Goal: Task Accomplishment & Management: Manage account settings

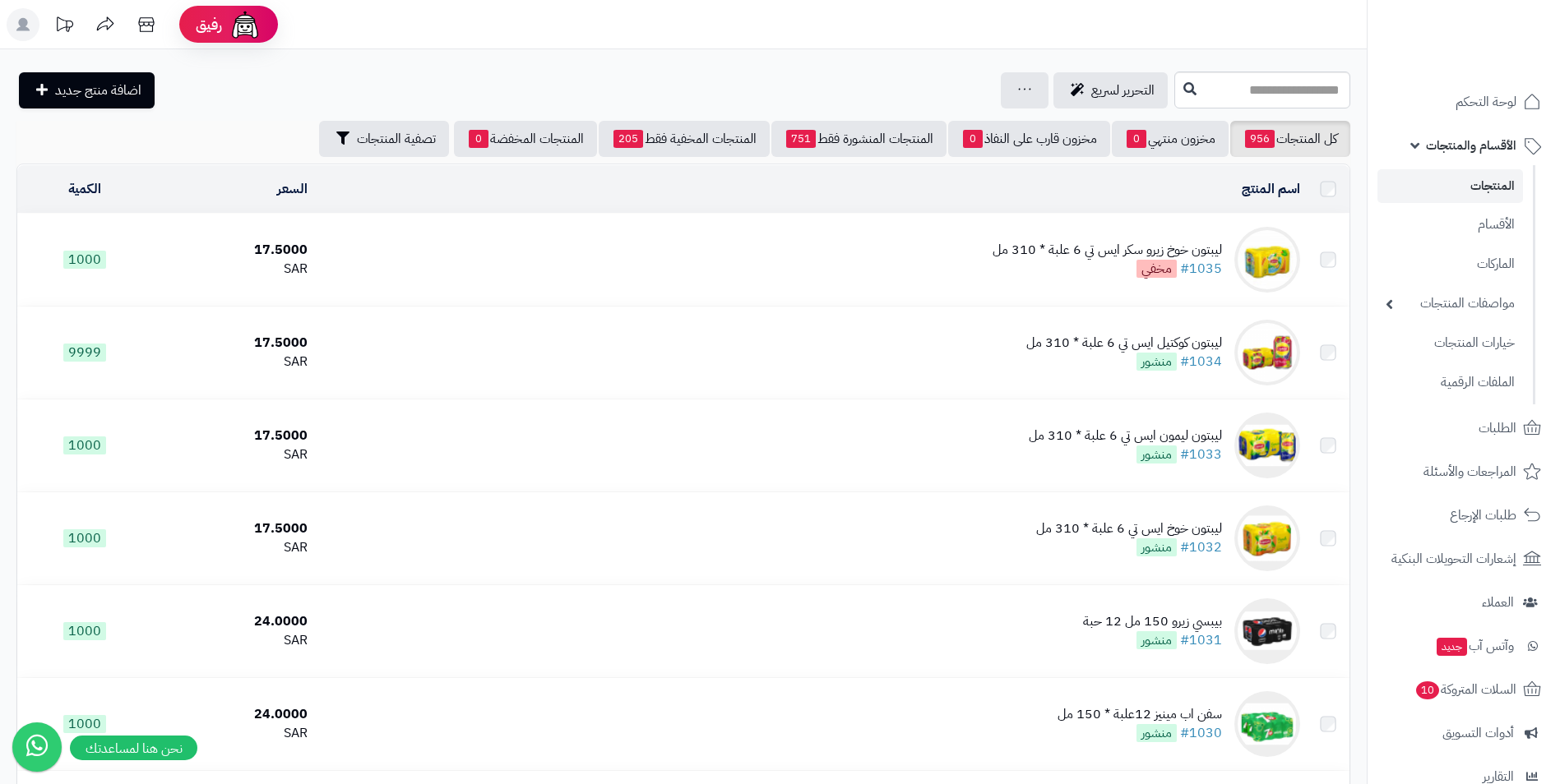
scroll to position [2236, 0]
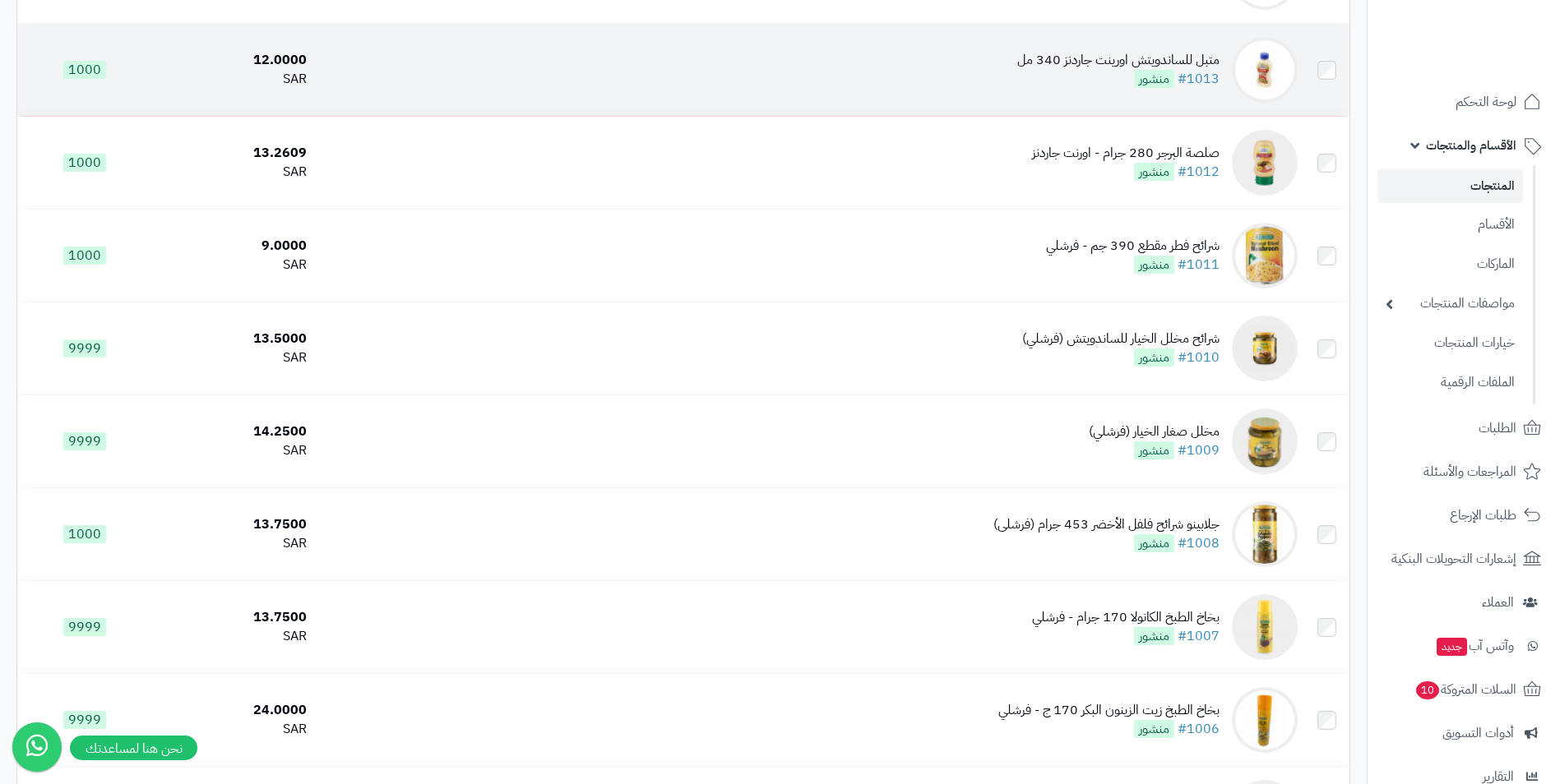
click at [856, 90] on td "متبل للساندويتش اورينت جاردنز 340 مل #1013 منشور" at bounding box center [808, 70] width 991 height 92
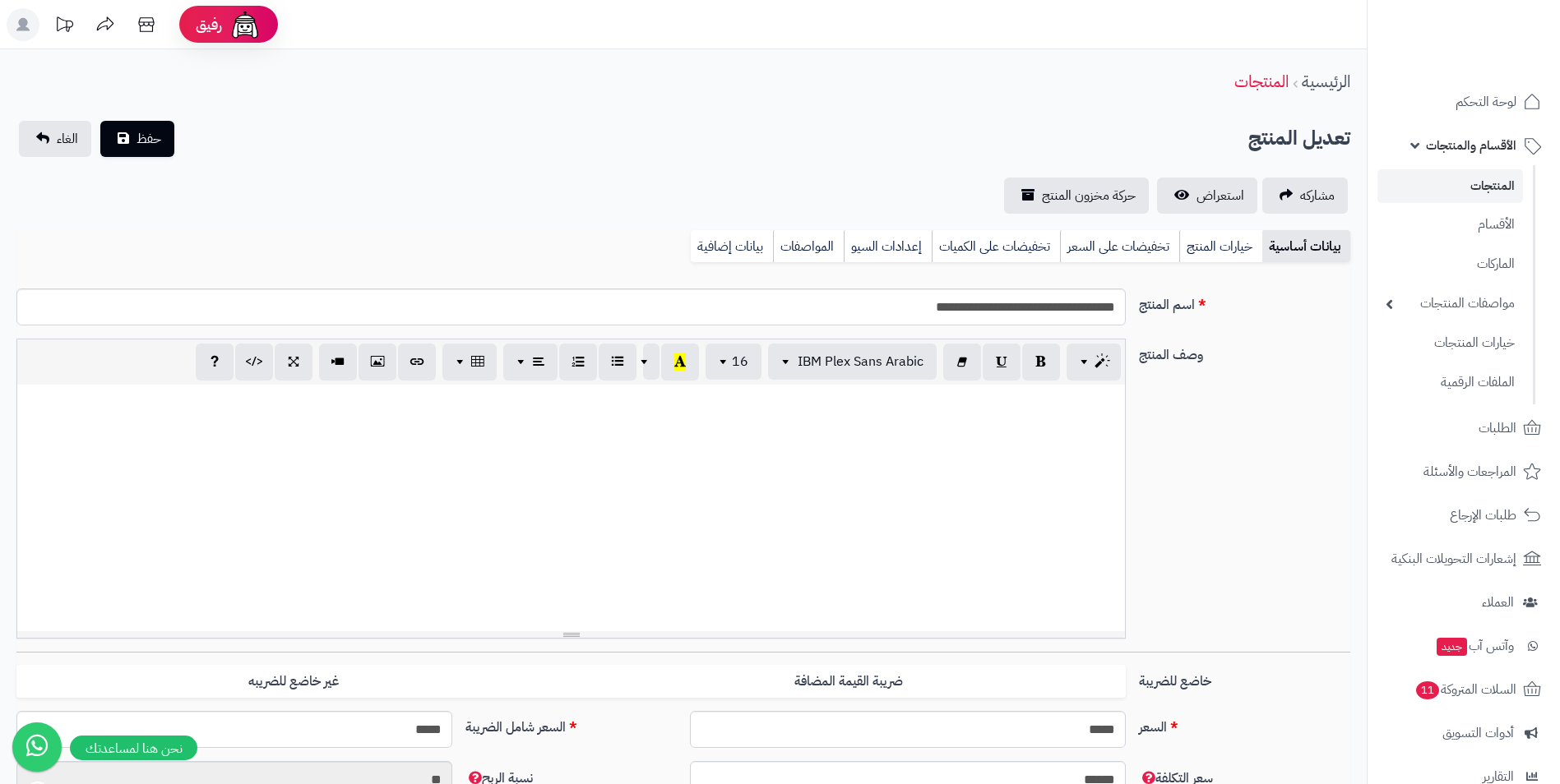
scroll to position [583, 0]
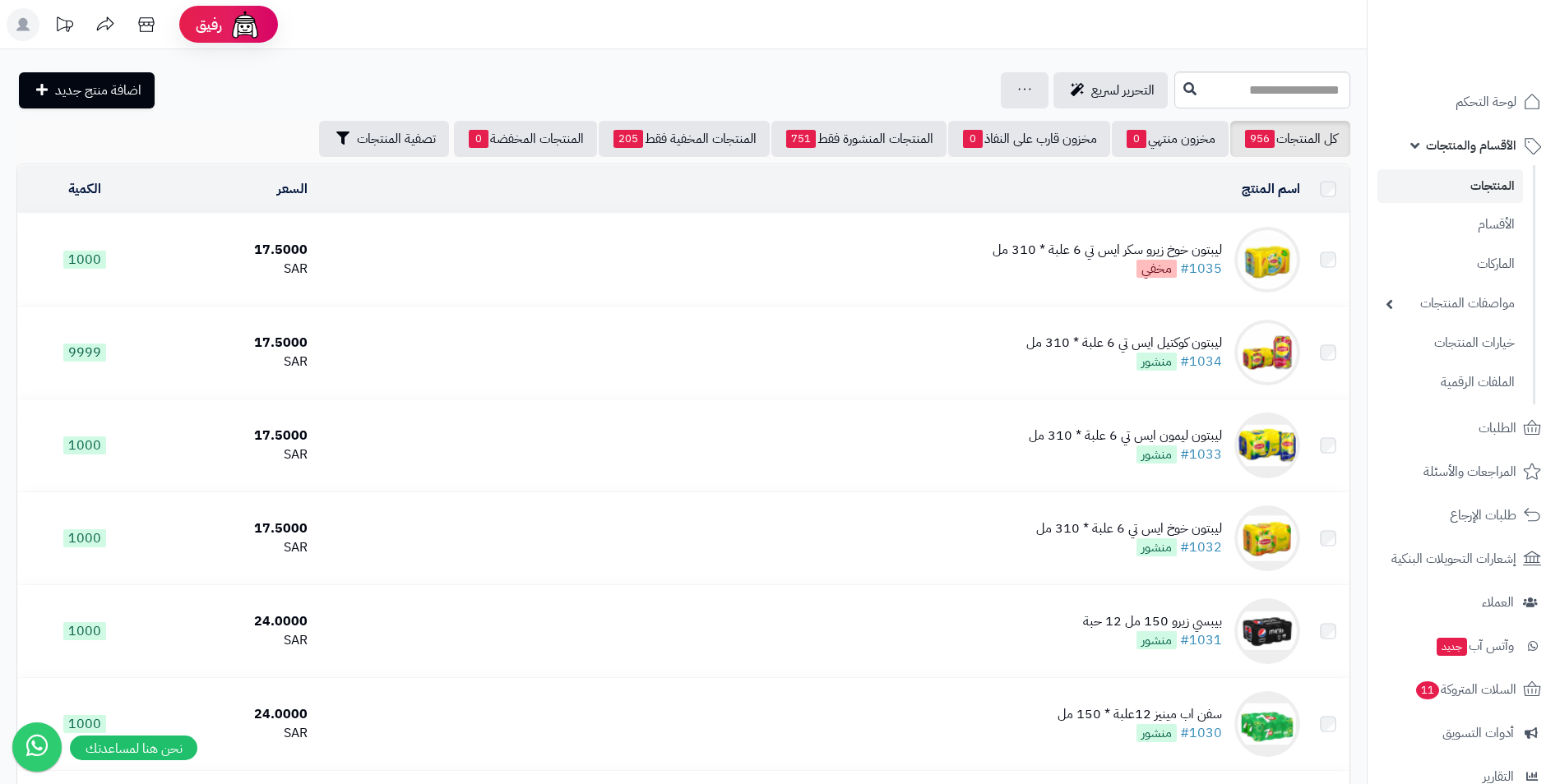
scroll to position [2236, 0]
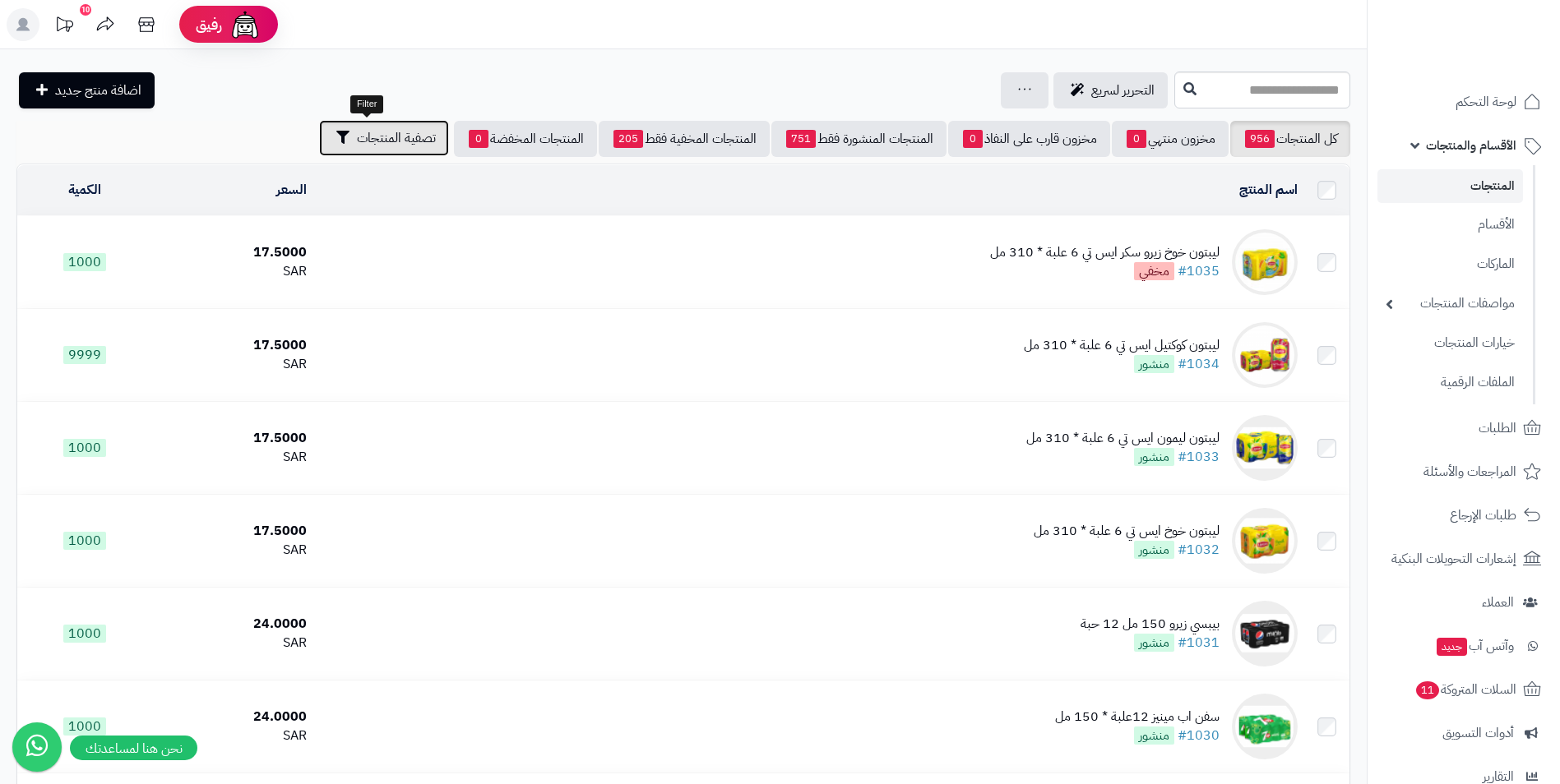
click at [365, 139] on span "تصفية المنتجات" at bounding box center [397, 138] width 79 height 20
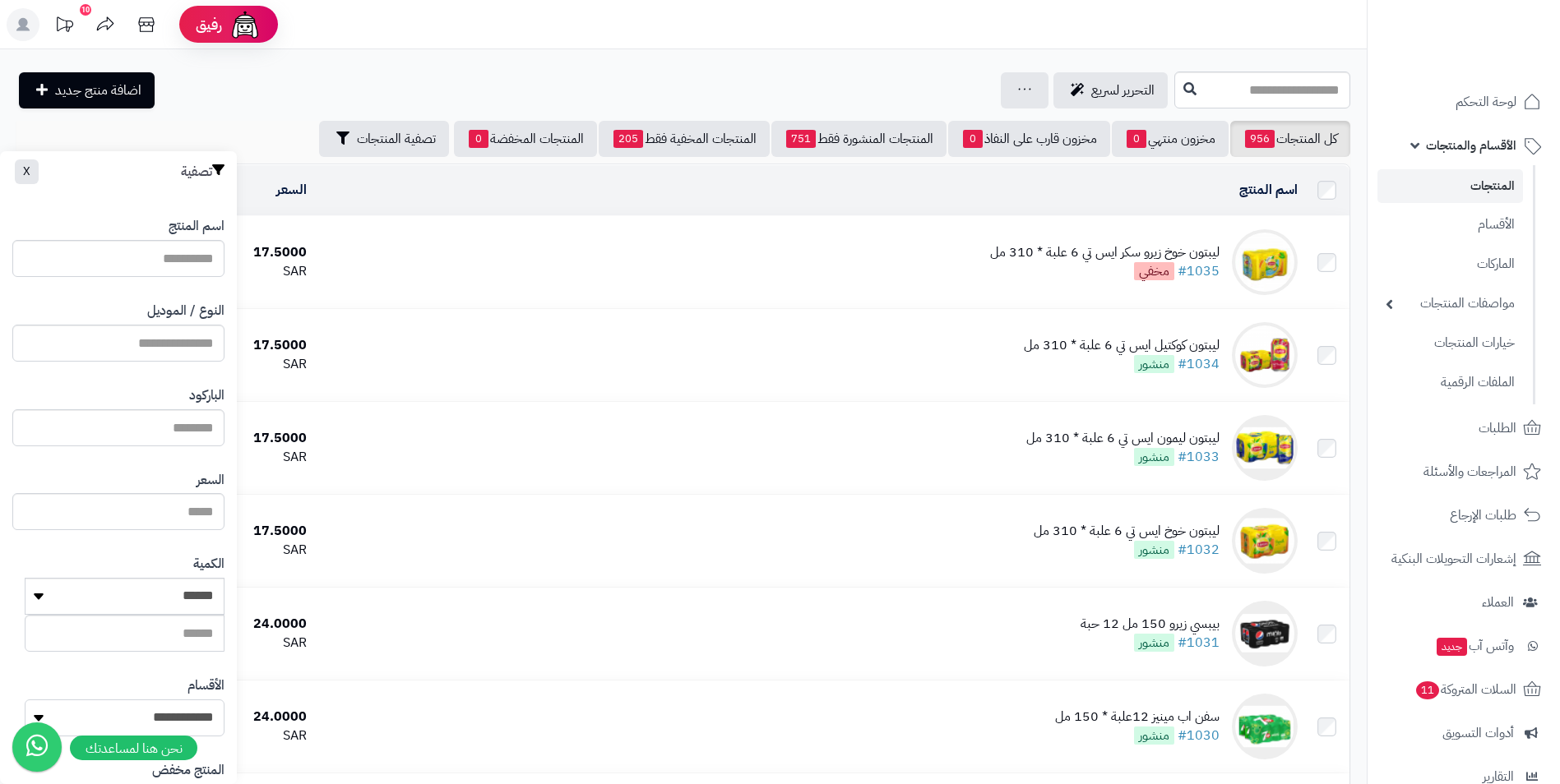
click at [136, 709] on select "**********" at bounding box center [124, 718] width 200 height 37
click at [497, 18] on header "رفيق ! 10 الطلبات معالجة مكتمل إرجاع المنتجات العملاء المتواجدون الان 14 عملاء …" at bounding box center [780, 24] width 1560 height 49
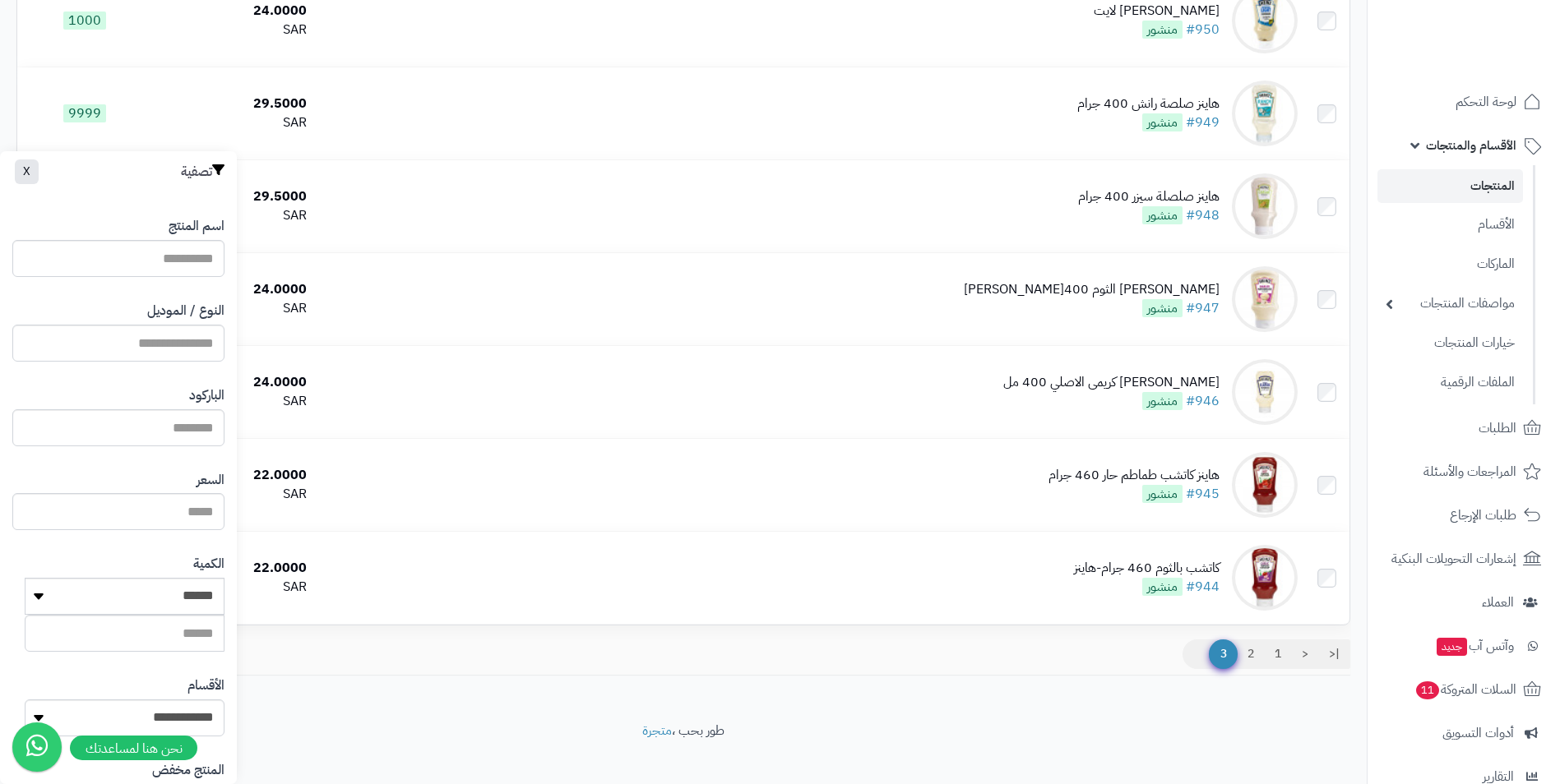
scroll to position [8141, 0]
click at [178, 711] on select "**********" at bounding box center [124, 718] width 200 height 37
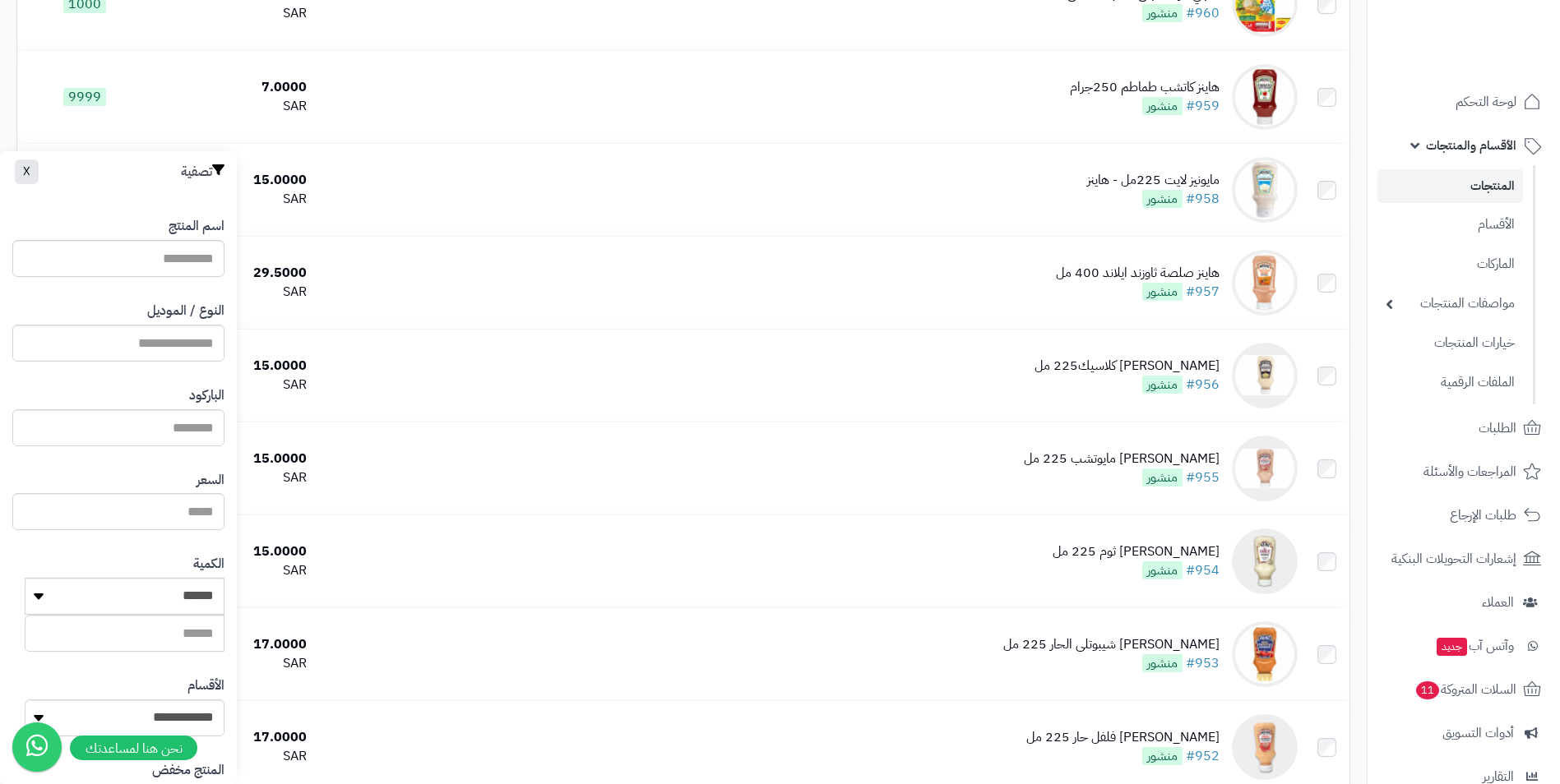
scroll to position [8157, 0]
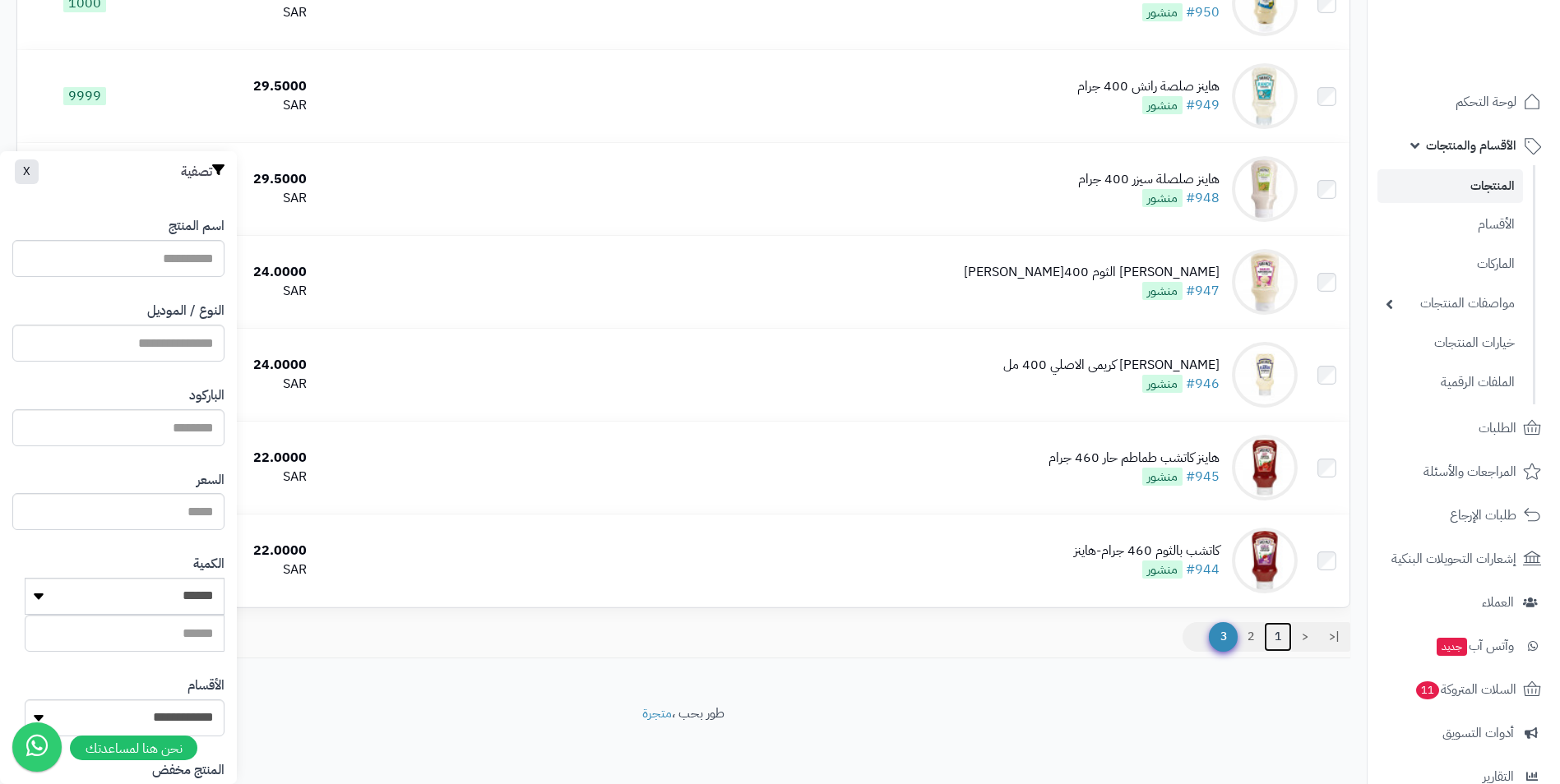
click at [1279, 635] on link "1" at bounding box center [1278, 637] width 28 height 29
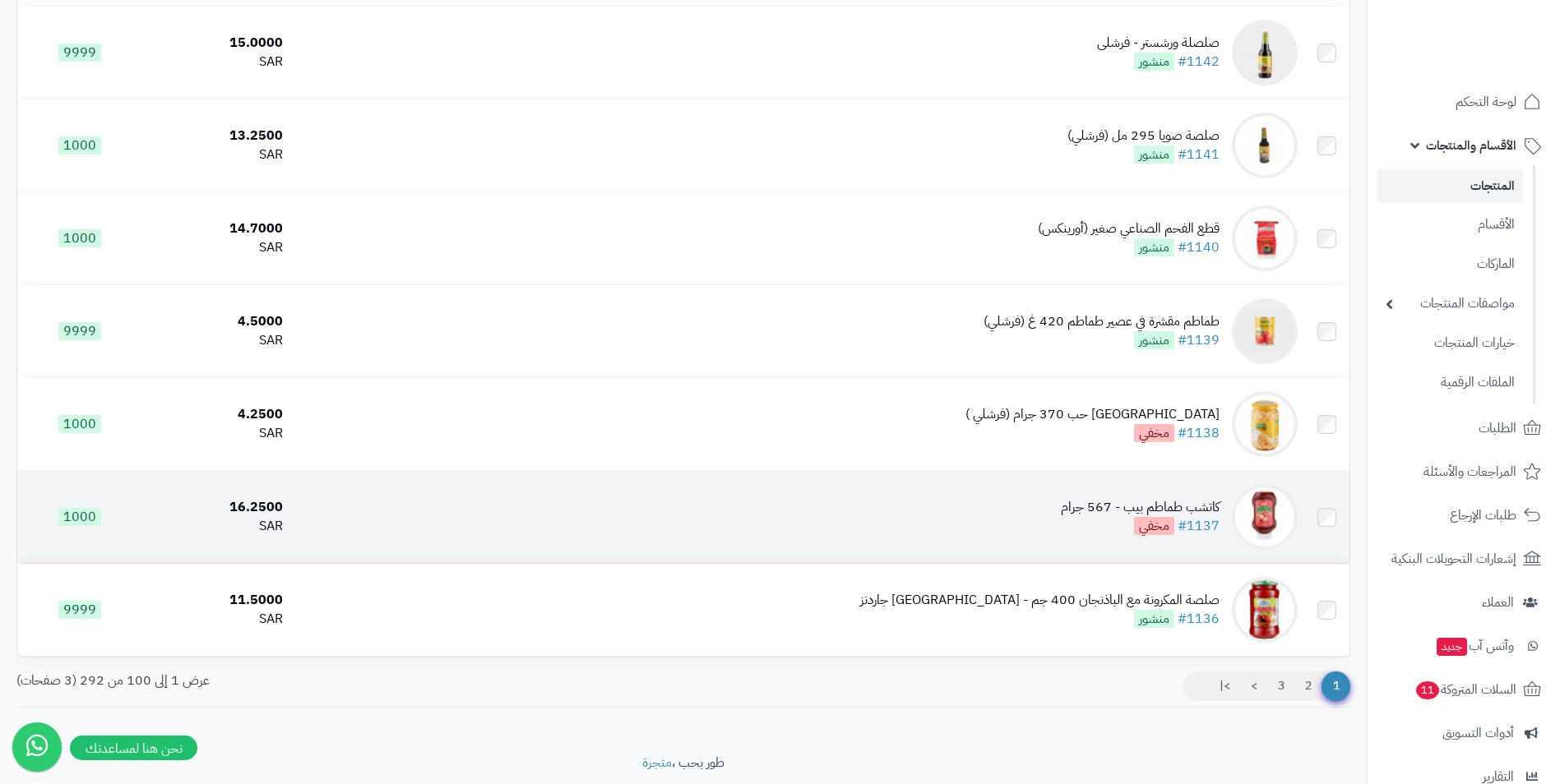
scroll to position [8880, 0]
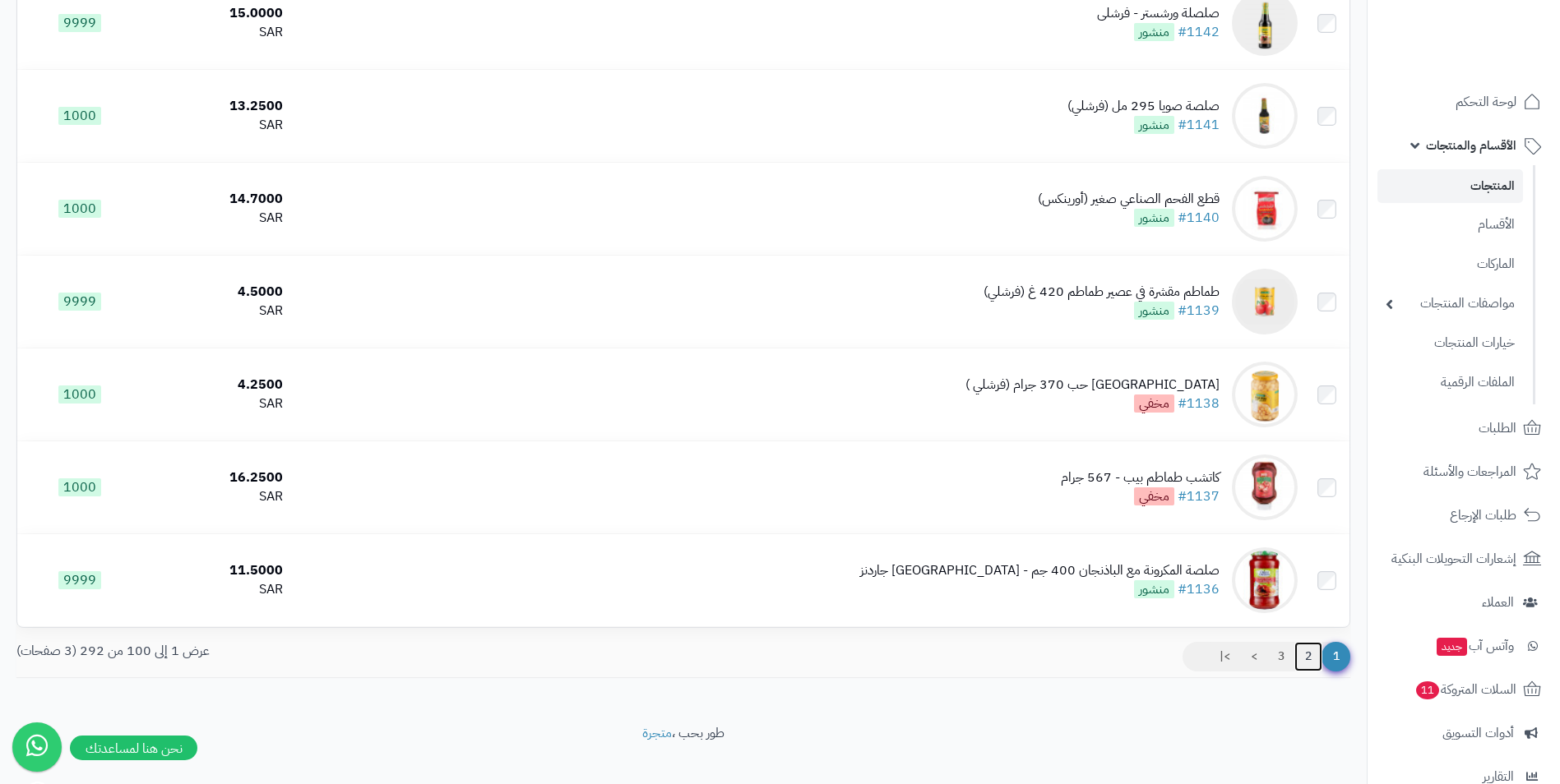
click at [1305, 650] on link "2" at bounding box center [1308, 657] width 28 height 29
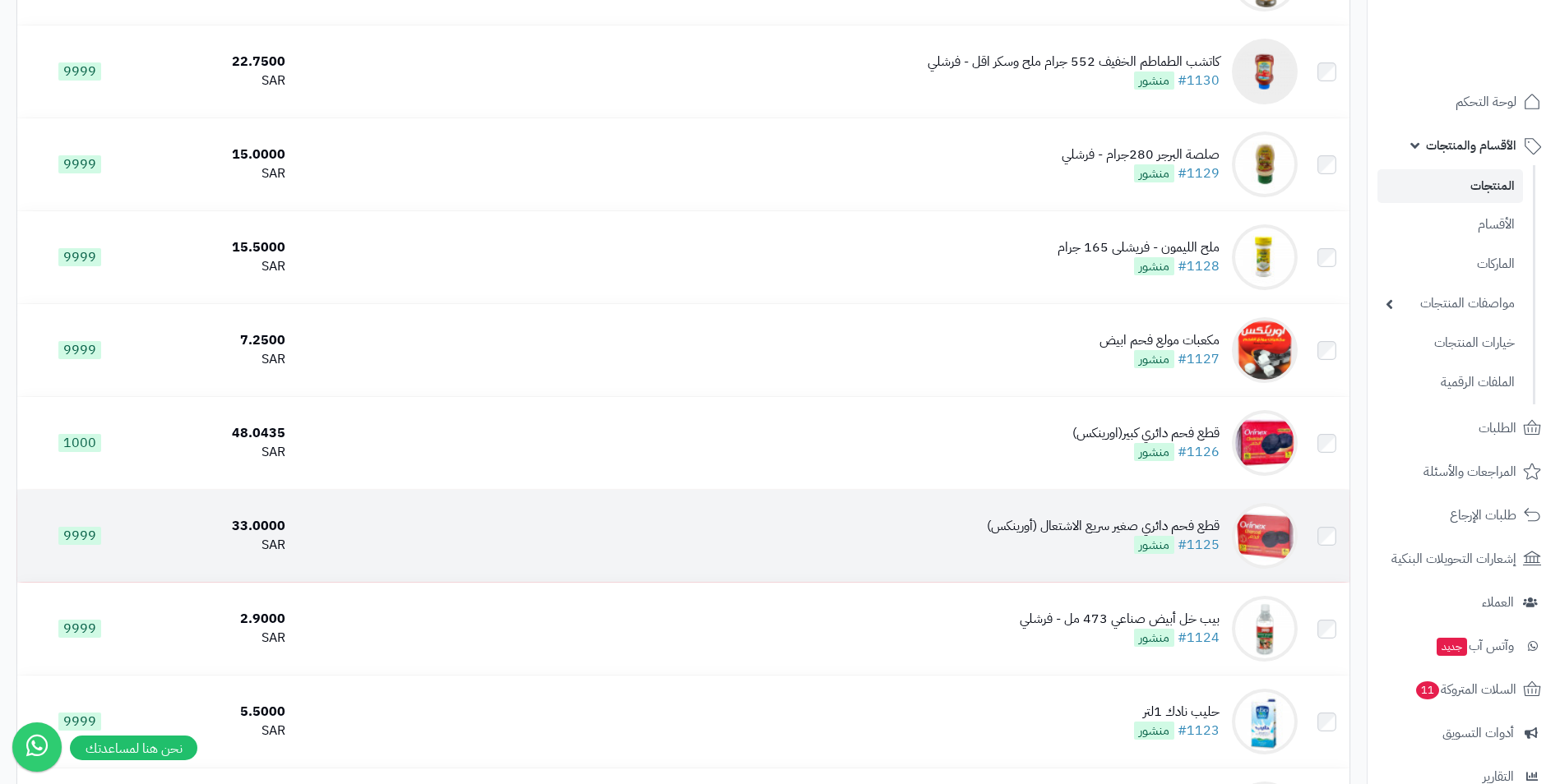
scroll to position [823, 0]
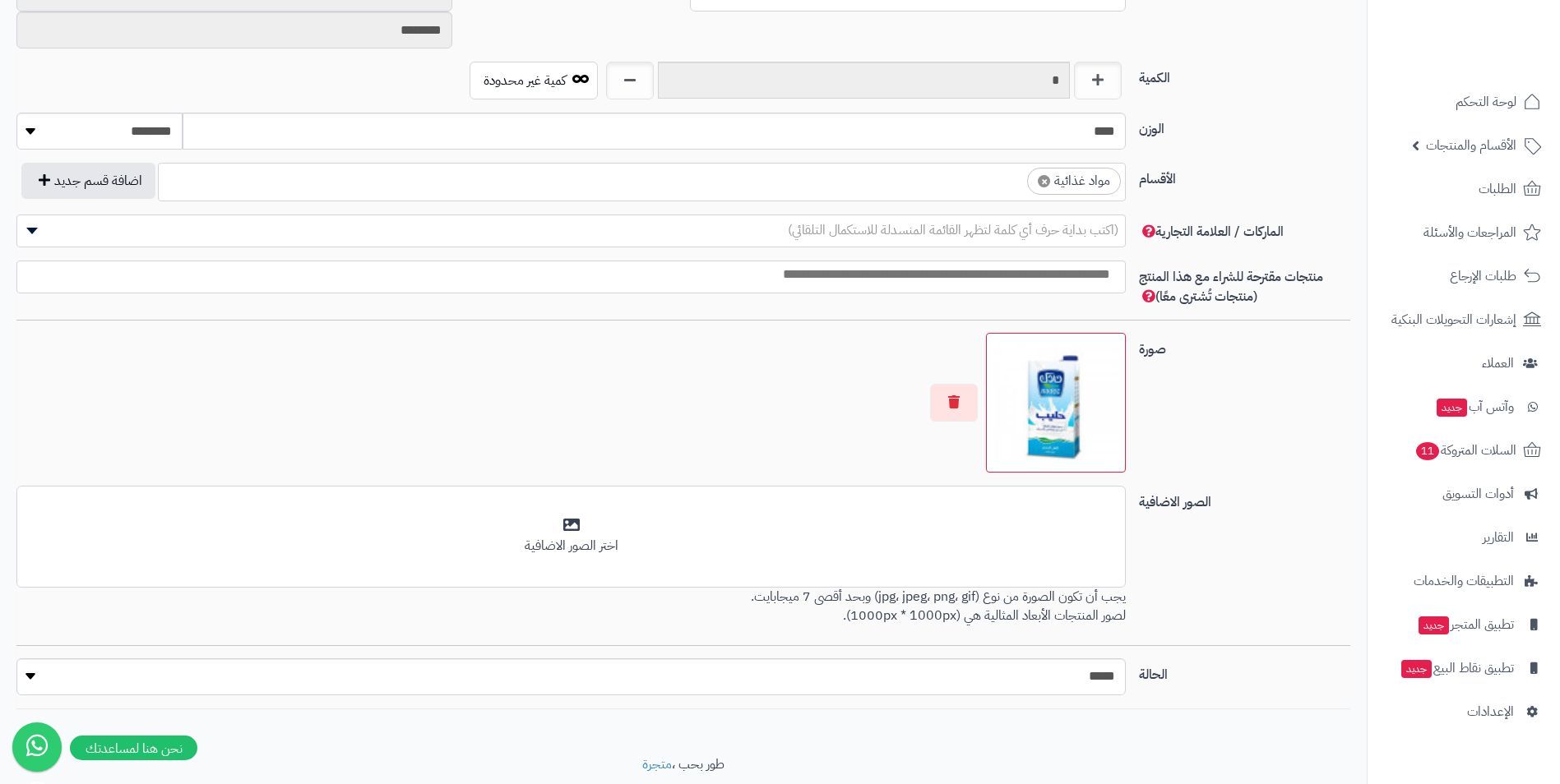
scroll to position [759, 0]
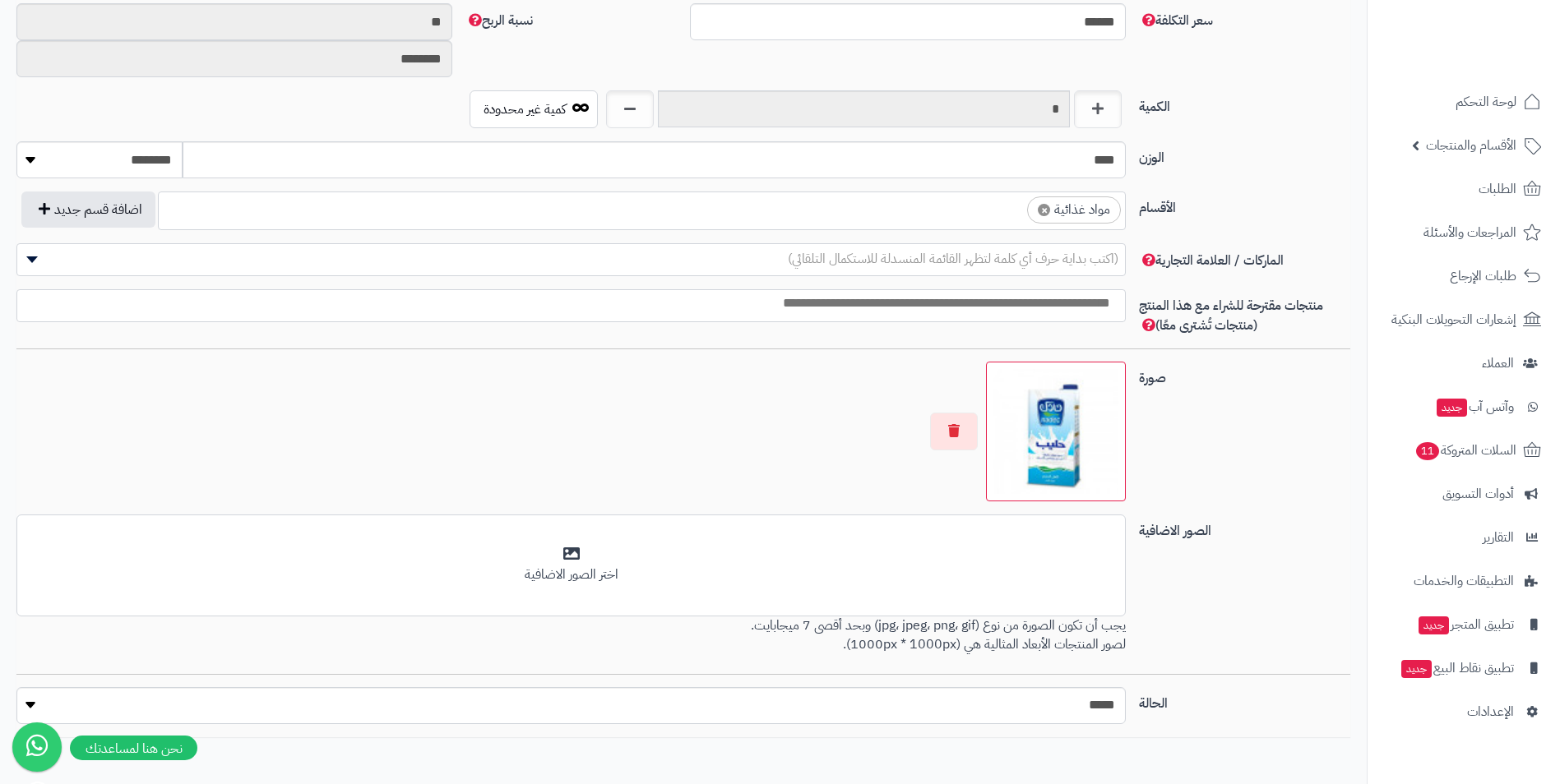
click at [850, 214] on ul "× مواد غذائية" at bounding box center [641, 207] width 966 height 31
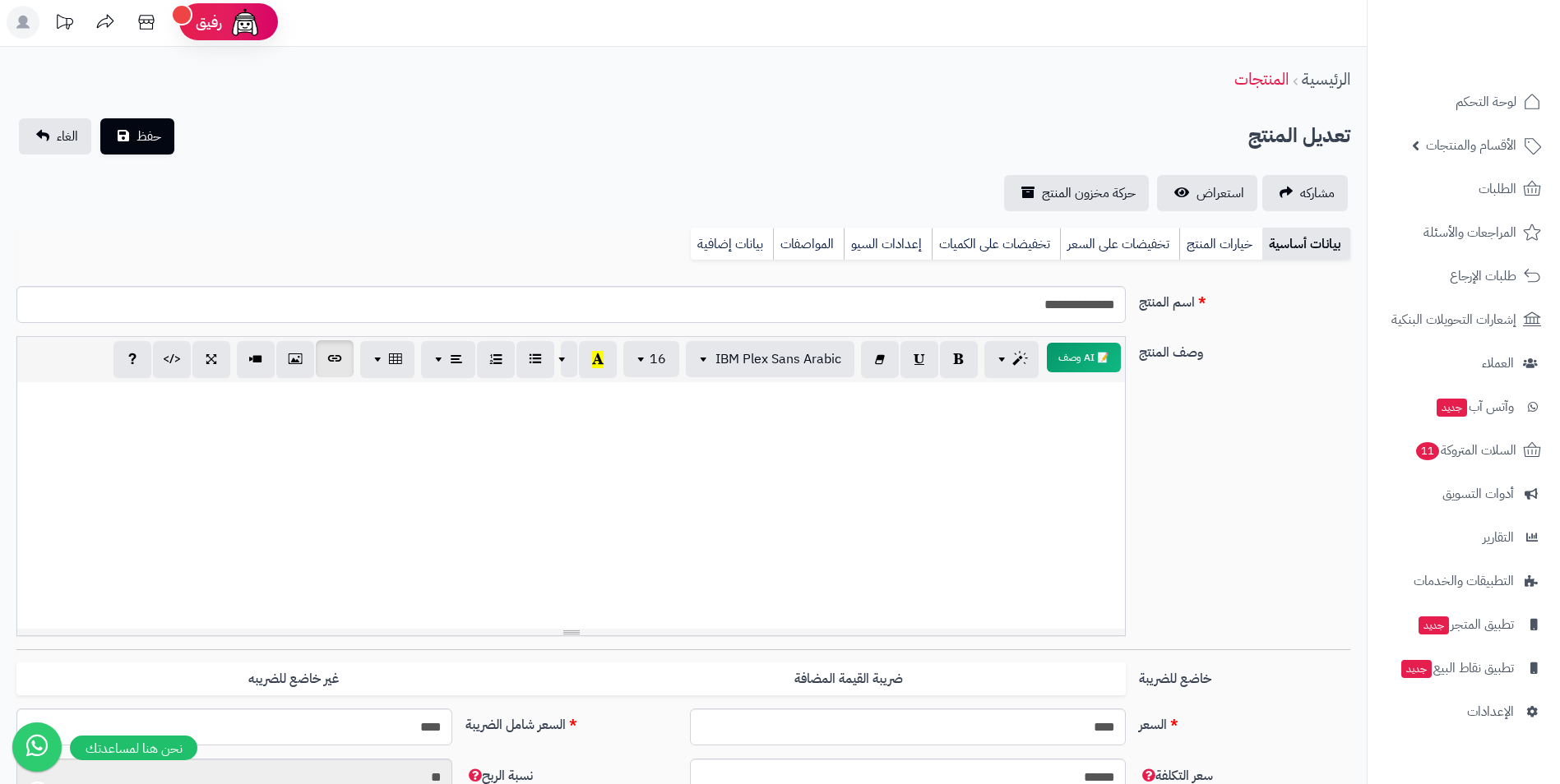
scroll to position [0, 0]
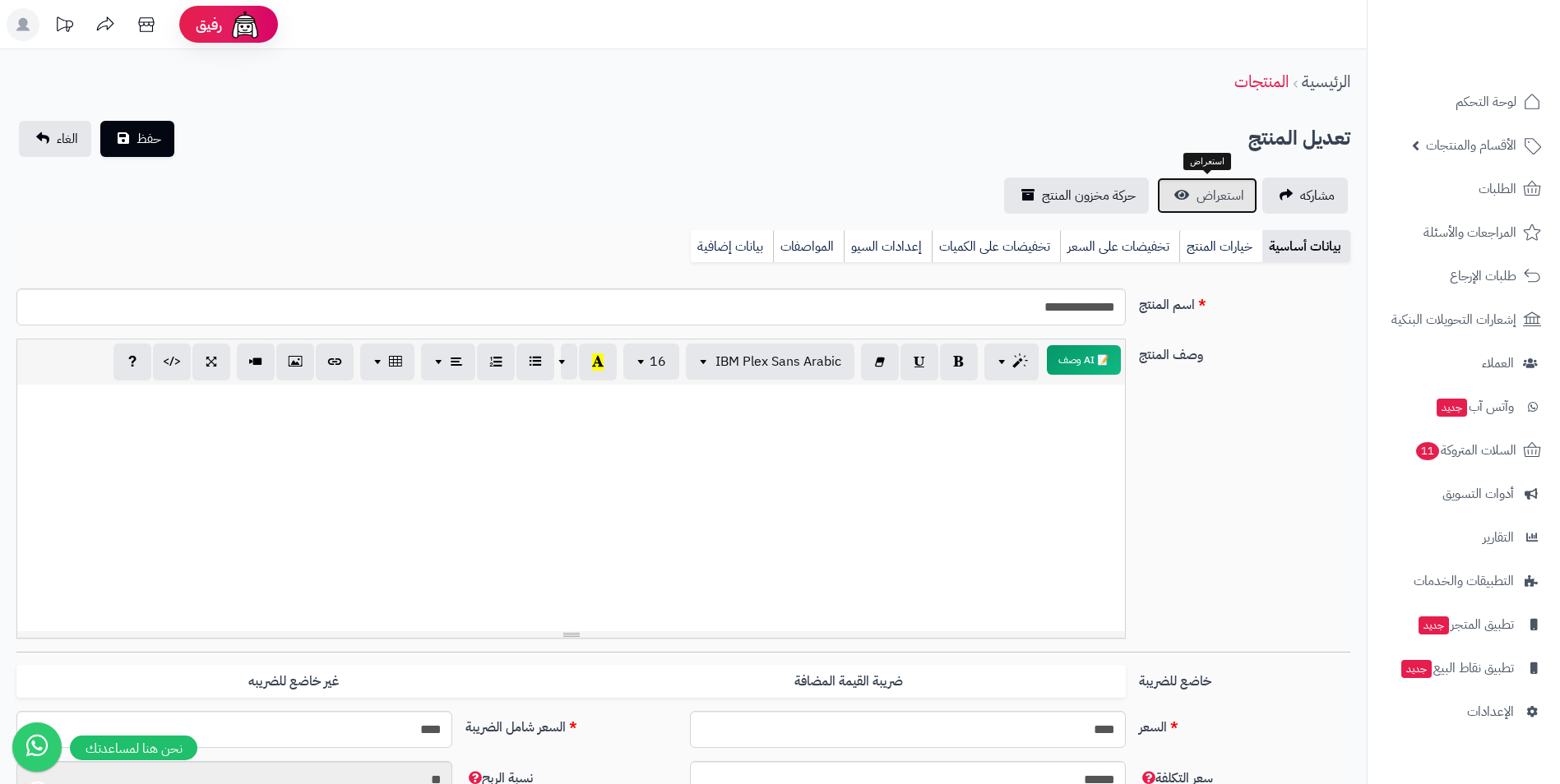
click at [1225, 209] on link "استعراض" at bounding box center [1207, 195] width 100 height 36
click at [137, 129] on span "حفظ" at bounding box center [149, 138] width 25 height 20
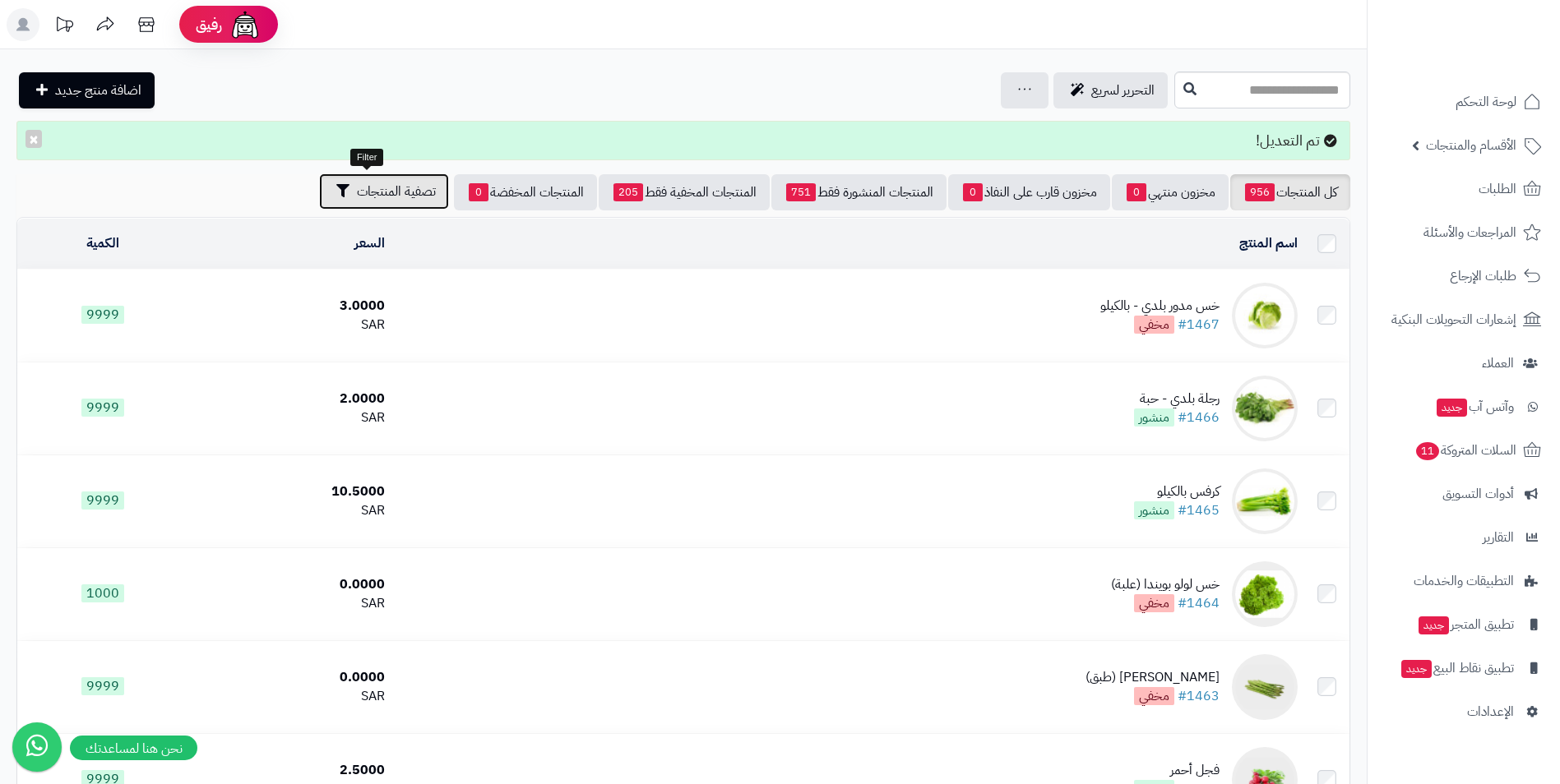
click at [388, 204] on button "تصفية المنتجات" at bounding box center [385, 191] width 130 height 36
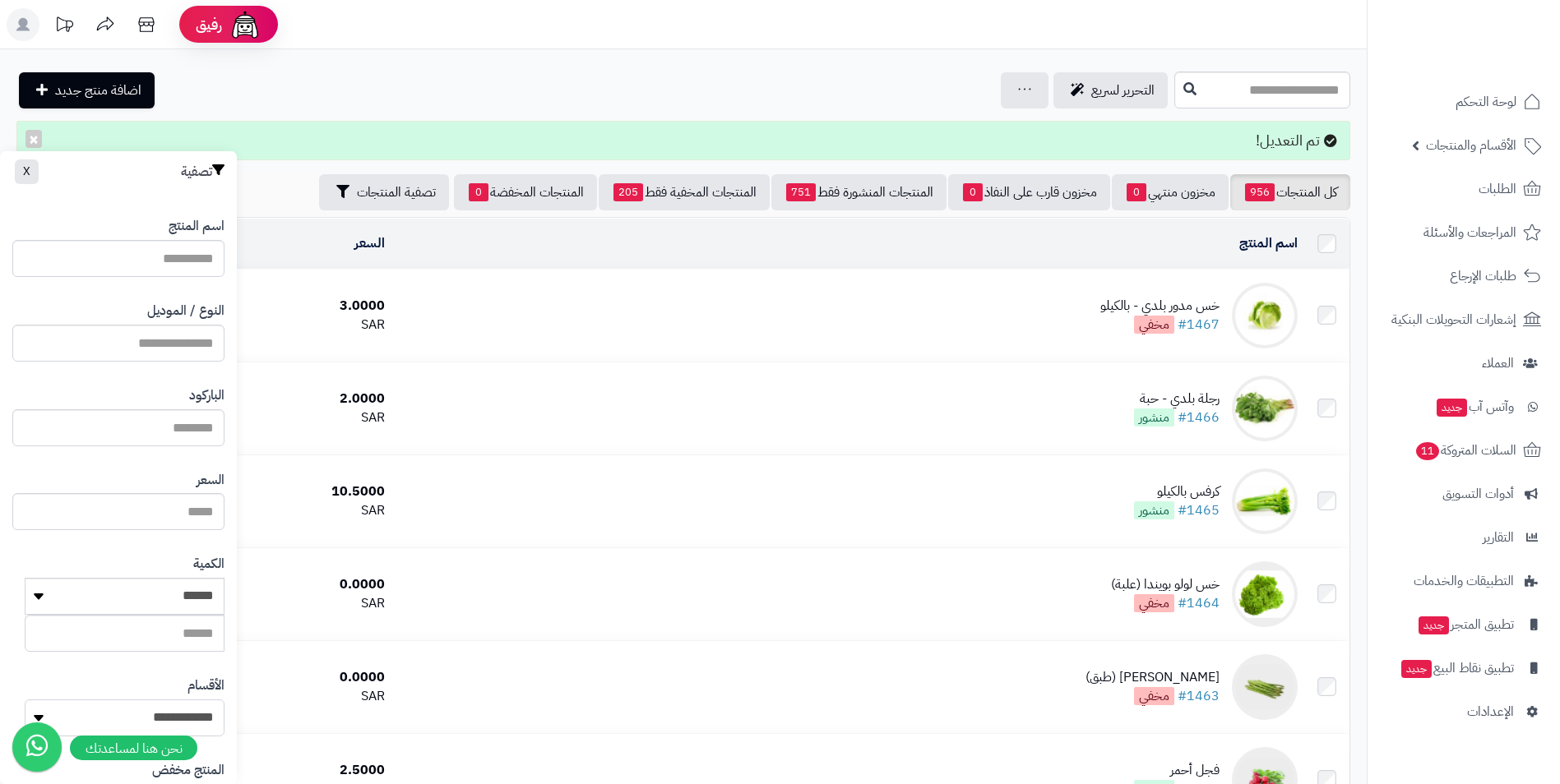
click at [194, 713] on select "**********" at bounding box center [124, 718] width 200 height 37
select select "***"
click at [25, 700] on select "**********" at bounding box center [124, 718] width 200 height 37
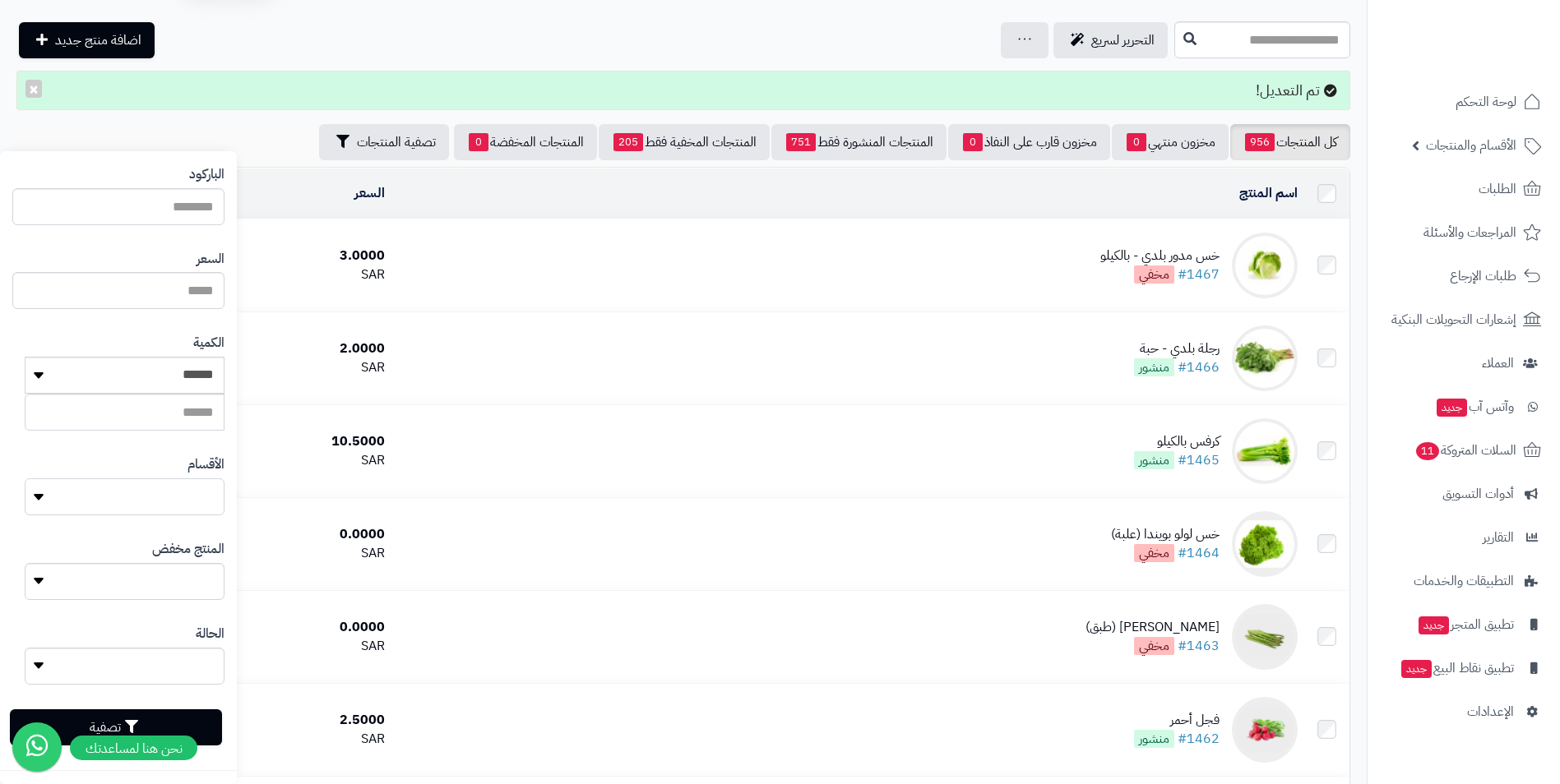
scroll to position [247, 0]
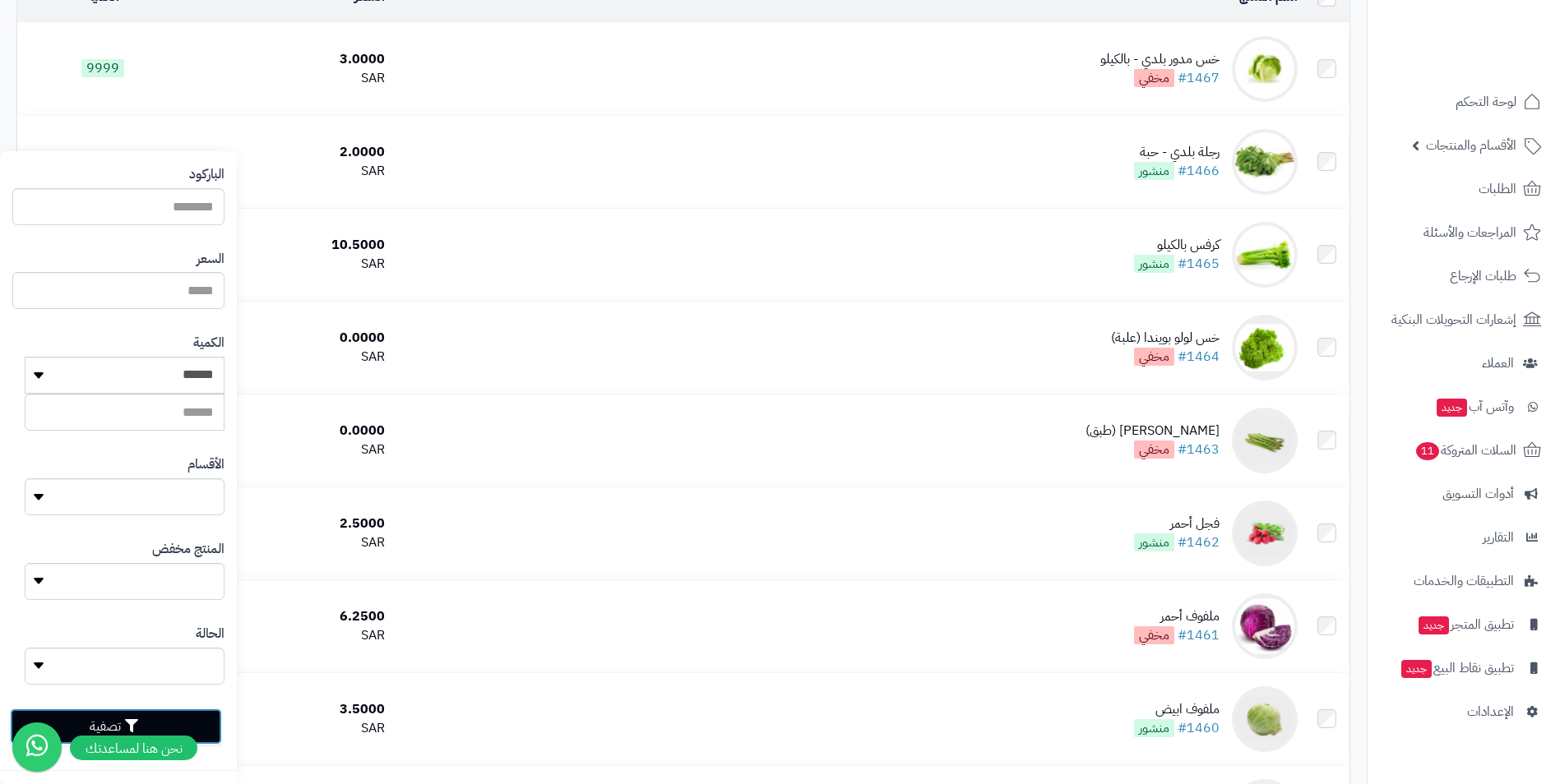
click at [202, 722] on button "تصفية" at bounding box center [115, 727] width 212 height 36
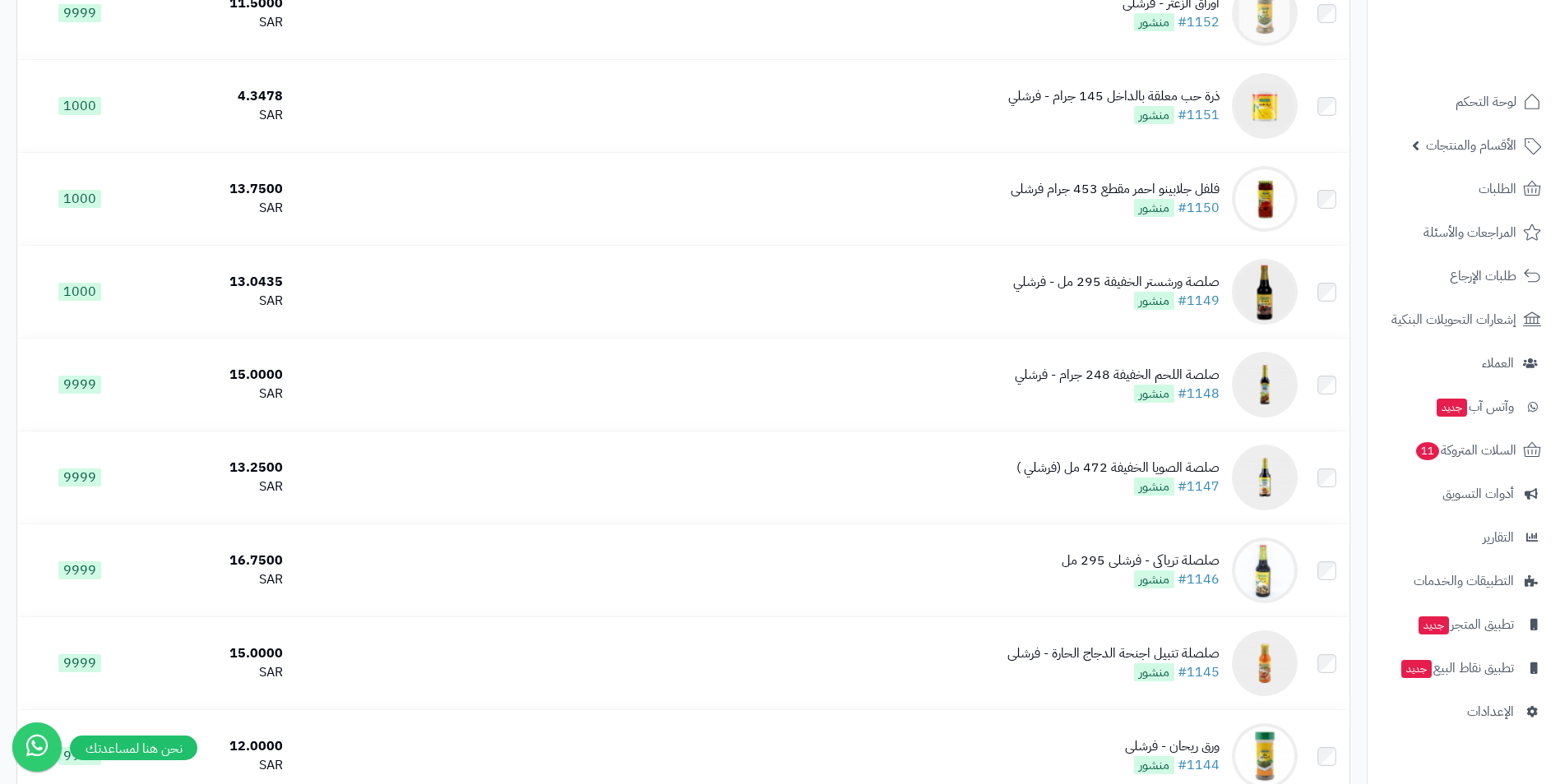
scroll to position [8900, 0]
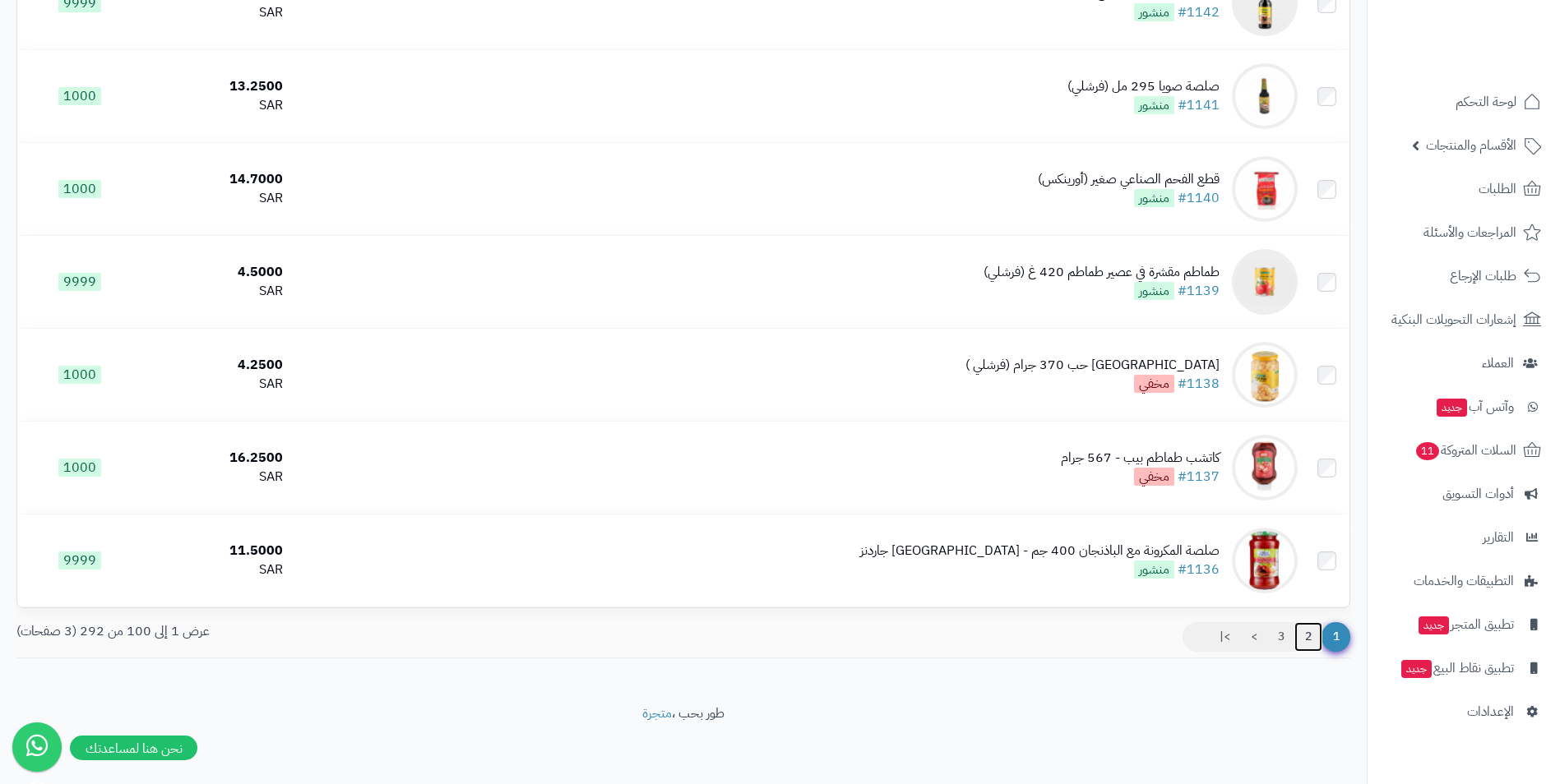
click at [1310, 629] on link "2" at bounding box center [1308, 637] width 28 height 29
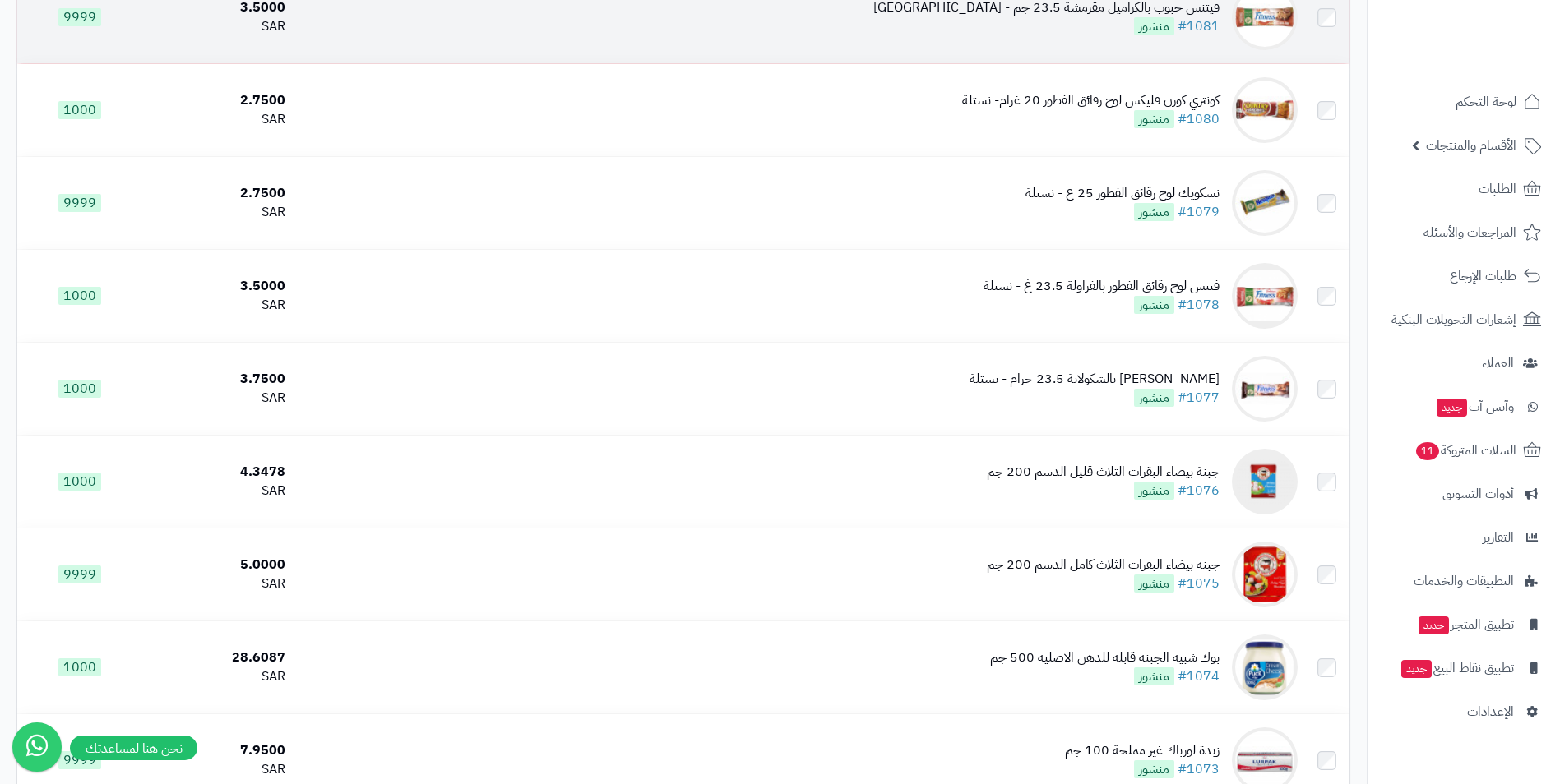
scroll to position [5287, 0]
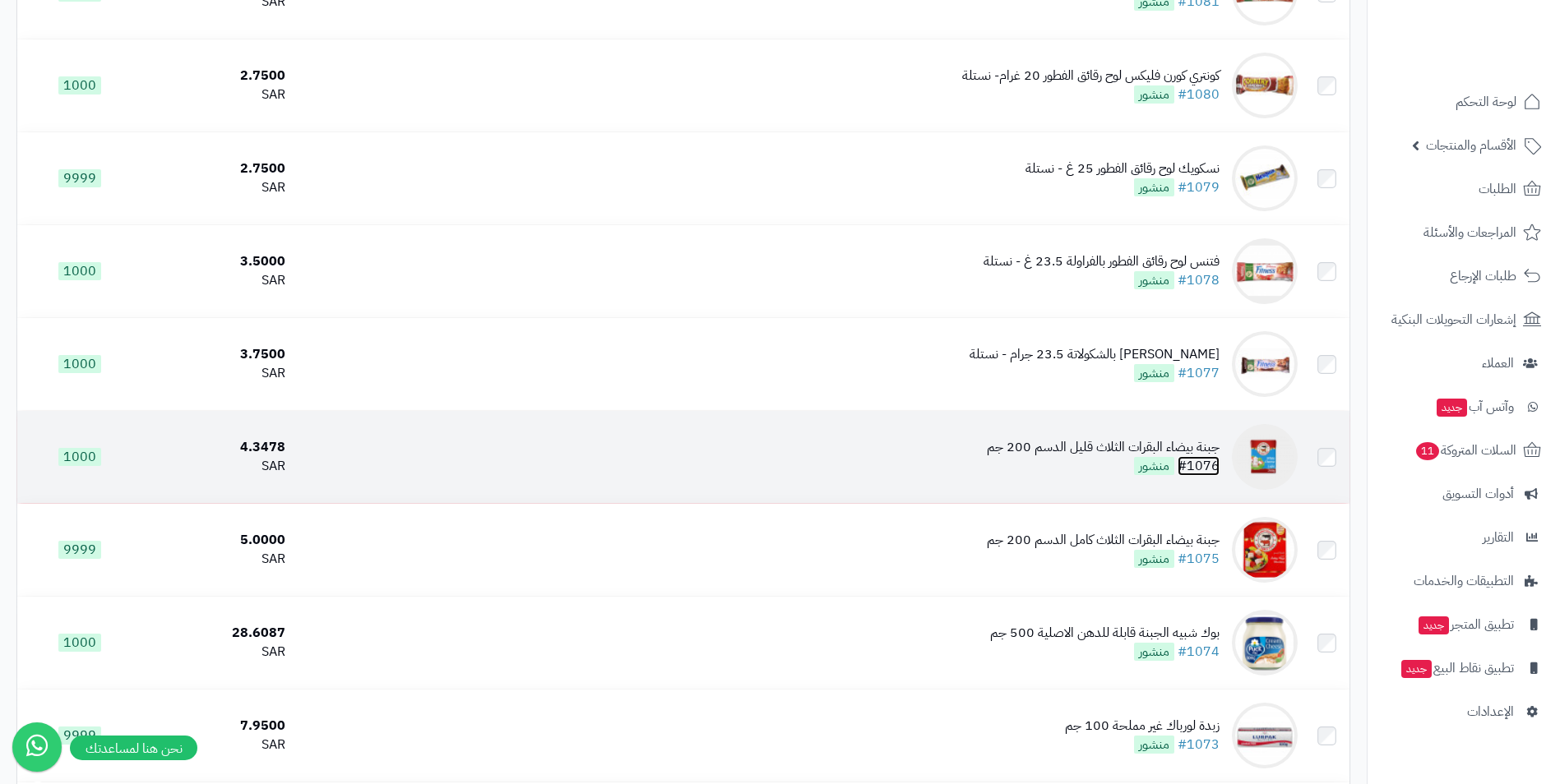
drag, startPoint x: 1179, startPoint y: 455, endPoint x: 1207, endPoint y: 470, distance: 31.8
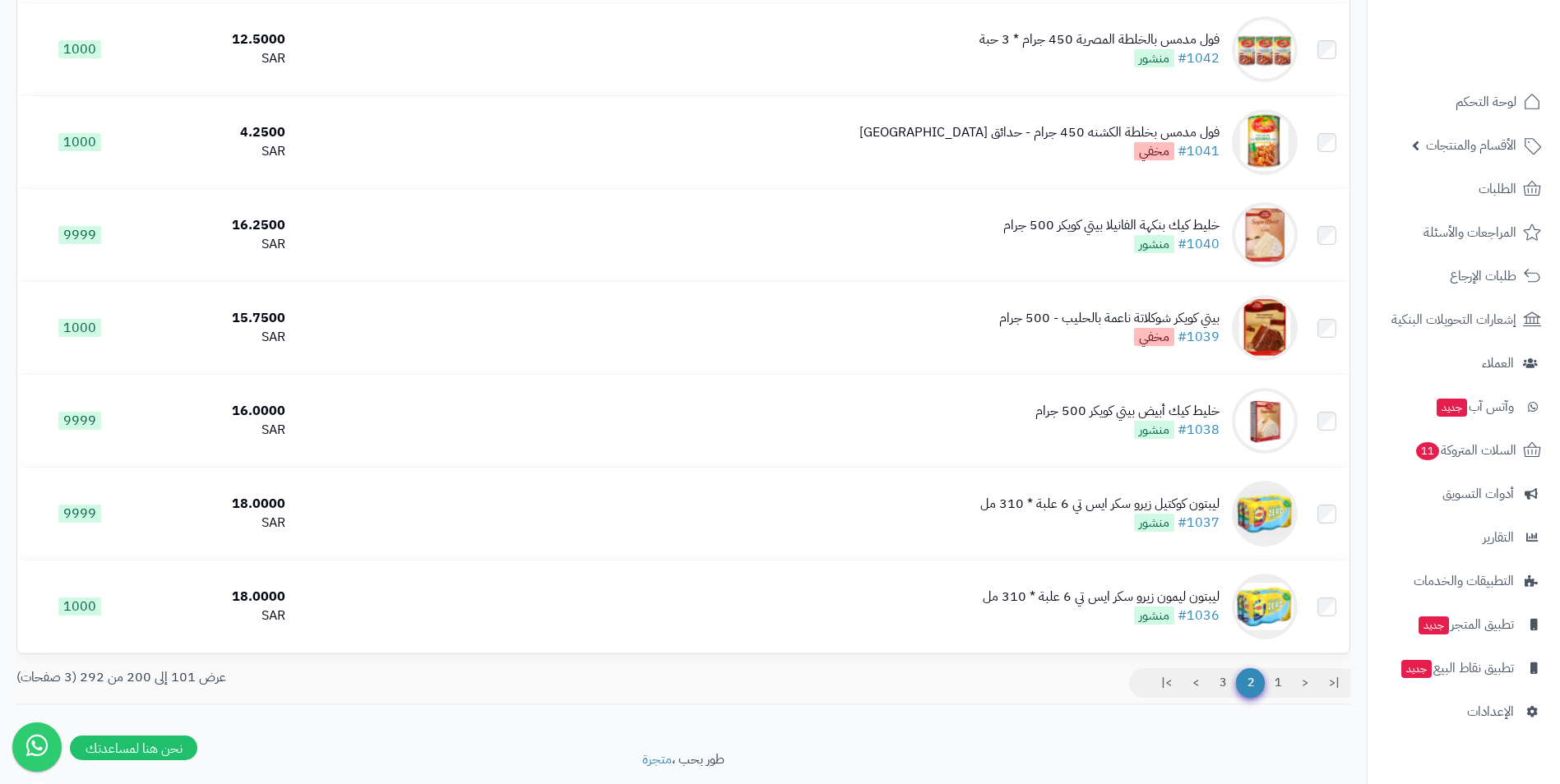
scroll to position [8900, 0]
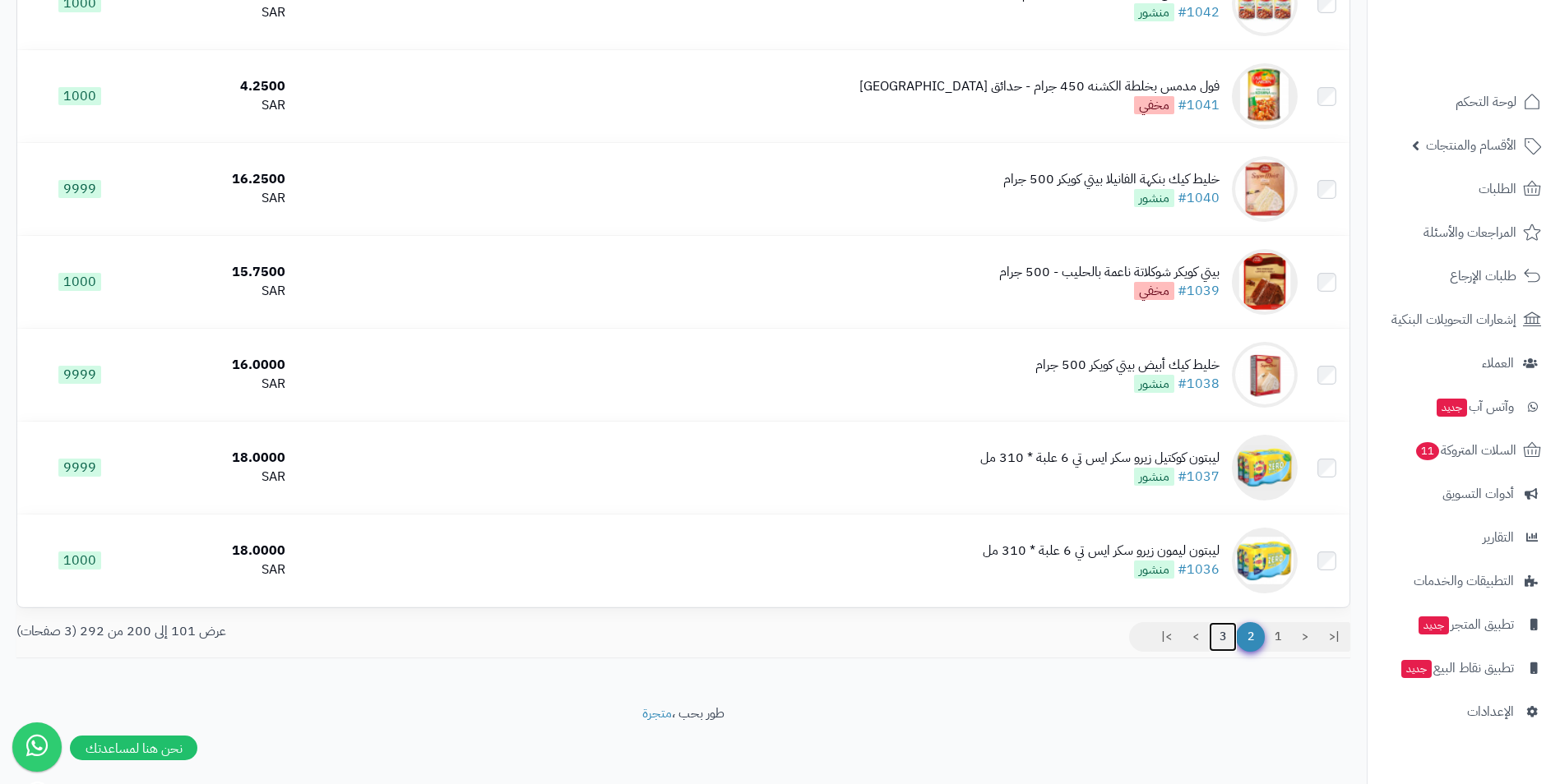
click at [1224, 636] on link "3" at bounding box center [1223, 637] width 28 height 29
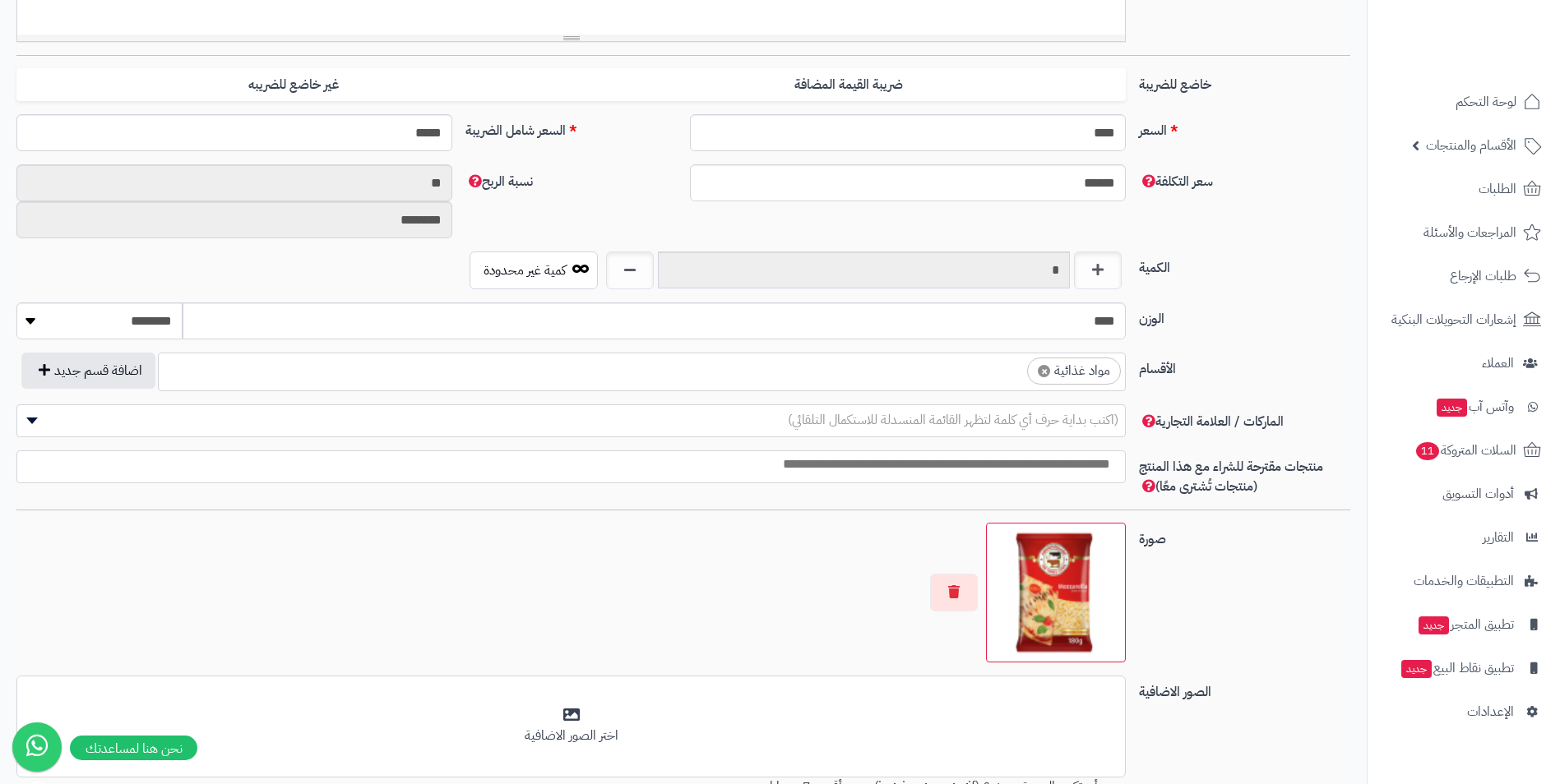
scroll to position [740, 0]
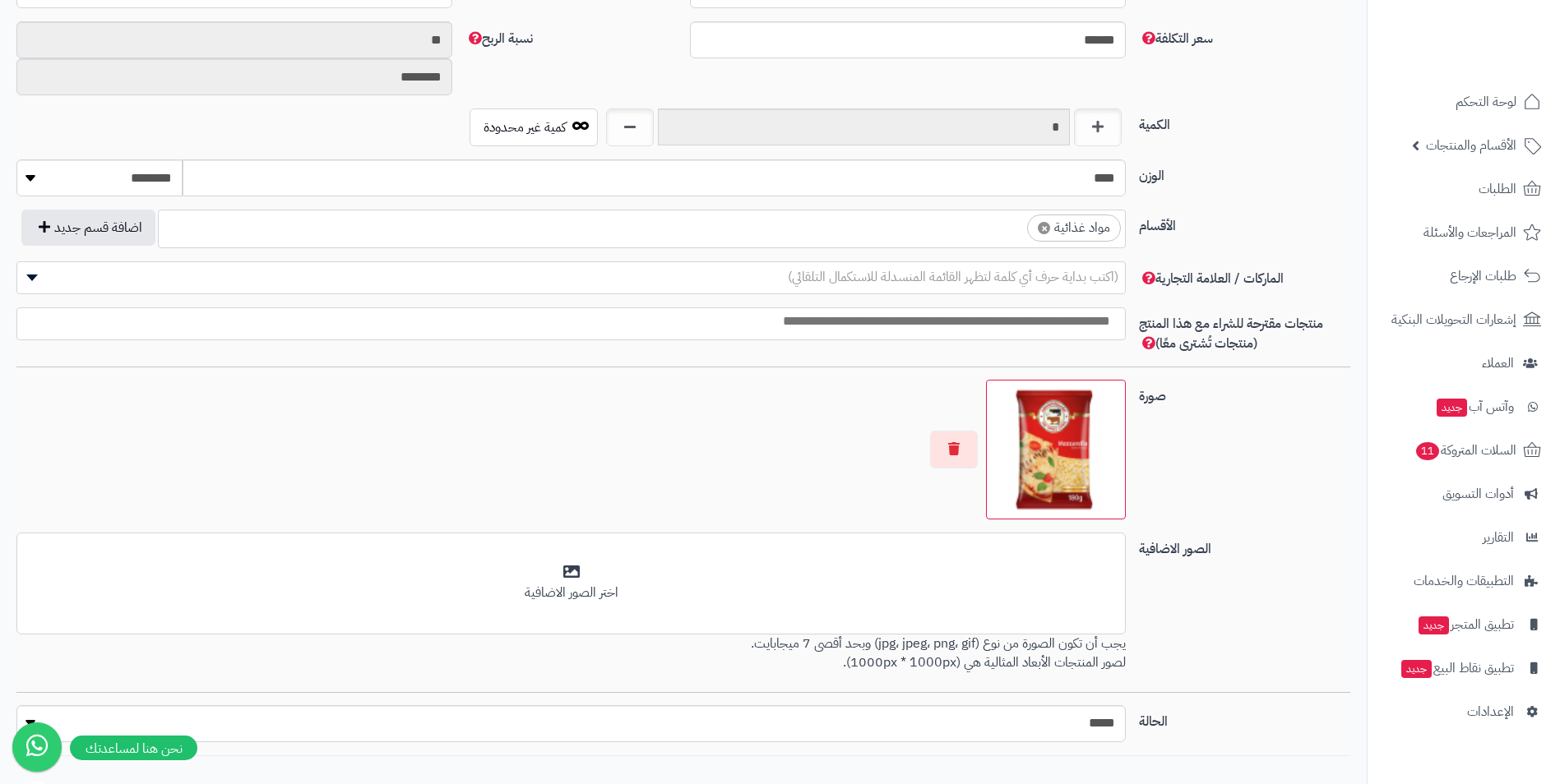
click at [748, 240] on ul "× مواد غذائية" at bounding box center [641, 225] width 966 height 31
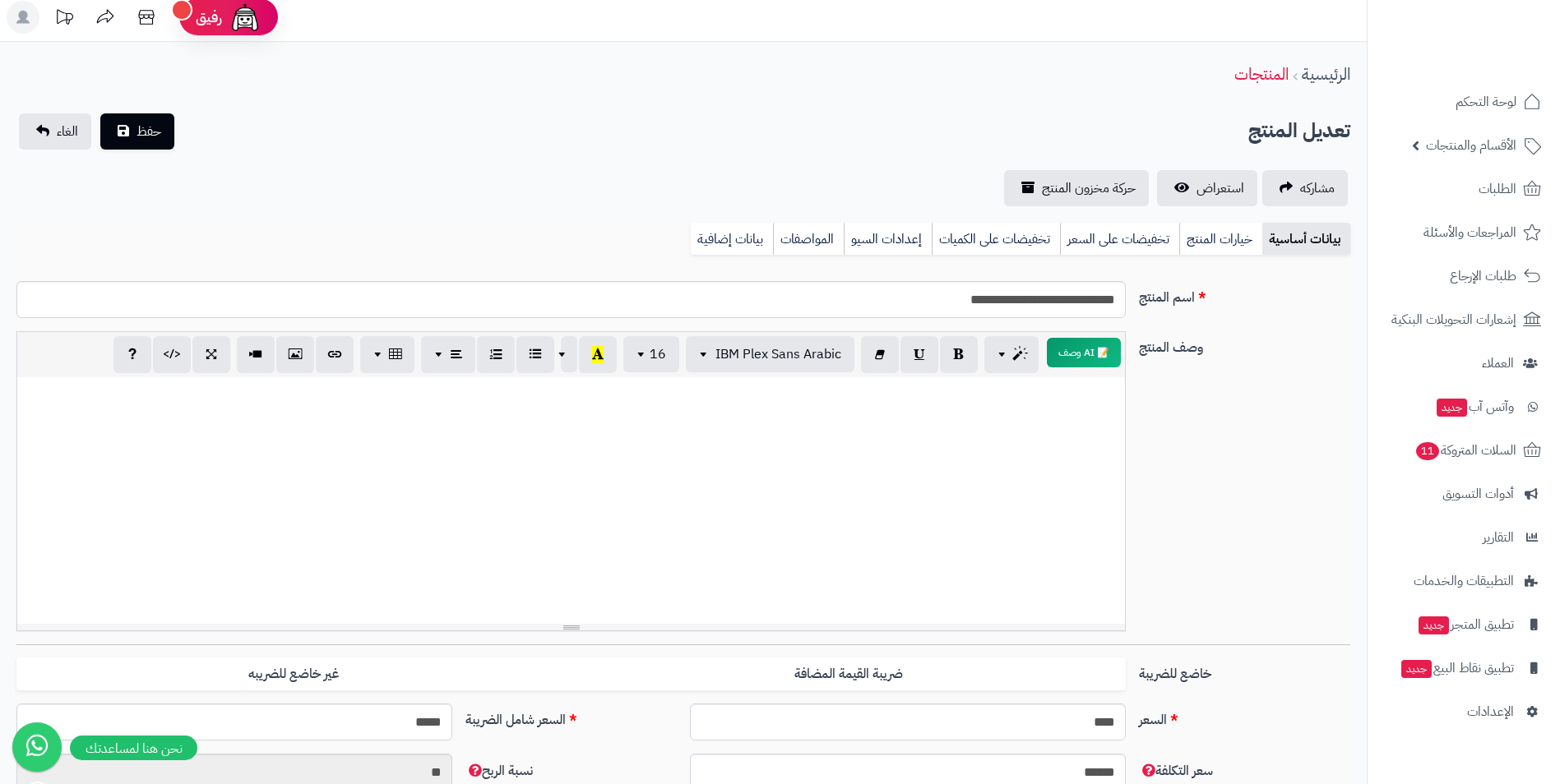
scroll to position [0, 0]
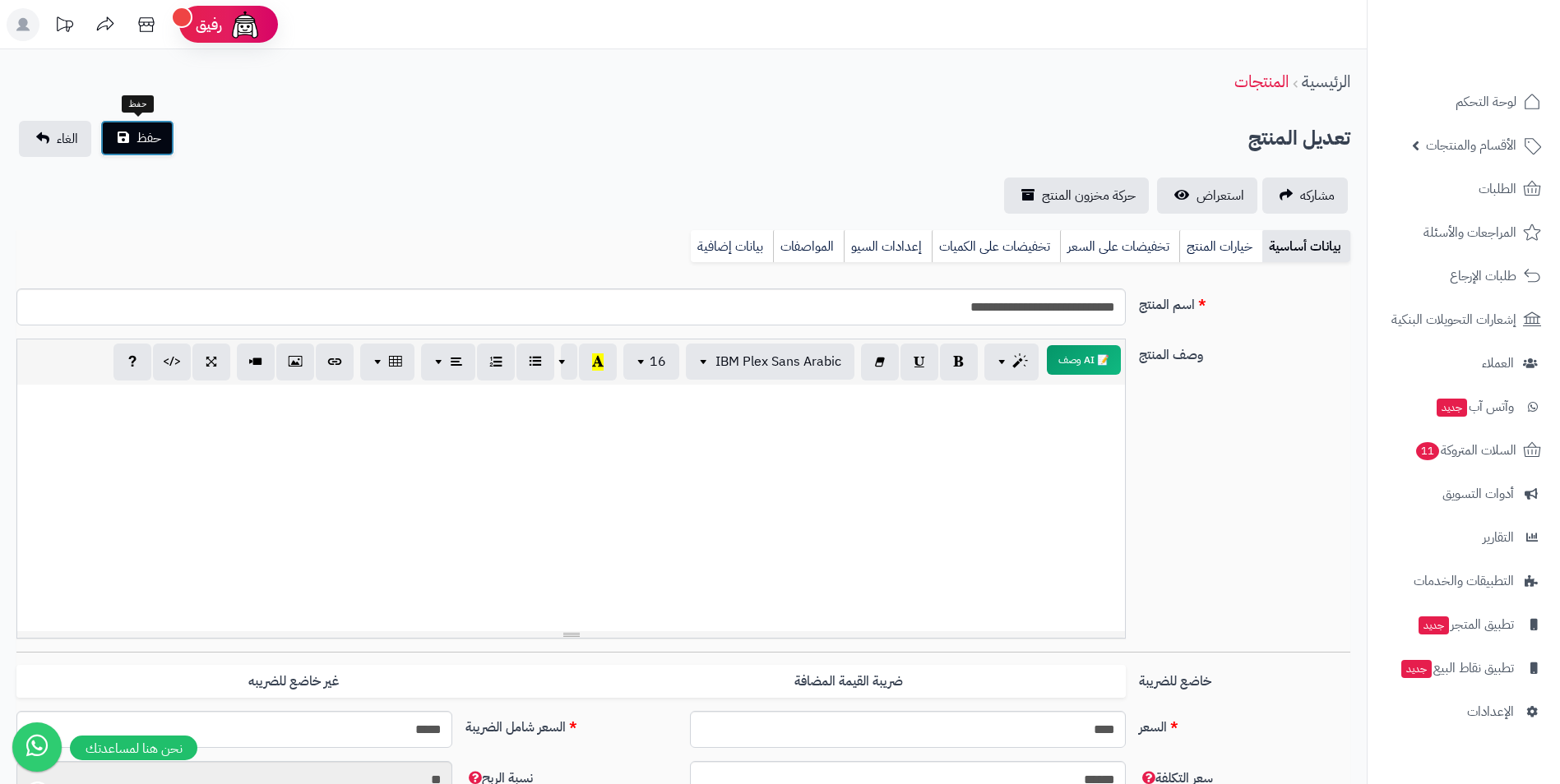
click at [166, 136] on button "حفظ" at bounding box center [137, 138] width 74 height 36
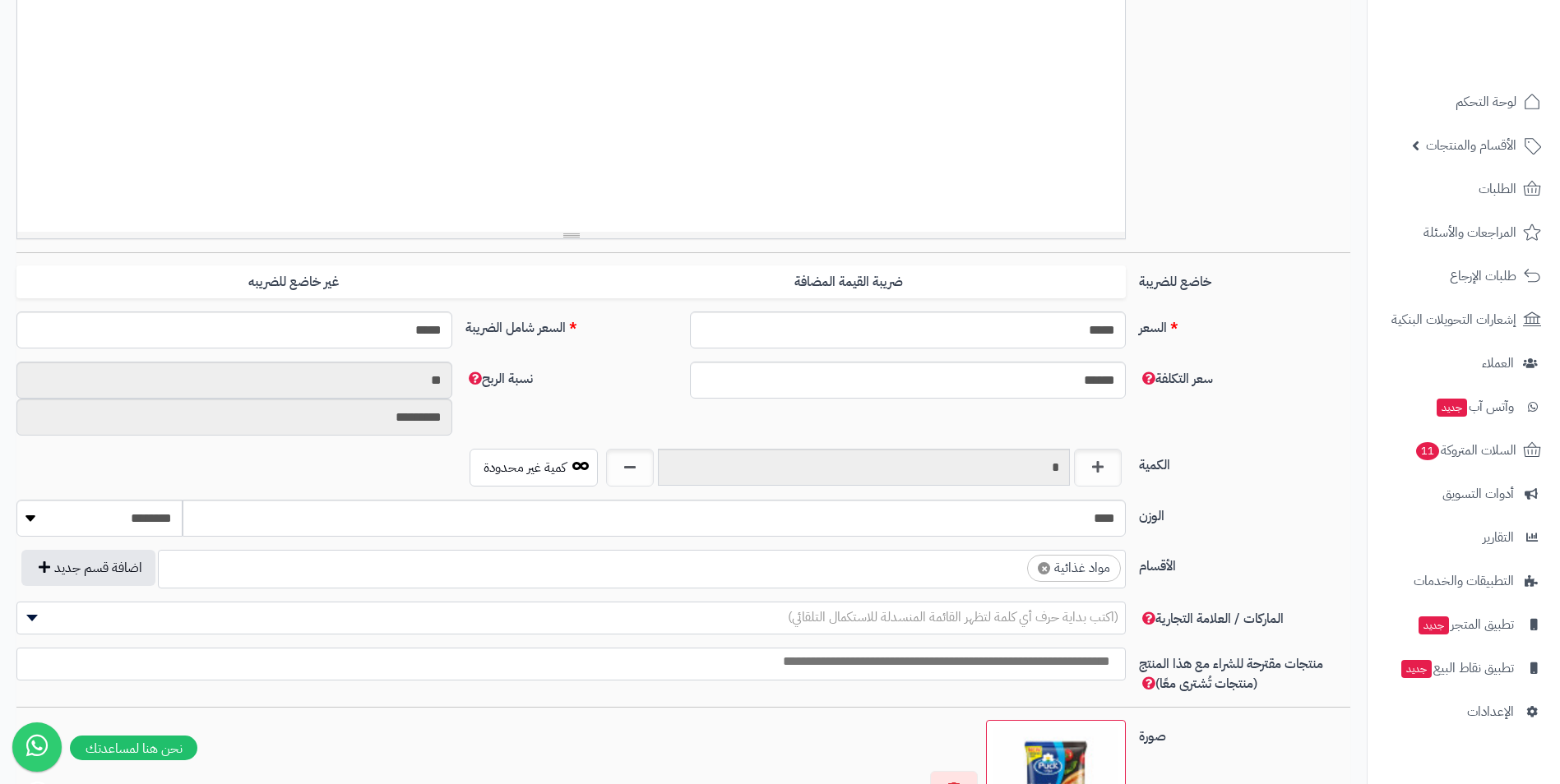
scroll to position [411, 0]
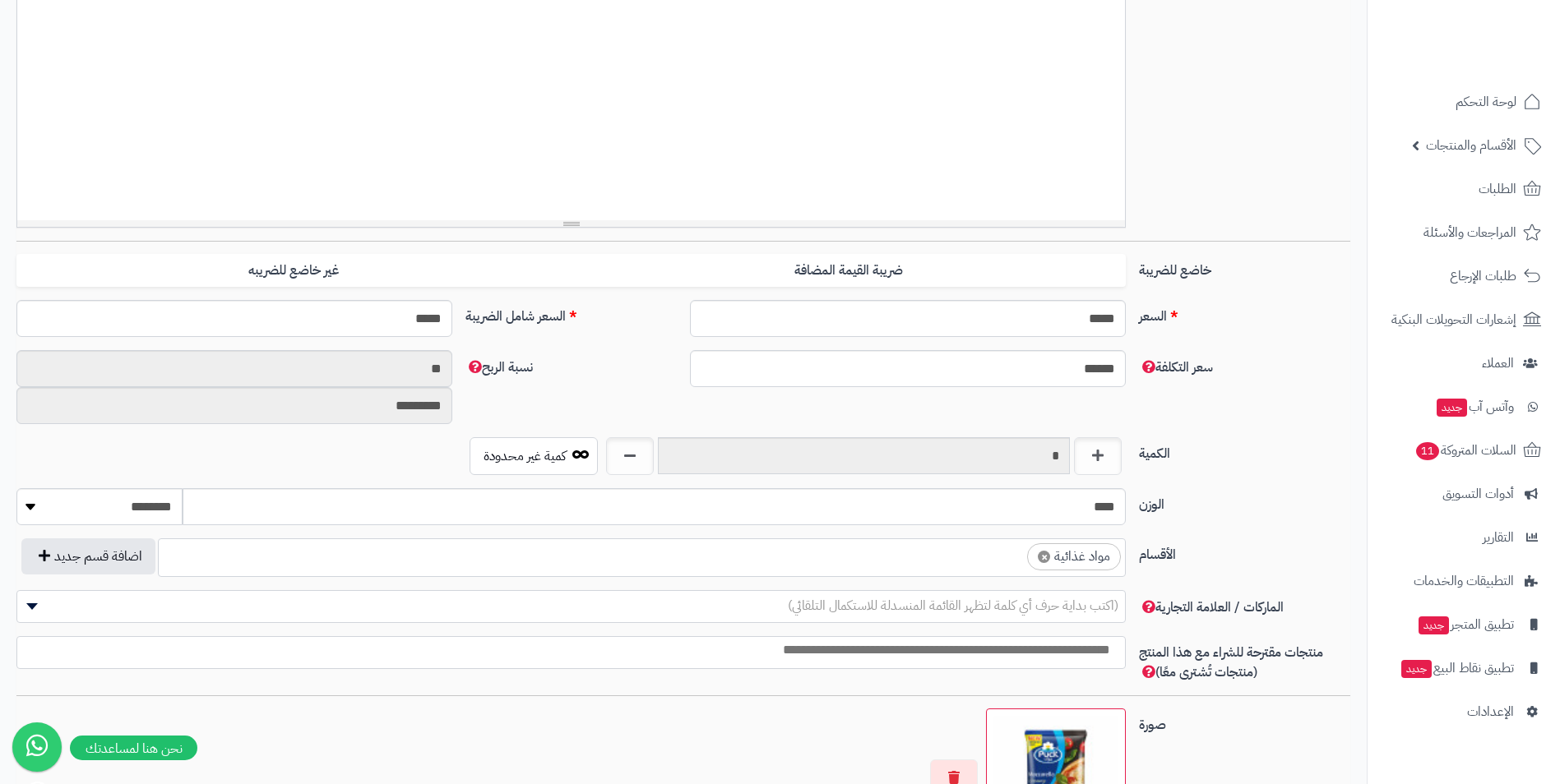
click at [772, 555] on ul "× مواد غذائية" at bounding box center [641, 554] width 966 height 31
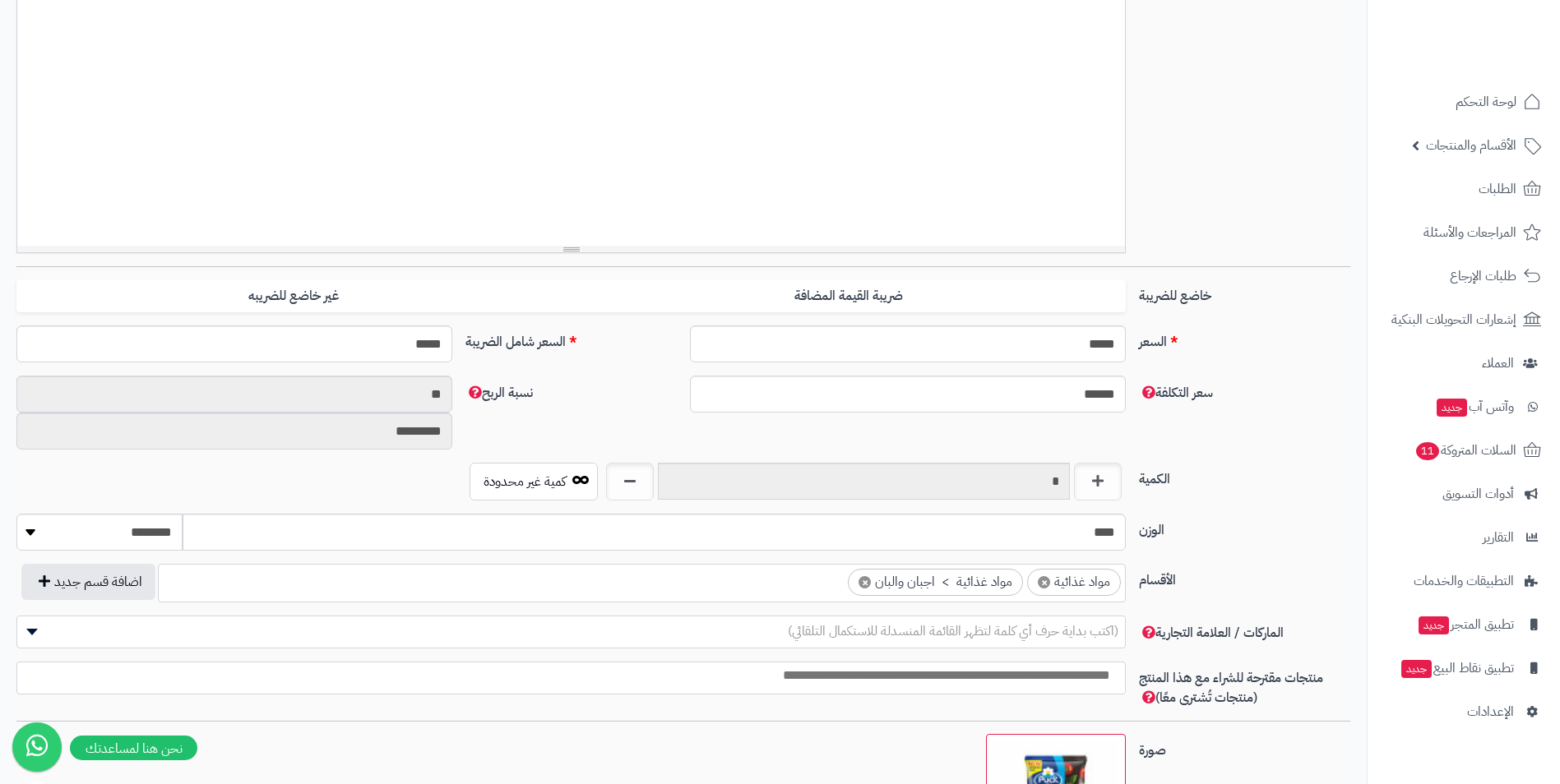
scroll to position [0, 0]
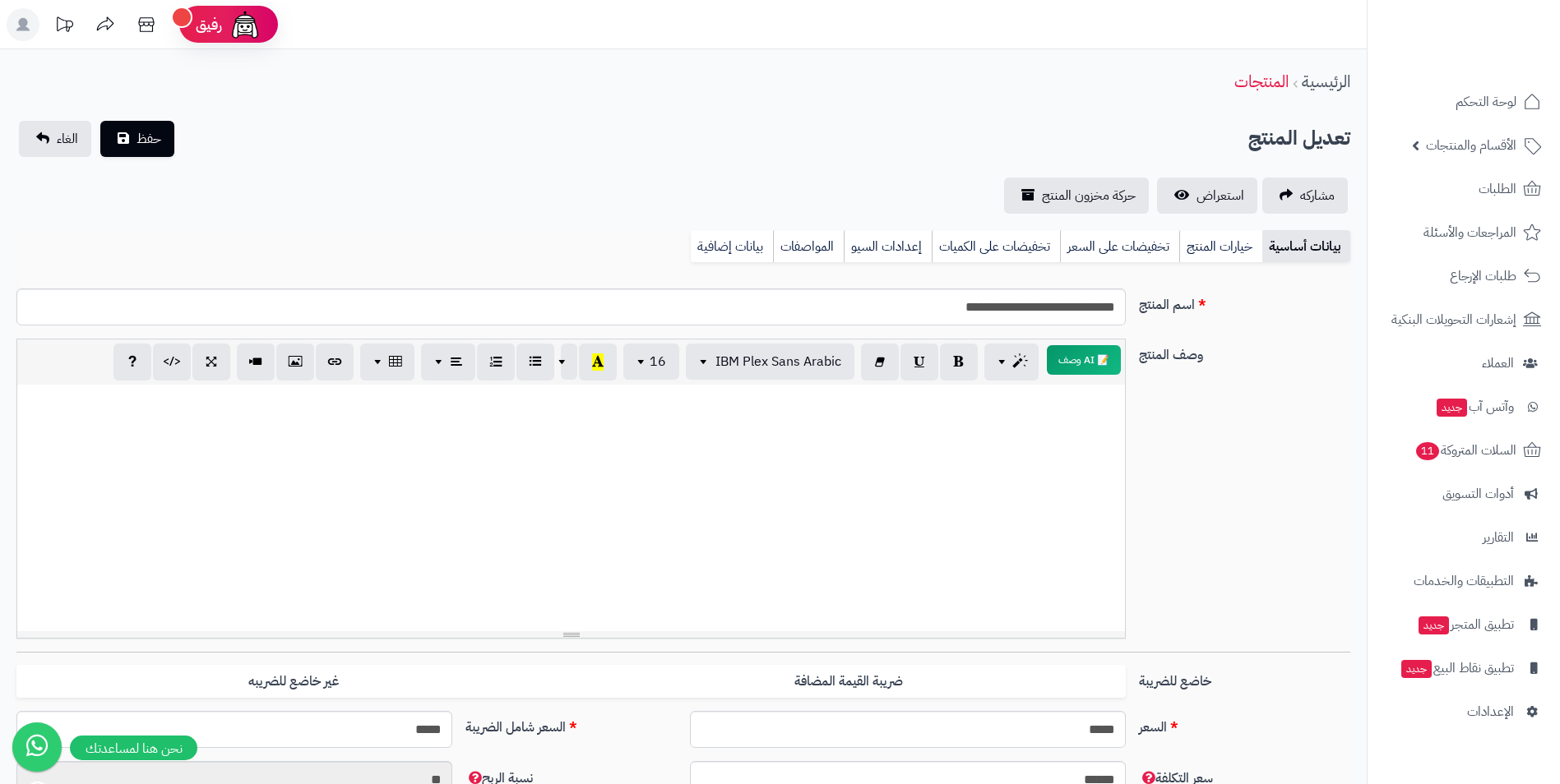
click at [177, 156] on div "تعديل المنتج حفظ الغاء" at bounding box center [682, 139] width 1334 height 36
click at [172, 152] on button "حفظ" at bounding box center [137, 138] width 74 height 36
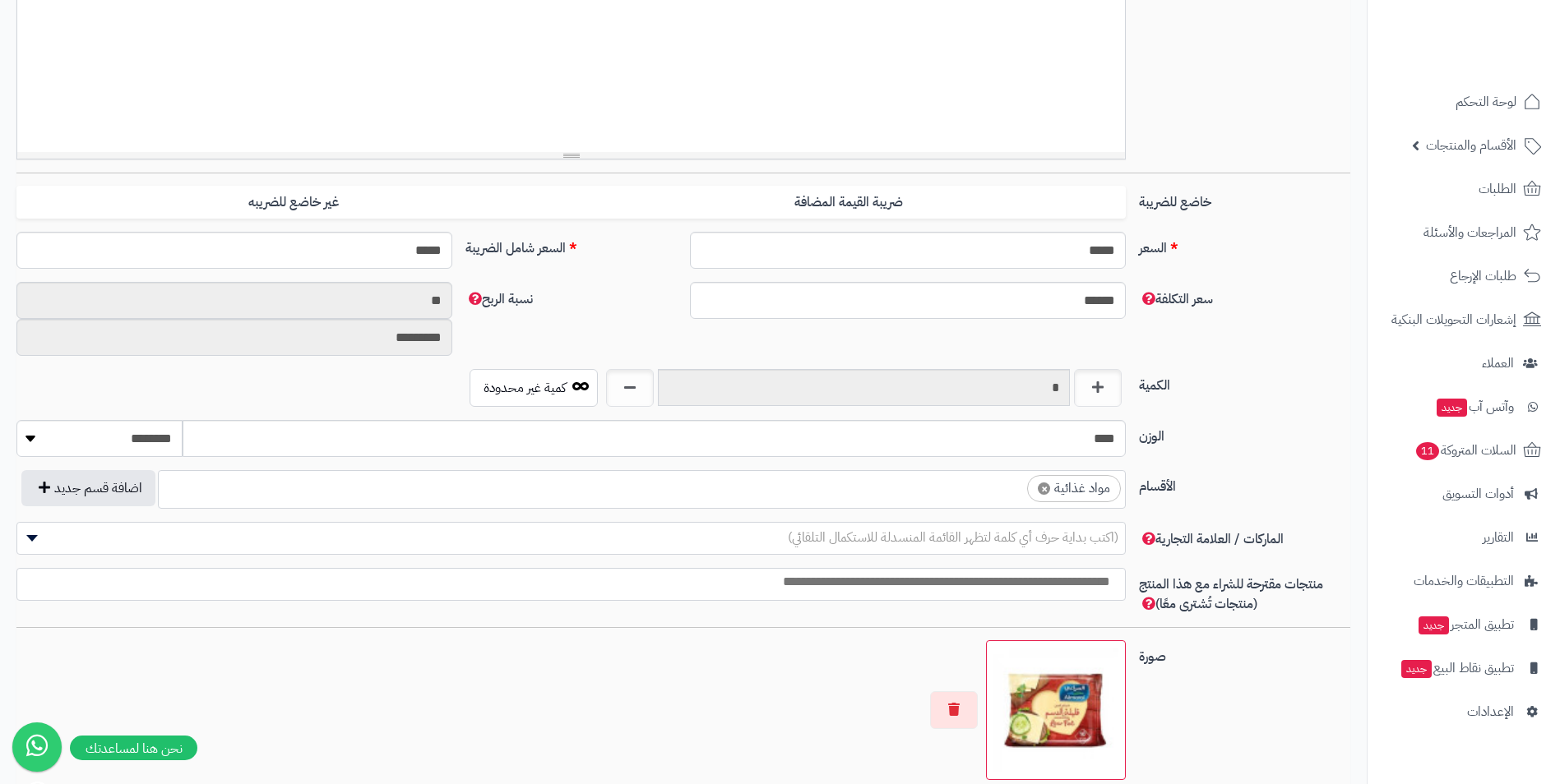
scroll to position [494, 0]
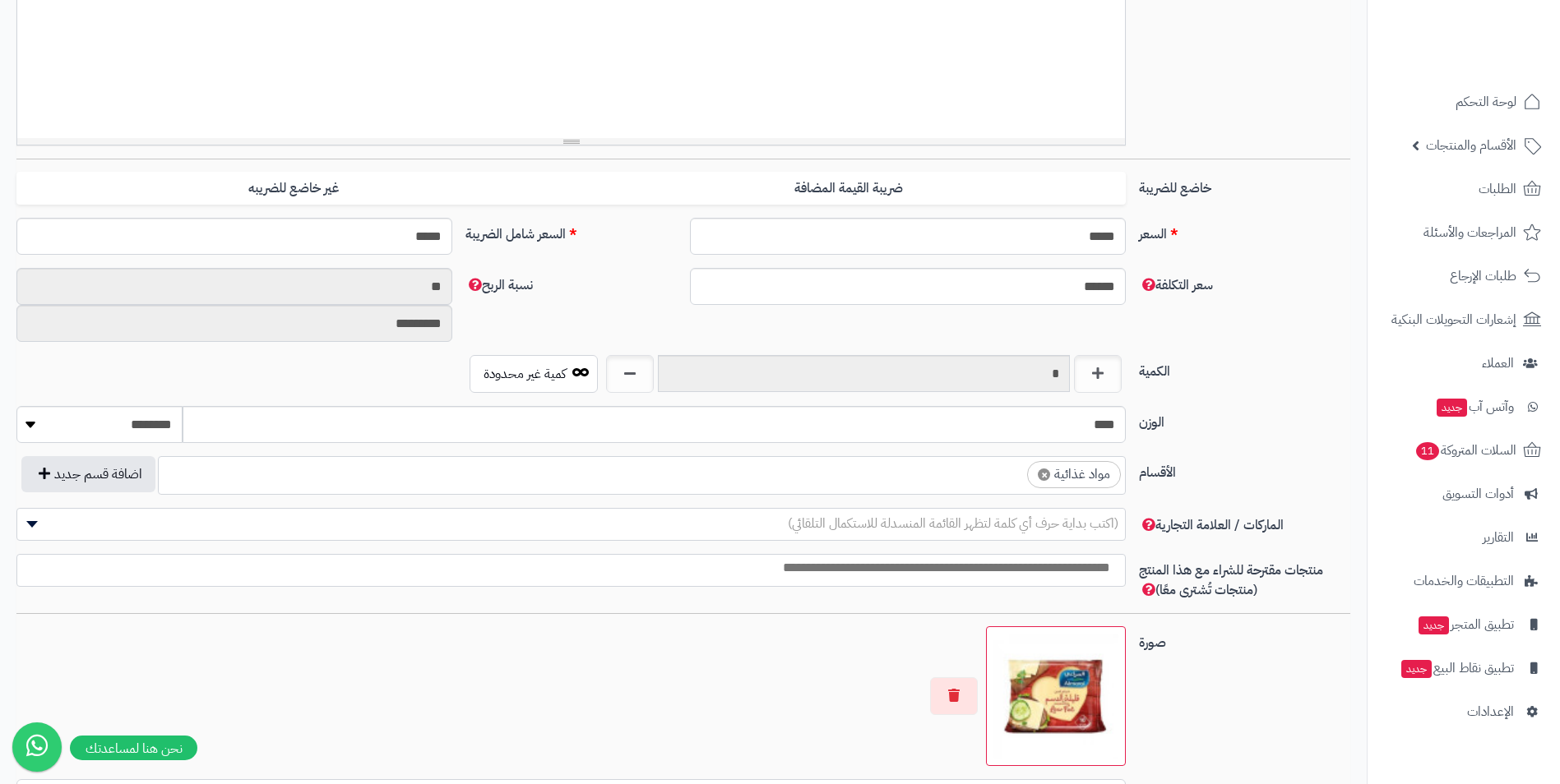
click at [760, 480] on ul "× مواد غذائية" at bounding box center [641, 472] width 966 height 31
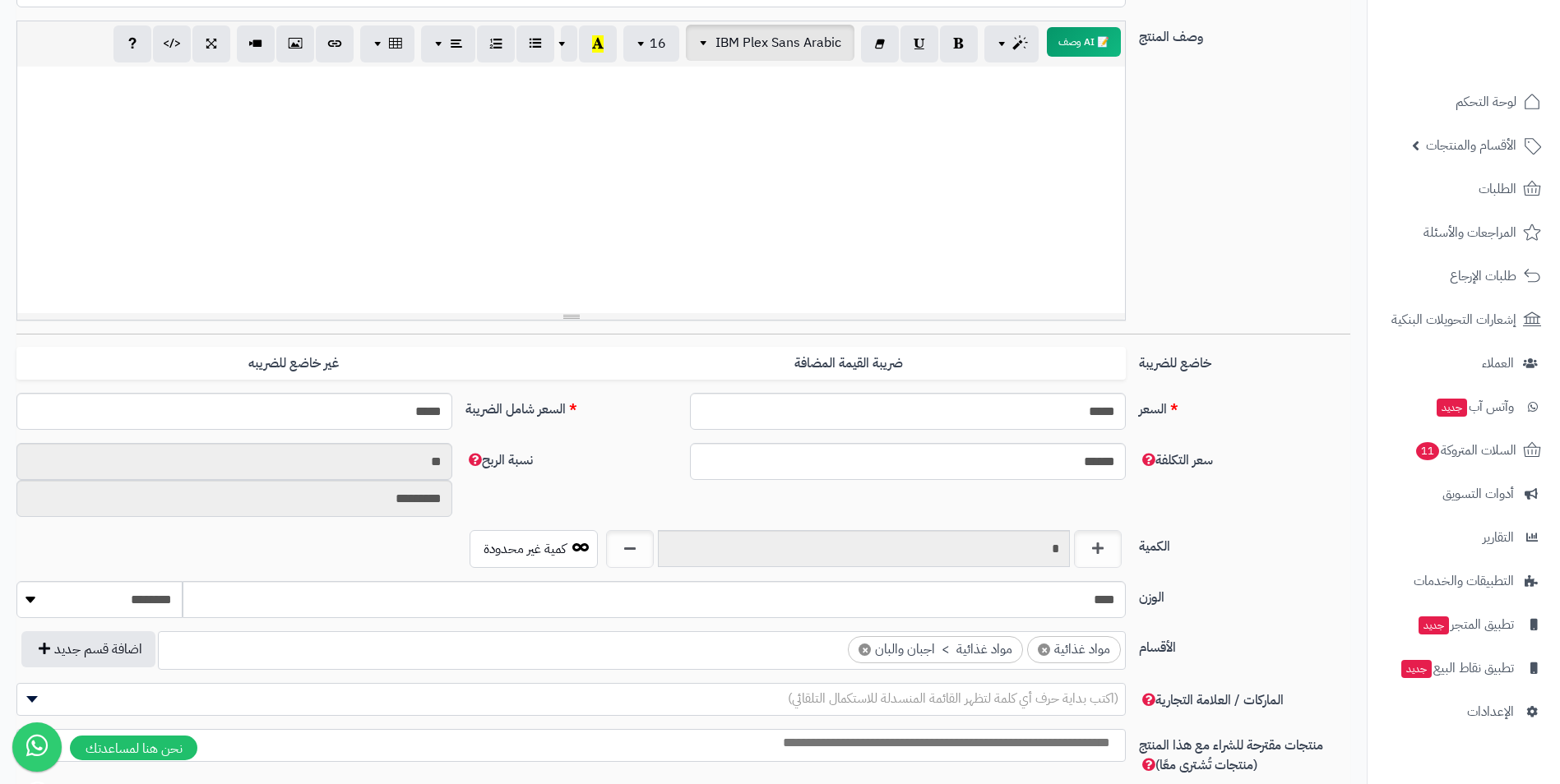
scroll to position [0, 0]
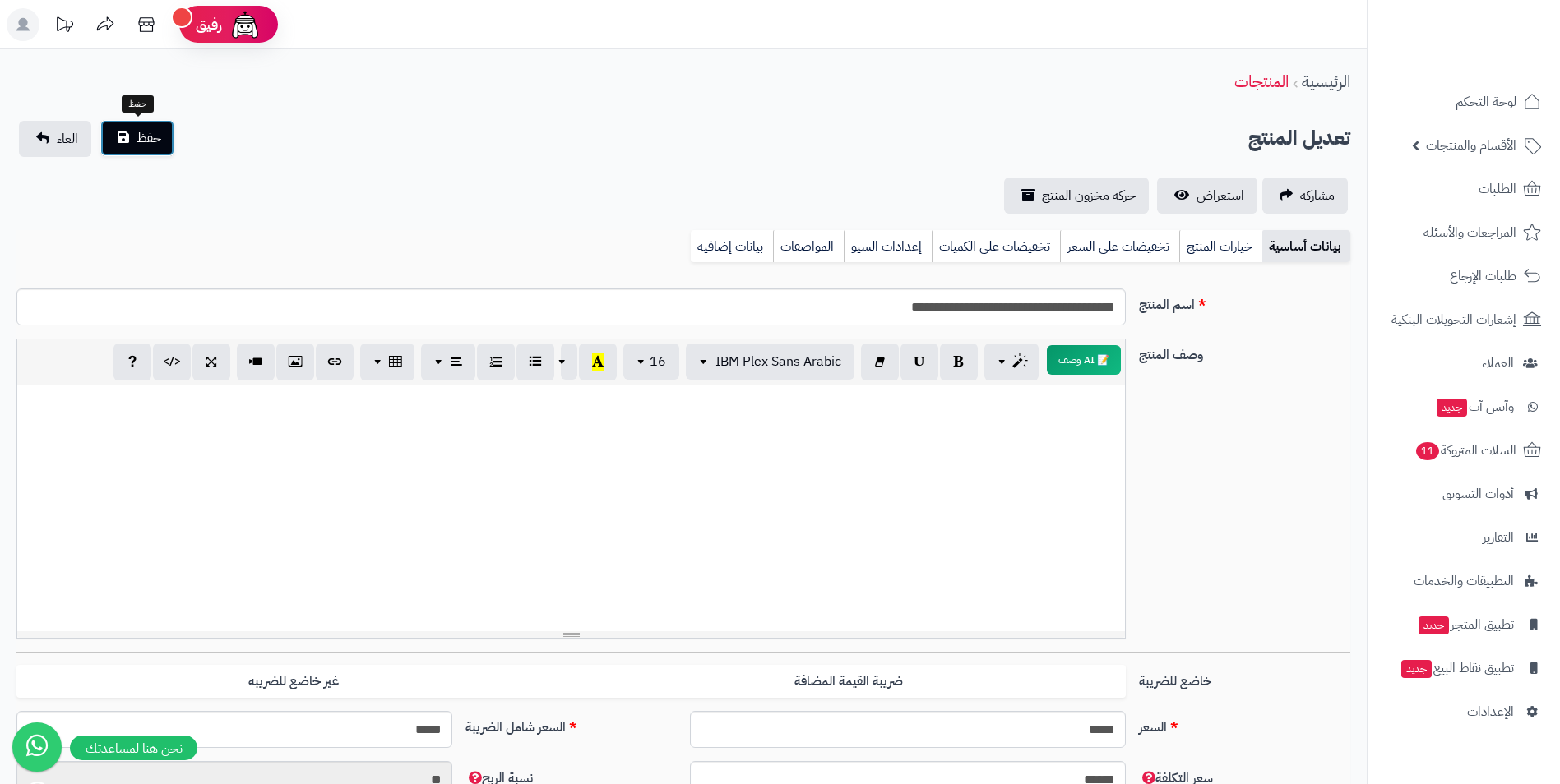
click at [142, 145] on span "حفظ" at bounding box center [149, 138] width 25 height 20
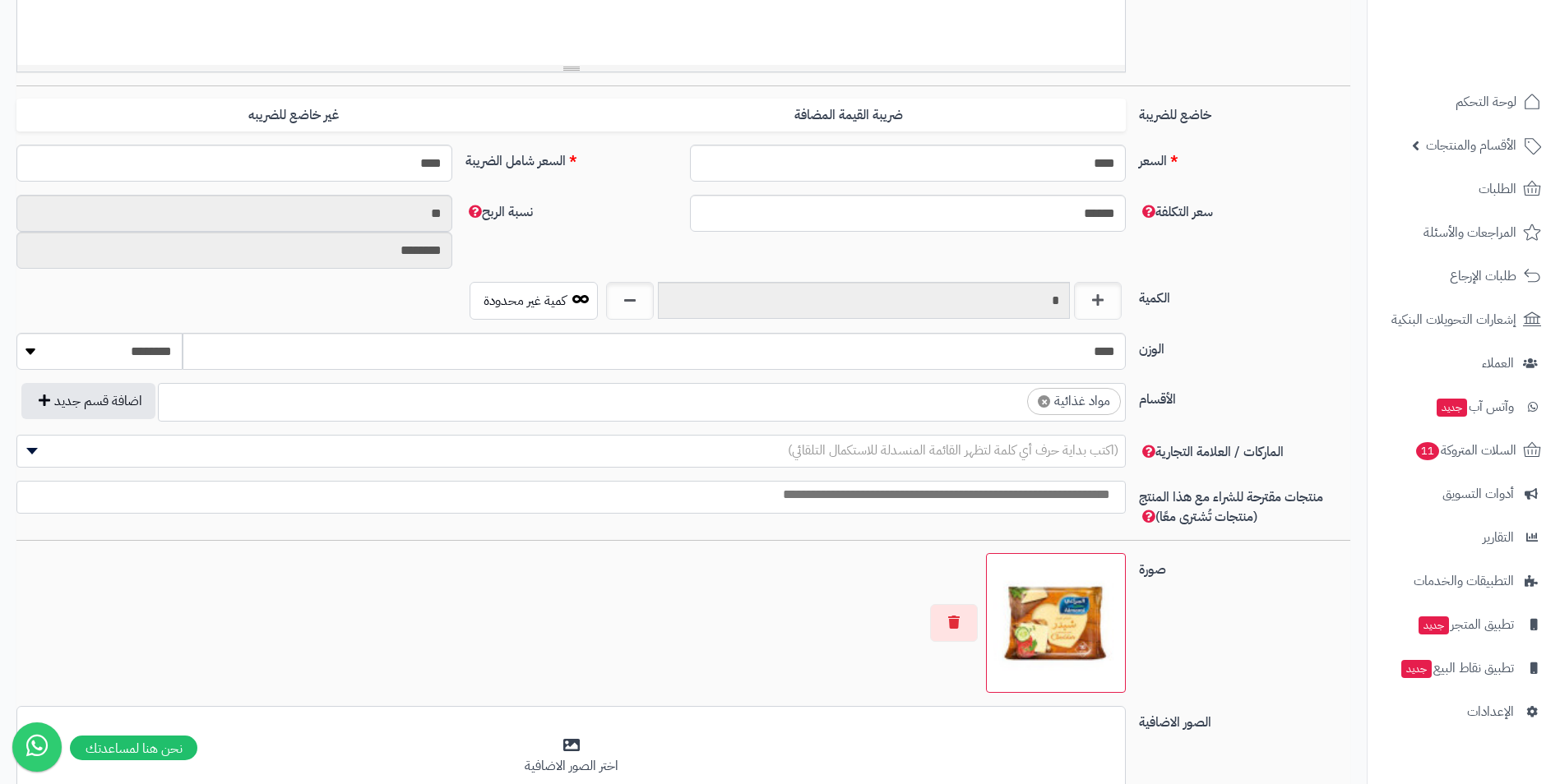
scroll to position [658, 0]
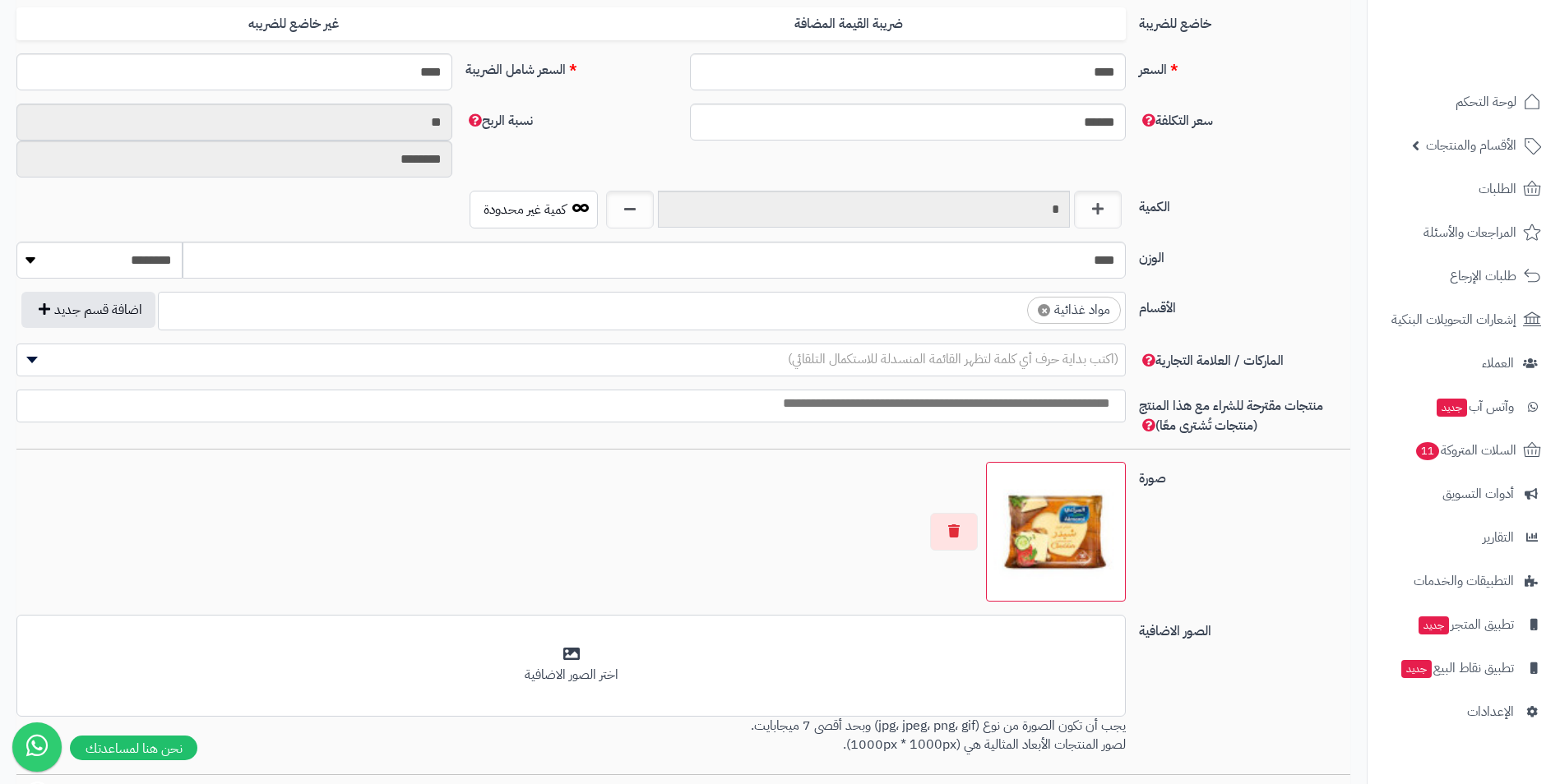
click at [721, 326] on span "× مواد غذائية" at bounding box center [642, 311] width 968 height 39
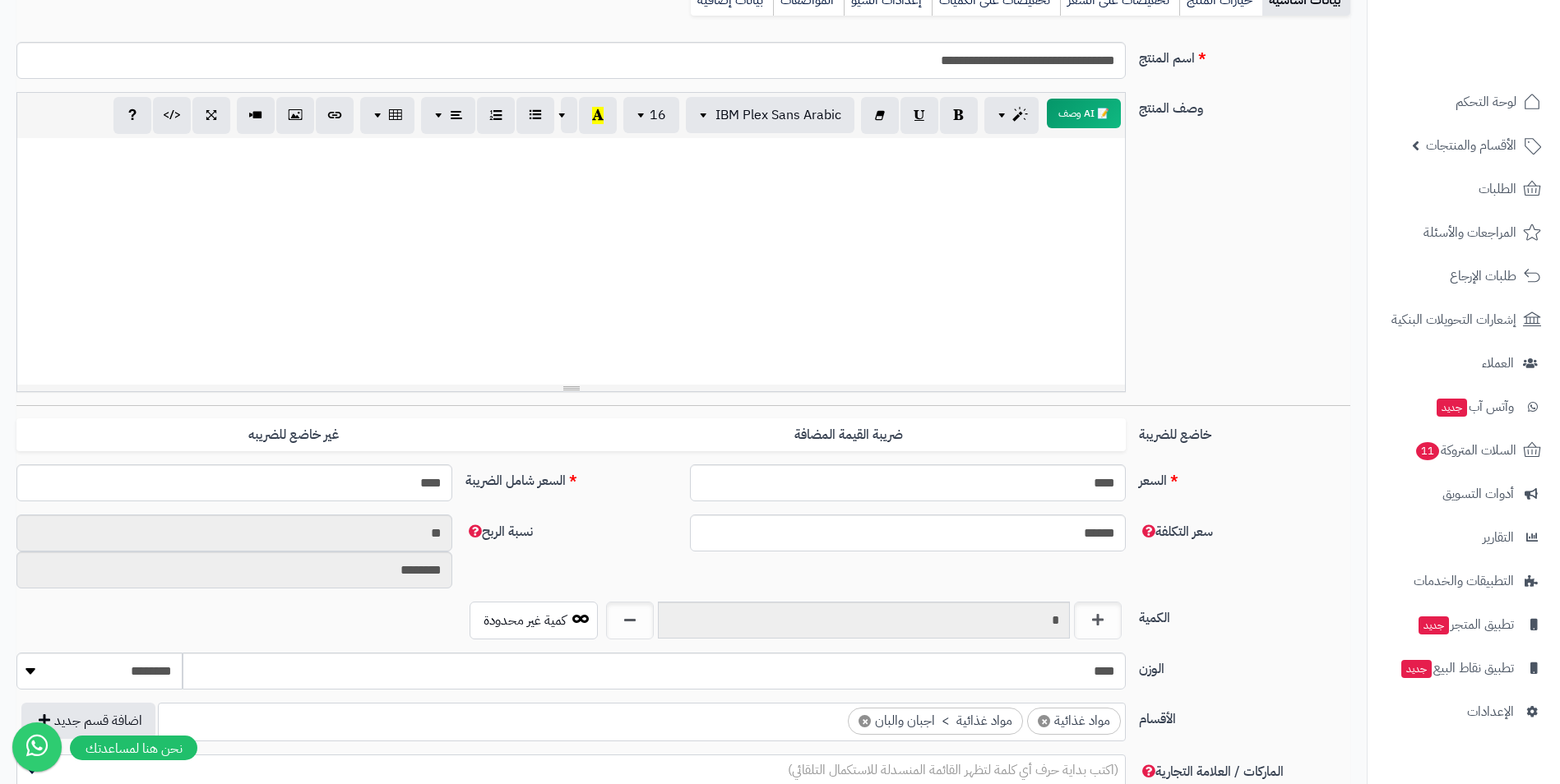
scroll to position [0, 0]
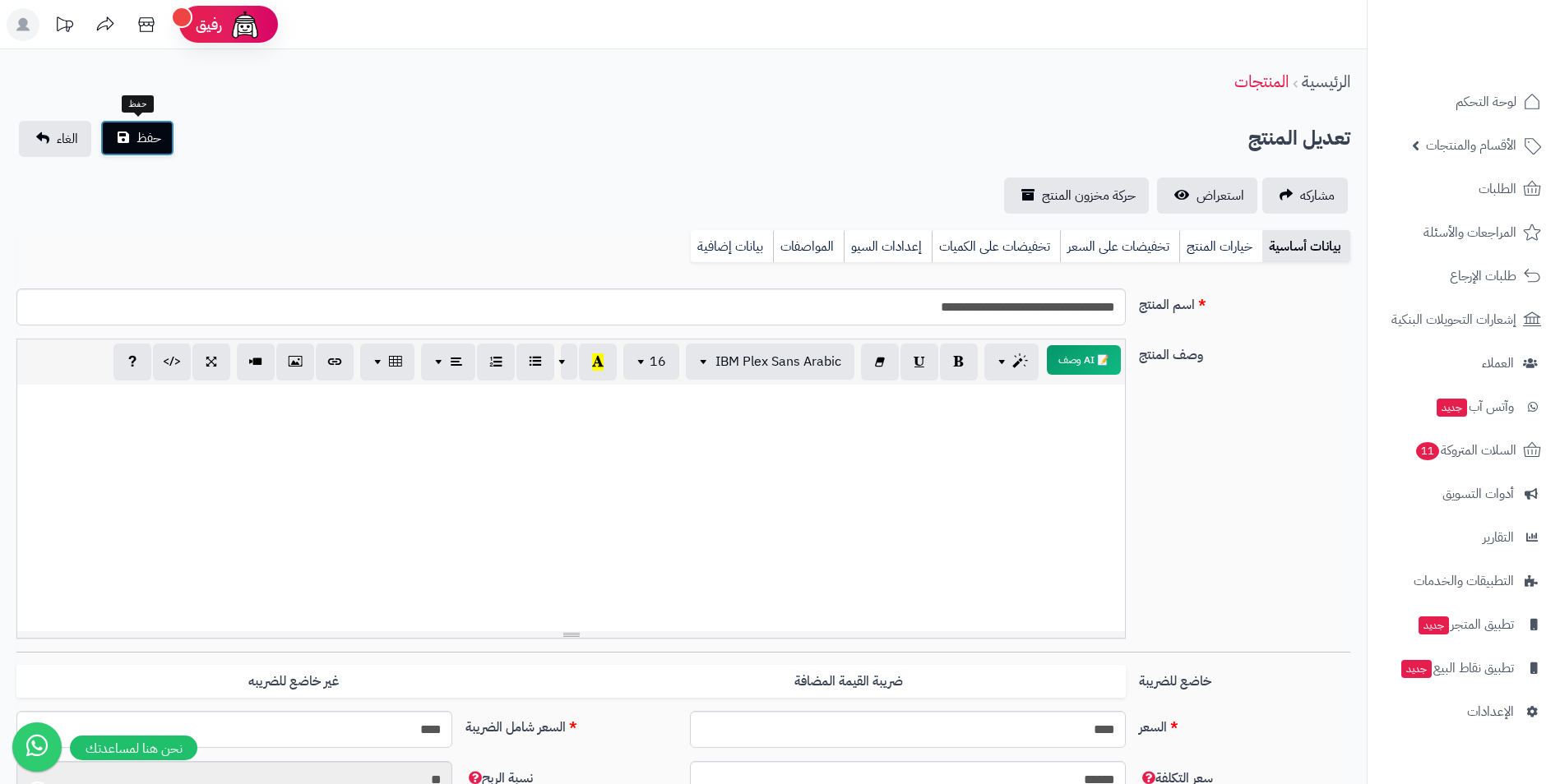
click at [152, 134] on span "حفظ" at bounding box center [149, 138] width 25 height 20
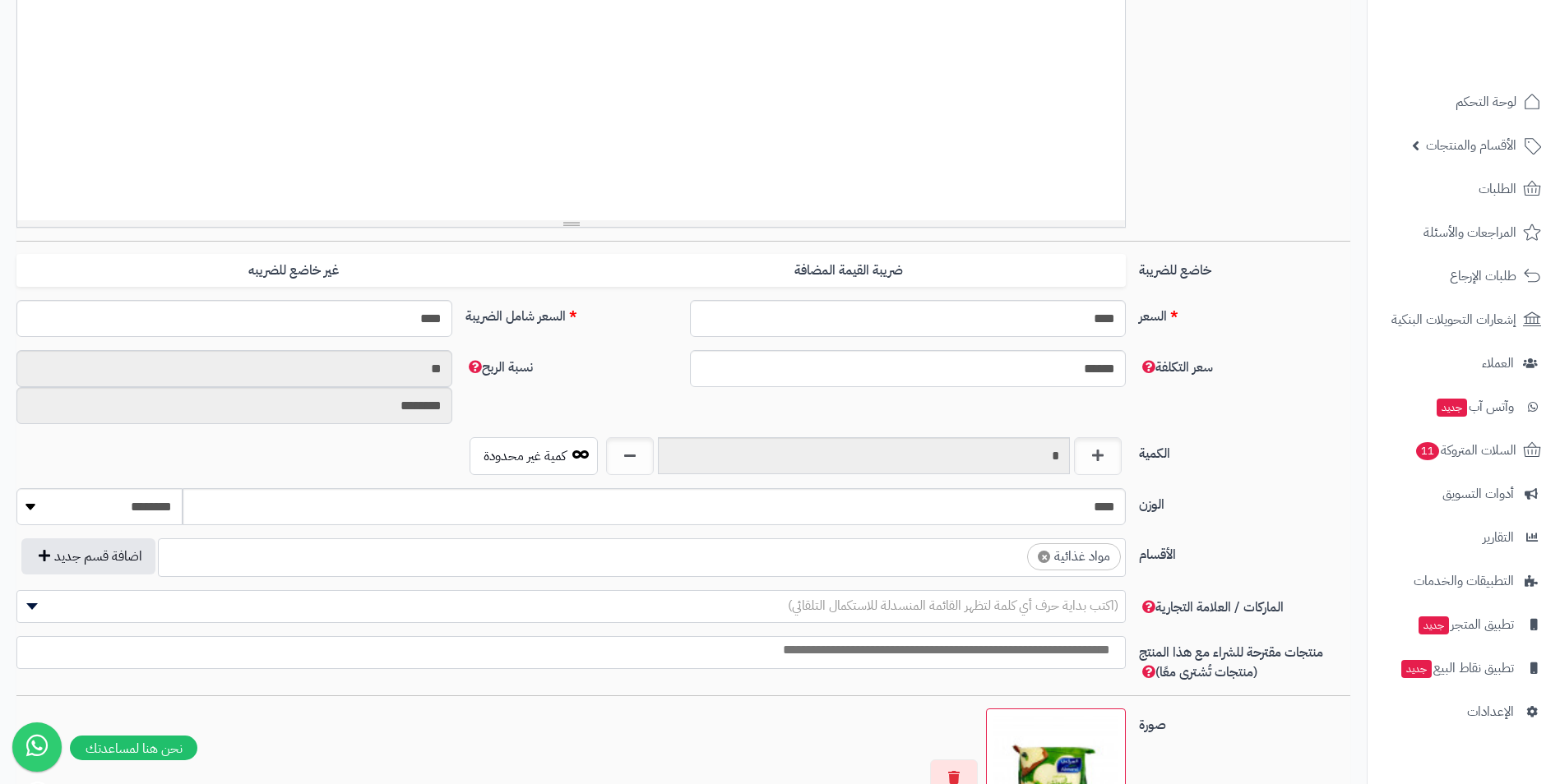
scroll to position [569, 0]
click at [901, 551] on ul "× مواد غذائية" at bounding box center [641, 554] width 966 height 31
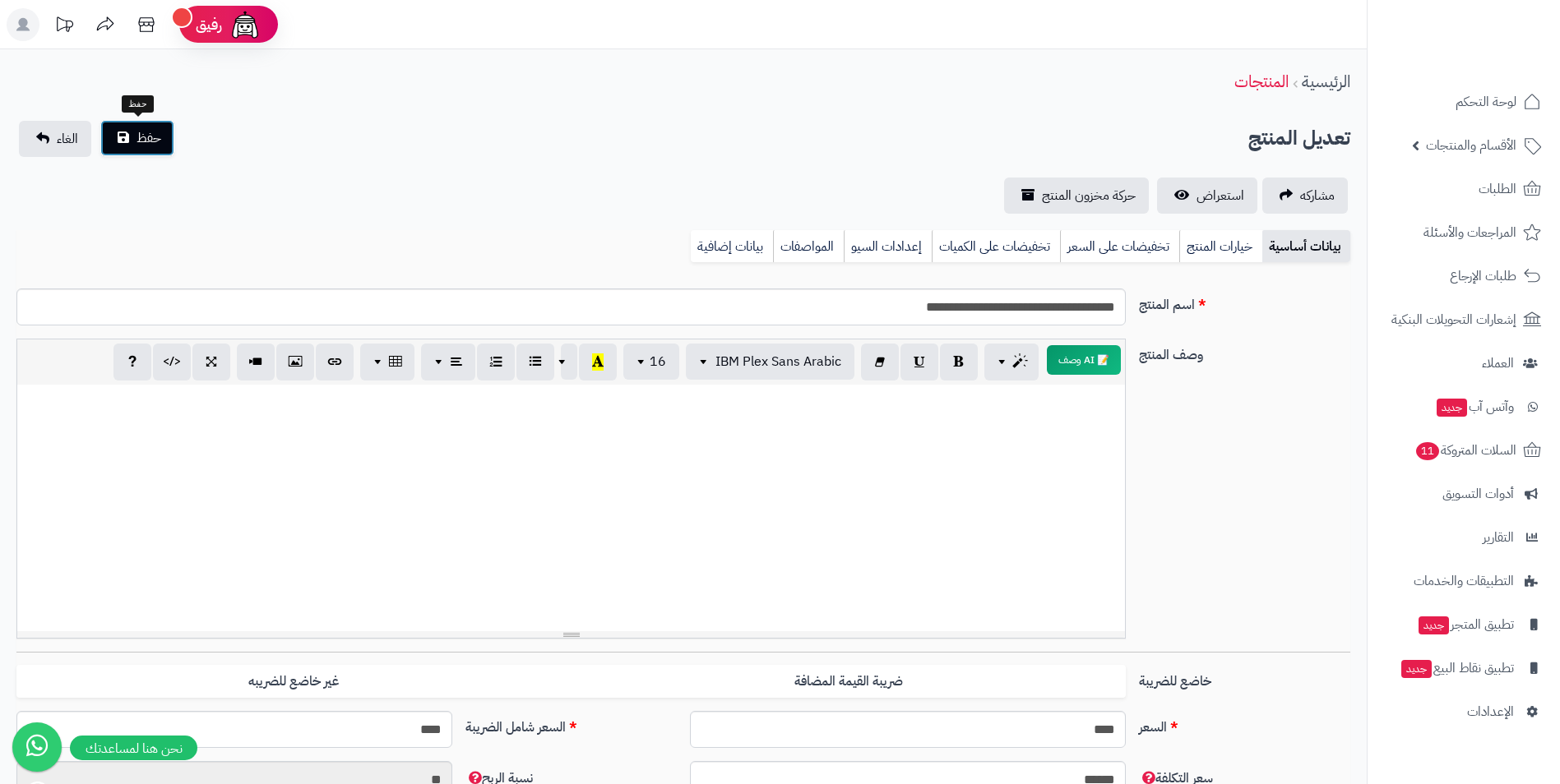
click at [148, 129] on span "حفظ" at bounding box center [149, 138] width 25 height 20
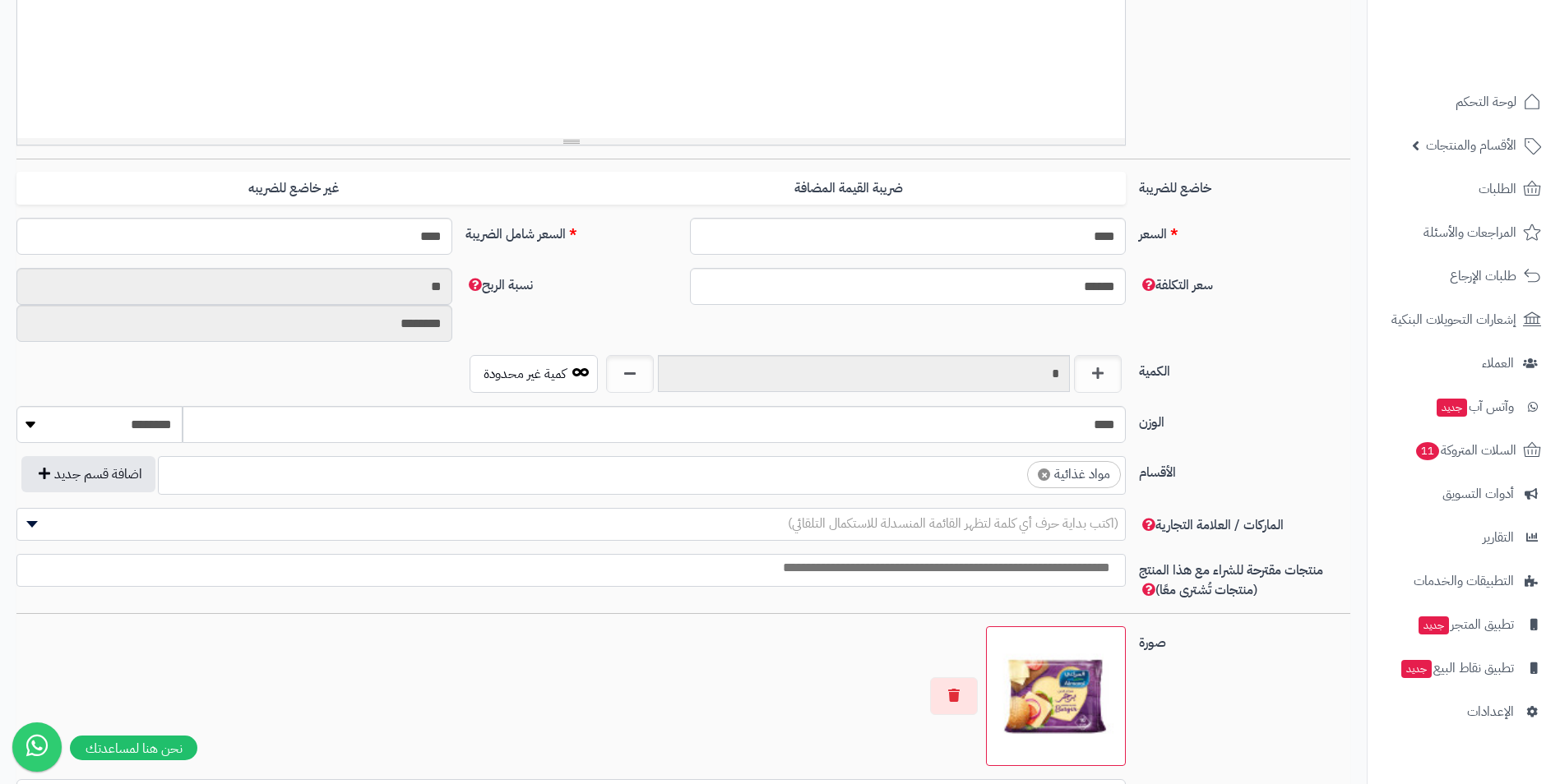
scroll to position [569, 0]
click at [883, 483] on ul "× مواد غذائية" at bounding box center [641, 472] width 966 height 31
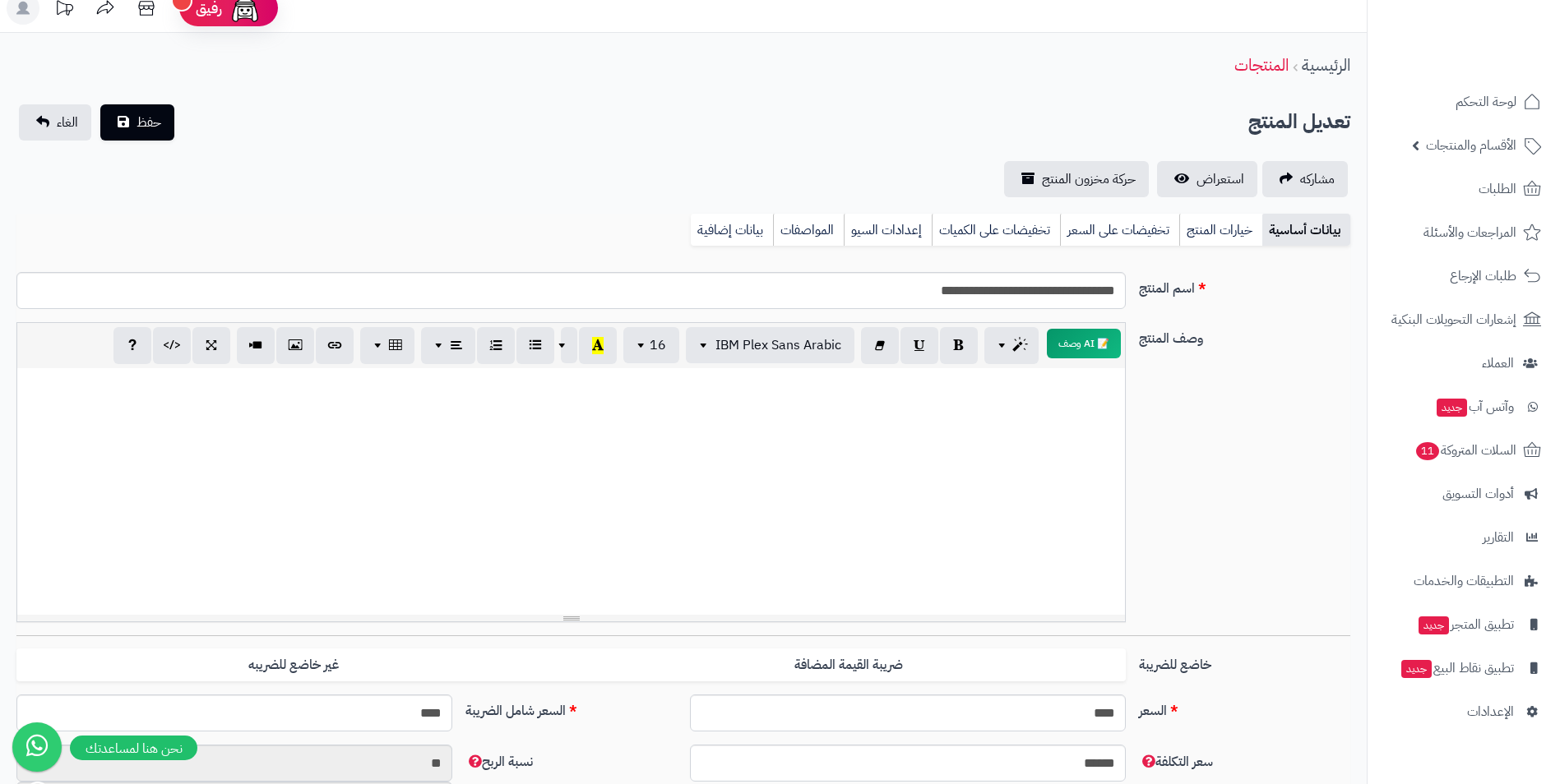
scroll to position [0, 0]
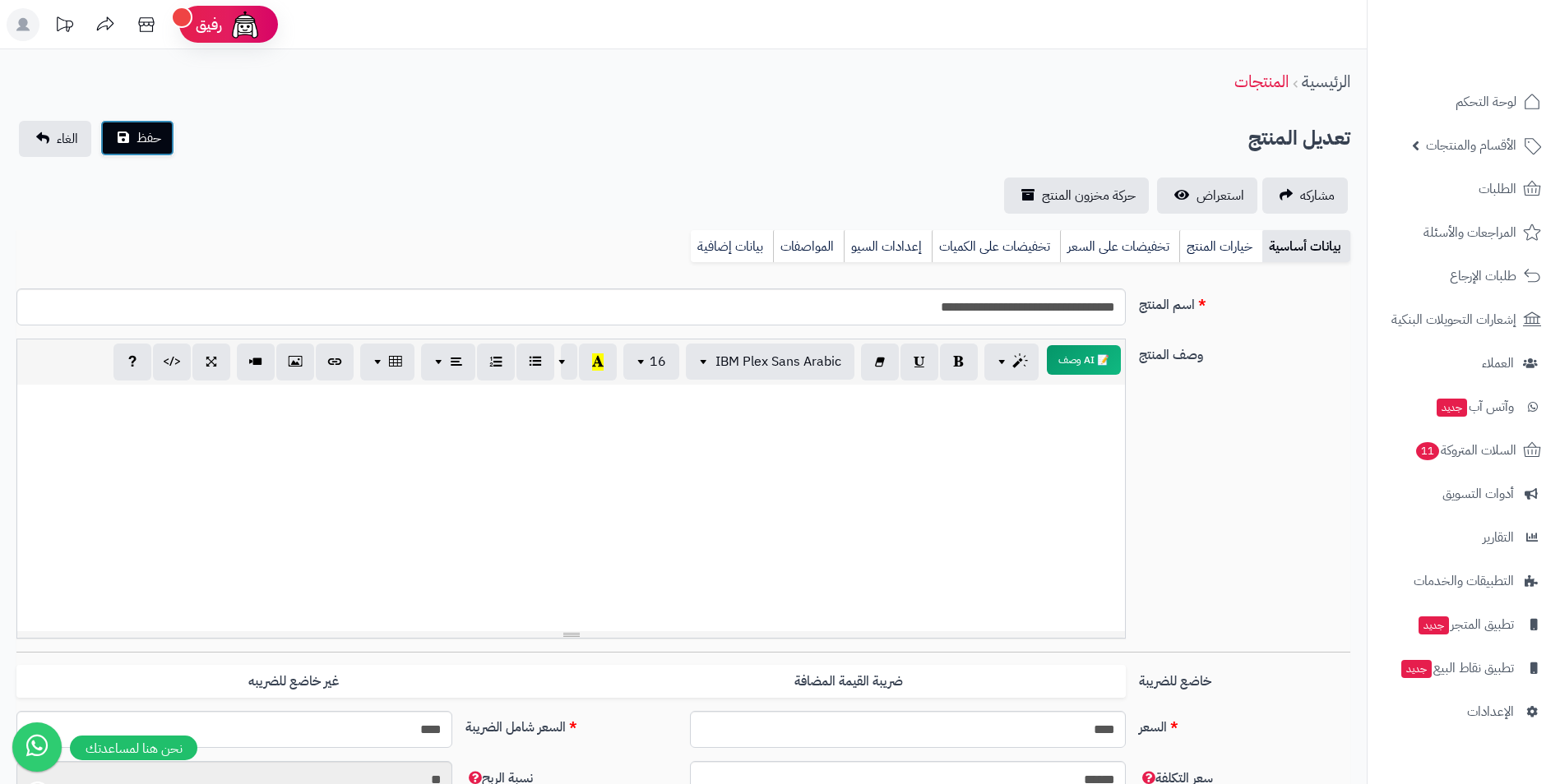
click at [163, 151] on button "حفظ" at bounding box center [137, 138] width 74 height 36
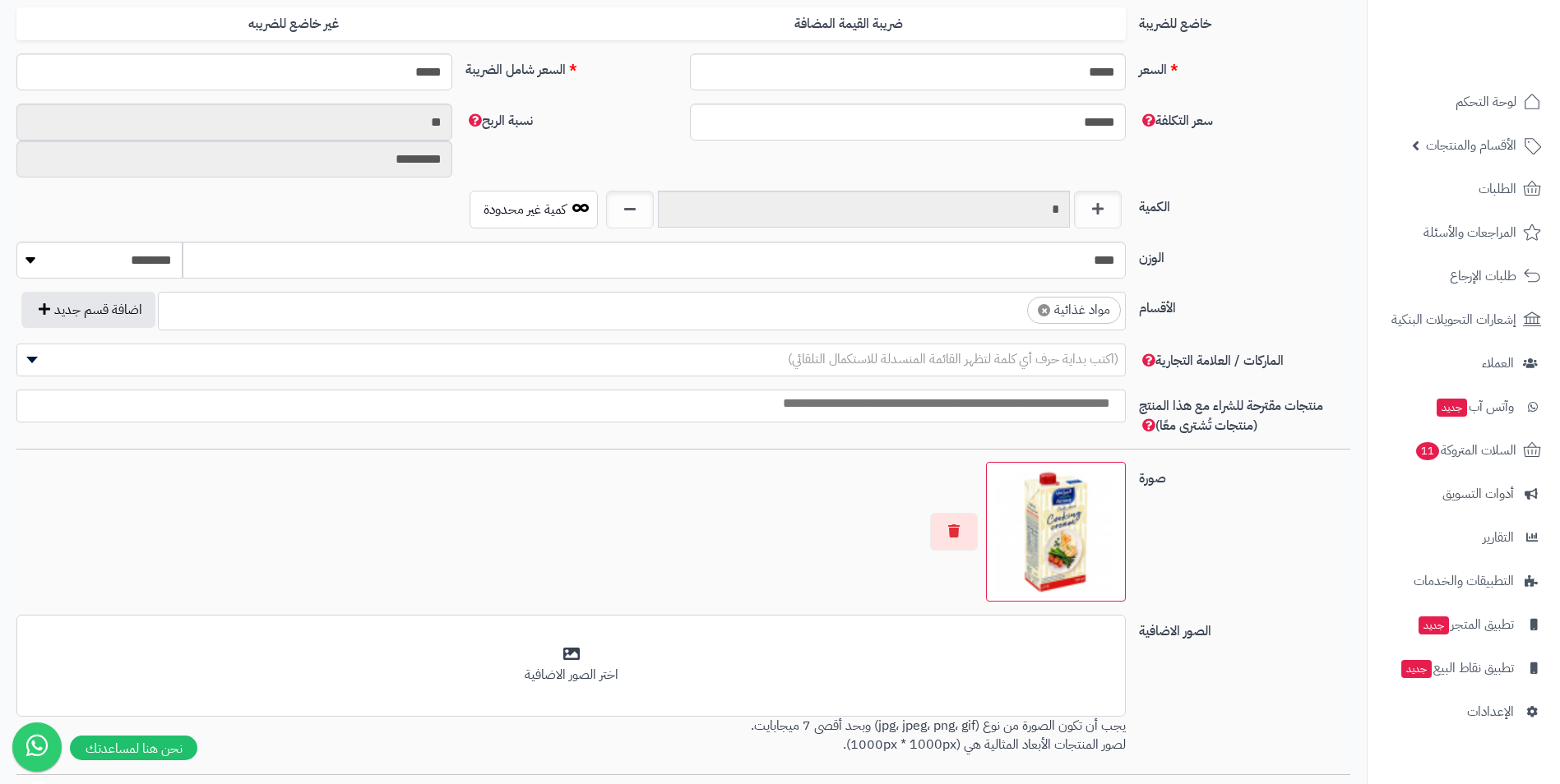
scroll to position [576, 0]
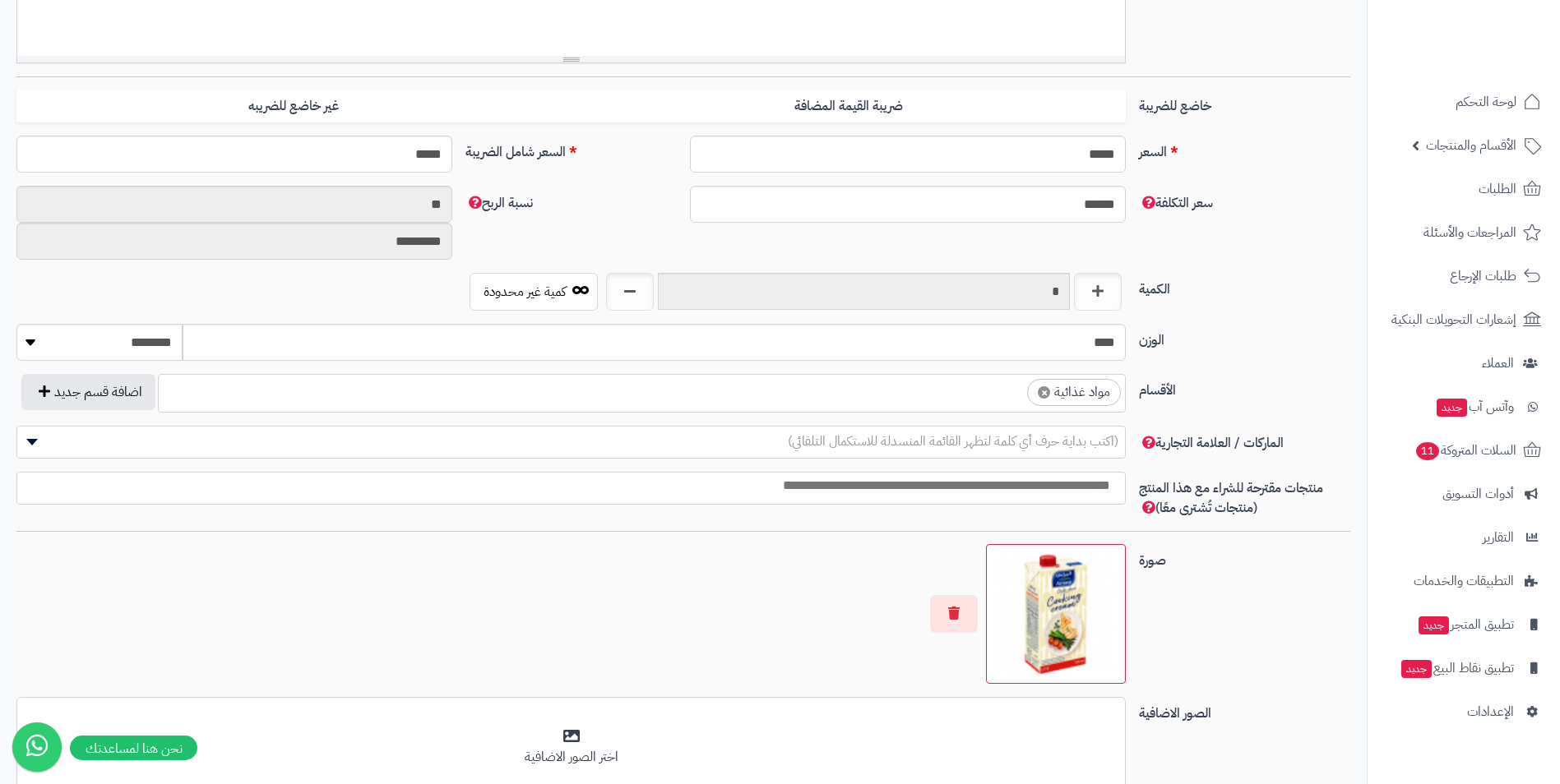
click at [907, 404] on ul "× مواد غذائية" at bounding box center [641, 390] width 966 height 31
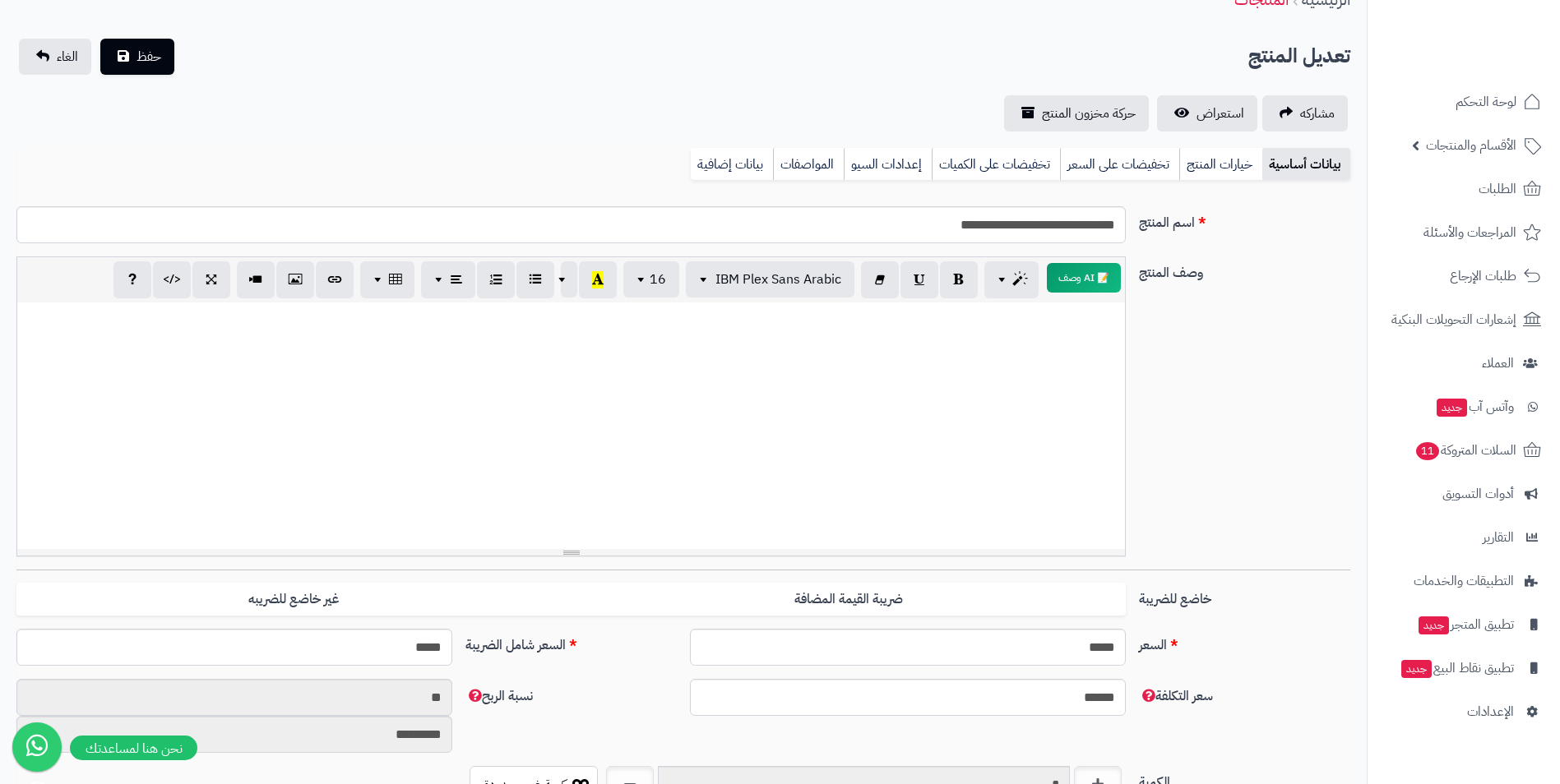
scroll to position [0, 0]
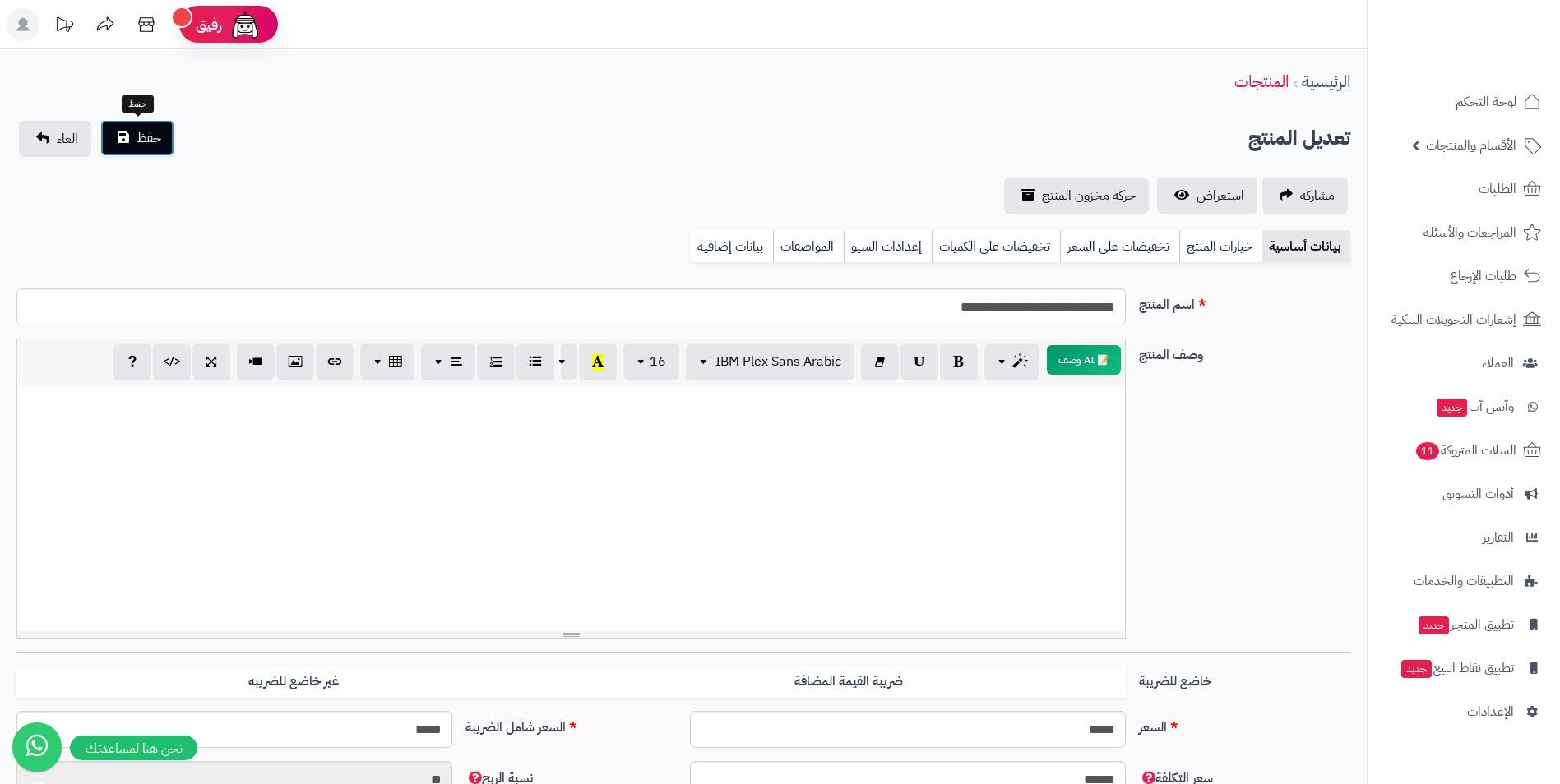
click at [140, 136] on span "حفظ" at bounding box center [149, 138] width 25 height 20
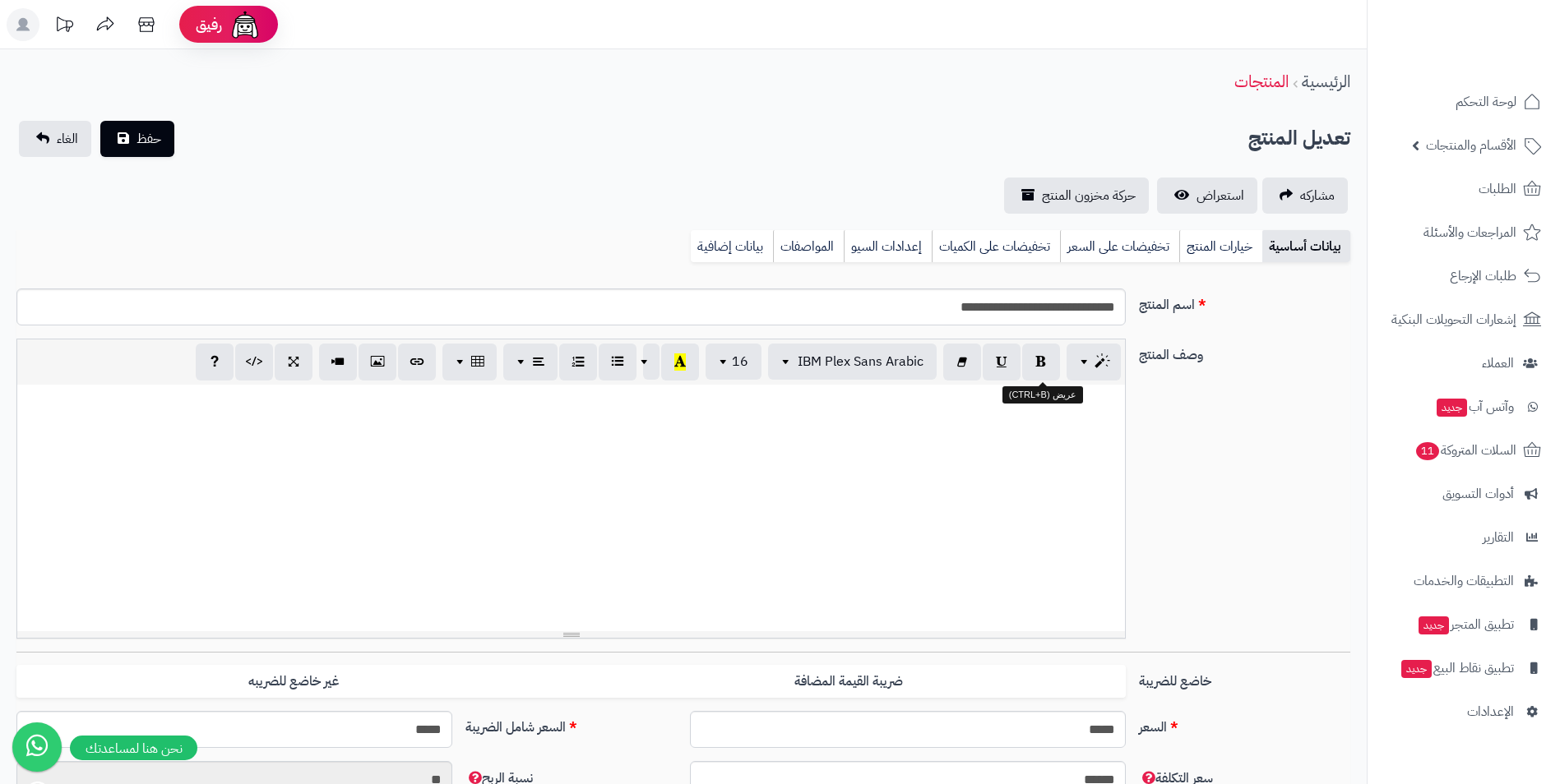
scroll to position [569, 0]
click at [1094, 311] on input "**********" at bounding box center [570, 306] width 1109 height 37
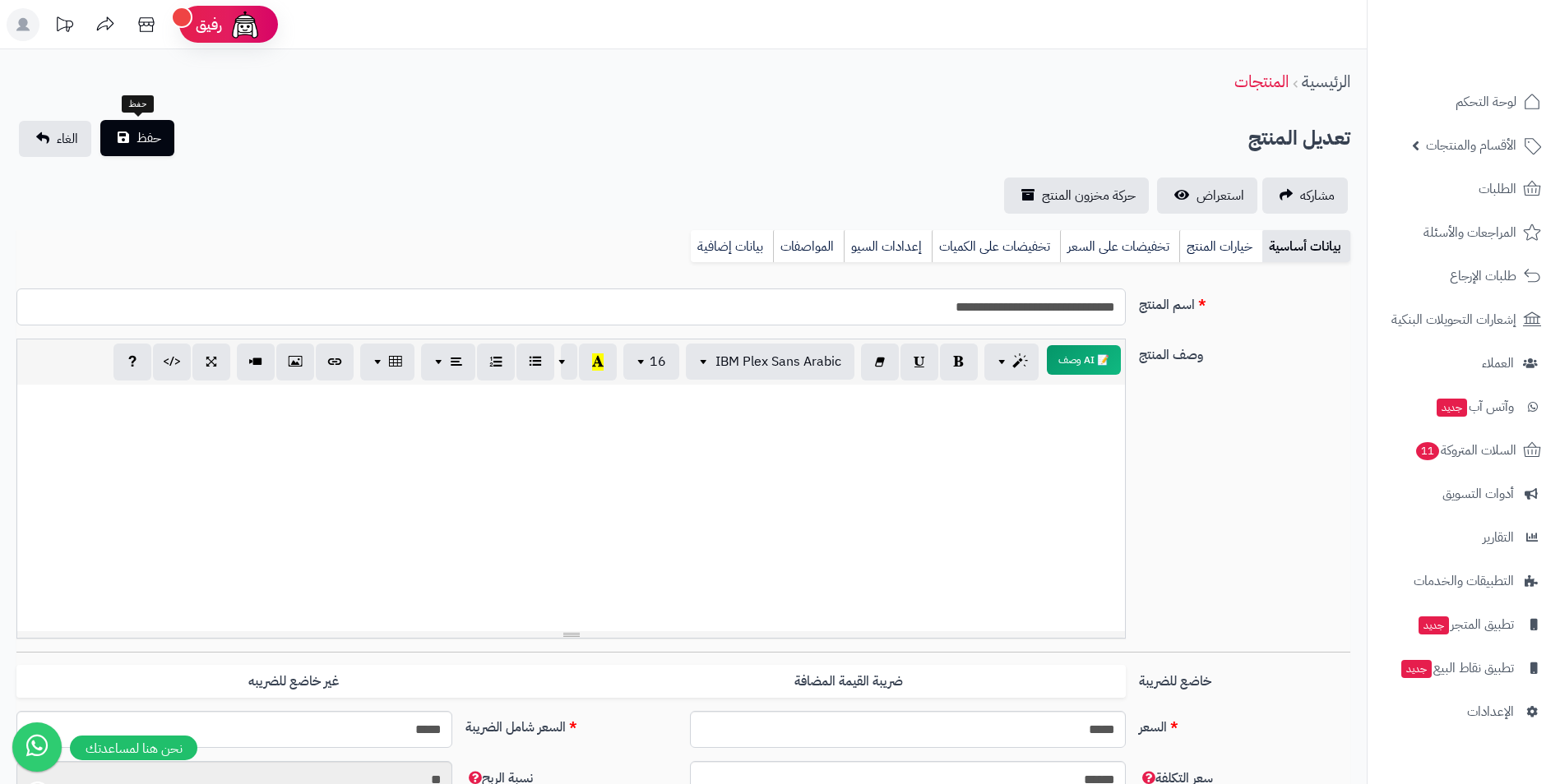
type input "**********"
click at [138, 139] on span "حفظ" at bounding box center [149, 138] width 25 height 20
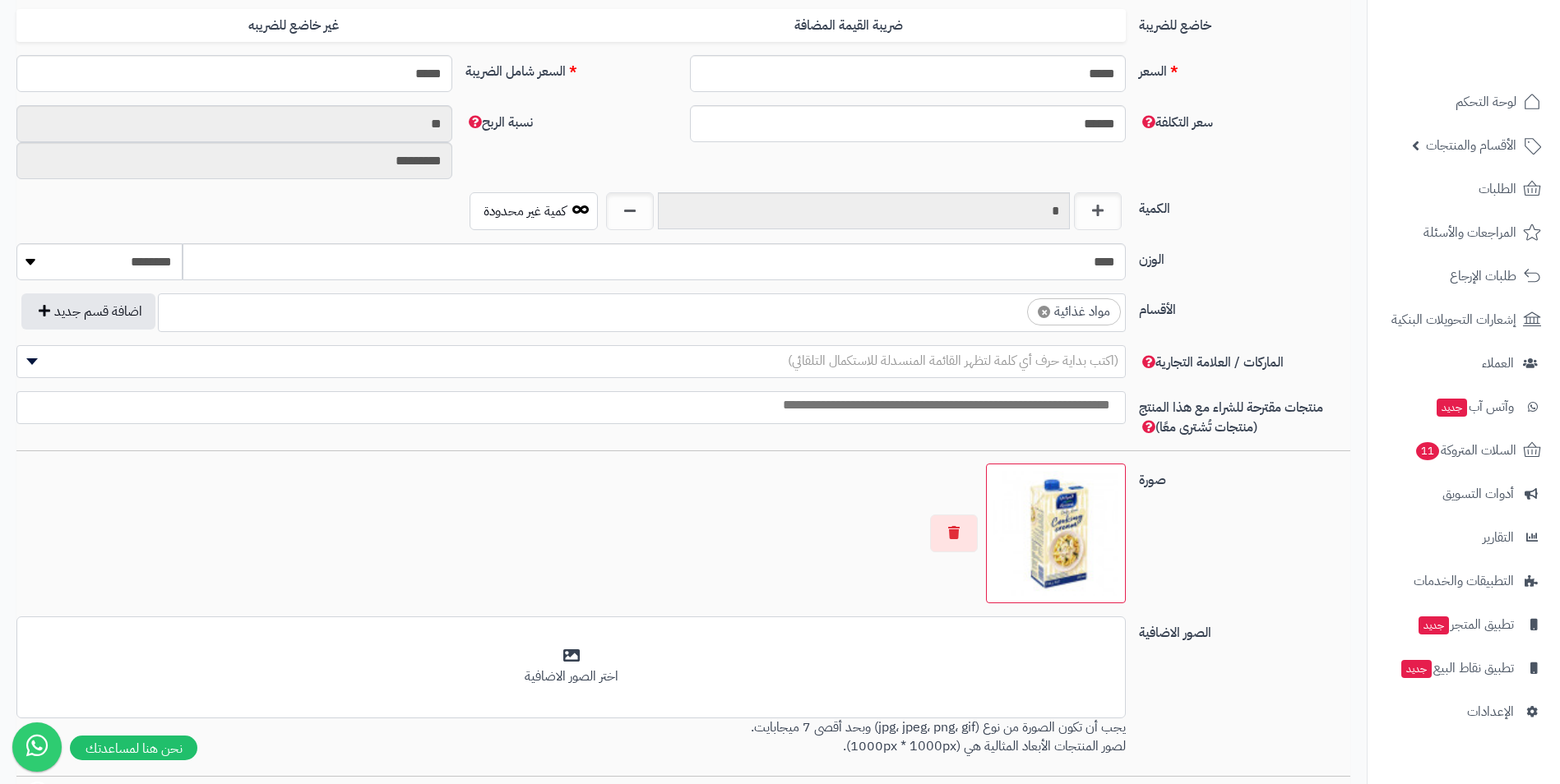
scroll to position [658, 0]
click at [875, 306] on ul "× مواد غذائية" at bounding box center [641, 308] width 966 height 31
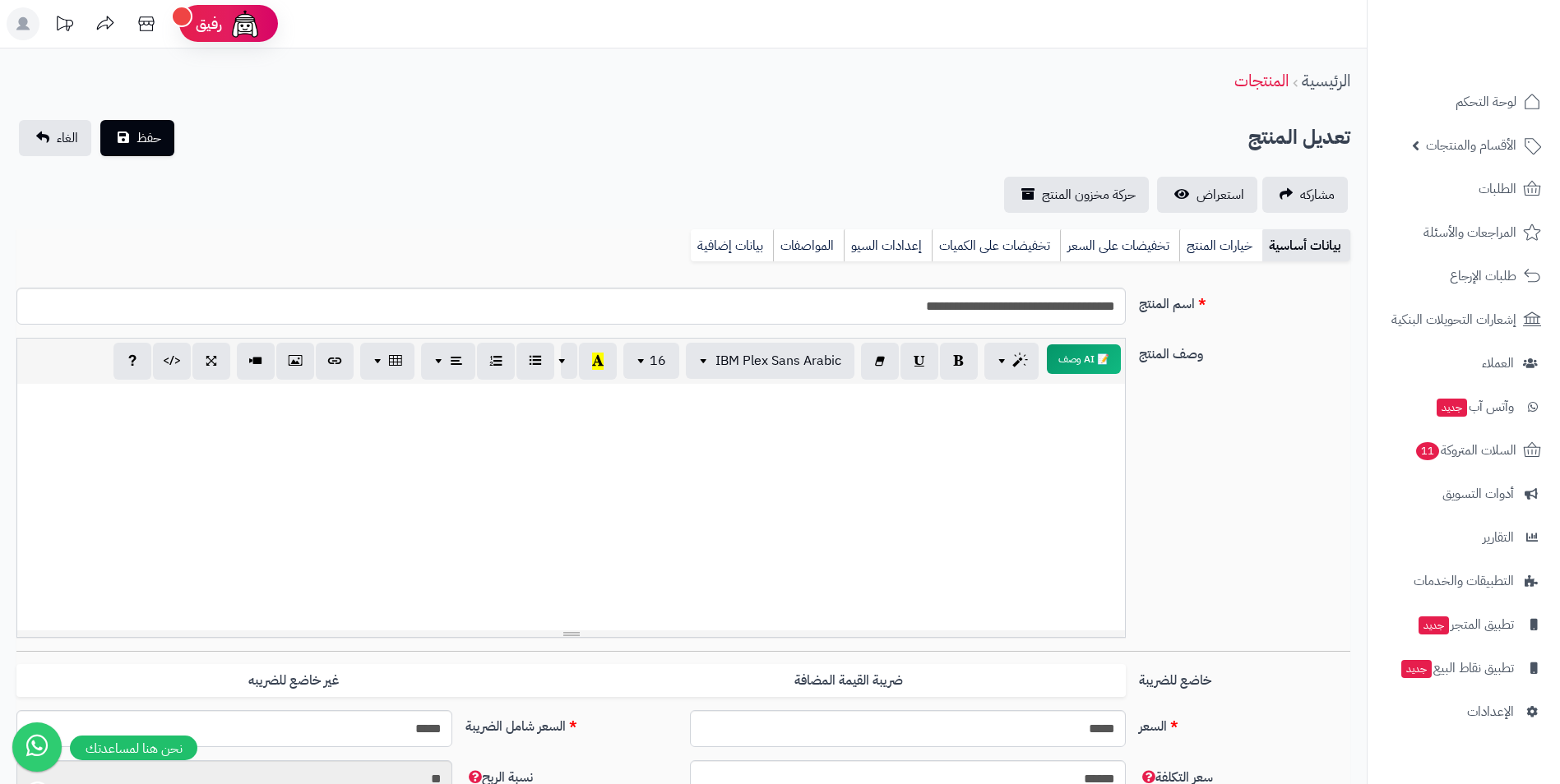
scroll to position [0, 0]
click at [144, 132] on span "حفظ" at bounding box center [149, 138] width 25 height 20
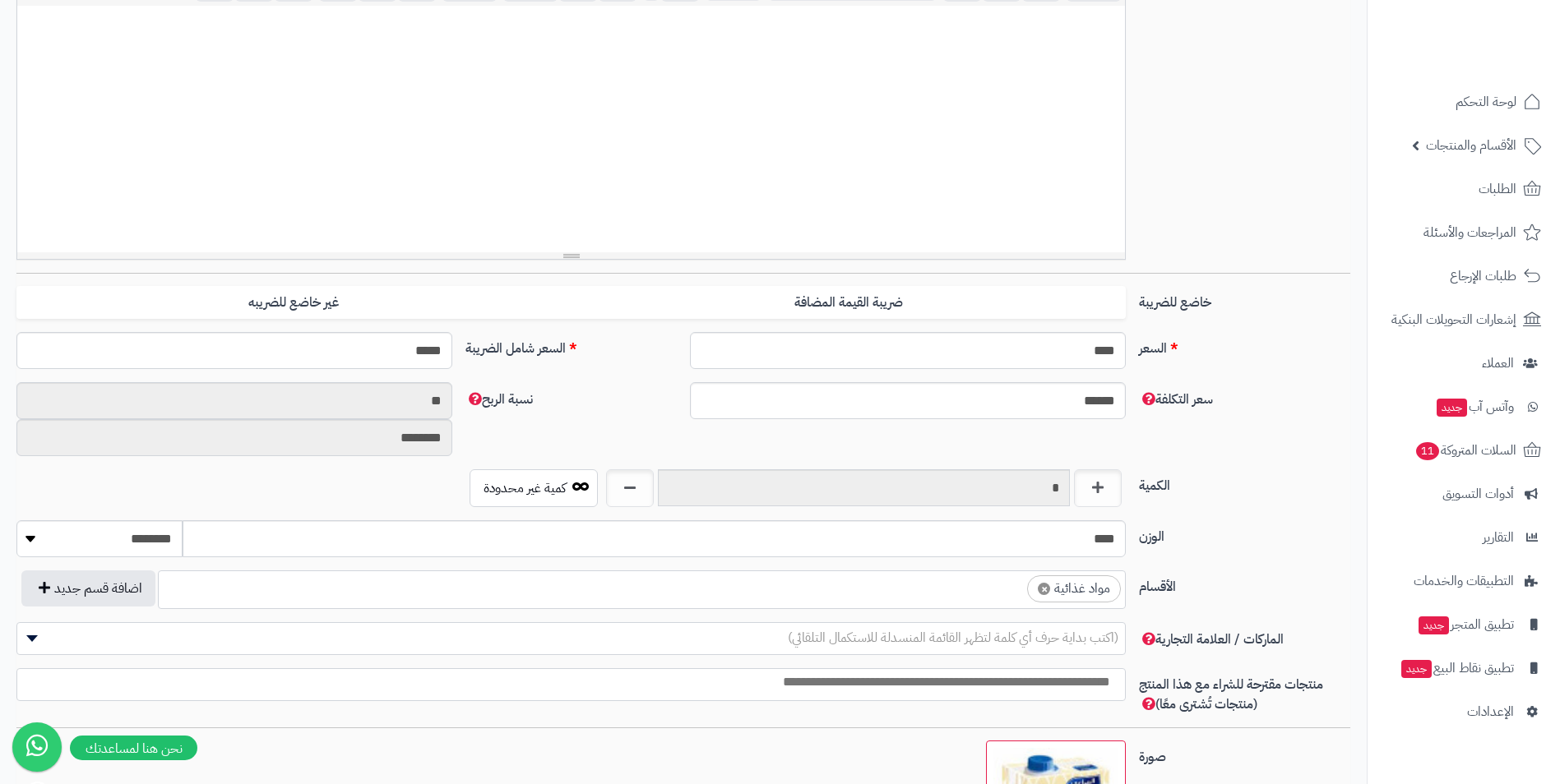
scroll to position [411, 0]
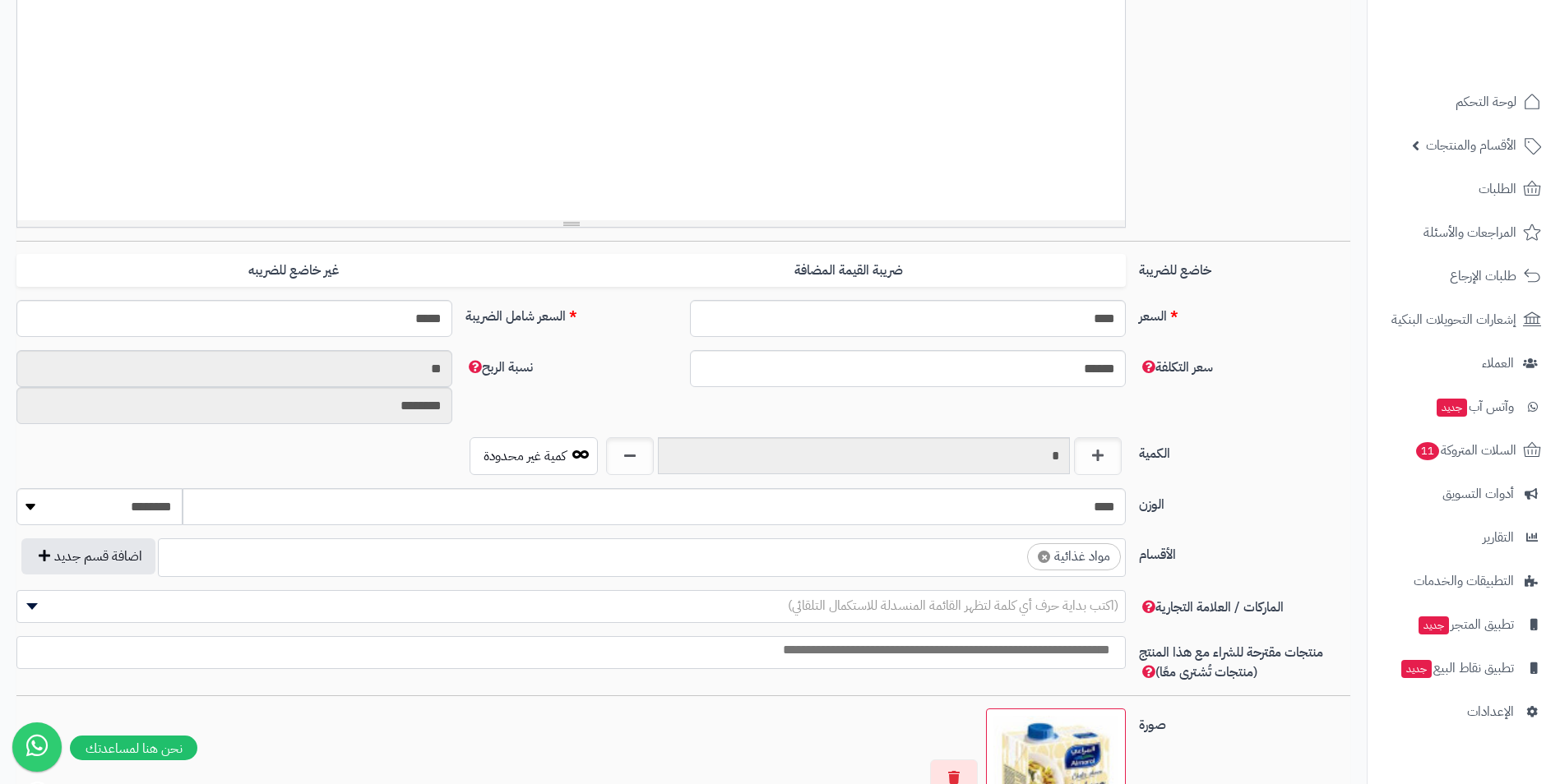
click at [1014, 561] on input "search" at bounding box center [1012, 553] width 22 height 19
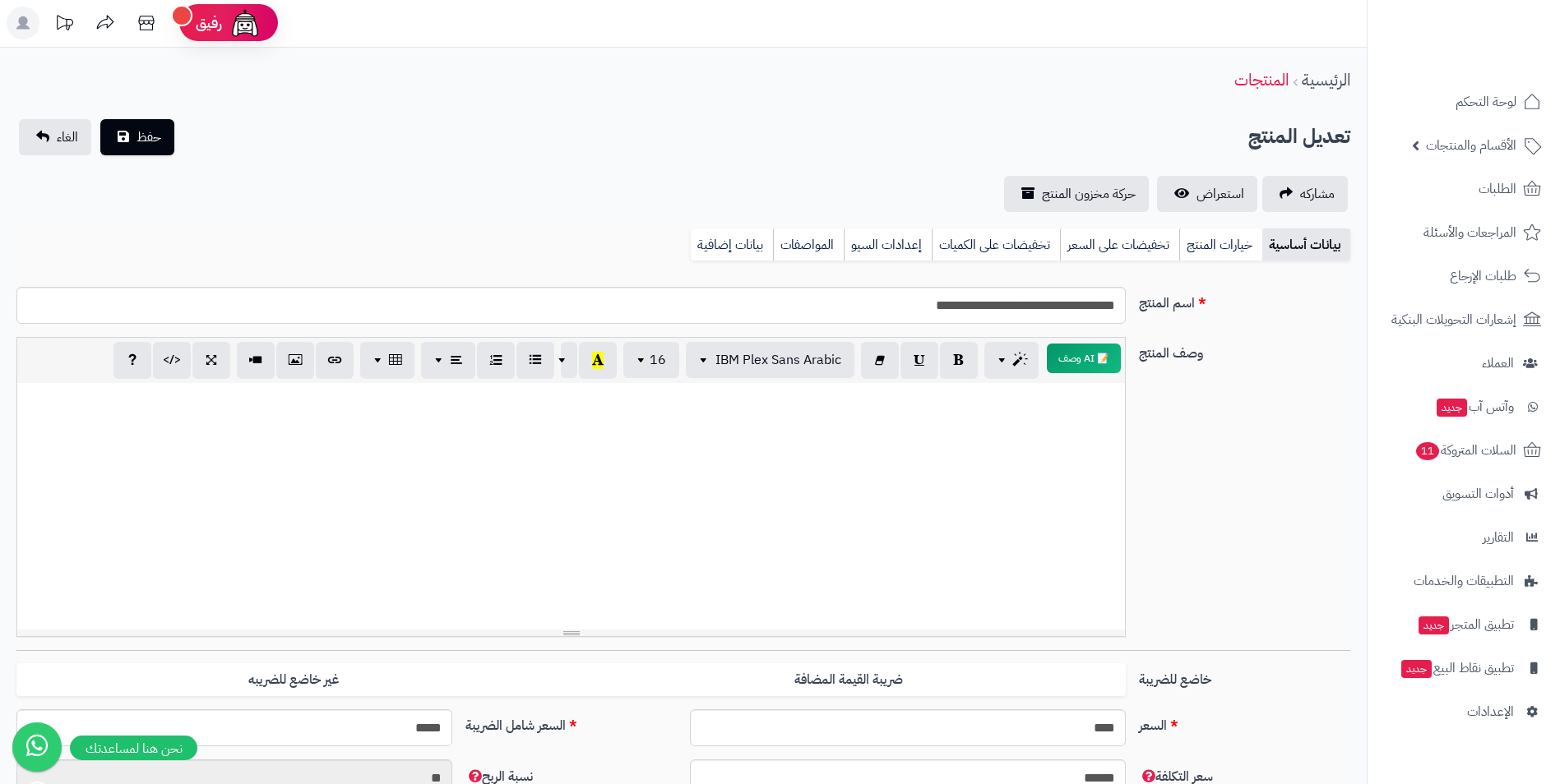
scroll to position [0, 0]
click at [134, 137] on button "حفظ" at bounding box center [137, 138] width 74 height 36
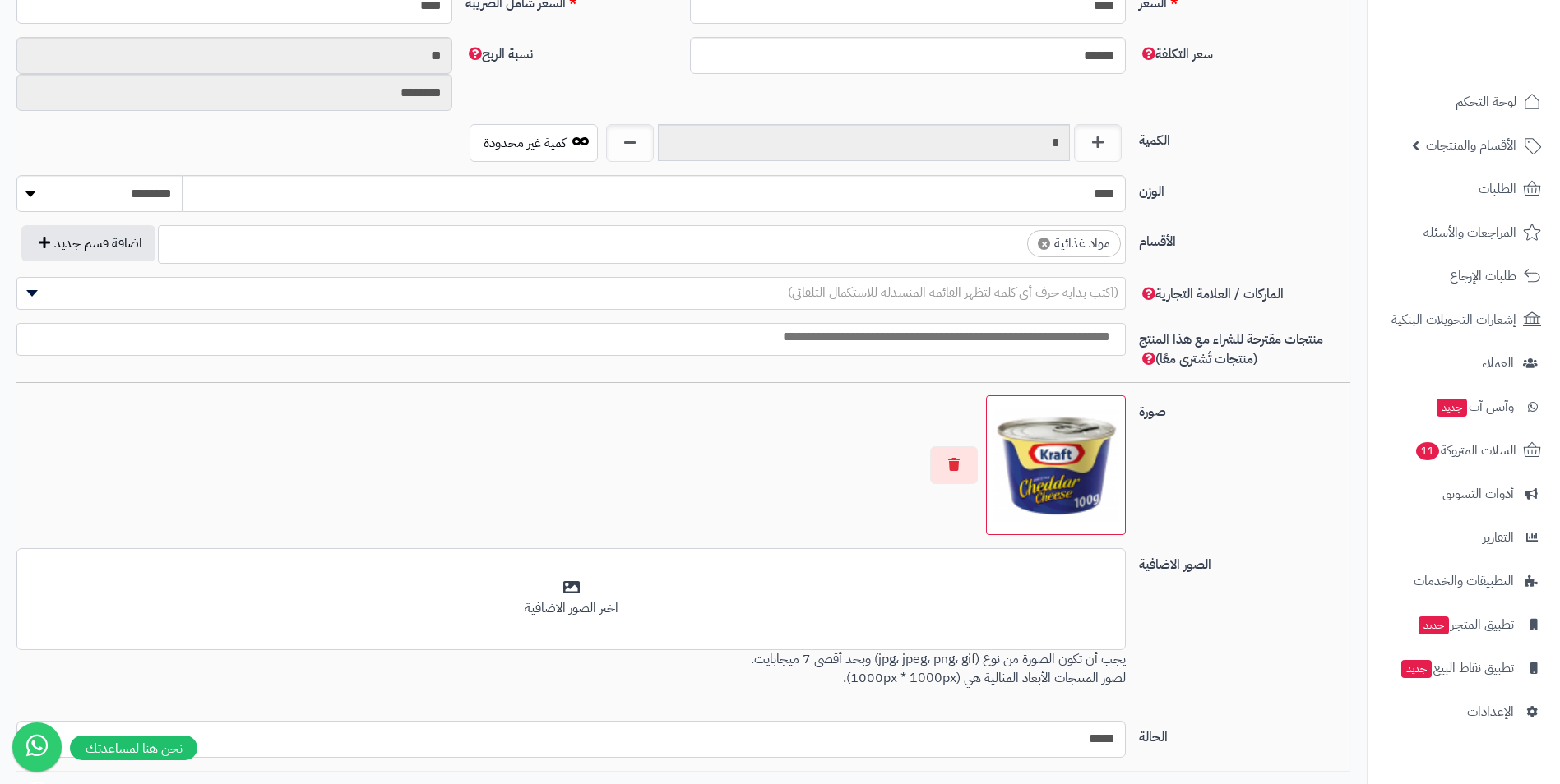
scroll to position [430, 0]
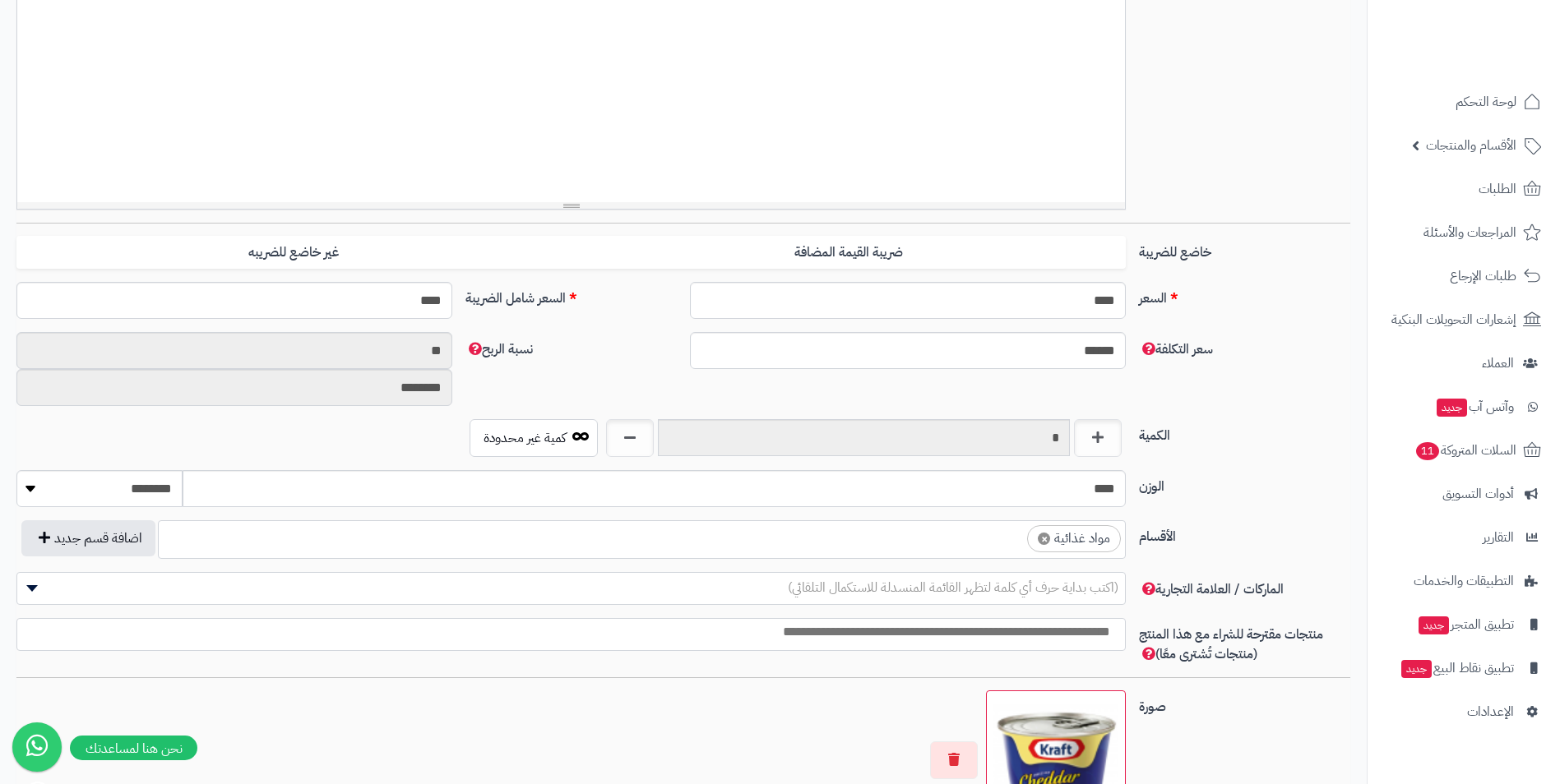
click at [895, 546] on ul "× مواد غذائية" at bounding box center [641, 536] width 966 height 31
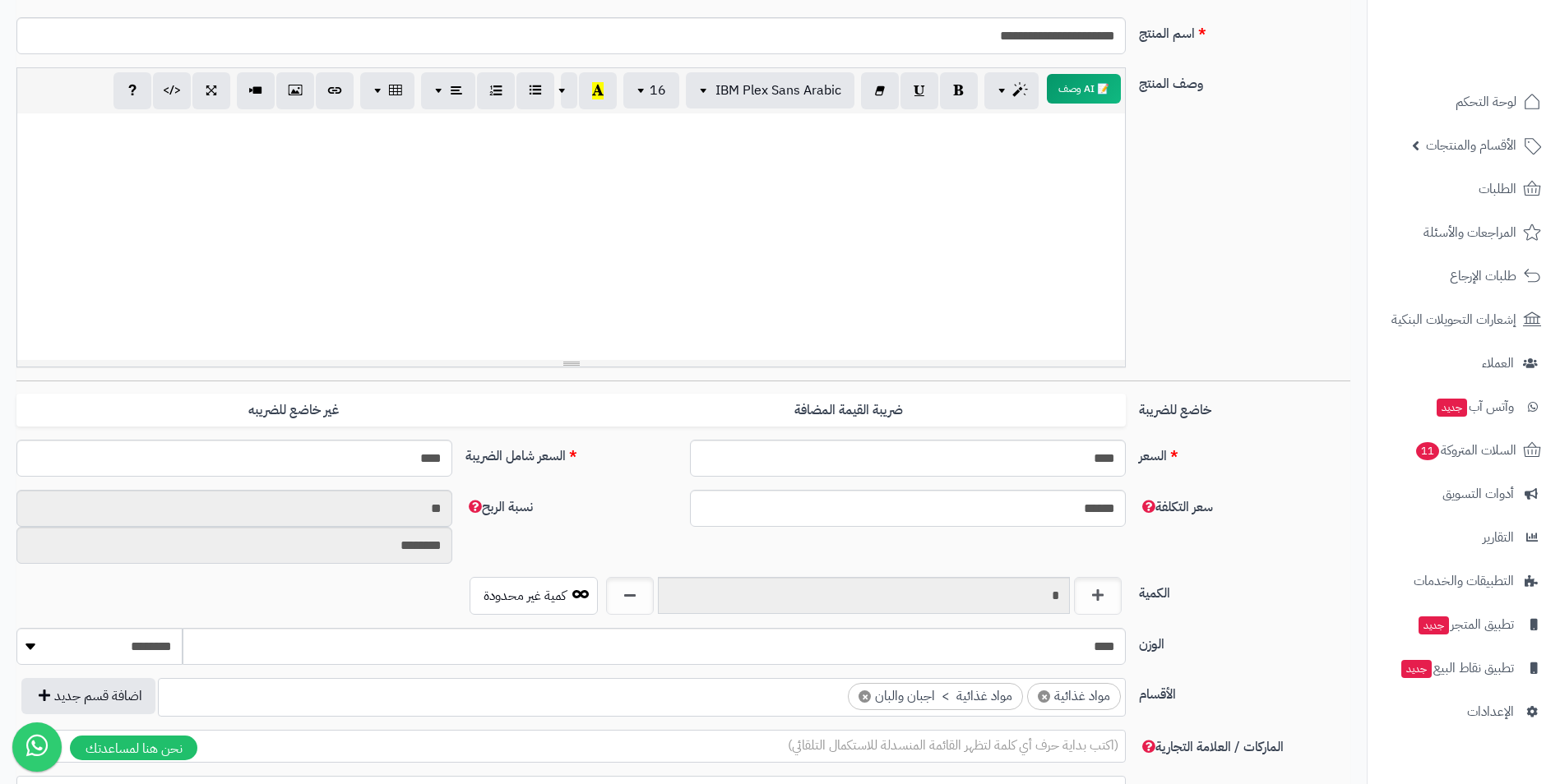
scroll to position [0, 0]
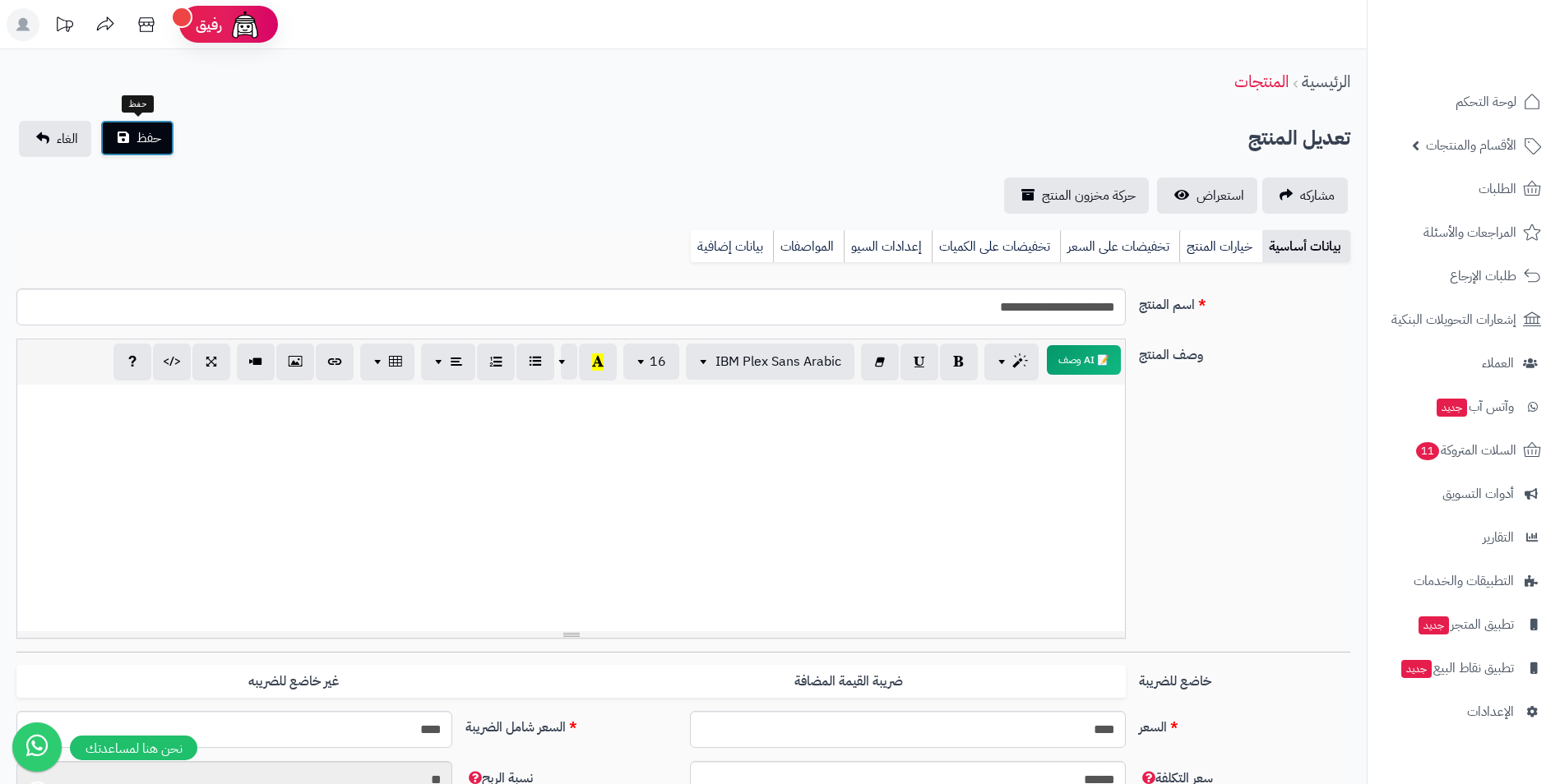
click at [140, 147] on span "حفظ" at bounding box center [149, 138] width 25 height 20
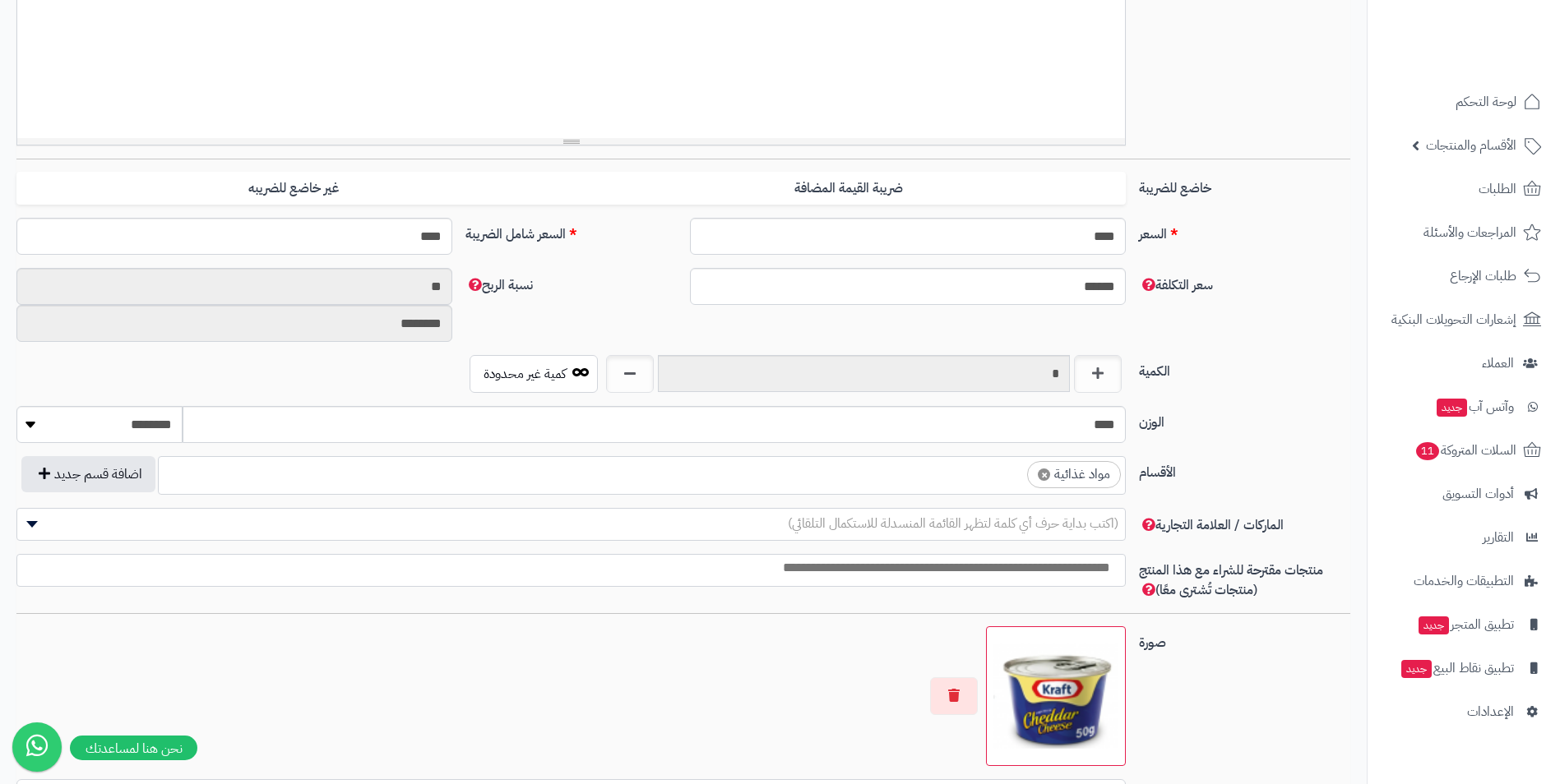
scroll to position [569, 0]
click at [918, 479] on ul "× مواد غذائية" at bounding box center [641, 472] width 966 height 31
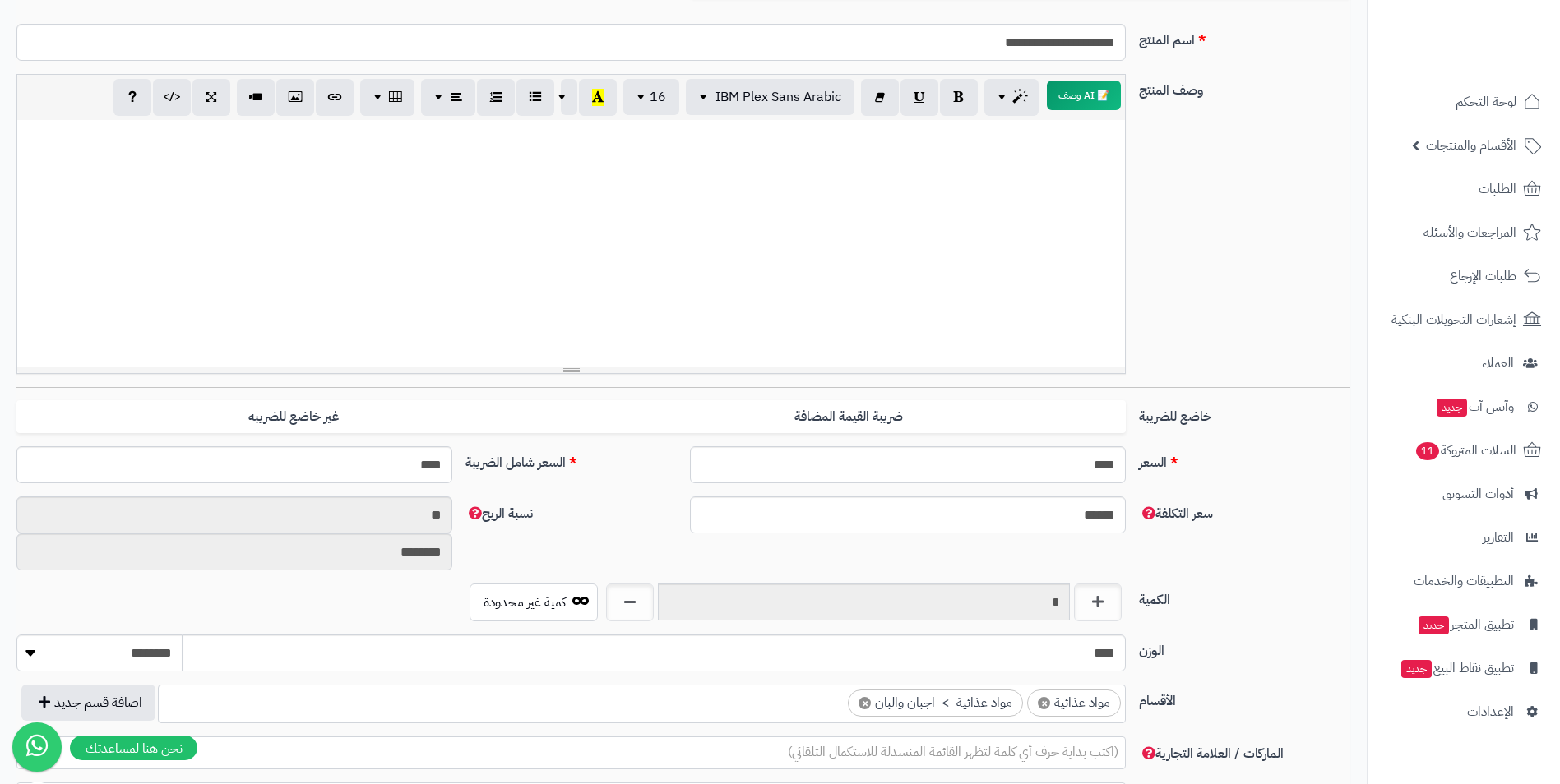
scroll to position [0, 0]
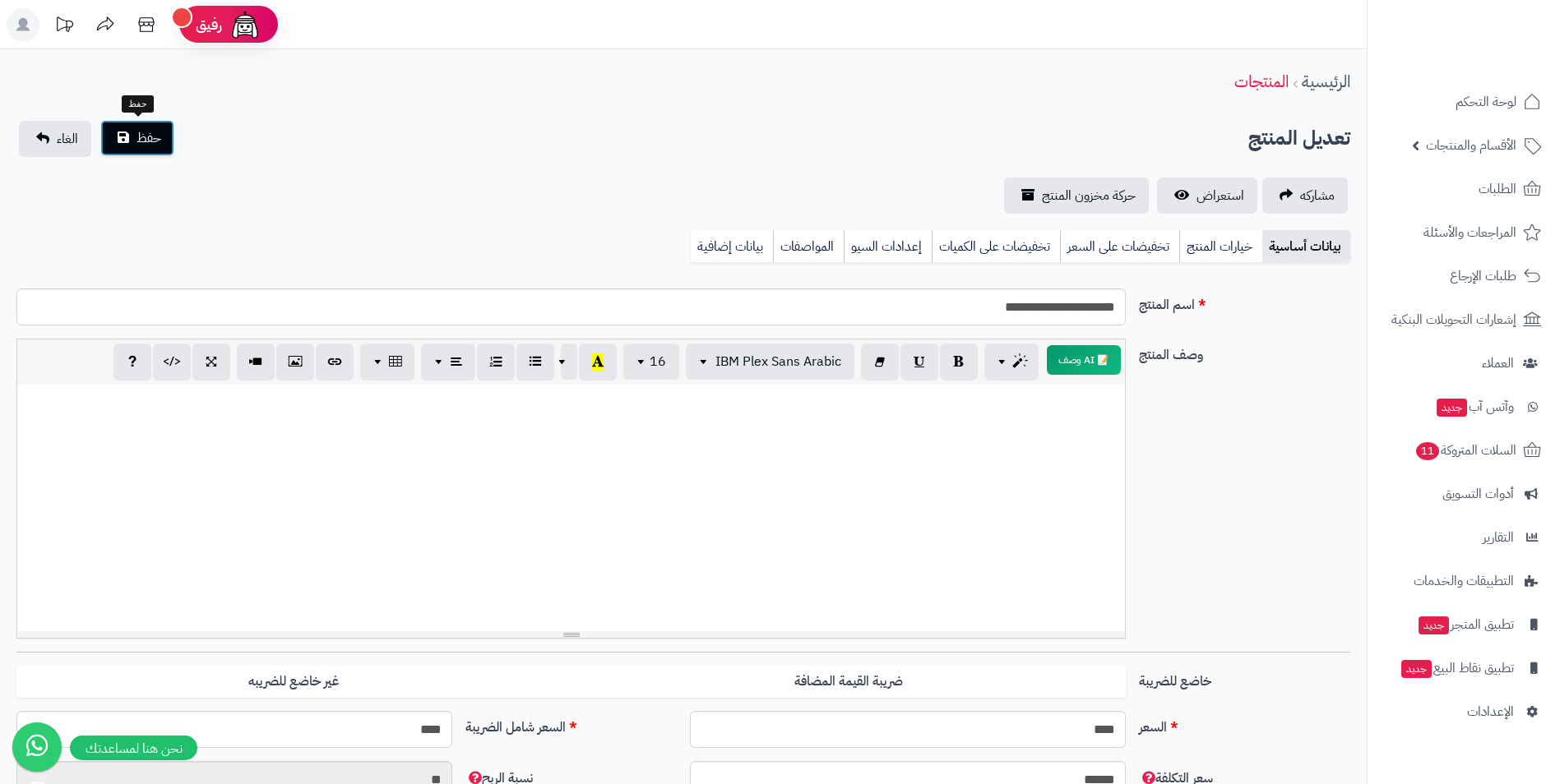
click at [142, 126] on button "حفظ" at bounding box center [137, 138] width 74 height 36
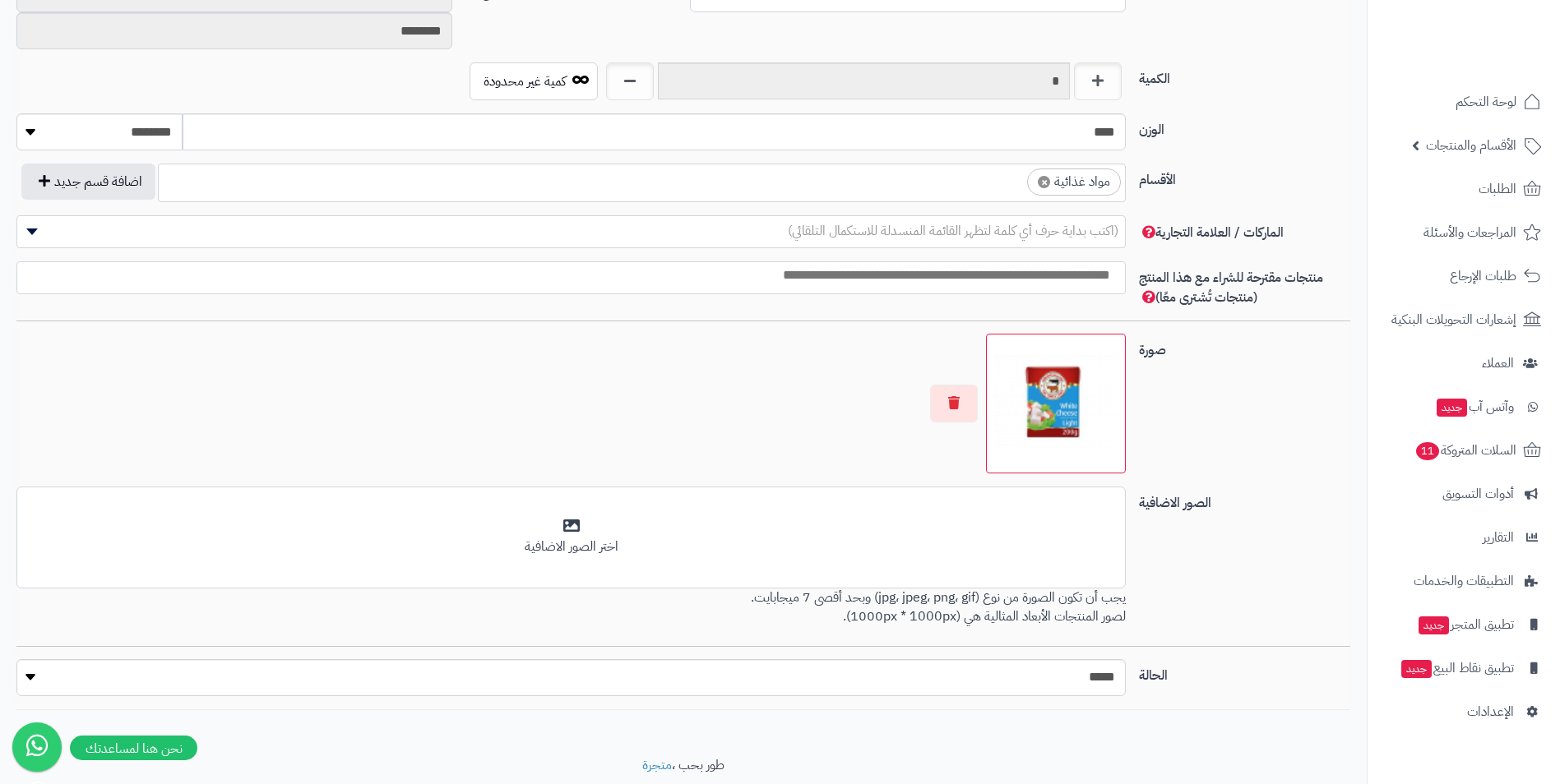
scroll to position [676, 0]
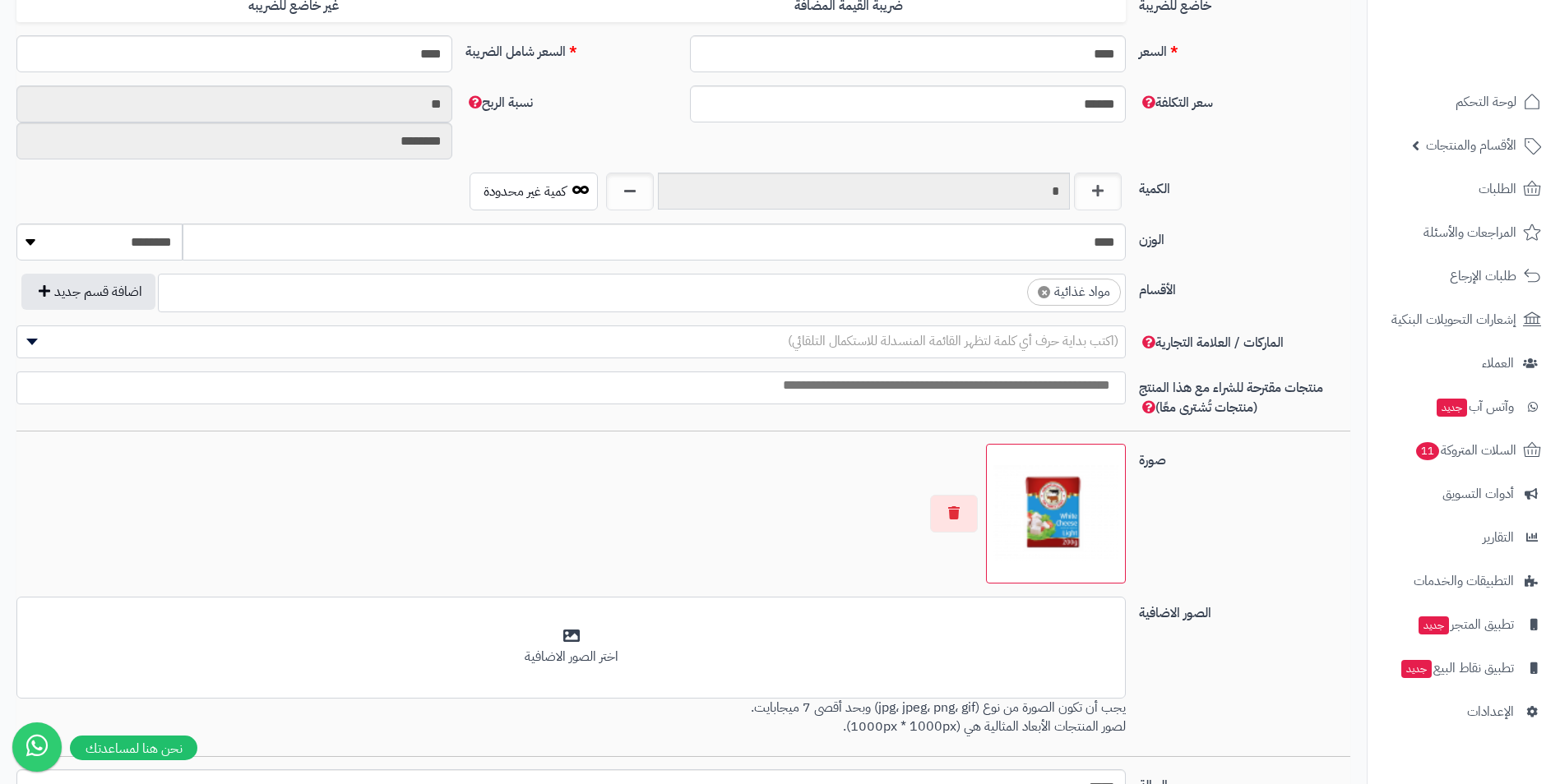
click at [824, 307] on span "× مواد غذائية" at bounding box center [642, 293] width 968 height 39
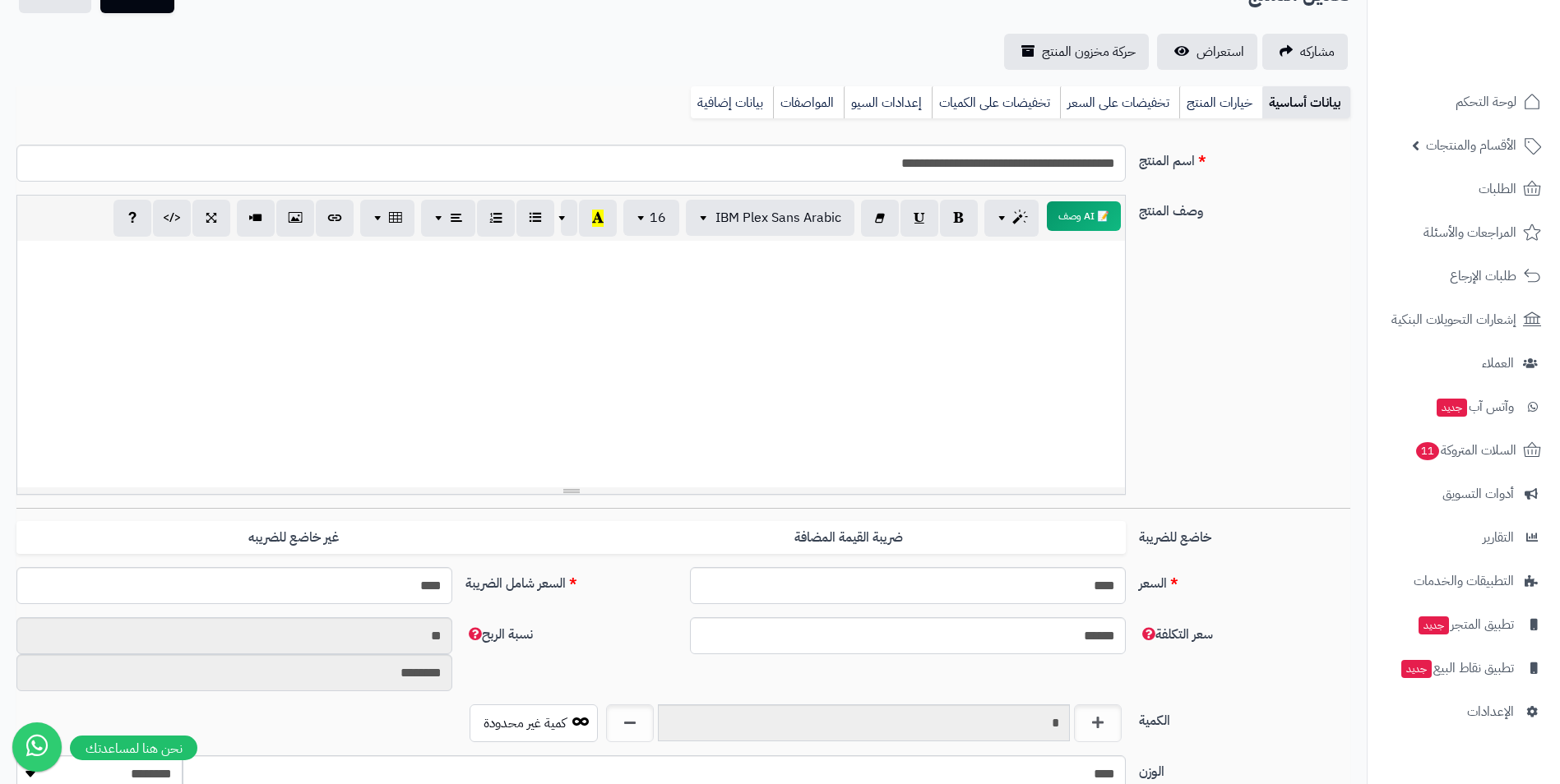
scroll to position [0, 0]
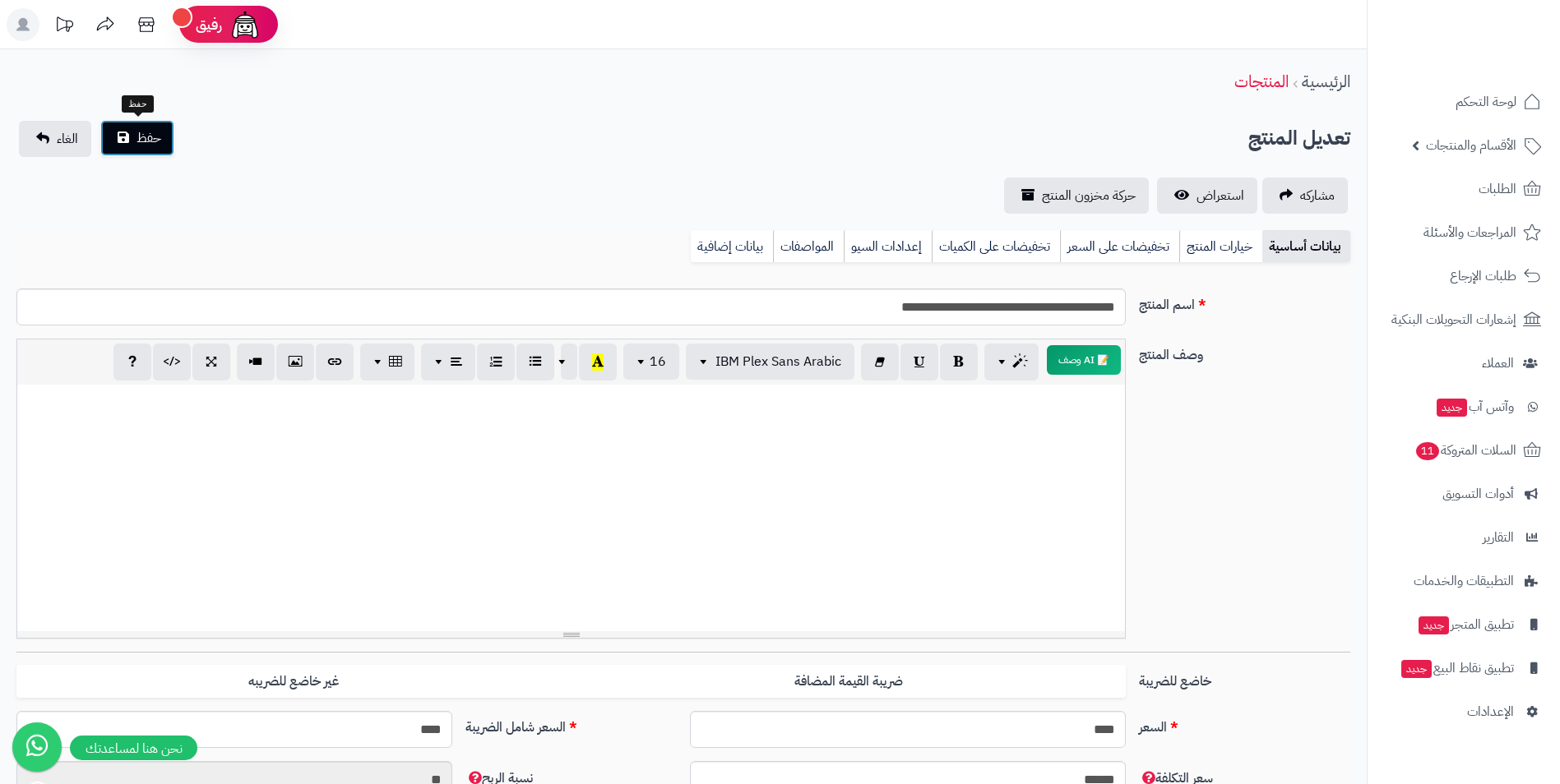
click at [138, 122] on button "حفظ" at bounding box center [137, 138] width 74 height 36
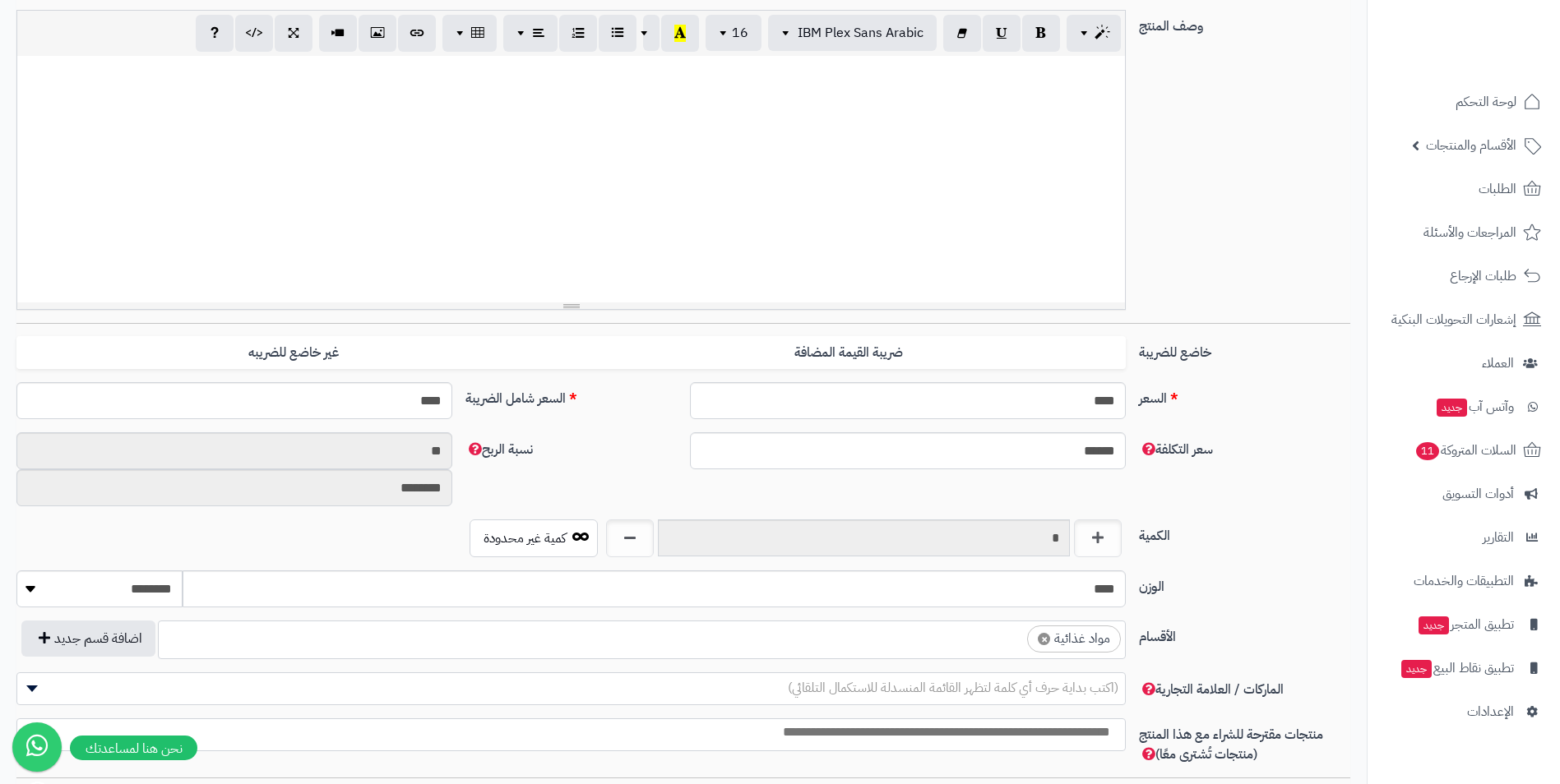
scroll to position [494, 0]
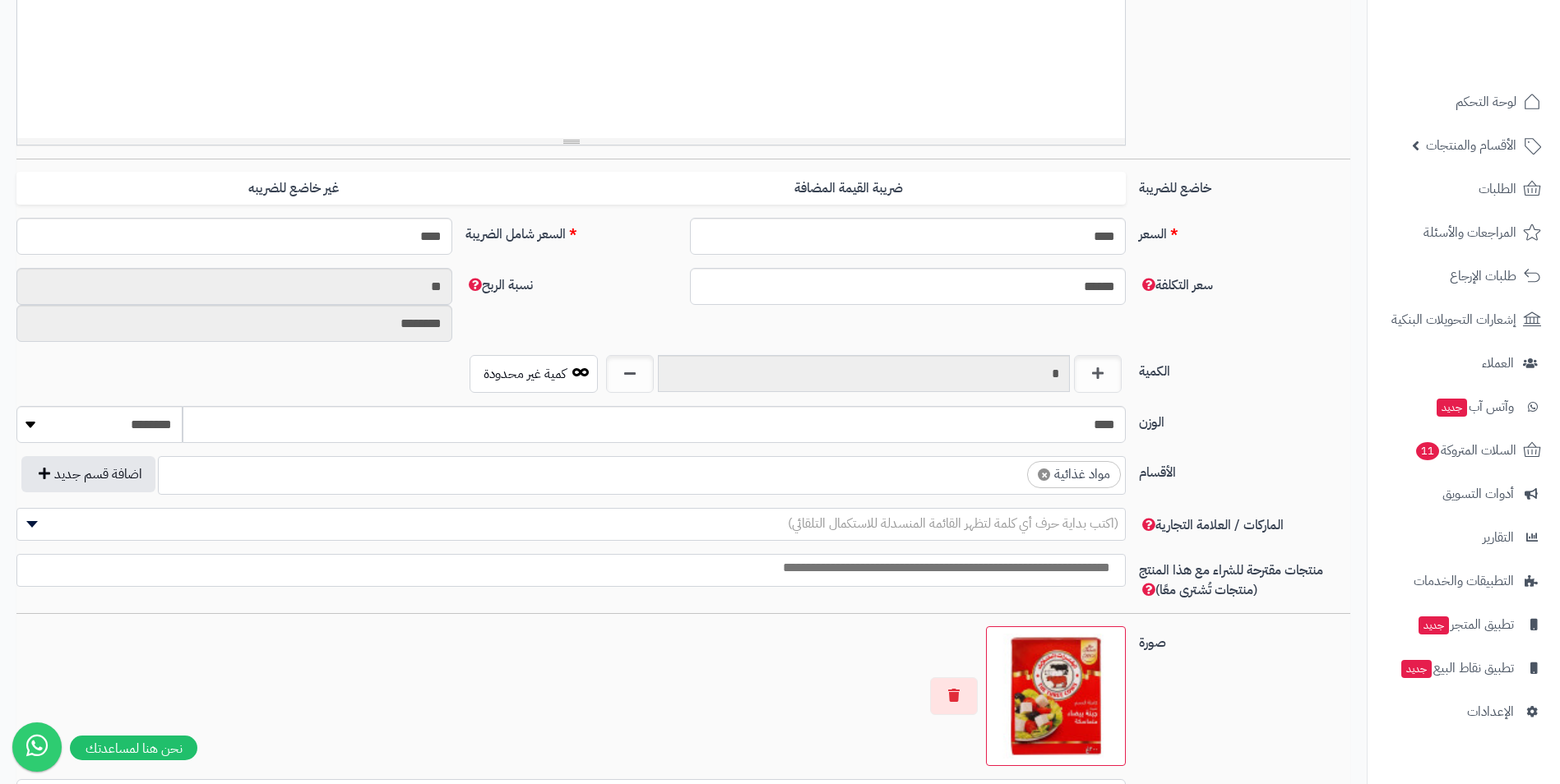
click at [903, 482] on ul "× مواد غذائية" at bounding box center [641, 472] width 966 height 31
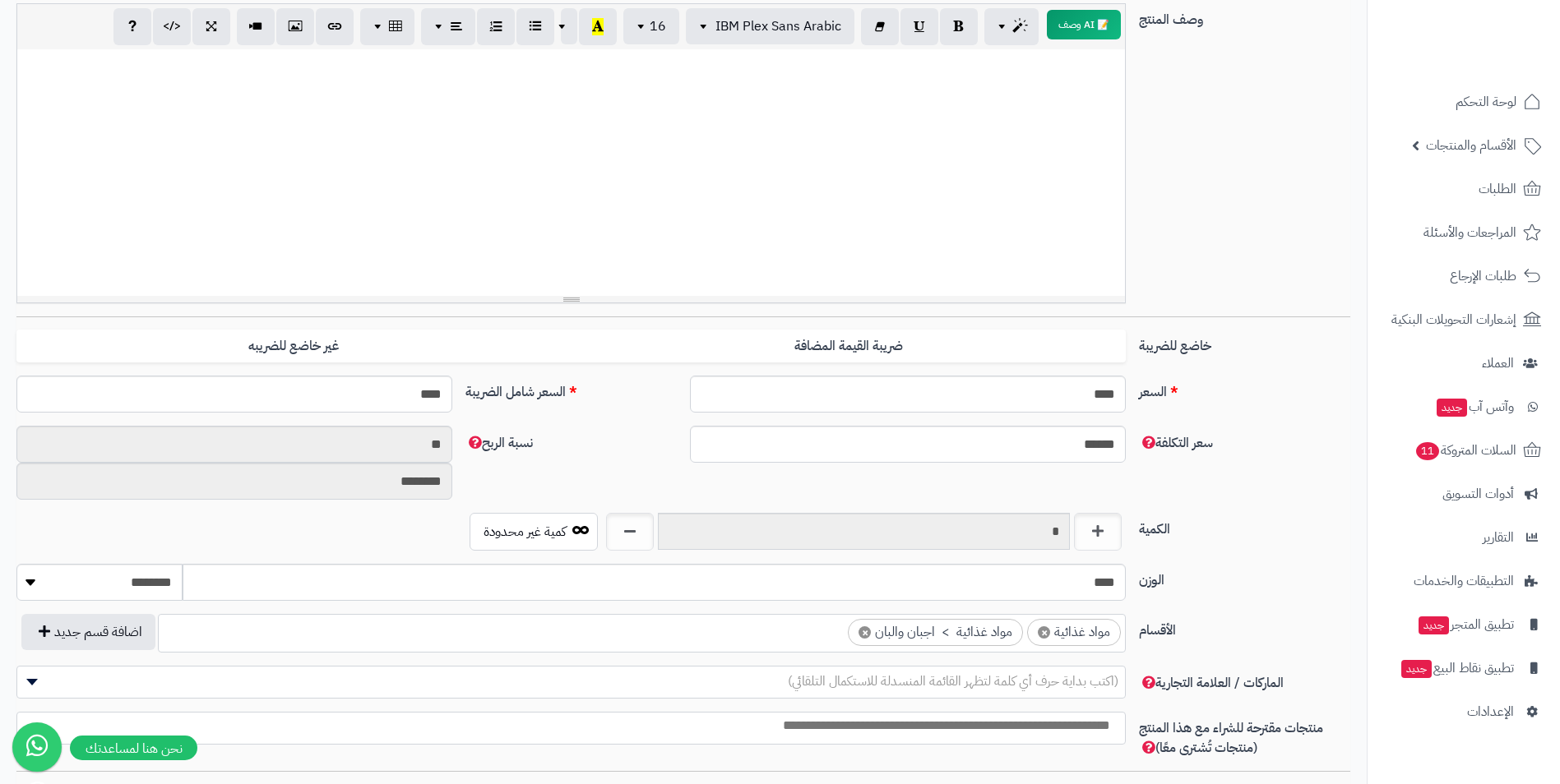
scroll to position [0, 0]
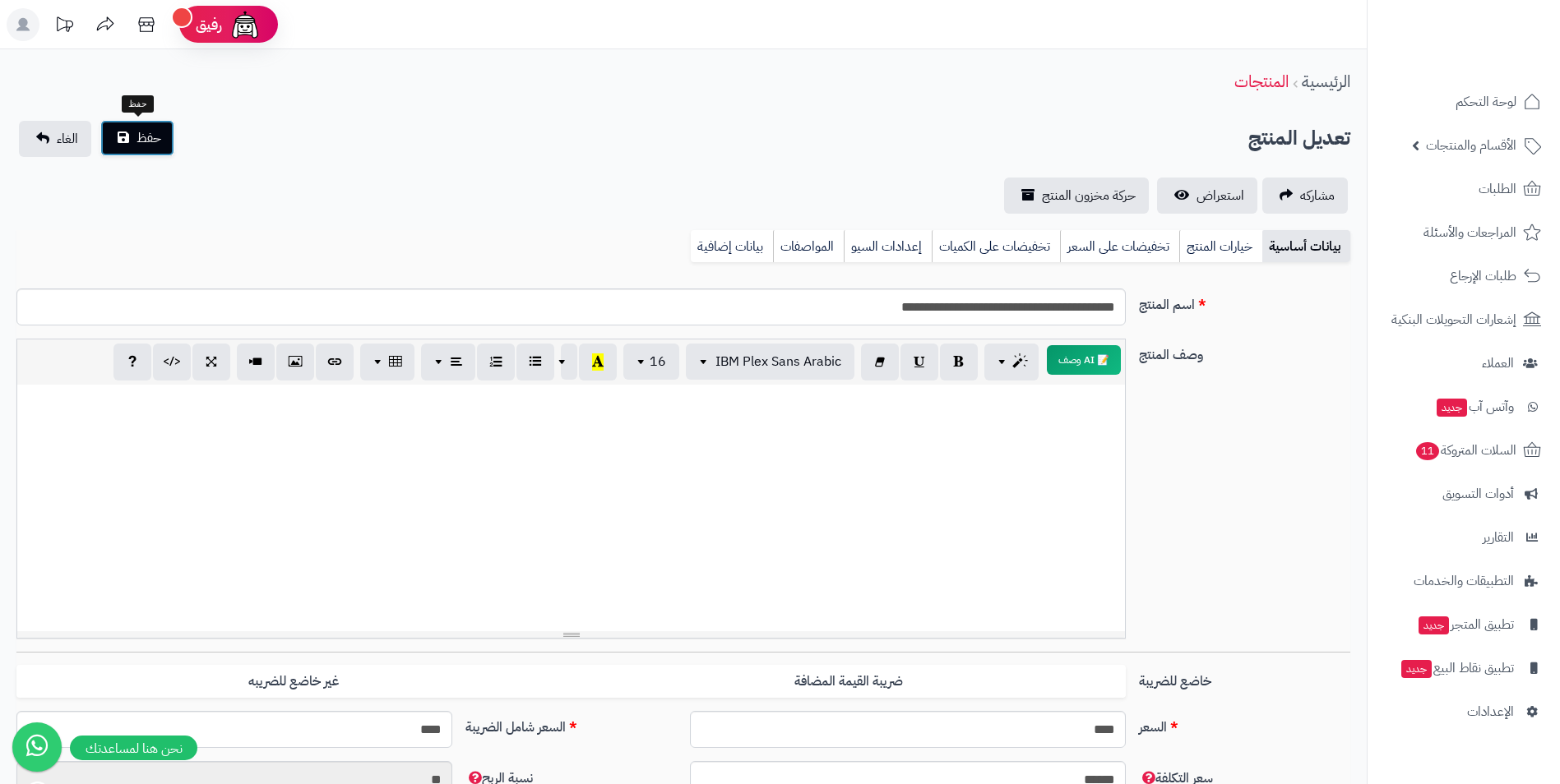
click at [161, 144] on button "حفظ" at bounding box center [137, 138] width 74 height 36
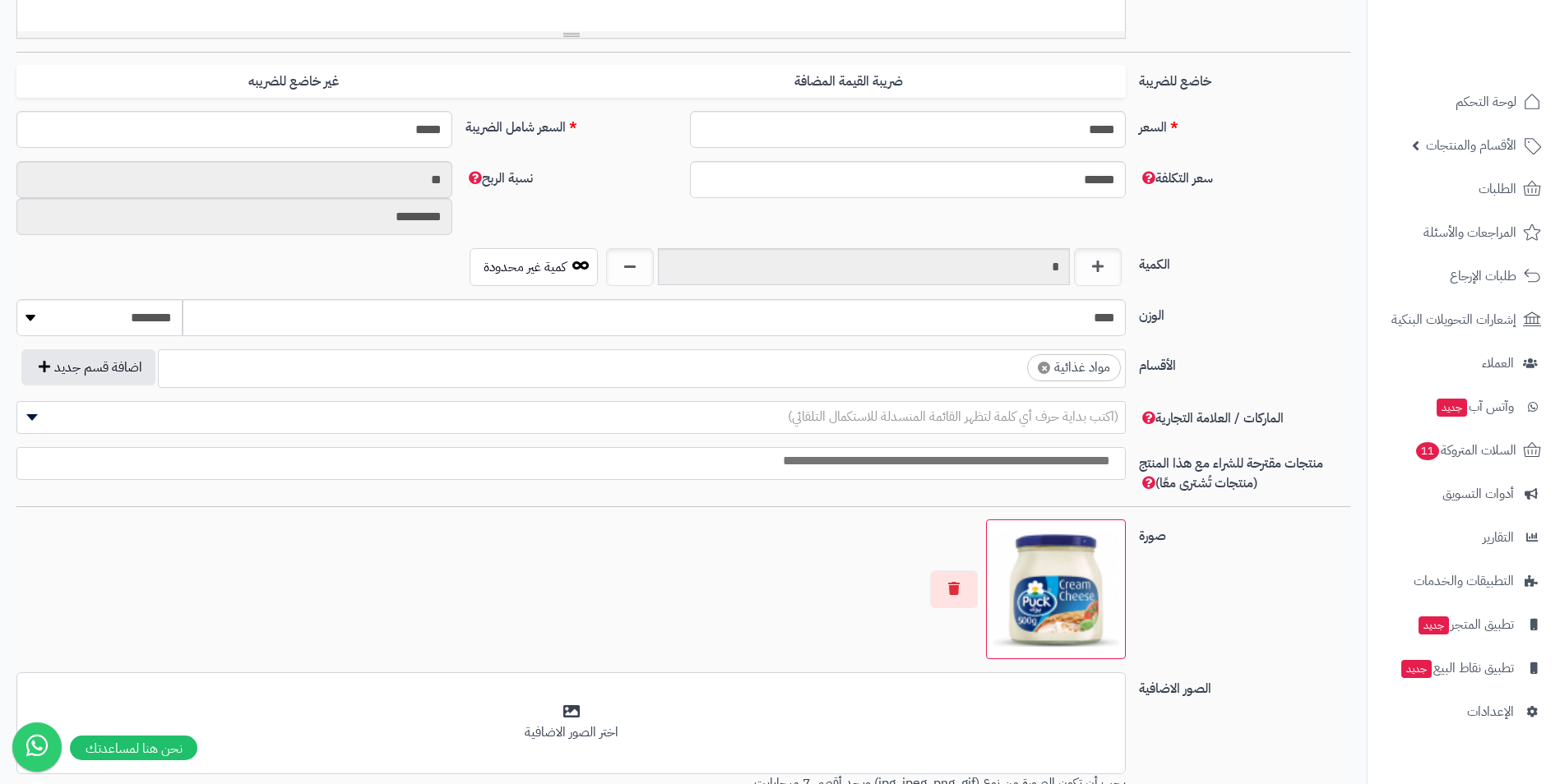
scroll to position [494, 0]
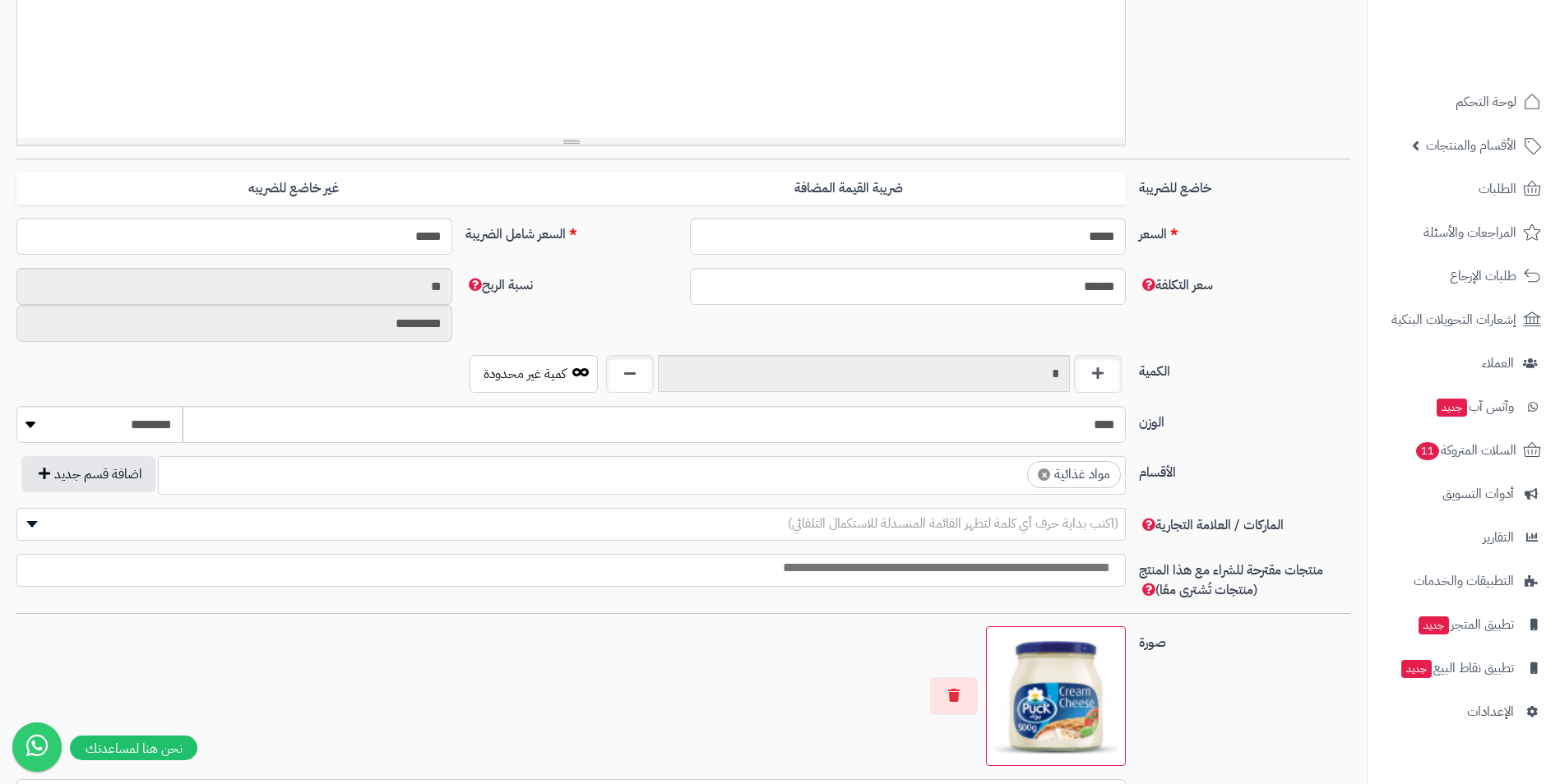
click at [1010, 486] on ul "× مواد غذائية" at bounding box center [641, 472] width 966 height 31
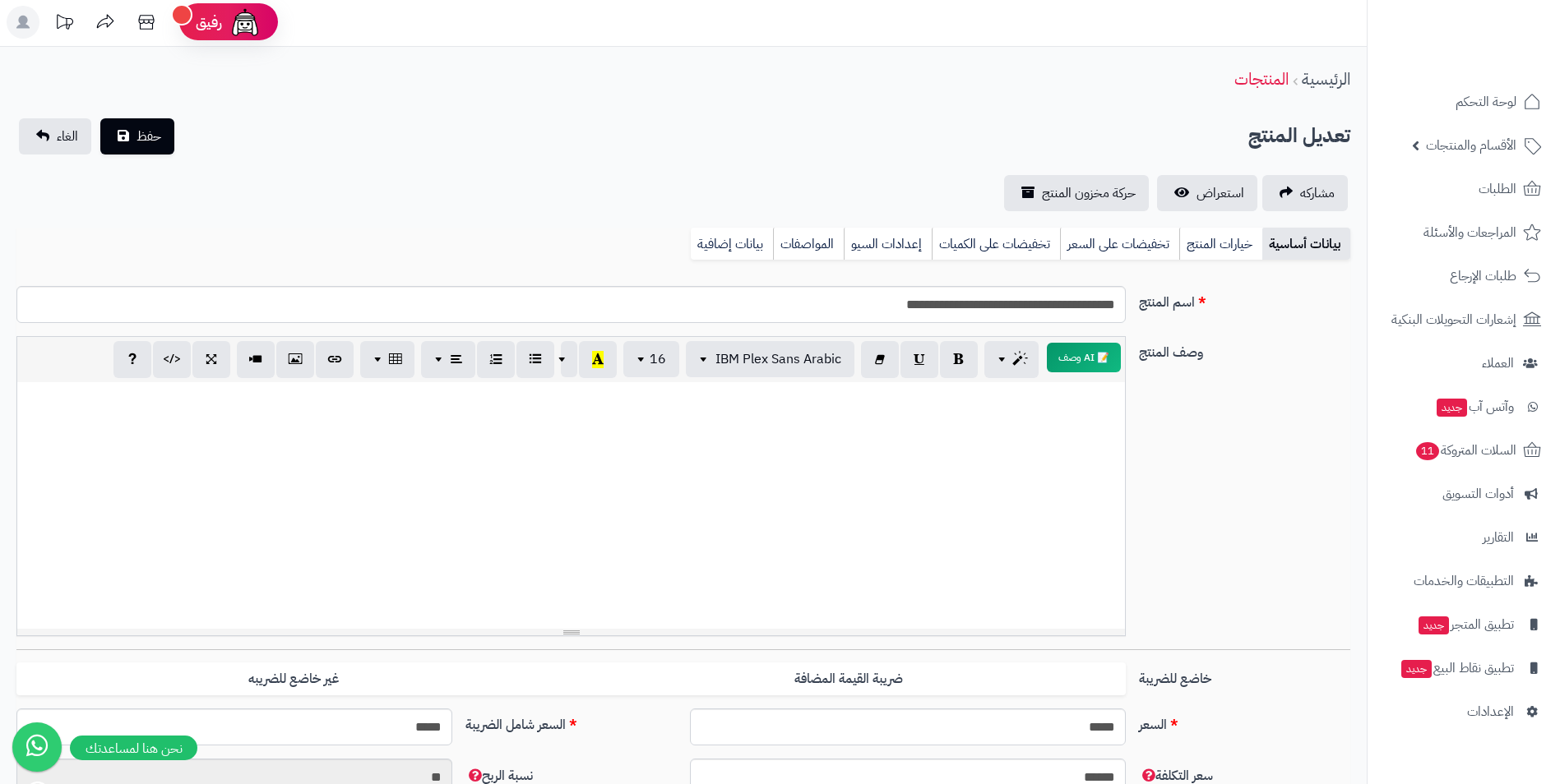
scroll to position [0, 0]
click at [162, 140] on button "حفظ" at bounding box center [137, 138] width 74 height 36
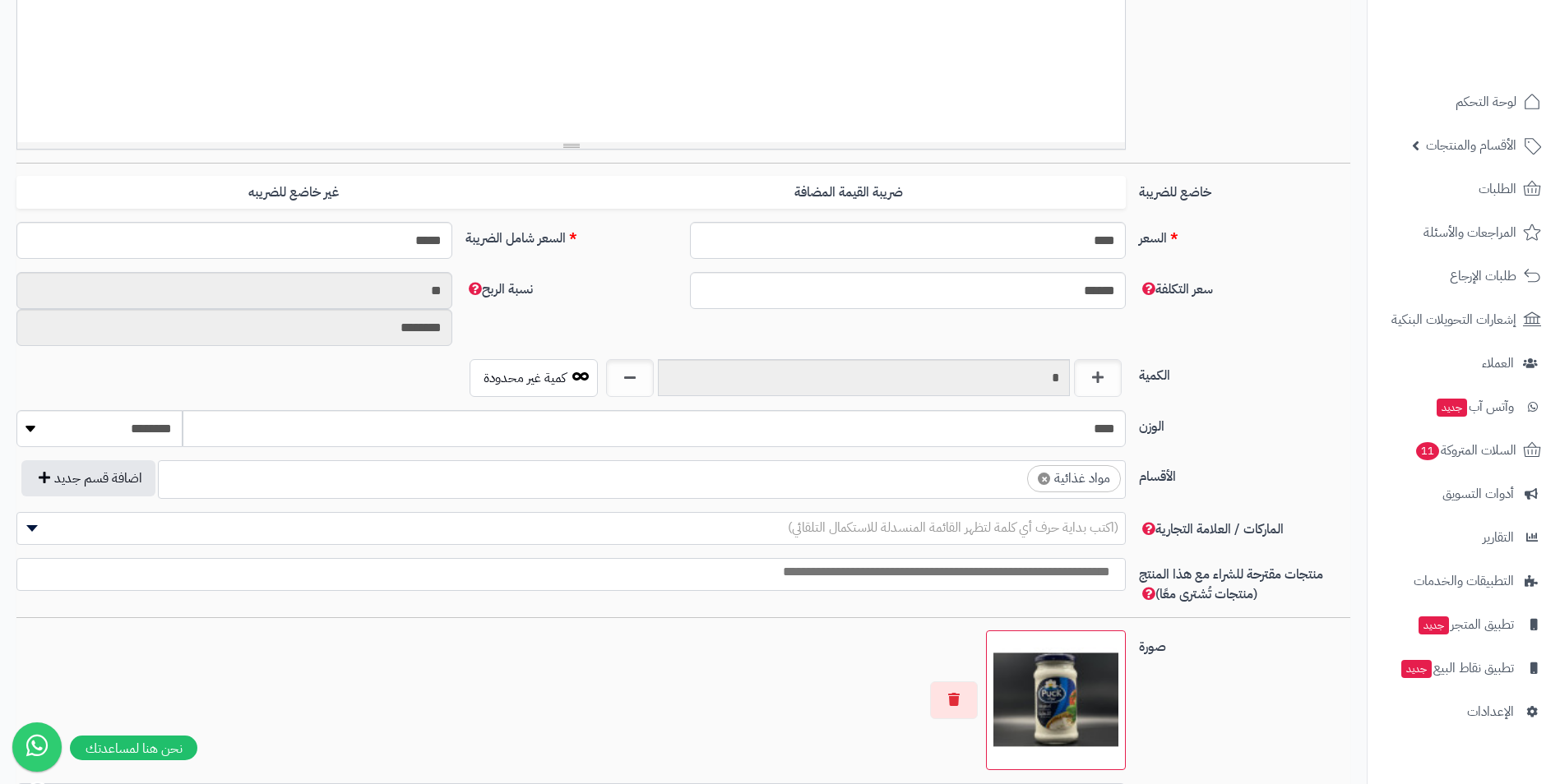
scroll to position [494, 0]
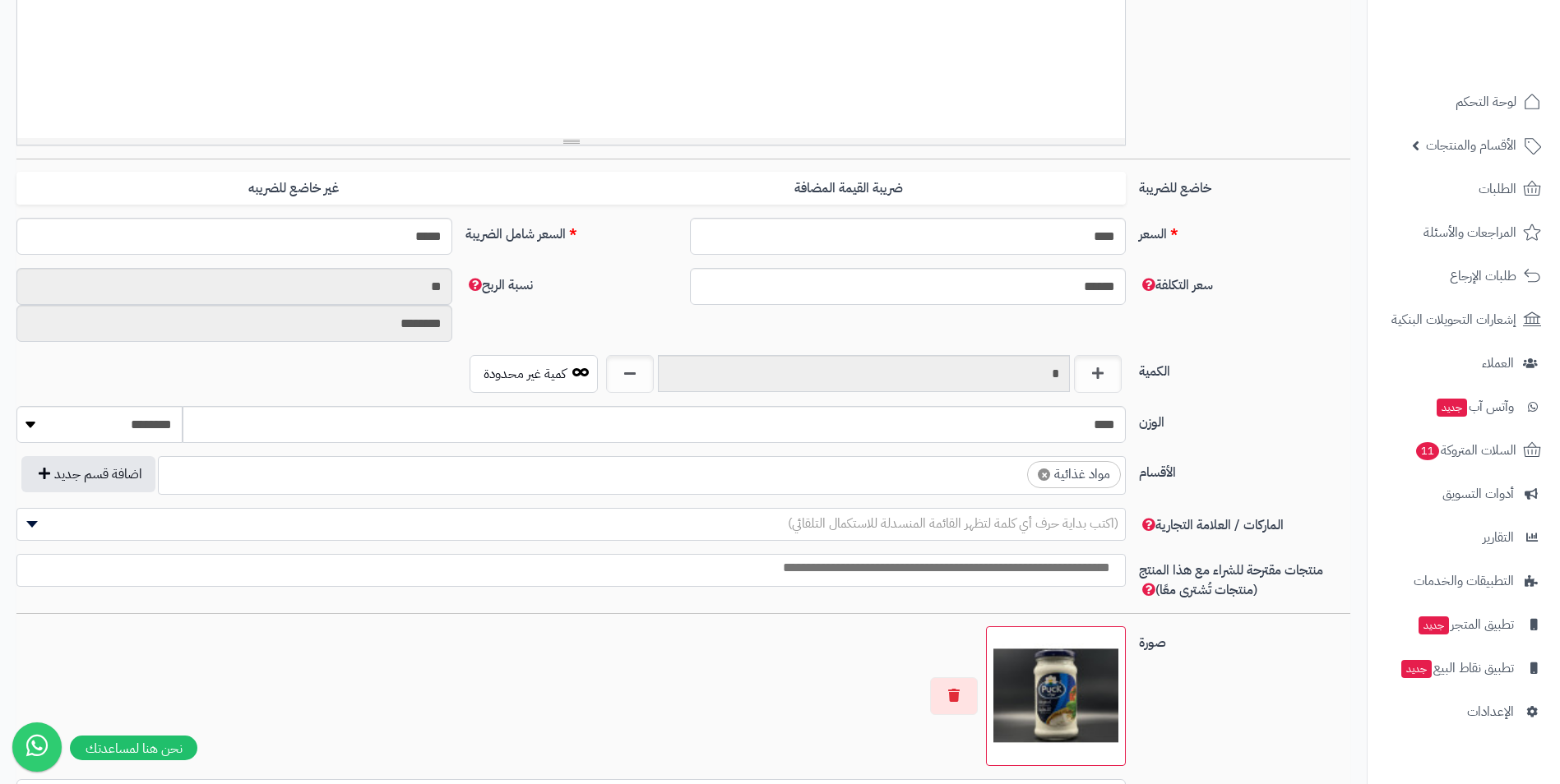
click at [912, 468] on ul "× مواد غذائية" at bounding box center [641, 472] width 966 height 31
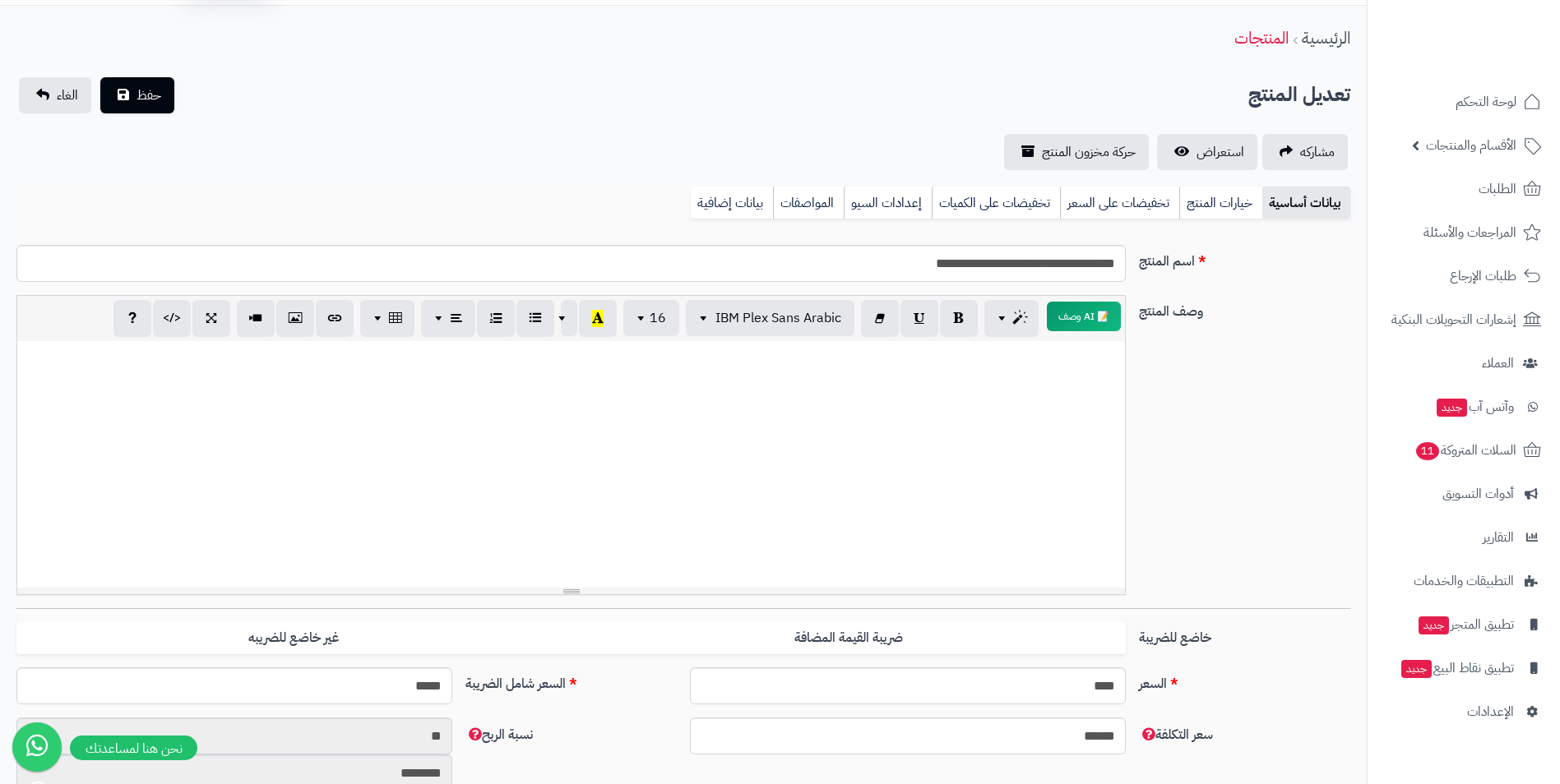
scroll to position [0, 0]
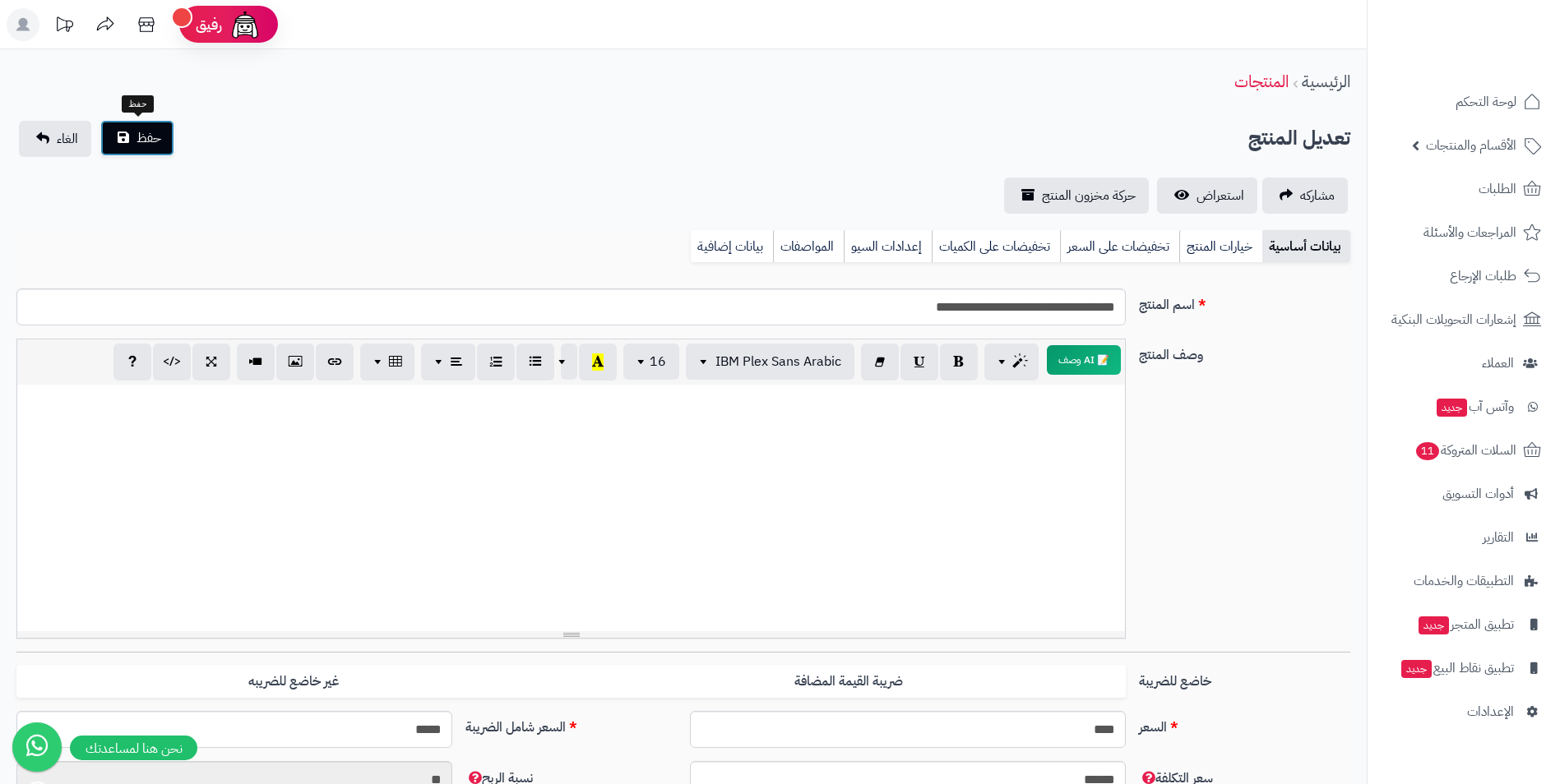
click at [152, 143] on span "حفظ" at bounding box center [149, 138] width 25 height 20
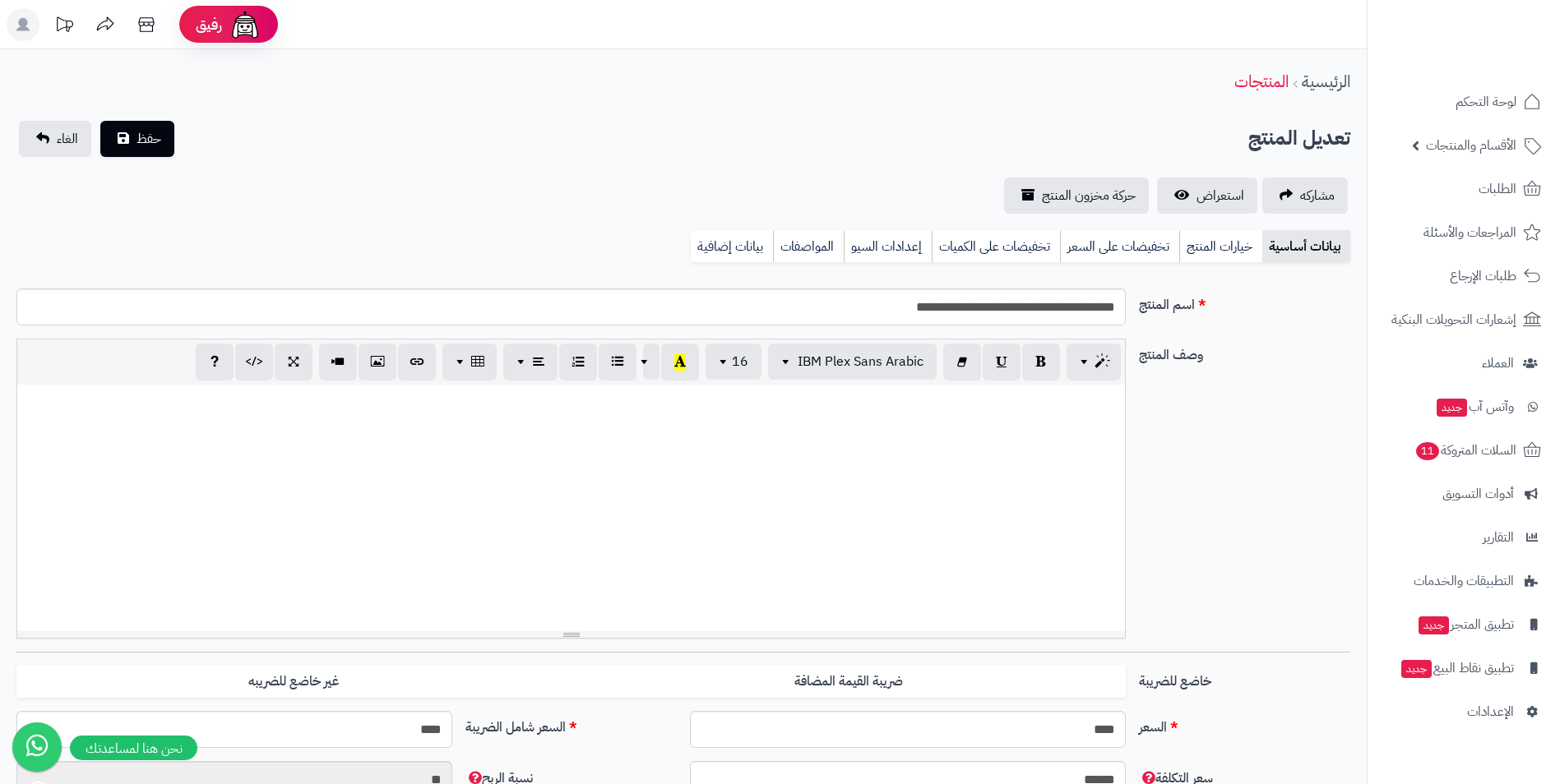
scroll to position [411, 0]
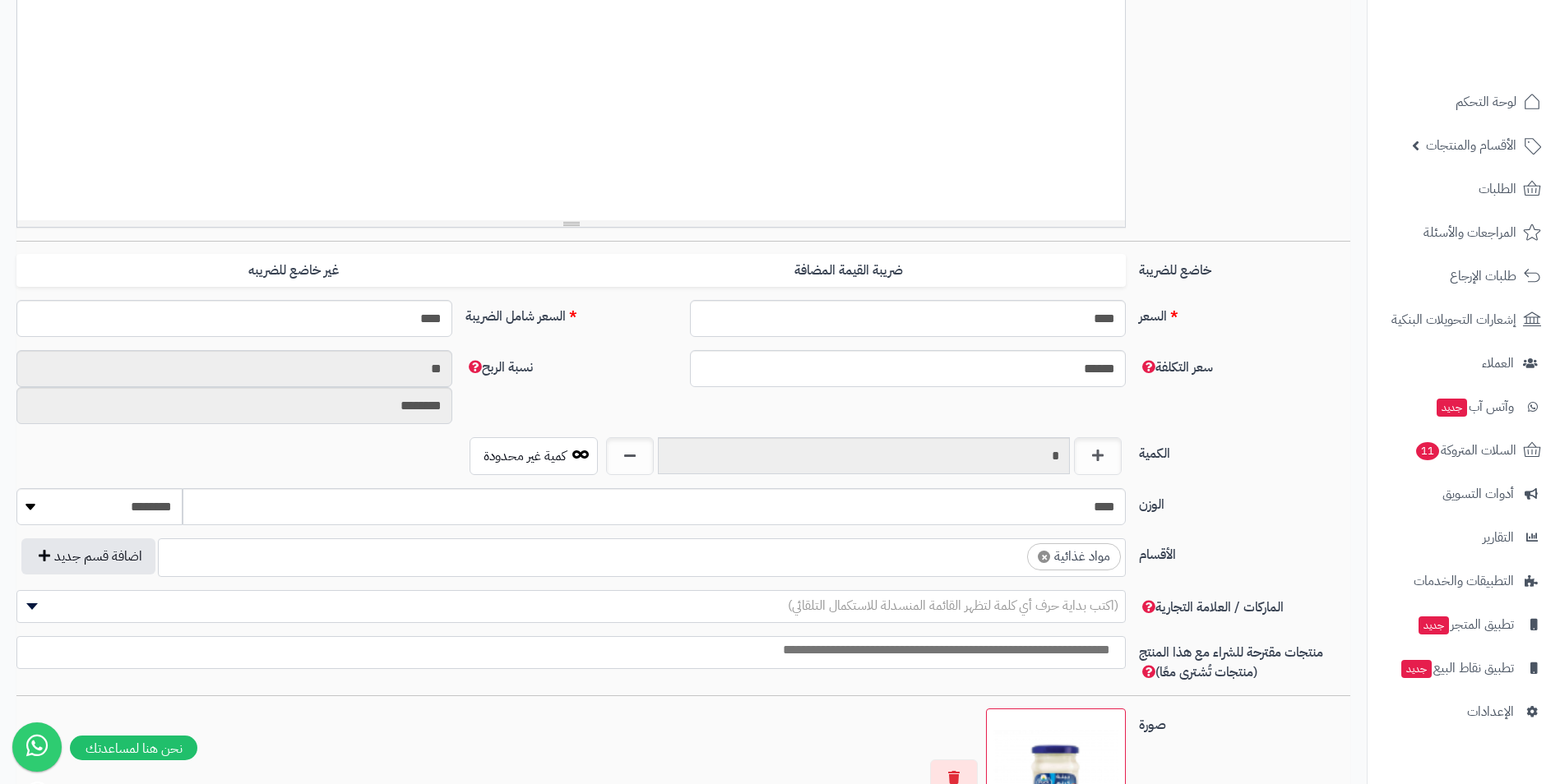
click at [840, 552] on ul "× مواد غذائية" at bounding box center [641, 554] width 966 height 31
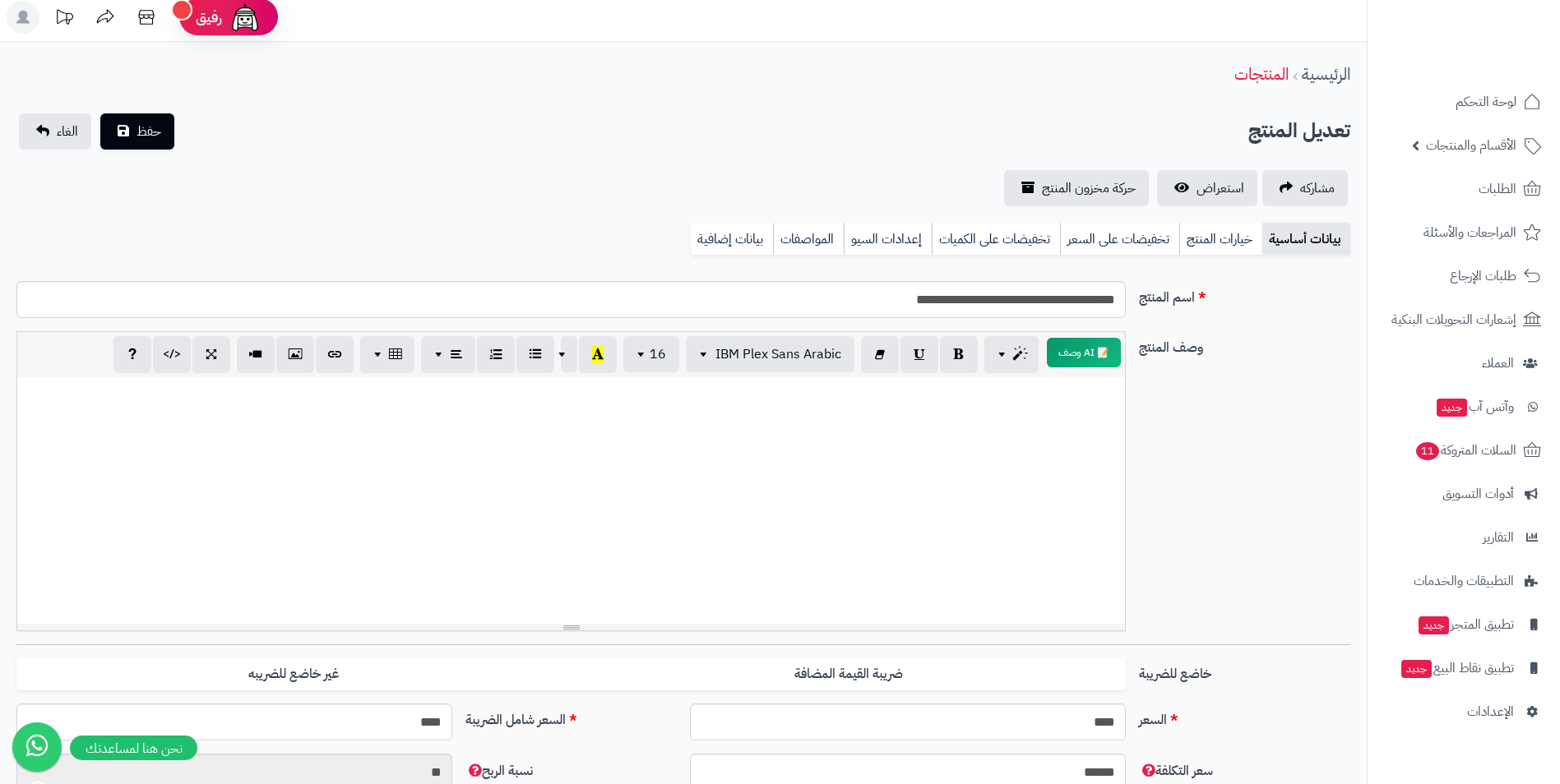
scroll to position [0, 0]
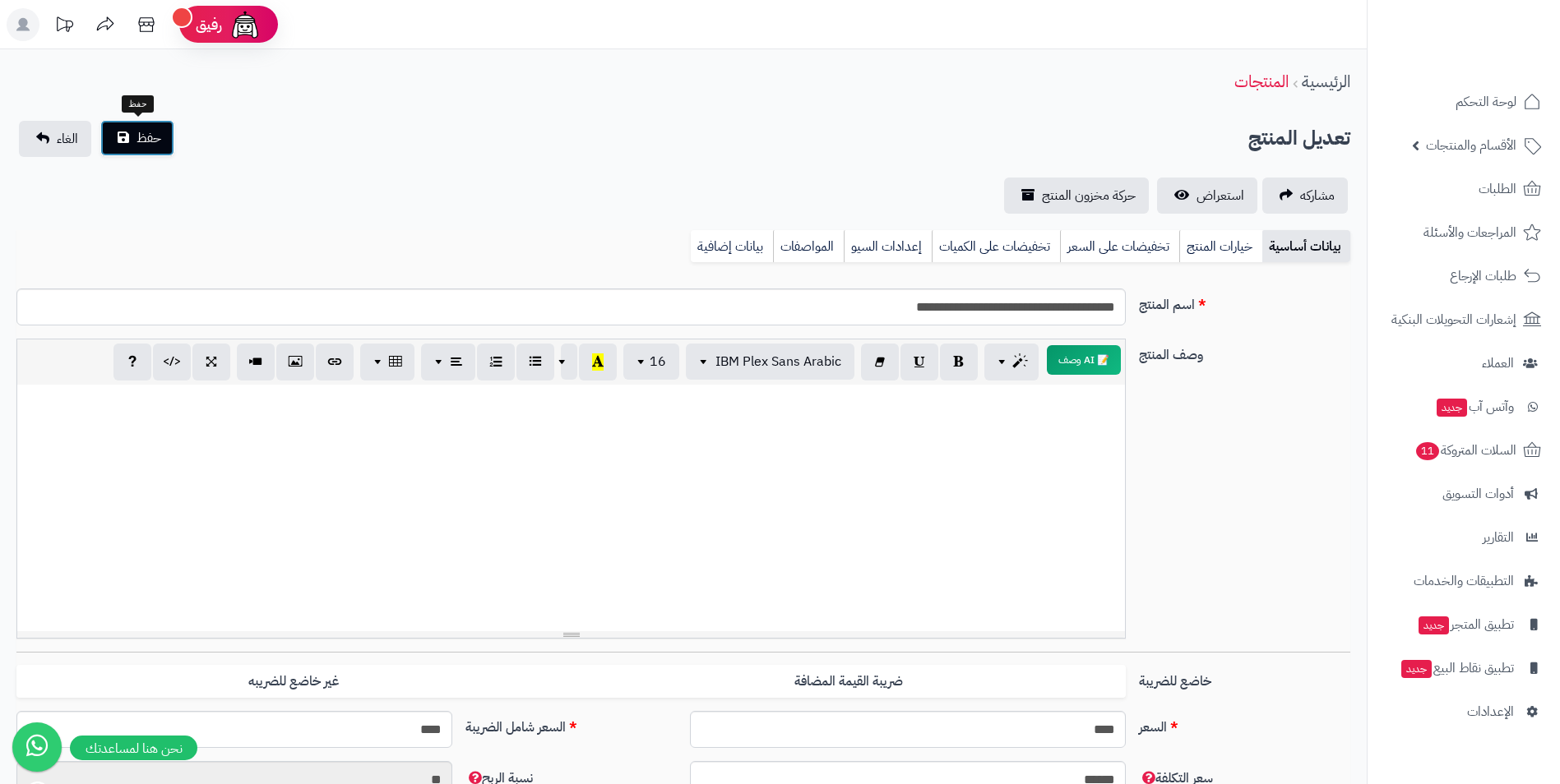
click at [125, 127] on button "حفظ" at bounding box center [137, 138] width 74 height 36
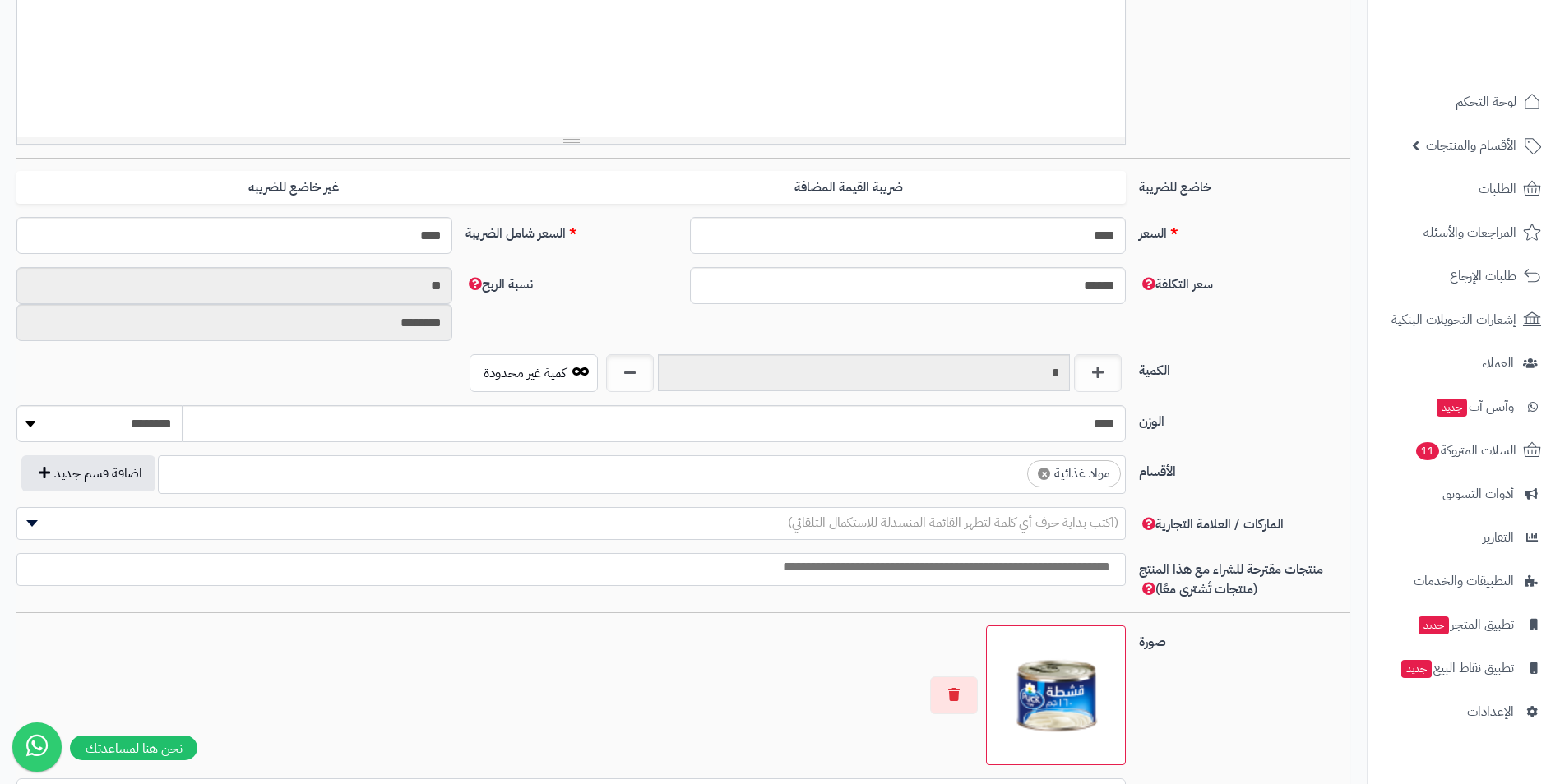
scroll to position [494, 0]
click at [899, 487] on ul "× مواد غذائية" at bounding box center [641, 472] width 966 height 31
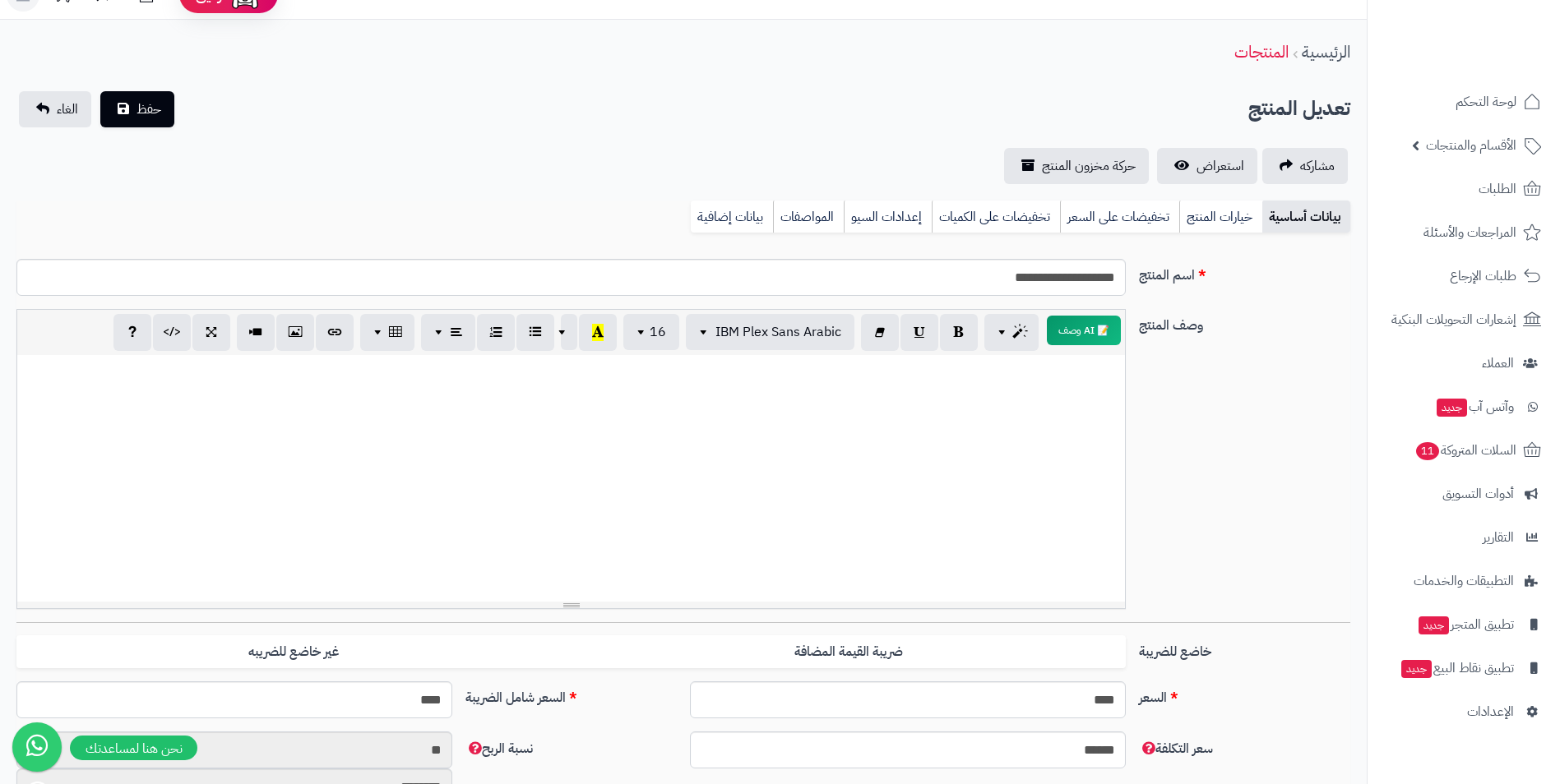
scroll to position [0, 0]
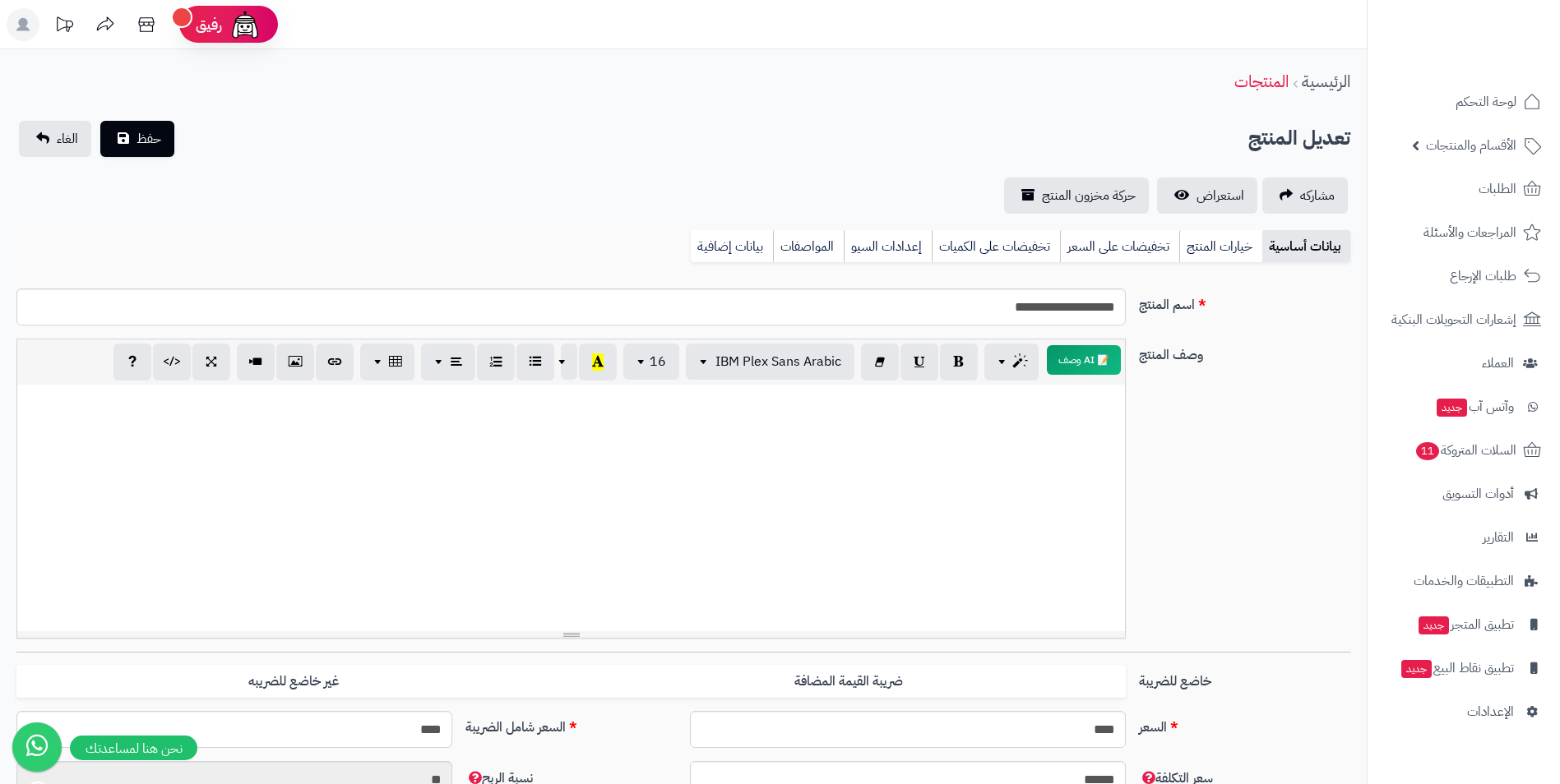
click at [177, 139] on div "تعديل المنتج حفظ الغاء" at bounding box center [682, 139] width 1334 height 36
click at [154, 139] on span "حفظ" at bounding box center [149, 138] width 25 height 20
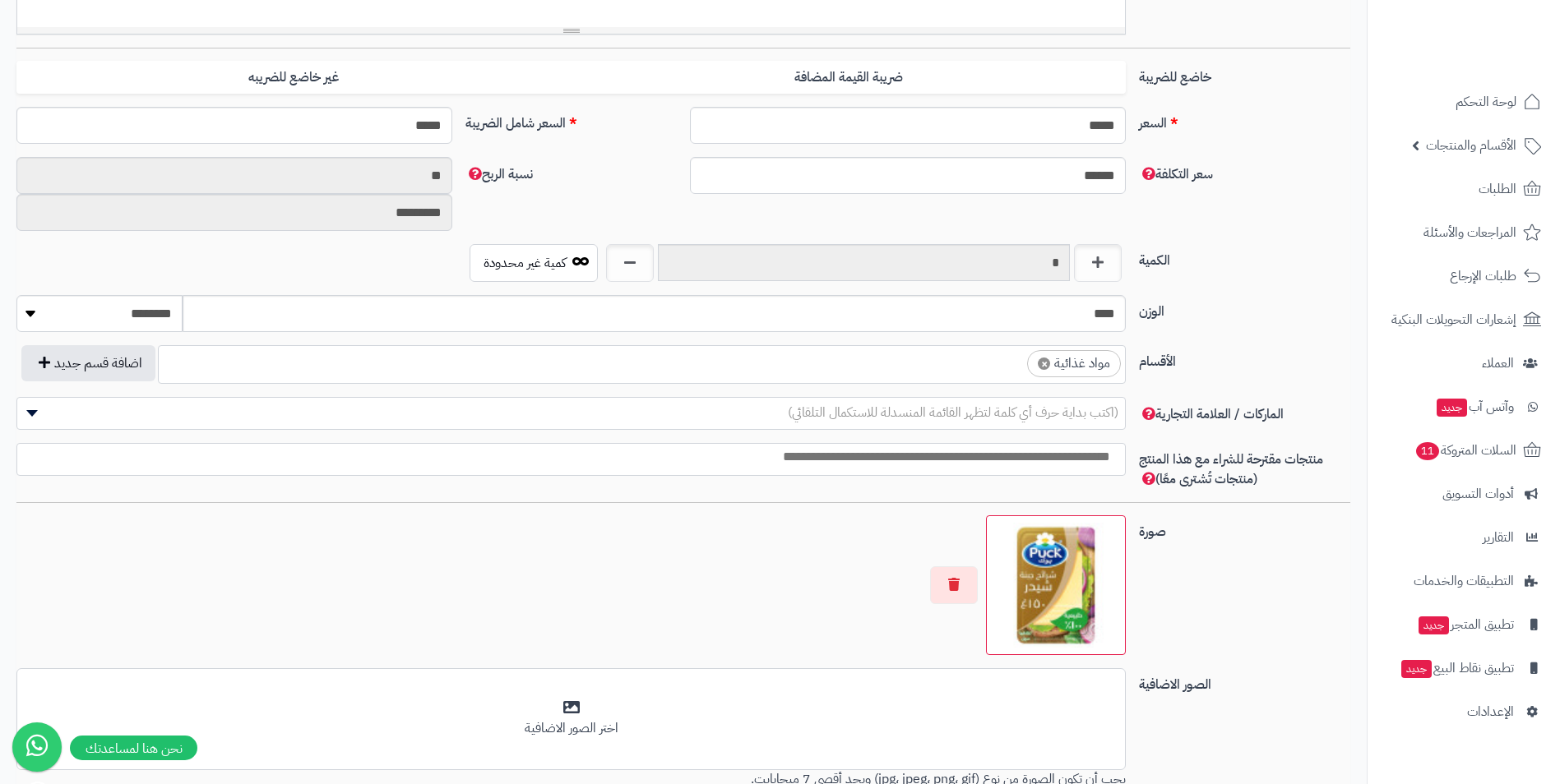
scroll to position [576, 0]
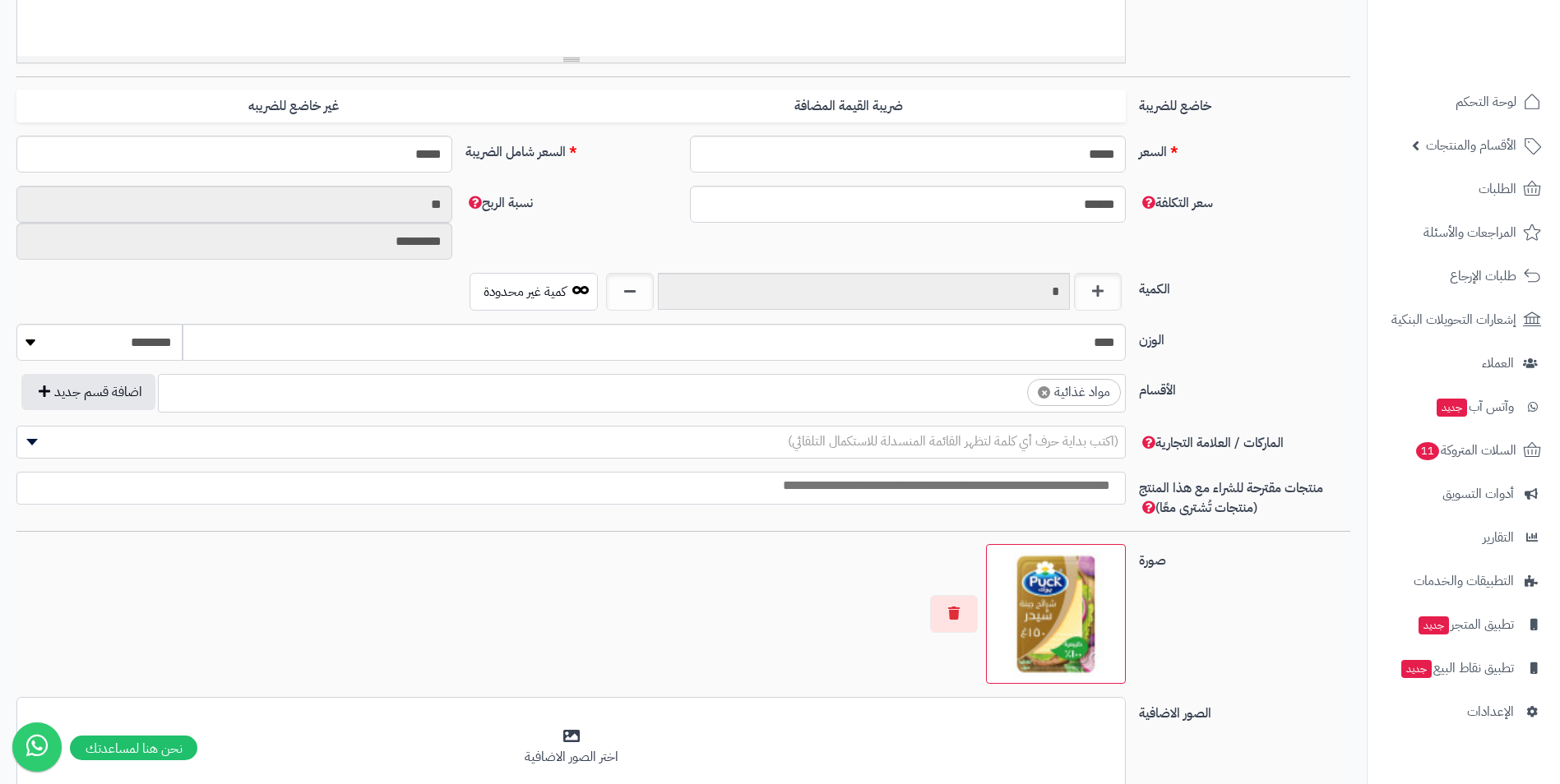
click at [906, 383] on ul "× مواد غذائية" at bounding box center [641, 390] width 966 height 31
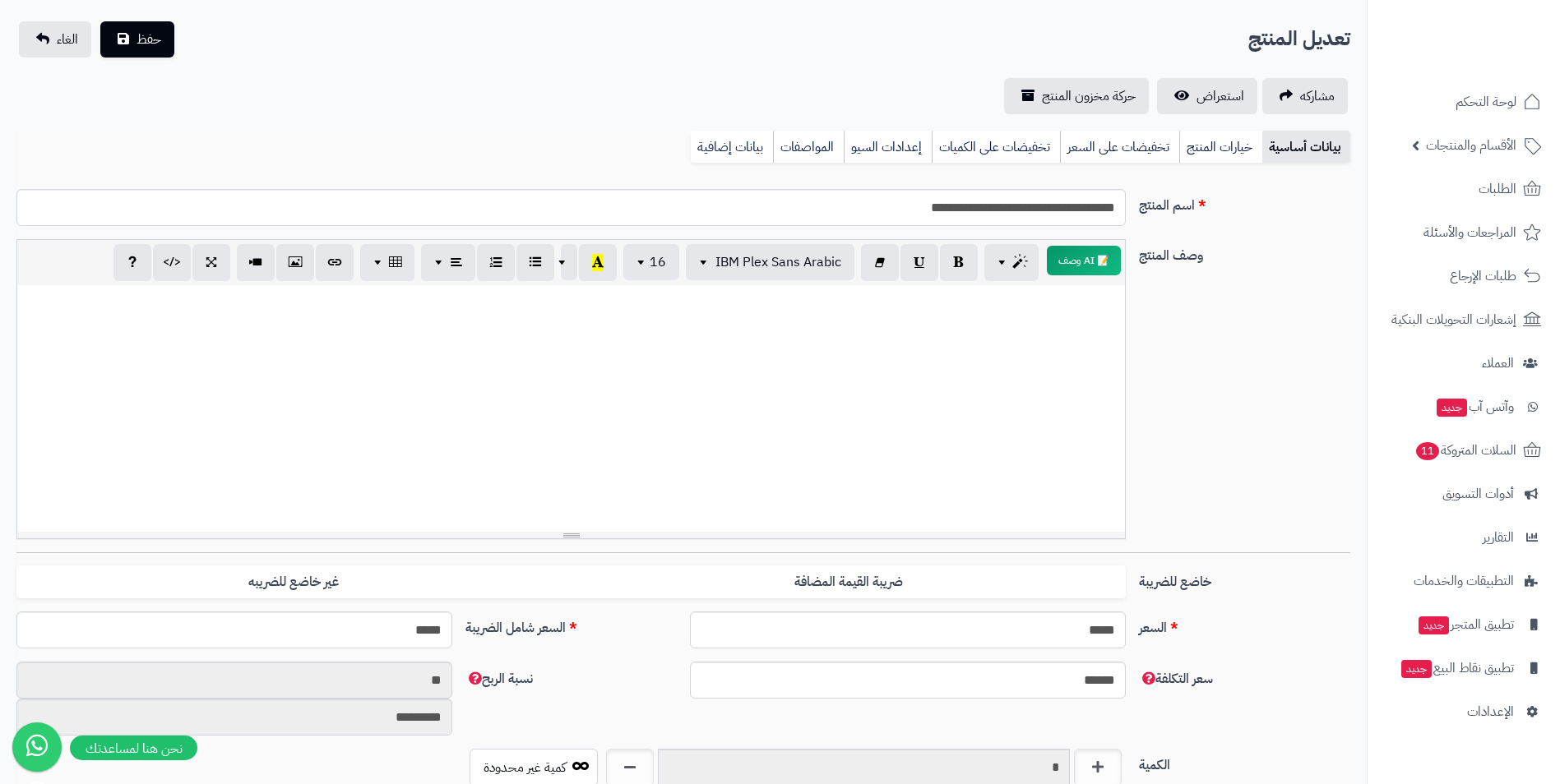
scroll to position [0, 0]
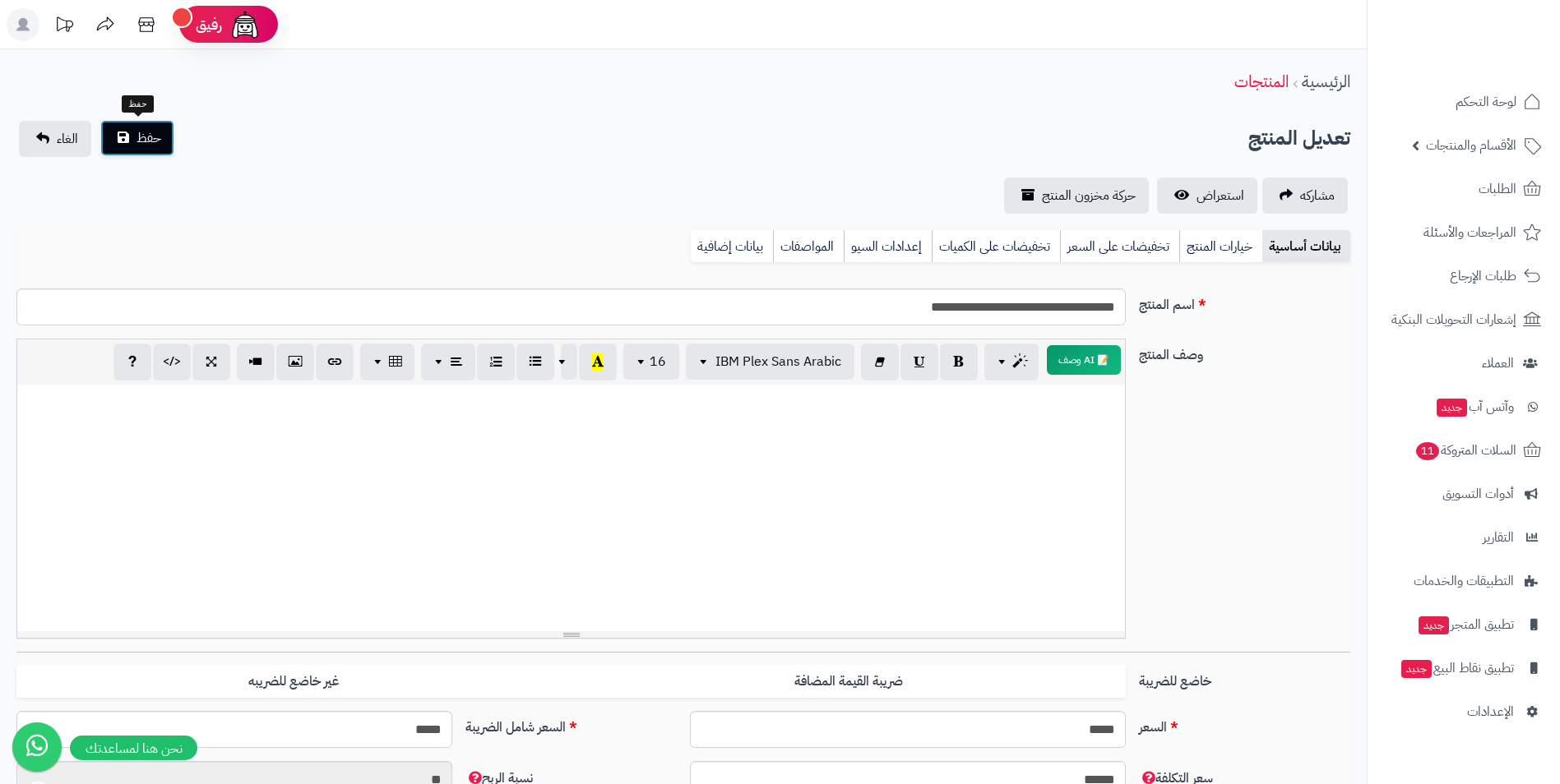
click at [134, 130] on button "حفظ" at bounding box center [137, 138] width 74 height 36
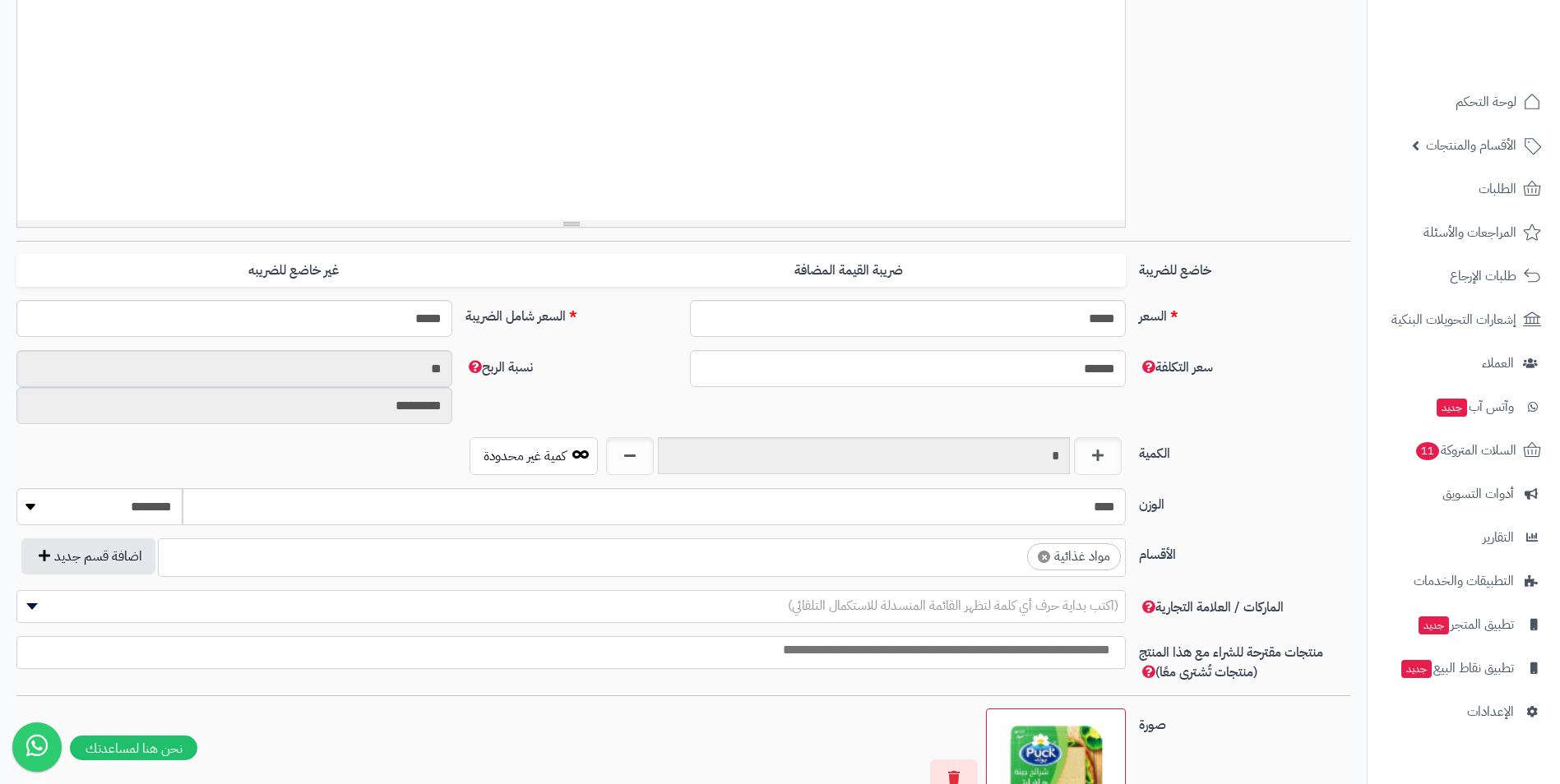
scroll to position [576, 0]
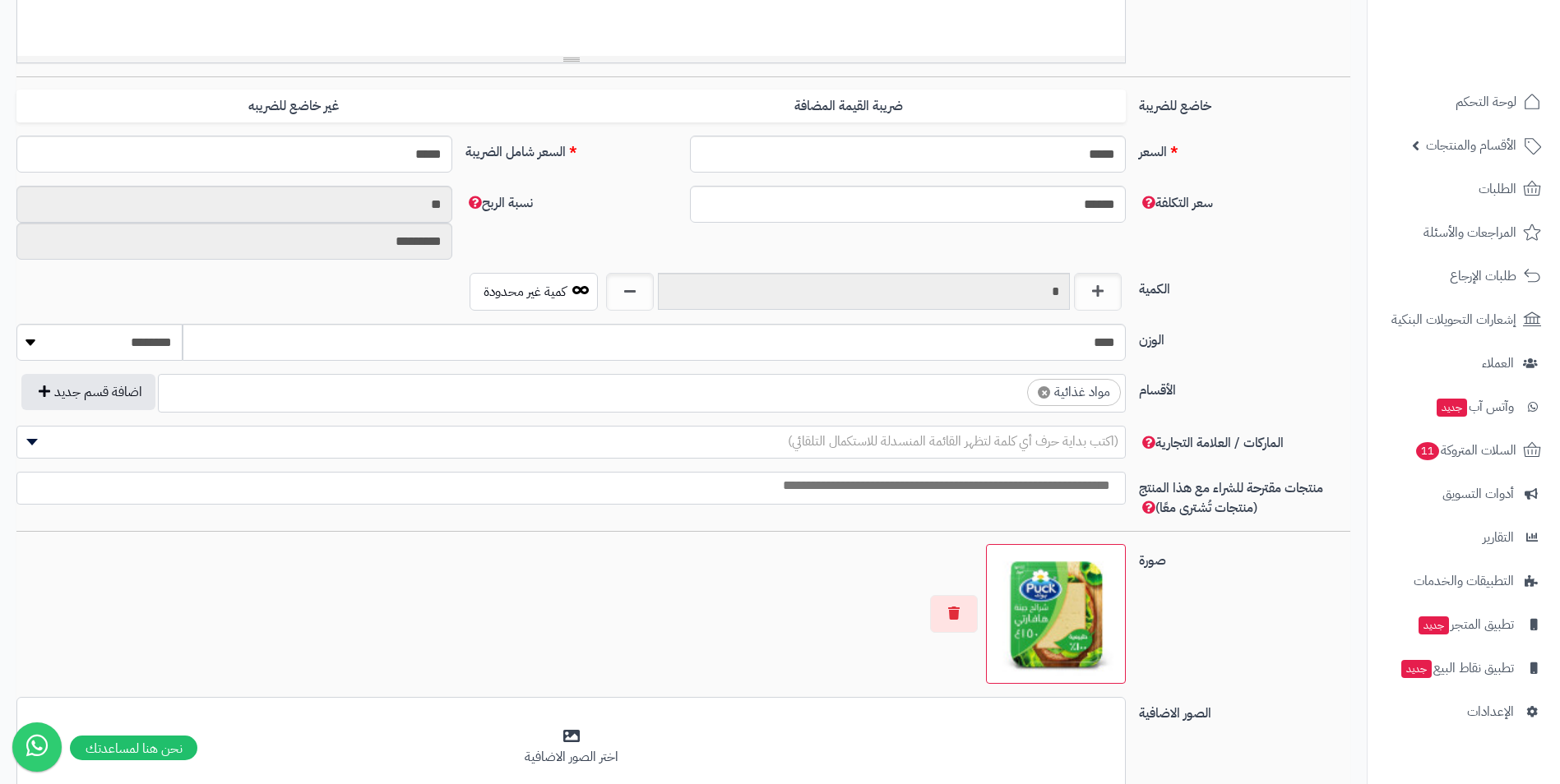
click at [983, 391] on ul "× مواد غذائية" at bounding box center [641, 390] width 966 height 31
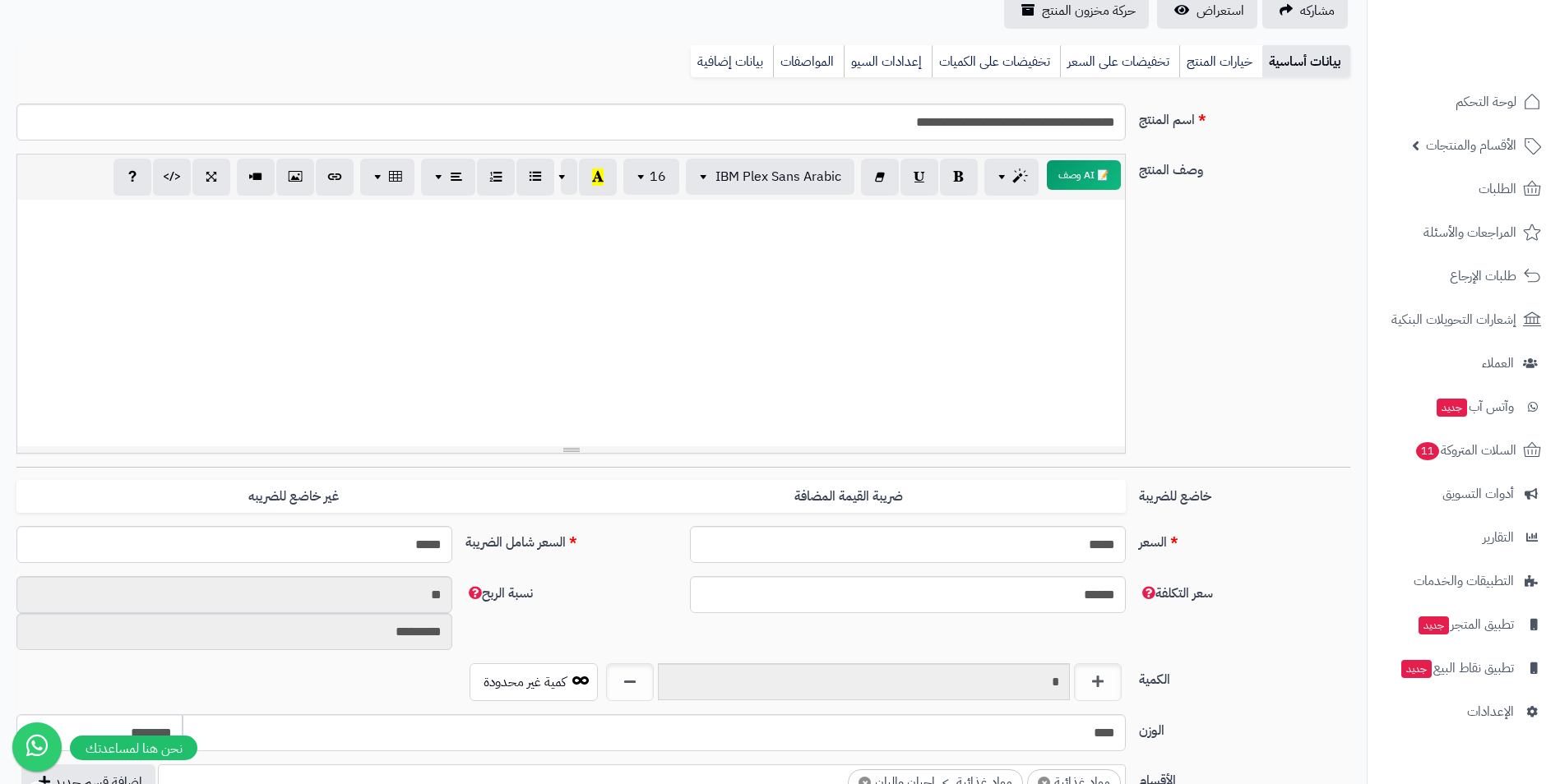
scroll to position [0, 0]
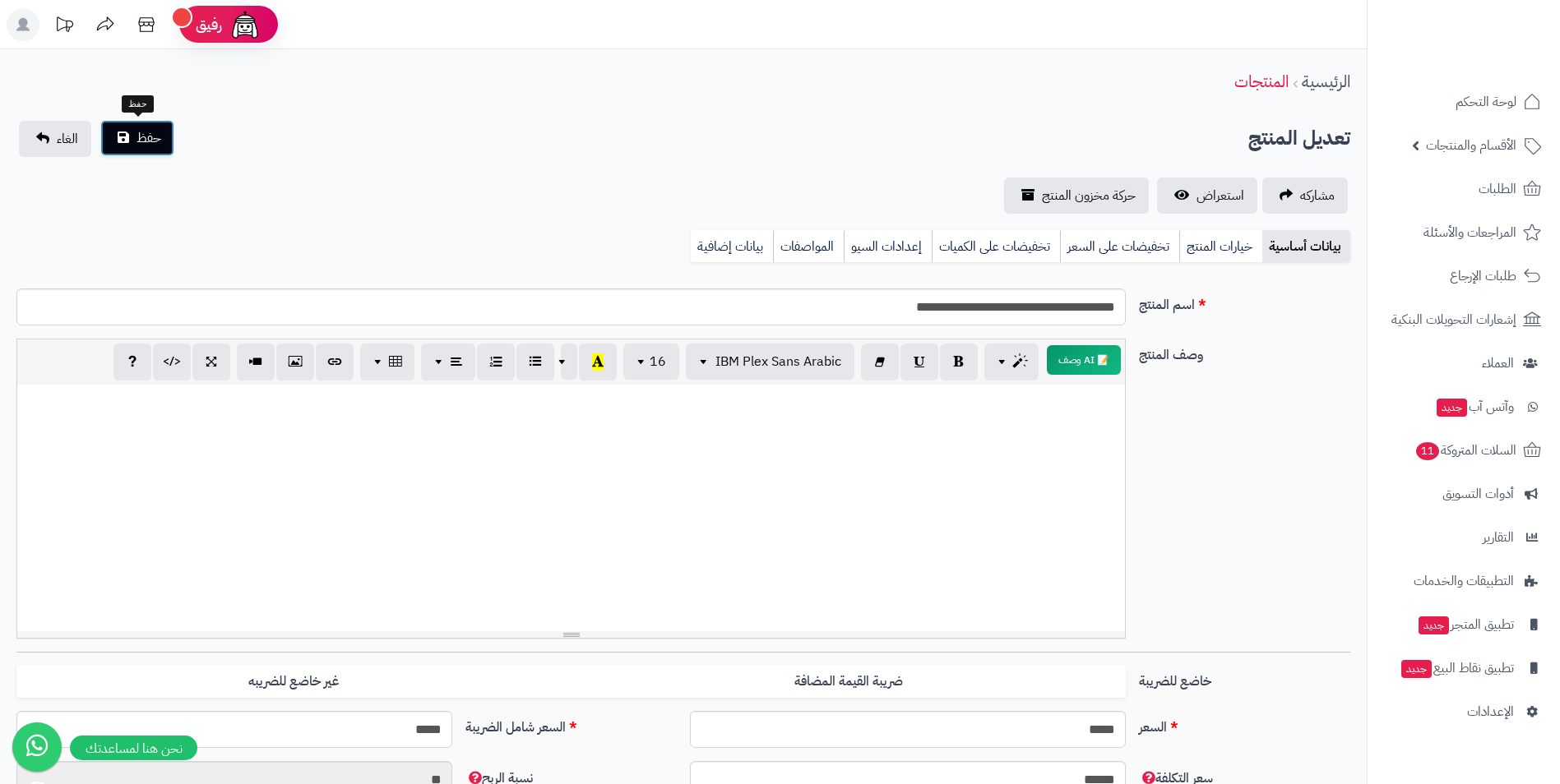
click at [148, 143] on span "حفظ" at bounding box center [149, 138] width 25 height 20
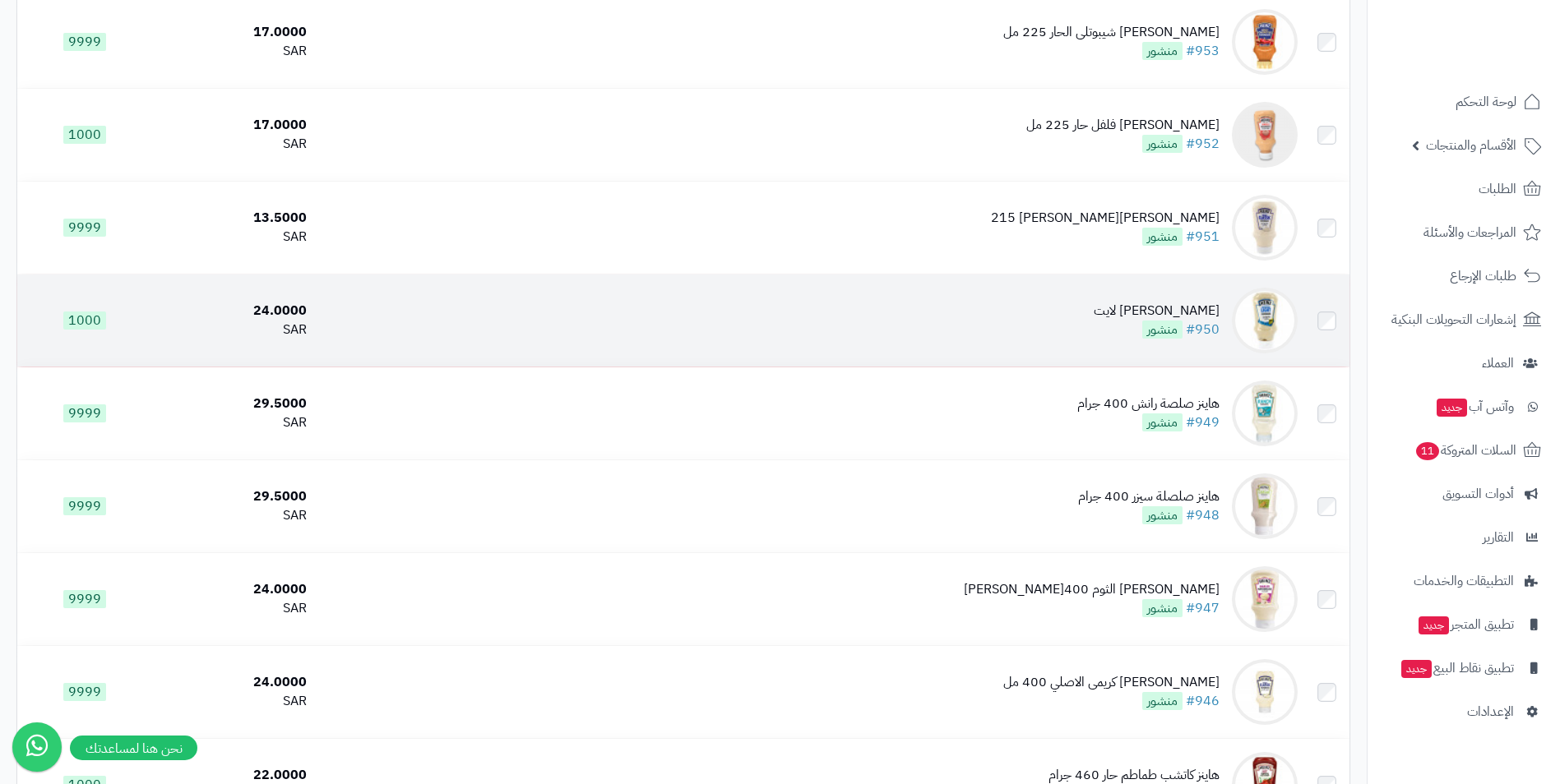
scroll to position [8157, 0]
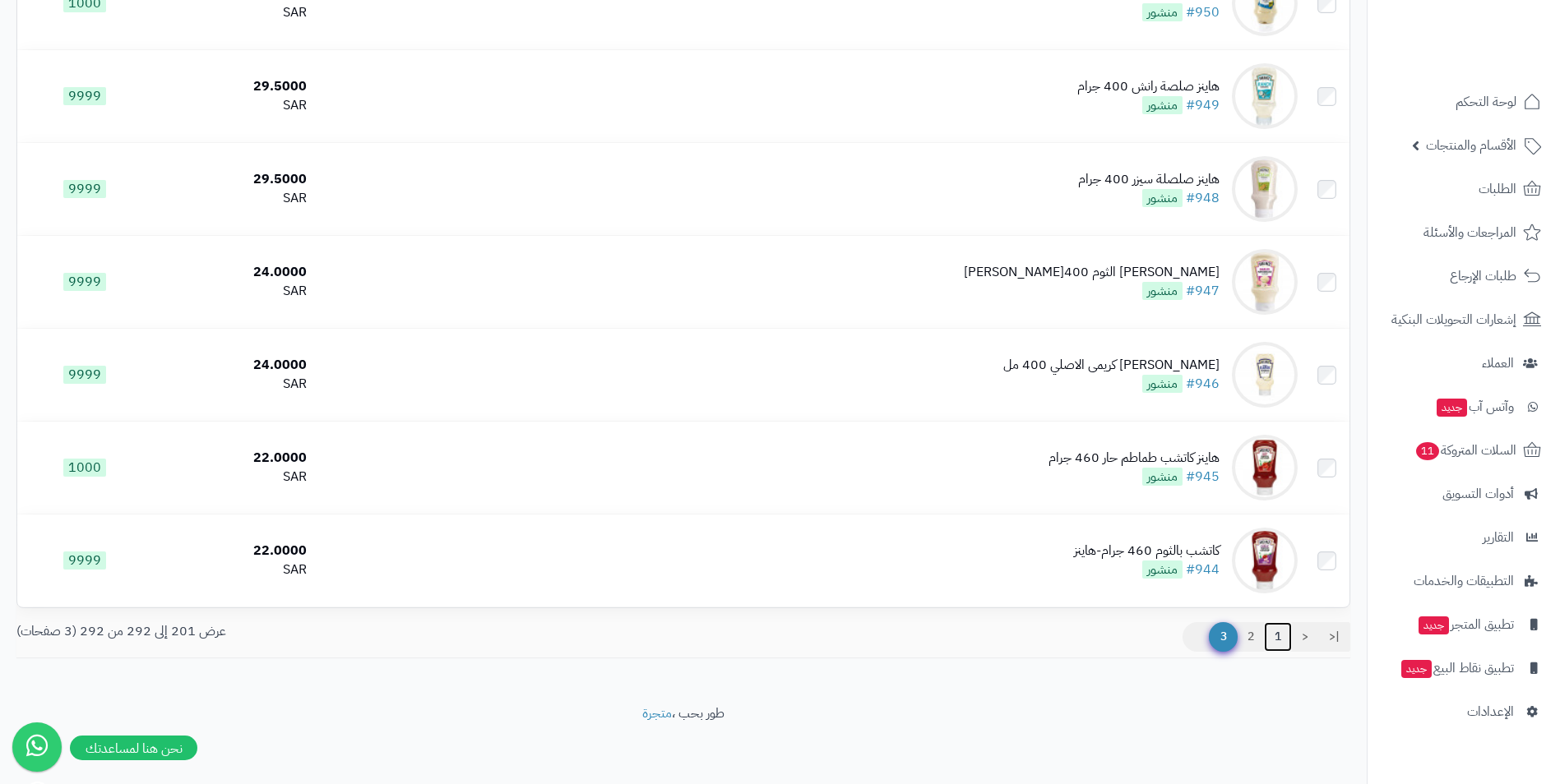
click at [1273, 631] on link "1" at bounding box center [1278, 637] width 28 height 29
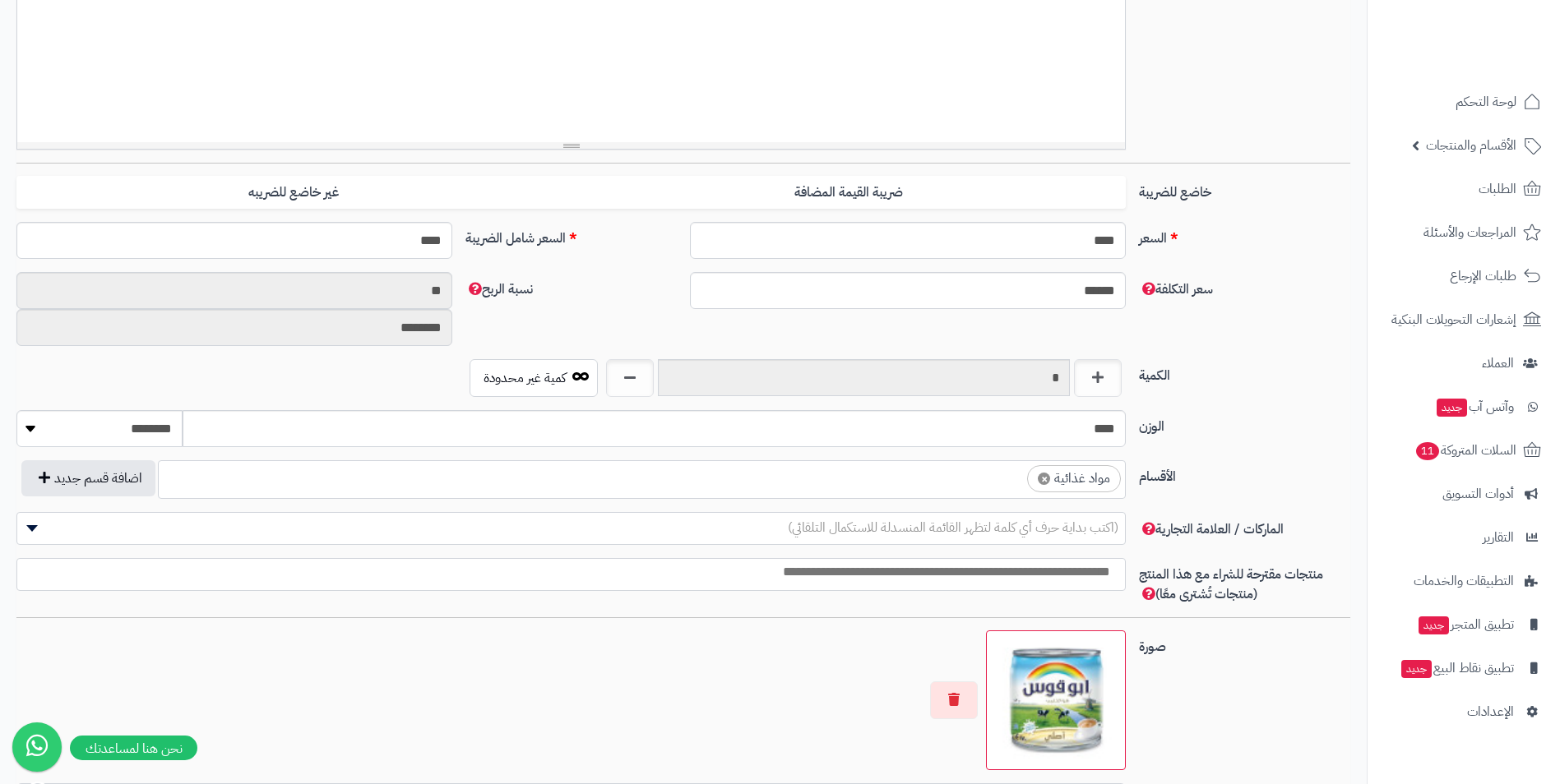
scroll to position [494, 0]
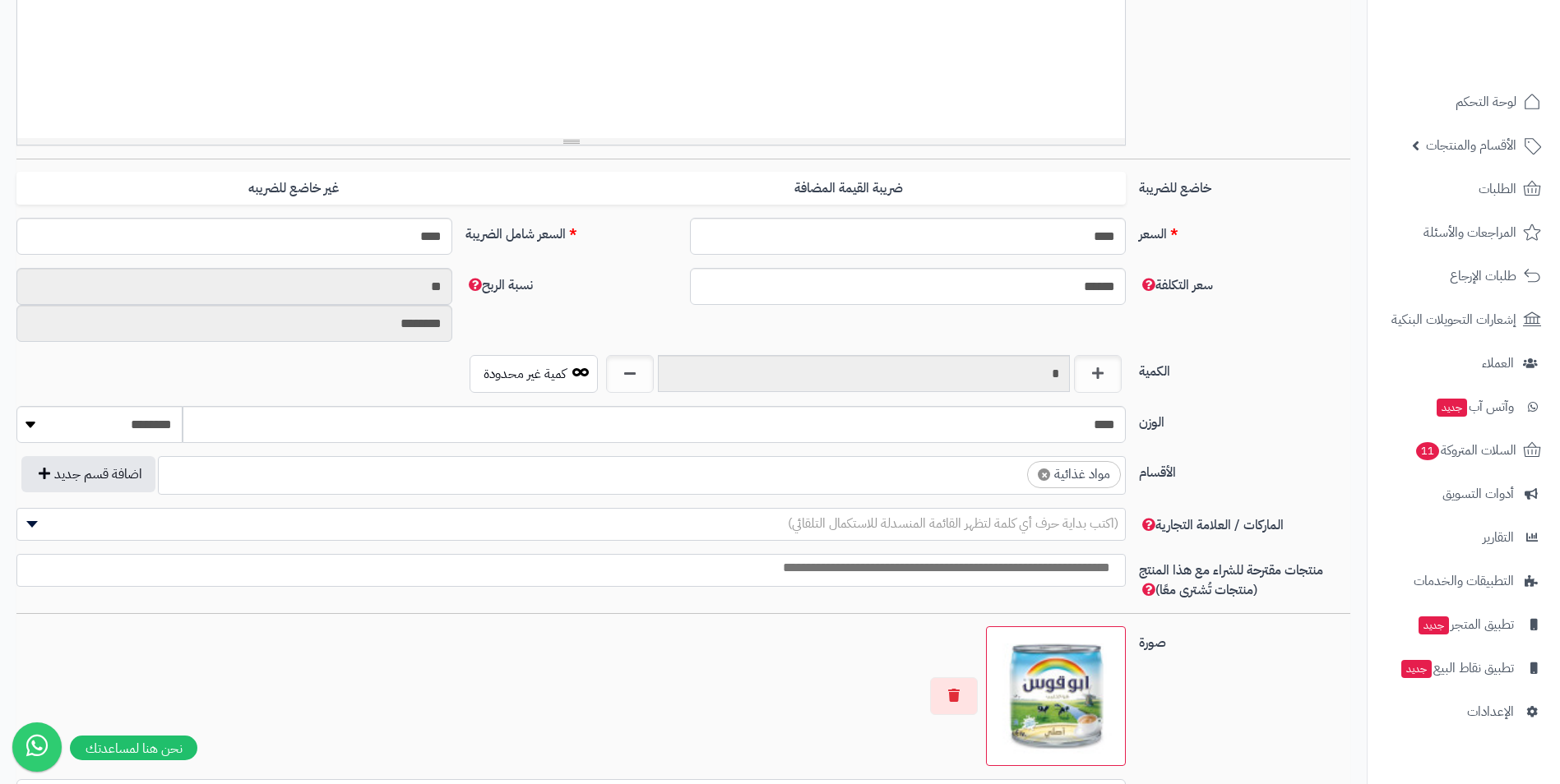
click at [844, 474] on ul "× مواد غذائية" at bounding box center [641, 472] width 966 height 31
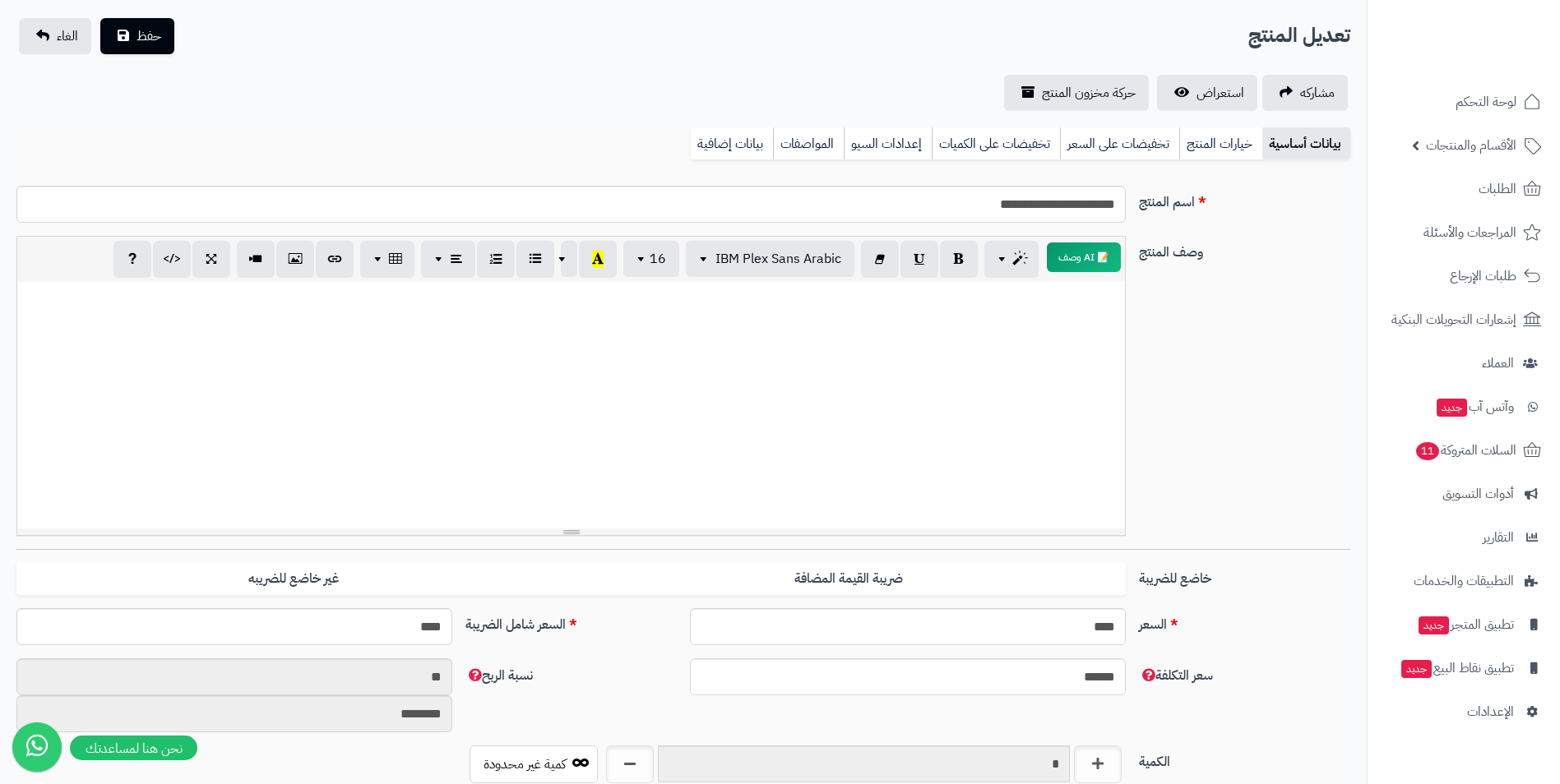
scroll to position [82, 0]
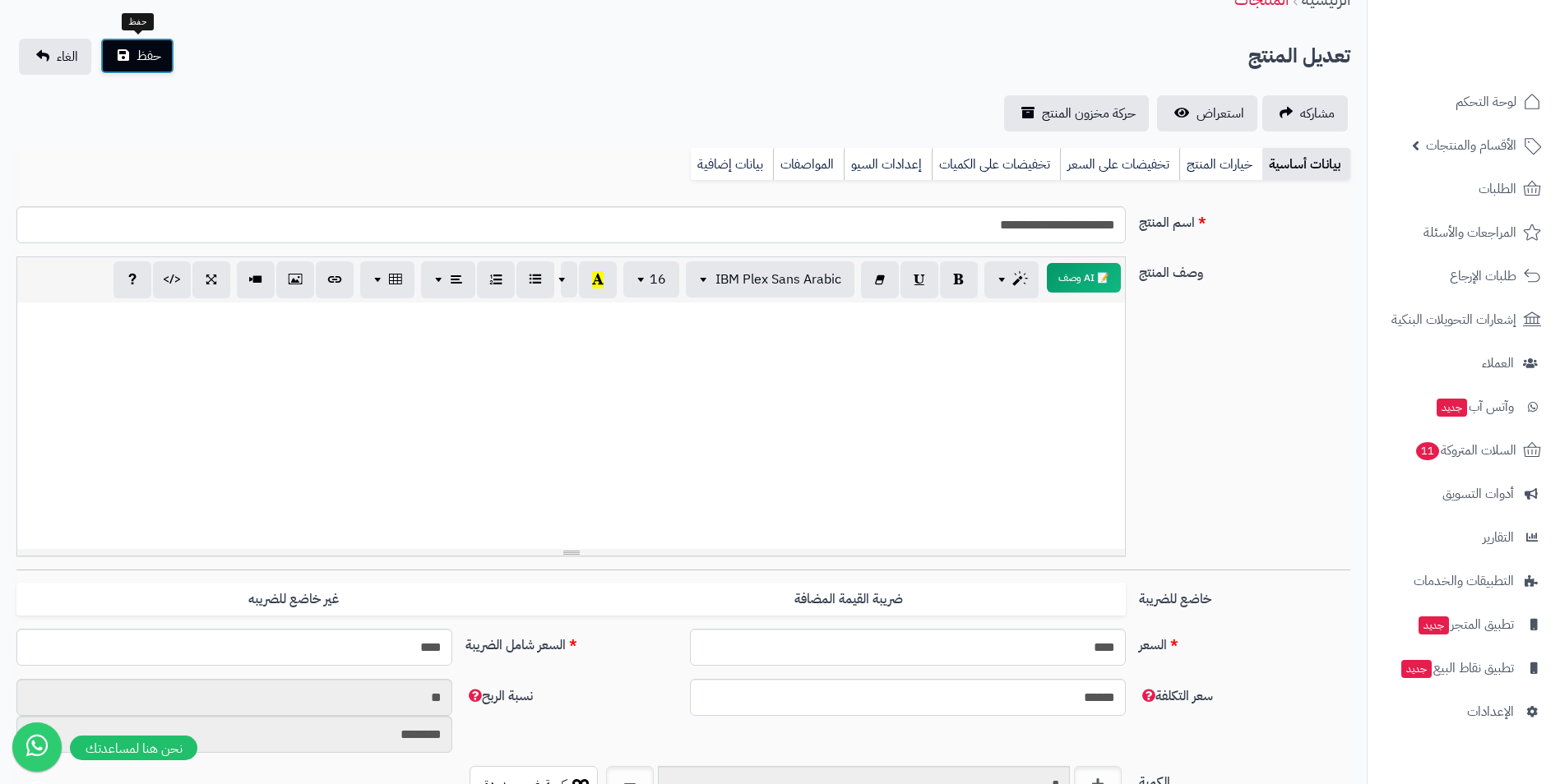
click at [148, 46] on span "حفظ" at bounding box center [149, 56] width 25 height 20
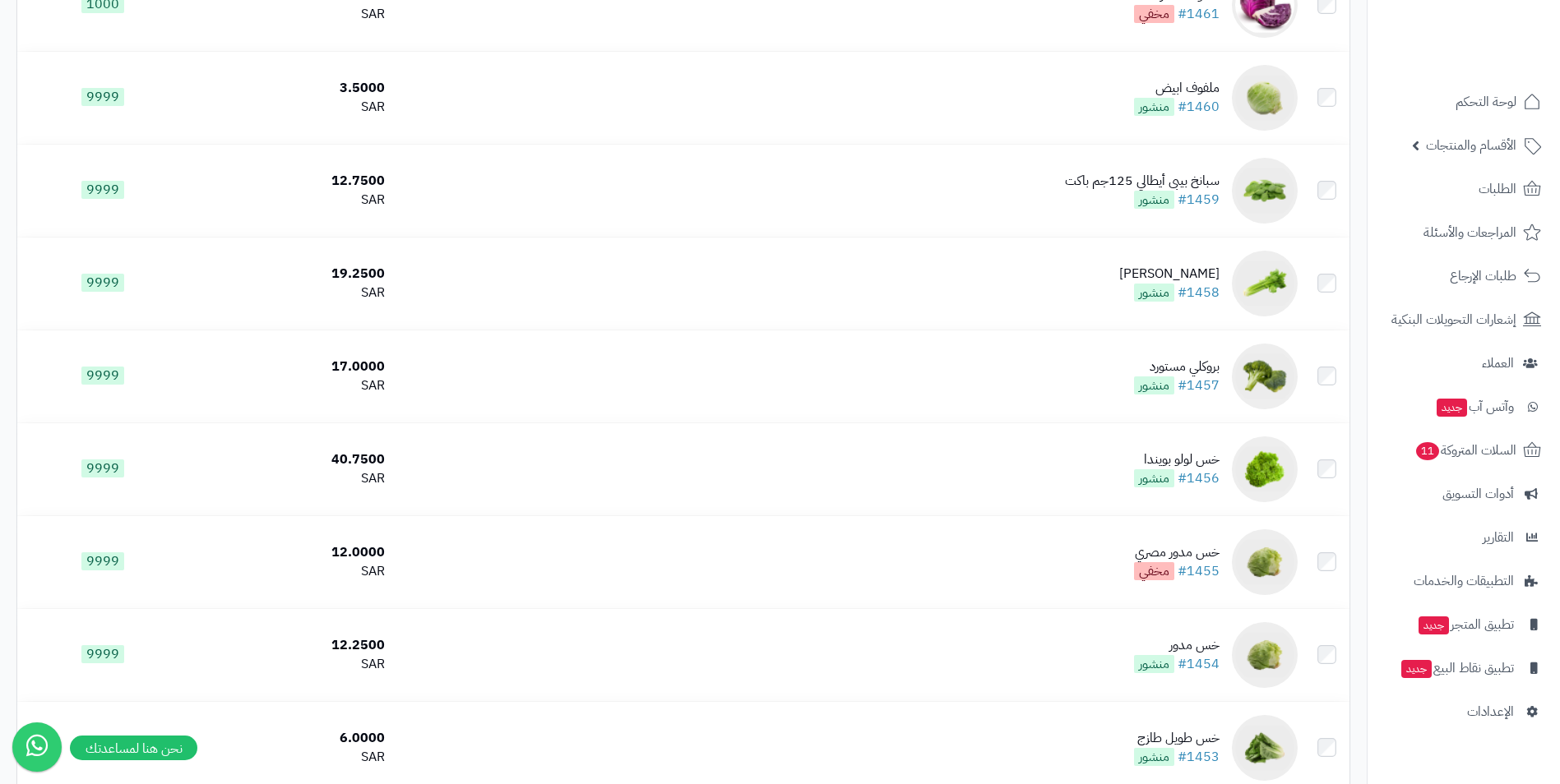
scroll to position [658, 0]
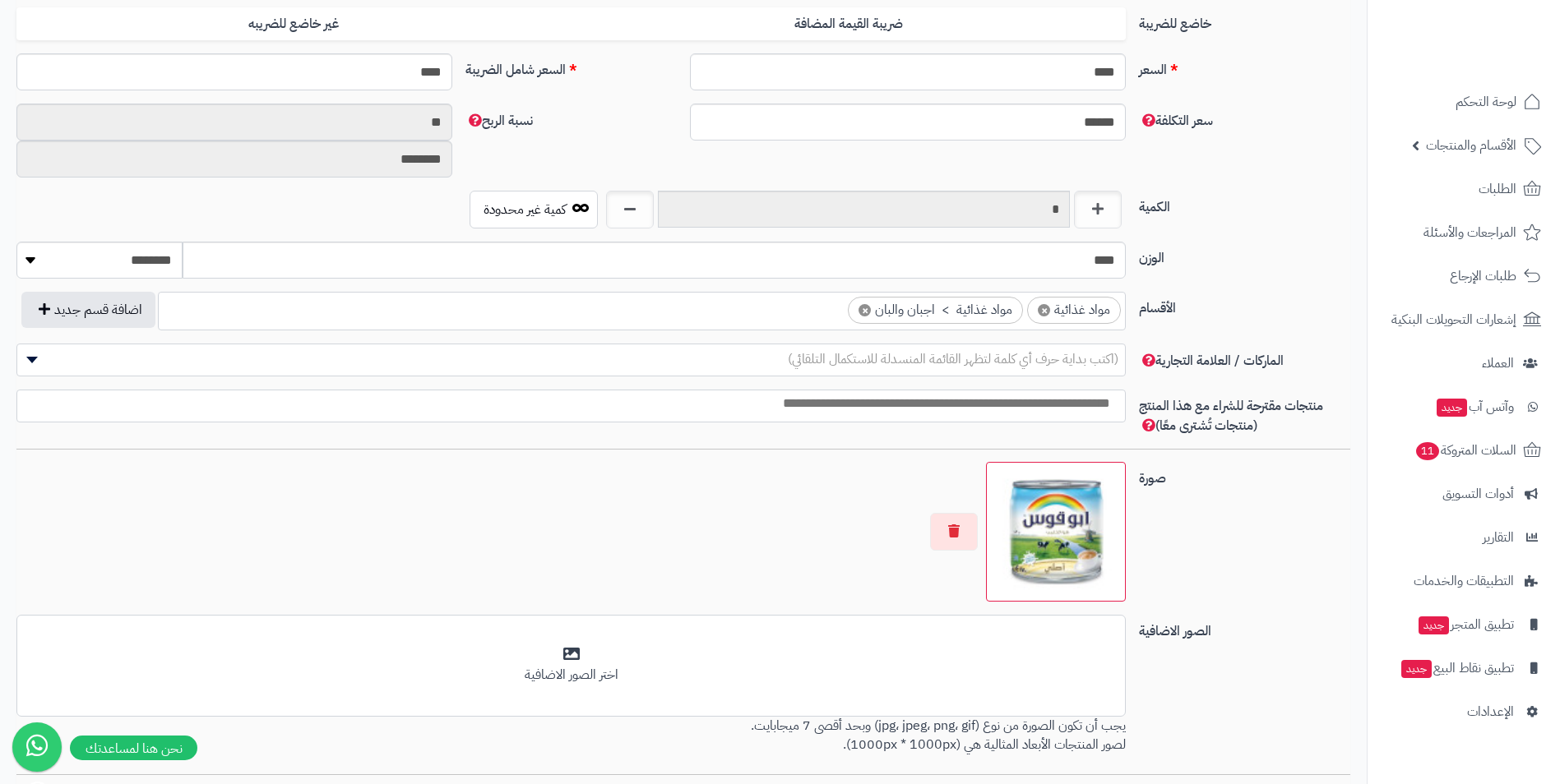
scroll to position [823, 0]
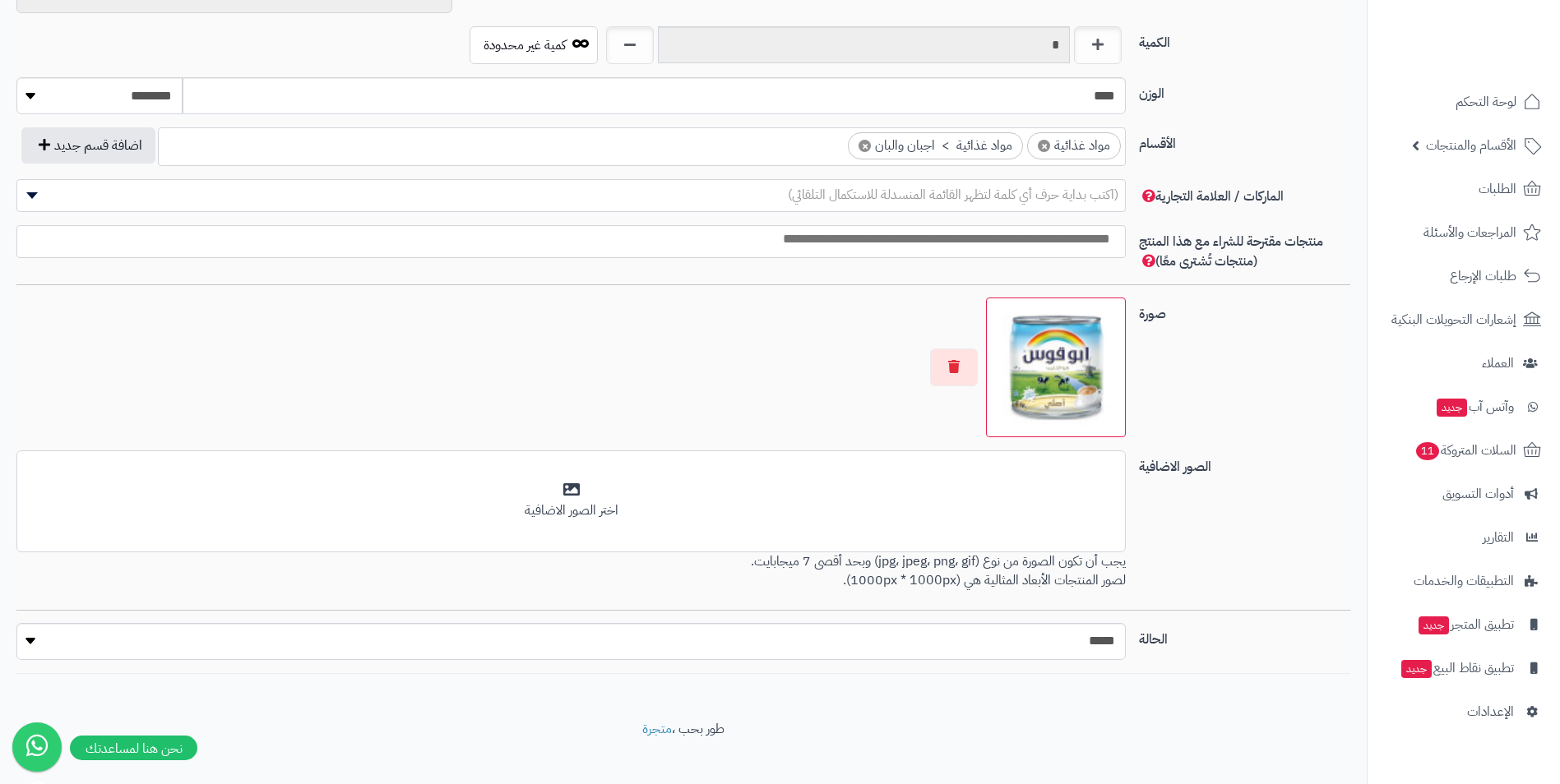
click at [865, 146] on span "×" at bounding box center [864, 145] width 12 height 12
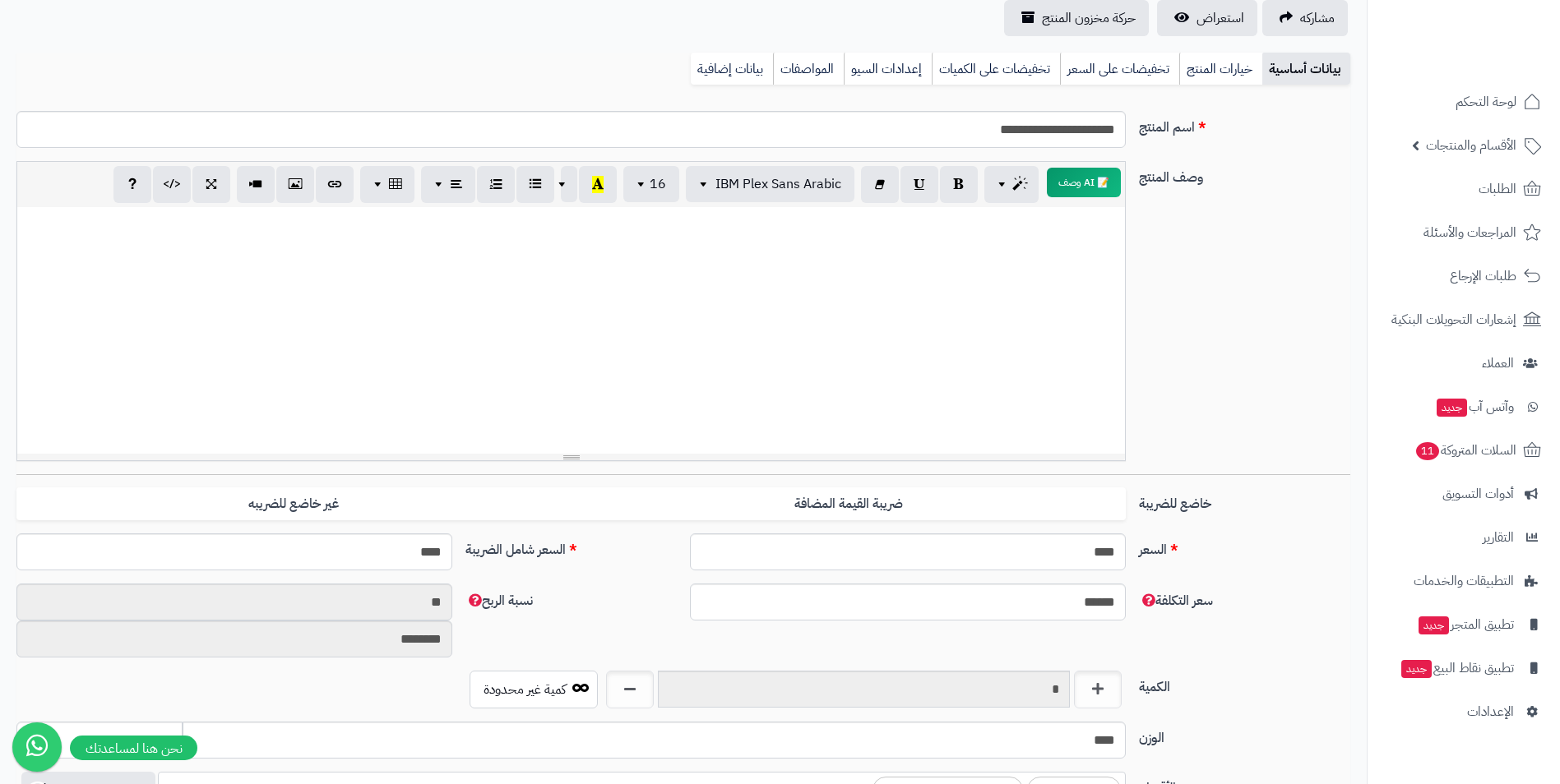
scroll to position [0, 0]
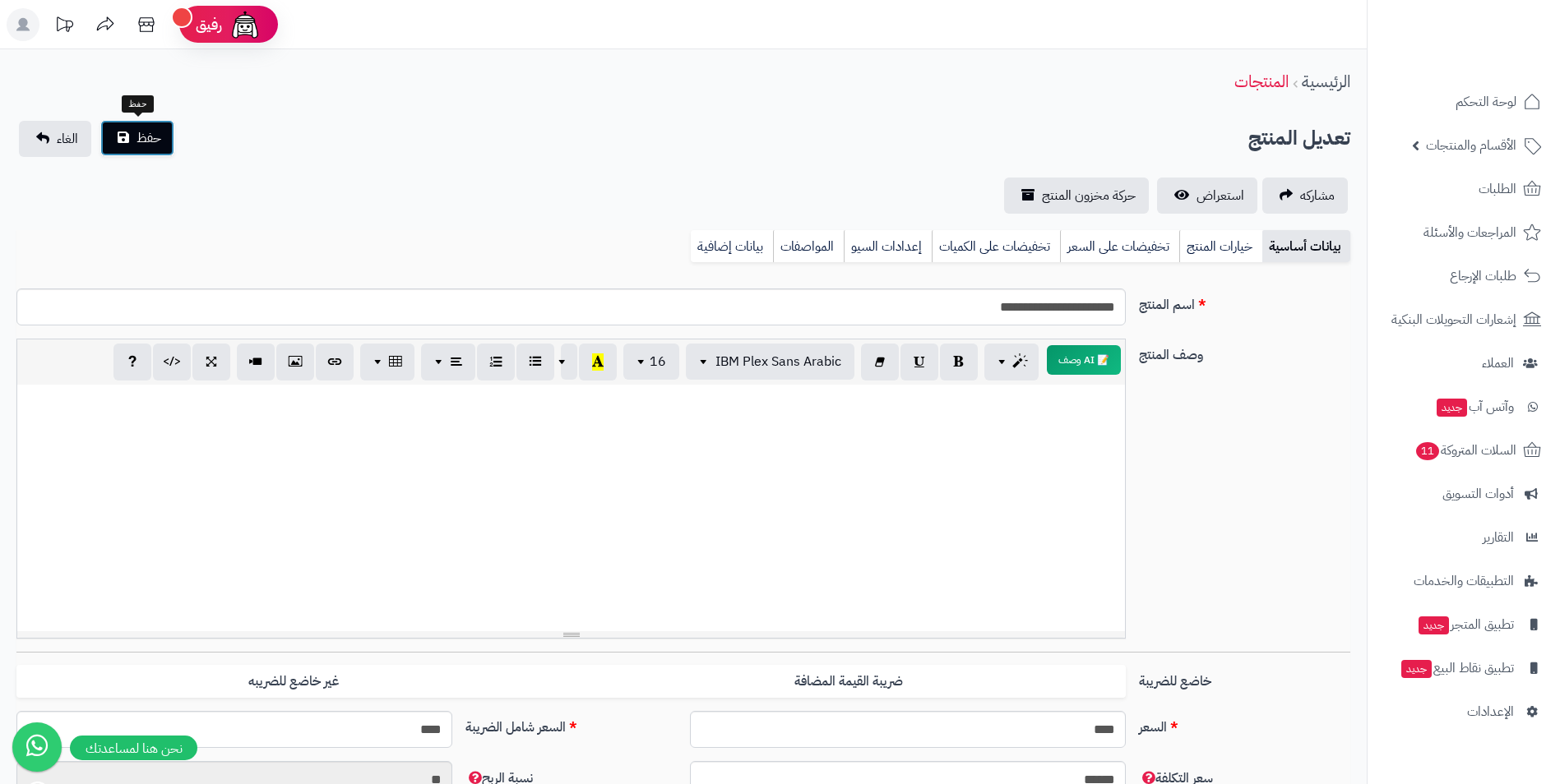
click at [155, 139] on span "حفظ" at bounding box center [149, 138] width 25 height 20
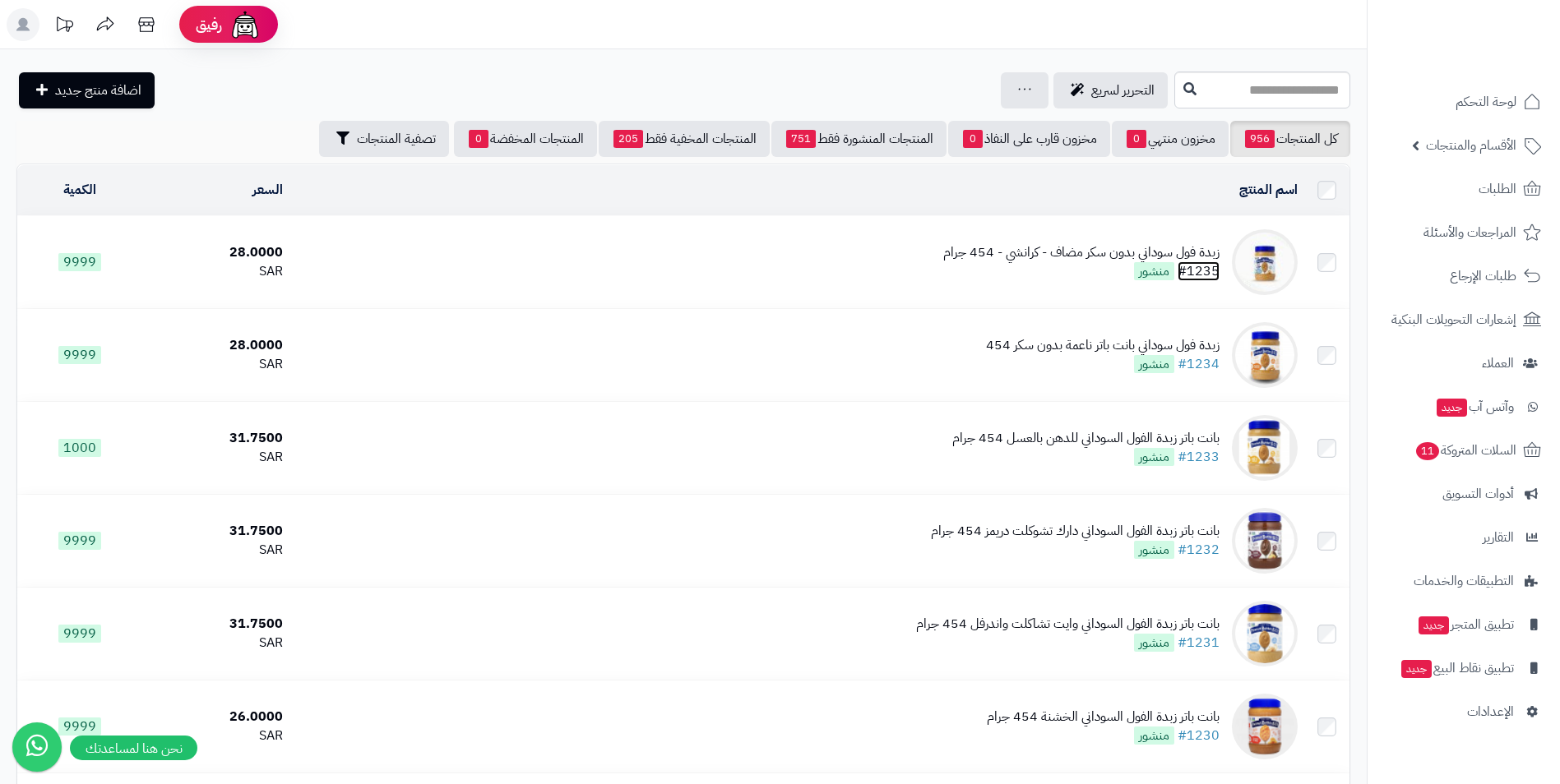
drag, startPoint x: 1200, startPoint y: 258, endPoint x: 1210, endPoint y: 276, distance: 20.6
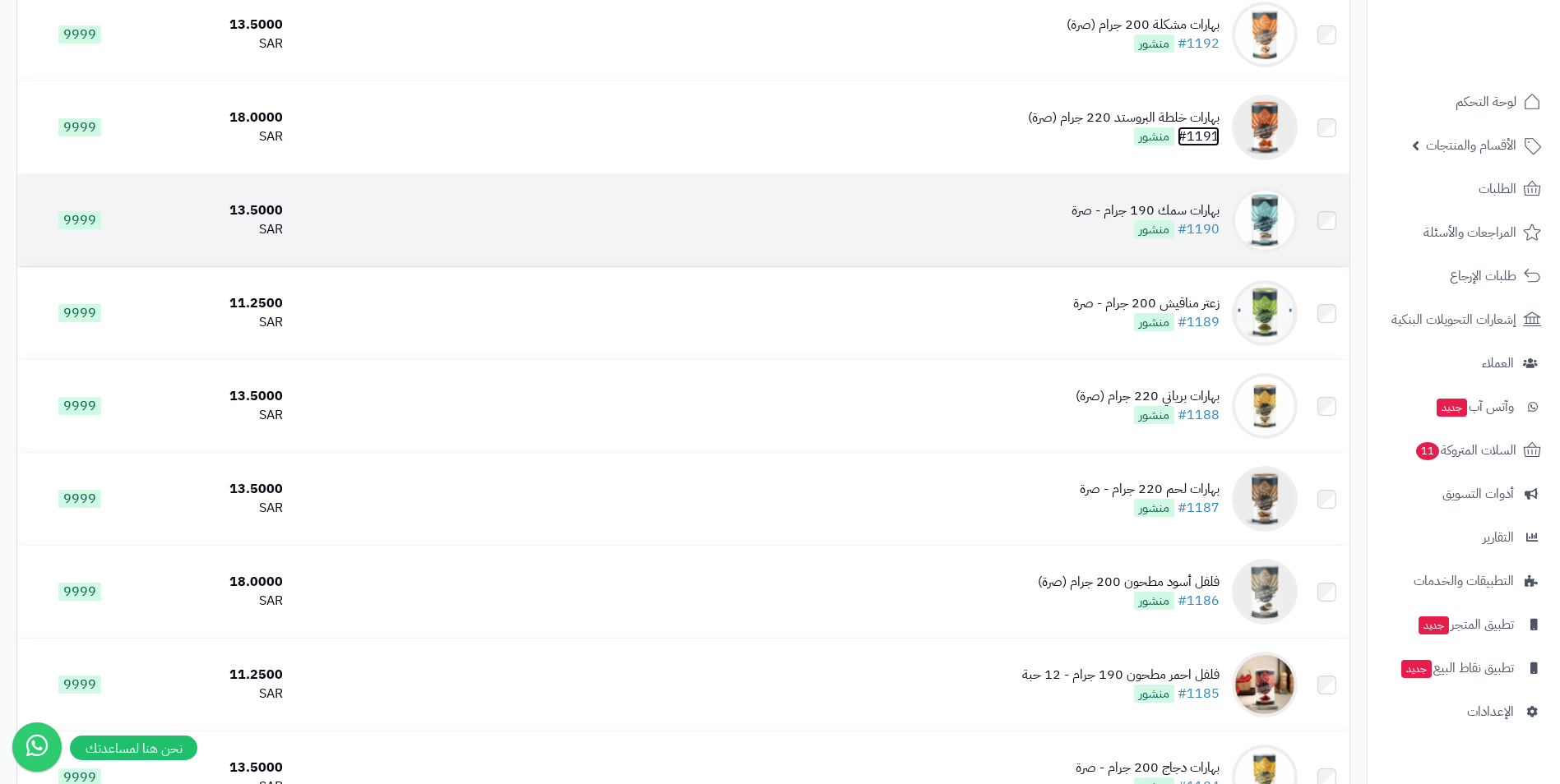
scroll to position [4276, 0]
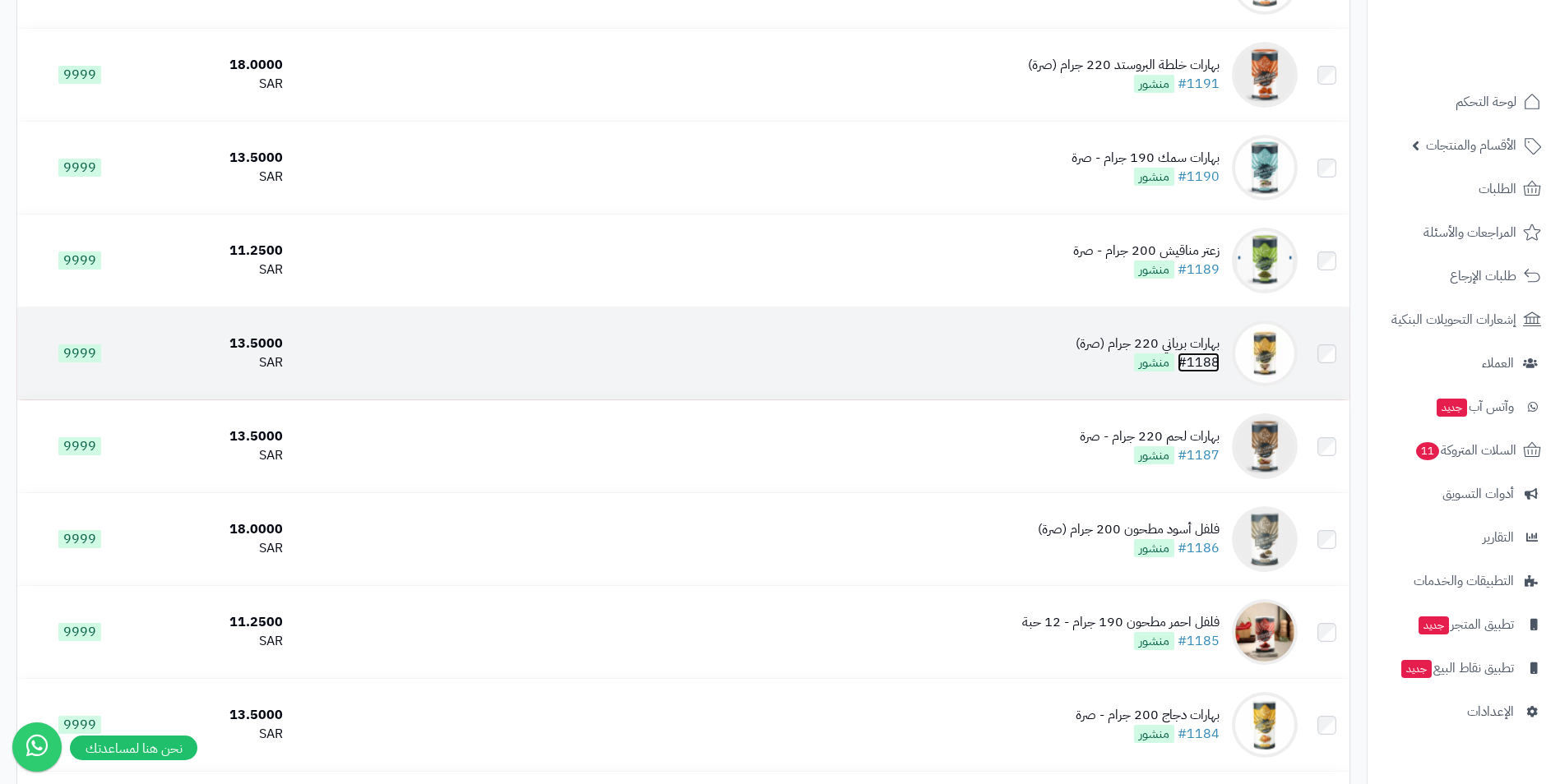
drag, startPoint x: 1210, startPoint y: 372, endPoint x: 1202, endPoint y: 354, distance: 19.7
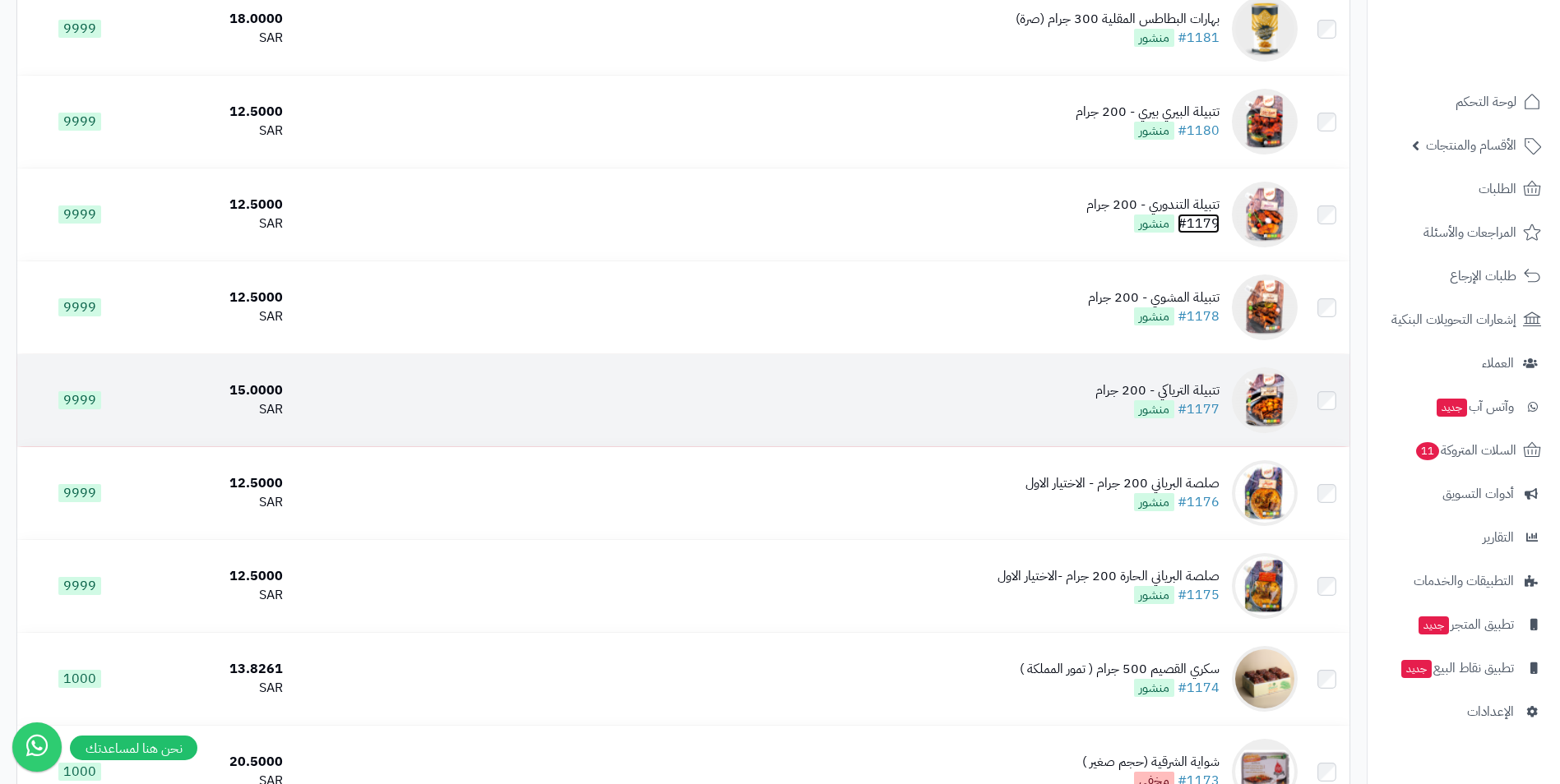
scroll to position [5263, 0]
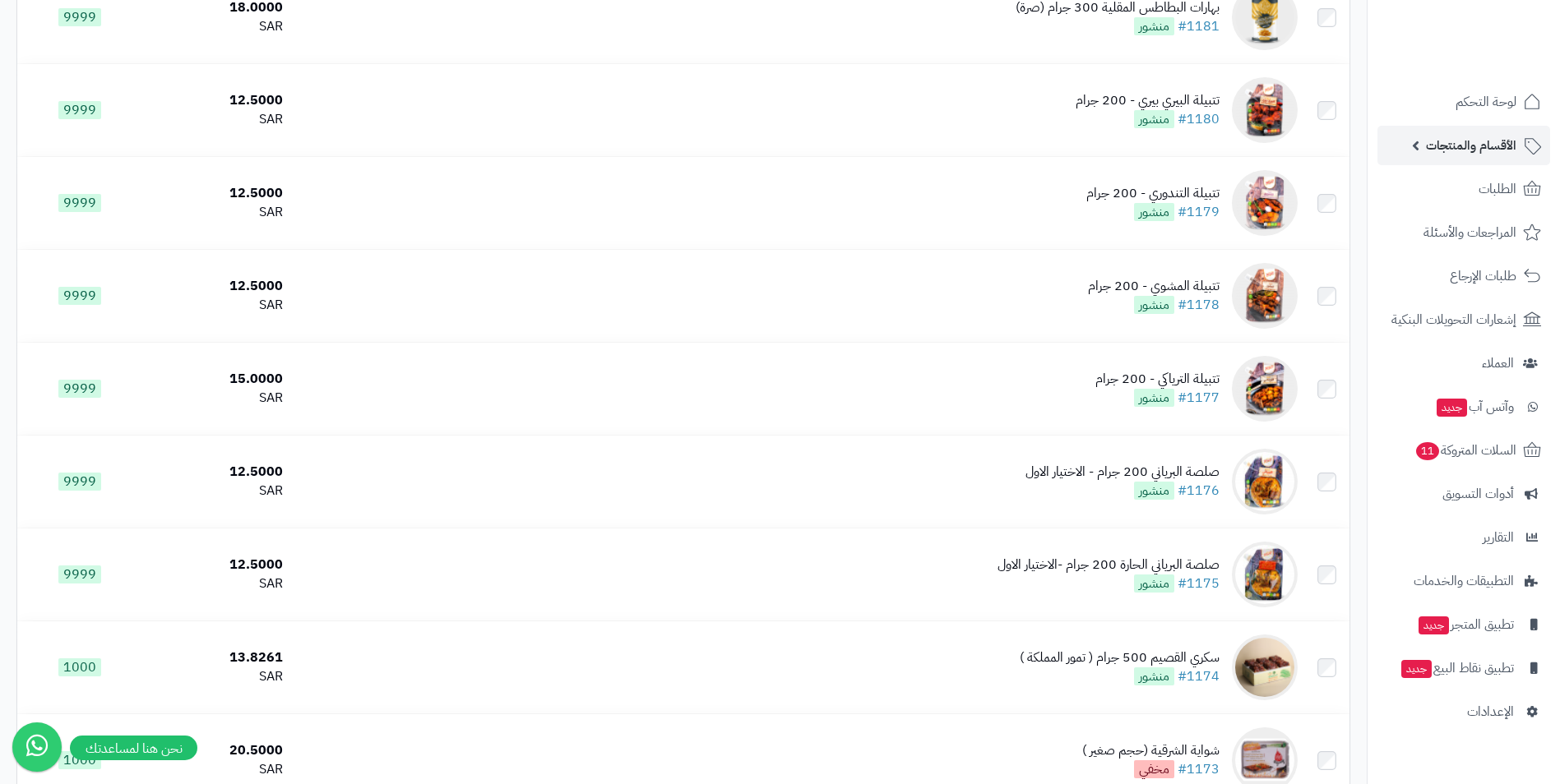
drag, startPoint x: 1205, startPoint y: 674, endPoint x: 1454, endPoint y: 128, distance: 600.1
click at [1454, 128] on ul "لوحة التحكم الأقسام والمنتجات المنتجات الأقسام الماركات مواصفات المنتجات مواصفا…" at bounding box center [1464, 406] width 192 height 649
drag, startPoint x: 1454, startPoint y: 128, endPoint x: 1453, endPoint y: 145, distance: 17.0
click at [1453, 145] on span "الأقسام والمنتجات" at bounding box center [1471, 145] width 90 height 23
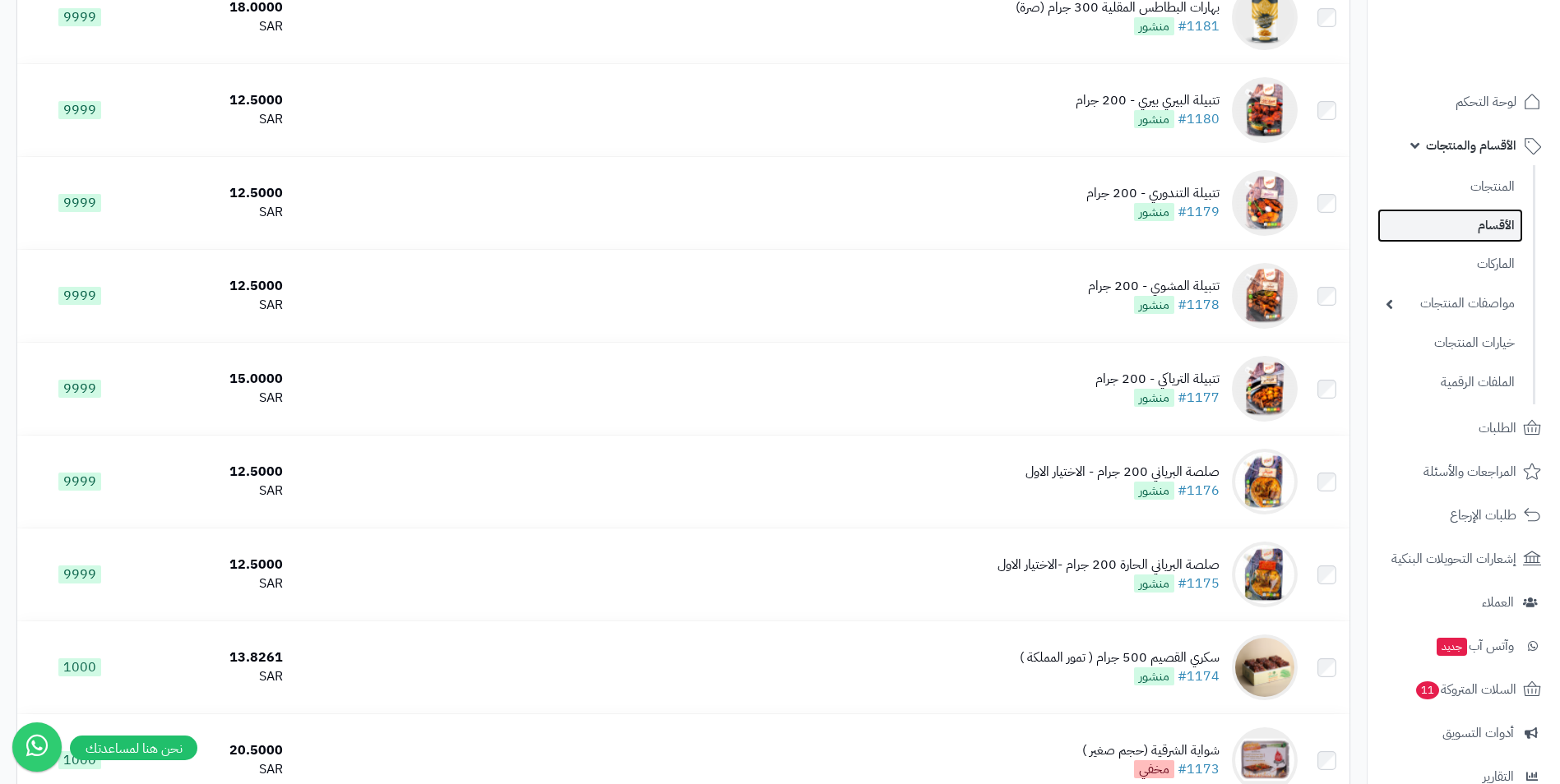
click at [1502, 233] on link "الأقسام" at bounding box center [1451, 226] width 145 height 34
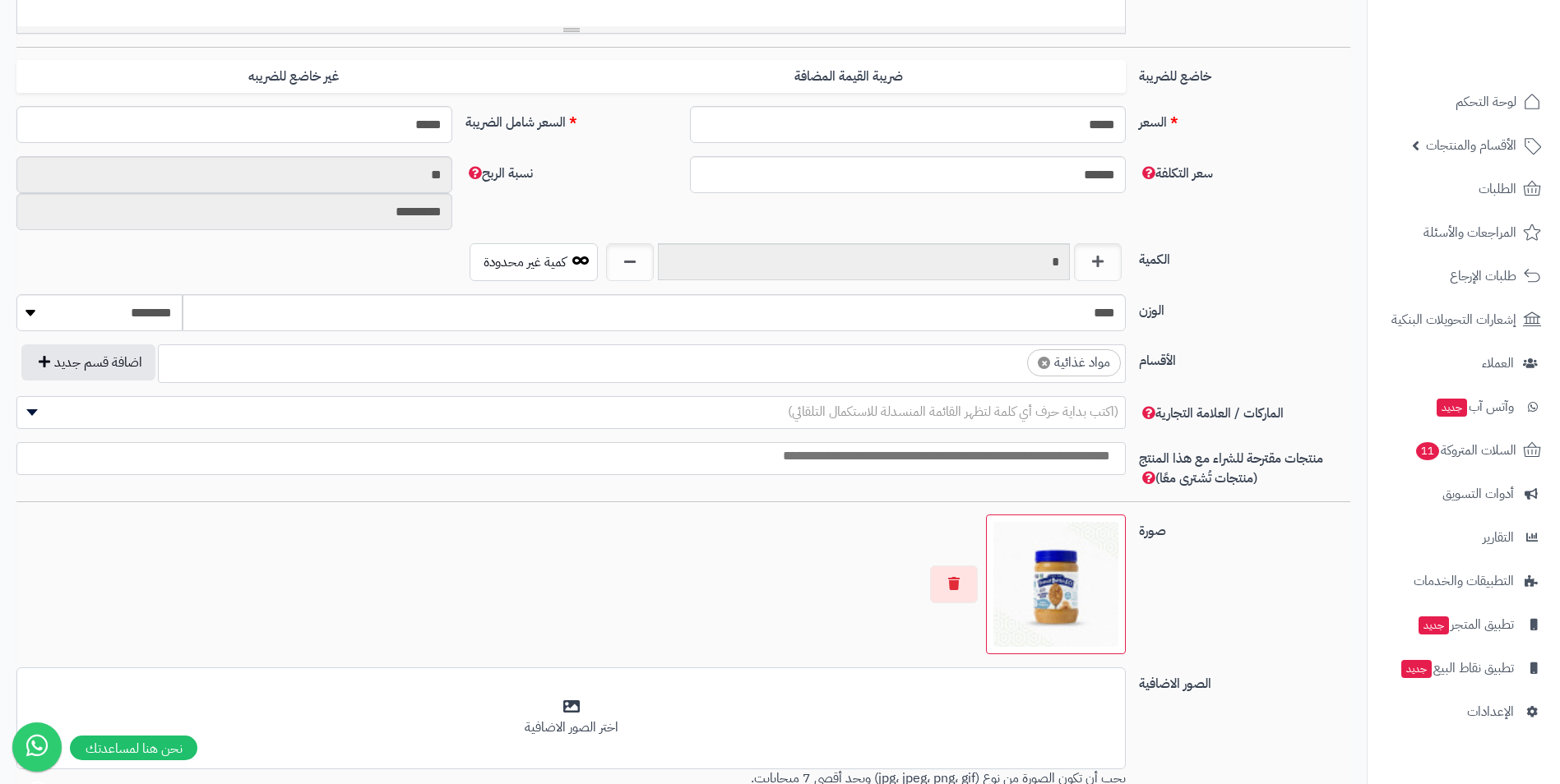
scroll to position [576, 0]
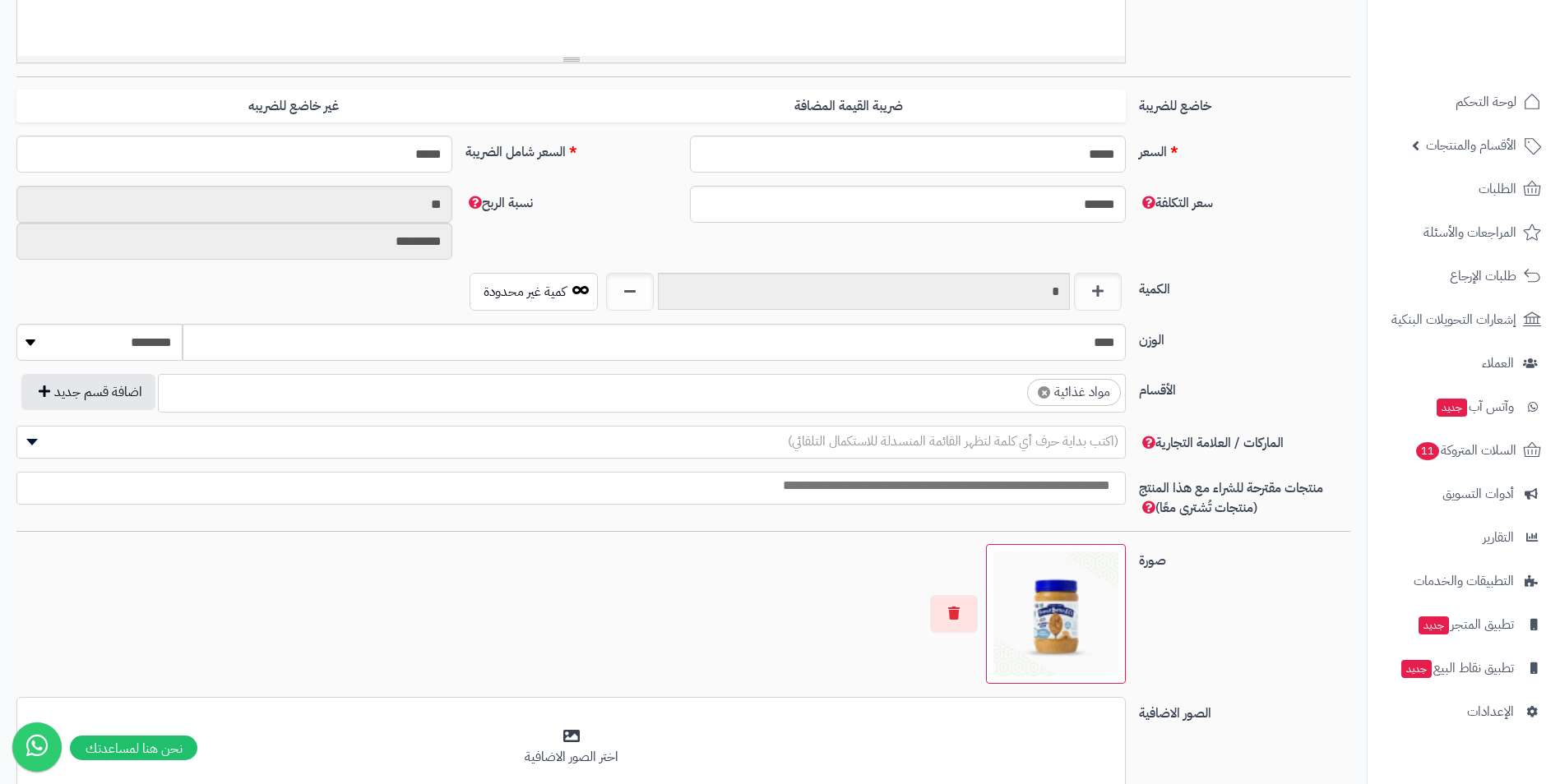
click at [833, 390] on ul "× مواد غذائية" at bounding box center [641, 390] width 966 height 31
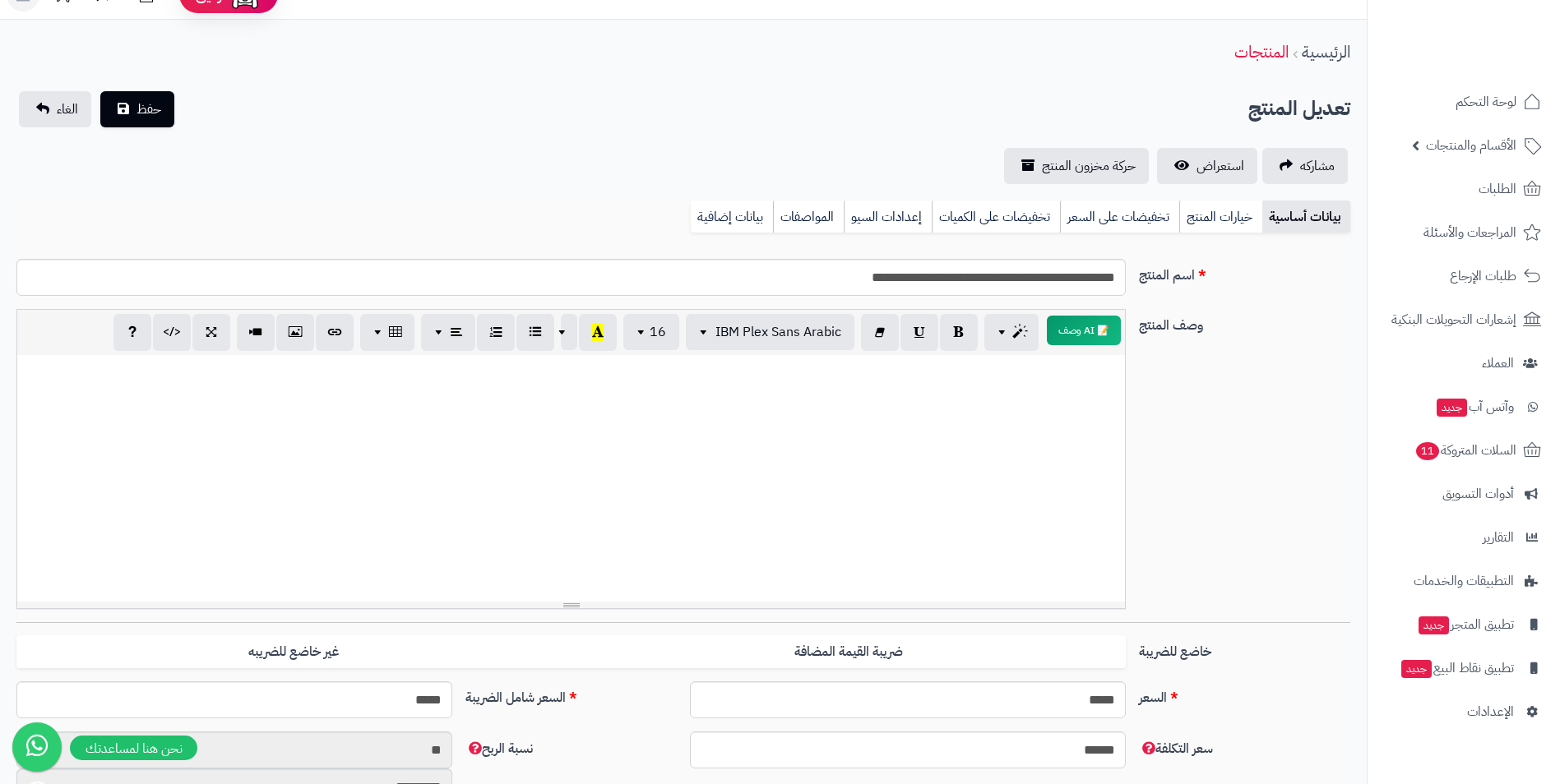
scroll to position [0, 0]
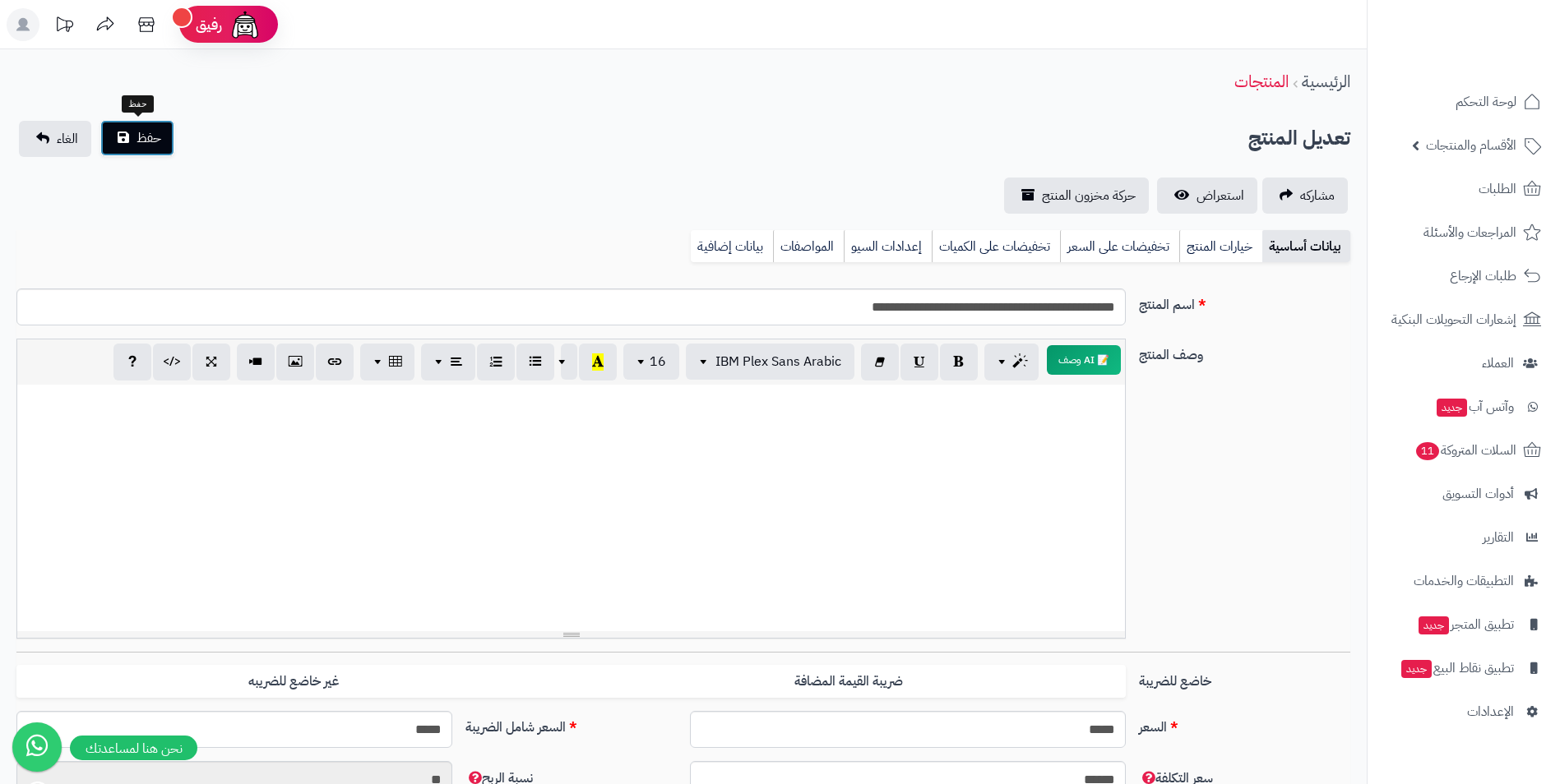
click at [121, 133] on button "حفظ" at bounding box center [137, 138] width 74 height 36
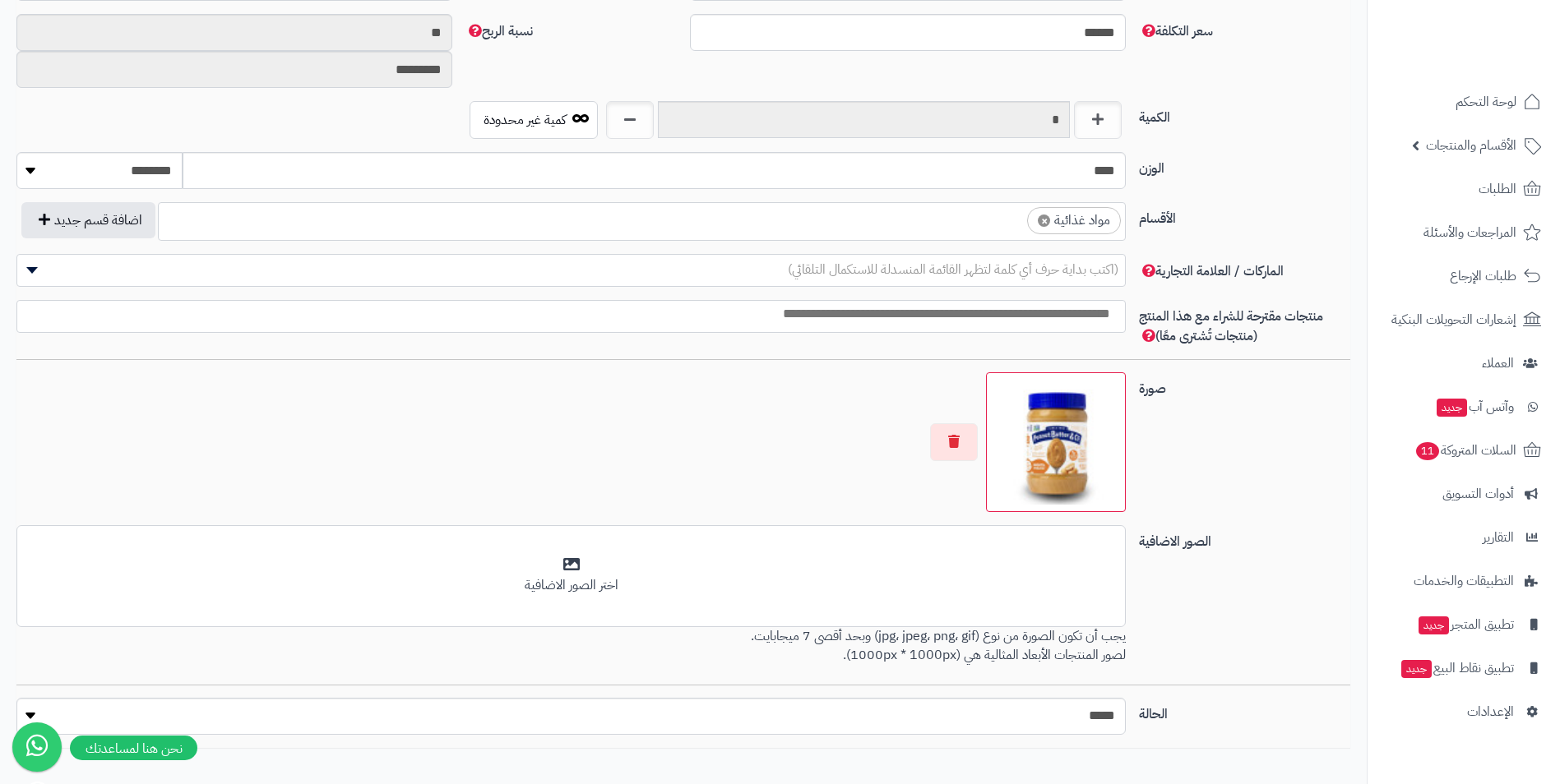
scroll to position [676, 0]
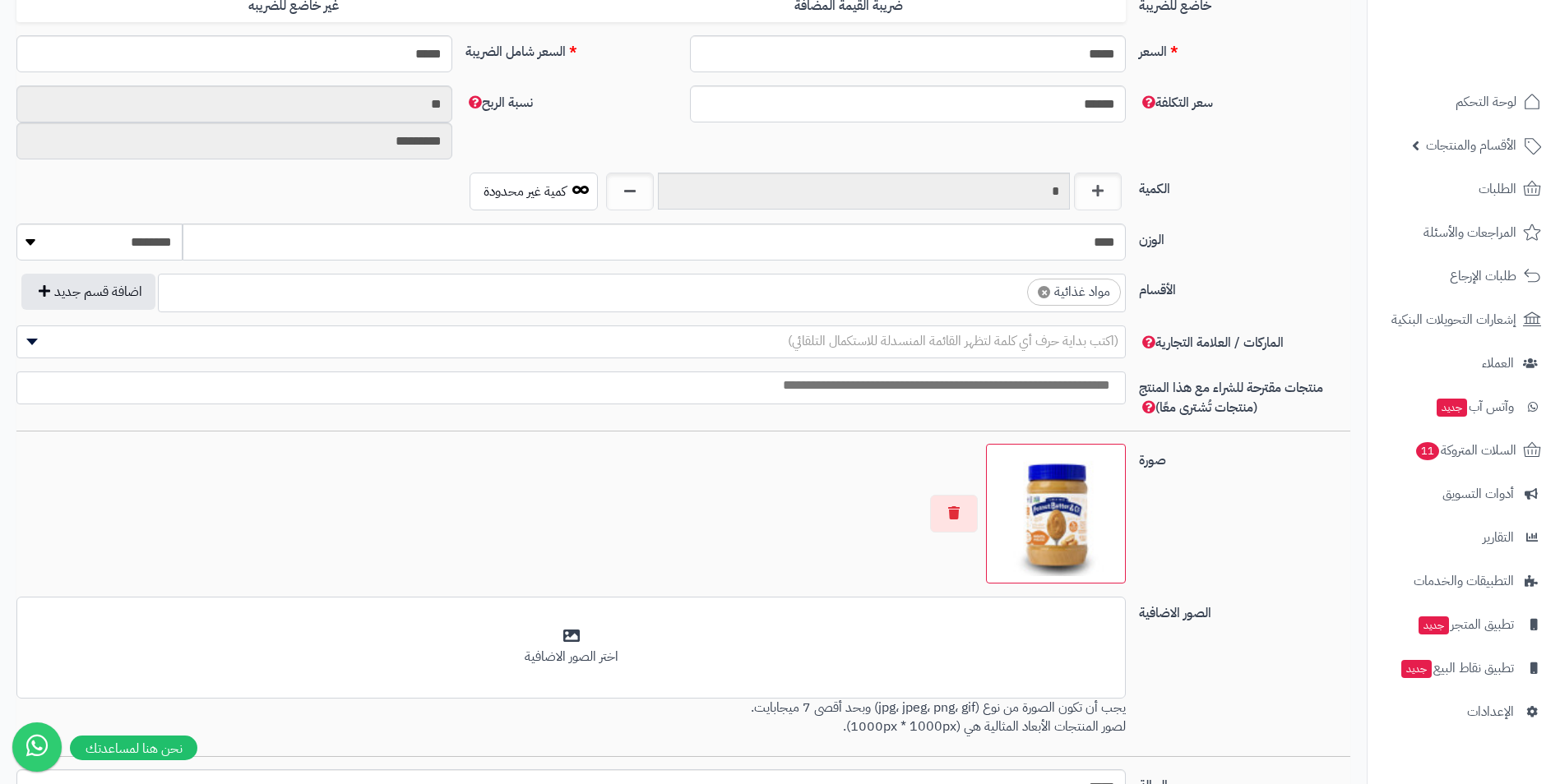
click at [789, 306] on ul "× مواد غذائية" at bounding box center [641, 289] width 966 height 31
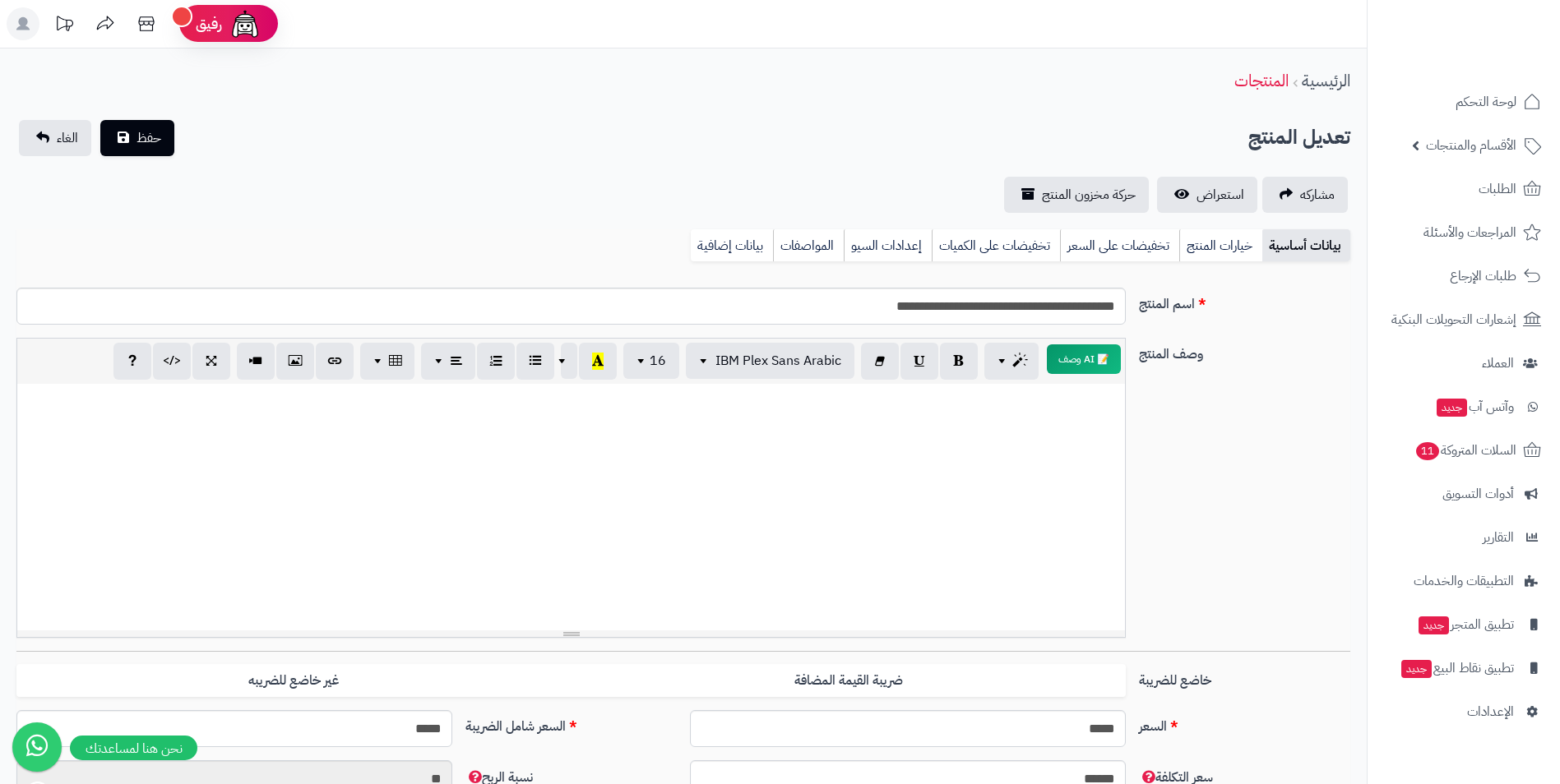
scroll to position [0, 0]
click at [139, 131] on span "حفظ" at bounding box center [149, 138] width 25 height 20
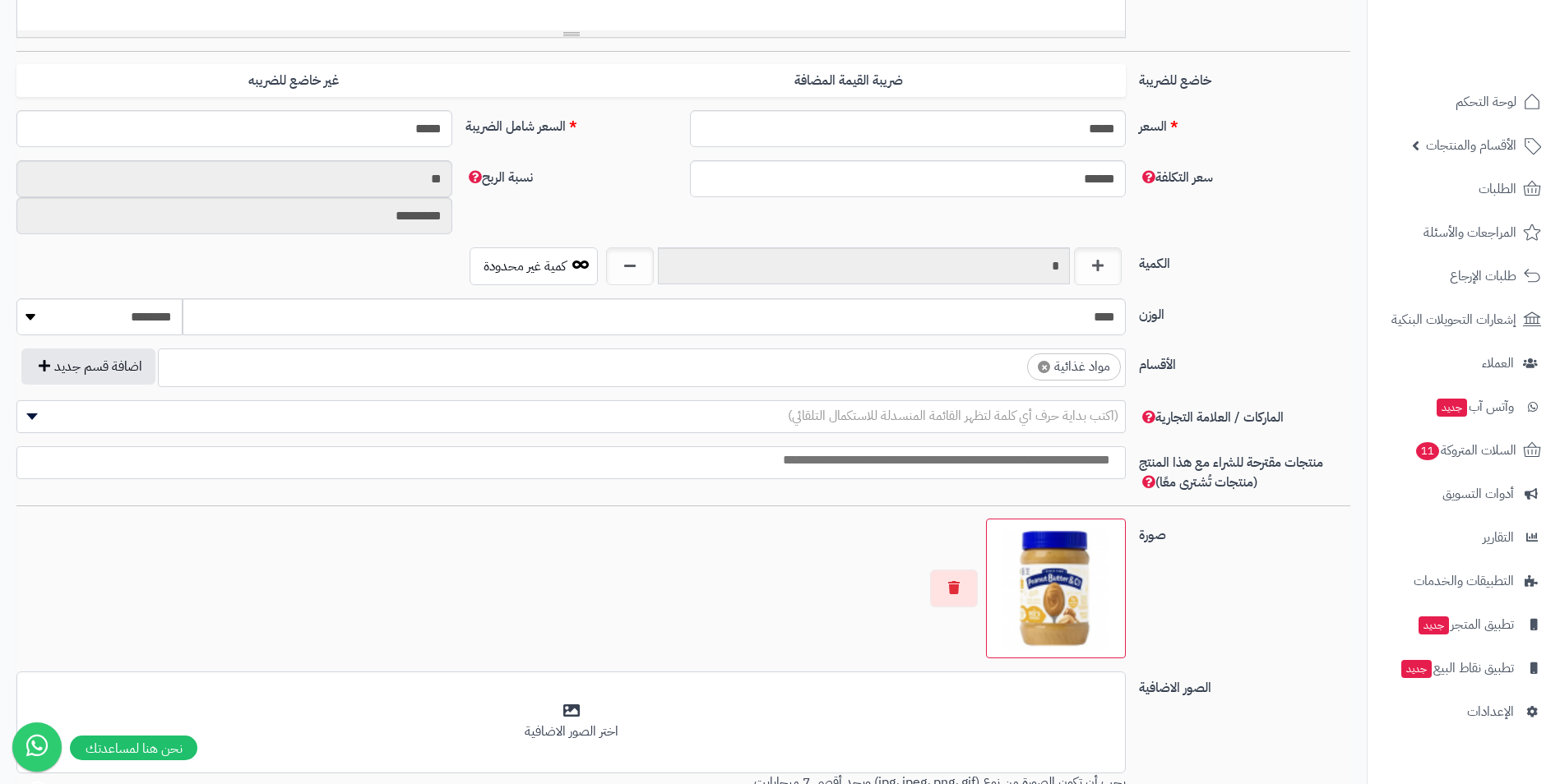
scroll to position [594, 0]
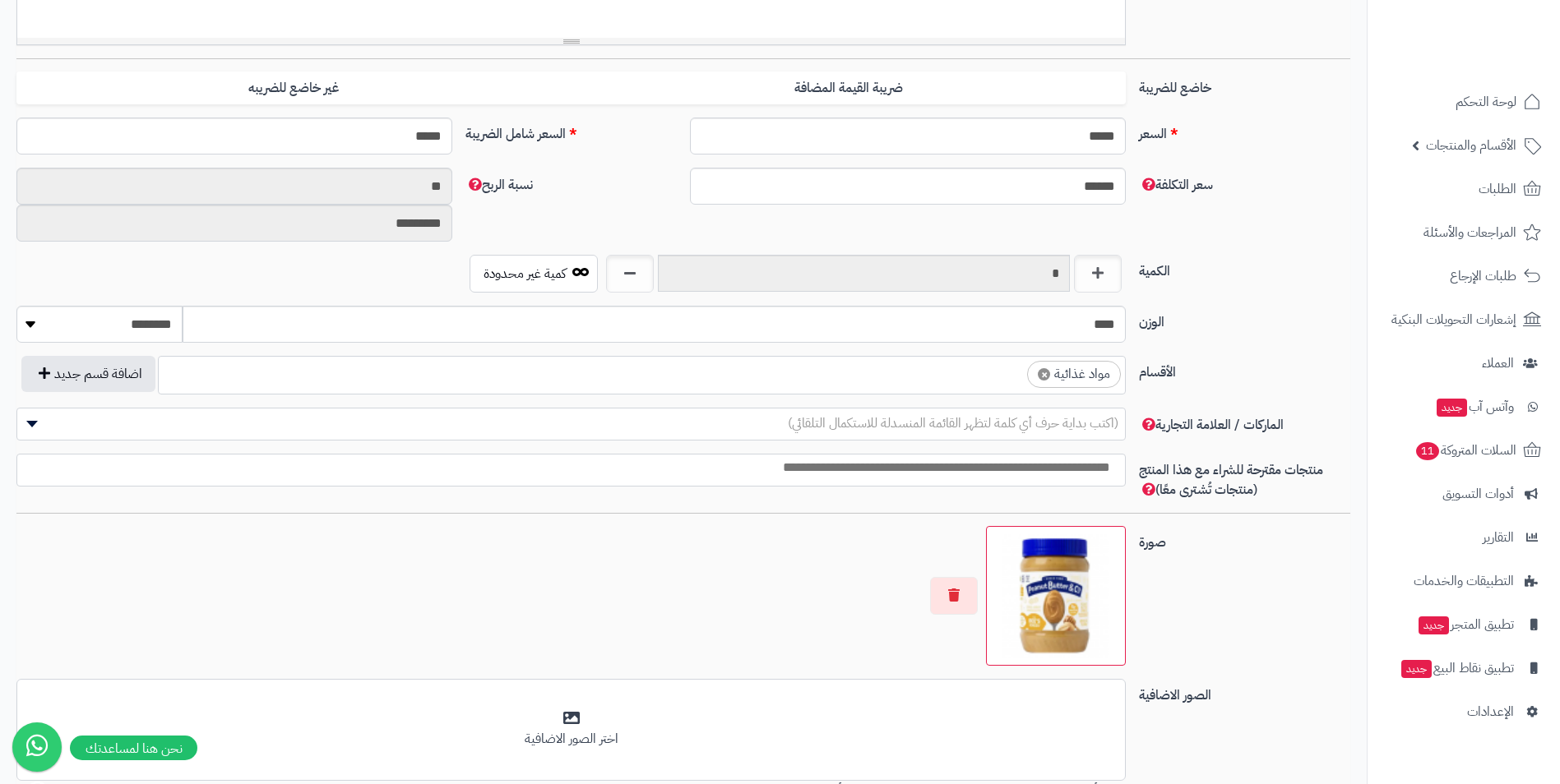
click at [869, 384] on ul "× مواد غذائية" at bounding box center [641, 372] width 966 height 31
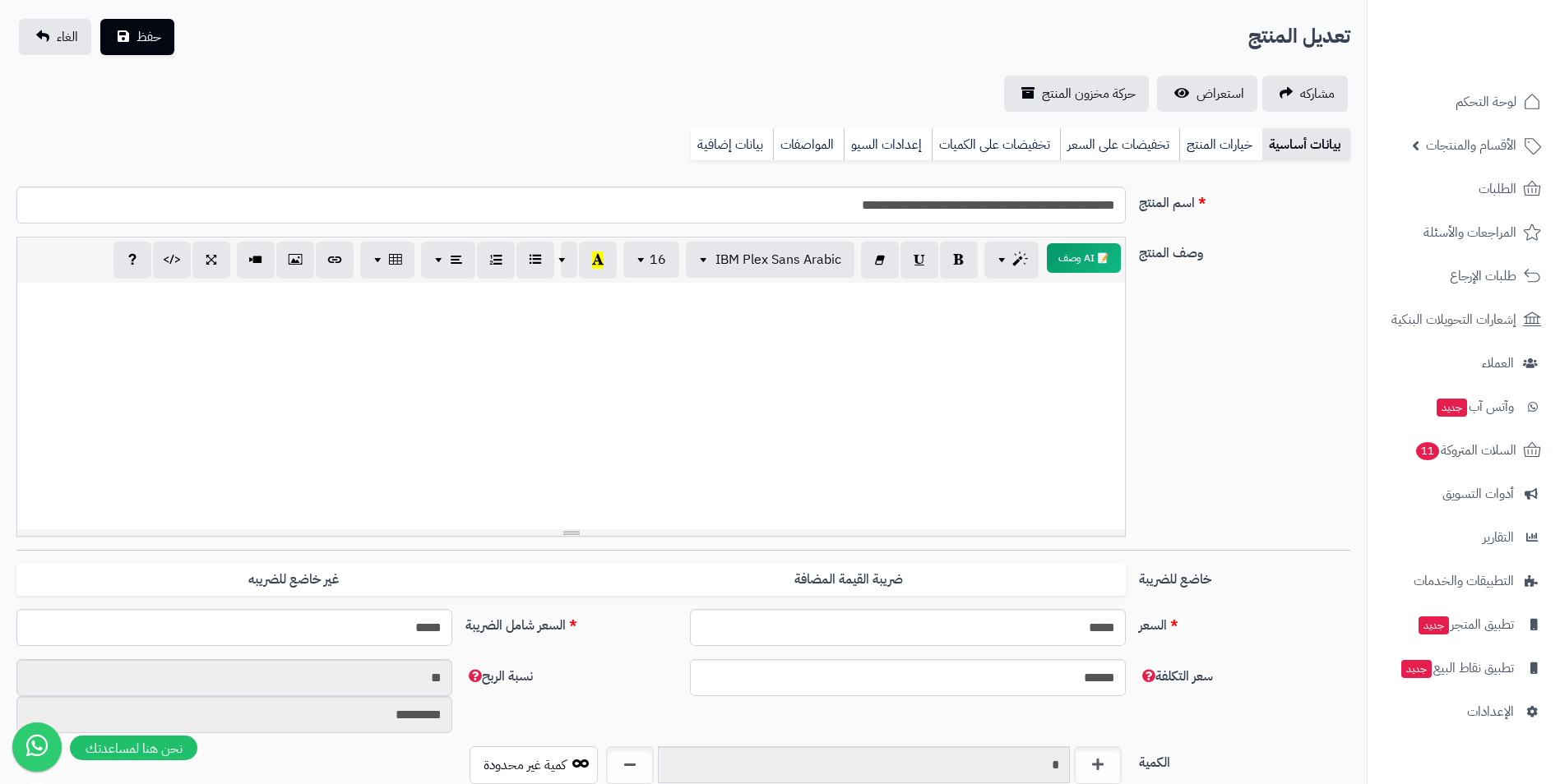
scroll to position [0, 0]
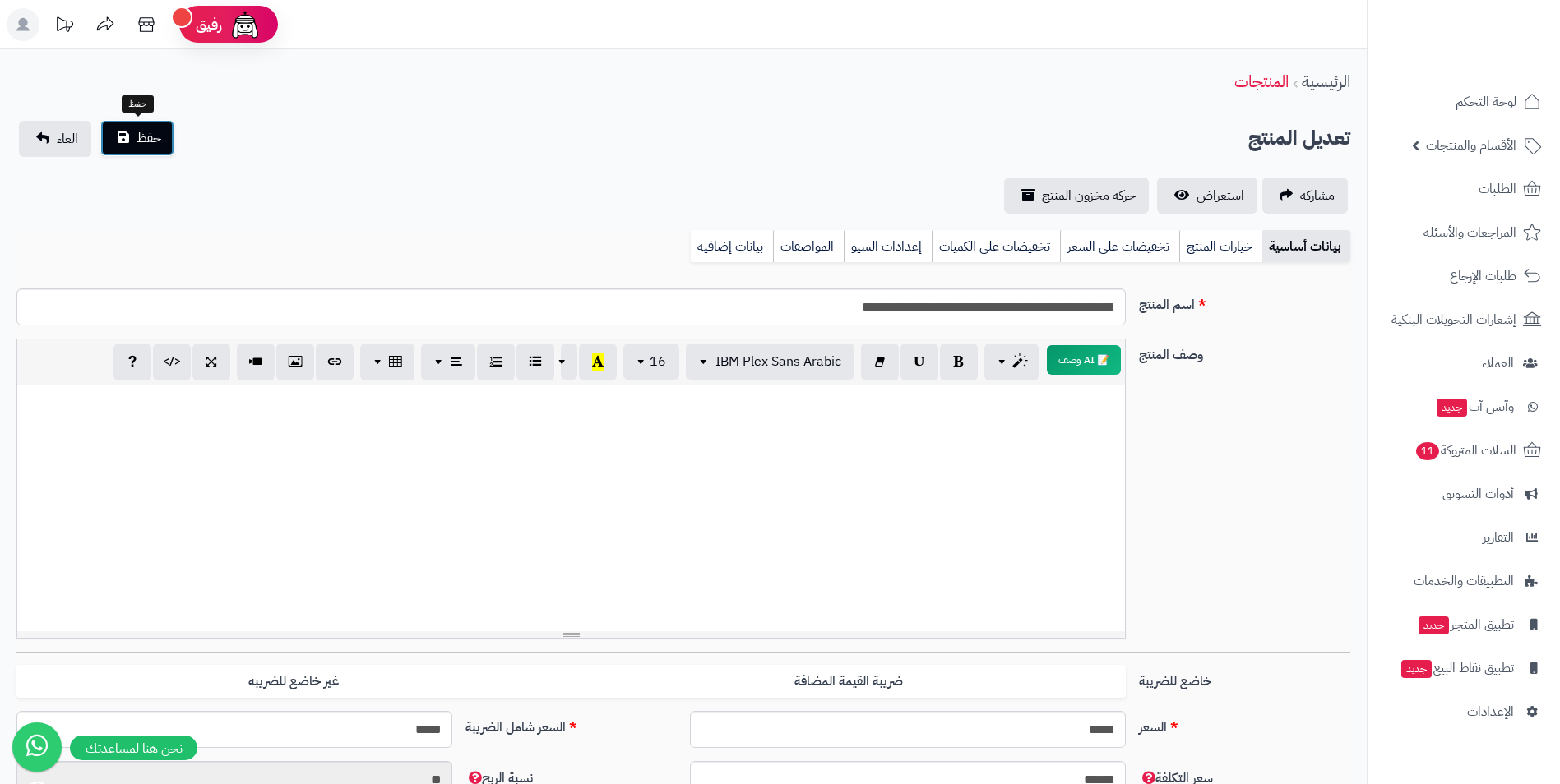
click at [139, 139] on span "حفظ" at bounding box center [149, 138] width 25 height 20
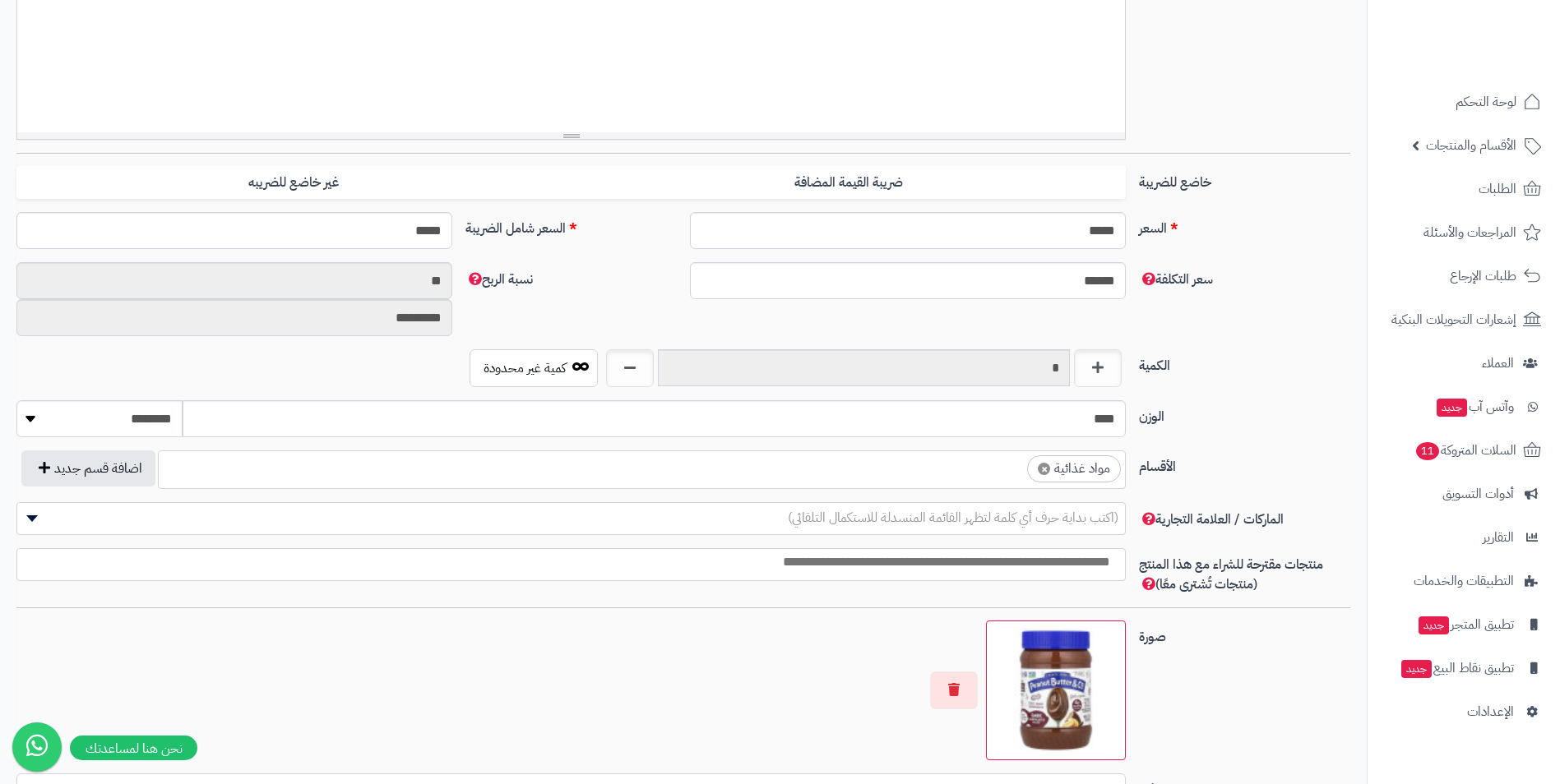
scroll to position [411, 0]
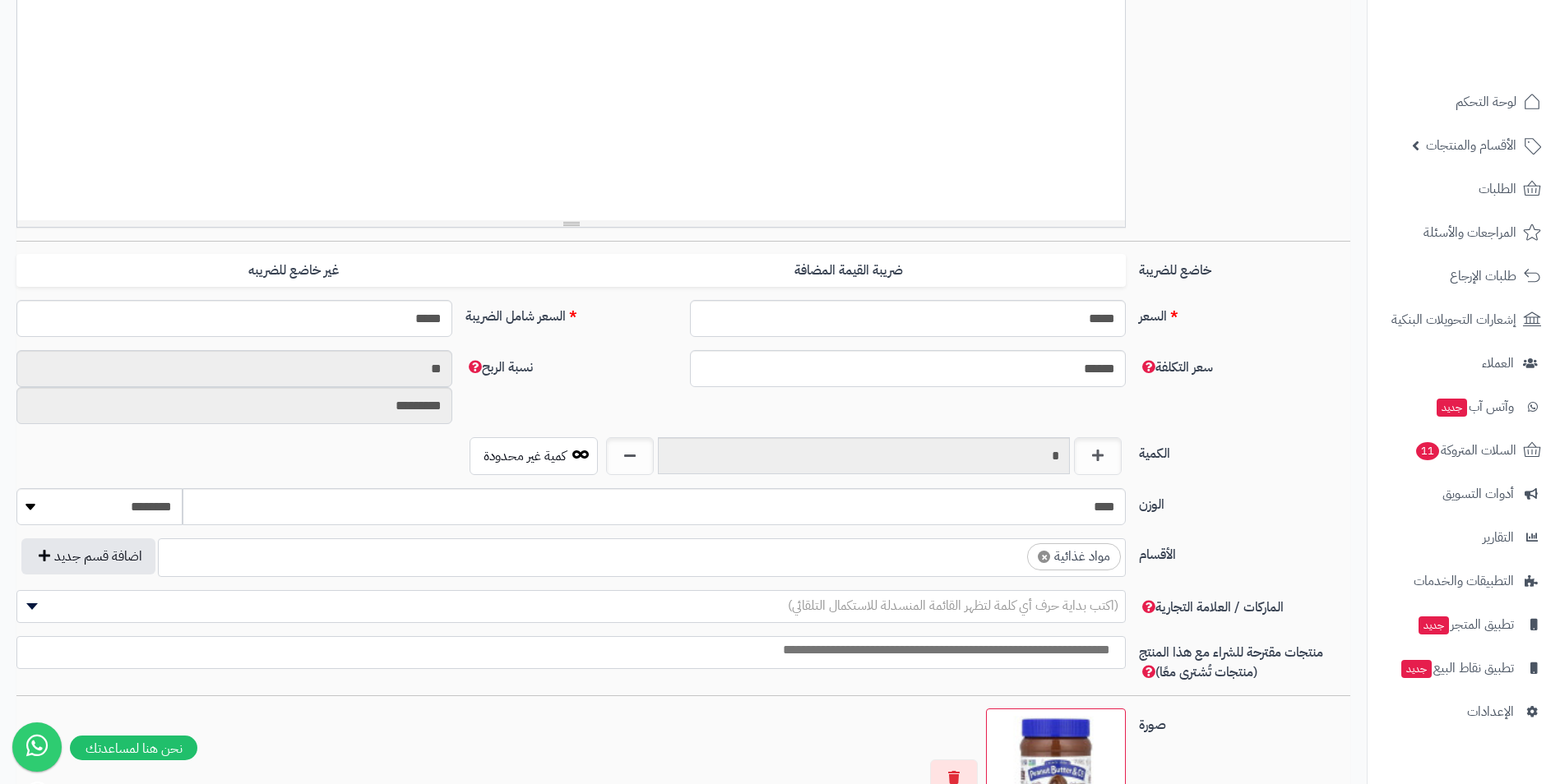
click at [934, 561] on ul "× مواد غذائية" at bounding box center [641, 554] width 966 height 31
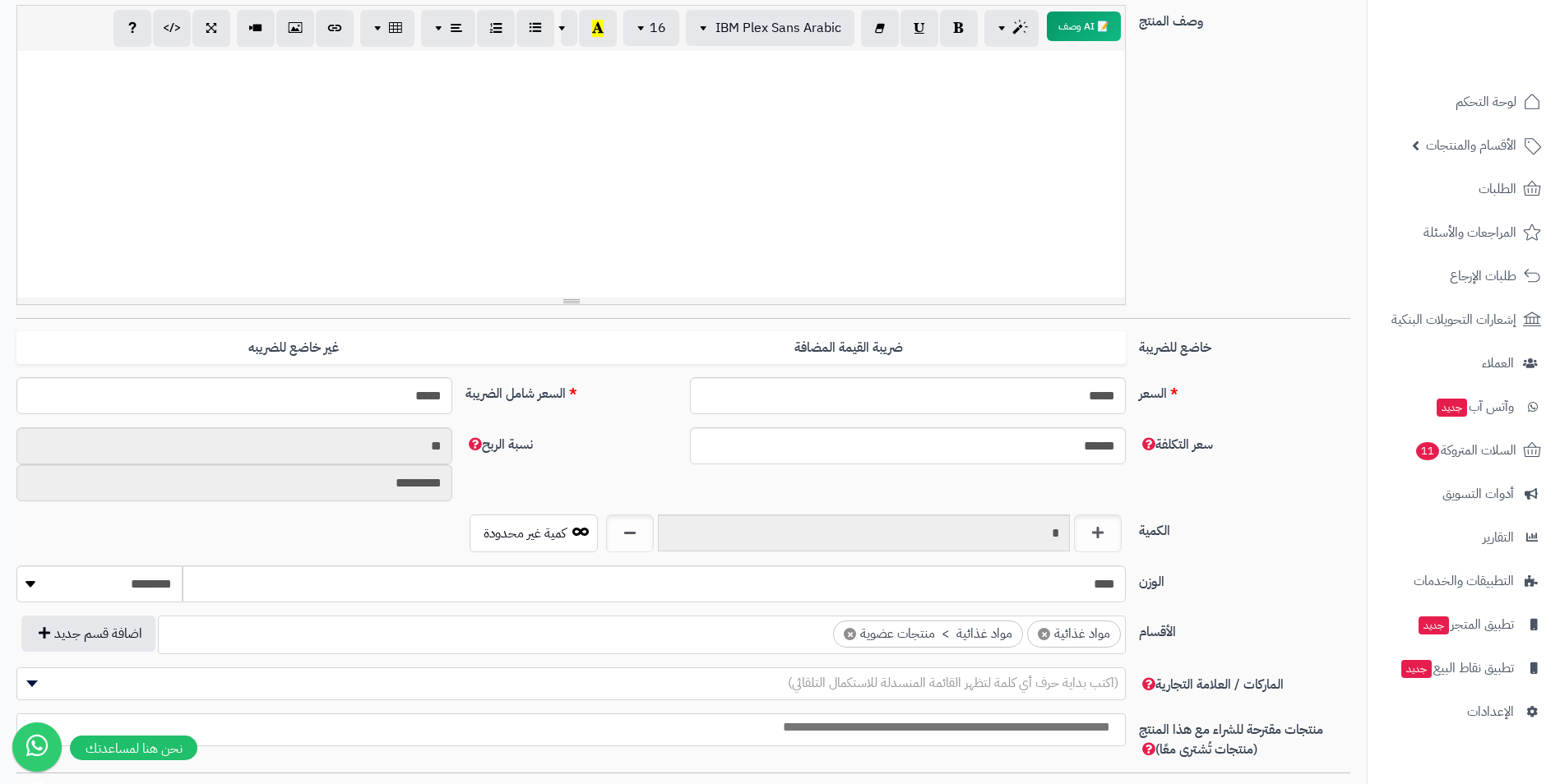
scroll to position [0, 0]
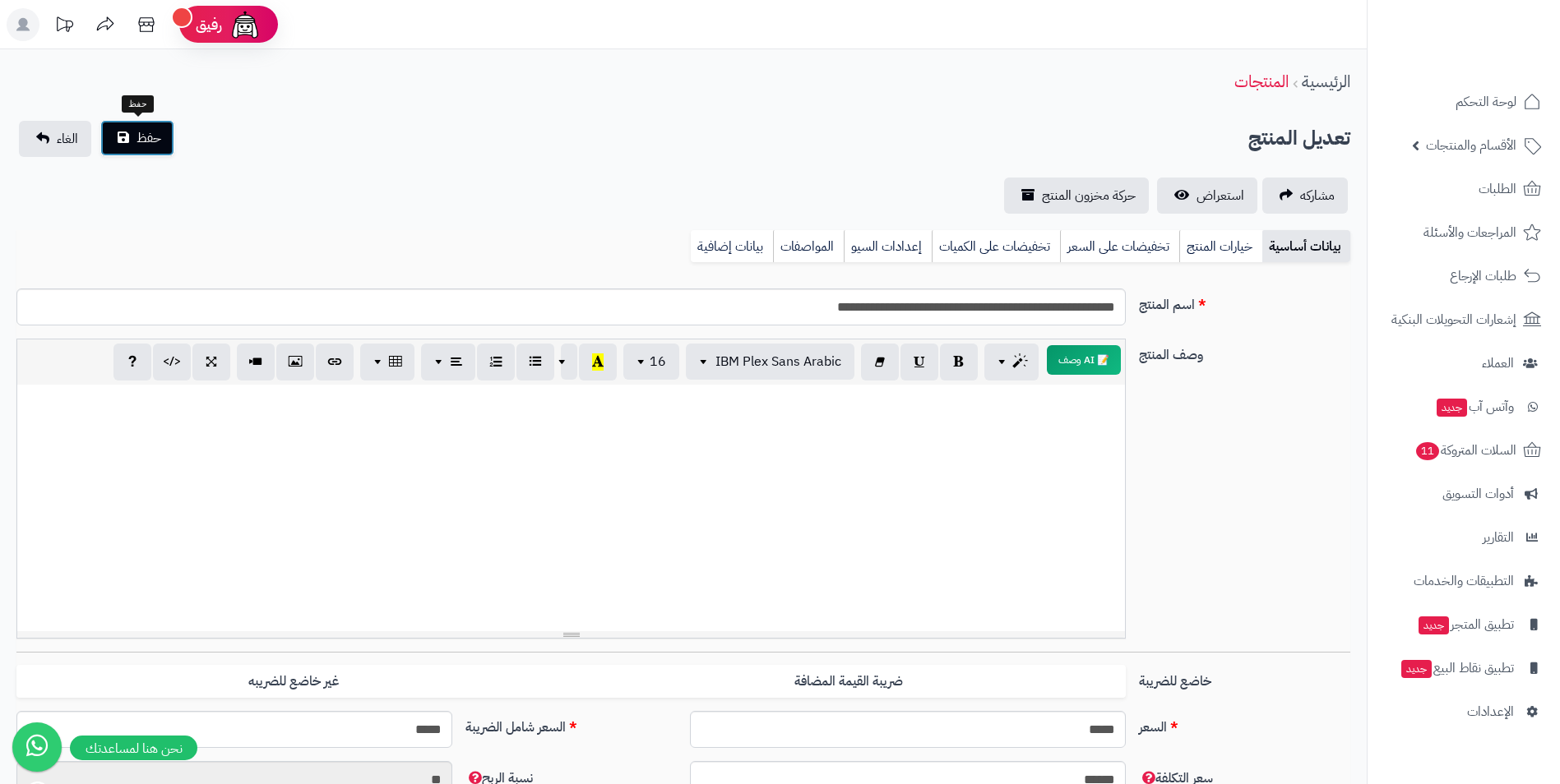
click at [145, 139] on span "حفظ" at bounding box center [149, 138] width 25 height 20
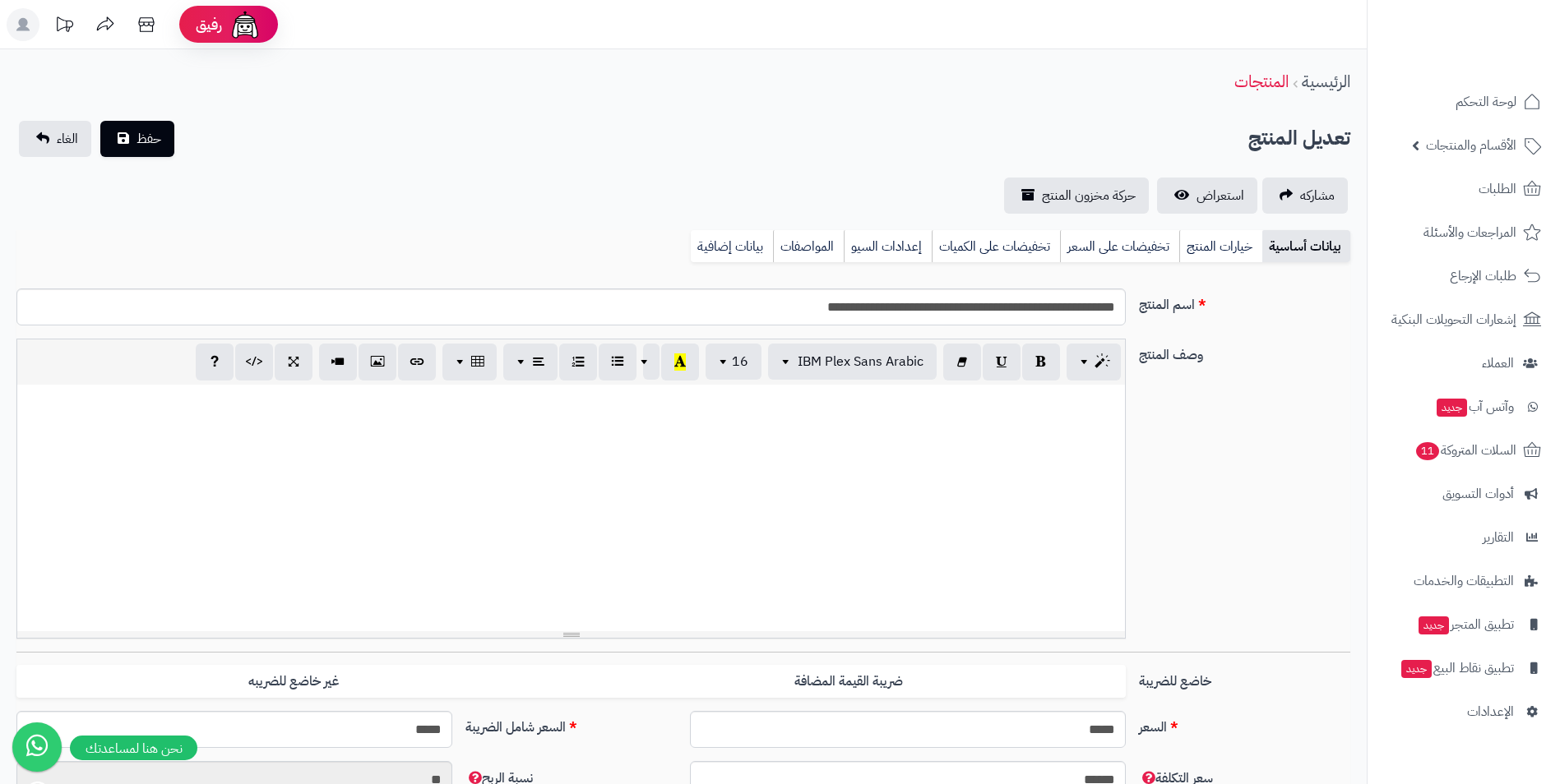
scroll to position [329, 0]
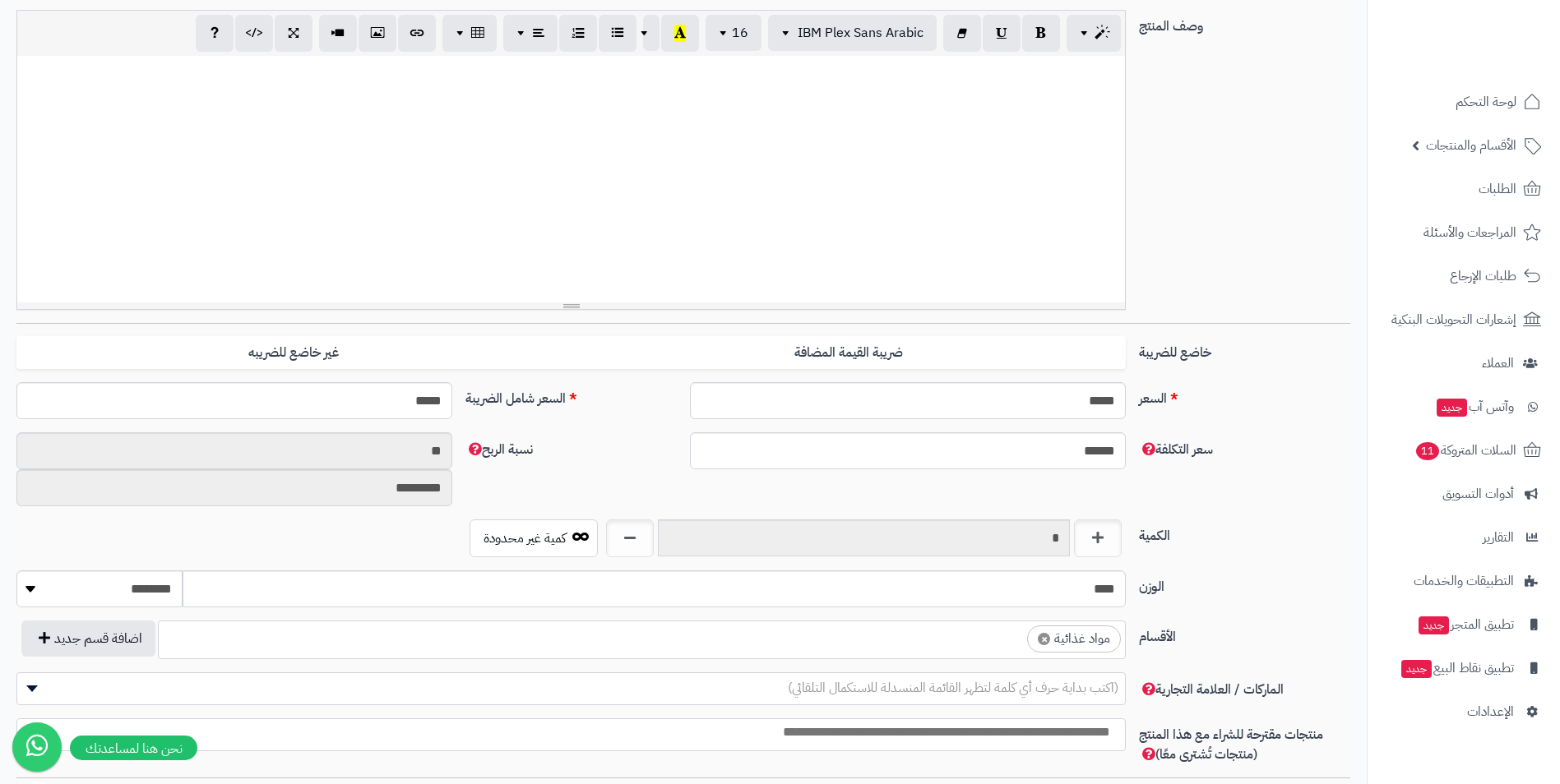
click at [965, 643] on ul "× مواد غذائية" at bounding box center [641, 637] width 966 height 31
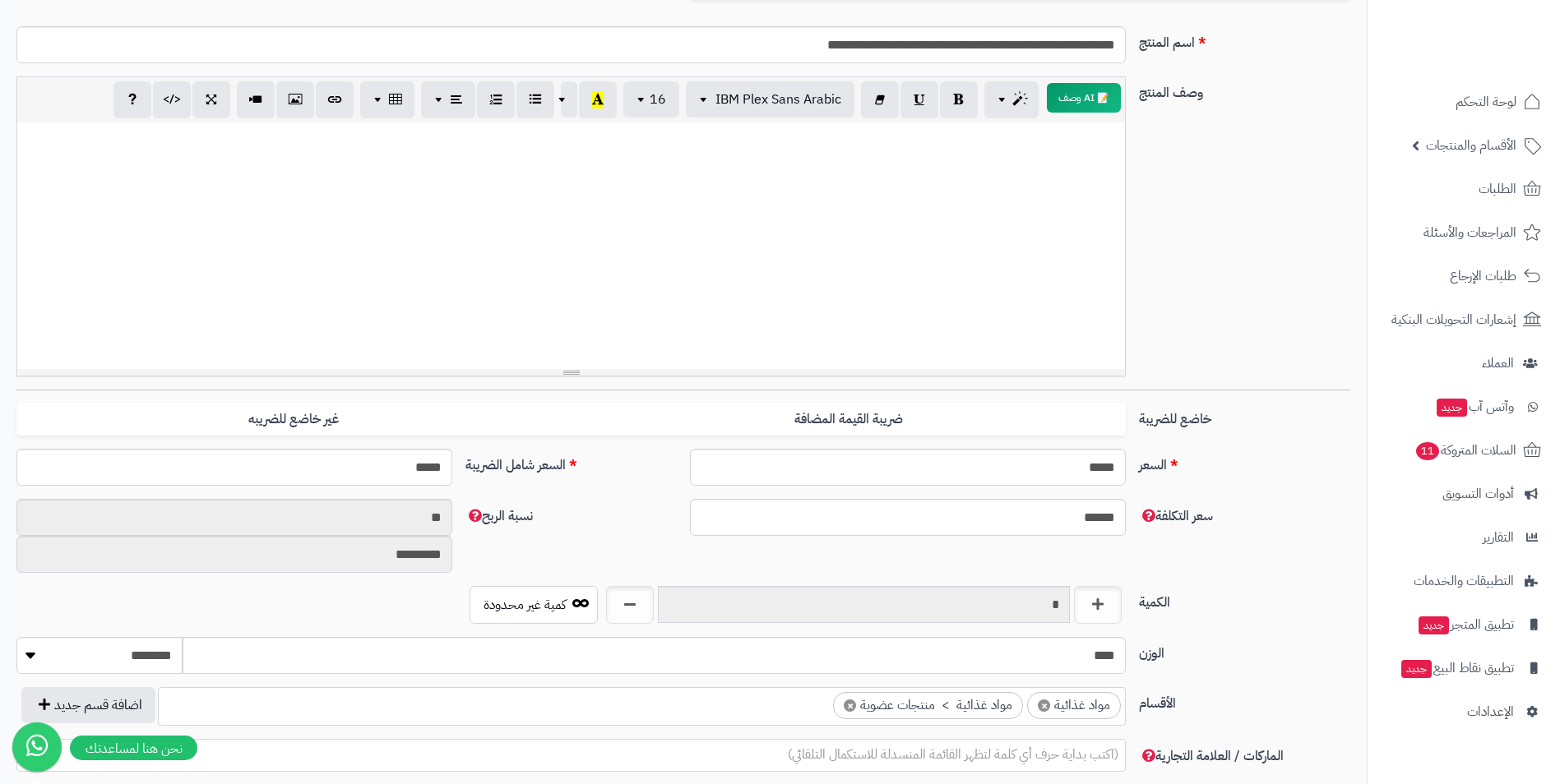
scroll to position [0, 0]
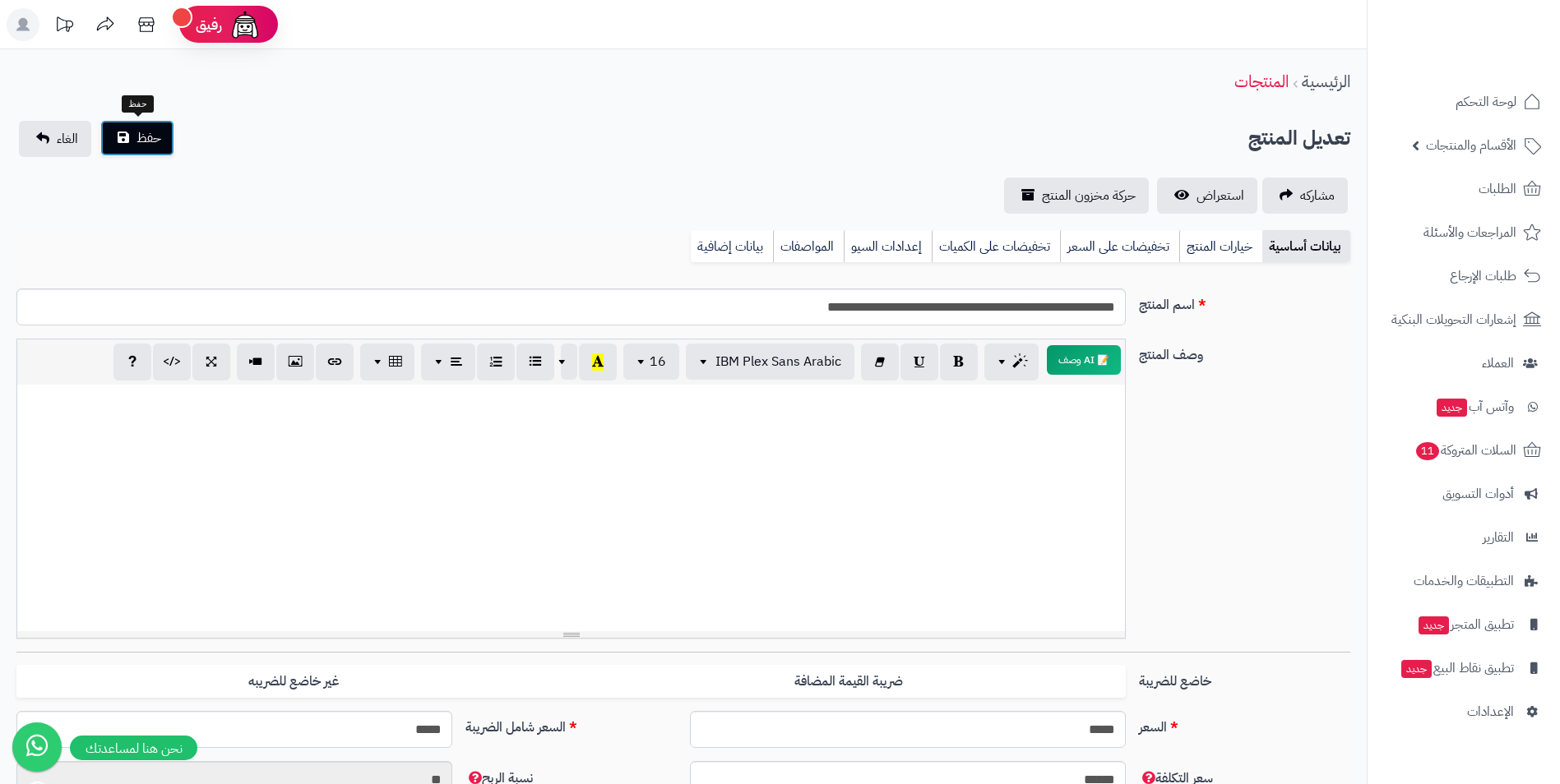
click at [123, 145] on button "حفظ" at bounding box center [137, 138] width 74 height 36
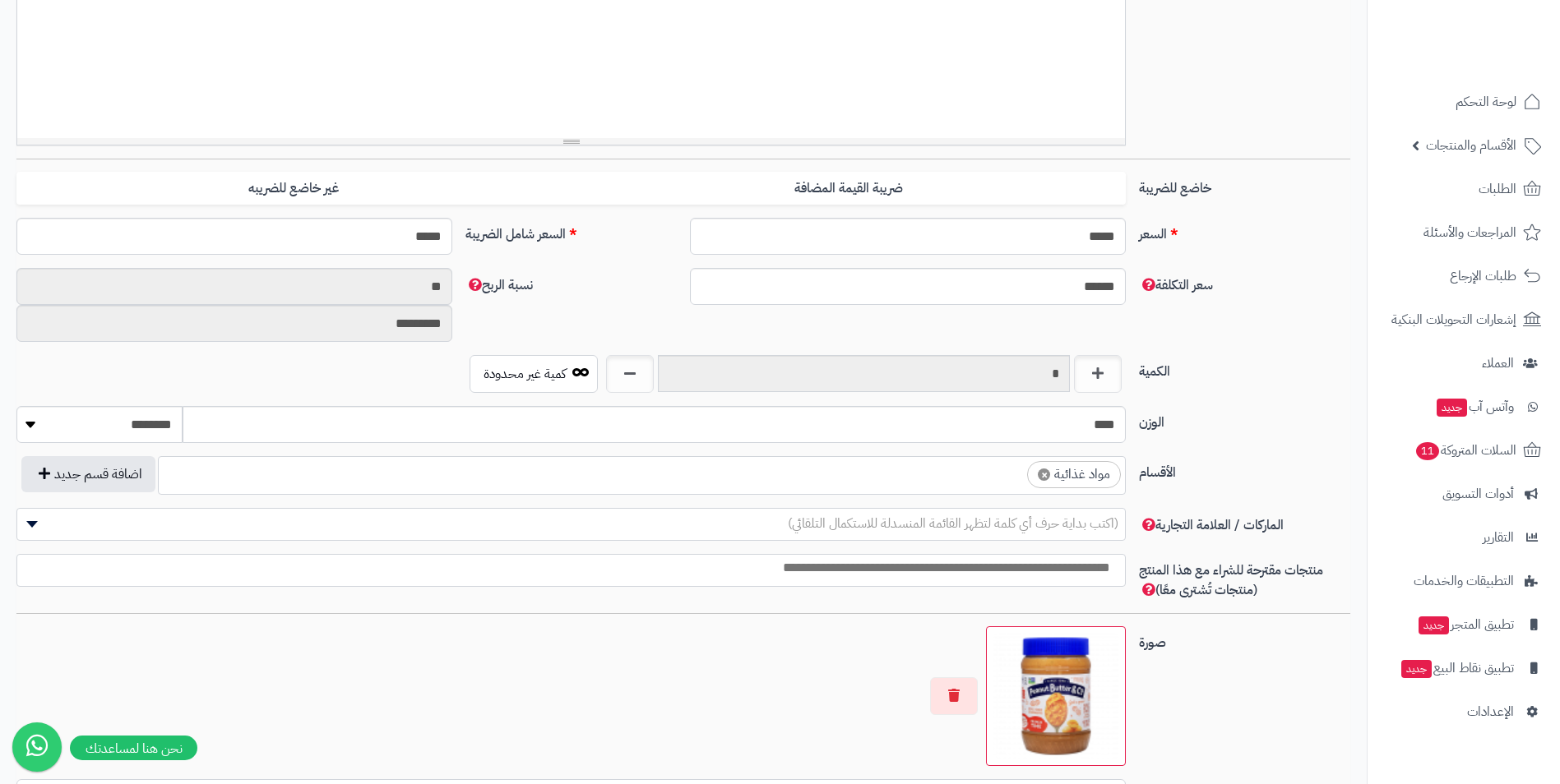
scroll to position [569, 0]
click at [879, 482] on ul "× مواد غذائية" at bounding box center [641, 472] width 966 height 31
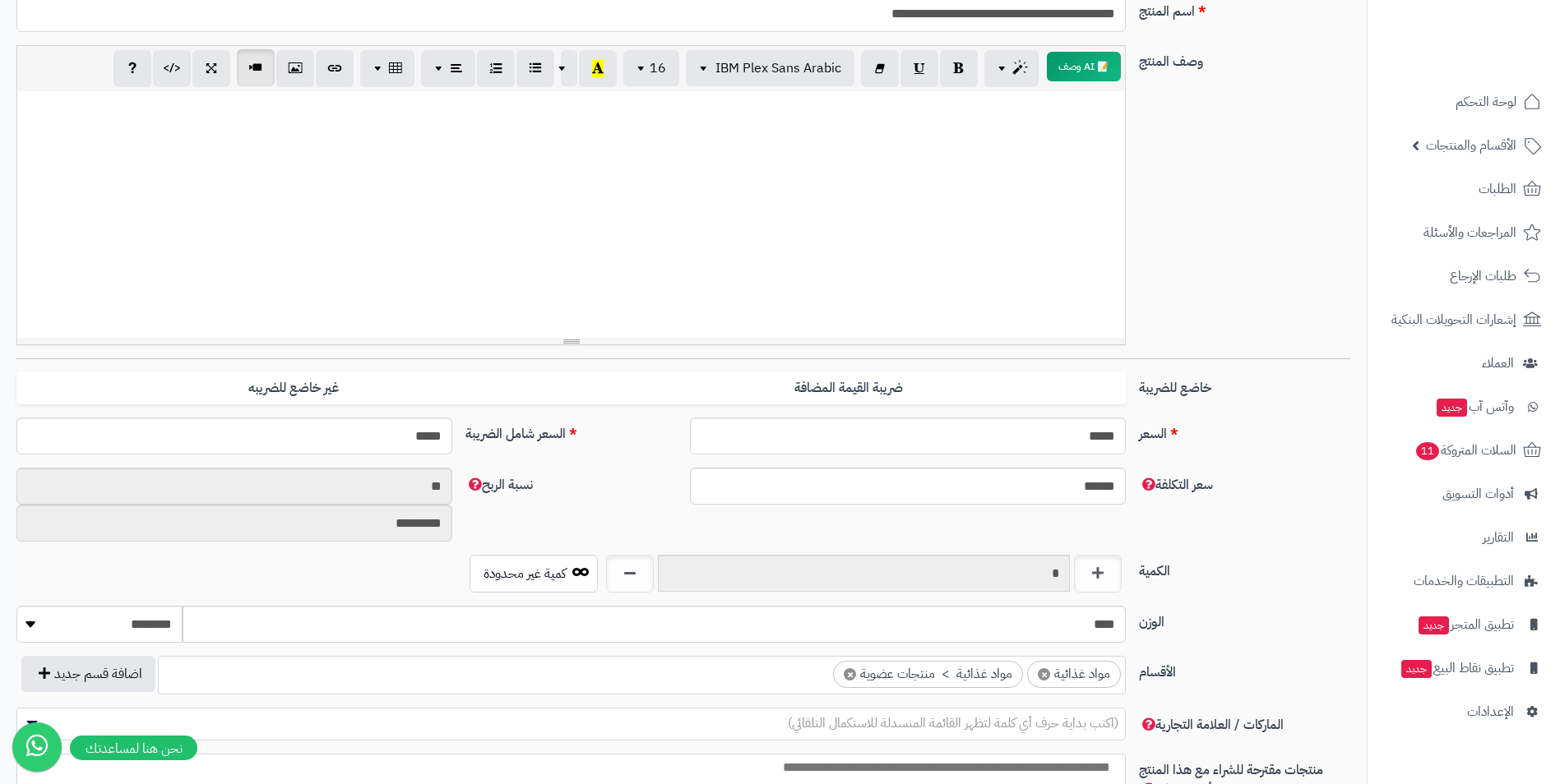
scroll to position [82, 0]
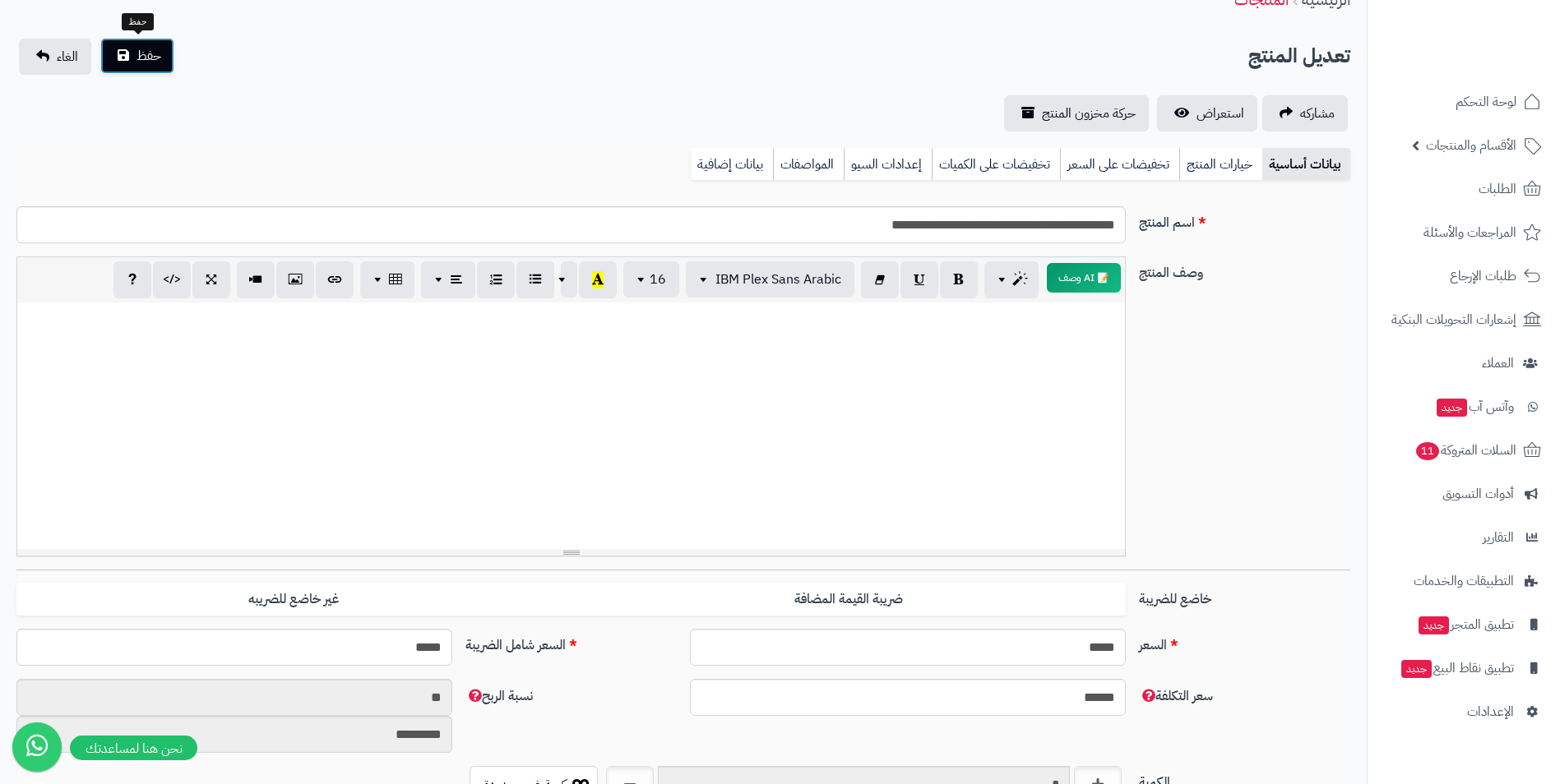
click at [147, 50] on span "حفظ" at bounding box center [149, 56] width 25 height 20
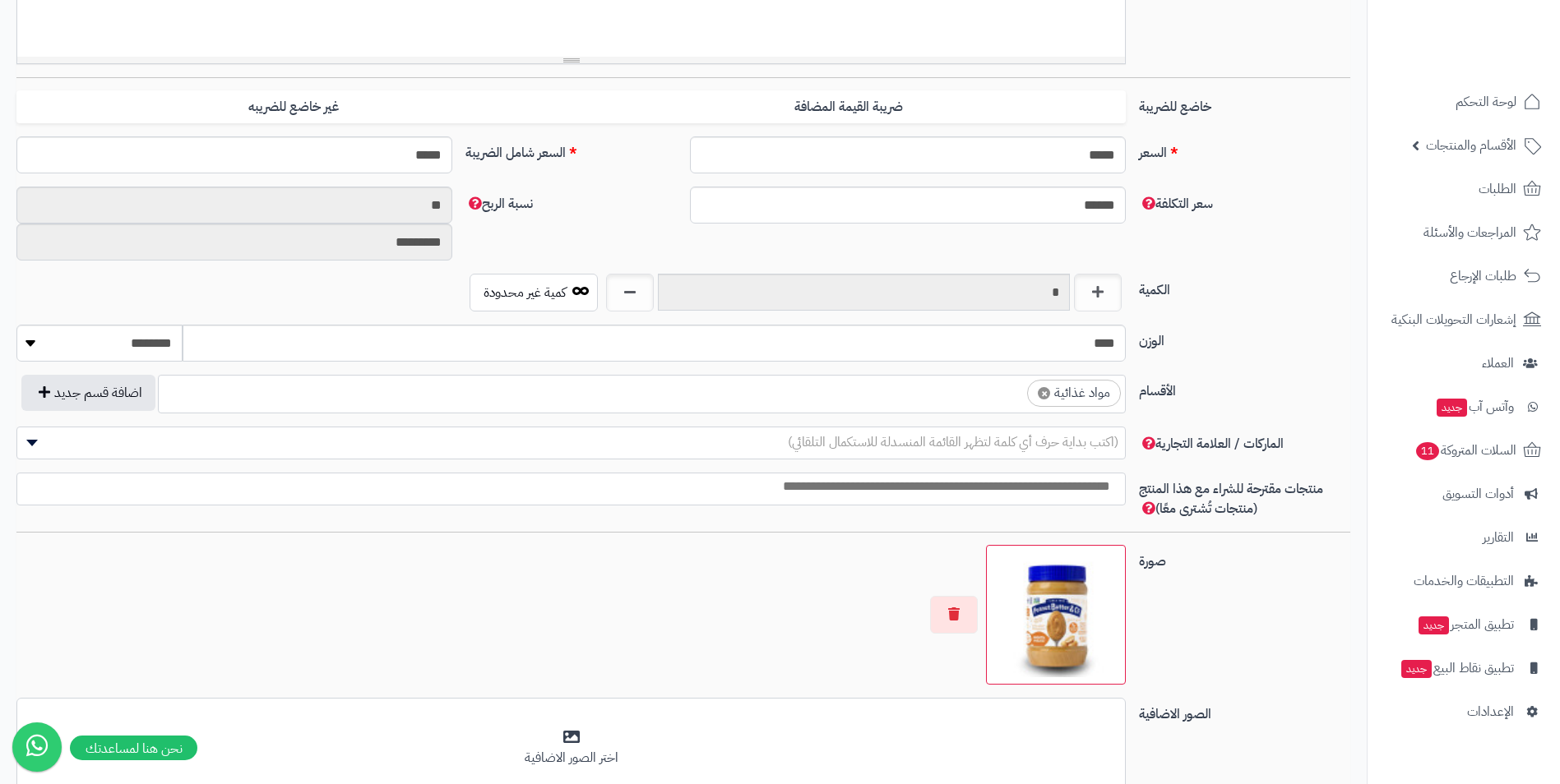
scroll to position [576, 0]
click at [976, 409] on span "× مواد غذائية" at bounding box center [642, 393] width 968 height 39
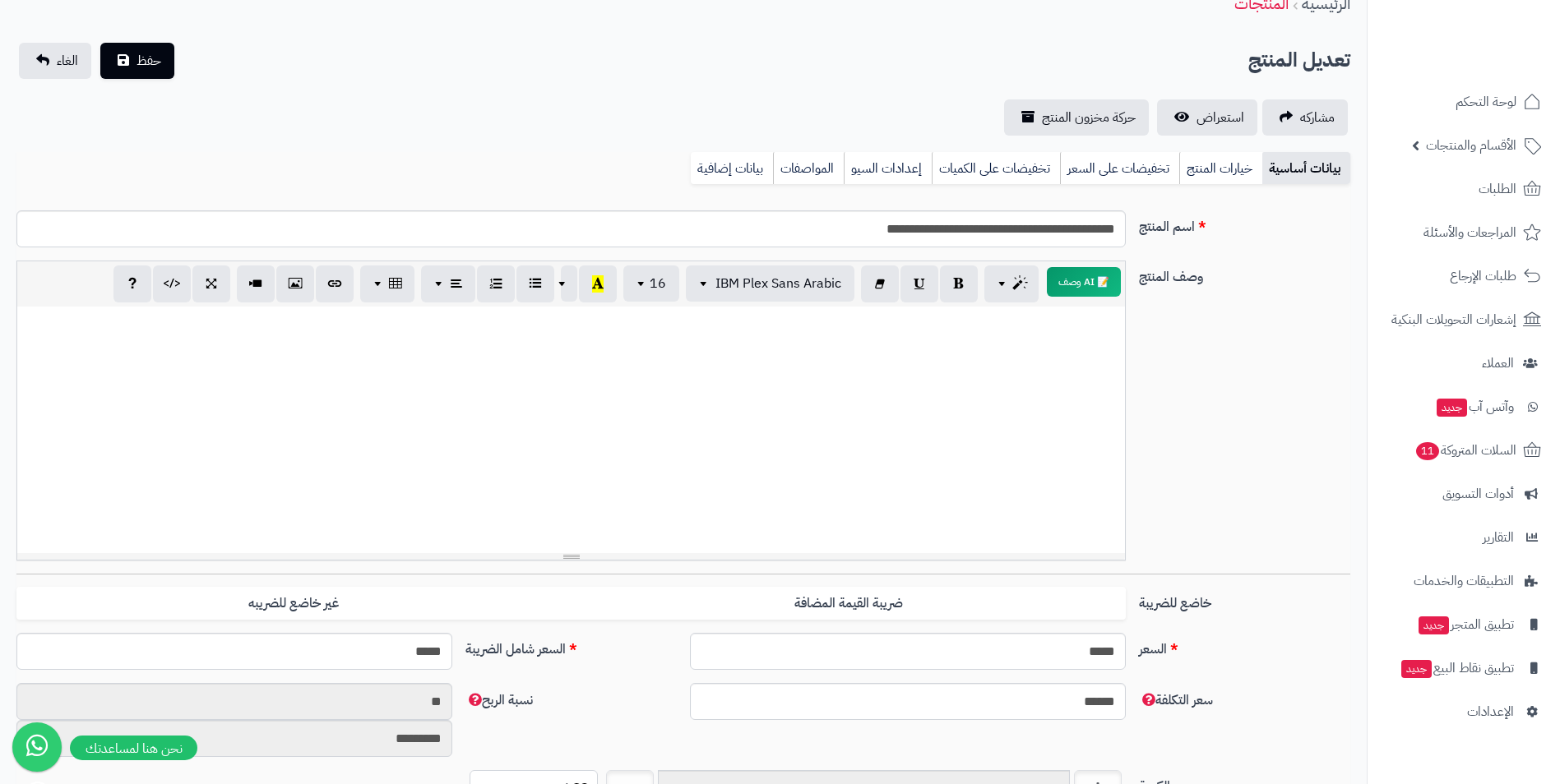
scroll to position [0, 0]
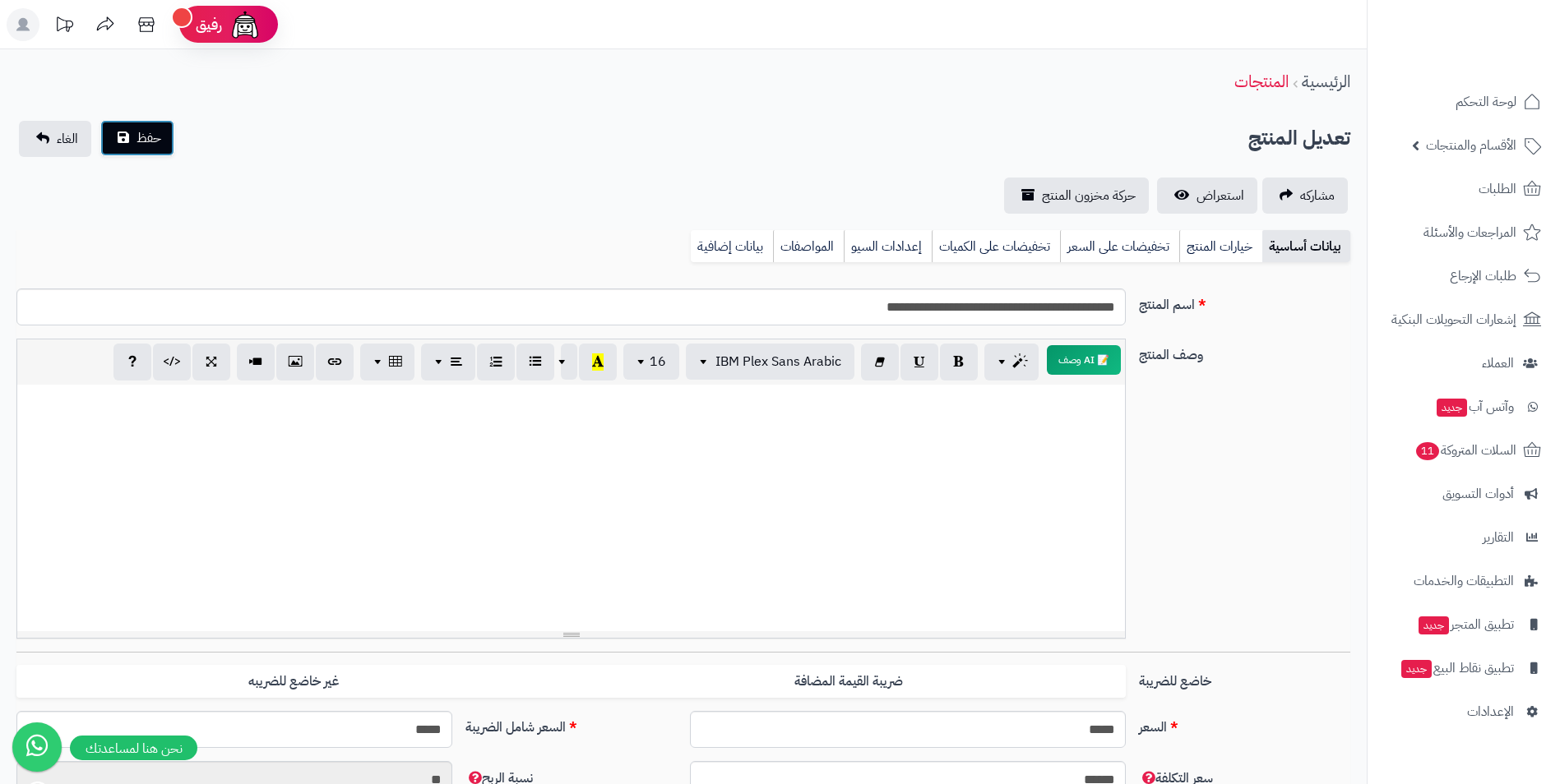
click at [147, 121] on button "حفظ" at bounding box center [137, 138] width 74 height 36
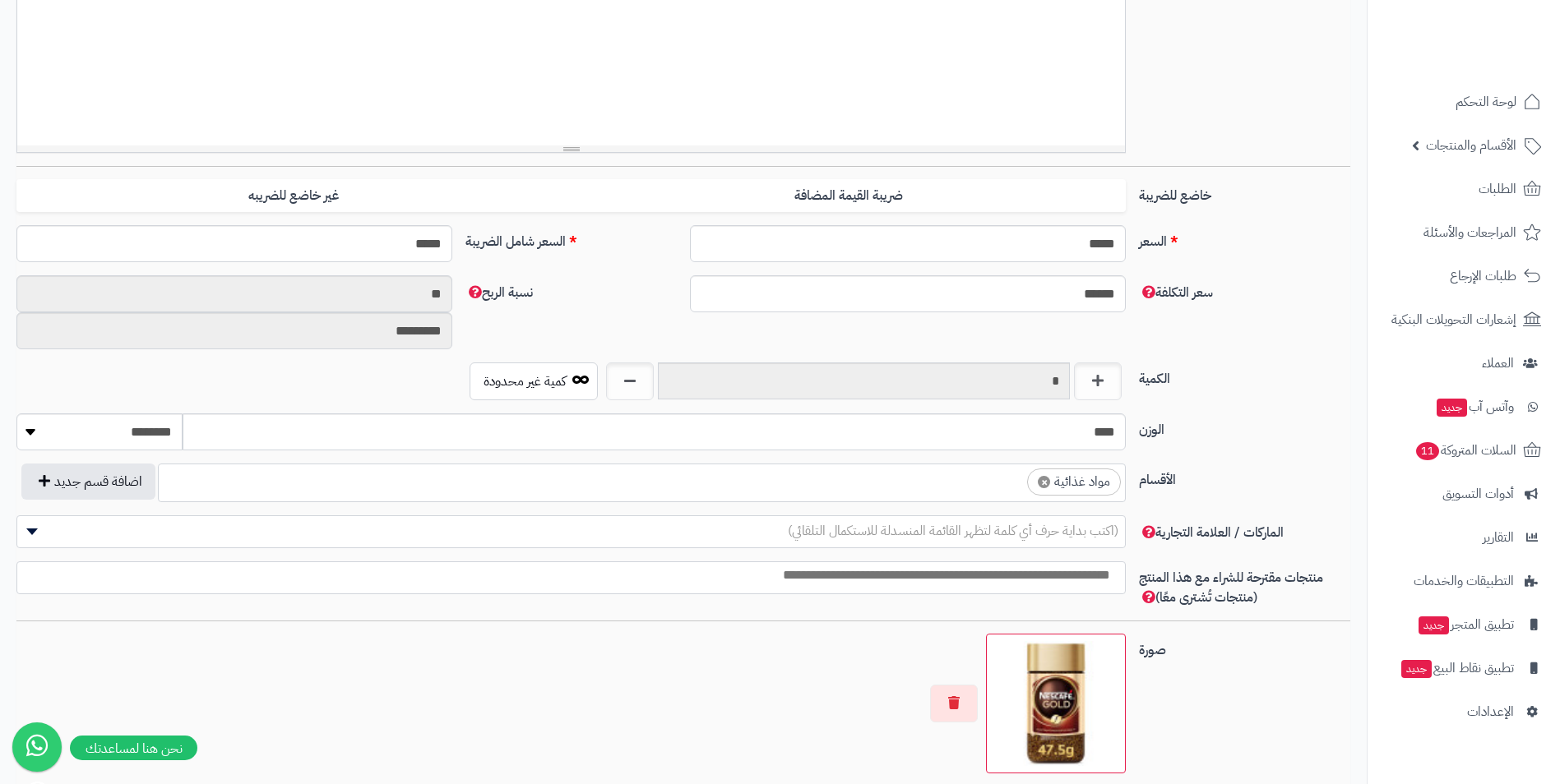
scroll to position [494, 0]
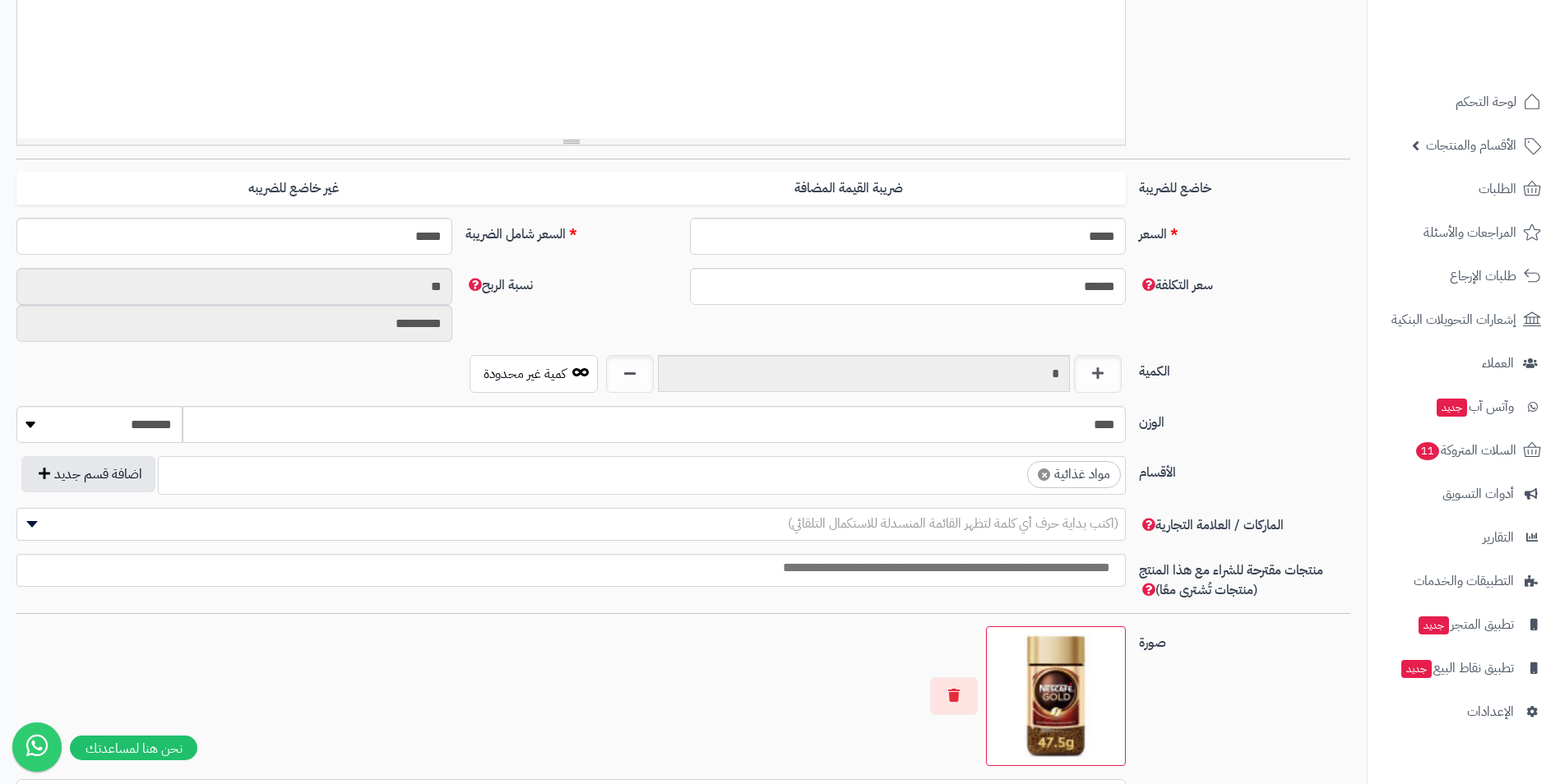
click at [930, 464] on ul "× مواد غذائية" at bounding box center [641, 472] width 966 height 31
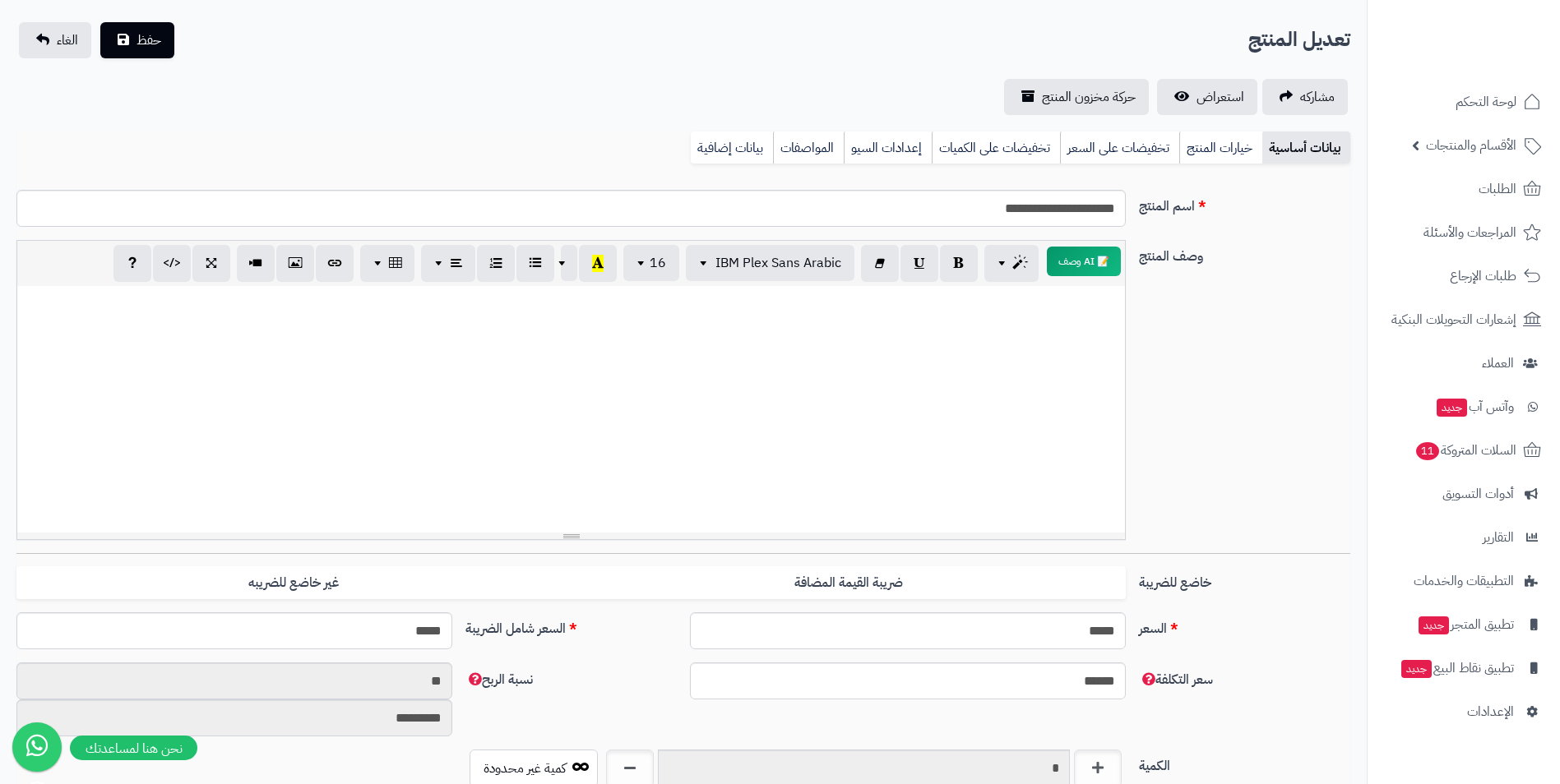
scroll to position [0, 0]
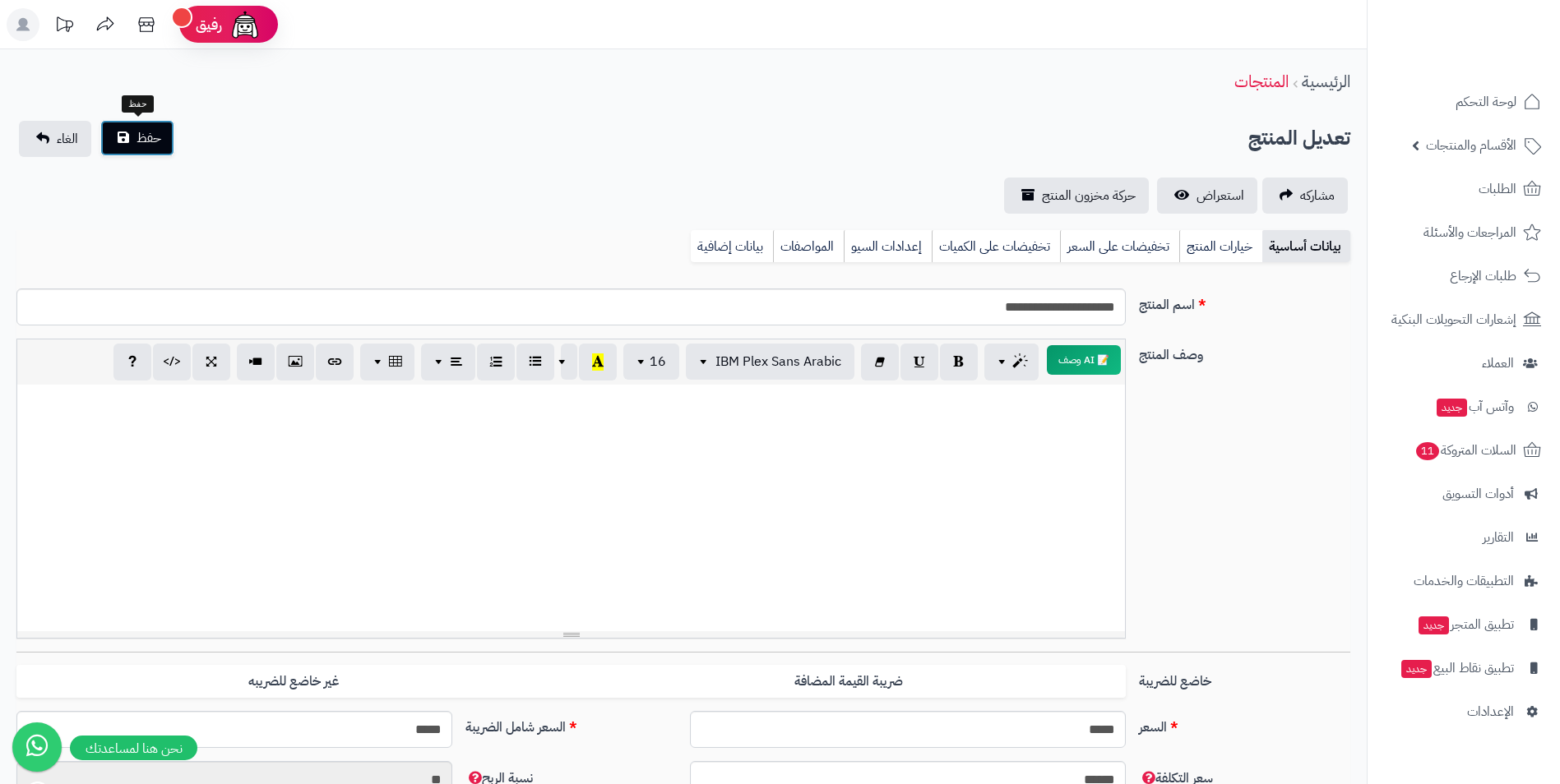
click at [155, 148] on button "حفظ" at bounding box center [137, 138] width 74 height 36
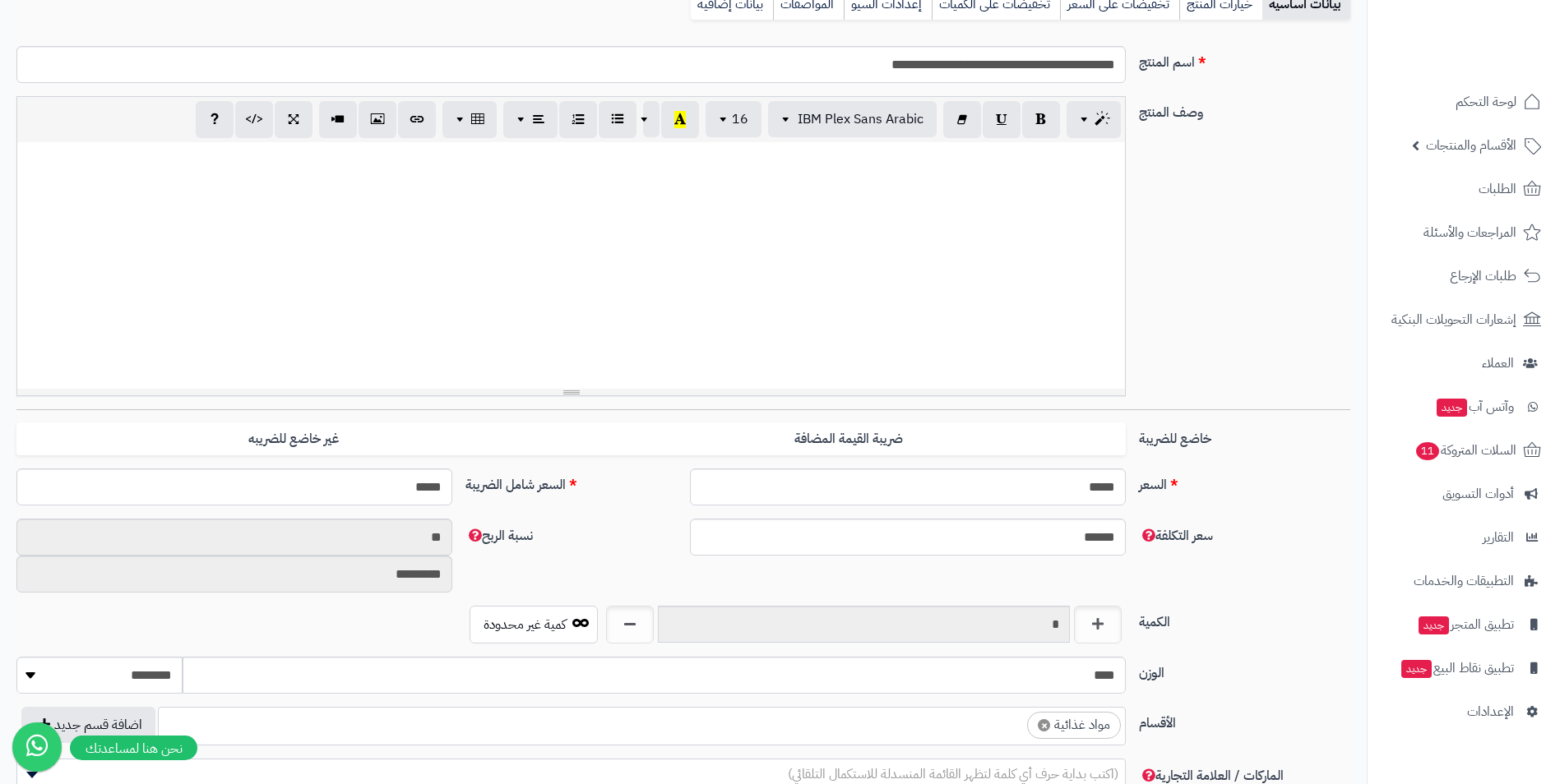
scroll to position [494, 0]
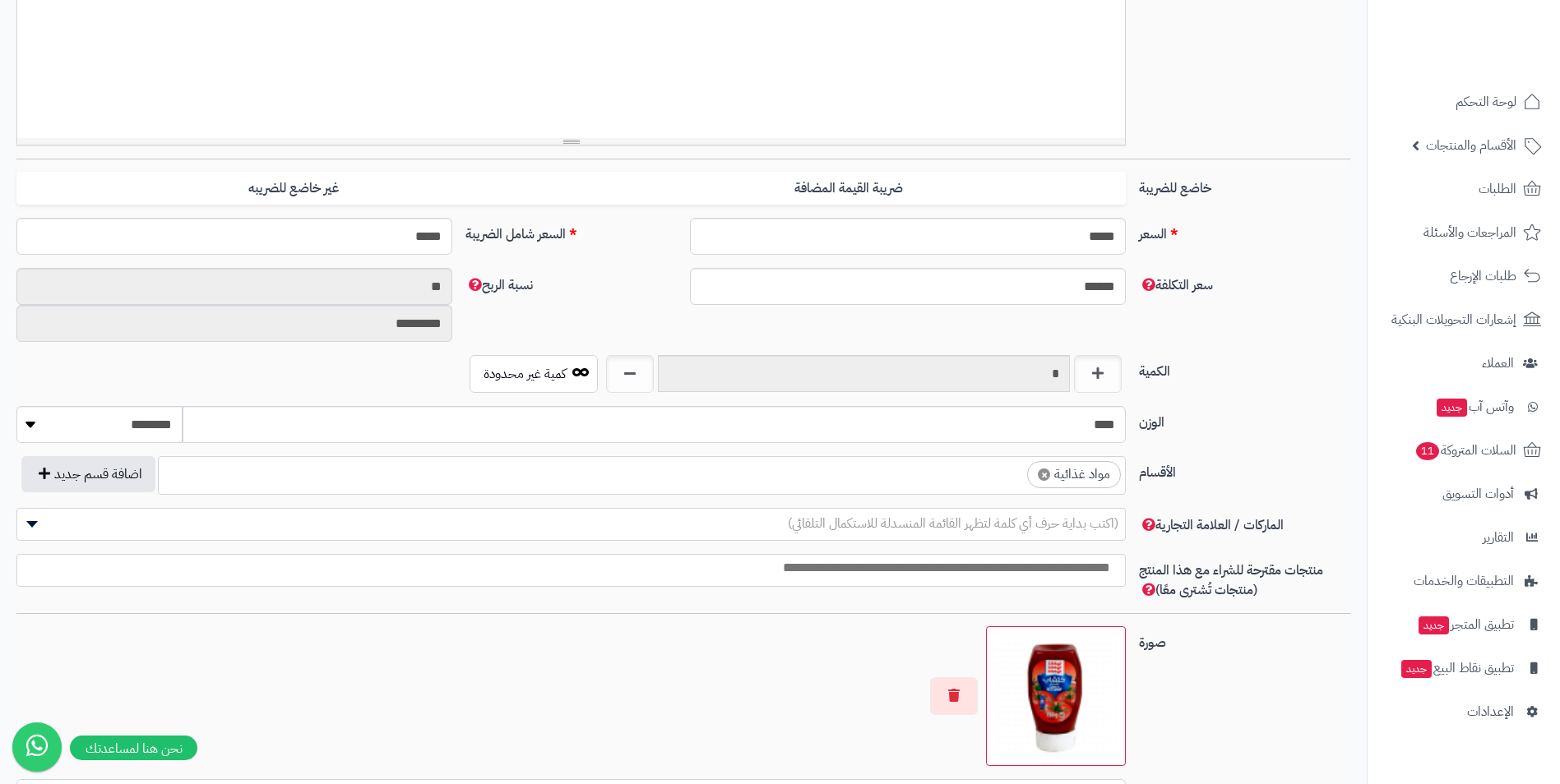
click at [947, 465] on ul "× مواد غذائية" at bounding box center [641, 472] width 966 height 31
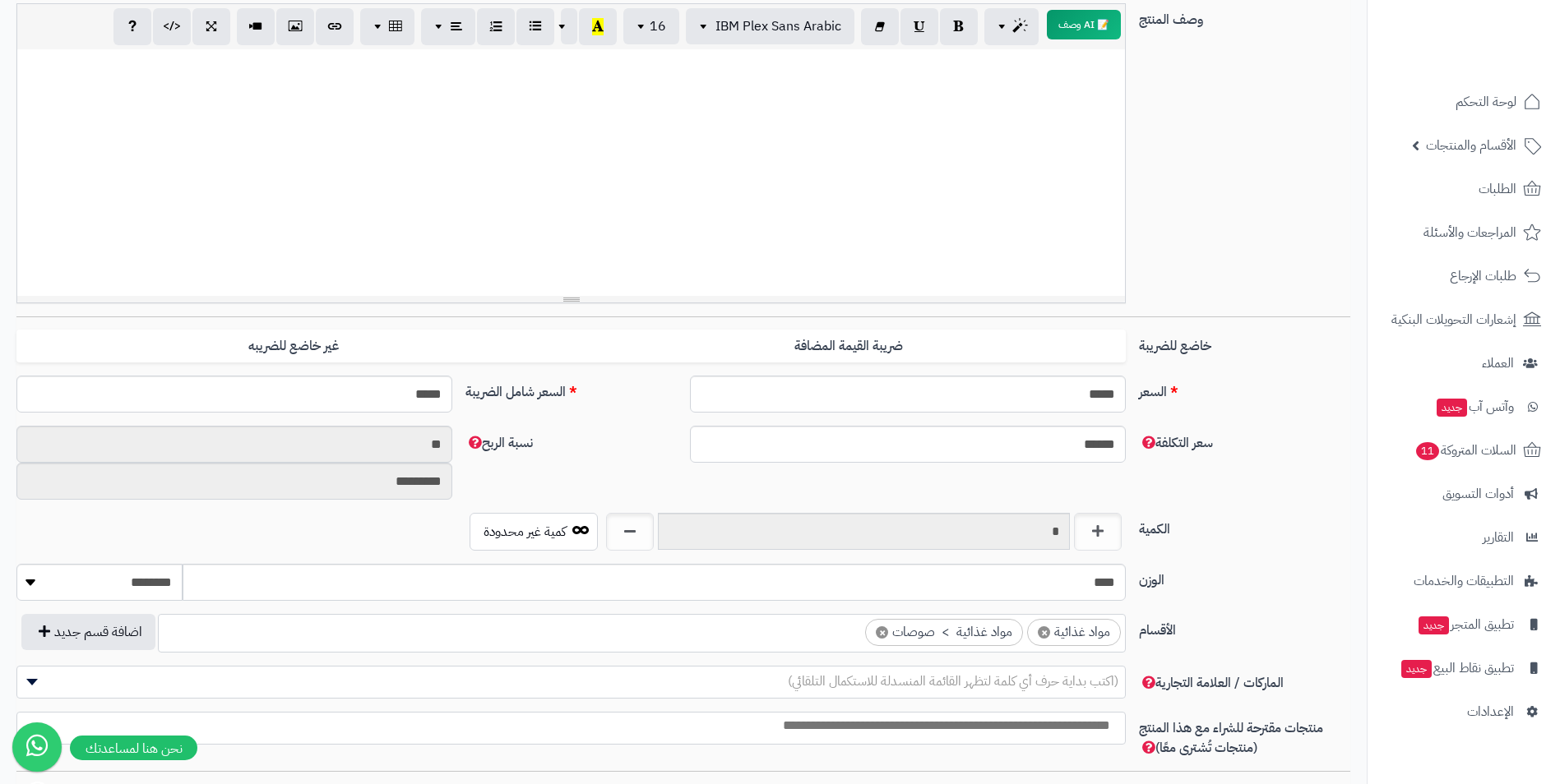
scroll to position [0, 0]
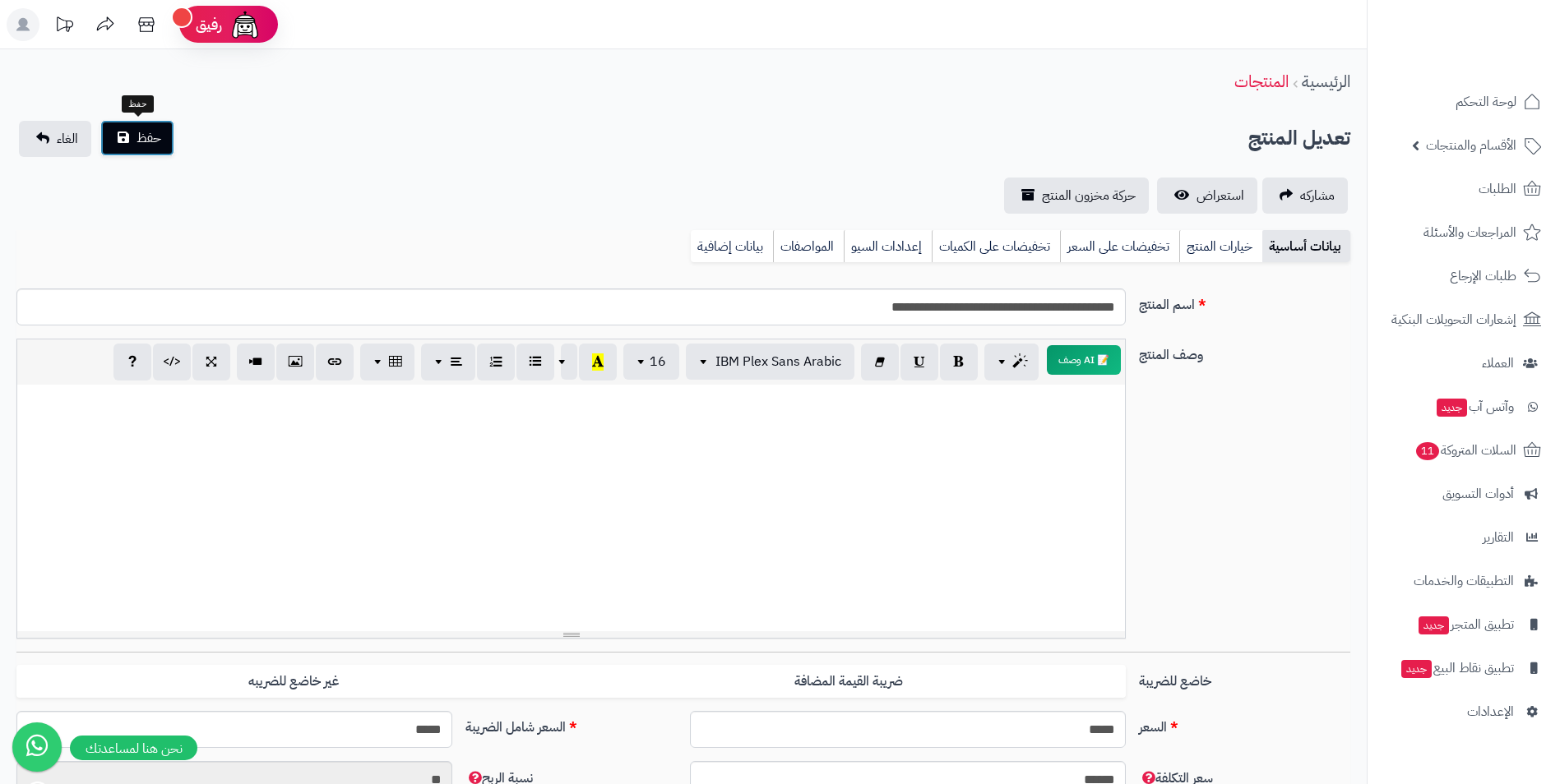
click at [160, 145] on span "حفظ" at bounding box center [149, 138] width 25 height 20
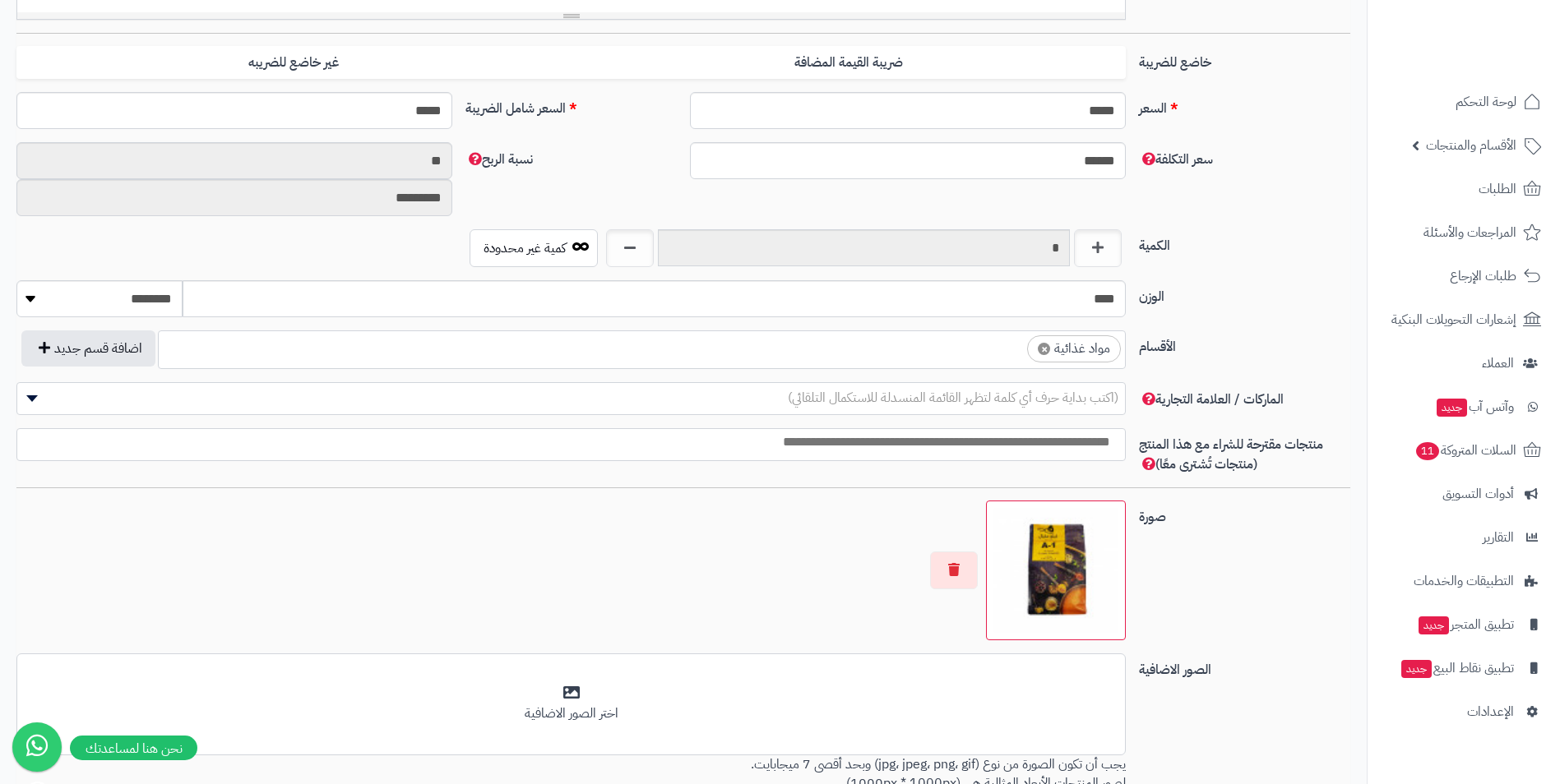
scroll to position [576, 0]
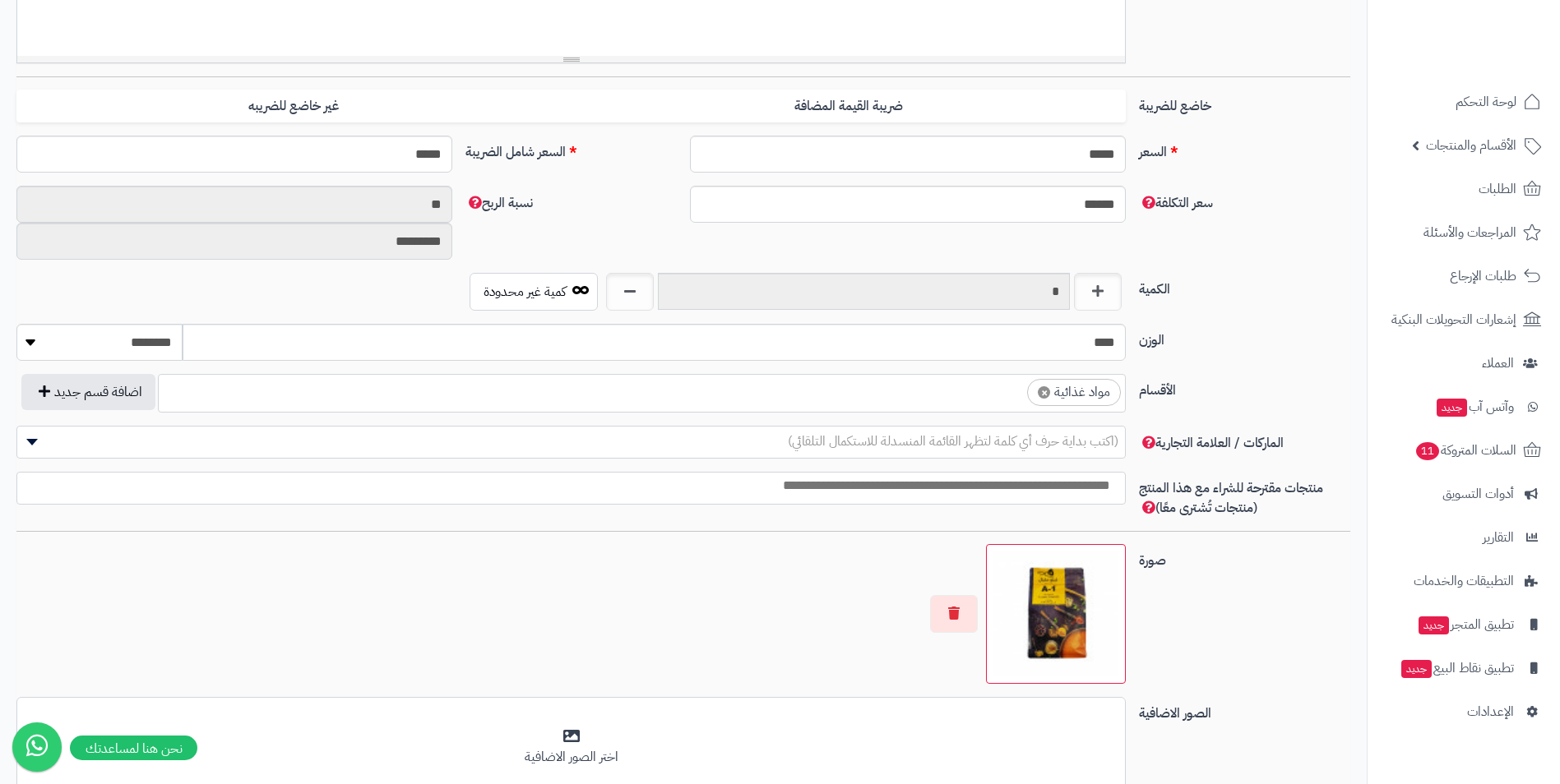
click at [869, 397] on ul "× مواد غذائية" at bounding box center [641, 390] width 966 height 31
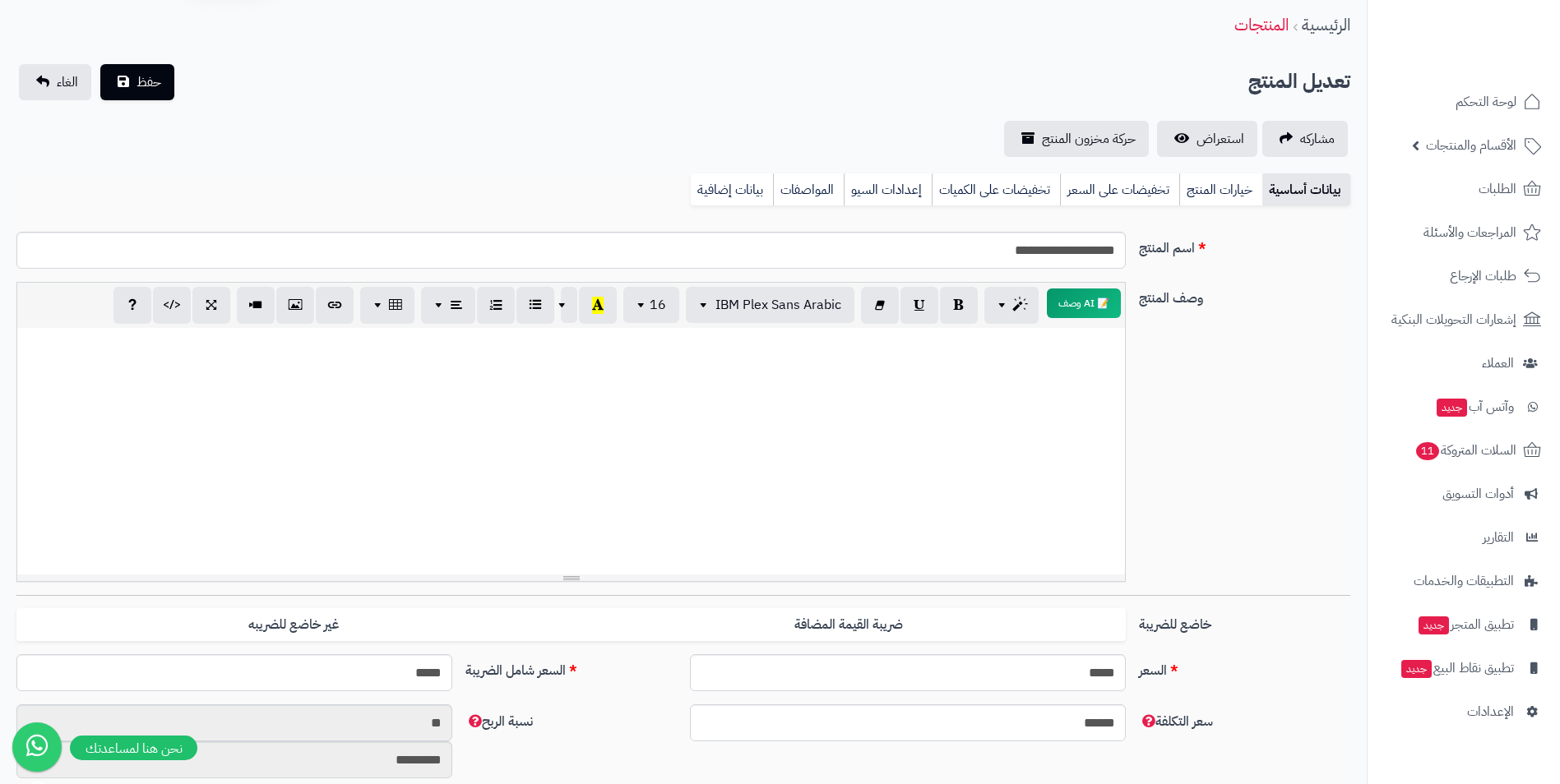
scroll to position [0, 0]
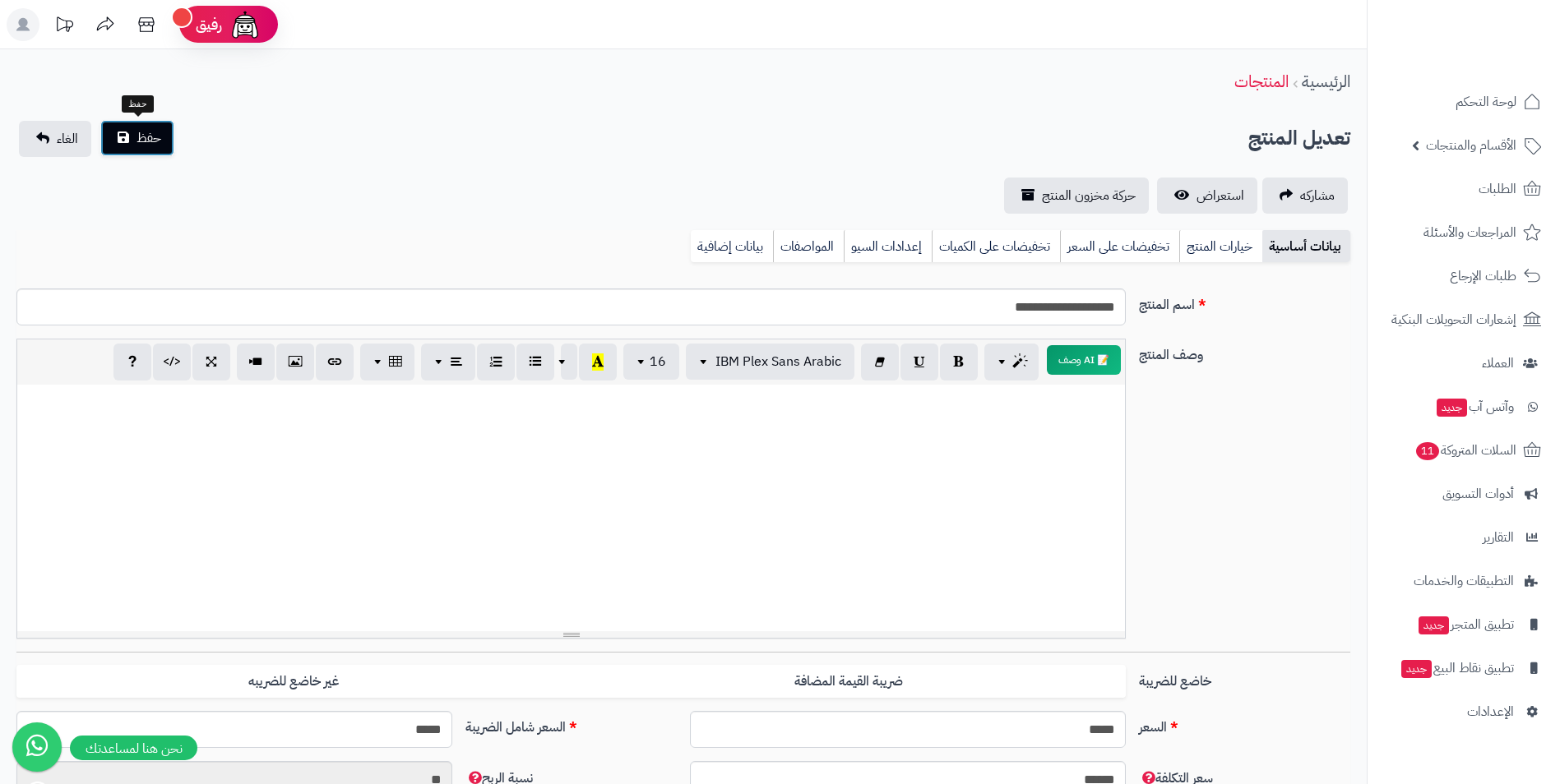
click at [148, 132] on span "حفظ" at bounding box center [149, 138] width 25 height 20
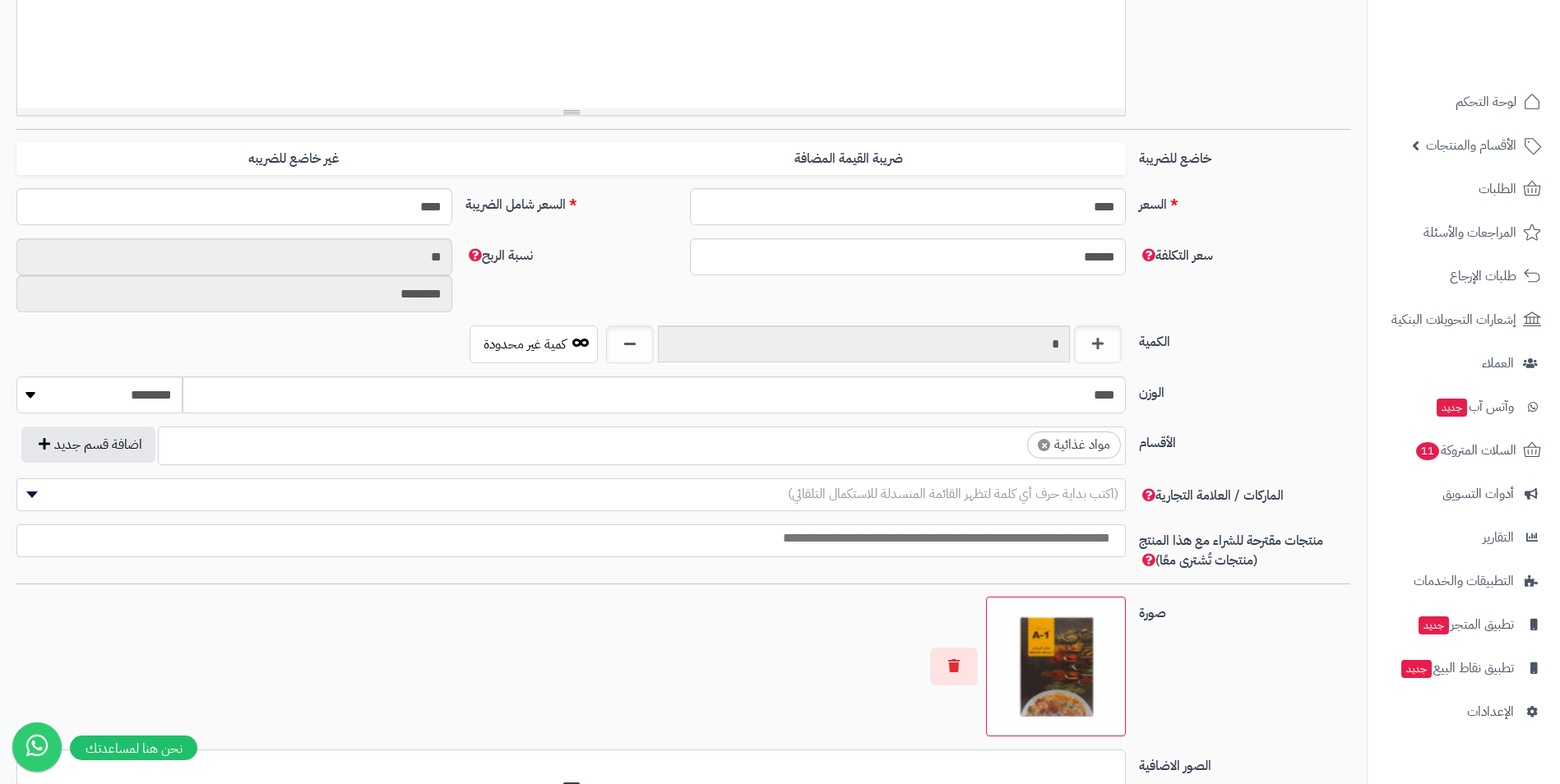
scroll to position [576, 0]
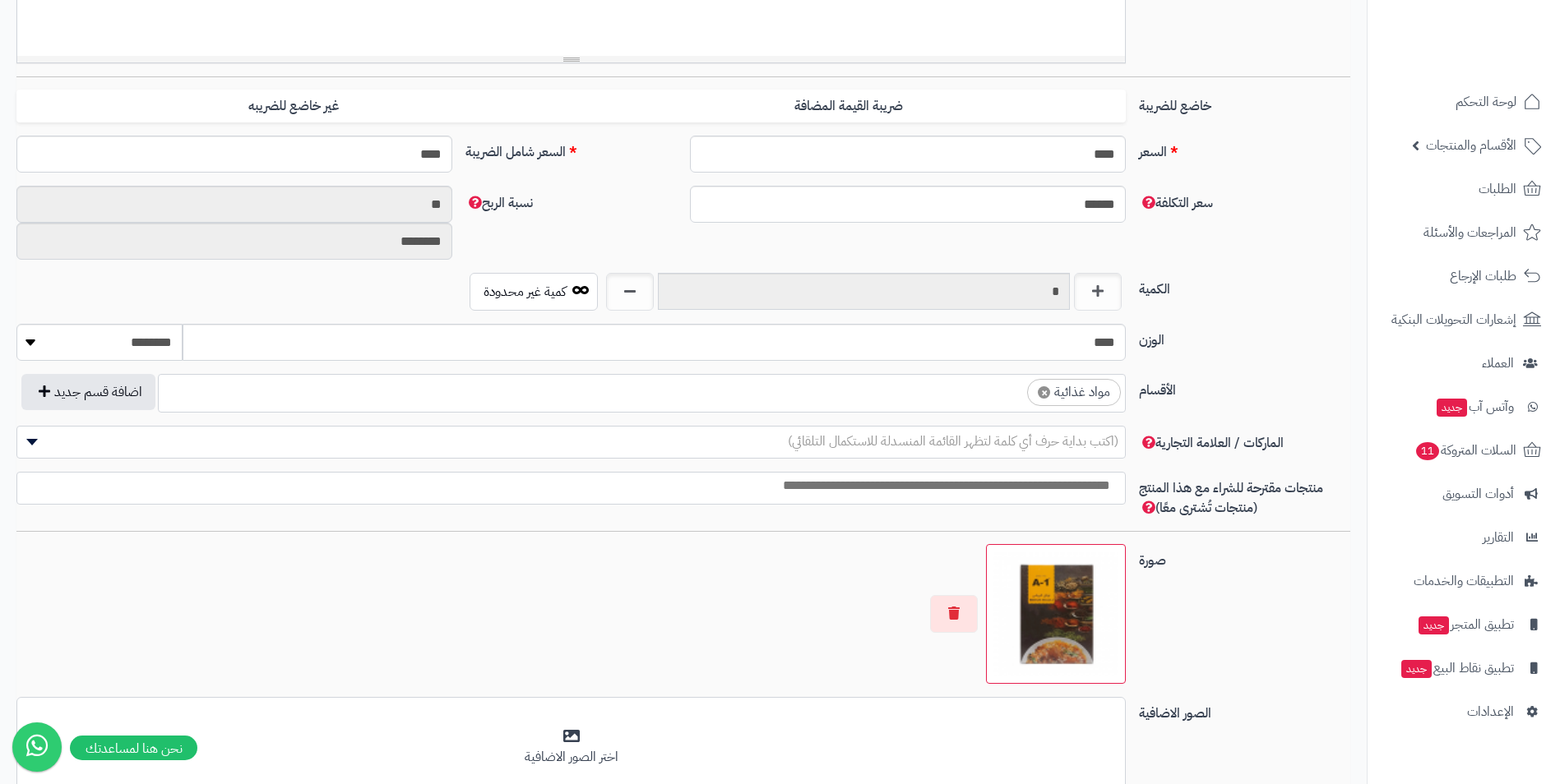
click at [942, 391] on ul "× مواد غذائية" at bounding box center [641, 390] width 966 height 31
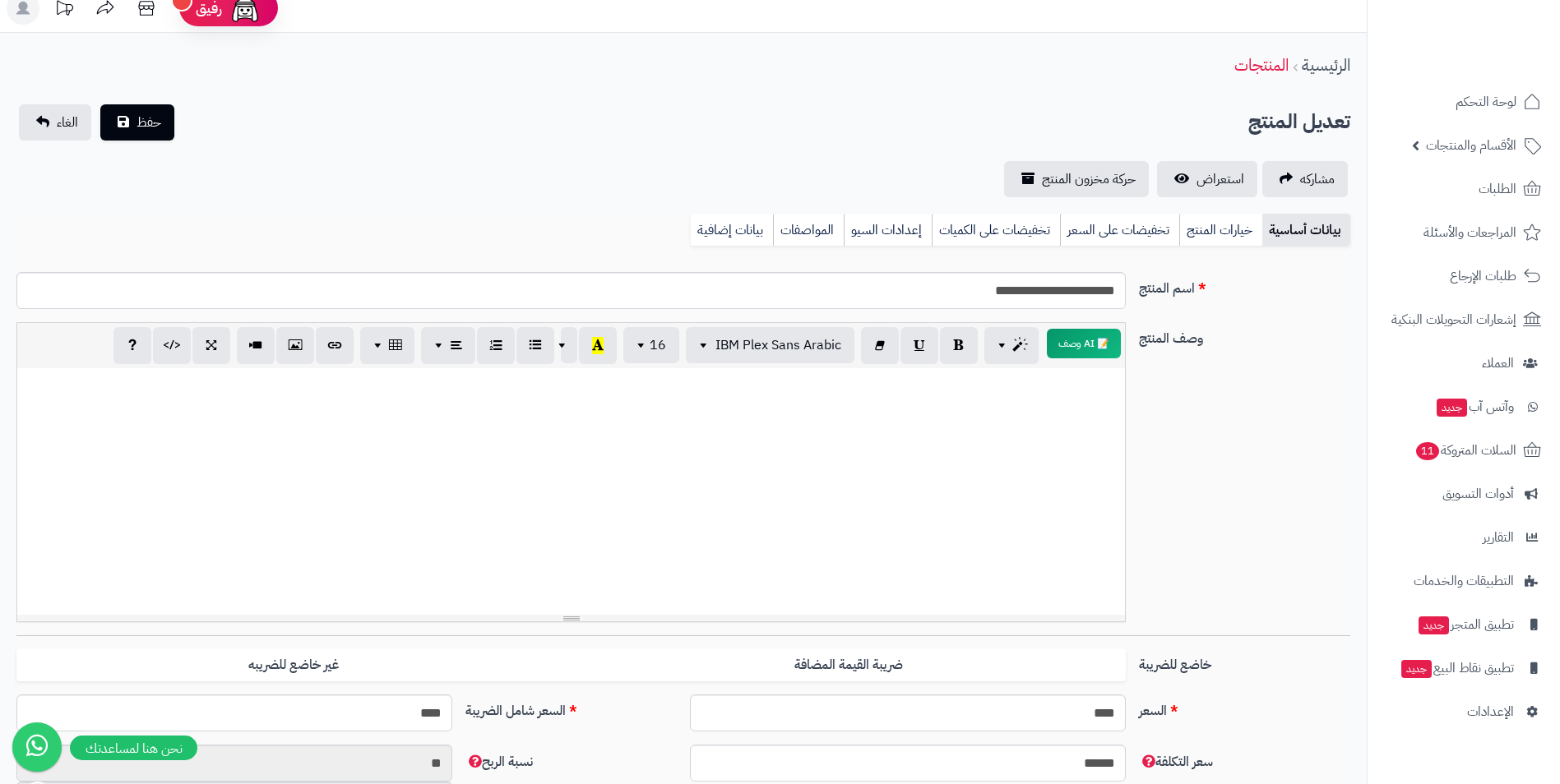
scroll to position [0, 0]
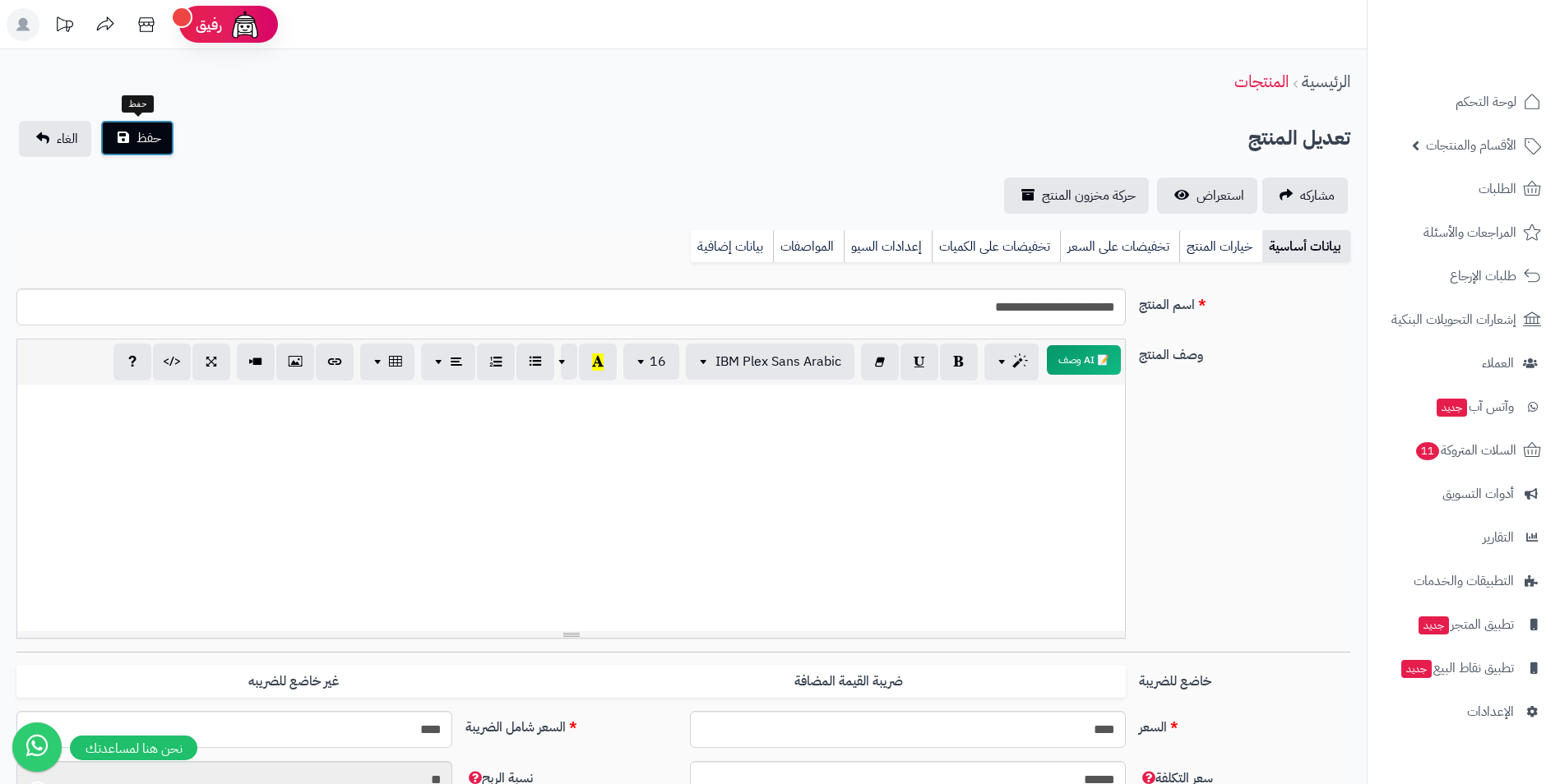
click at [138, 132] on span "حفظ" at bounding box center [149, 138] width 25 height 20
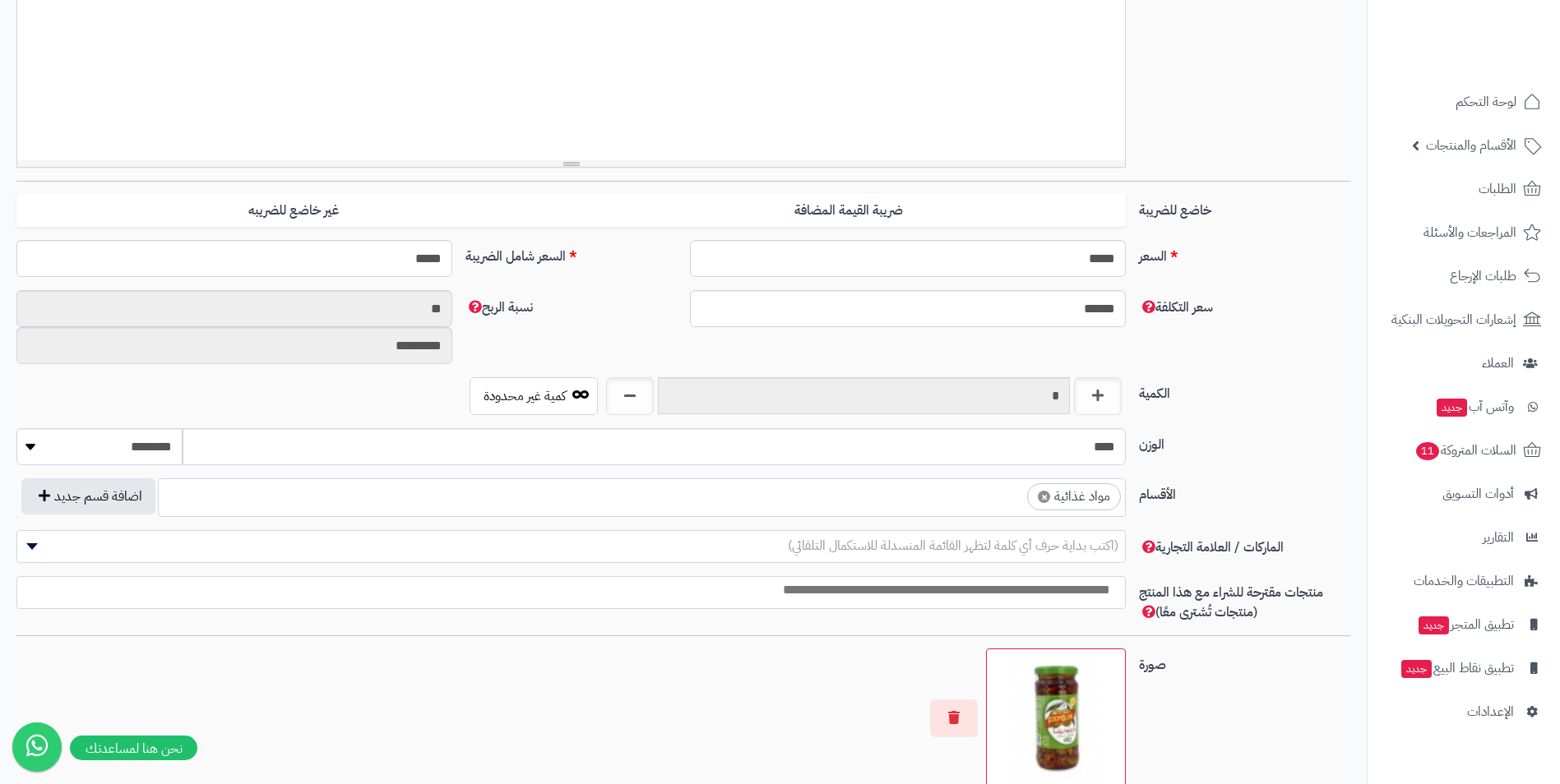
scroll to position [494, 0]
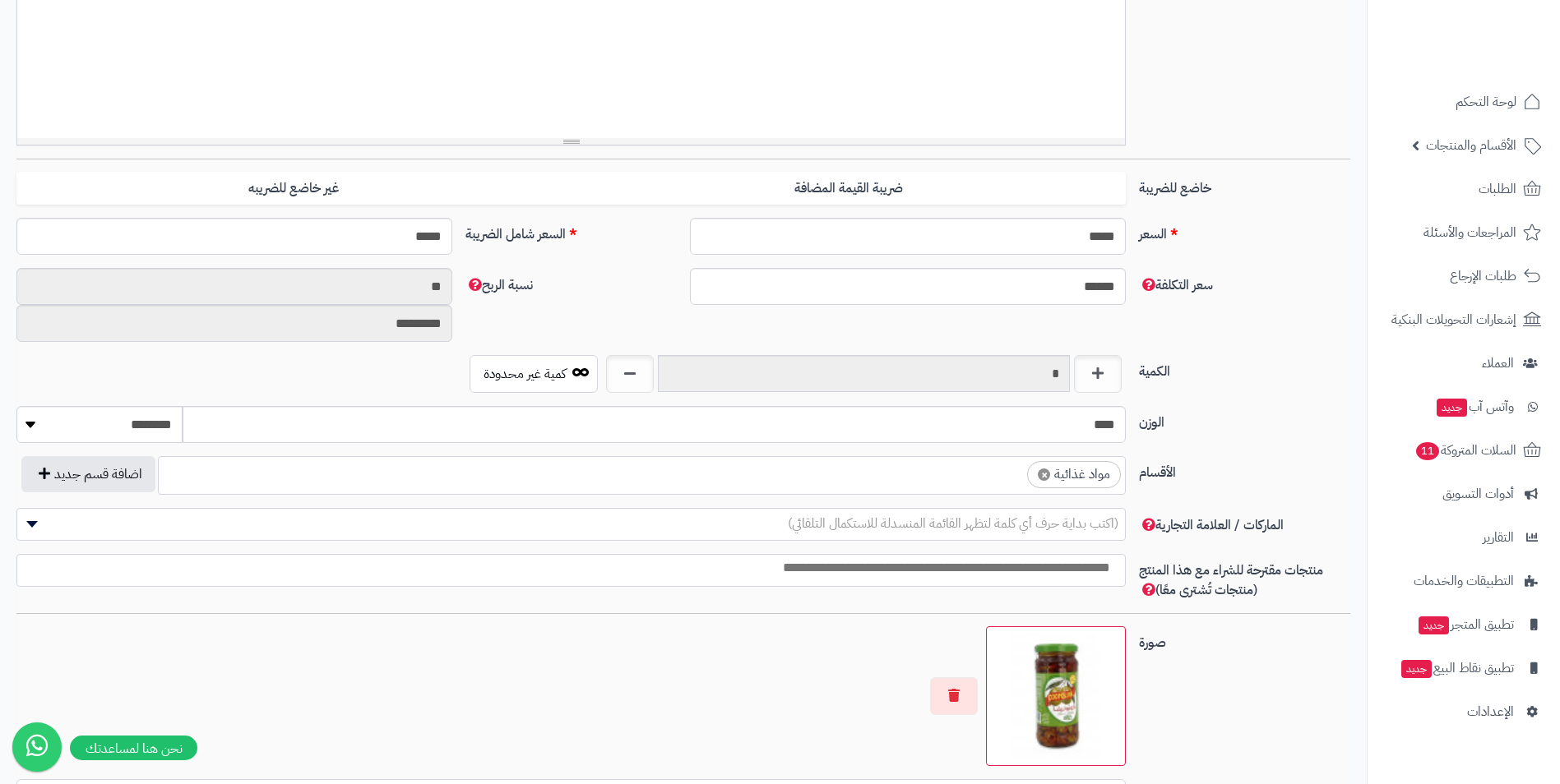
click at [971, 482] on ul "× مواد غذائية" at bounding box center [641, 472] width 966 height 31
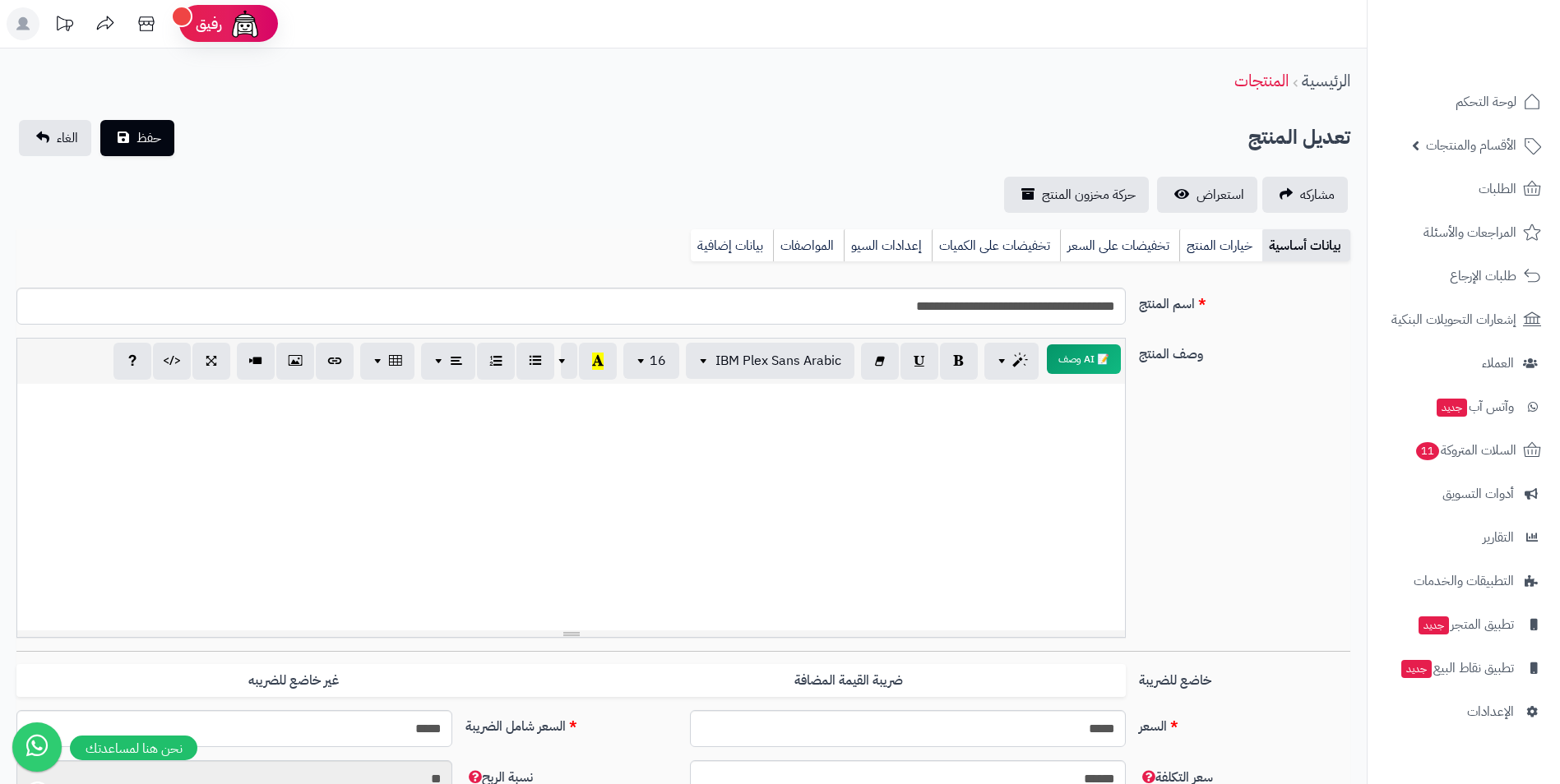
scroll to position [0, 0]
click at [143, 133] on span "حفظ" at bounding box center [149, 138] width 25 height 20
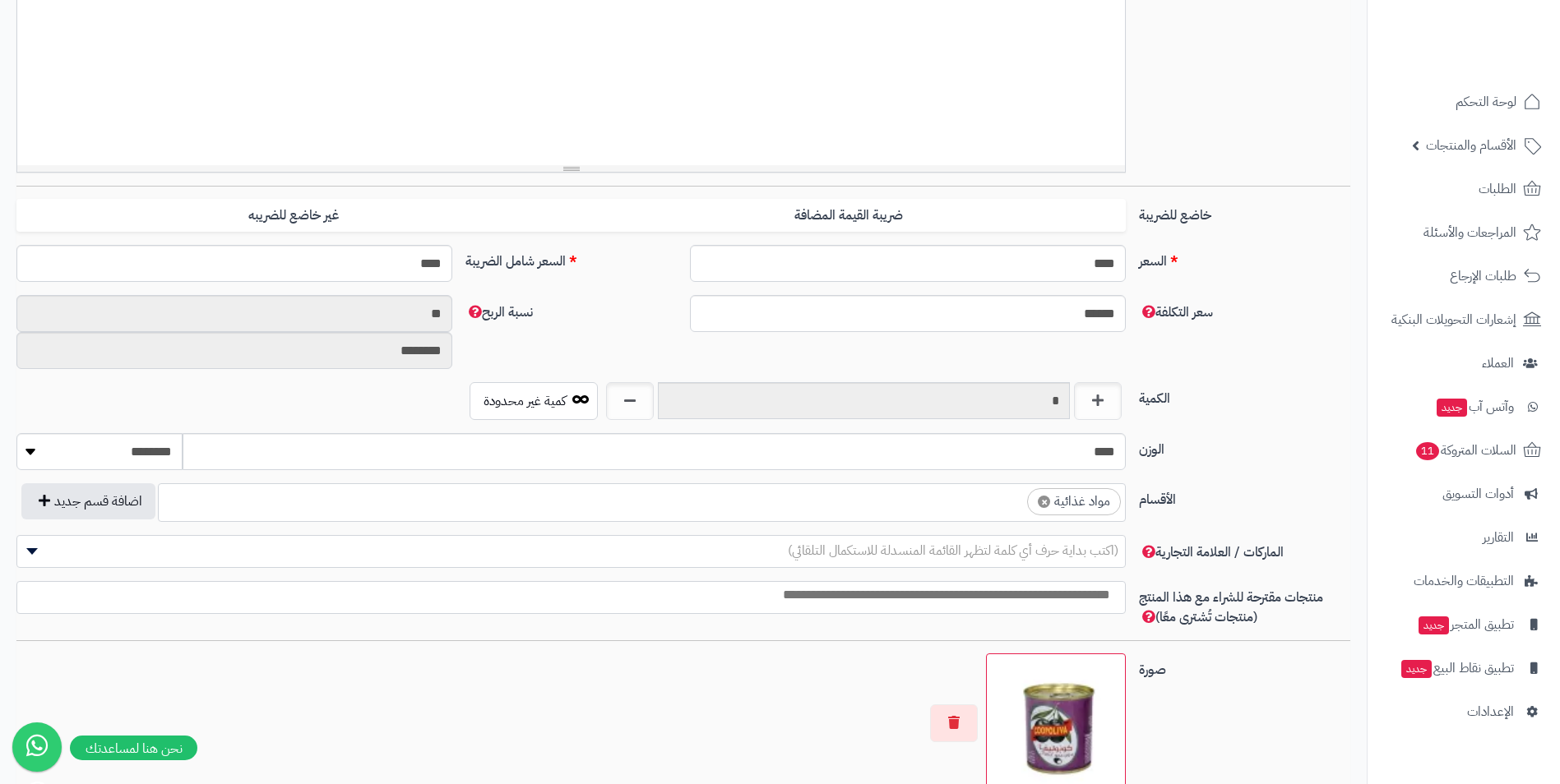
scroll to position [494, 0]
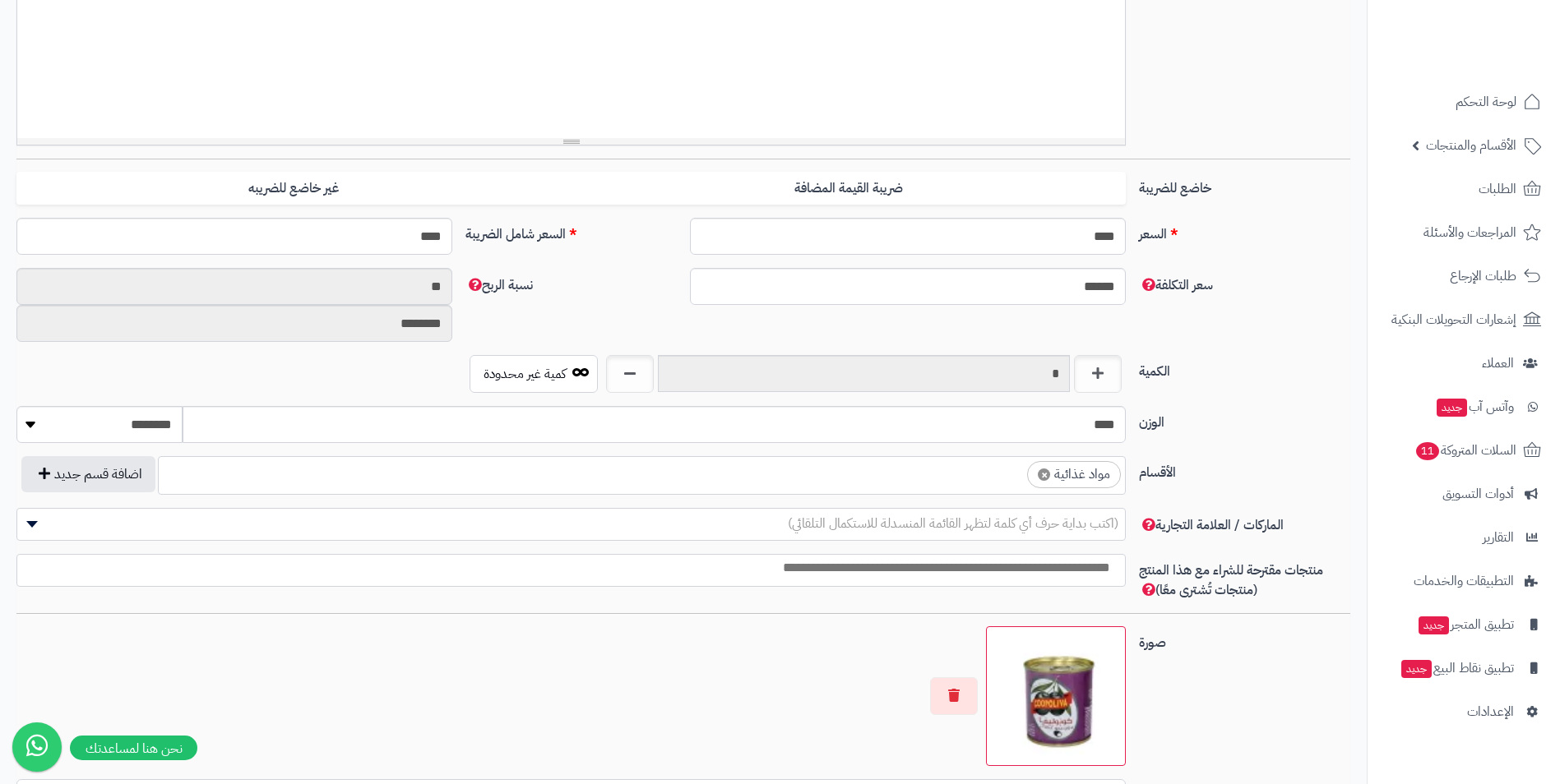
click at [829, 484] on ul "× مواد غذائية" at bounding box center [641, 472] width 966 height 31
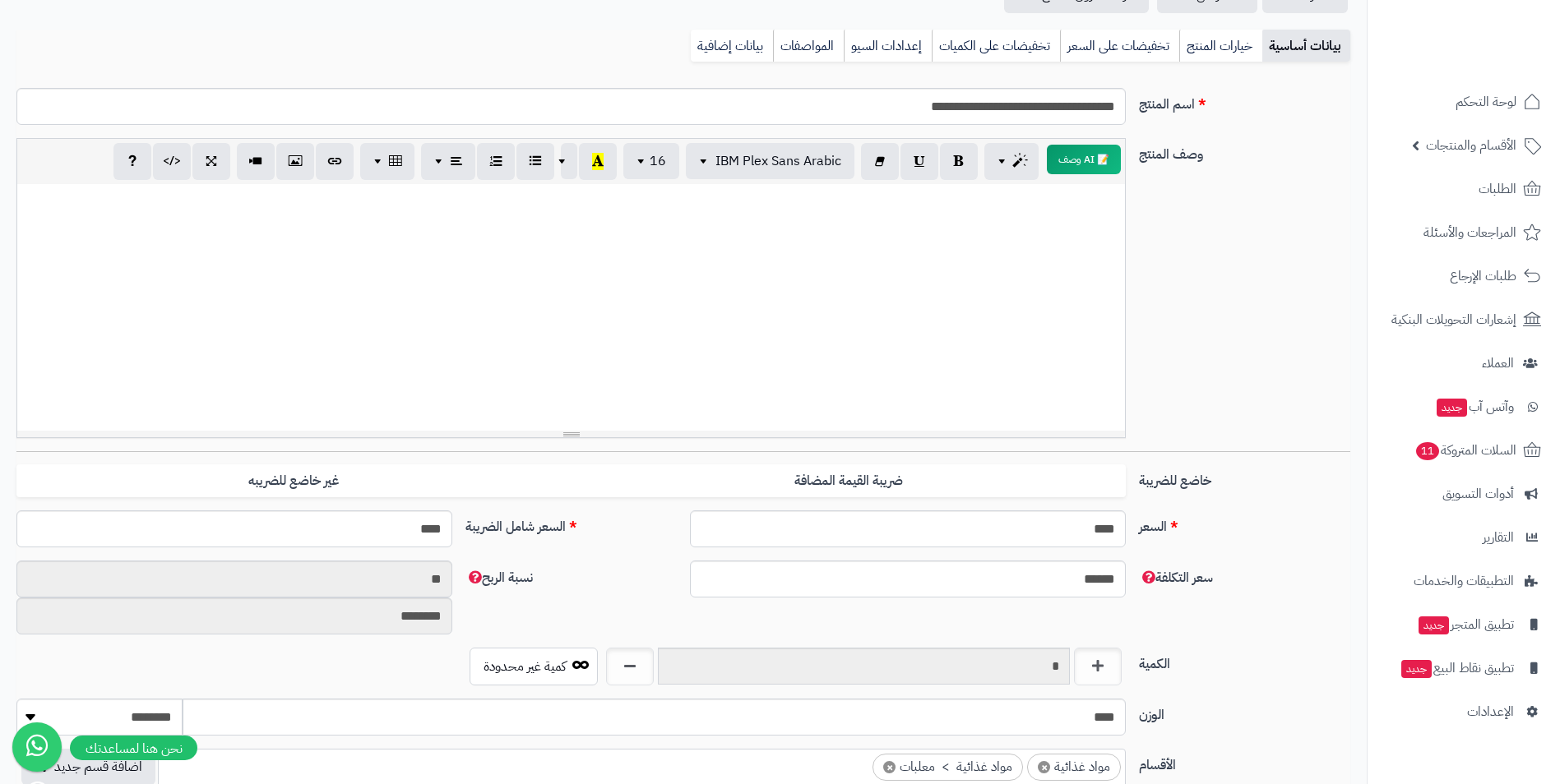
scroll to position [0, 0]
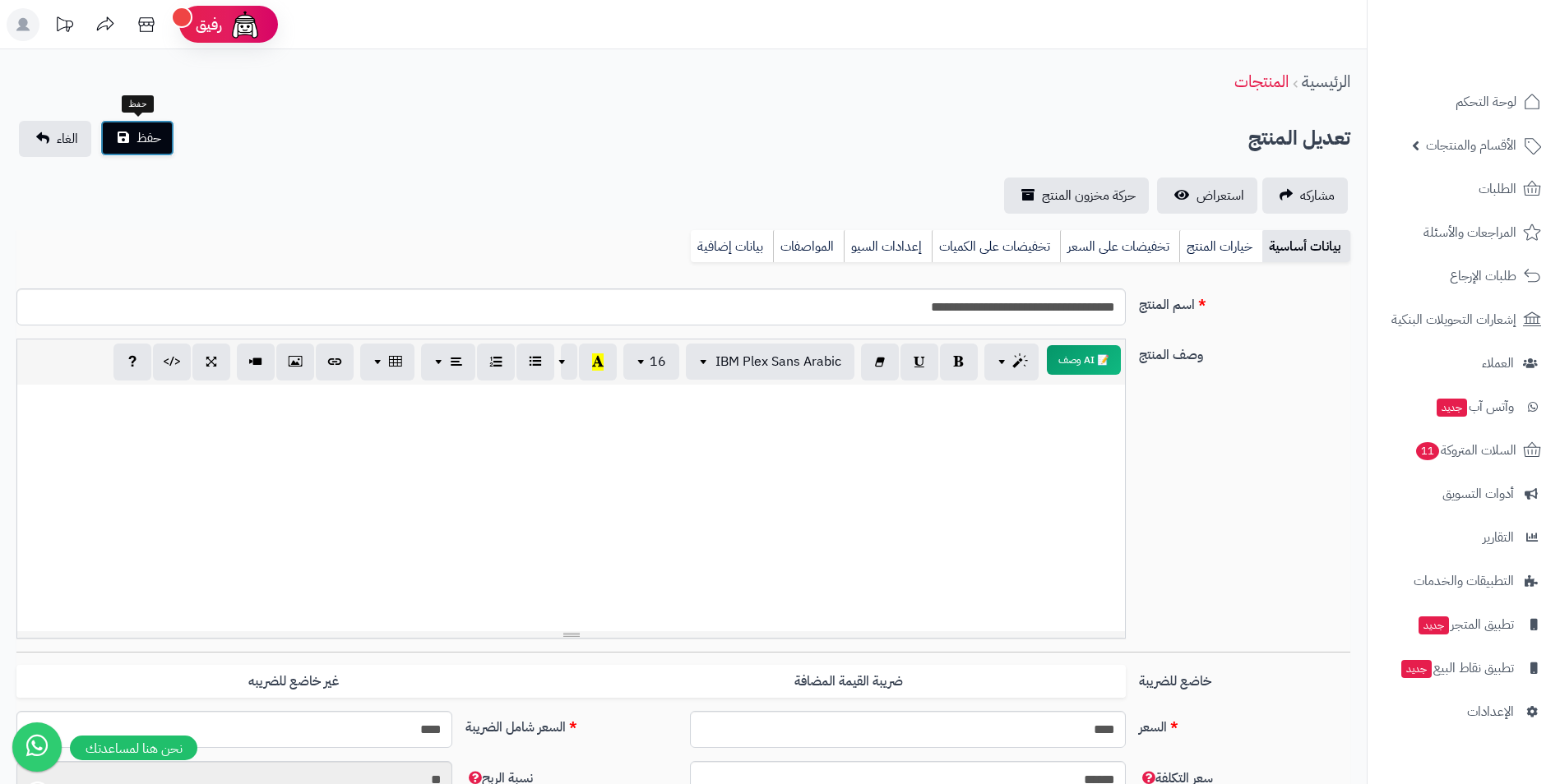
click at [120, 129] on button "حفظ" at bounding box center [137, 138] width 74 height 36
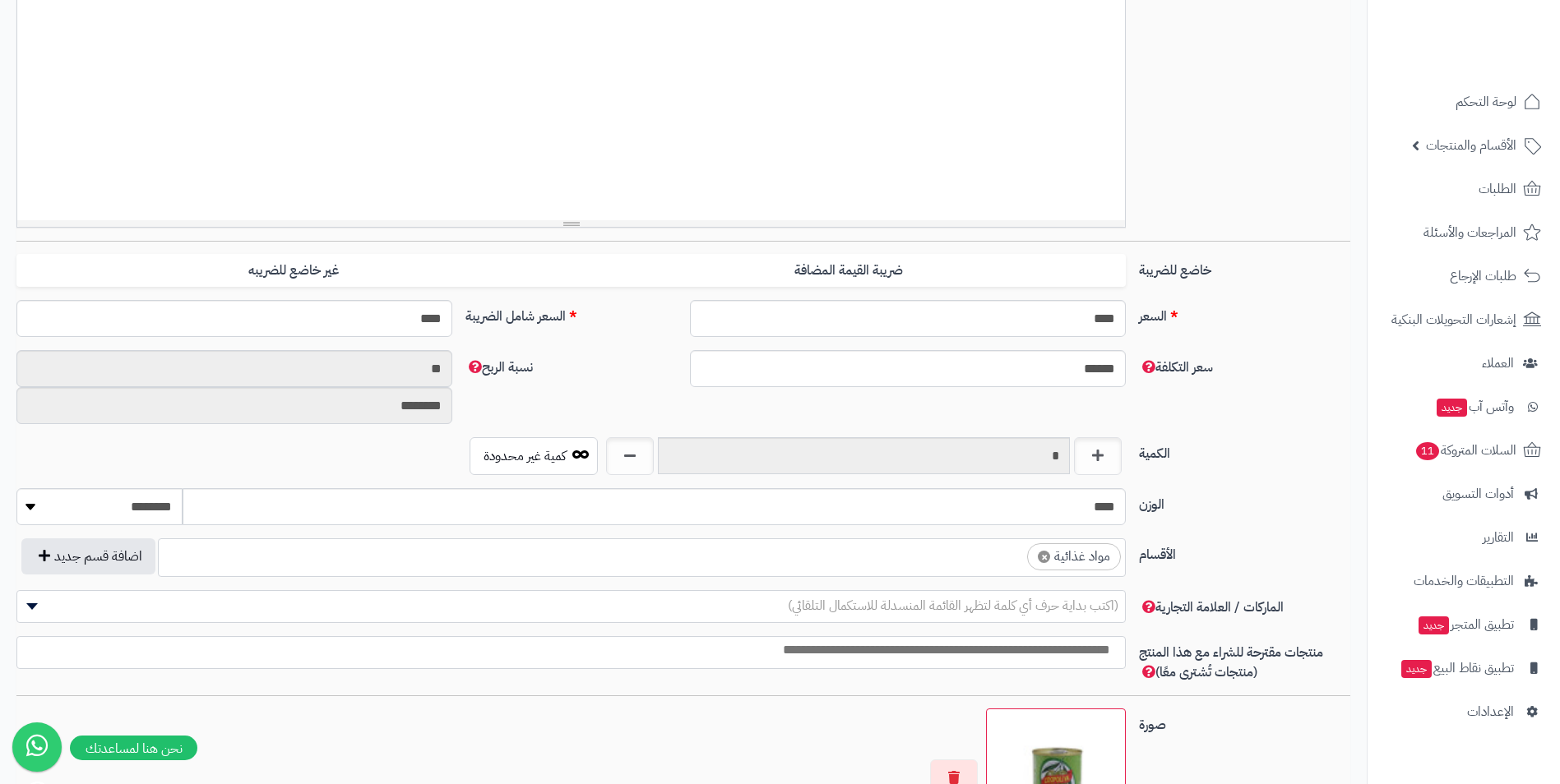
scroll to position [590, 0]
click at [995, 564] on ul "× مواد غذائية" at bounding box center [641, 554] width 966 height 31
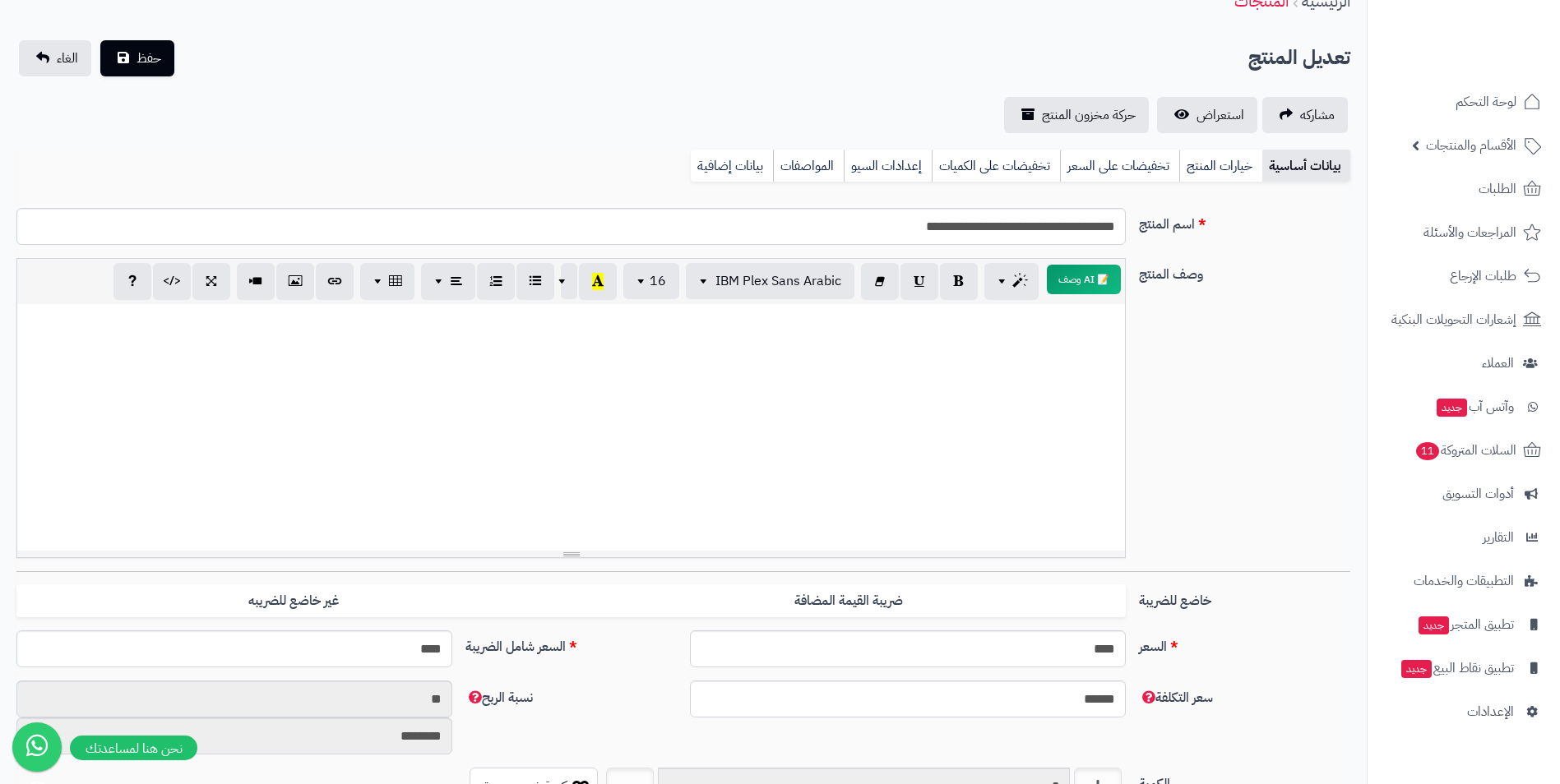
scroll to position [0, 0]
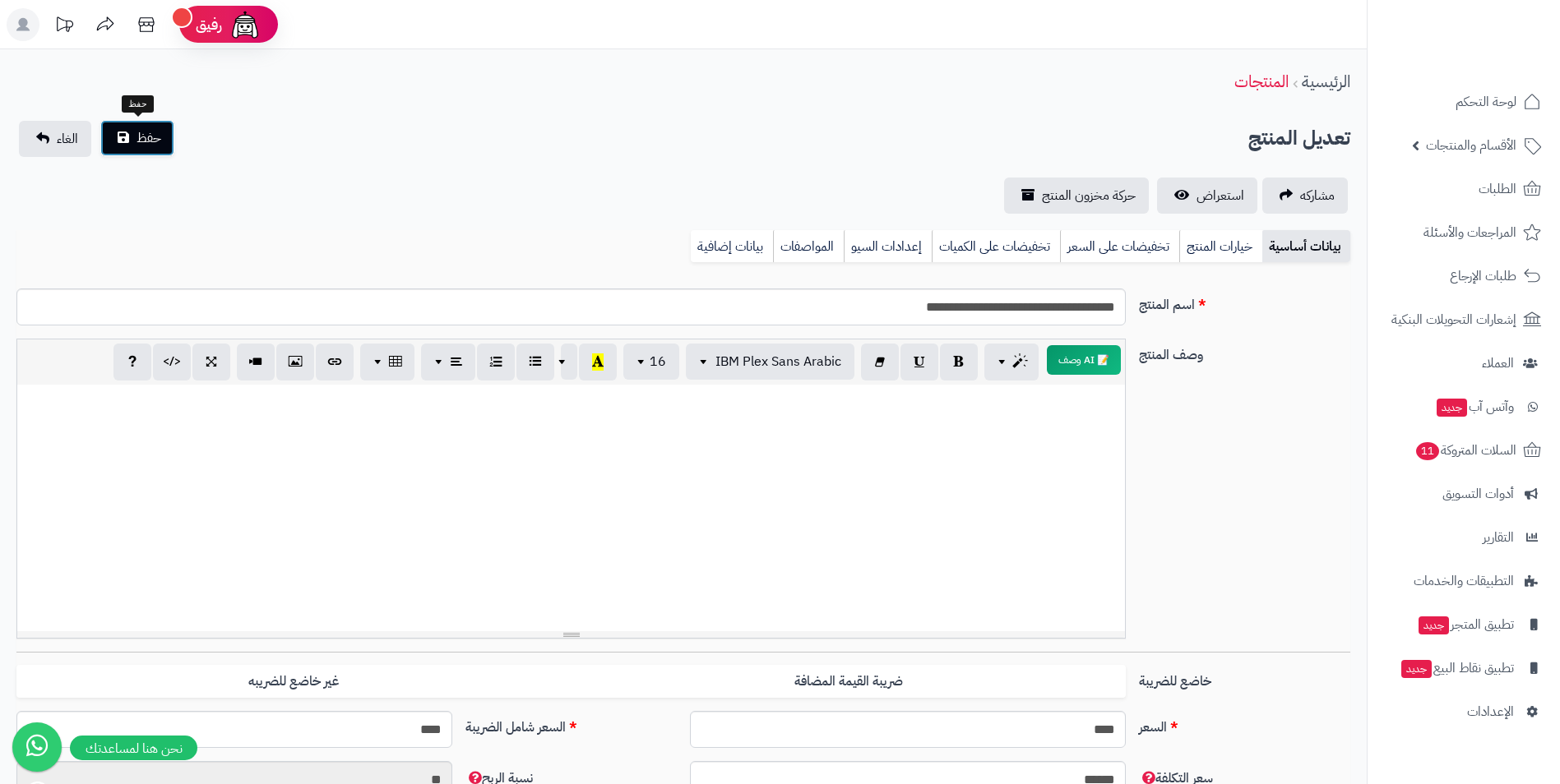
click at [132, 139] on button "حفظ" at bounding box center [137, 138] width 74 height 36
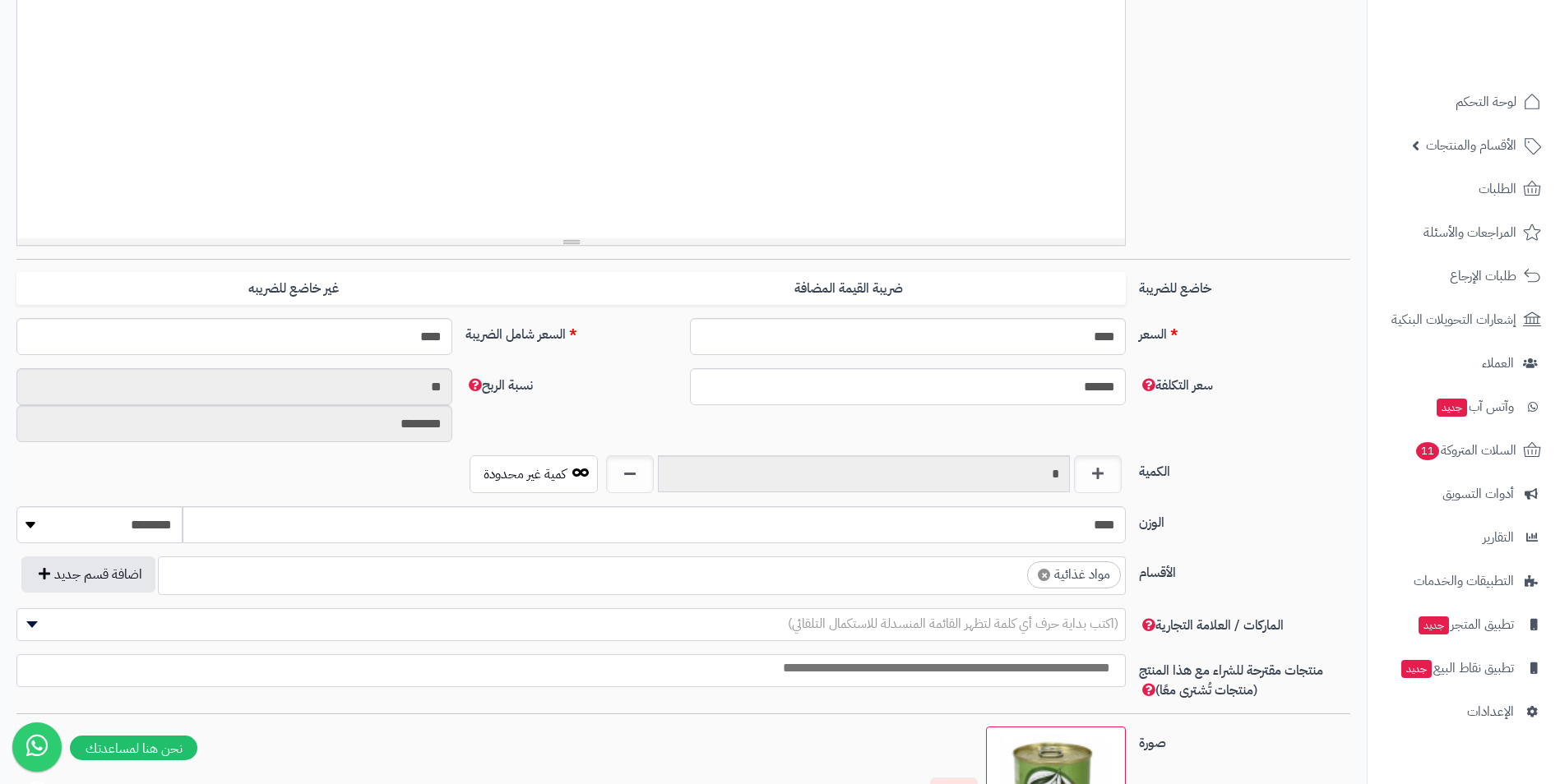
scroll to position [411, 0]
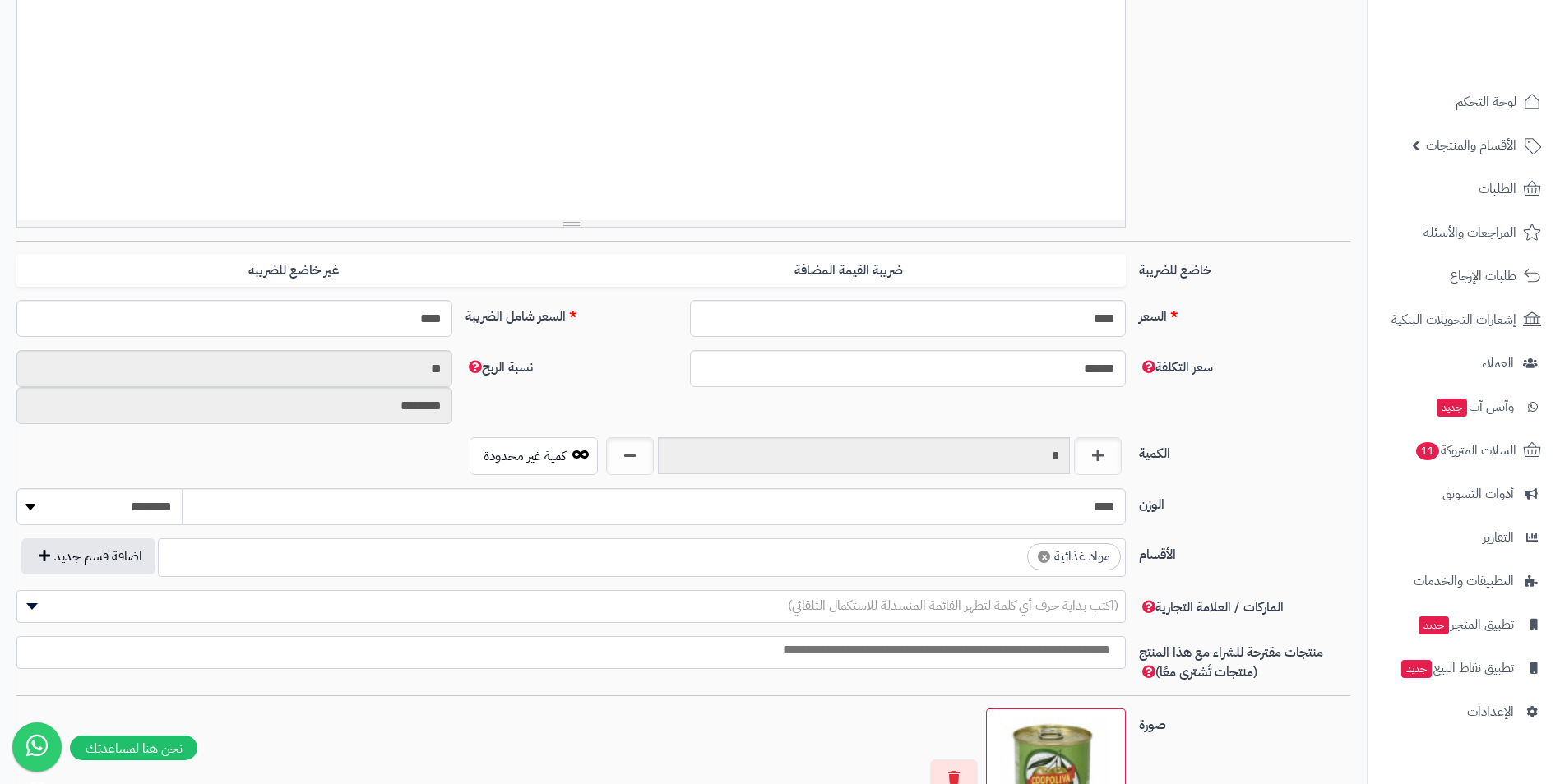
click at [944, 549] on ul "× مواد غذائية" at bounding box center [641, 554] width 966 height 31
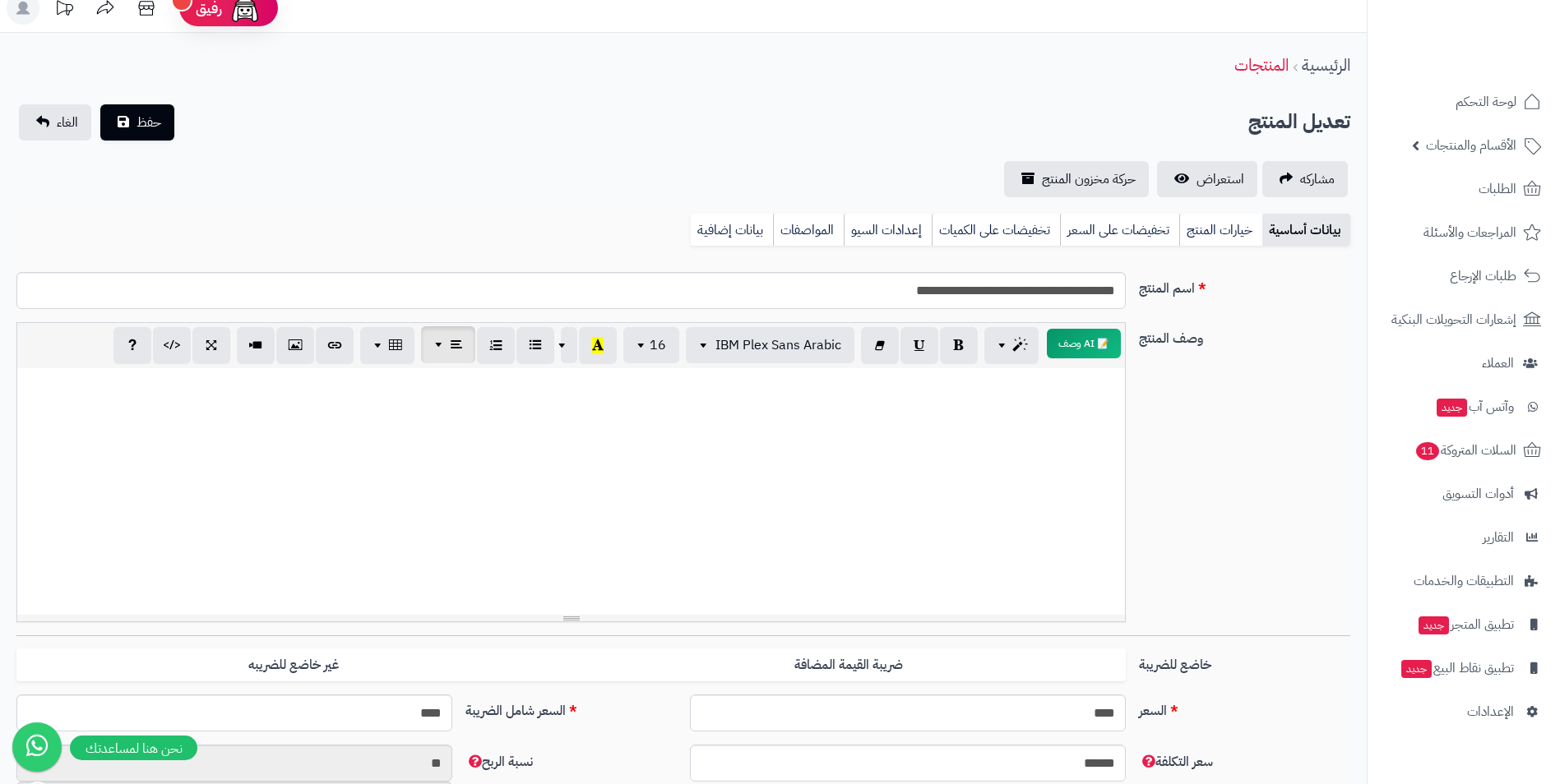
scroll to position [0, 0]
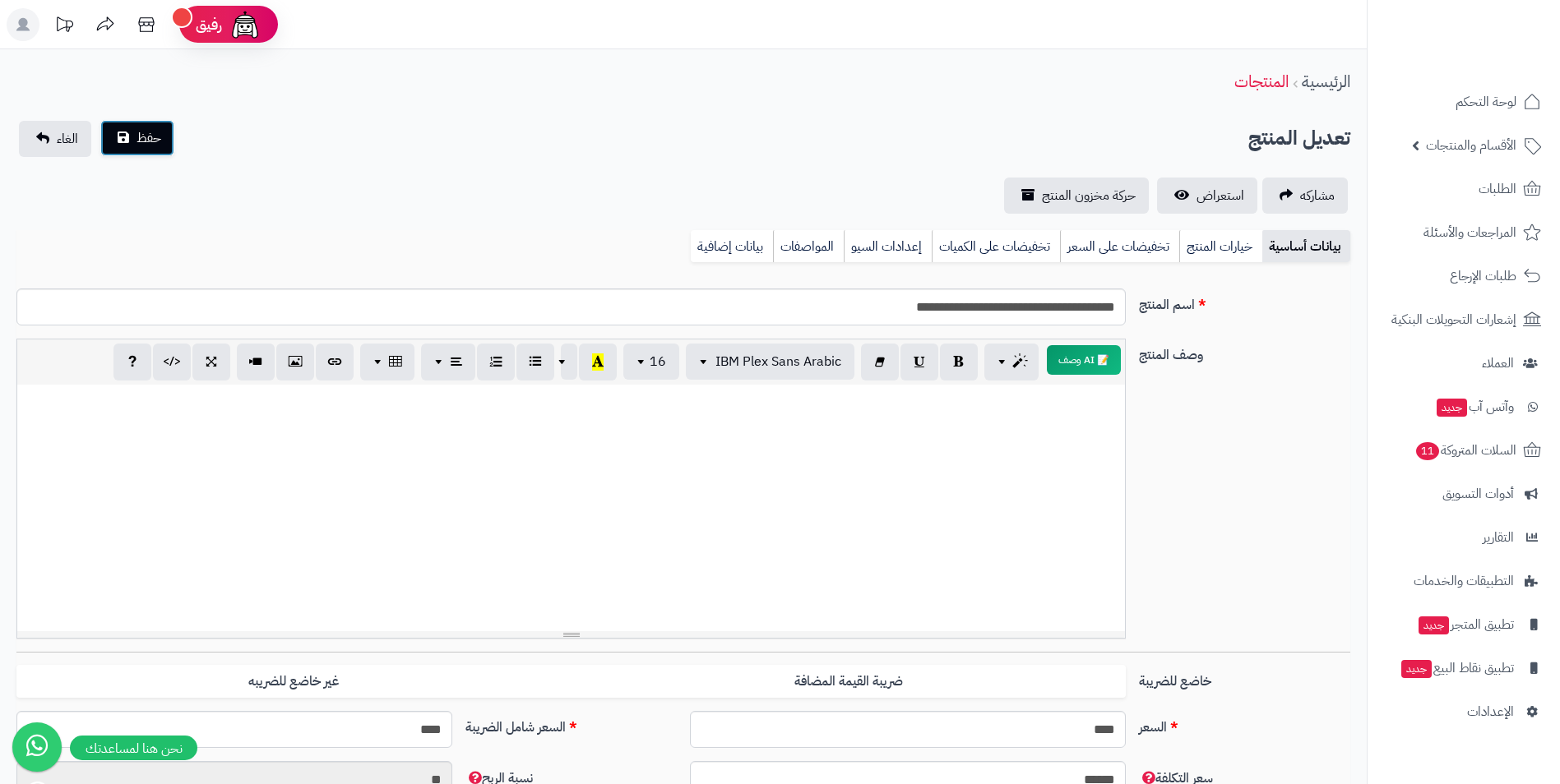
click at [165, 150] on button "حفظ" at bounding box center [137, 138] width 74 height 36
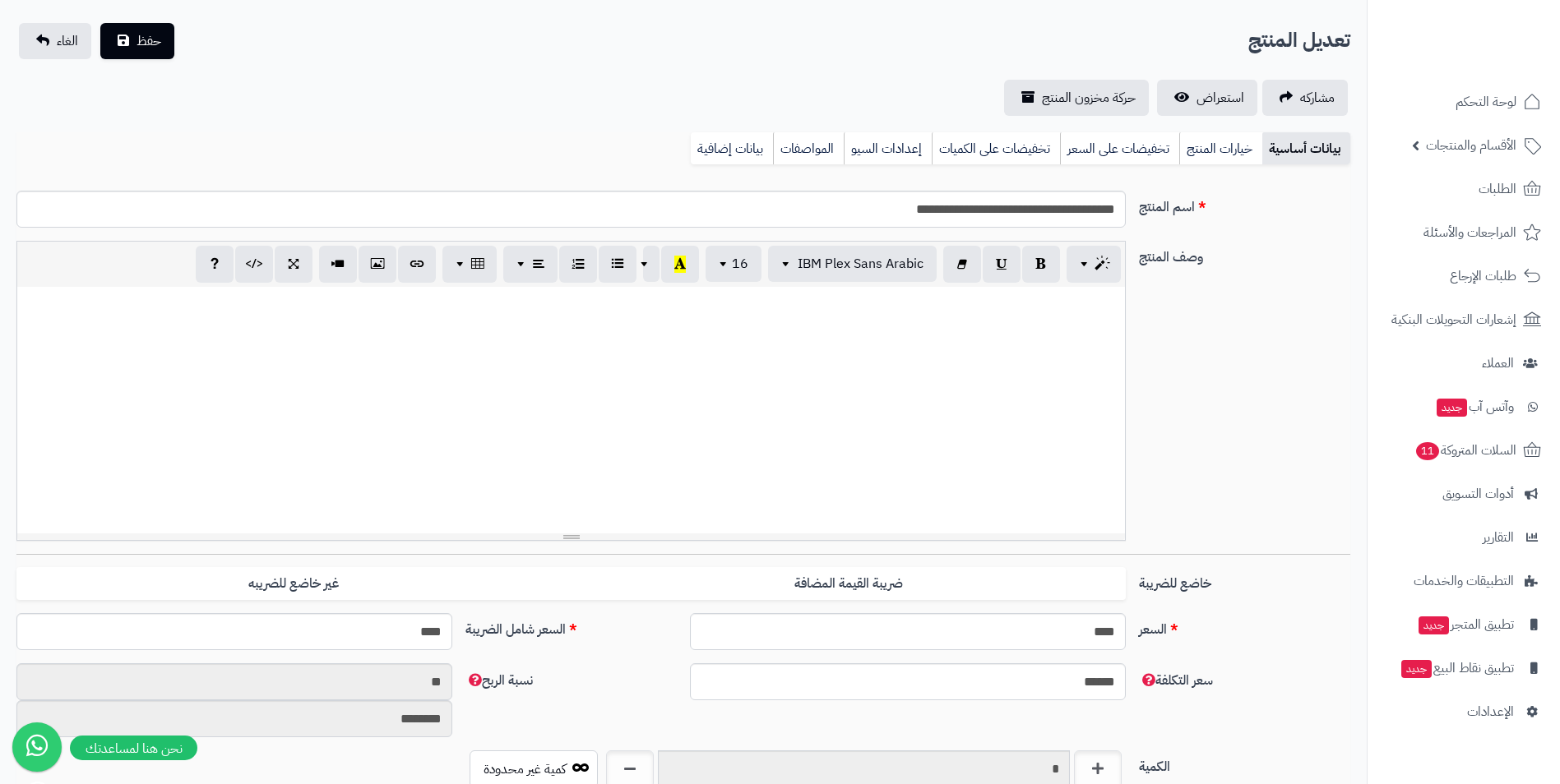
scroll to position [494, 0]
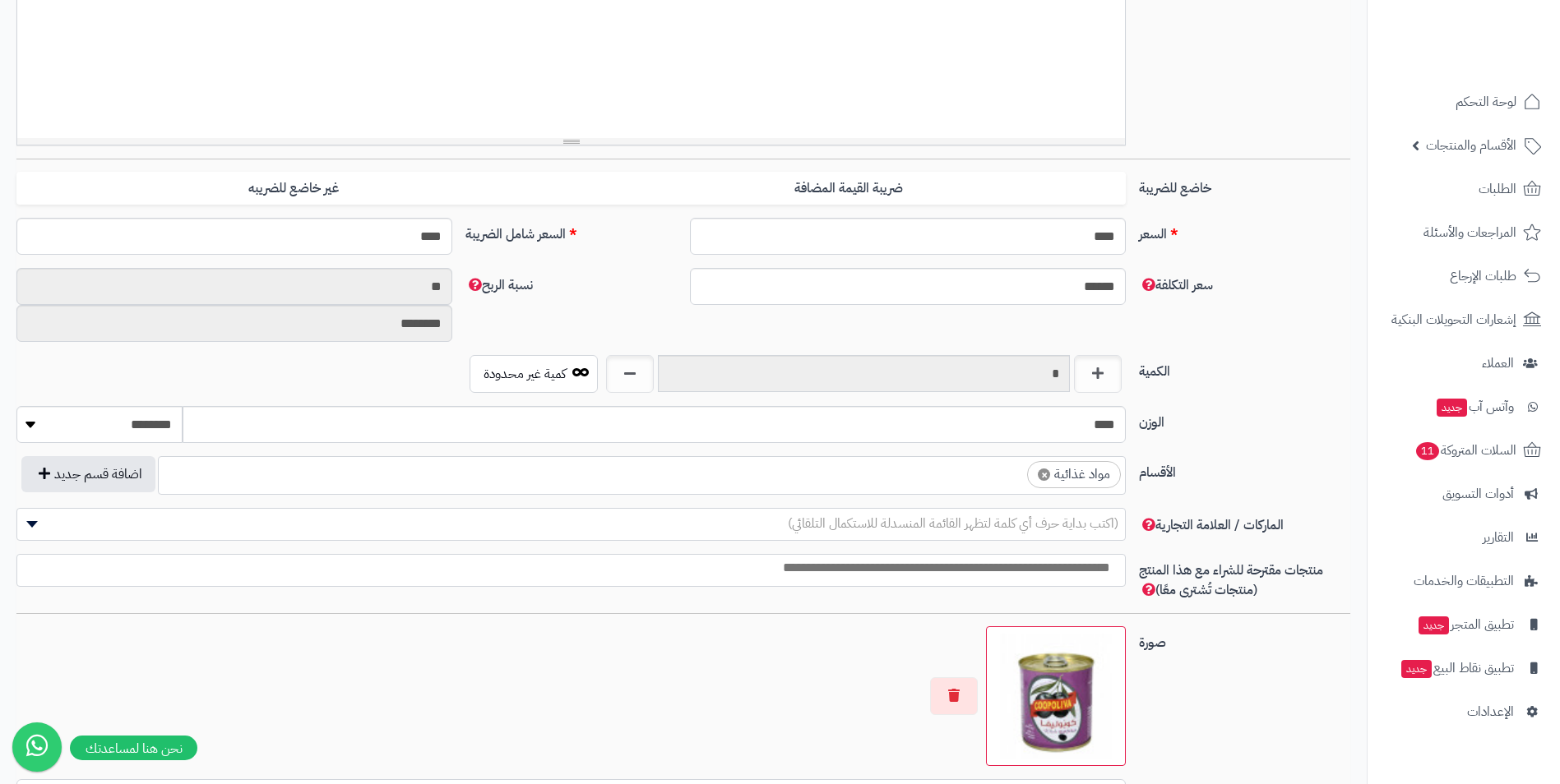
click at [990, 481] on ul "× مواد غذائية" at bounding box center [641, 472] width 966 height 31
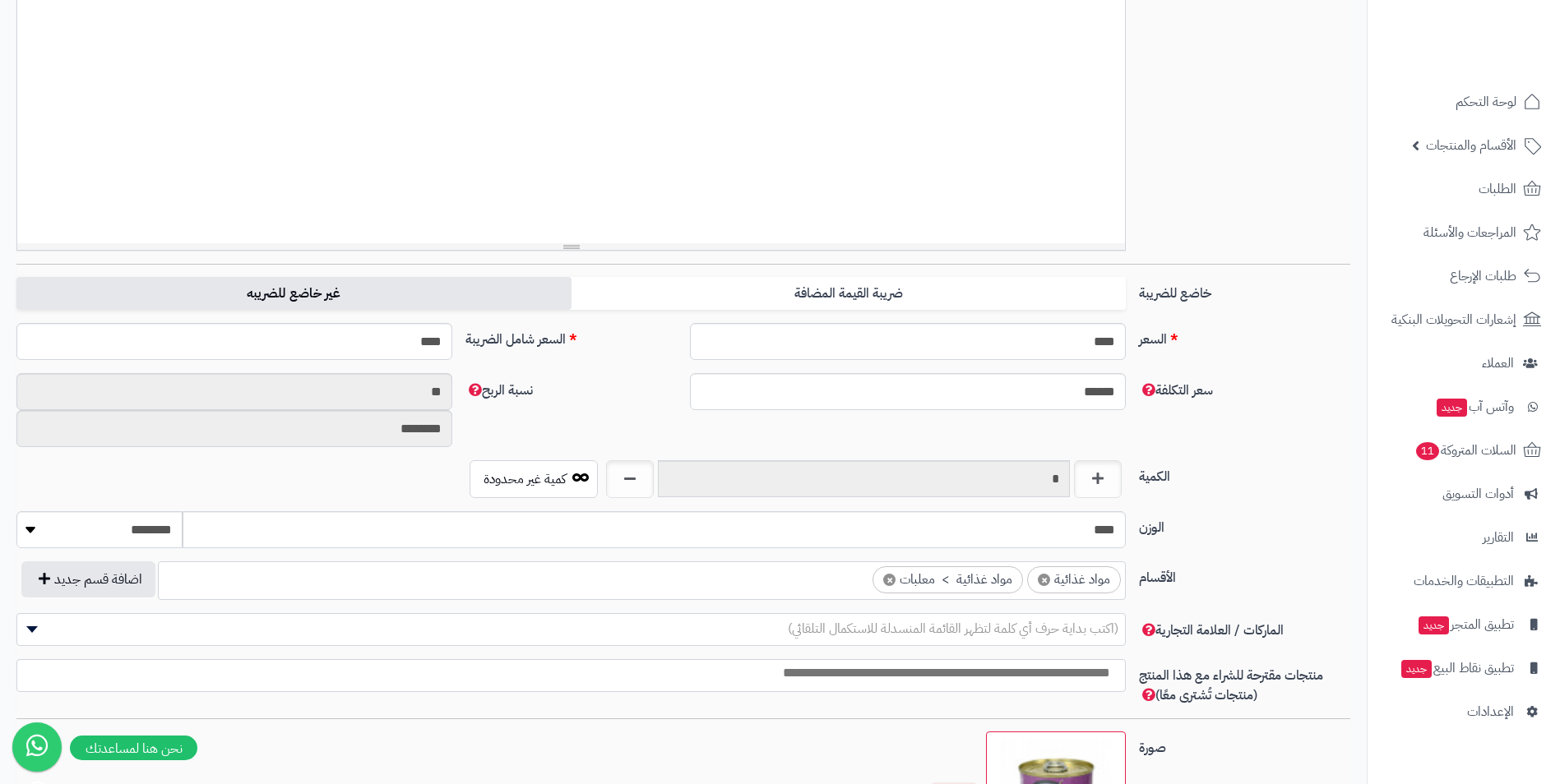
scroll to position [0, 0]
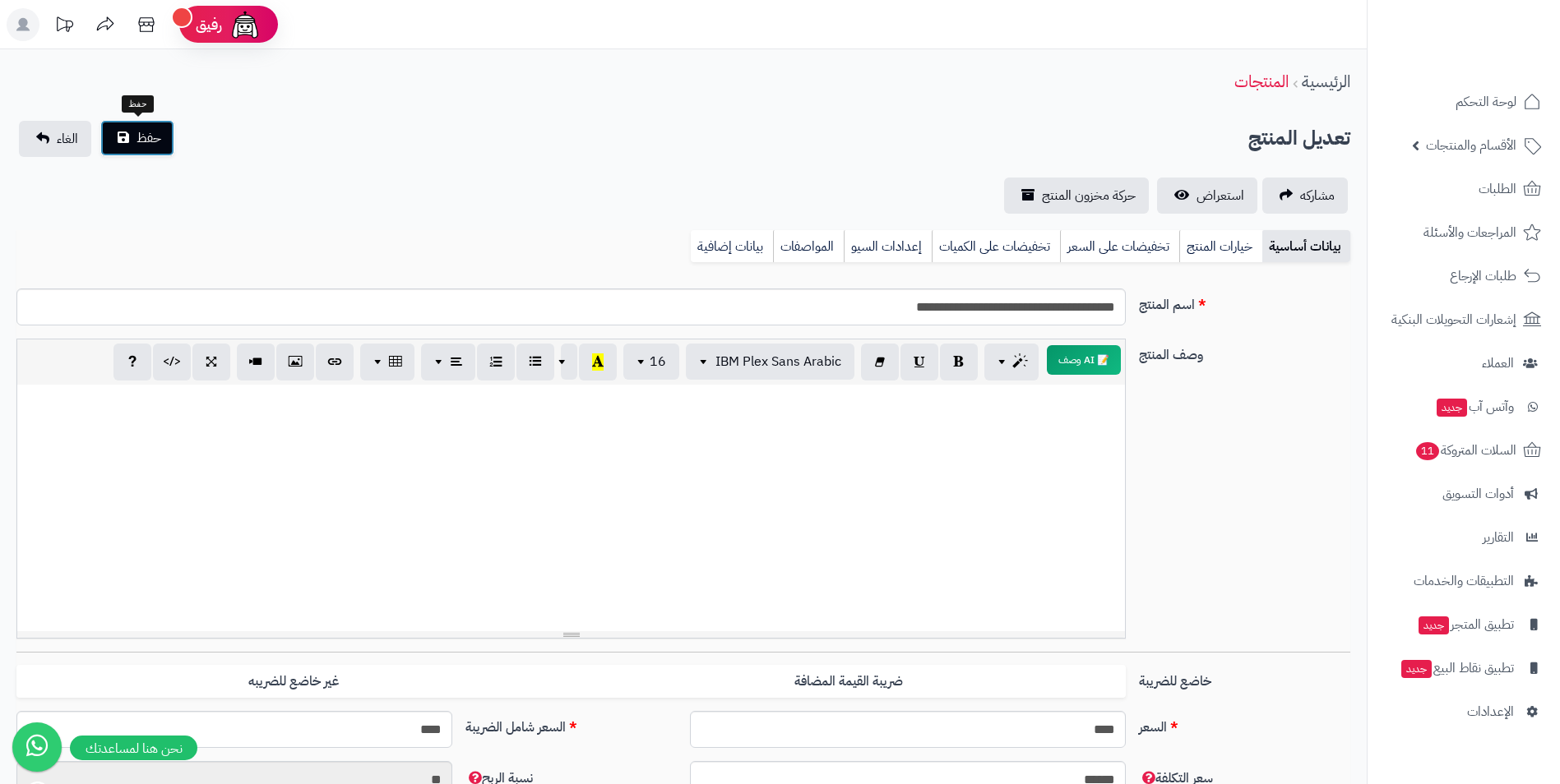
click at [161, 136] on button "حفظ" at bounding box center [137, 138] width 74 height 36
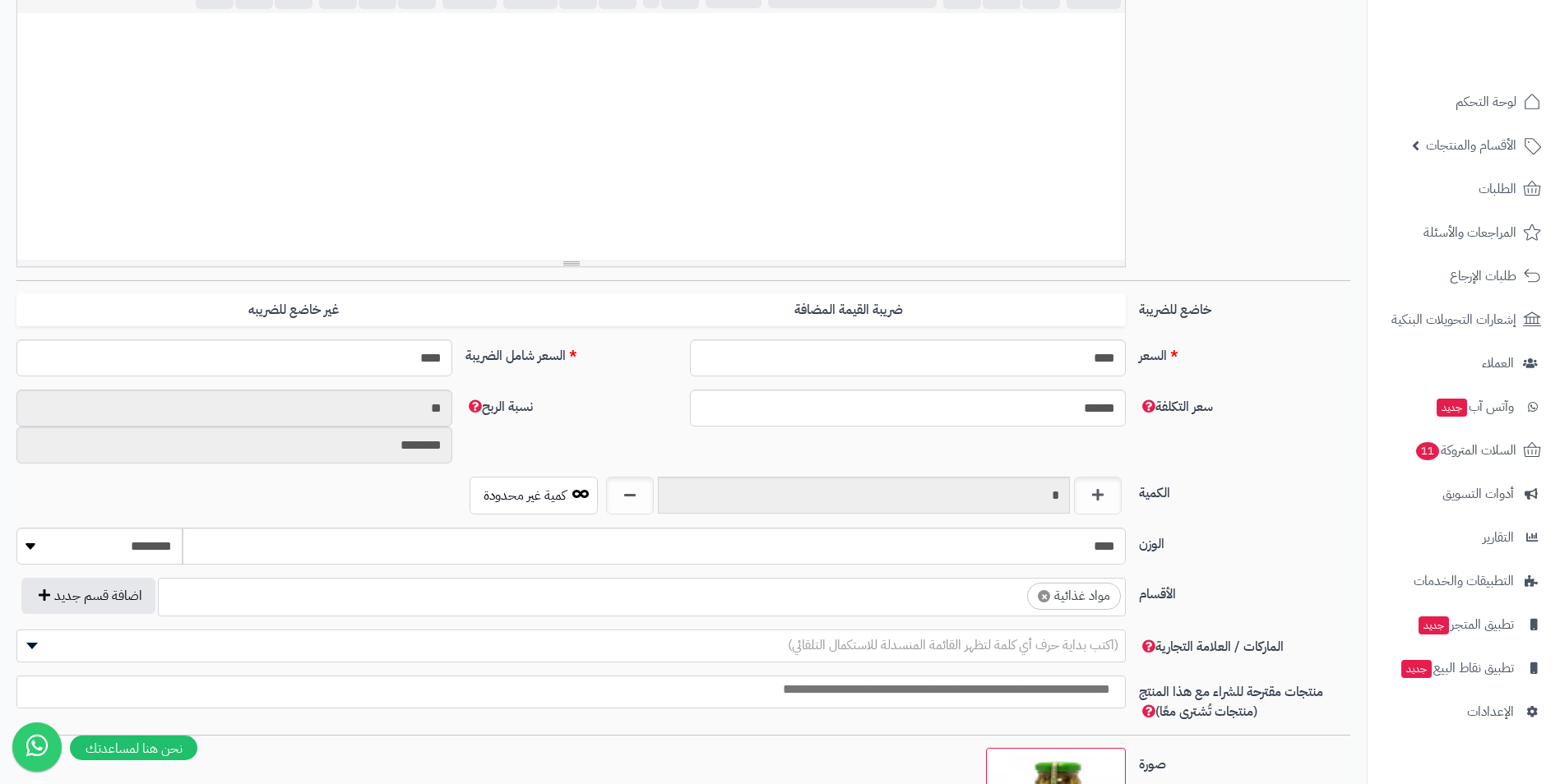
scroll to position [411, 0]
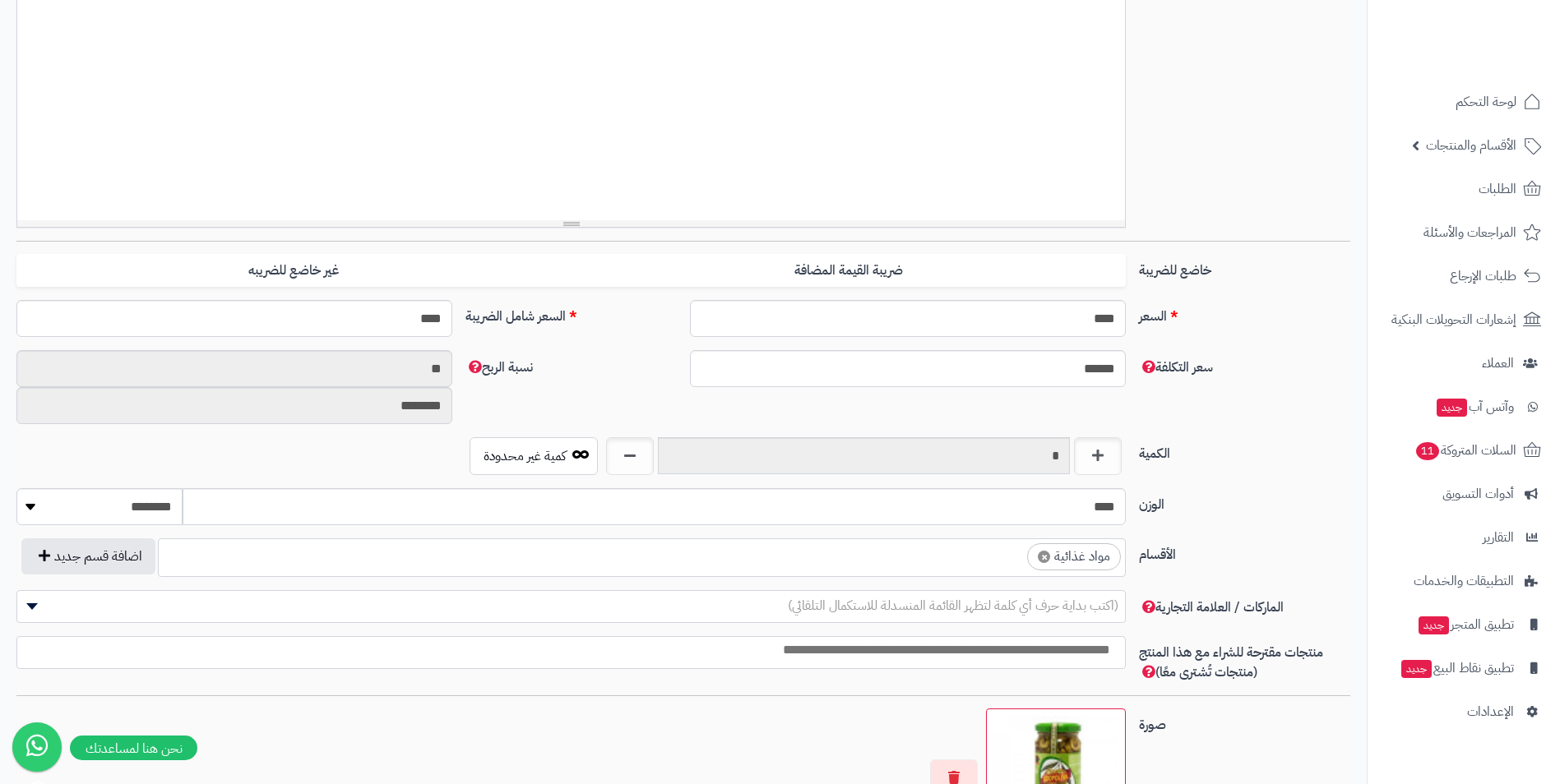
click at [950, 558] on ul "× مواد غذائية" at bounding box center [641, 554] width 966 height 31
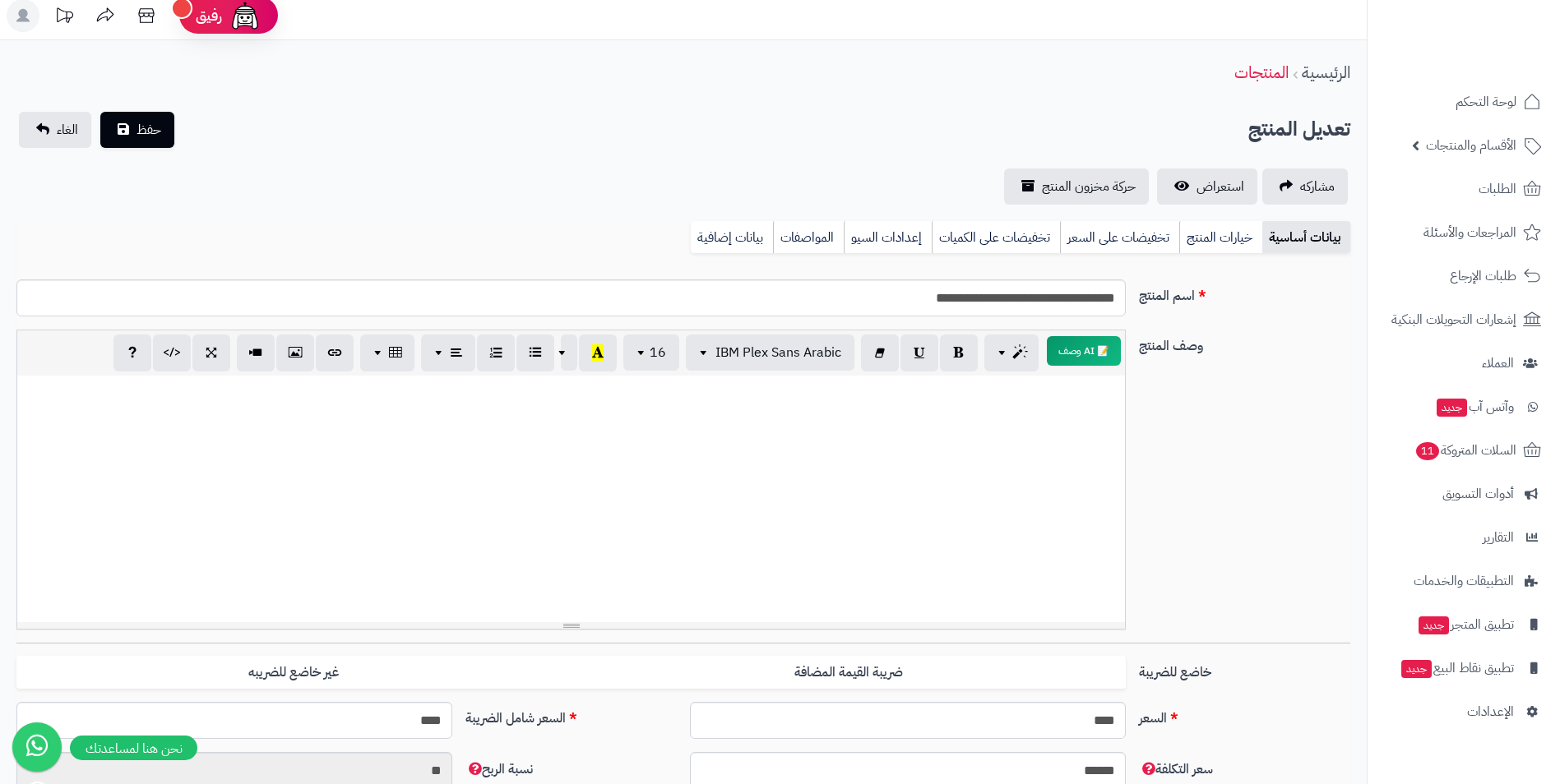
scroll to position [0, 0]
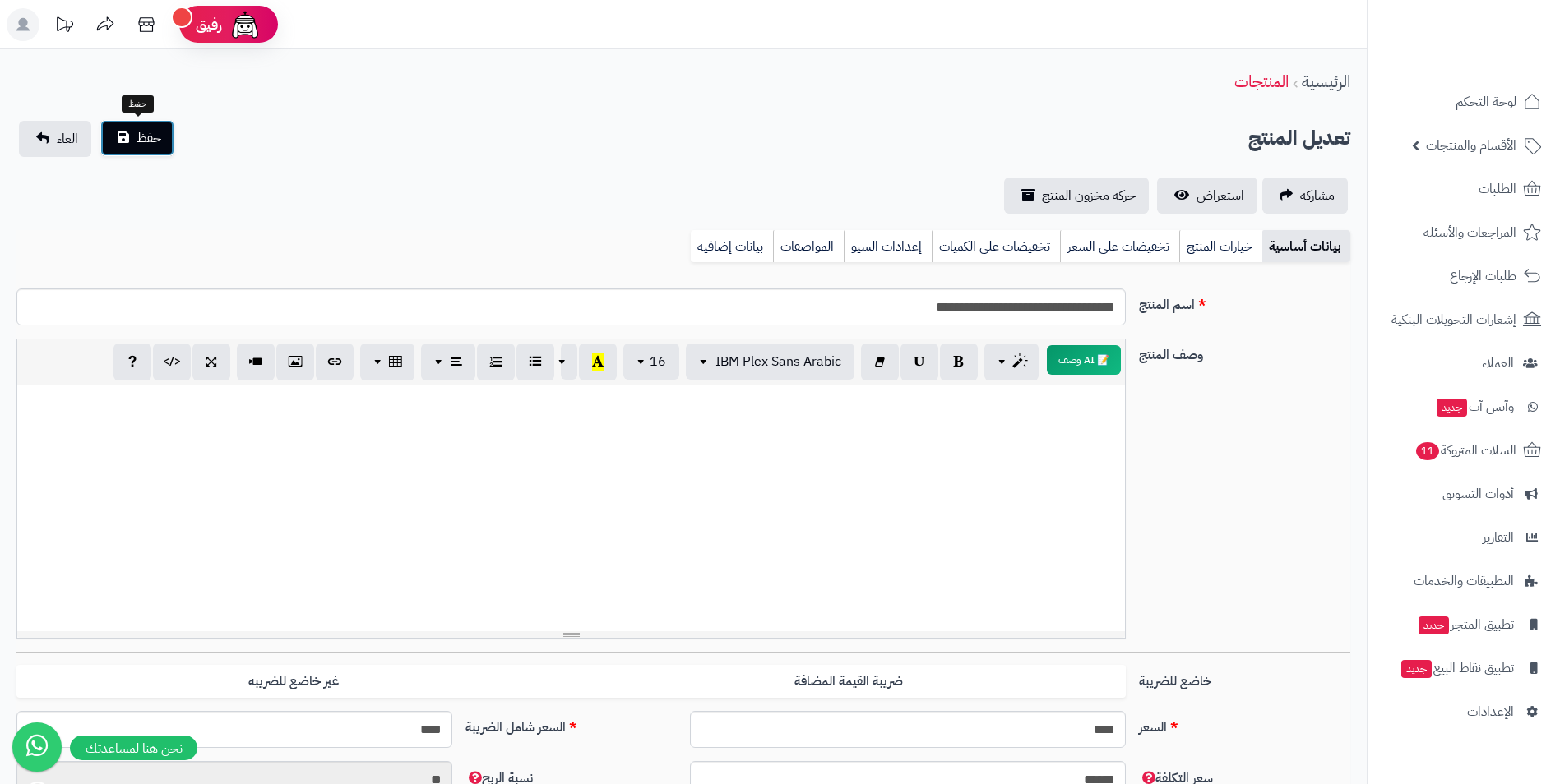
click at [171, 143] on button "حفظ" at bounding box center [137, 138] width 74 height 36
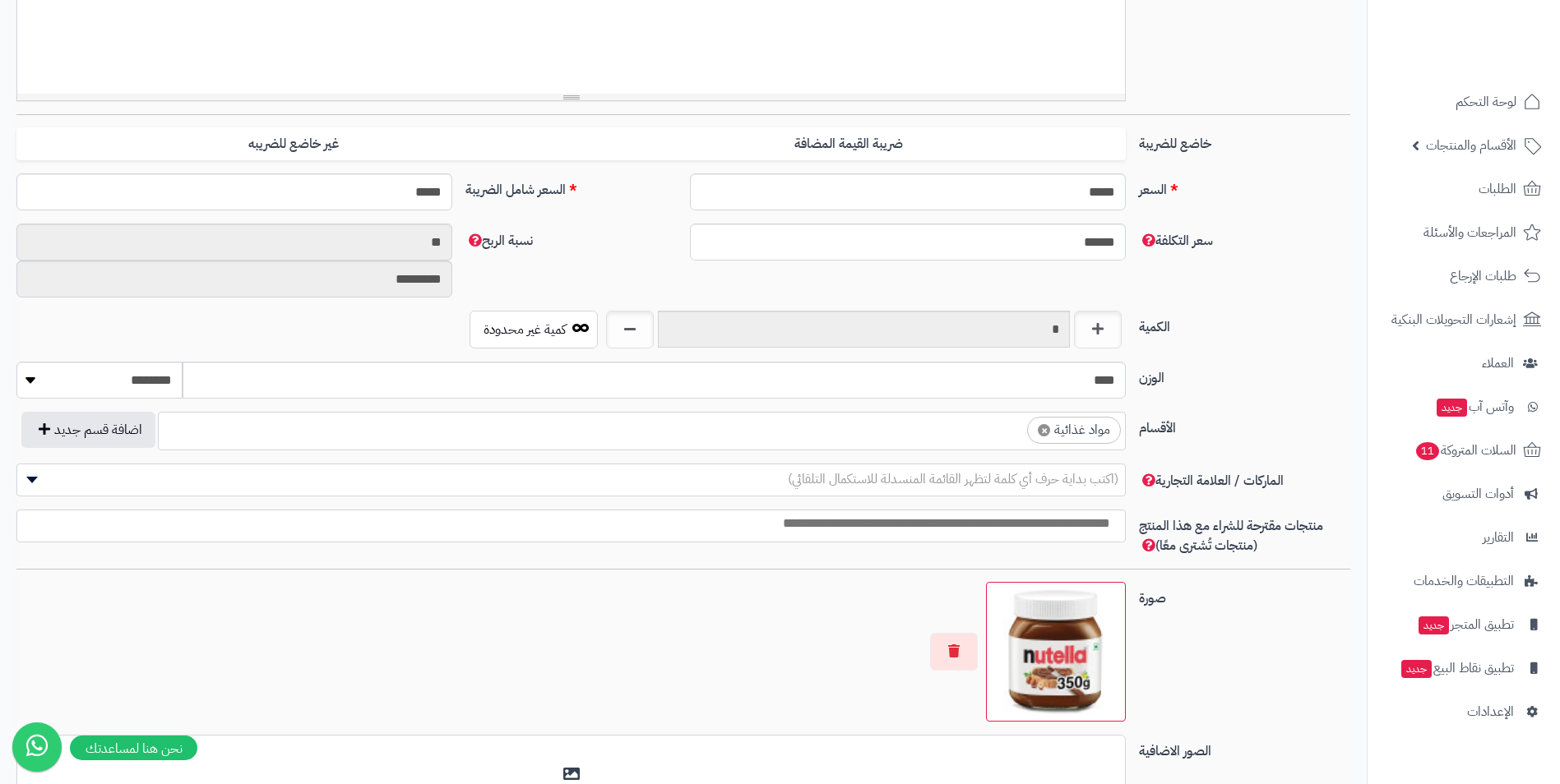
scroll to position [576, 0]
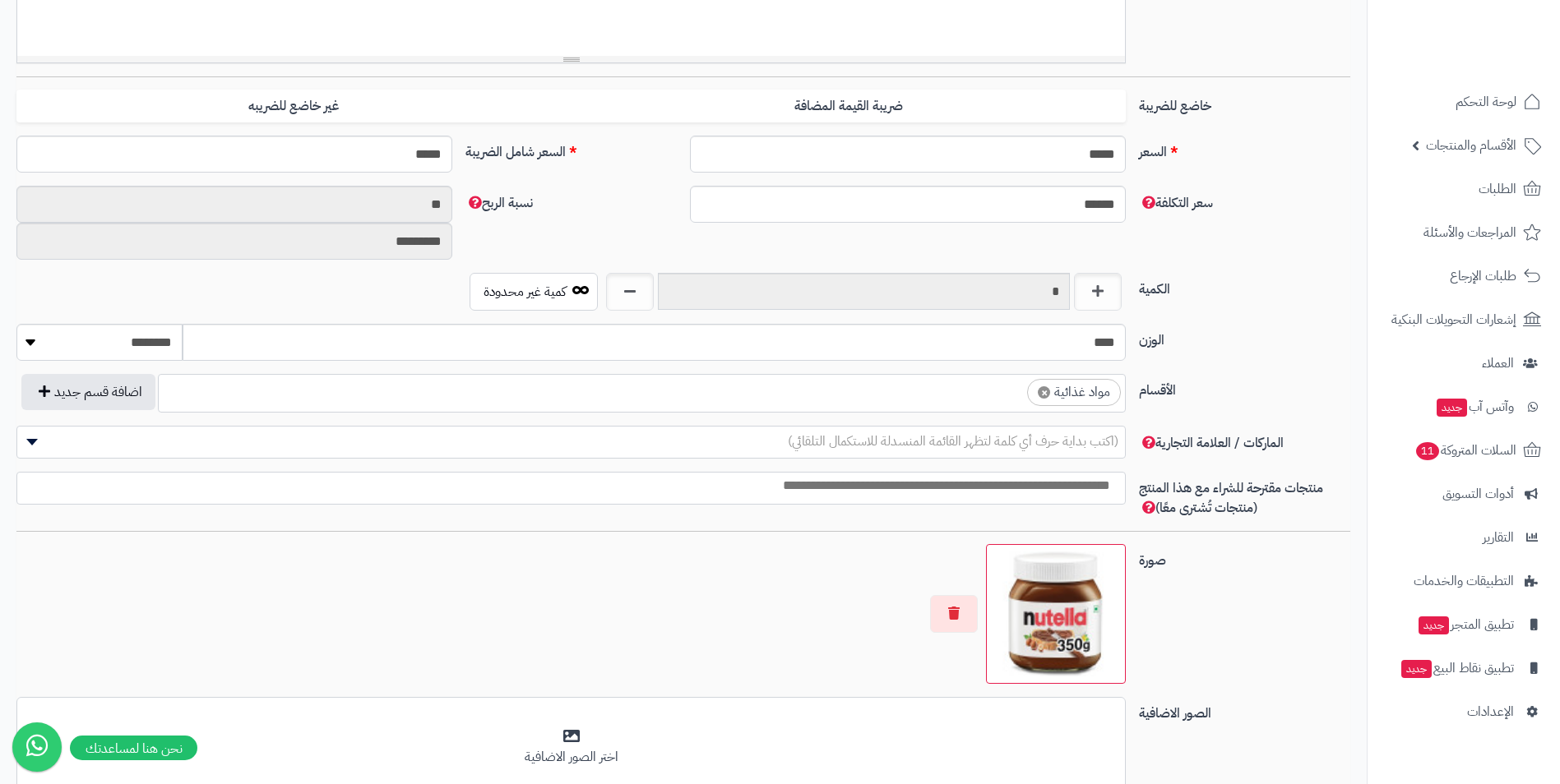
click at [839, 408] on span "× مواد غذائية" at bounding box center [642, 393] width 968 height 39
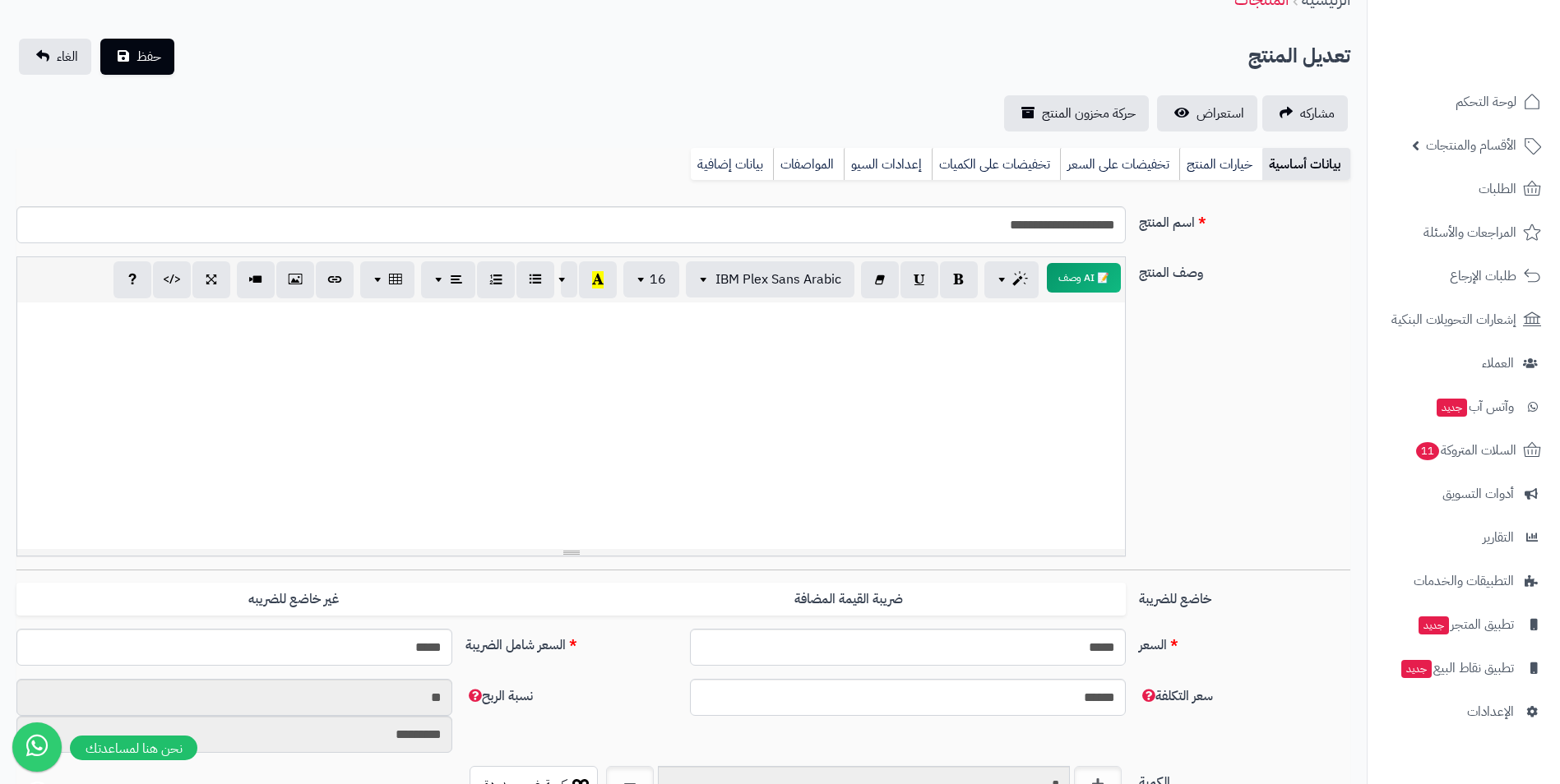
scroll to position [0, 0]
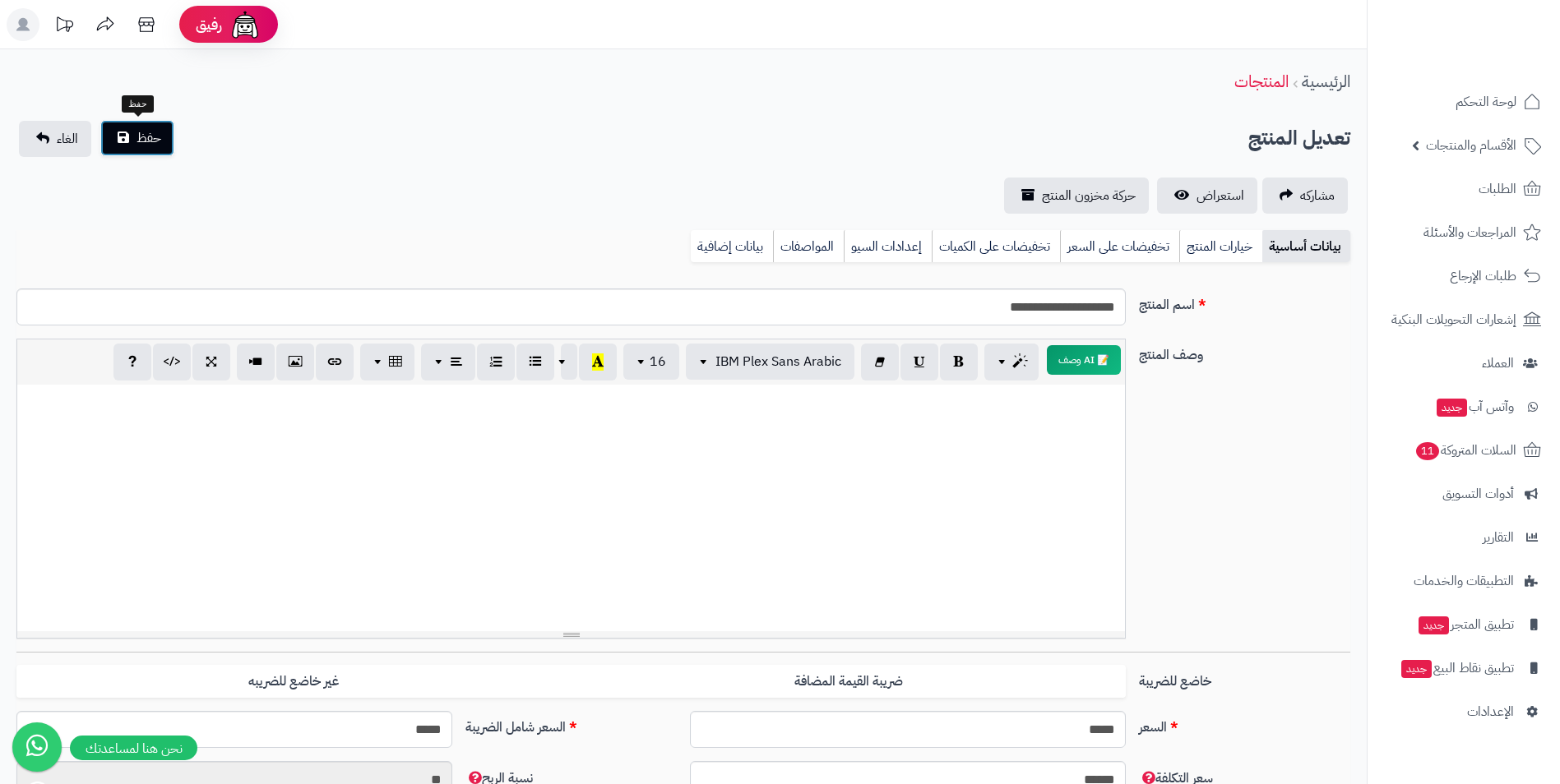
click at [168, 151] on button "حفظ" at bounding box center [137, 138] width 74 height 36
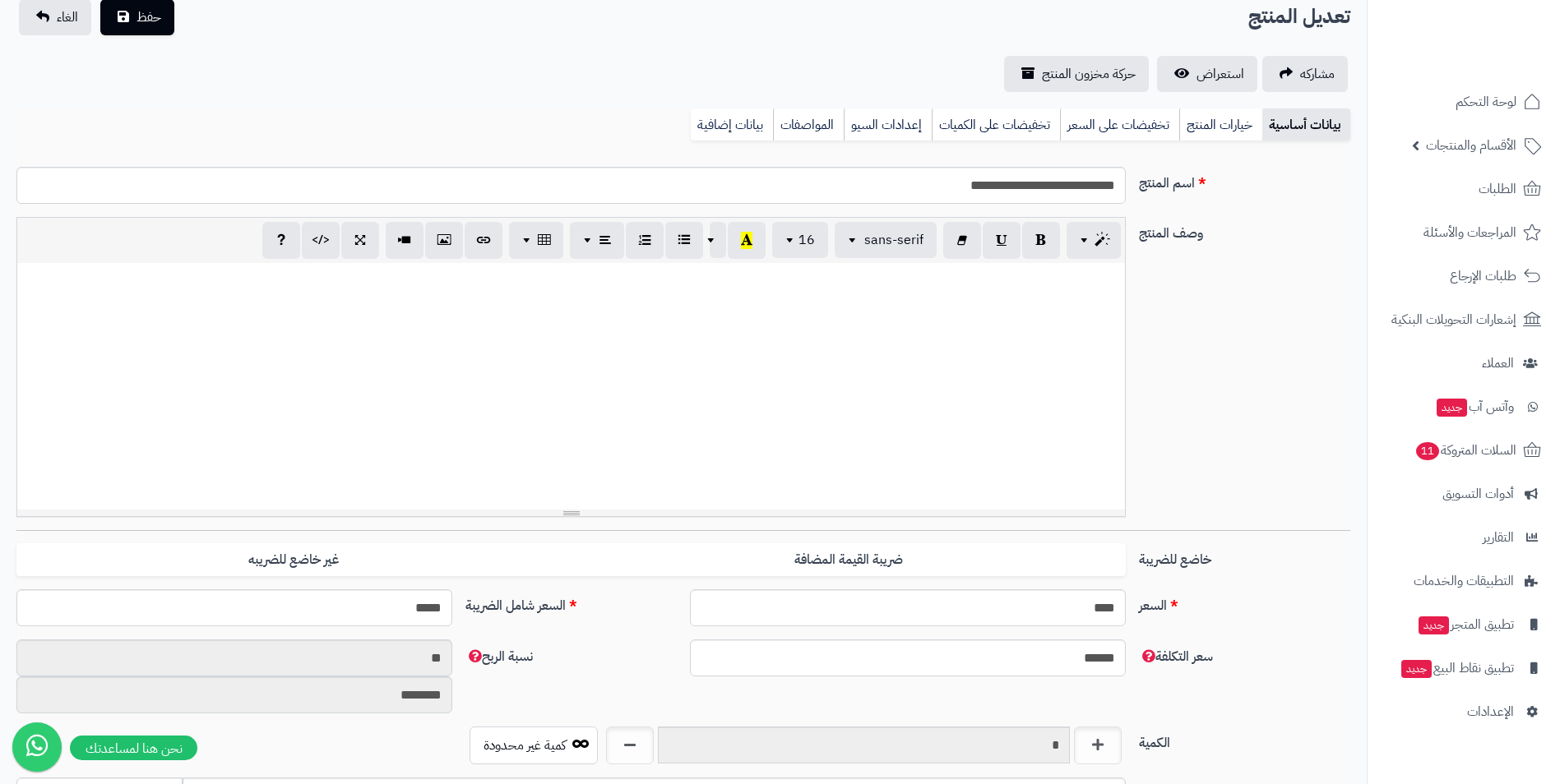
scroll to position [329, 0]
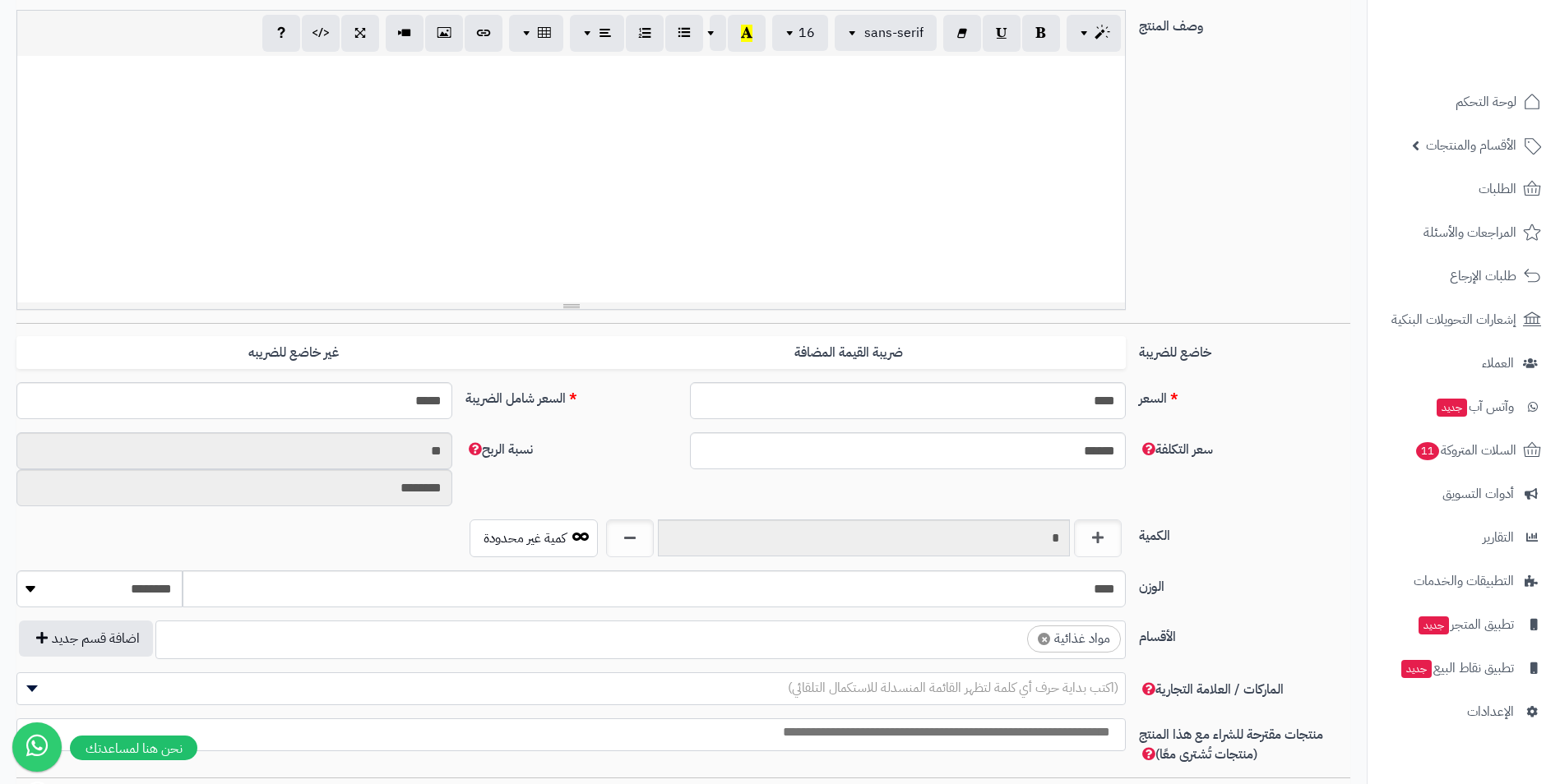
click at [962, 645] on ul "× مواد غذائية" at bounding box center [641, 637] width 969 height 31
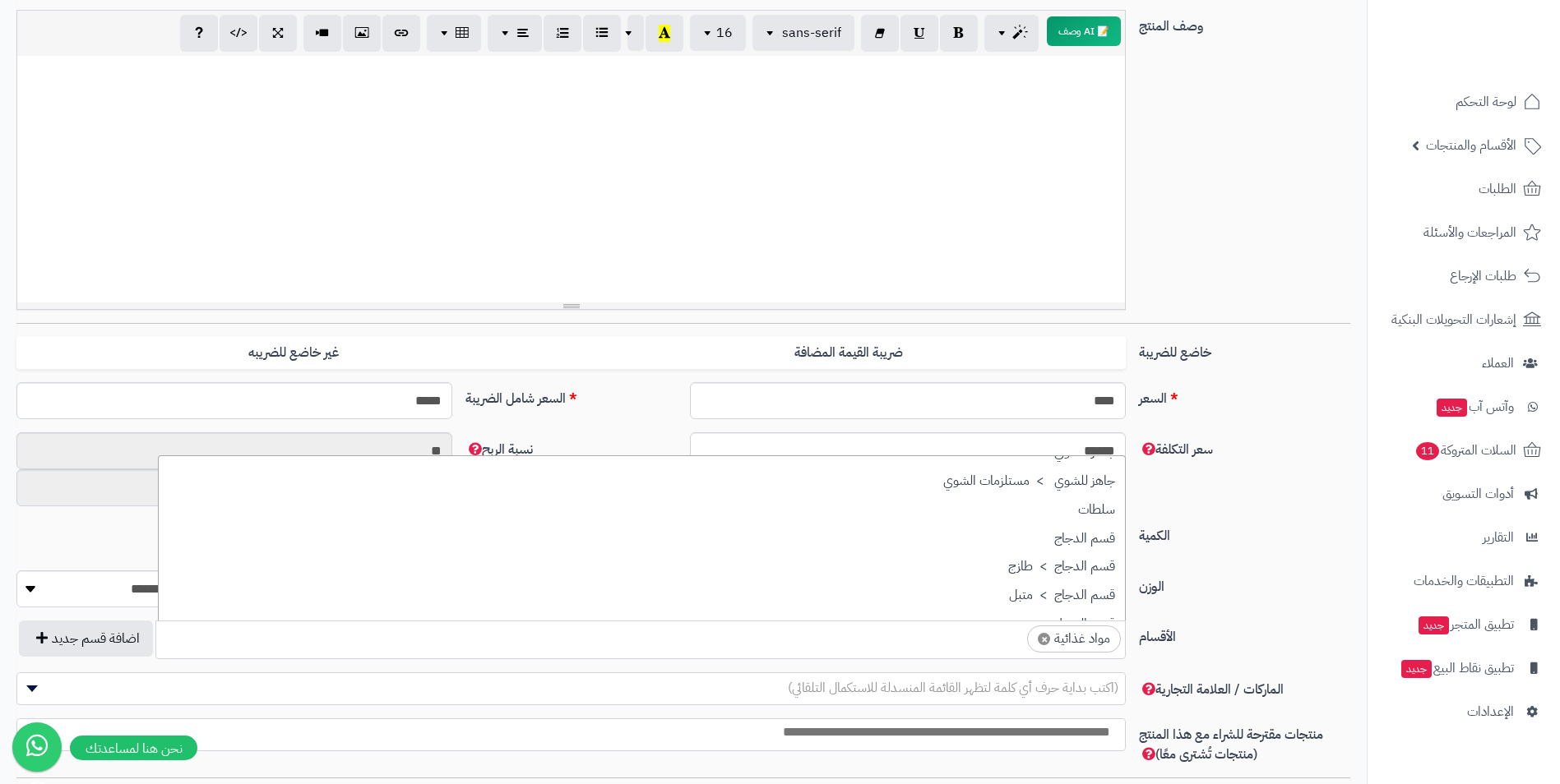
scroll to position [247, 0]
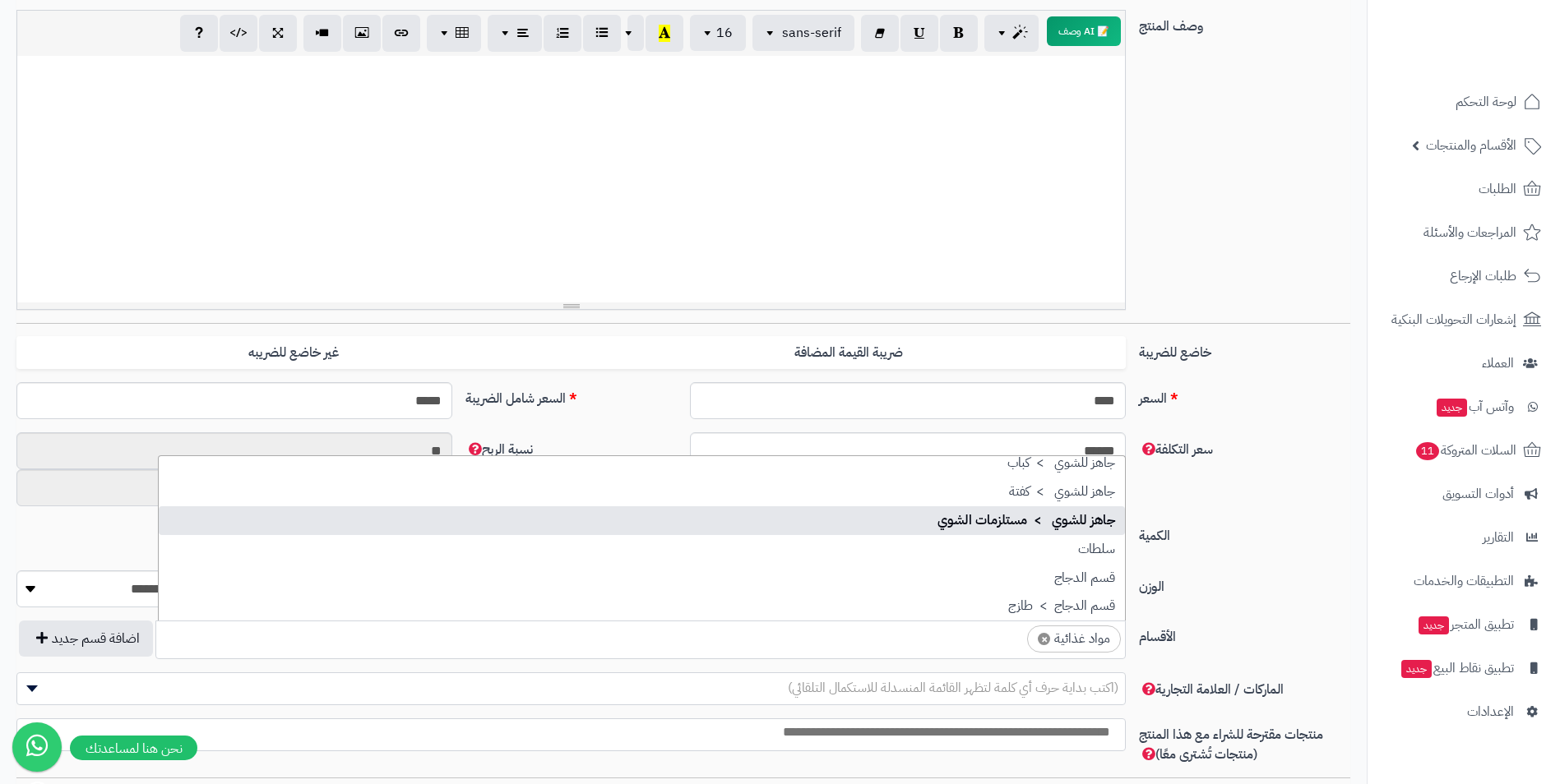
select select "***"
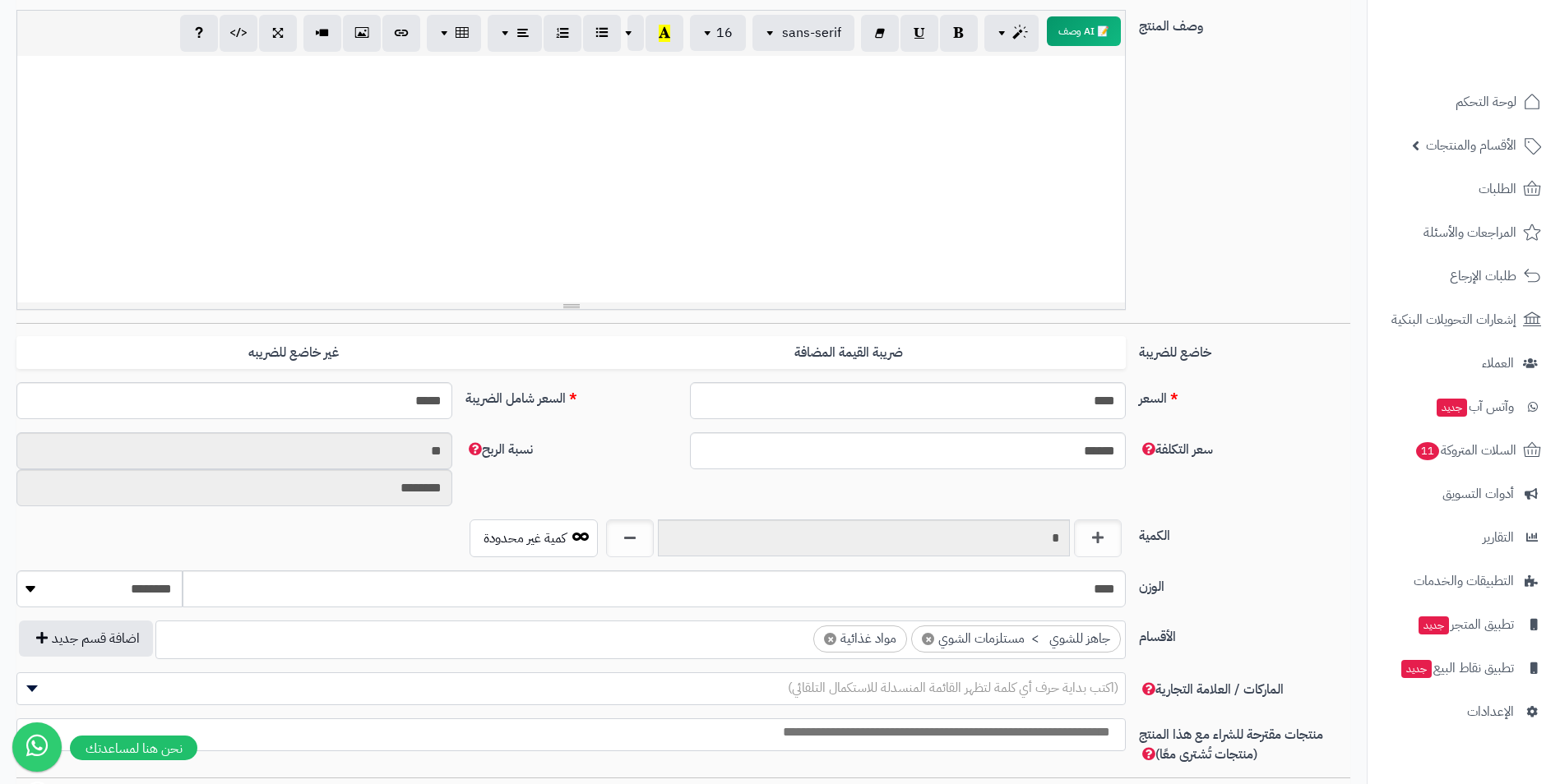
click at [829, 639] on span "×" at bounding box center [829, 639] width 12 height 12
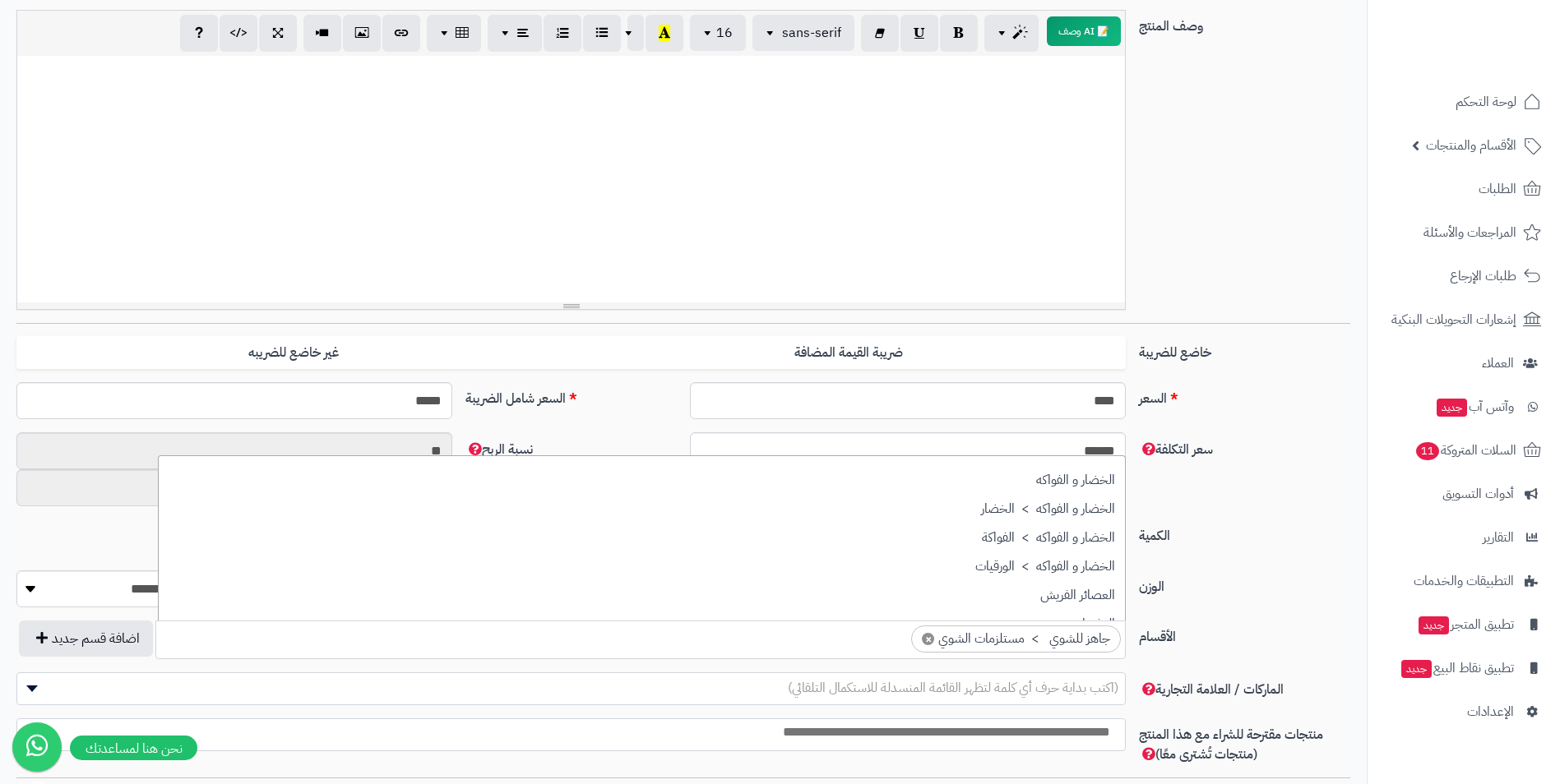
scroll to position [268, 0]
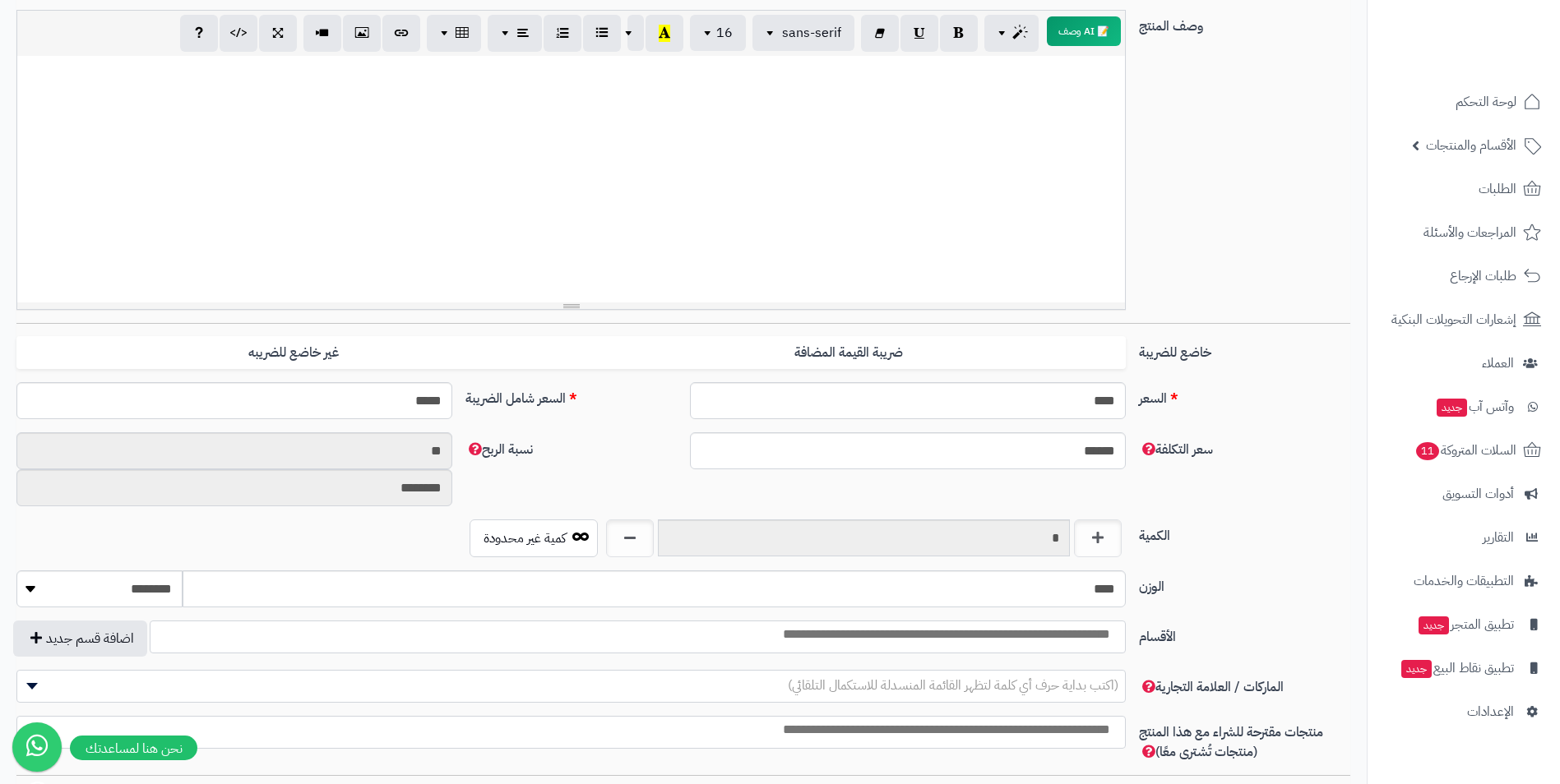
drag, startPoint x: 1002, startPoint y: 642, endPoint x: 1030, endPoint y: 644, distance: 28.1
click at [1030, 644] on input "search" at bounding box center [637, 635] width 966 height 19
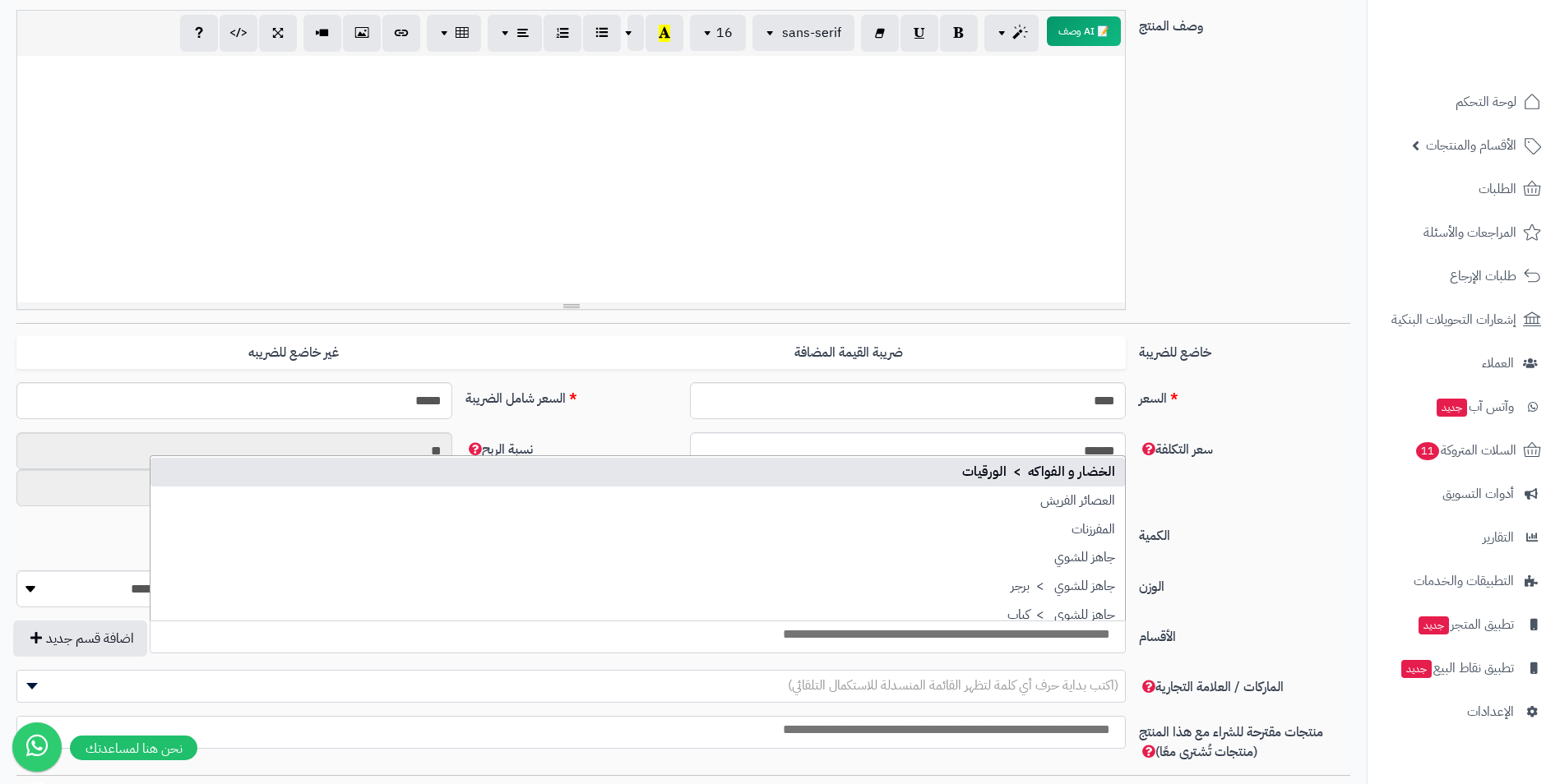
scroll to position [247, 0]
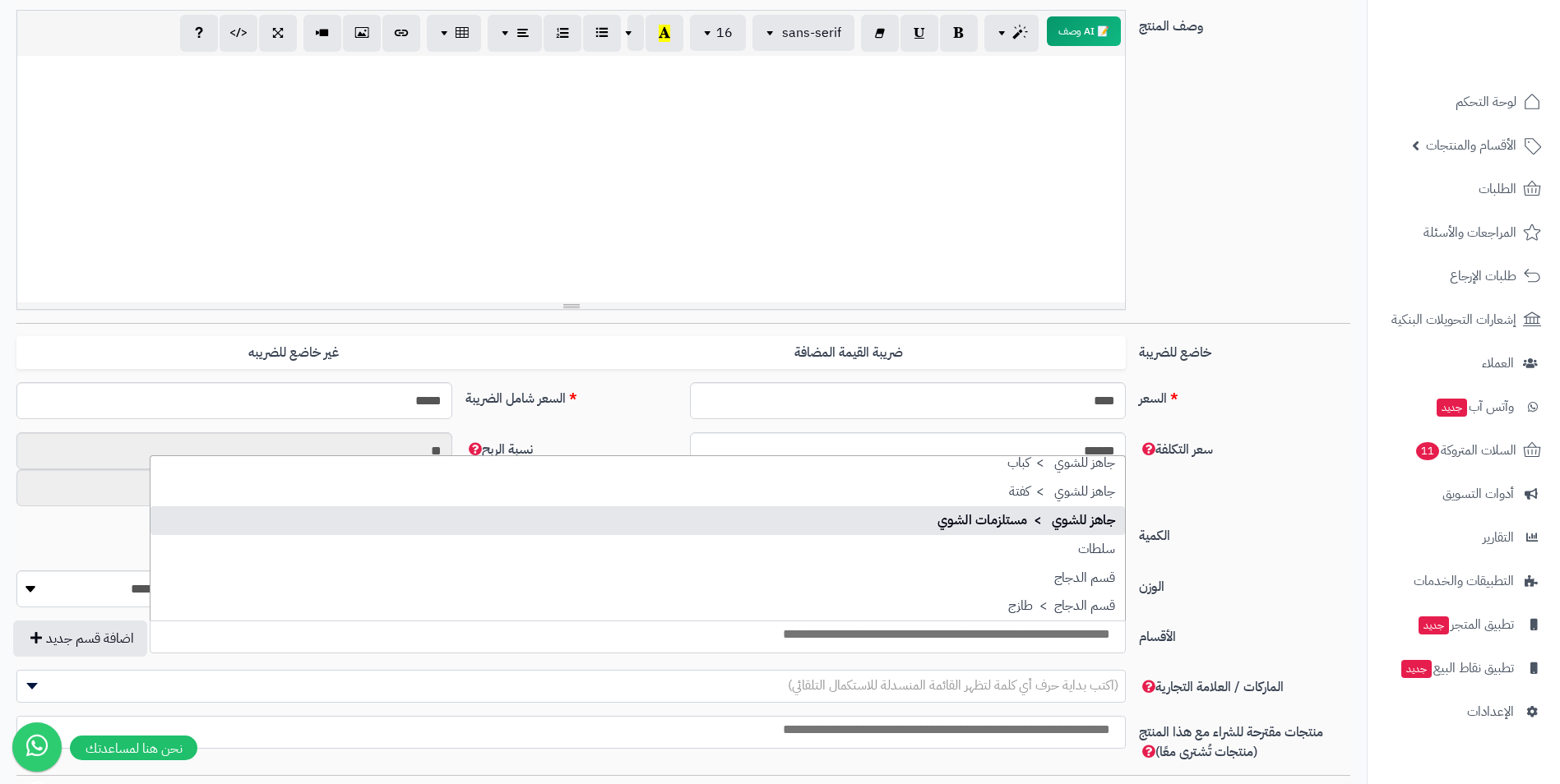
select select "***"
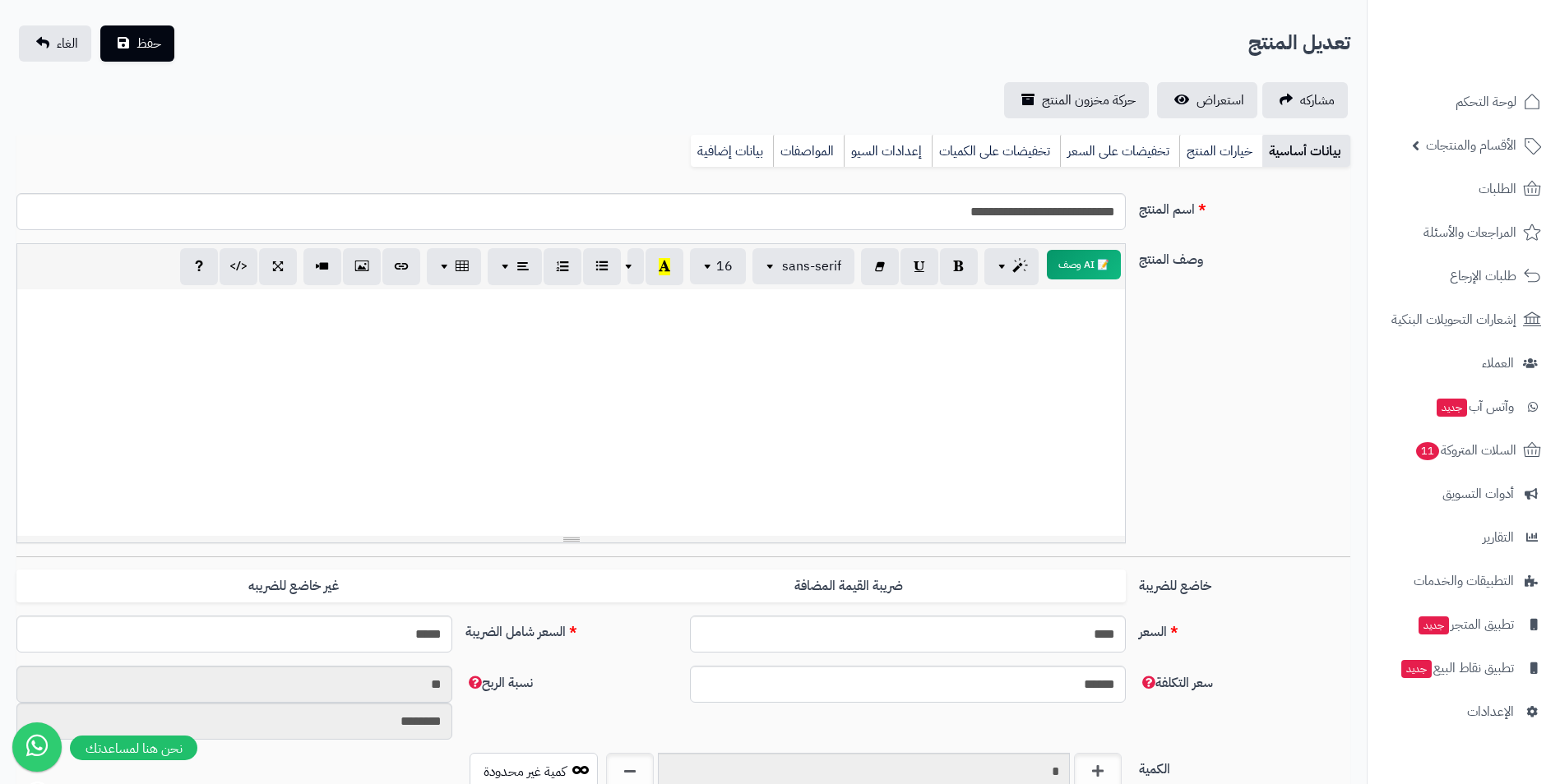
scroll to position [0, 0]
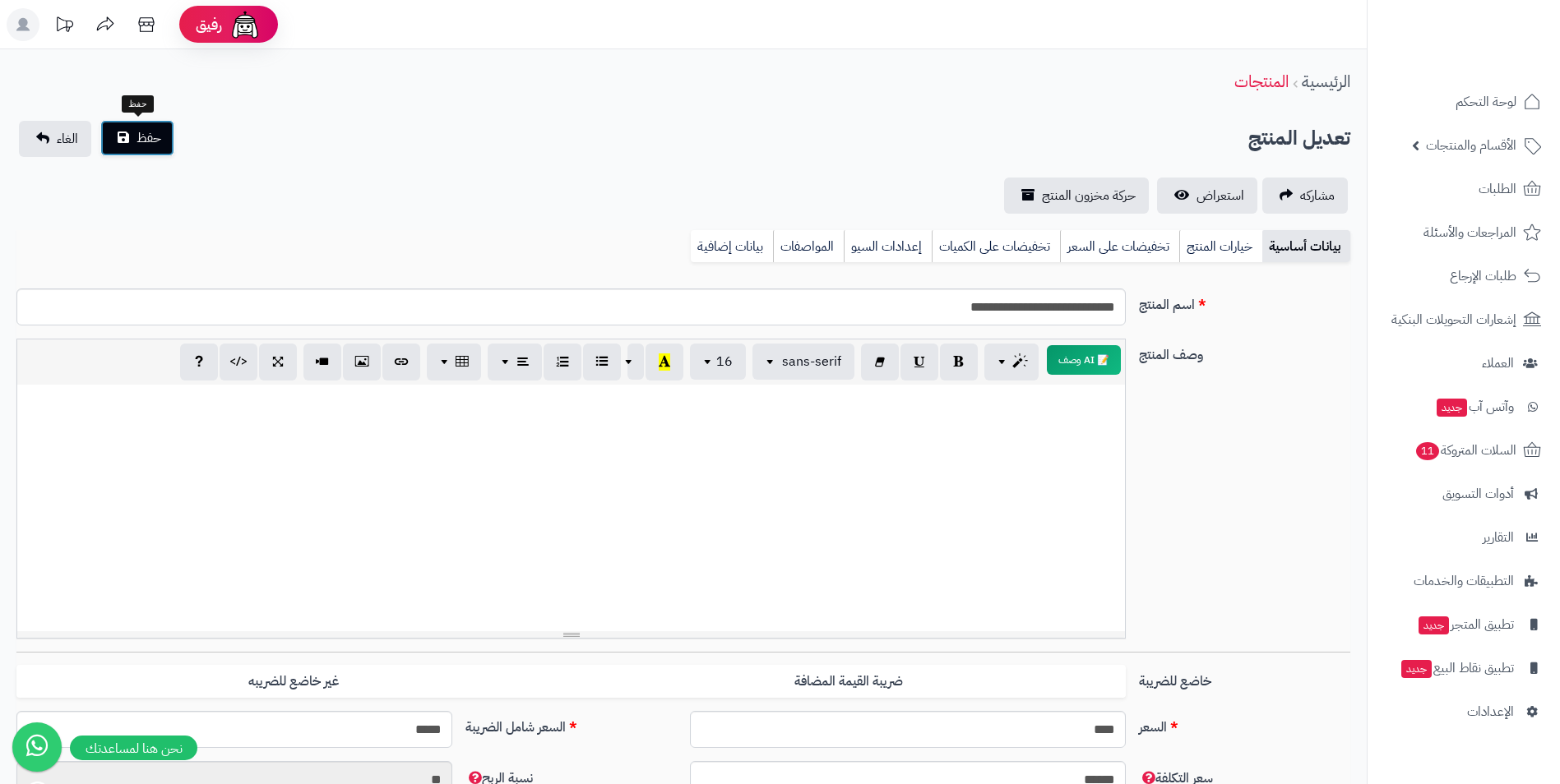
click at [122, 150] on button "حفظ" at bounding box center [137, 138] width 74 height 36
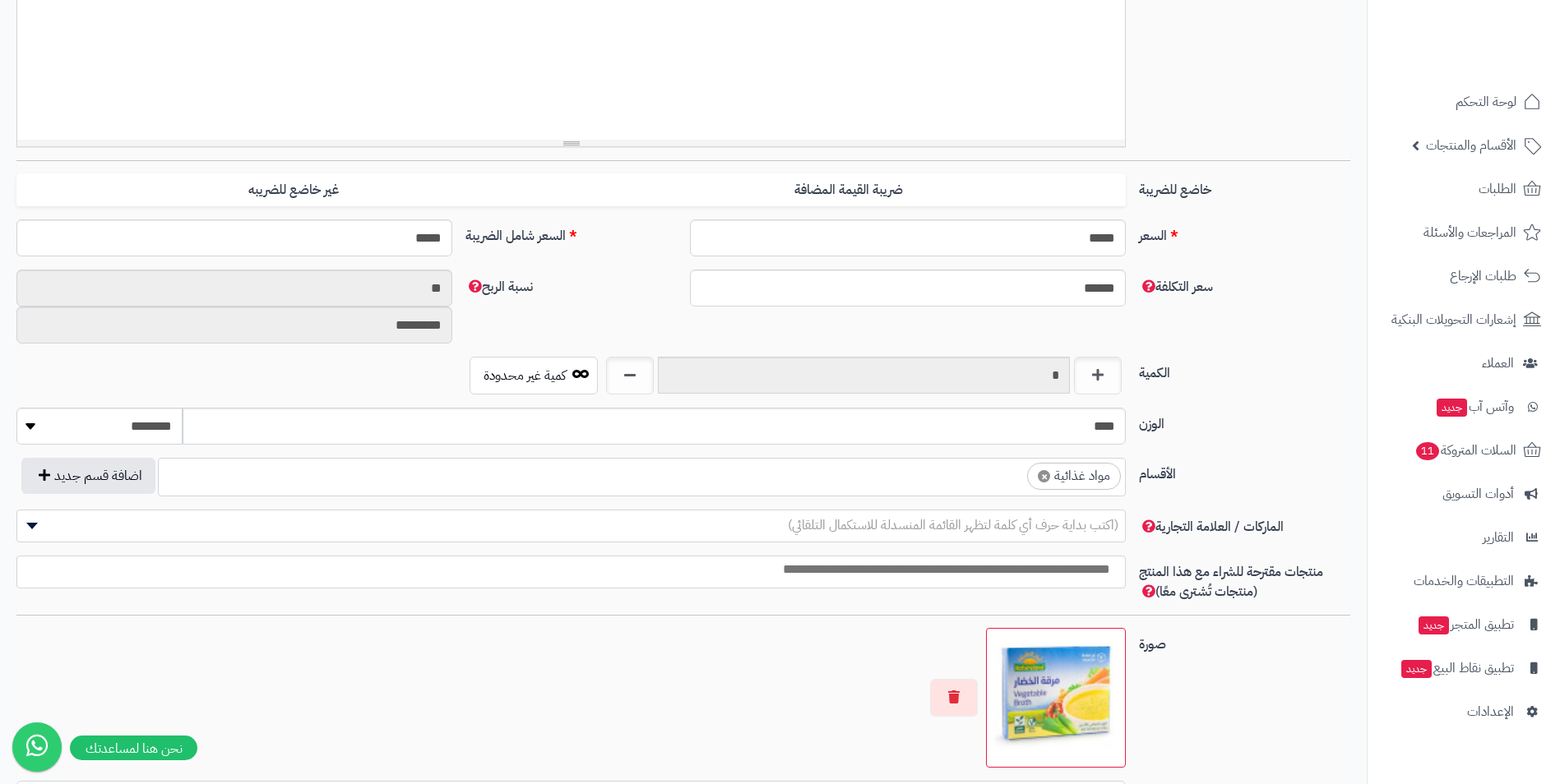
scroll to position [494, 0]
click at [980, 478] on ul "× مواد غذائية" at bounding box center [641, 472] width 966 height 31
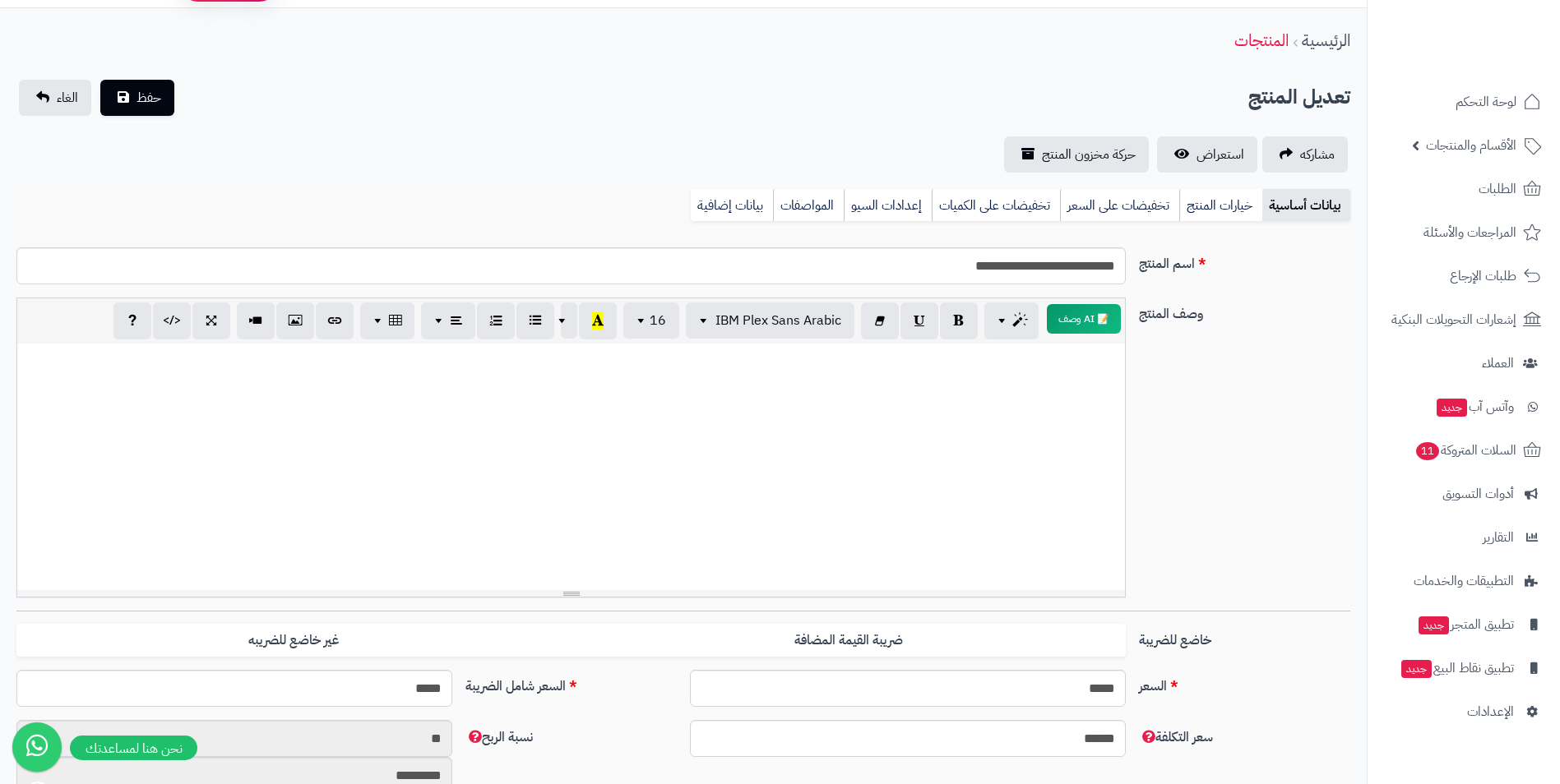
scroll to position [0, 0]
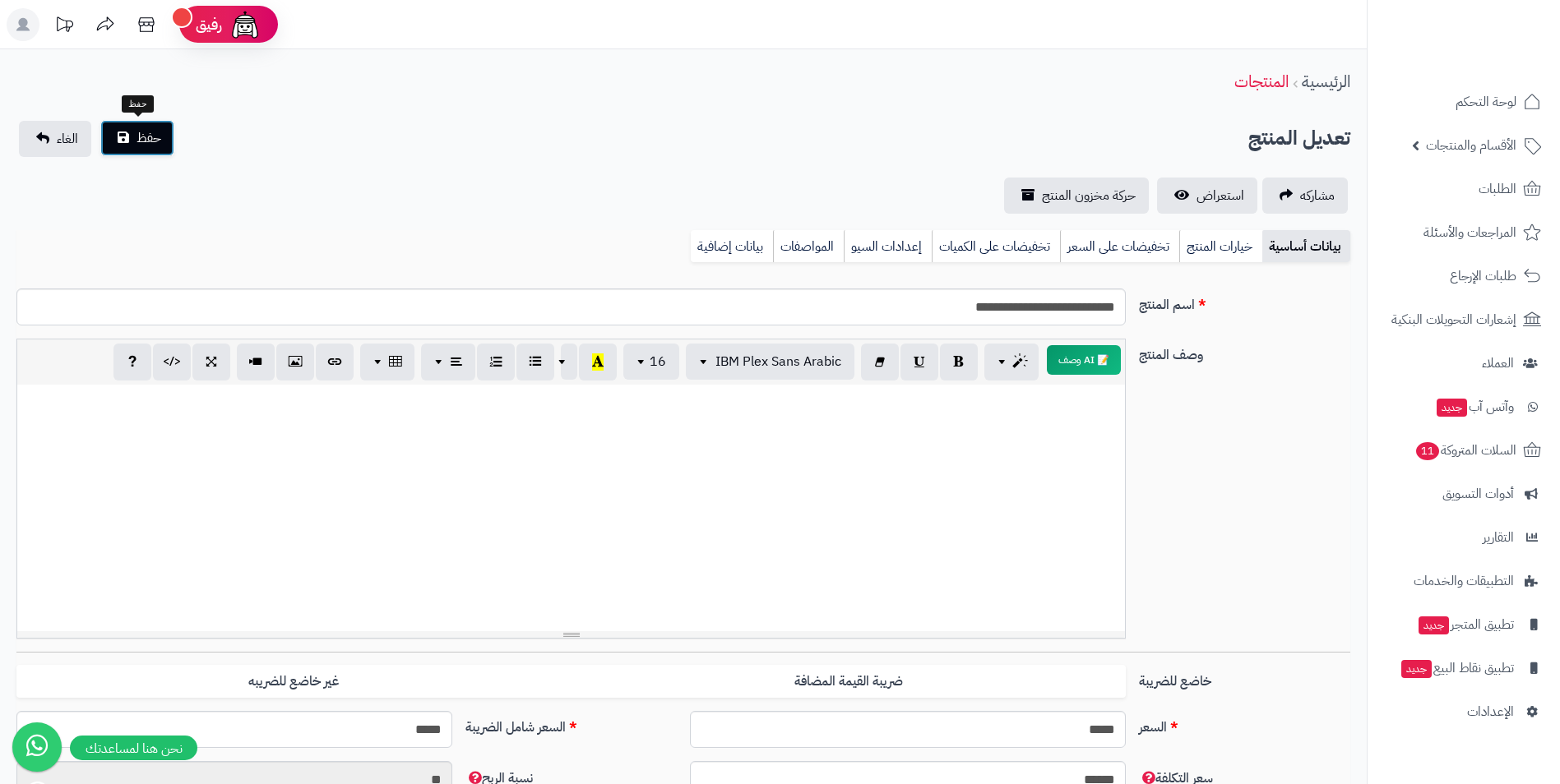
click at [126, 147] on button "حفظ" at bounding box center [137, 138] width 74 height 36
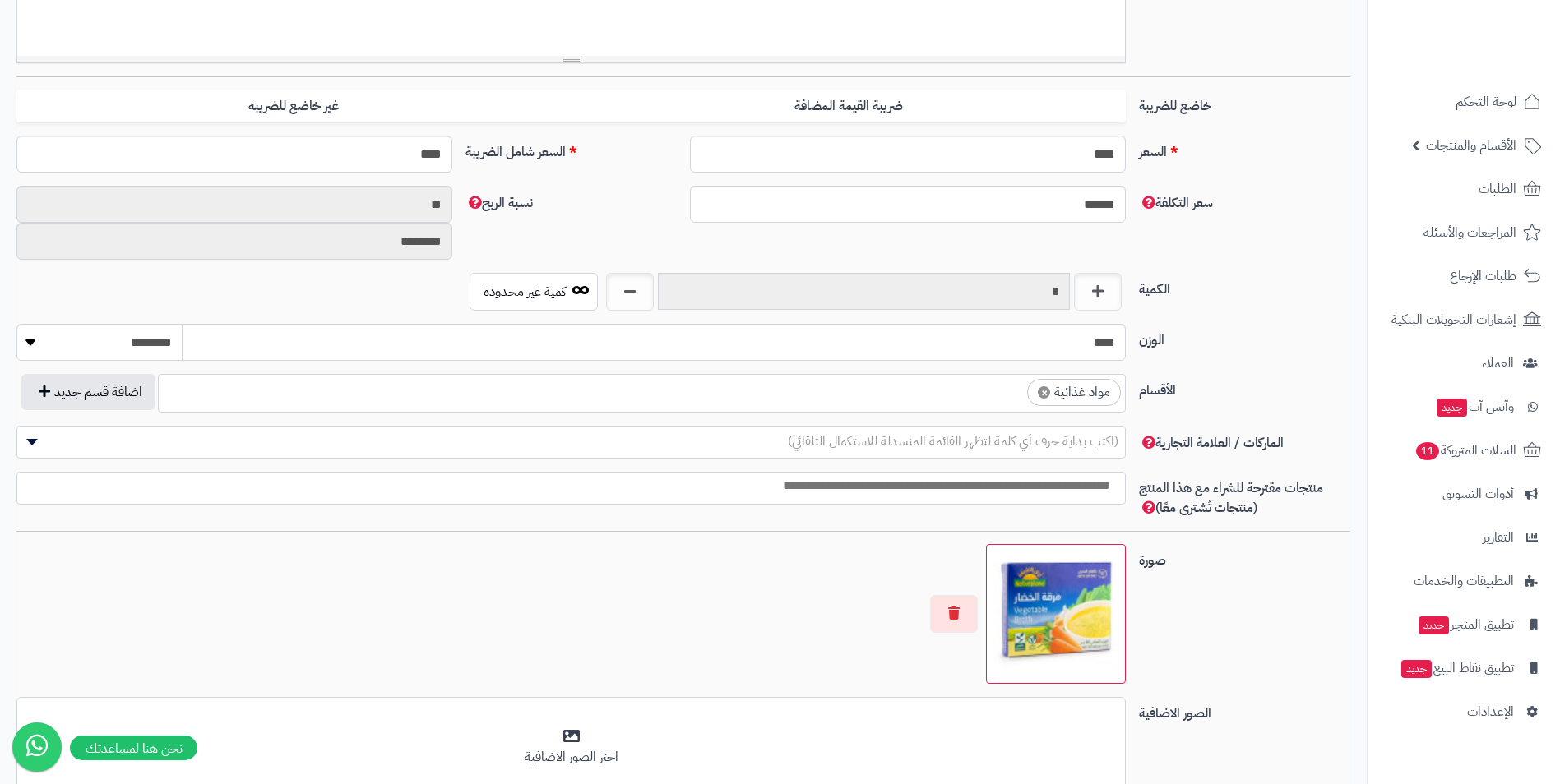
scroll to position [590, 0]
click at [978, 404] on ul "× مواد غذائية" at bounding box center [641, 390] width 966 height 31
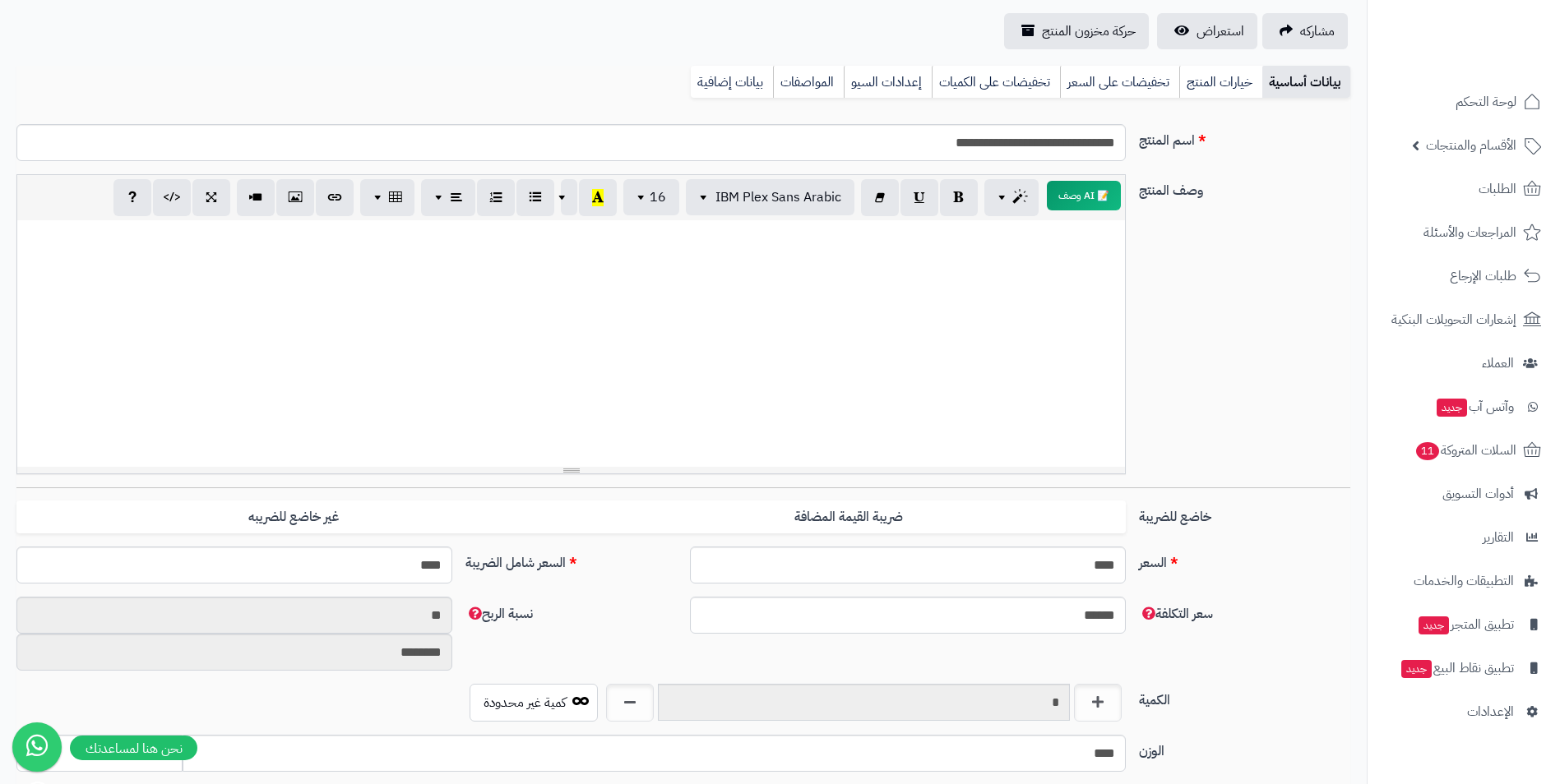
scroll to position [0, 0]
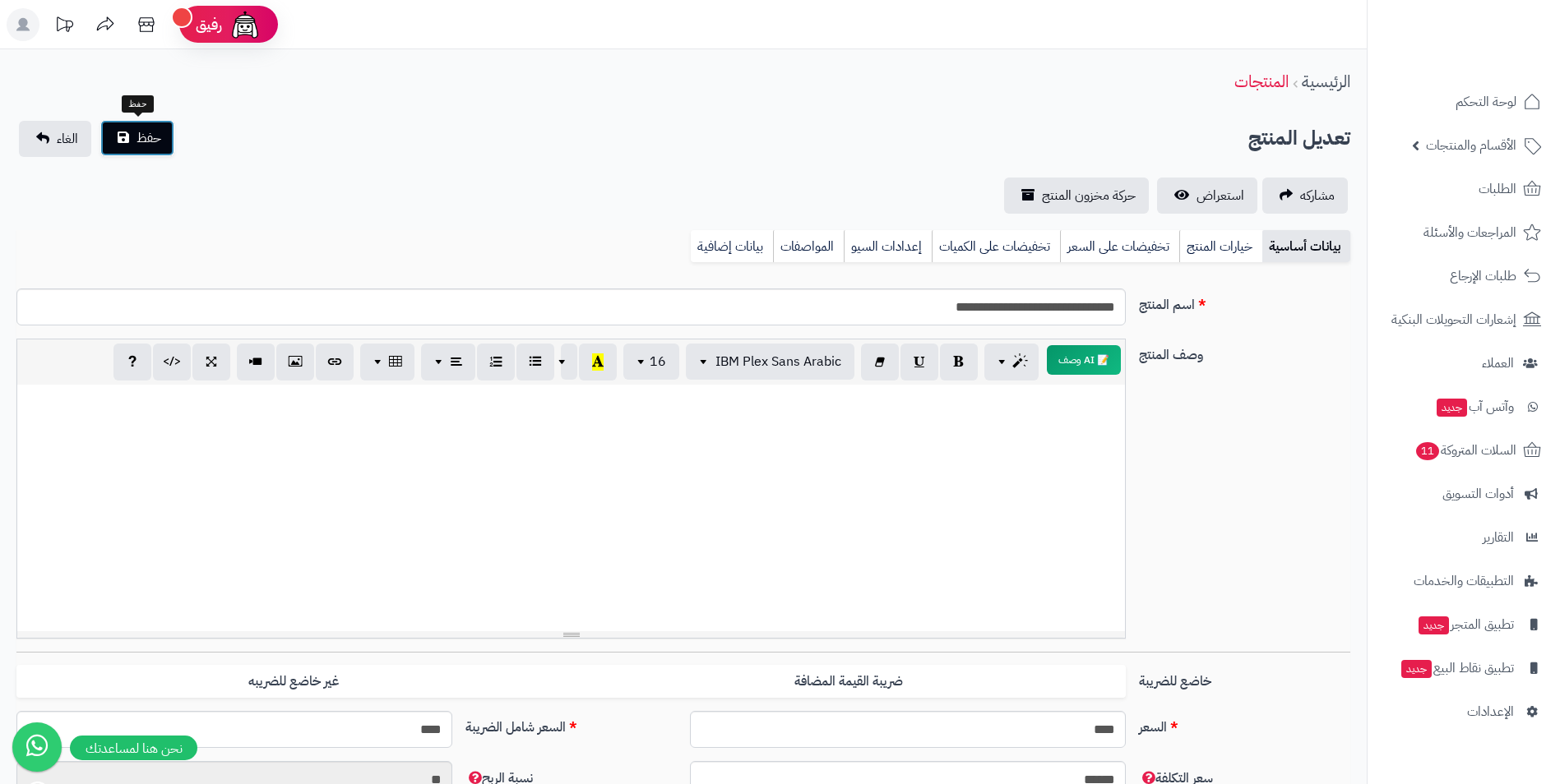
click at [146, 131] on span "حفظ" at bounding box center [149, 138] width 25 height 20
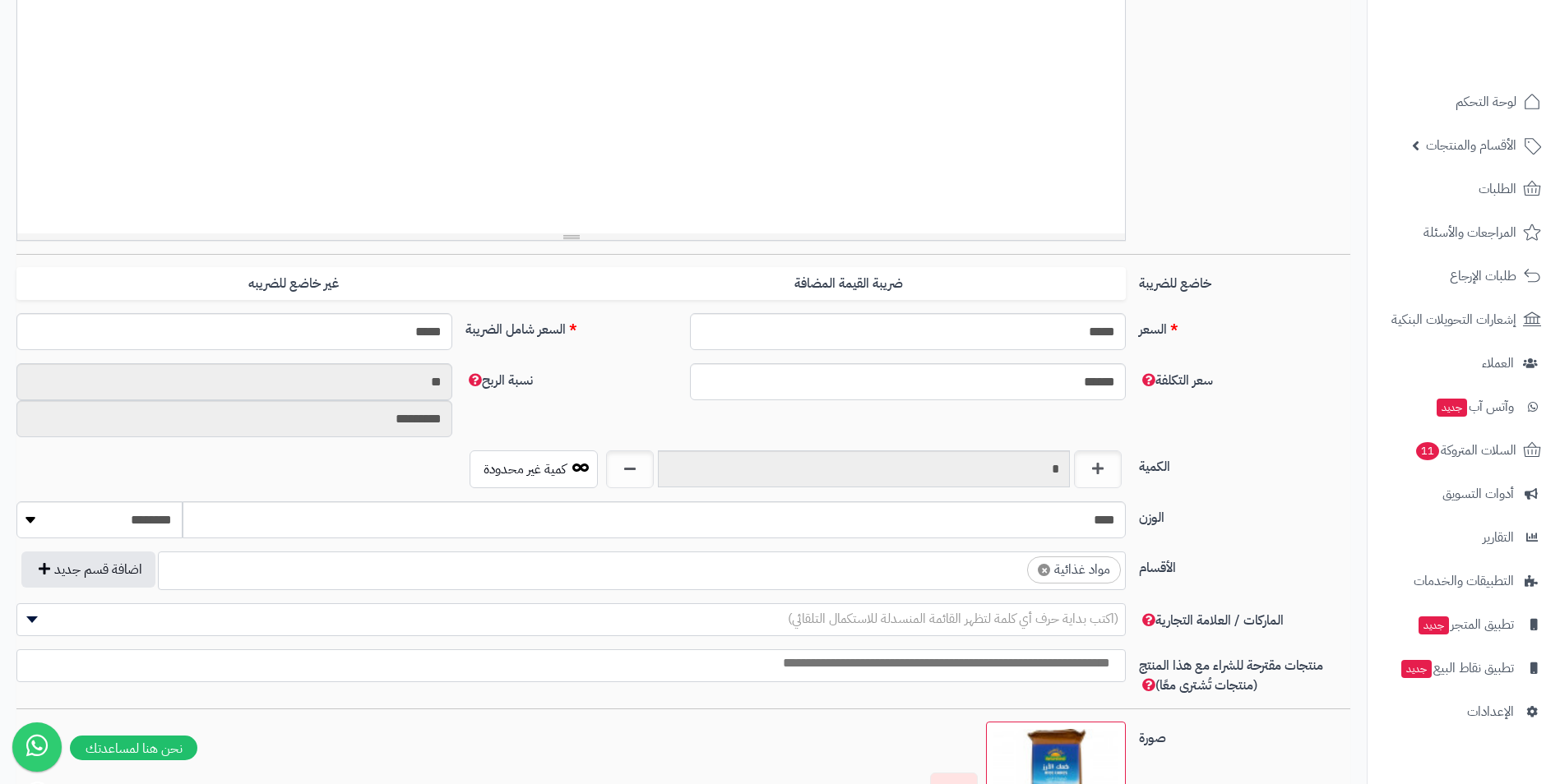
scroll to position [411, 0]
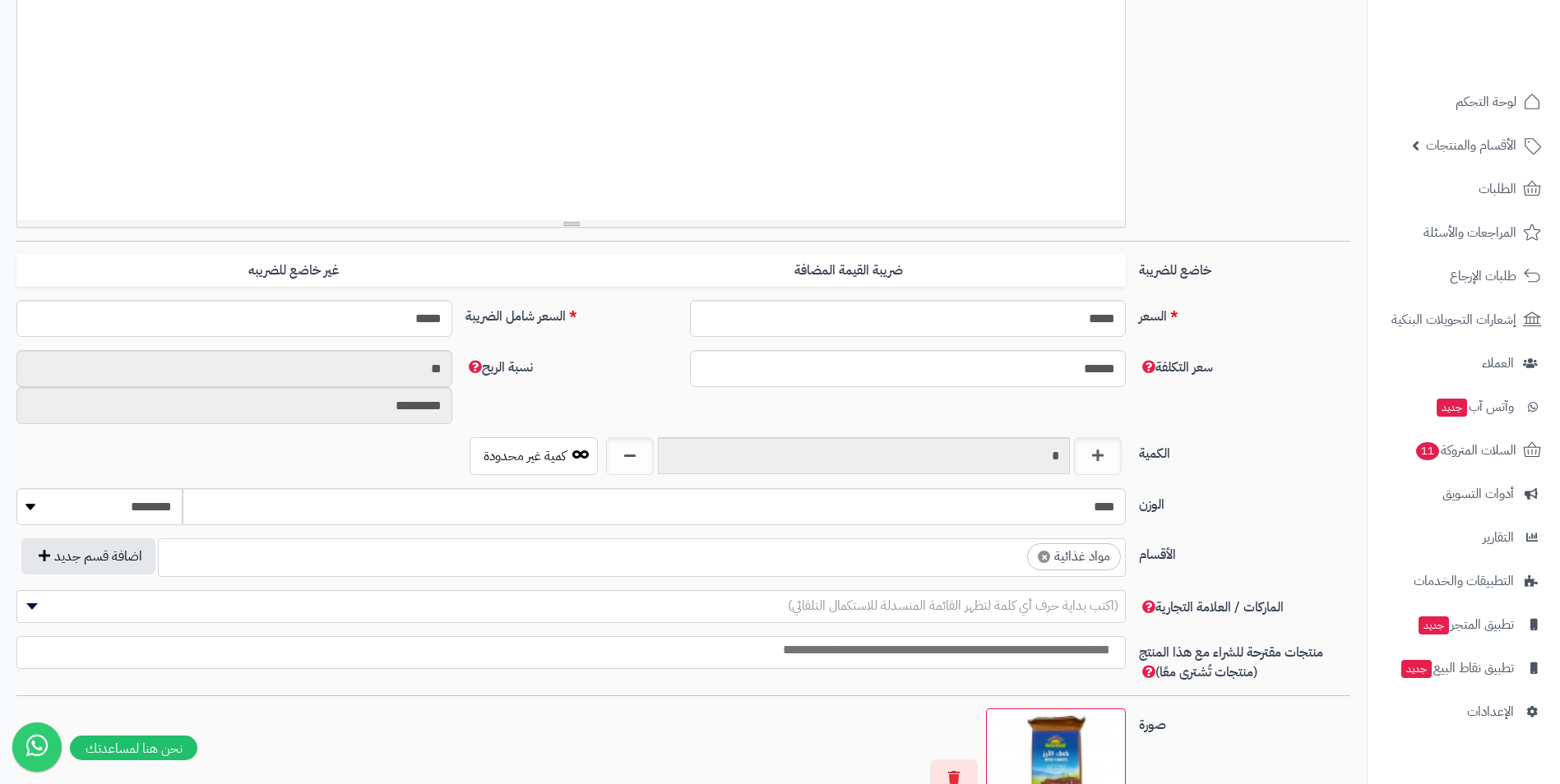
click at [957, 561] on ul "× مواد غذائية" at bounding box center [641, 554] width 966 height 31
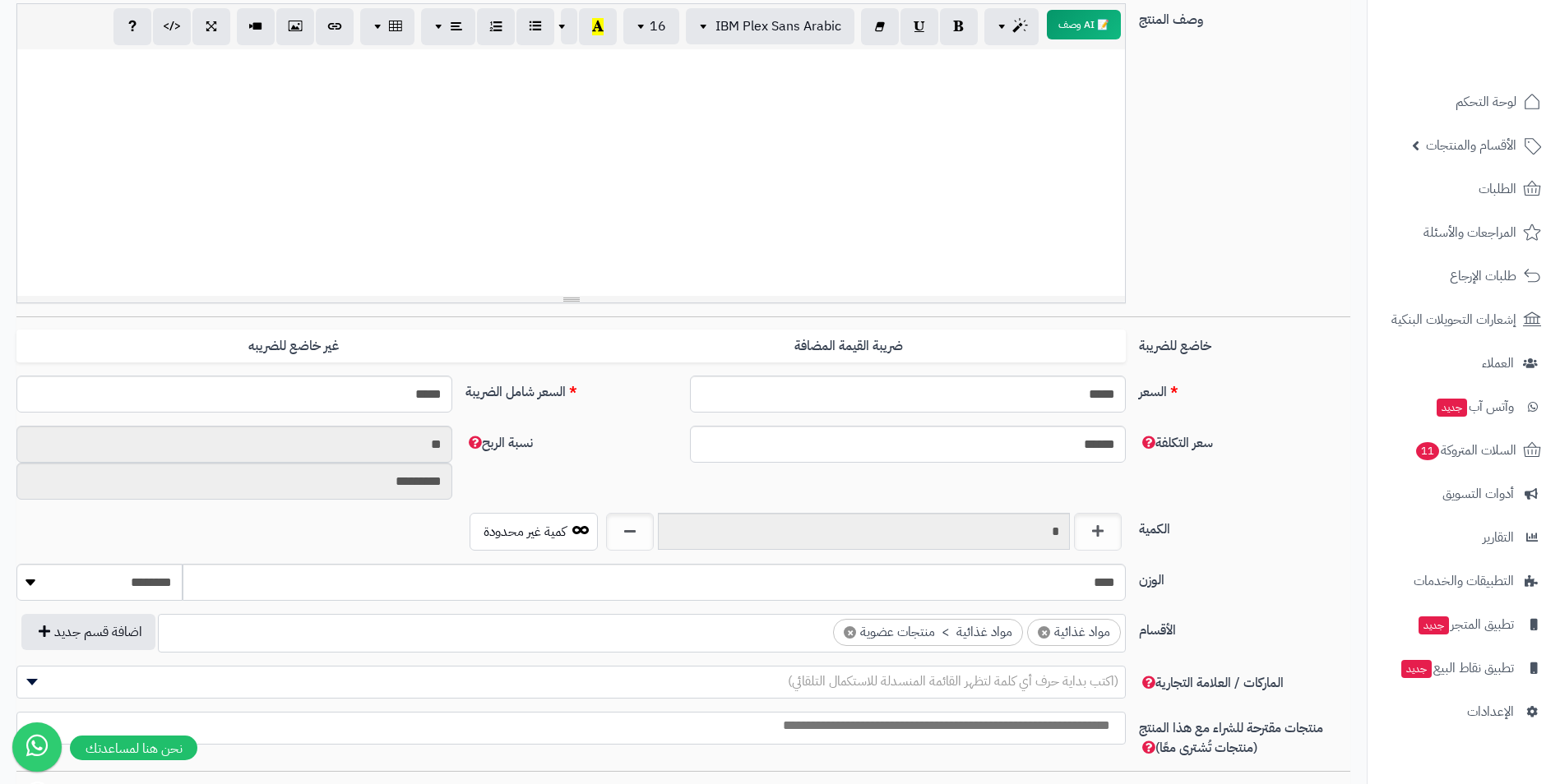
scroll to position [0, 0]
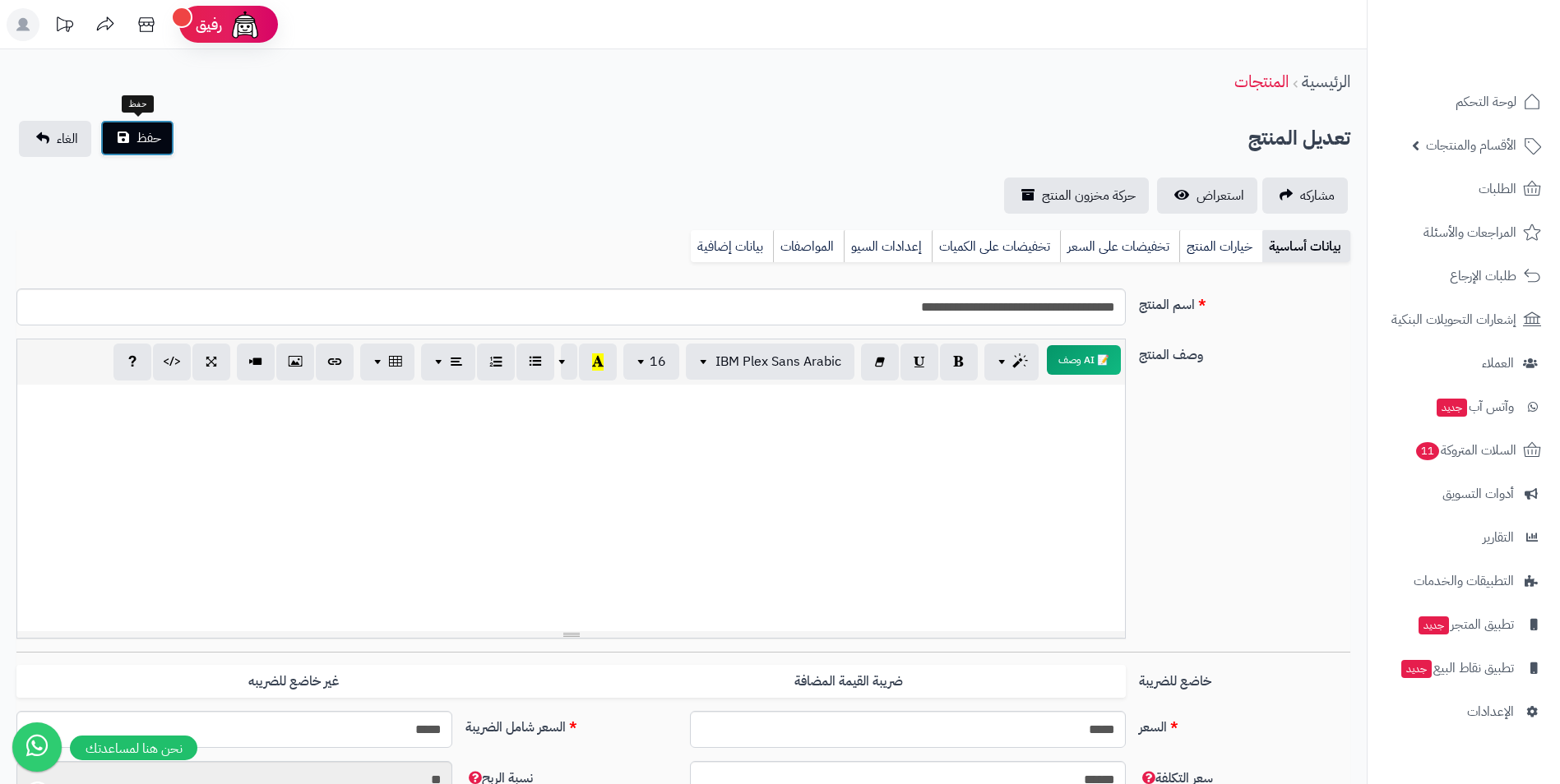
click at [135, 134] on button "حفظ" at bounding box center [137, 138] width 74 height 36
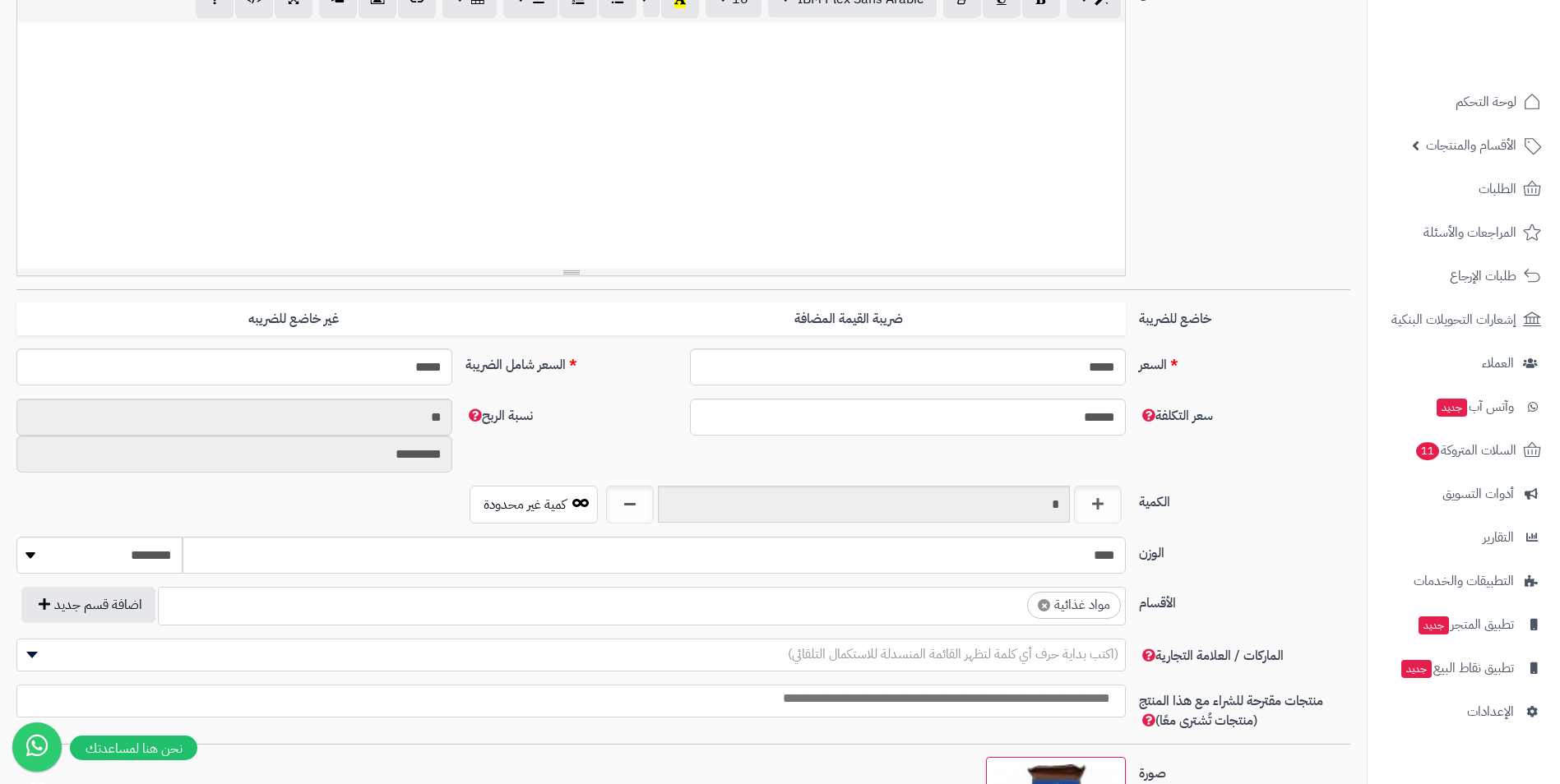
scroll to position [411, 0]
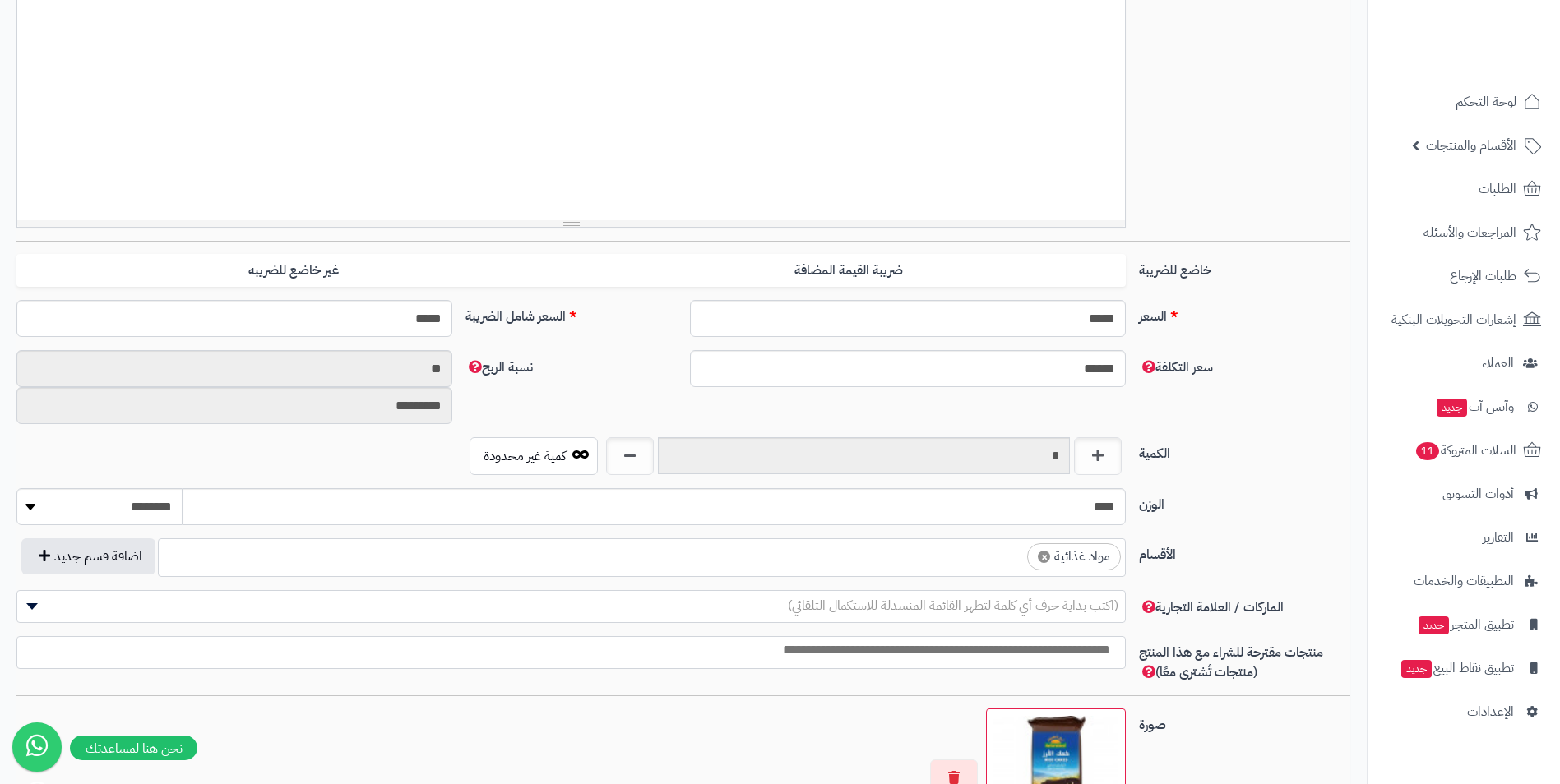
click at [844, 564] on ul "× مواد غذائية" at bounding box center [641, 554] width 966 height 31
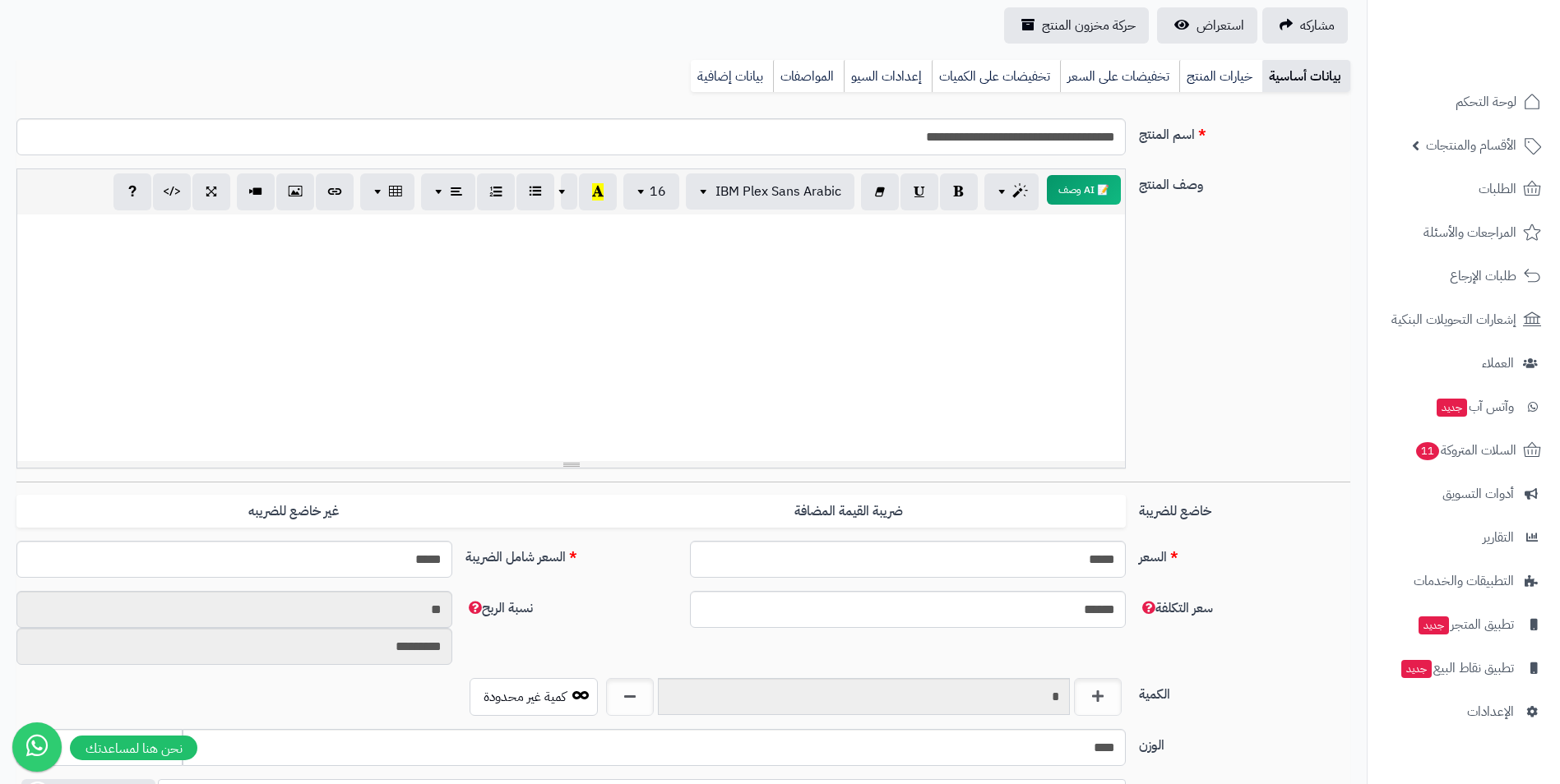
scroll to position [0, 0]
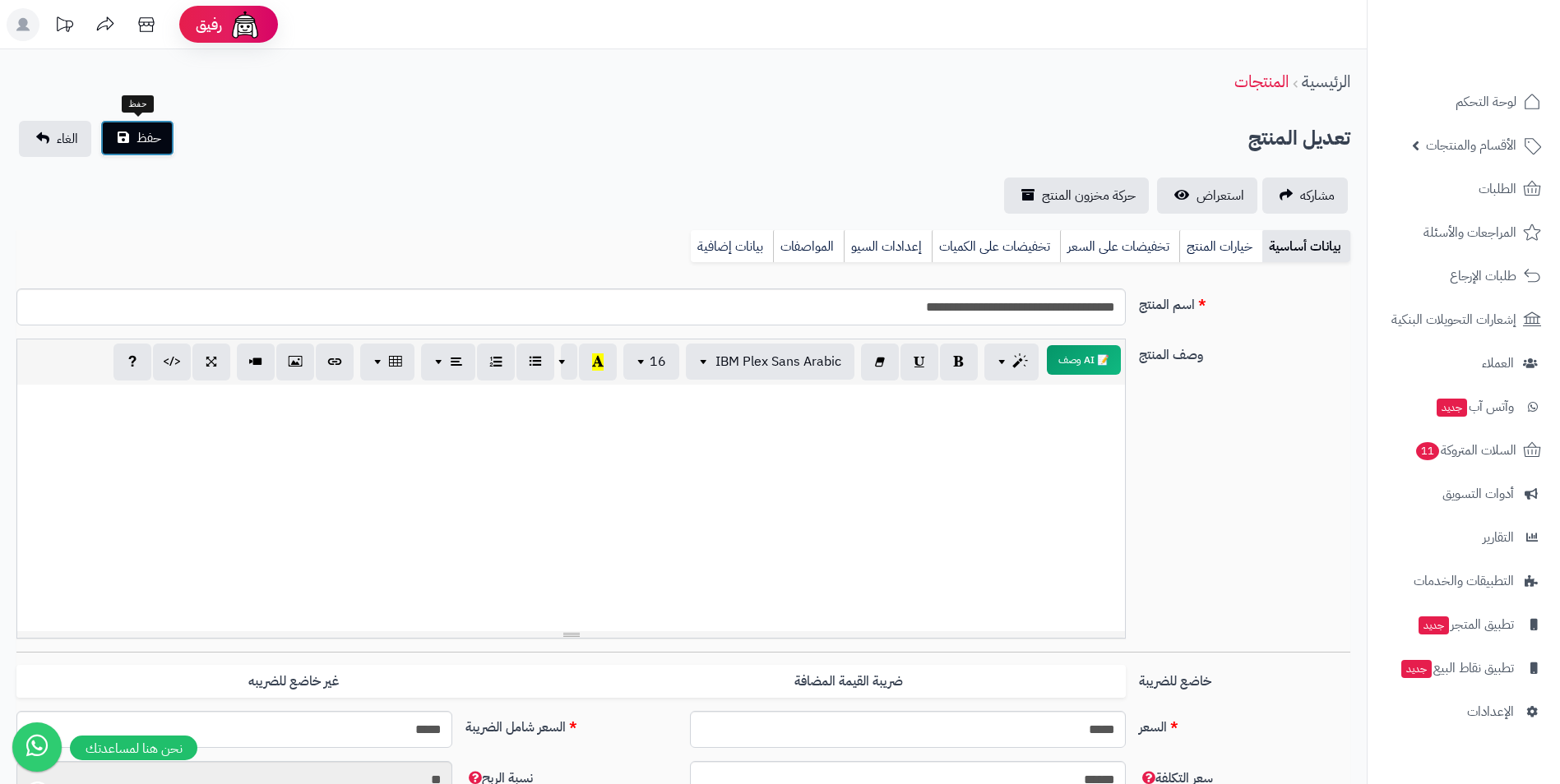
click at [147, 137] on span "حفظ" at bounding box center [149, 138] width 25 height 20
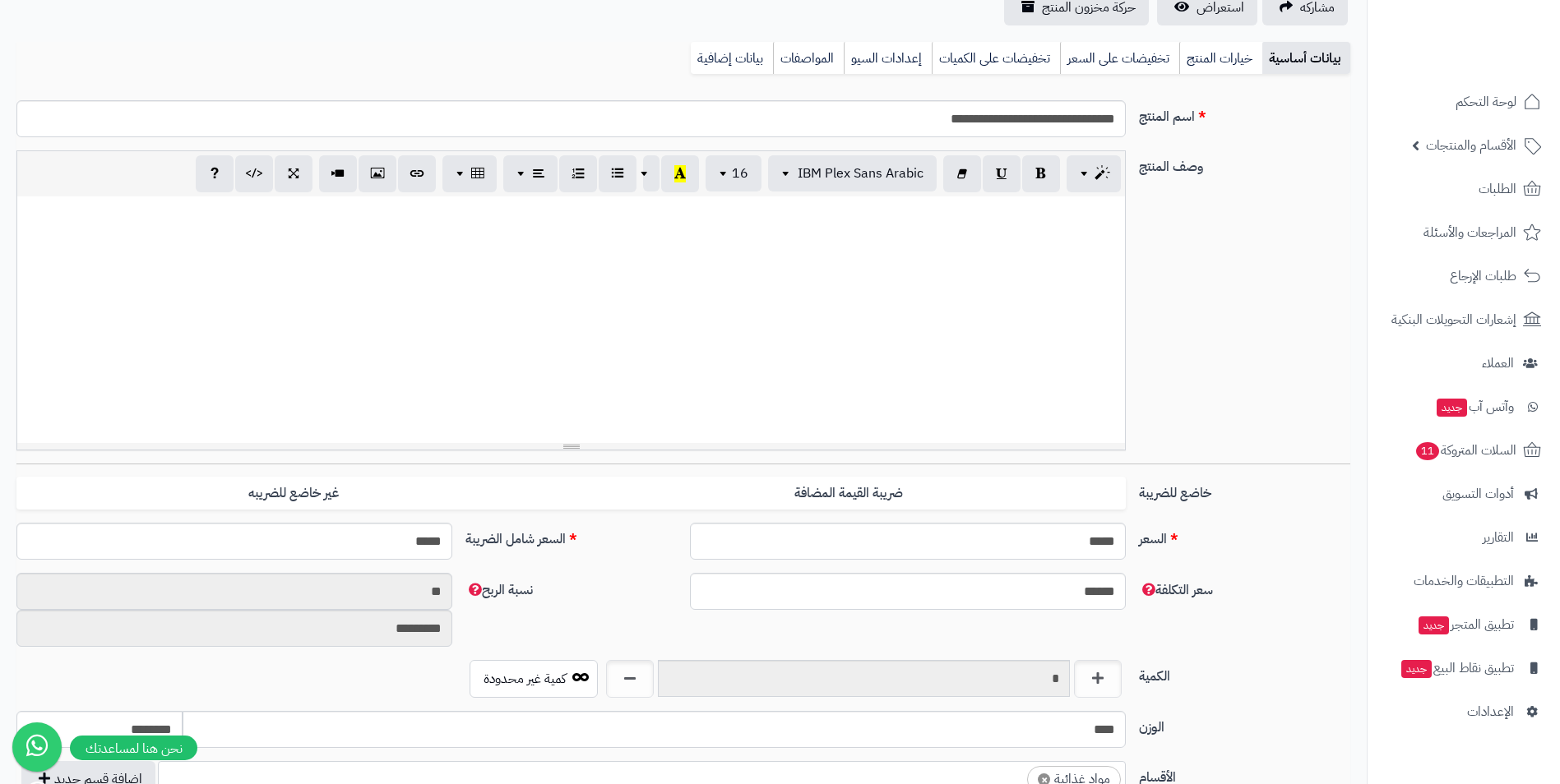
scroll to position [247, 0]
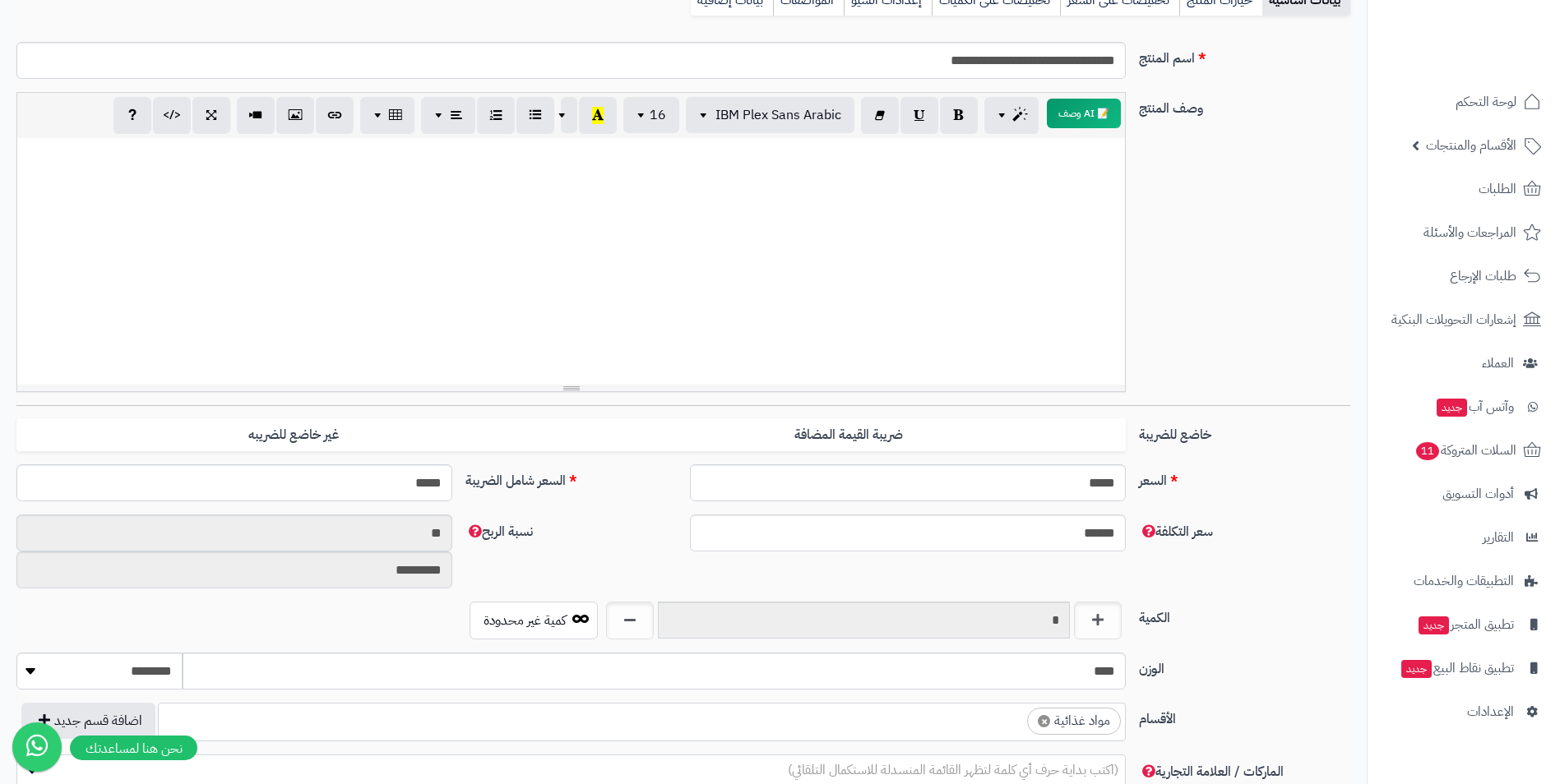
click at [829, 733] on ul "× مواد غذائية" at bounding box center [641, 719] width 966 height 31
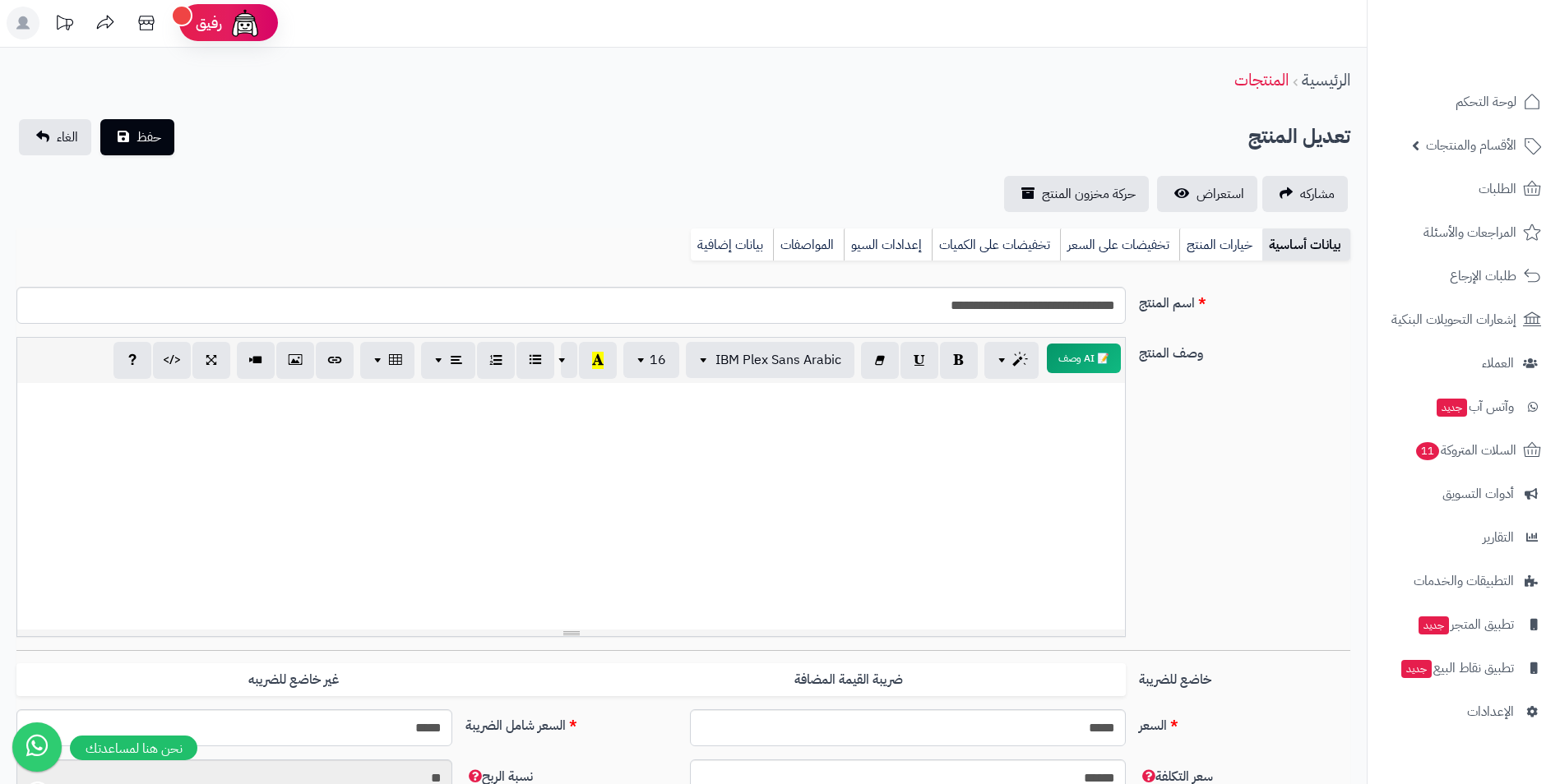
scroll to position [0, 0]
click at [158, 146] on span "حفظ" at bounding box center [149, 138] width 25 height 20
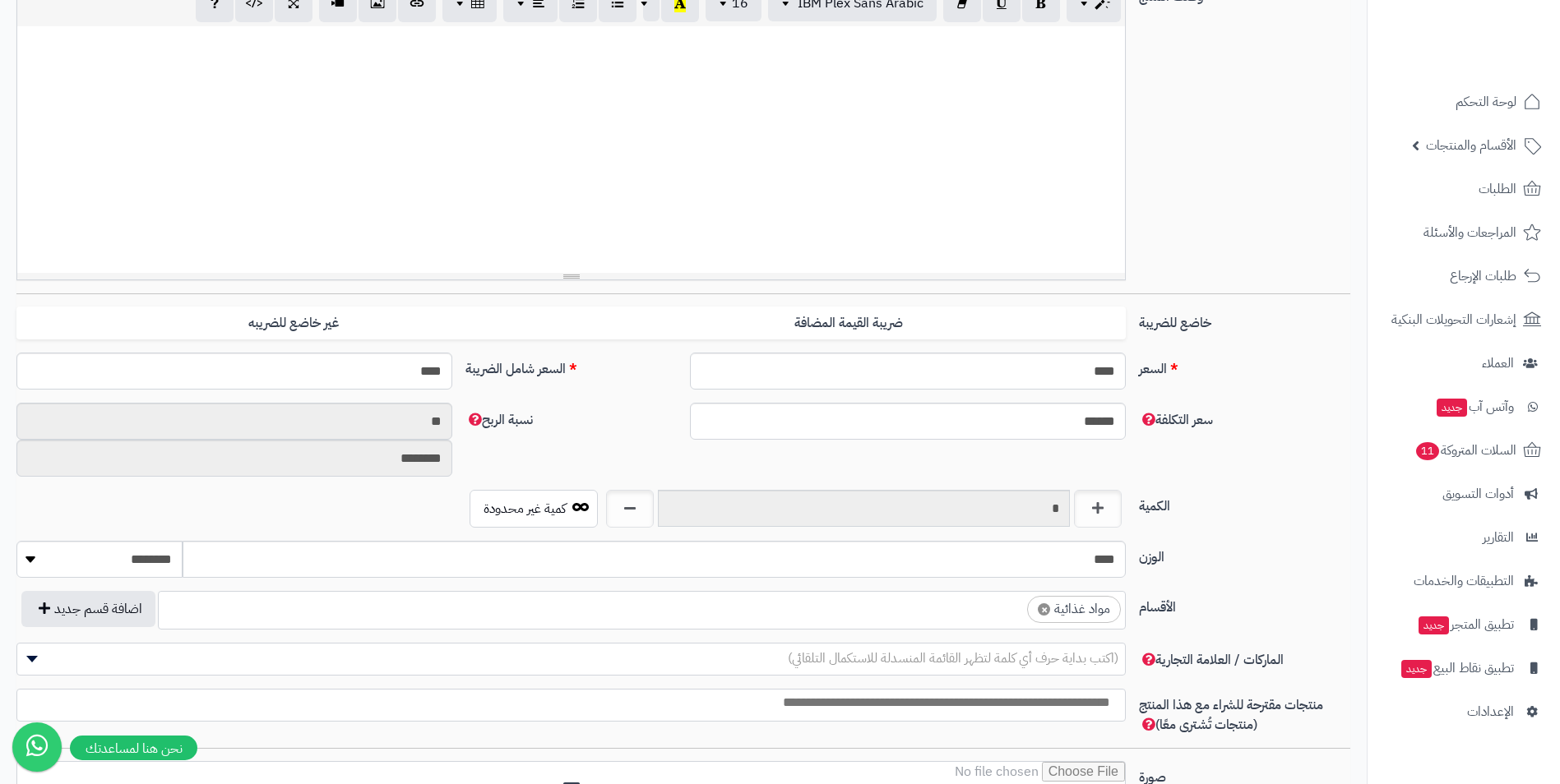
scroll to position [411, 0]
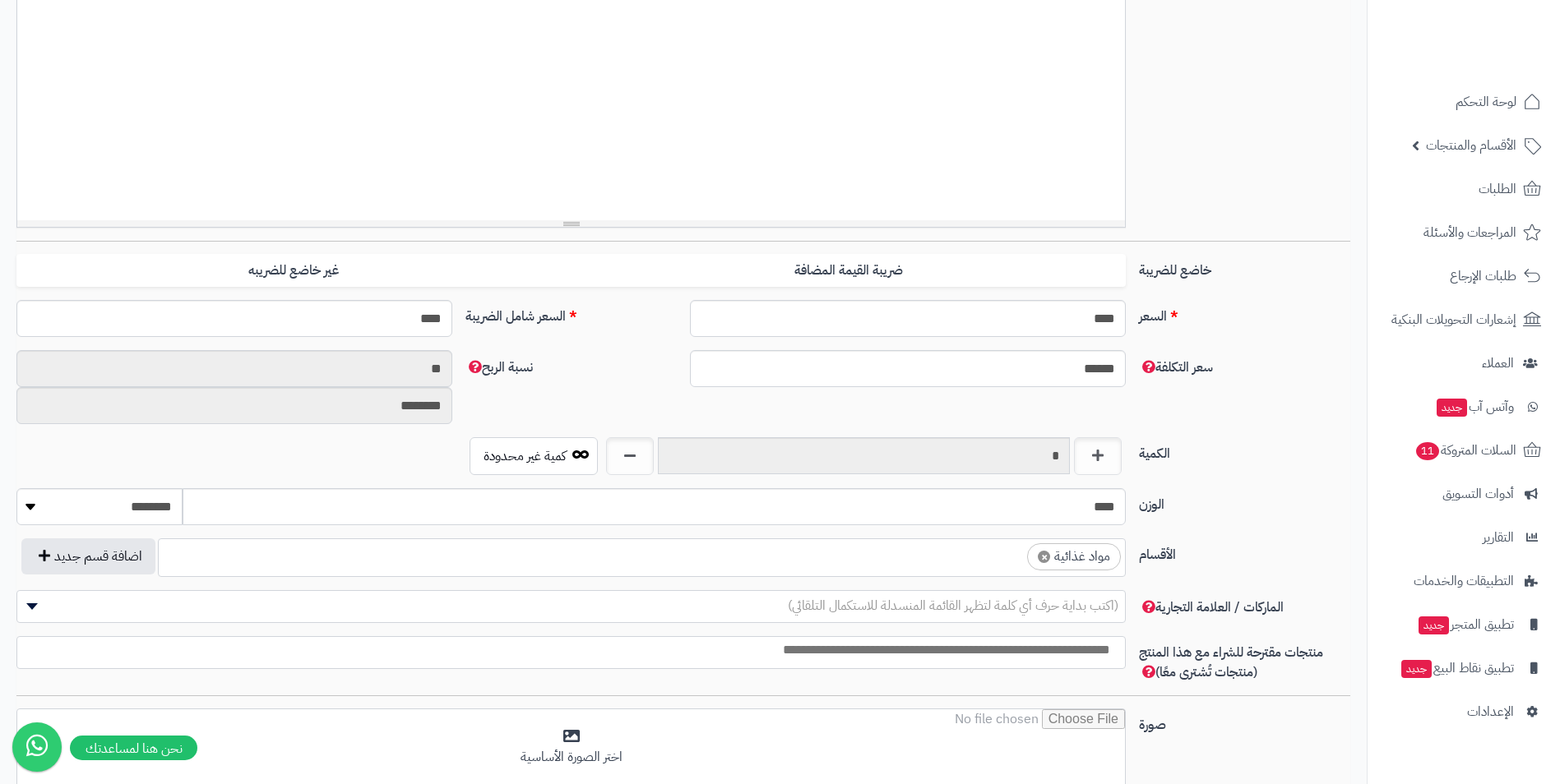
click at [1043, 559] on span "×" at bounding box center [1043, 557] width 12 height 12
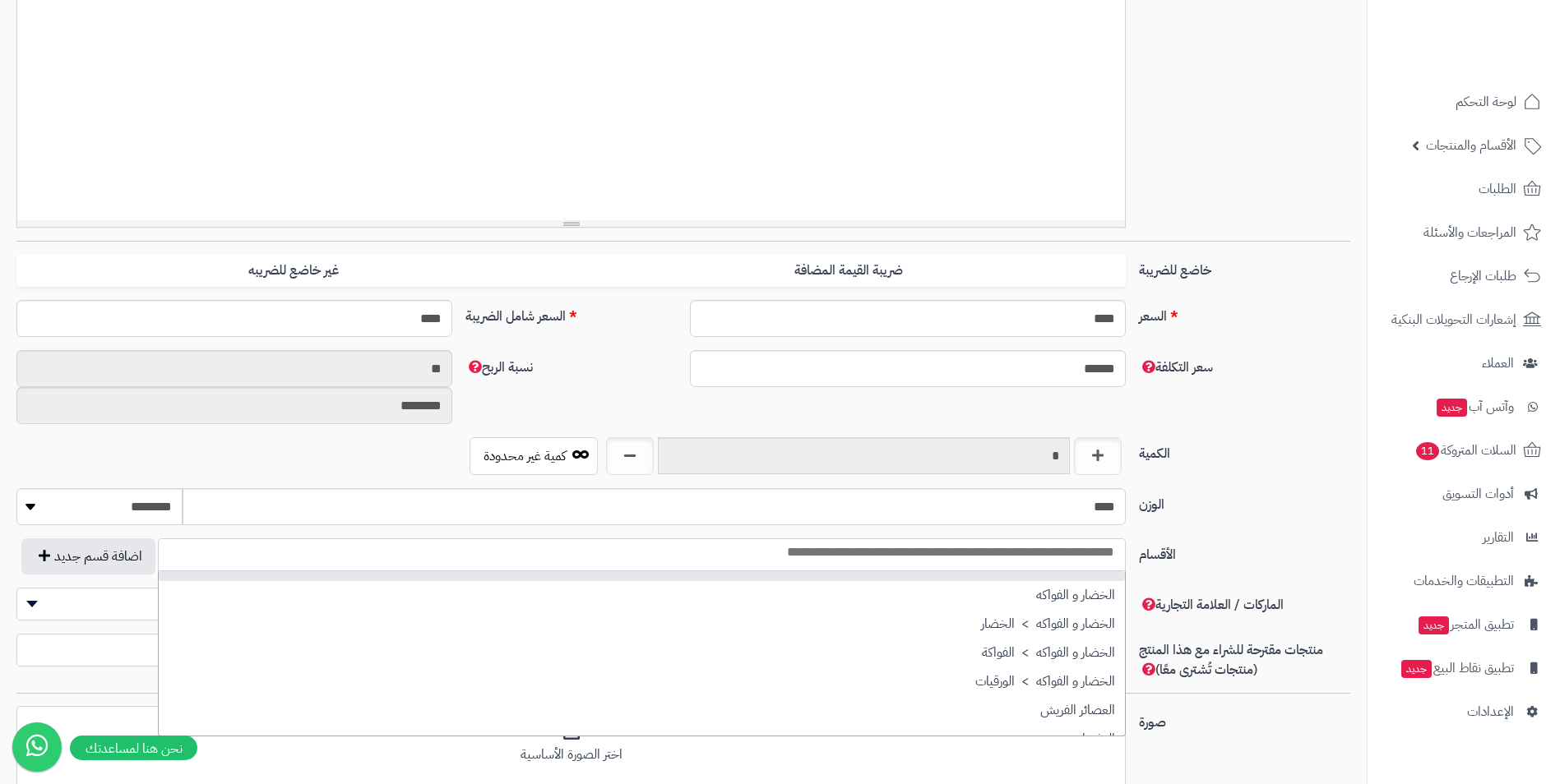
click at [1031, 562] on input "search" at bounding box center [641, 553] width 966 height 19
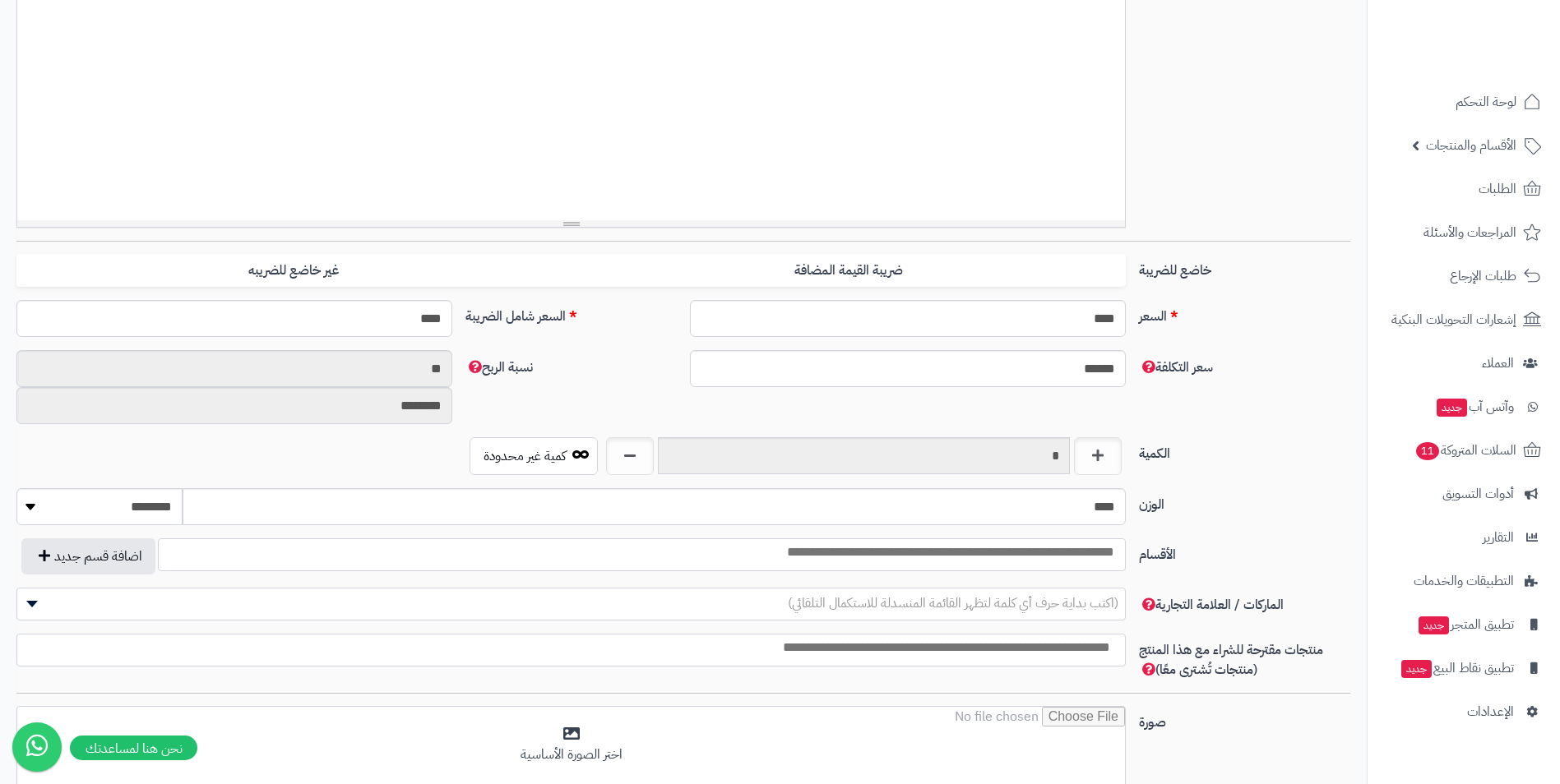
click at [1031, 562] on input "search" at bounding box center [641, 553] width 966 height 19
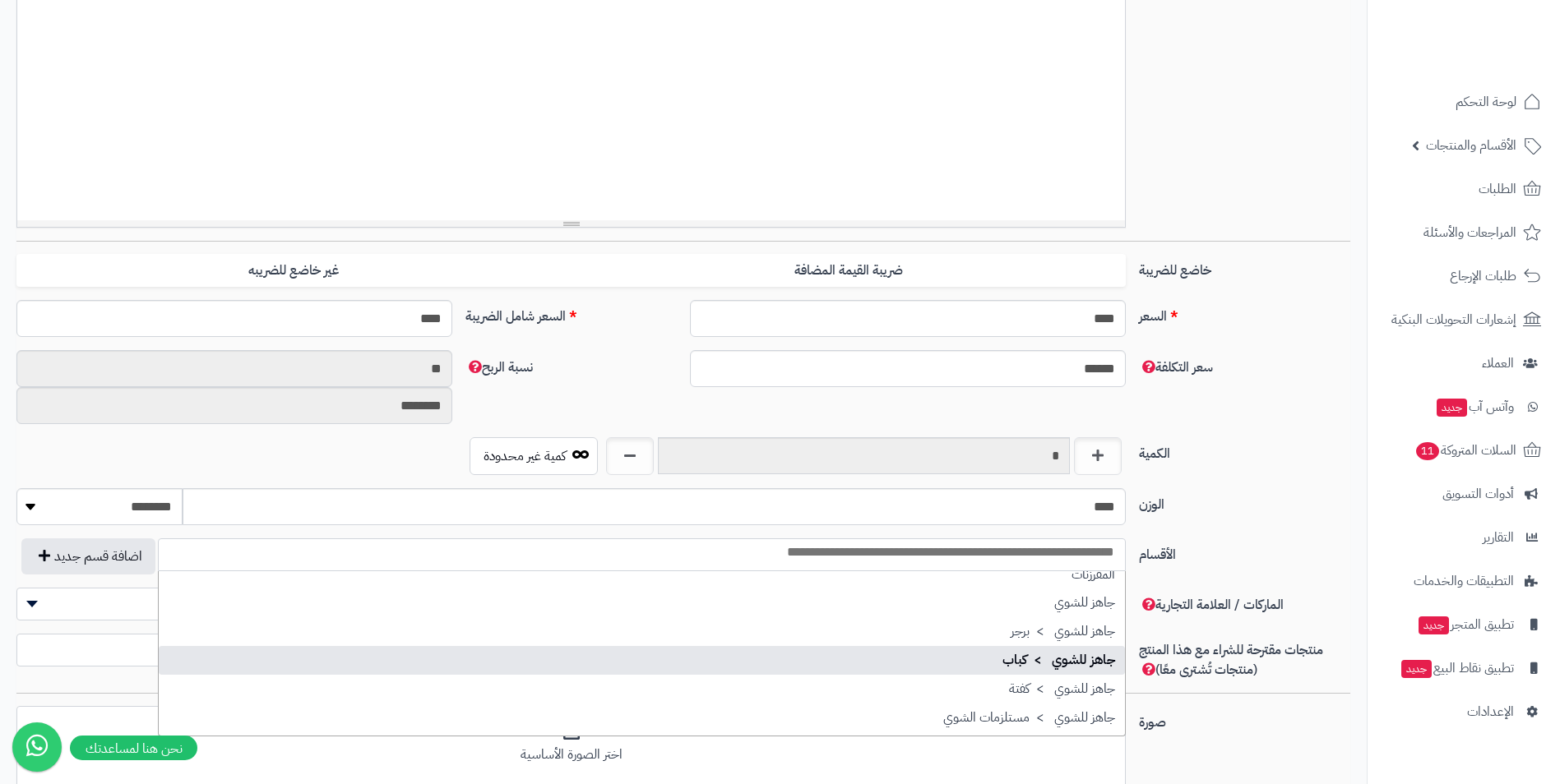
scroll to position [0, 0]
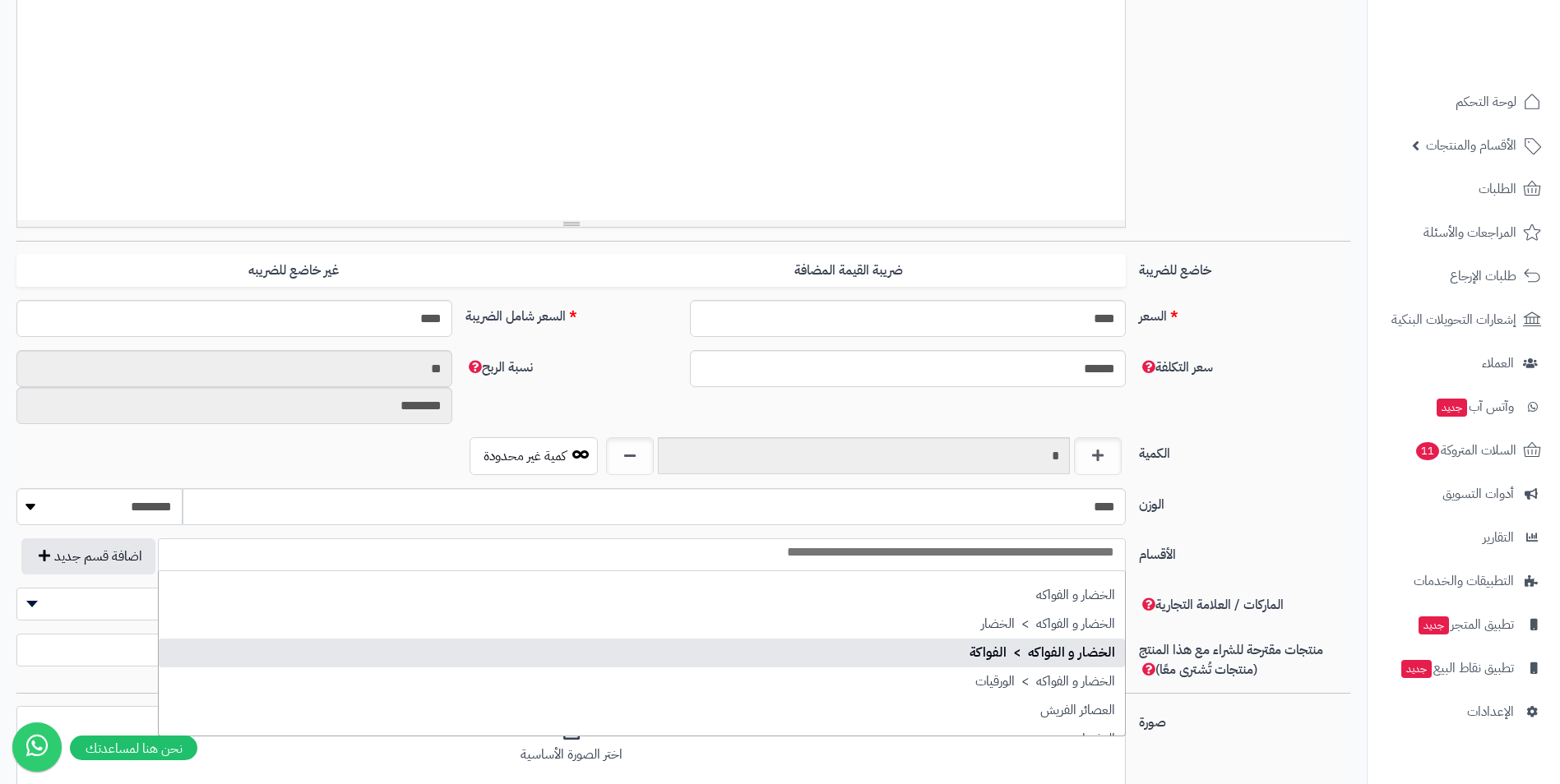
select select "***"
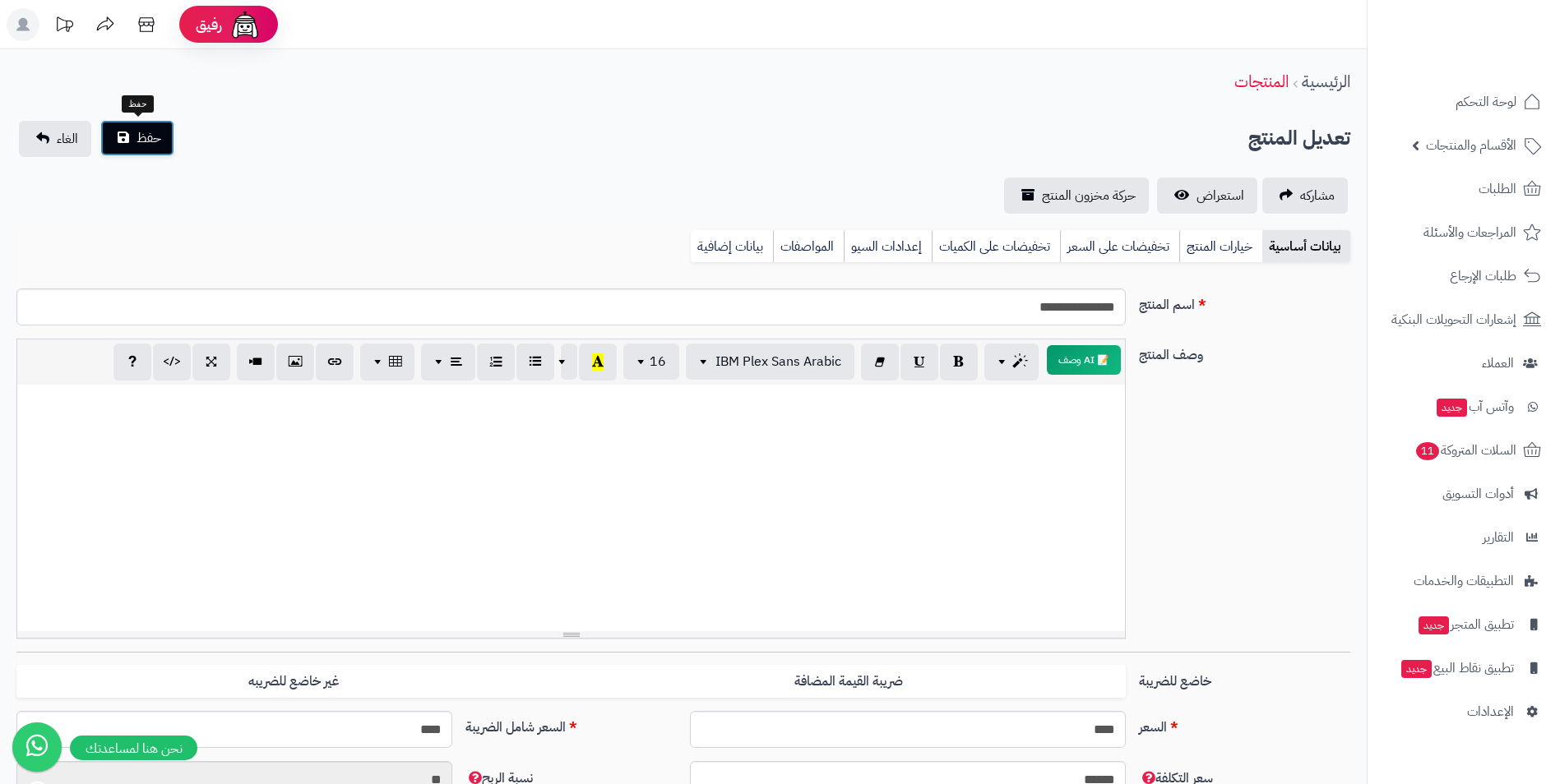
click at [140, 135] on span "حفظ" at bounding box center [149, 138] width 25 height 20
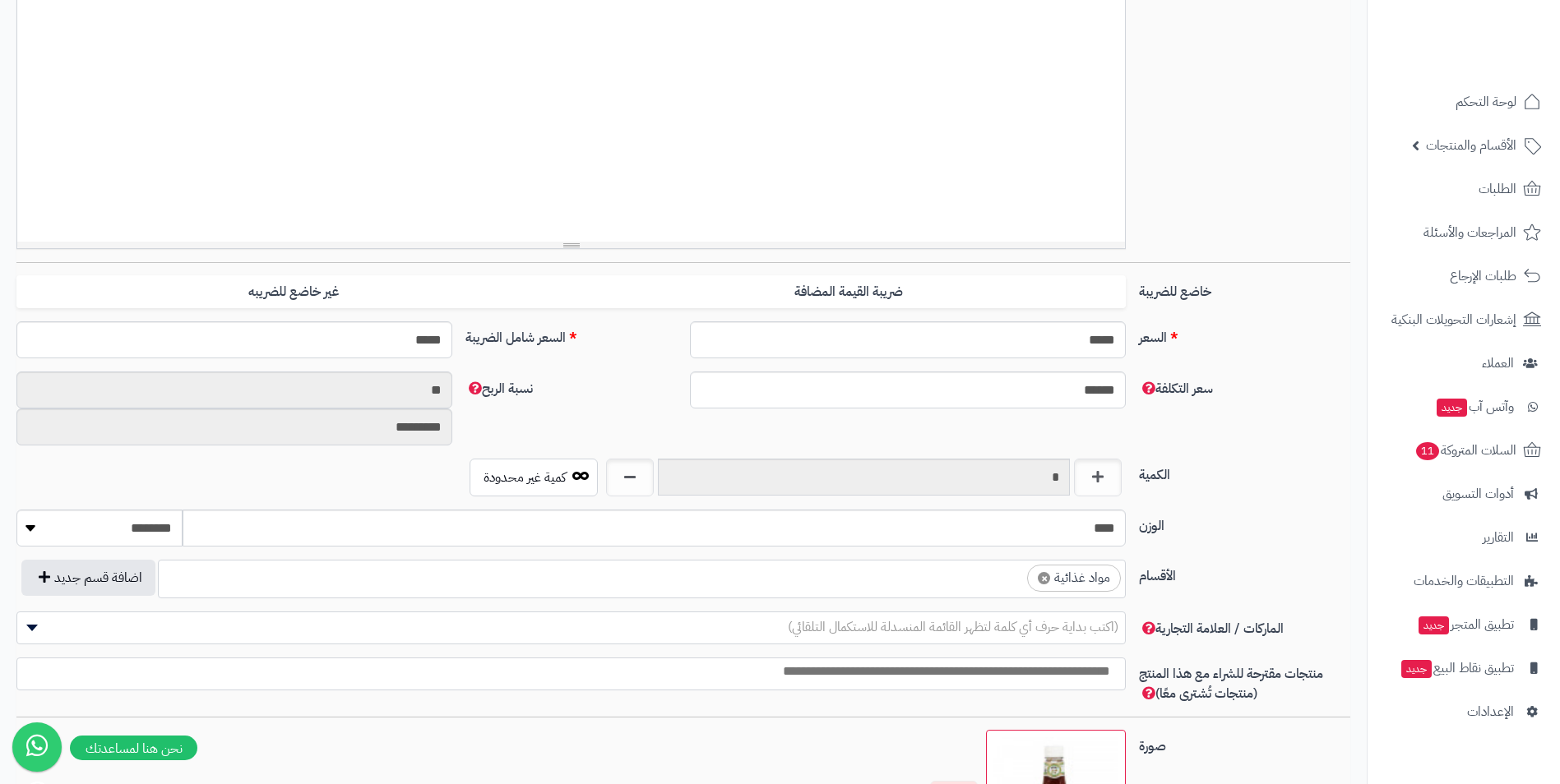
scroll to position [411, 0]
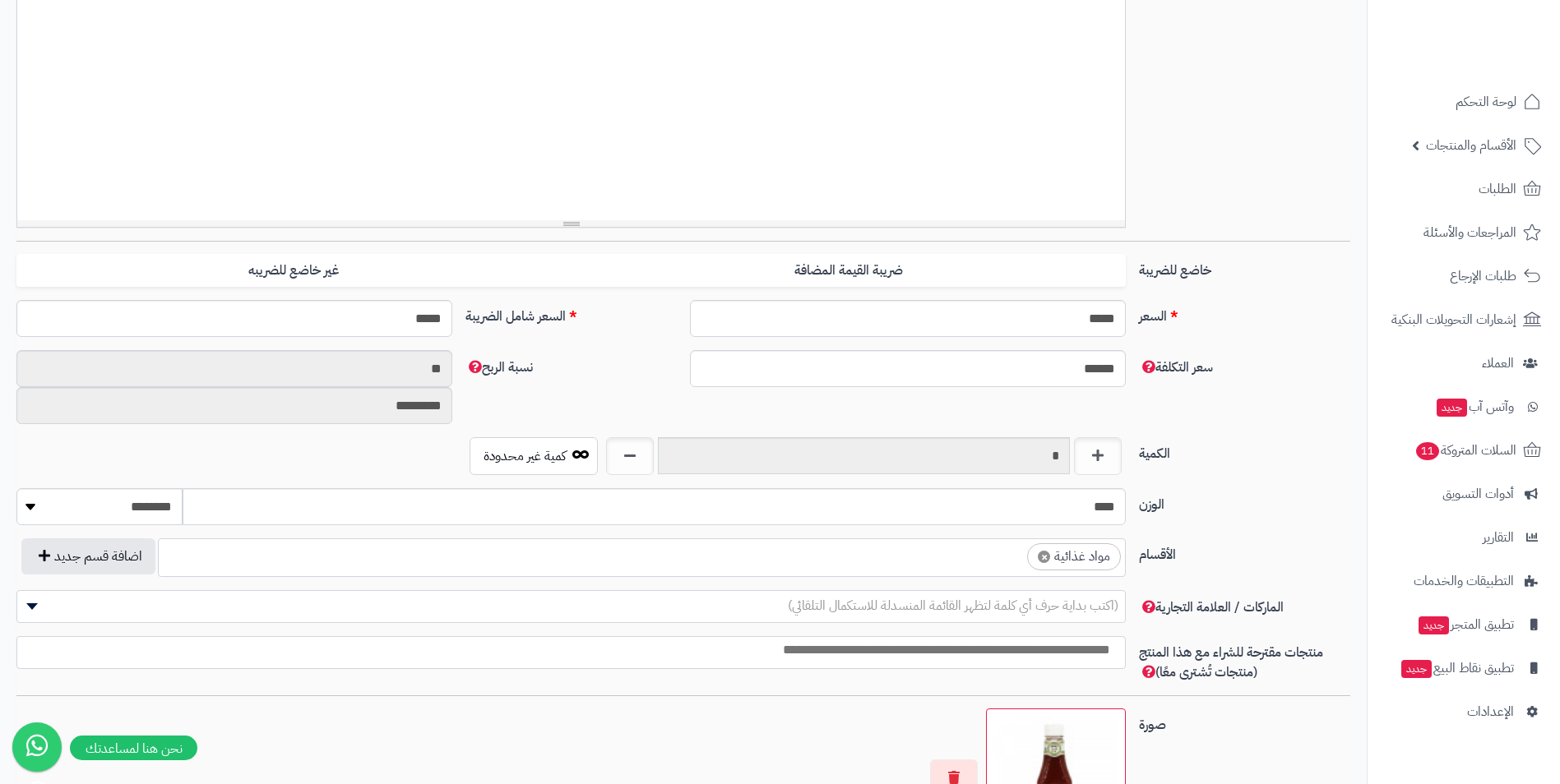
click at [993, 563] on ul "× مواد غذائية" at bounding box center [641, 554] width 966 height 31
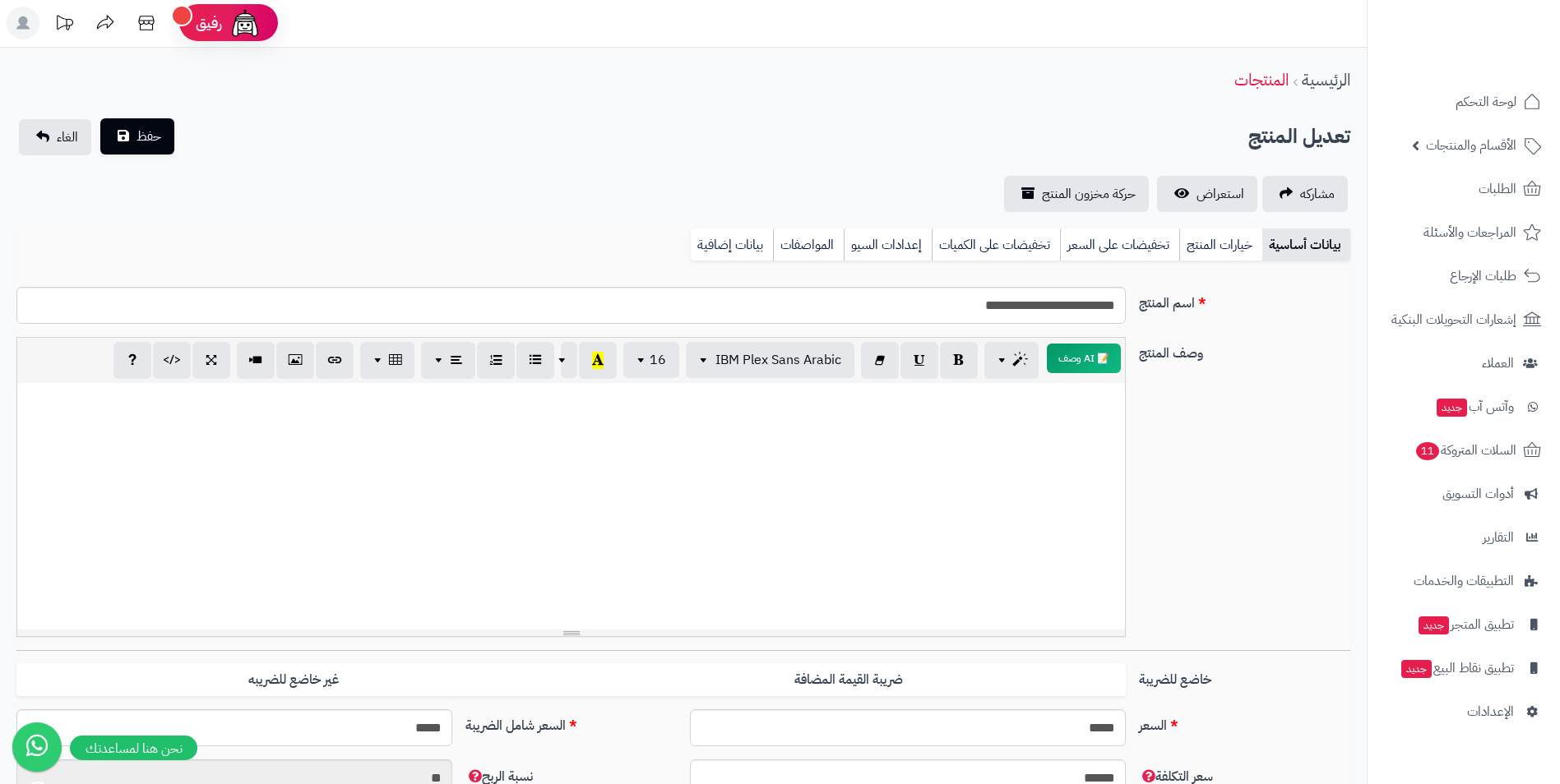
scroll to position [0, 0]
click at [123, 139] on button "حفظ" at bounding box center [137, 138] width 74 height 36
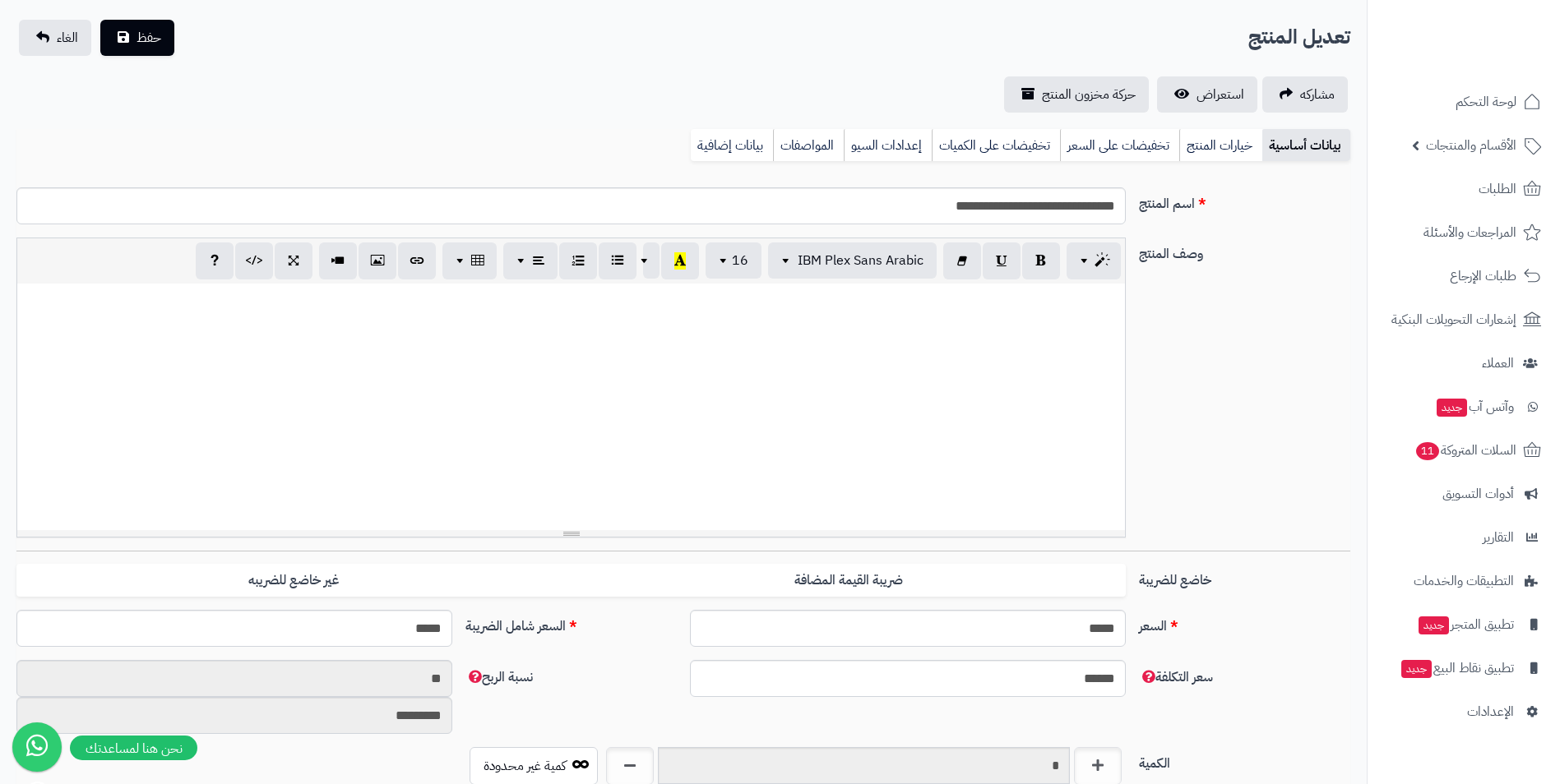
scroll to position [329, 0]
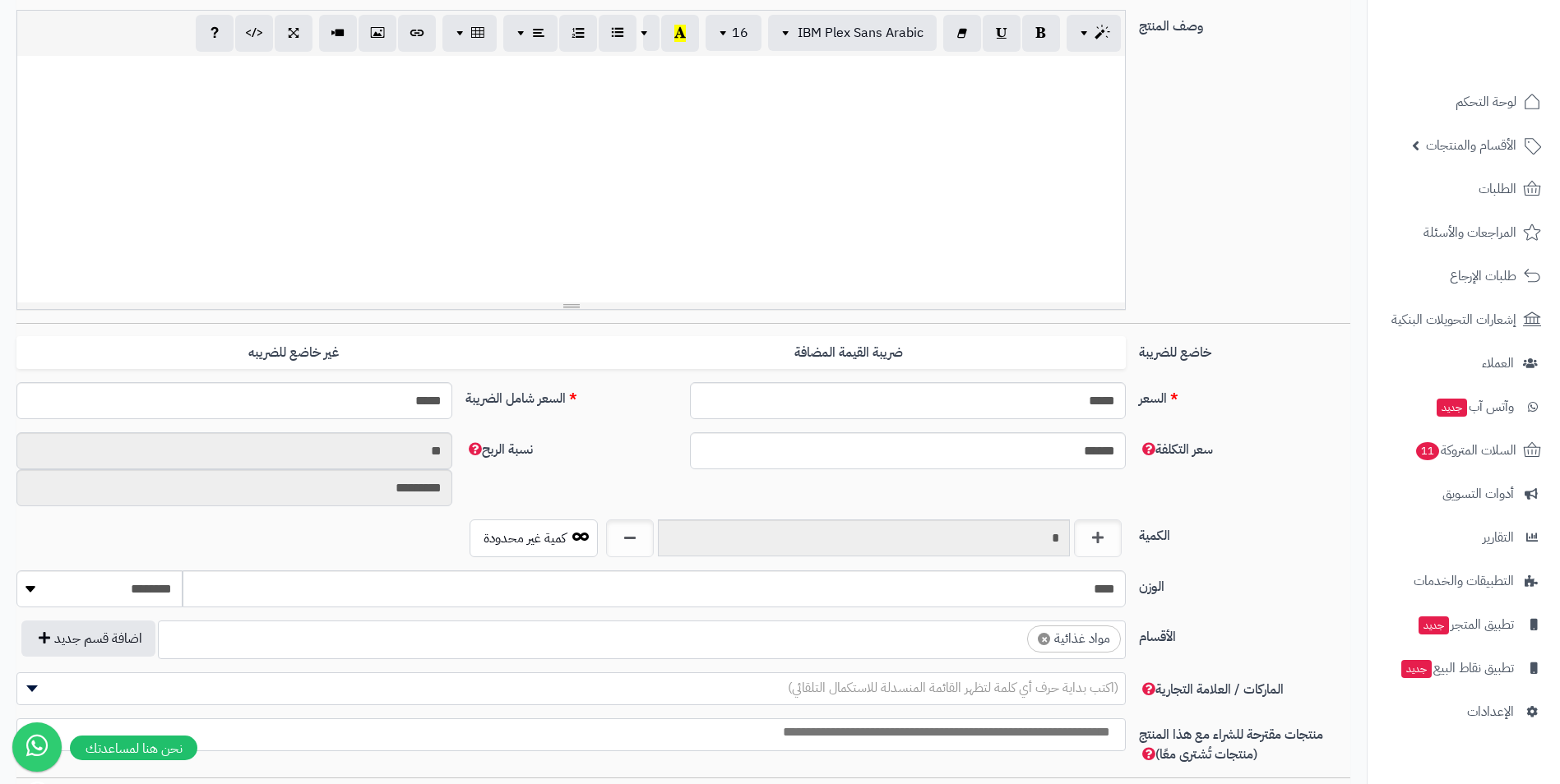
click at [946, 636] on ul "× مواد غذائية" at bounding box center [641, 637] width 966 height 31
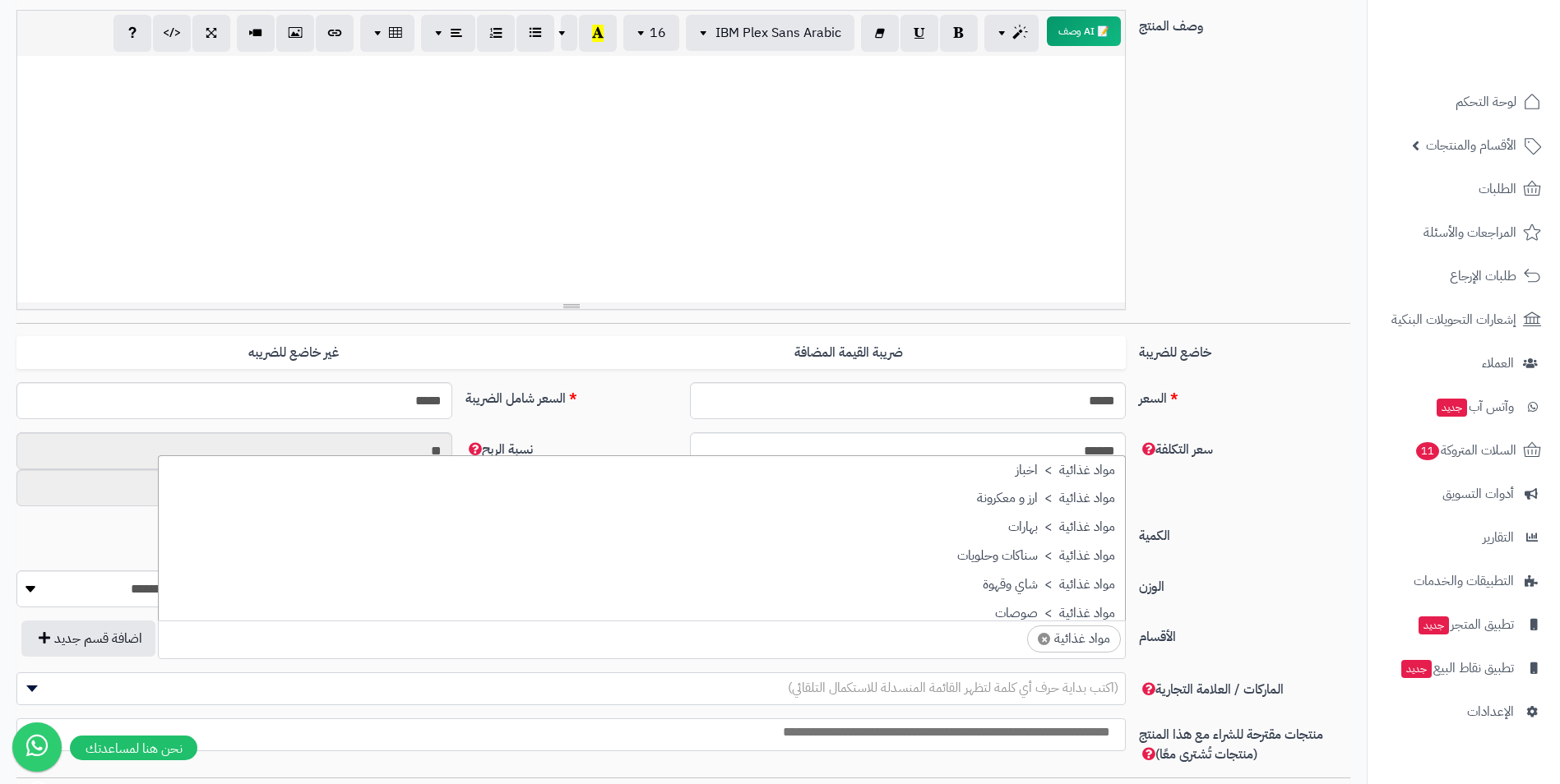
scroll to position [1021, 0]
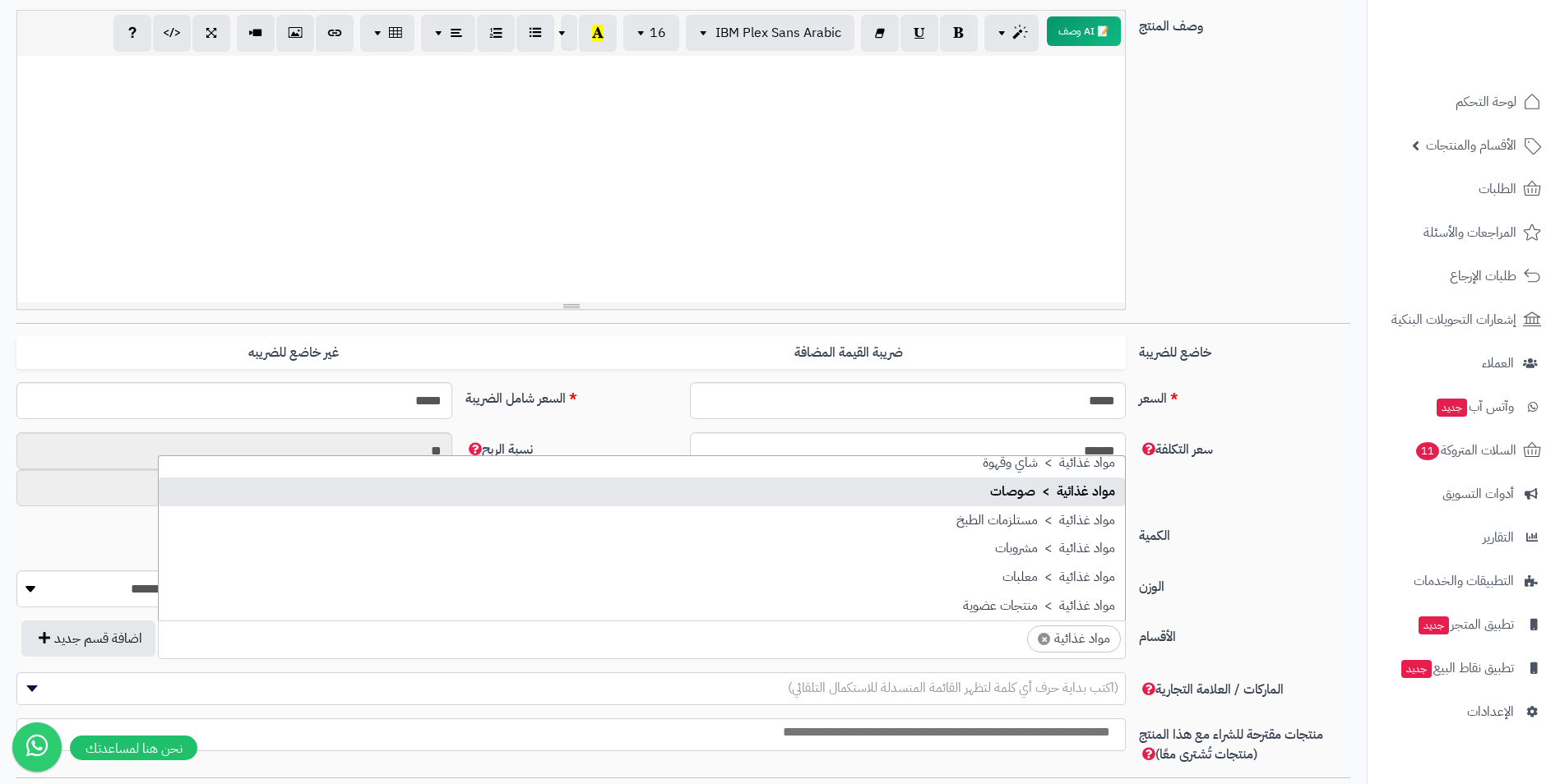
drag, startPoint x: 1059, startPoint y: 484, endPoint x: 1074, endPoint y: 490, distance: 16.2
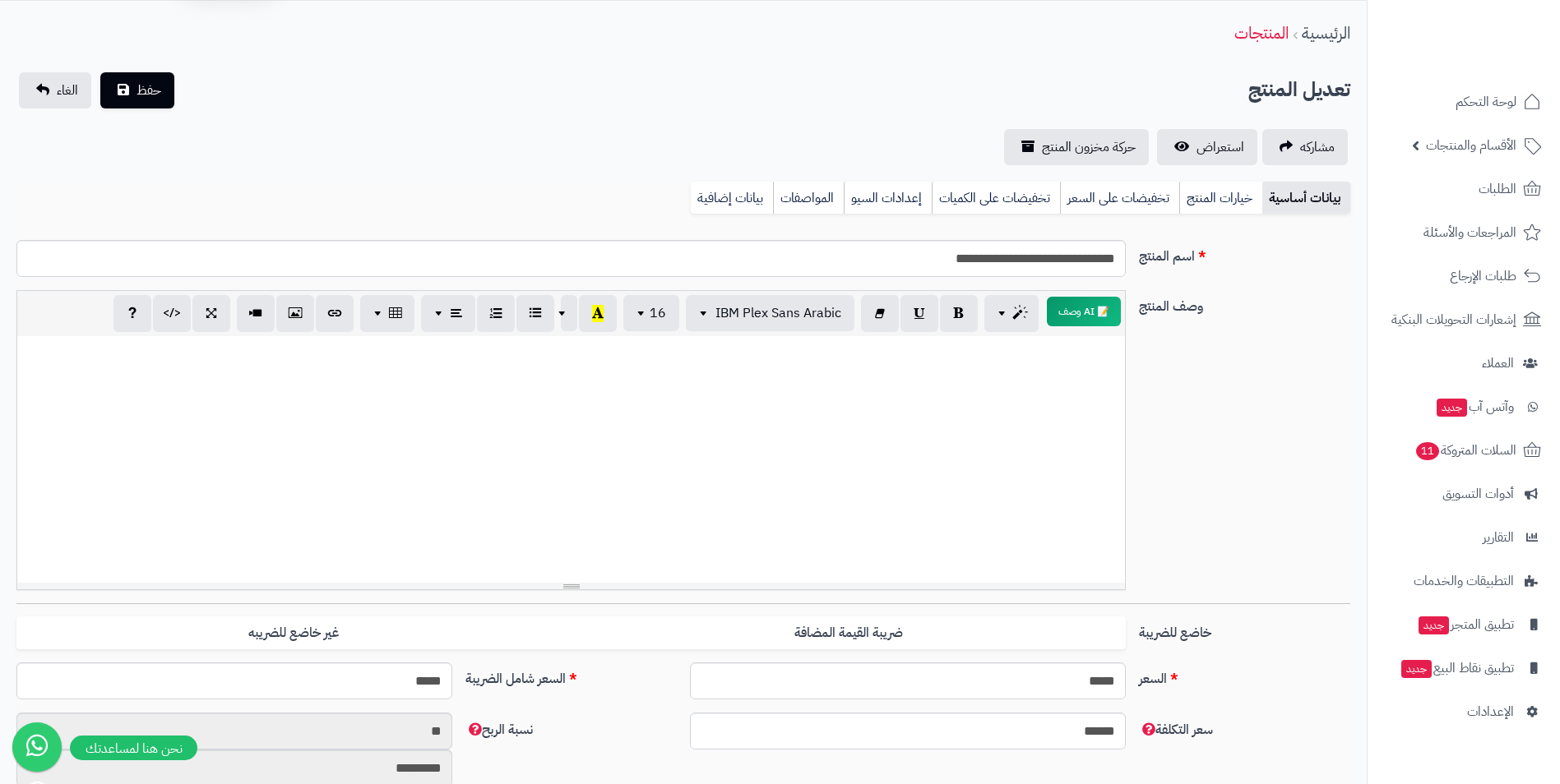
scroll to position [0, 0]
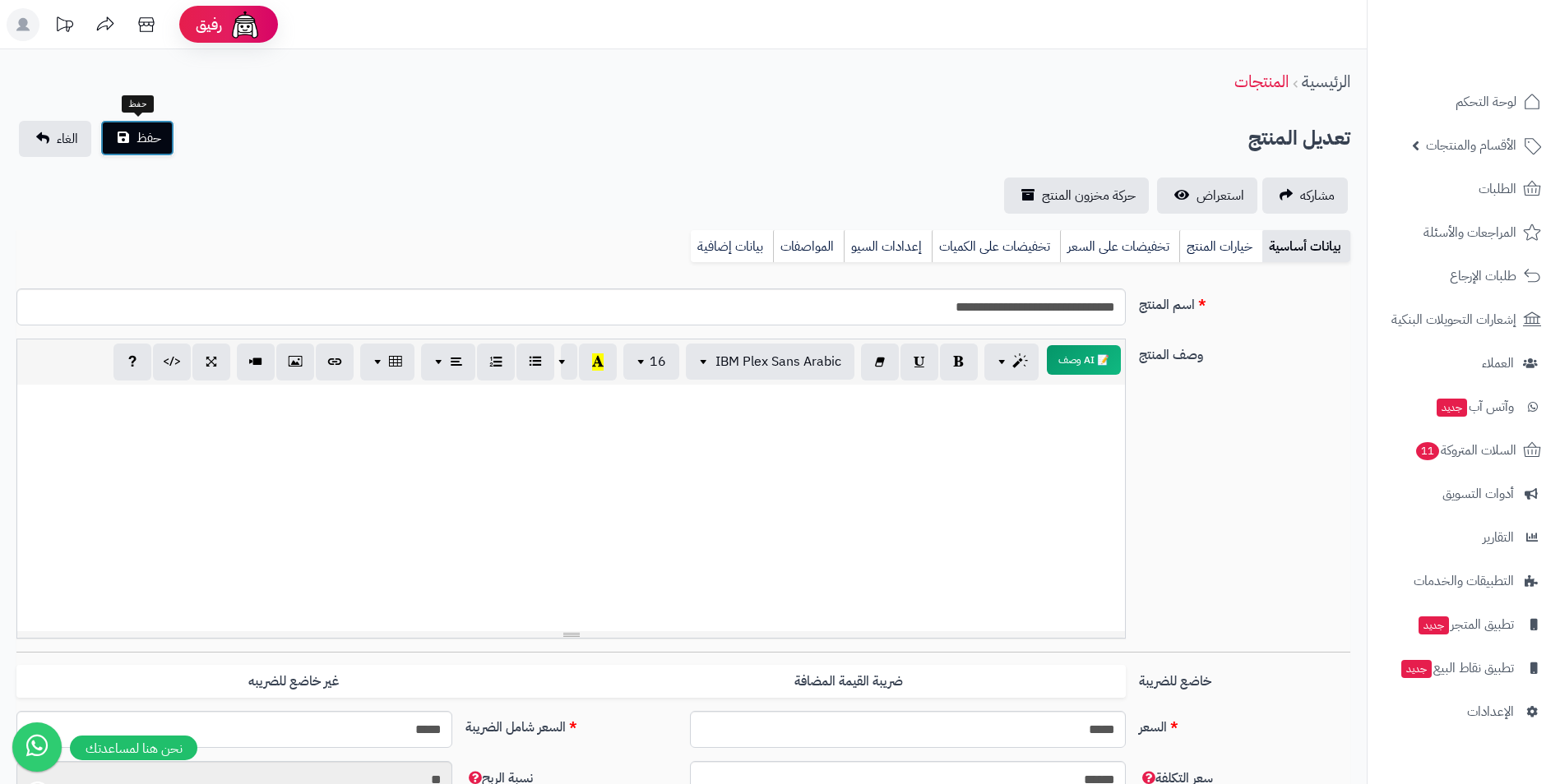
click at [158, 149] on button "حفظ" at bounding box center [137, 138] width 74 height 36
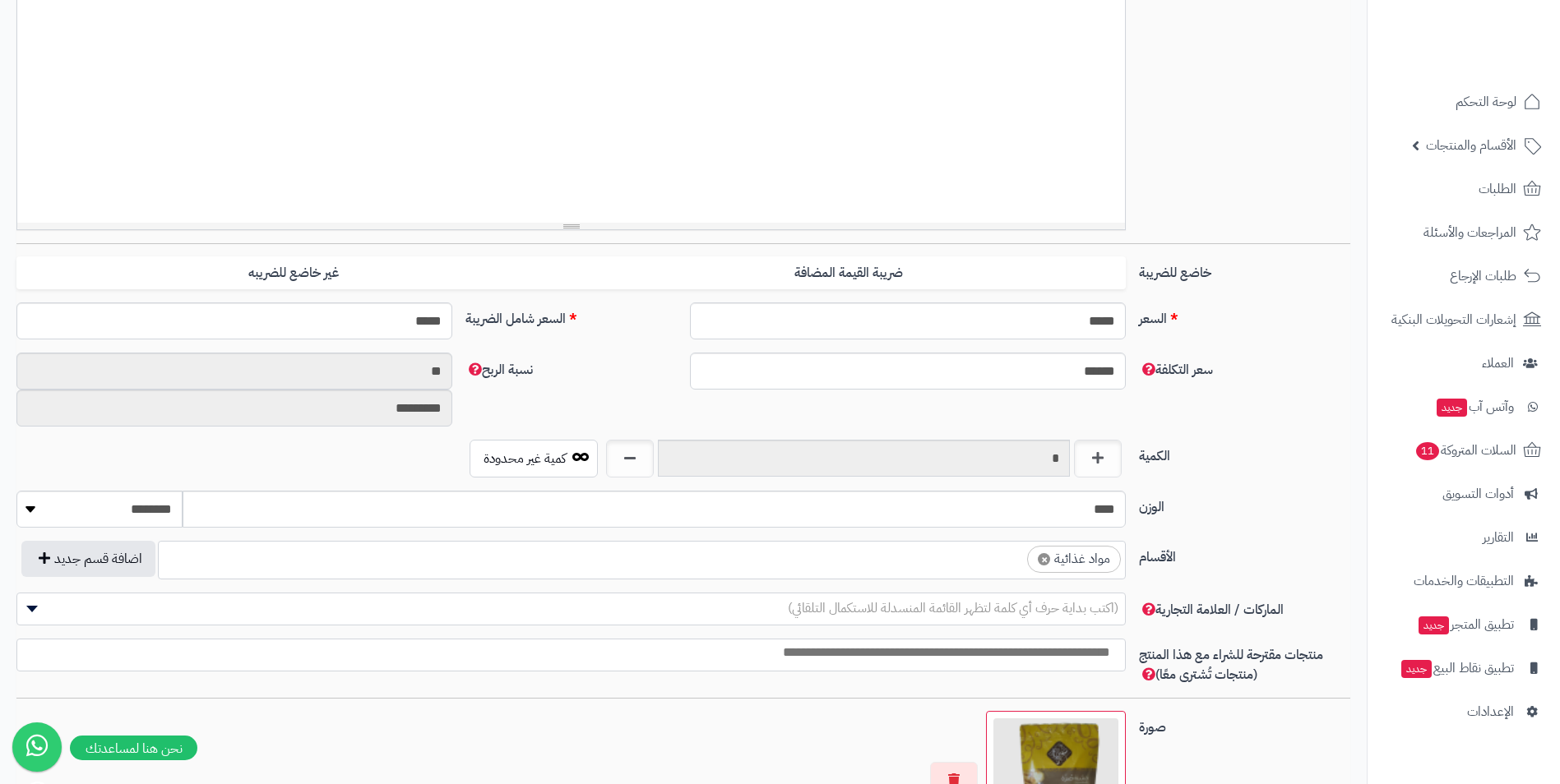
scroll to position [411, 0]
click at [980, 550] on ul "× مواد غذائية" at bounding box center [641, 554] width 966 height 31
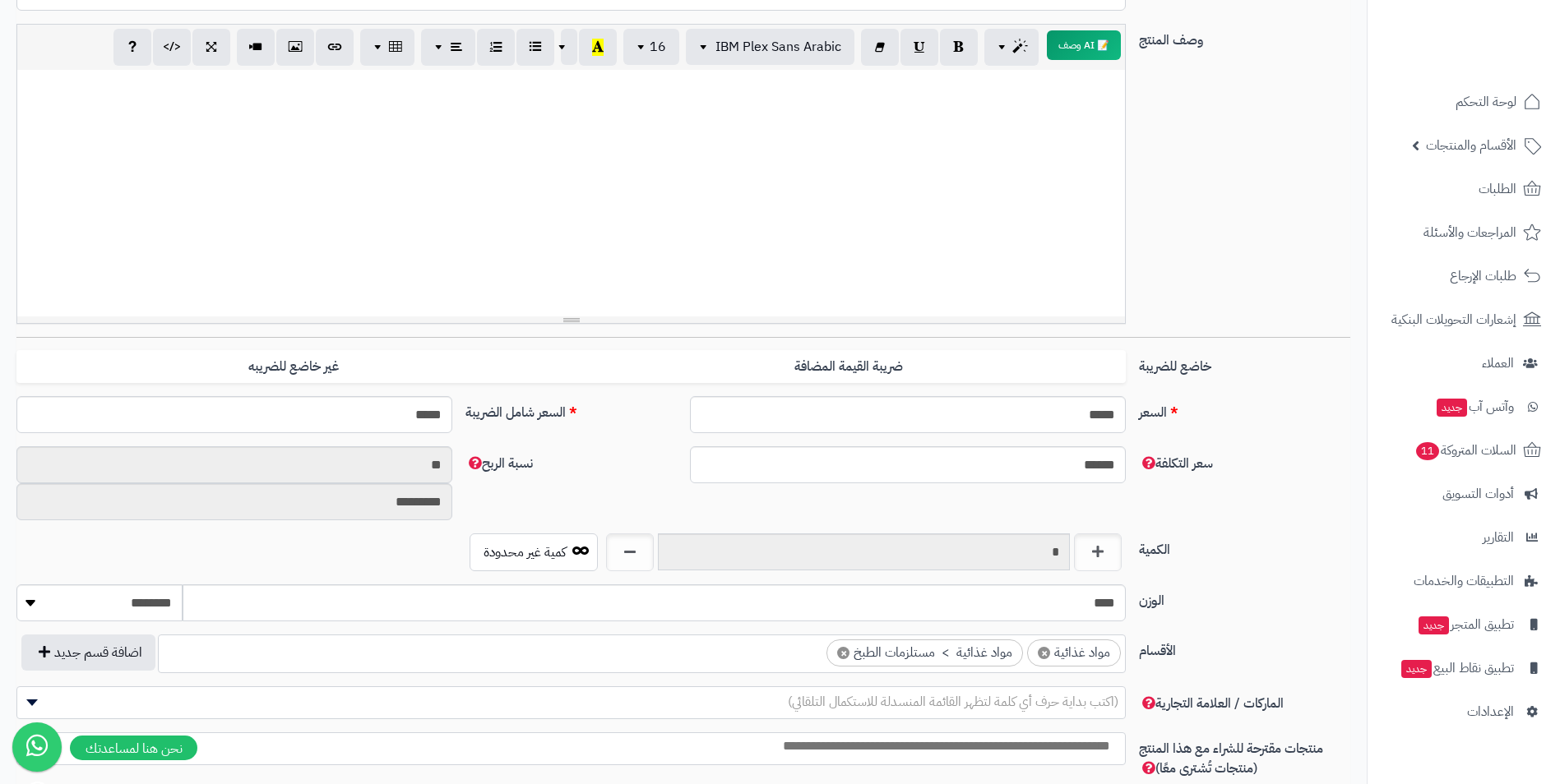
scroll to position [0, 0]
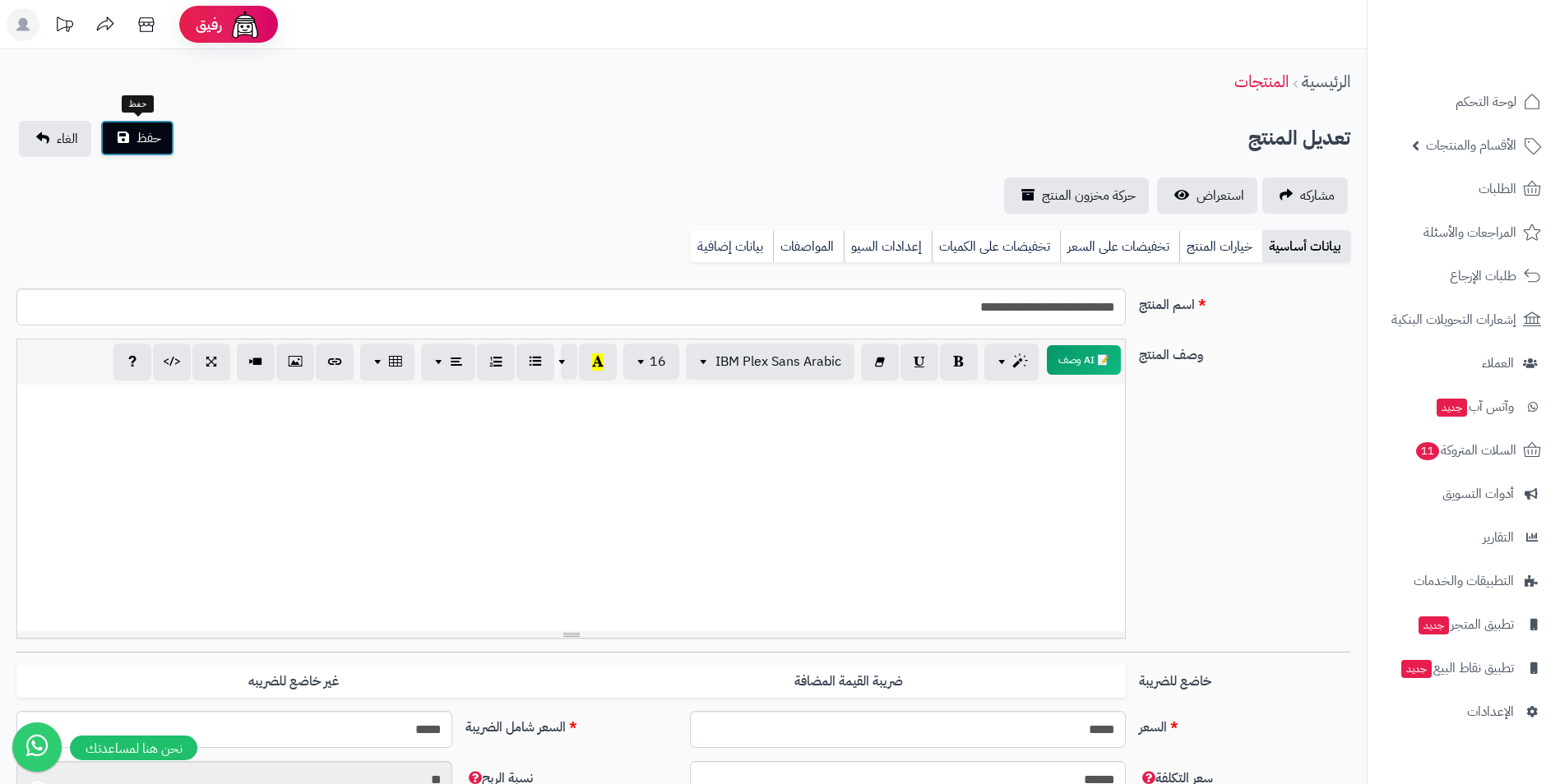
click at [122, 143] on button "حفظ" at bounding box center [137, 138] width 74 height 36
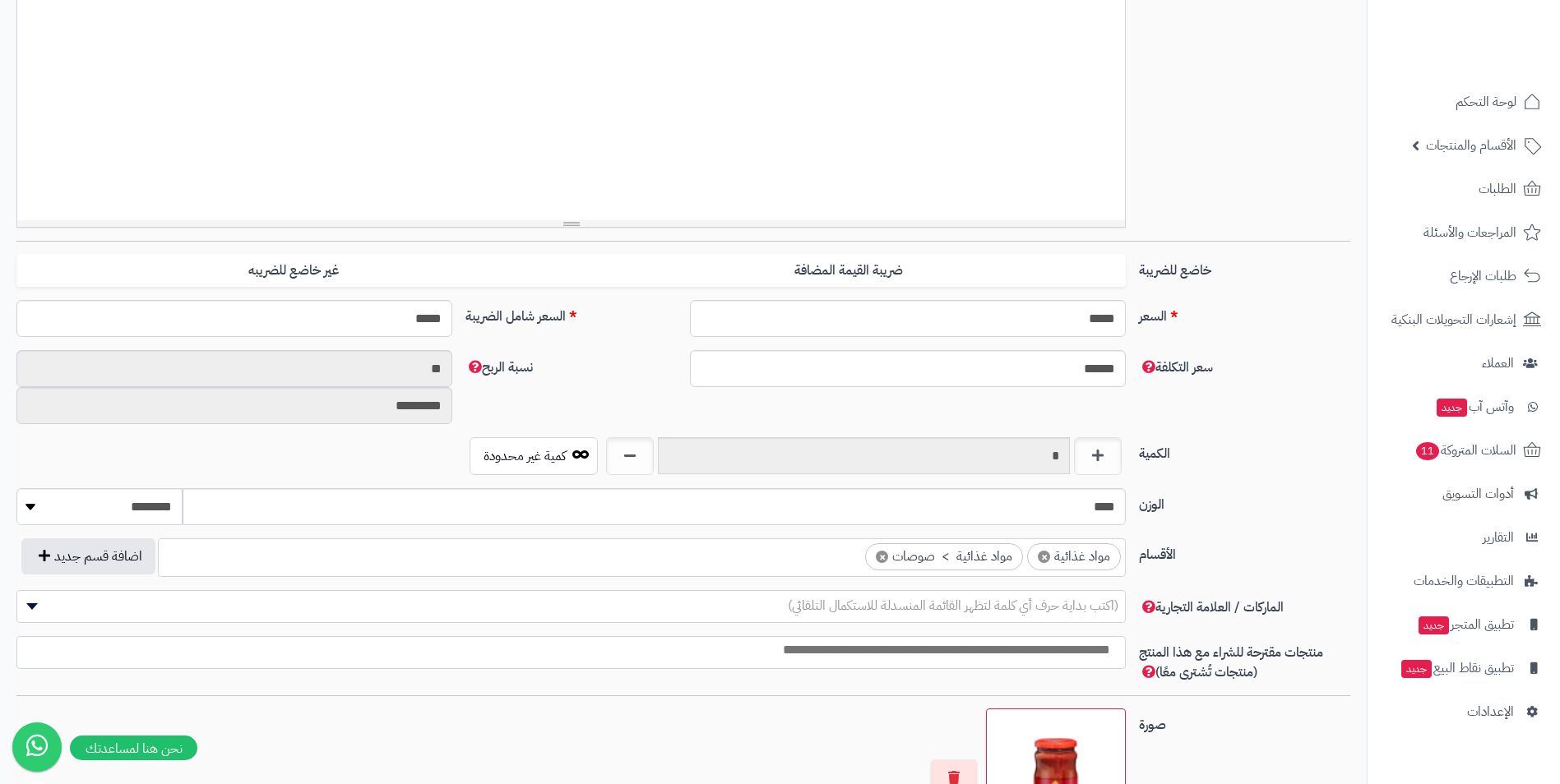
scroll to position [590, 0]
click at [877, 556] on li "× مواد غذائية > صوصات" at bounding box center [944, 557] width 158 height 27
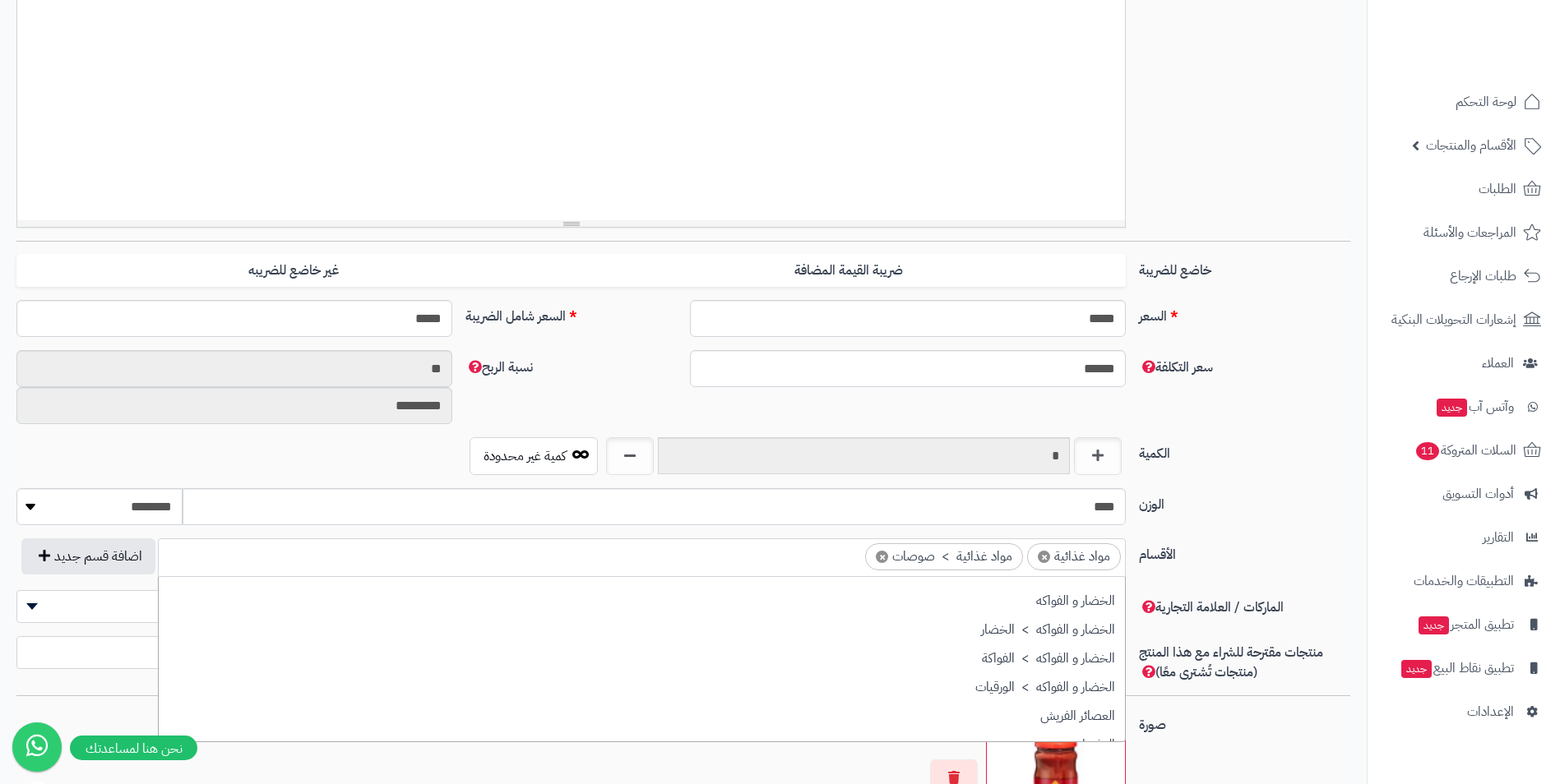
click at [882, 559] on span "×" at bounding box center [881, 557] width 12 height 12
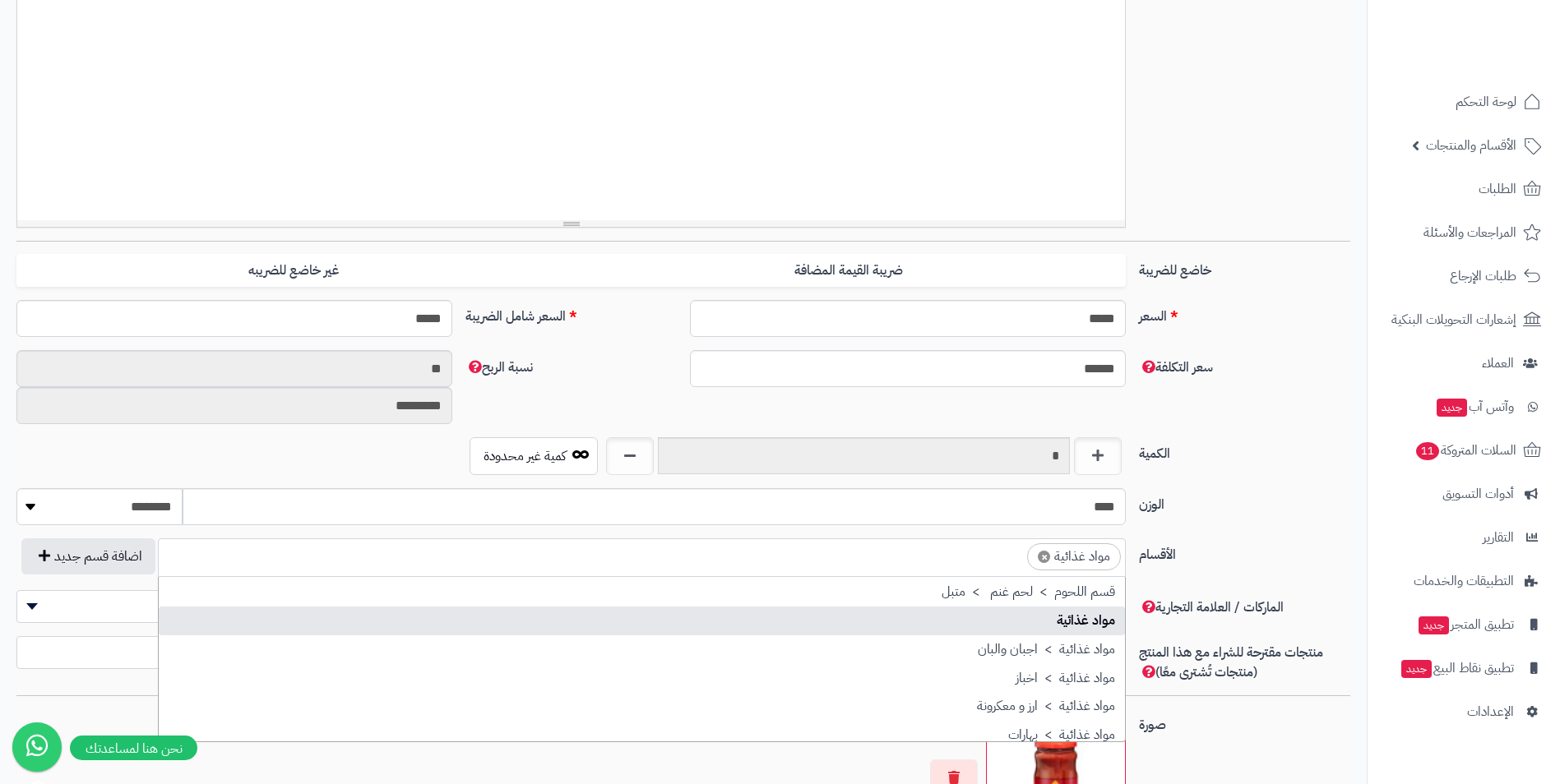
click at [886, 555] on ul "× مواد غذائية" at bounding box center [641, 554] width 966 height 31
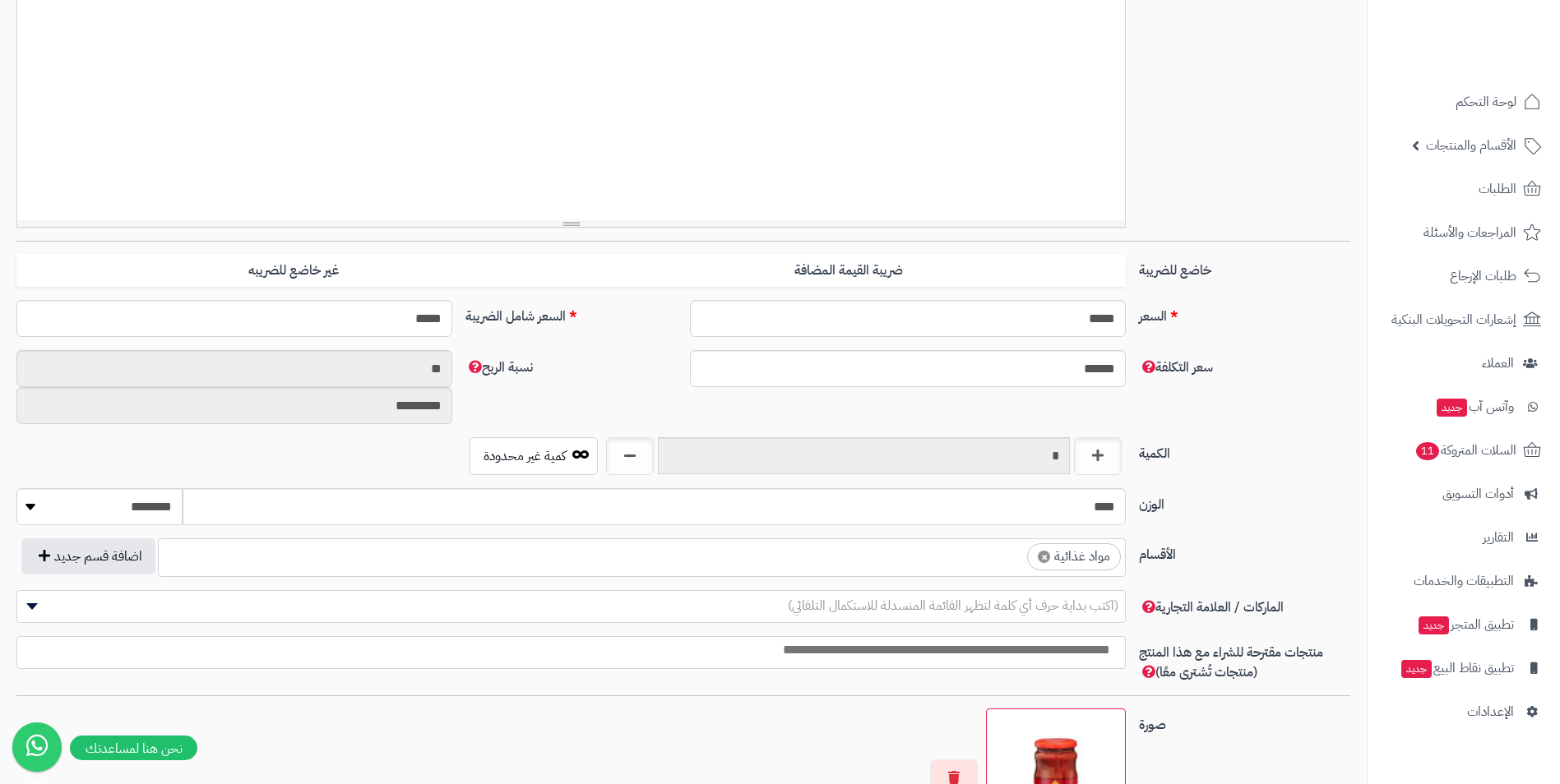
click at [895, 555] on ul "× مواد غذائية" at bounding box center [641, 554] width 966 height 31
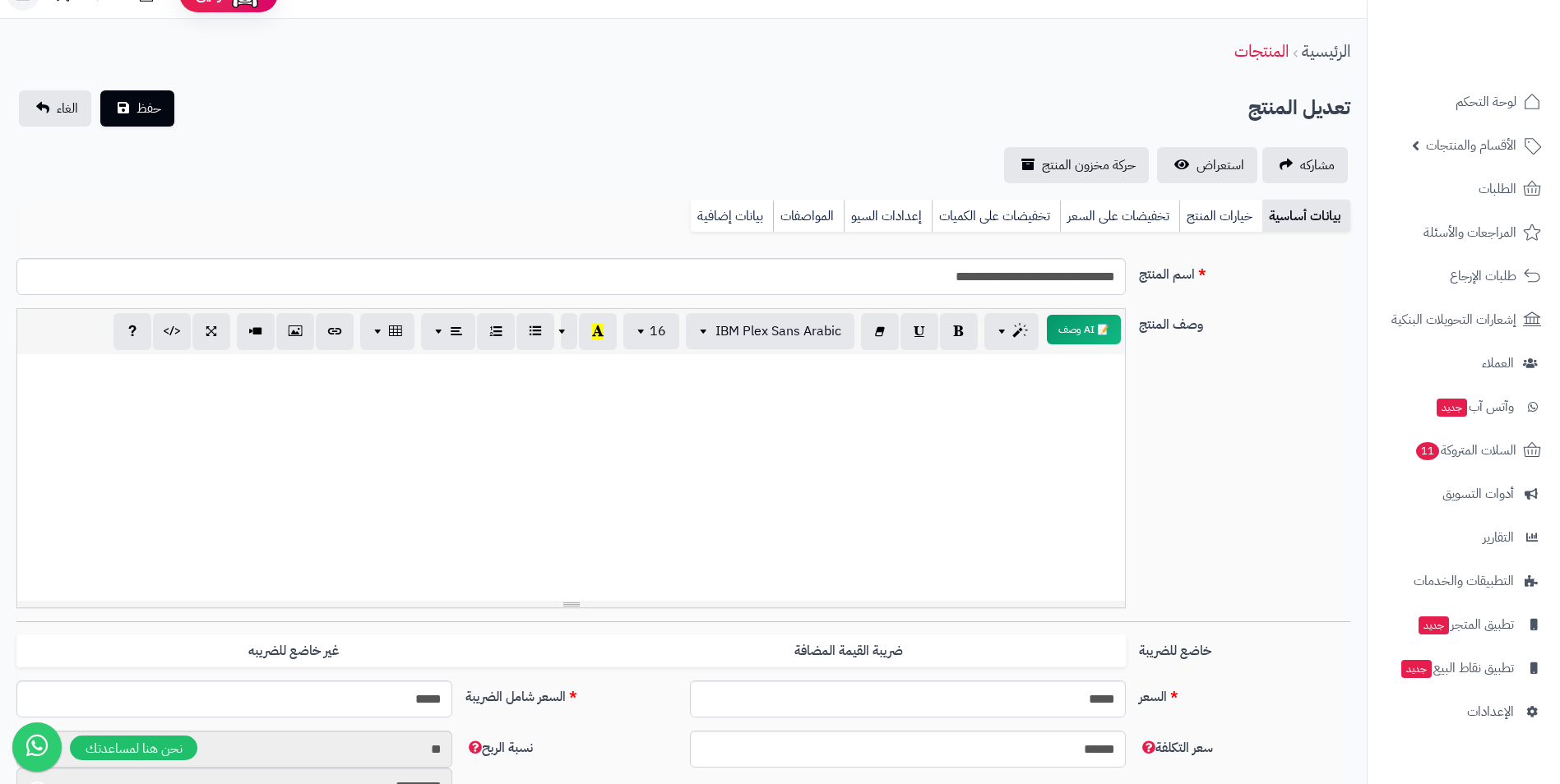
scroll to position [0, 0]
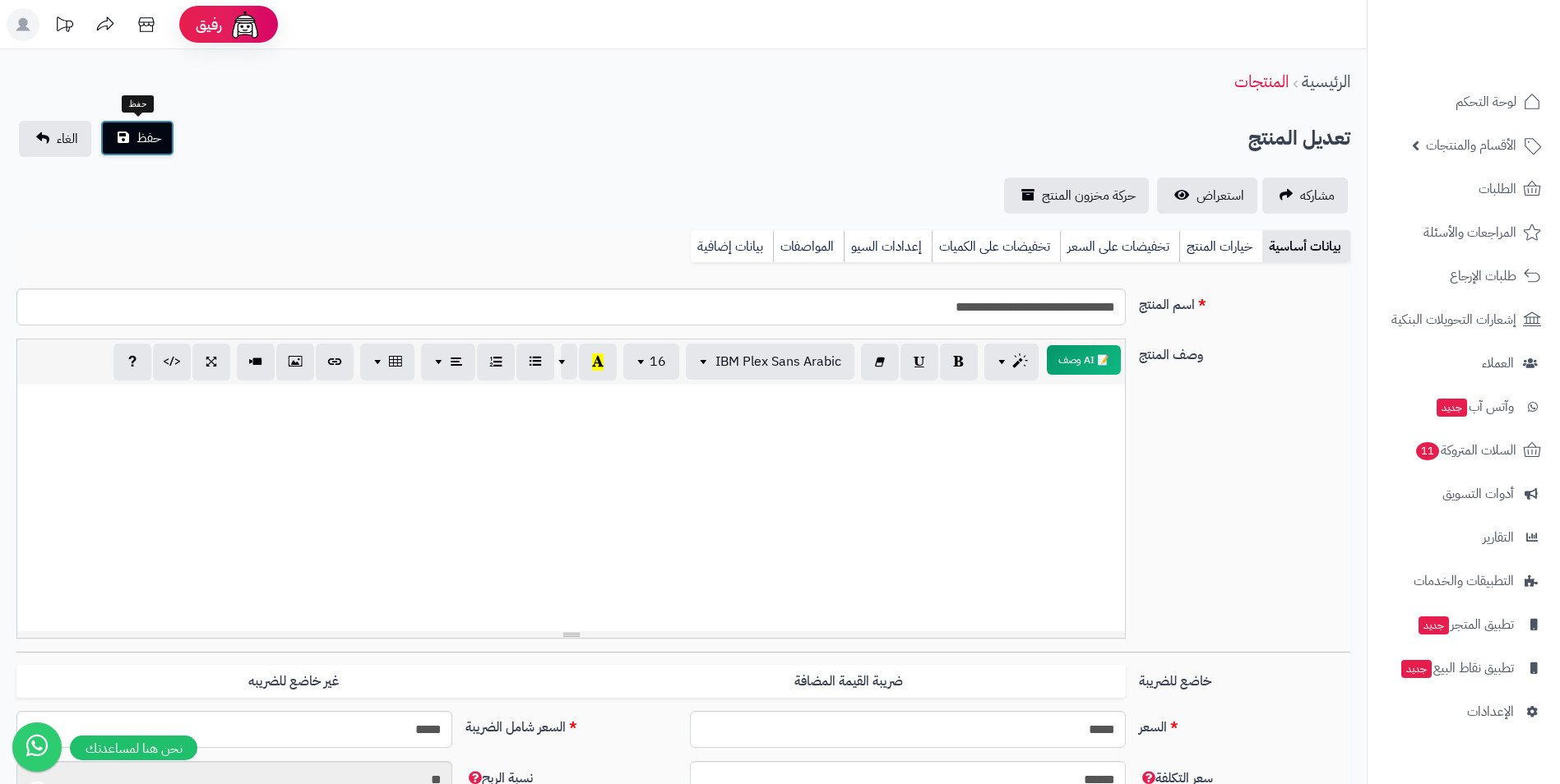
click at [152, 146] on span "حفظ" at bounding box center [149, 138] width 25 height 20
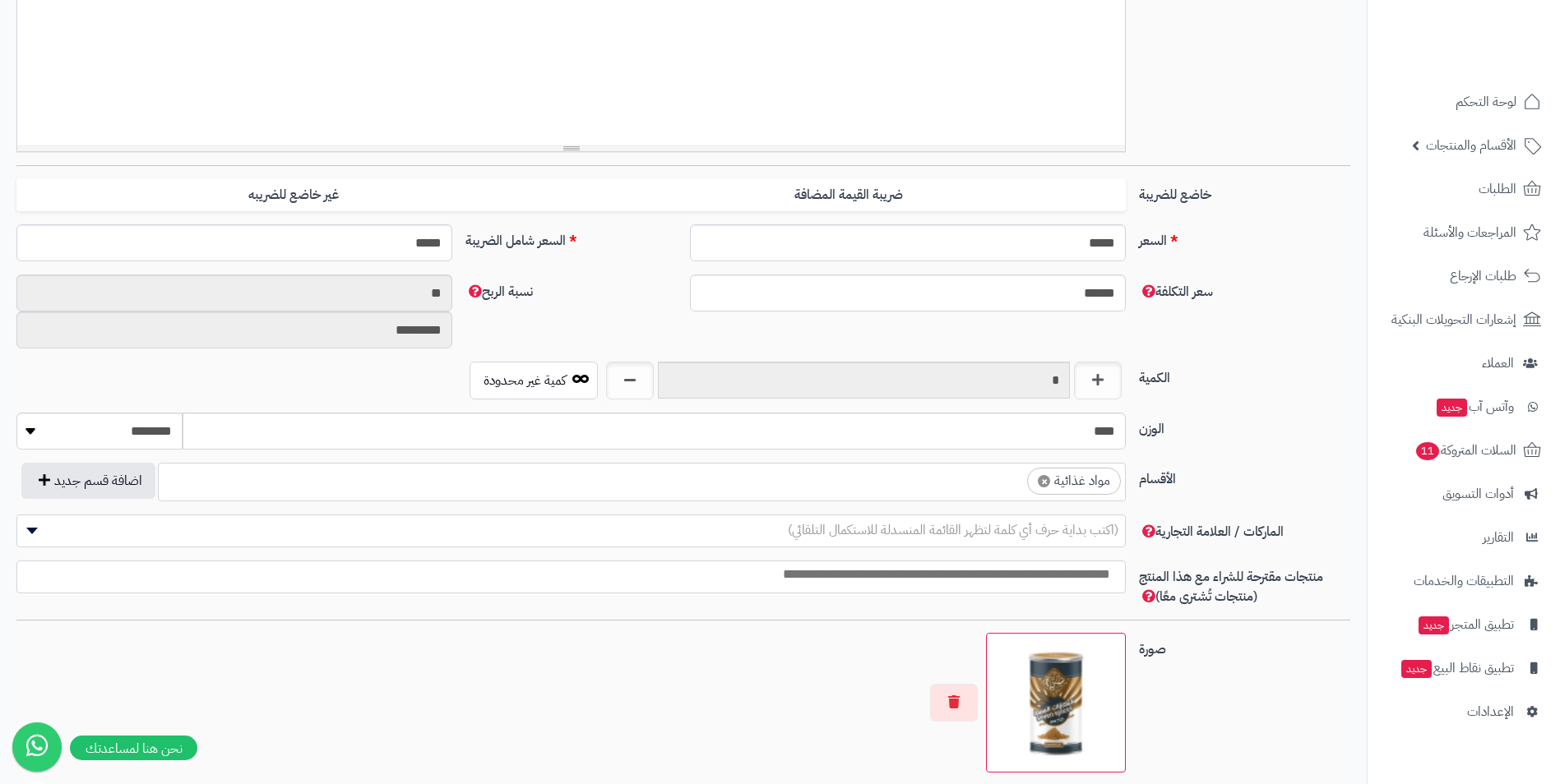
scroll to position [494, 0]
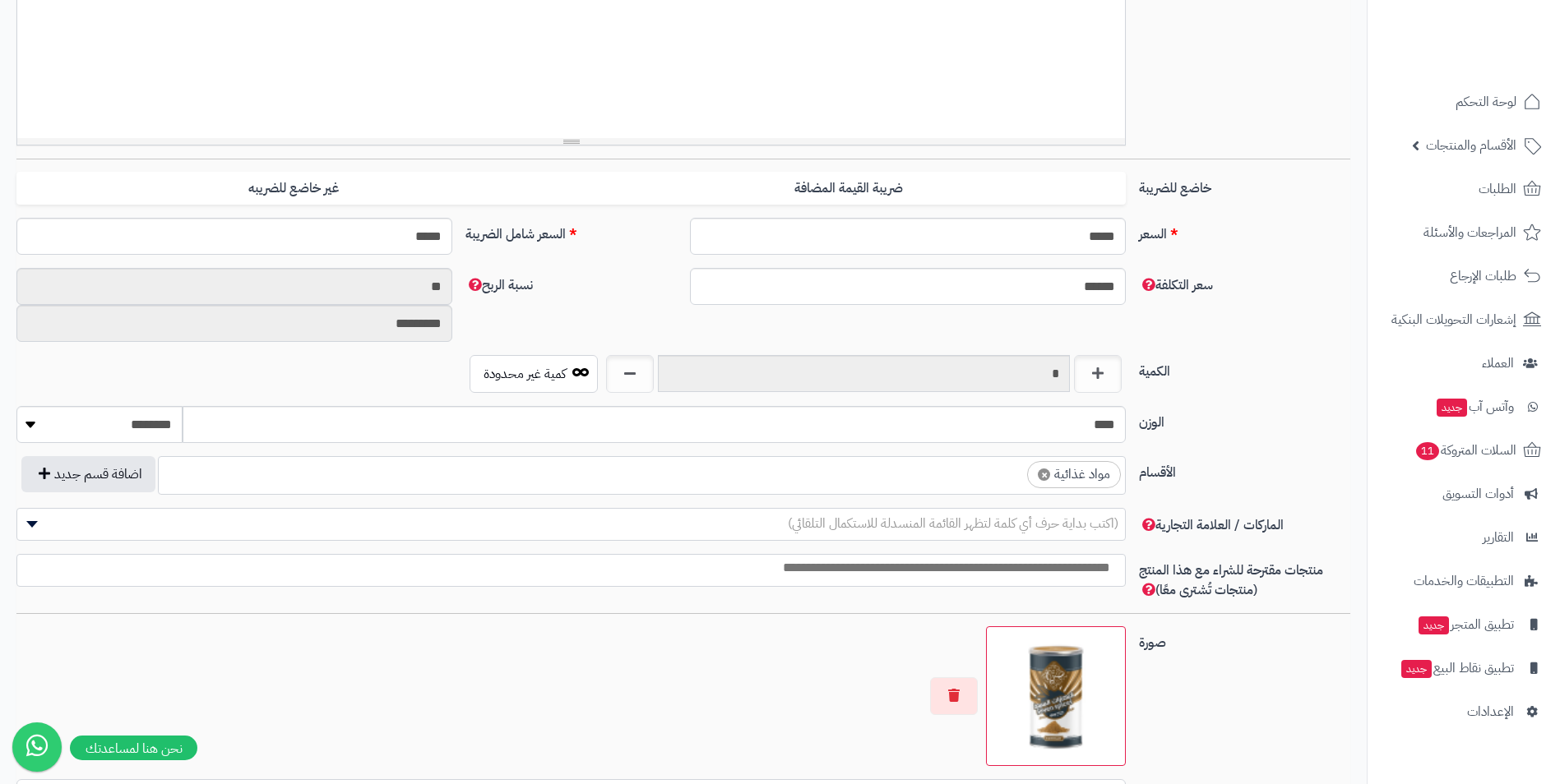
click at [972, 495] on span "× مواد غذائية" at bounding box center [642, 475] width 968 height 39
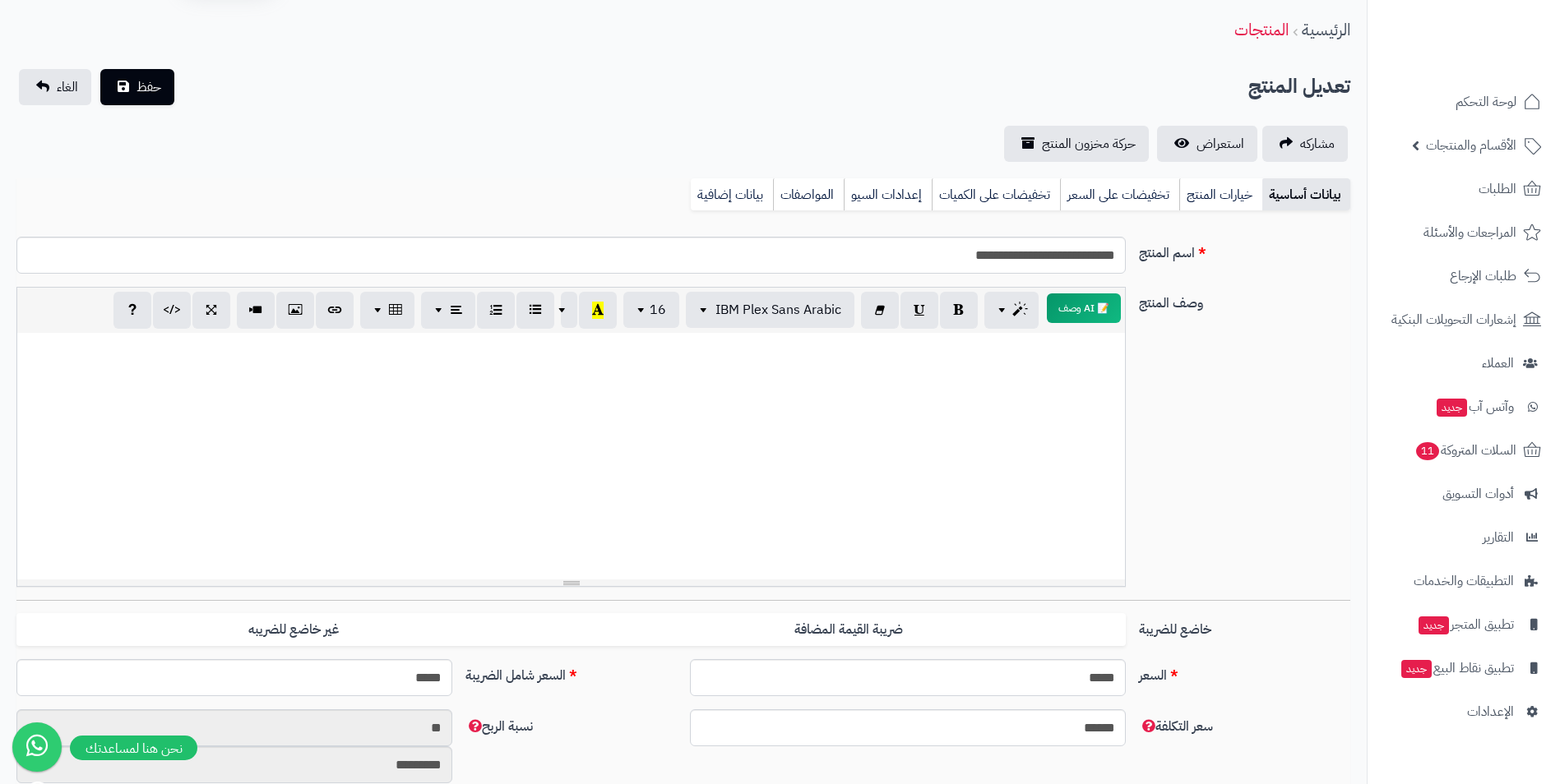
scroll to position [0, 0]
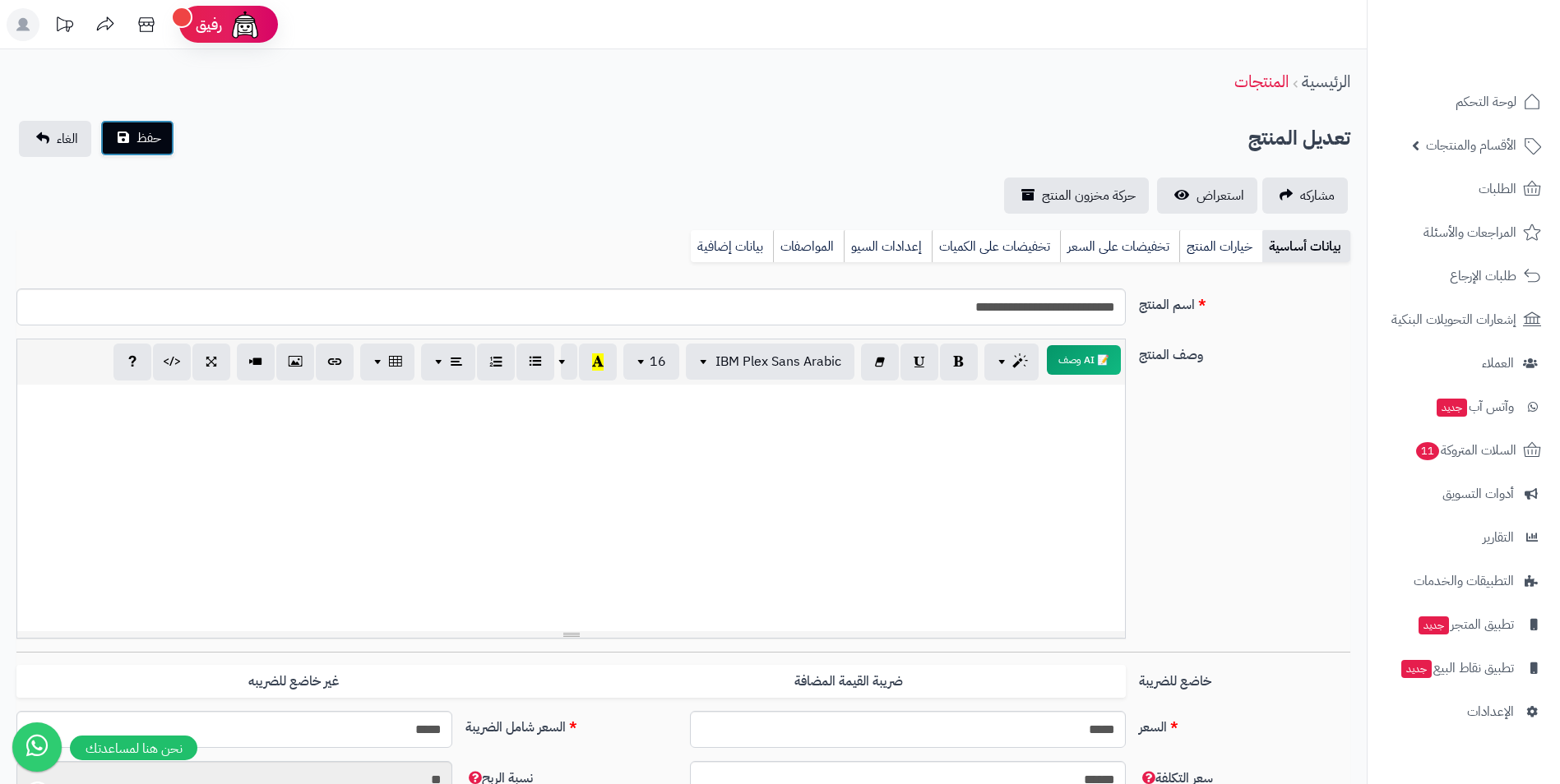
click at [165, 149] on button "حفظ" at bounding box center [137, 138] width 74 height 36
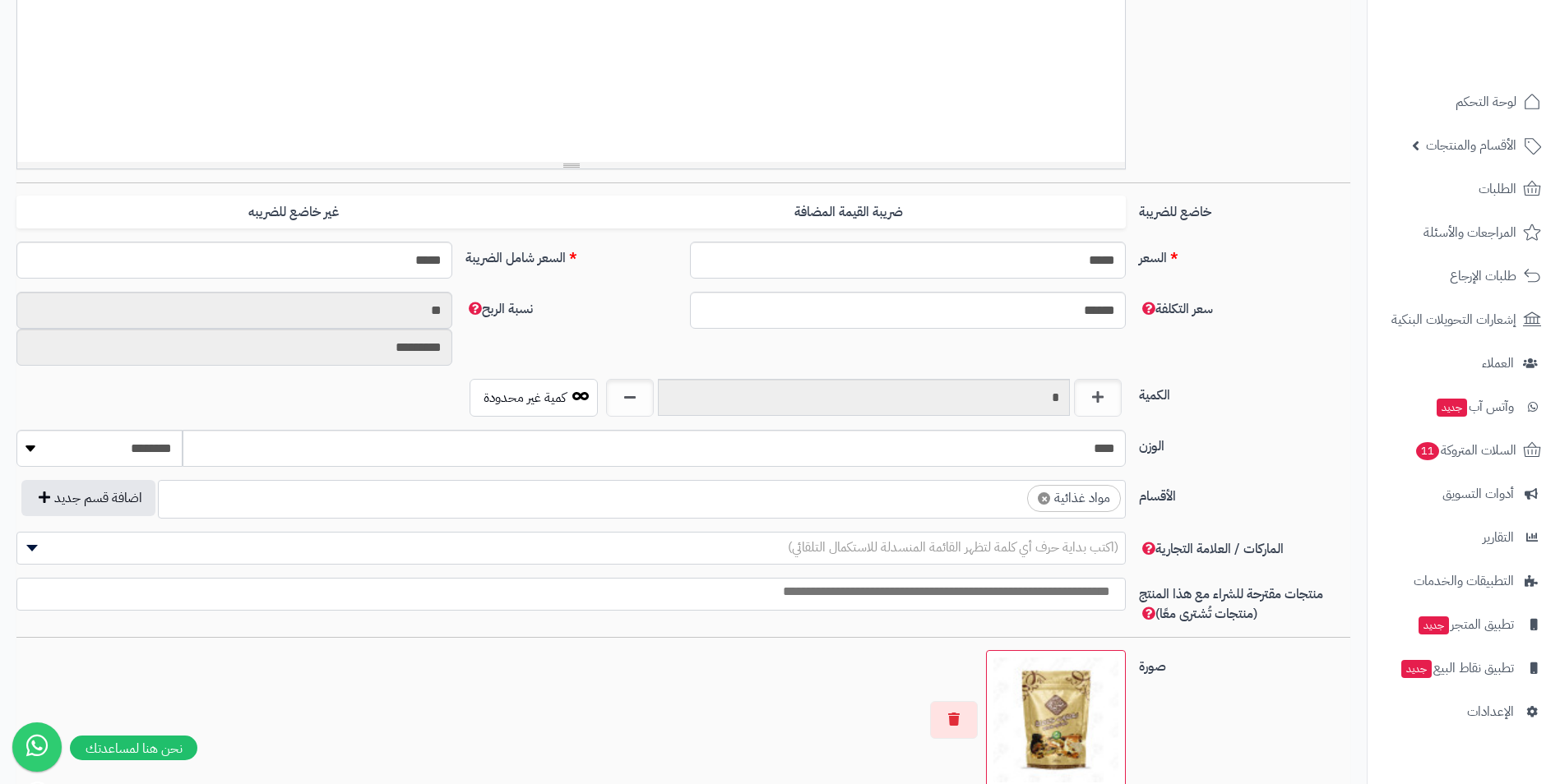
scroll to position [494, 0]
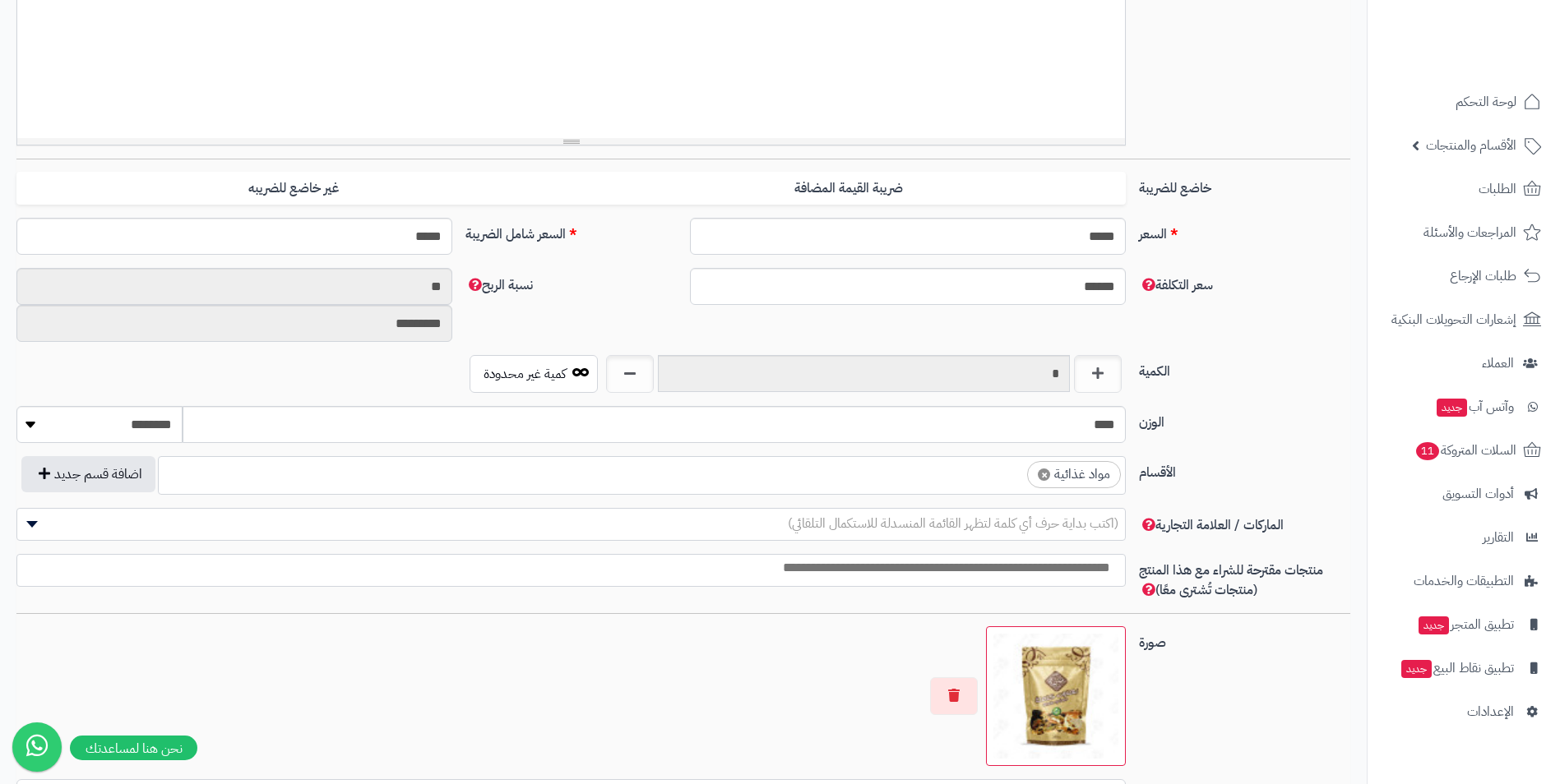
click at [872, 482] on ul "× مواد غذائية" at bounding box center [641, 472] width 966 height 31
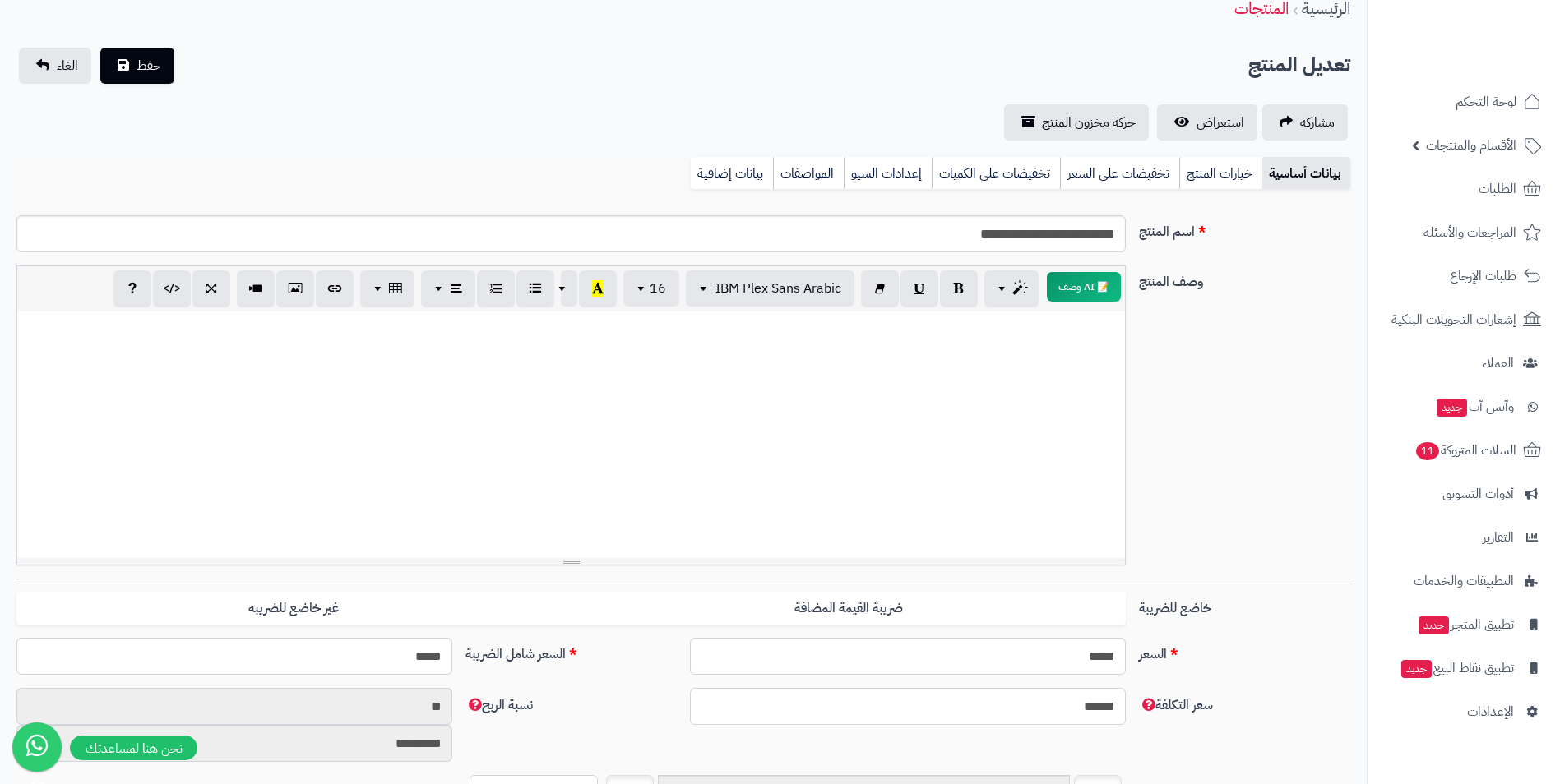
scroll to position [0, 0]
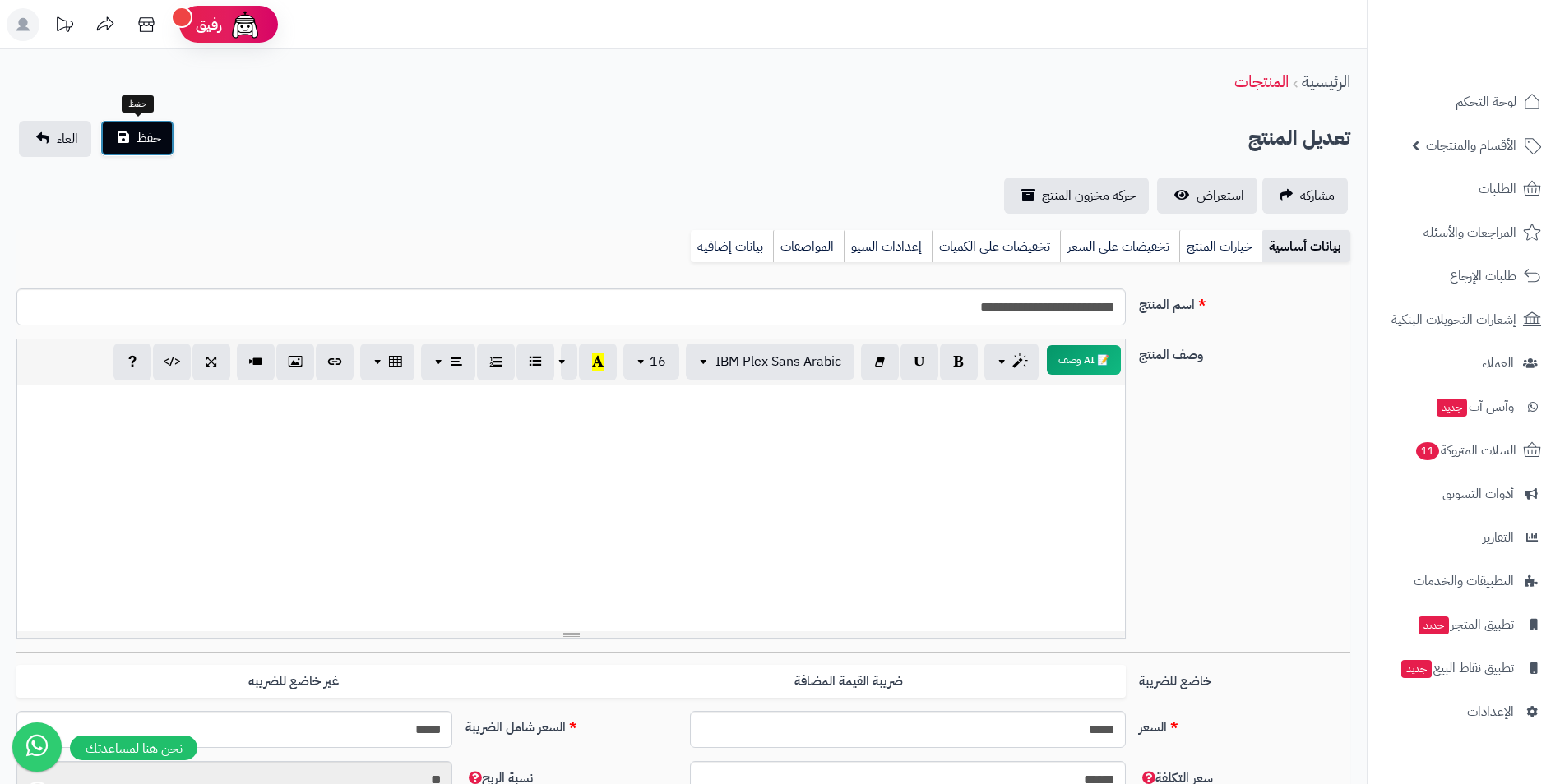
click at [126, 142] on button "حفظ" at bounding box center [137, 138] width 74 height 36
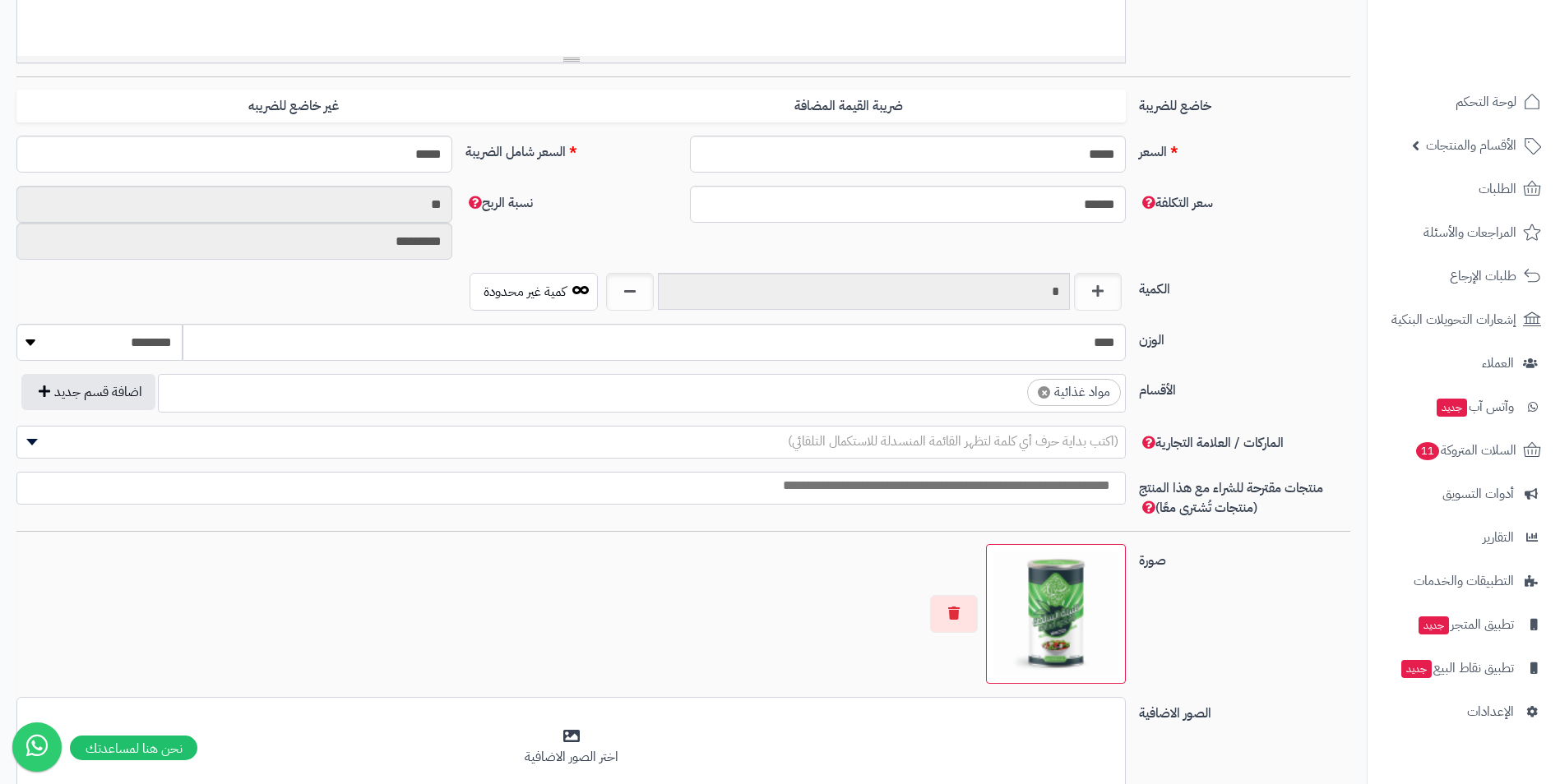
scroll to position [576, 0]
click at [969, 398] on ul "× مواد غذائية" at bounding box center [641, 390] width 966 height 31
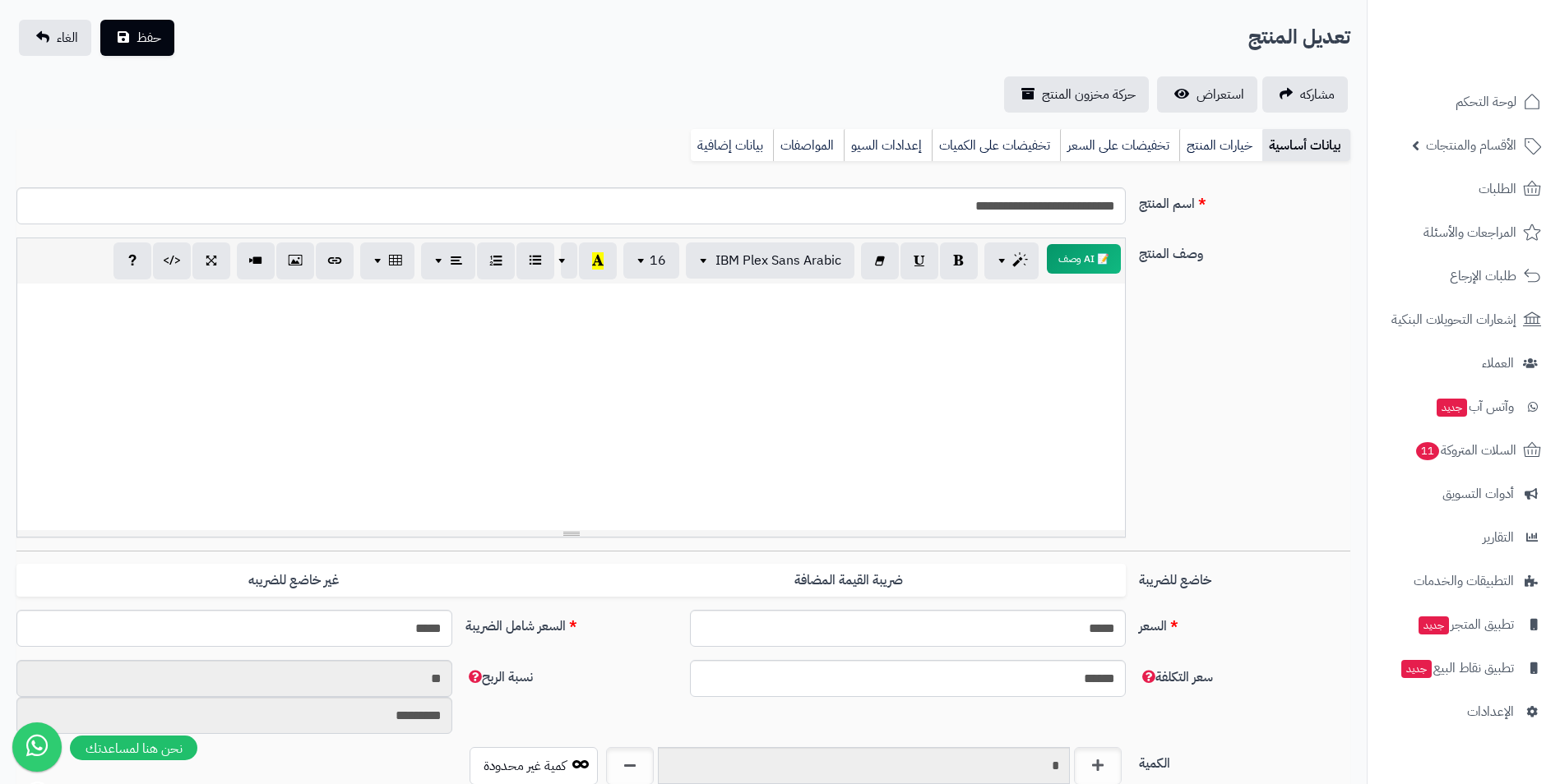
scroll to position [82, 0]
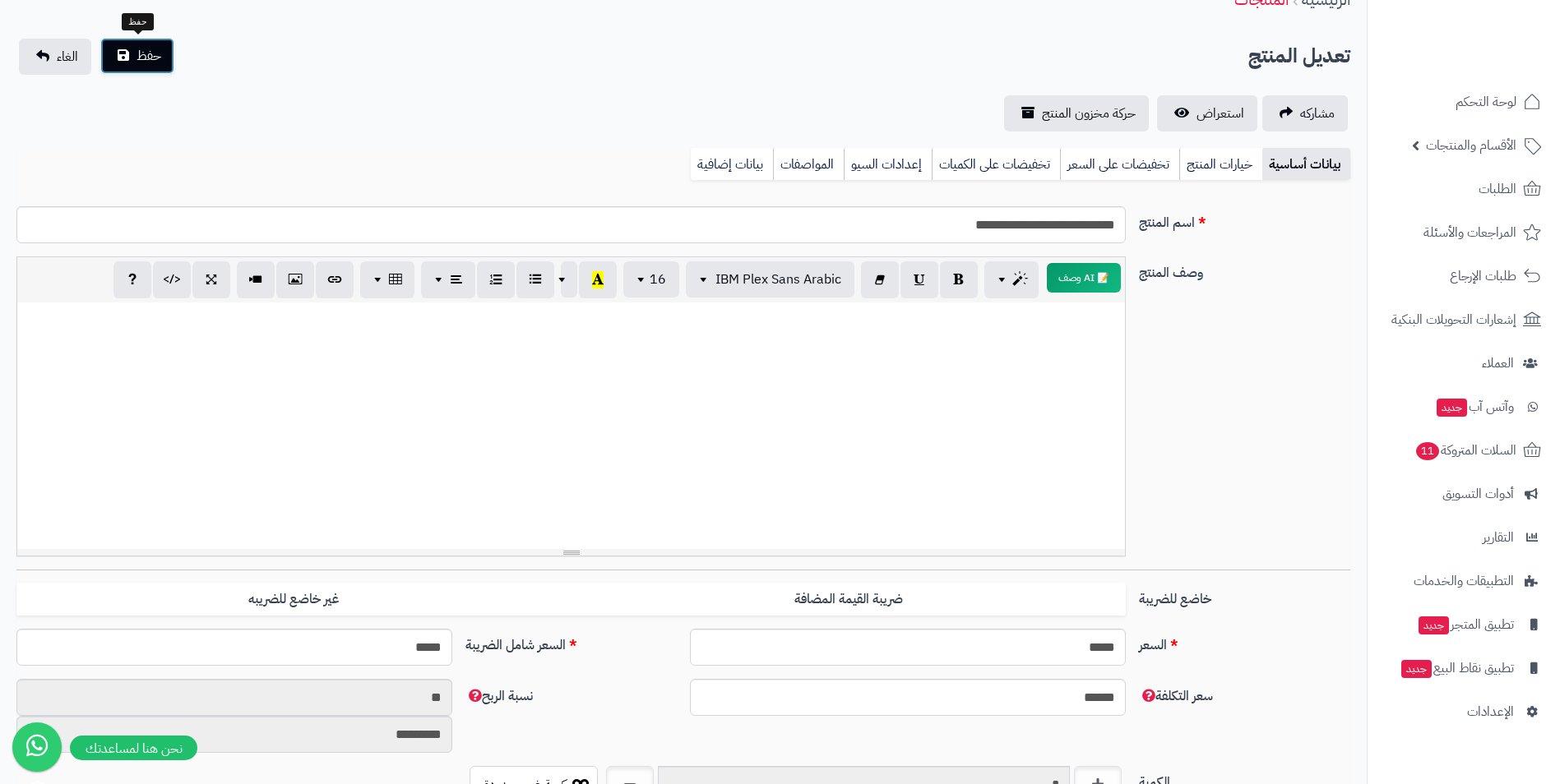
click at [144, 63] on span "حفظ" at bounding box center [149, 56] width 25 height 20
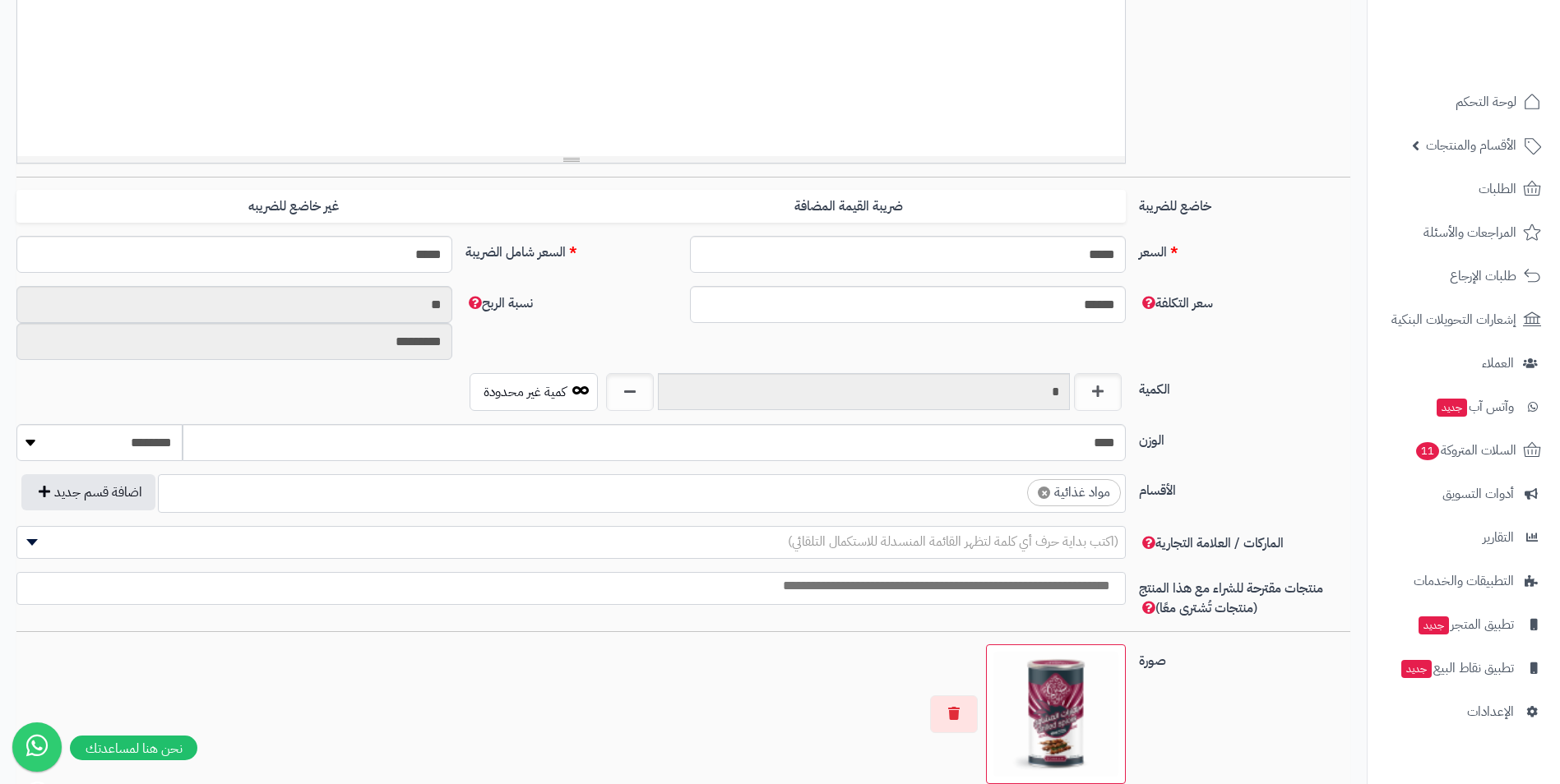
scroll to position [494, 0]
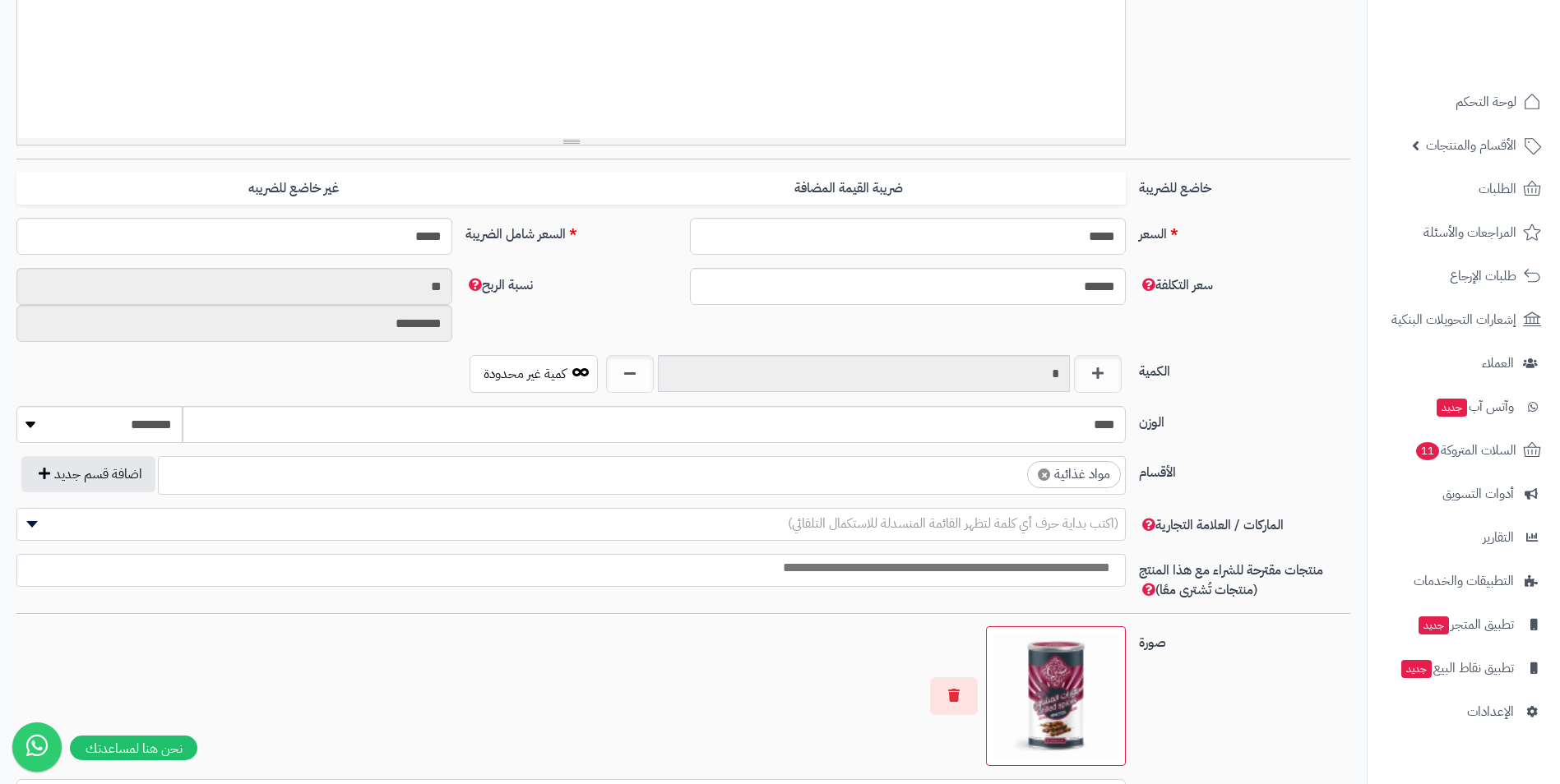
click at [978, 482] on ul "× مواد غذائية" at bounding box center [641, 472] width 966 height 31
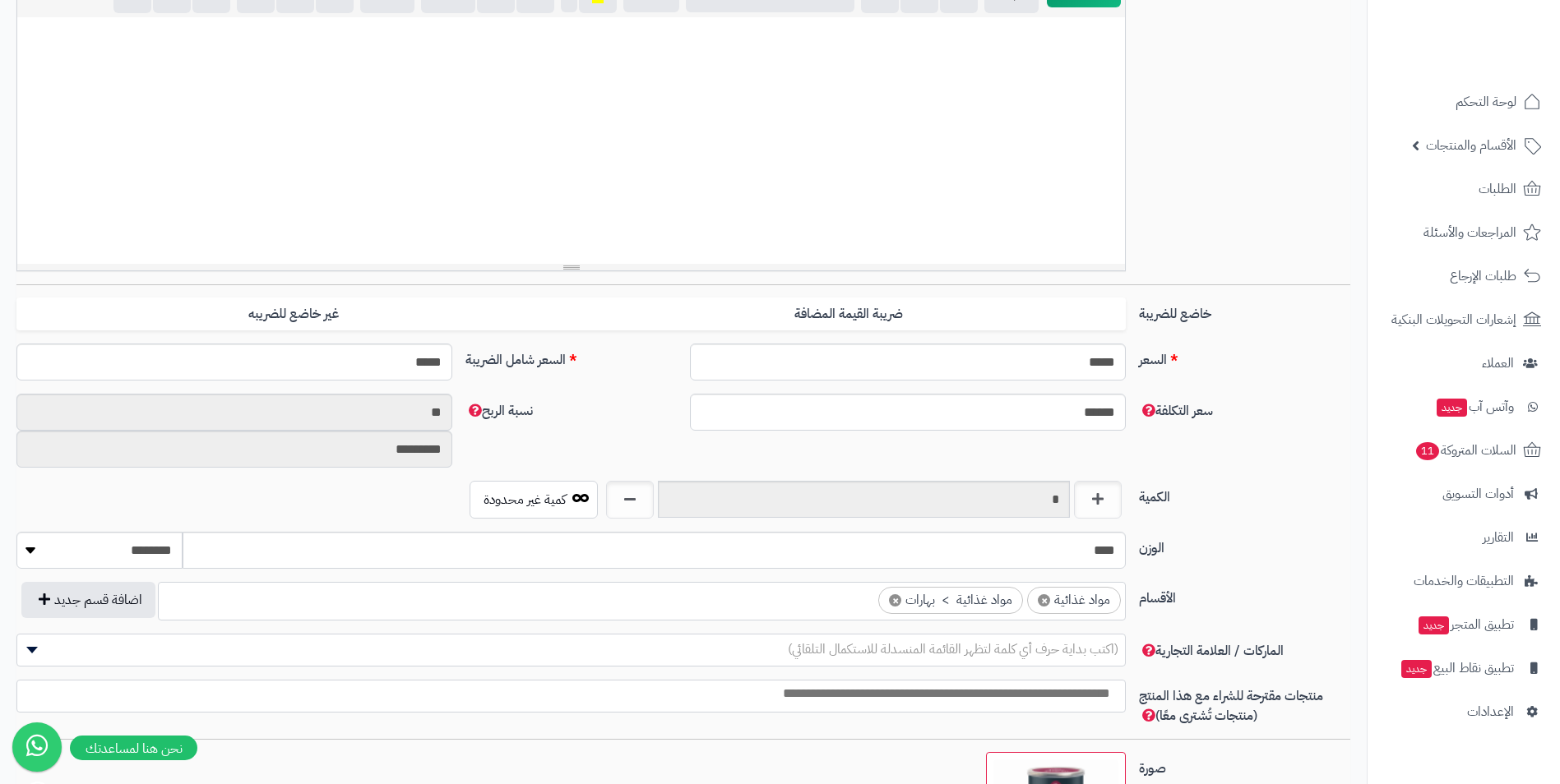
scroll to position [0, 0]
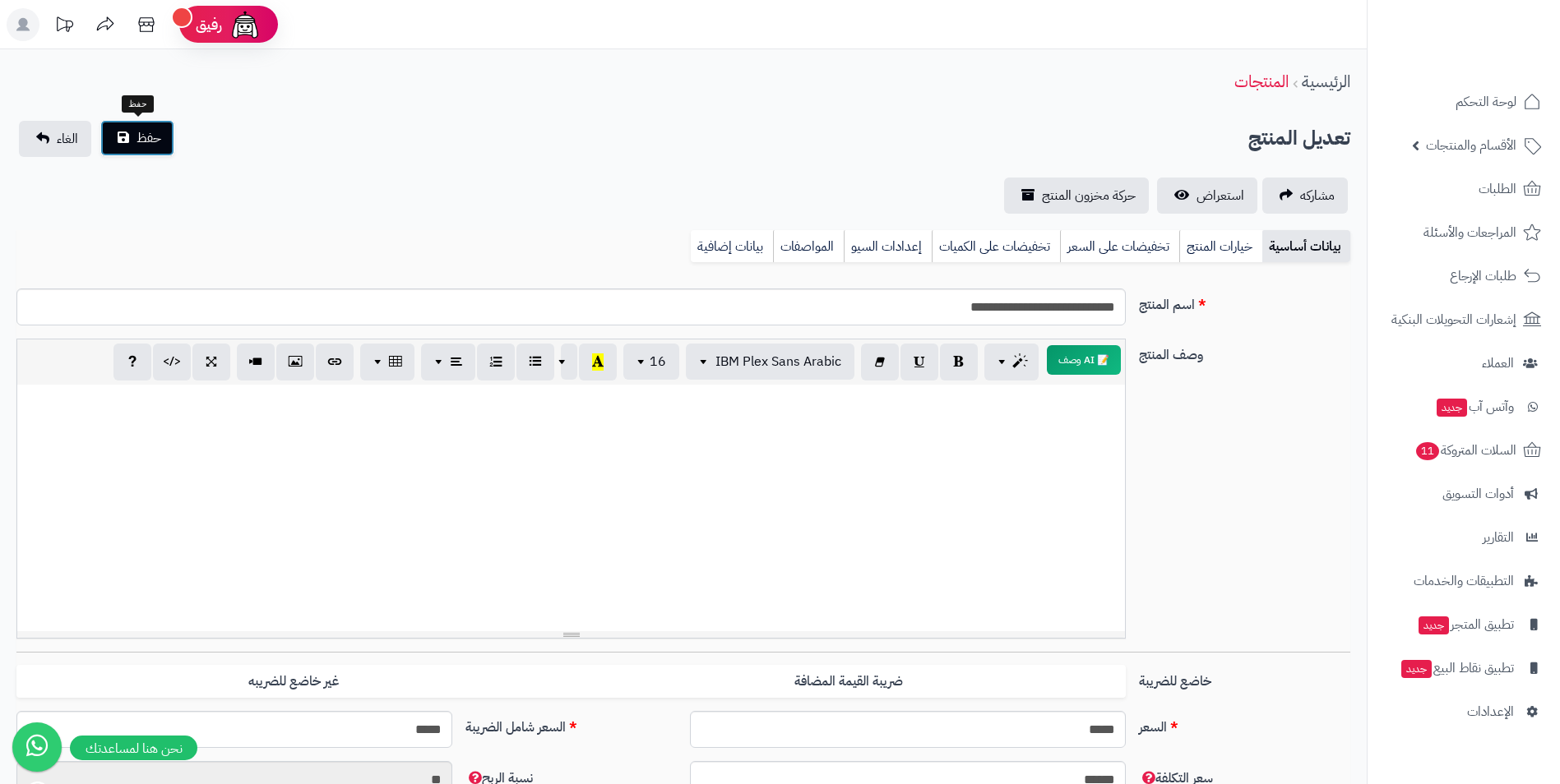
click at [145, 136] on span "حفظ" at bounding box center [149, 138] width 25 height 20
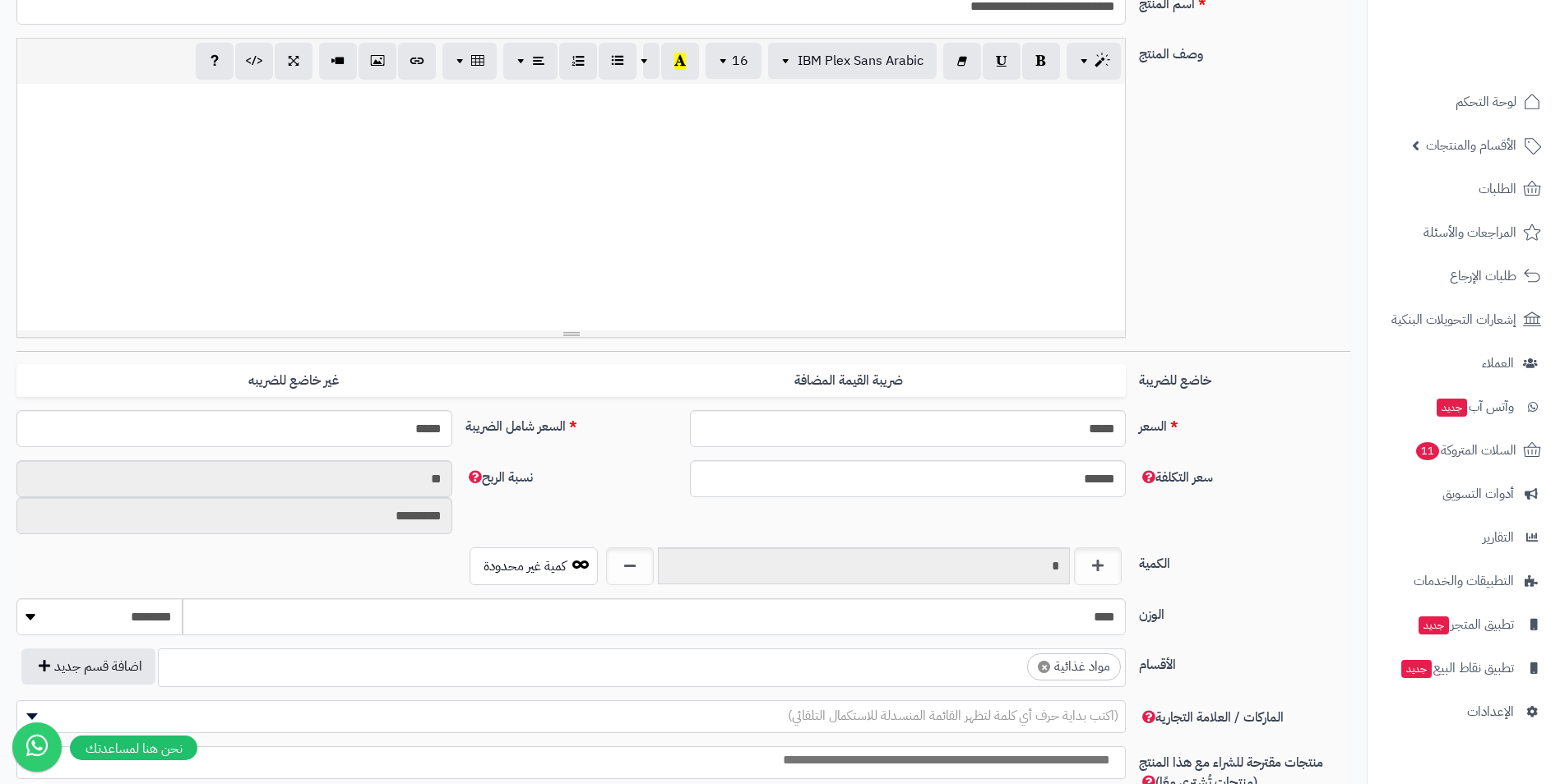
scroll to position [329, 0]
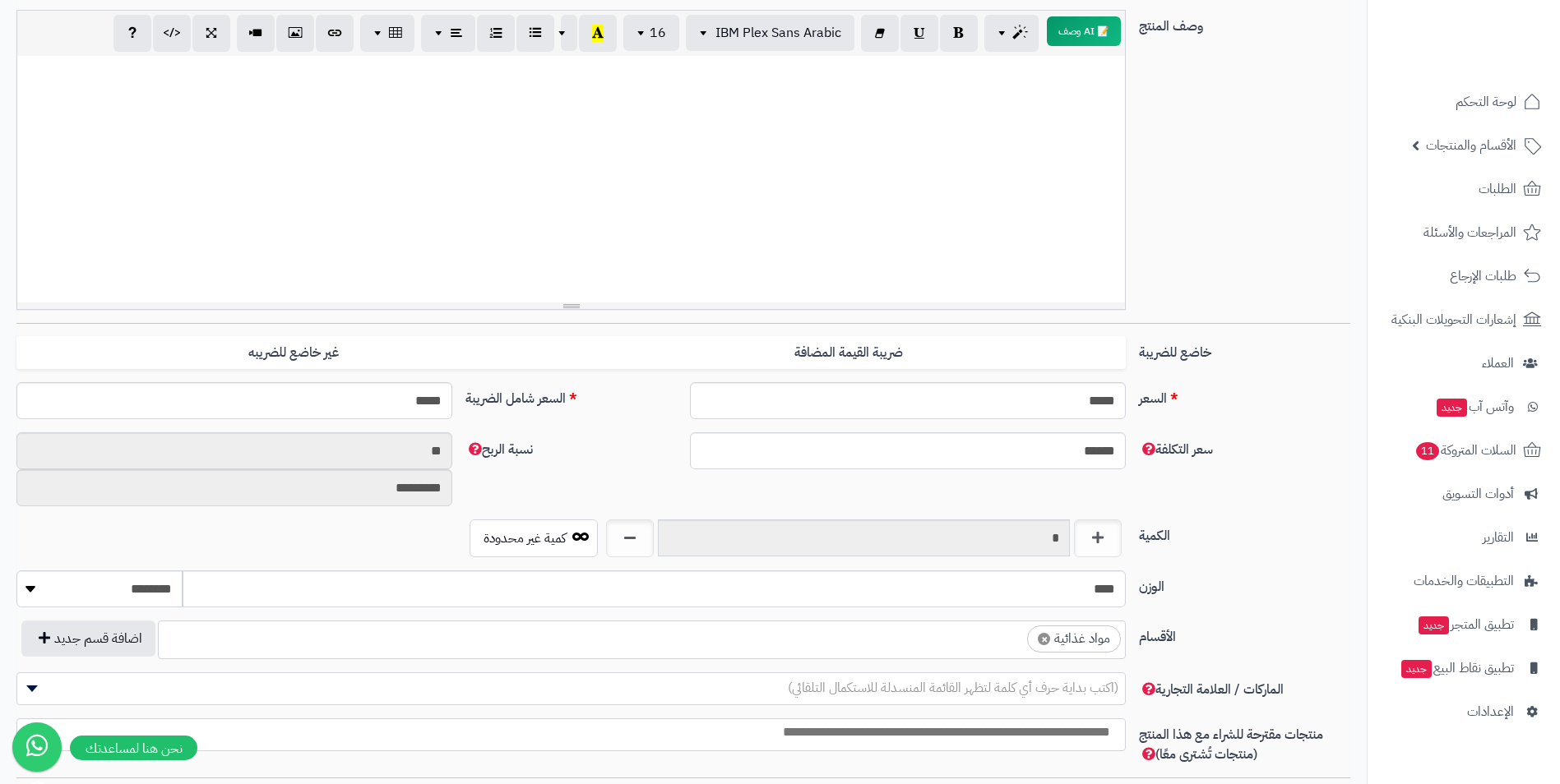
click at [953, 642] on ul "× مواد غذائية" at bounding box center [641, 637] width 966 height 31
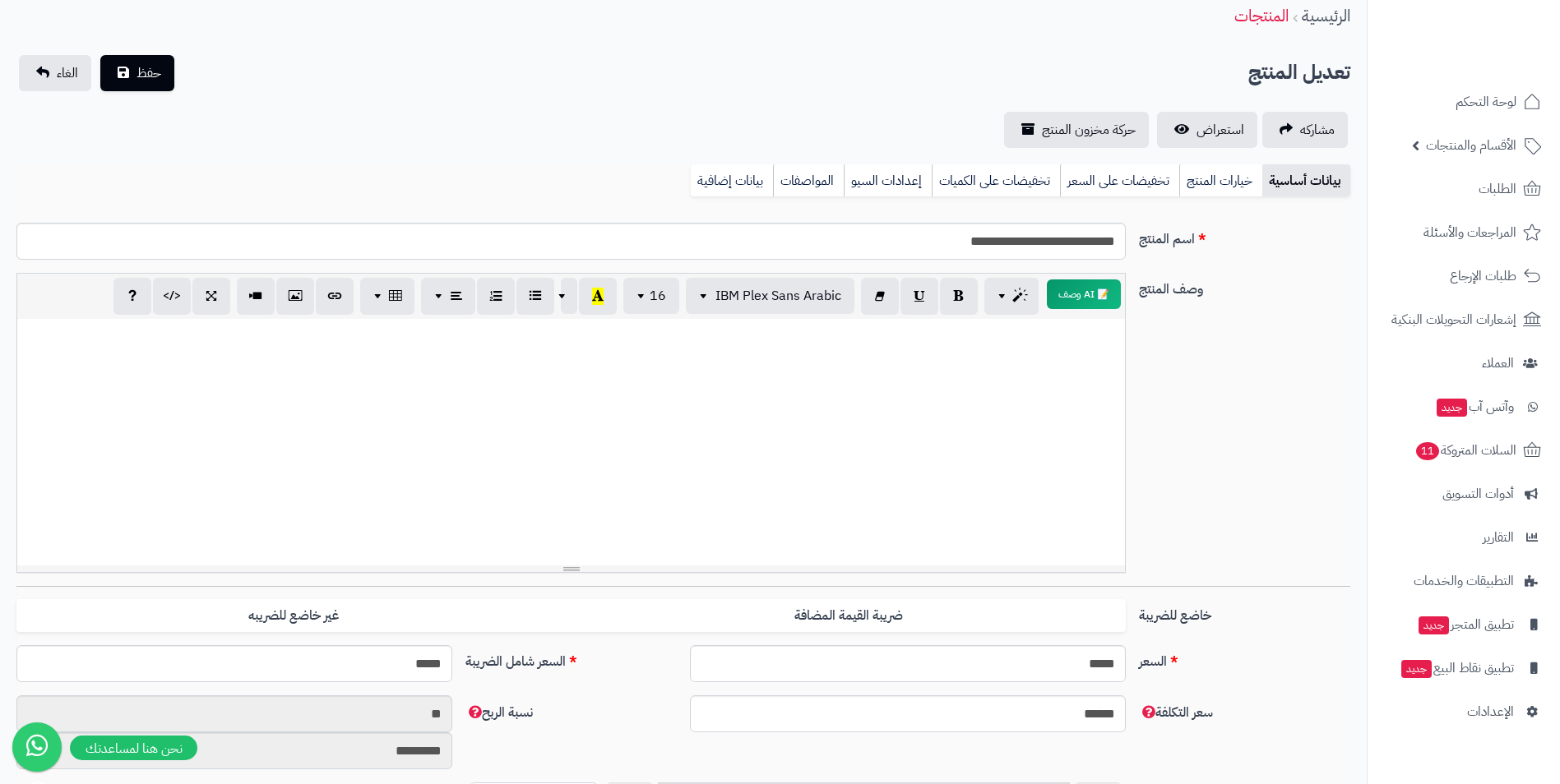
scroll to position [0, 0]
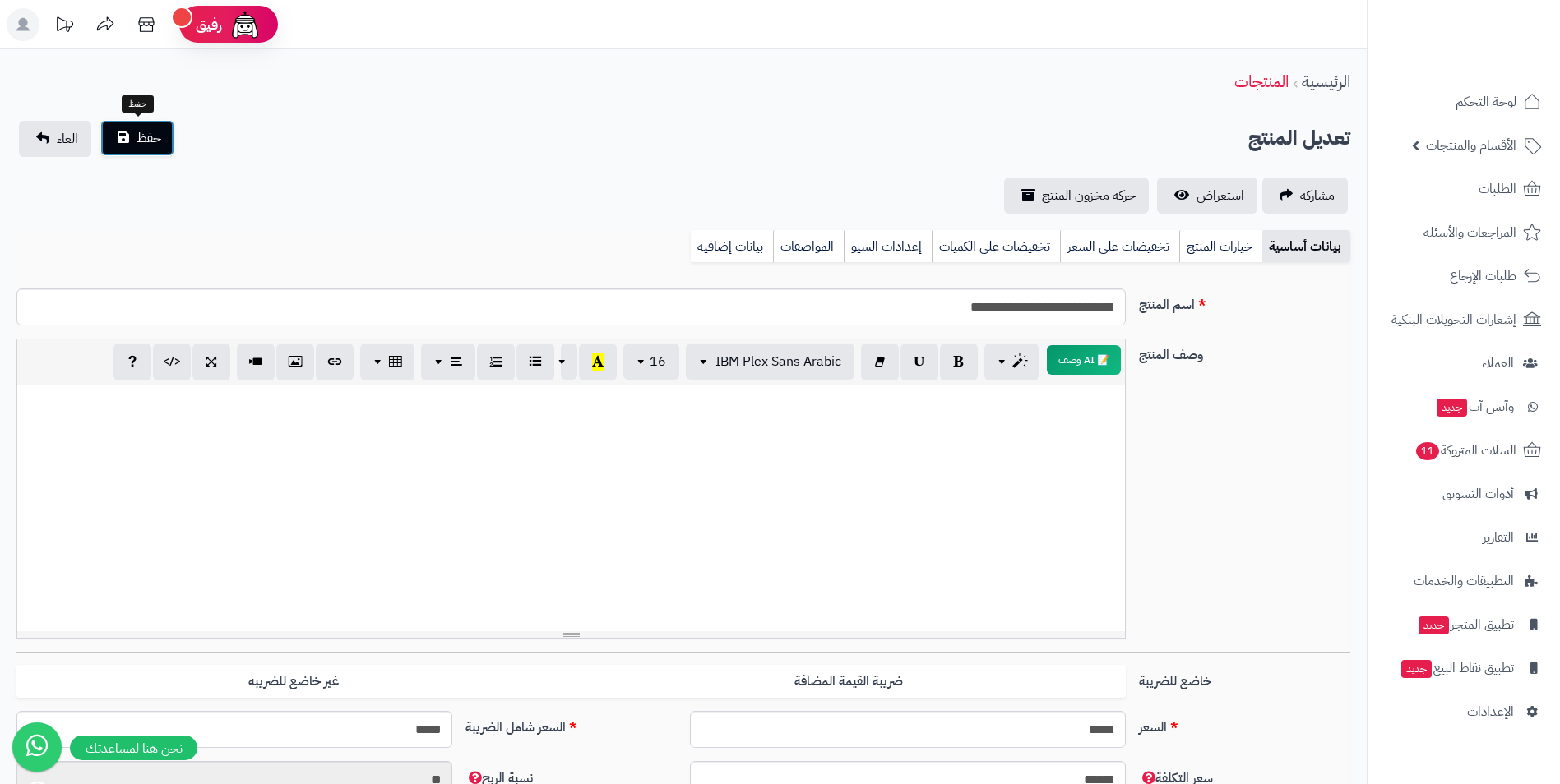
click at [161, 142] on button "حفظ" at bounding box center [137, 138] width 74 height 36
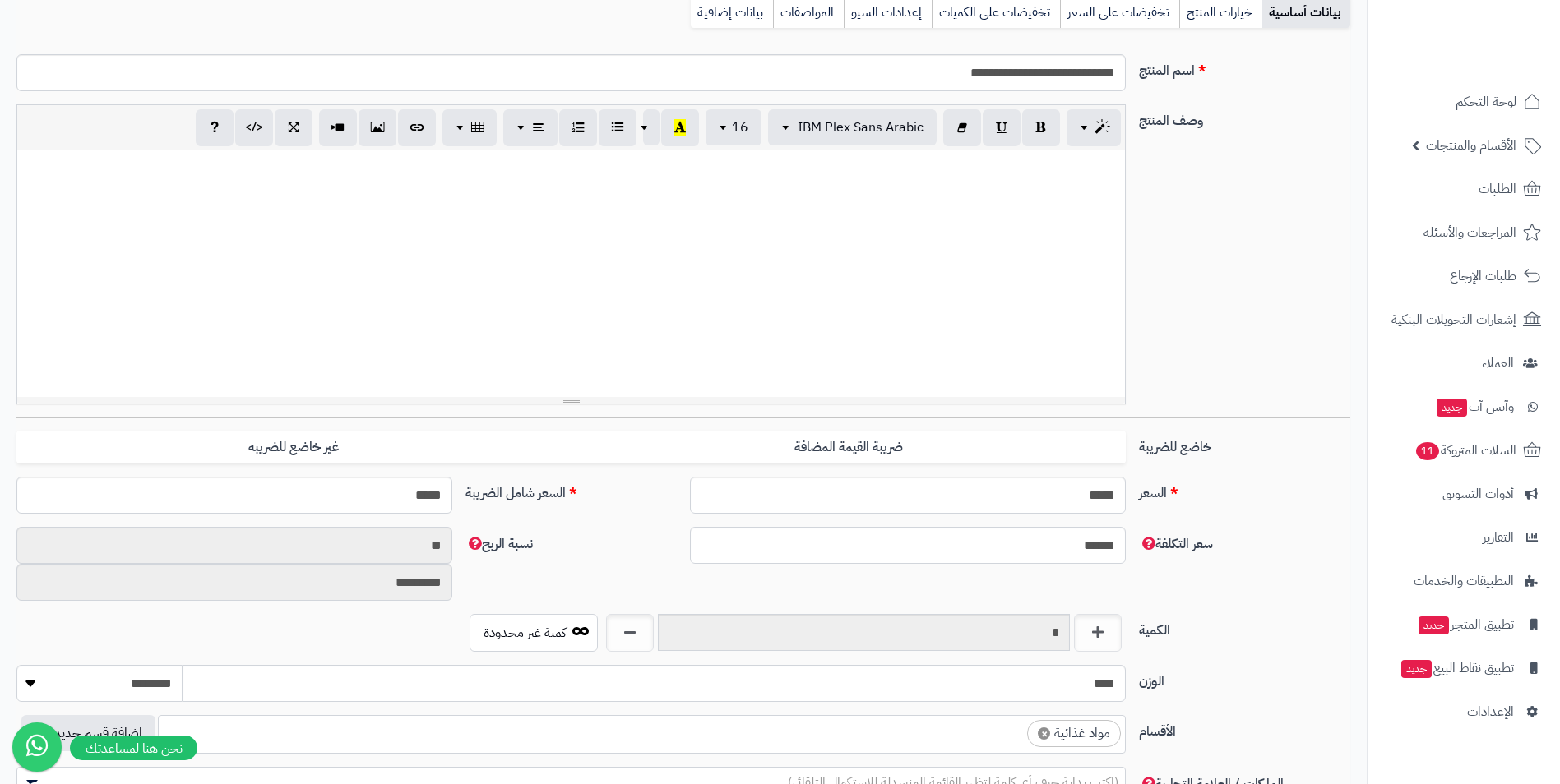
scroll to position [329, 0]
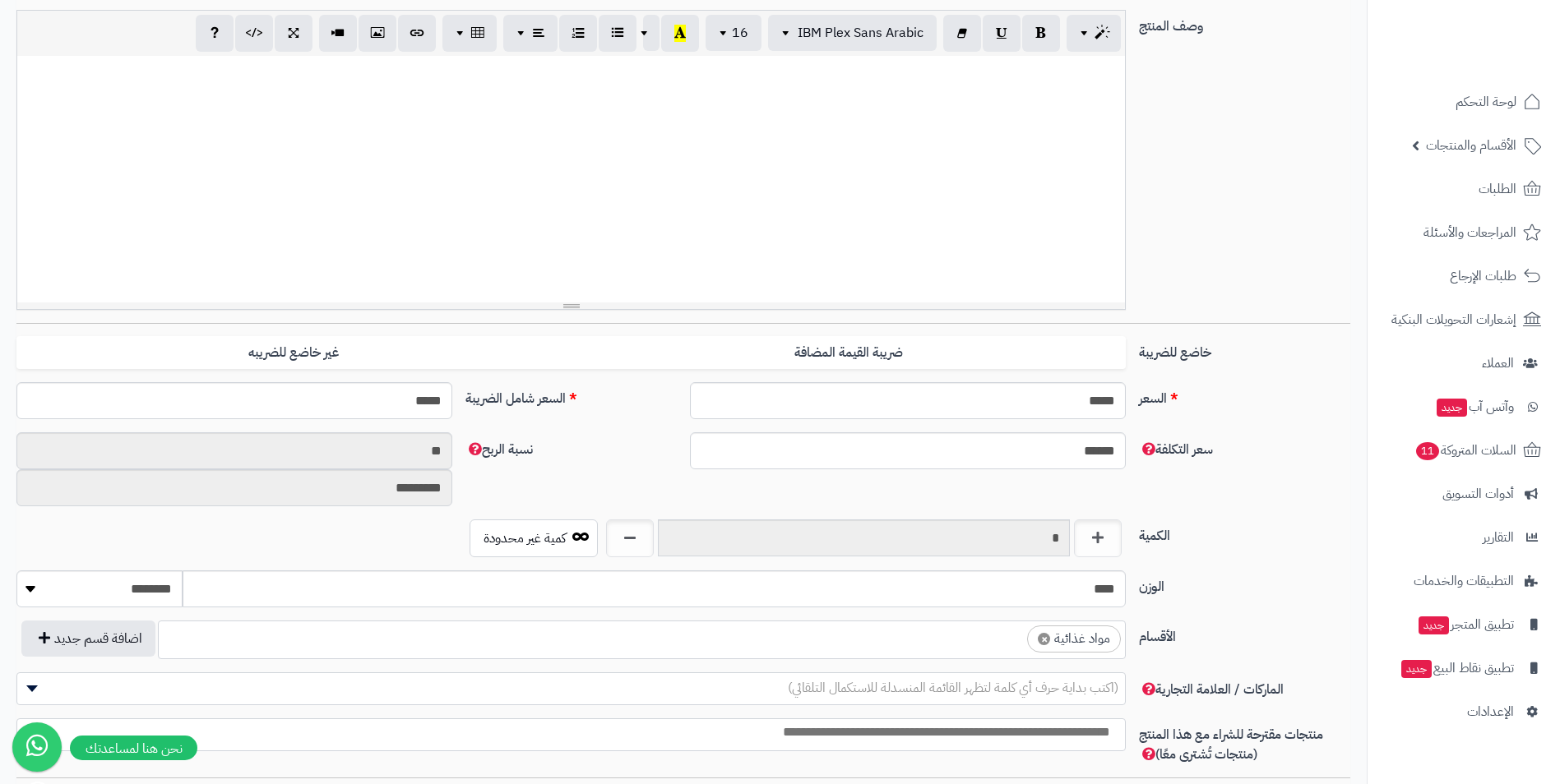
click at [995, 639] on ul "× مواد غذائية" at bounding box center [641, 637] width 966 height 31
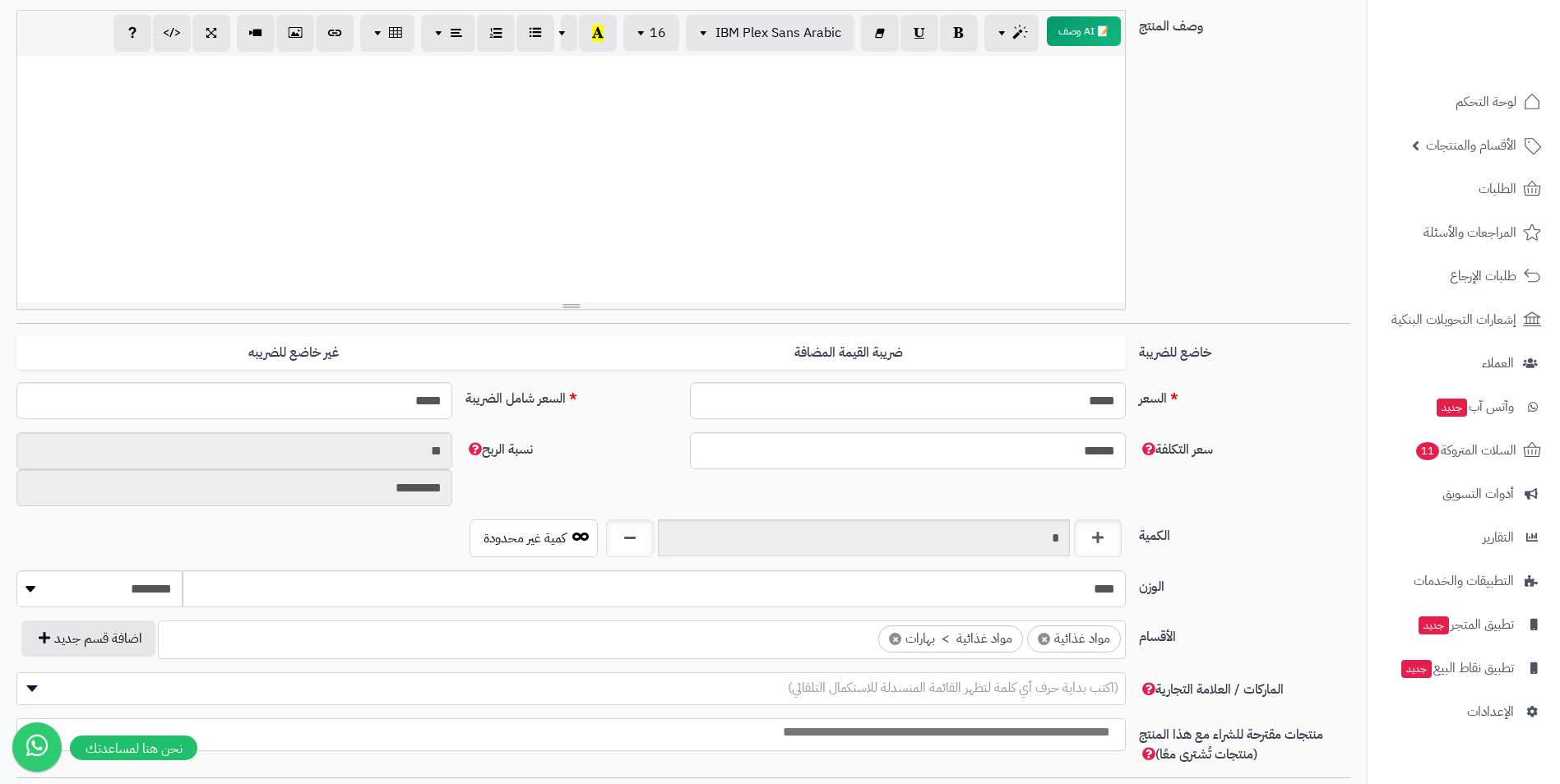
scroll to position [0, 0]
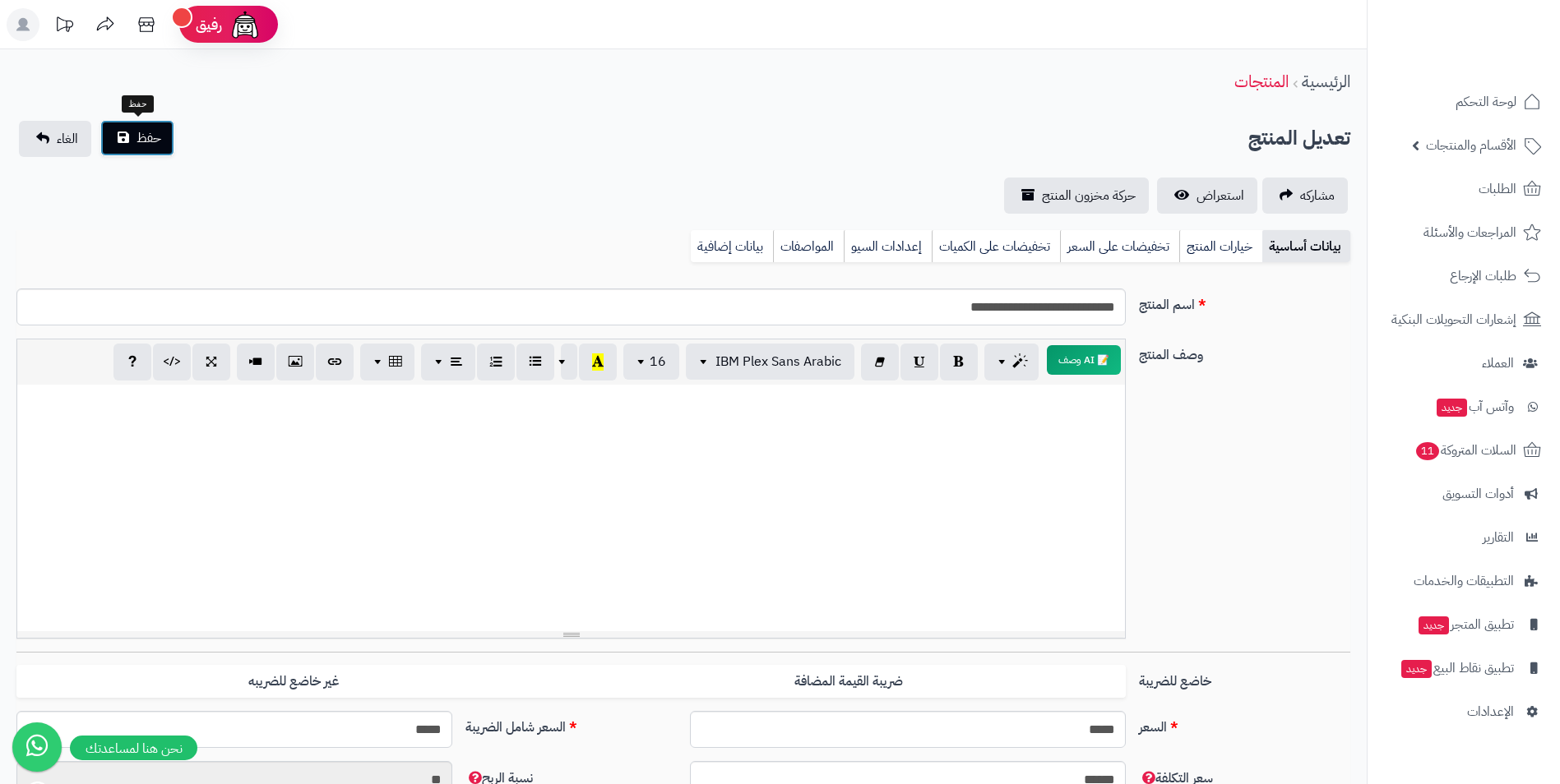
click at [138, 132] on span "حفظ" at bounding box center [149, 138] width 25 height 20
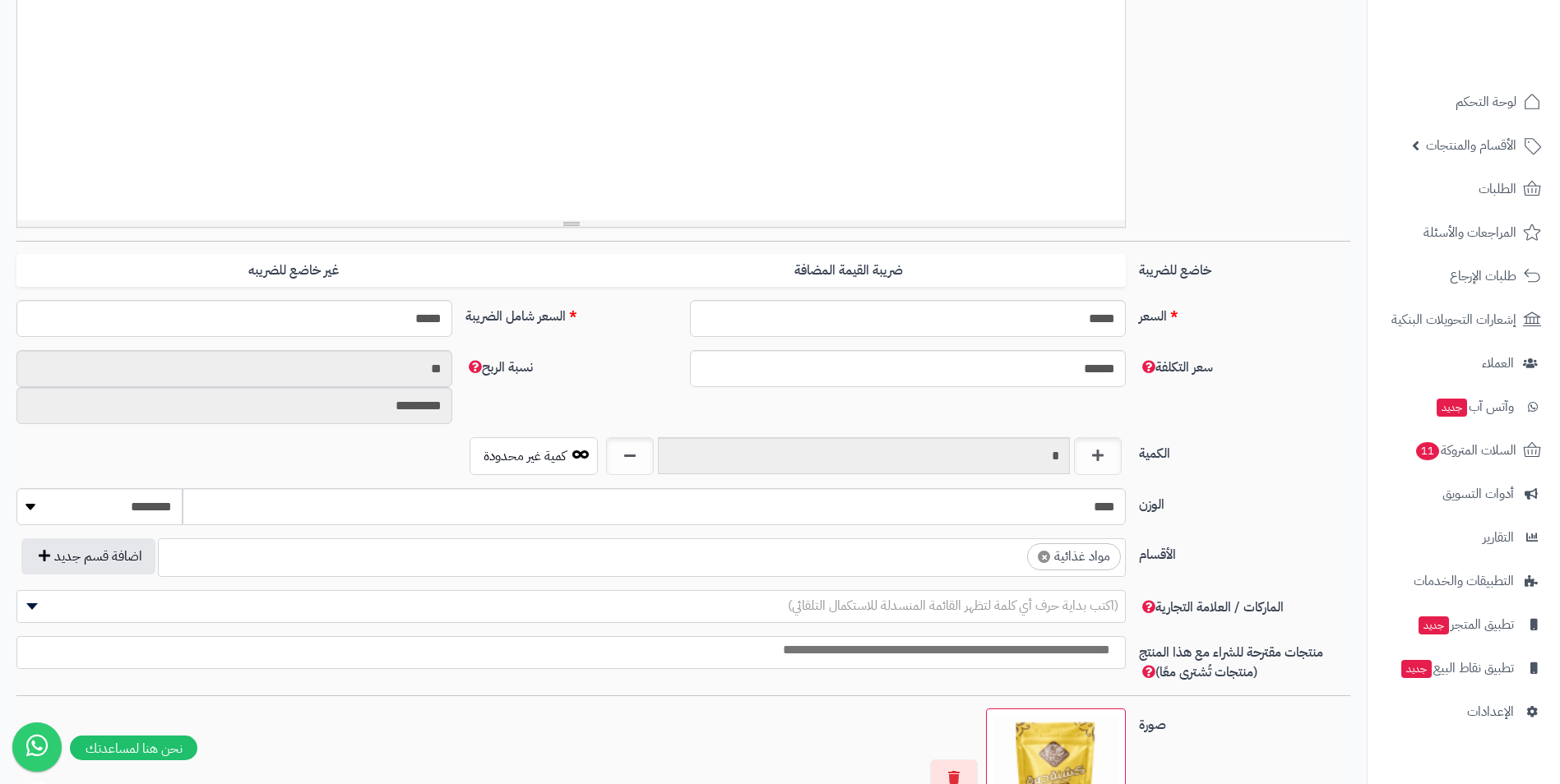
scroll to position [590, 0]
click at [933, 570] on ul "× مواد غذائية" at bounding box center [641, 554] width 966 height 31
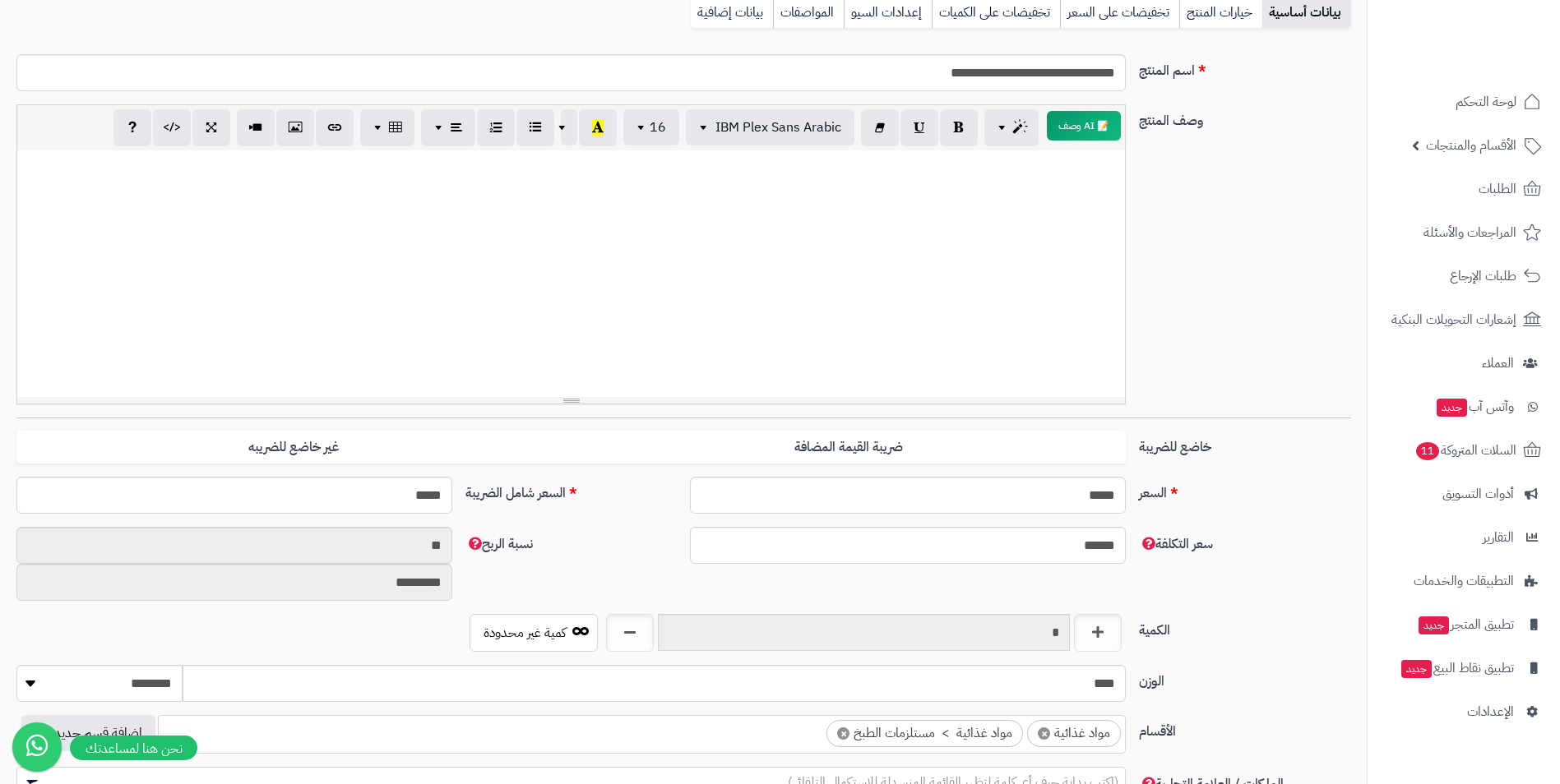
scroll to position [0, 0]
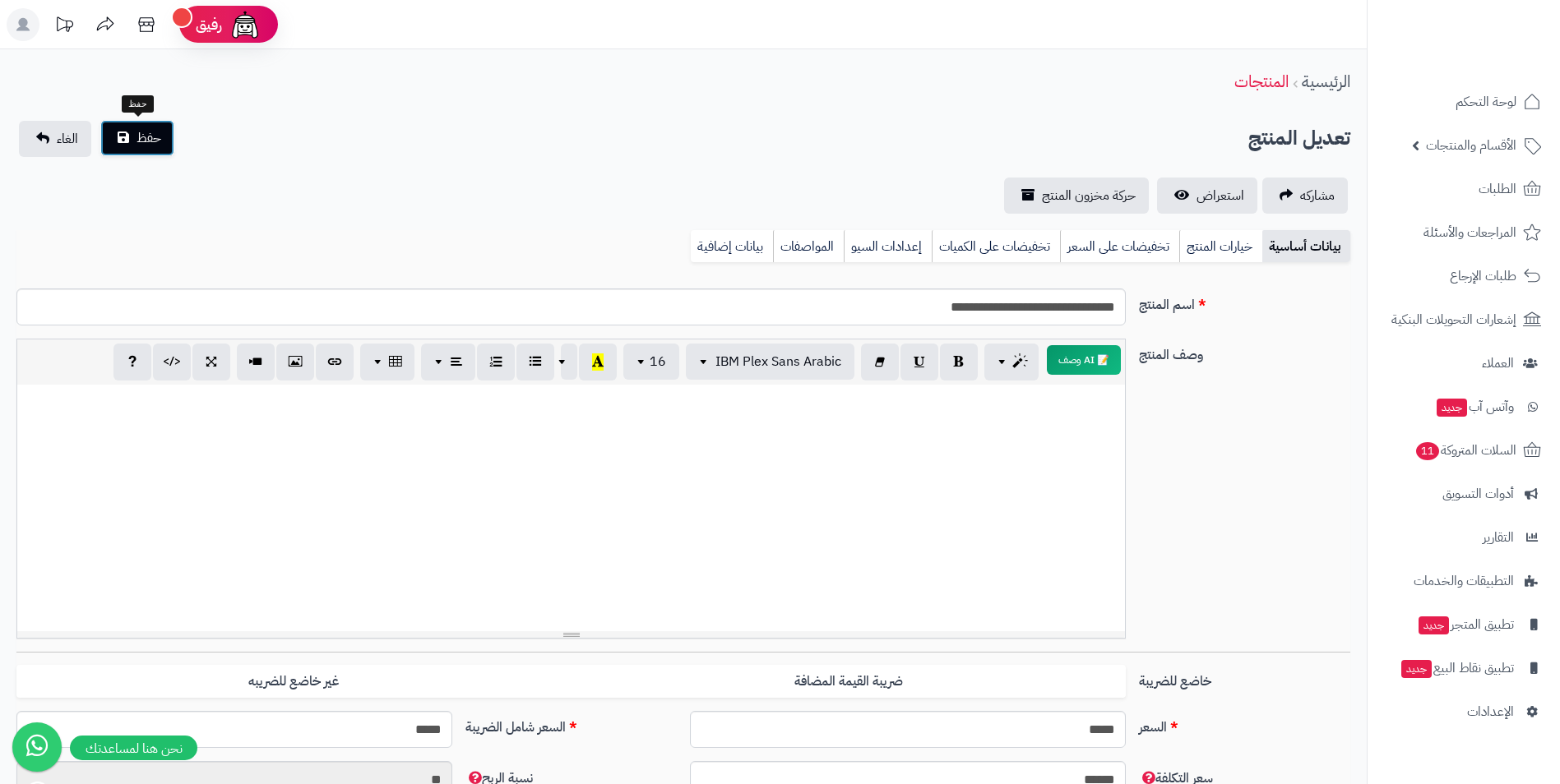
click at [165, 156] on button "حفظ" at bounding box center [137, 138] width 74 height 36
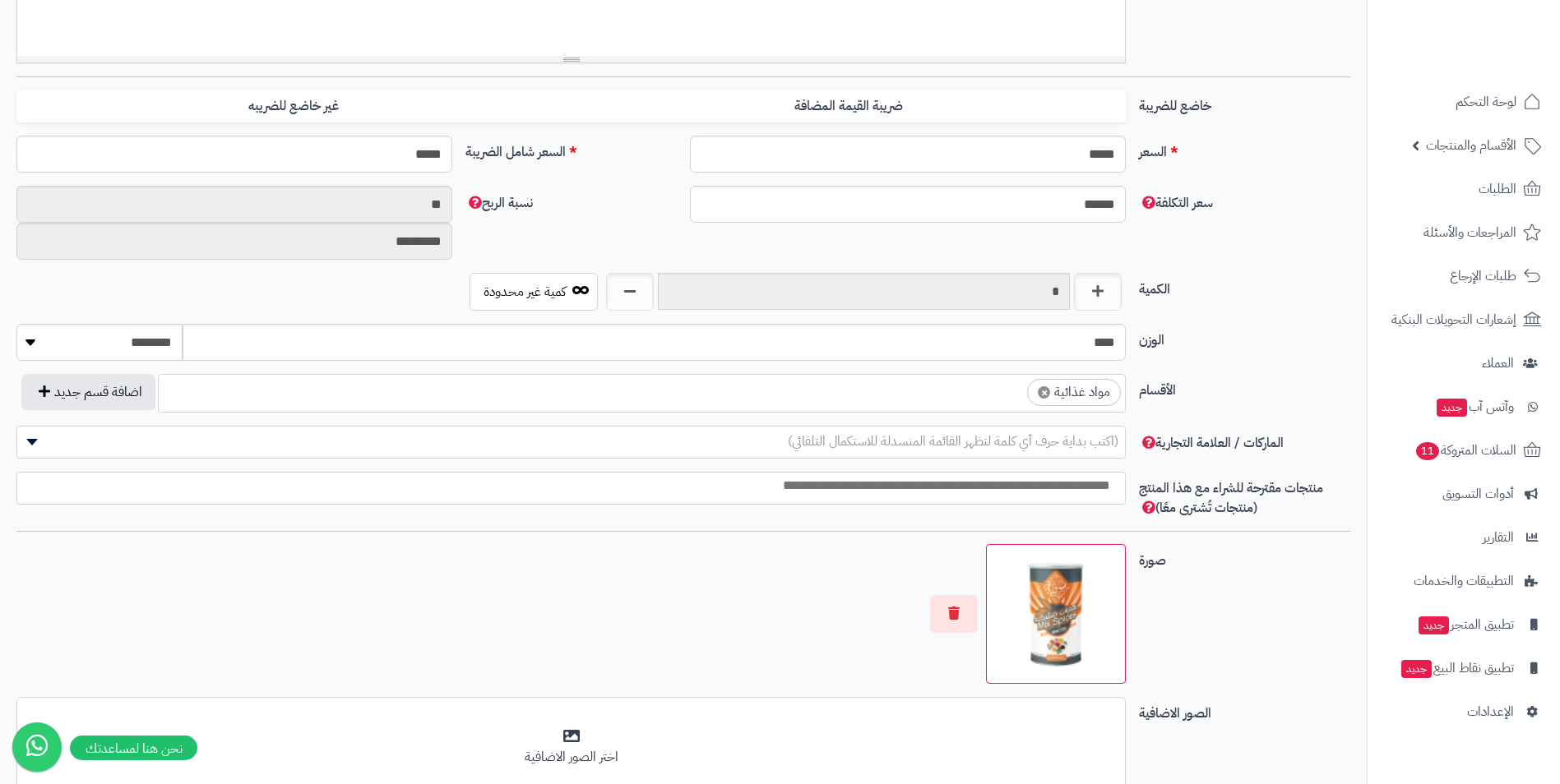
scroll to position [590, 0]
click at [971, 401] on ul "× مواد غذائية" at bounding box center [641, 390] width 966 height 31
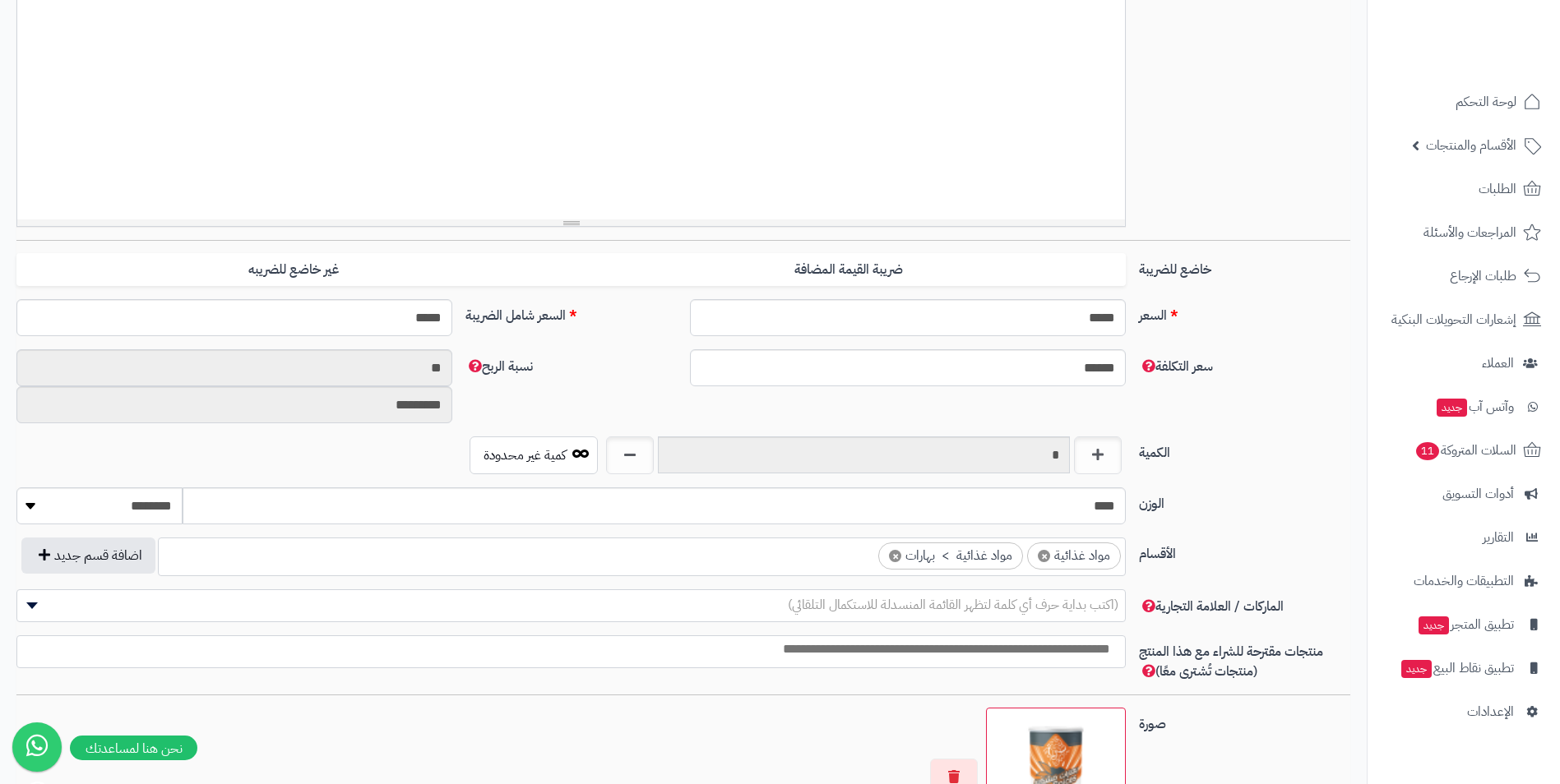
scroll to position [82, 0]
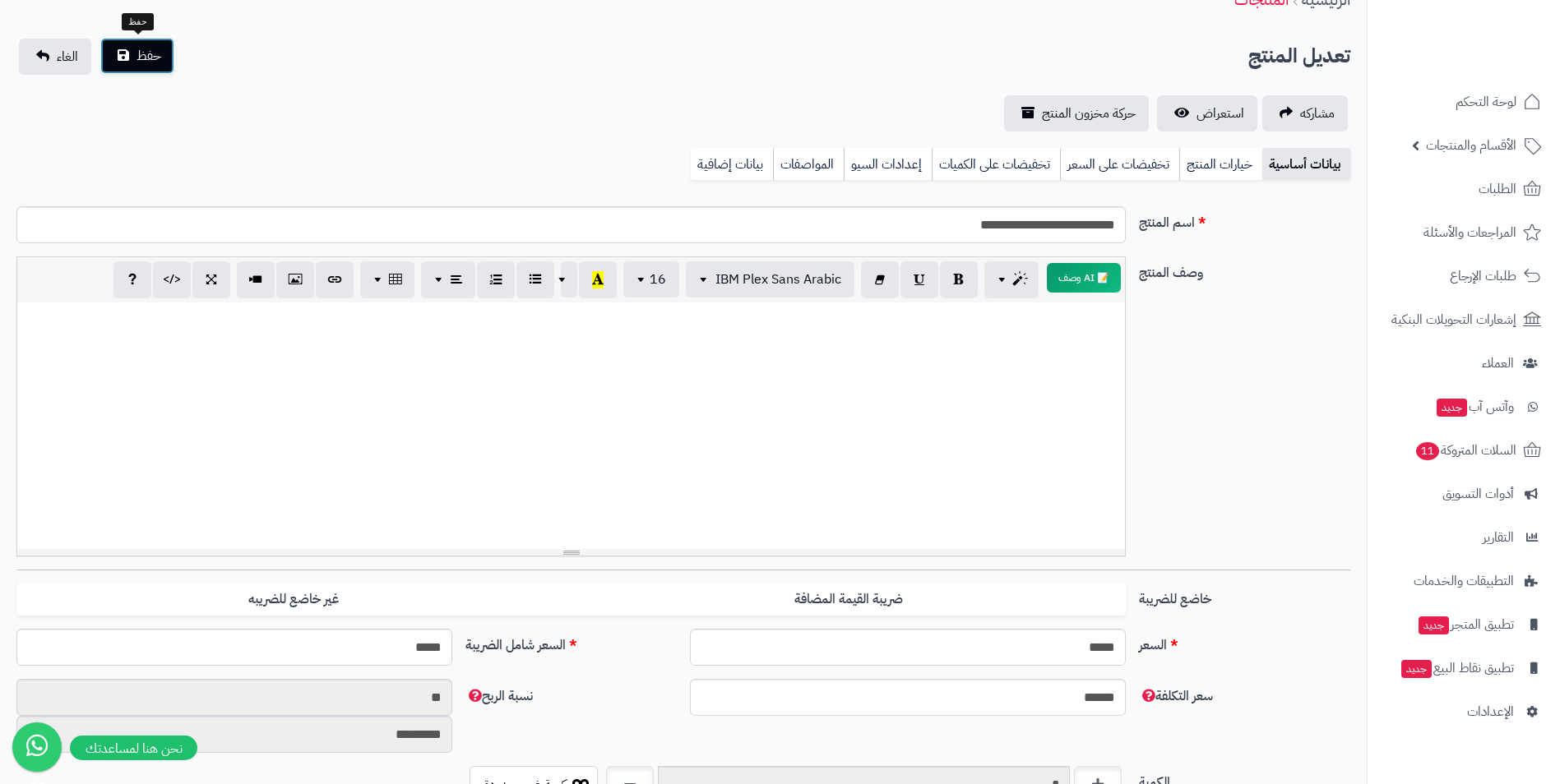
click at [157, 57] on span "حفظ" at bounding box center [149, 56] width 25 height 20
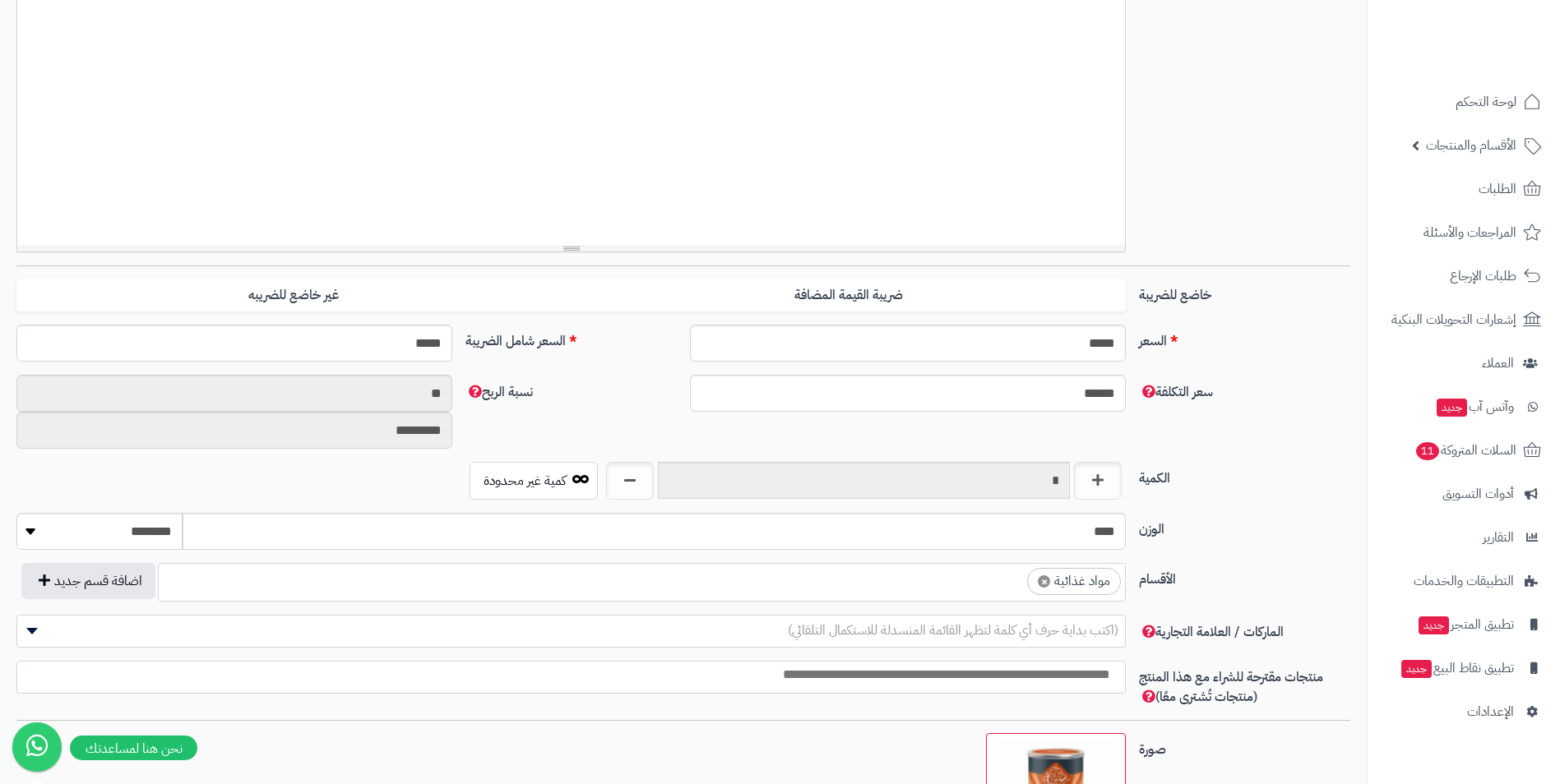
scroll to position [411, 0]
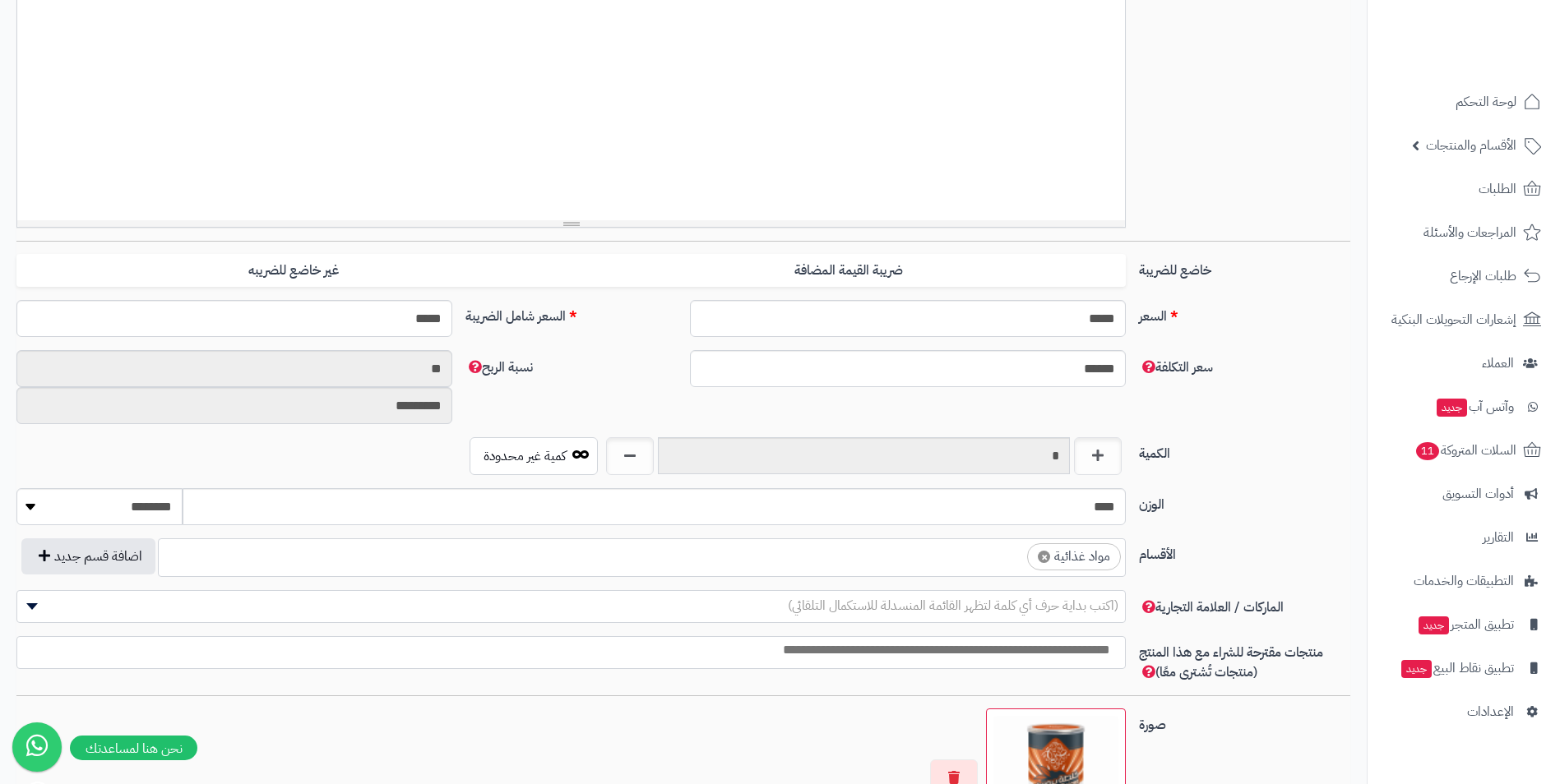
click at [979, 570] on ul "× مواد غذائية" at bounding box center [641, 554] width 966 height 31
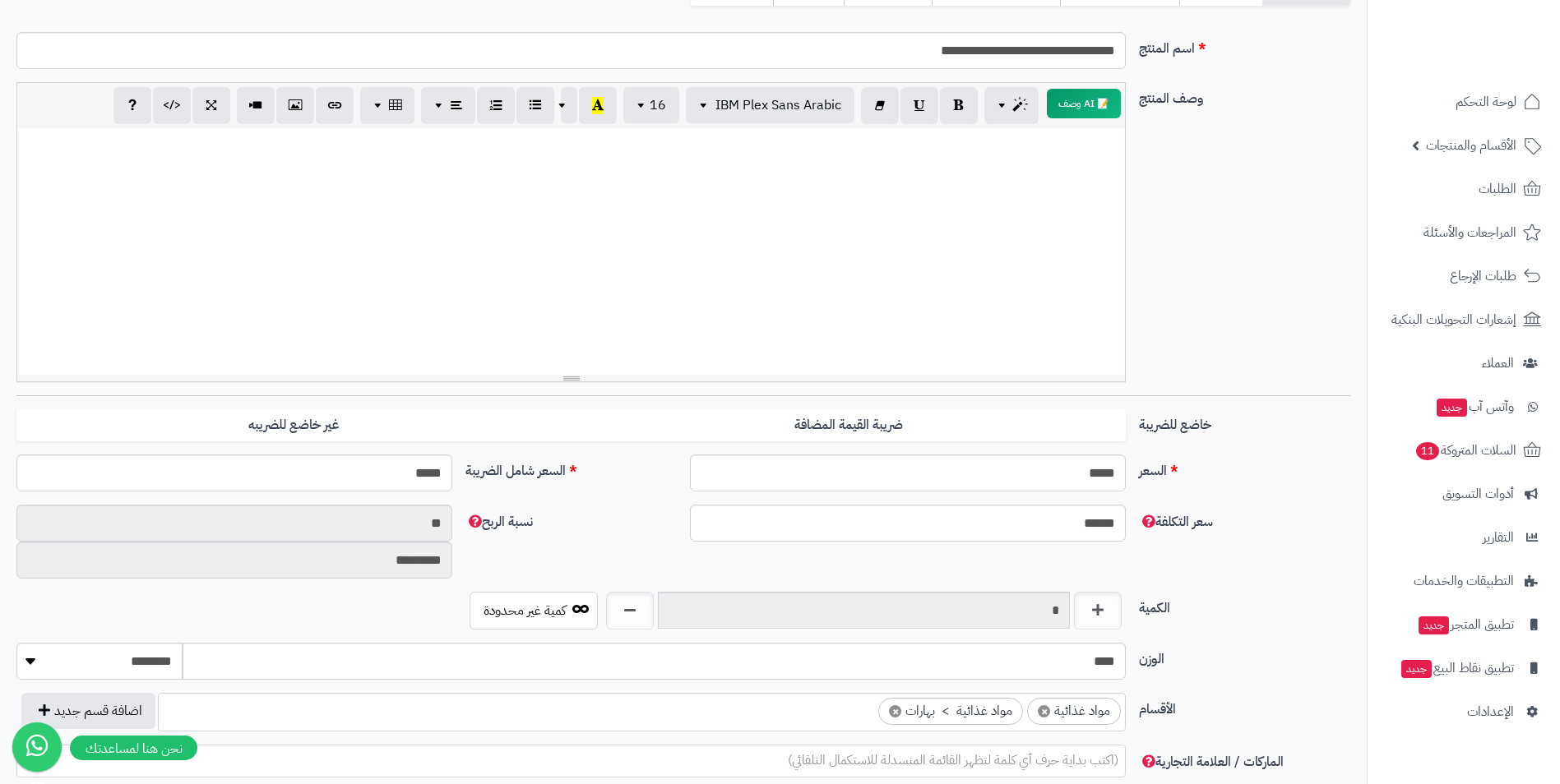
scroll to position [0, 0]
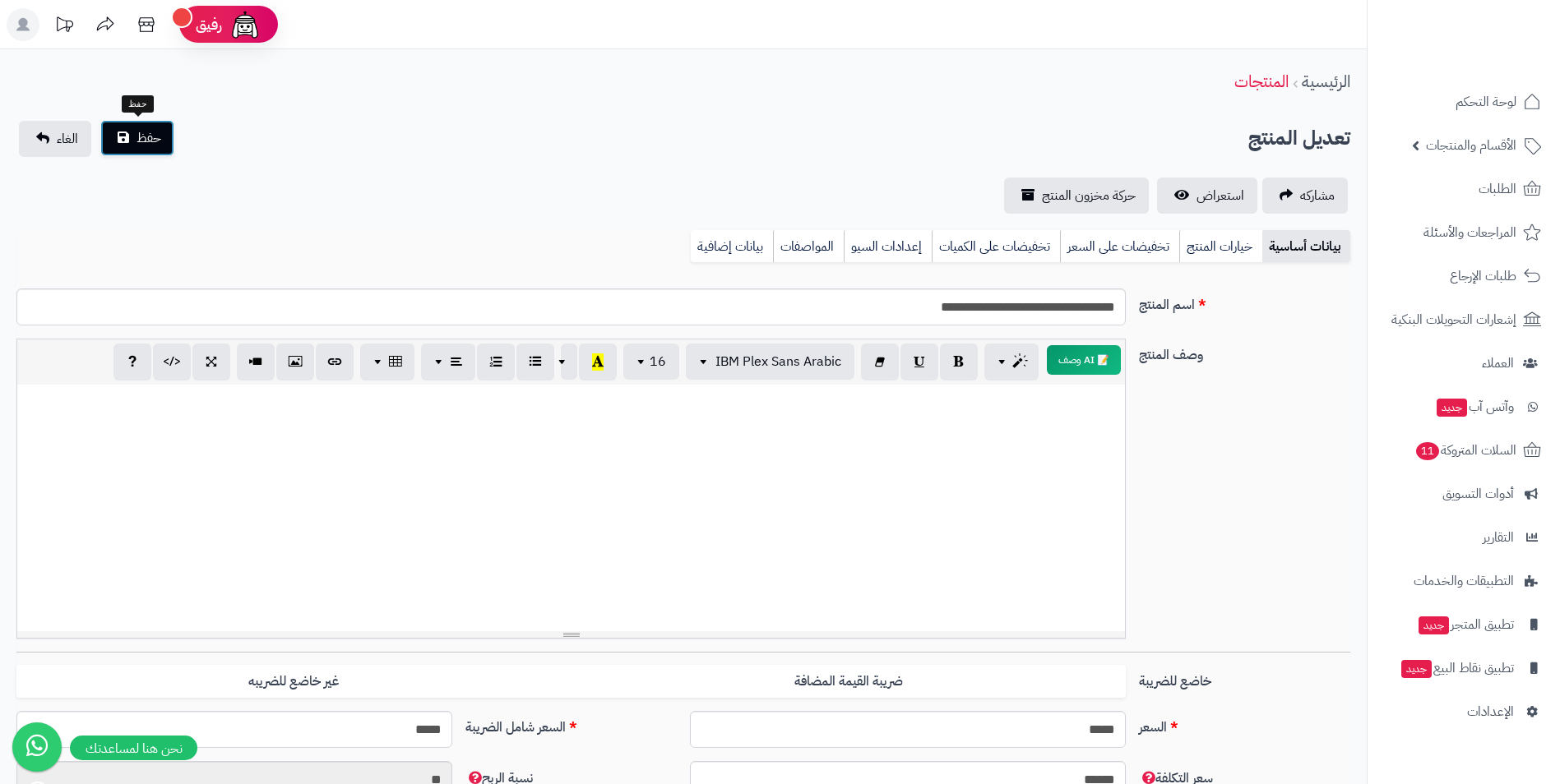
click at [159, 139] on span "حفظ" at bounding box center [149, 138] width 25 height 20
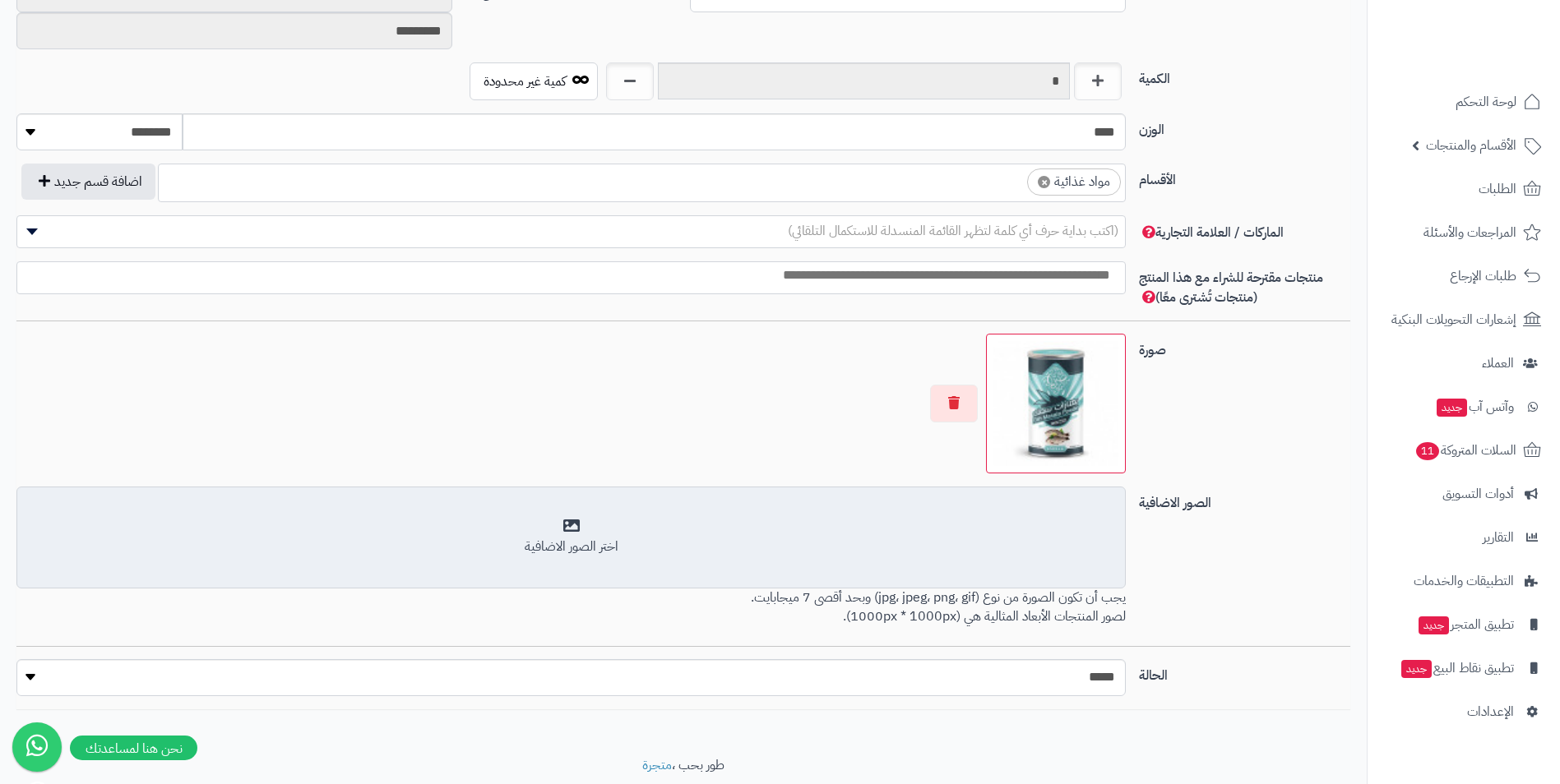
scroll to position [823, 0]
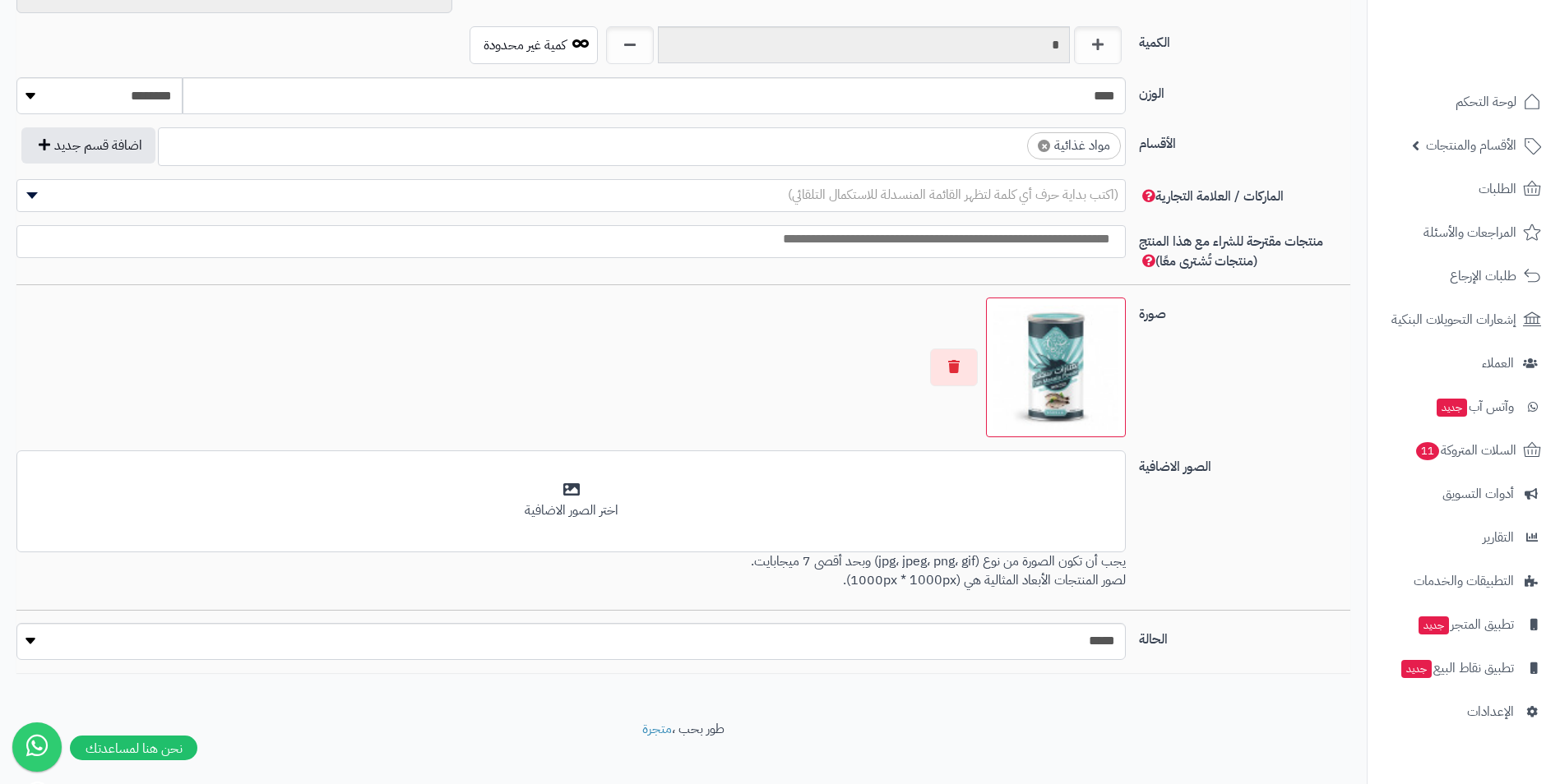
click at [978, 156] on ul "× مواد غذائية" at bounding box center [641, 143] width 966 height 31
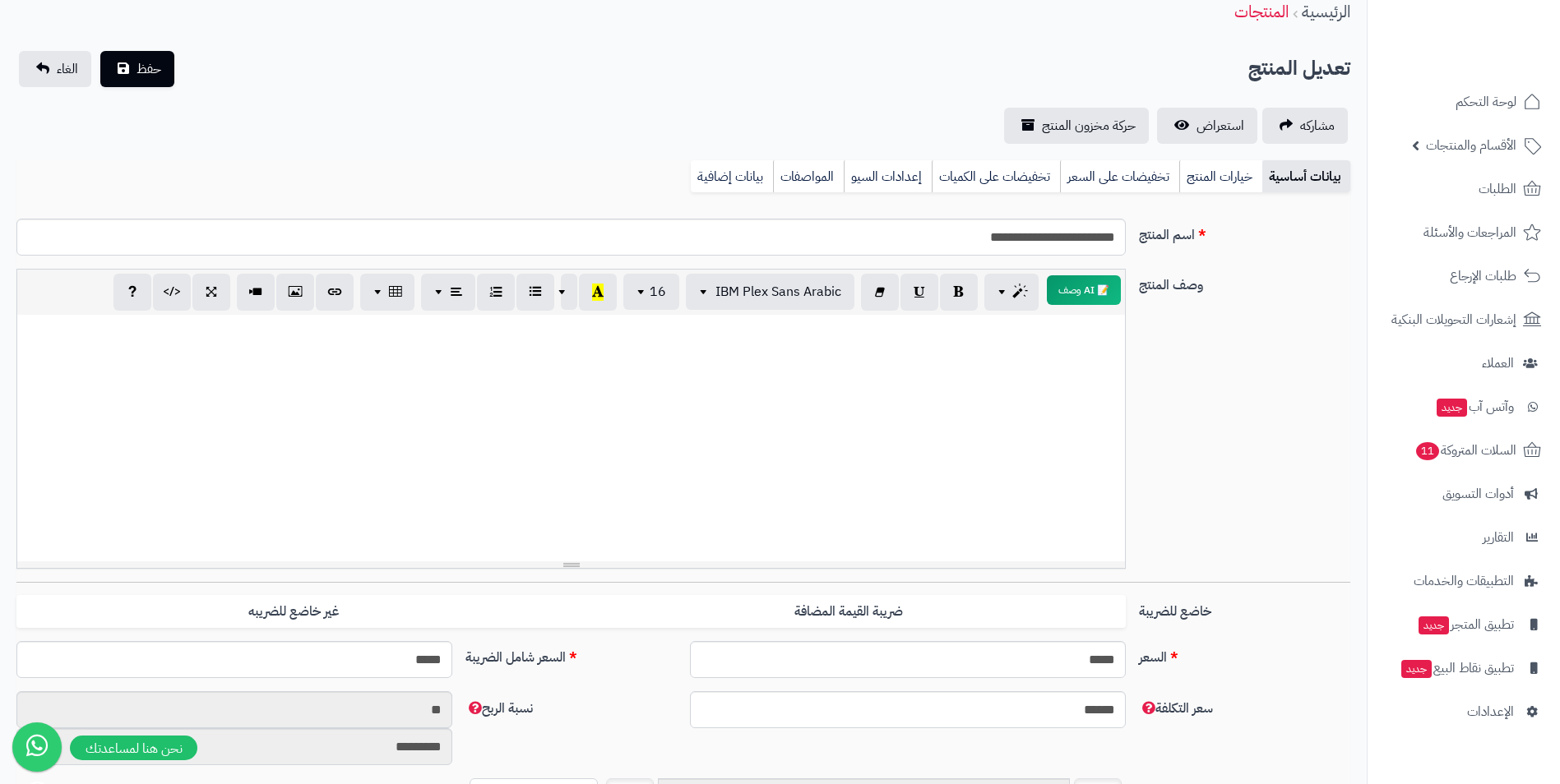
scroll to position [0, 0]
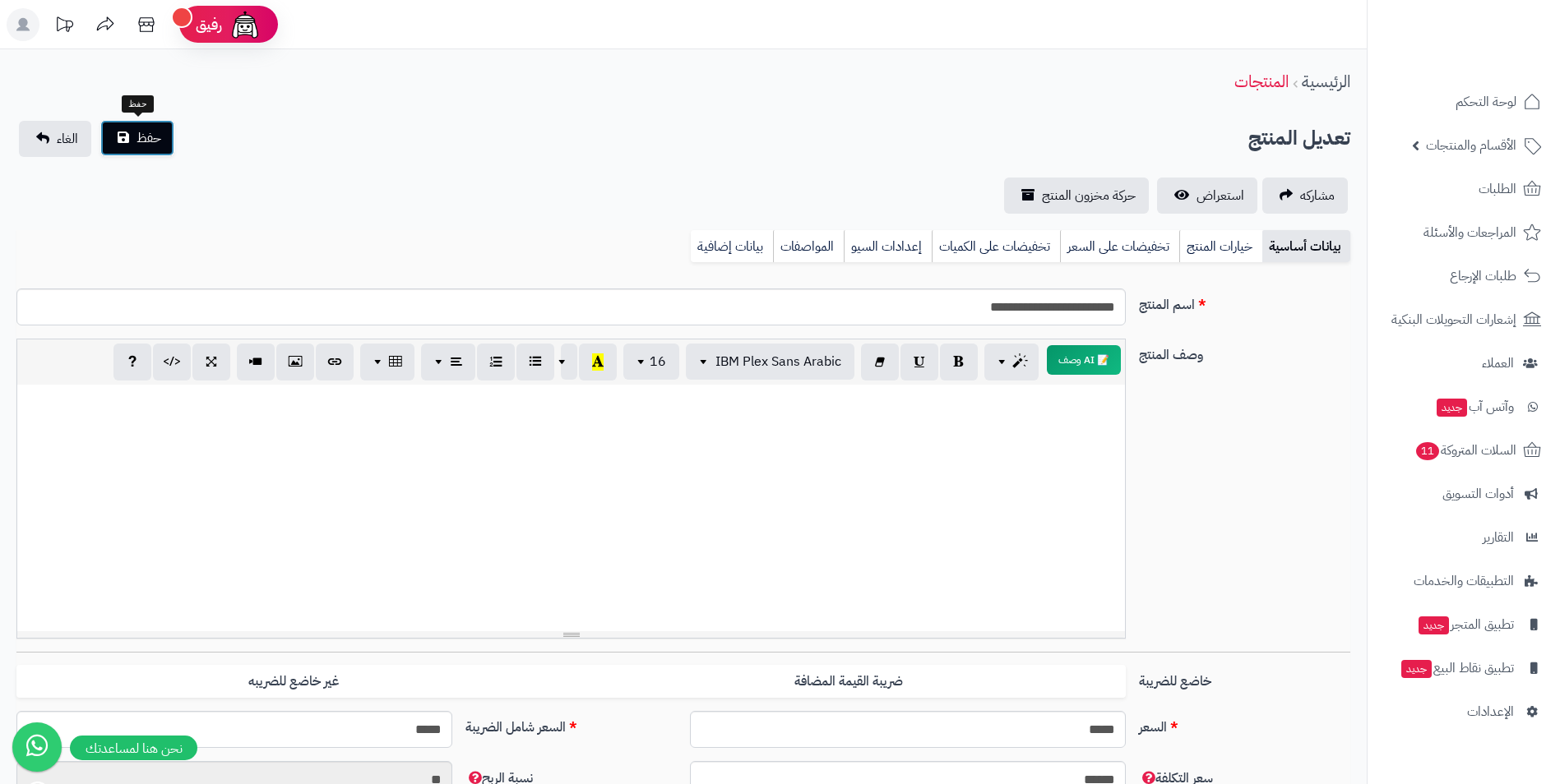
click at [150, 140] on span "حفظ" at bounding box center [149, 138] width 25 height 20
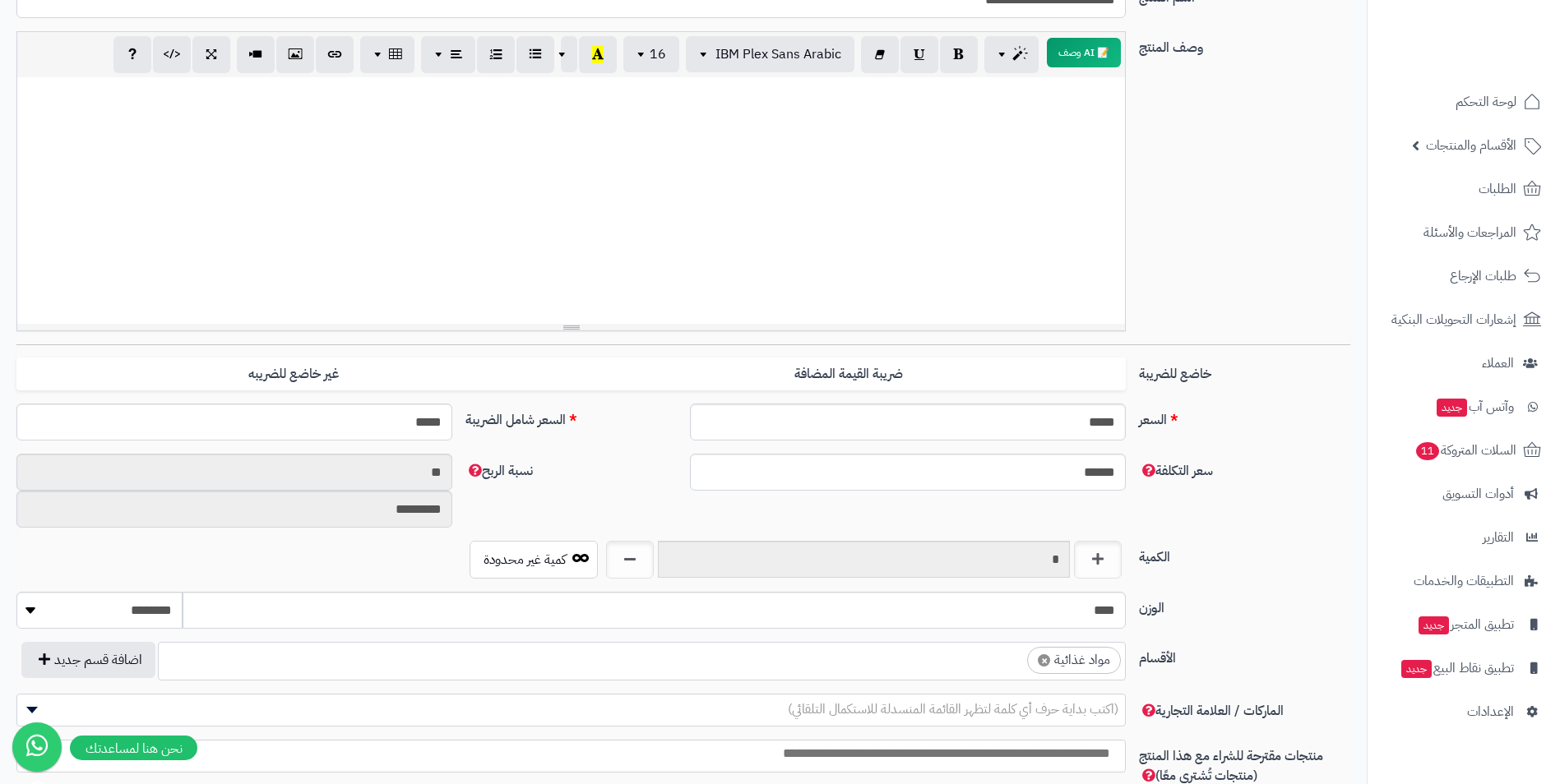
scroll to position [411, 0]
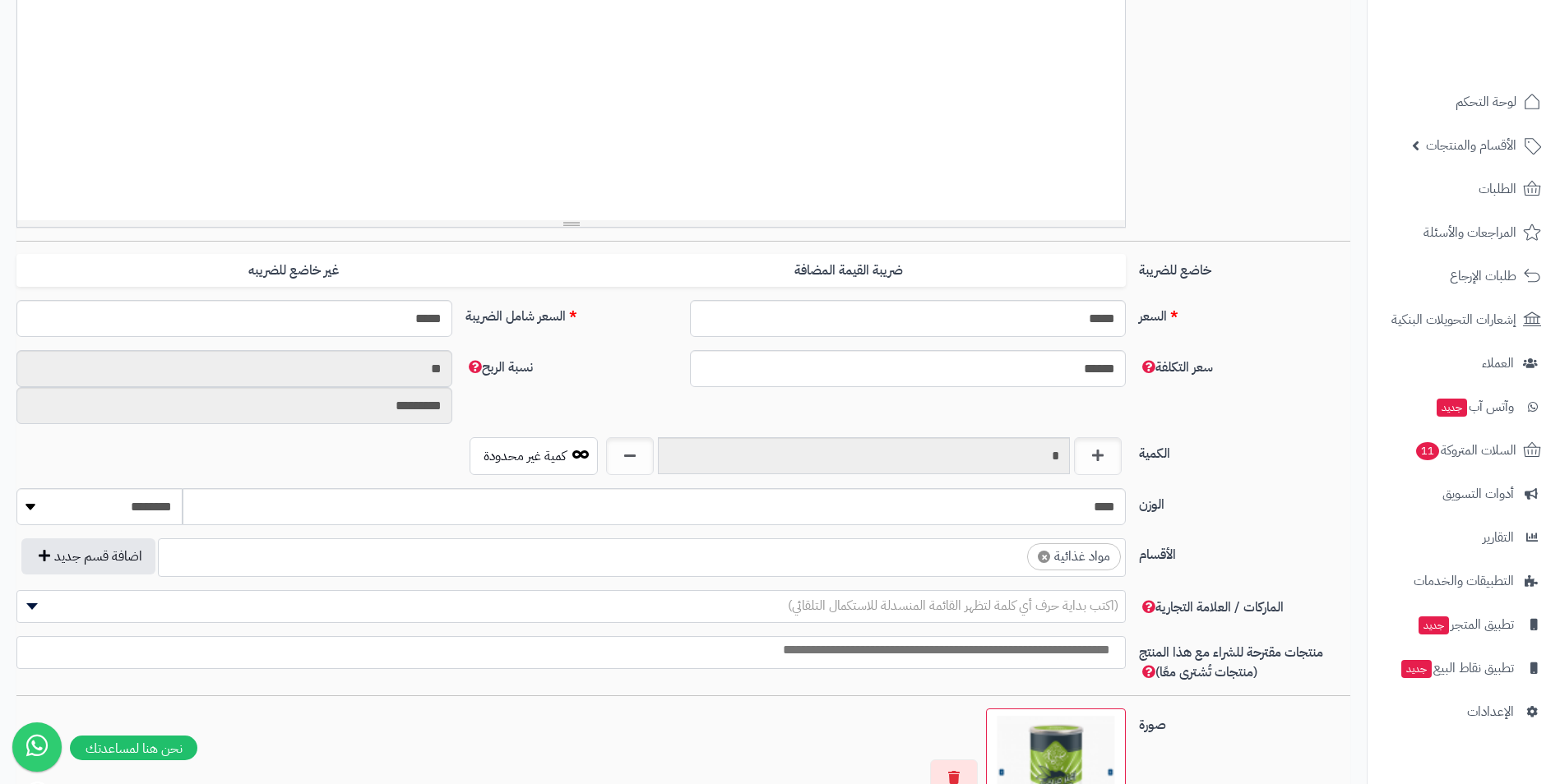
click at [984, 560] on ul "× مواد غذائية" at bounding box center [641, 554] width 966 height 31
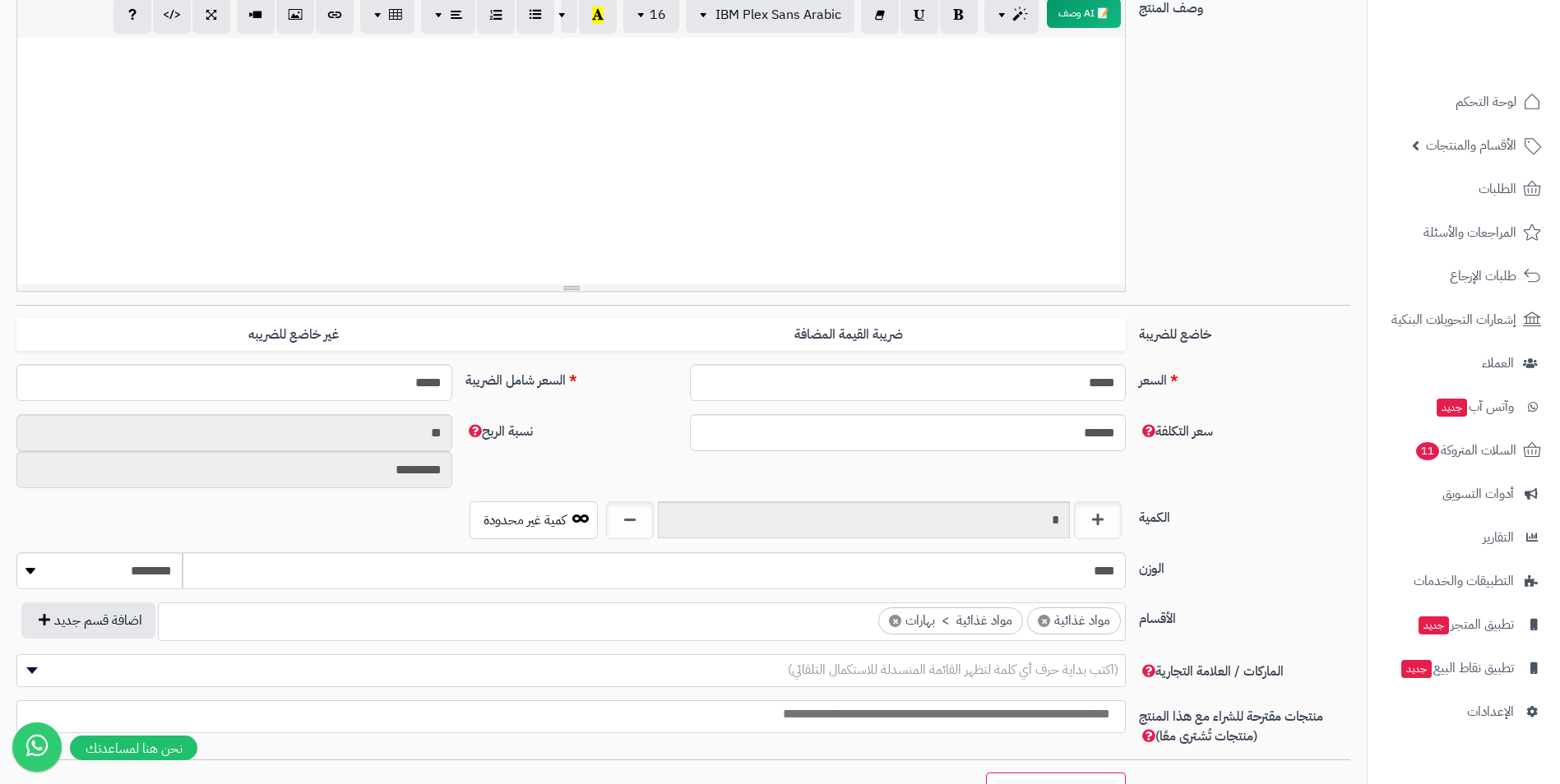
scroll to position [0, 0]
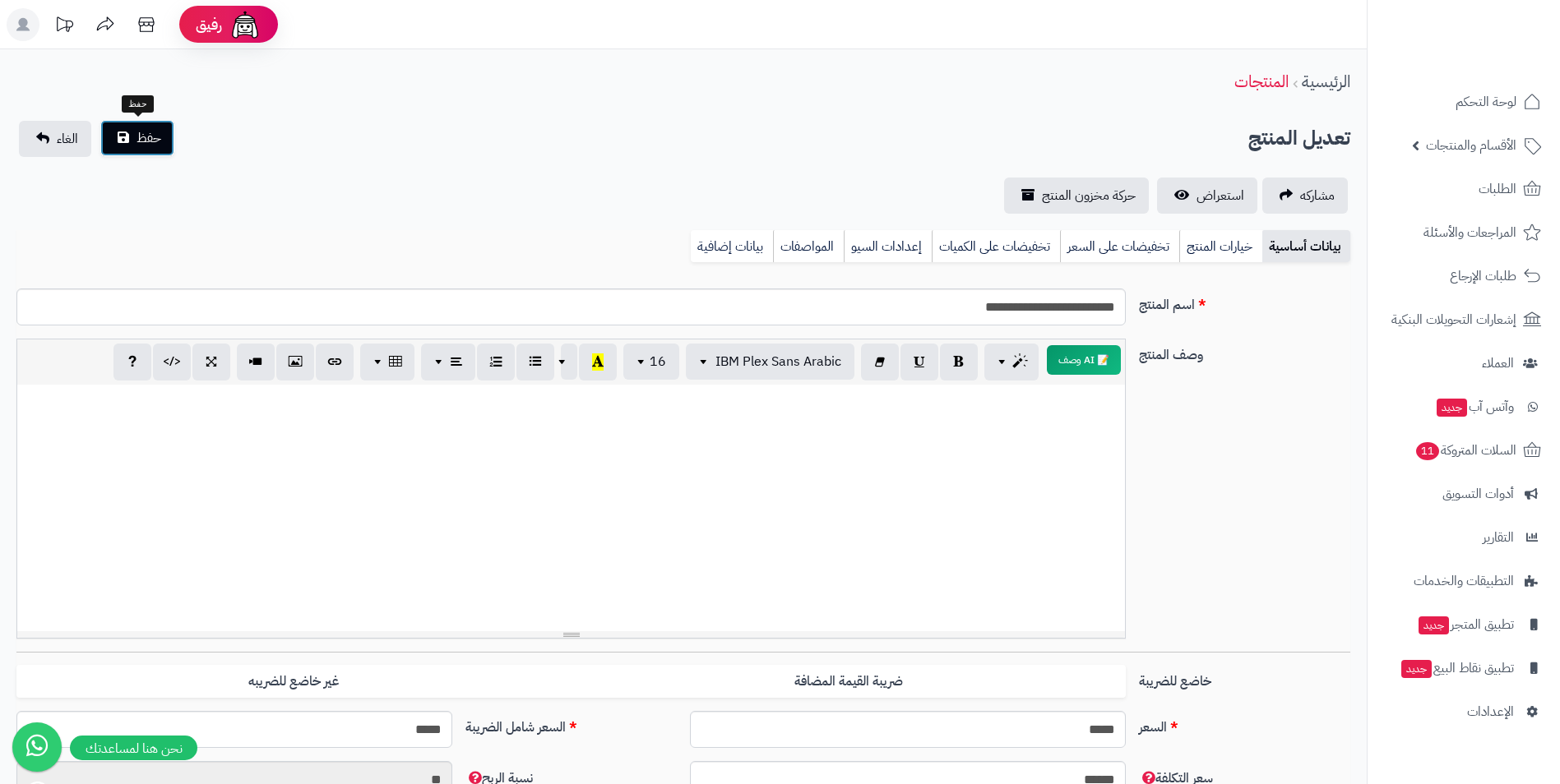
click at [165, 145] on button "حفظ" at bounding box center [137, 138] width 74 height 36
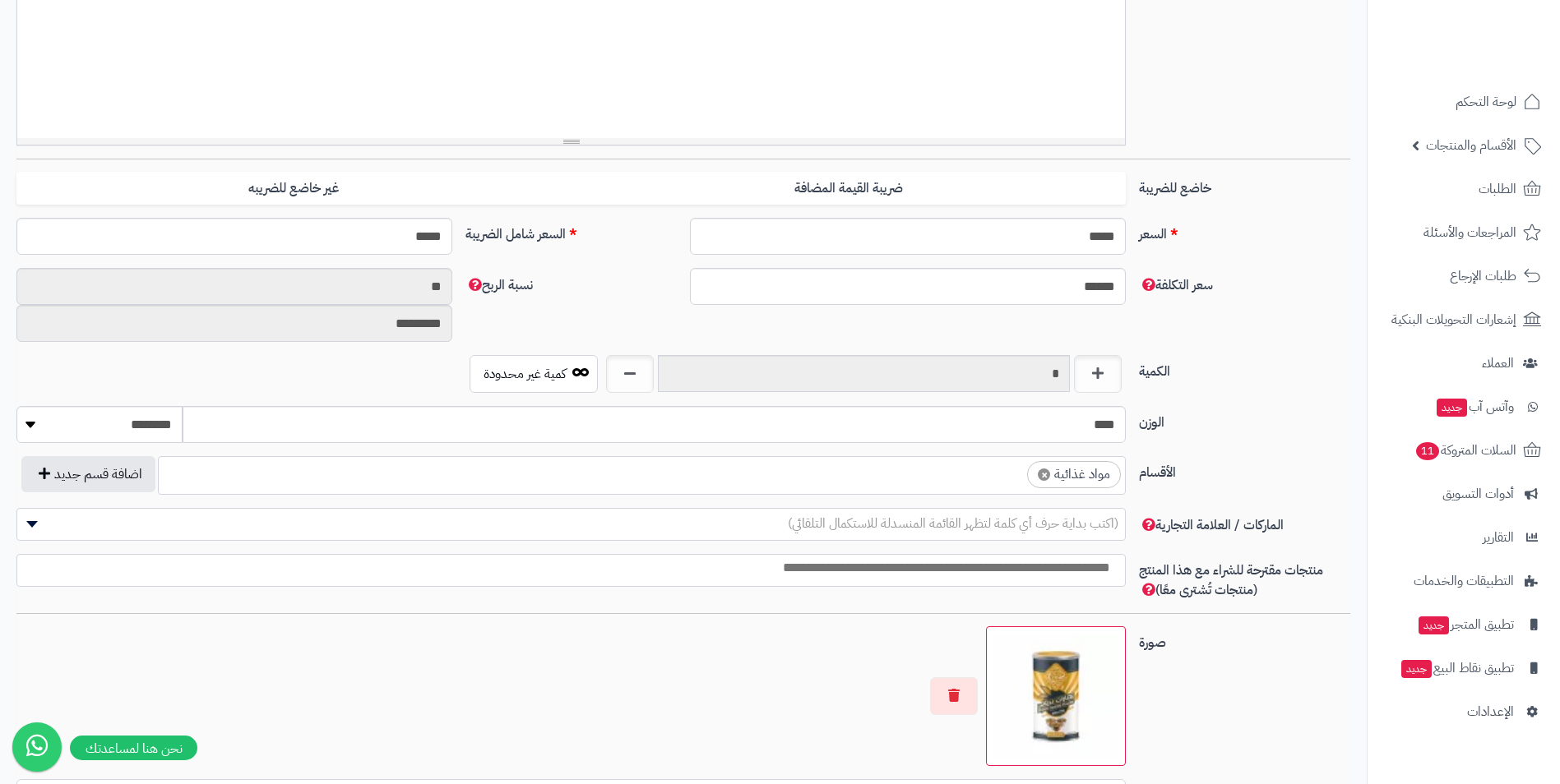
scroll to position [590, 0]
click at [931, 466] on ul "× مواد غذائية" at bounding box center [641, 472] width 966 height 31
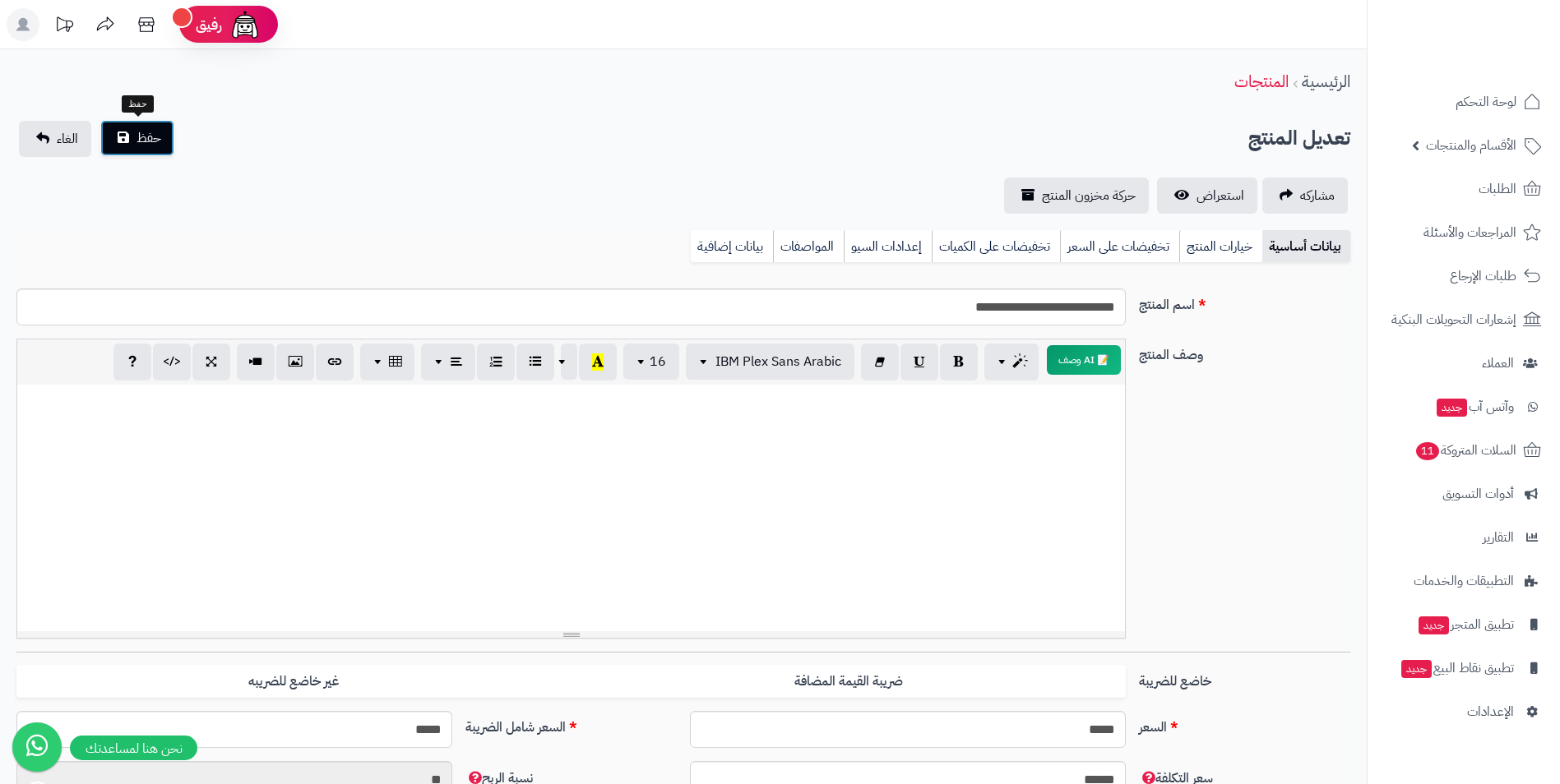
click at [153, 144] on span "حفظ" at bounding box center [149, 138] width 25 height 20
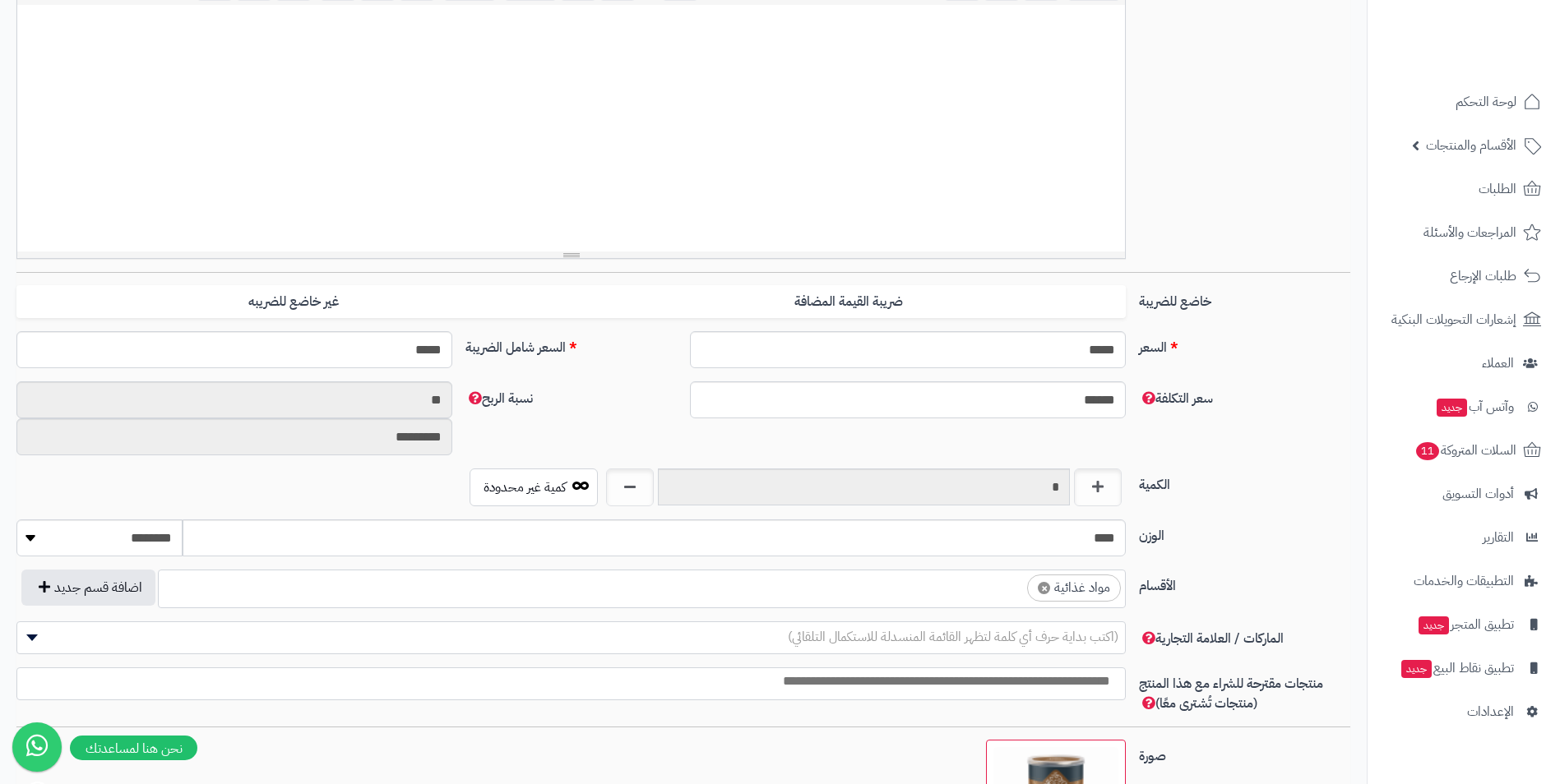
scroll to position [411, 0]
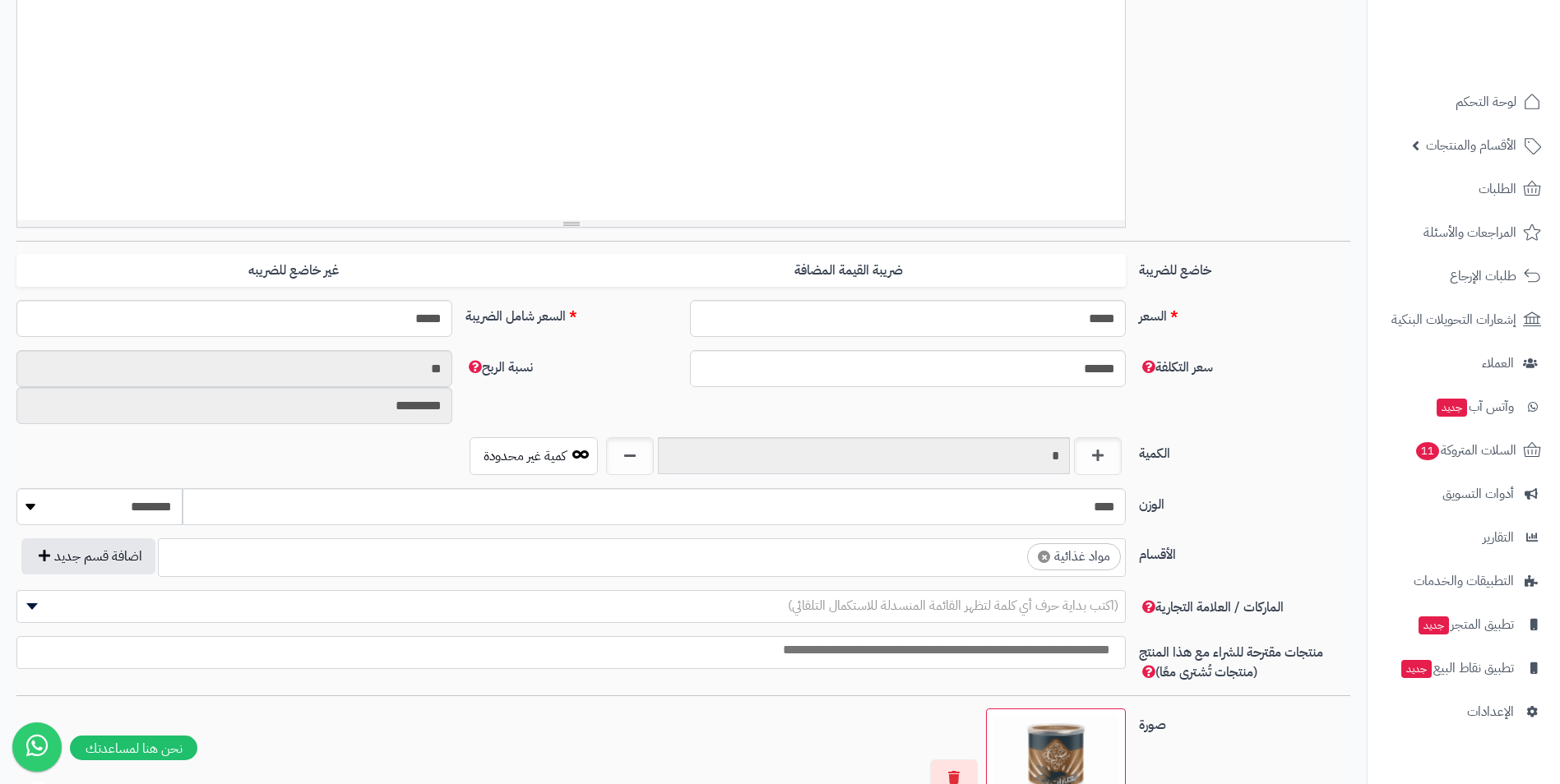
click at [971, 552] on ul "× مواد غذائية" at bounding box center [641, 554] width 966 height 31
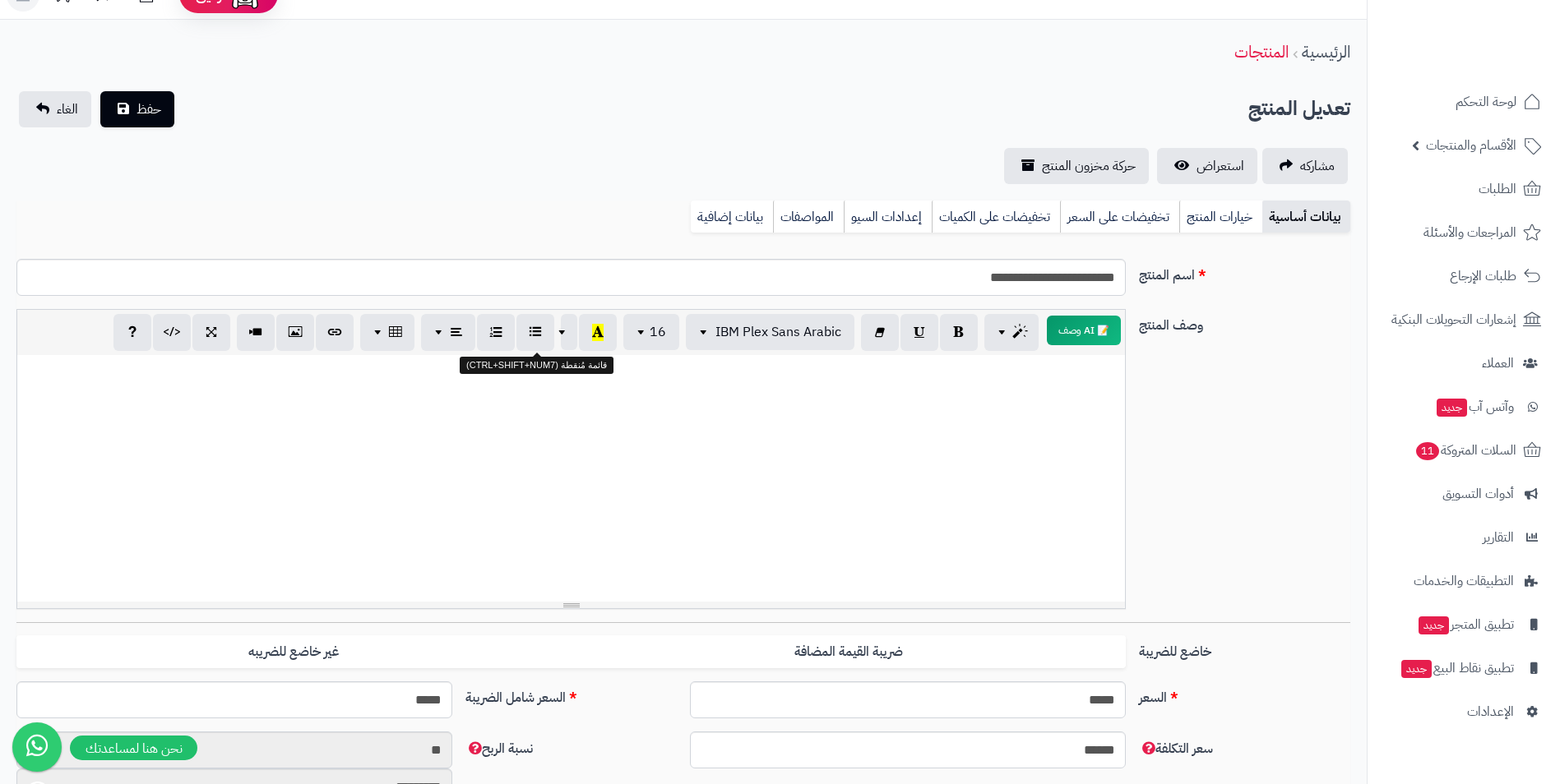
scroll to position [0, 0]
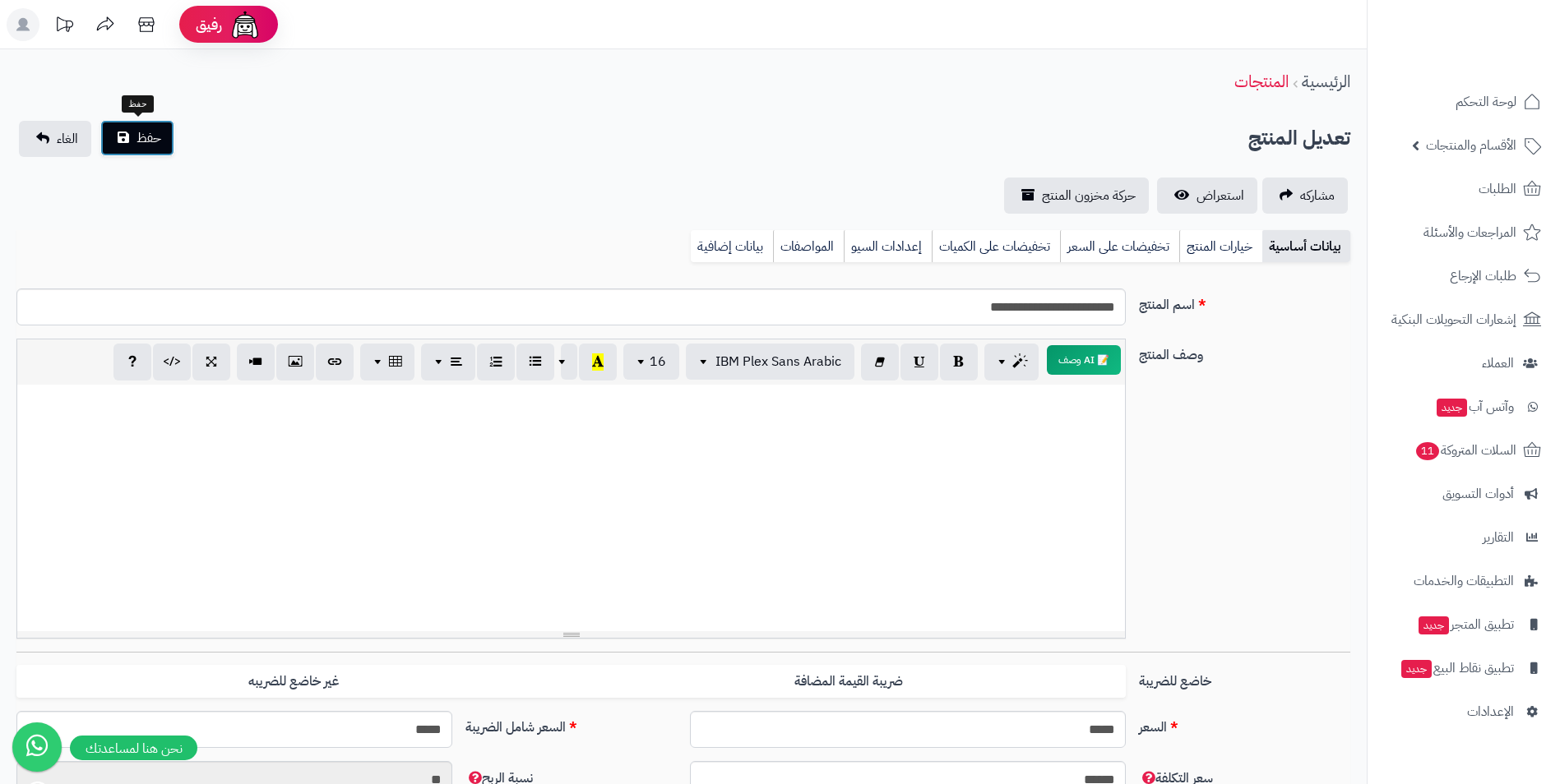
click at [172, 150] on button "حفظ" at bounding box center [137, 138] width 74 height 36
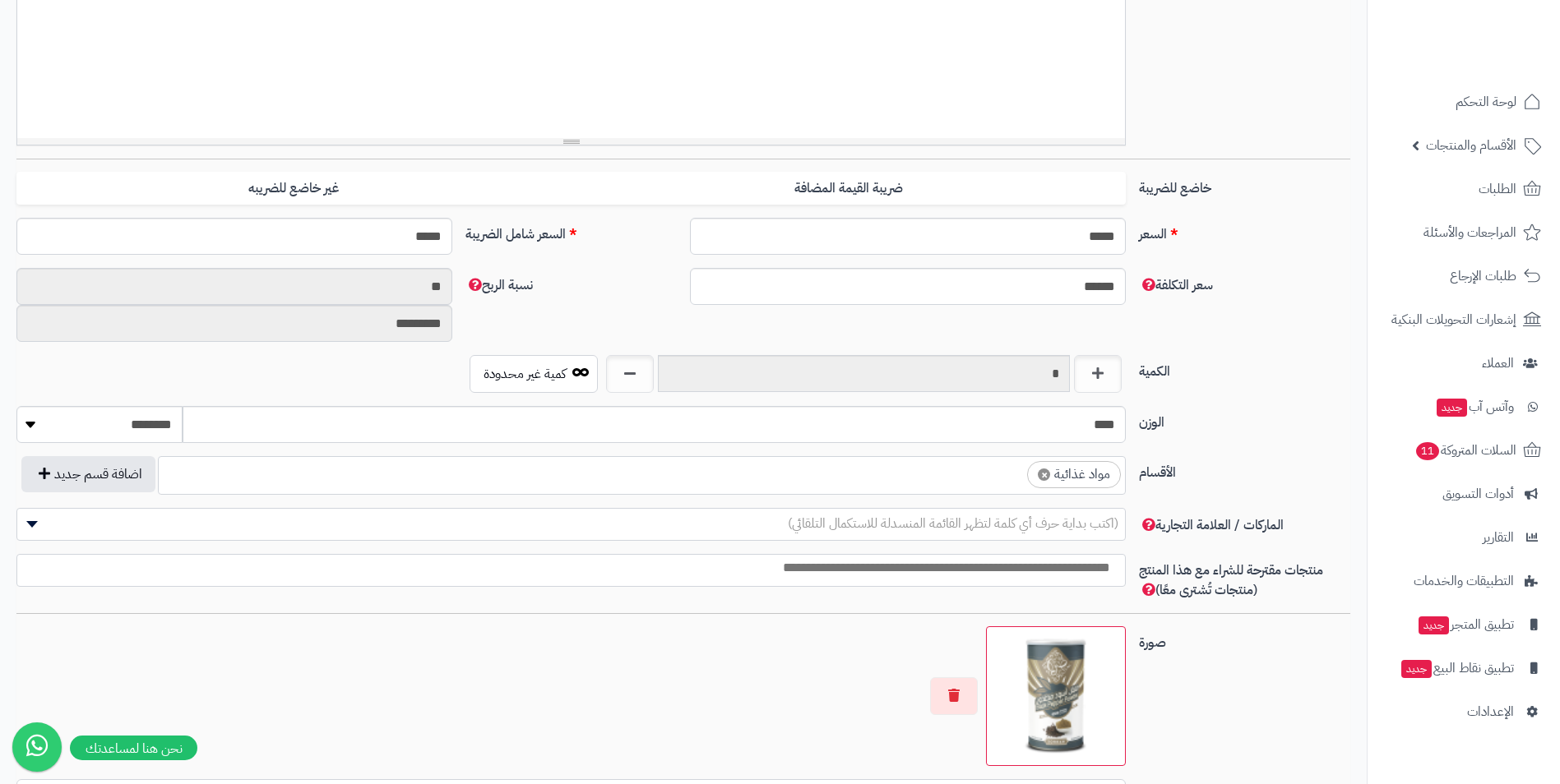
scroll to position [590, 0]
click at [975, 479] on ul "× مواد غذائية" at bounding box center [641, 472] width 966 height 31
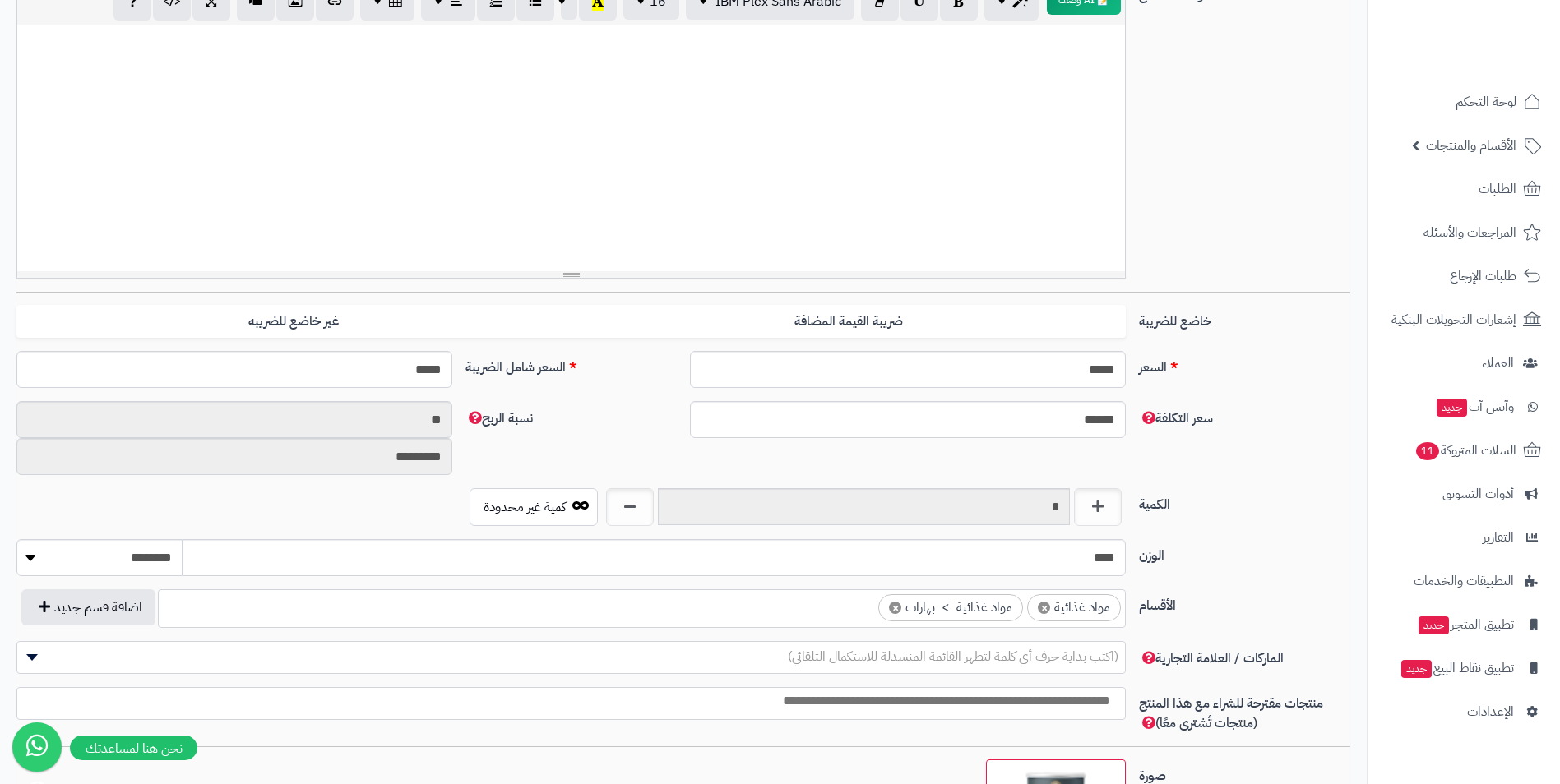
scroll to position [0, 0]
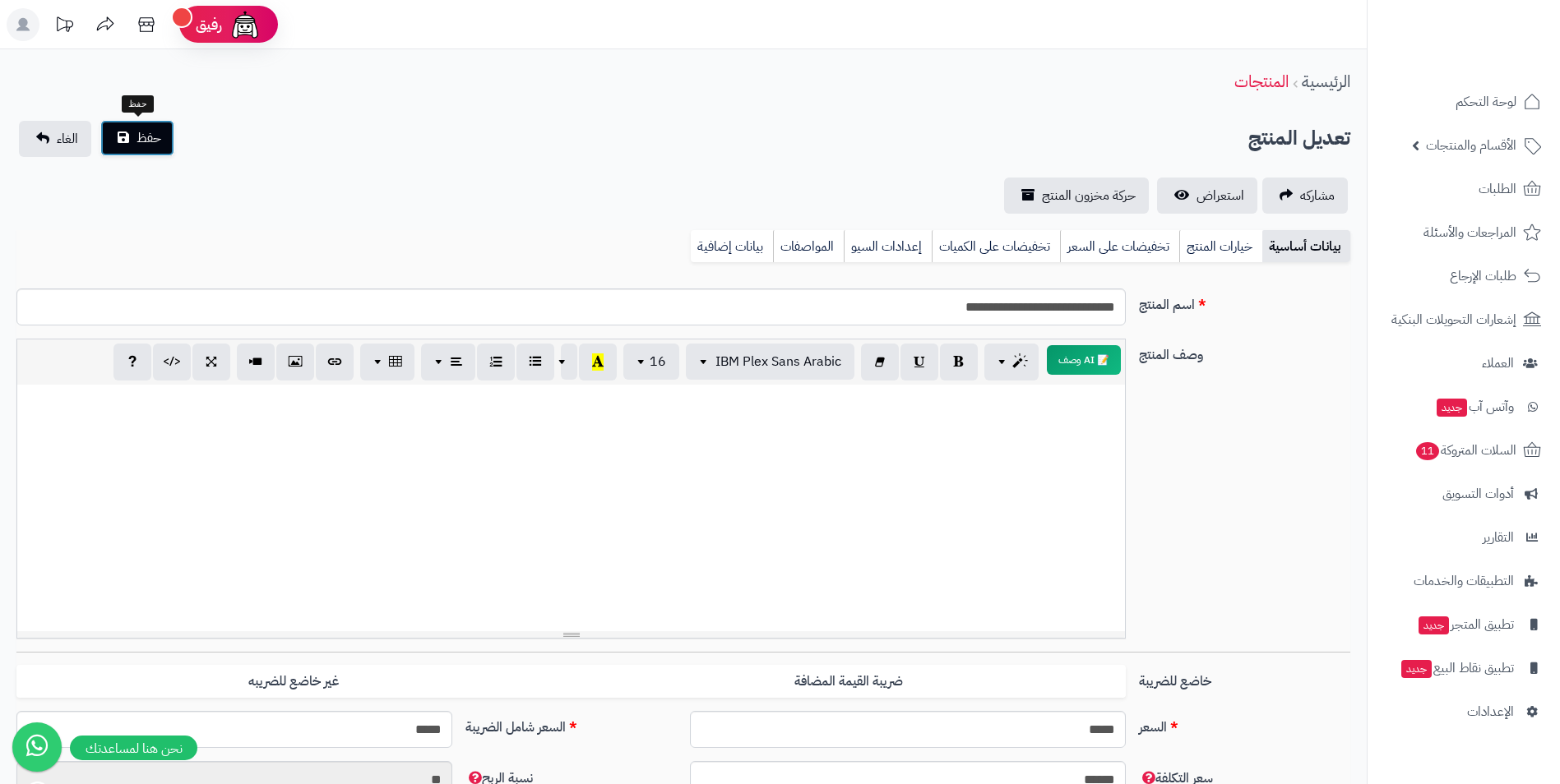
click at [145, 136] on span "حفظ" at bounding box center [149, 138] width 25 height 20
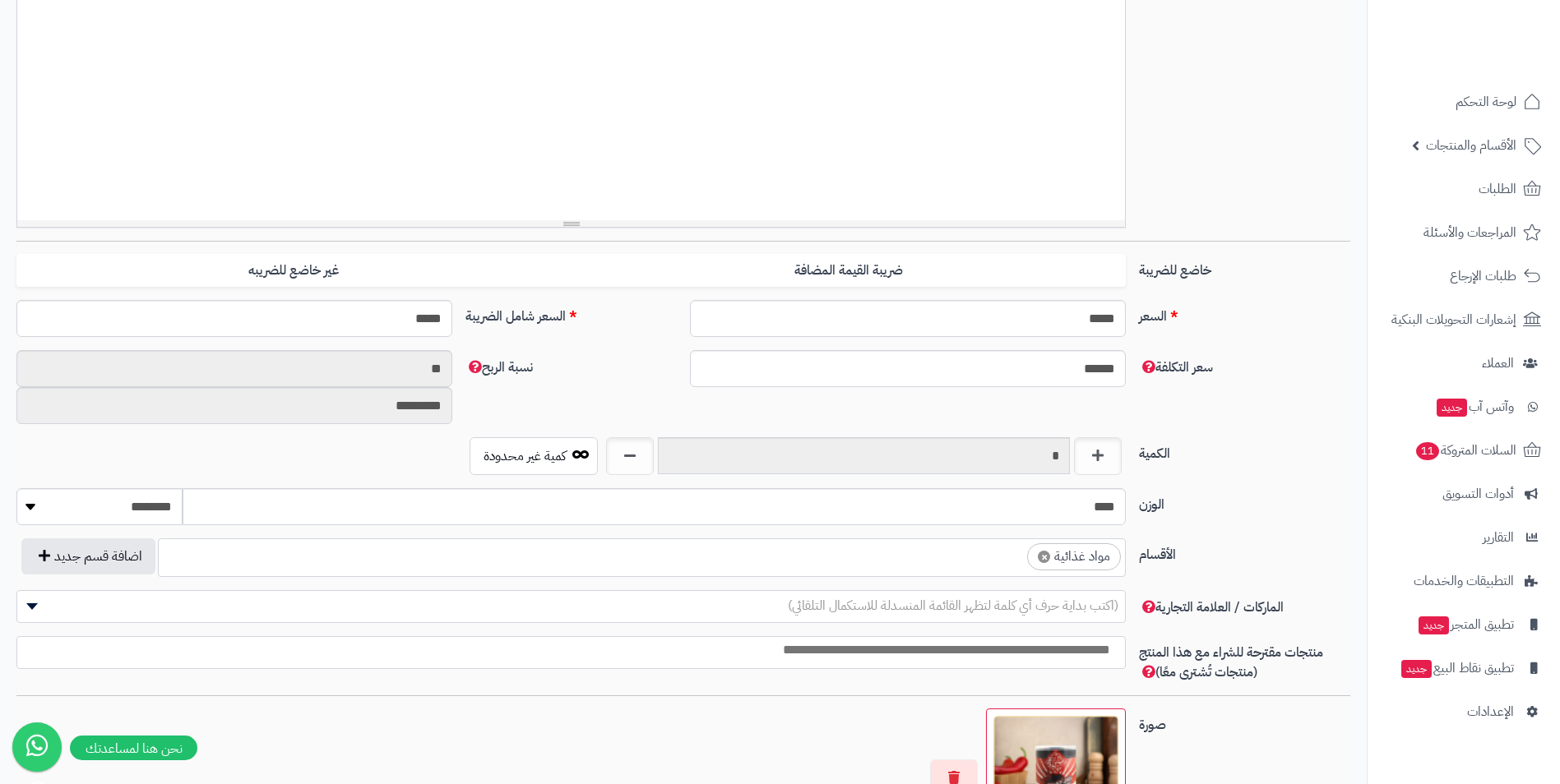
scroll to position [411, 0]
click at [960, 564] on ul "× مواد غذائية" at bounding box center [641, 554] width 966 height 31
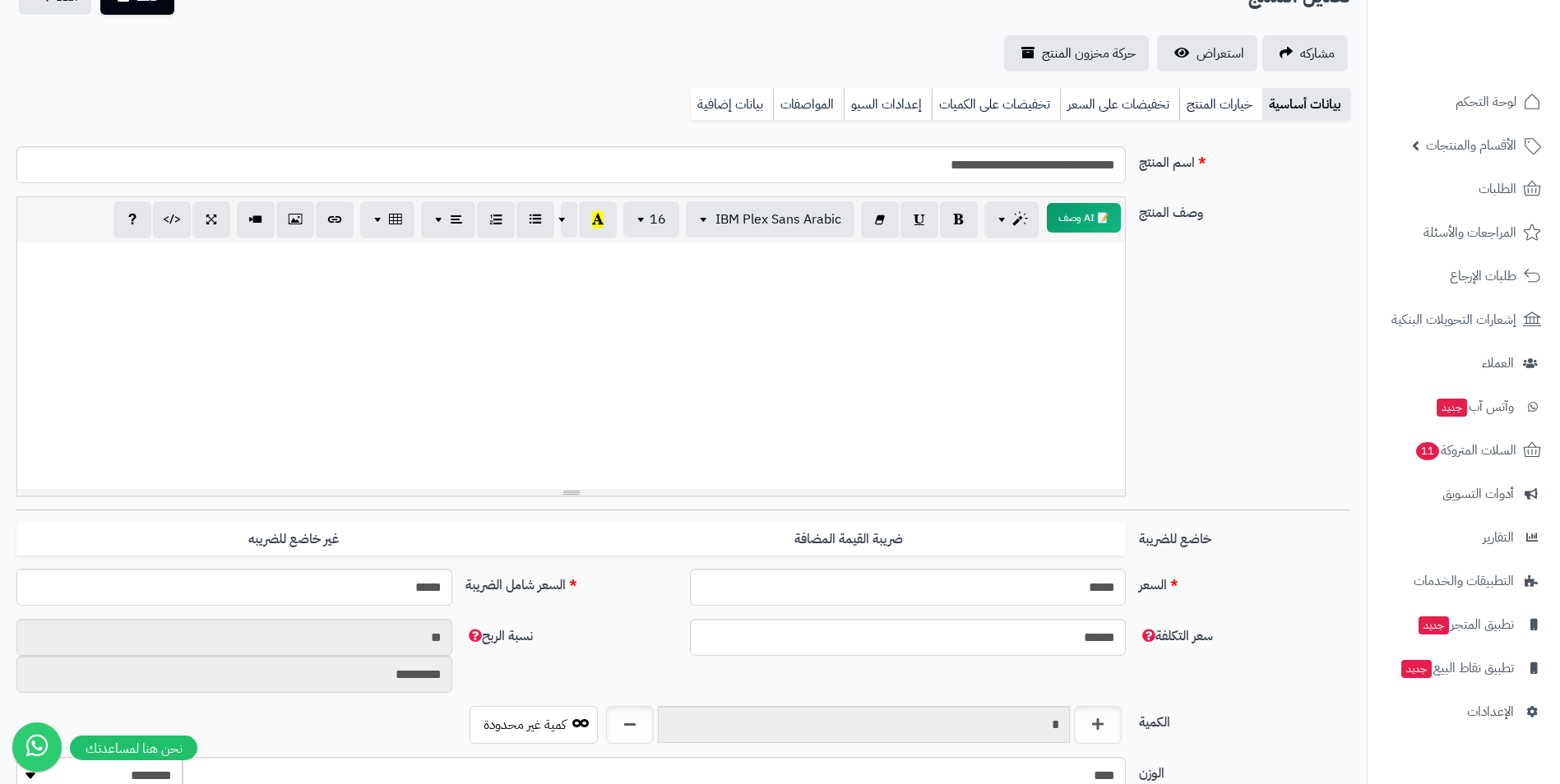
scroll to position [0, 0]
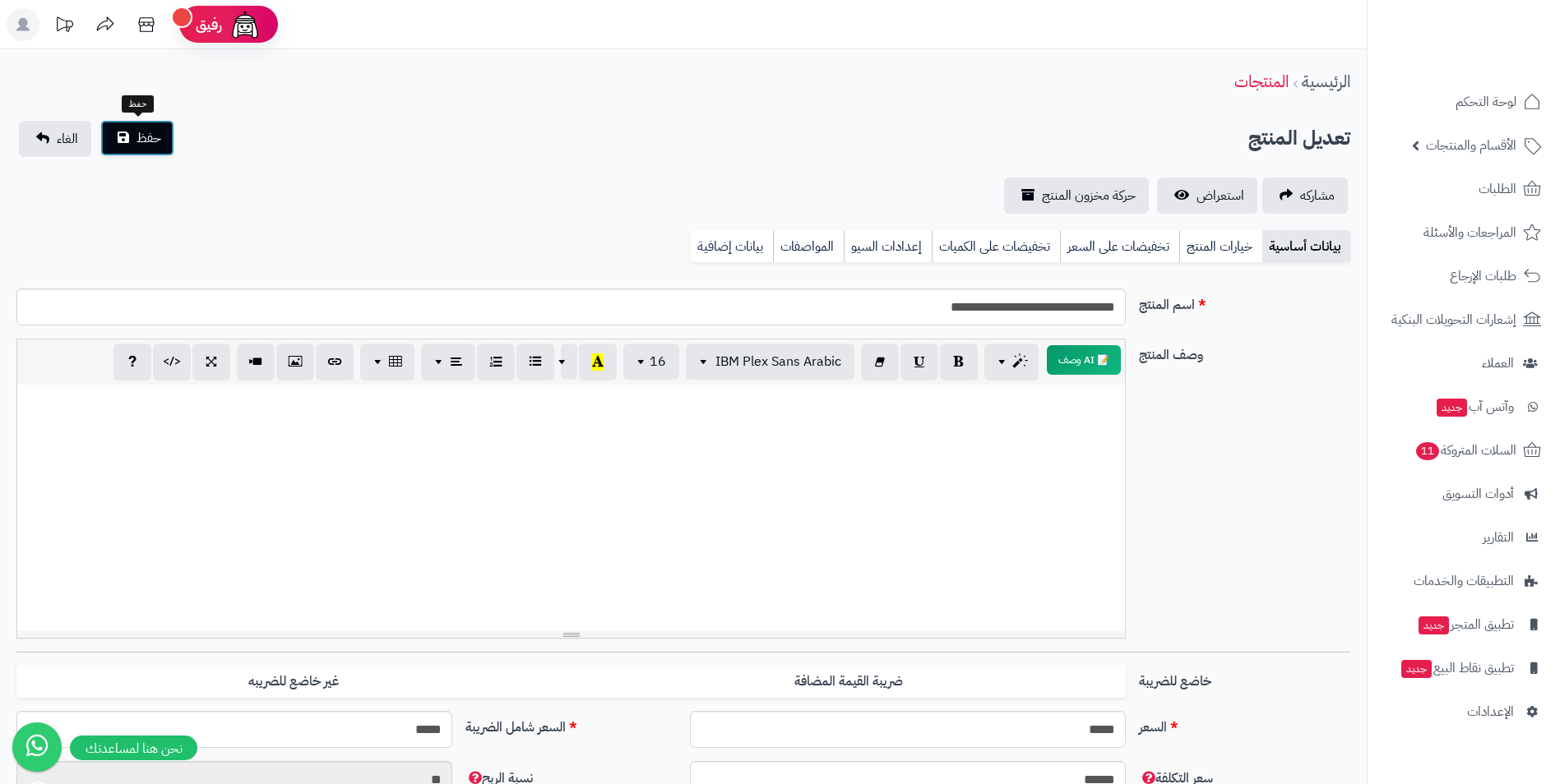
click at [134, 136] on button "حفظ" at bounding box center [137, 138] width 74 height 36
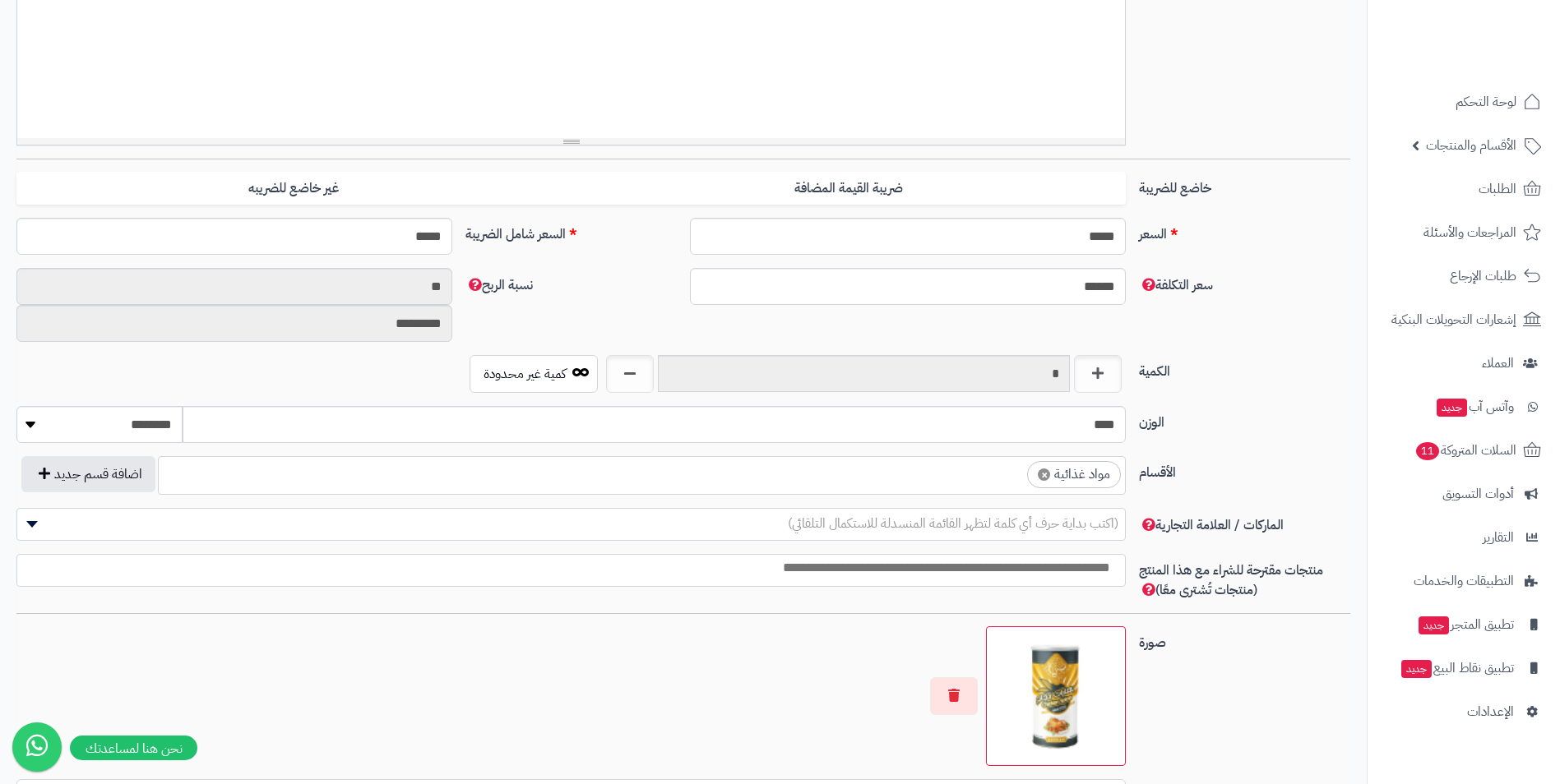
scroll to position [590, 0]
click at [962, 473] on ul "× مواد غذائية" at bounding box center [641, 472] width 966 height 31
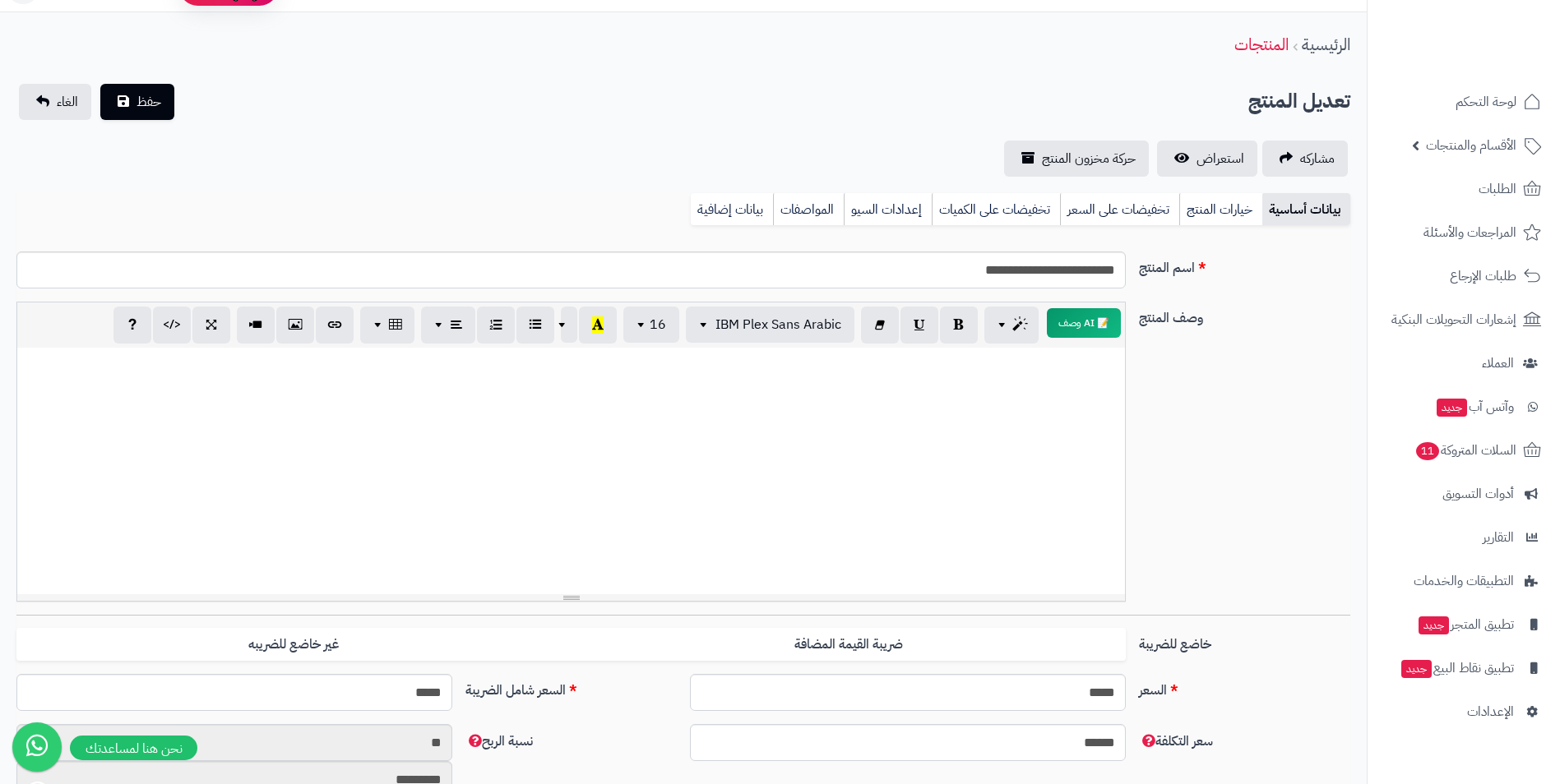
scroll to position [0, 0]
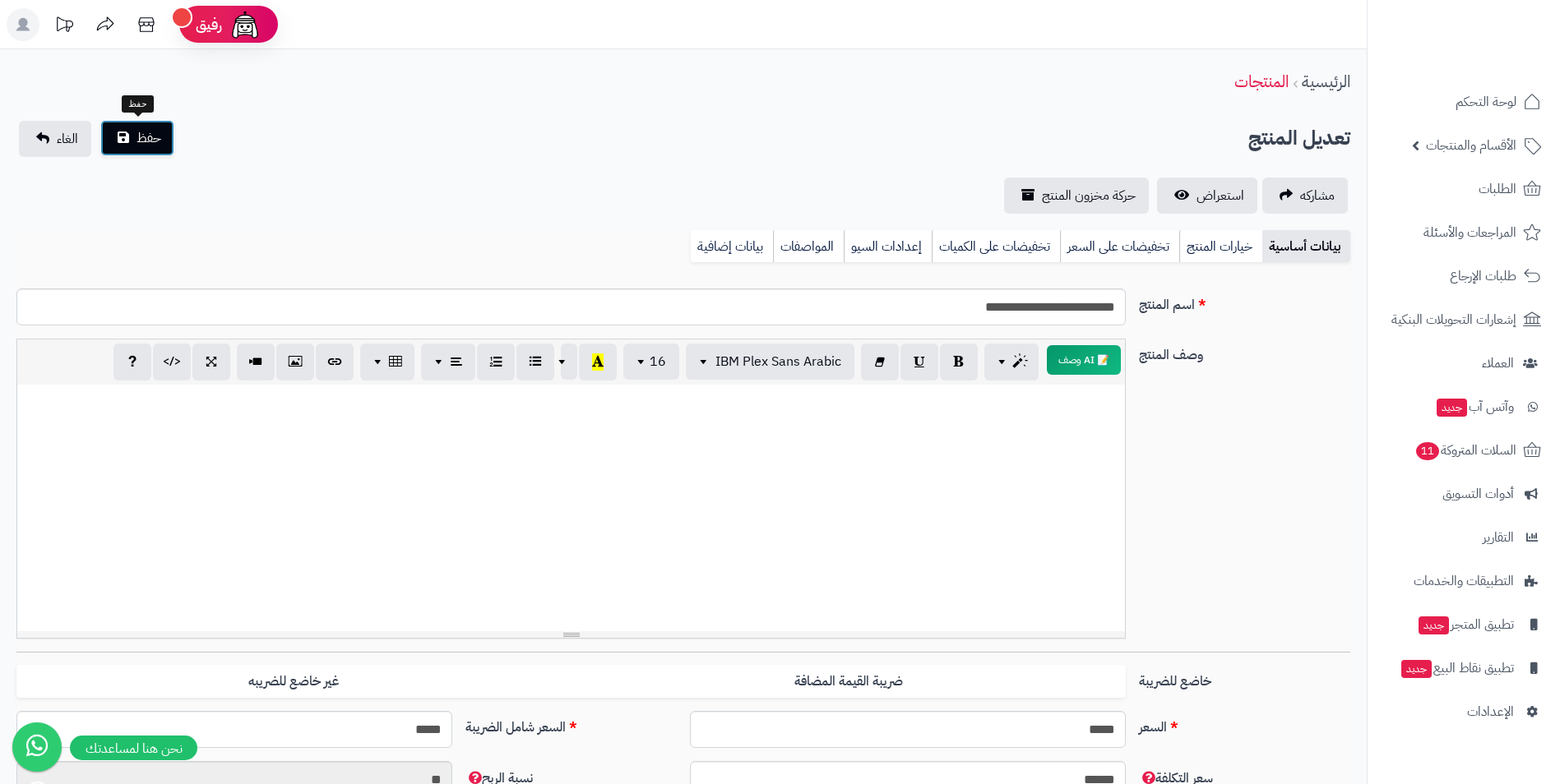
click at [167, 150] on button "حفظ" at bounding box center [137, 138] width 74 height 36
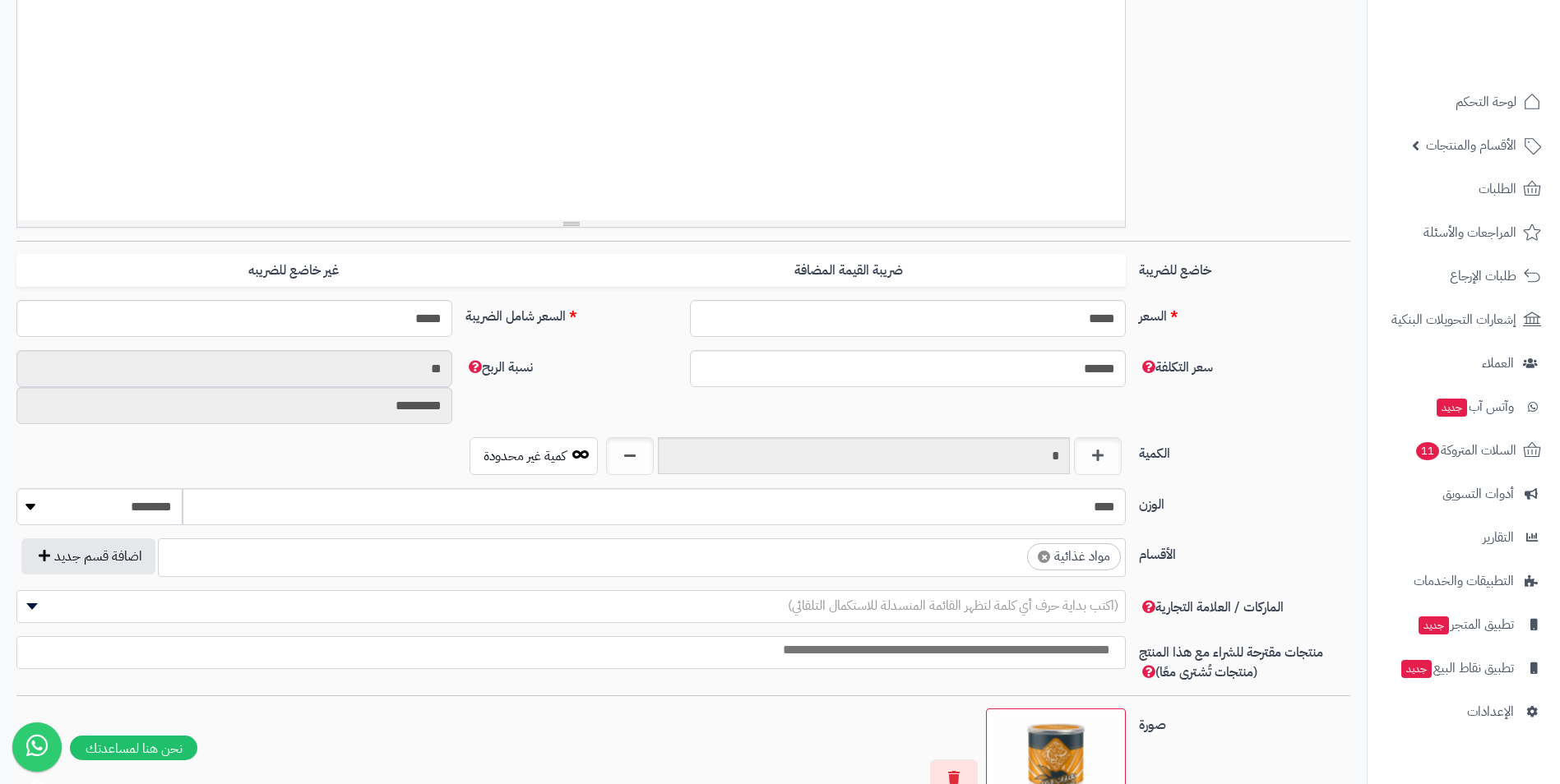
scroll to position [590, 0]
click at [950, 557] on ul "× مواد غذائية" at bounding box center [641, 554] width 966 height 31
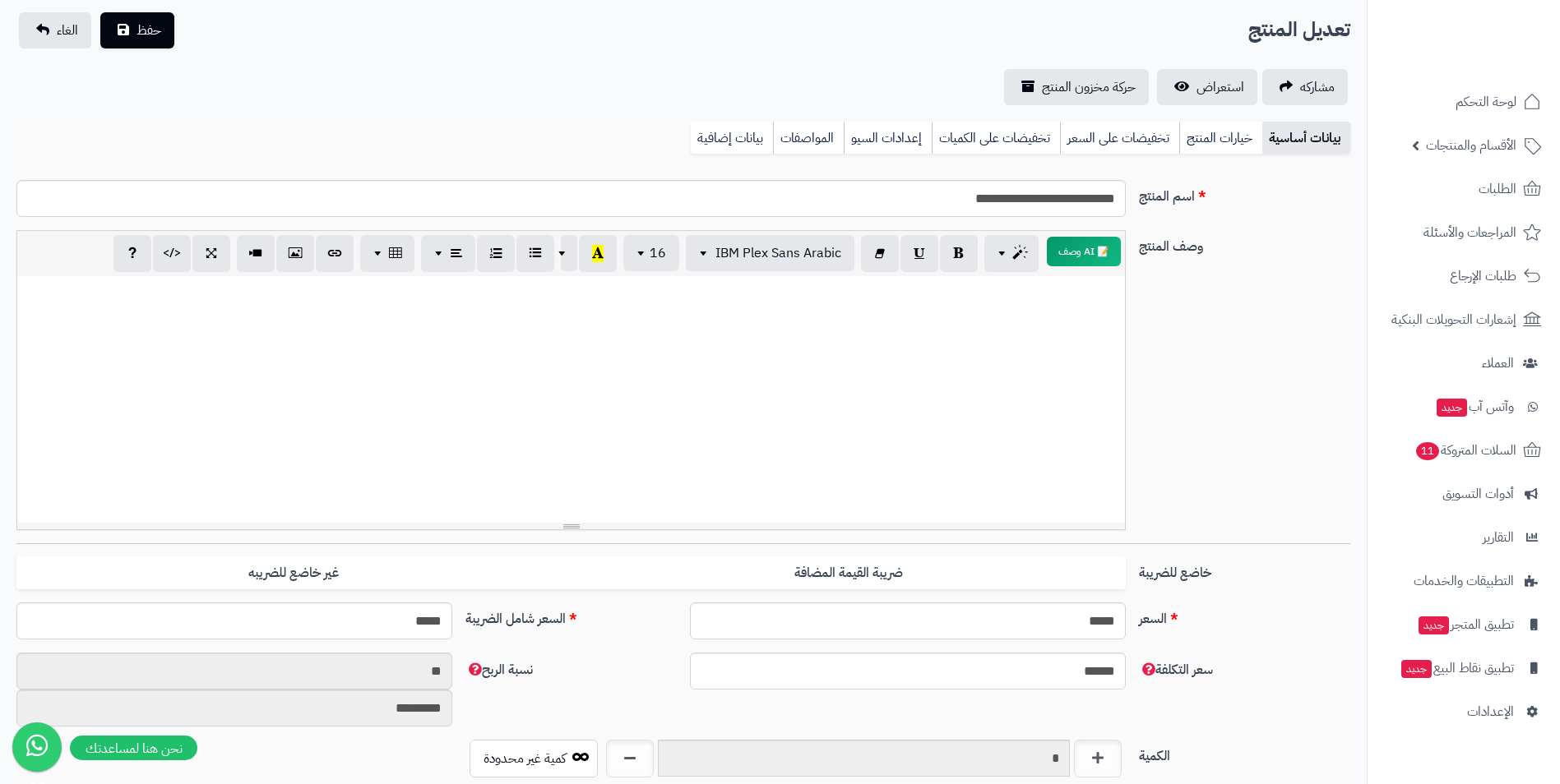
scroll to position [0, 0]
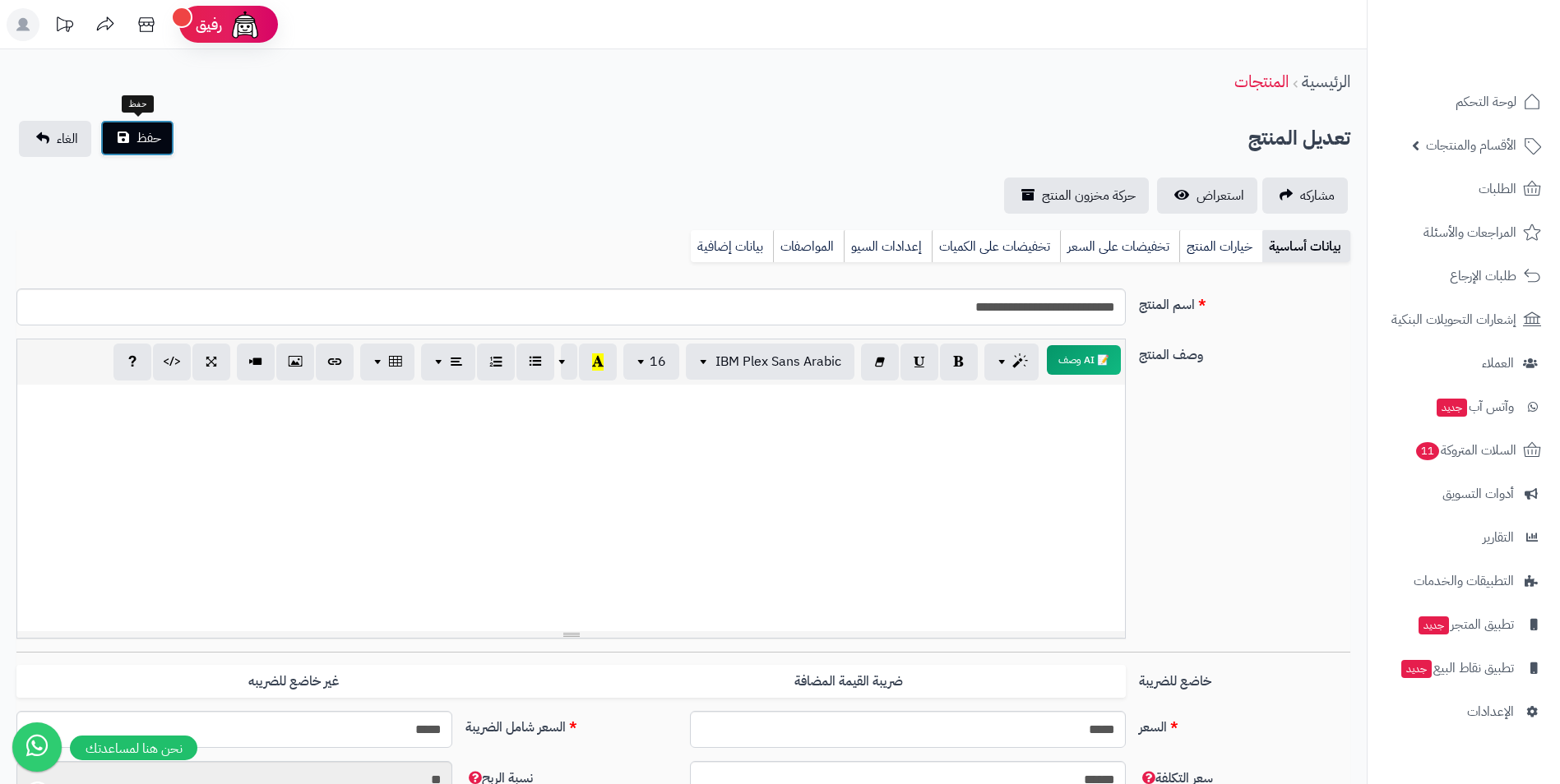
click at [165, 150] on button "حفظ" at bounding box center [137, 138] width 74 height 36
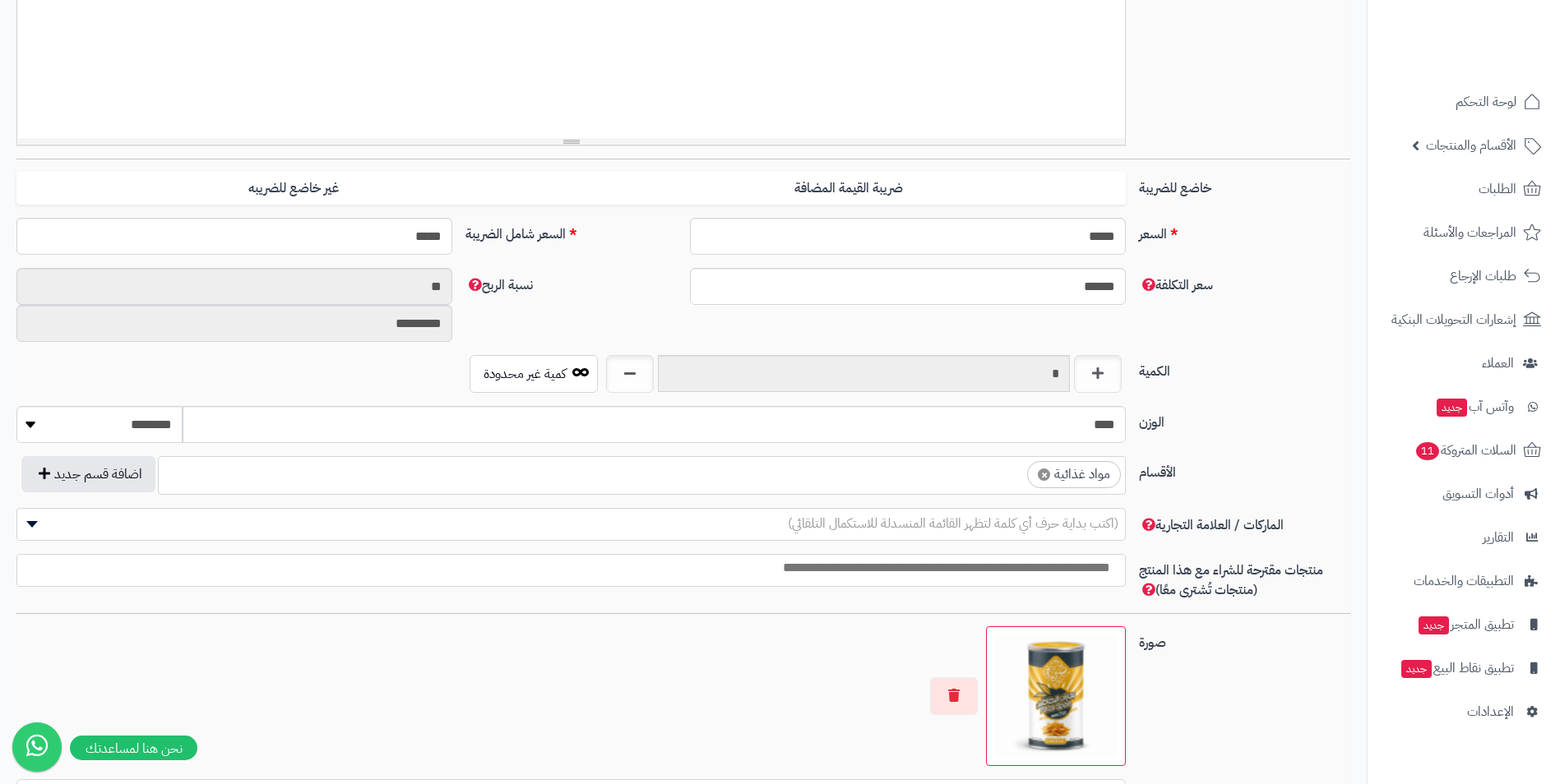
scroll to position [590, 0]
click at [993, 481] on ul "× مواد غذائية" at bounding box center [641, 472] width 966 height 31
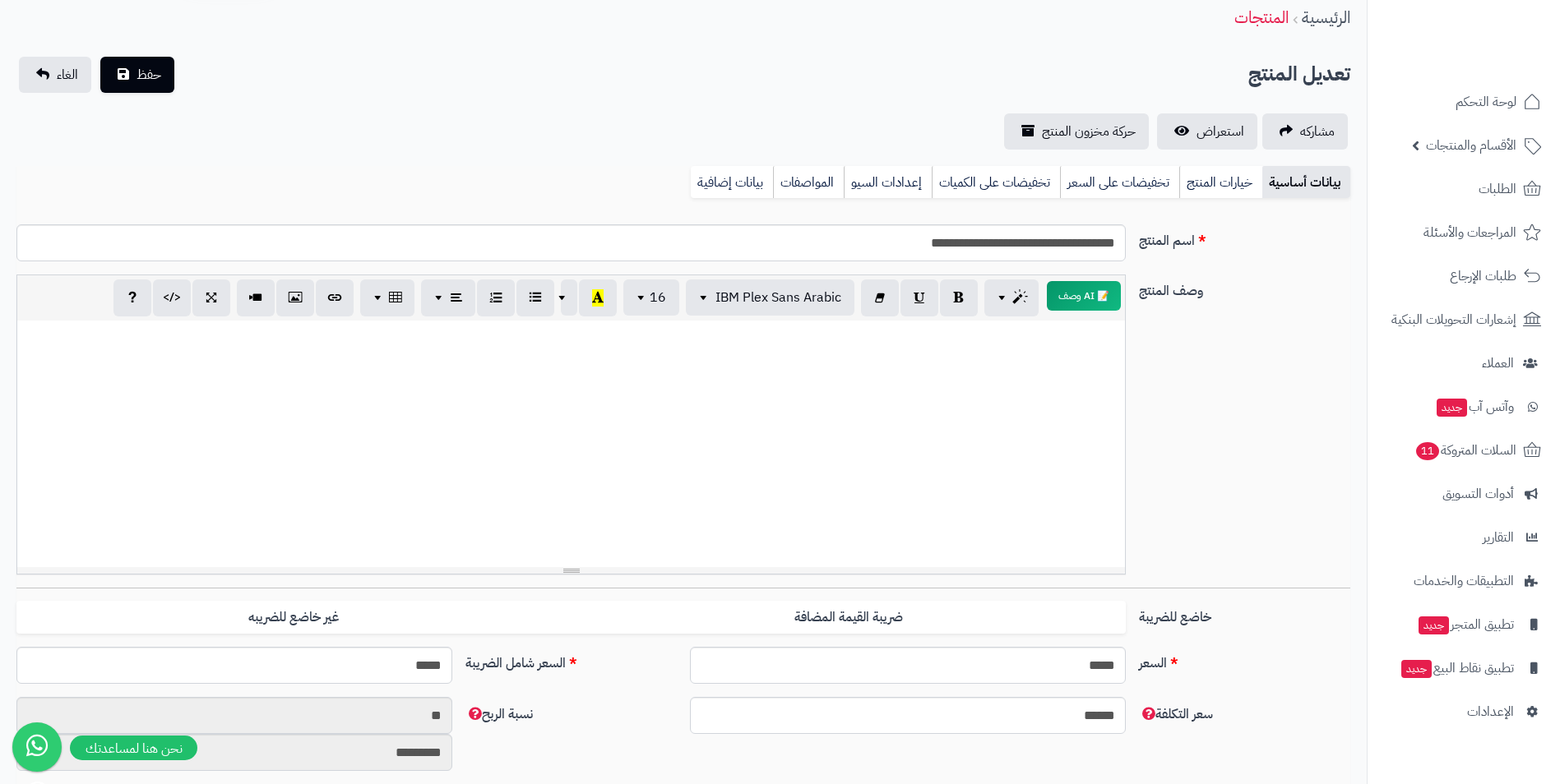
scroll to position [0, 0]
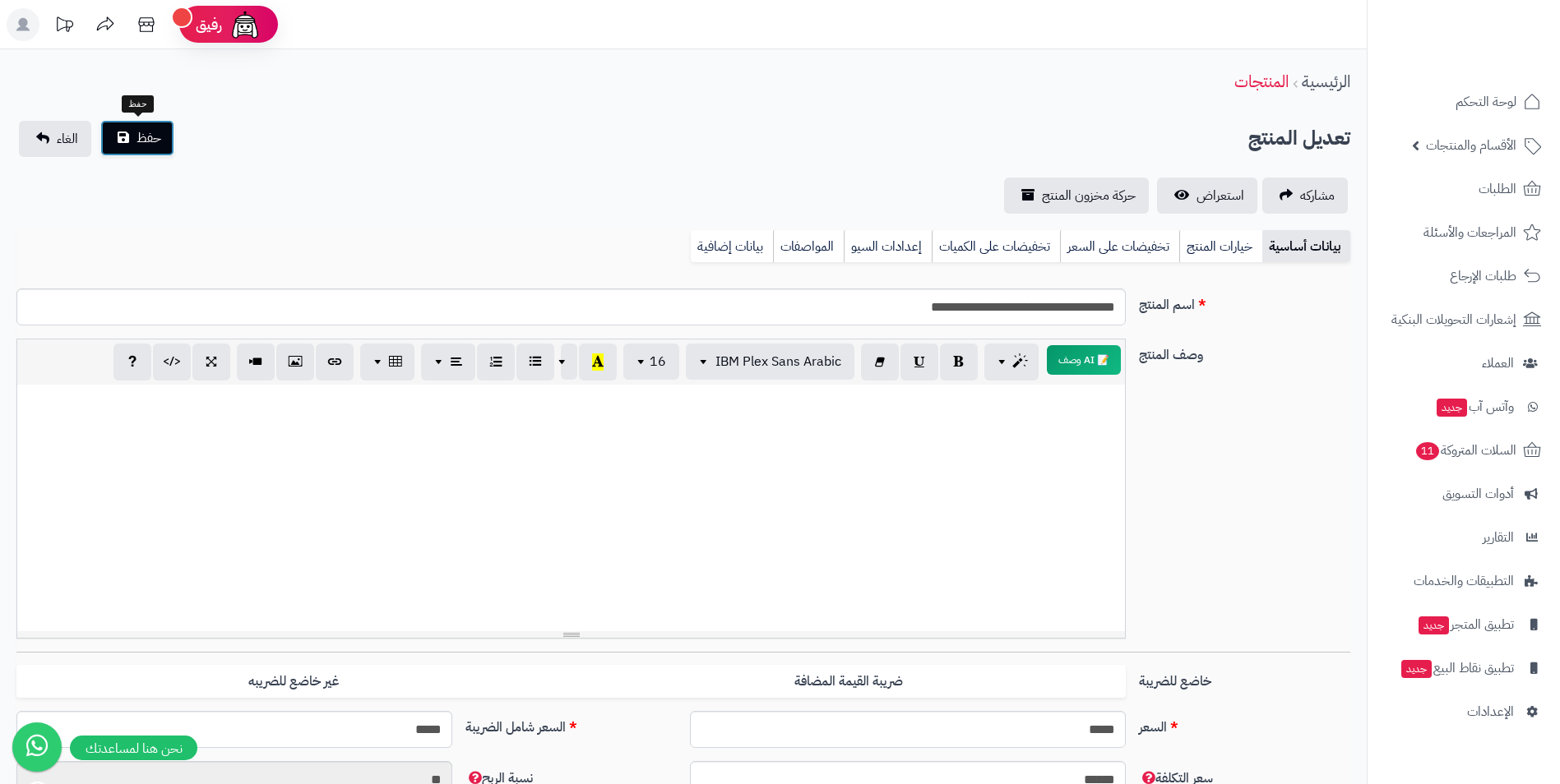
click at [153, 136] on span "حفظ" at bounding box center [149, 138] width 25 height 20
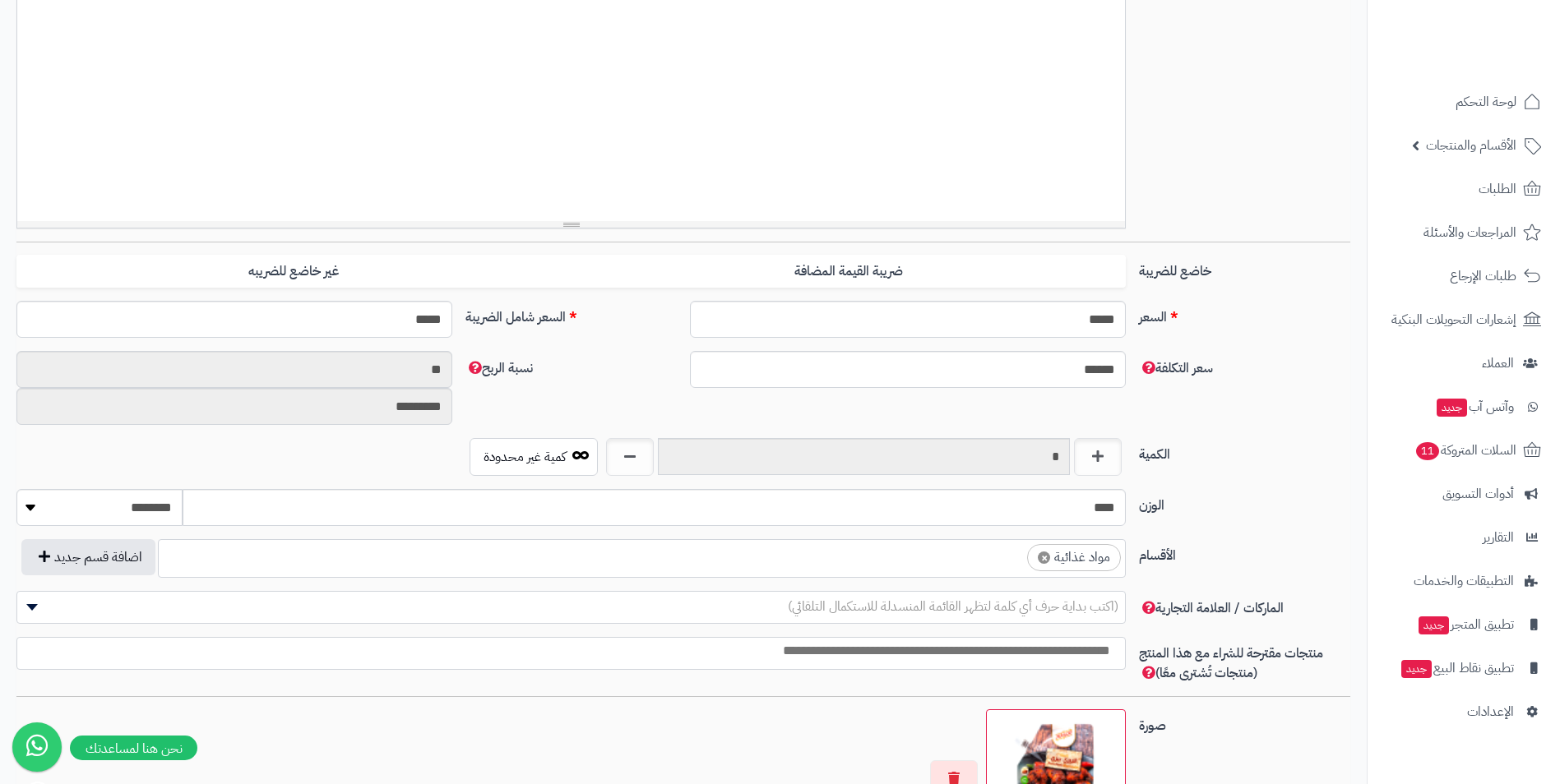
scroll to position [411, 0]
click at [1016, 560] on input "search" at bounding box center [1012, 553] width 22 height 19
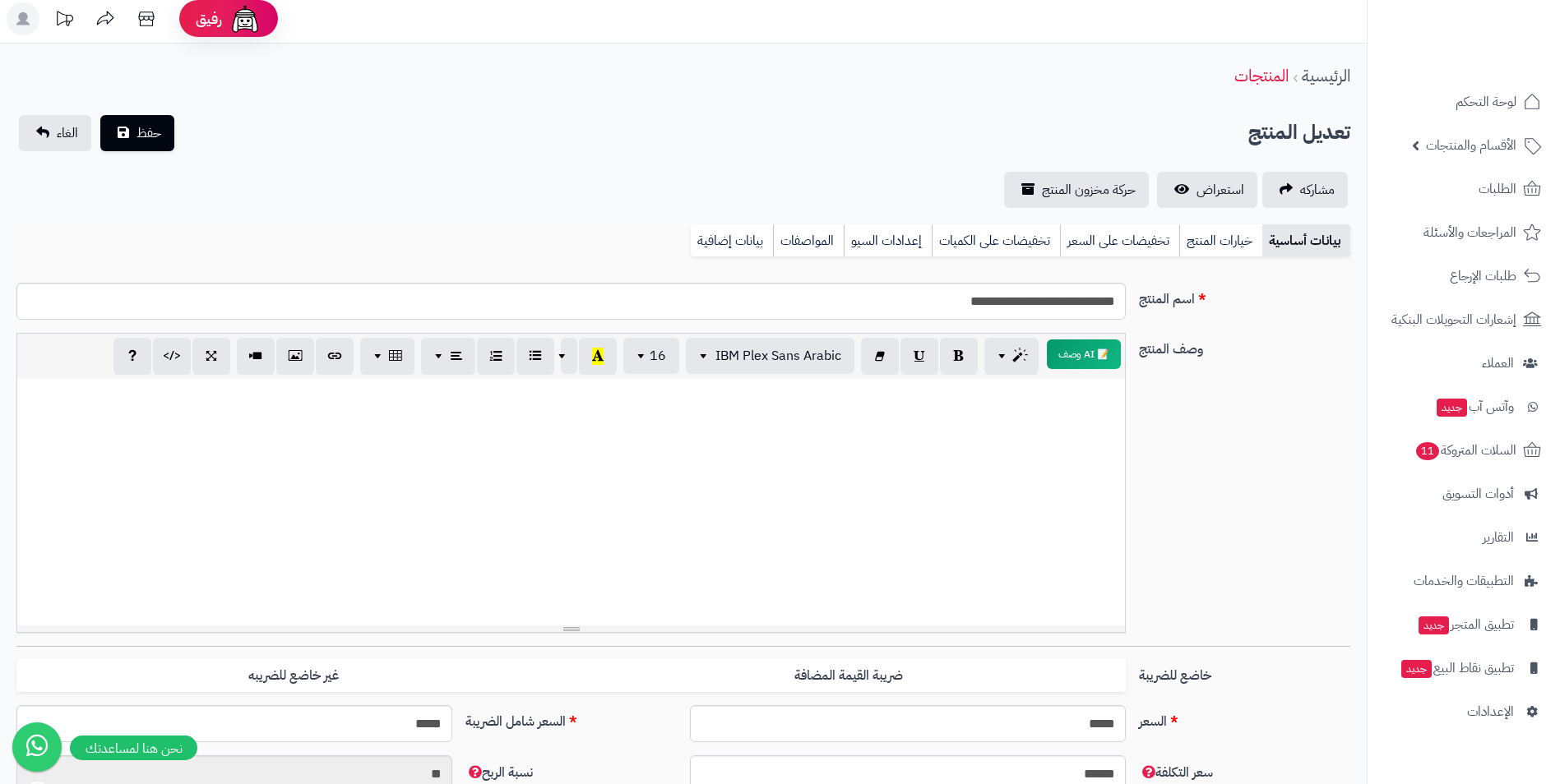
scroll to position [0, 0]
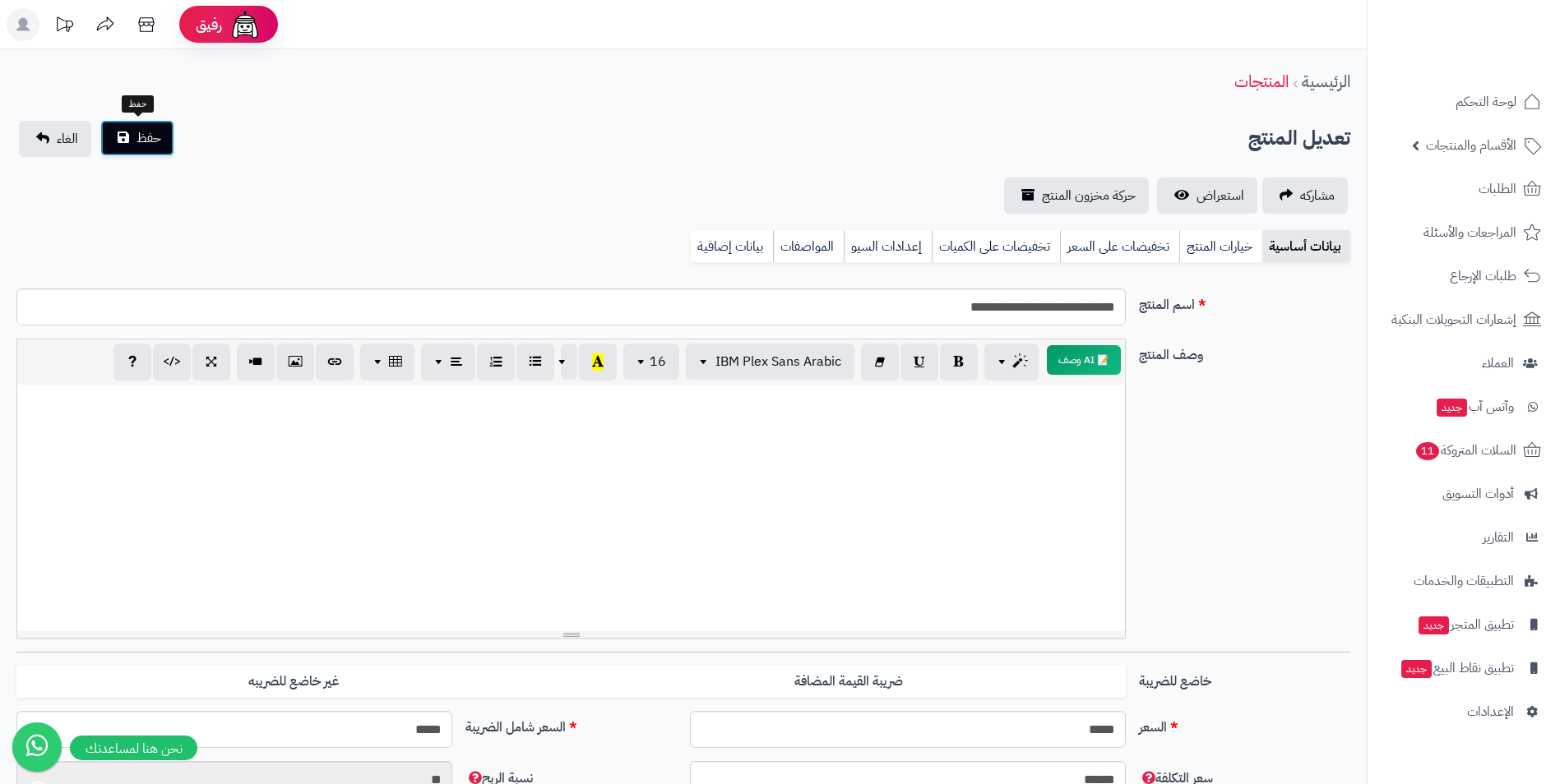
click at [172, 145] on button "حفظ" at bounding box center [137, 138] width 74 height 36
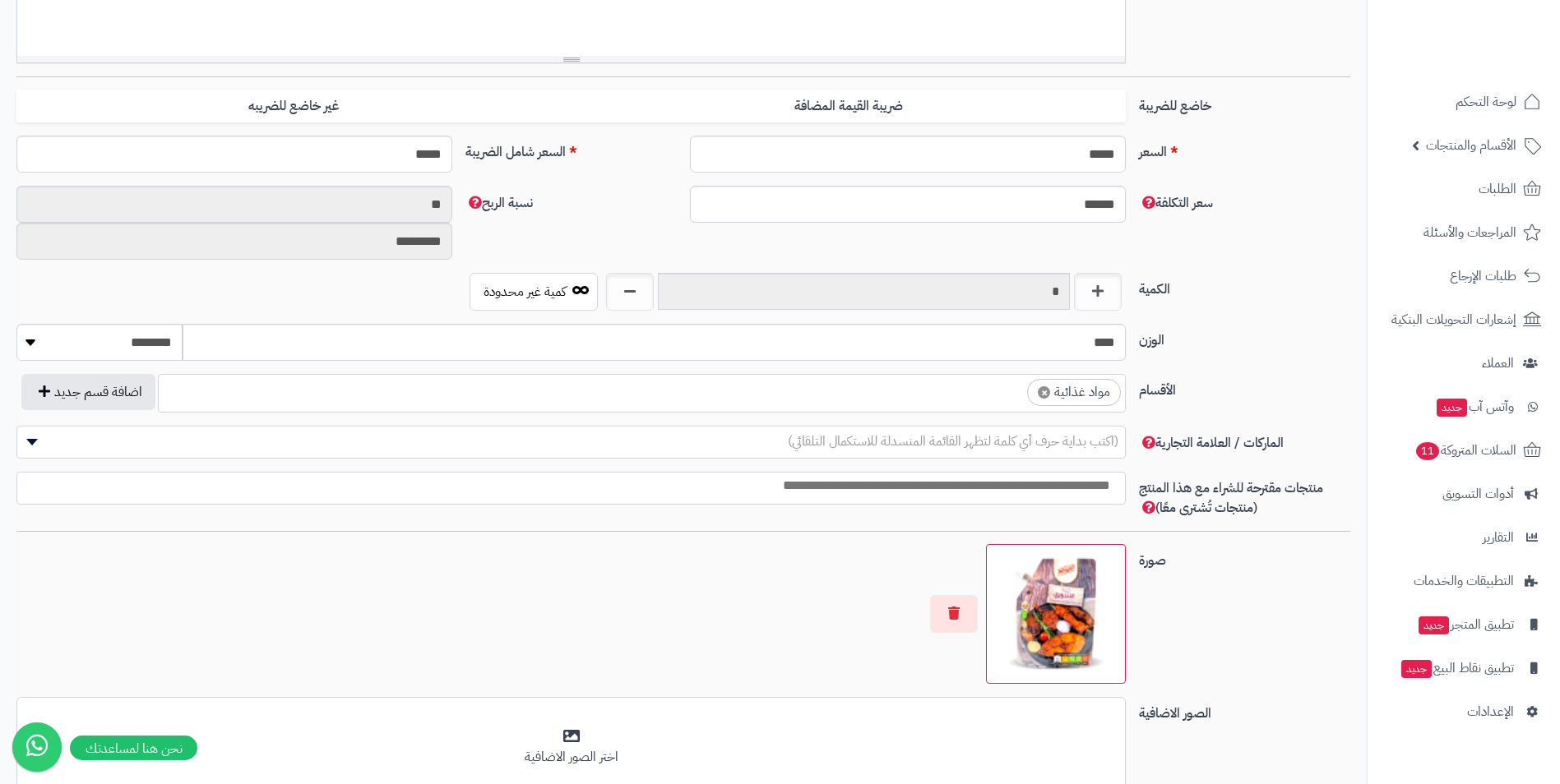
scroll to position [590, 0]
click at [912, 382] on ul "× مواد غذائية" at bounding box center [641, 390] width 966 height 31
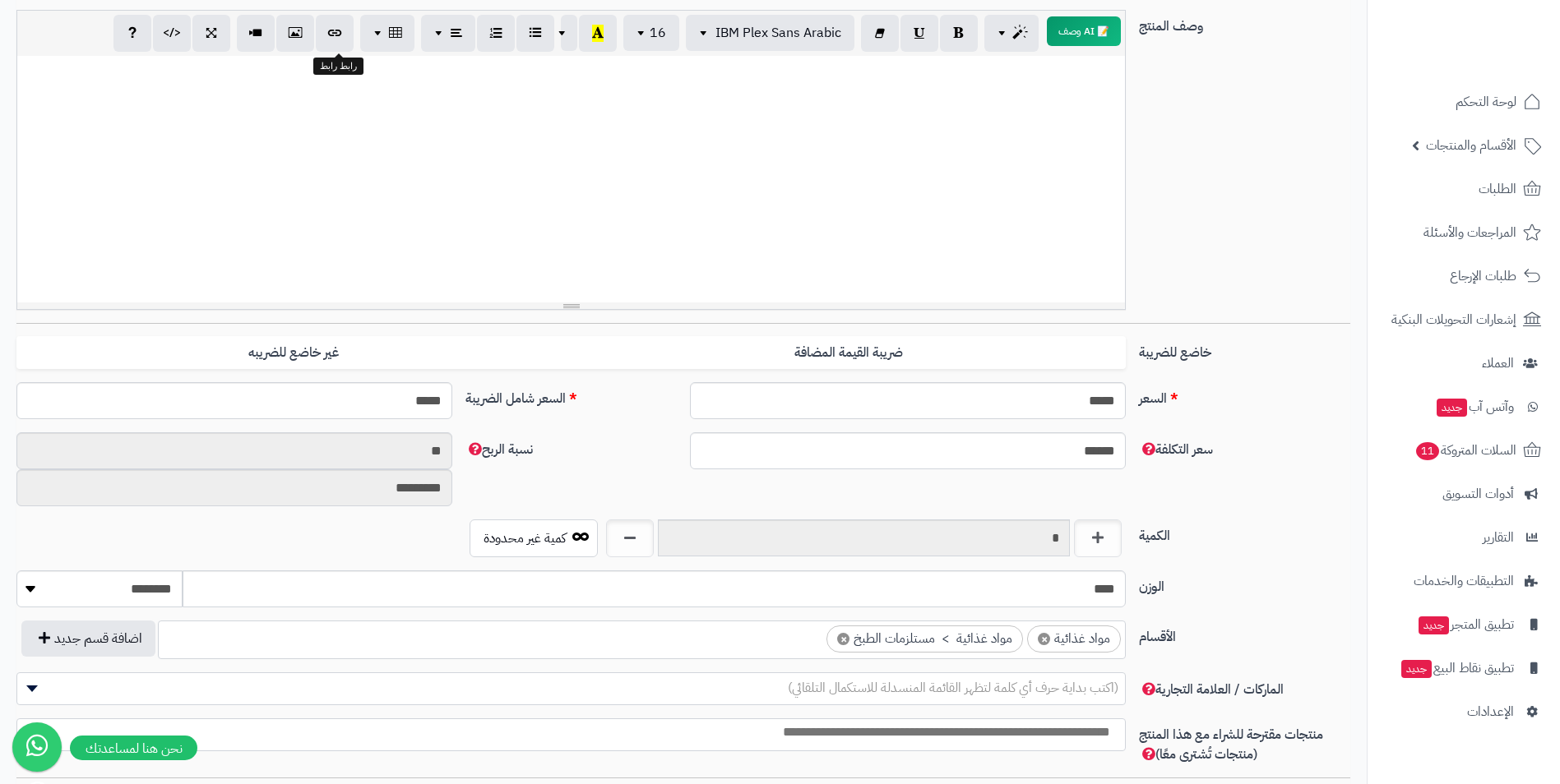
scroll to position [0, 0]
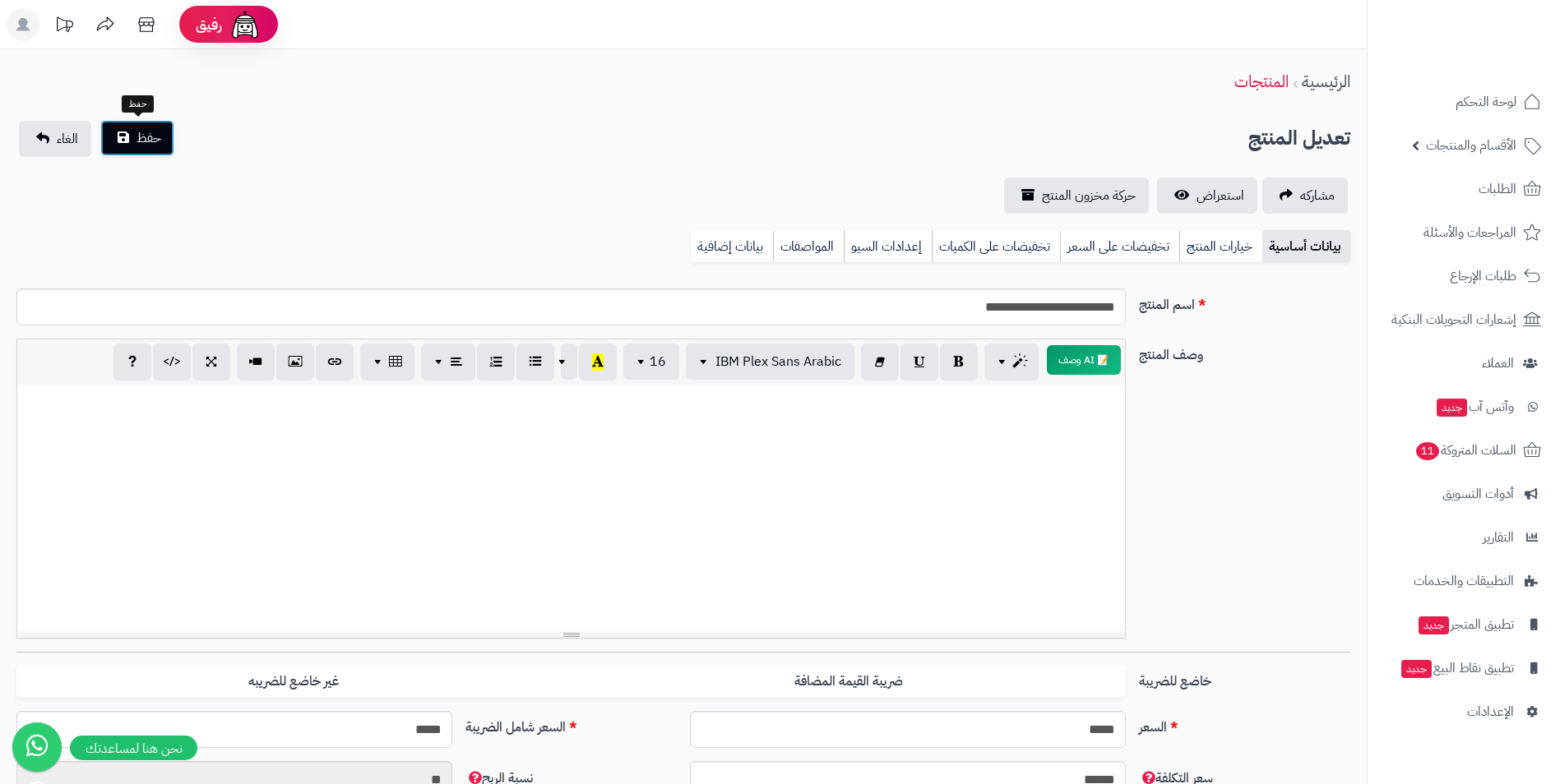
click at [154, 132] on span "حفظ" at bounding box center [149, 138] width 25 height 20
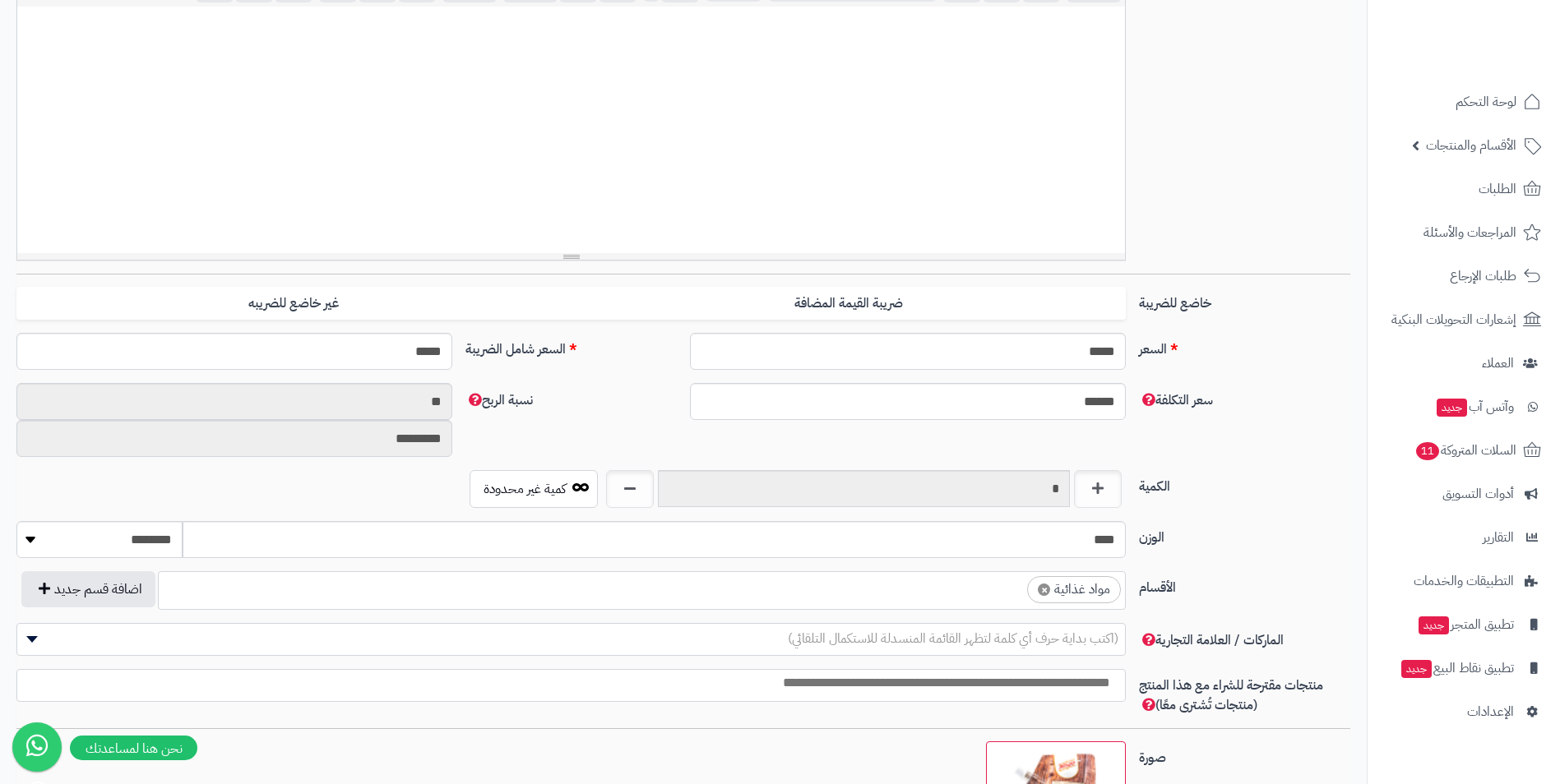
scroll to position [494, 0]
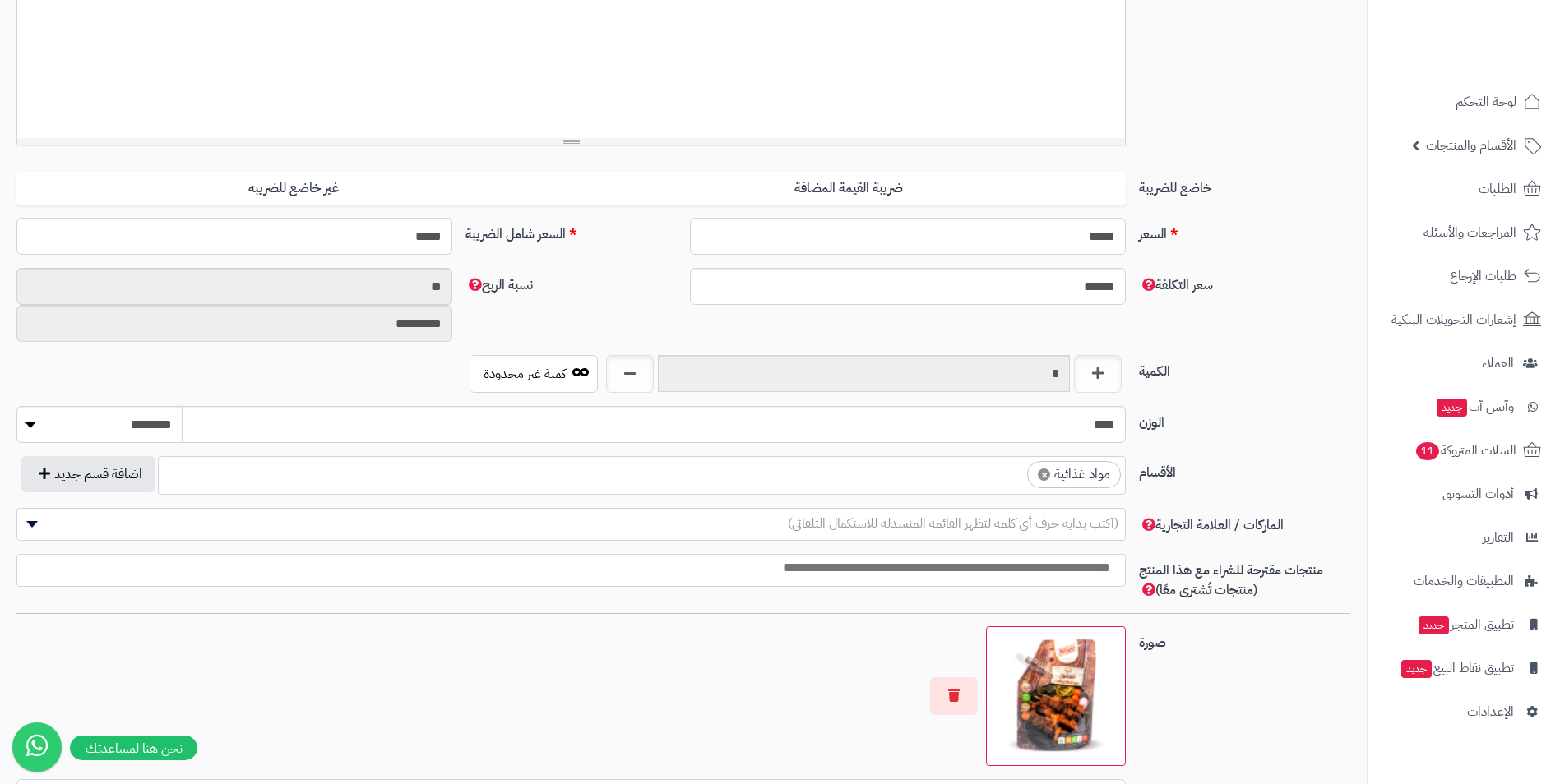
click at [901, 471] on ul "× مواد غذائية" at bounding box center [641, 472] width 966 height 31
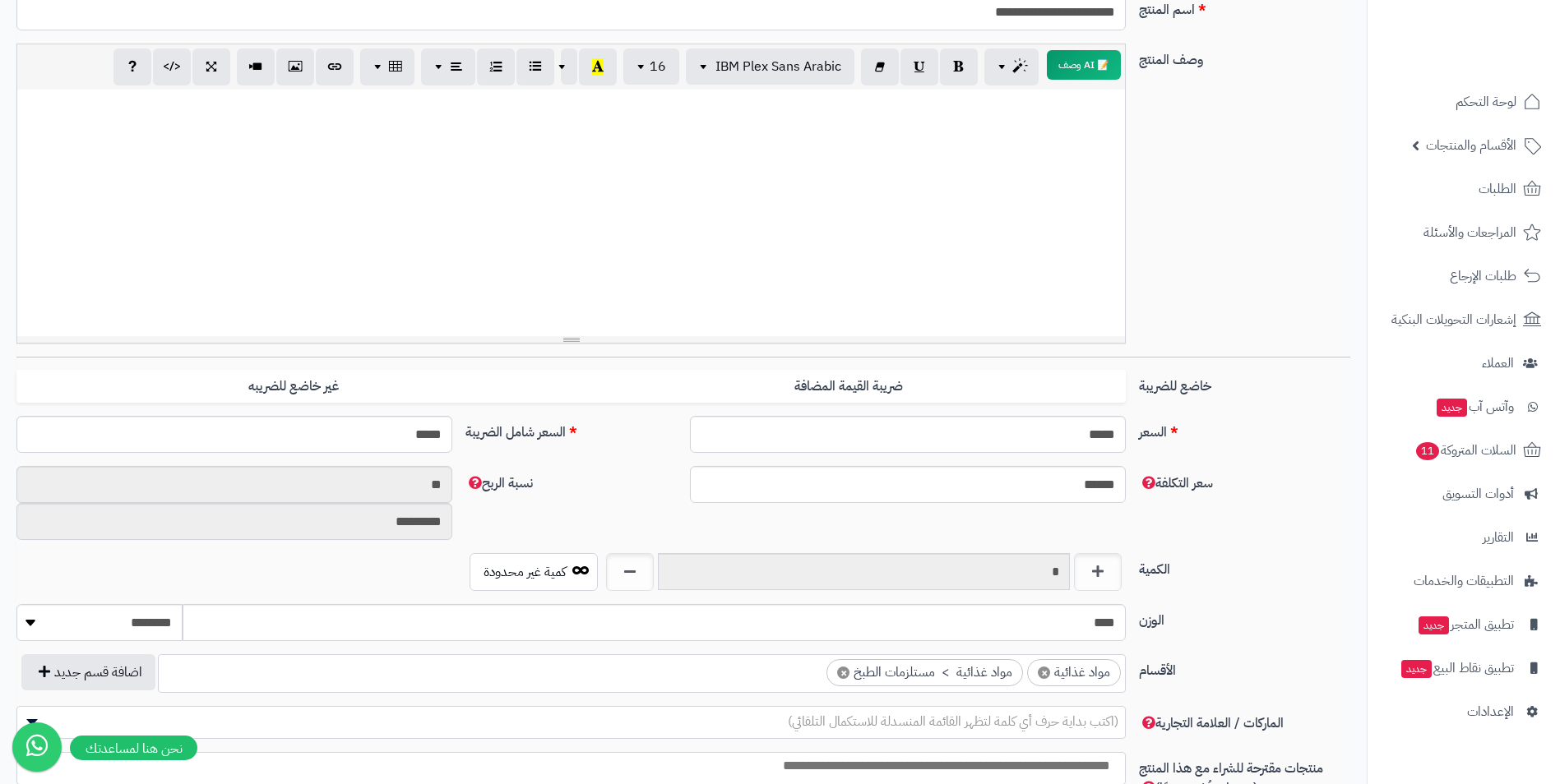
scroll to position [0, 0]
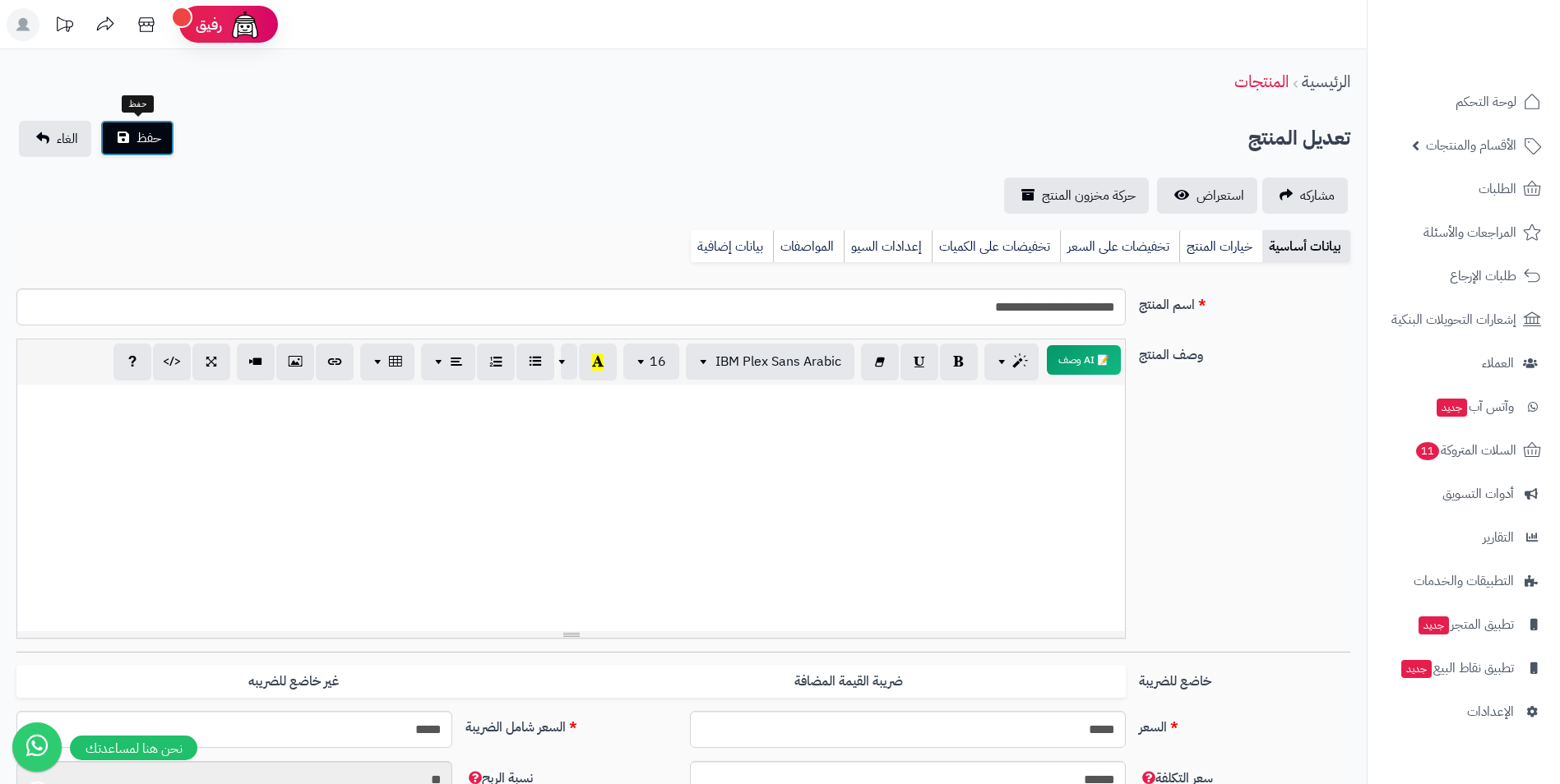
click at [123, 135] on button "حفظ" at bounding box center [137, 138] width 74 height 36
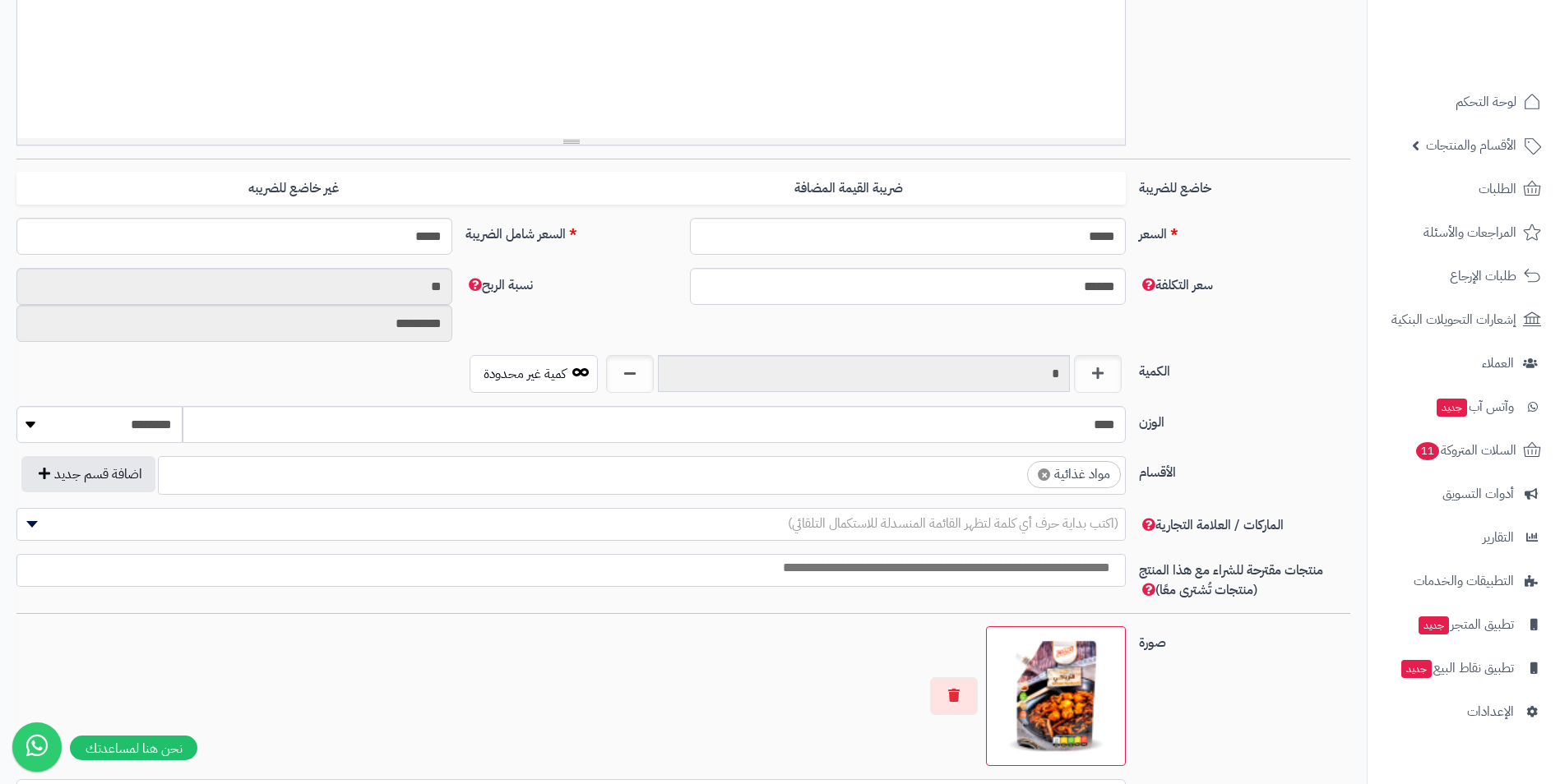
scroll to position [590, 0]
click at [920, 481] on ul "× مواد غذائية" at bounding box center [641, 472] width 966 height 31
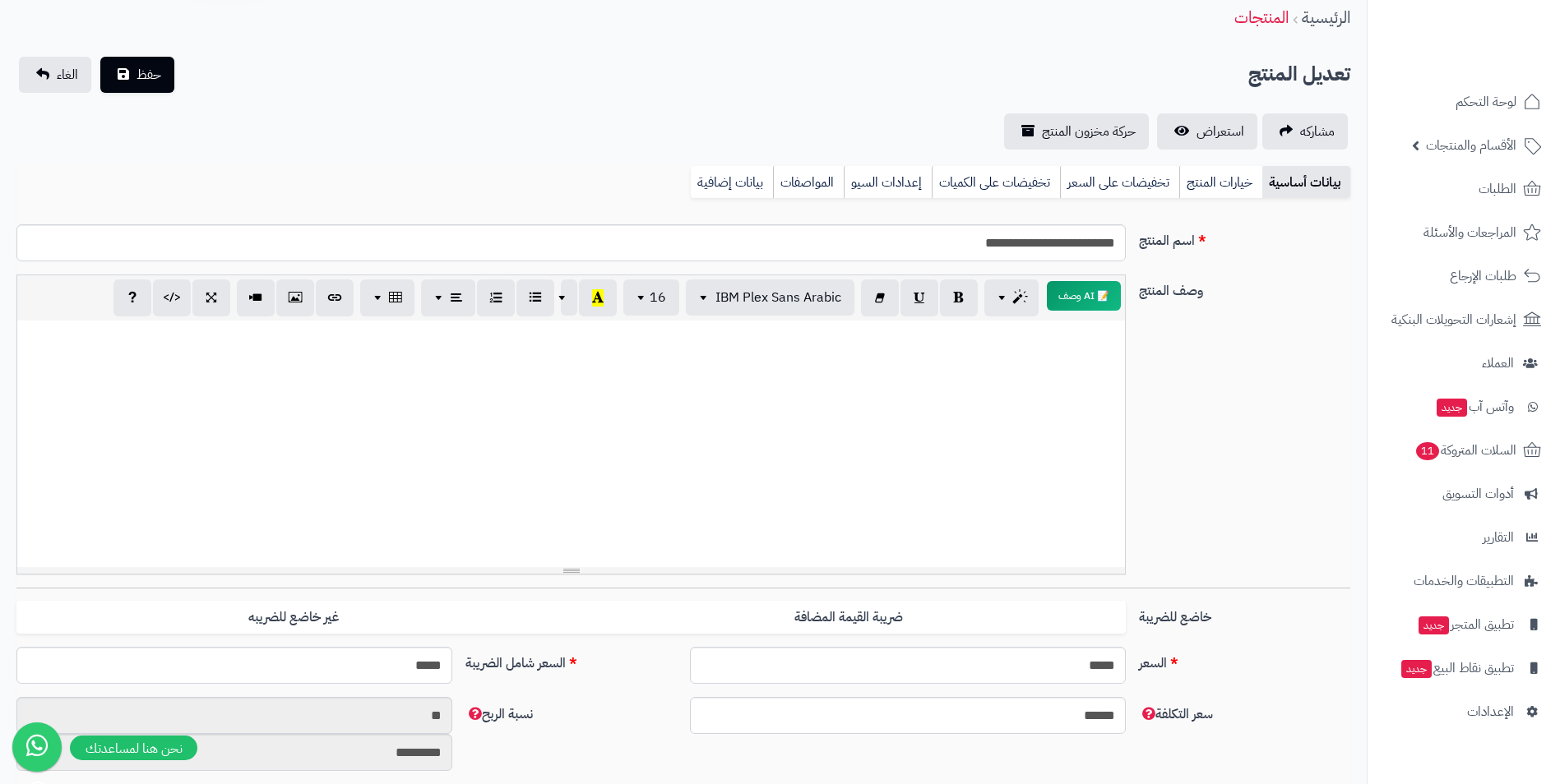
scroll to position [0, 0]
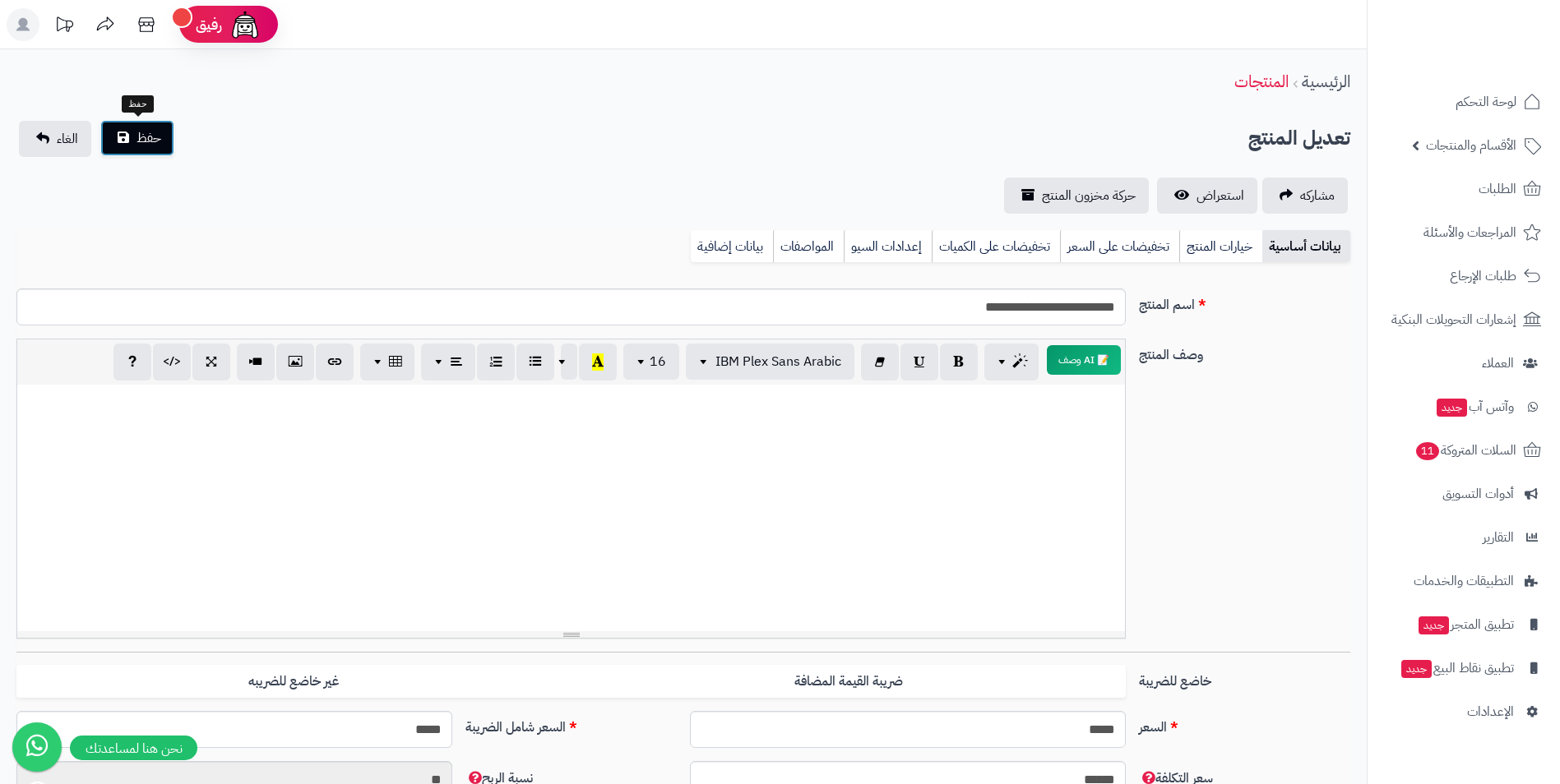
click at [139, 126] on button "حفظ" at bounding box center [137, 138] width 74 height 36
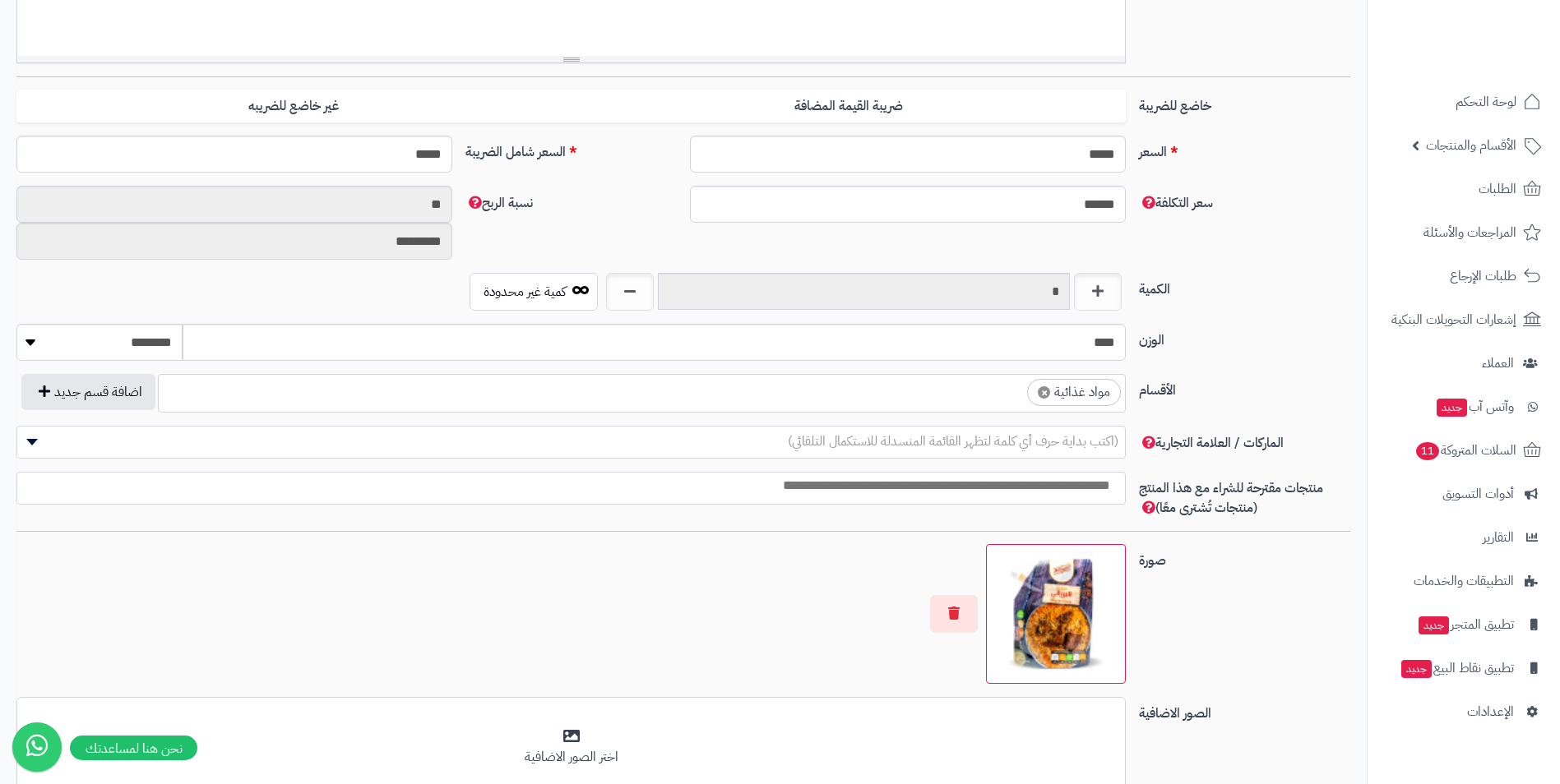
scroll to position [590, 0]
click at [896, 400] on ul "× مواد غذائية" at bounding box center [641, 390] width 966 height 31
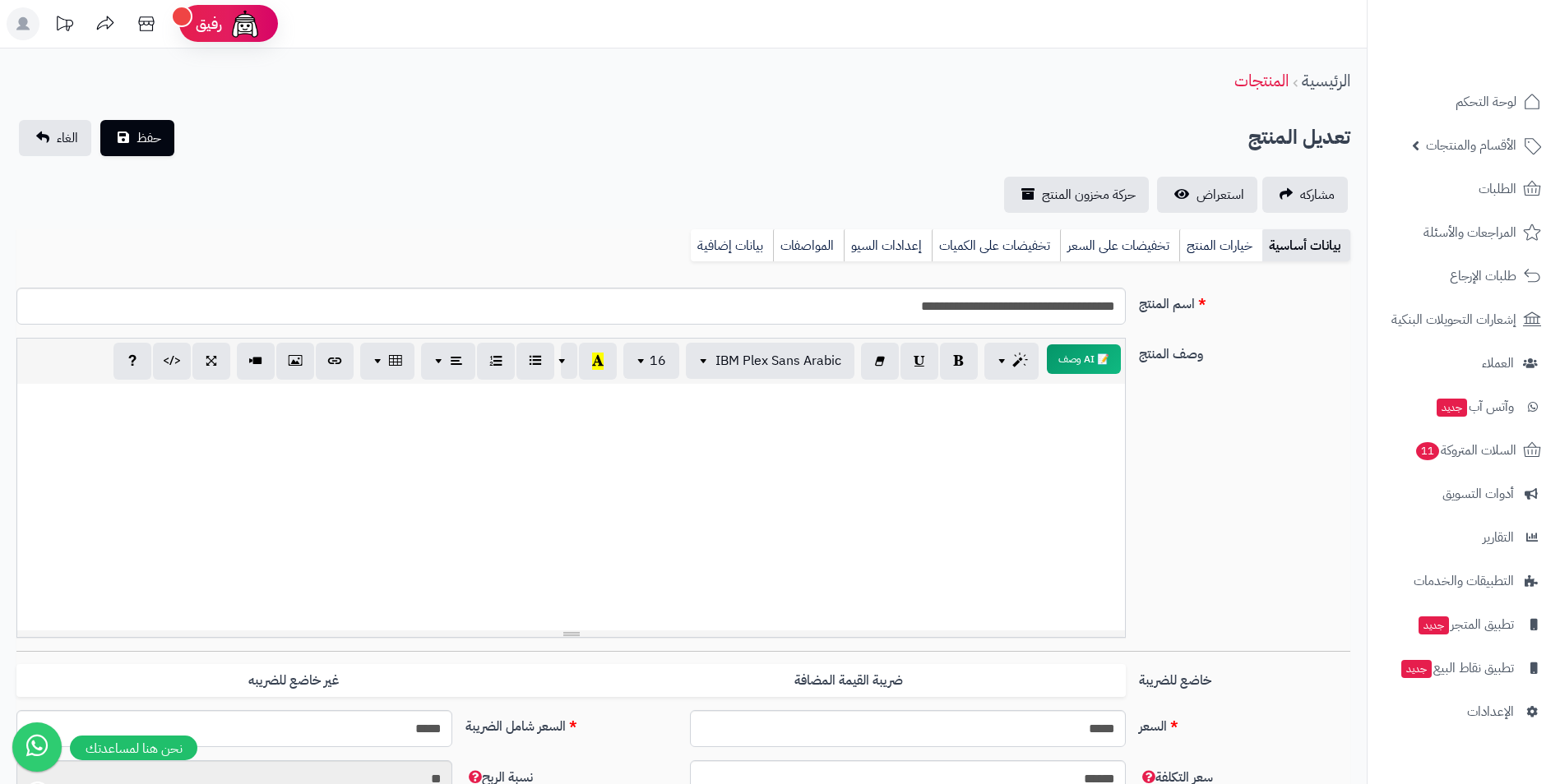
scroll to position [0, 0]
click at [173, 143] on button "حفظ" at bounding box center [137, 138] width 74 height 36
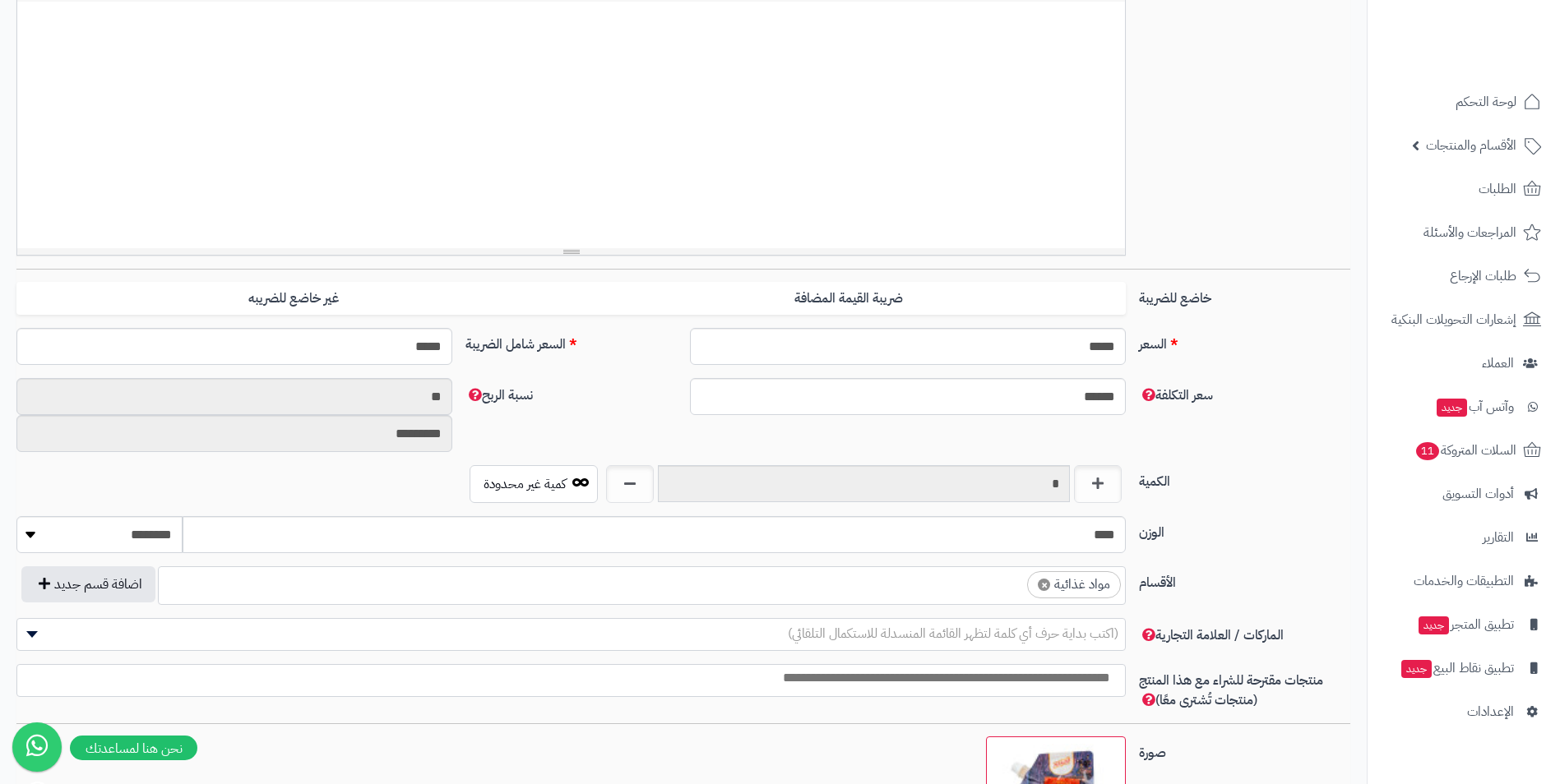
scroll to position [494, 0]
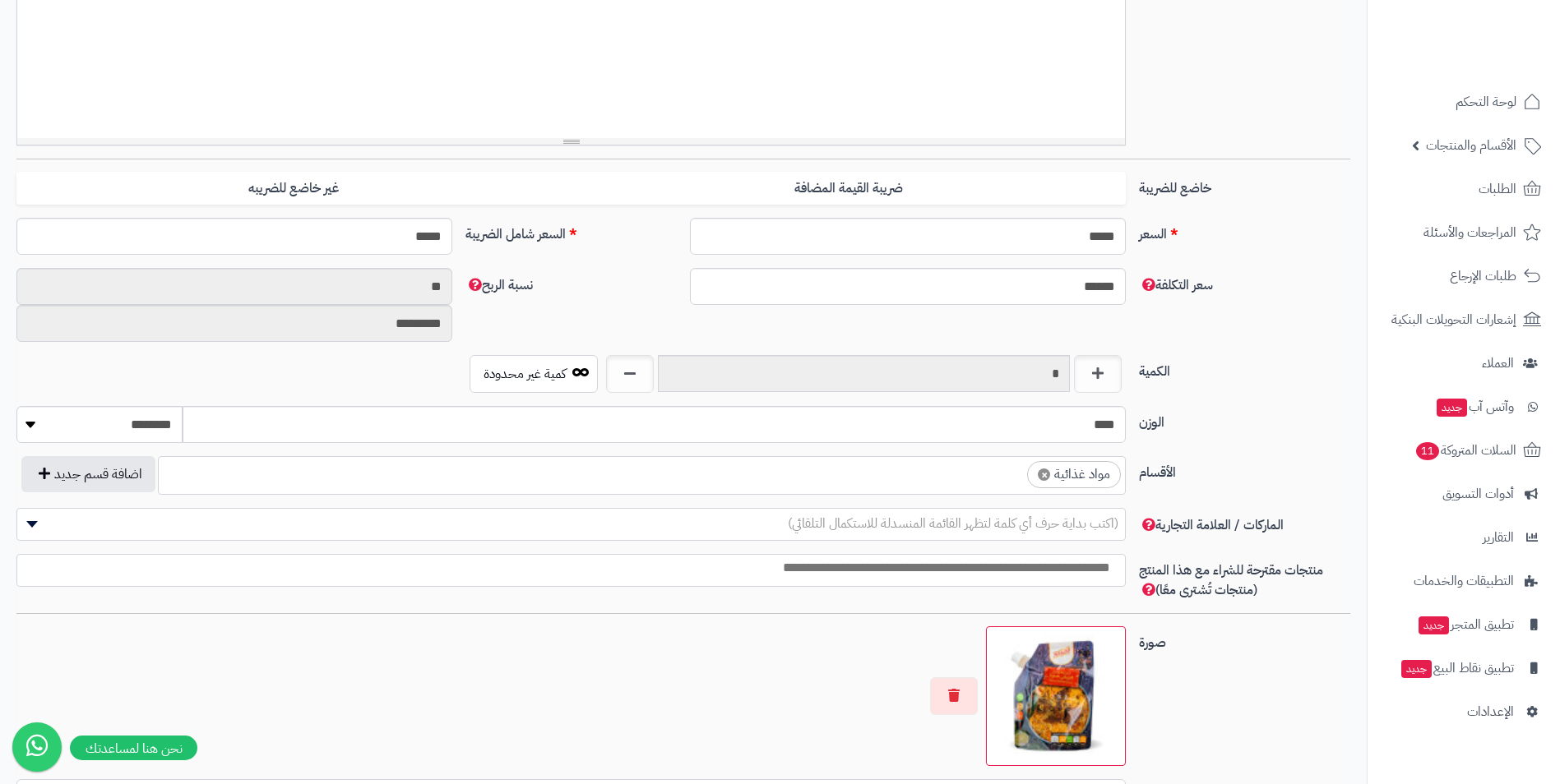
click at [931, 475] on ul "× مواد غذائية" at bounding box center [641, 472] width 966 height 31
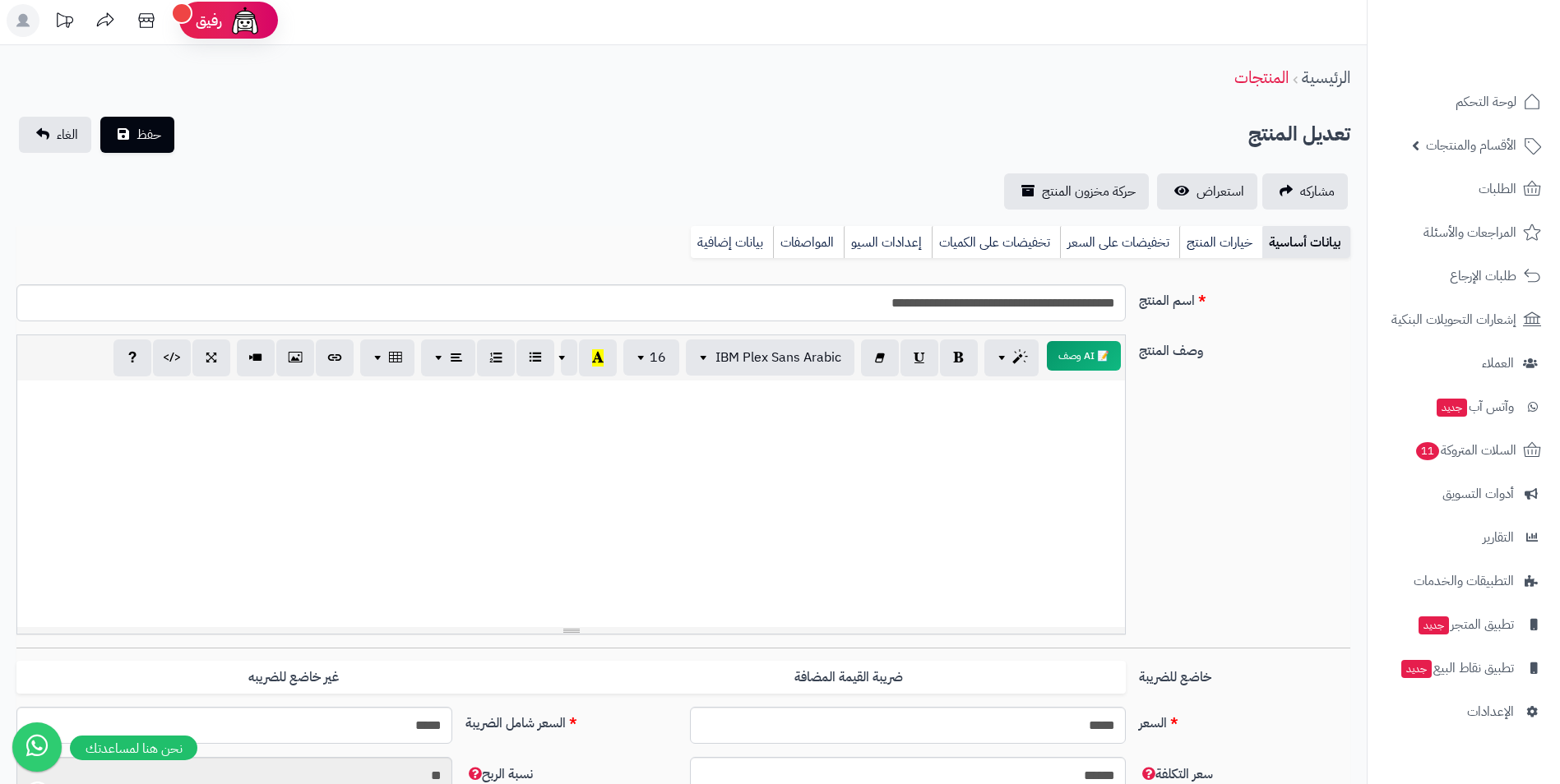
scroll to position [0, 0]
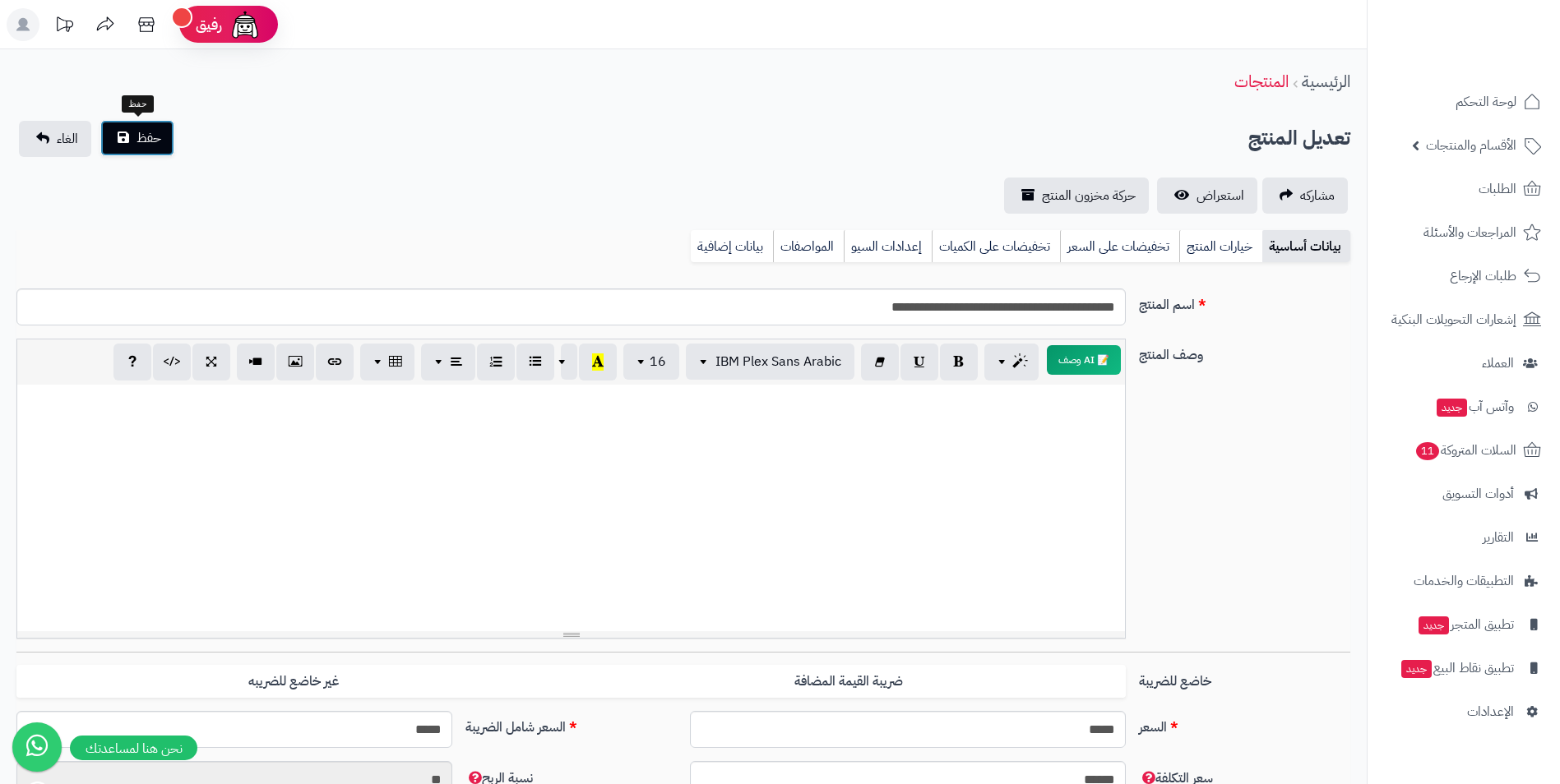
click at [116, 139] on button "حفظ" at bounding box center [137, 138] width 74 height 36
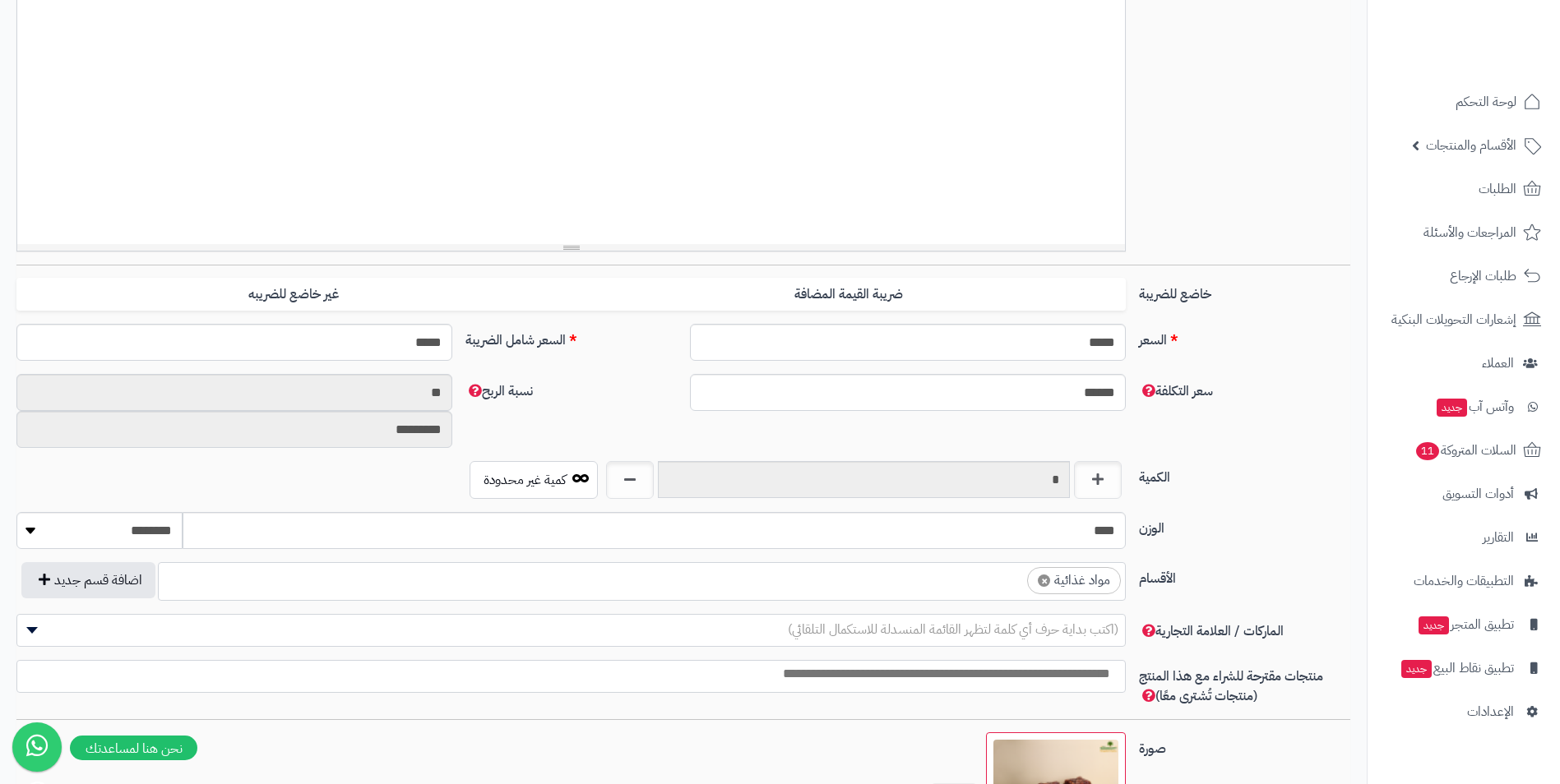
scroll to position [411, 0]
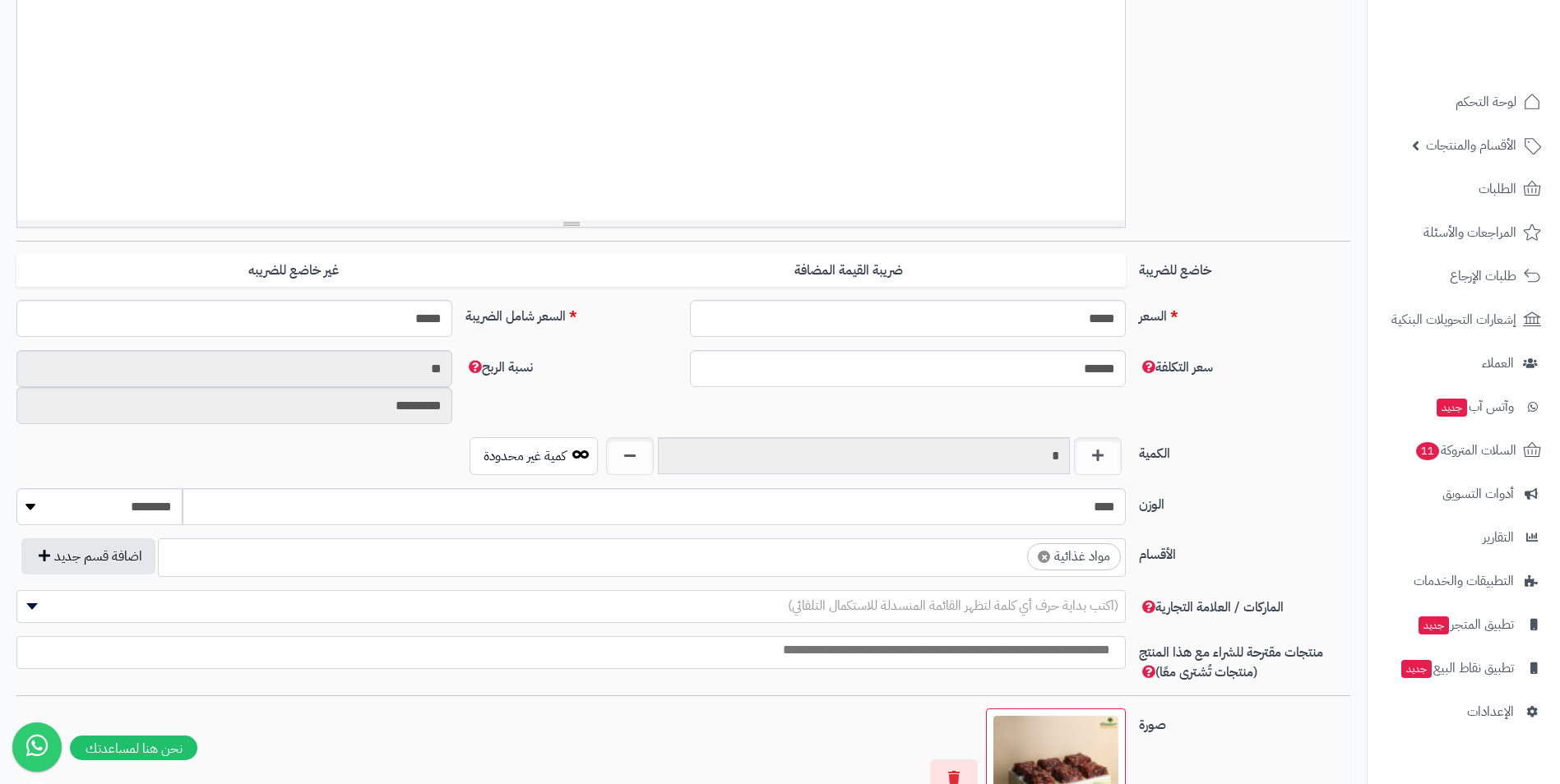
click at [896, 561] on ul "× مواد غذائية" at bounding box center [641, 554] width 966 height 31
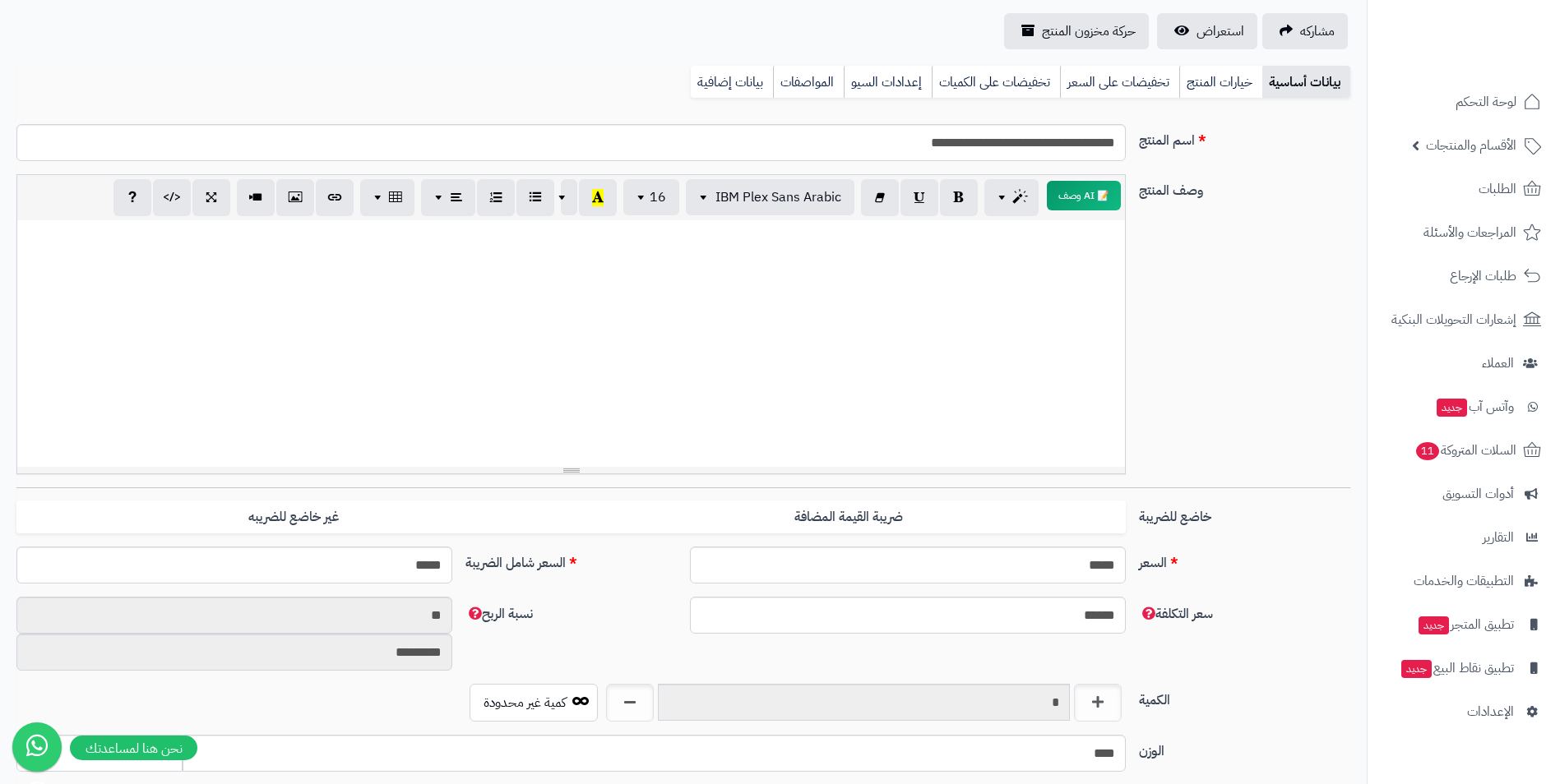
scroll to position [578, 0]
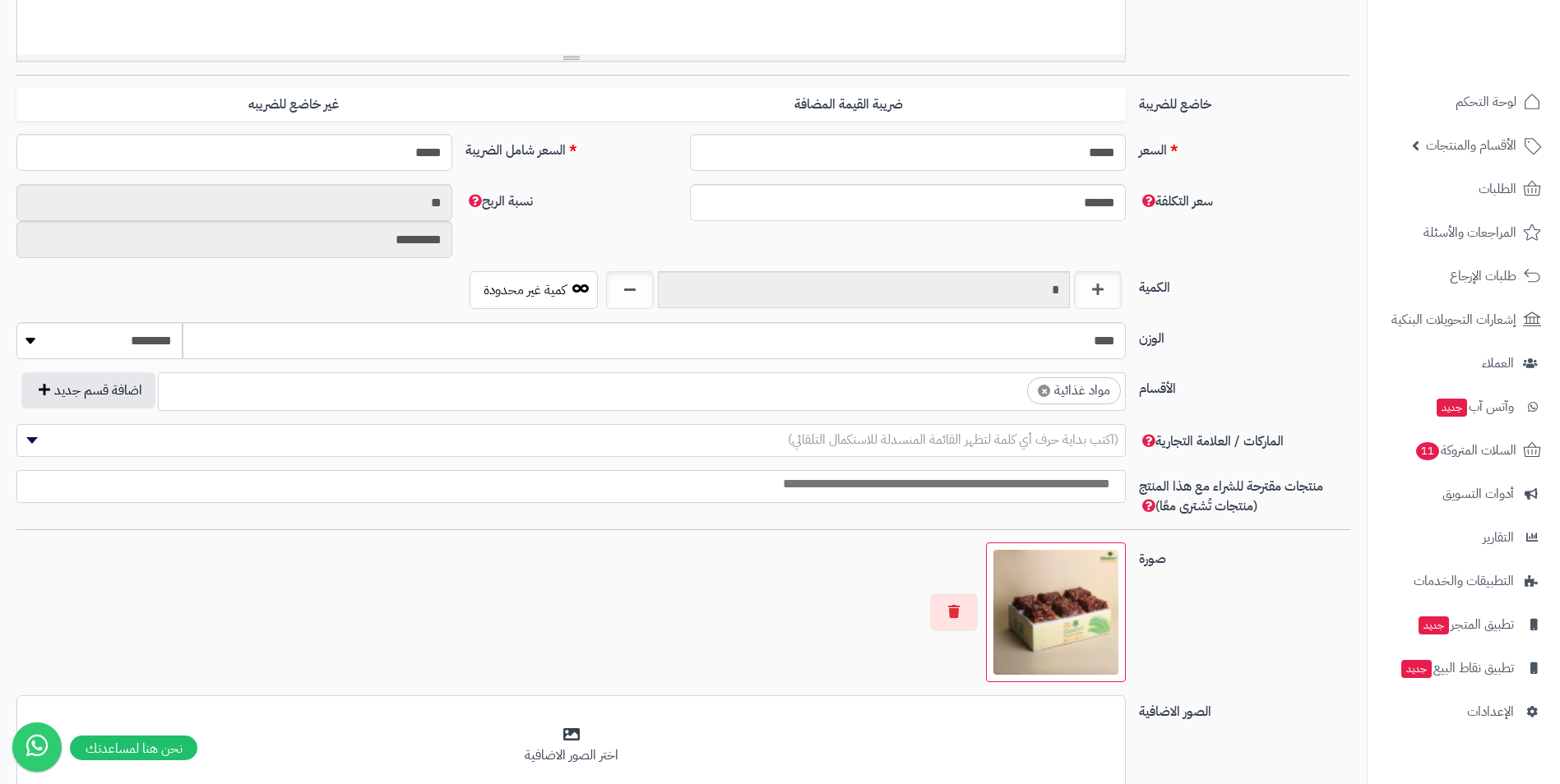
click at [1281, 624] on div "**********" at bounding box center [682, 308] width 1334 height 1220
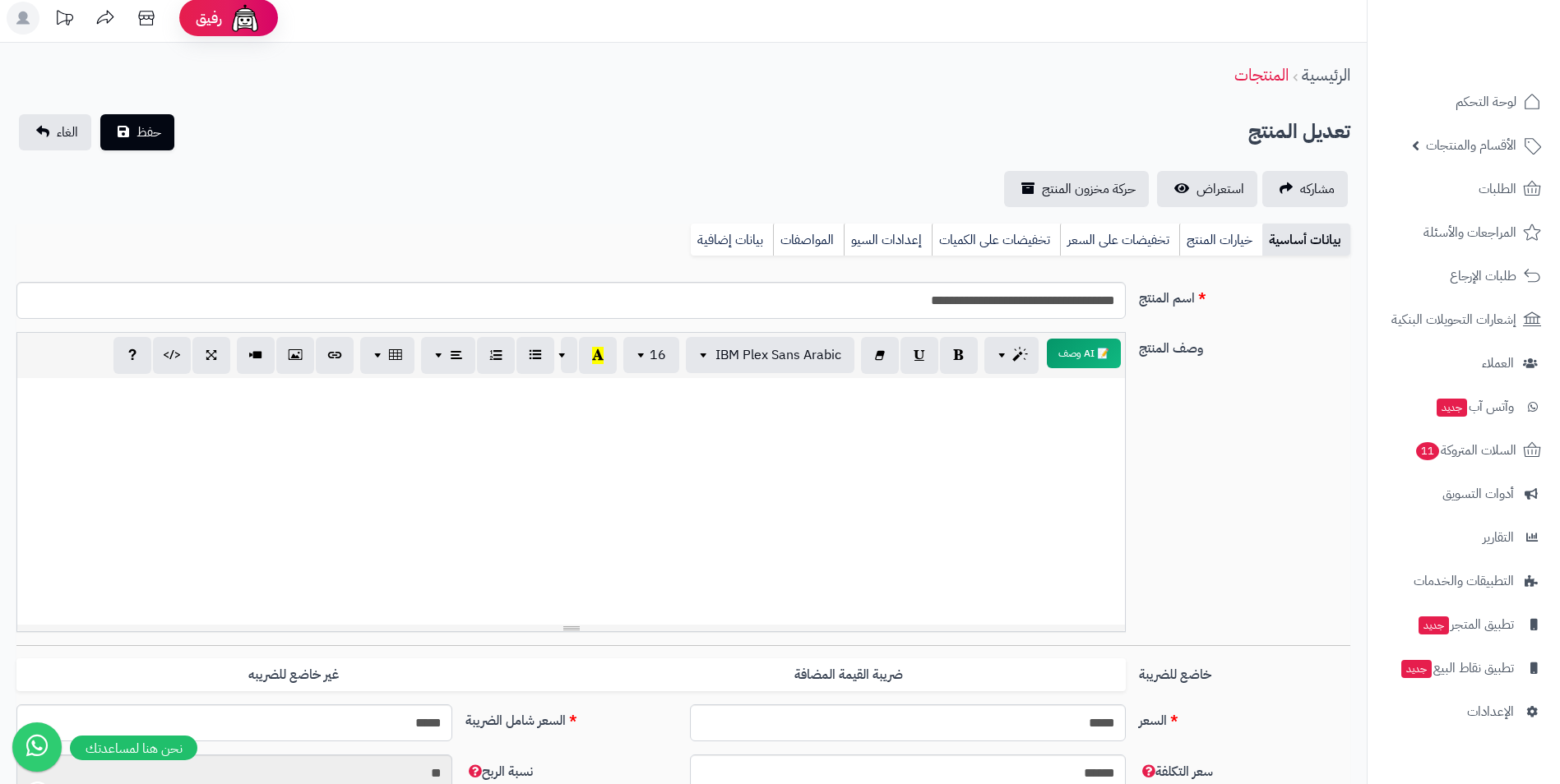
scroll to position [0, 0]
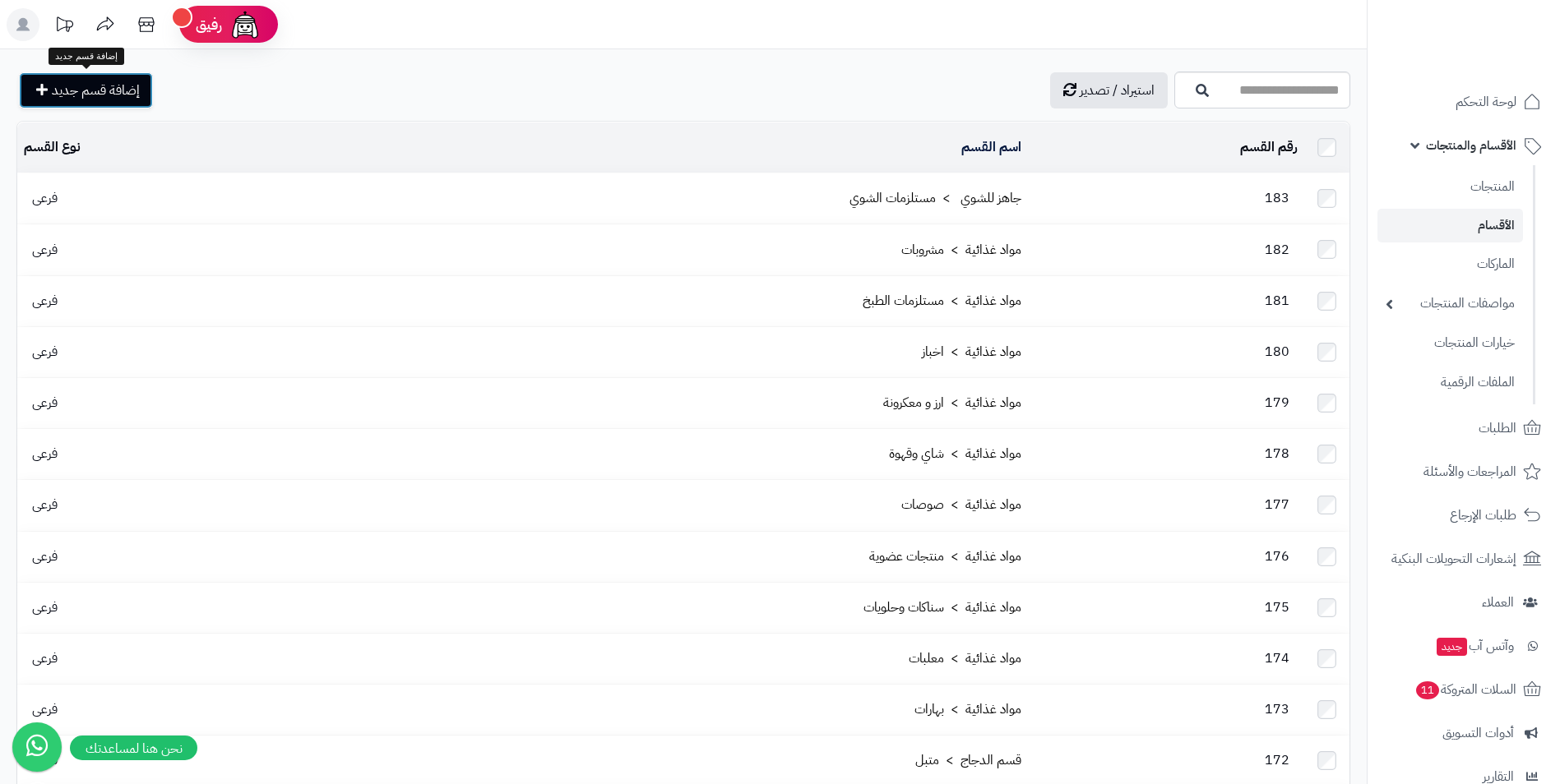
click at [121, 97] on span "إضافة قسم جديد" at bounding box center [95, 90] width 88 height 20
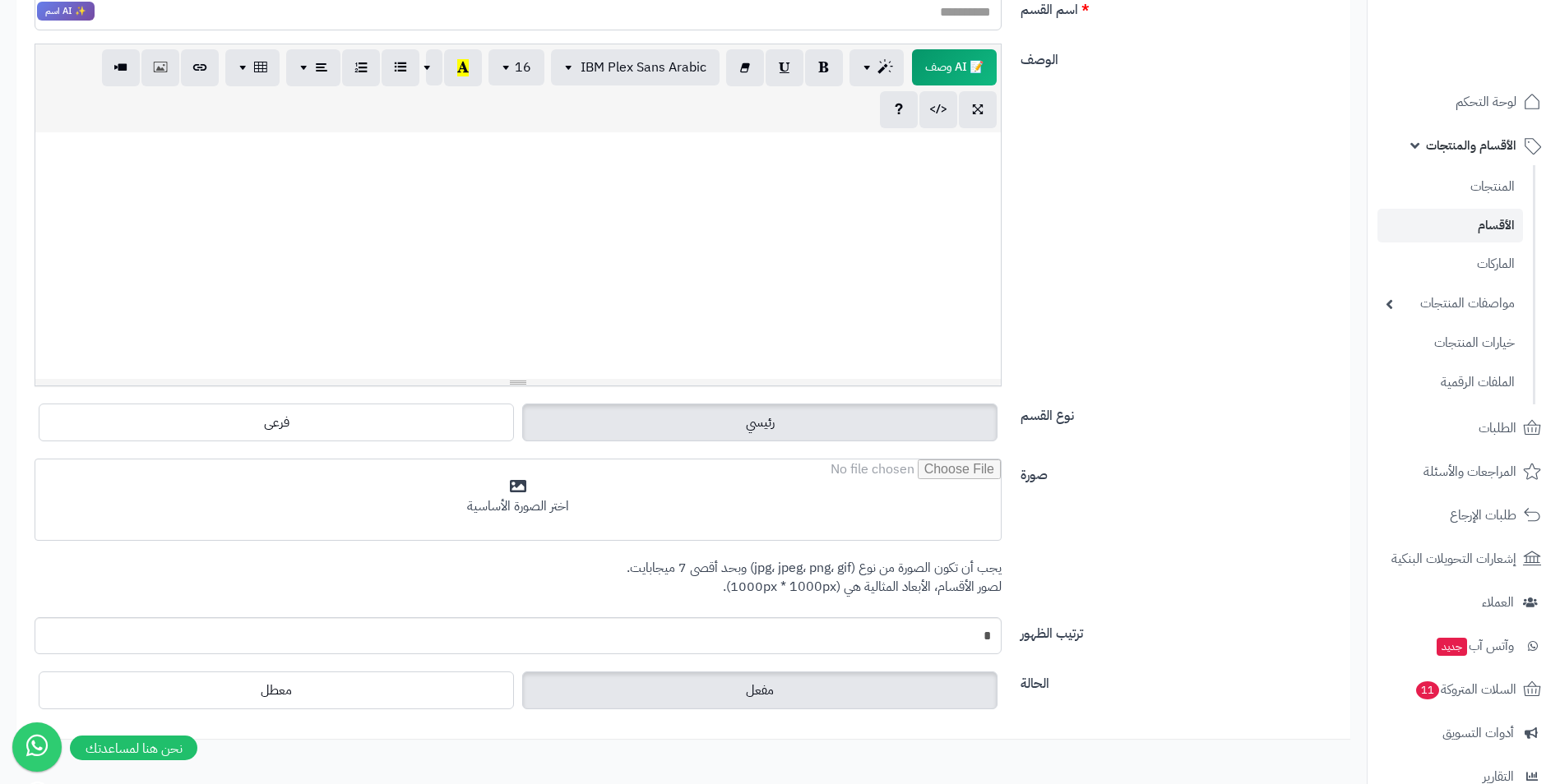
scroll to position [75, 0]
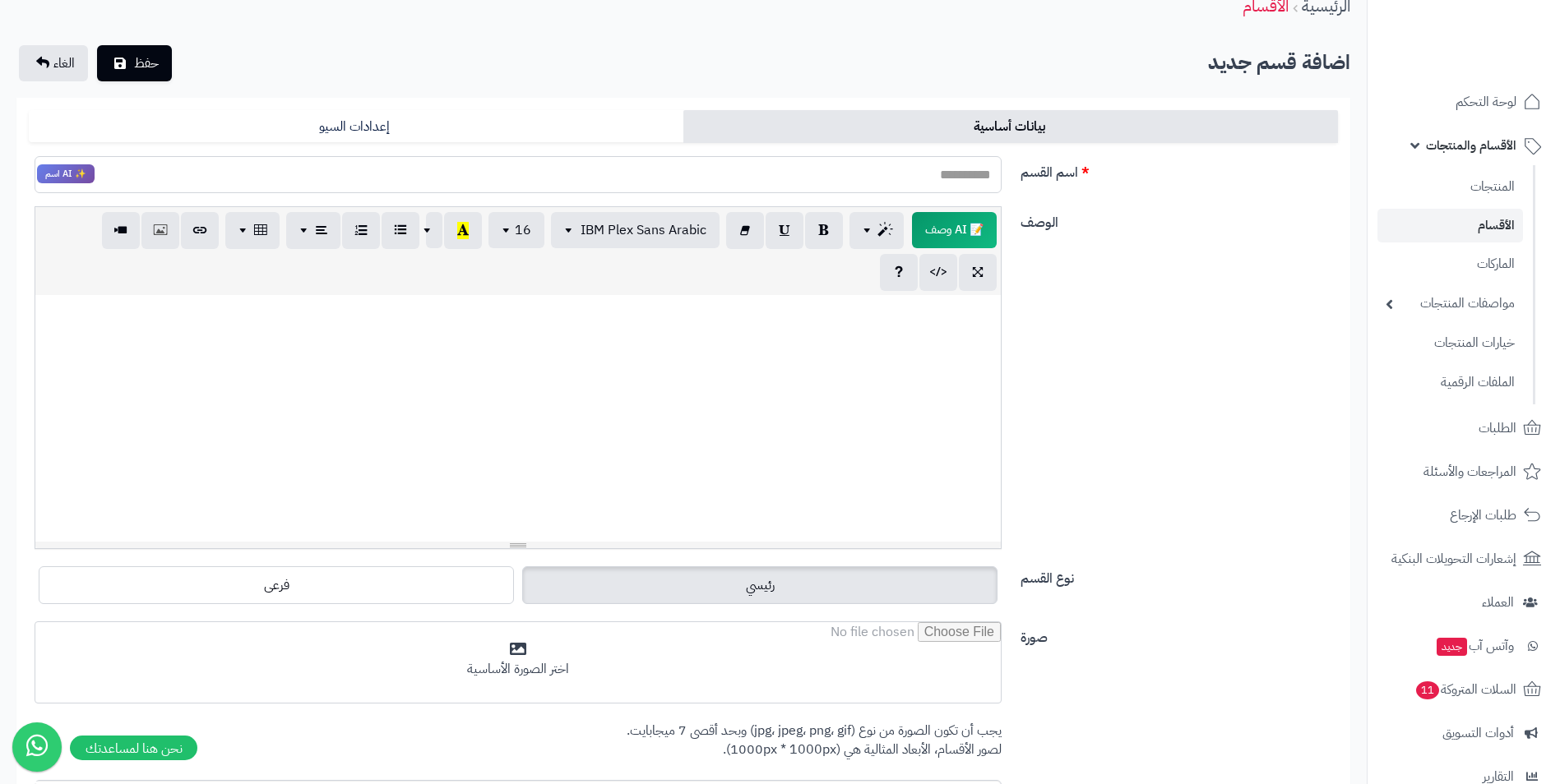
click at [869, 174] on input "اسم القسم" at bounding box center [518, 174] width 967 height 37
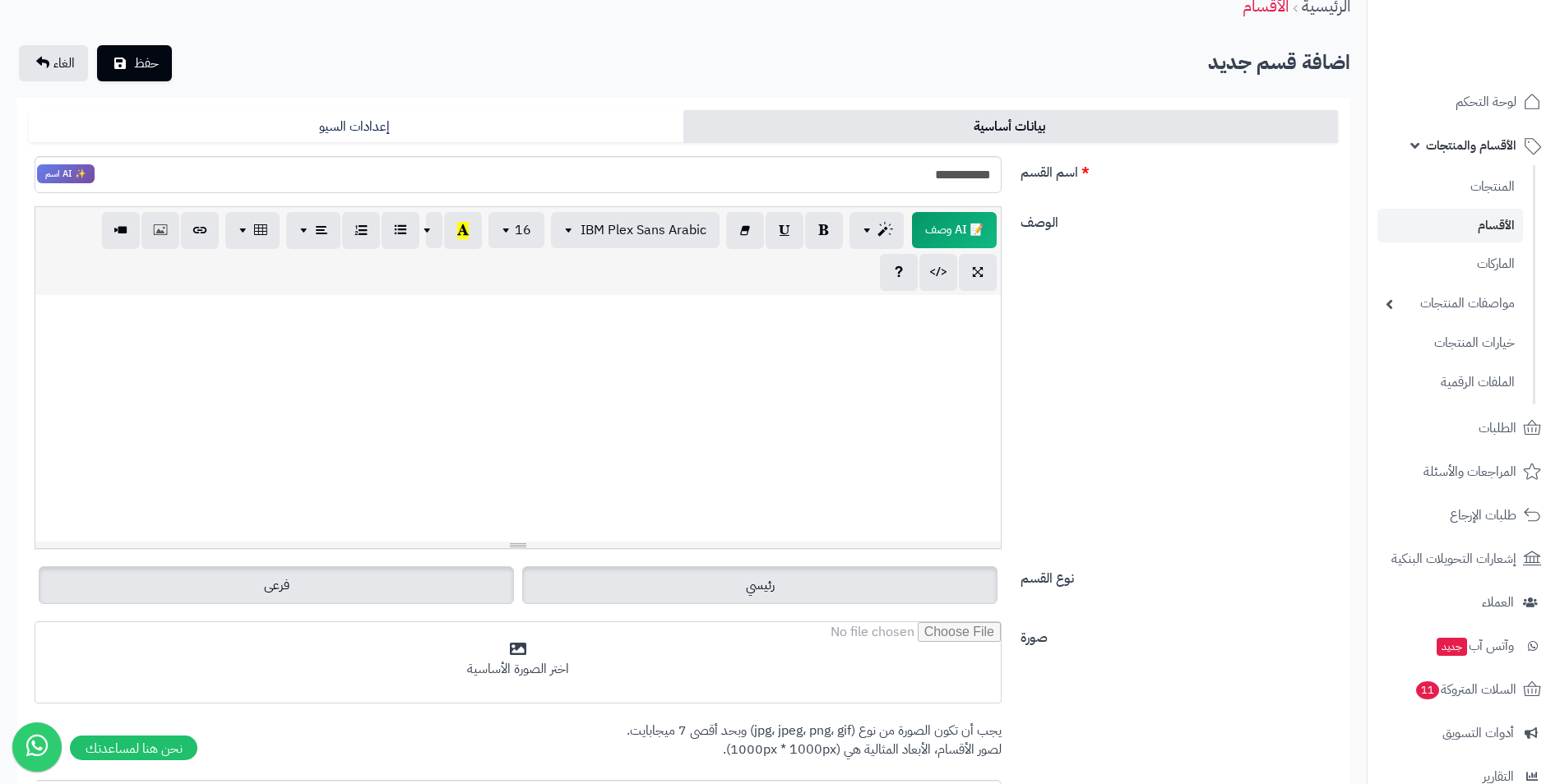
click at [310, 591] on label "فرعى" at bounding box center [276, 585] width 475 height 38
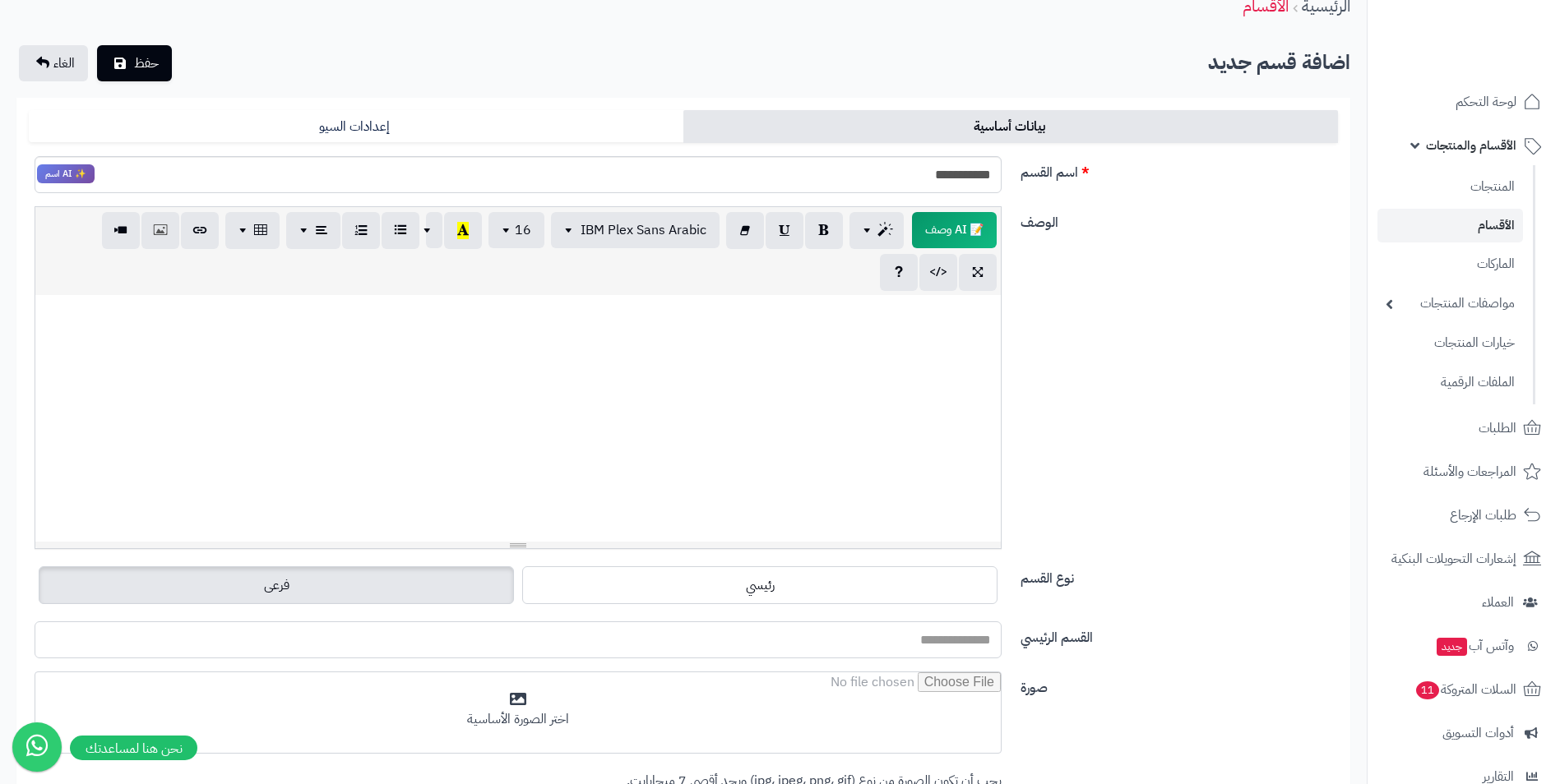
click at [909, 645] on input "القسم الرئيسي" at bounding box center [518, 640] width 967 height 37
drag, startPoint x: 919, startPoint y: 175, endPoint x: 1519, endPoint y: 377, distance: 633.1
click at [1464, 332] on div "رفيق ! الطلبات معالجة مكتمل إرجاع المنتجات العملاء المتواجدون الان 14 عملاء منت…" at bounding box center [780, 503] width 1560 height 1157
click at [994, 177] on input "****" at bounding box center [518, 174] width 967 height 37
type input "******"
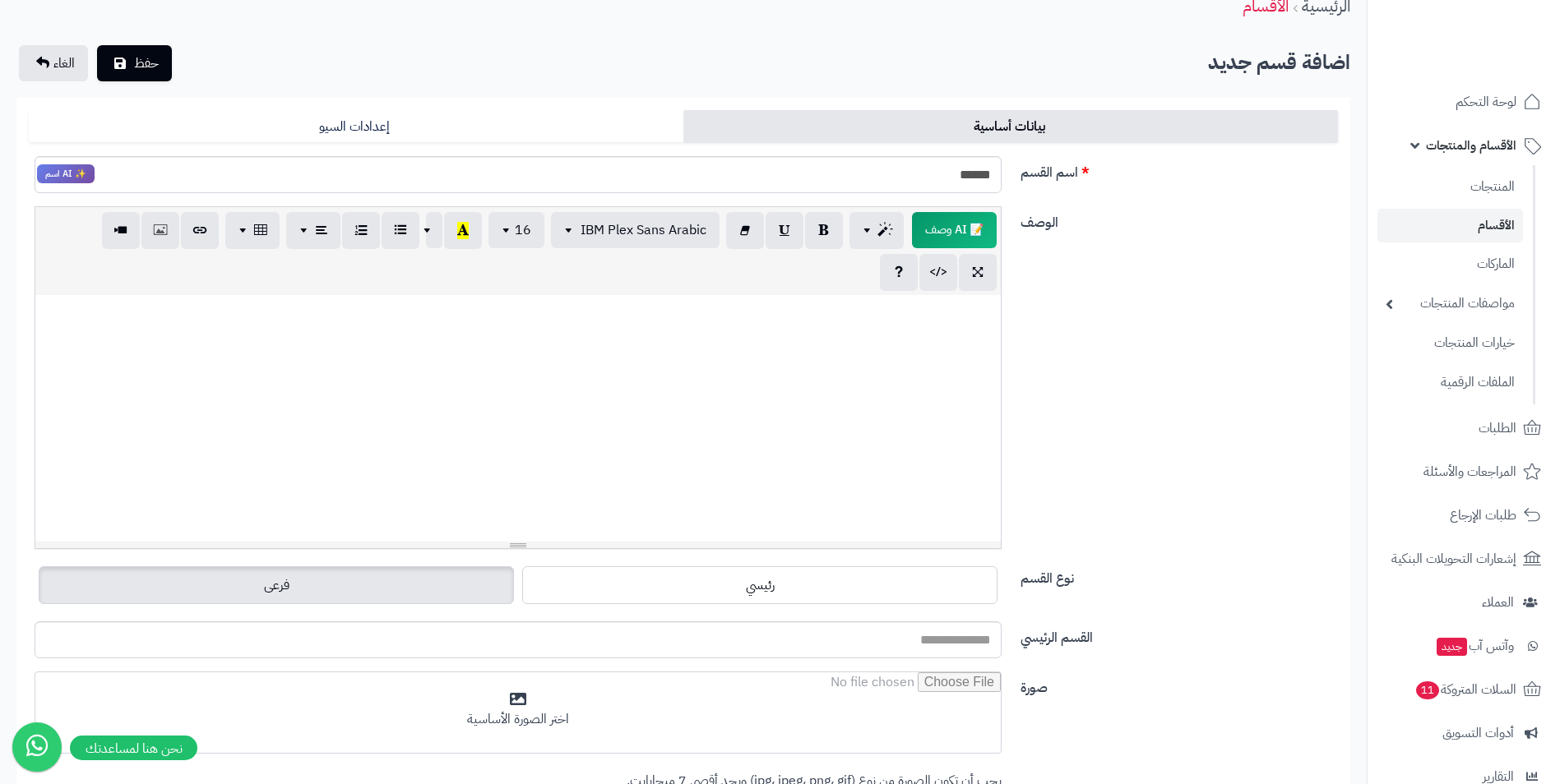
click at [445, 585] on label "فرعى" at bounding box center [276, 585] width 475 height 38
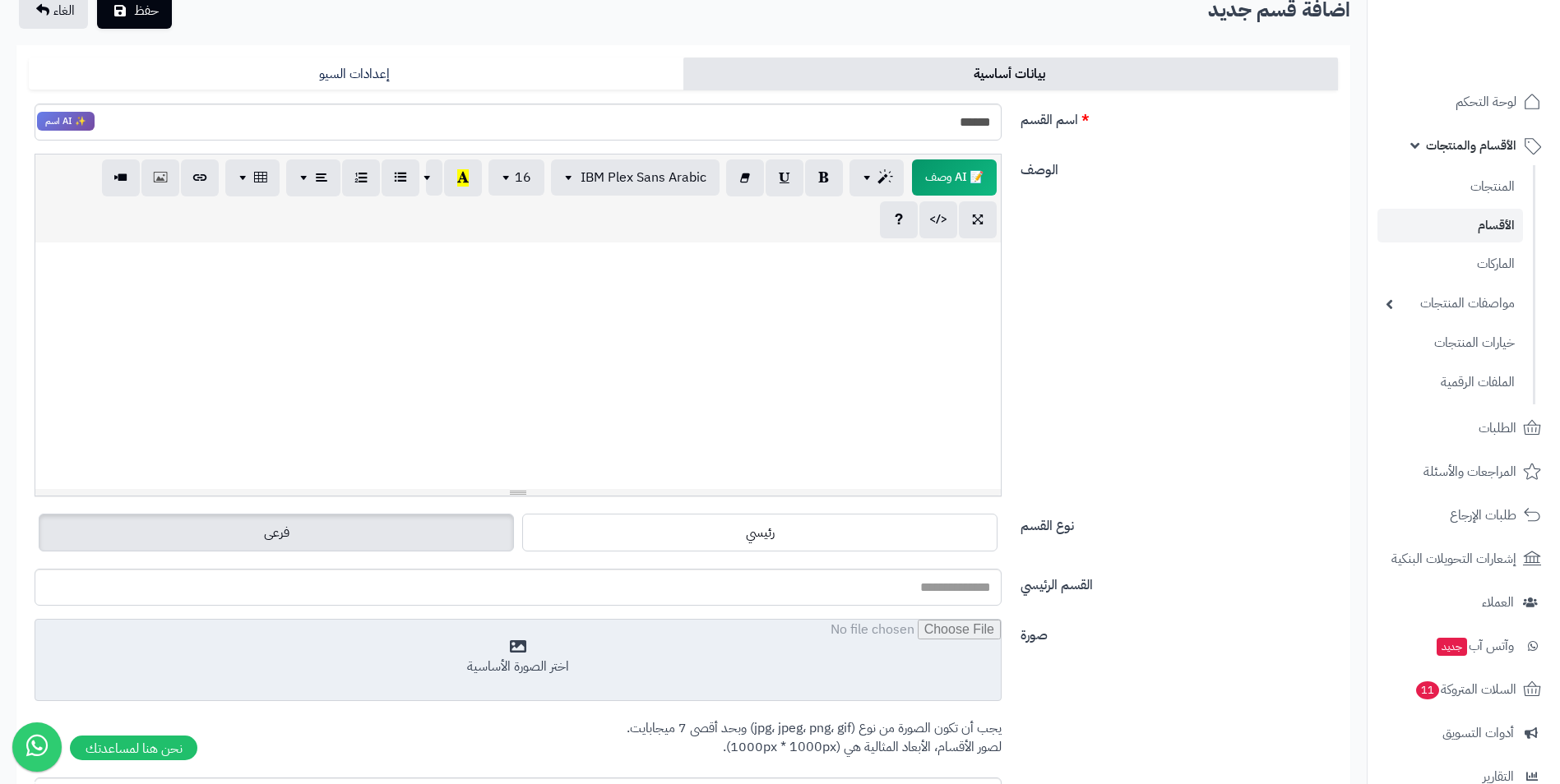
scroll to position [158, 0]
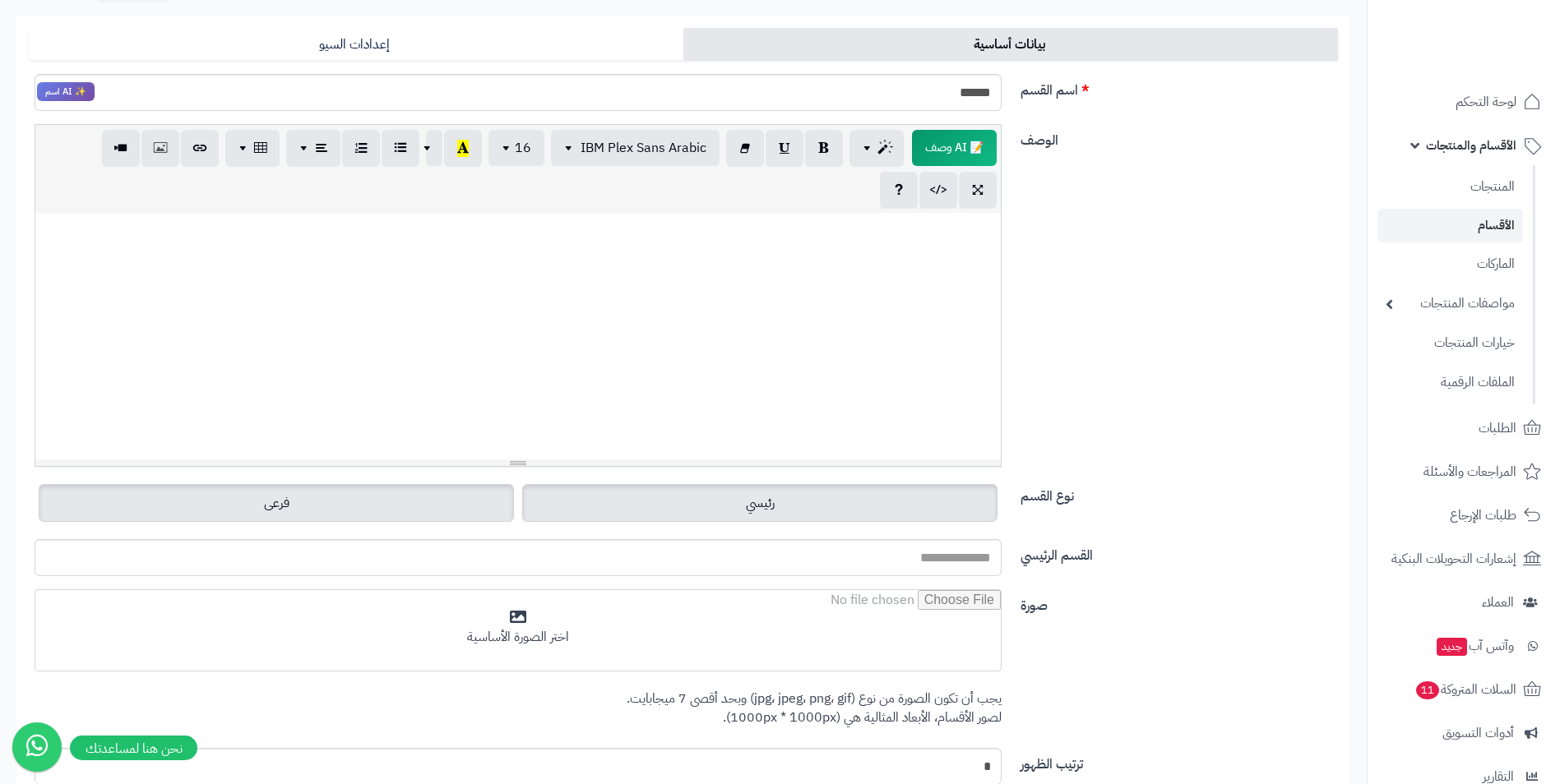
click at [734, 494] on label "رئيسي" at bounding box center [760, 503] width 475 height 38
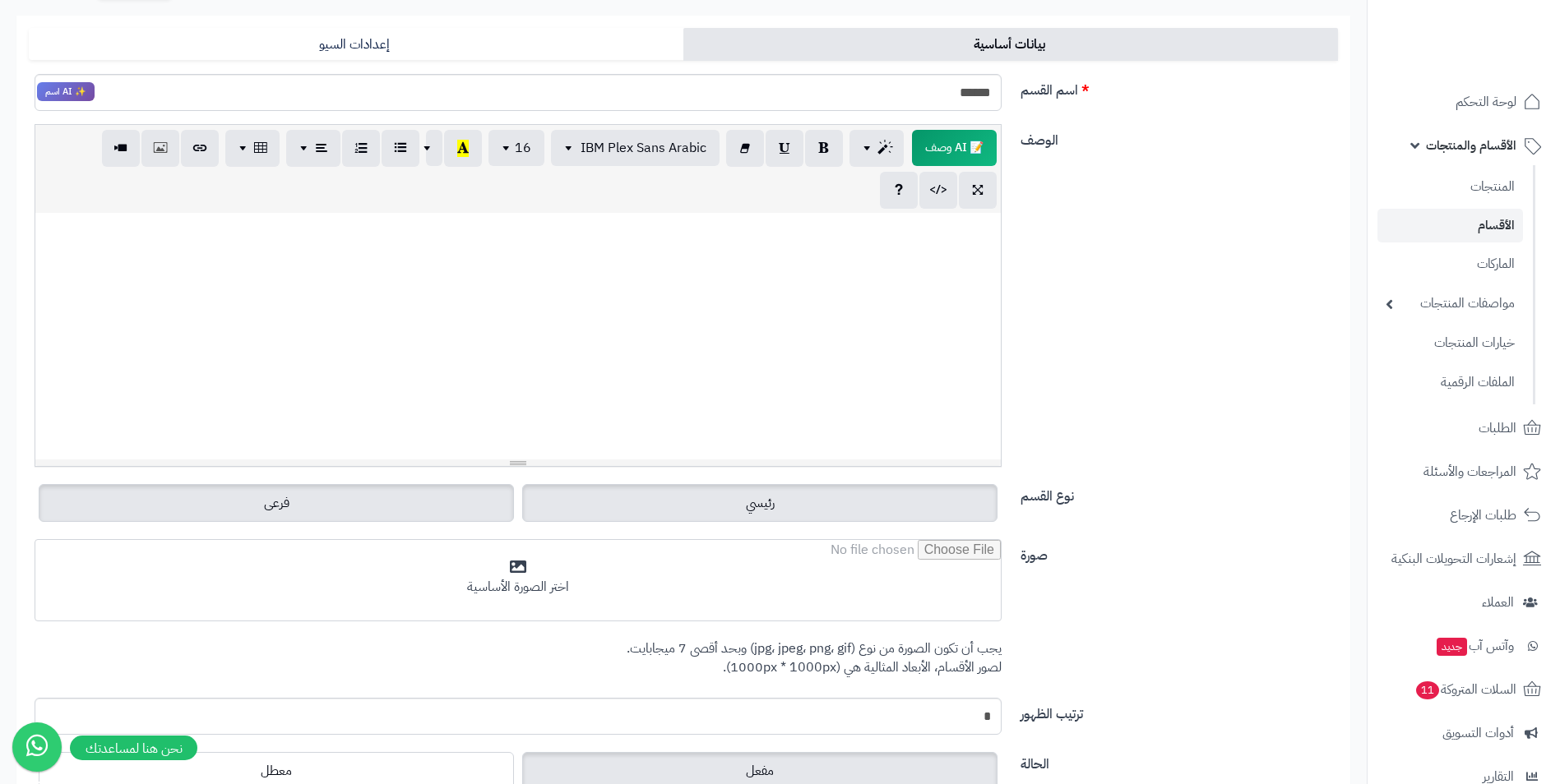
click at [417, 510] on label "فرعى" at bounding box center [276, 503] width 475 height 38
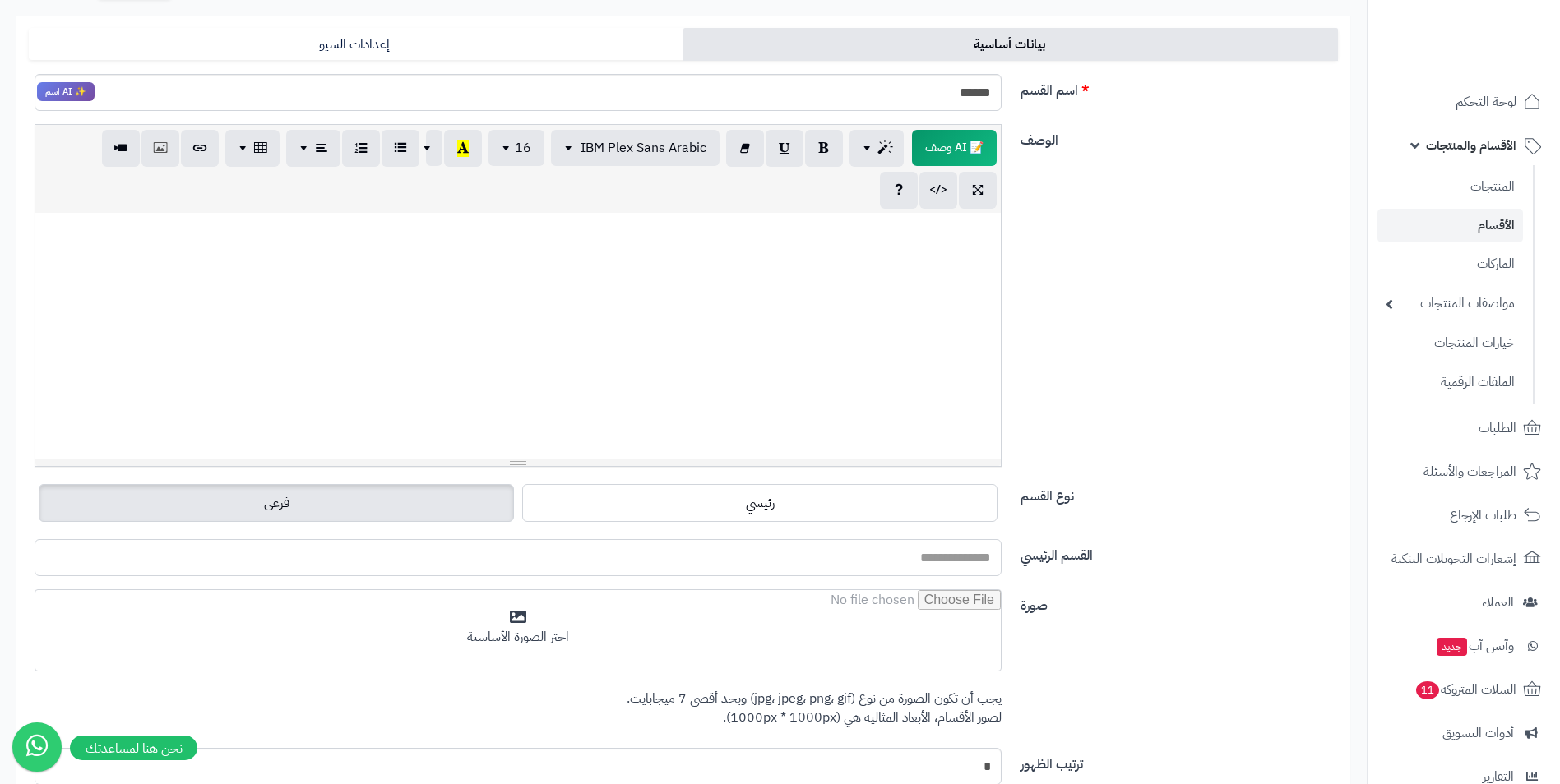
click at [726, 566] on input "القسم الرئيسي" at bounding box center [518, 557] width 967 height 37
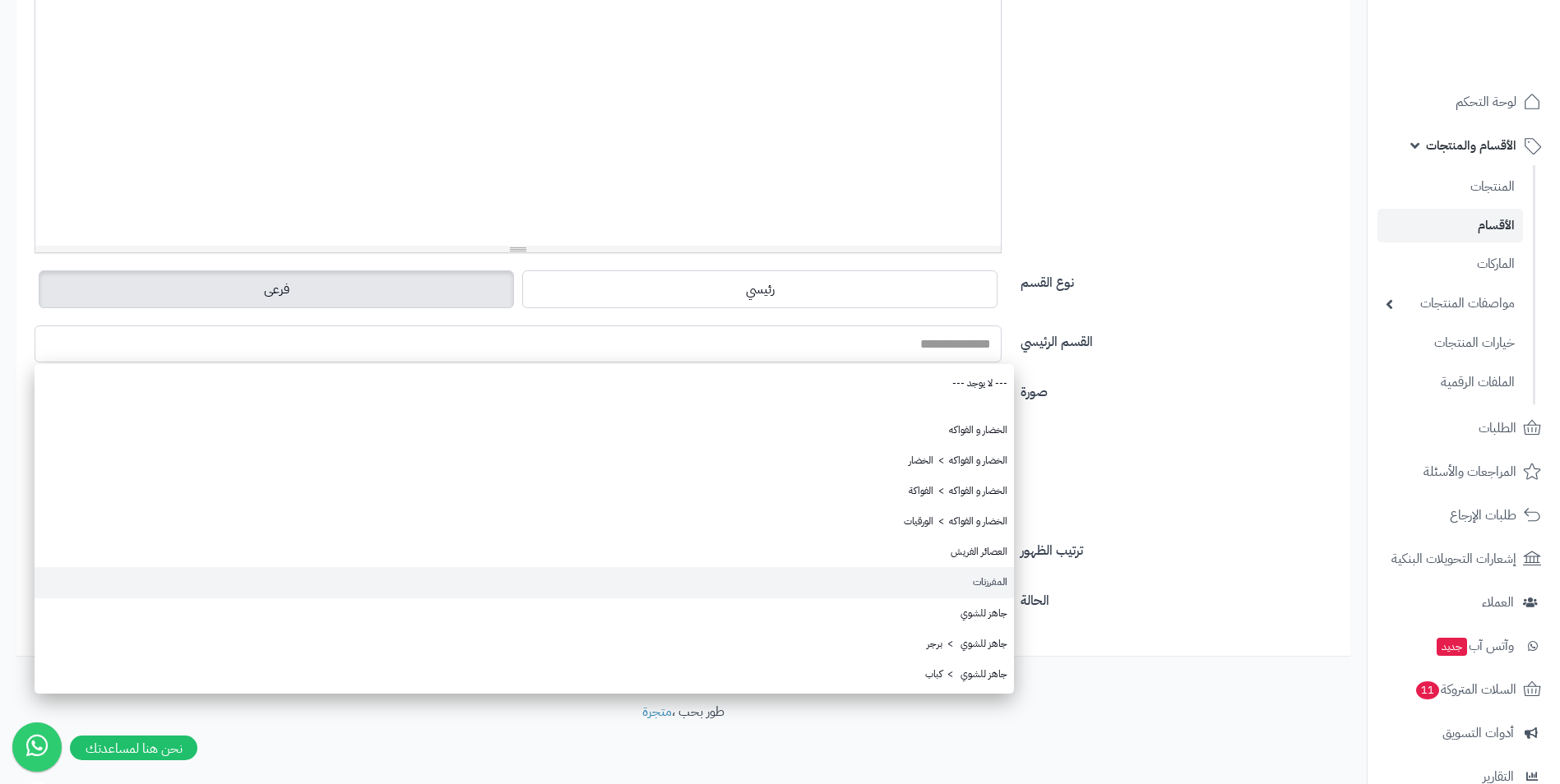
scroll to position [372, 0]
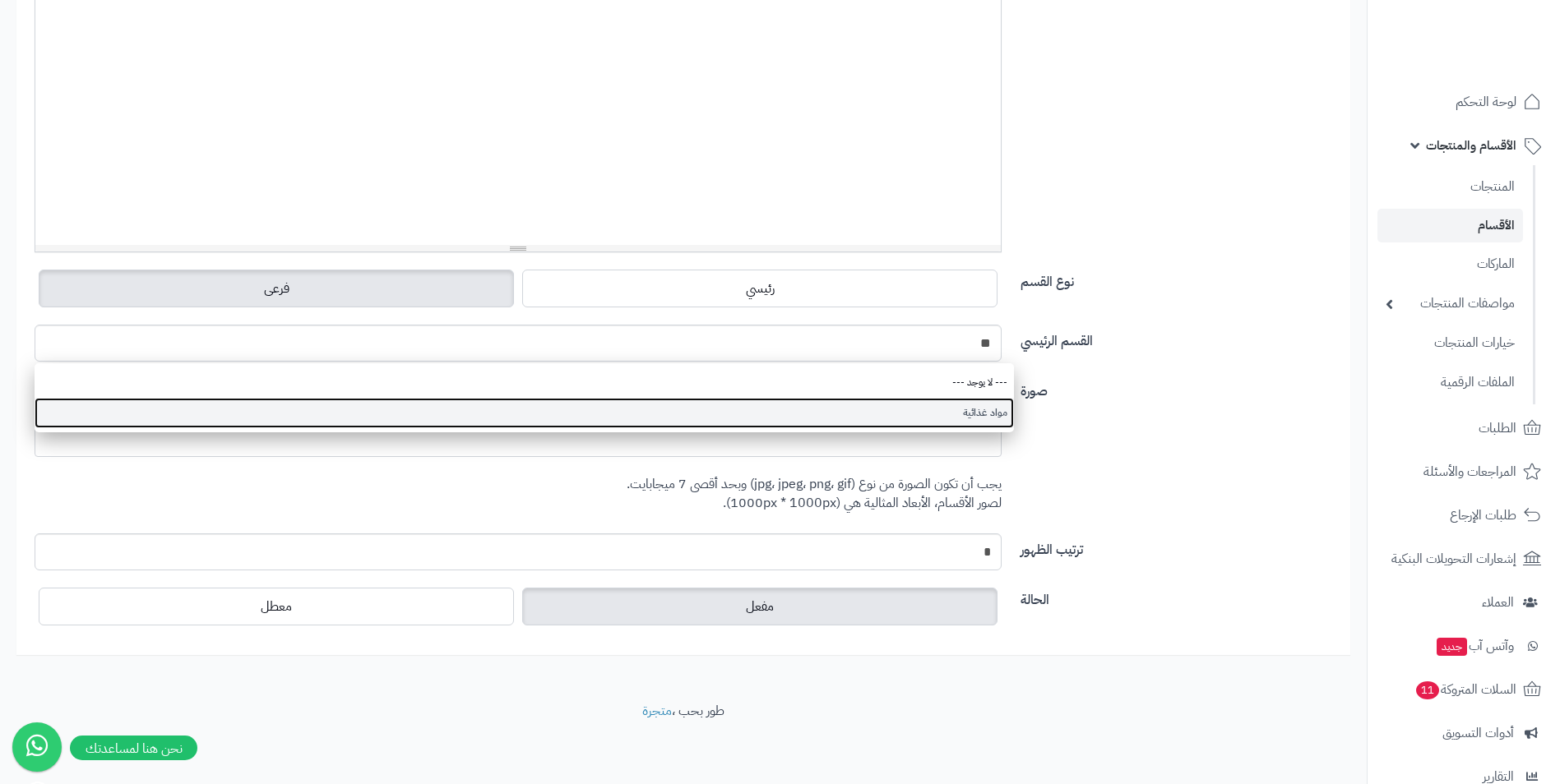
click at [952, 424] on link "مواد غذائية" at bounding box center [524, 413] width 979 height 30
type input "**********"
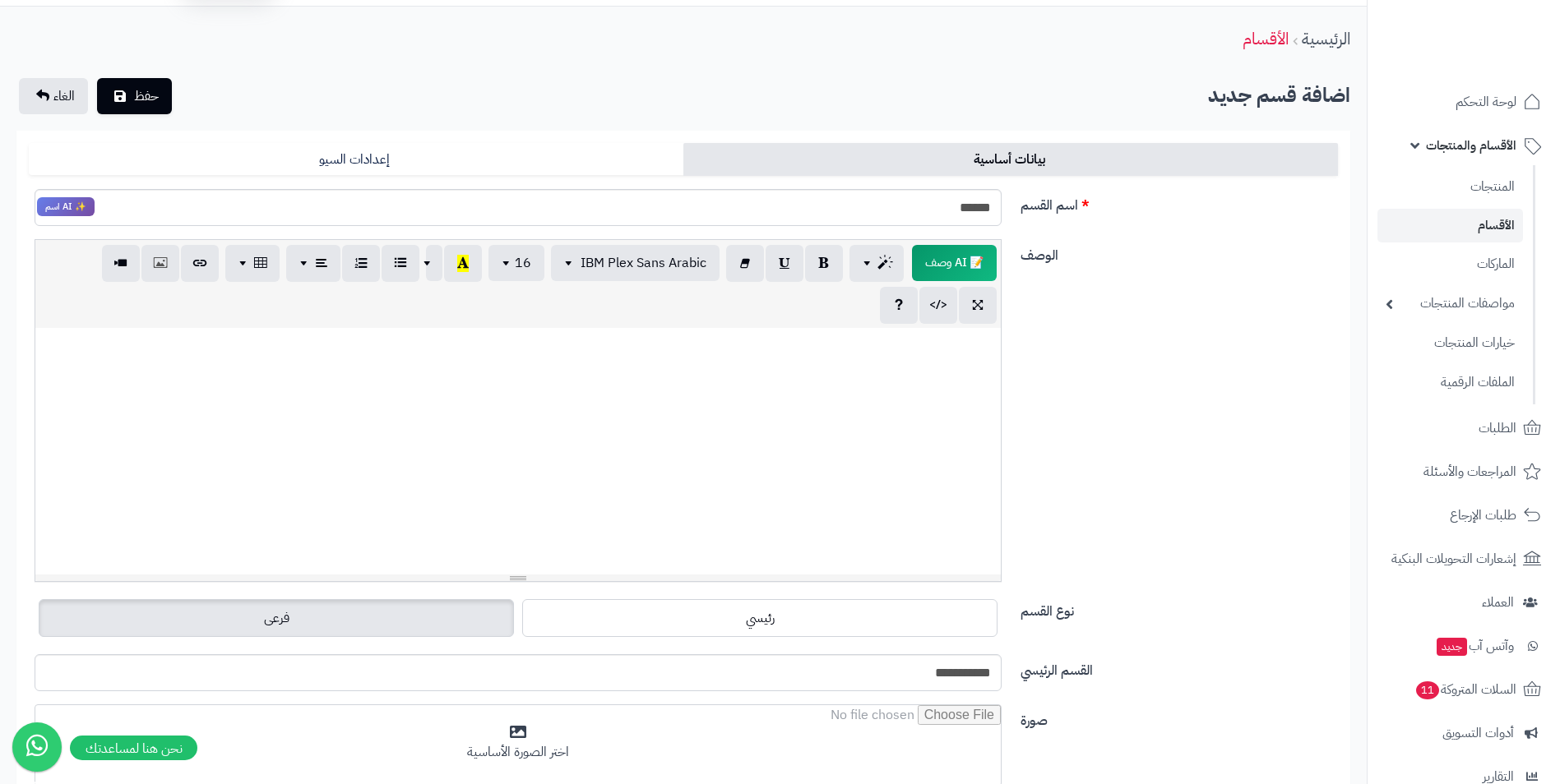
scroll to position [0, 0]
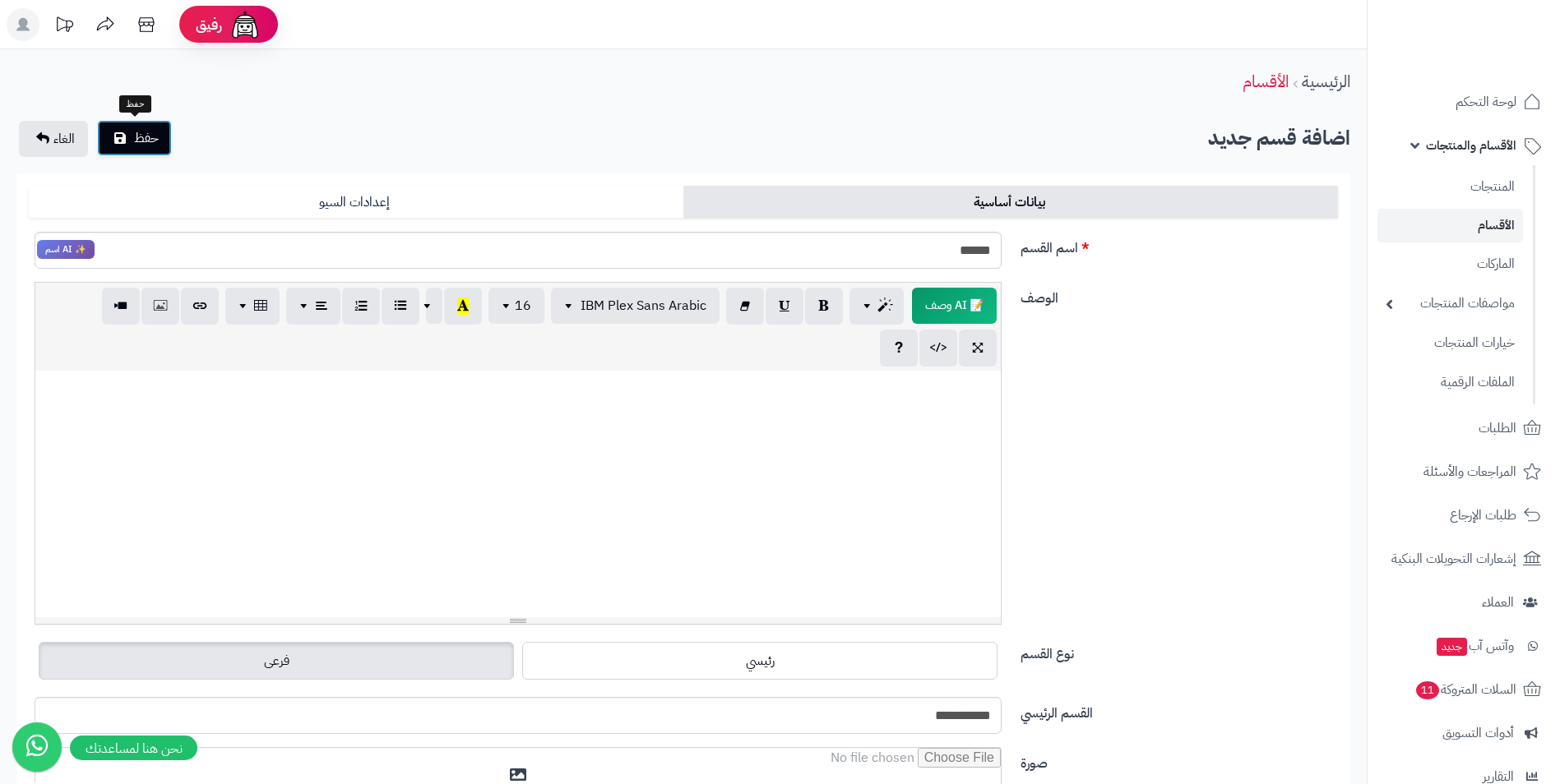
click at [146, 139] on span "حفظ" at bounding box center [146, 138] width 25 height 20
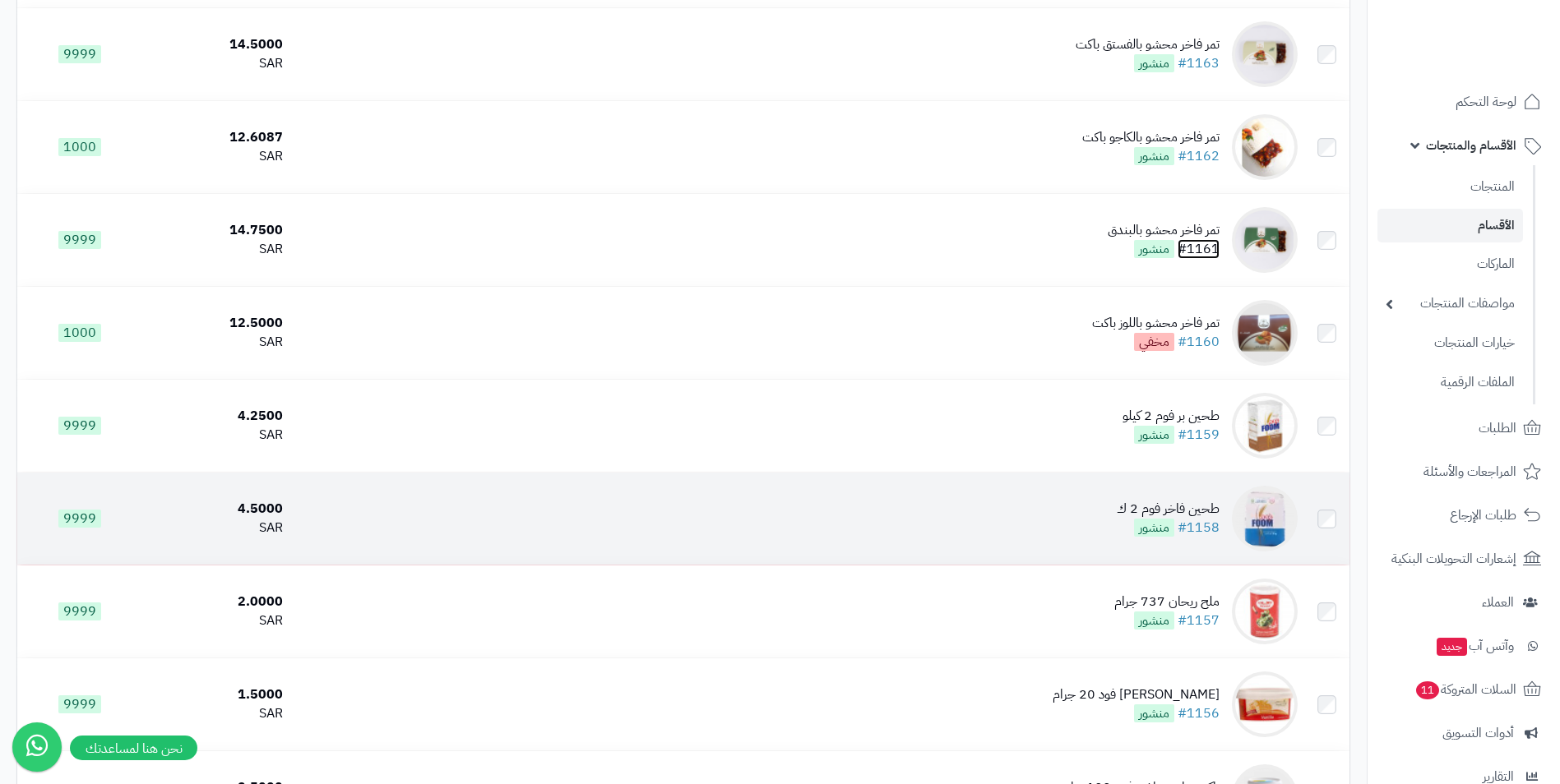
scroll to position [6721, 0]
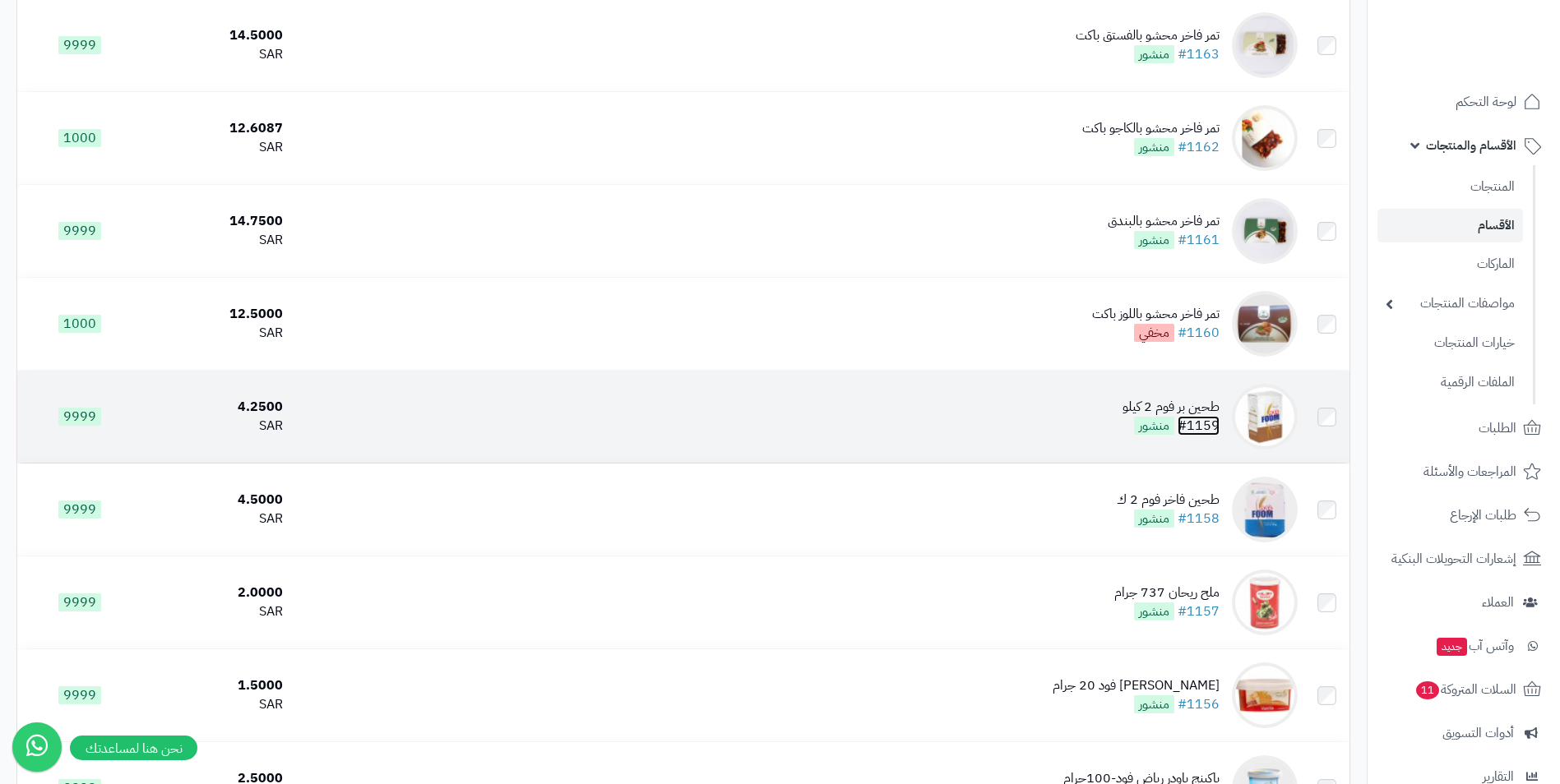
drag, startPoint x: 1209, startPoint y: 413, endPoint x: 1207, endPoint y: 423, distance: 10.2
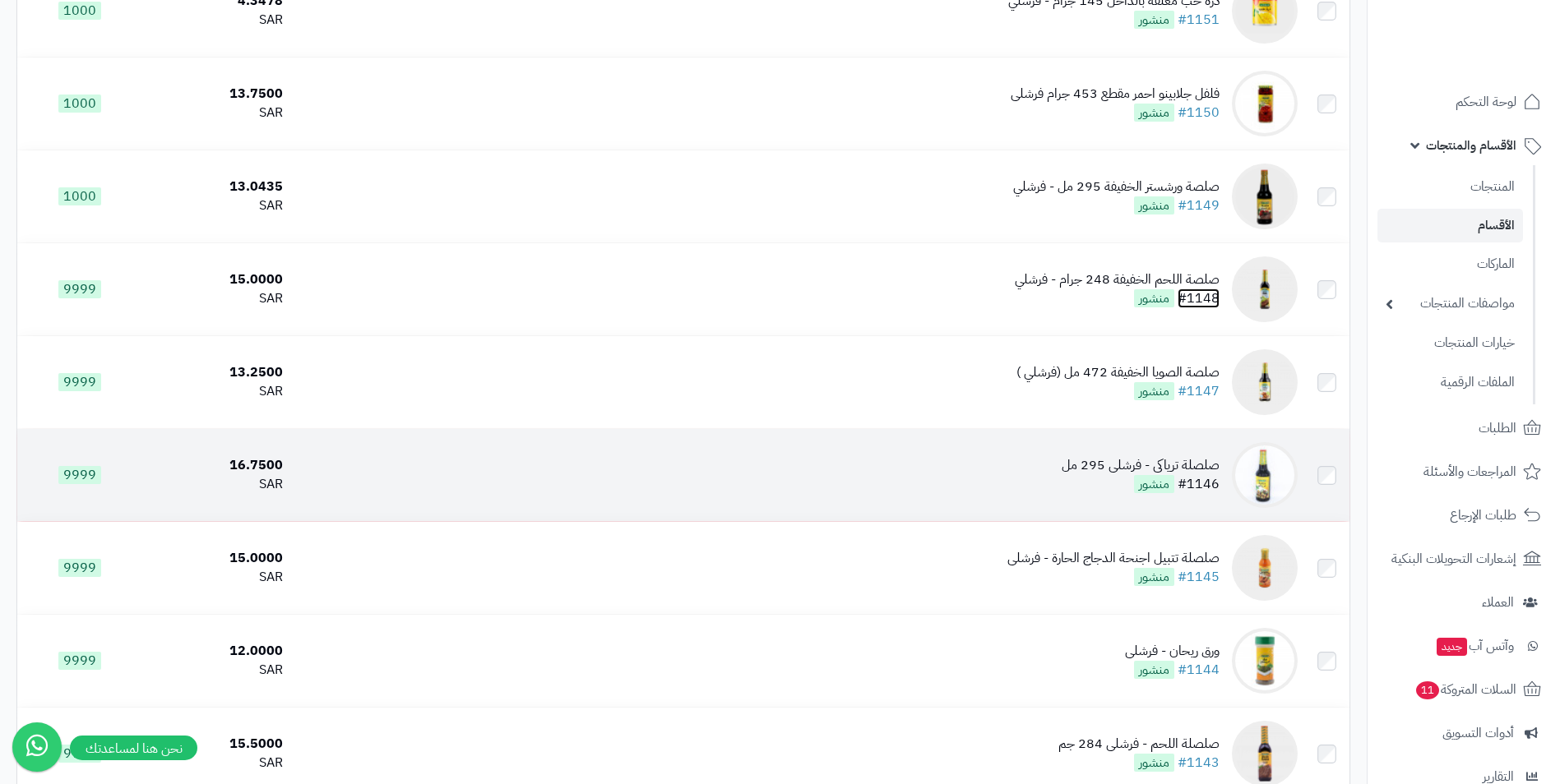
scroll to position [7872, 0]
drag, startPoint x: 1218, startPoint y: 467, endPoint x: 1207, endPoint y: 485, distance: 21.1
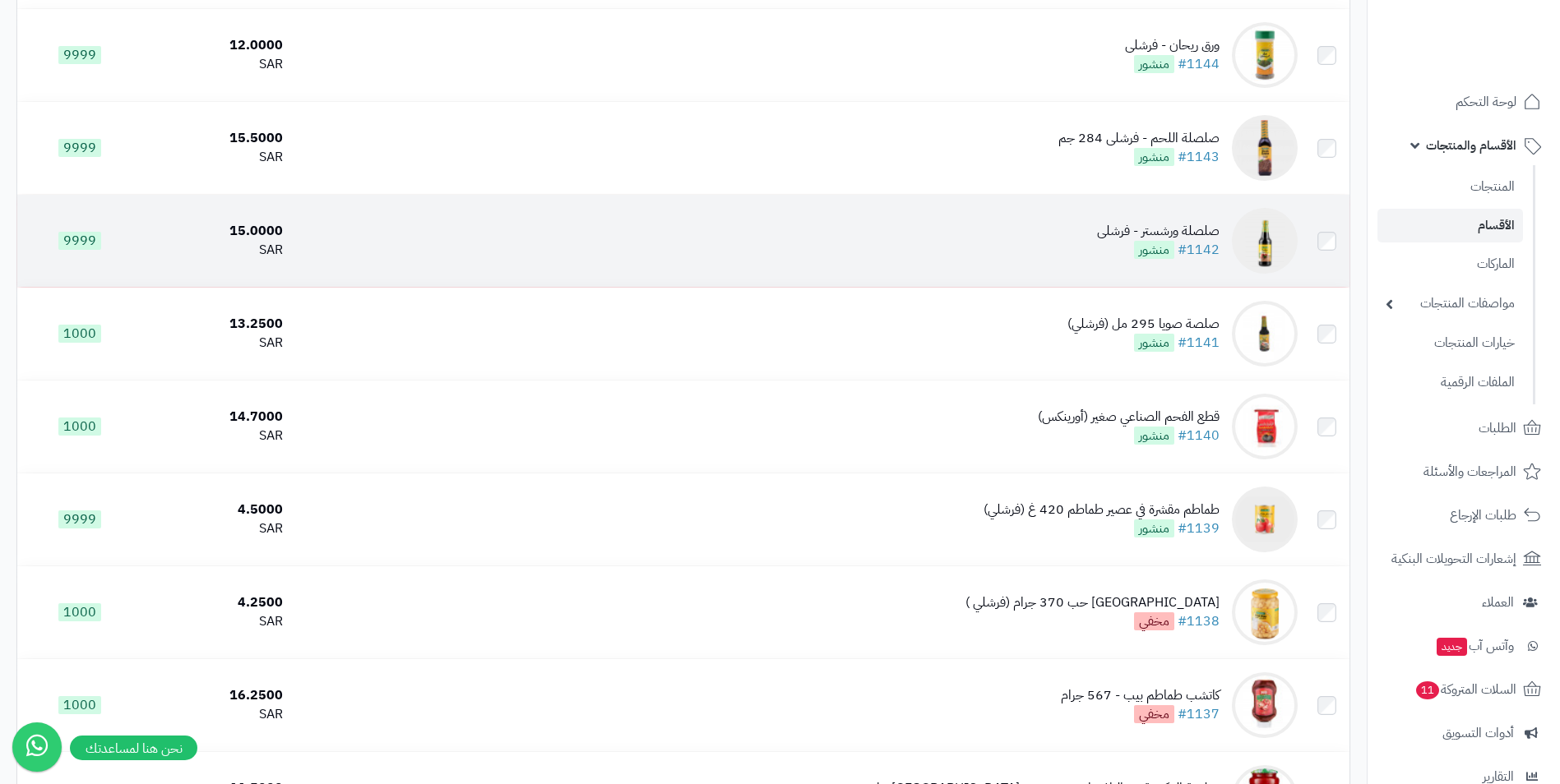
scroll to position [8448, 0]
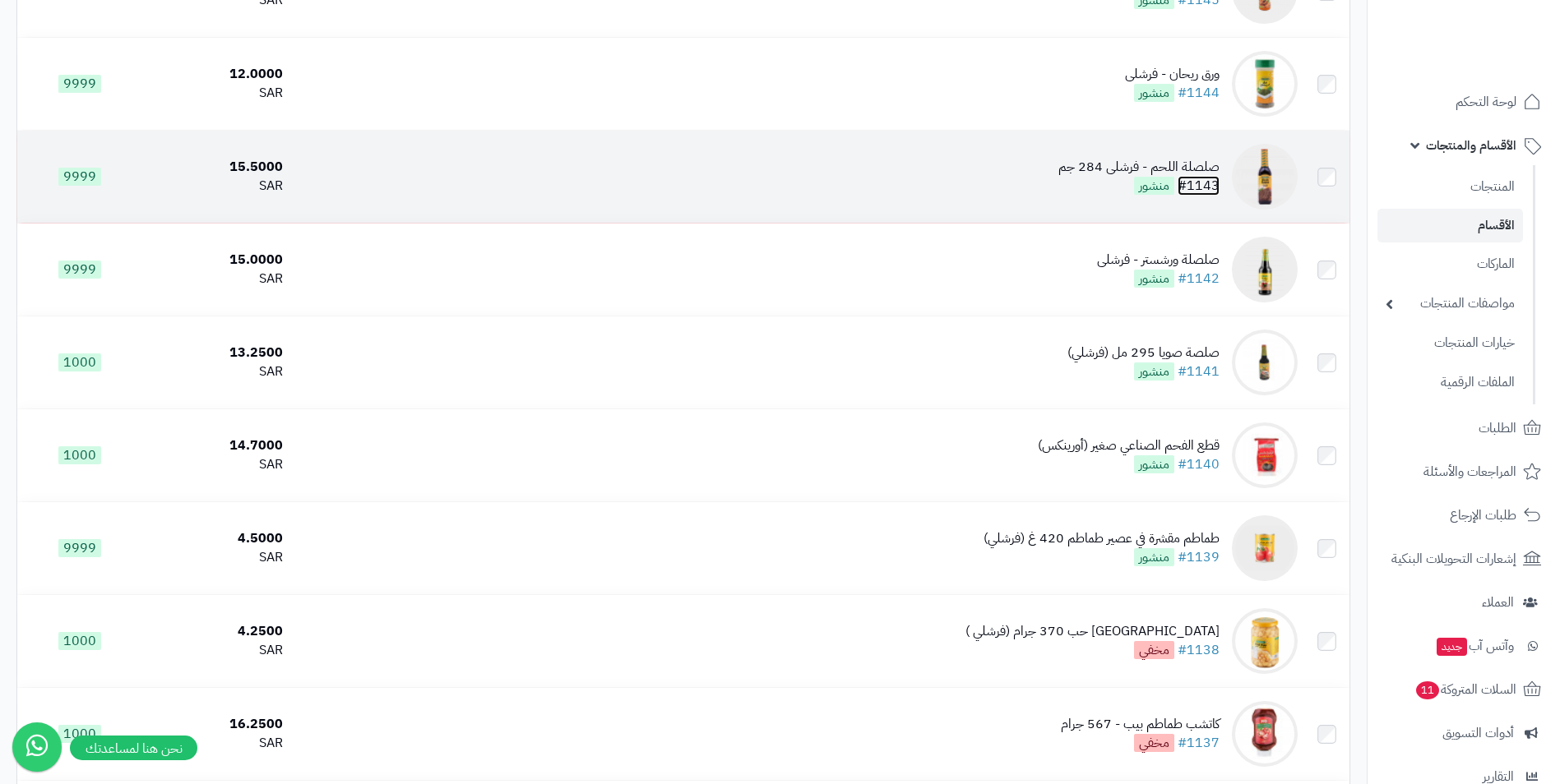
drag, startPoint x: 1191, startPoint y: 154, endPoint x: 1210, endPoint y: 177, distance: 29.8
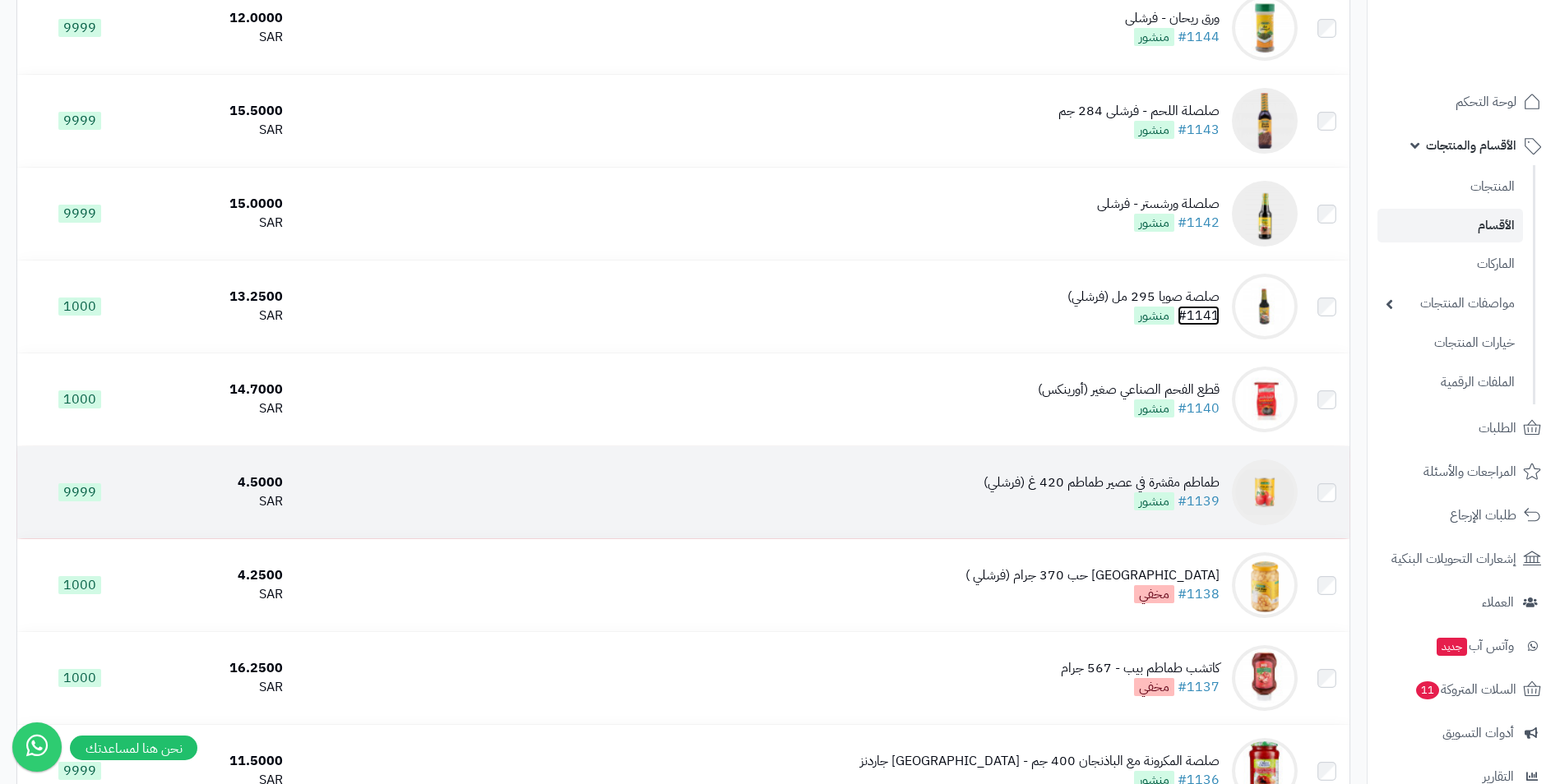
scroll to position [8613, 0]
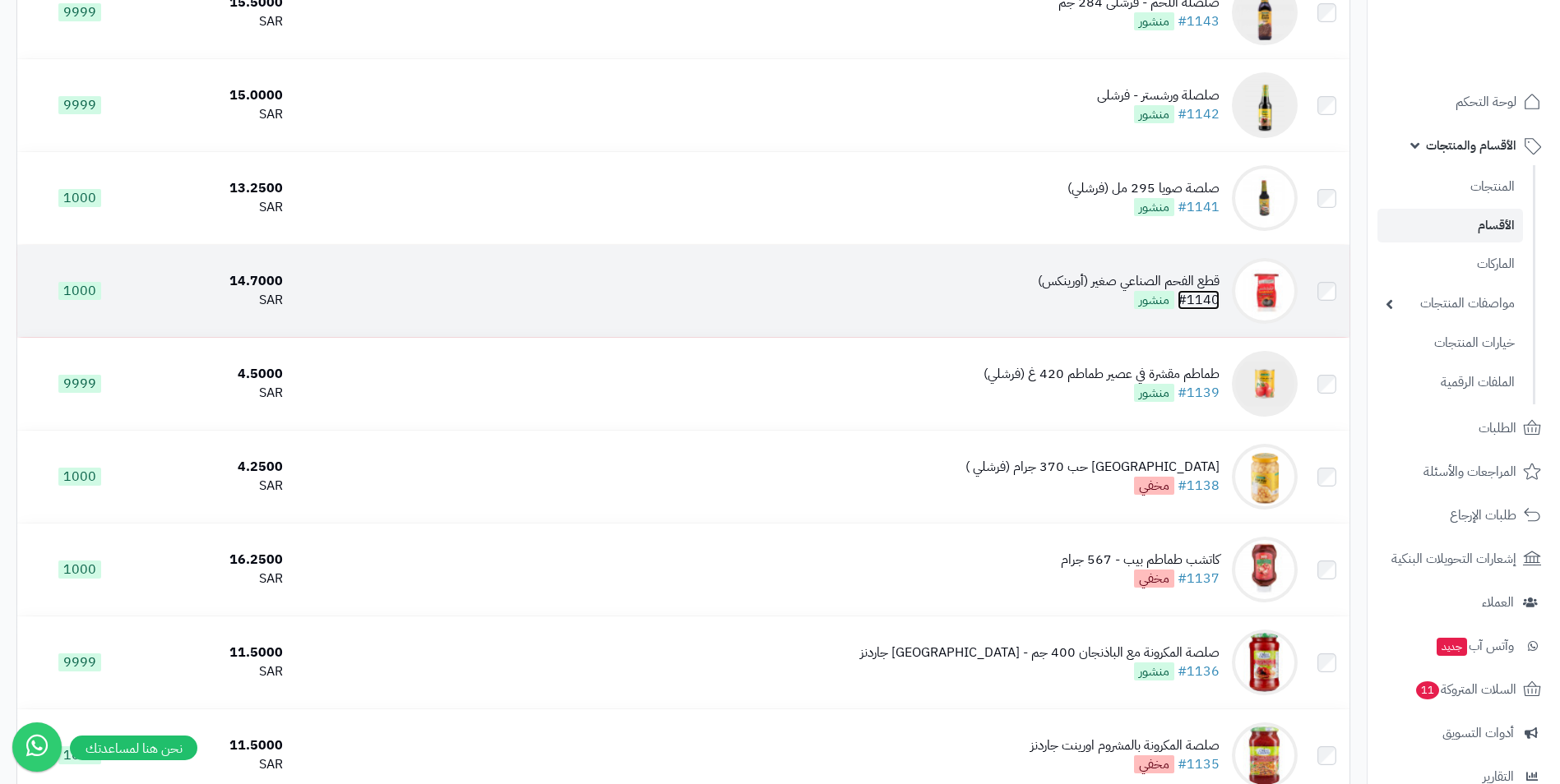
drag, startPoint x: 1210, startPoint y: 285, endPoint x: 1217, endPoint y: 294, distance: 11.4
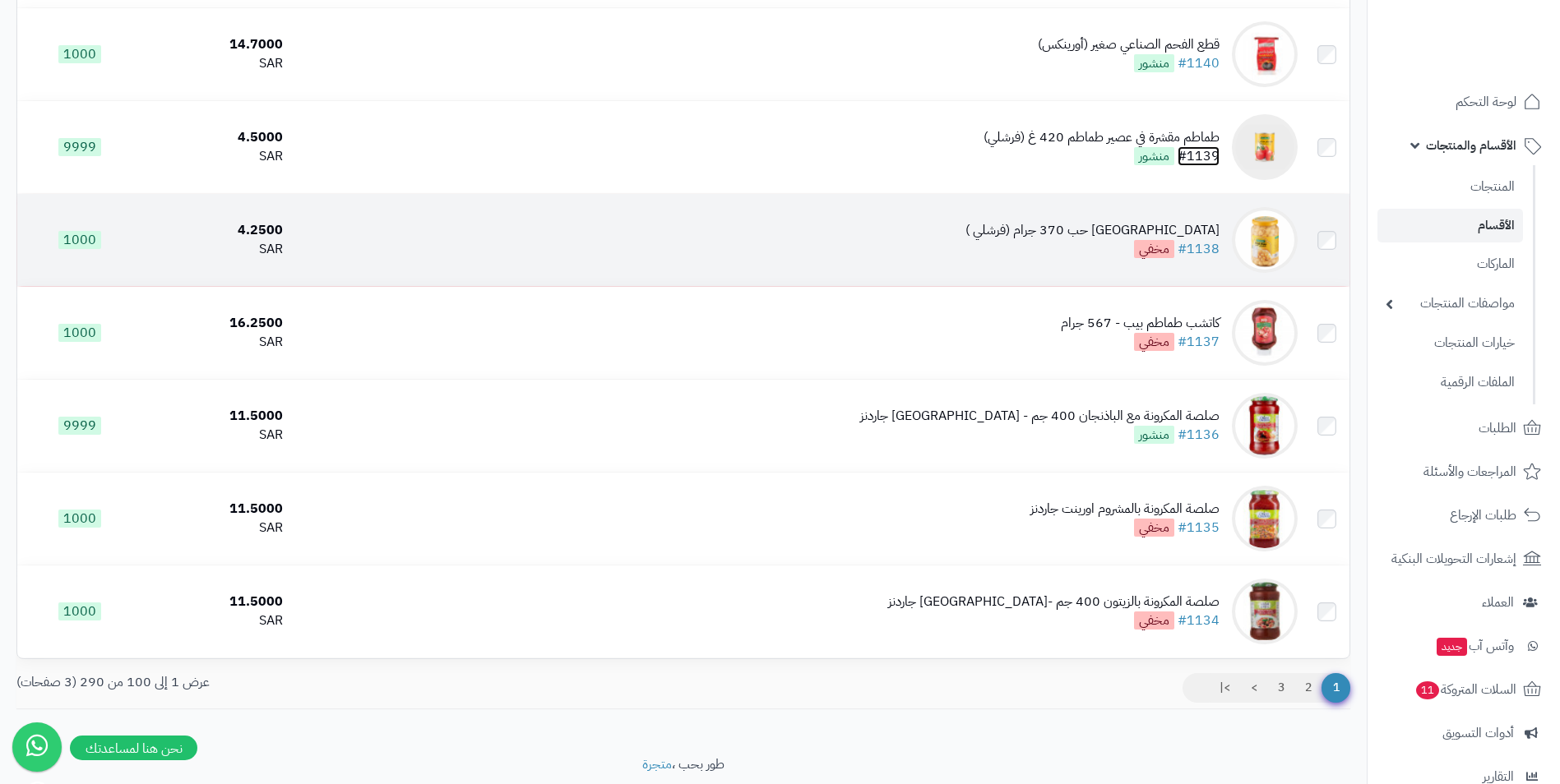
scroll to position [8900, 0]
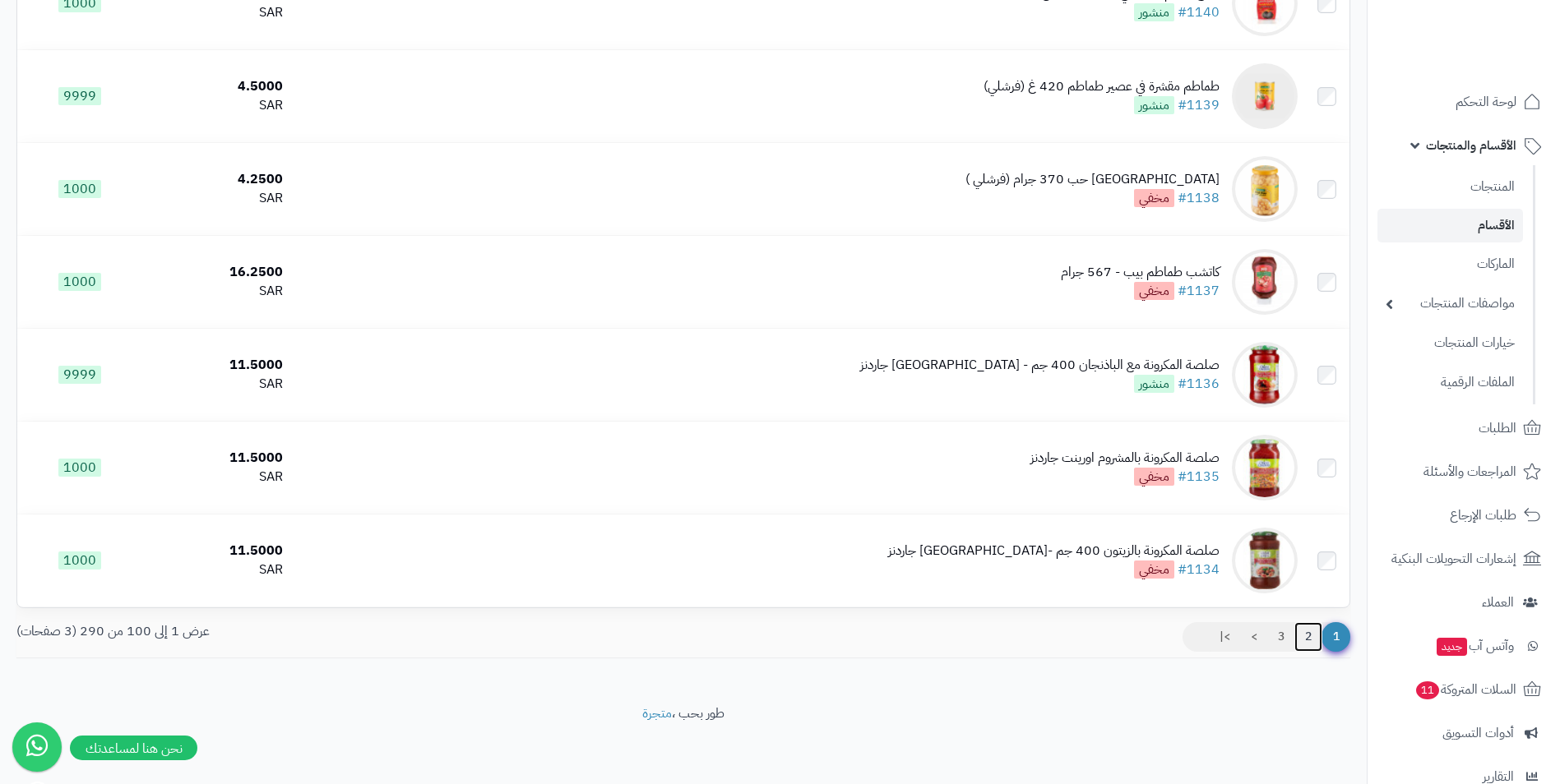
click at [1317, 639] on link "2" at bounding box center [1308, 637] width 28 height 29
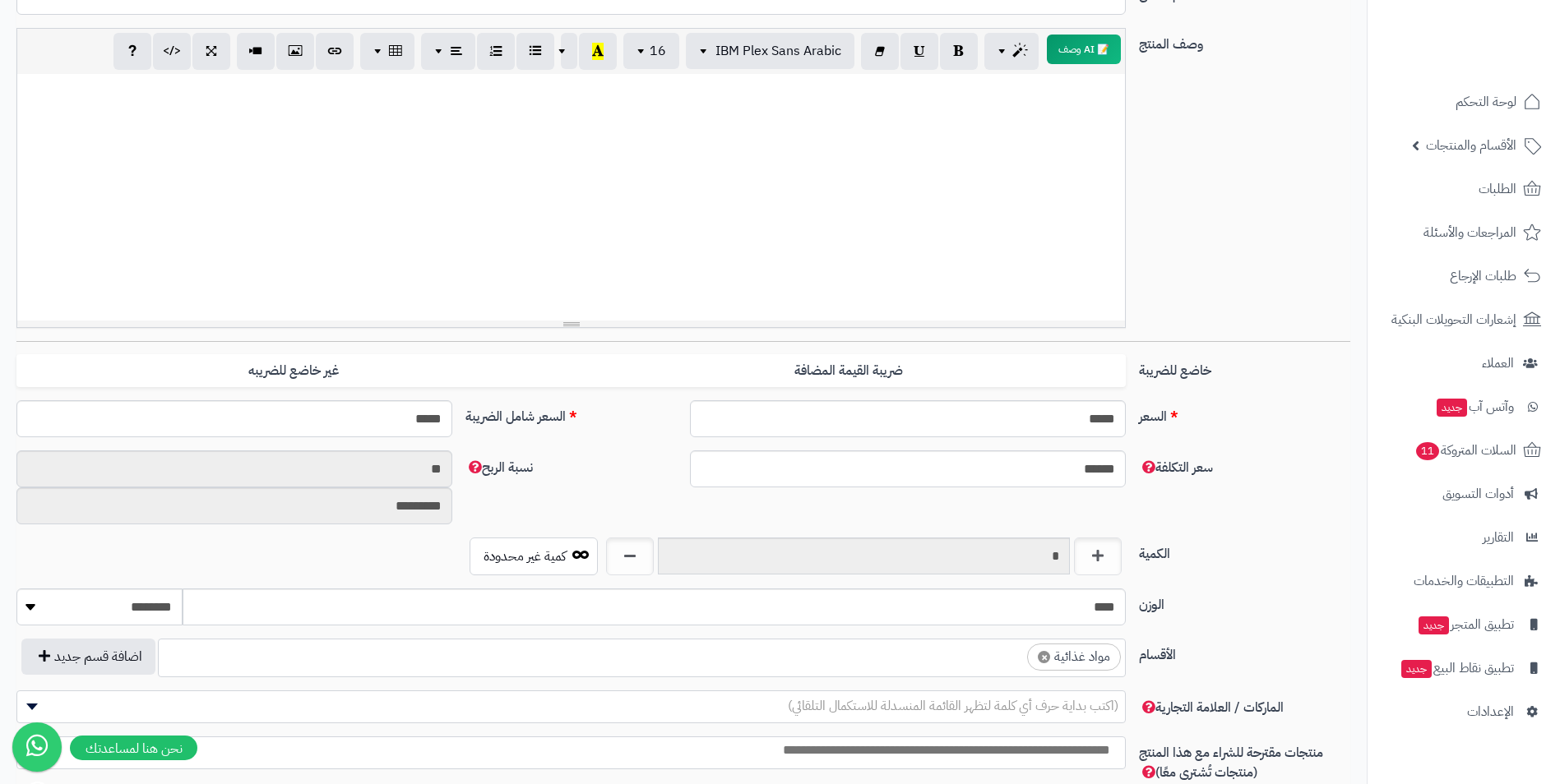
scroll to position [411, 0]
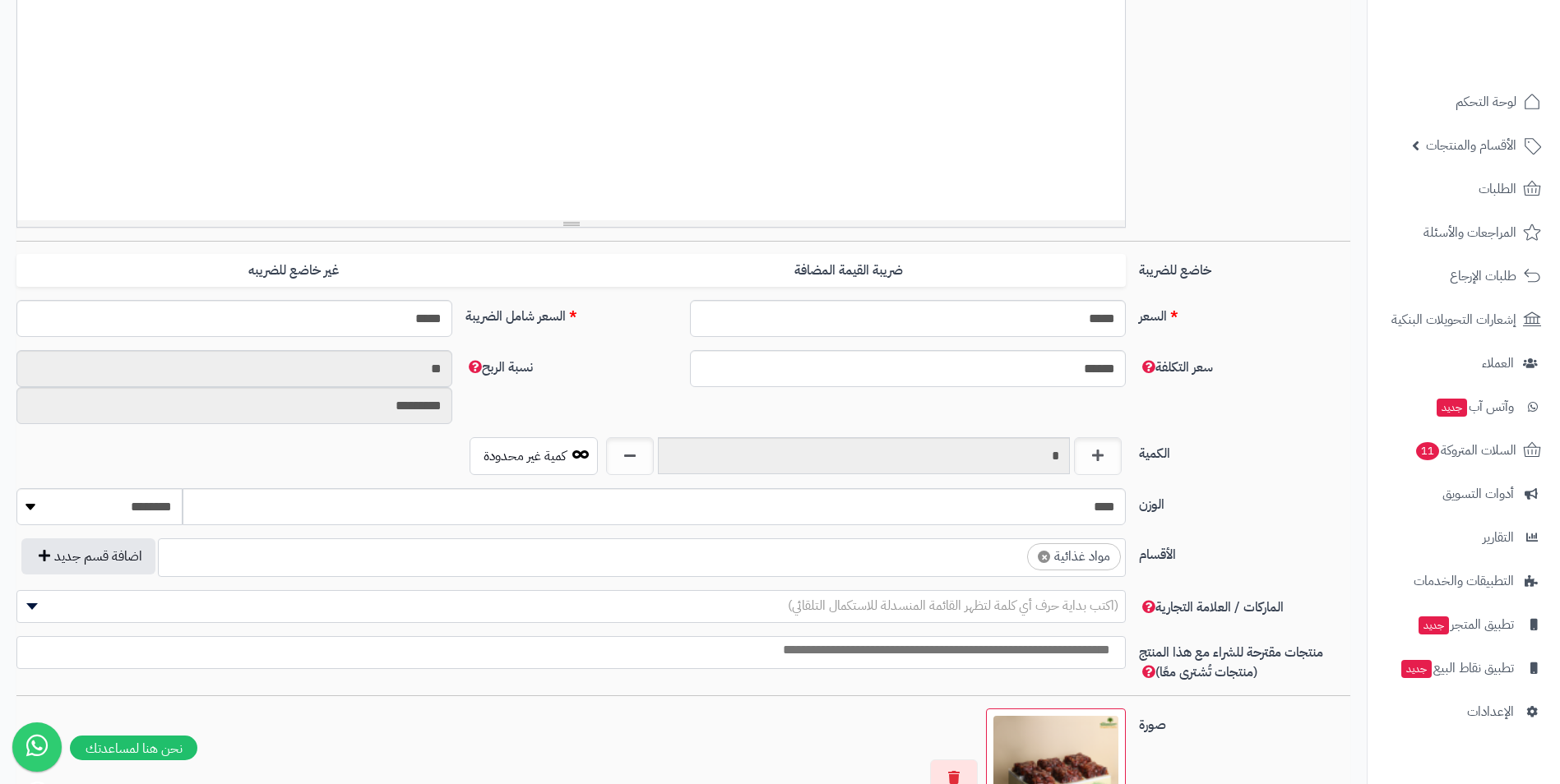
click at [949, 559] on ul "× مواد غذائية" at bounding box center [641, 554] width 966 height 31
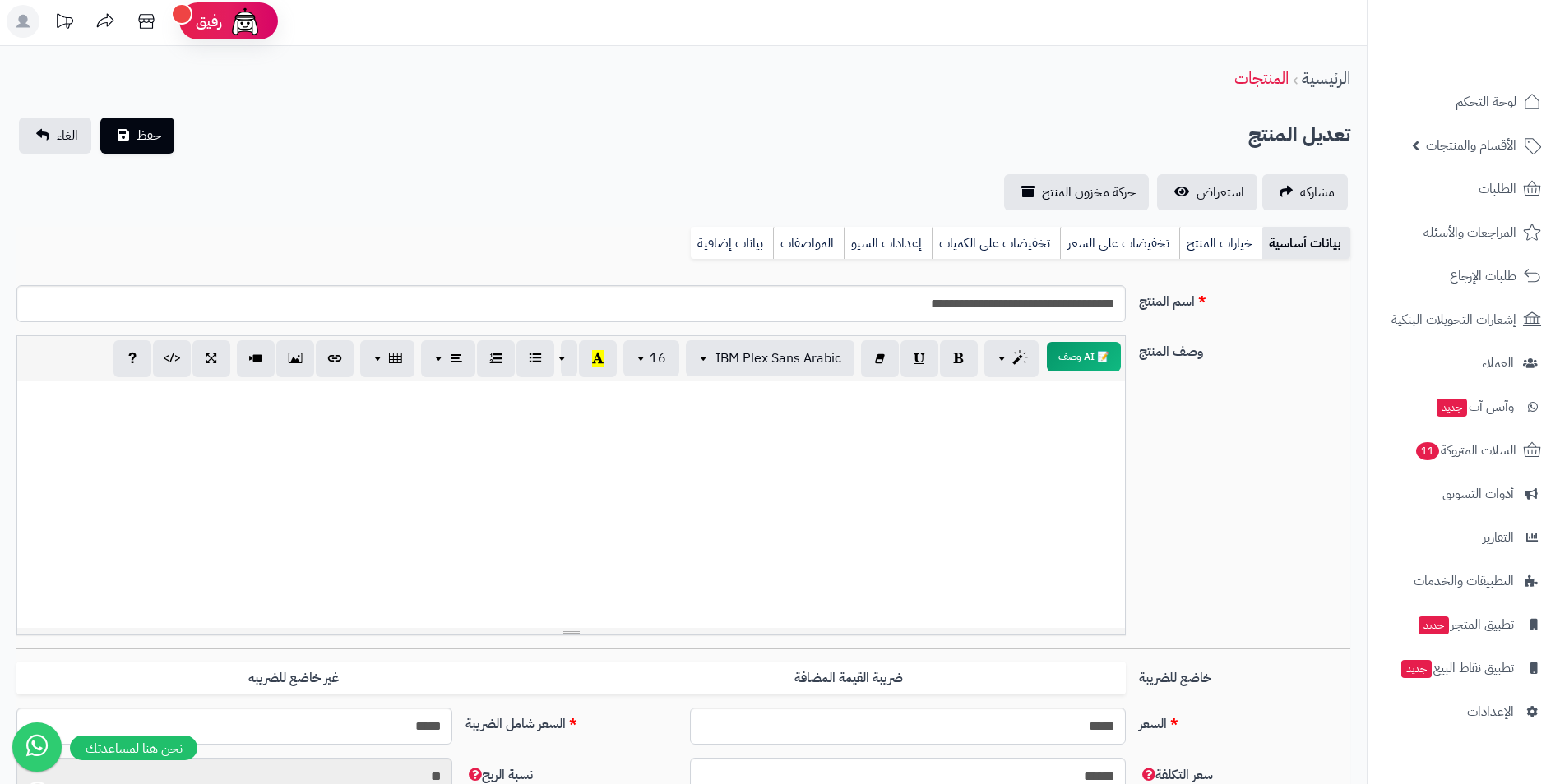
scroll to position [0, 0]
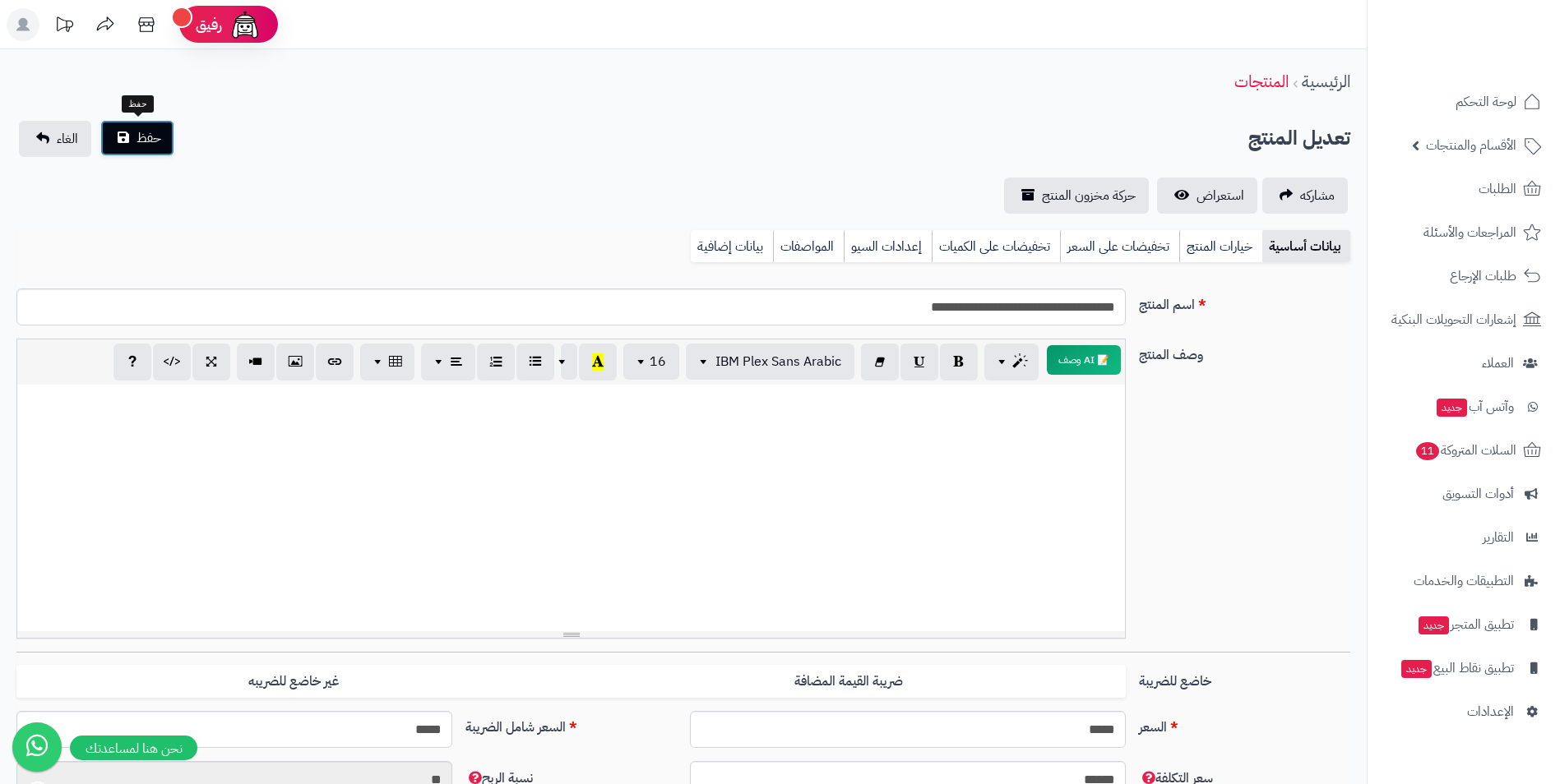
click at [162, 145] on button "حفظ" at bounding box center [137, 138] width 74 height 36
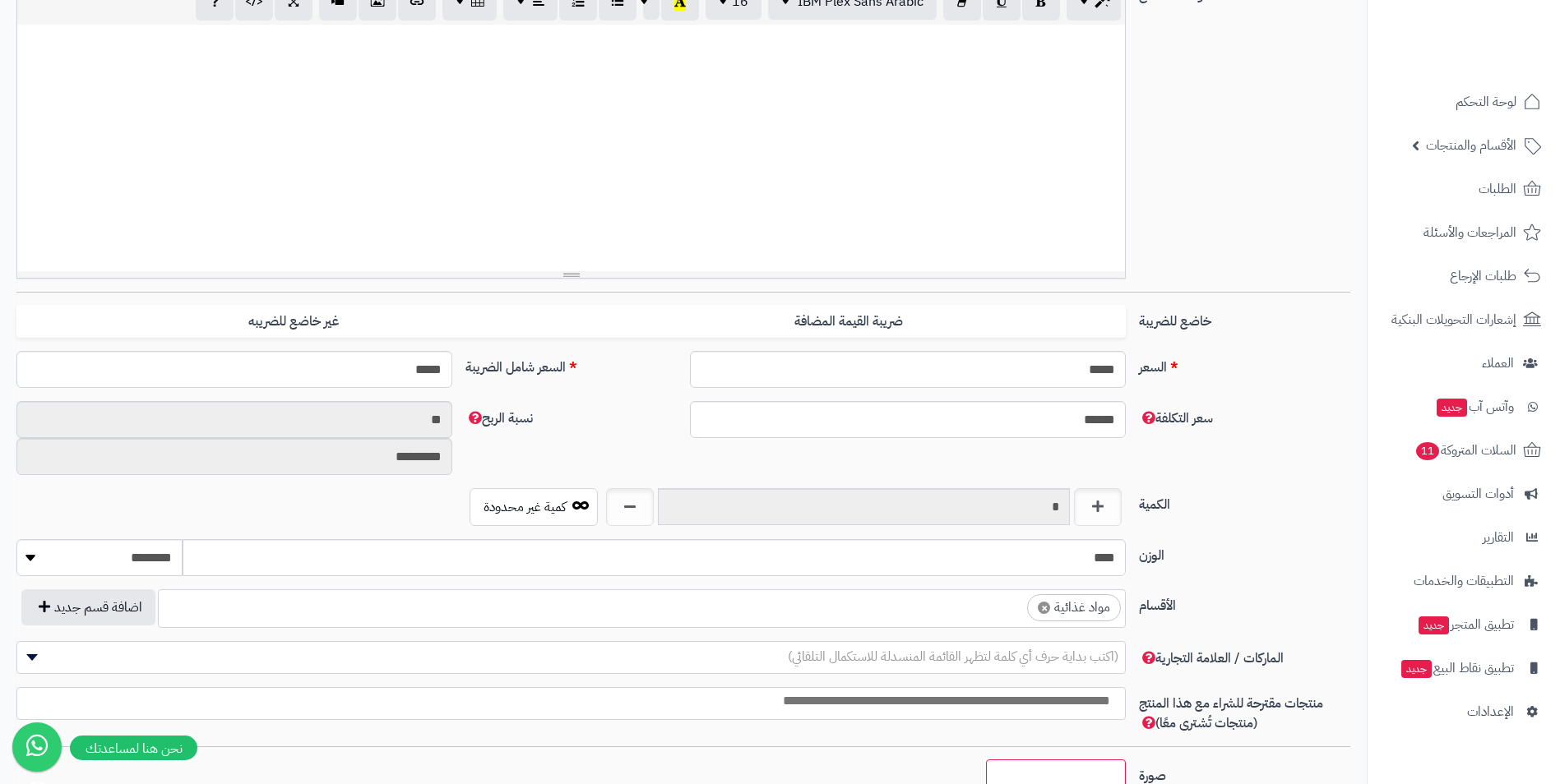
scroll to position [411, 0]
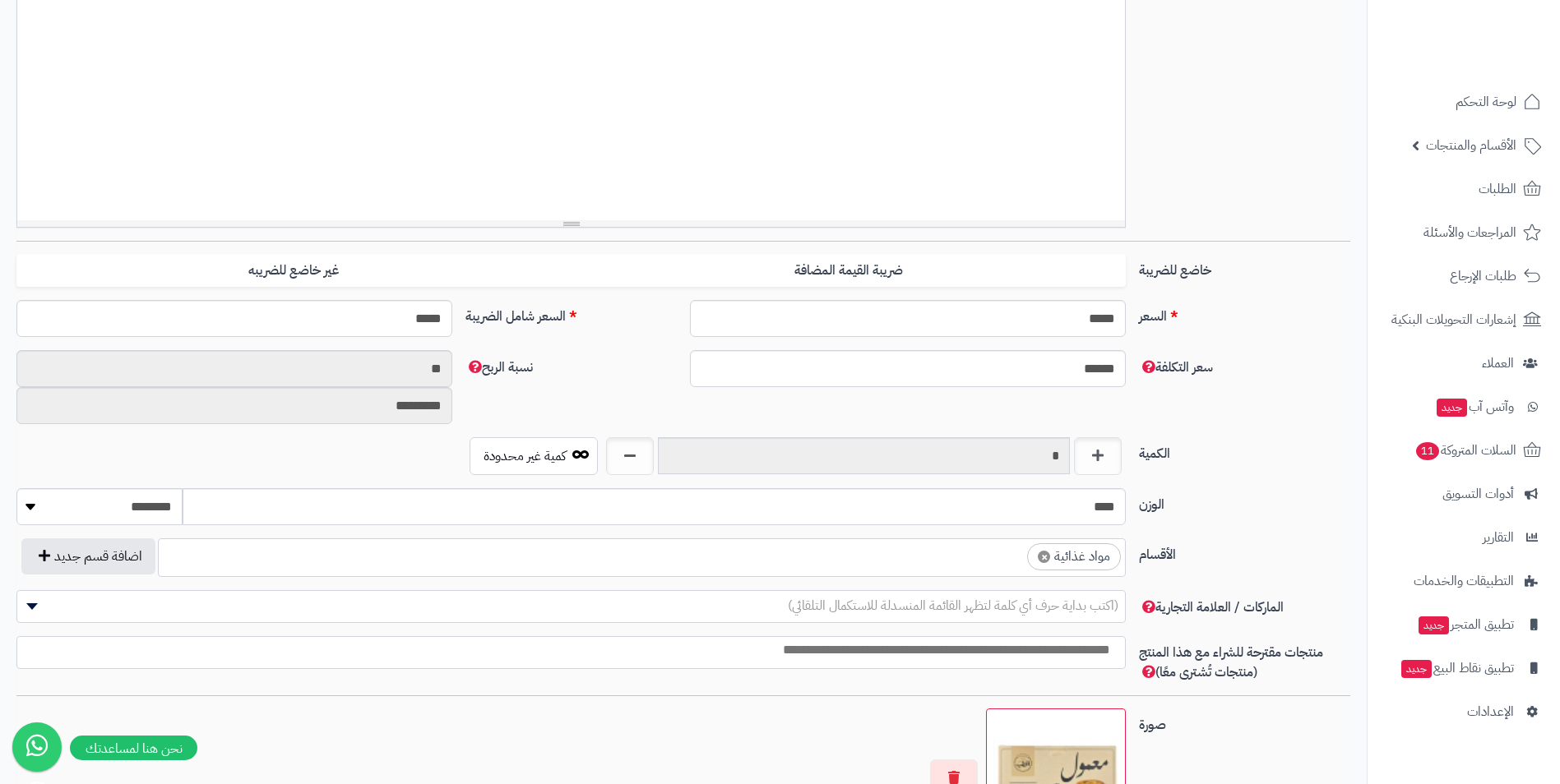
click at [1000, 566] on ul "× مواد غذائية" at bounding box center [641, 554] width 966 height 31
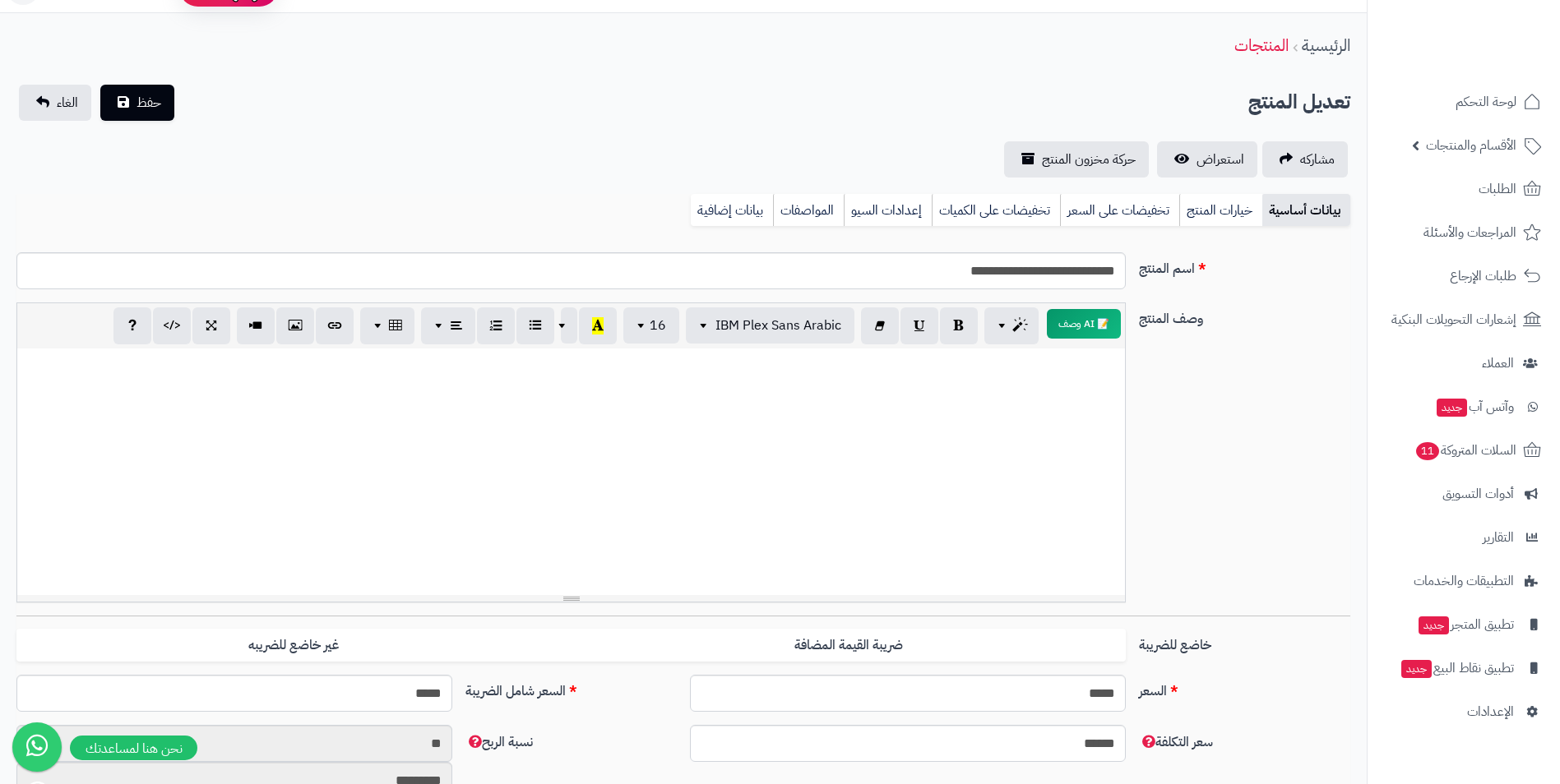
scroll to position [0, 0]
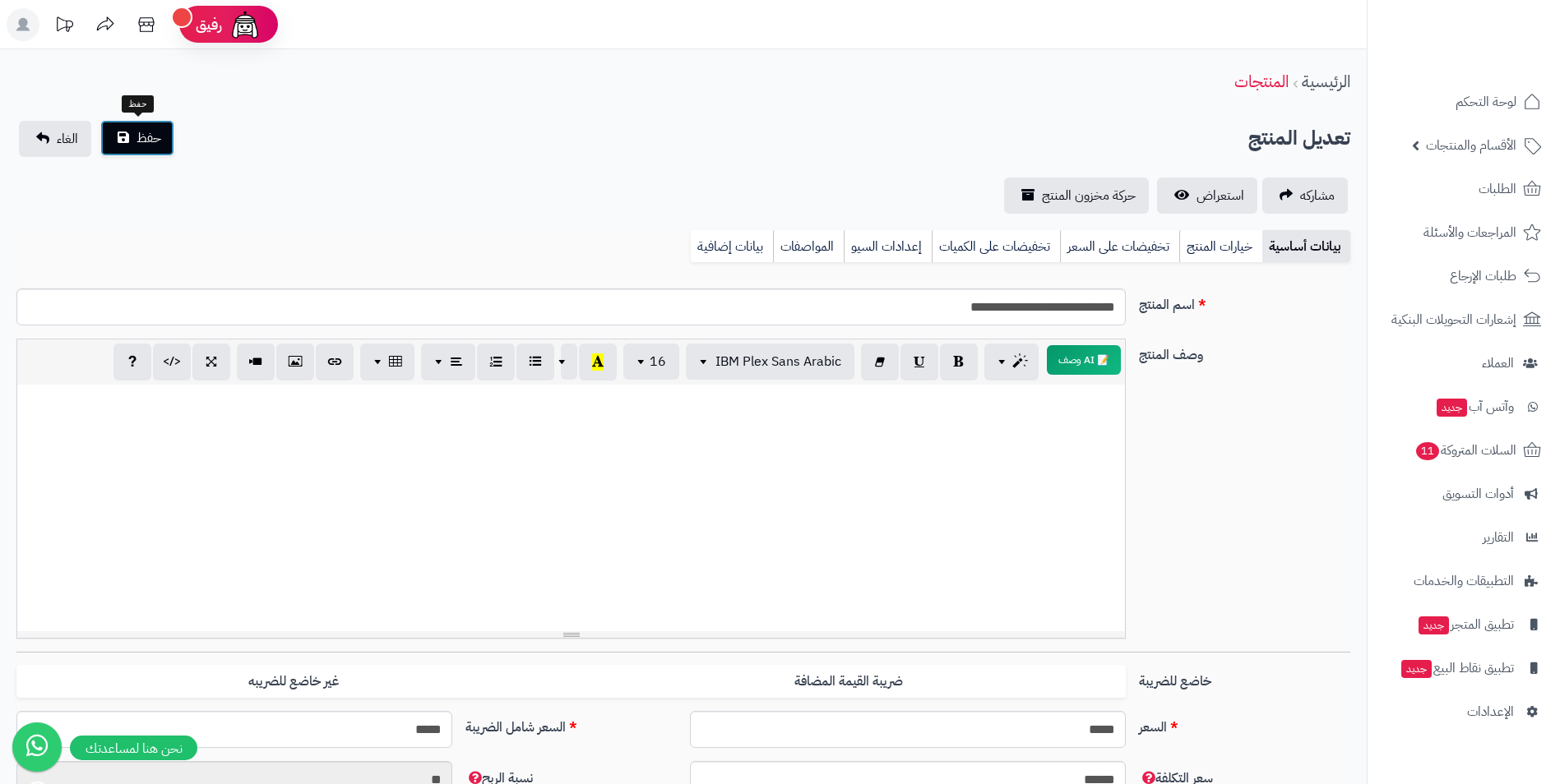
click at [123, 132] on button "حفظ" at bounding box center [137, 138] width 74 height 36
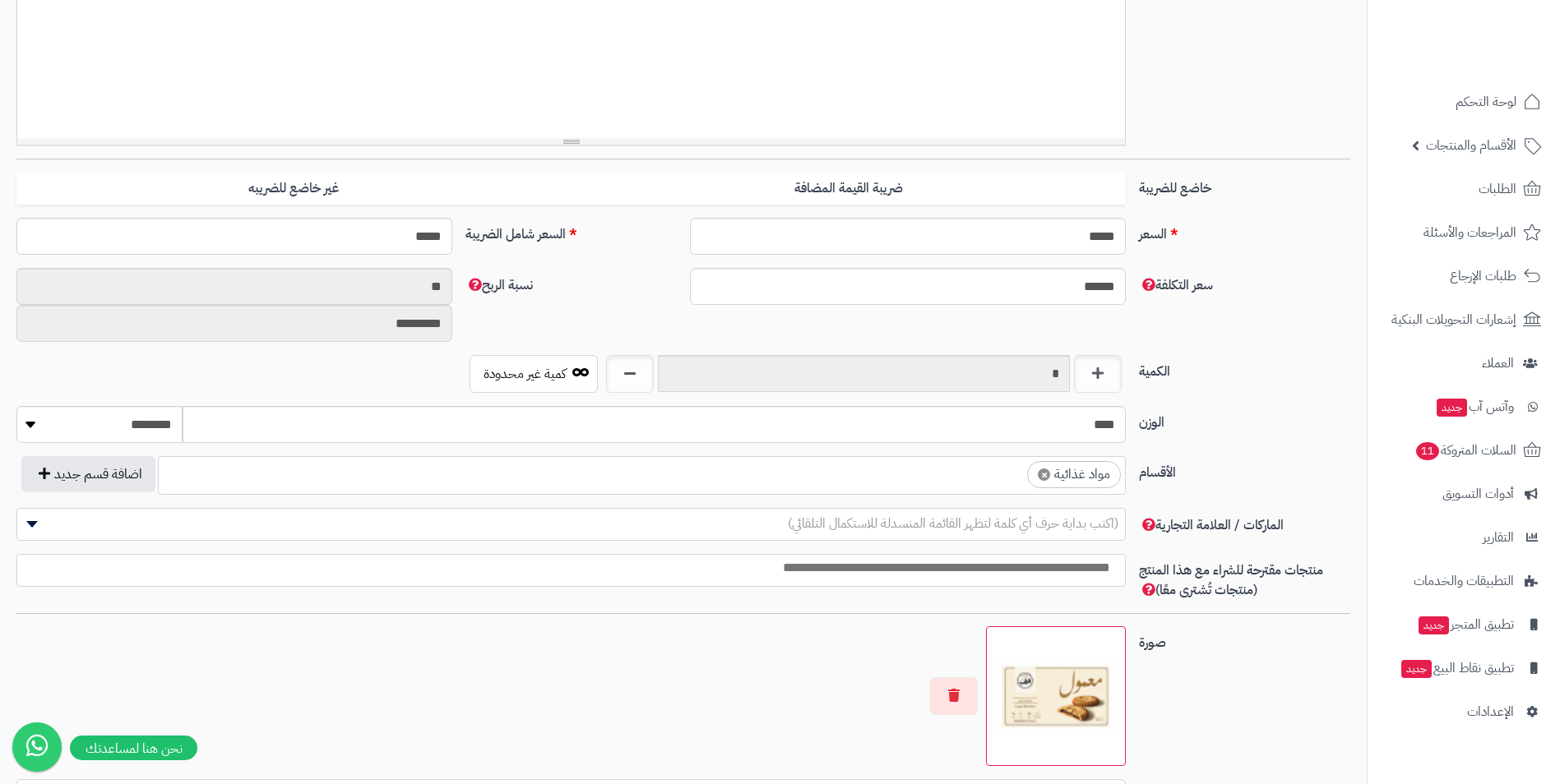
scroll to position [590, 0]
click at [921, 487] on ul "× مواد غذائية" at bounding box center [641, 472] width 966 height 31
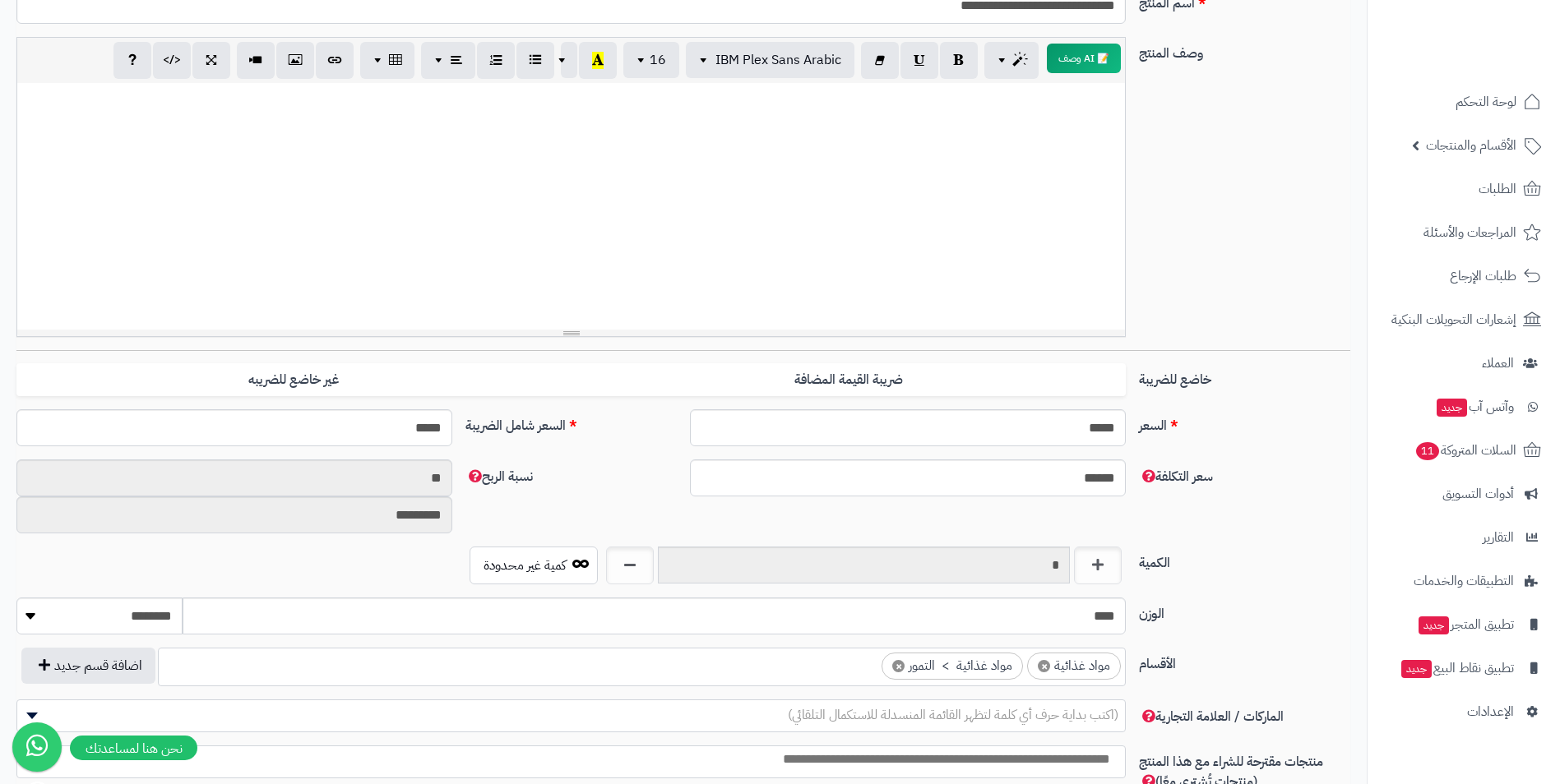
scroll to position [0, 0]
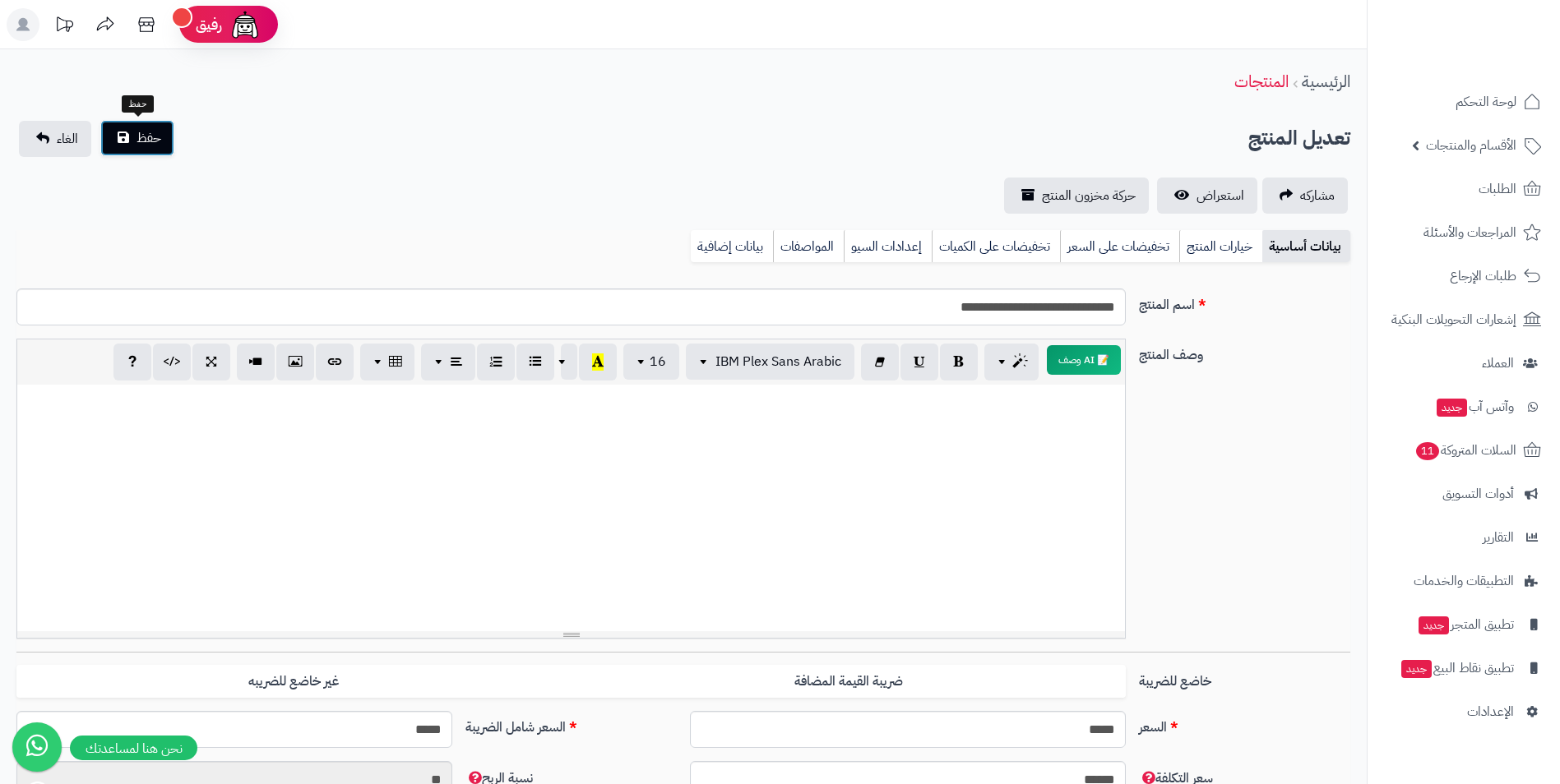
click at [162, 140] on button "حفظ" at bounding box center [137, 138] width 74 height 36
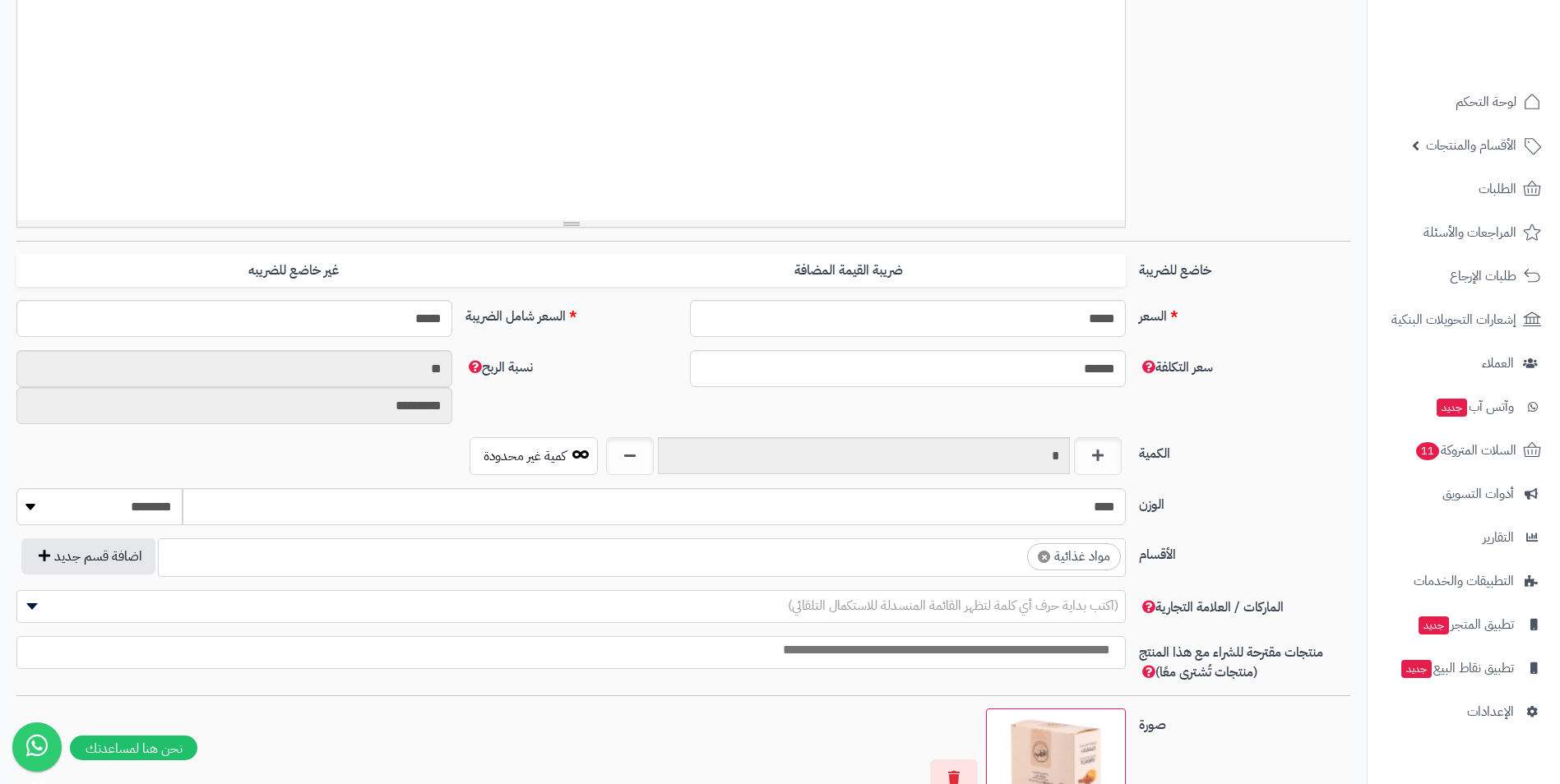
scroll to position [590, 0]
click at [961, 567] on ul "× مواد غذائية" at bounding box center [641, 554] width 966 height 31
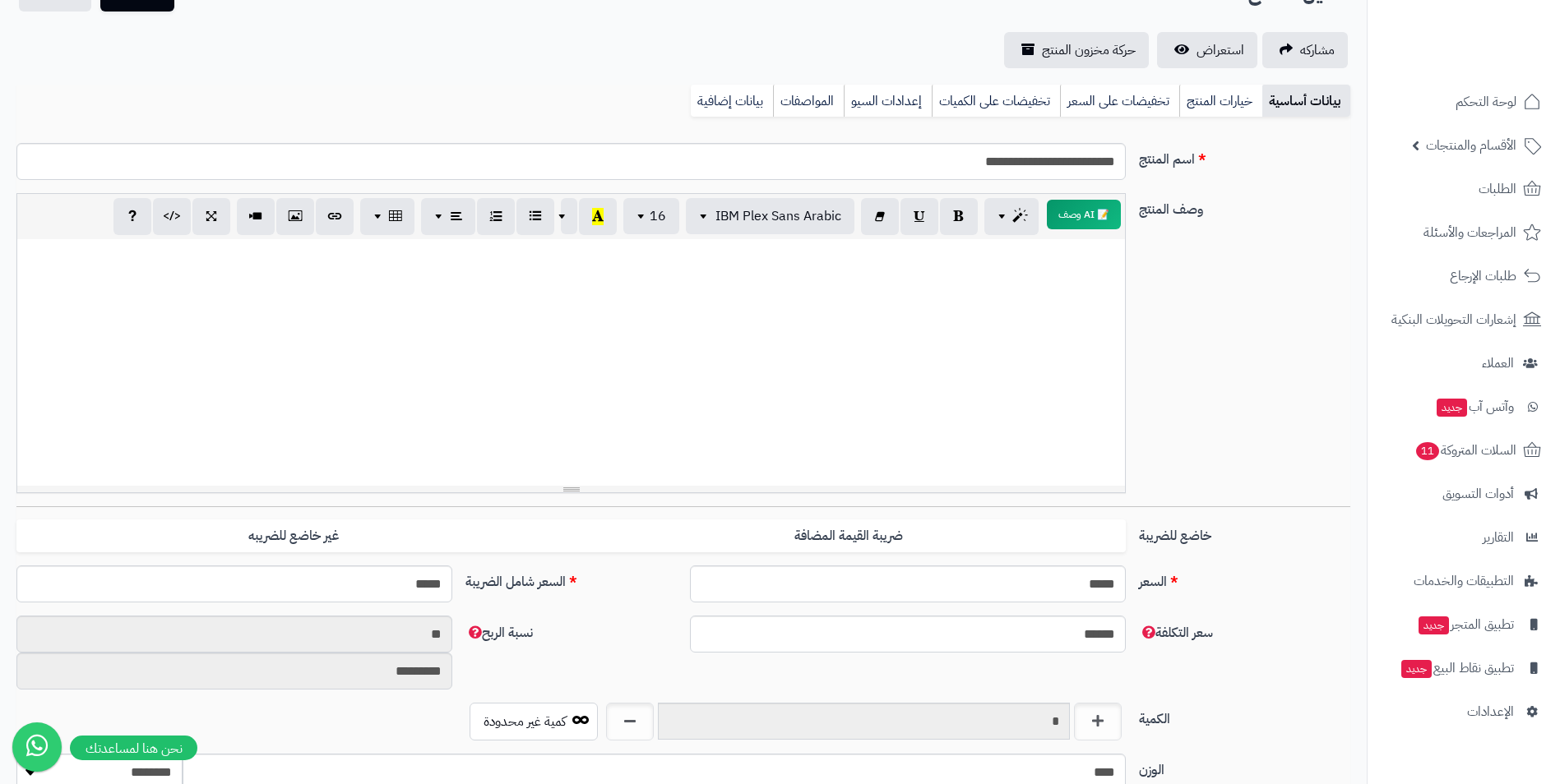
scroll to position [0, 0]
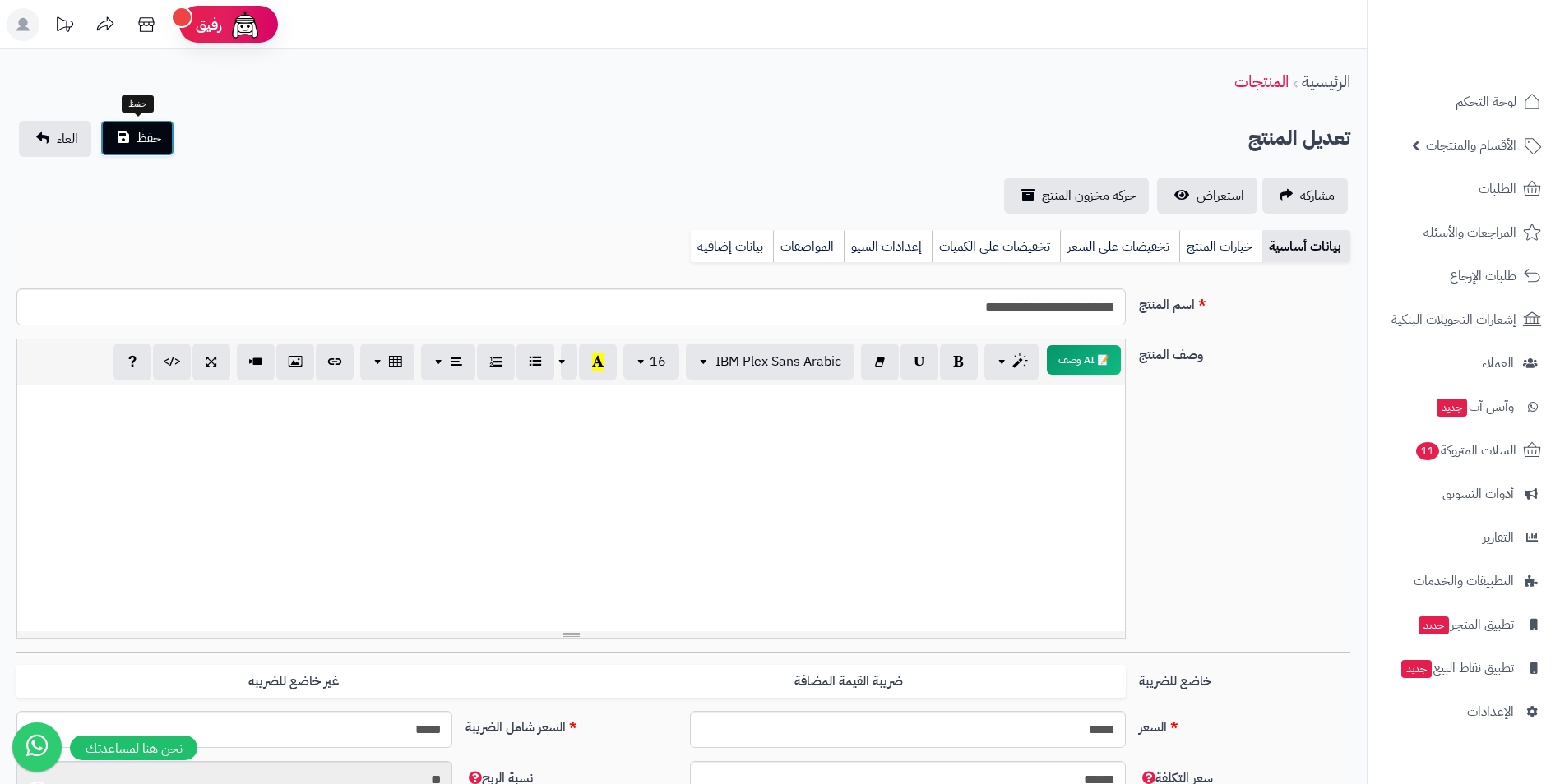
click at [113, 138] on button "حفظ" at bounding box center [137, 138] width 74 height 36
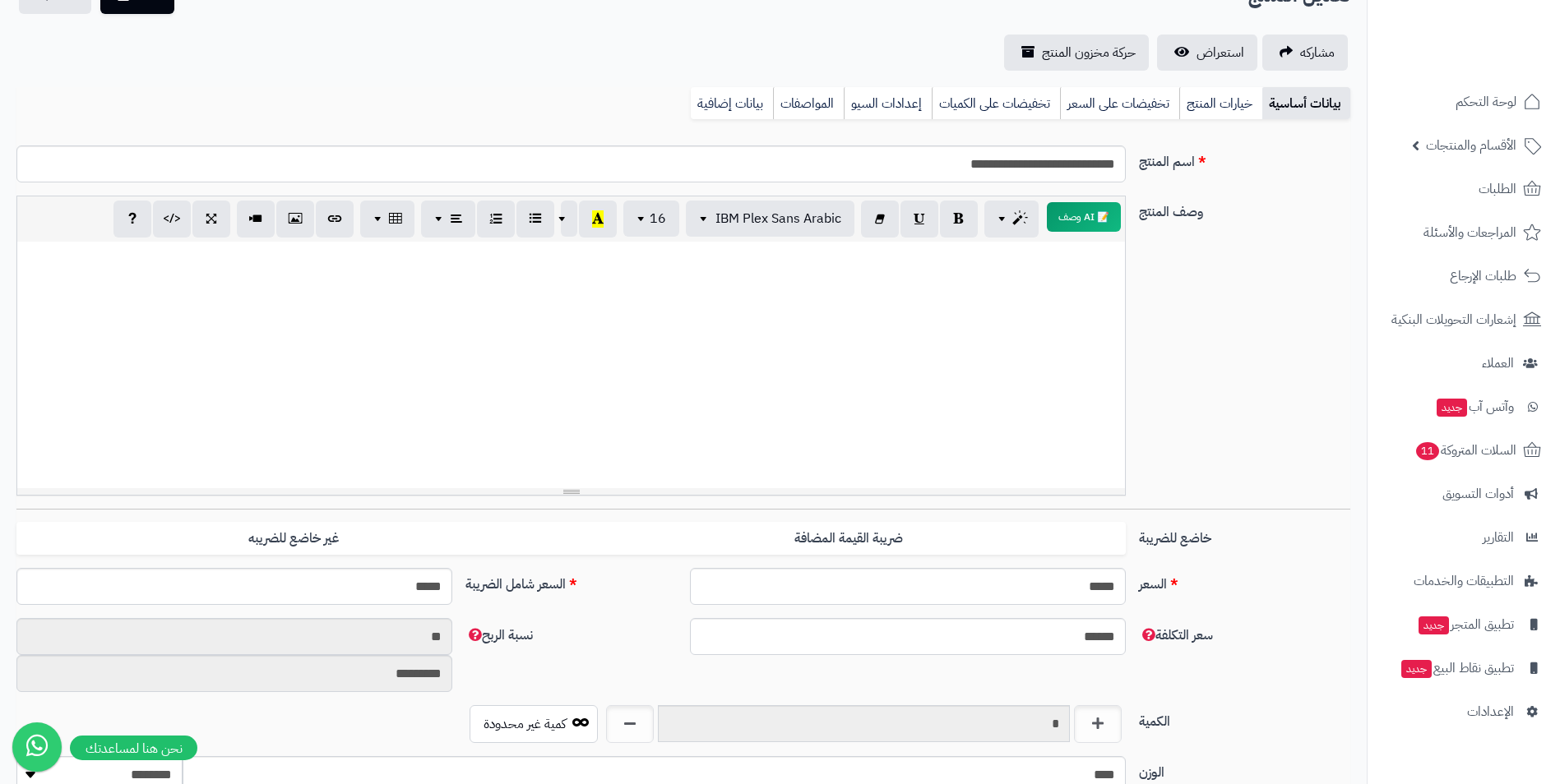
scroll to position [494, 0]
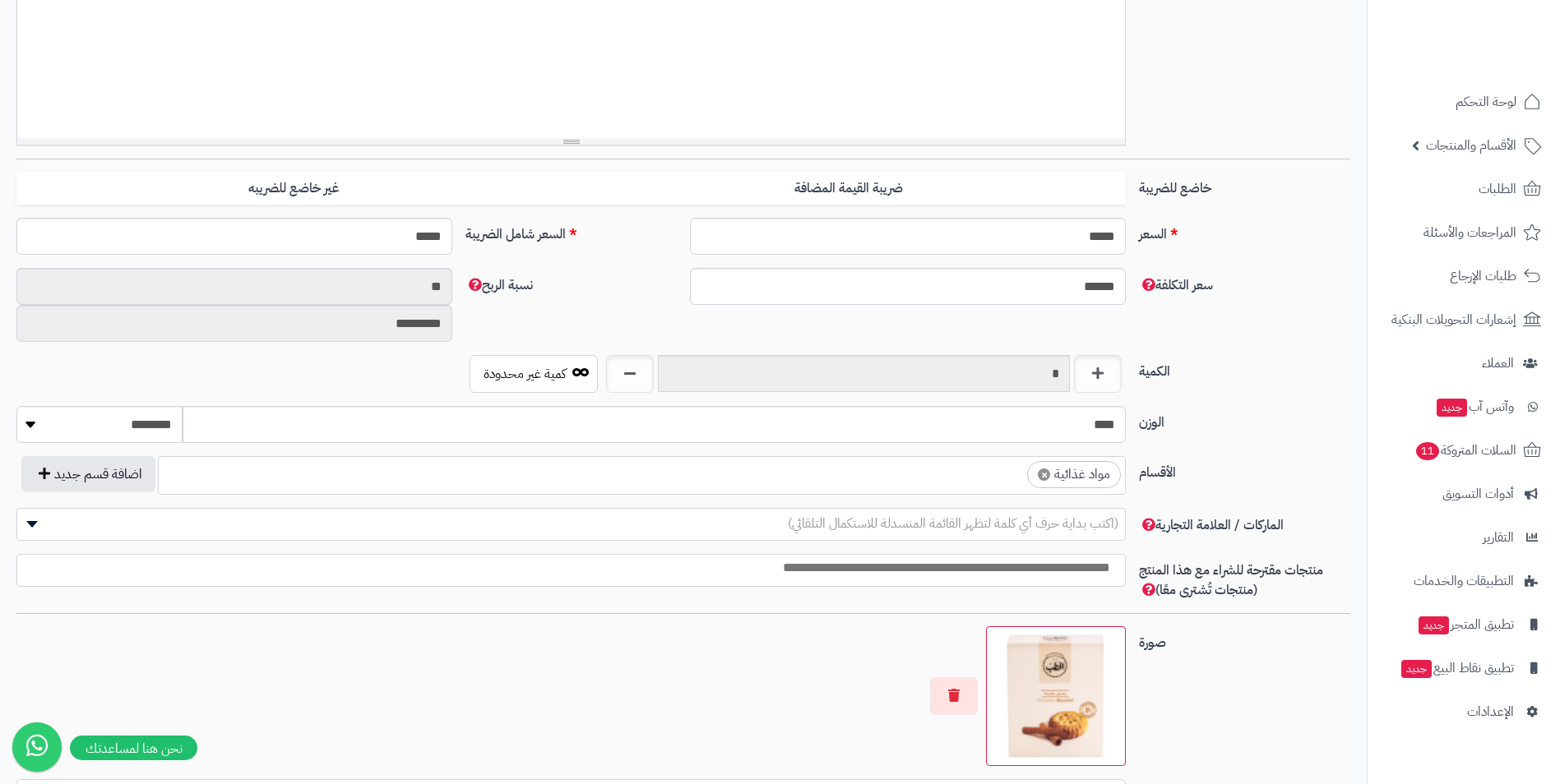
click at [846, 481] on ul "× مواد غذائية" at bounding box center [641, 472] width 966 height 31
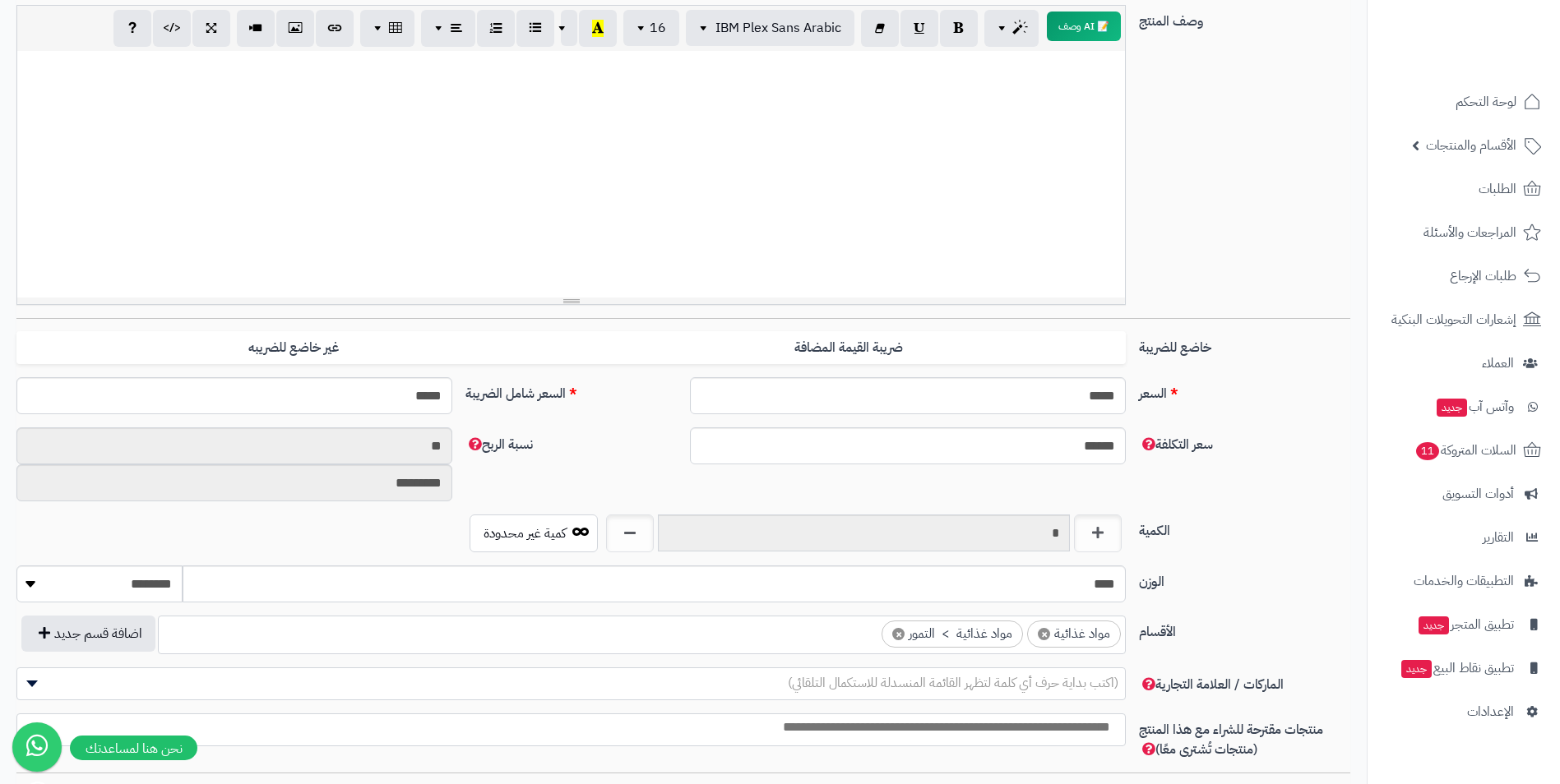
scroll to position [0, 0]
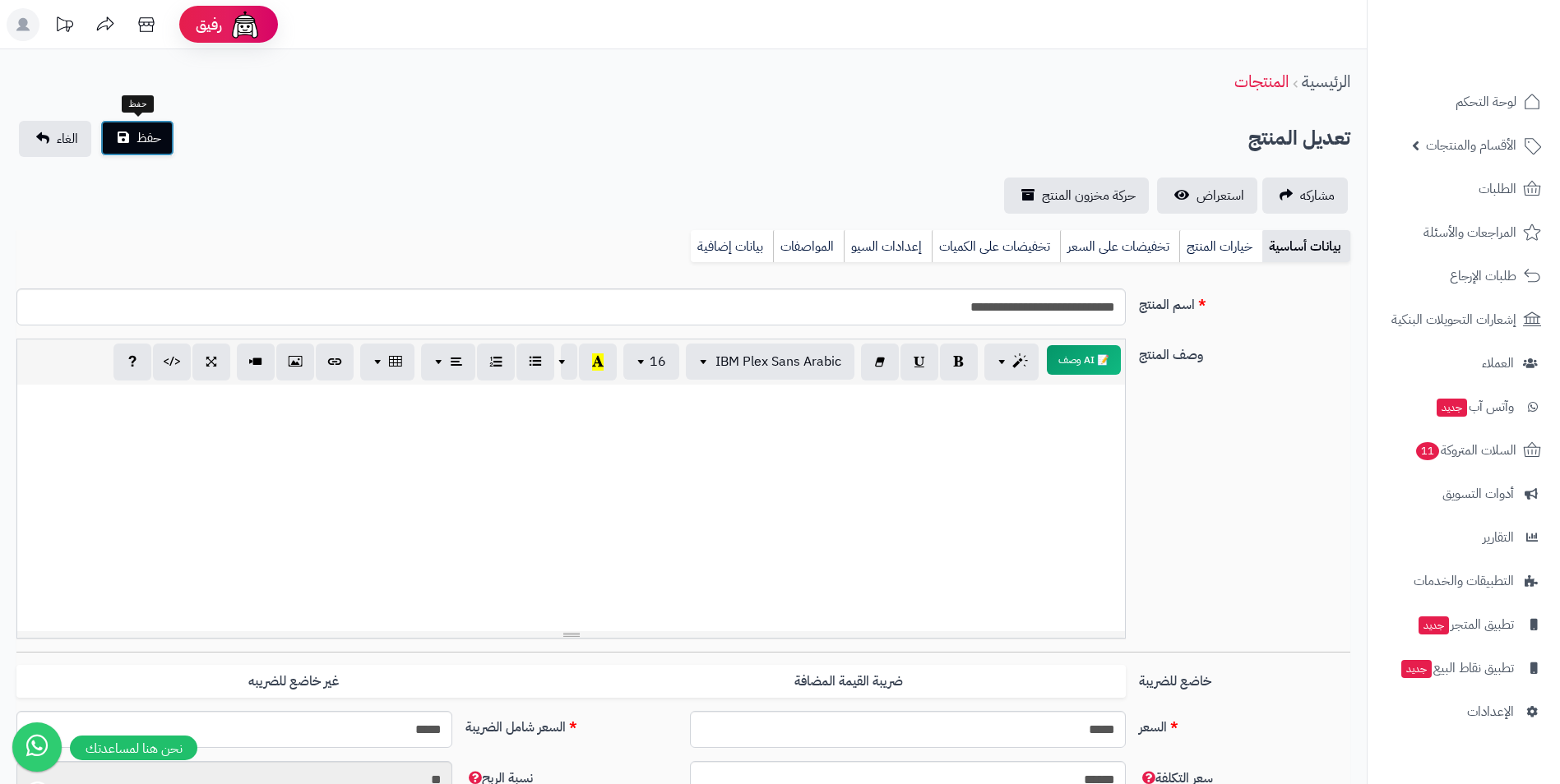
click at [160, 139] on span "حفظ" at bounding box center [149, 138] width 25 height 20
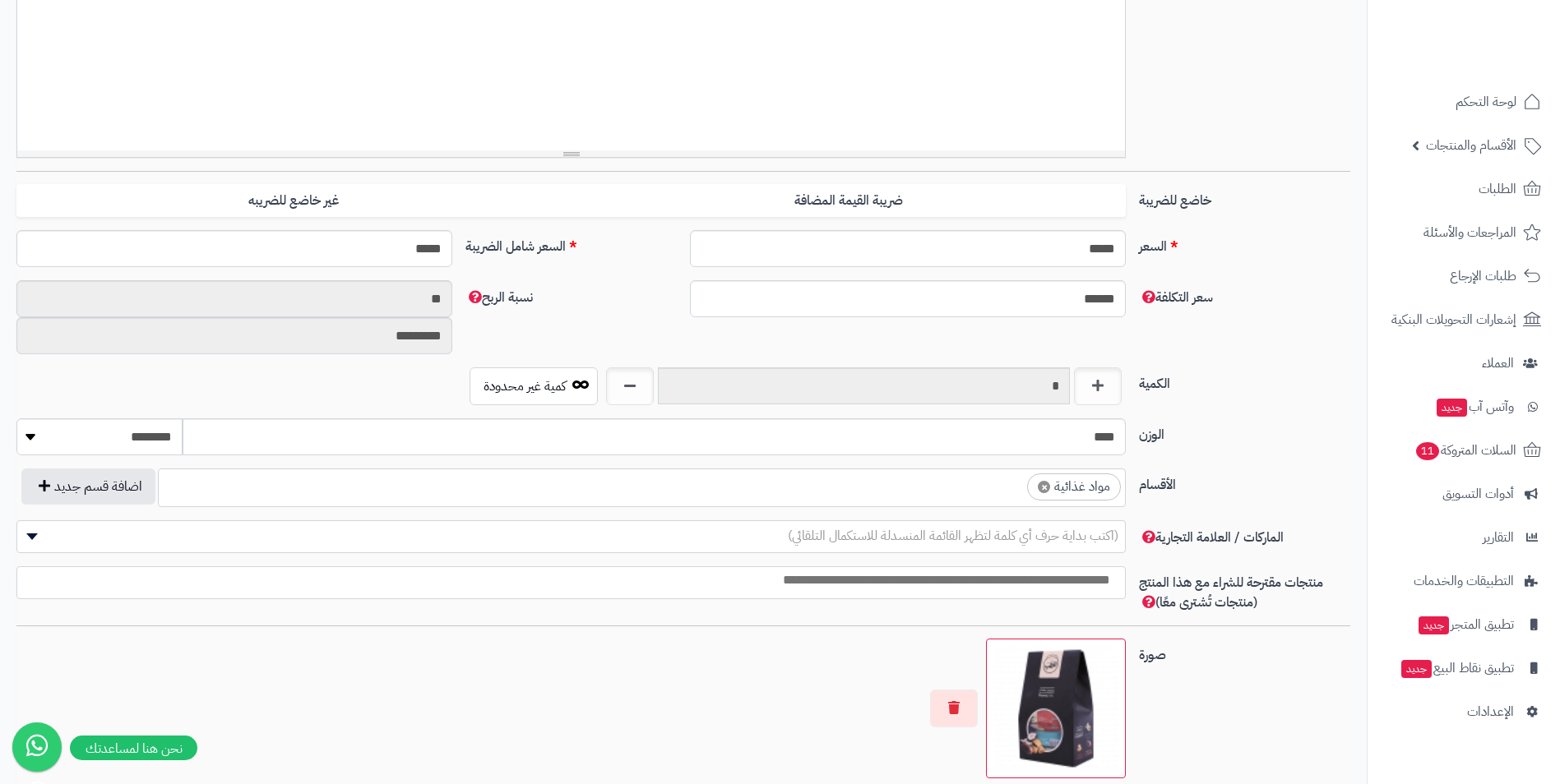
scroll to position [494, 0]
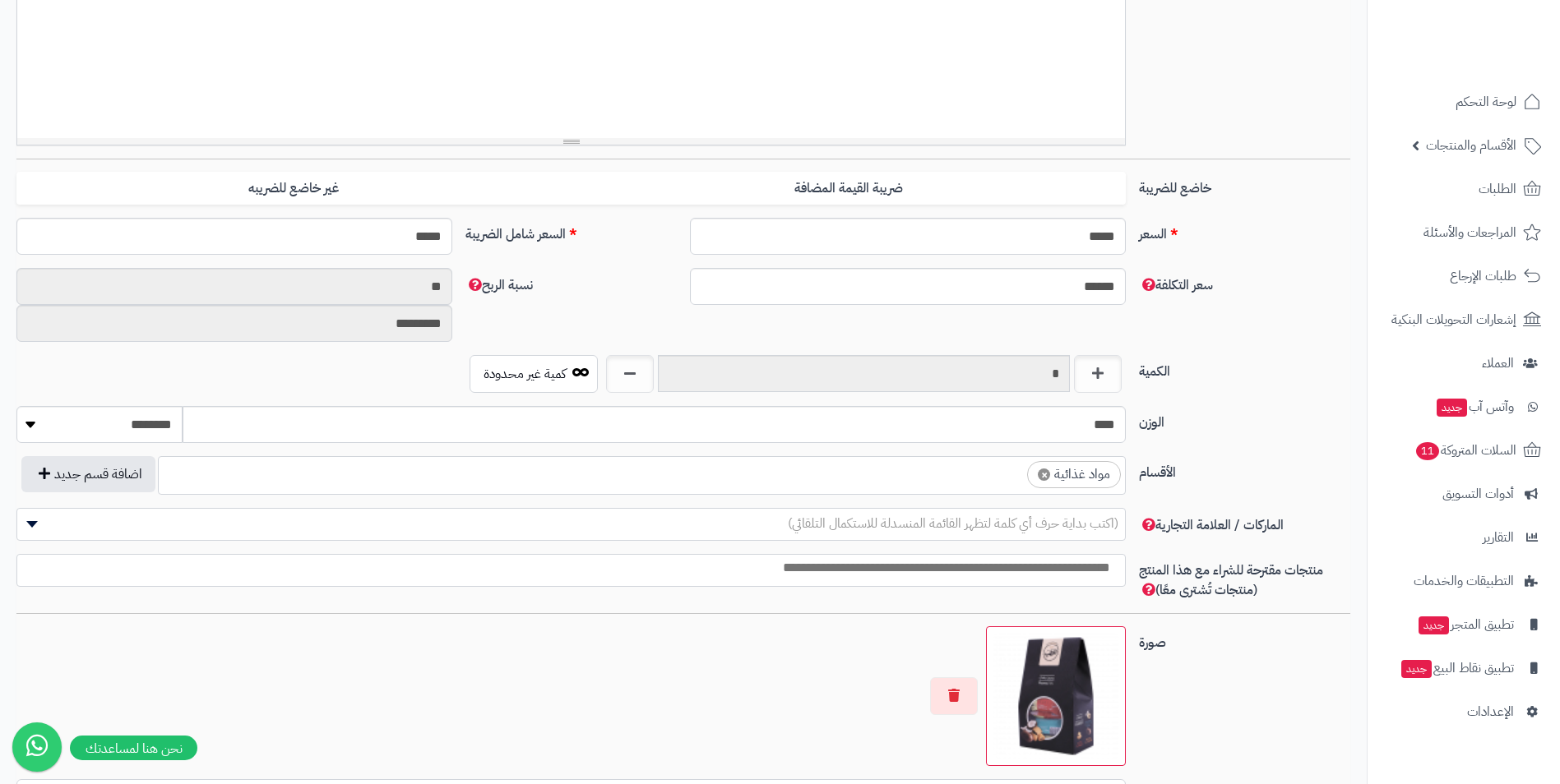
click at [920, 481] on ul "× مواد غذائية" at bounding box center [641, 472] width 966 height 31
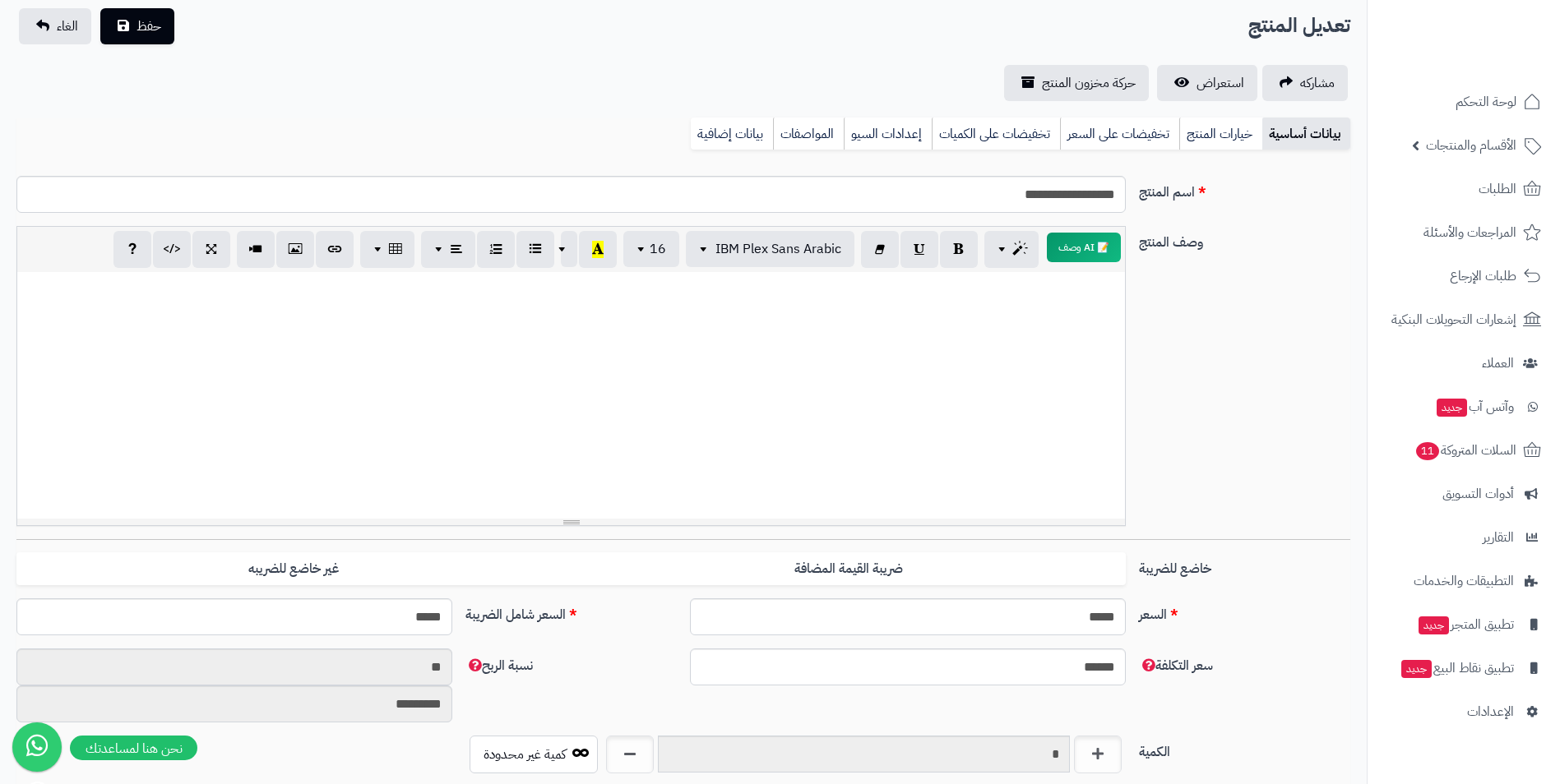
scroll to position [0, 0]
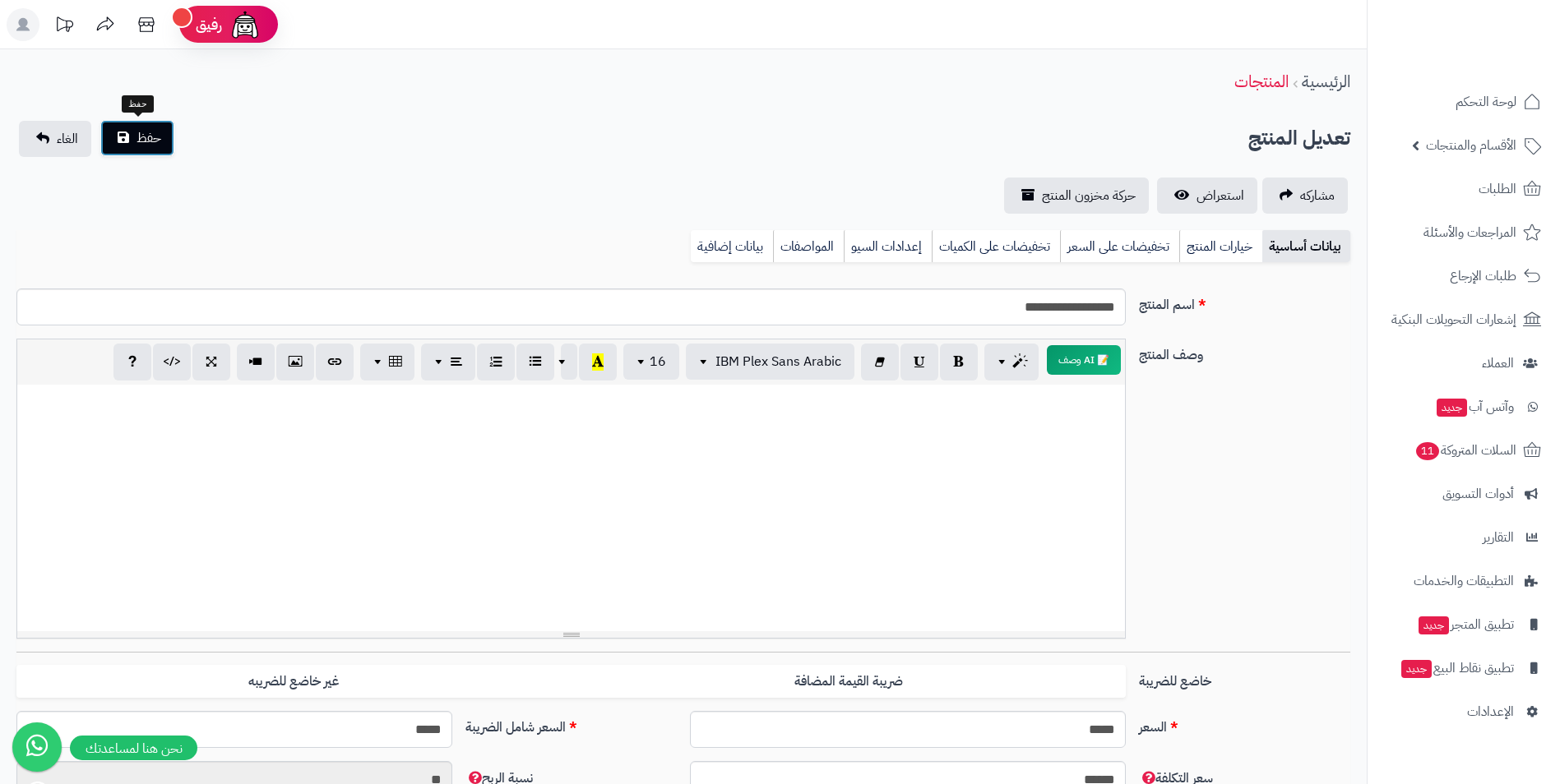
click at [146, 141] on span "حفظ" at bounding box center [149, 138] width 25 height 20
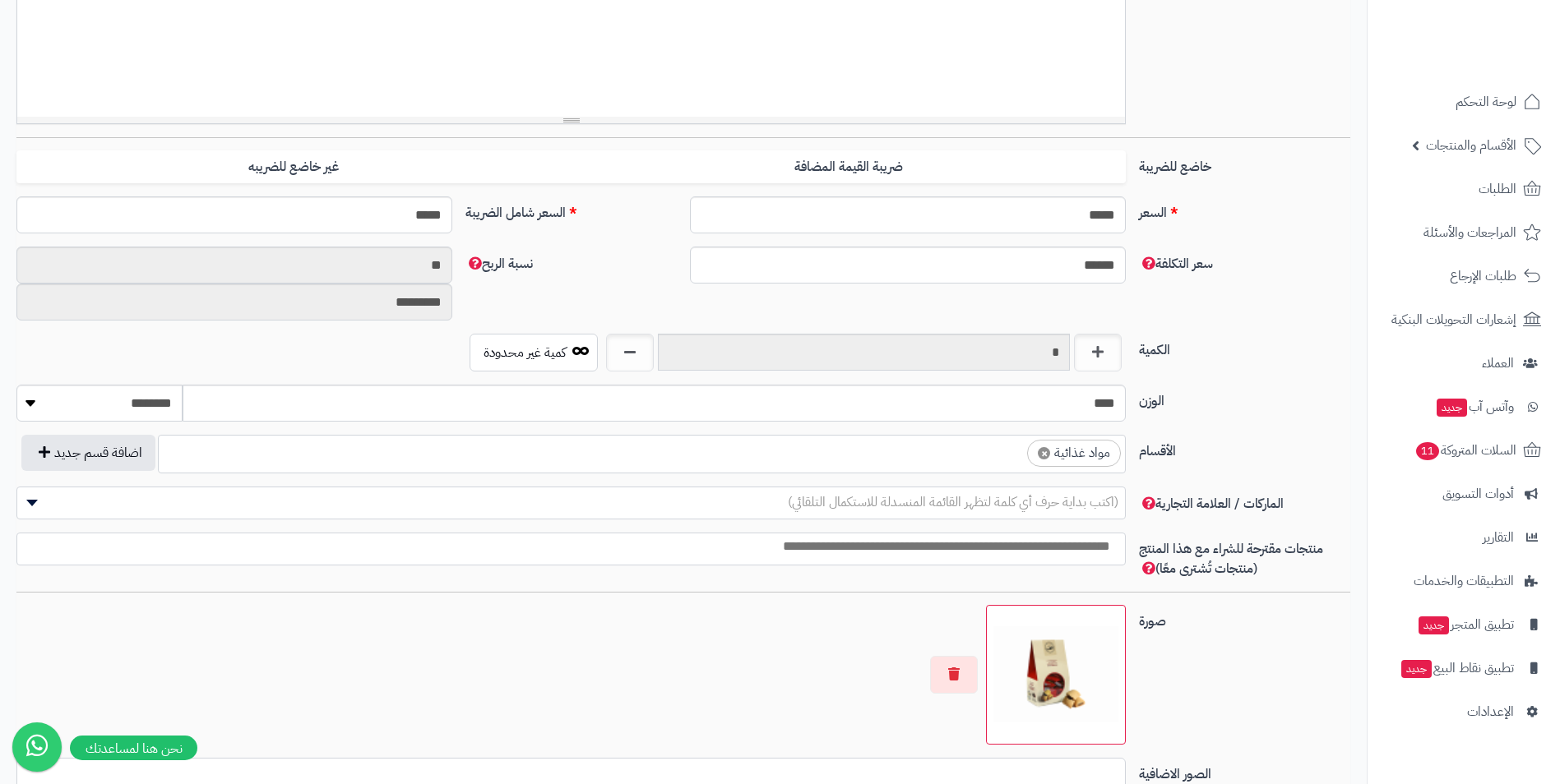
scroll to position [494, 0]
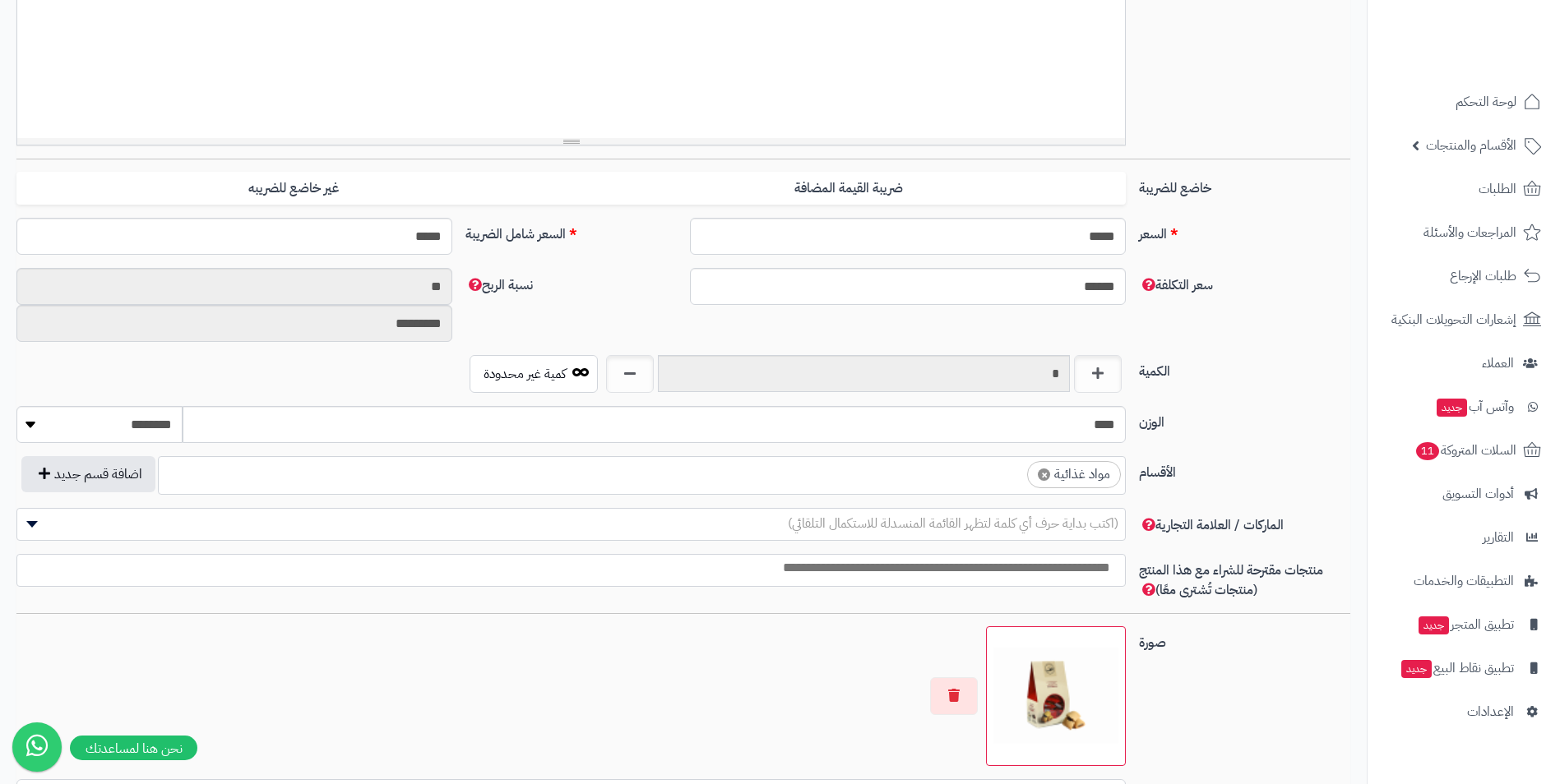
click at [985, 480] on ul "× مواد غذائية" at bounding box center [641, 472] width 966 height 31
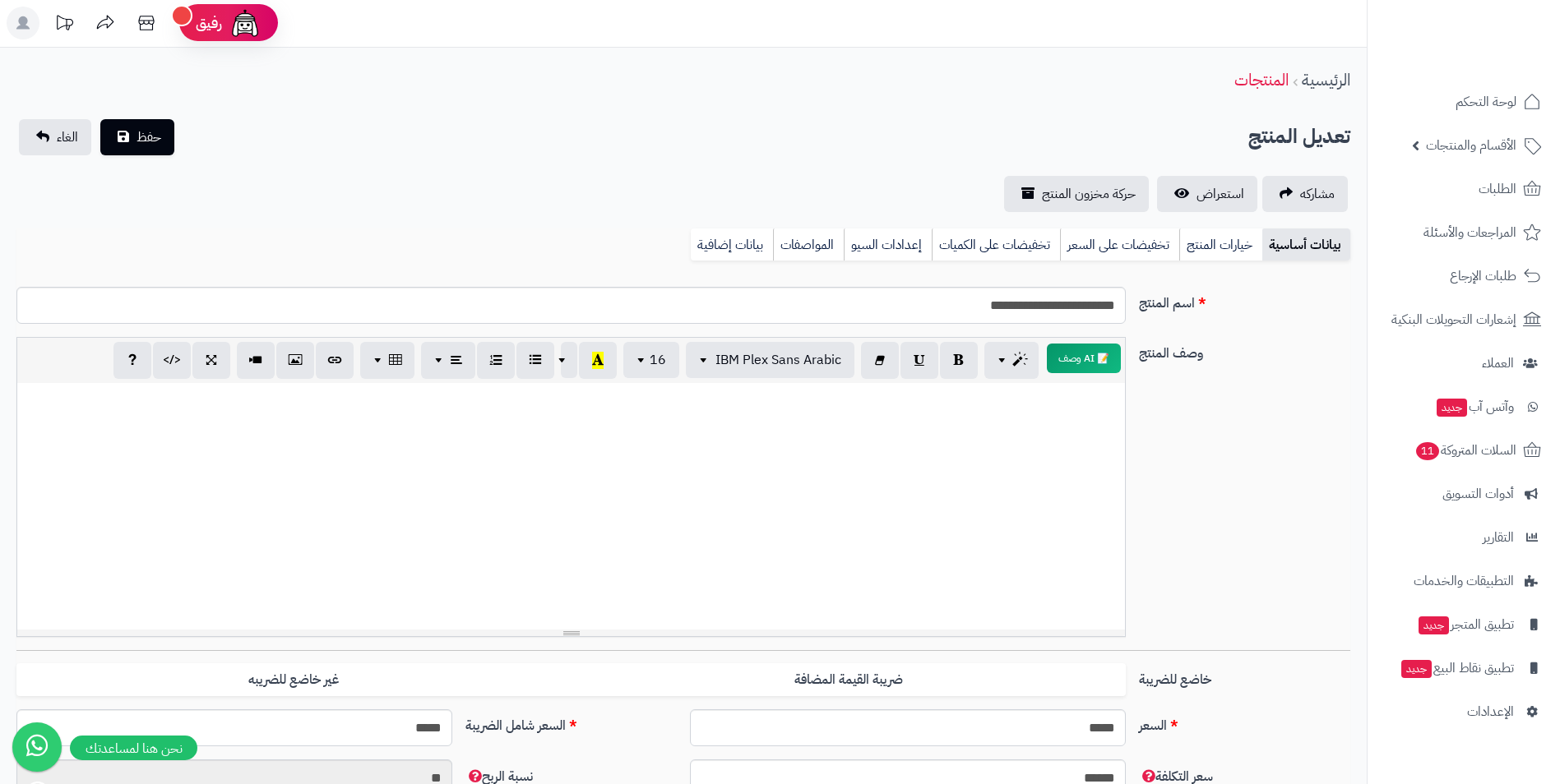
scroll to position [0, 0]
click at [163, 143] on button "حفظ" at bounding box center [137, 138] width 74 height 36
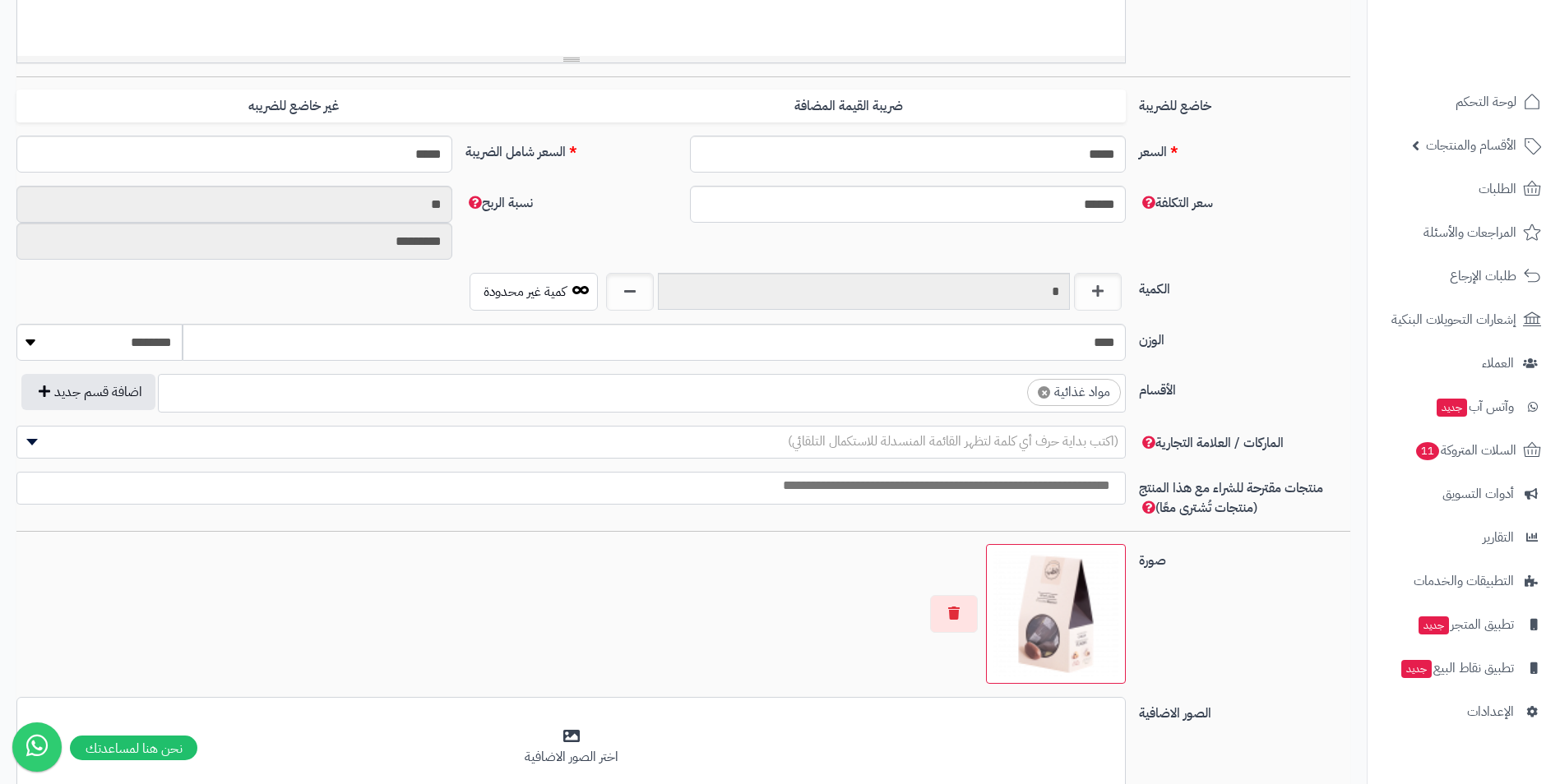
scroll to position [590, 0]
click at [931, 394] on ul "× مواد غذائية" at bounding box center [641, 390] width 966 height 31
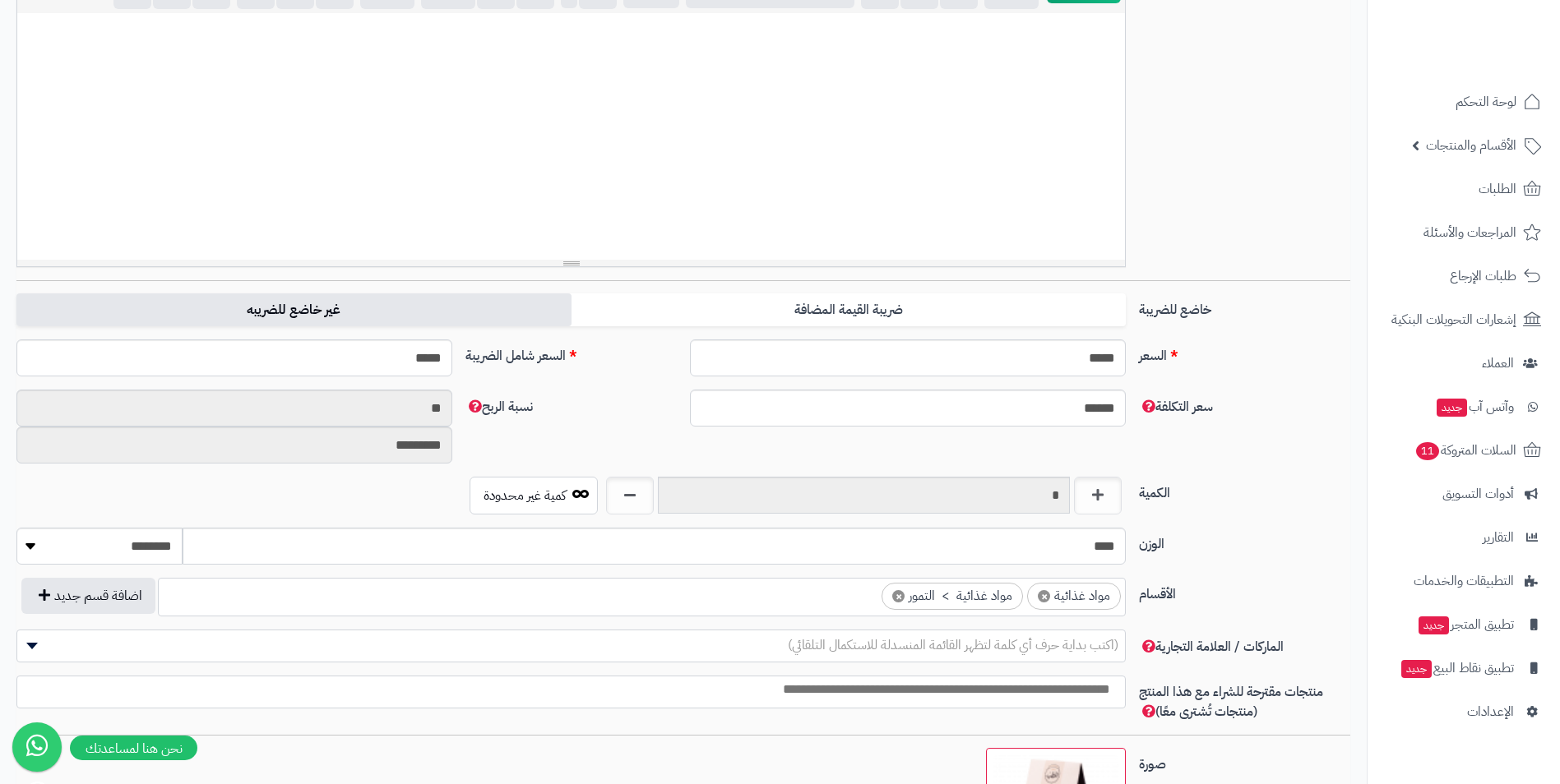
scroll to position [0, 0]
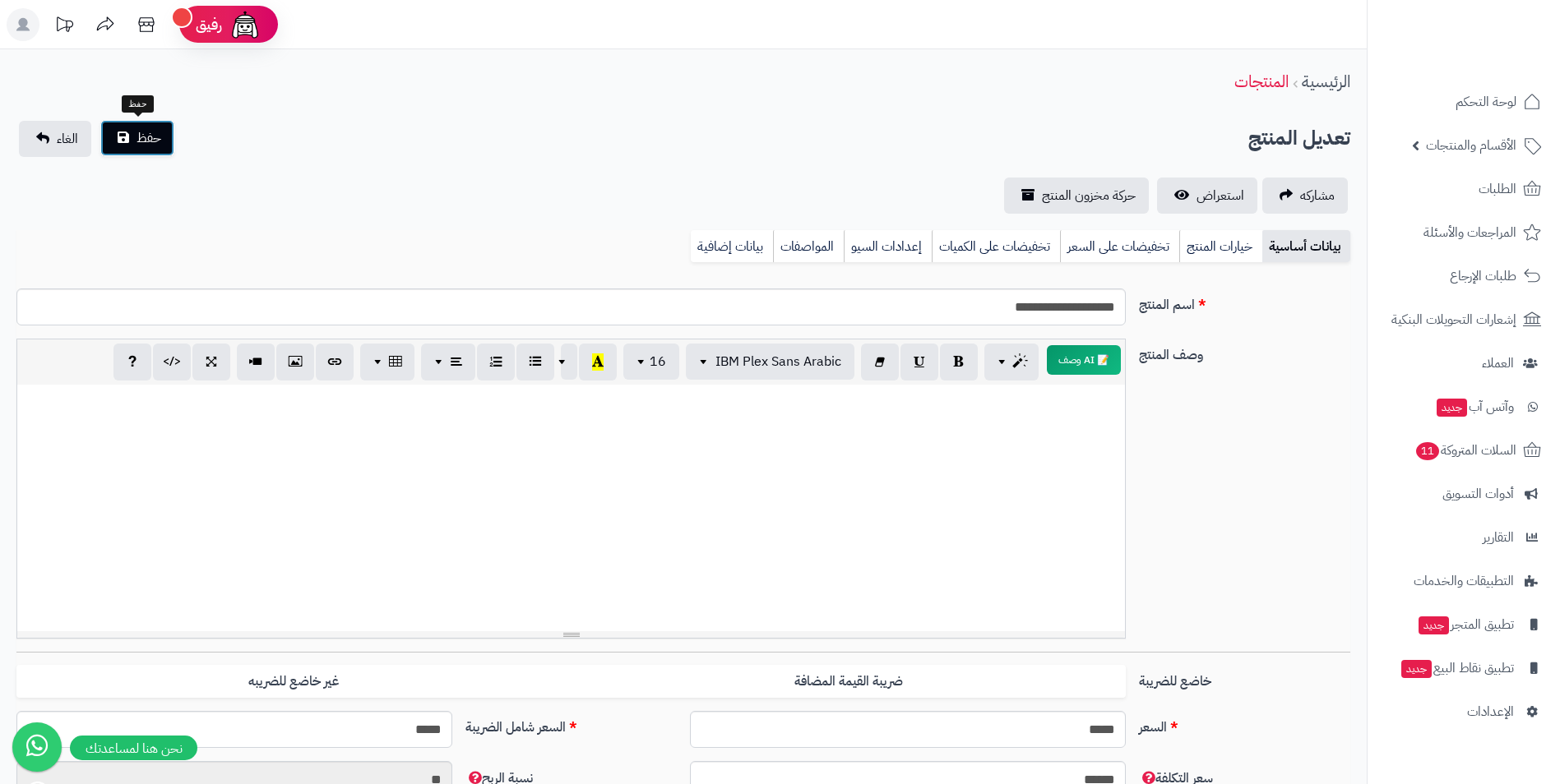
click at [120, 131] on button "حفظ" at bounding box center [137, 138] width 74 height 36
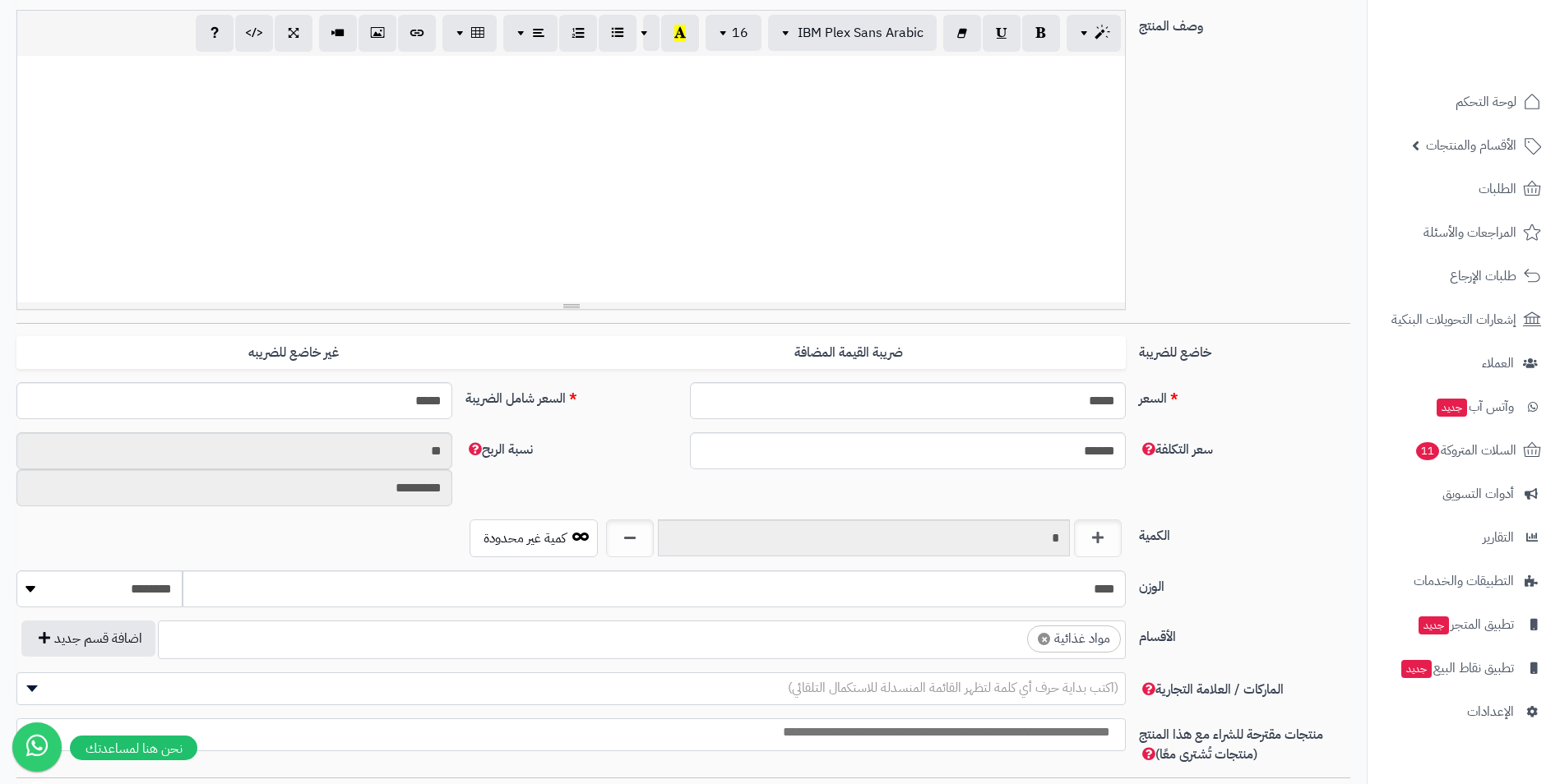
scroll to position [494, 0]
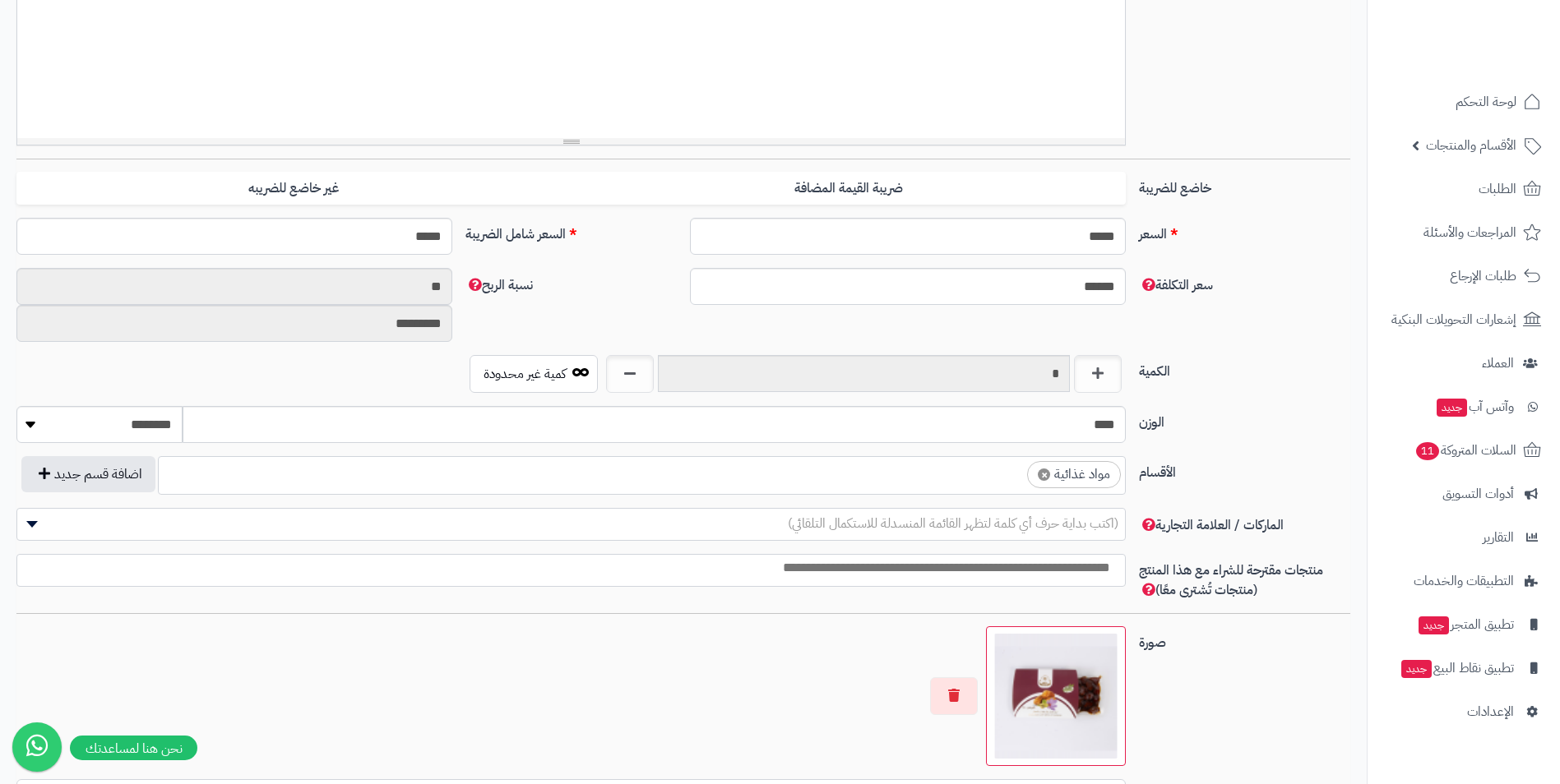
click at [983, 467] on ul "× مواد غذائية" at bounding box center [641, 472] width 966 height 31
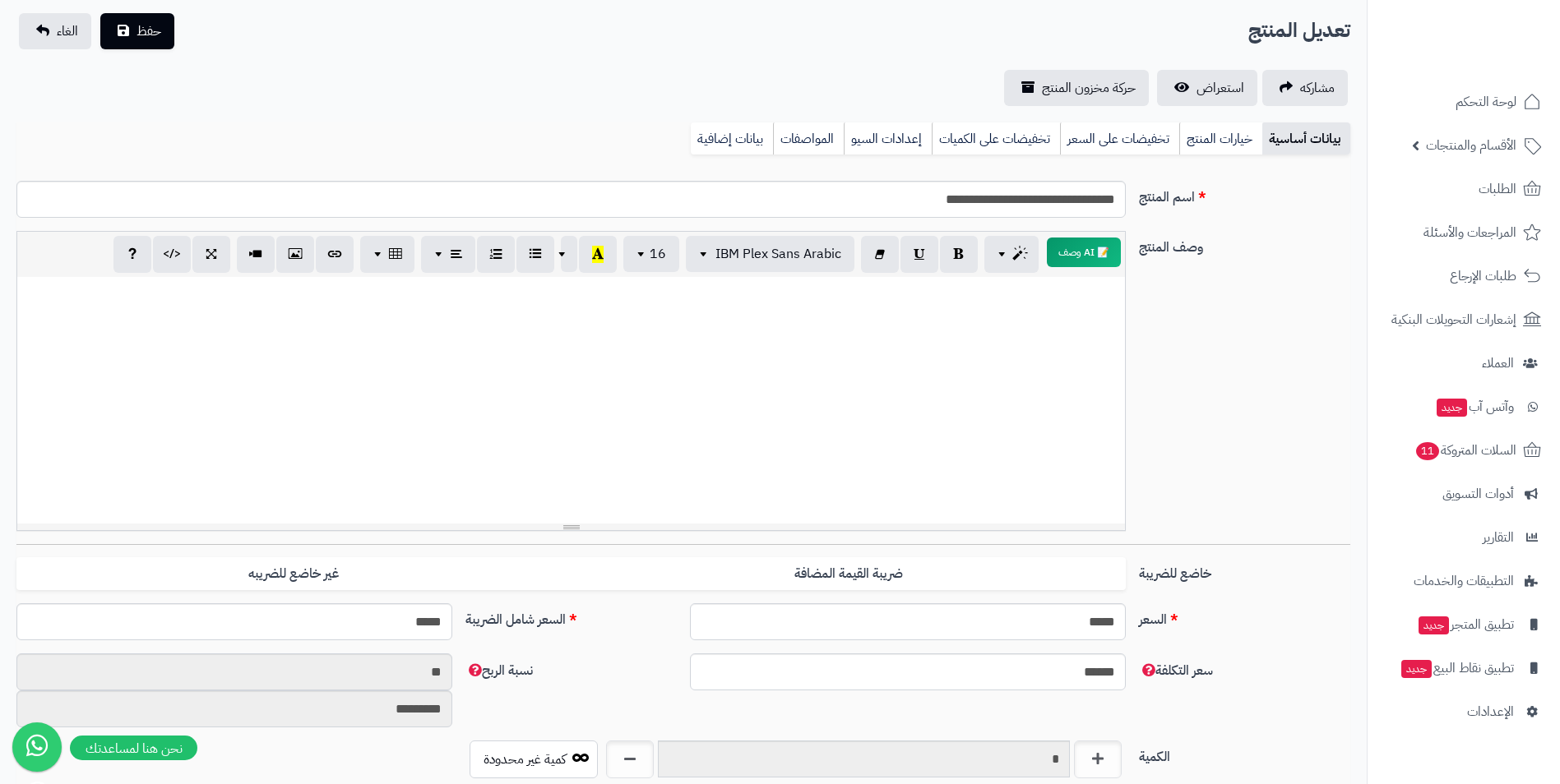
scroll to position [82, 0]
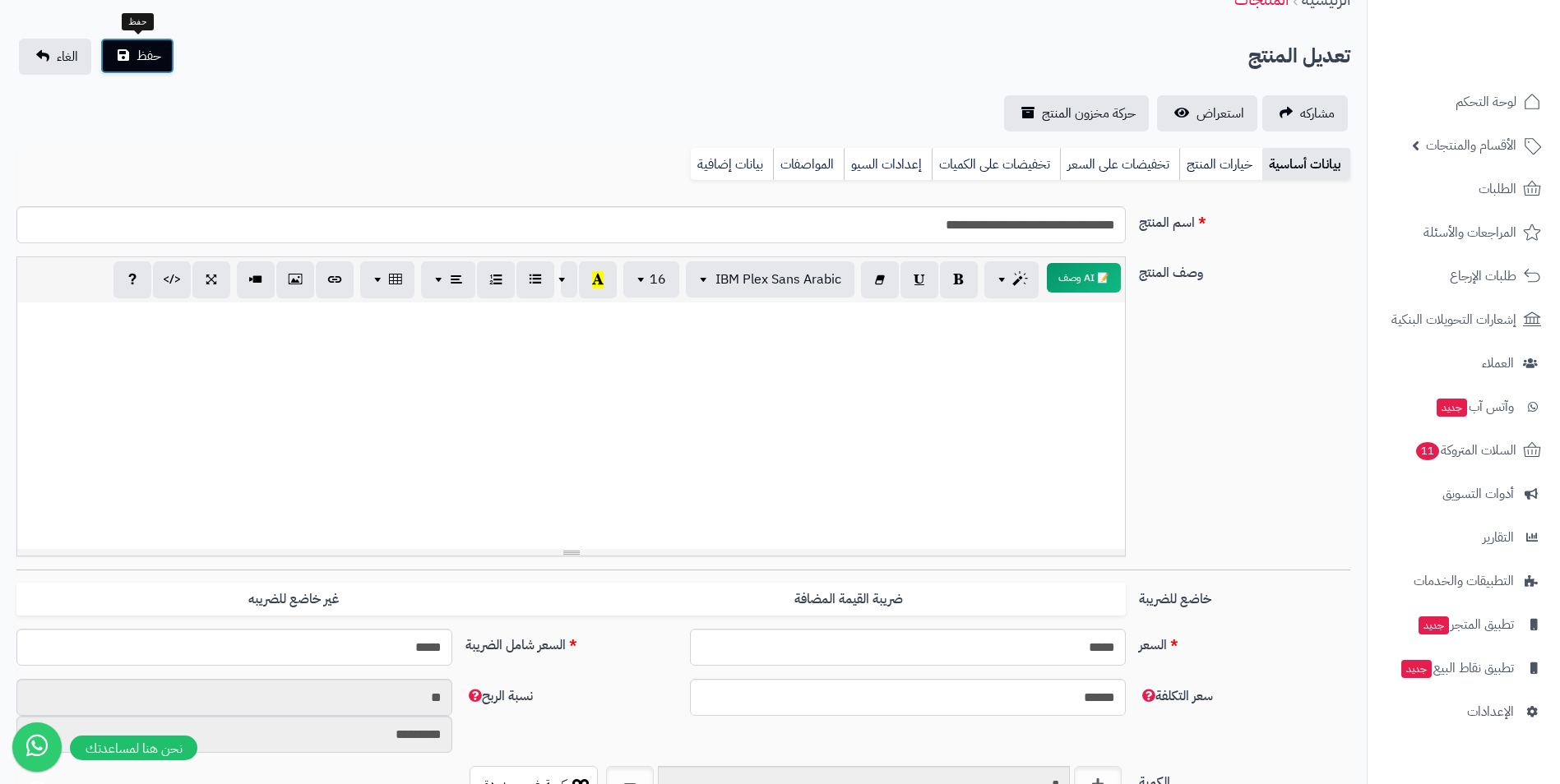
click at [152, 68] on button "حفظ" at bounding box center [137, 56] width 74 height 36
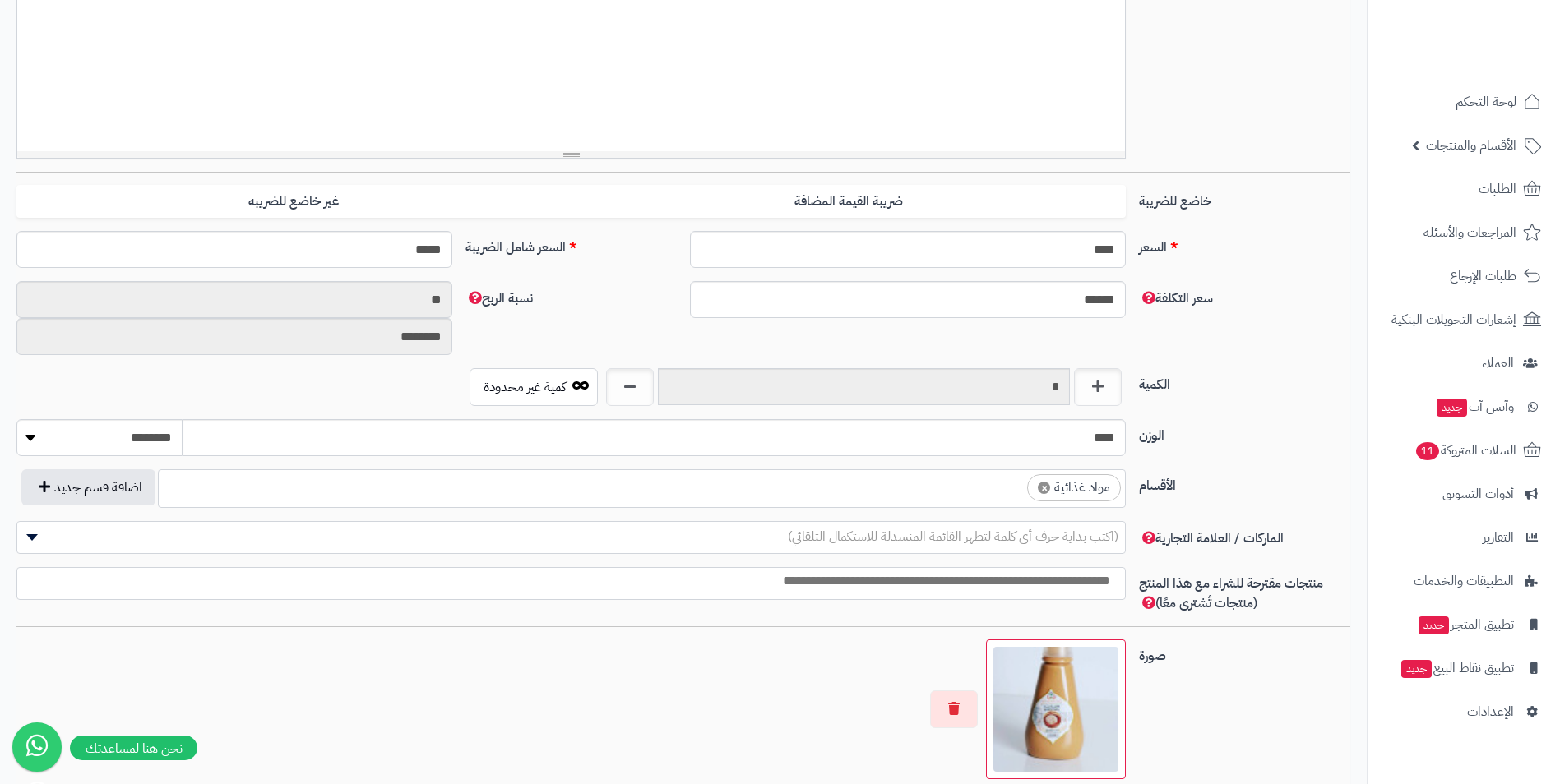
scroll to position [576, 0]
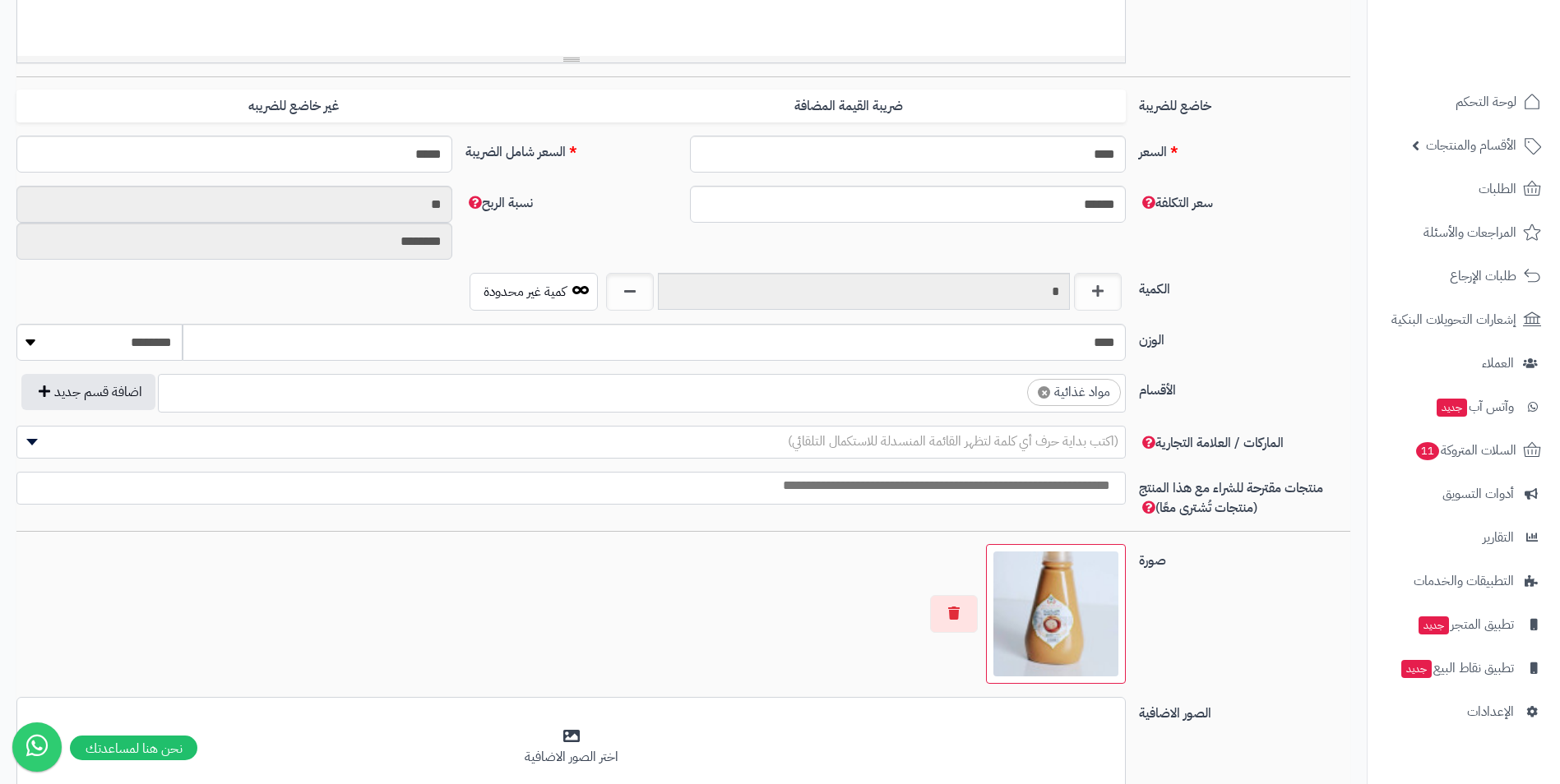
click at [1010, 402] on ul "× مواد غذائية" at bounding box center [641, 390] width 966 height 31
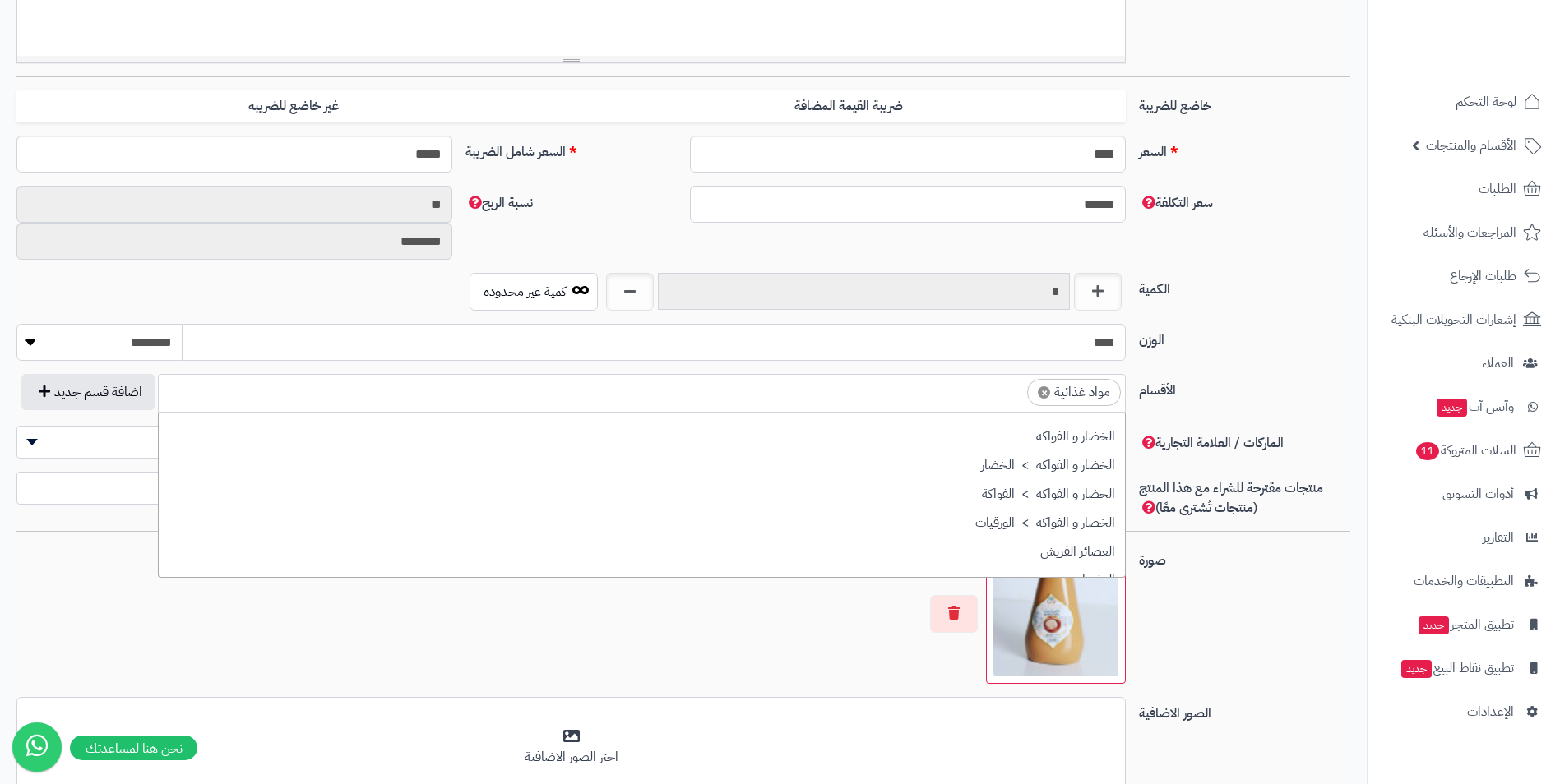
drag, startPoint x: 1013, startPoint y: 410, endPoint x: 1025, endPoint y: 400, distance: 15.6
click at [1025, 400] on ul "× مواد غذائية" at bounding box center [641, 390] width 966 height 31
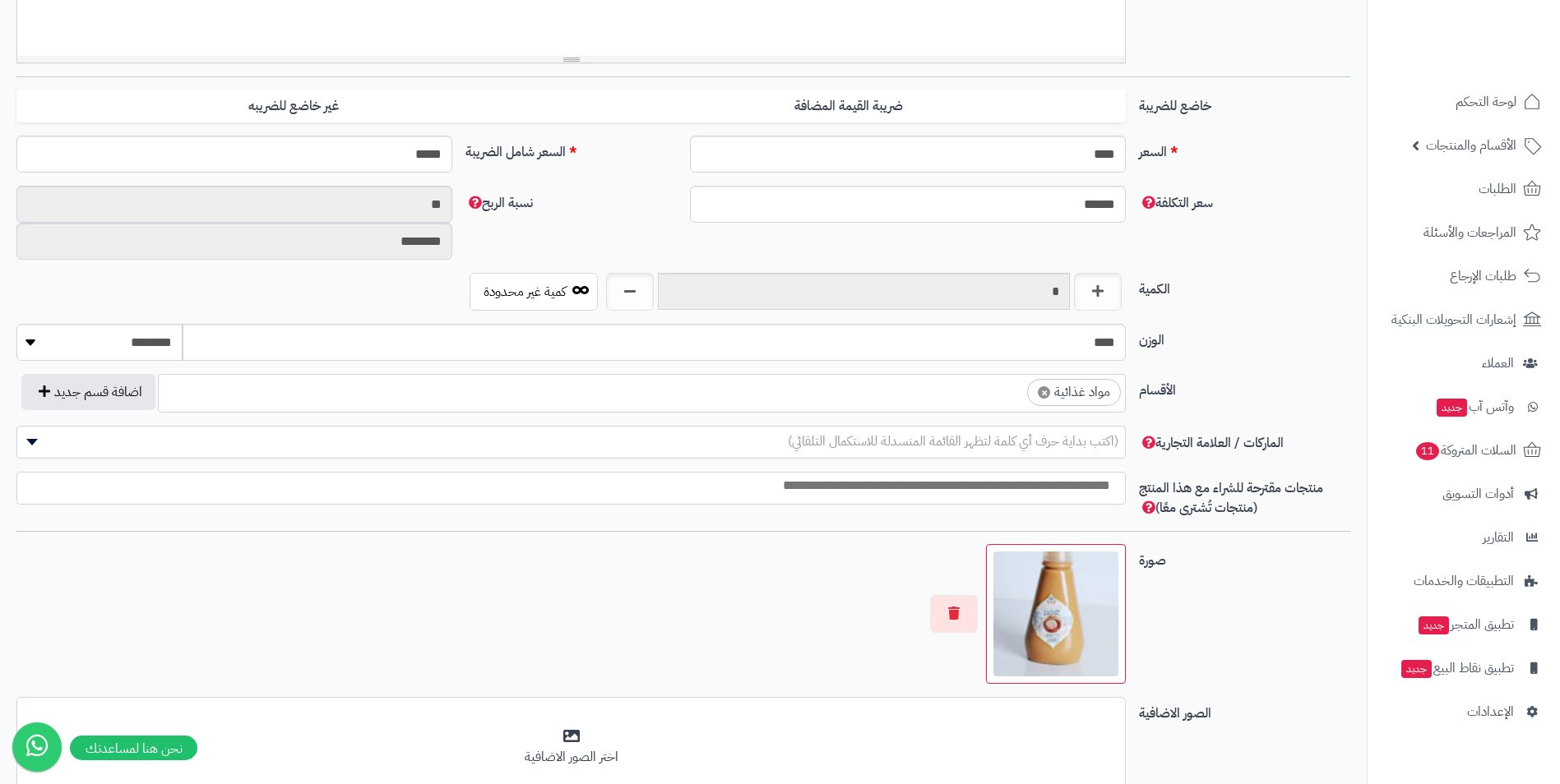
click at [1025, 400] on ul "× مواد غذائية" at bounding box center [641, 390] width 966 height 31
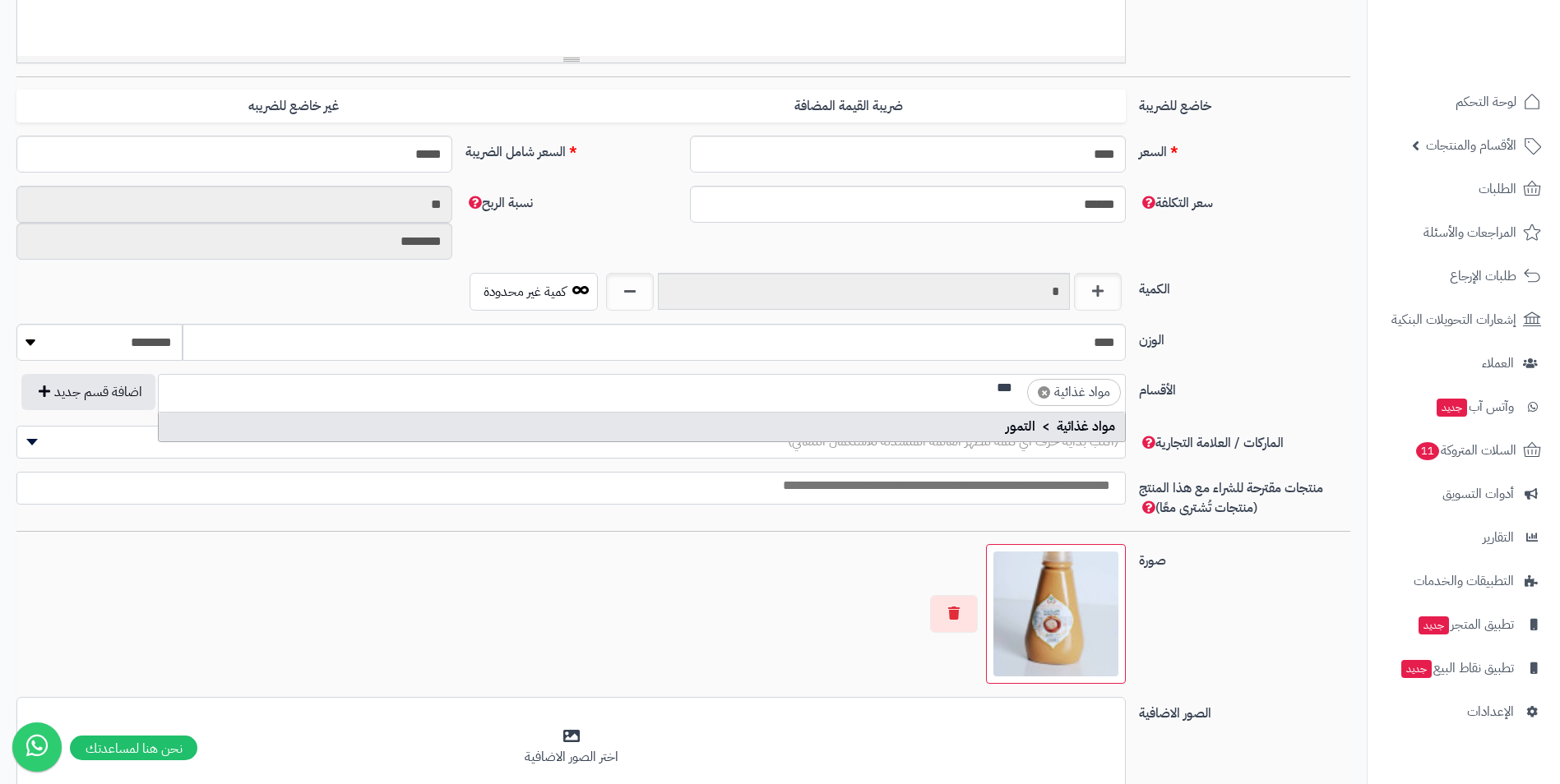
scroll to position [0, 0]
type input "***"
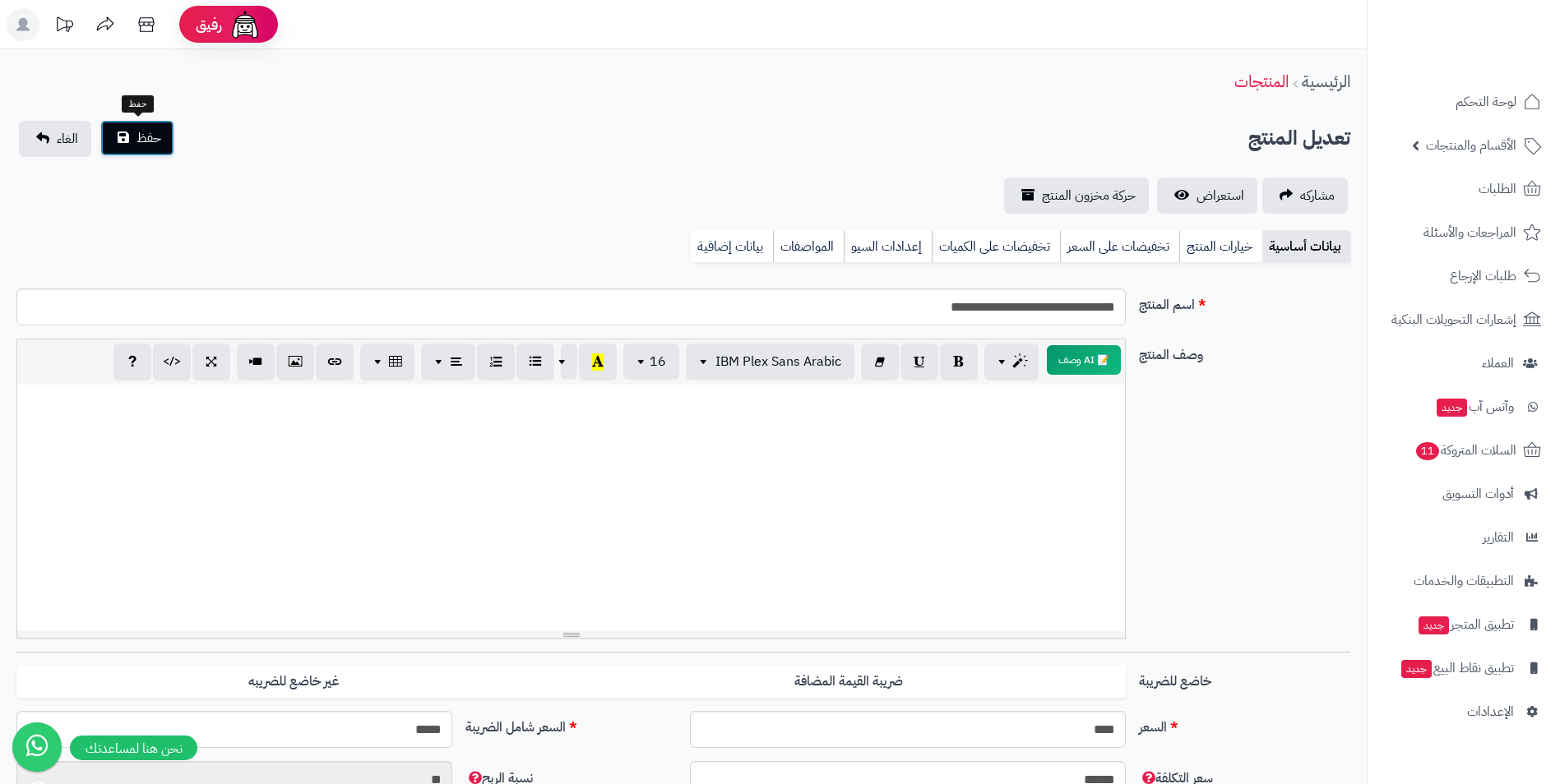
click at [137, 141] on span "حفظ" at bounding box center [149, 138] width 25 height 20
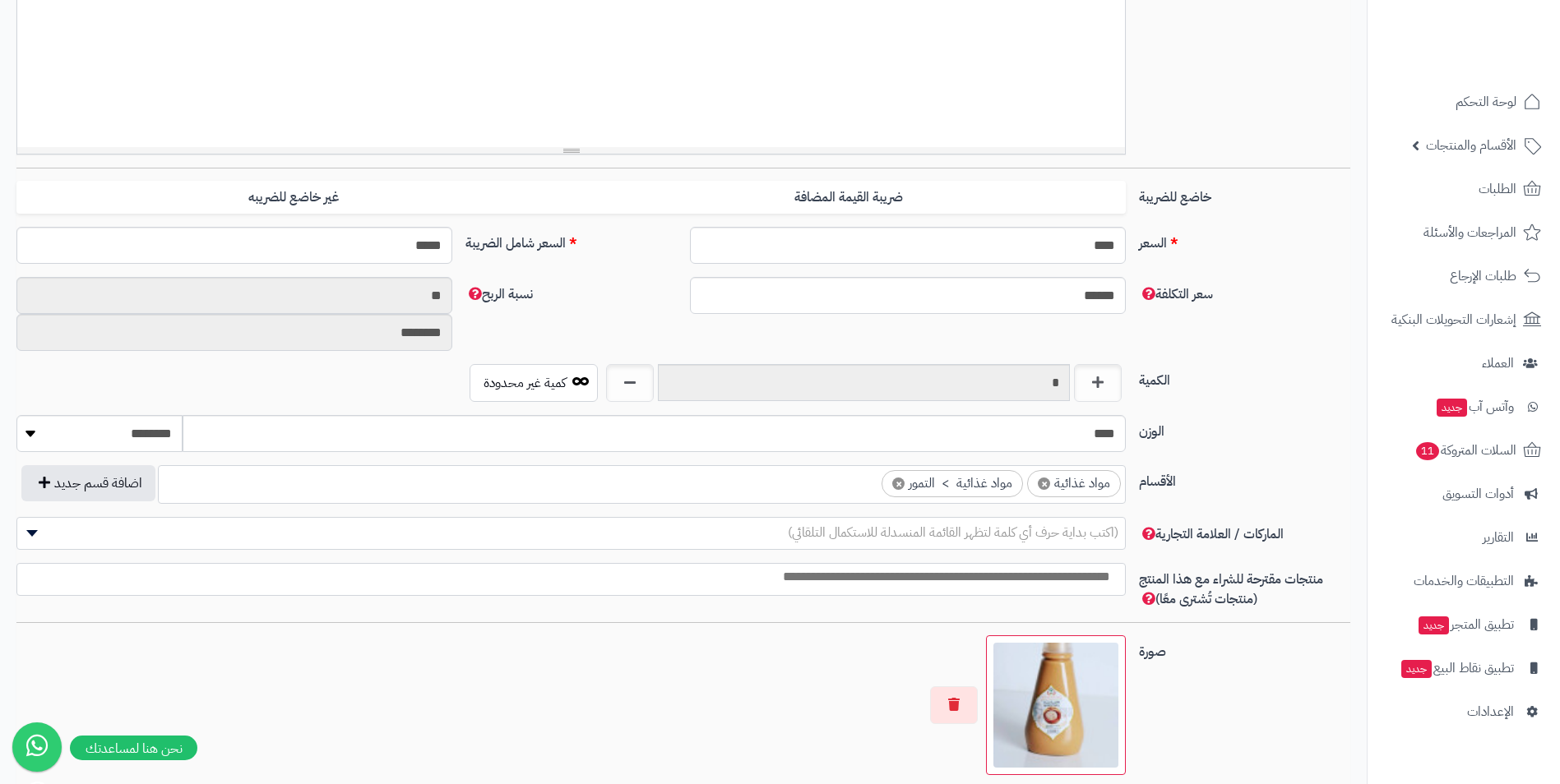
scroll to position [494, 0]
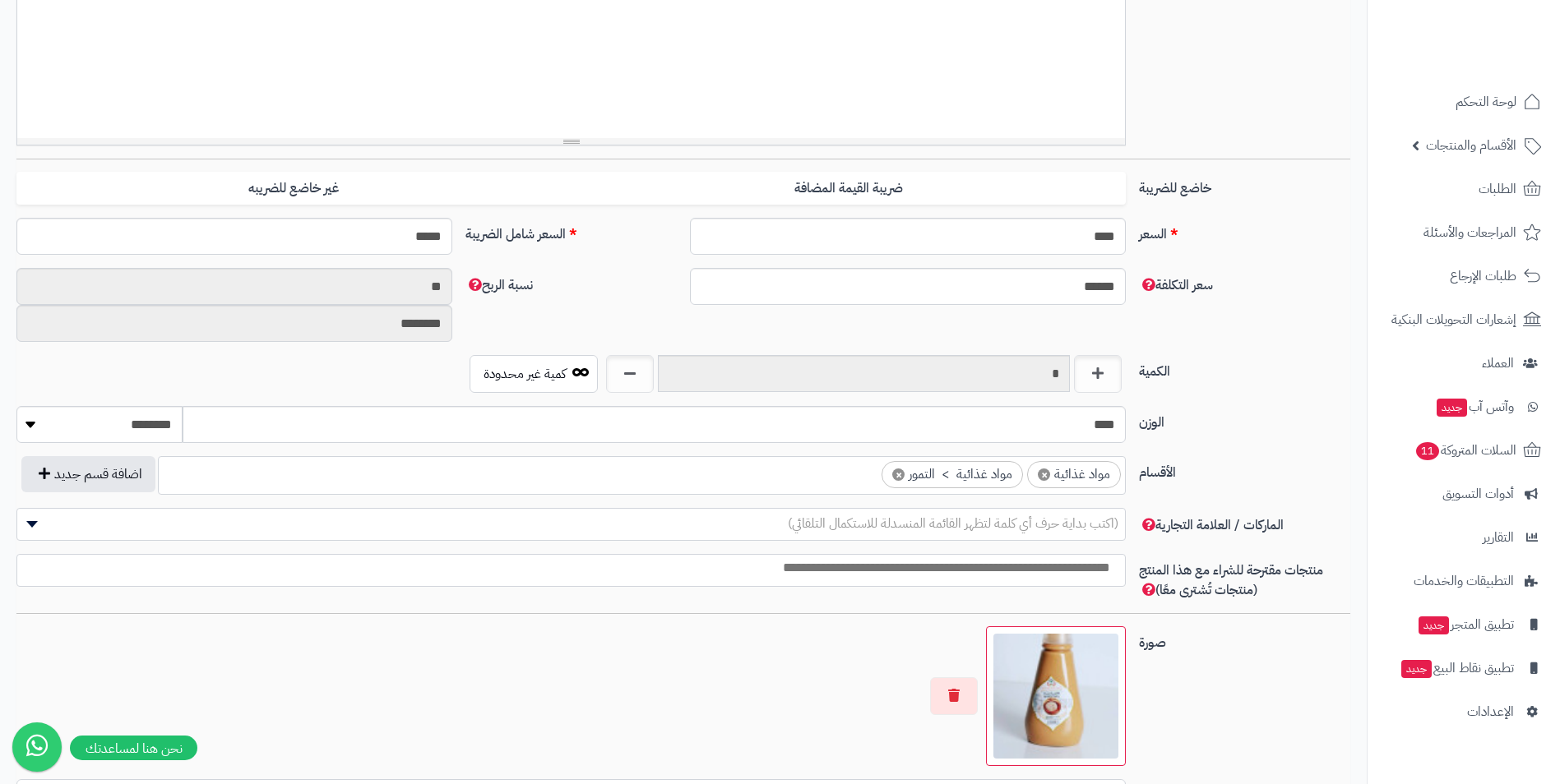
click at [901, 471] on span "×" at bounding box center [898, 474] width 12 height 12
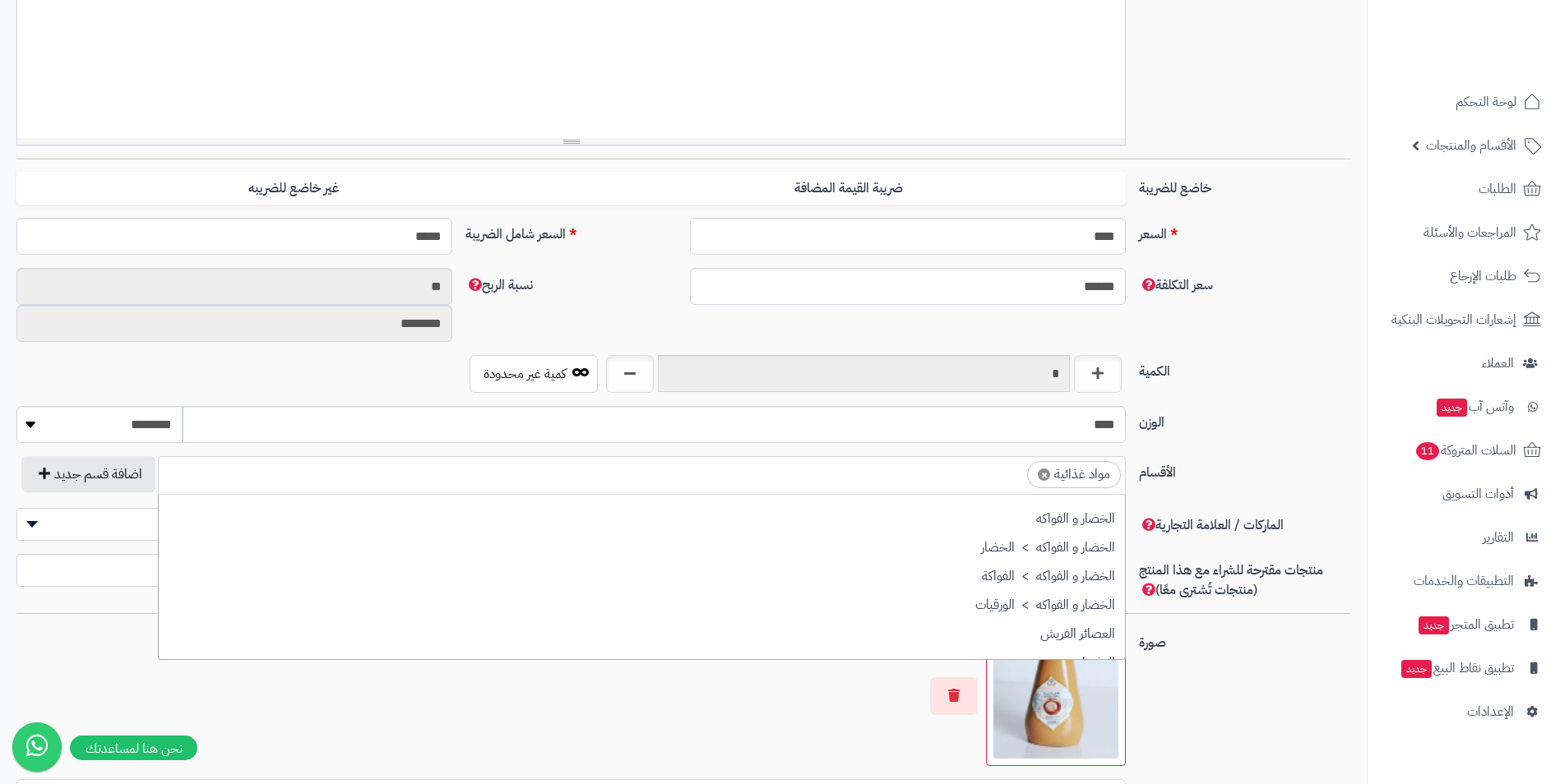
click at [902, 471] on ul "× مواد غذائية" at bounding box center [641, 472] width 966 height 31
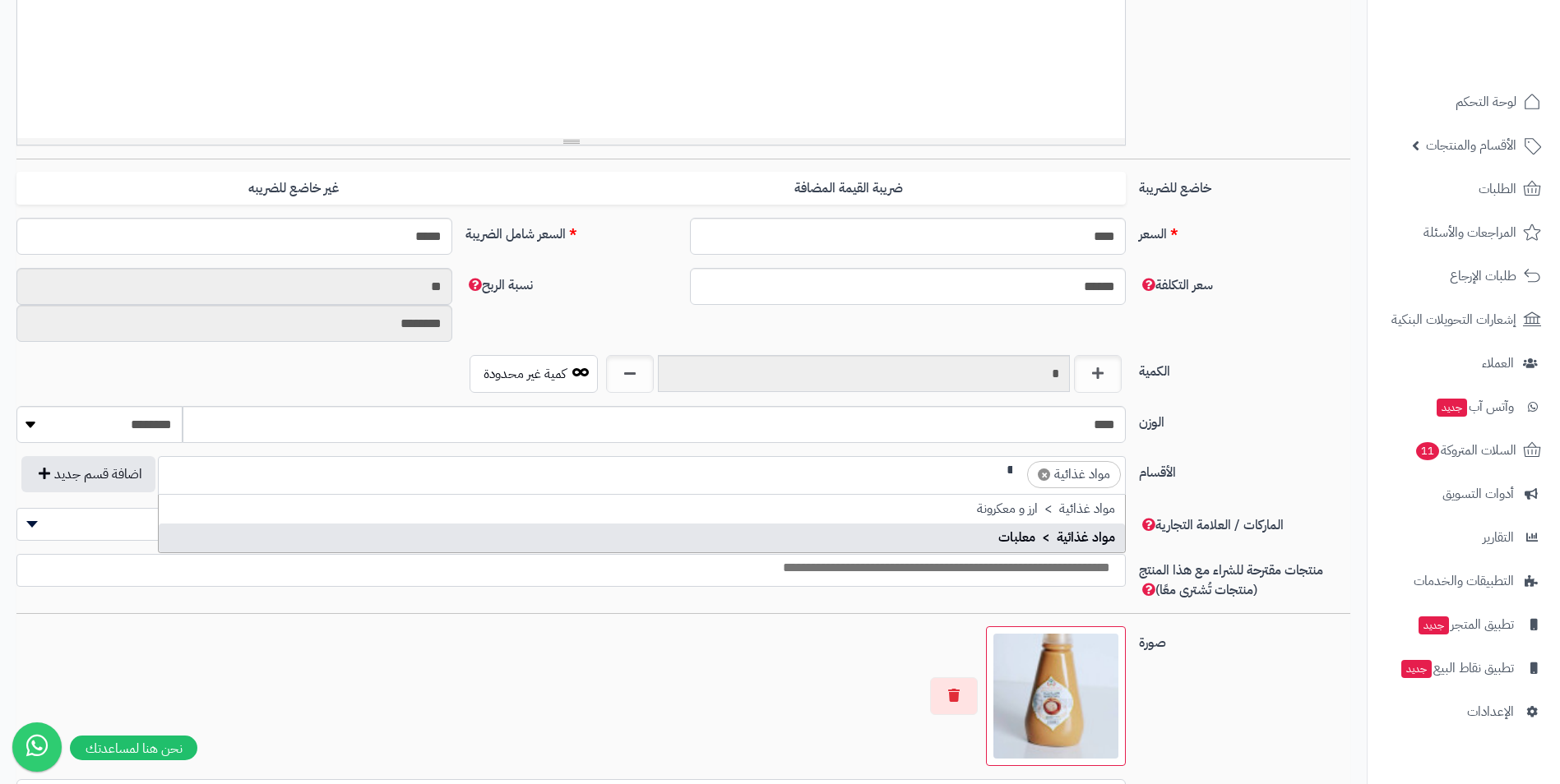
type input "**"
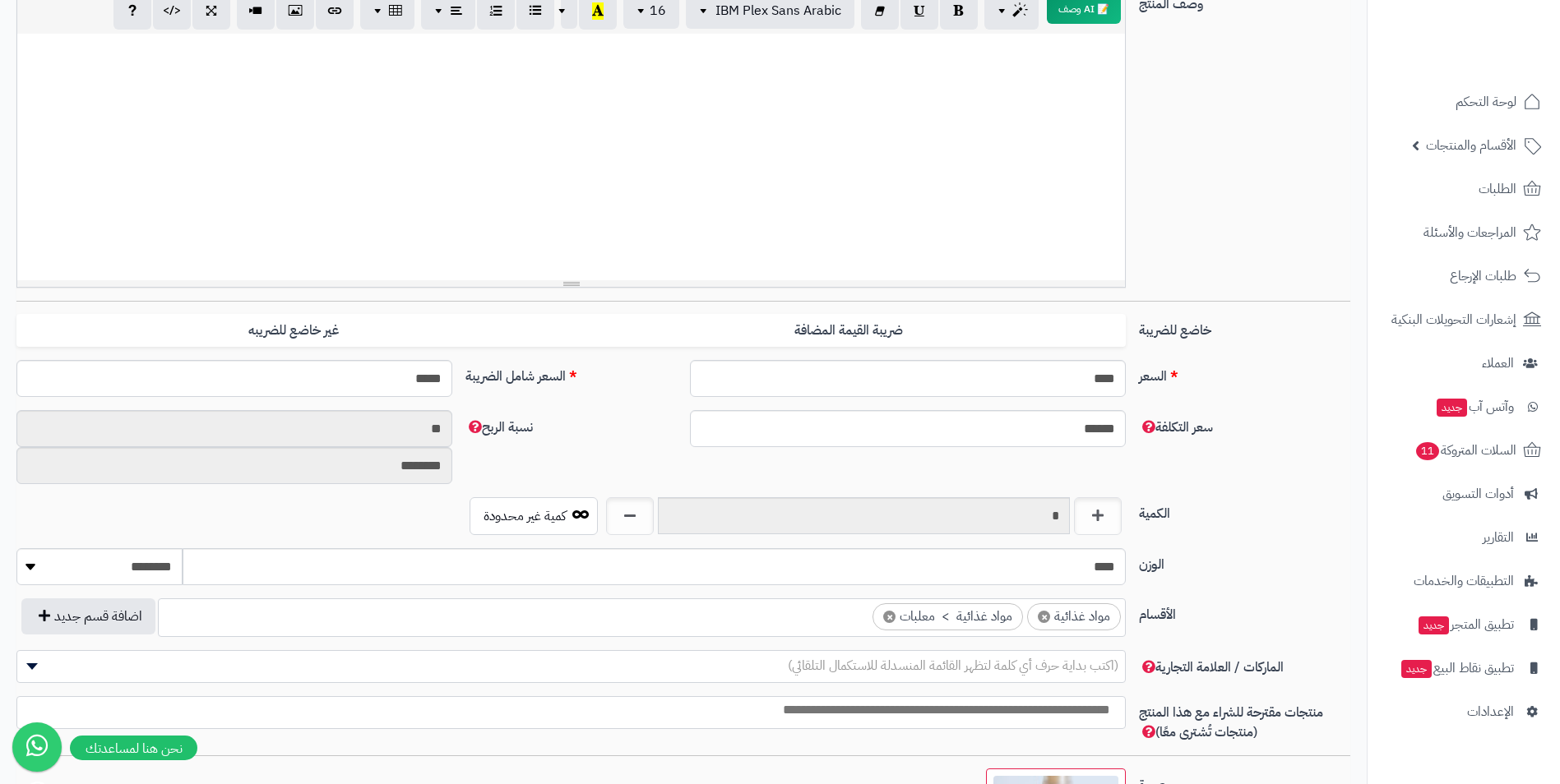
scroll to position [0, 0]
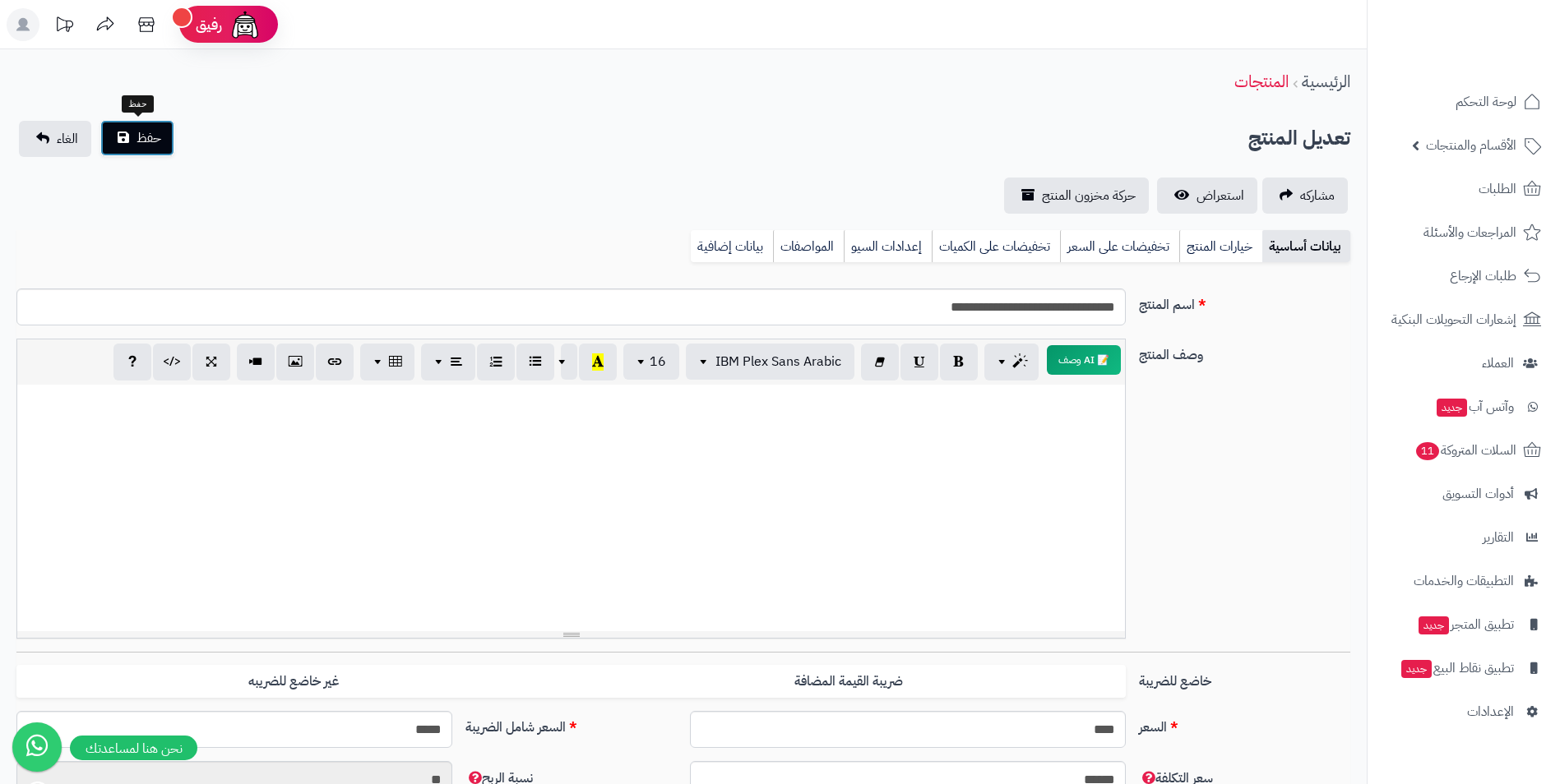
click at [166, 153] on button "حفظ" at bounding box center [137, 138] width 74 height 36
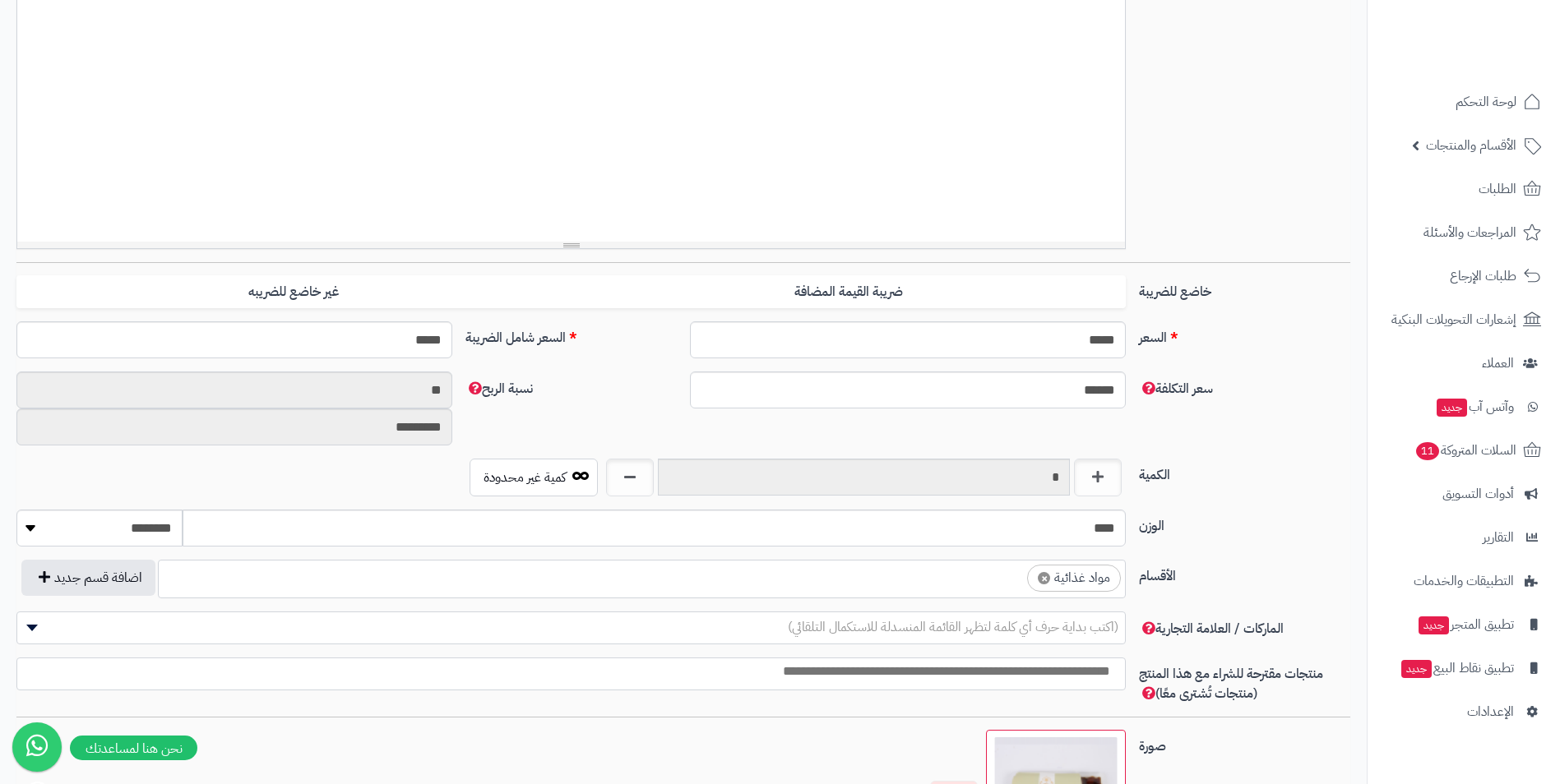
scroll to position [411, 0]
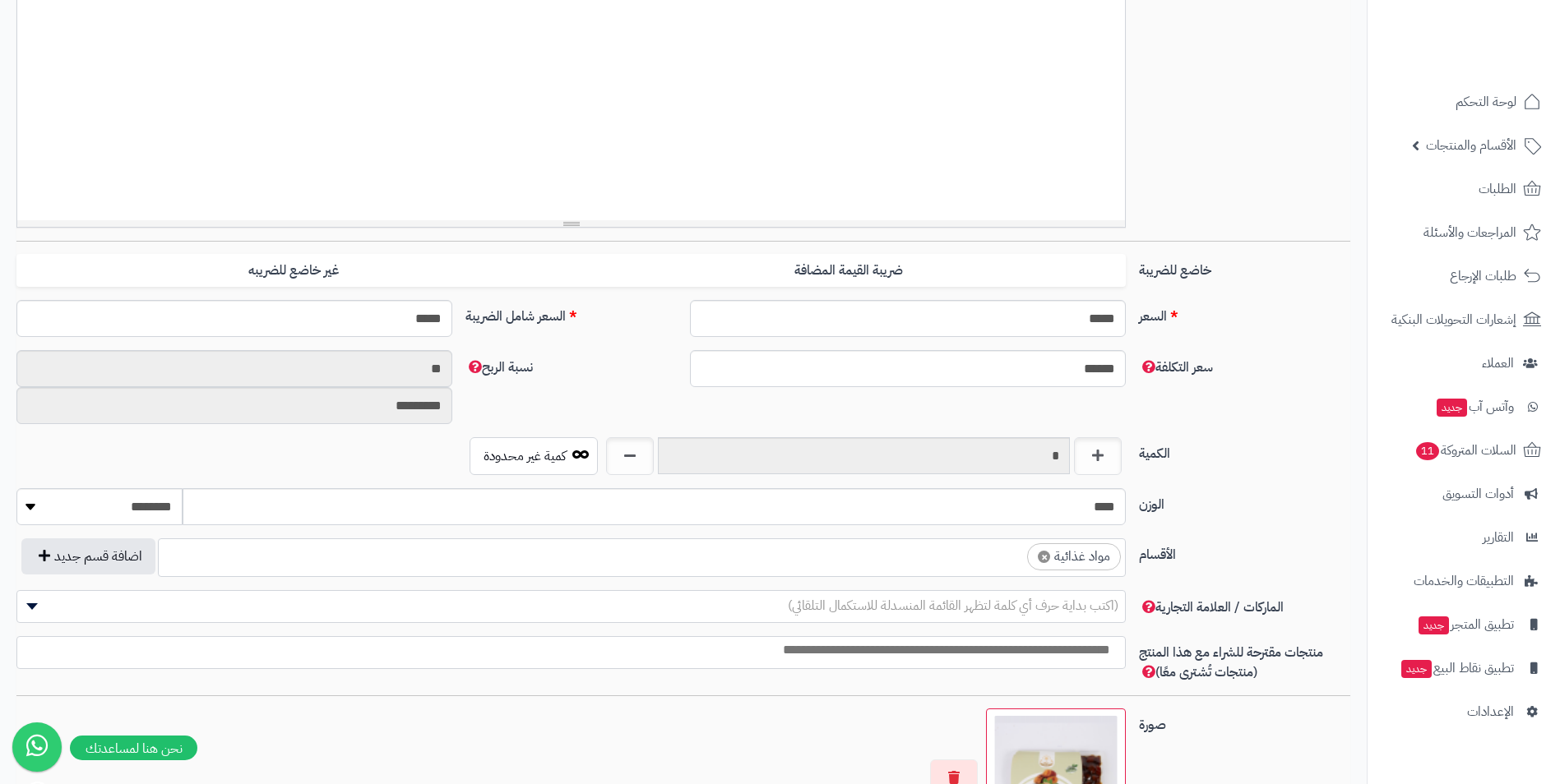
click at [928, 564] on ul "× مواد غذائية" at bounding box center [641, 554] width 966 height 31
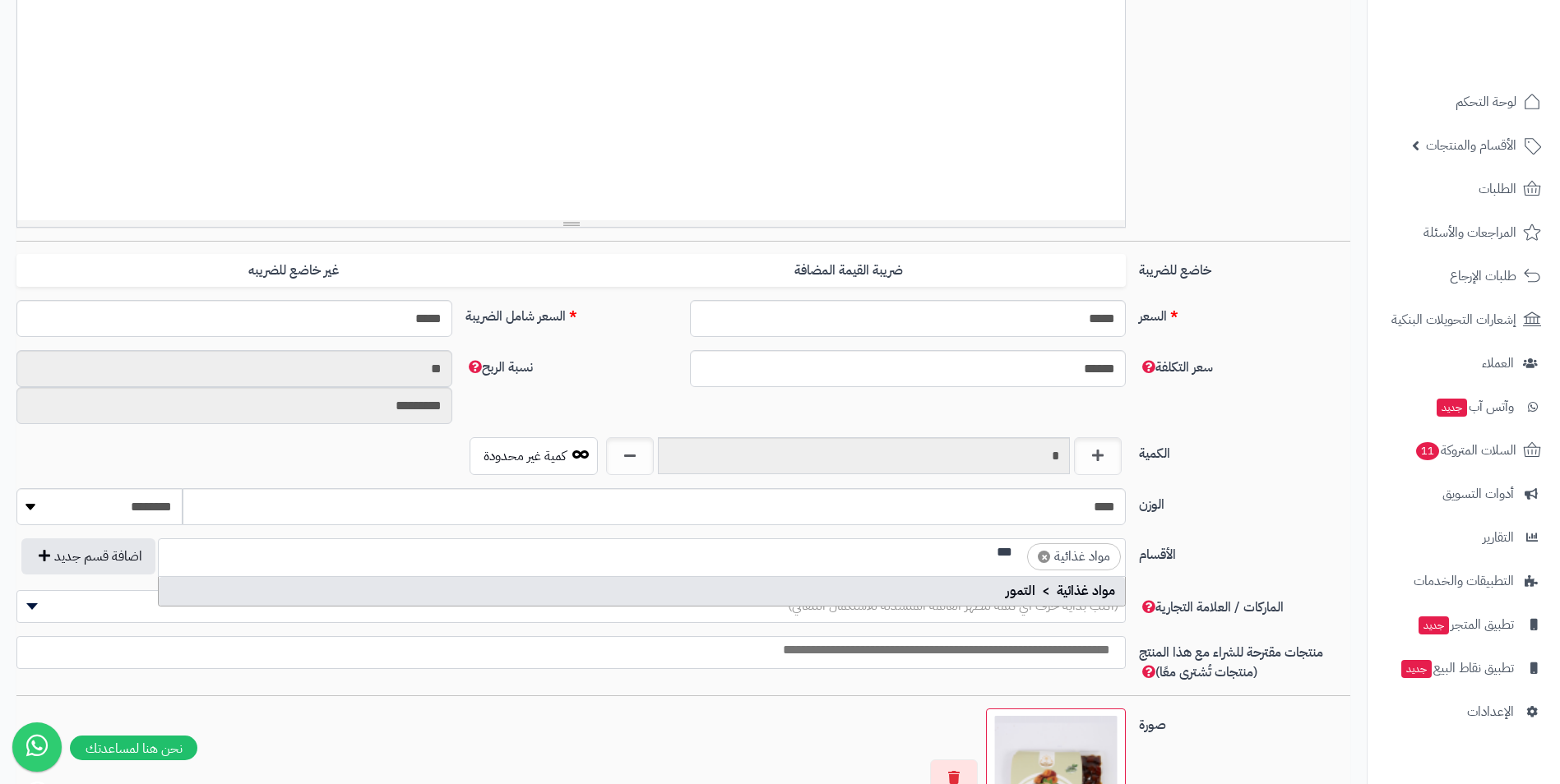
scroll to position [0, -3]
type input "***"
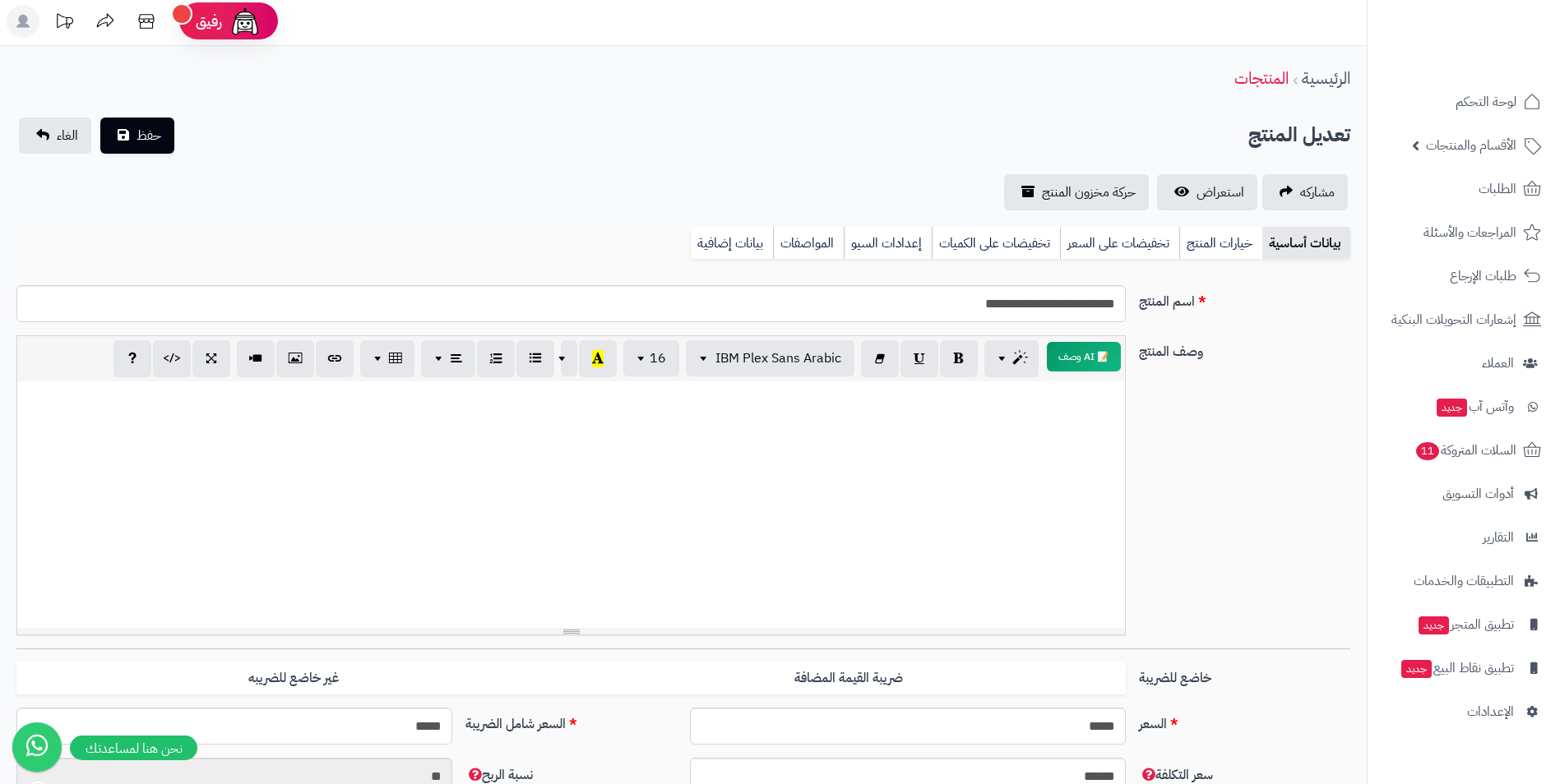
scroll to position [0, 0]
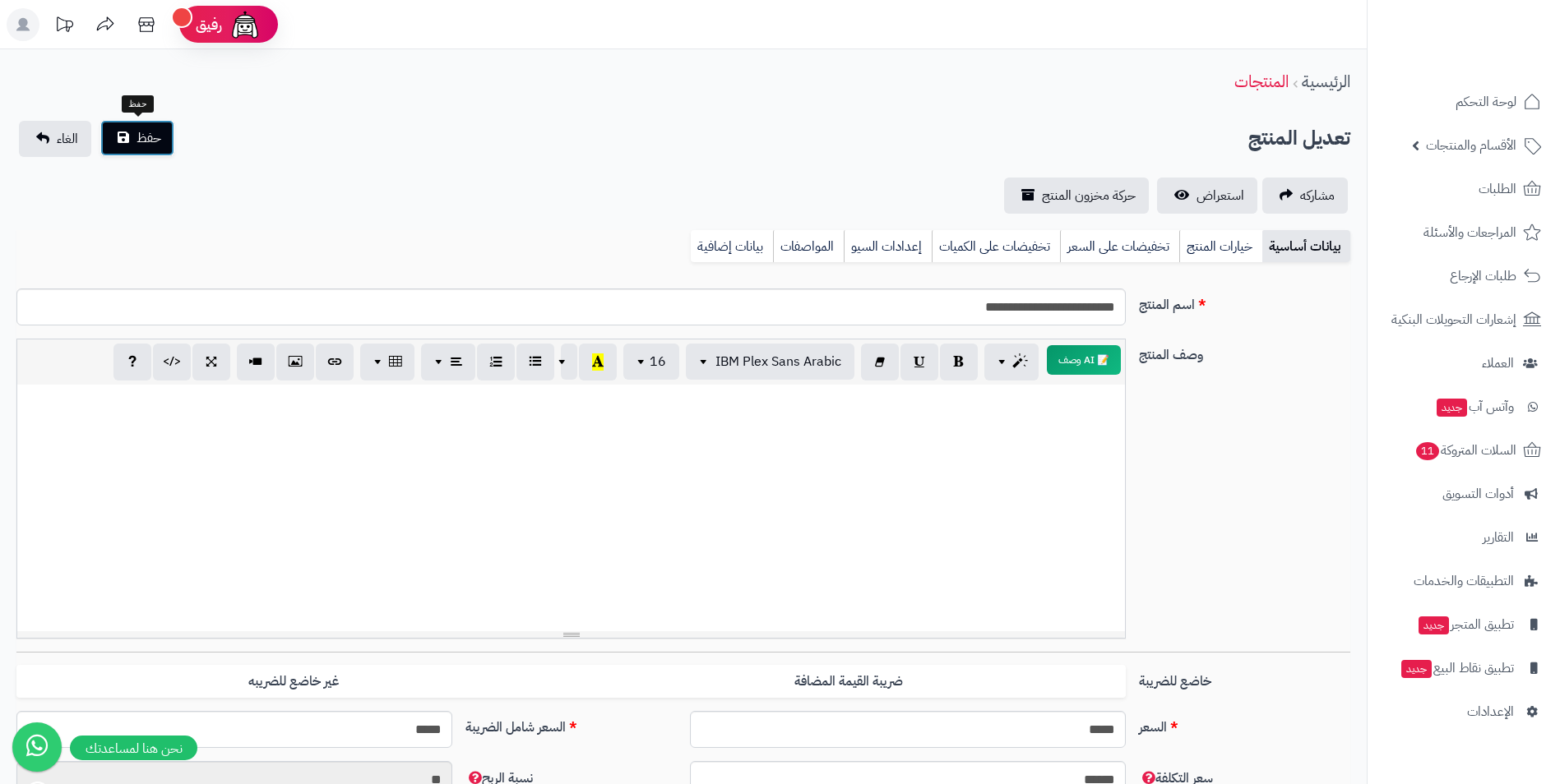
click at [112, 133] on button "حفظ" at bounding box center [137, 138] width 74 height 36
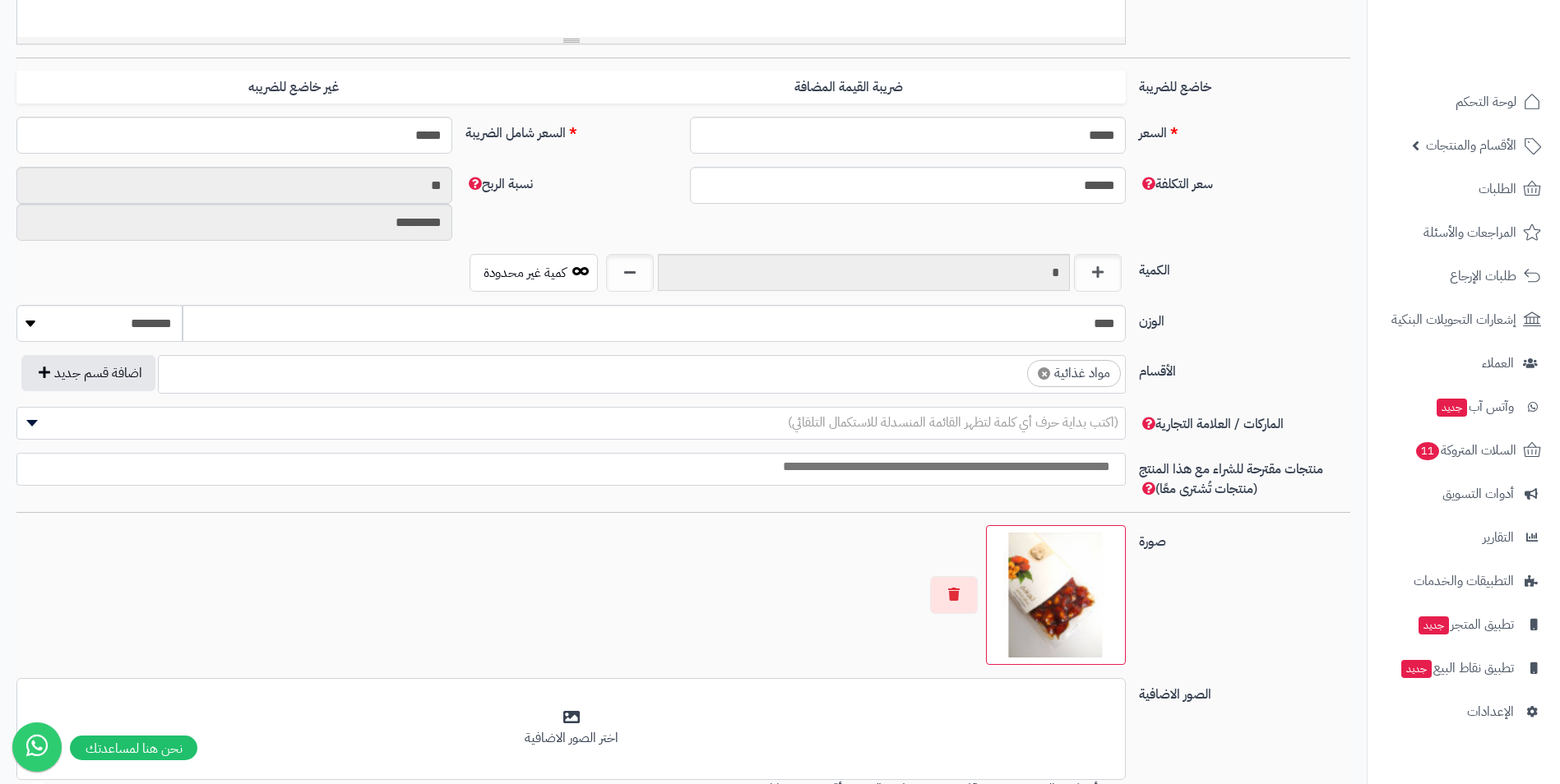
scroll to position [576, 0]
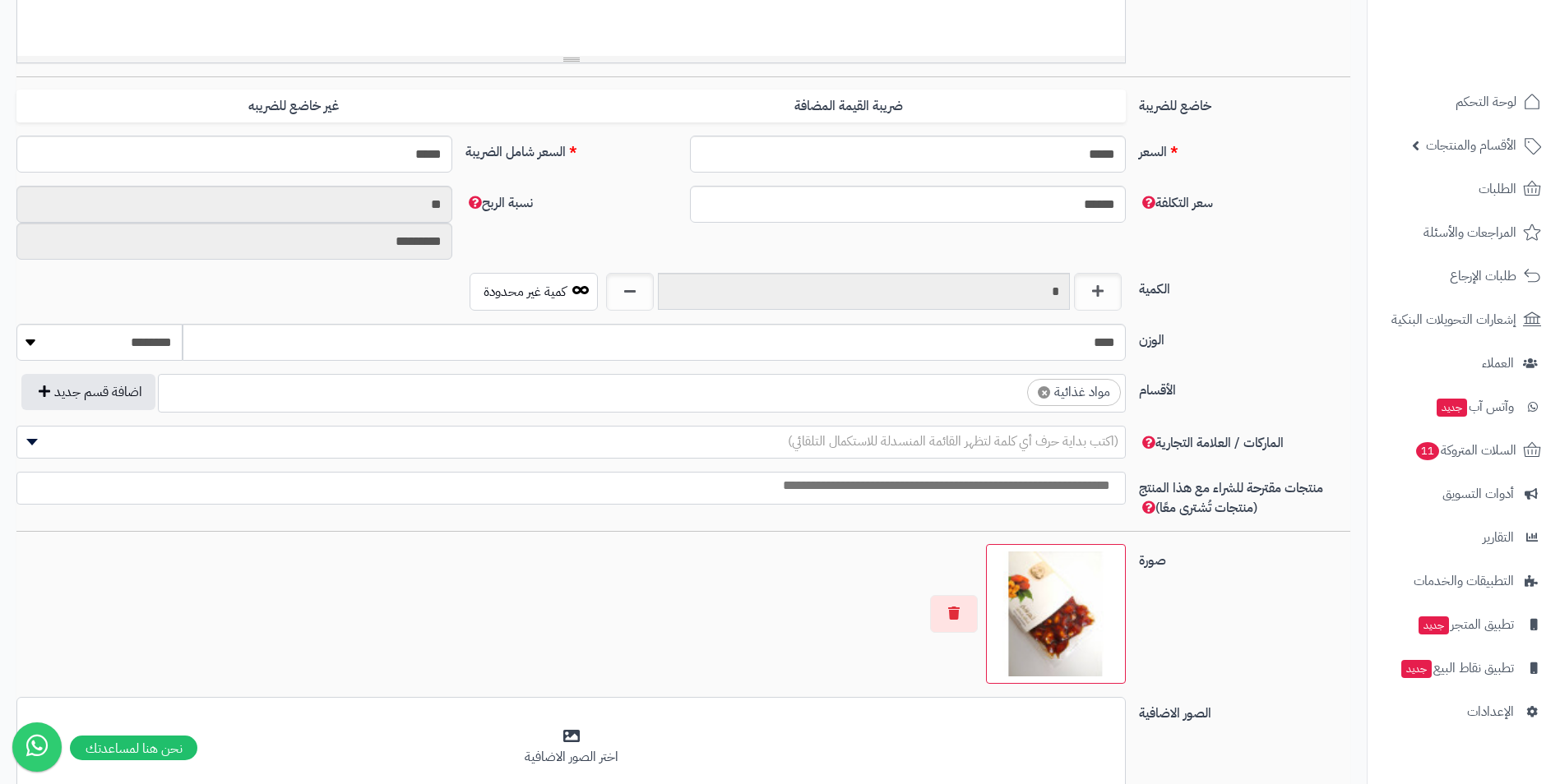
click at [1005, 394] on input "search" at bounding box center [1012, 388] width 22 height 19
type input "*"
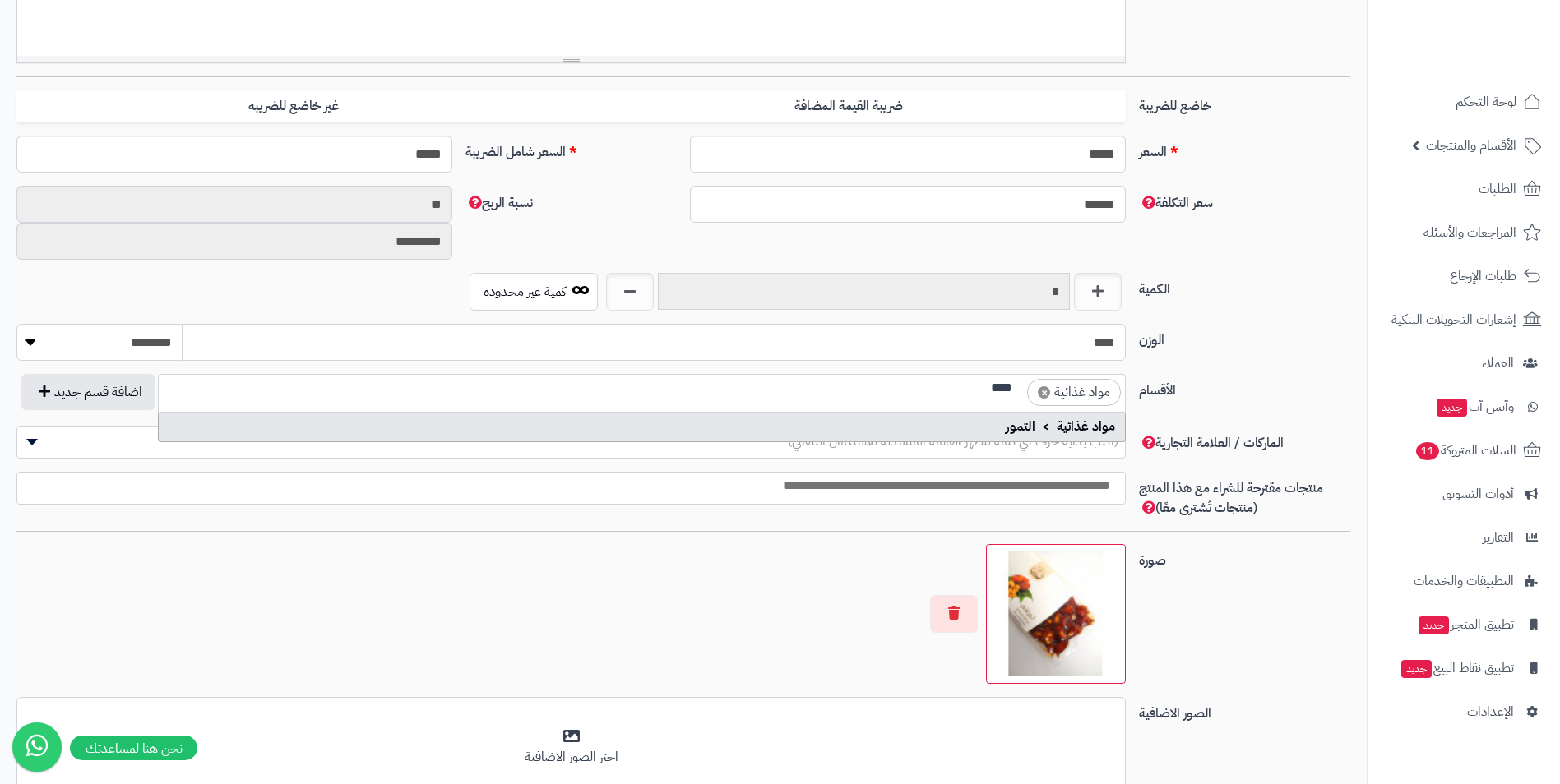
drag, startPoint x: 986, startPoint y: 388, endPoint x: 1015, endPoint y: 392, distance: 29.3
click at [1015, 392] on input "****" at bounding box center [998, 388] width 49 height 19
type input "****"
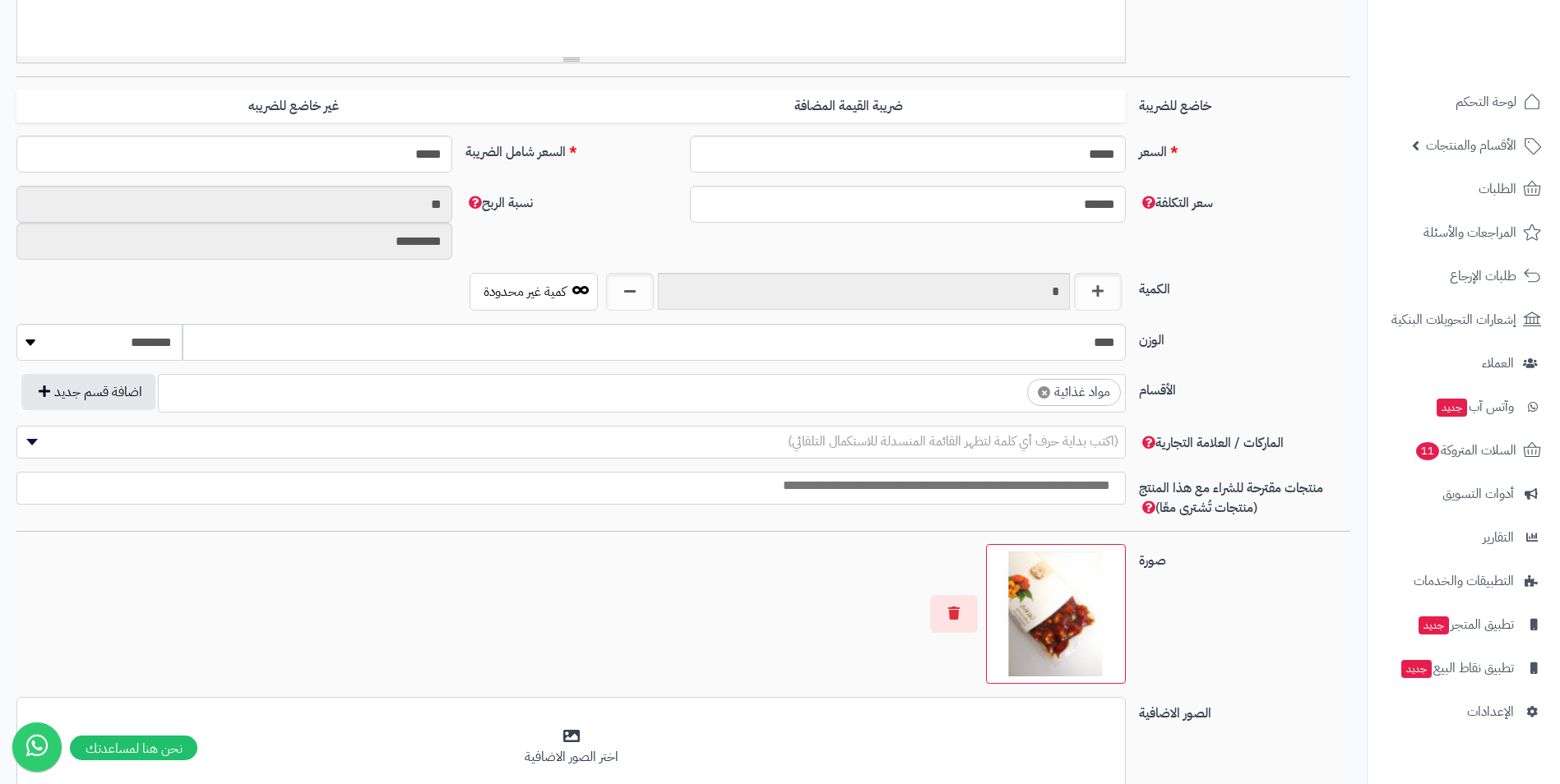
click at [985, 392] on input "search" at bounding box center [998, 388] width 49 height 19
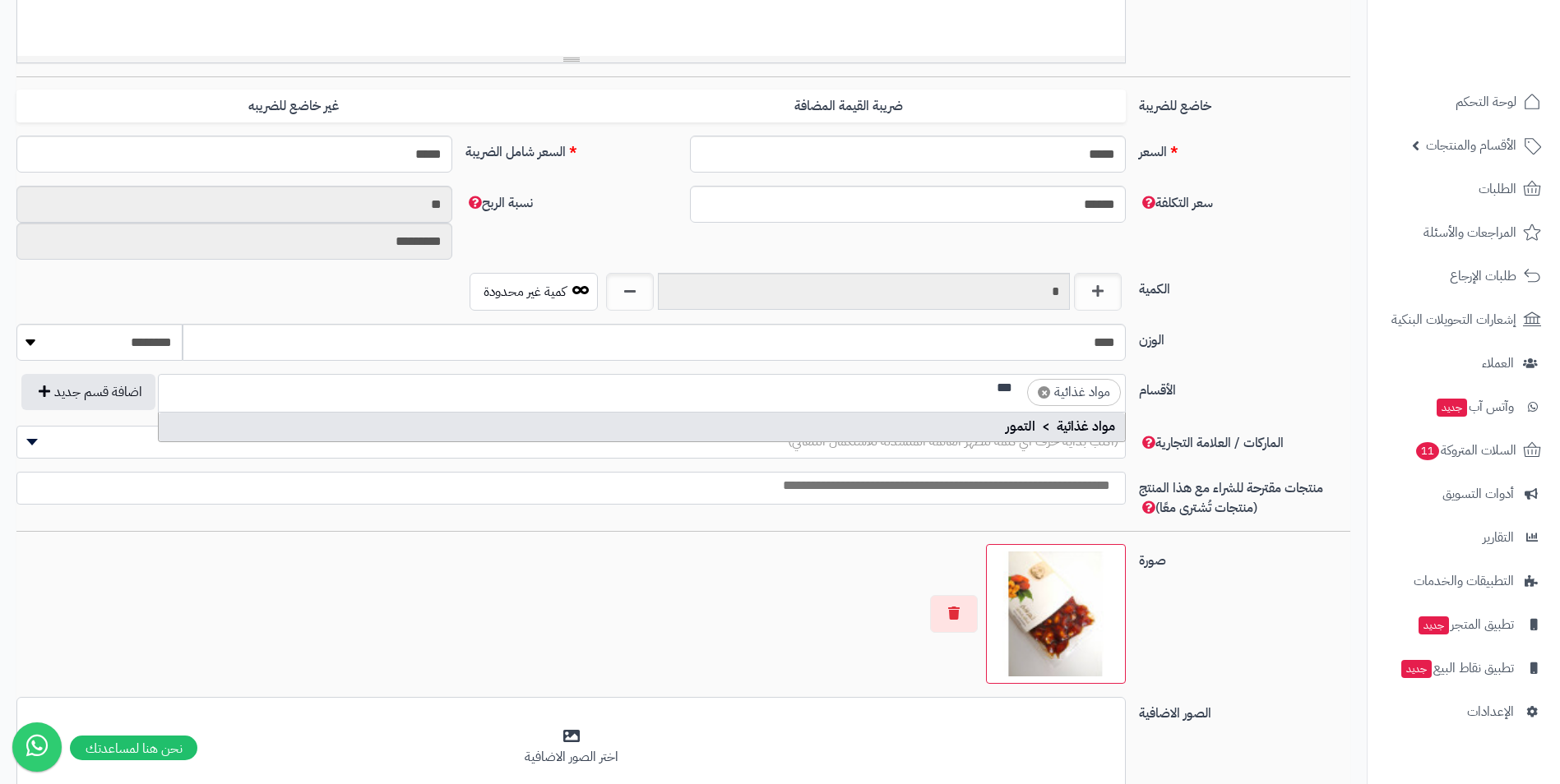
scroll to position [0, -3]
type input "***"
drag, startPoint x: 983, startPoint y: 388, endPoint x: 1017, endPoint y: 387, distance: 34.0
click at [1017, 387] on ul "× مواد غذائية ***" at bounding box center [641, 390] width 966 height 31
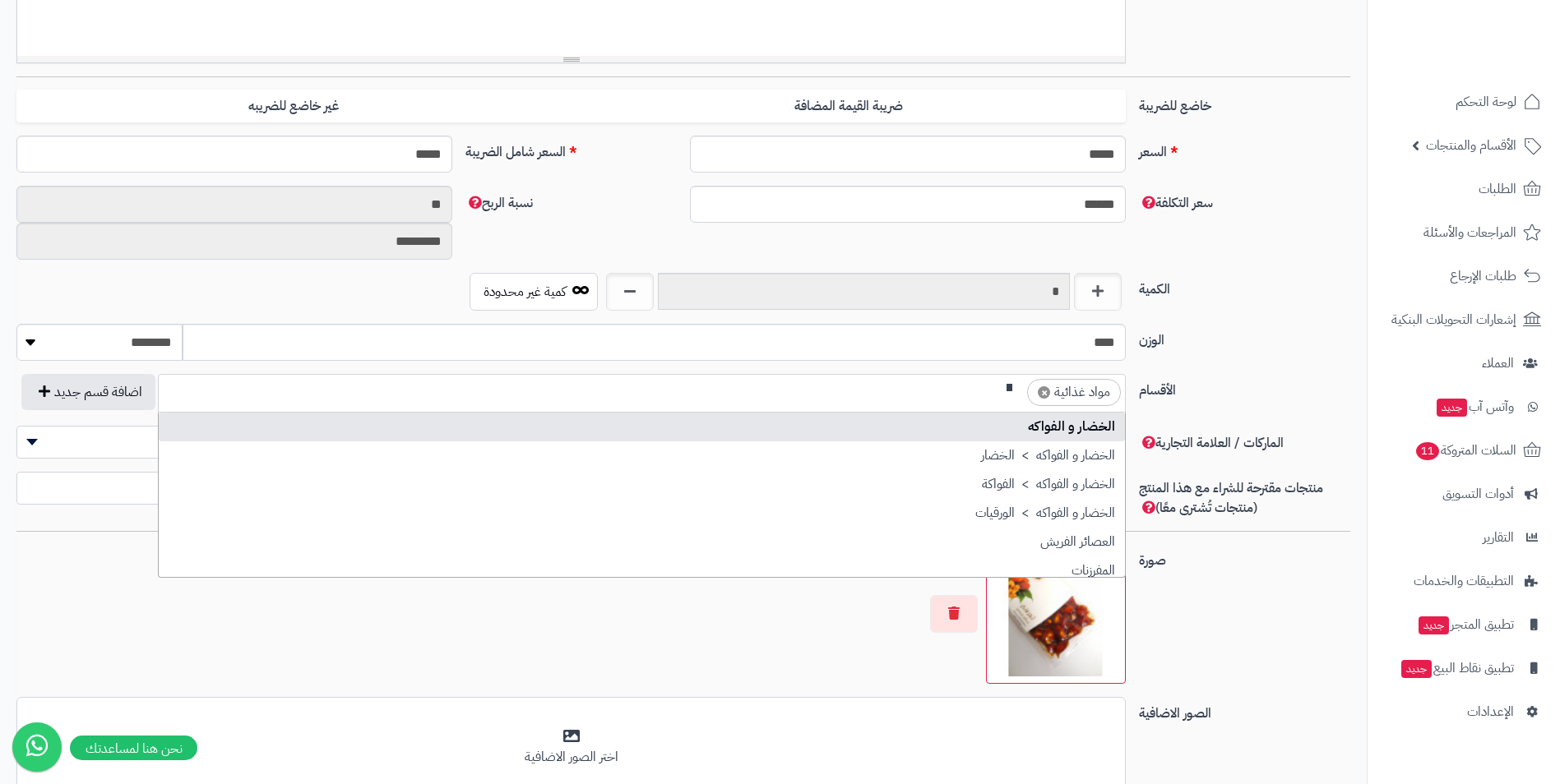
scroll to position [0, -3]
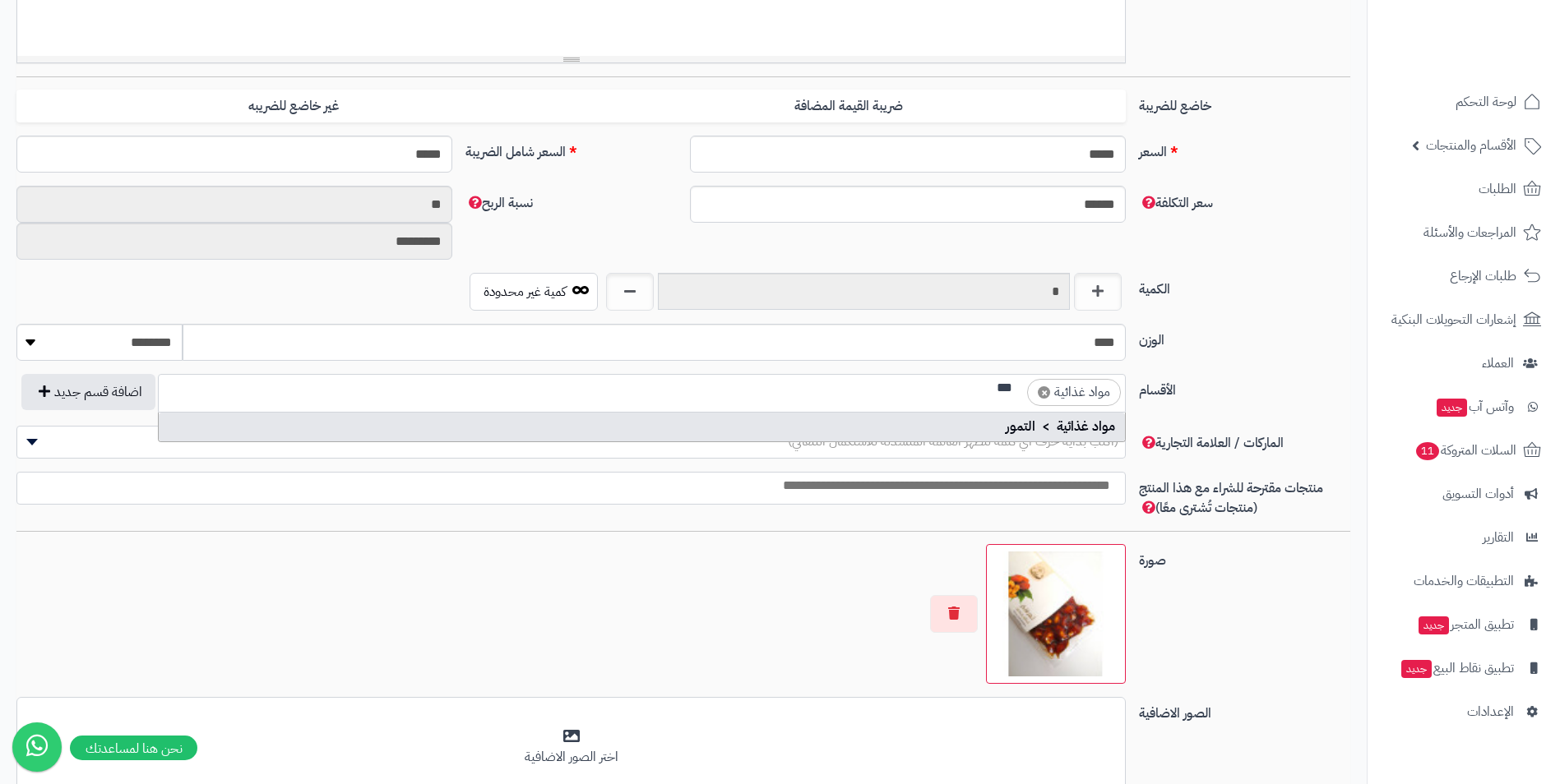
type input "***"
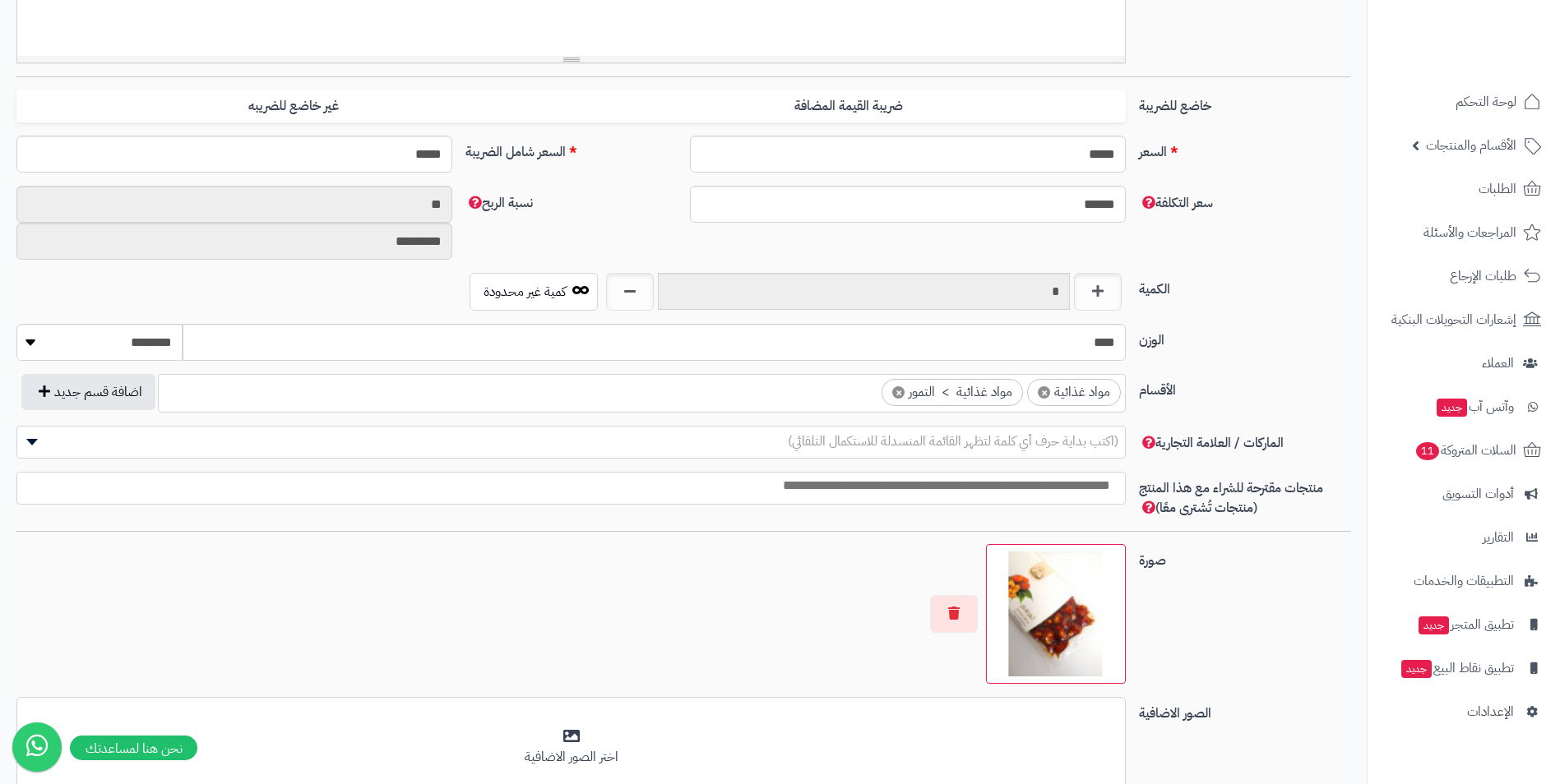
scroll to position [0, 0]
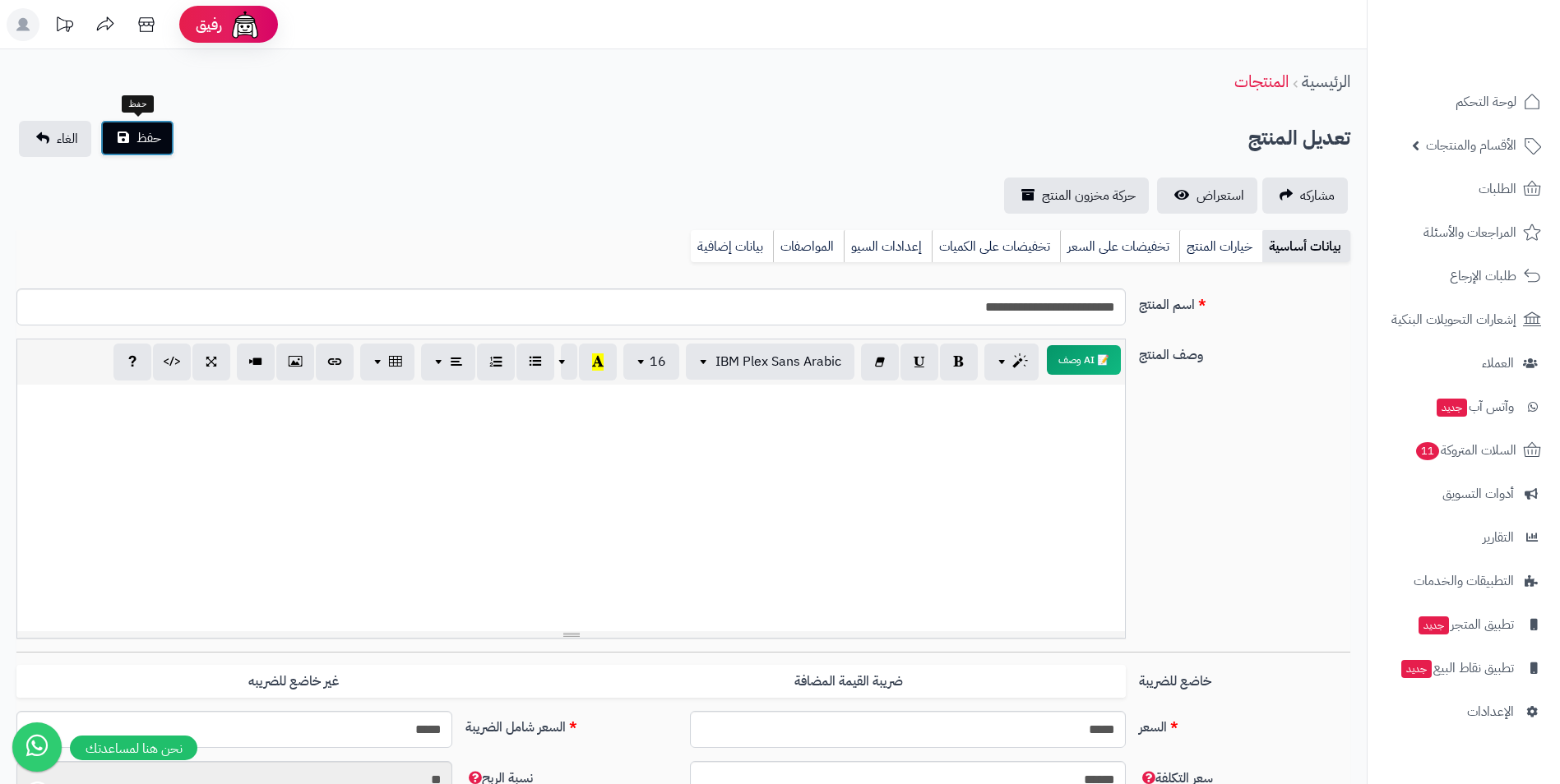
click at [140, 122] on button "حفظ" at bounding box center [137, 138] width 74 height 36
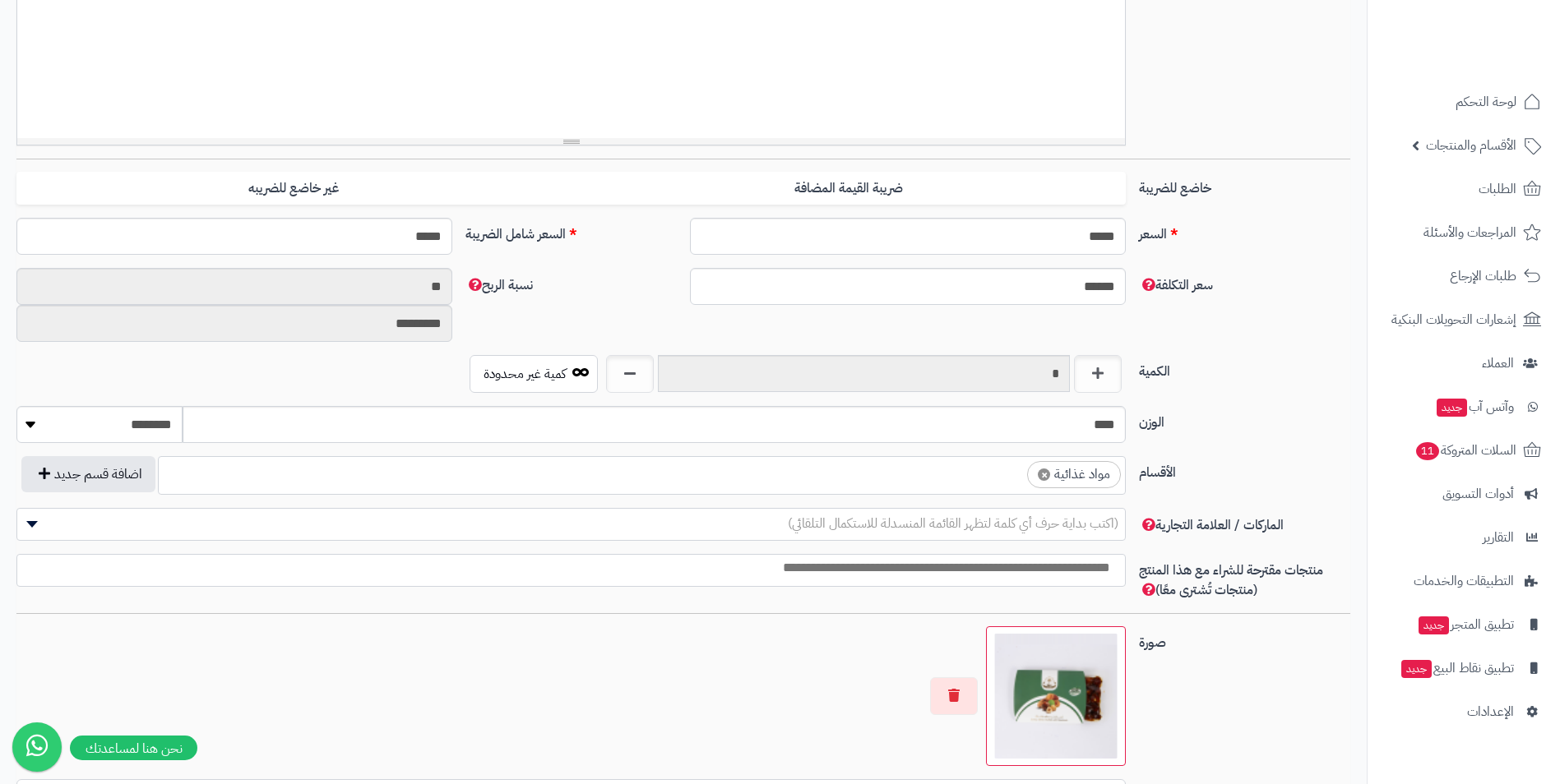
scroll to position [590, 0]
click at [908, 474] on ul "× مواد غذائية" at bounding box center [641, 472] width 966 height 31
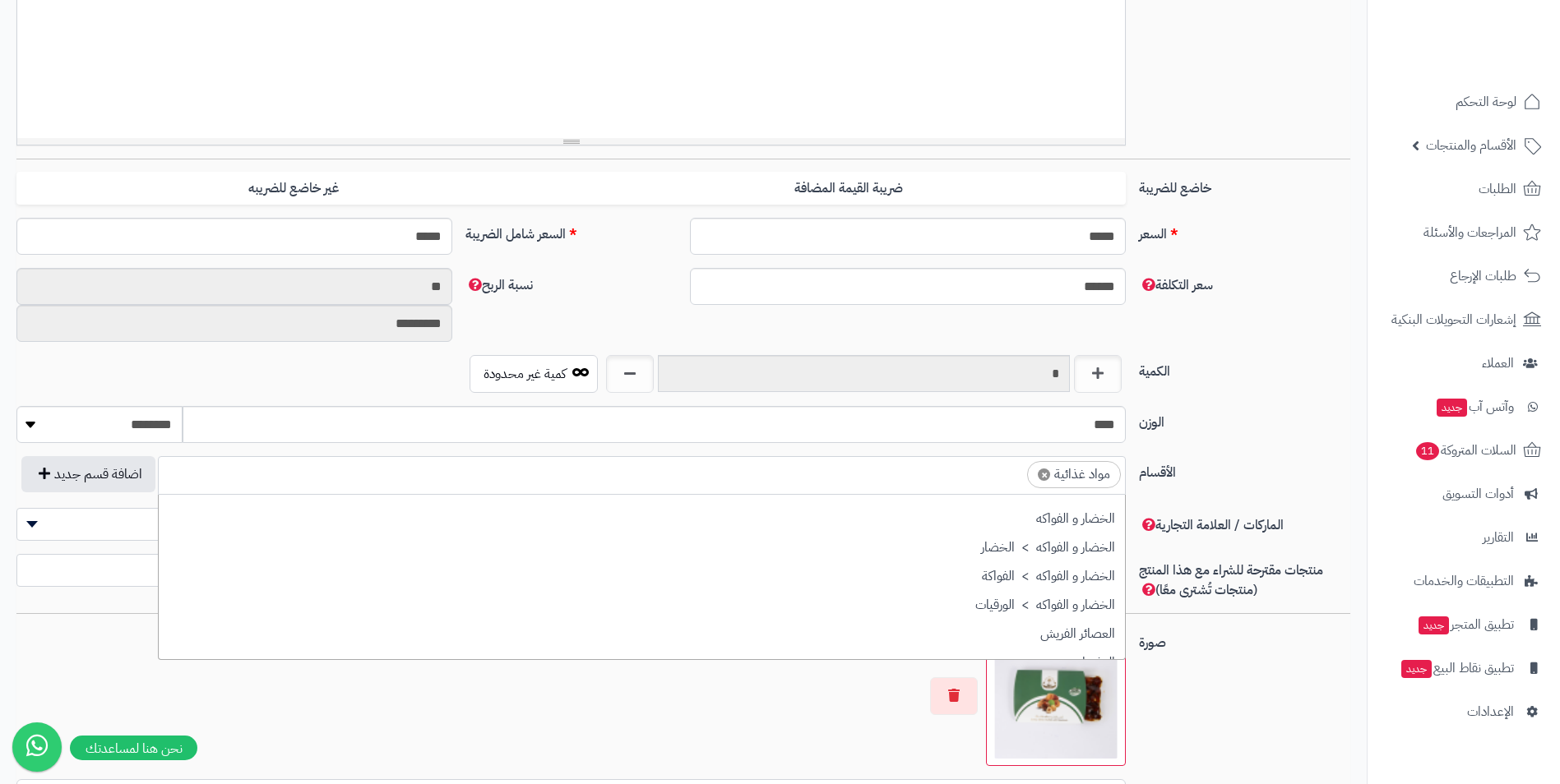
drag, startPoint x: 906, startPoint y: 475, endPoint x: 933, endPoint y: 474, distance: 27.0
click at [933, 474] on ul "× مواد غذائية" at bounding box center [641, 472] width 966 height 31
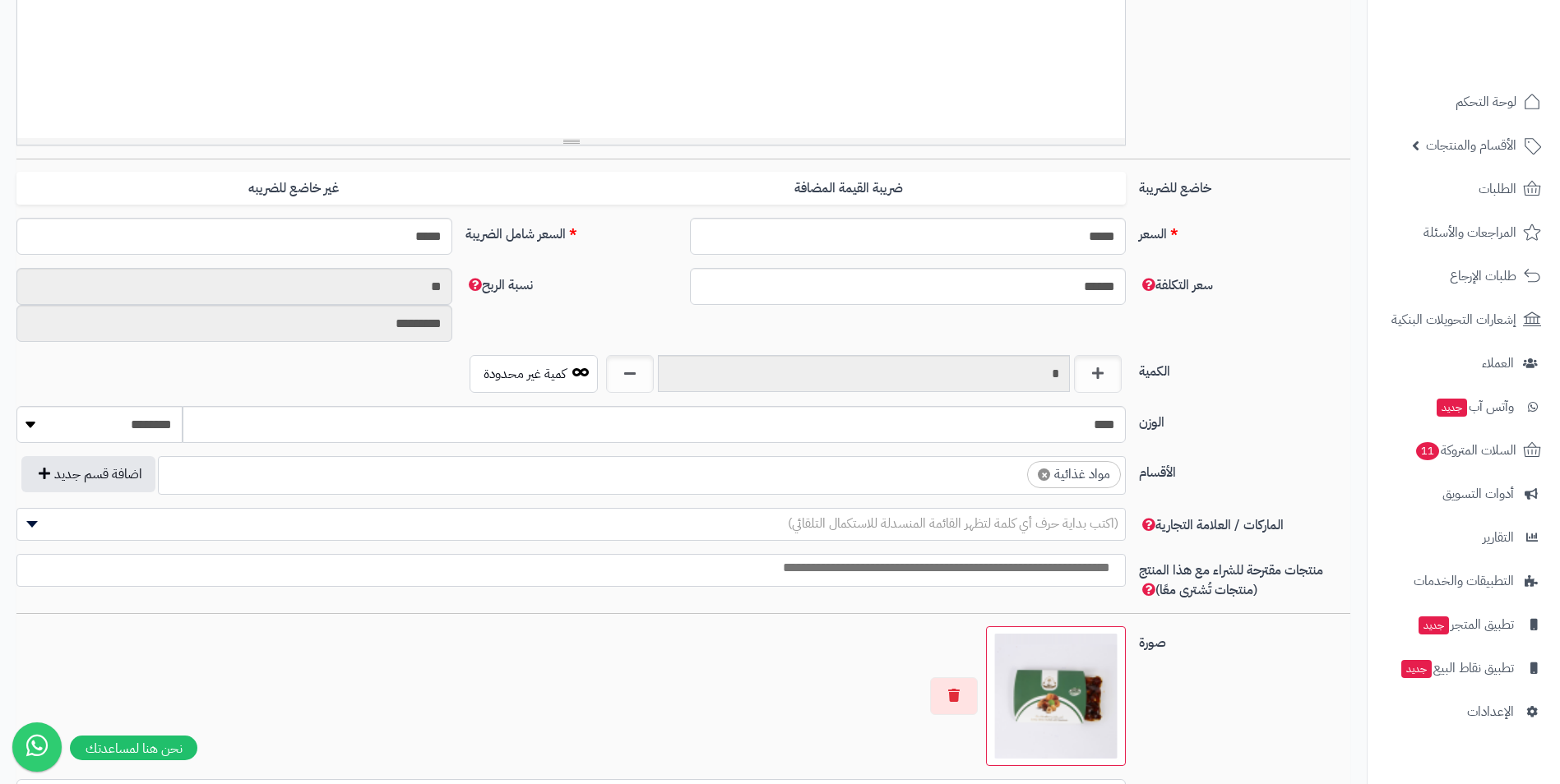
click at [987, 476] on ul "× مواد غذائية" at bounding box center [641, 472] width 966 height 31
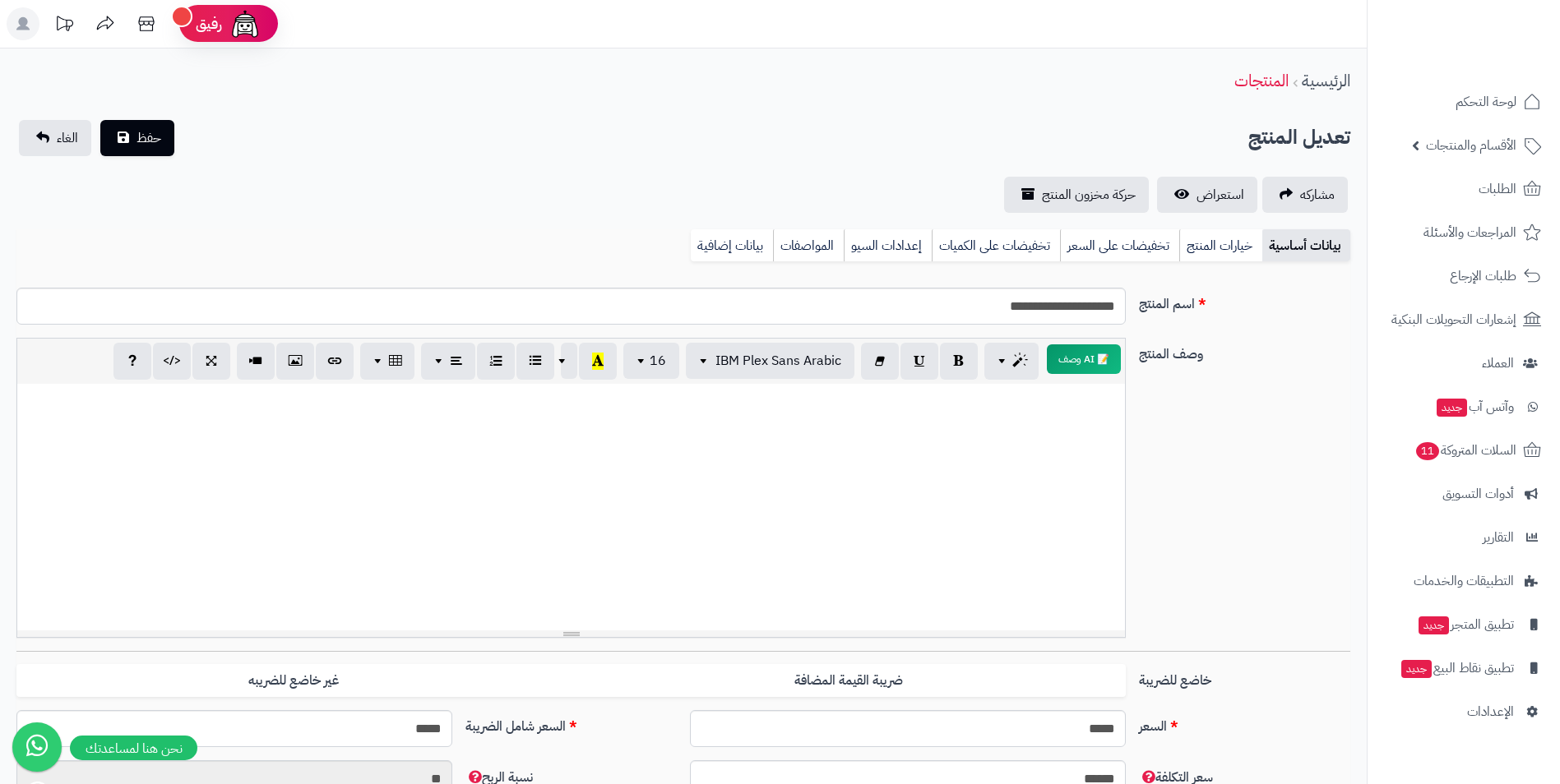
scroll to position [0, 0]
click at [152, 128] on span "حفظ" at bounding box center [149, 138] width 25 height 20
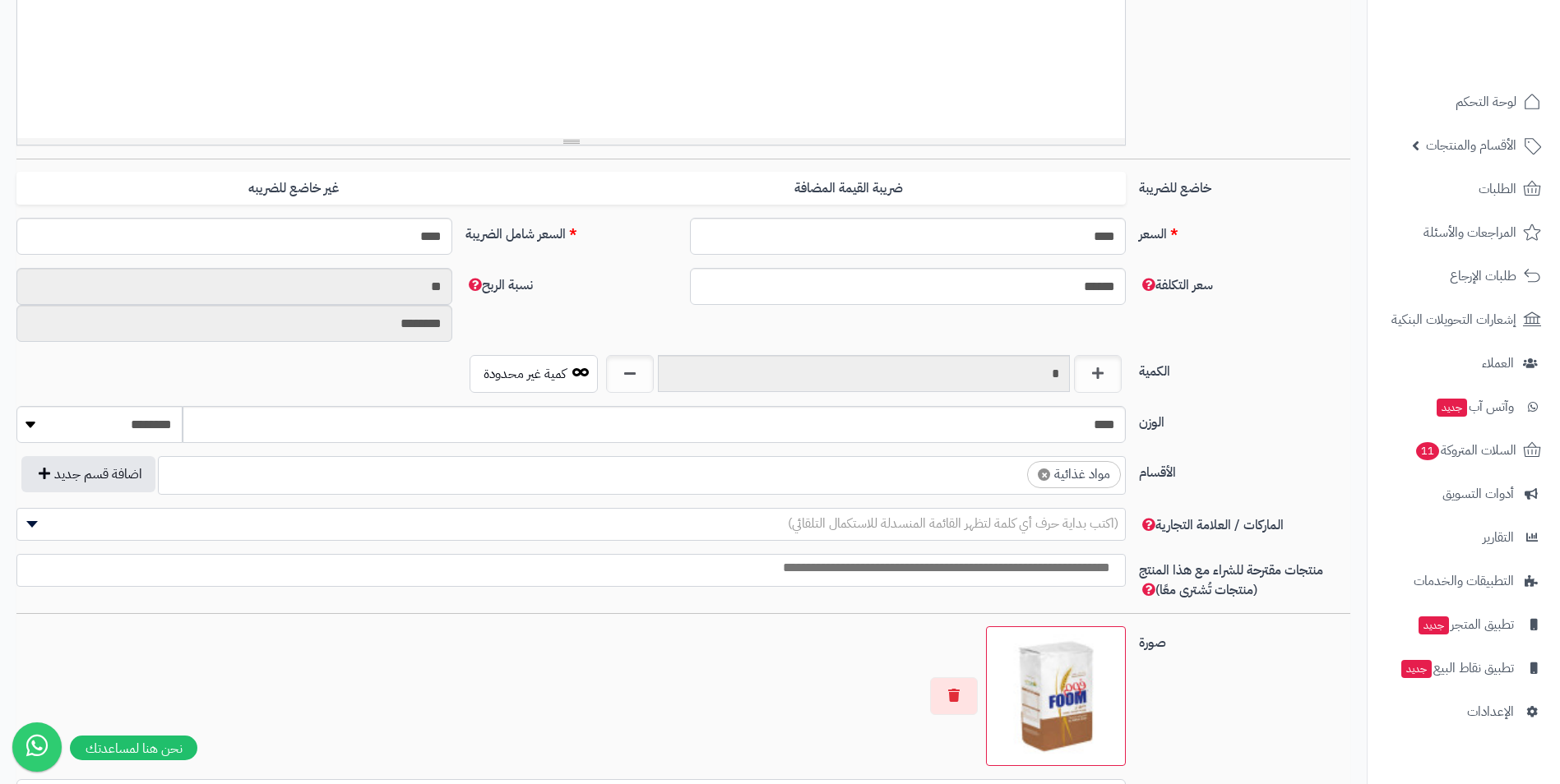
scroll to position [590, 0]
click at [859, 474] on ul "× مواد غذائية" at bounding box center [641, 472] width 966 height 31
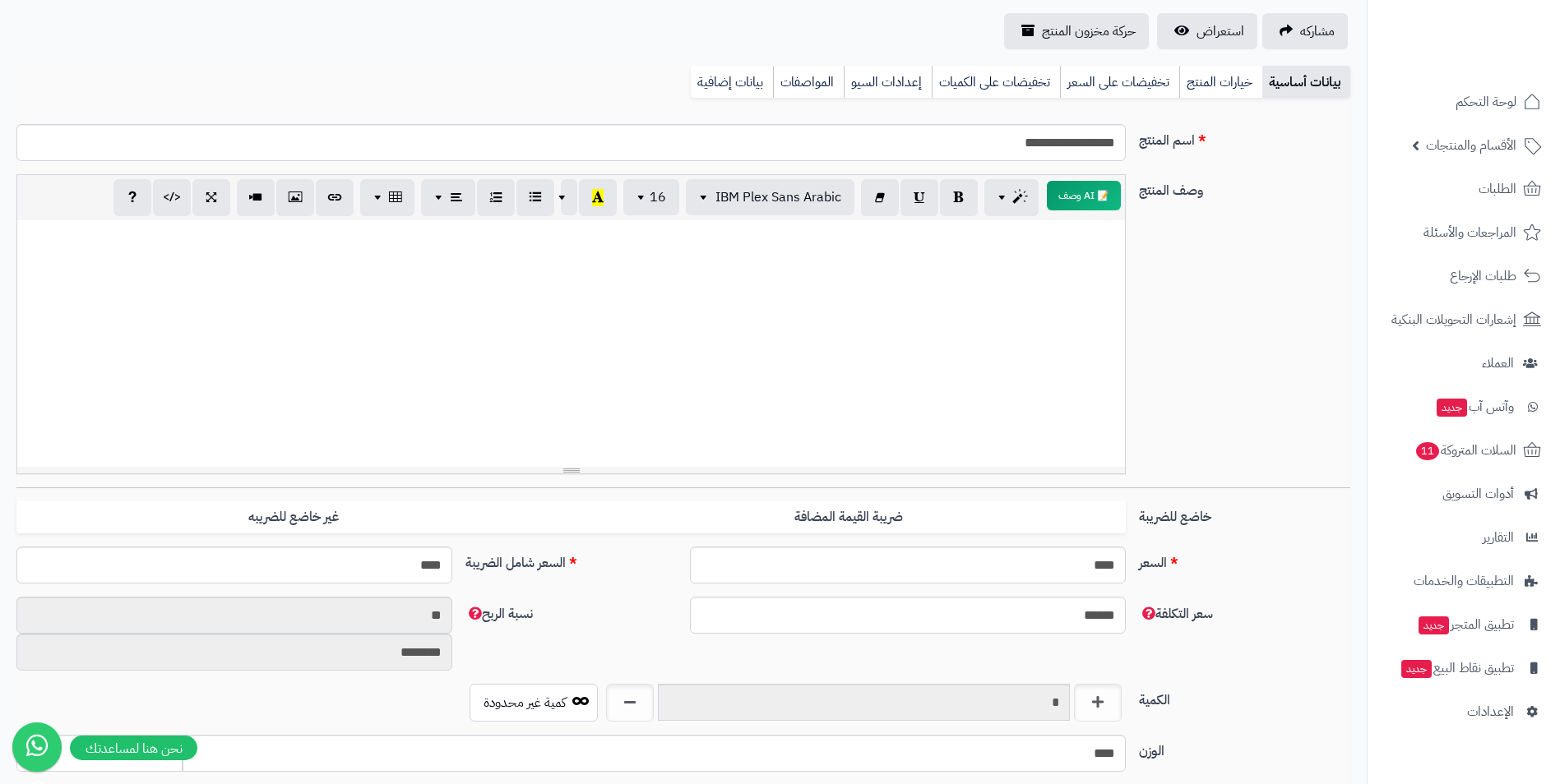
scroll to position [0, 0]
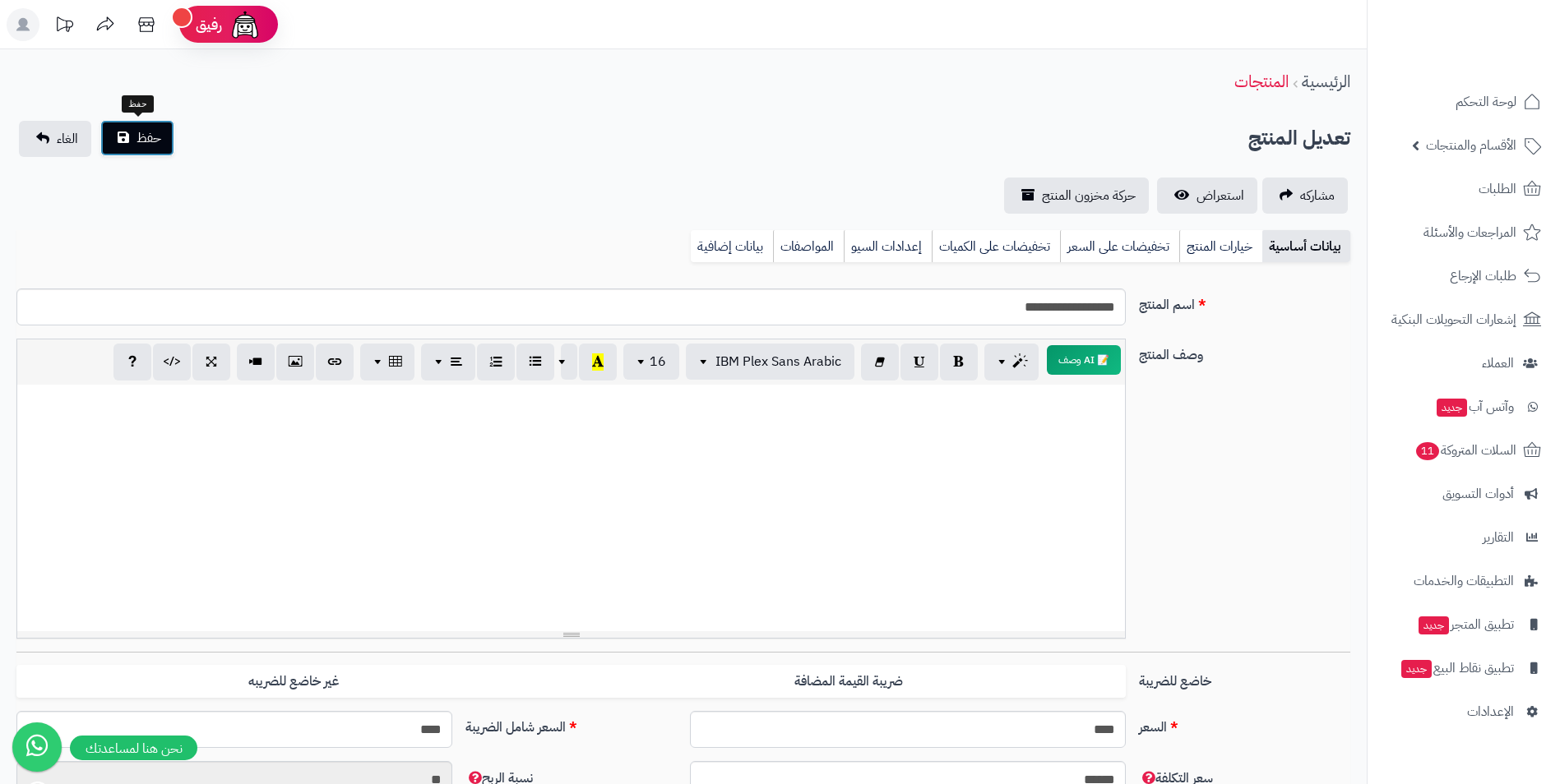
click at [132, 131] on button "حفظ" at bounding box center [137, 138] width 74 height 36
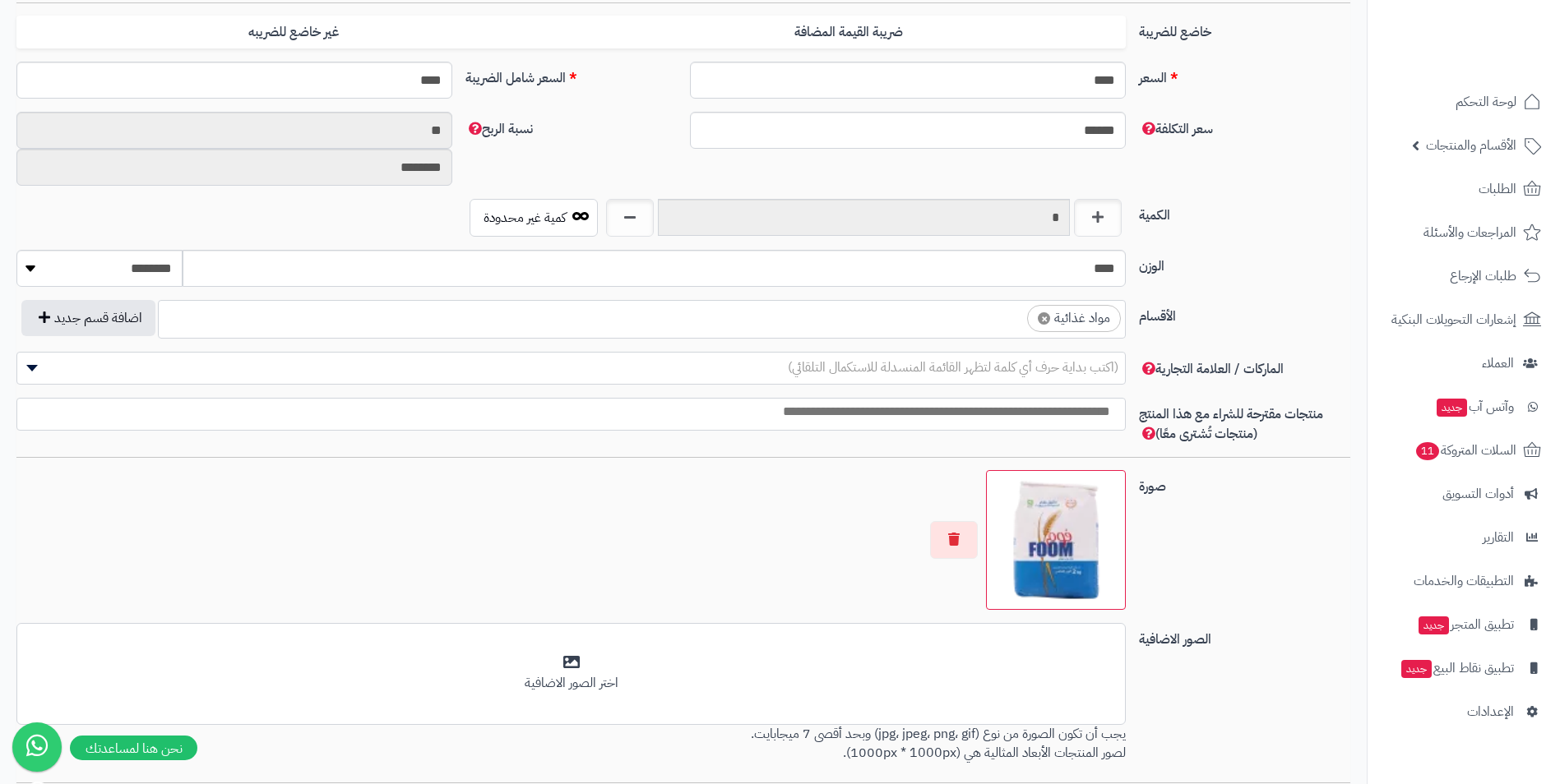
scroll to position [740, 0]
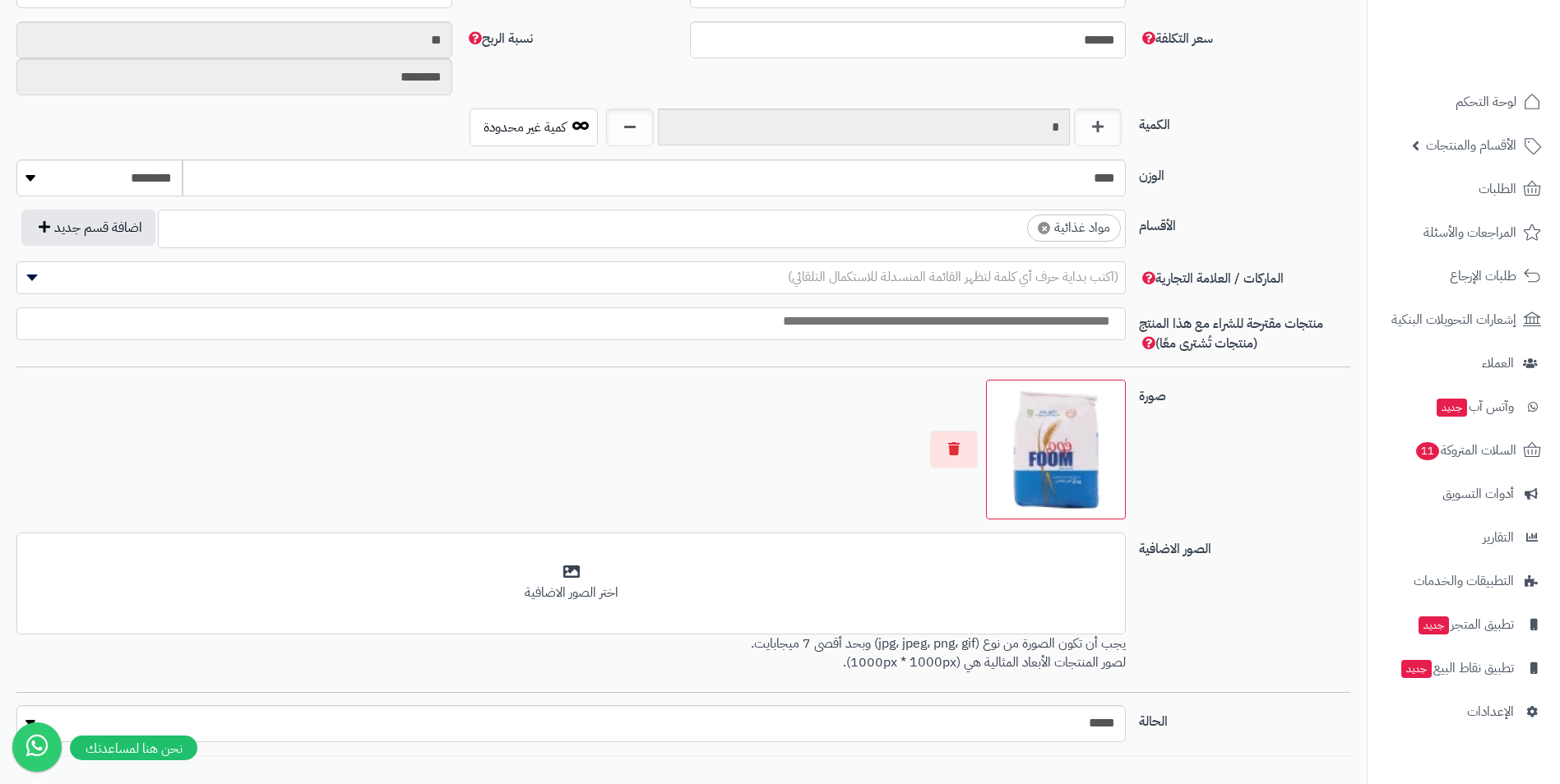
click at [901, 236] on ul "× مواد غذائية" at bounding box center [641, 225] width 966 height 31
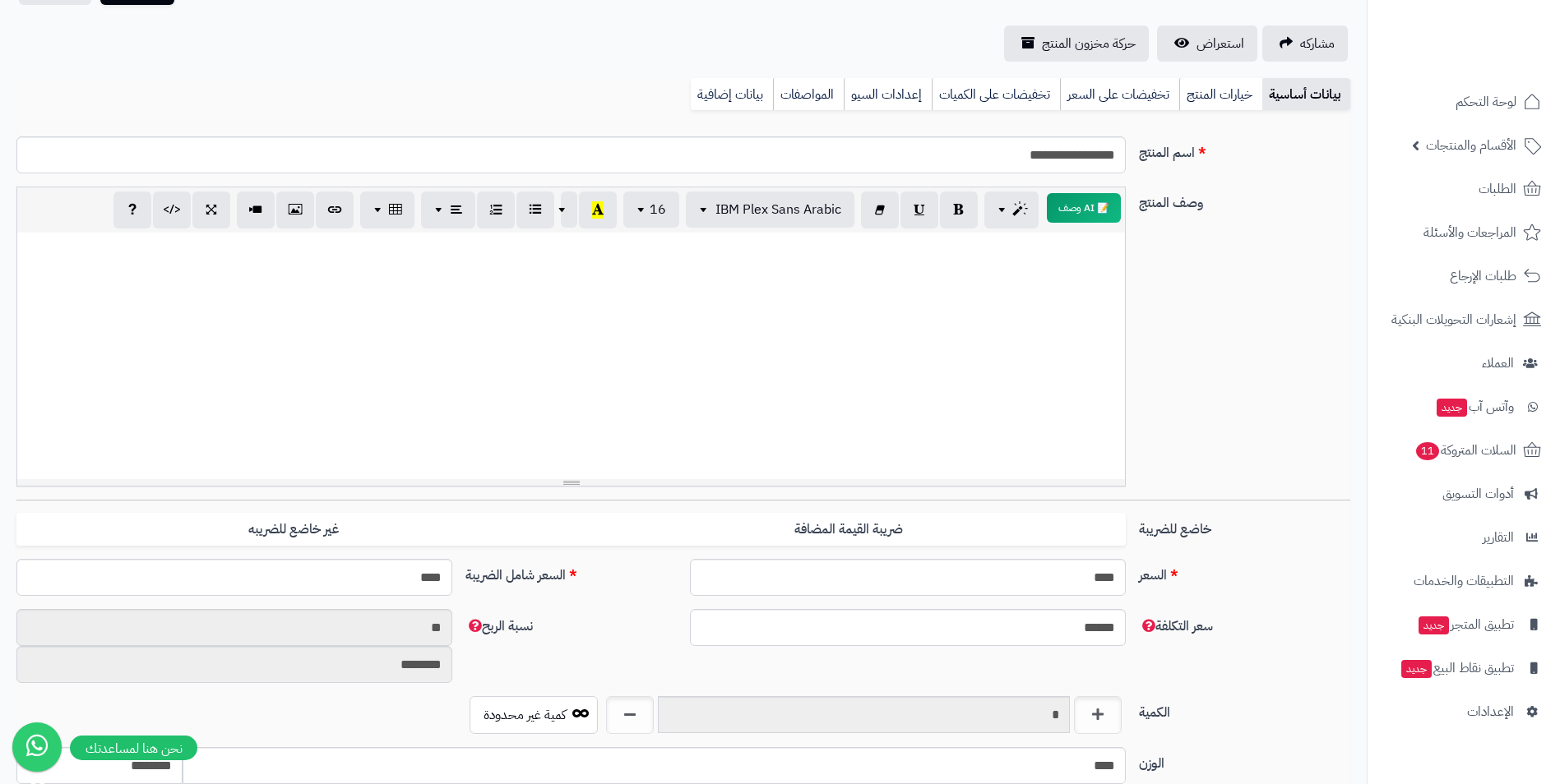
scroll to position [0, 0]
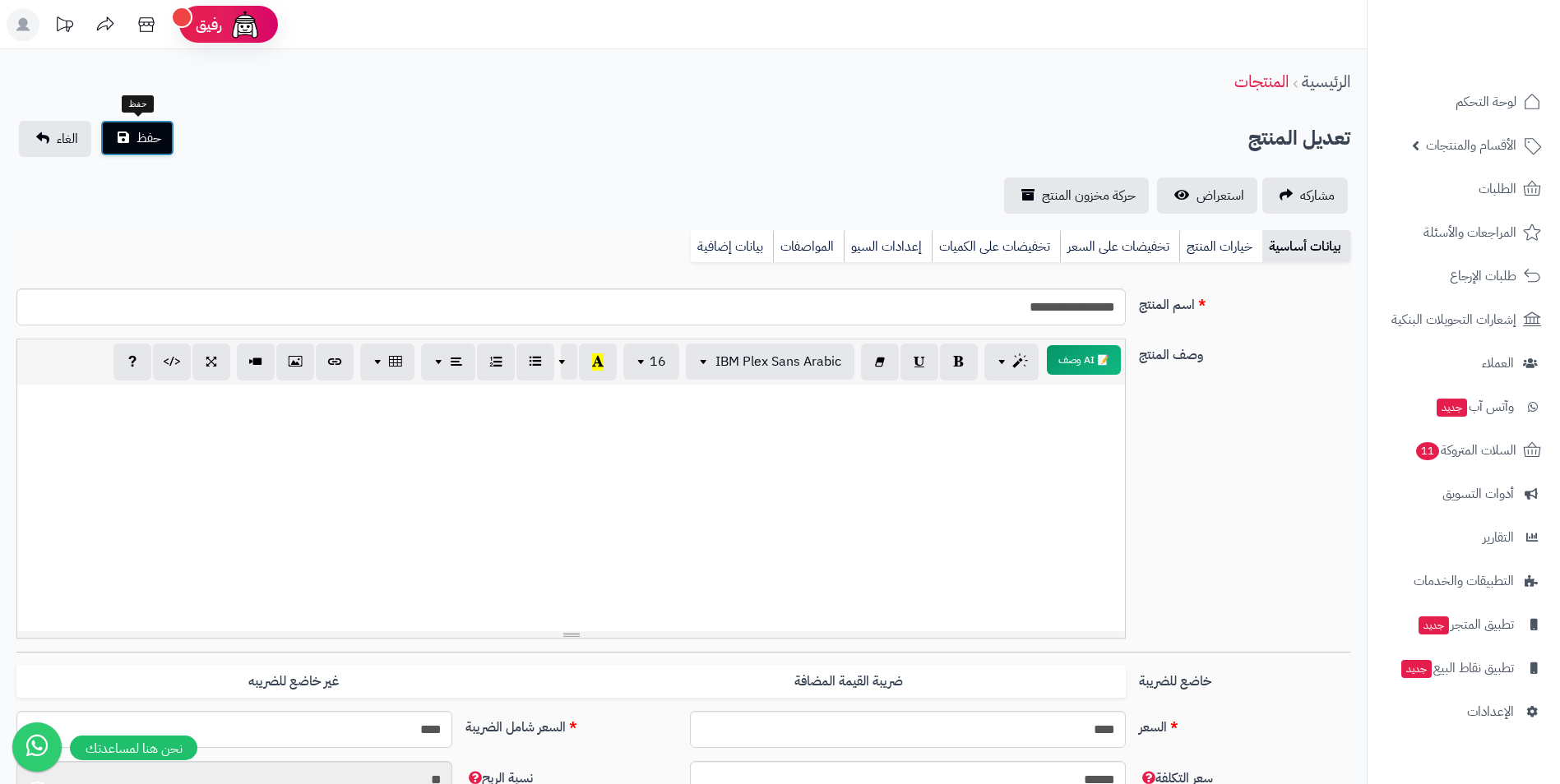
click at [126, 122] on button "حفظ" at bounding box center [137, 138] width 74 height 36
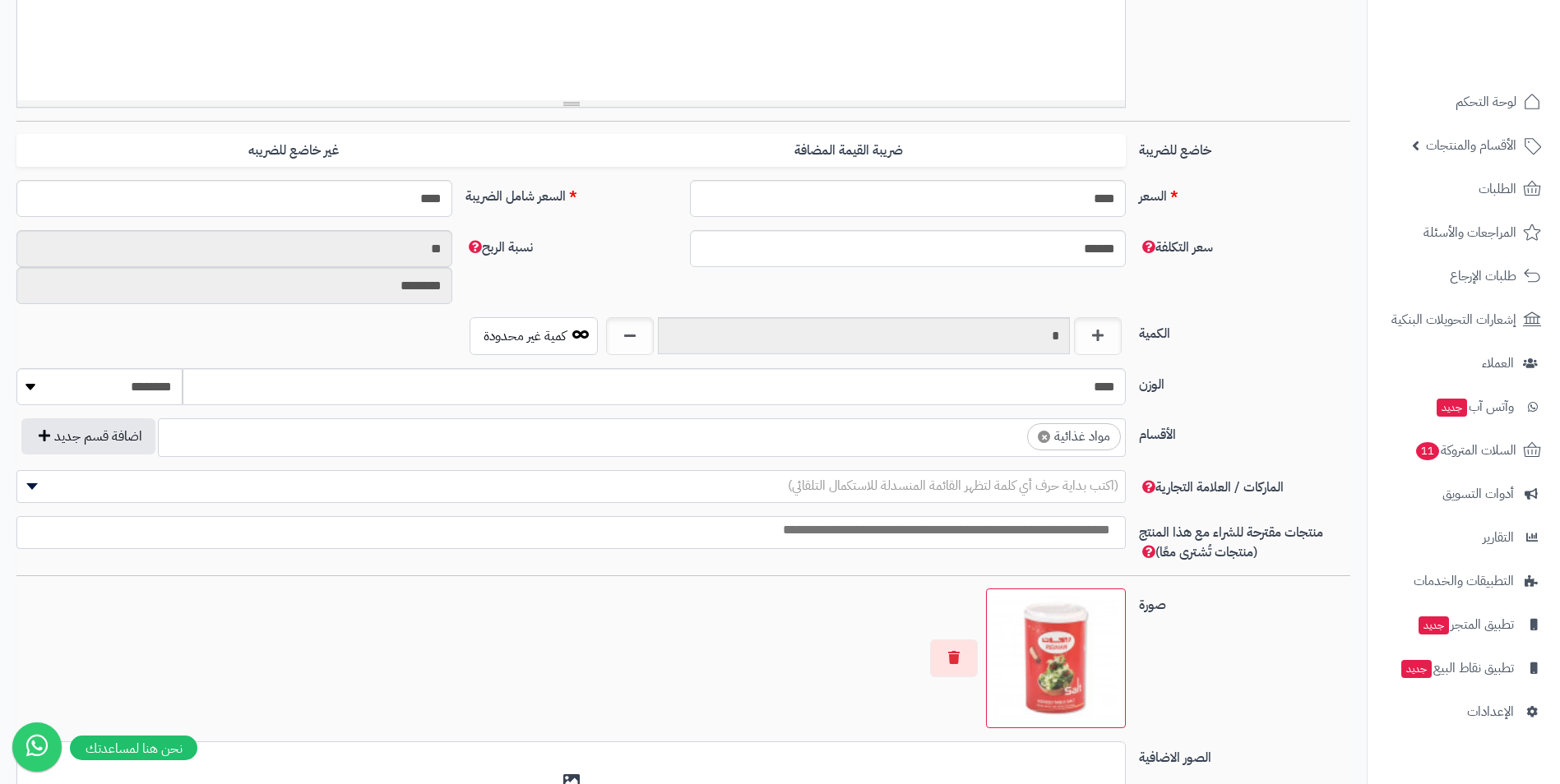
scroll to position [494, 0]
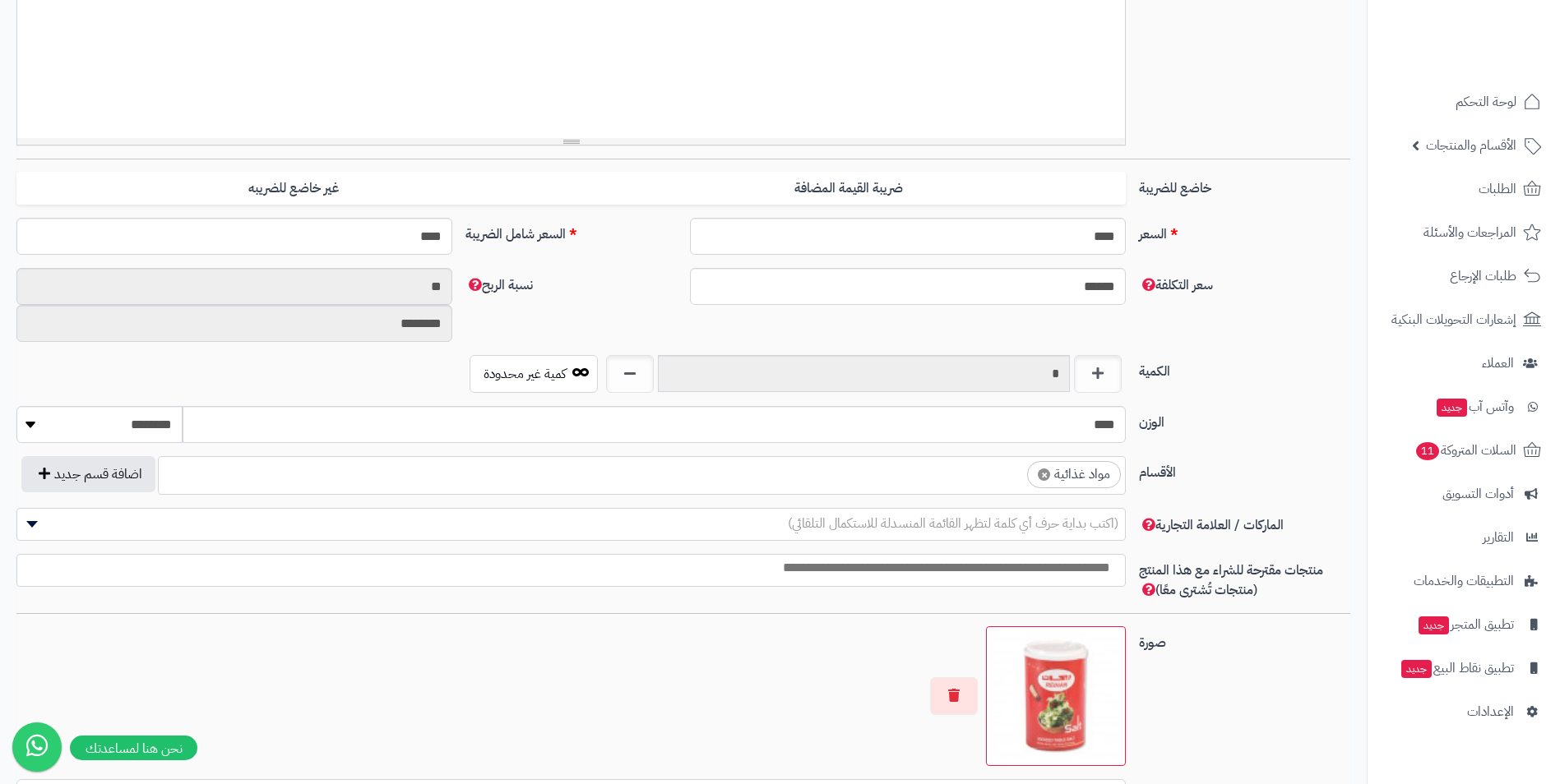
click at [917, 481] on ul "× مواد غذائية" at bounding box center [641, 472] width 966 height 31
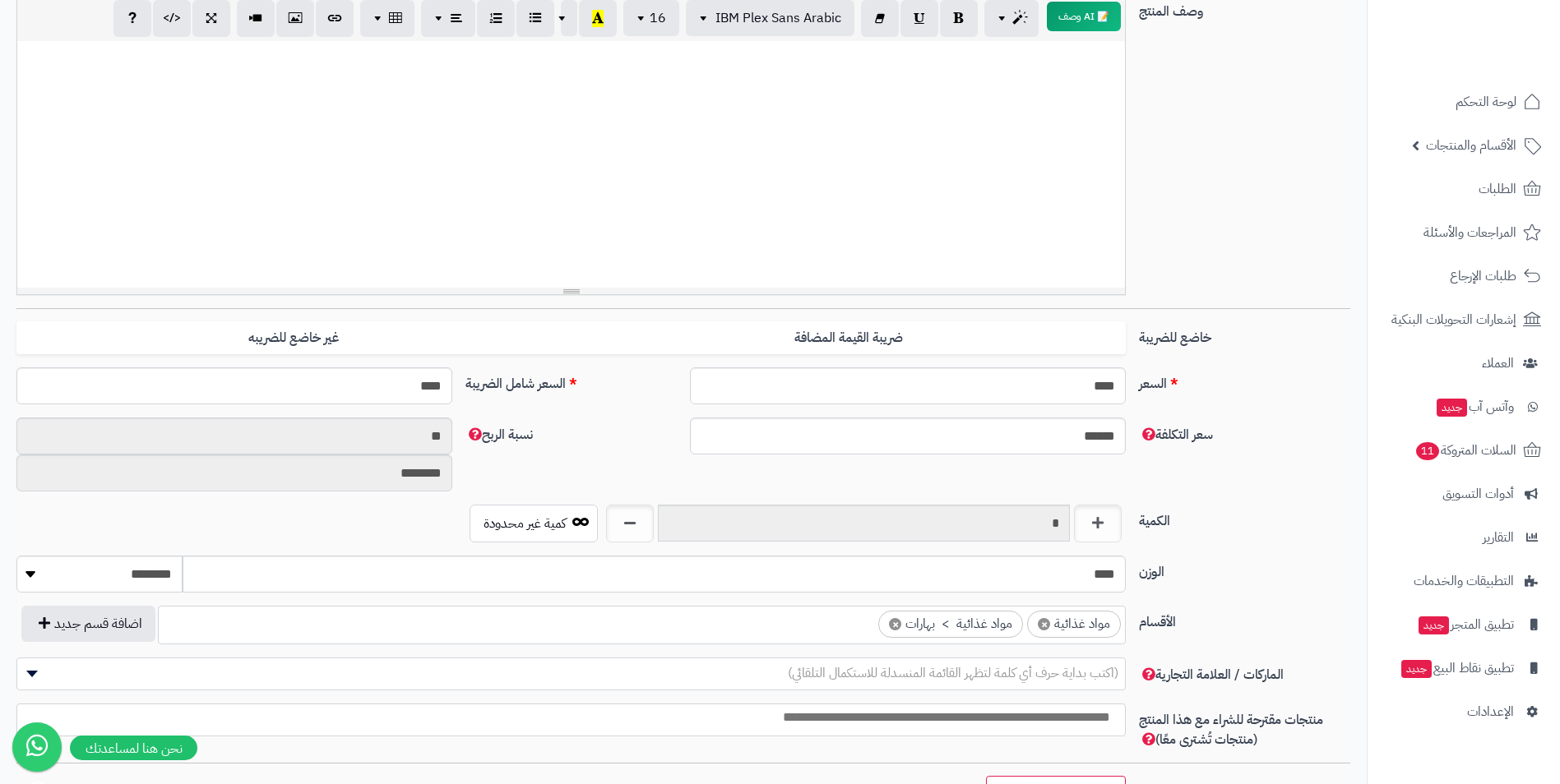
scroll to position [0, 0]
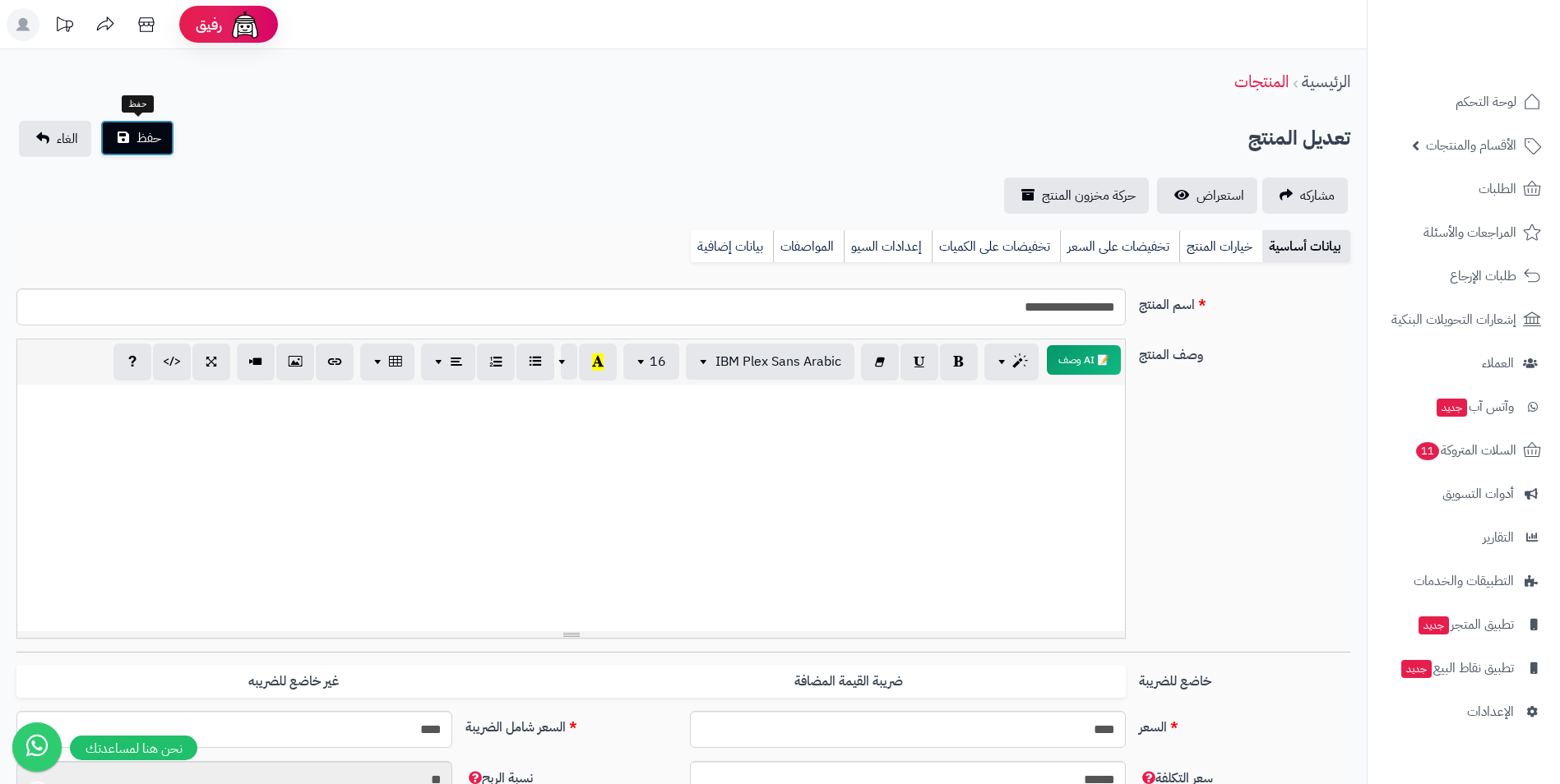
click at [145, 135] on span "حفظ" at bounding box center [149, 138] width 25 height 20
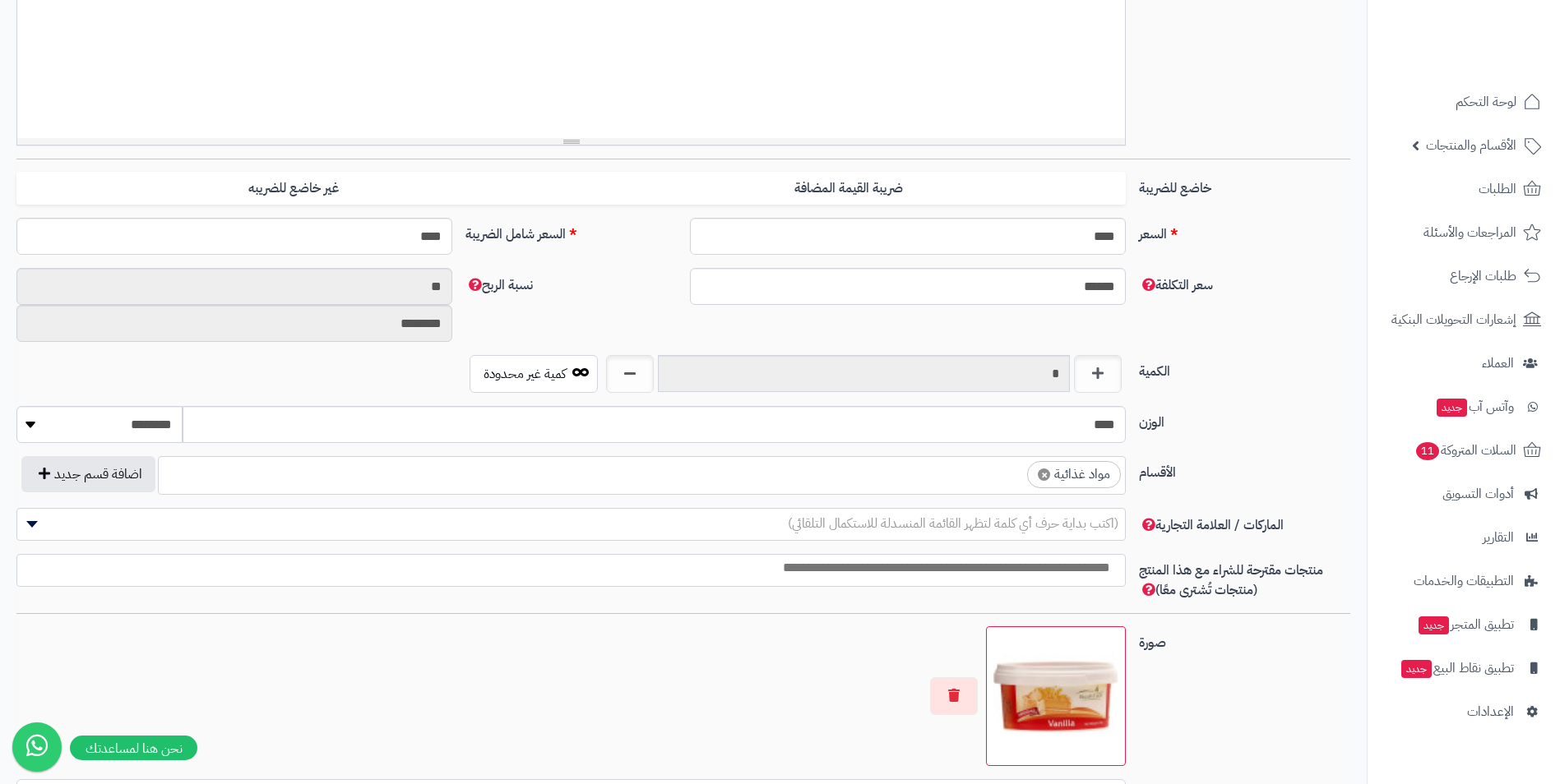
scroll to position [610, 0]
click at [991, 473] on ul "× مواد غذائية" at bounding box center [641, 472] width 966 height 31
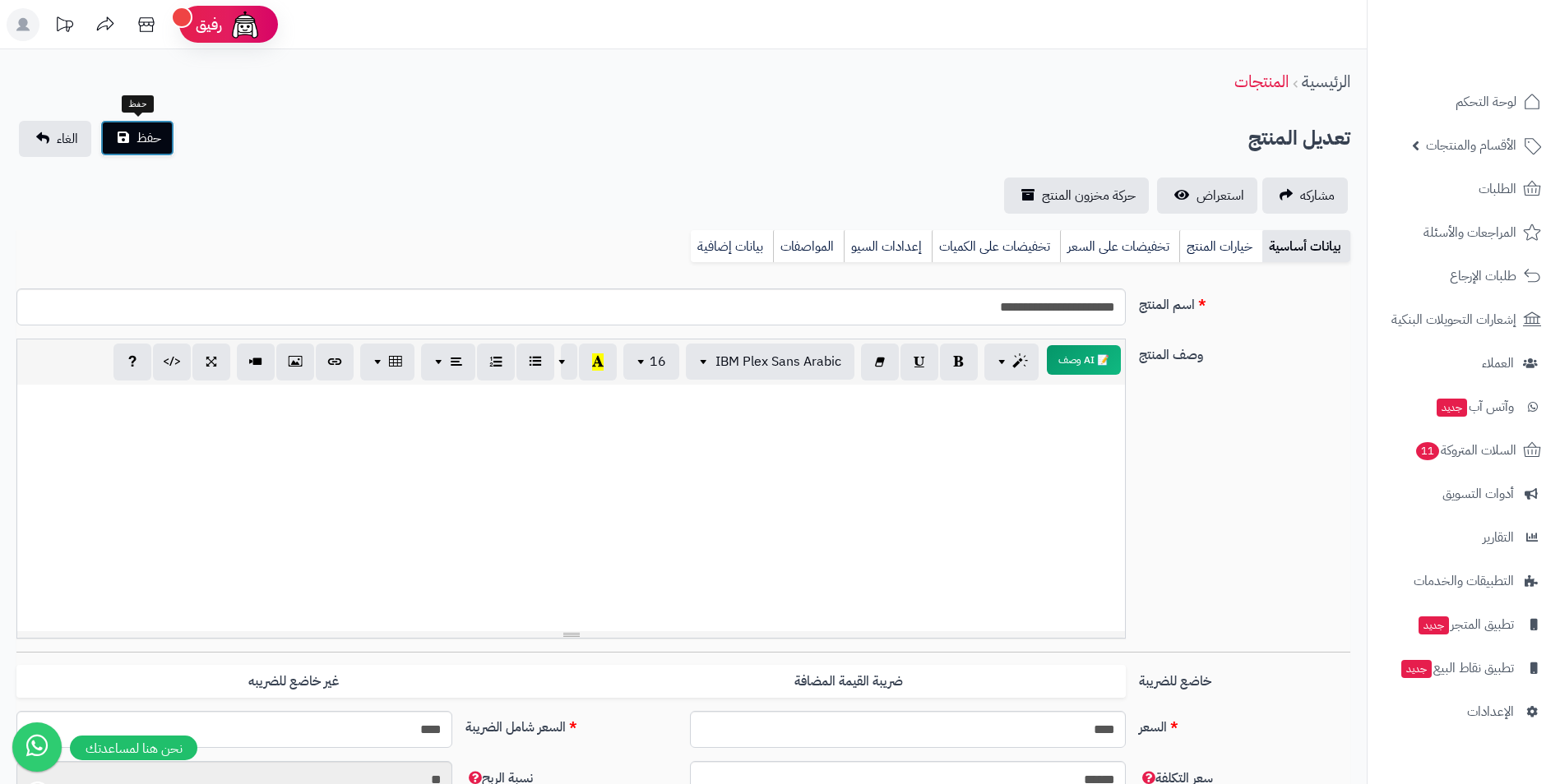
click at [149, 136] on span "حفظ" at bounding box center [149, 138] width 25 height 20
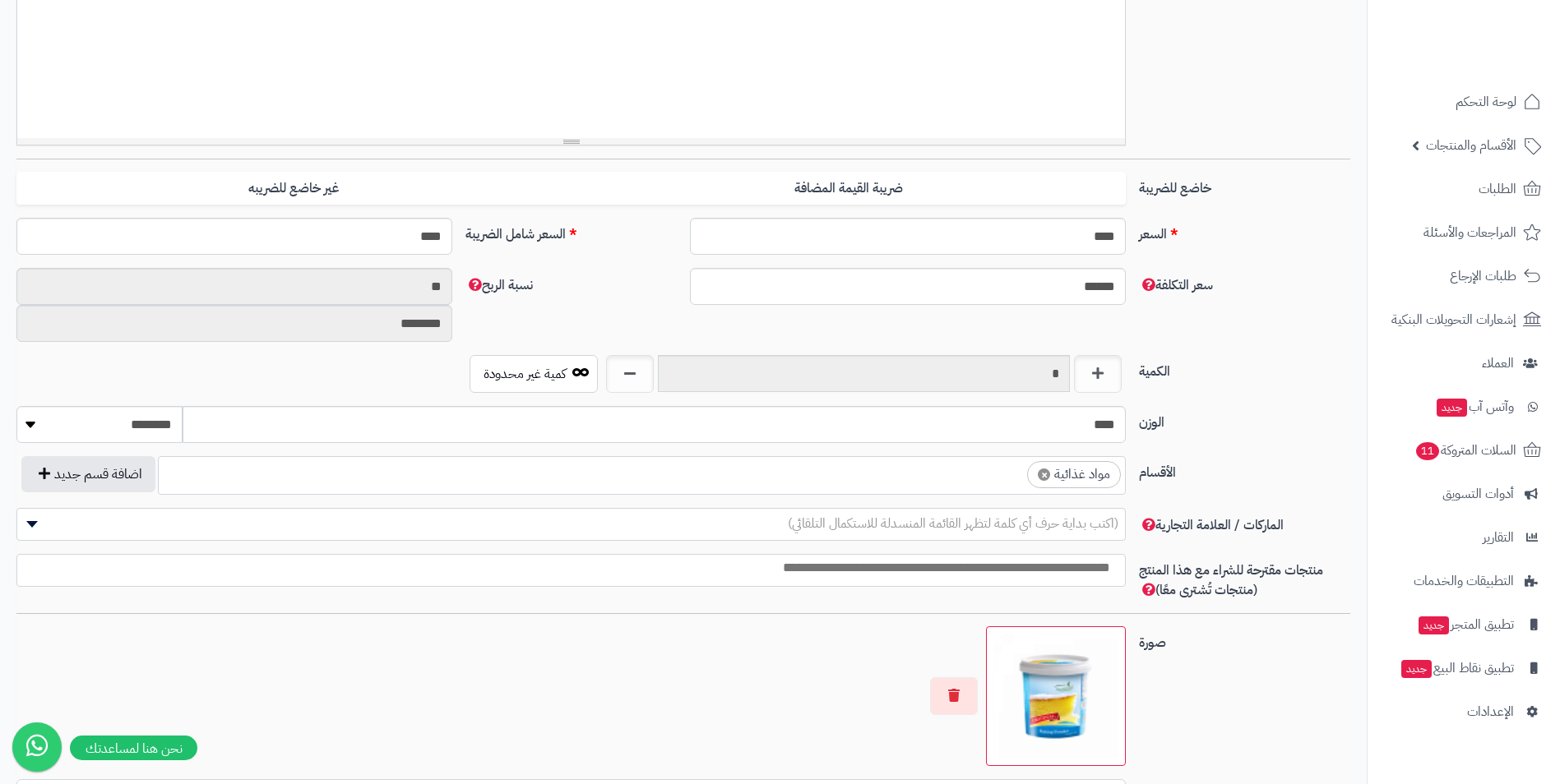
scroll to position [610, 0]
click at [954, 473] on ul "× مواد غذائية" at bounding box center [641, 472] width 966 height 31
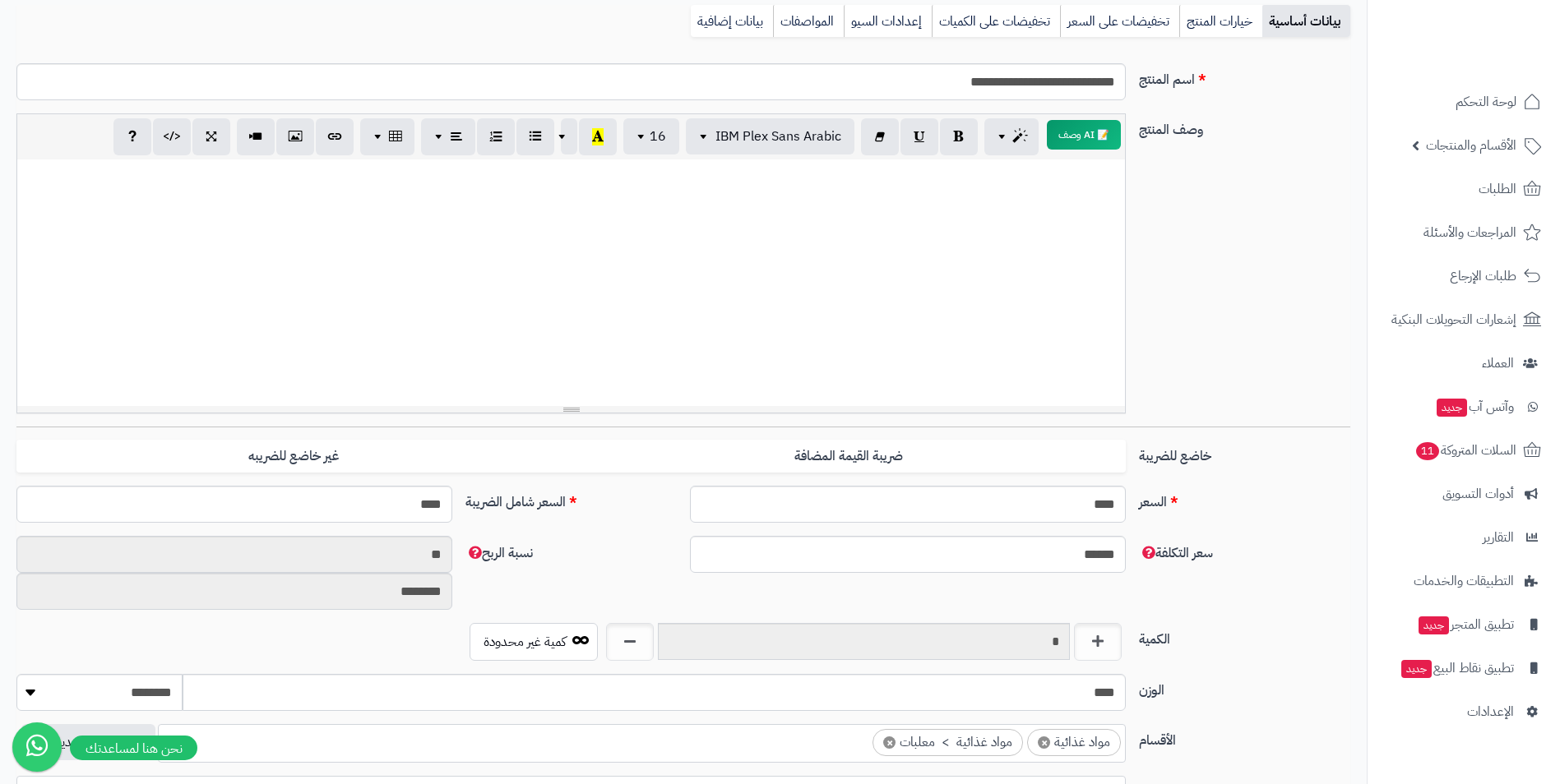
scroll to position [0, 0]
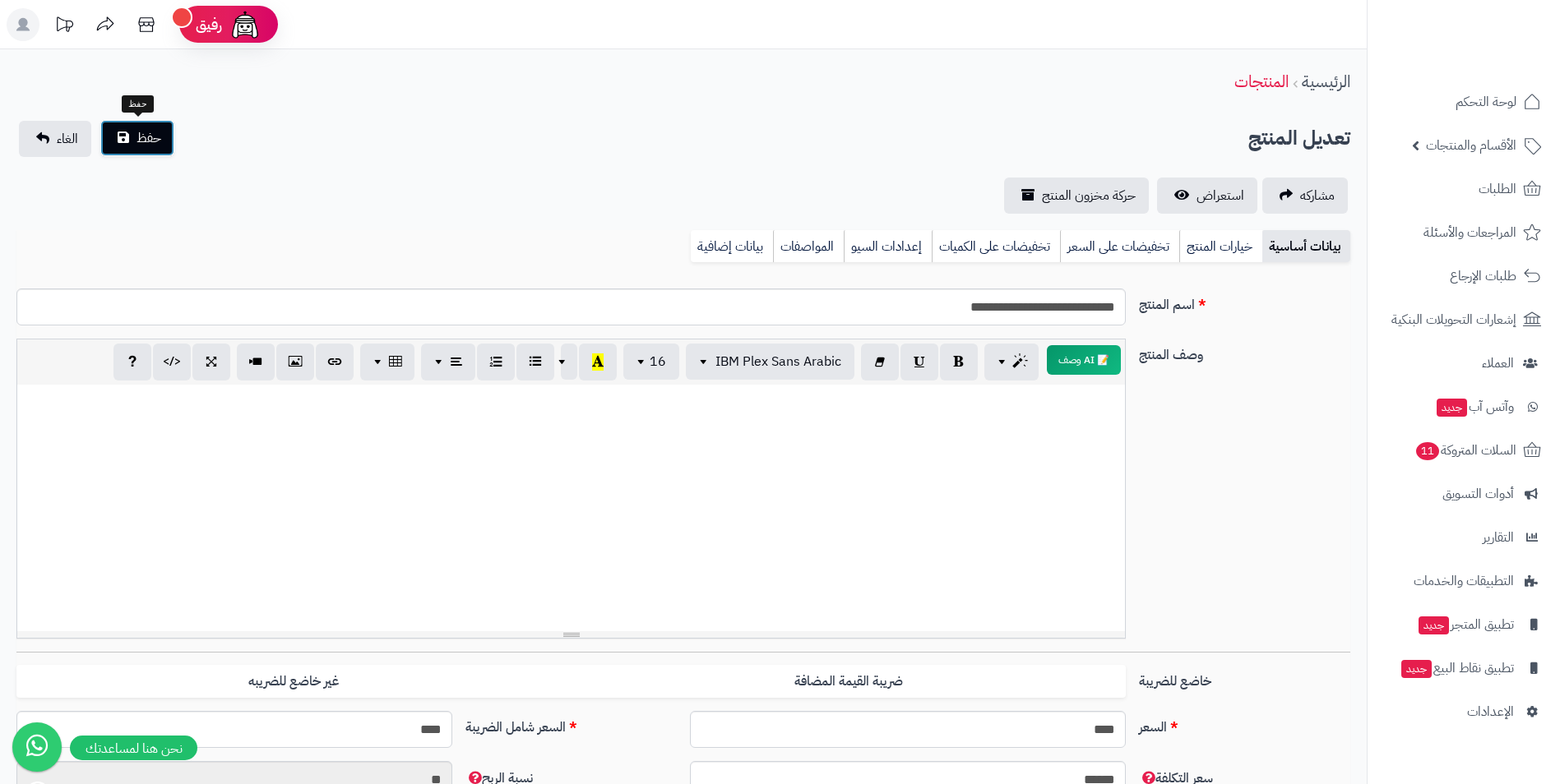
click at [141, 126] on button "حفظ" at bounding box center [137, 138] width 74 height 36
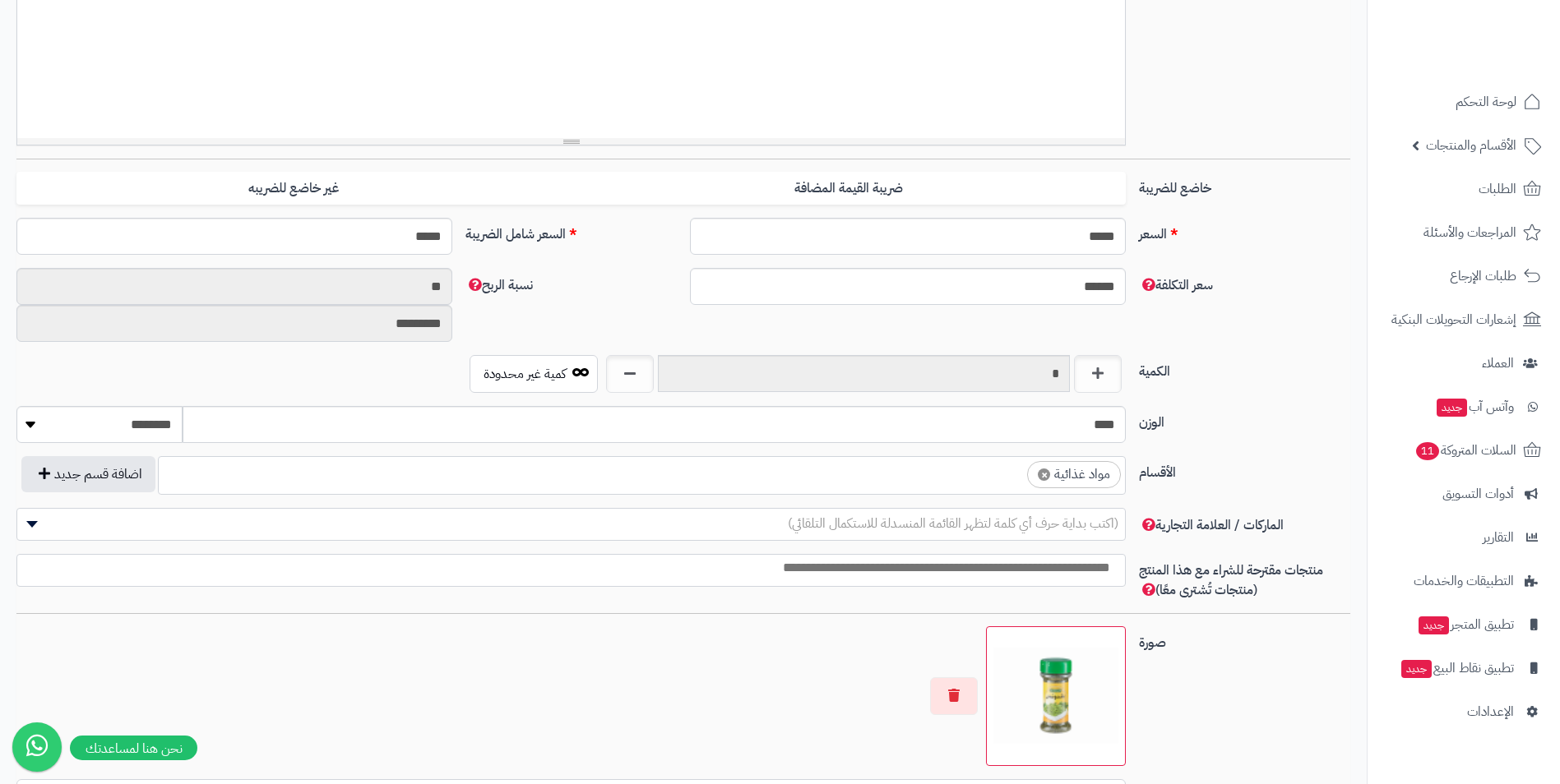
scroll to position [610, 0]
click at [961, 475] on ul "× مواد غذائية" at bounding box center [641, 472] width 966 height 31
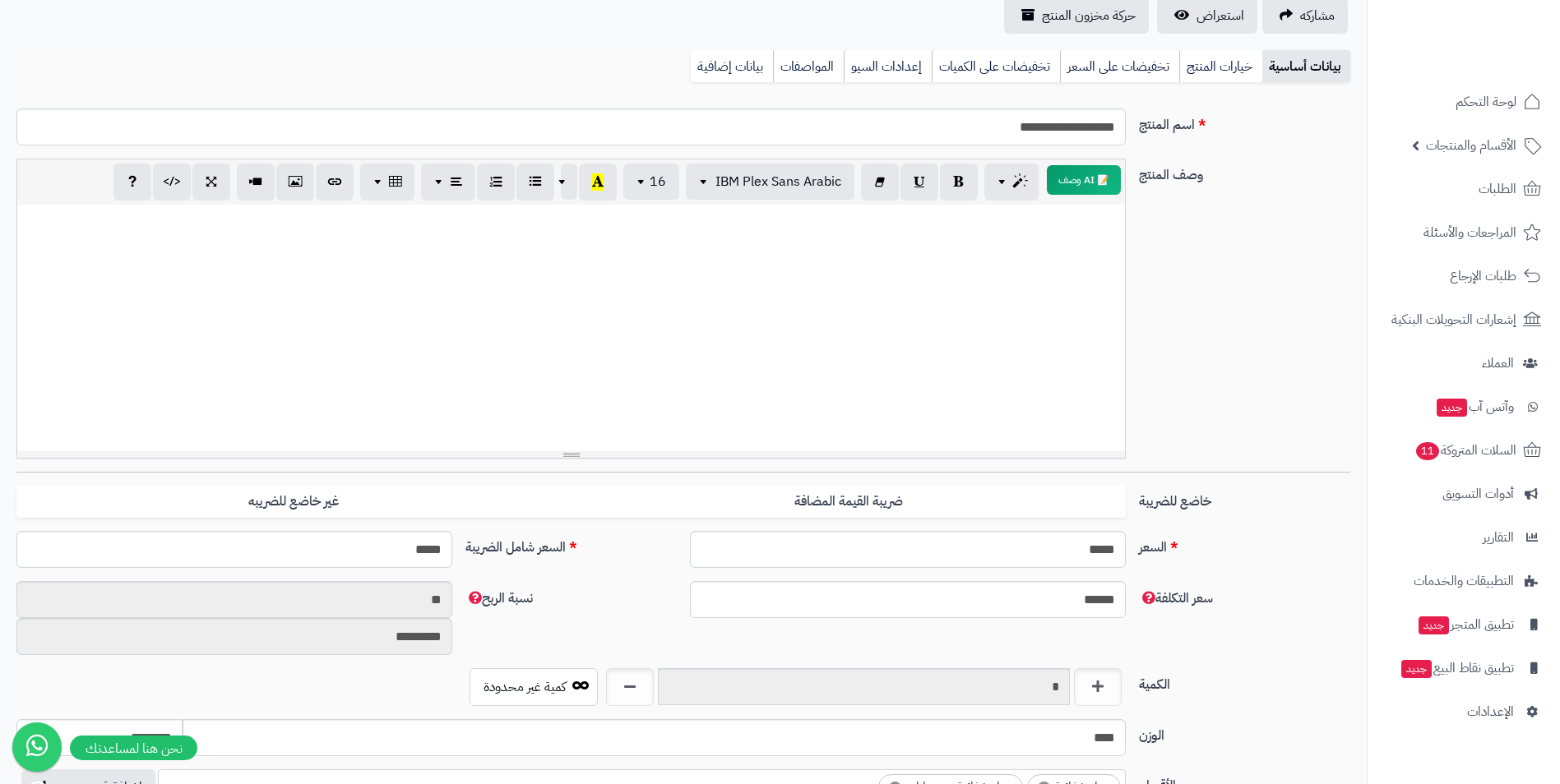
scroll to position [0, 0]
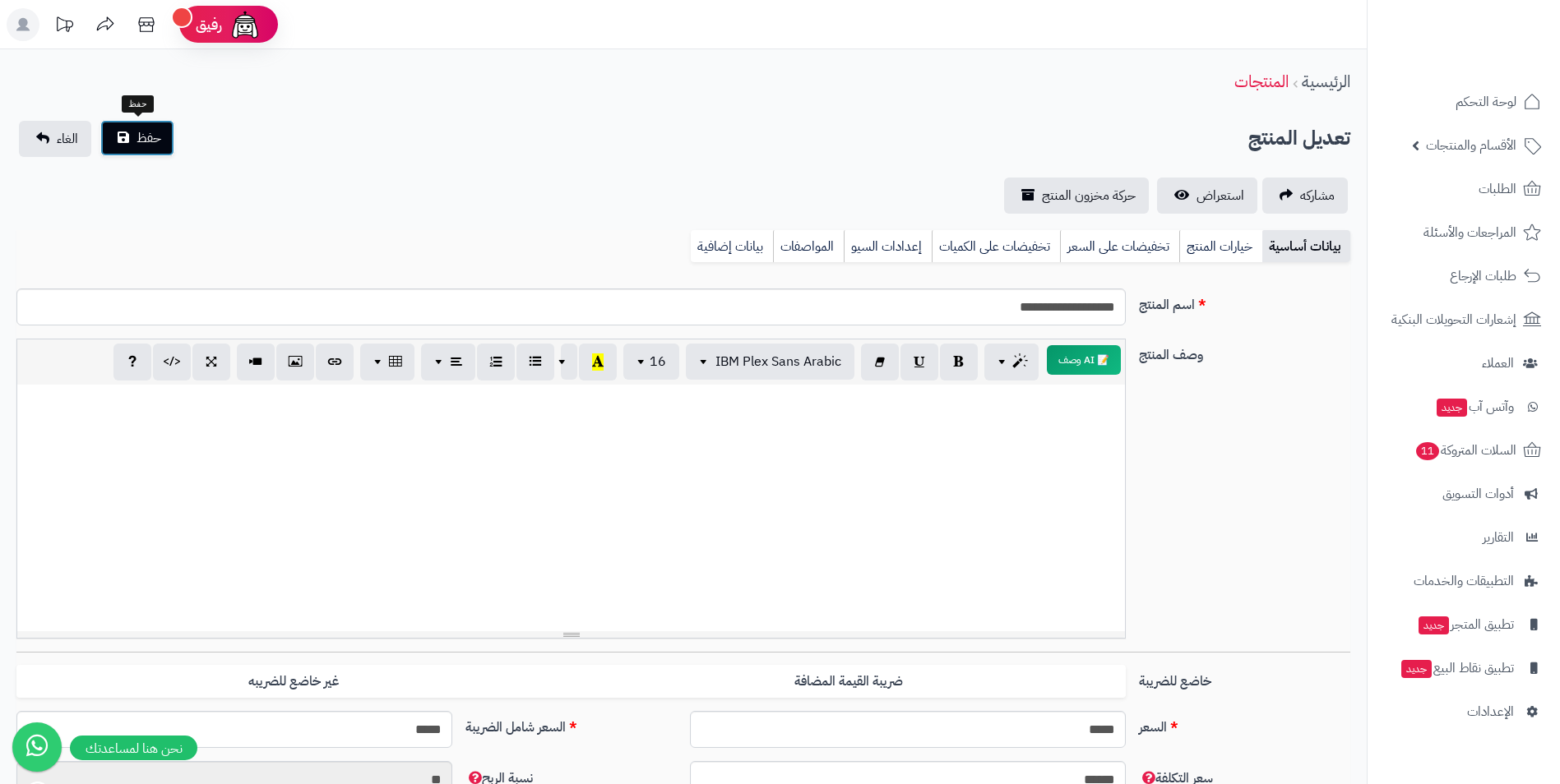
click at [158, 144] on span "حفظ" at bounding box center [149, 138] width 25 height 20
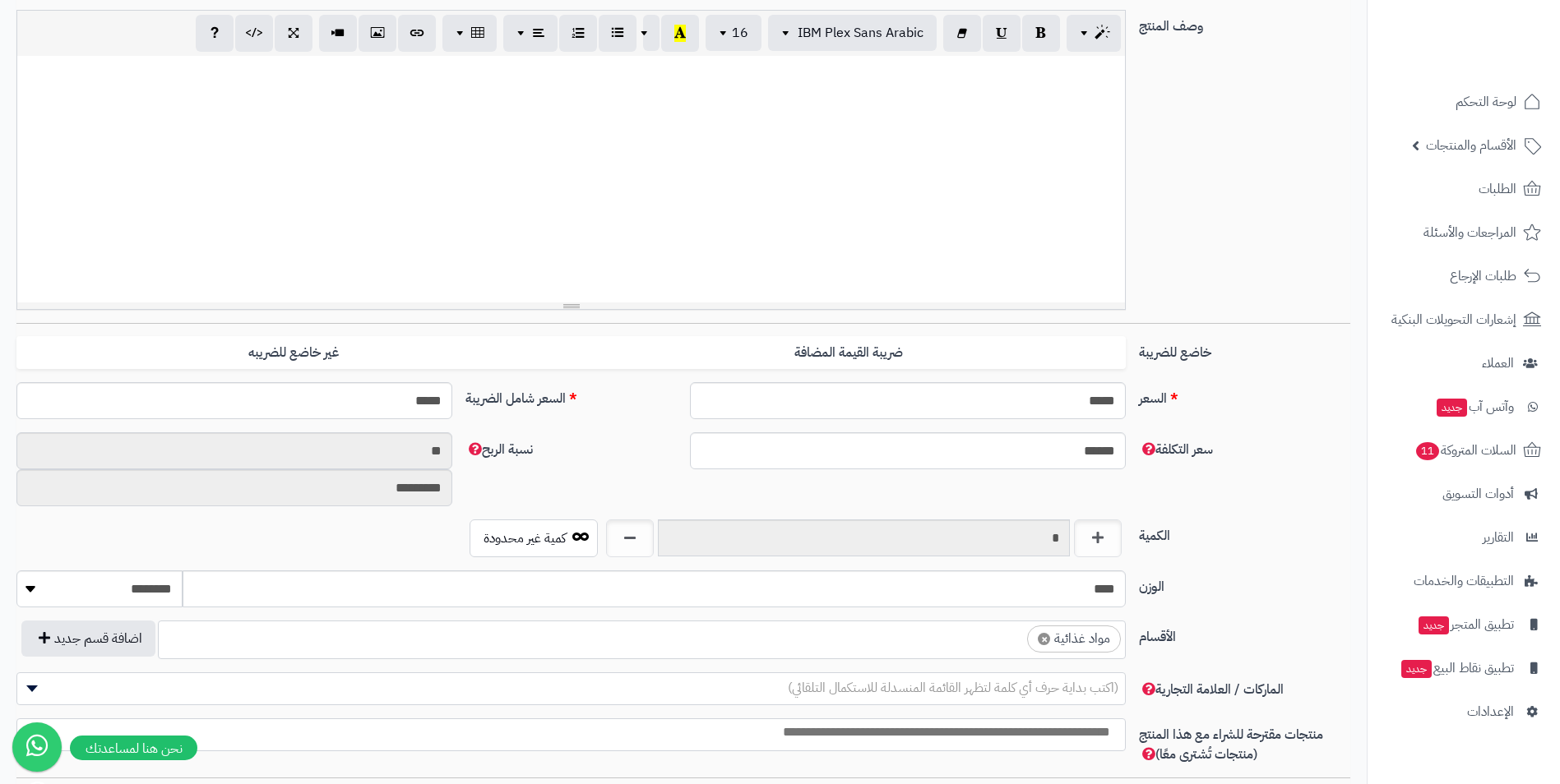
scroll to position [329, 0]
click at [1005, 652] on ul "× مواد غذائية" at bounding box center [641, 637] width 966 height 31
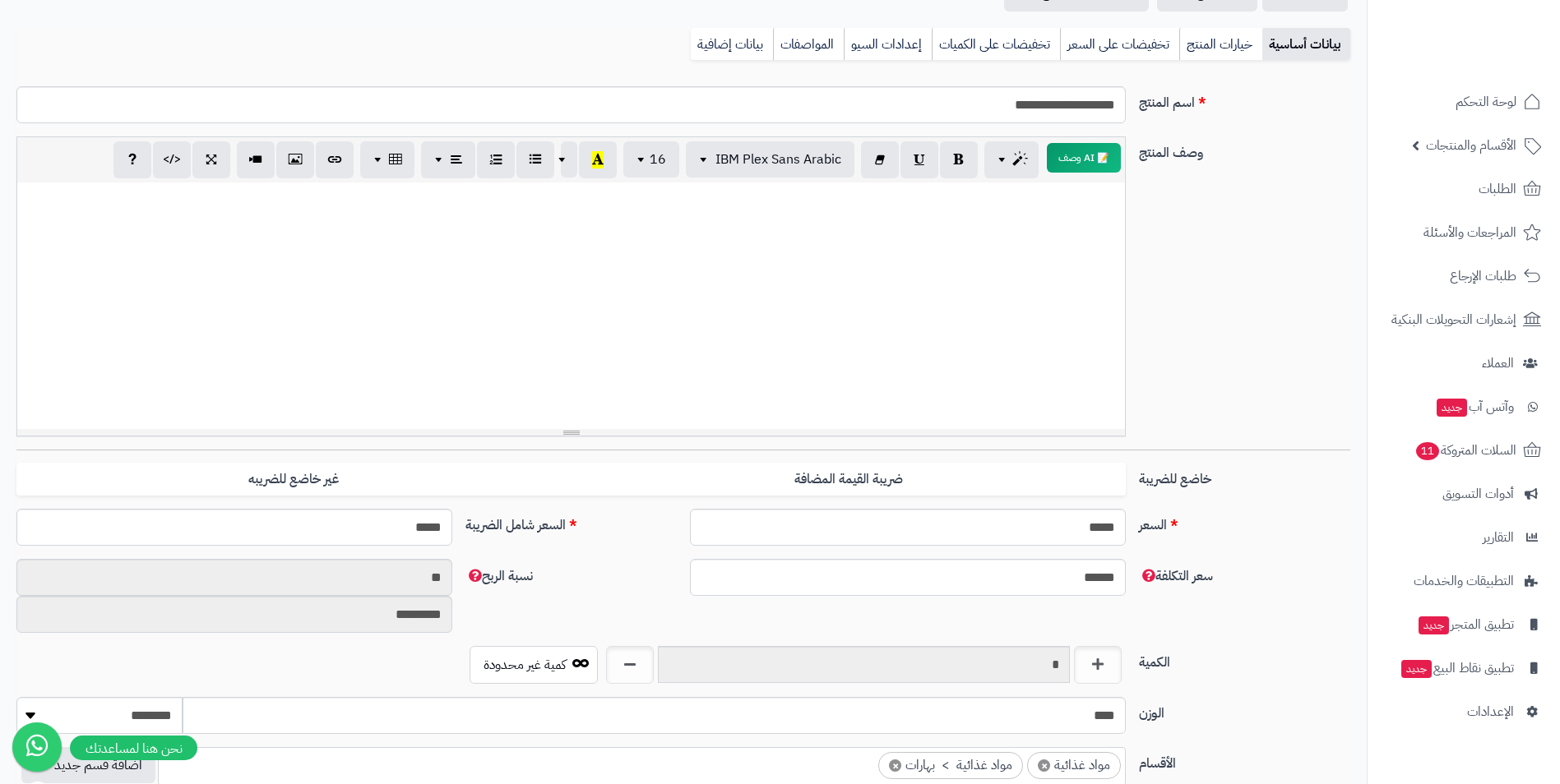
scroll to position [0, 0]
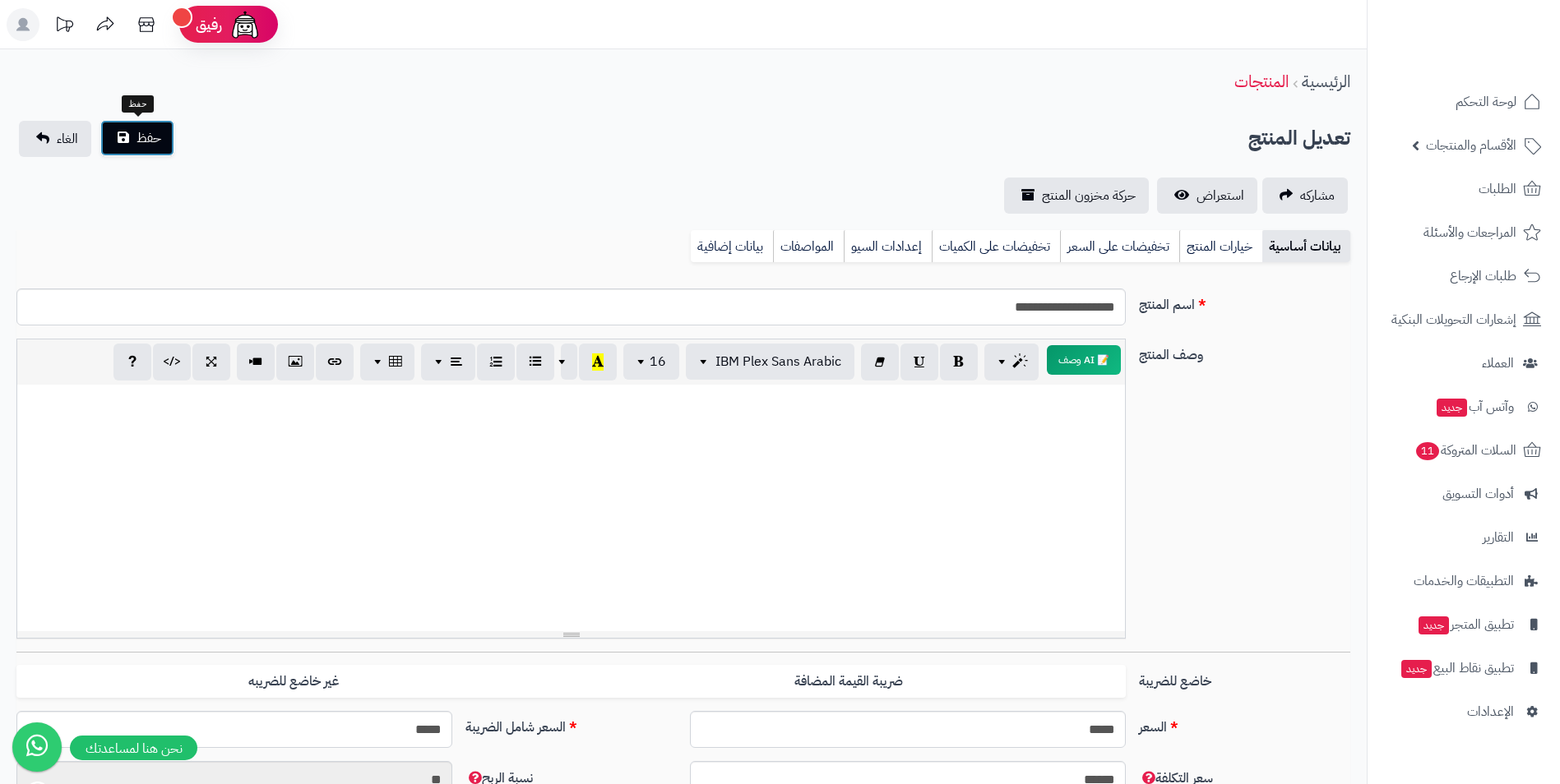
click at [124, 132] on button "حفظ" at bounding box center [137, 138] width 74 height 36
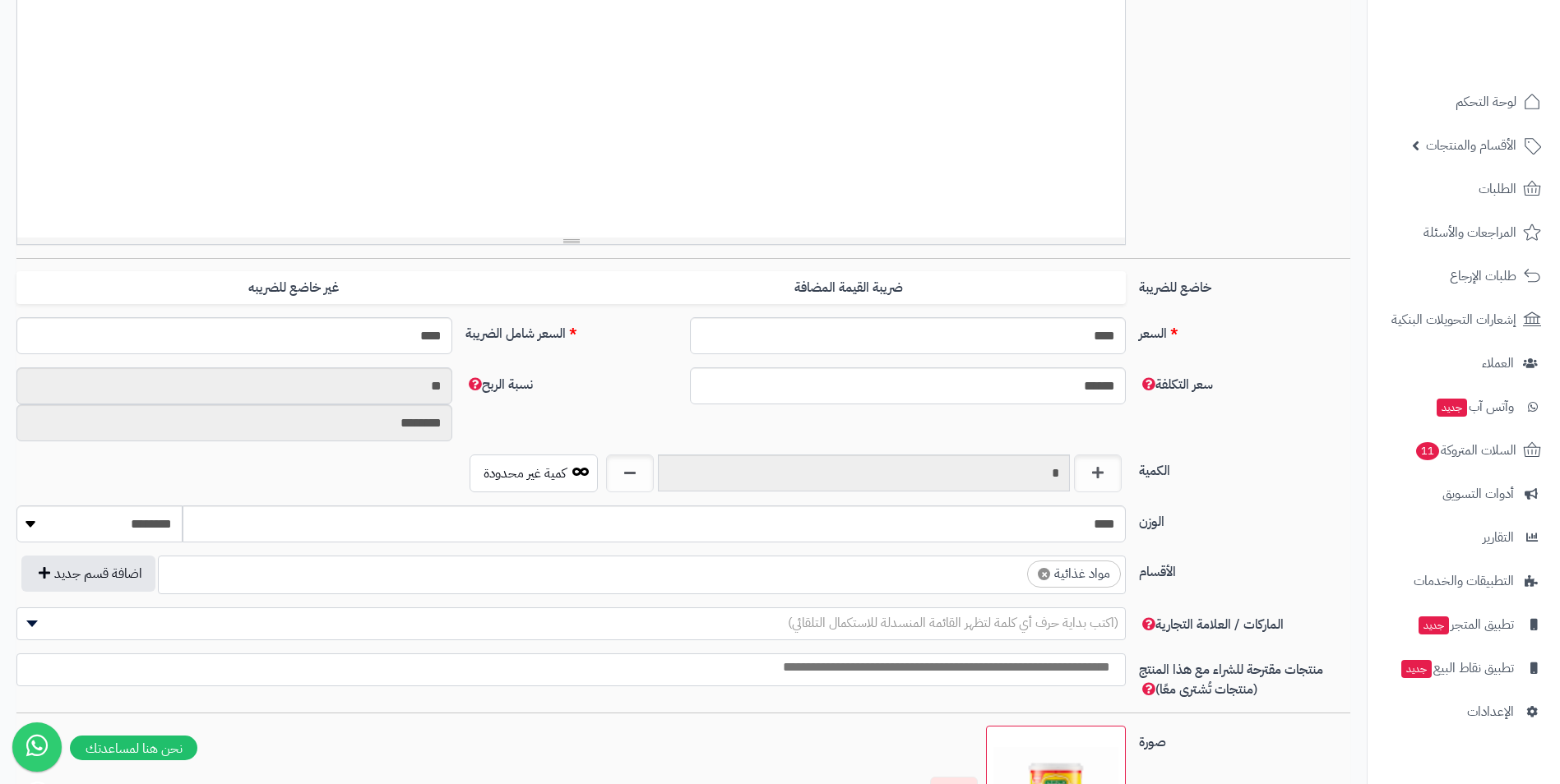
scroll to position [411, 0]
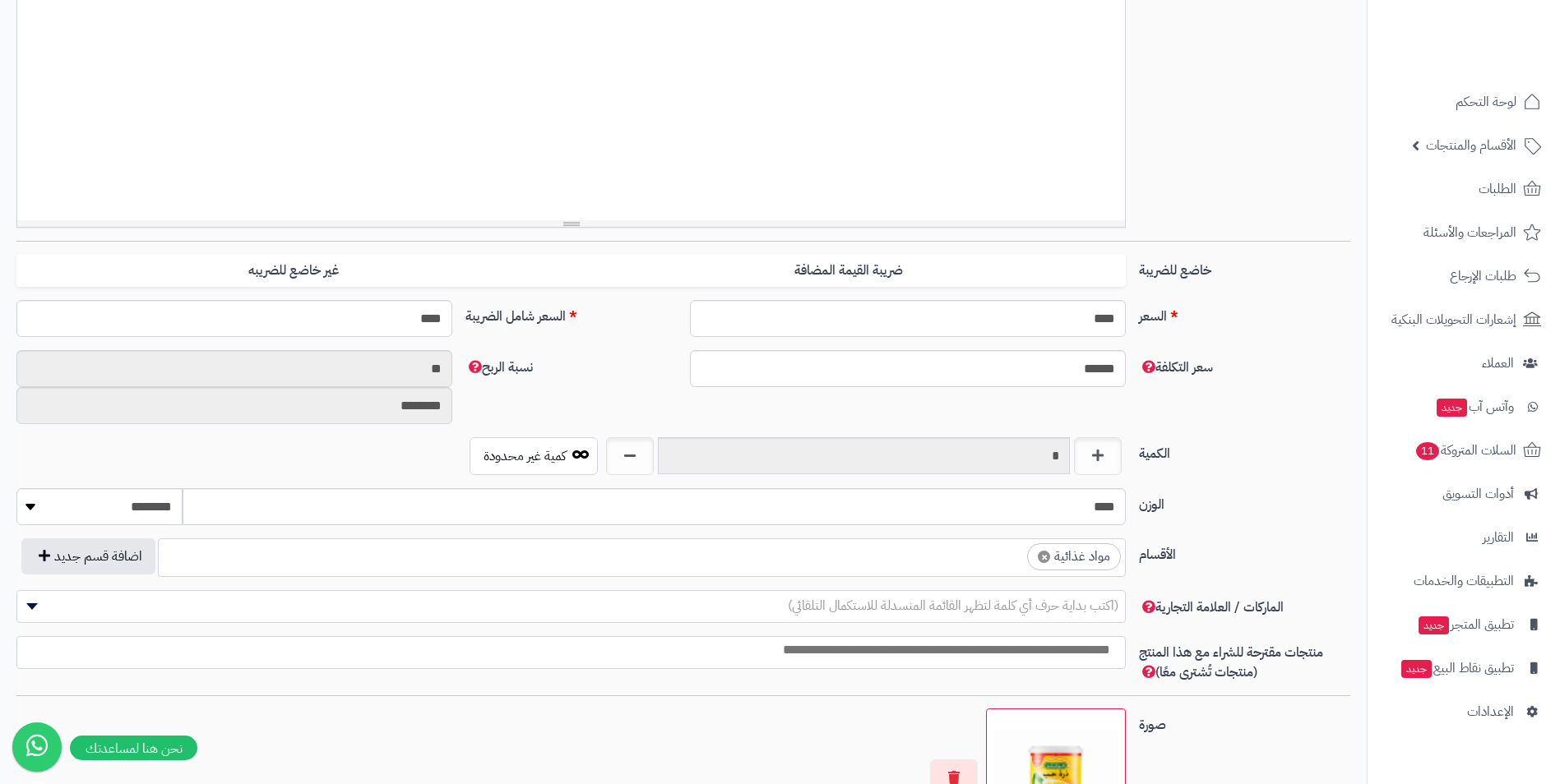
click at [879, 552] on ul "× مواد غذائية" at bounding box center [641, 554] width 966 height 31
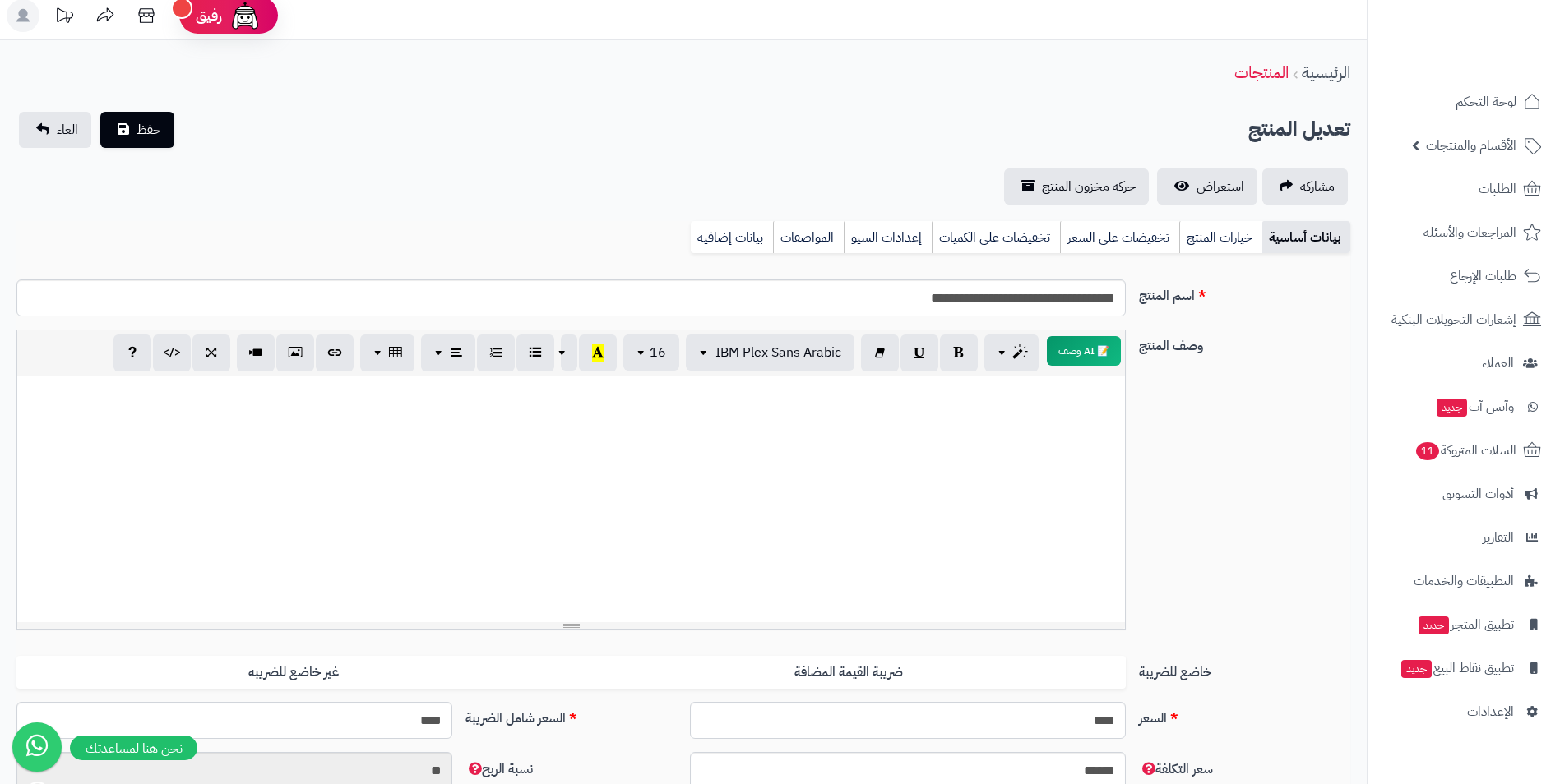
scroll to position [0, 0]
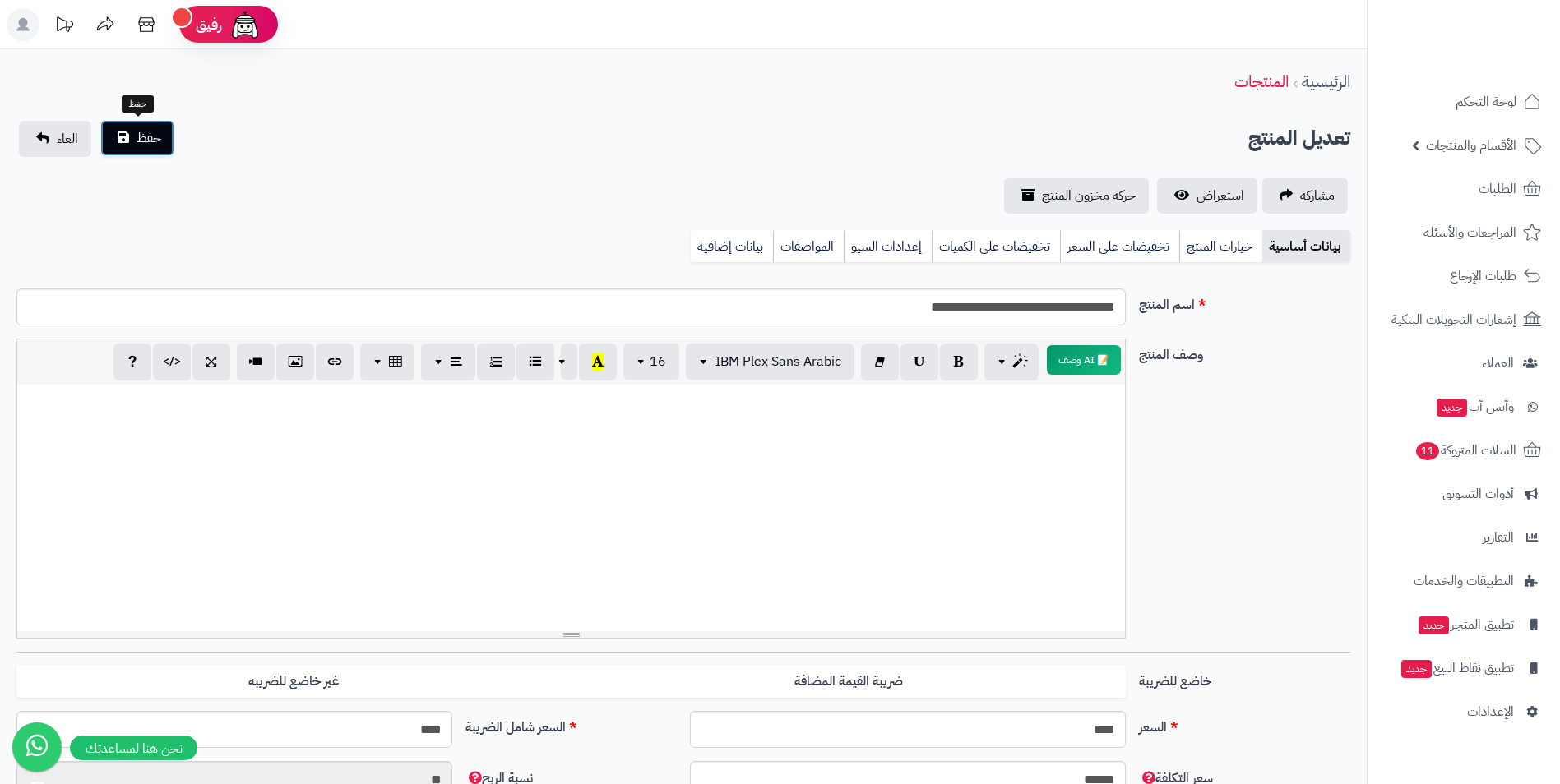
click at [150, 144] on span "حفظ" at bounding box center [149, 138] width 25 height 20
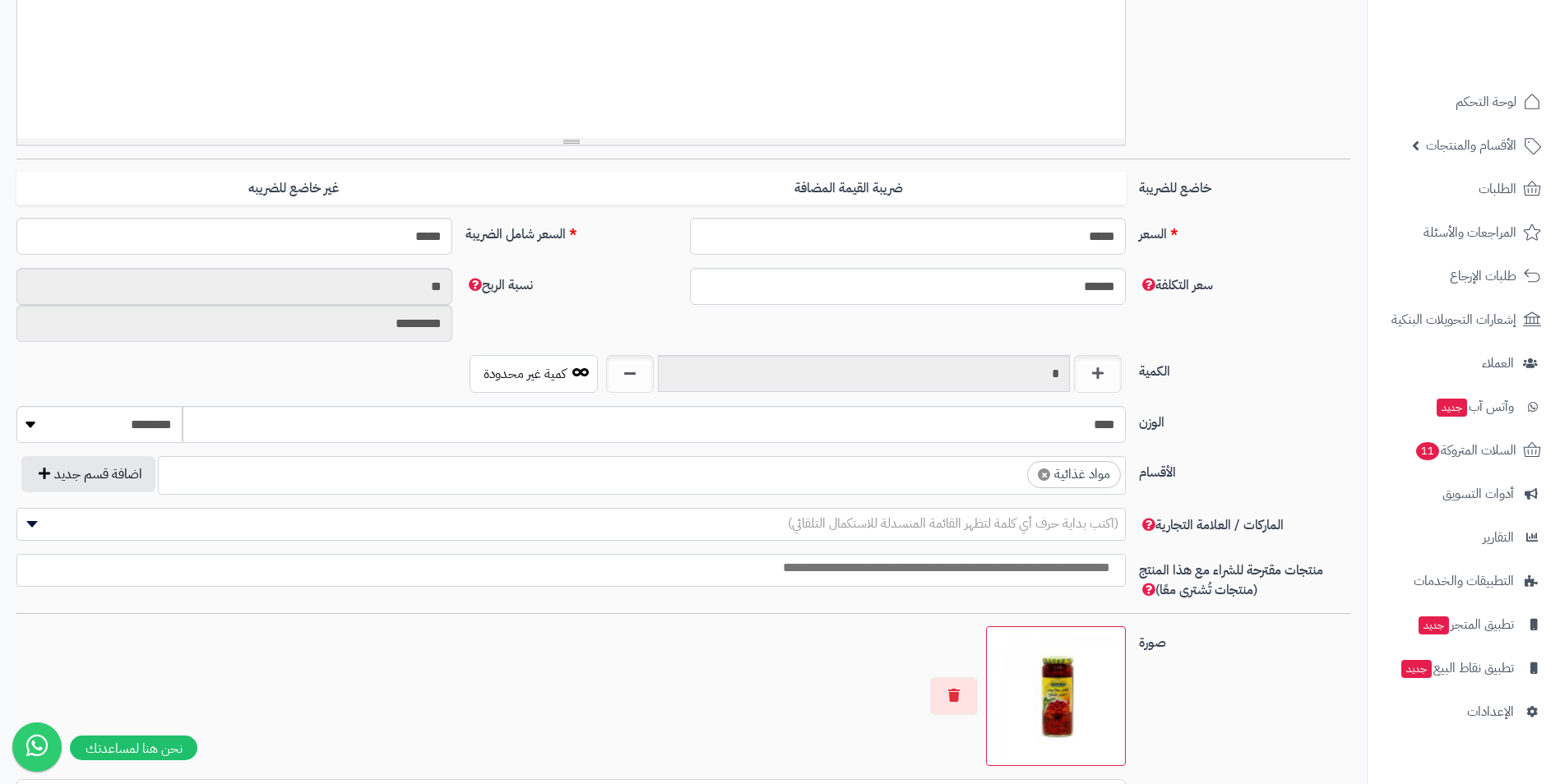
scroll to position [629, 0]
click at [935, 475] on ul "× مواد غذائية" at bounding box center [641, 472] width 966 height 31
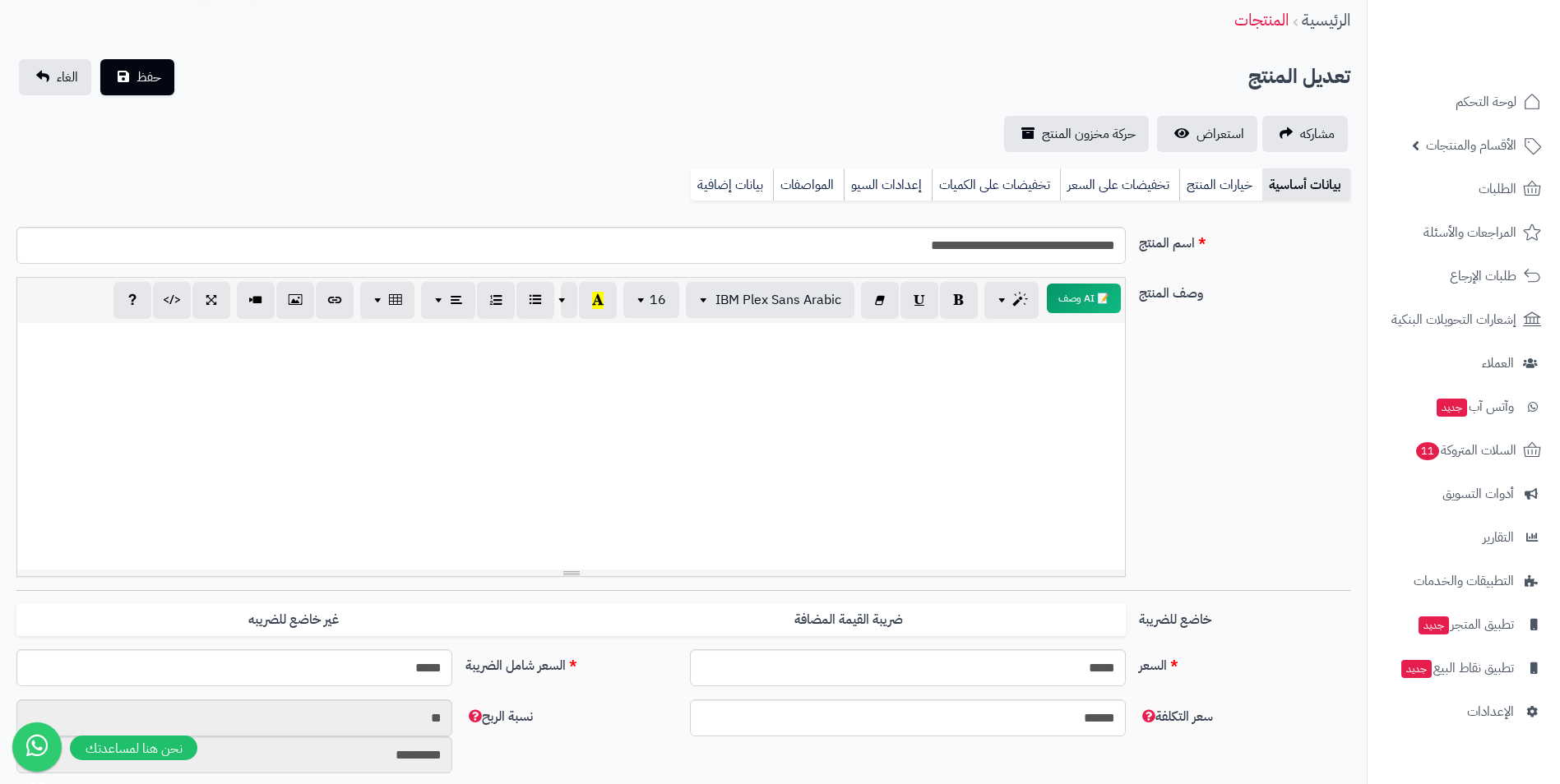
scroll to position [0, 0]
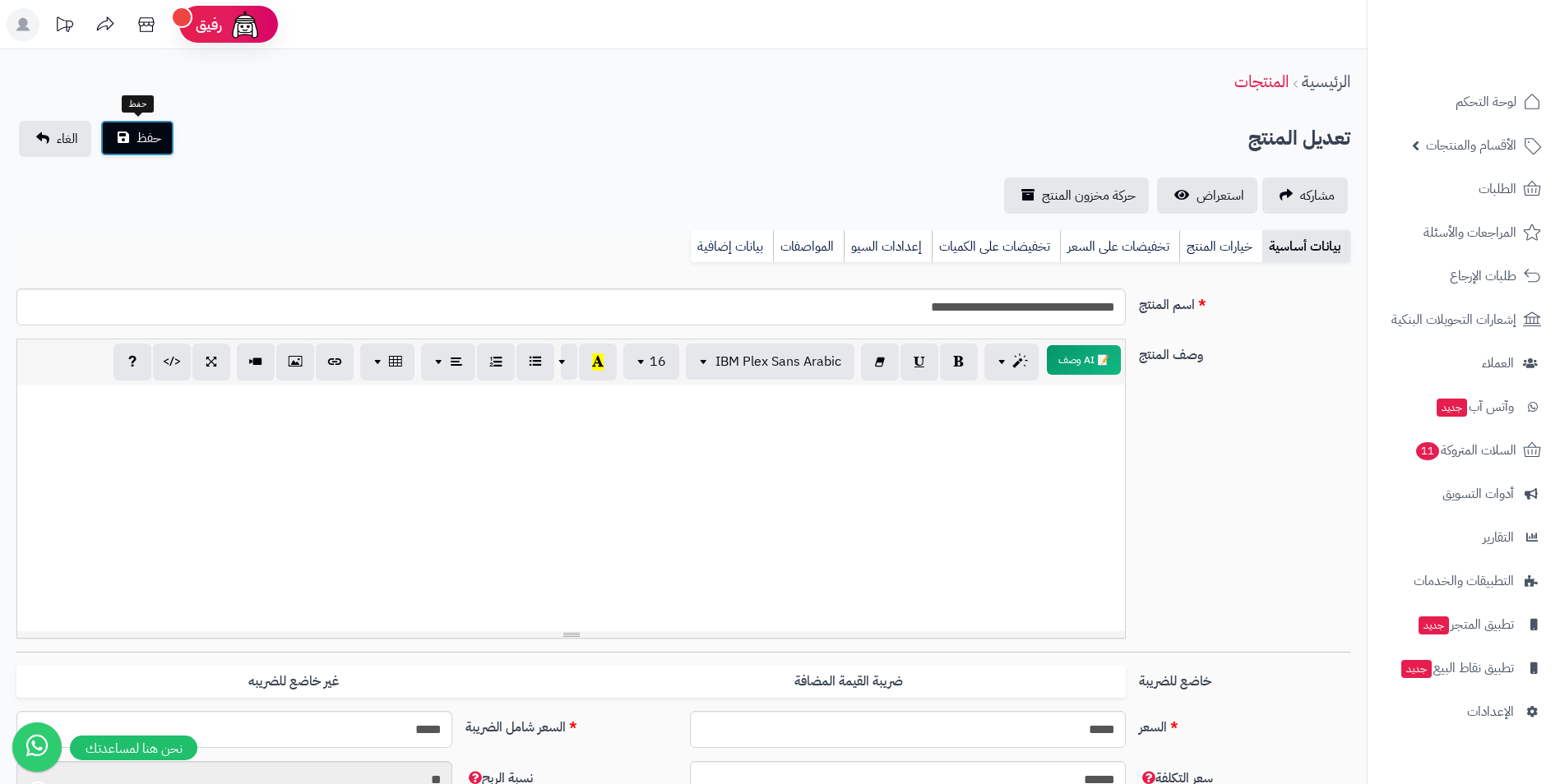
click at [148, 132] on span "حفظ" at bounding box center [149, 138] width 25 height 20
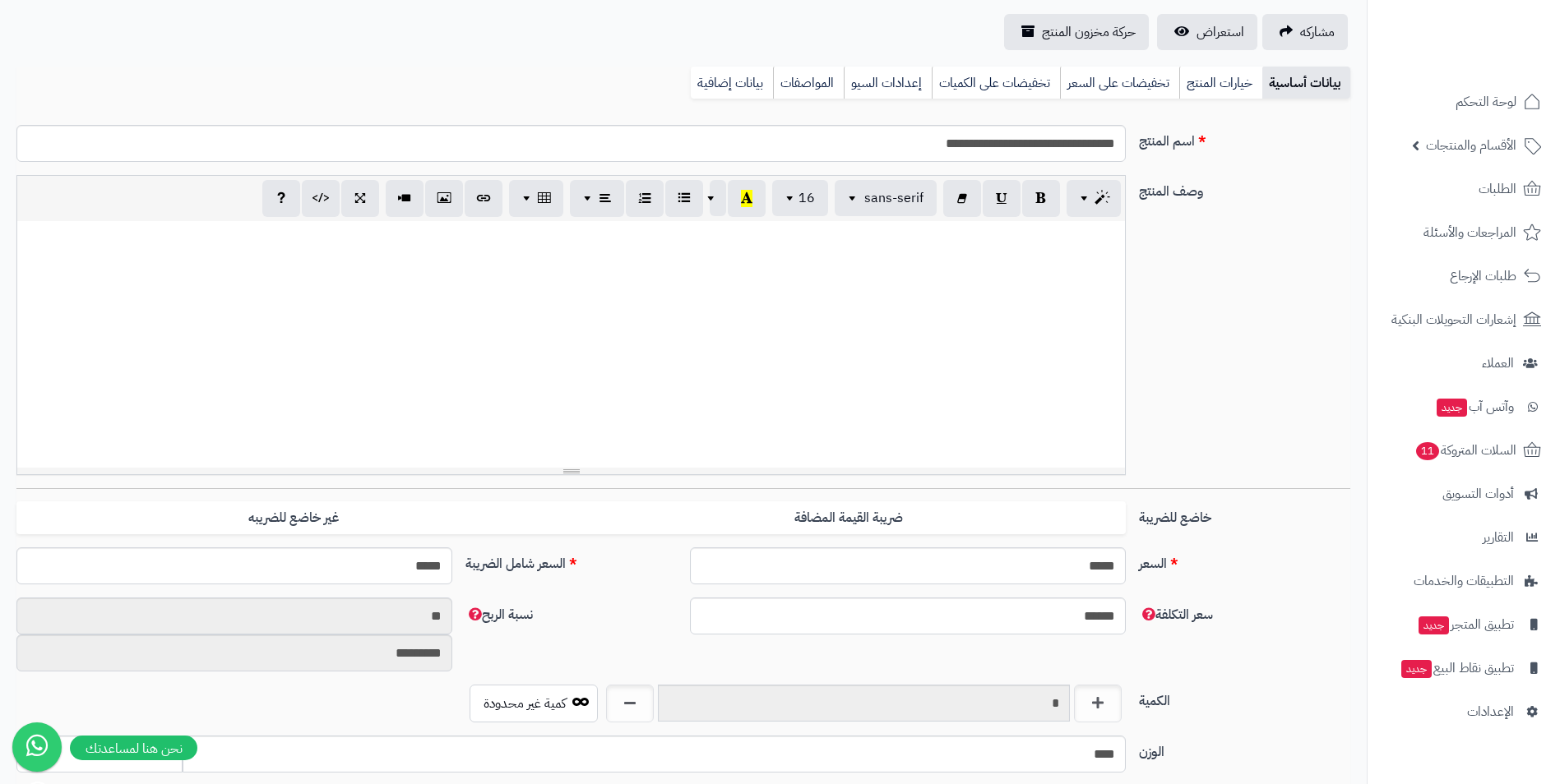
scroll to position [411, 0]
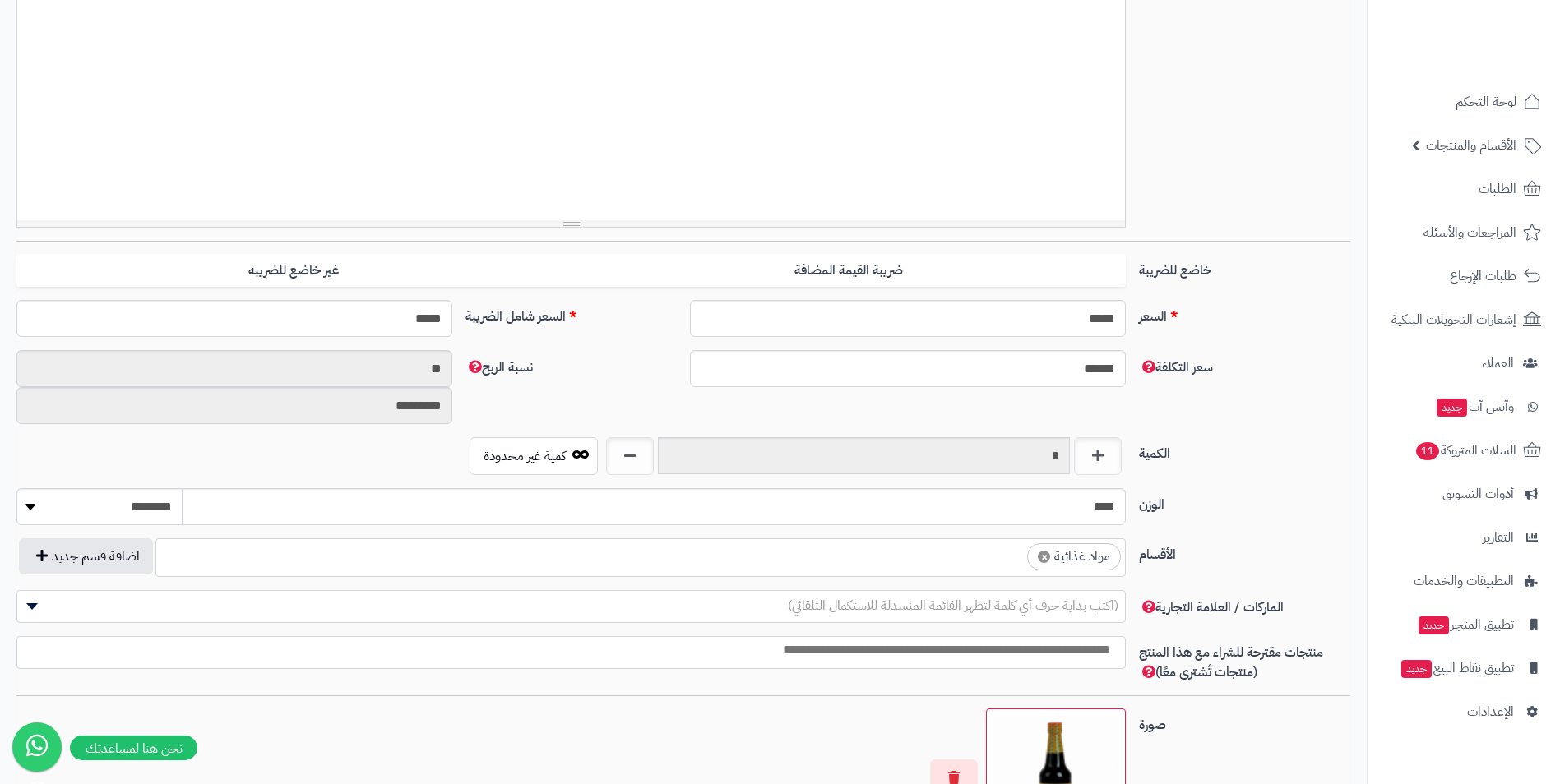
click at [959, 552] on ul "× مواد غذائية" at bounding box center [641, 554] width 969 height 31
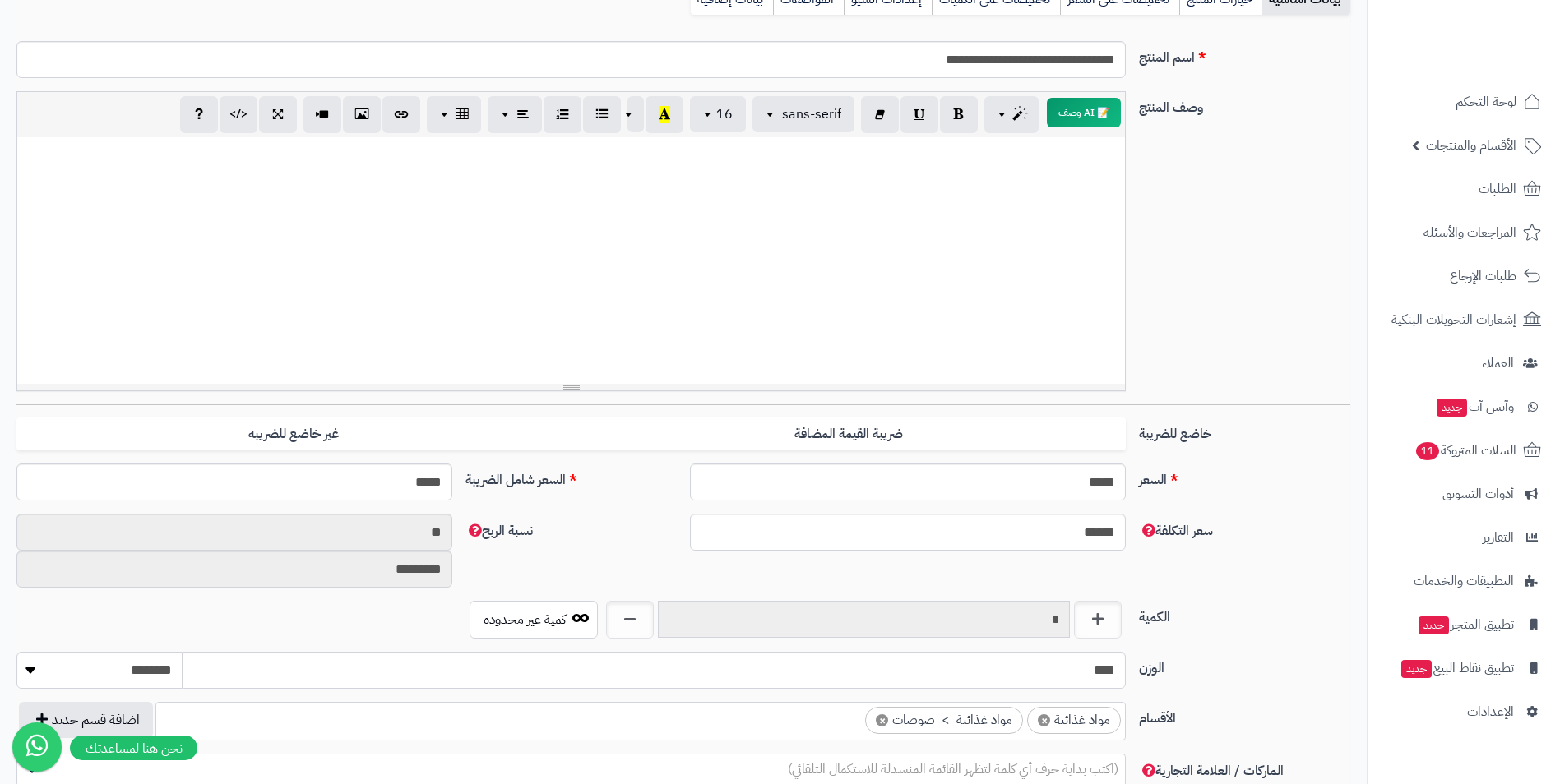
scroll to position [100, 0]
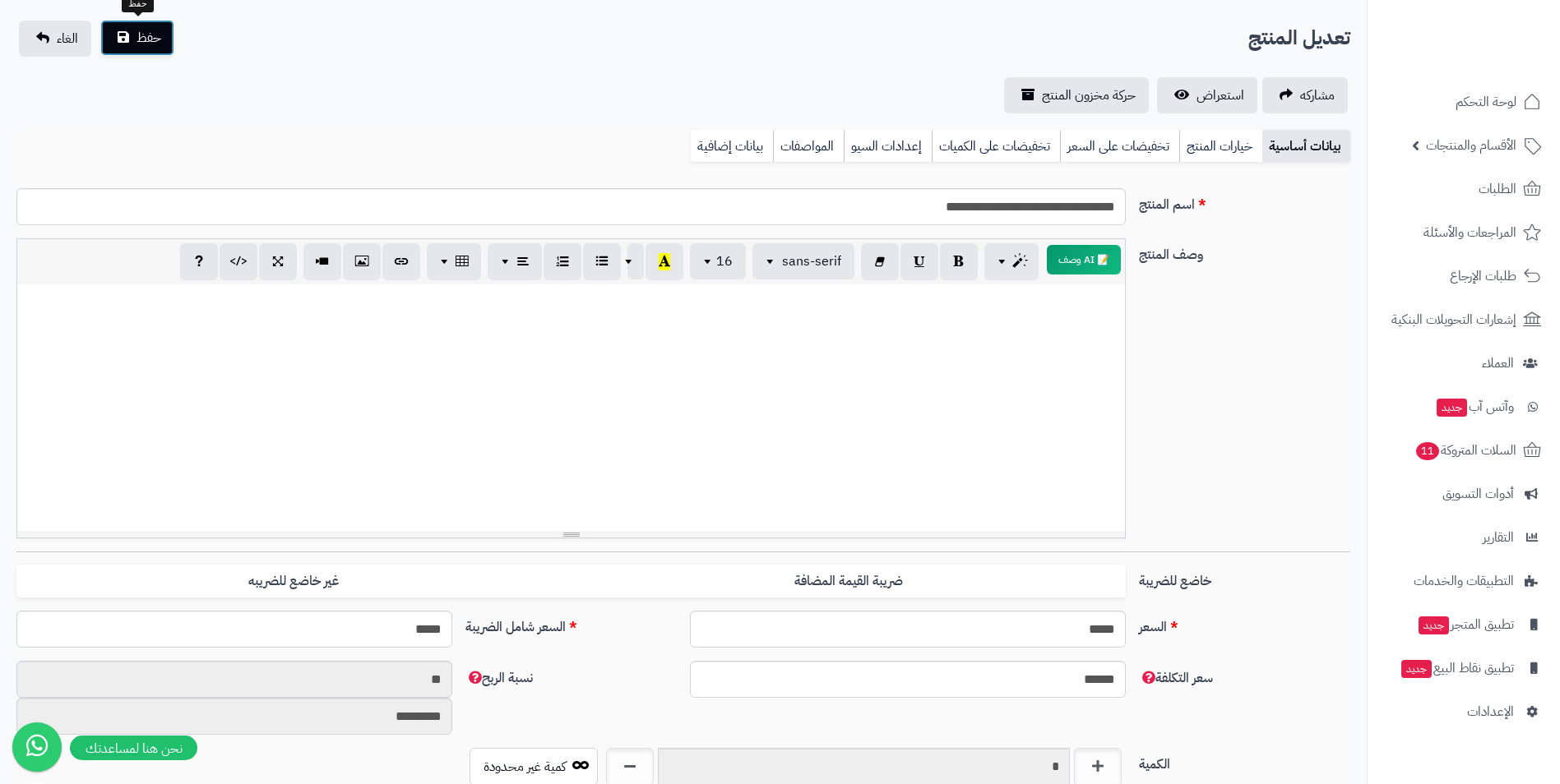
click at [158, 43] on span "حفظ" at bounding box center [149, 38] width 25 height 20
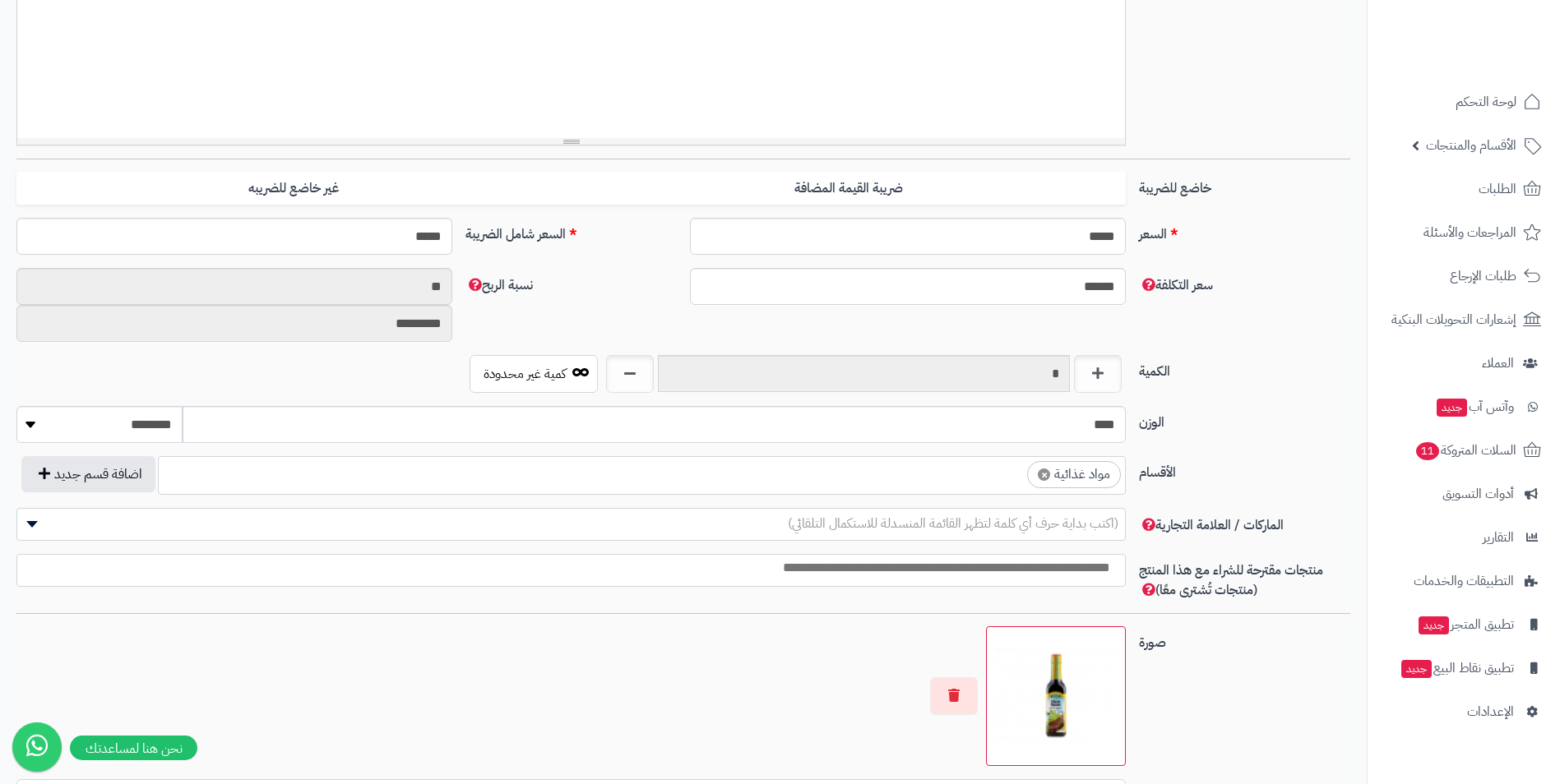
scroll to position [629, 0]
click at [956, 482] on ul "× مواد غذائية" at bounding box center [641, 472] width 966 height 31
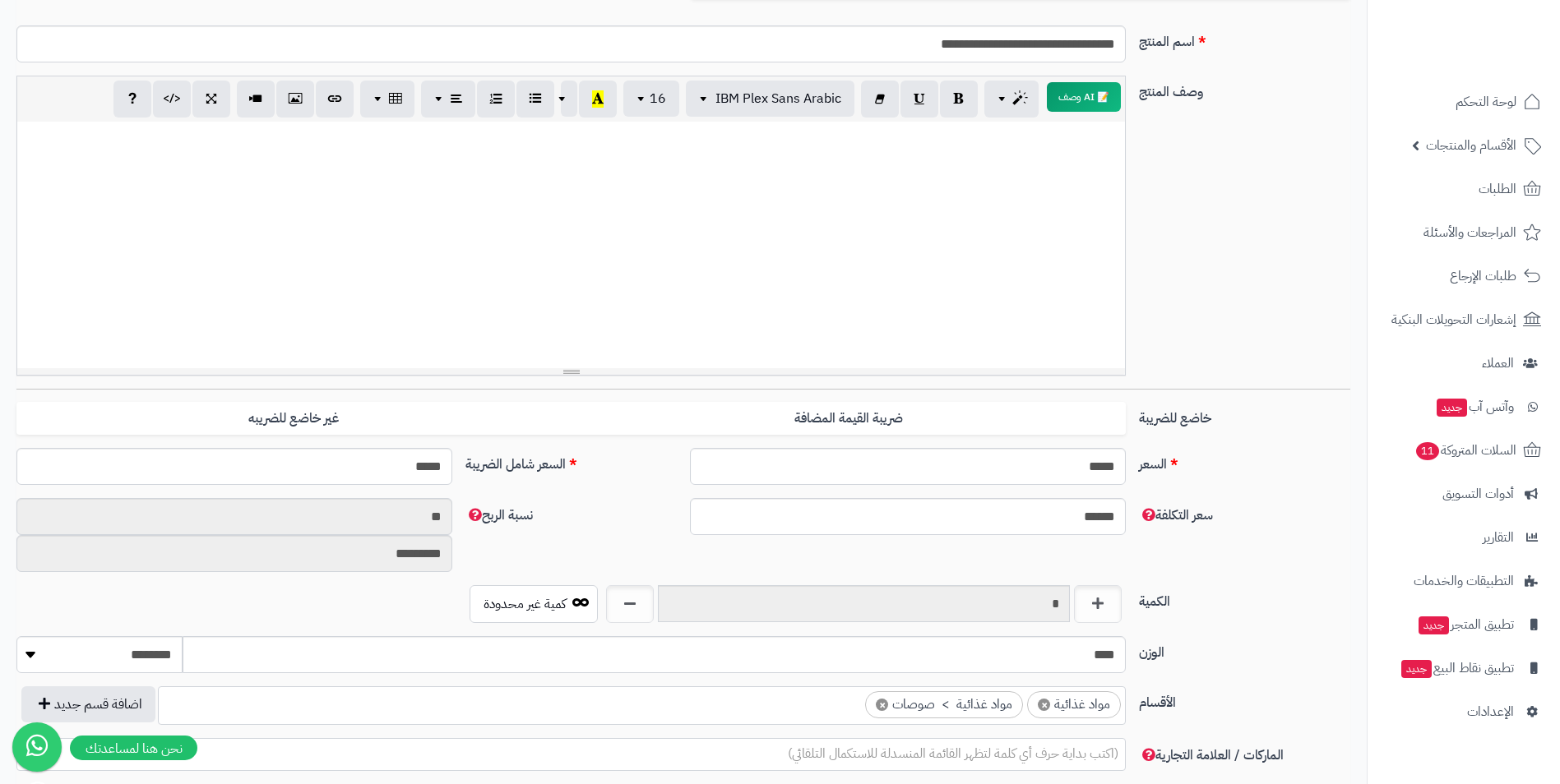
scroll to position [0, 0]
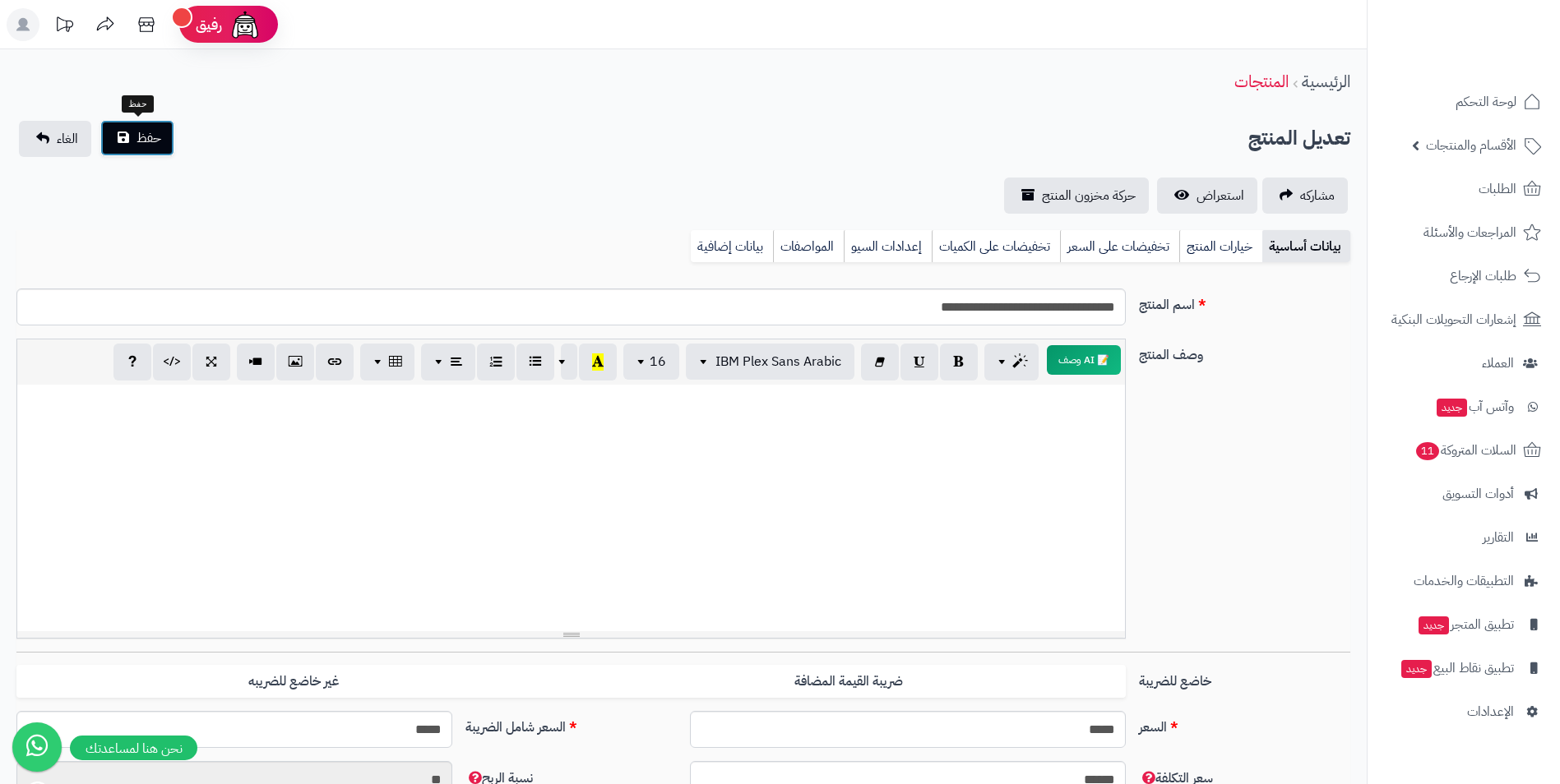
click at [122, 145] on button "حفظ" at bounding box center [137, 138] width 74 height 36
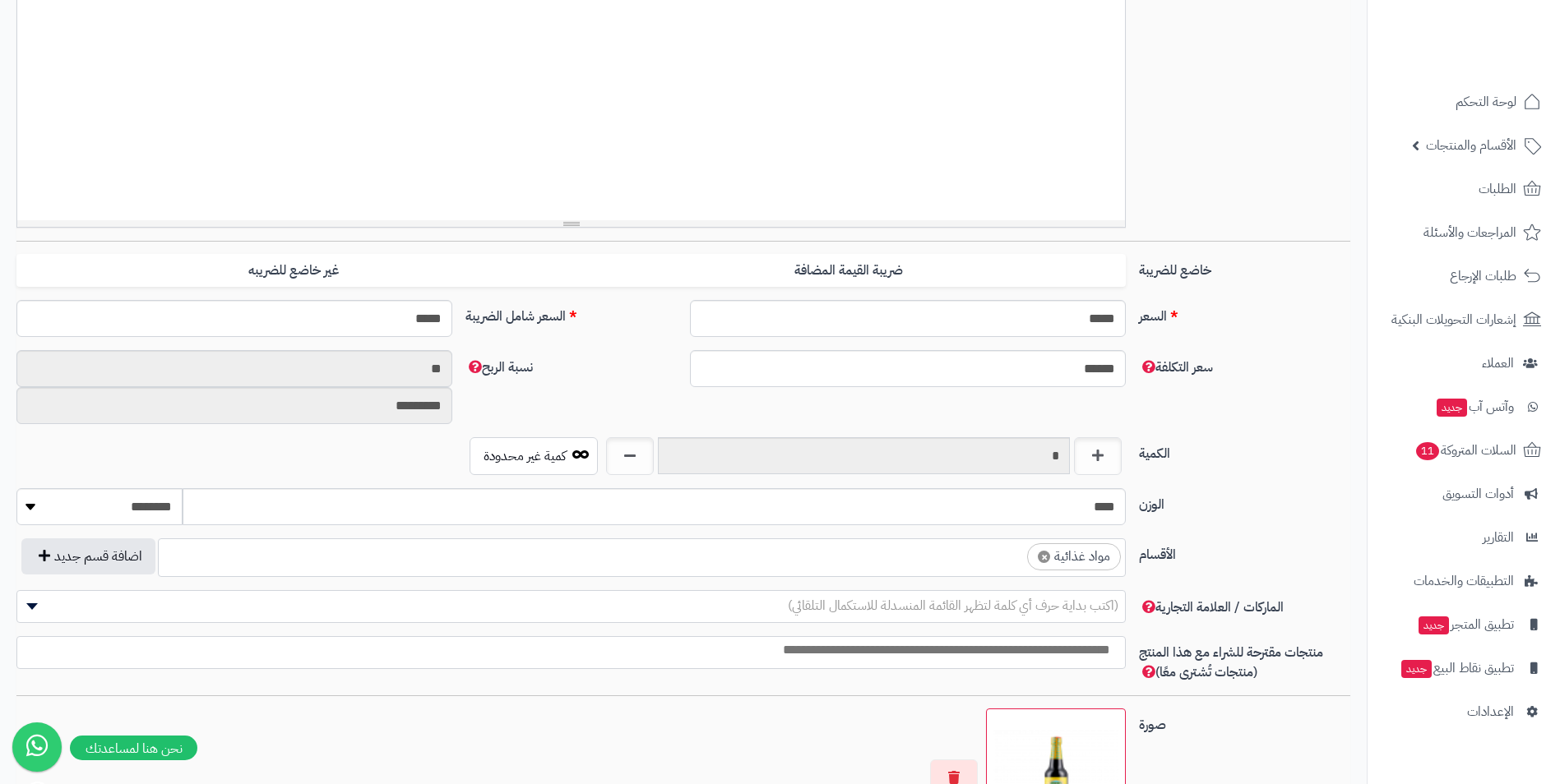
scroll to position [629, 0]
click at [853, 557] on ul "× مواد غذائية" at bounding box center [641, 554] width 966 height 31
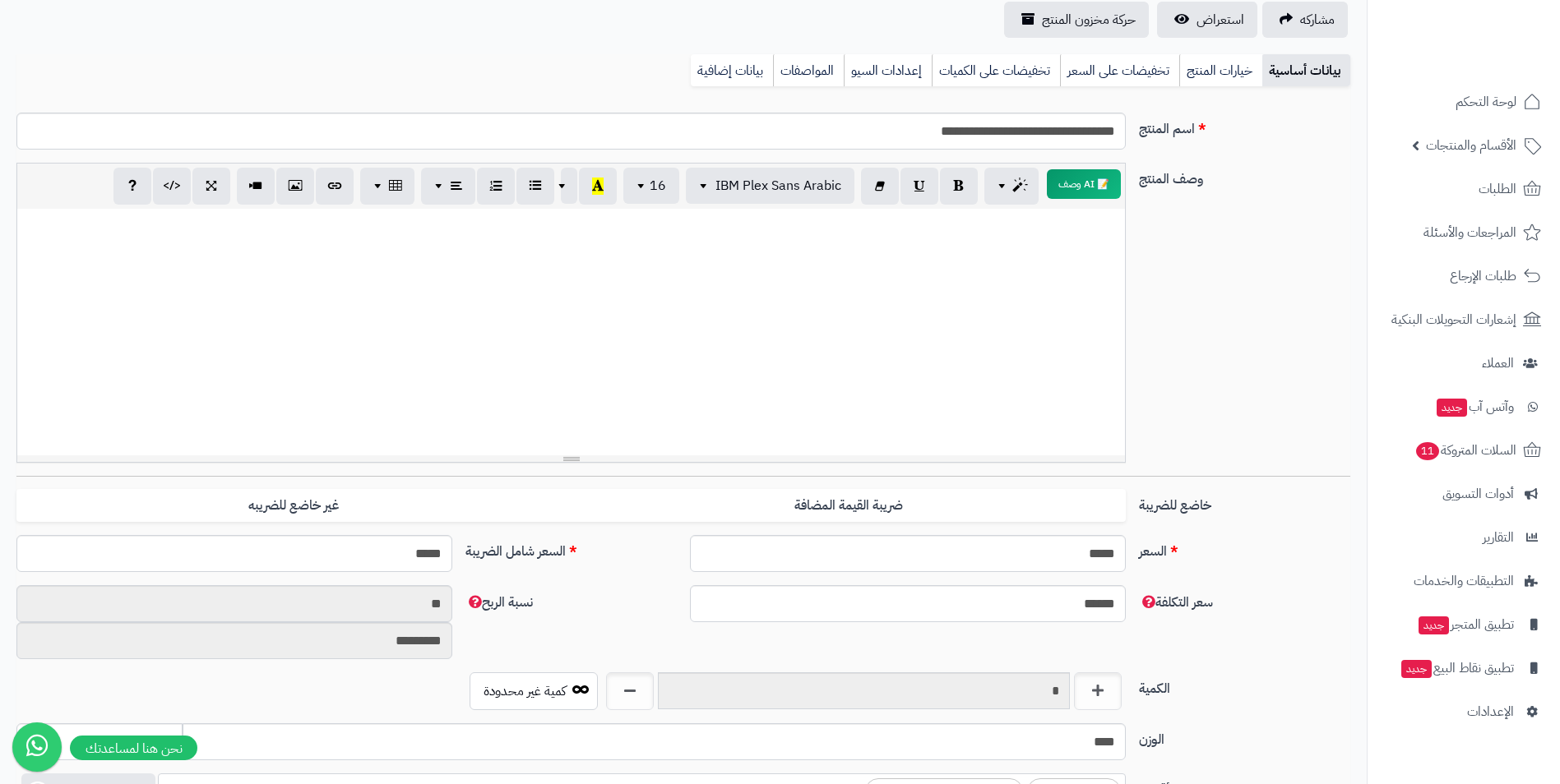
scroll to position [0, 0]
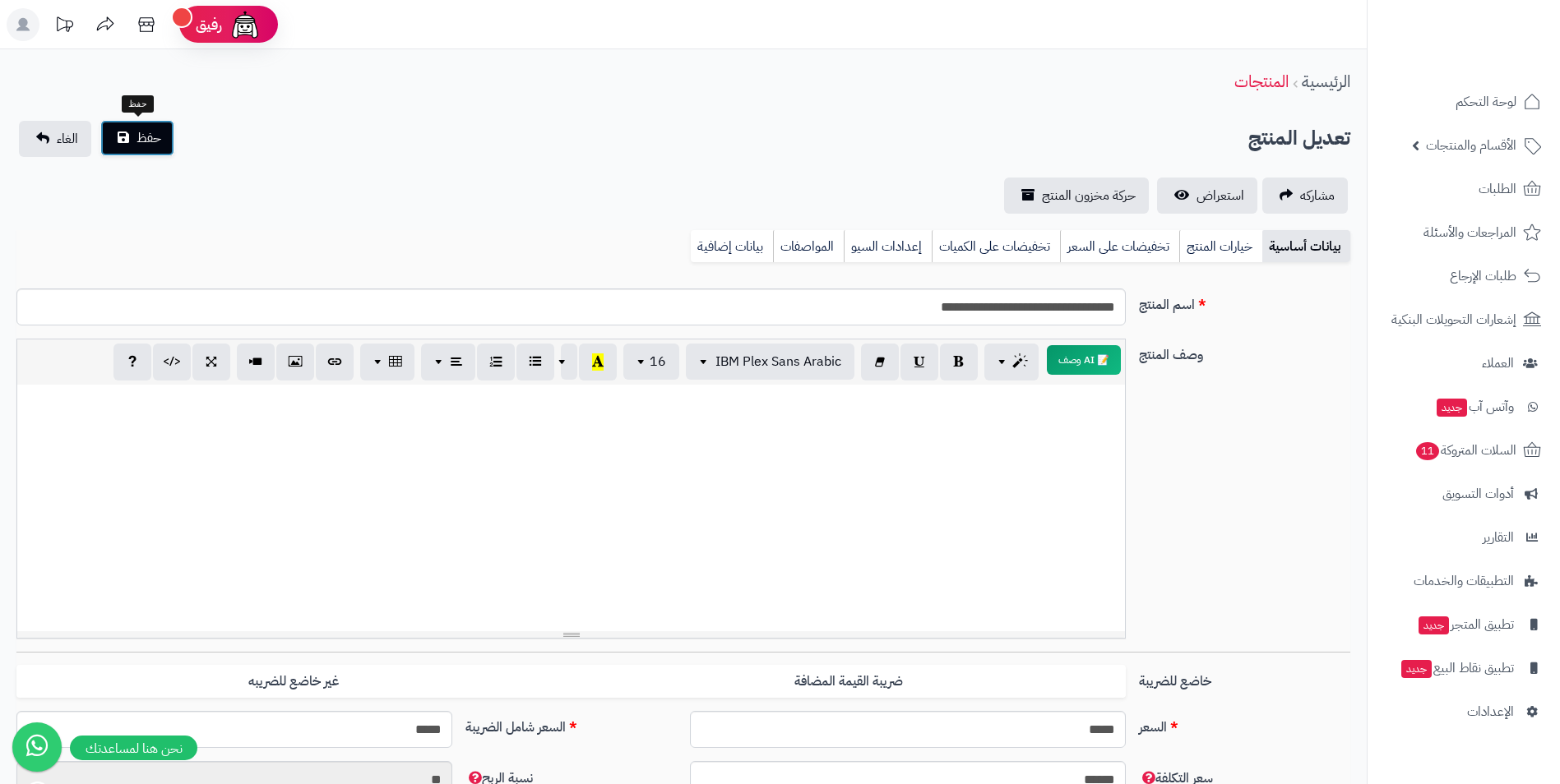
click at [159, 148] on button "حفظ" at bounding box center [137, 138] width 74 height 36
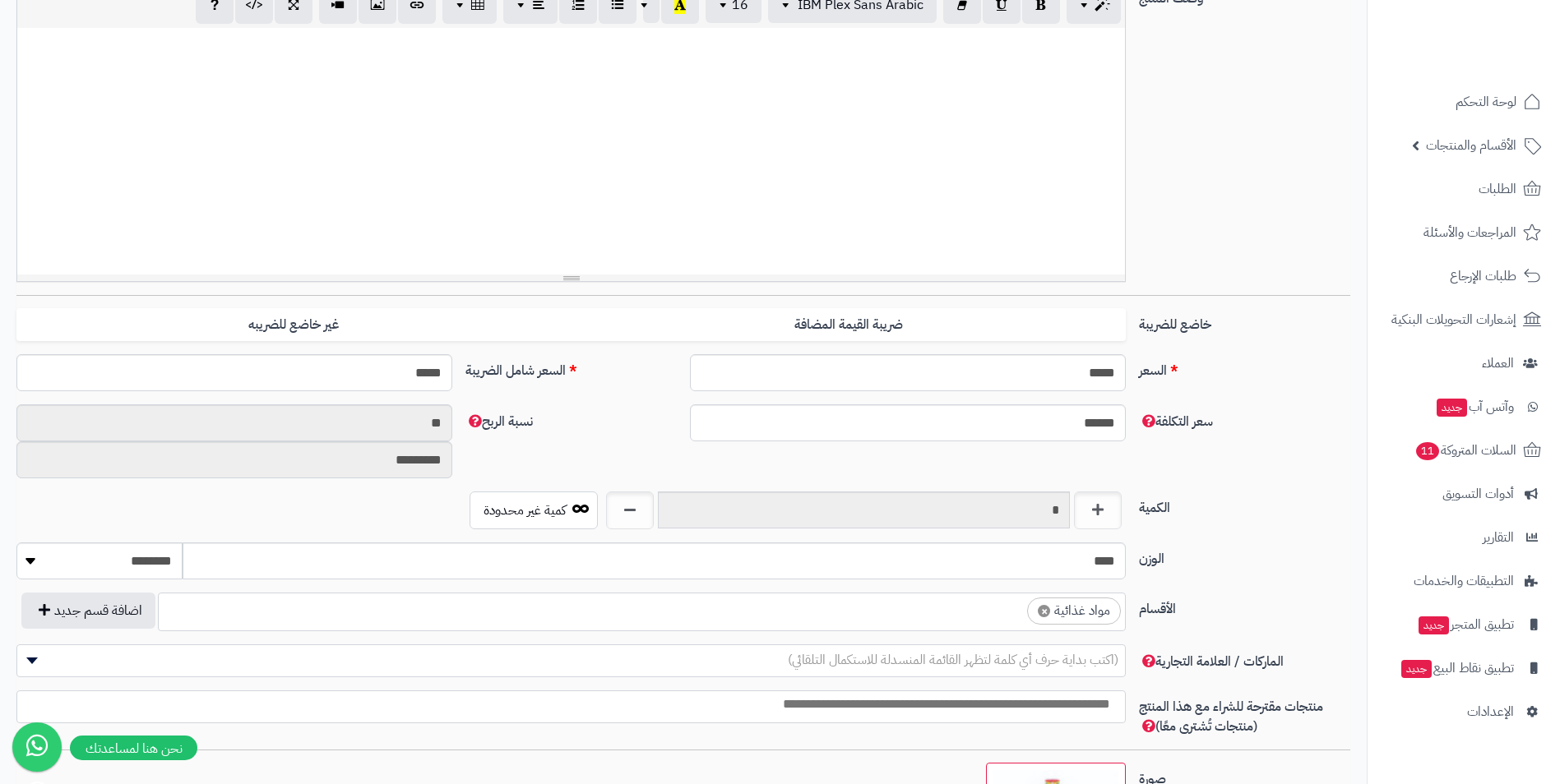
scroll to position [629, 0]
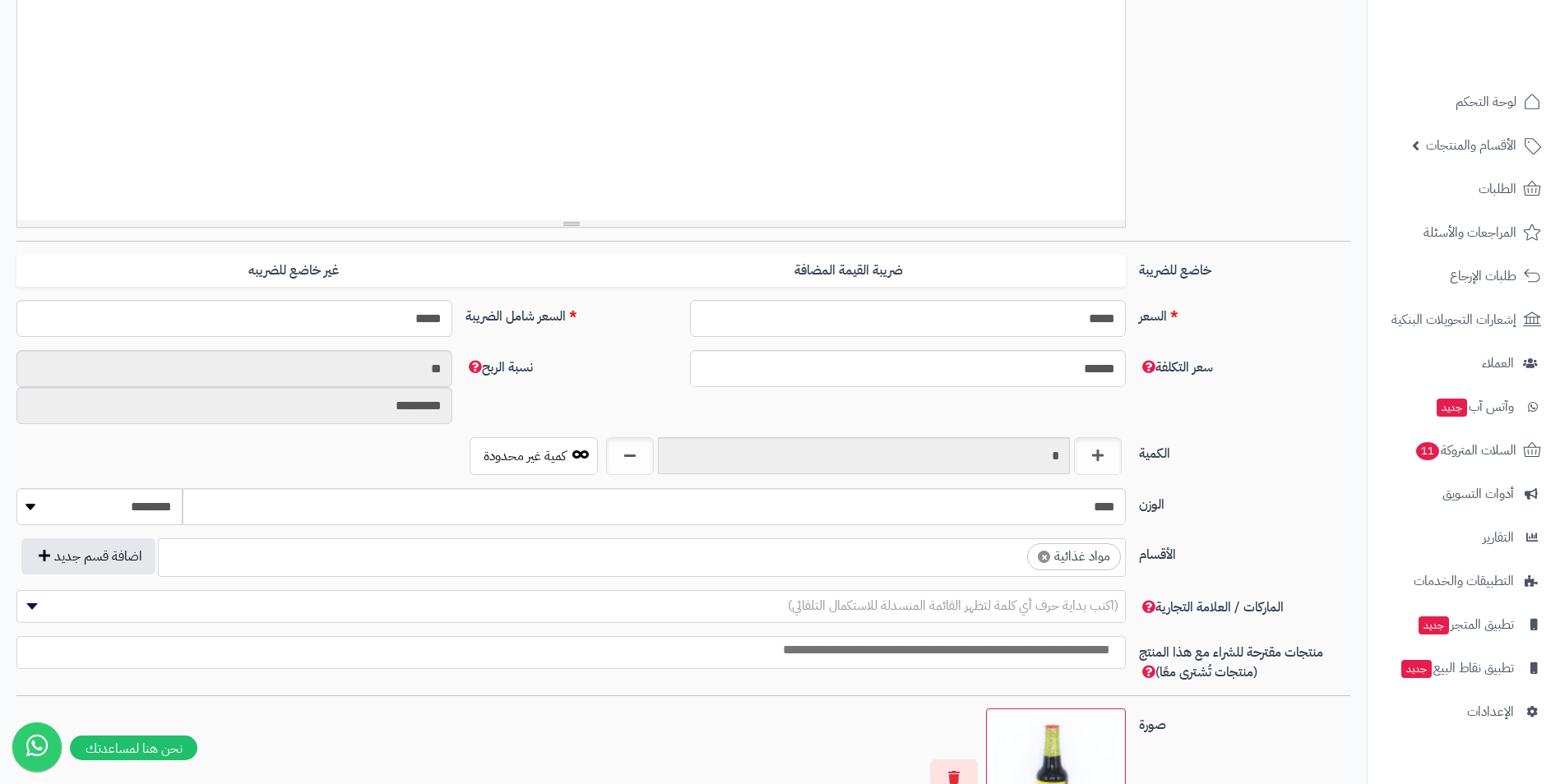
click at [988, 564] on ul "× مواد غذائية" at bounding box center [641, 554] width 966 height 31
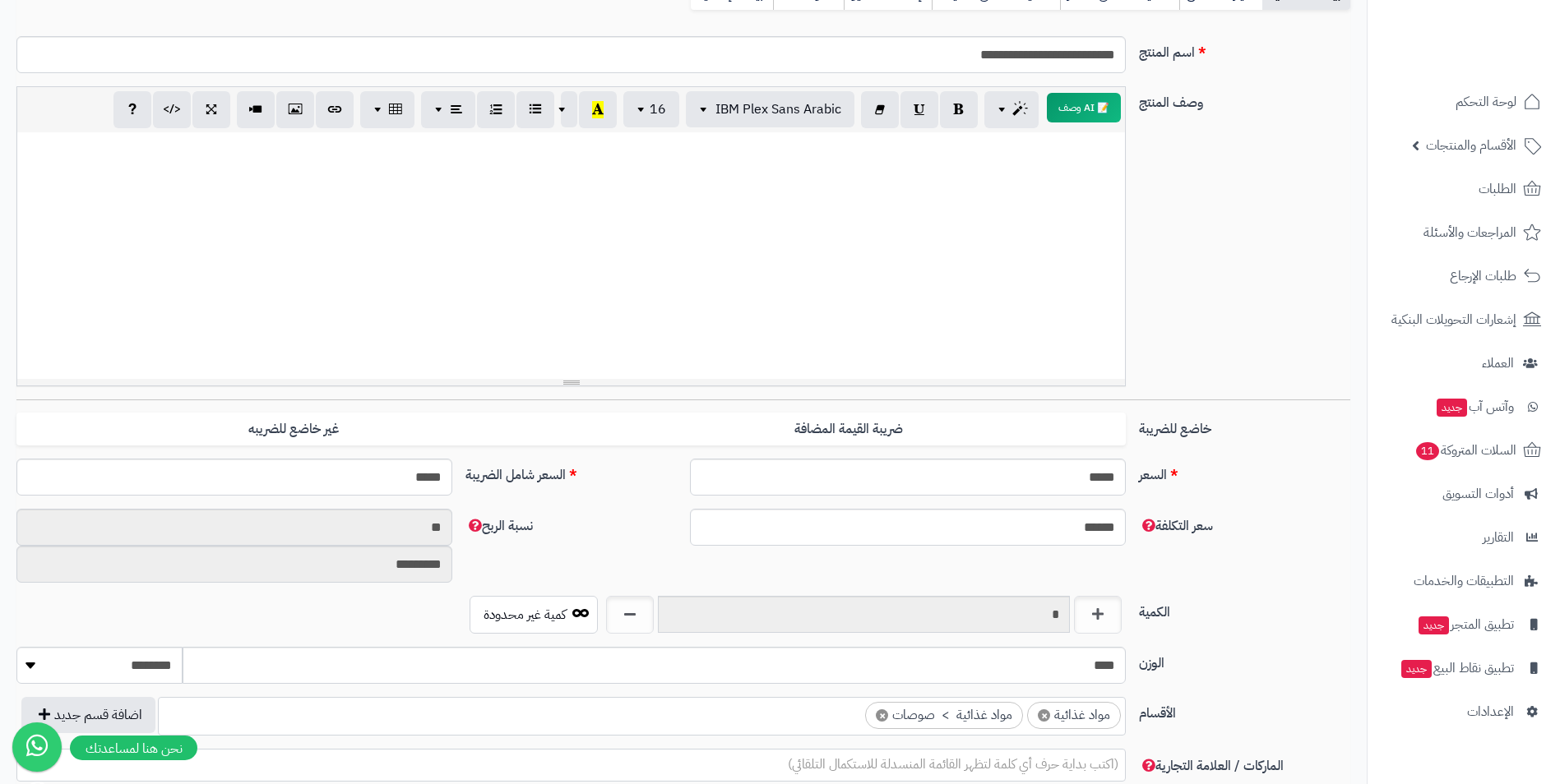
scroll to position [0, 0]
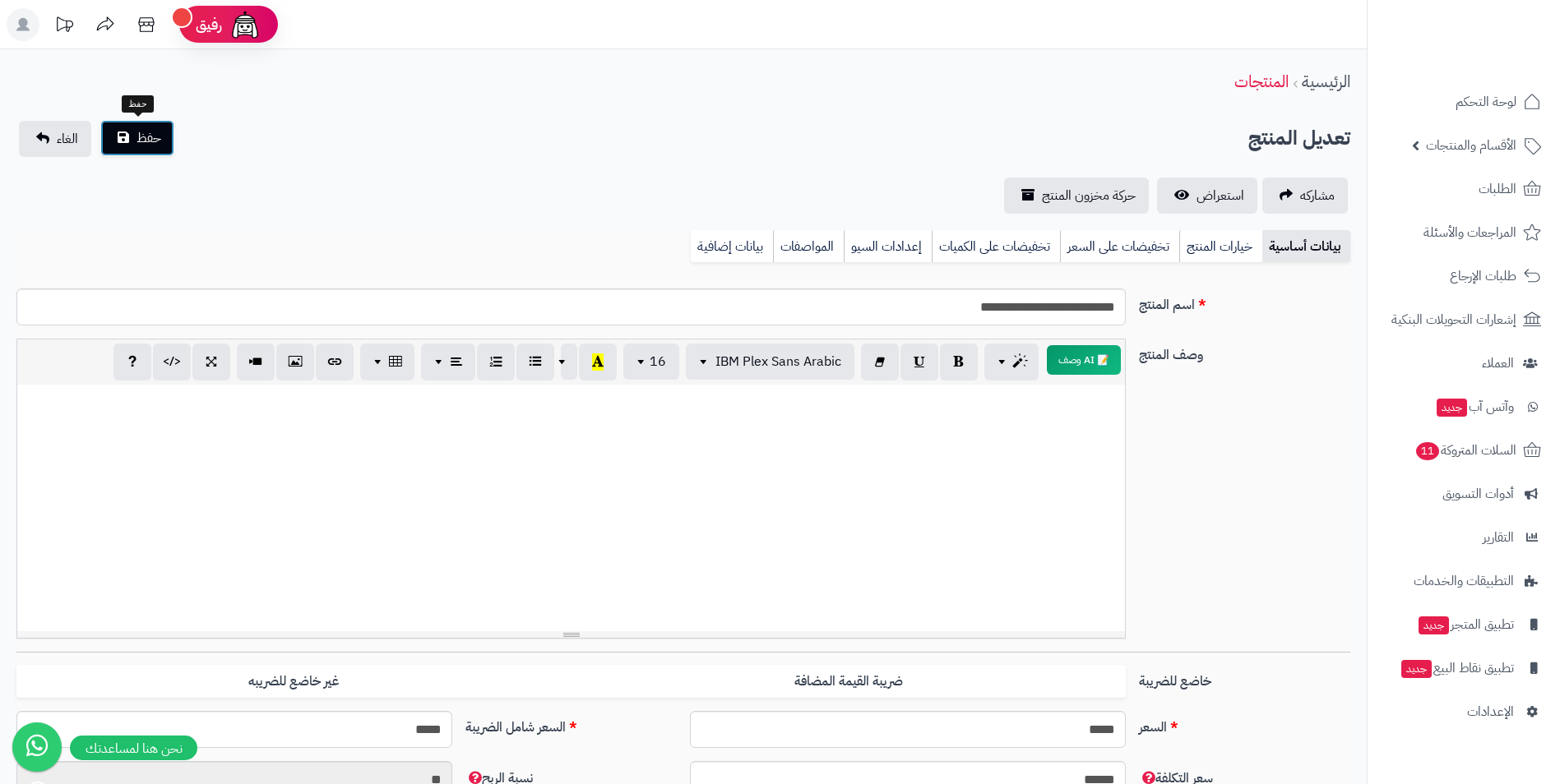
click at [157, 139] on span "حفظ" at bounding box center [149, 138] width 25 height 20
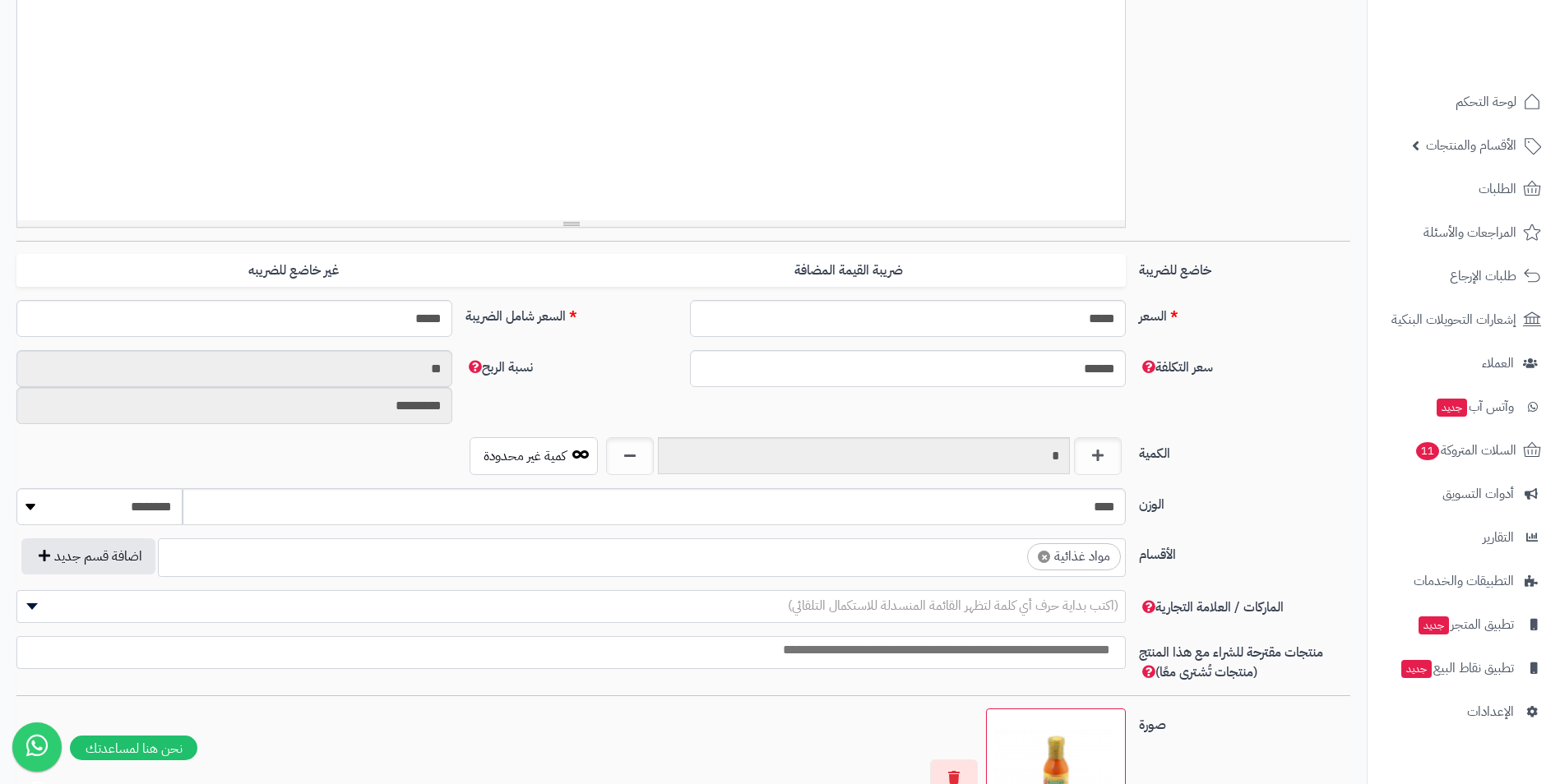
scroll to position [629, 0]
click at [946, 566] on ul "× مواد غذائية" at bounding box center [641, 554] width 966 height 31
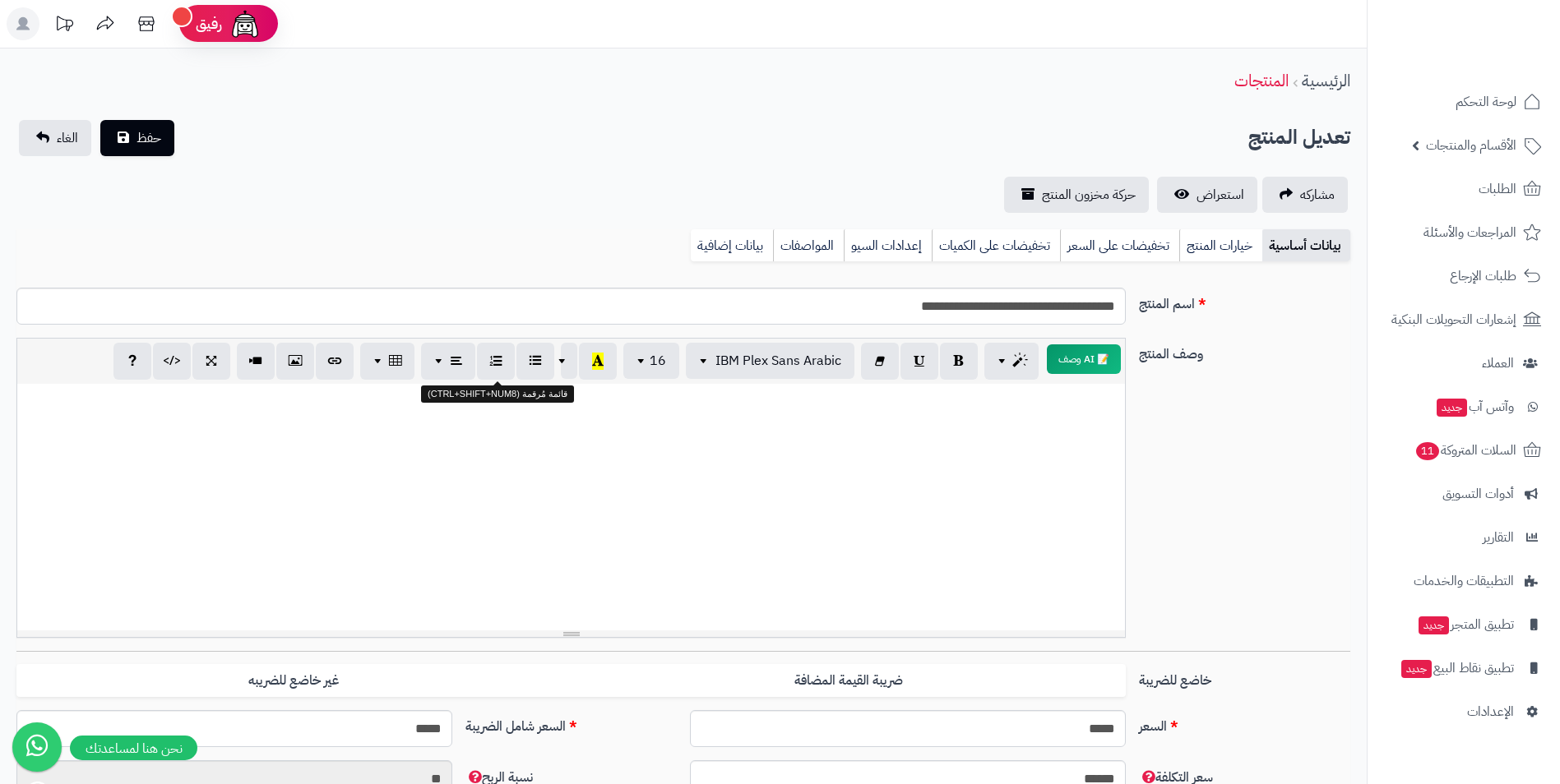
scroll to position [0, 0]
click at [141, 131] on span "حفظ" at bounding box center [149, 138] width 25 height 20
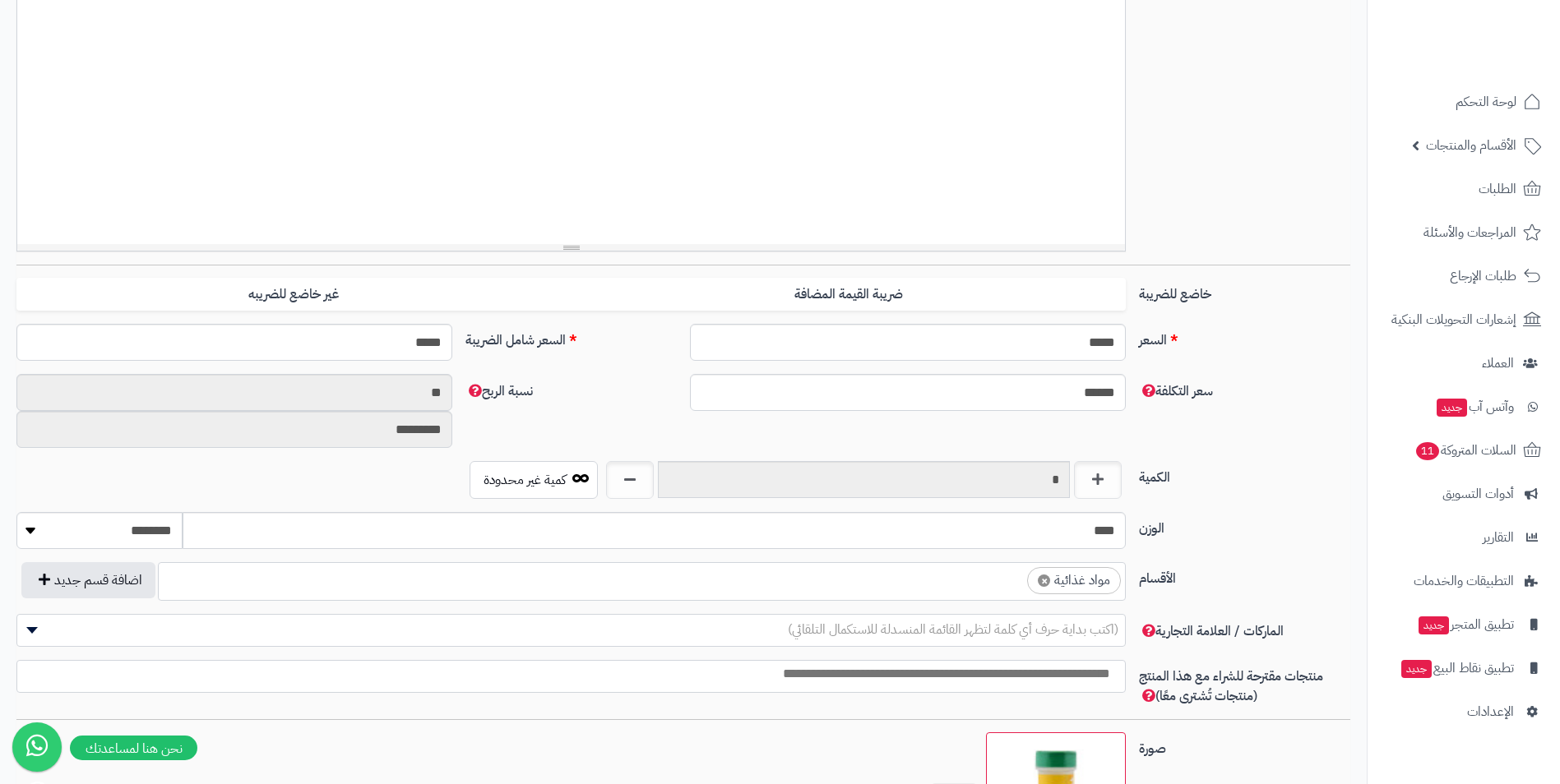
scroll to position [411, 0]
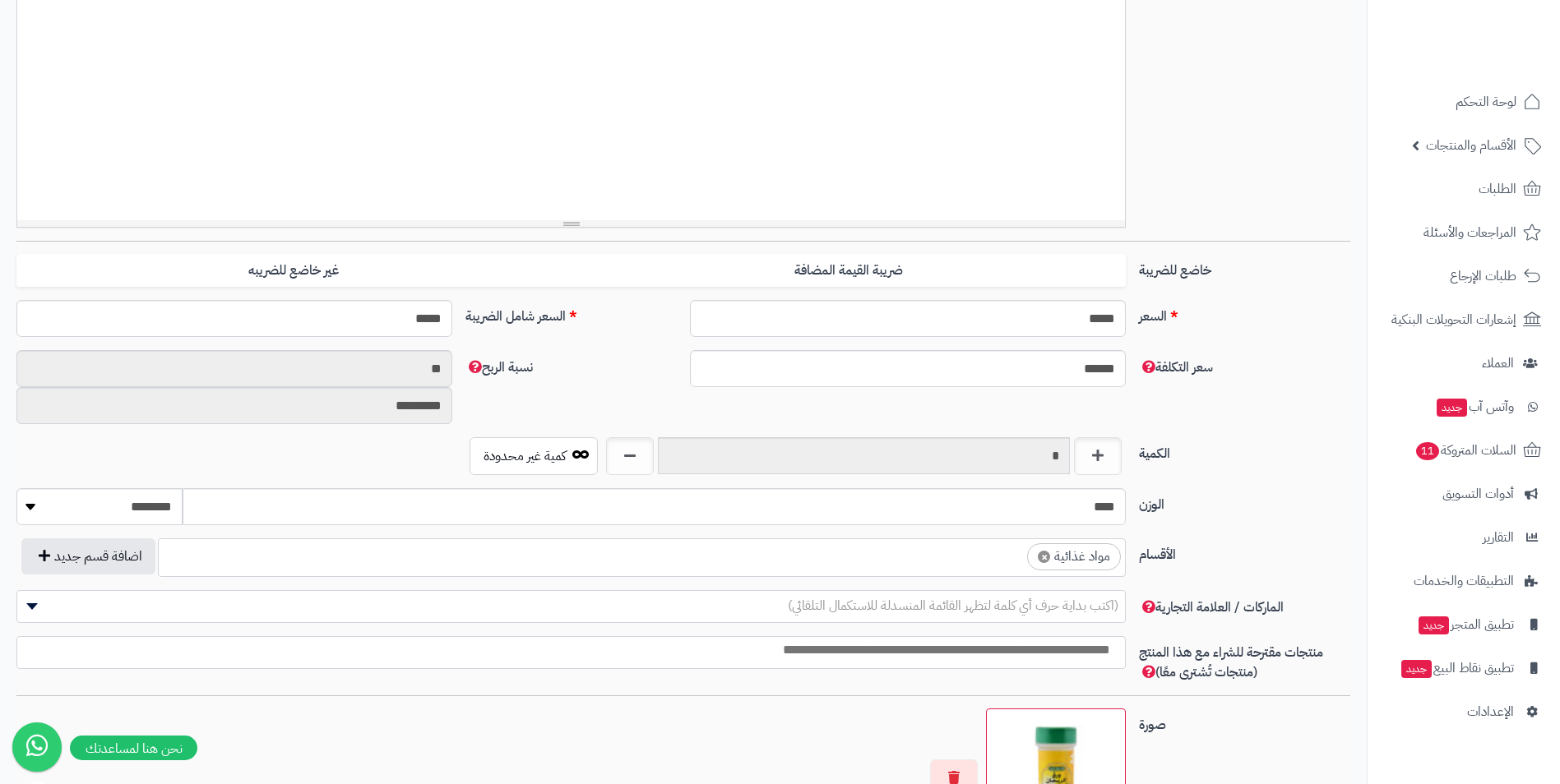
click at [927, 562] on ul "× مواد غذائية" at bounding box center [641, 554] width 966 height 31
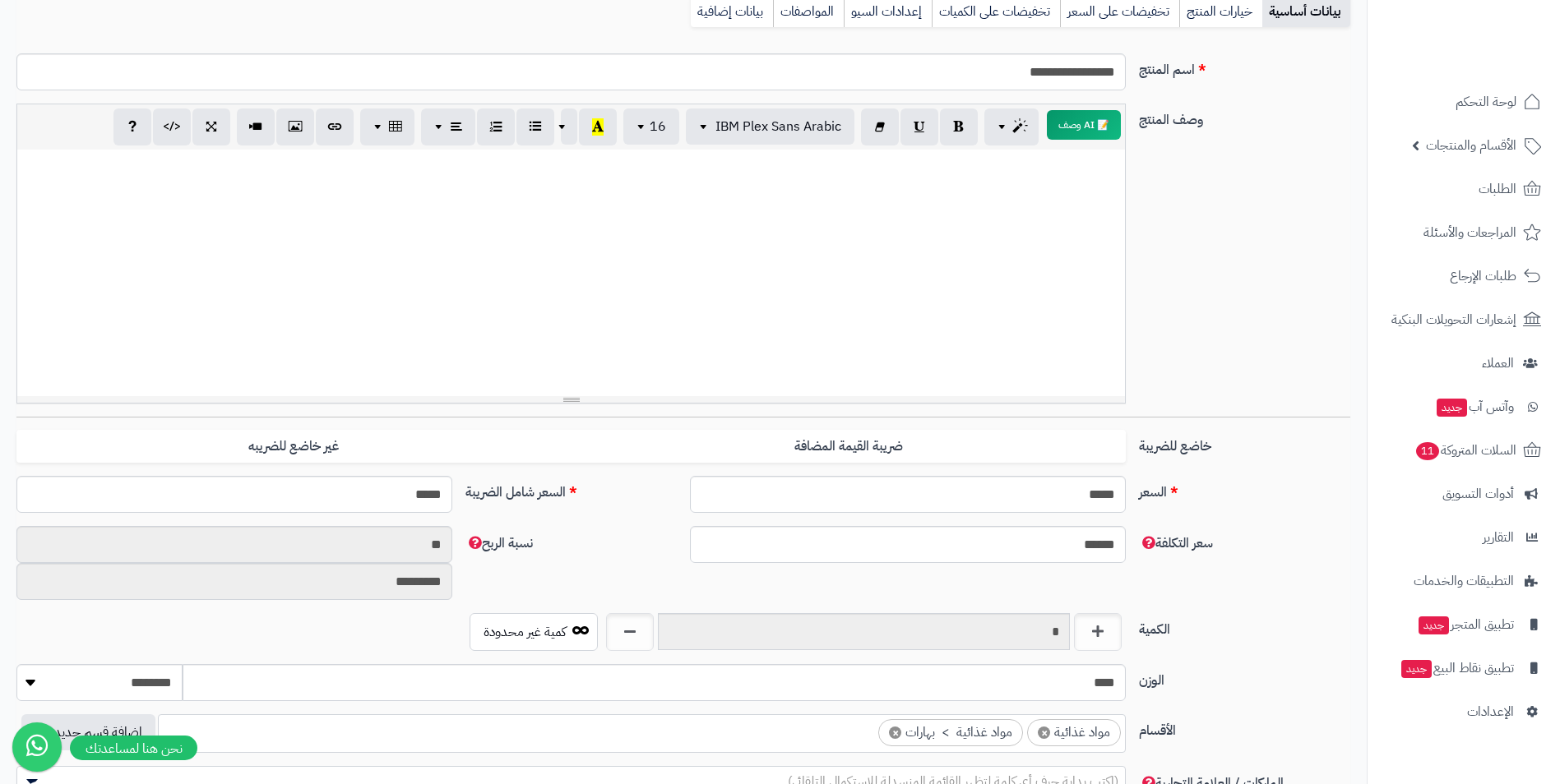
scroll to position [0, 0]
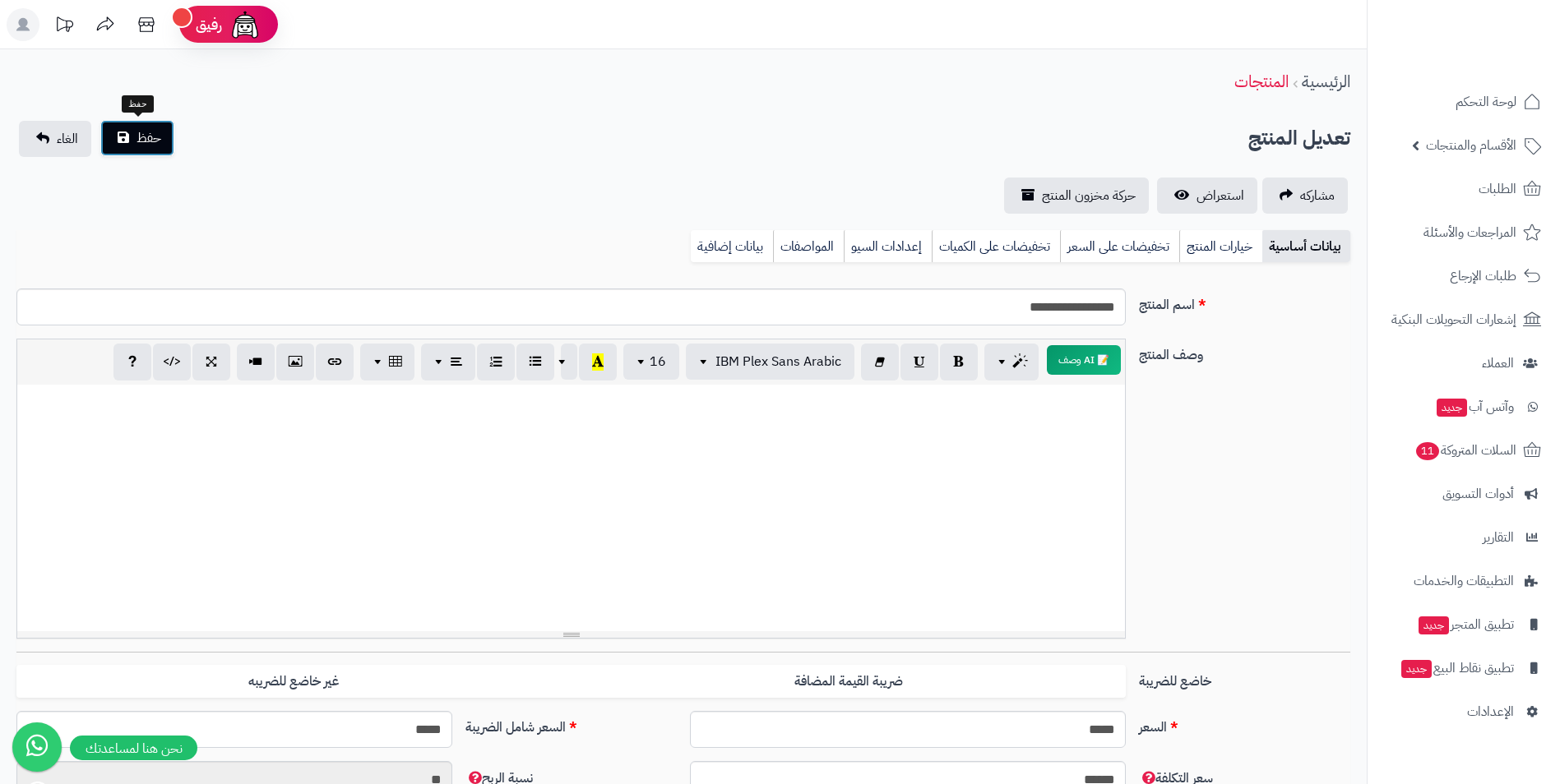
click at [145, 146] on span "حفظ" at bounding box center [149, 138] width 25 height 20
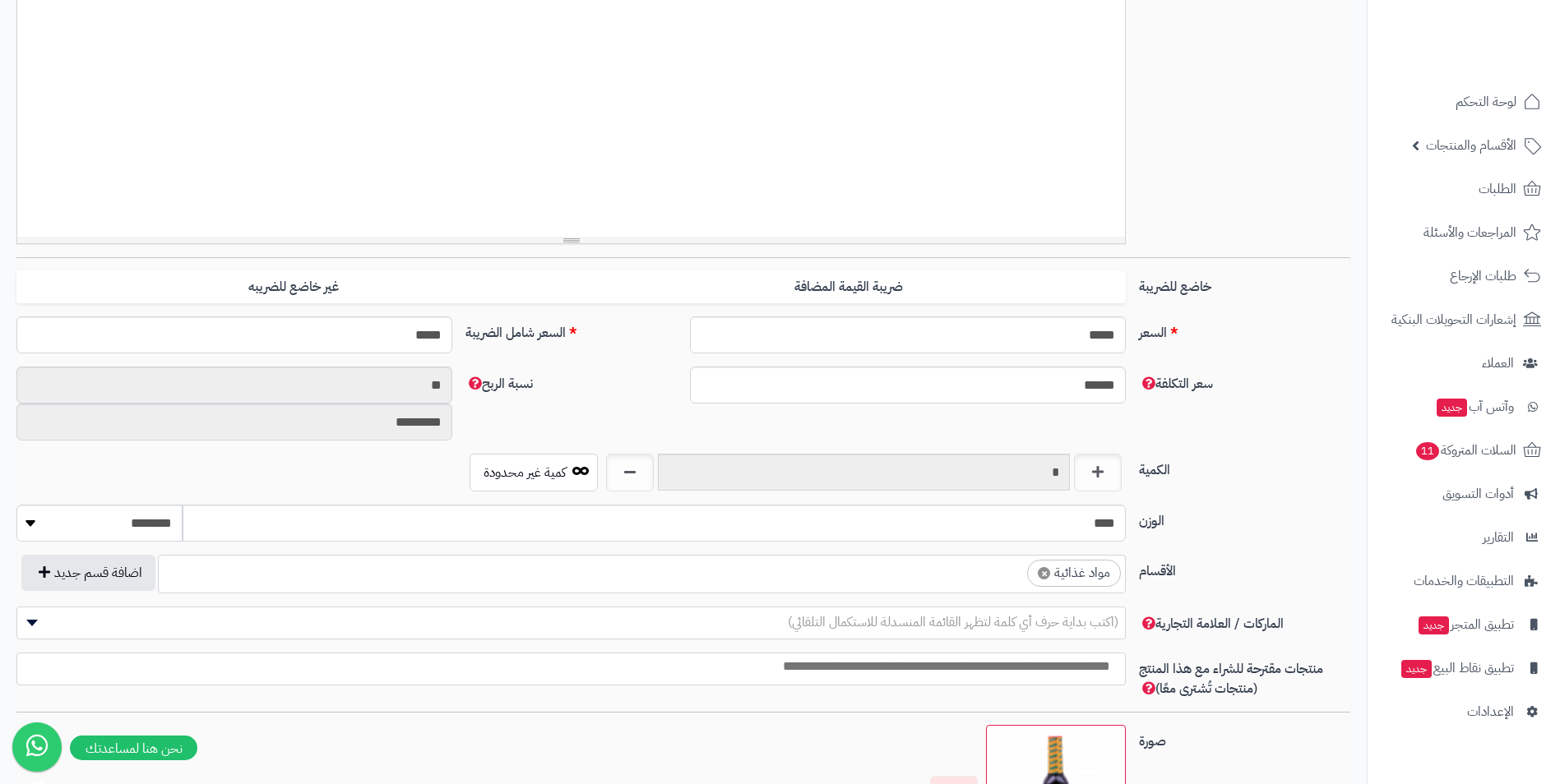
scroll to position [411, 0]
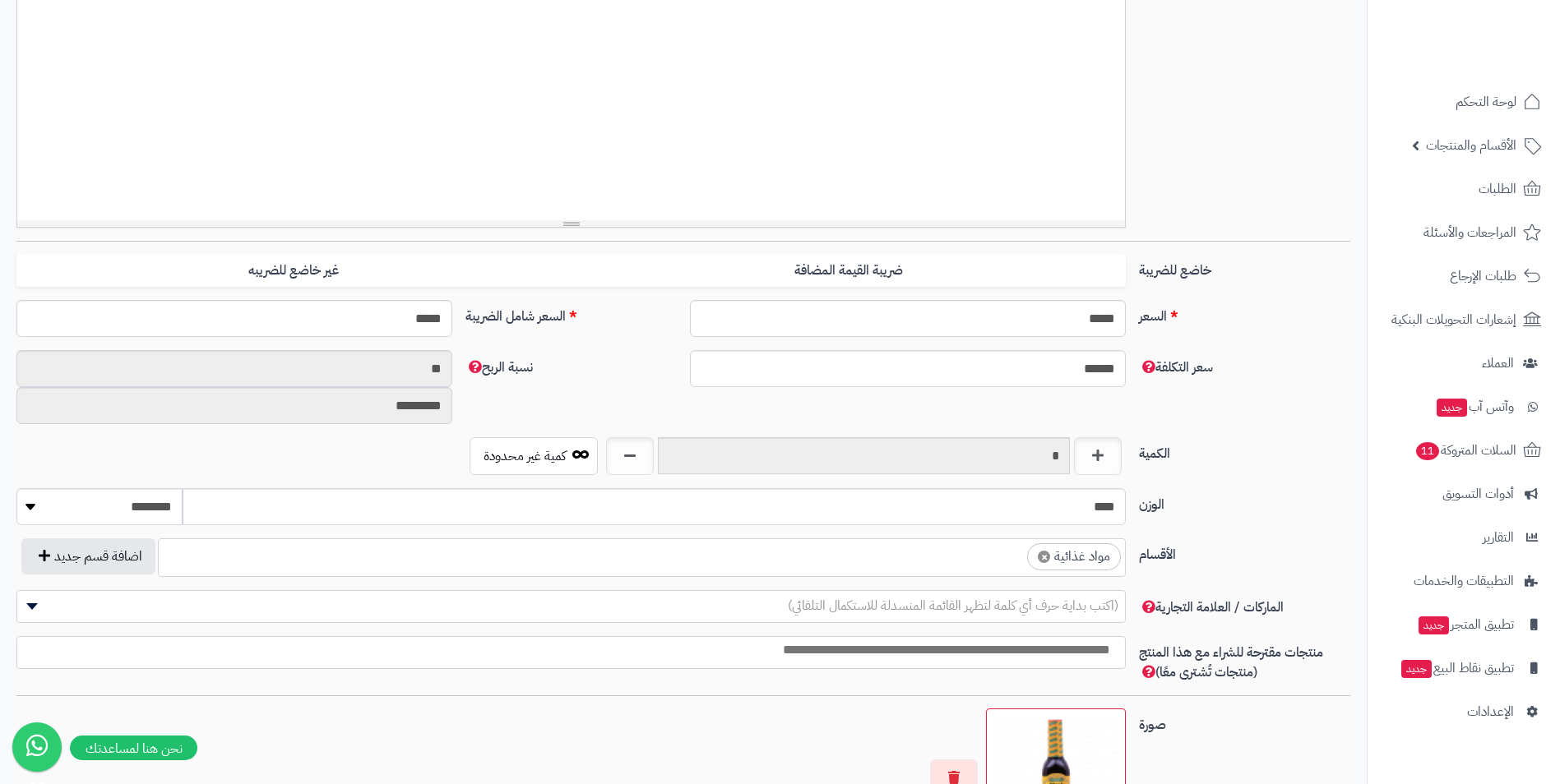
click at [946, 557] on ul "× مواد غذائية" at bounding box center [641, 554] width 966 height 31
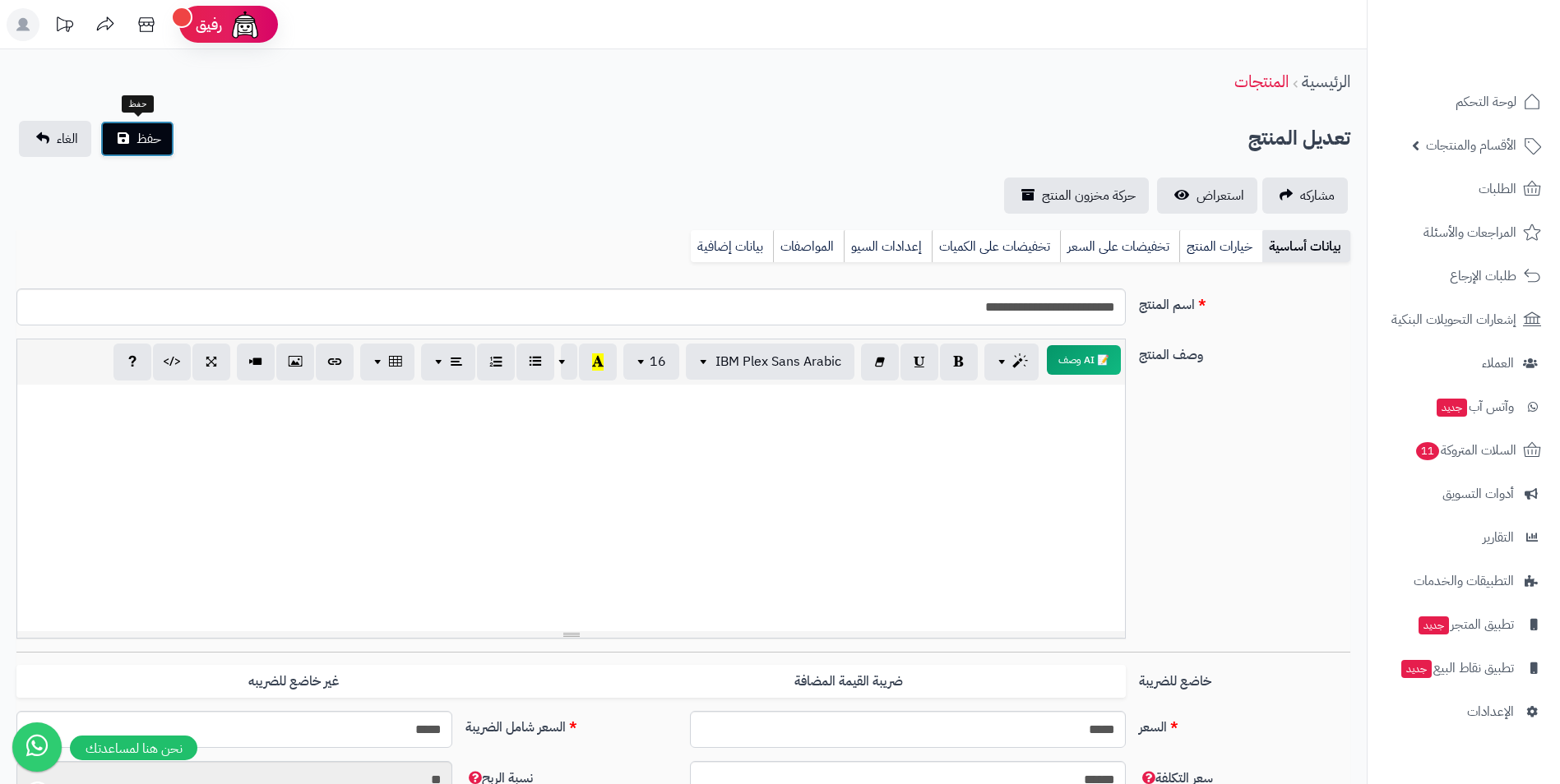
click at [176, 145] on div "حفظ الغاء" at bounding box center [96, 139] width 160 height 36
click at [139, 150] on button "حفظ" at bounding box center [137, 138] width 74 height 36
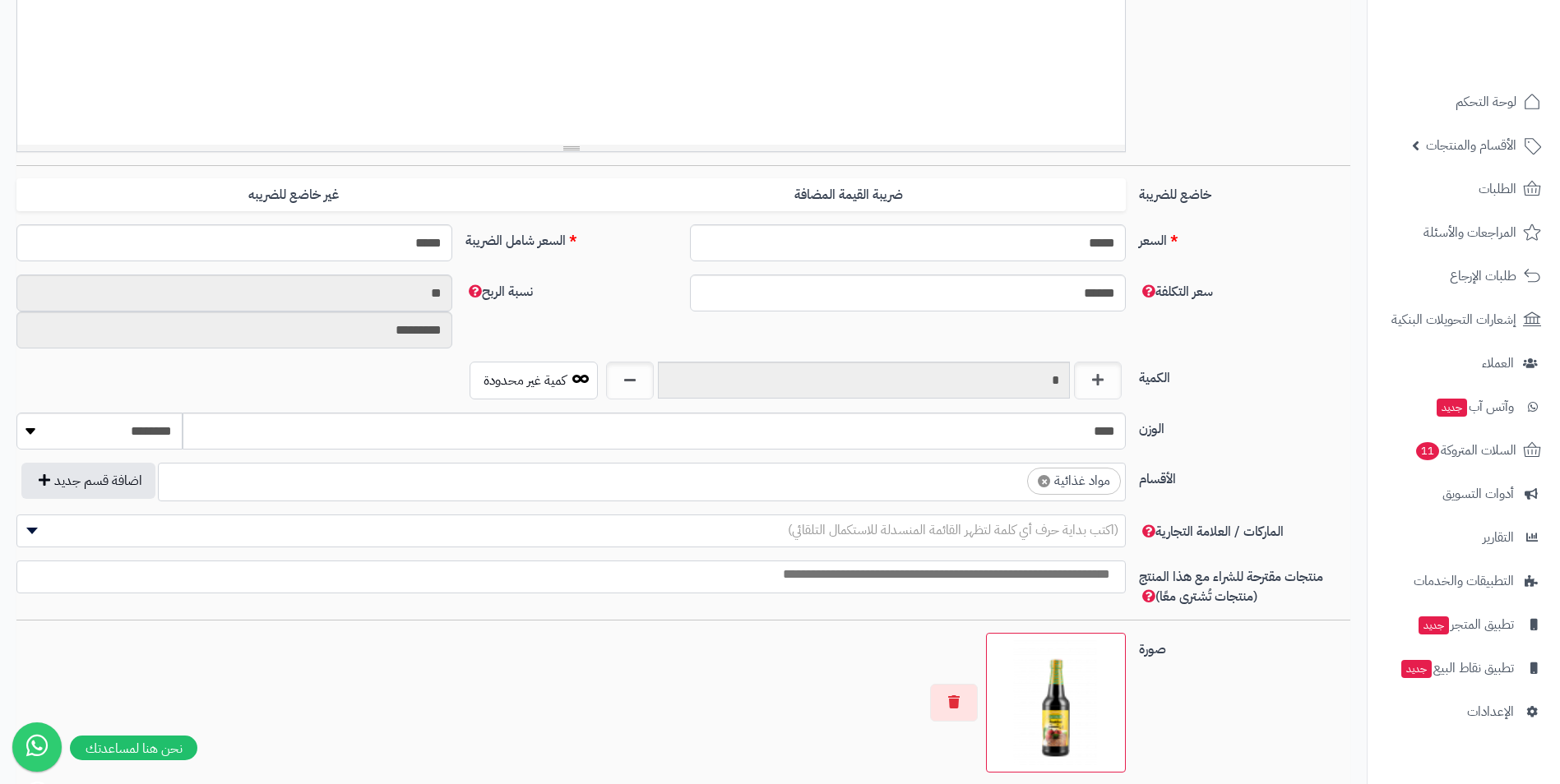
scroll to position [494, 0]
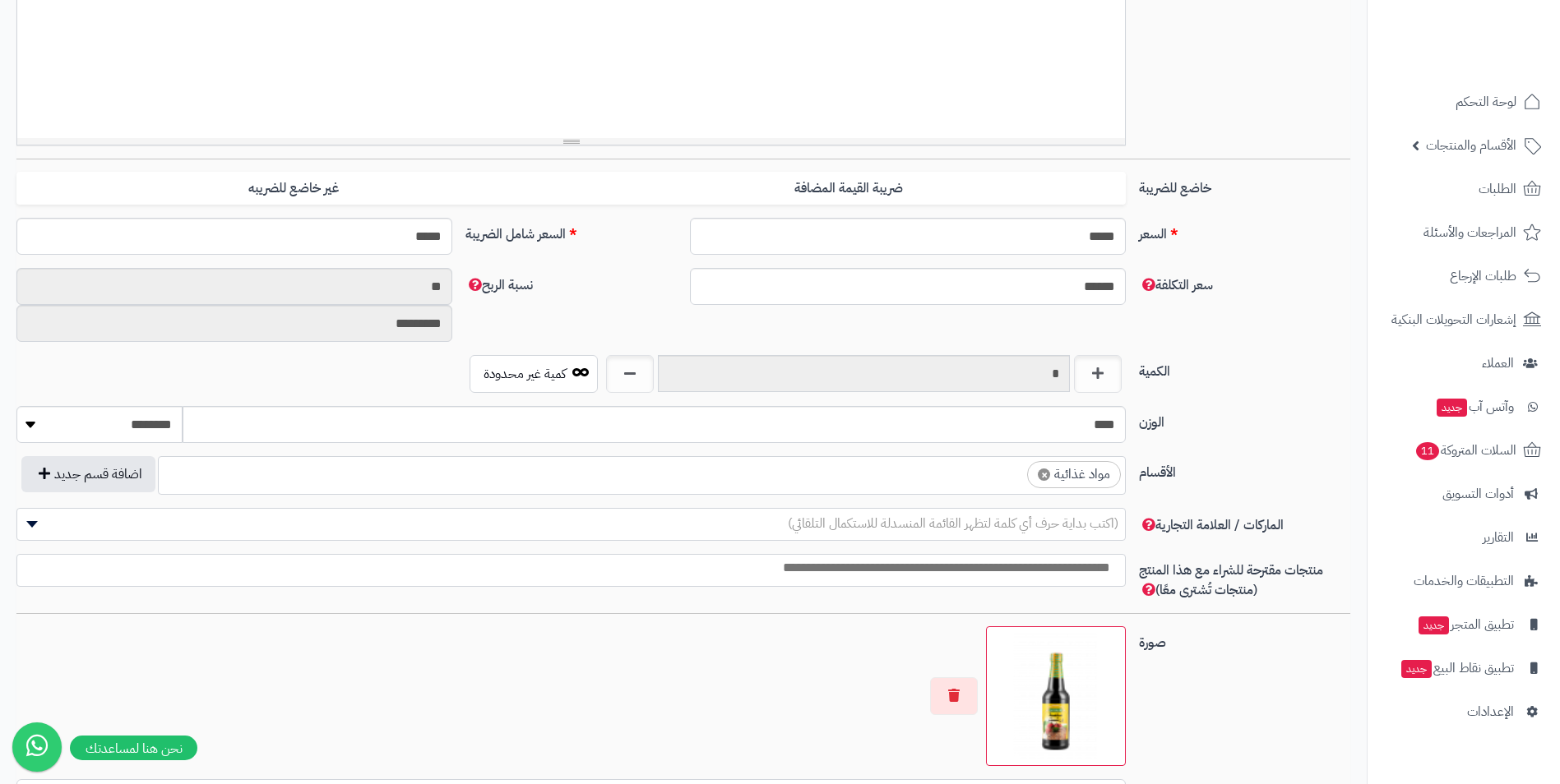
click at [994, 475] on ul "× مواد غذائية" at bounding box center [641, 472] width 966 height 31
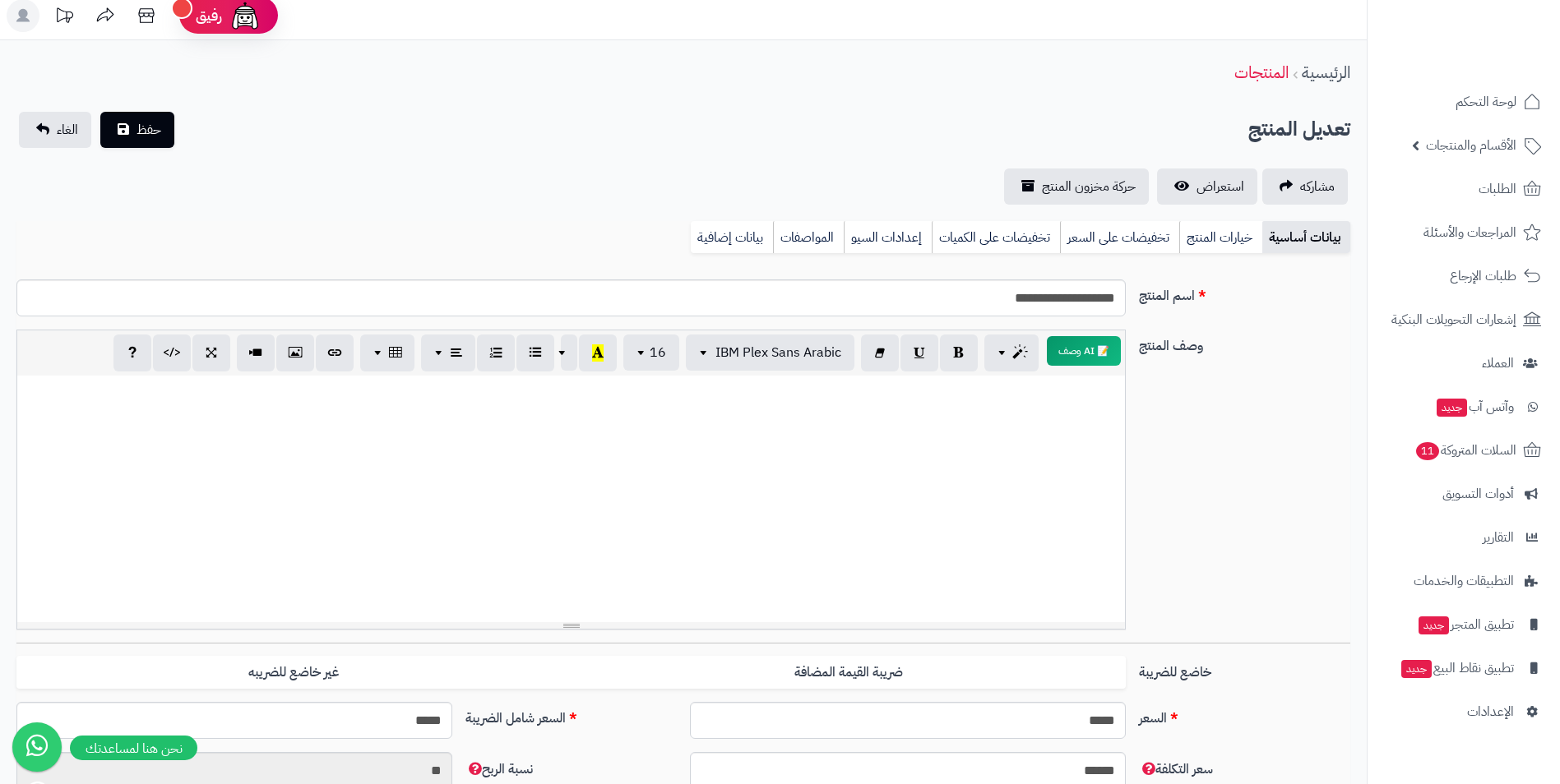
scroll to position [0, 0]
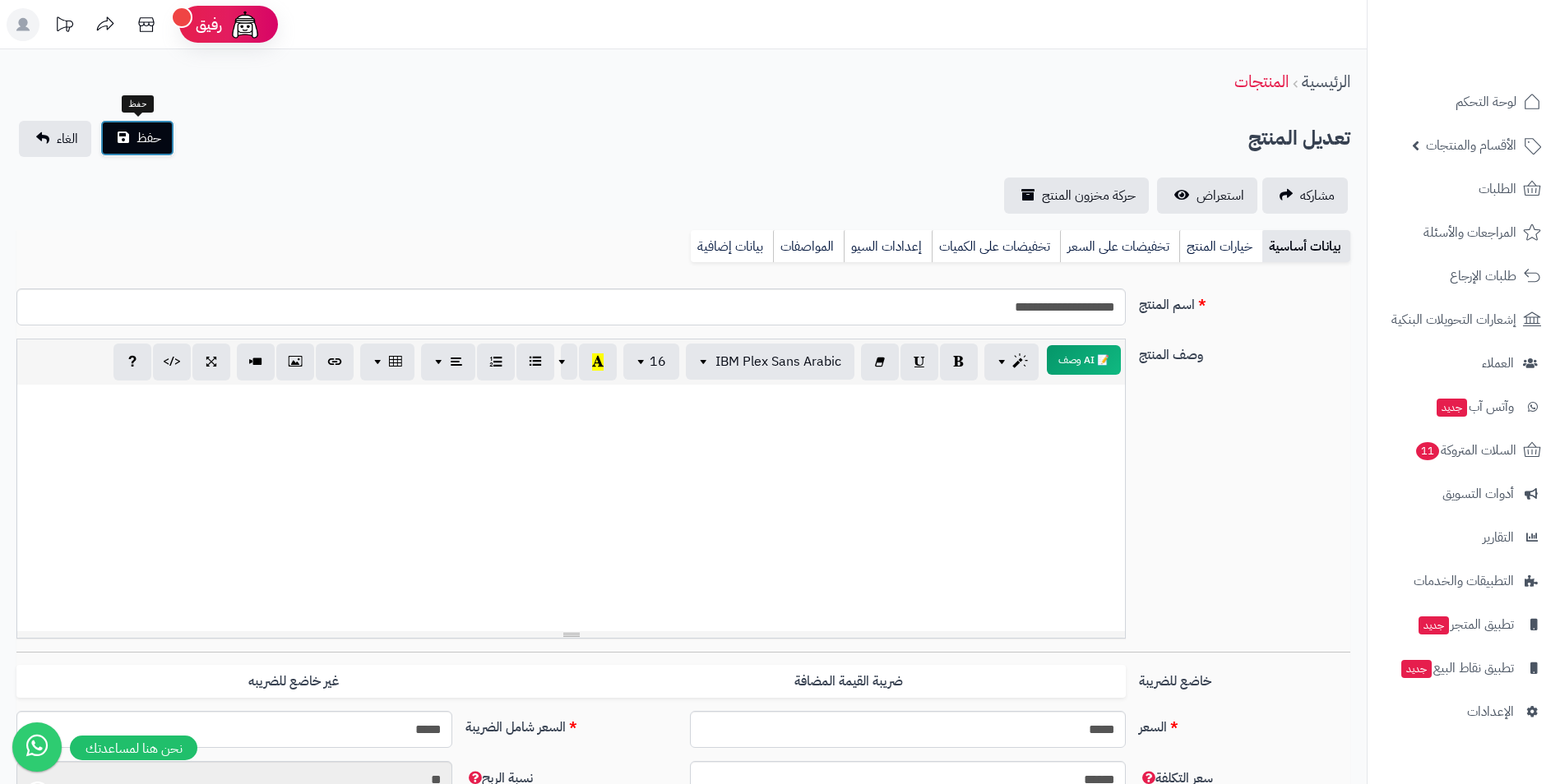
click at [149, 149] on button "حفظ" at bounding box center [137, 138] width 74 height 36
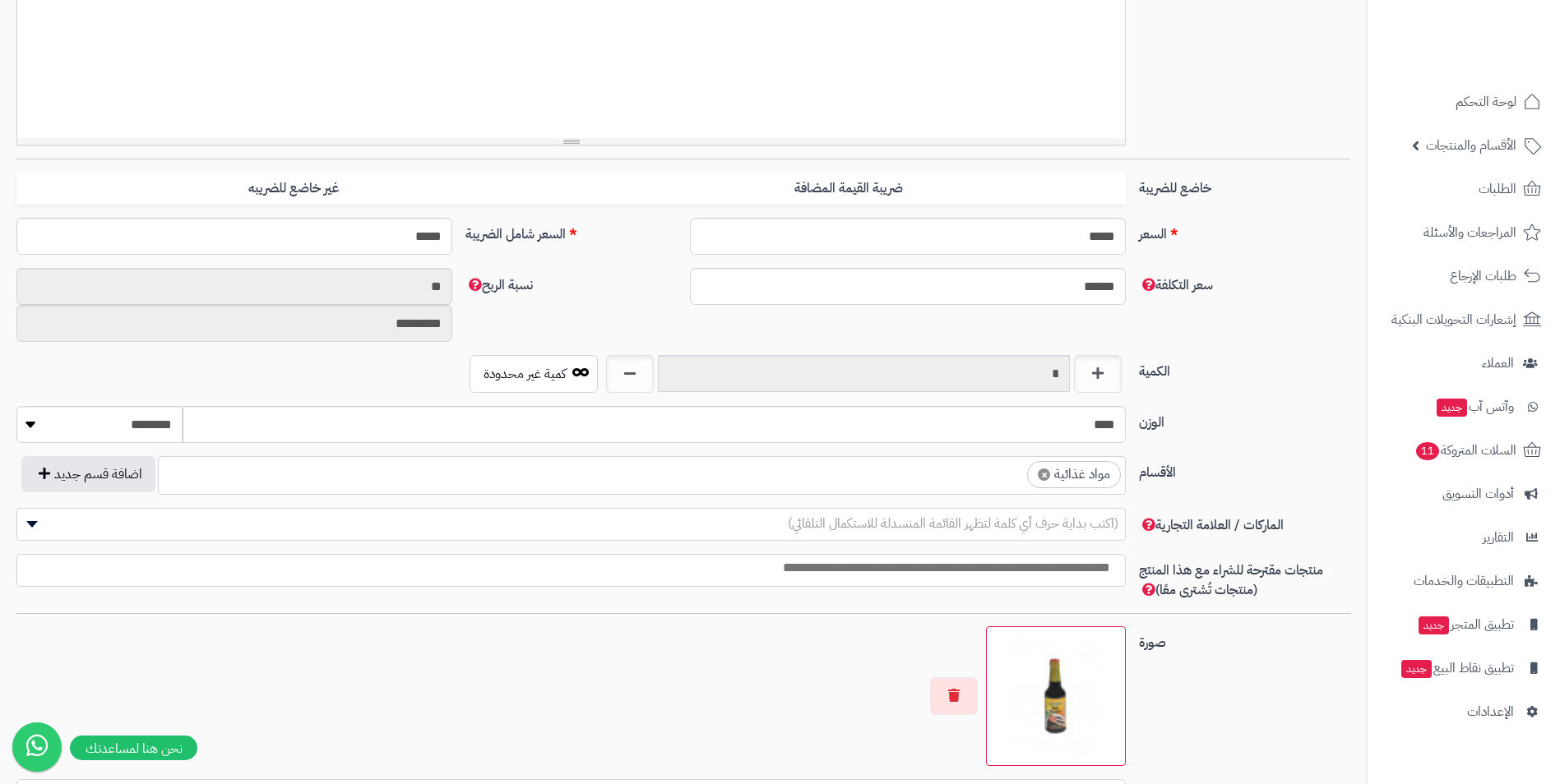
scroll to position [629, 0]
click at [942, 479] on ul "× مواد غذائية" at bounding box center [641, 472] width 966 height 31
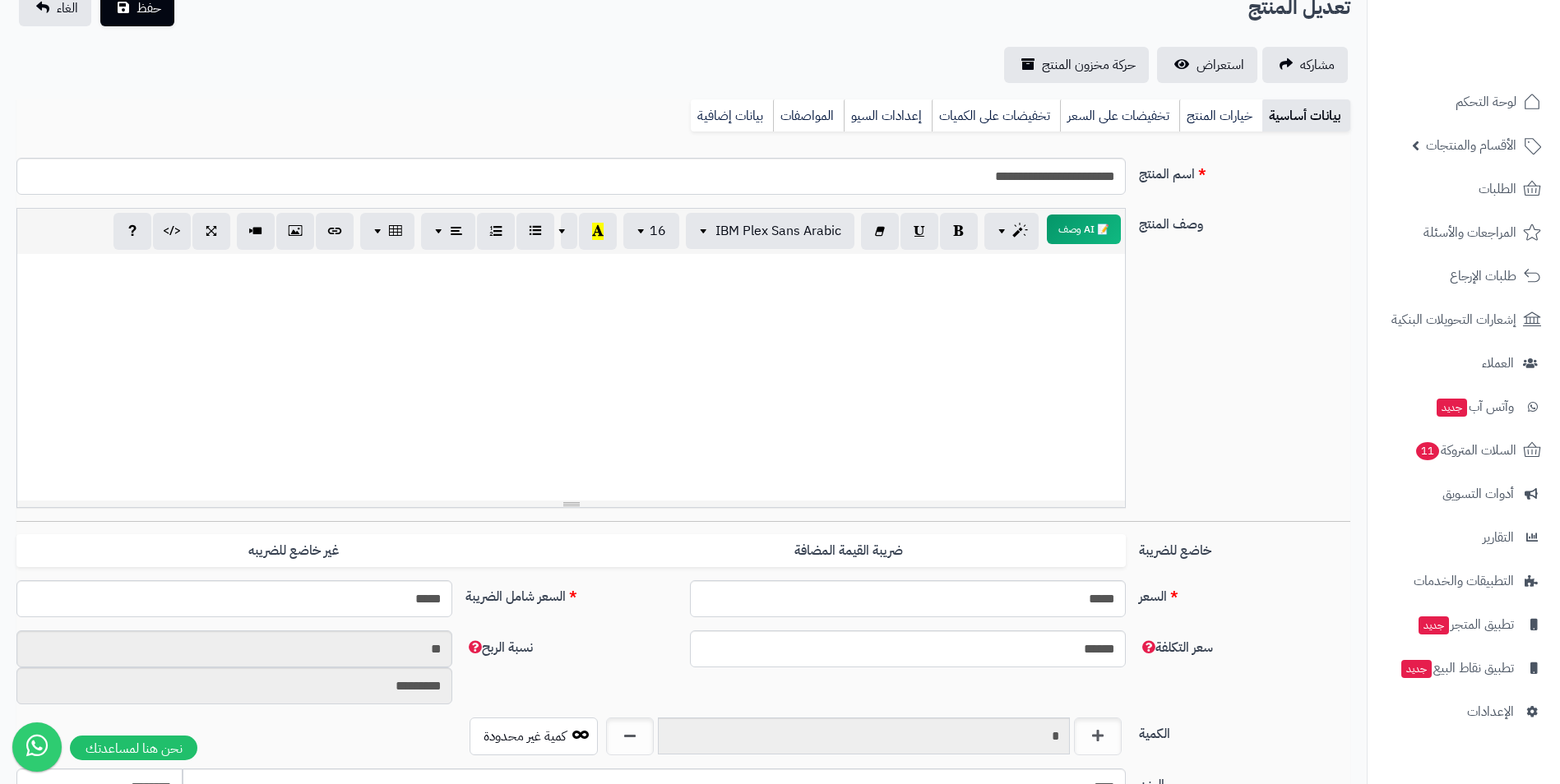
scroll to position [82, 0]
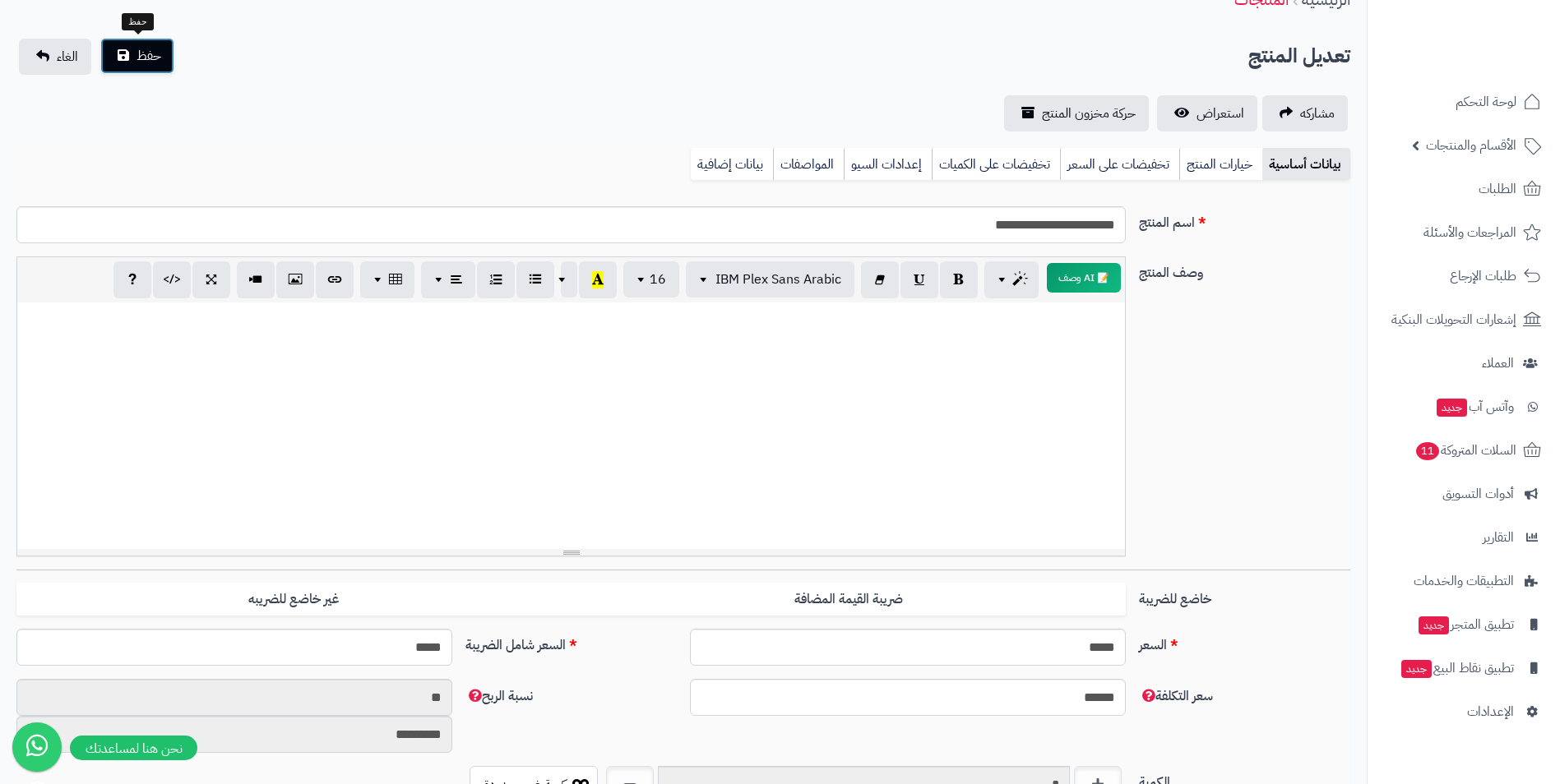
click at [166, 55] on button "حفظ" at bounding box center [137, 56] width 74 height 36
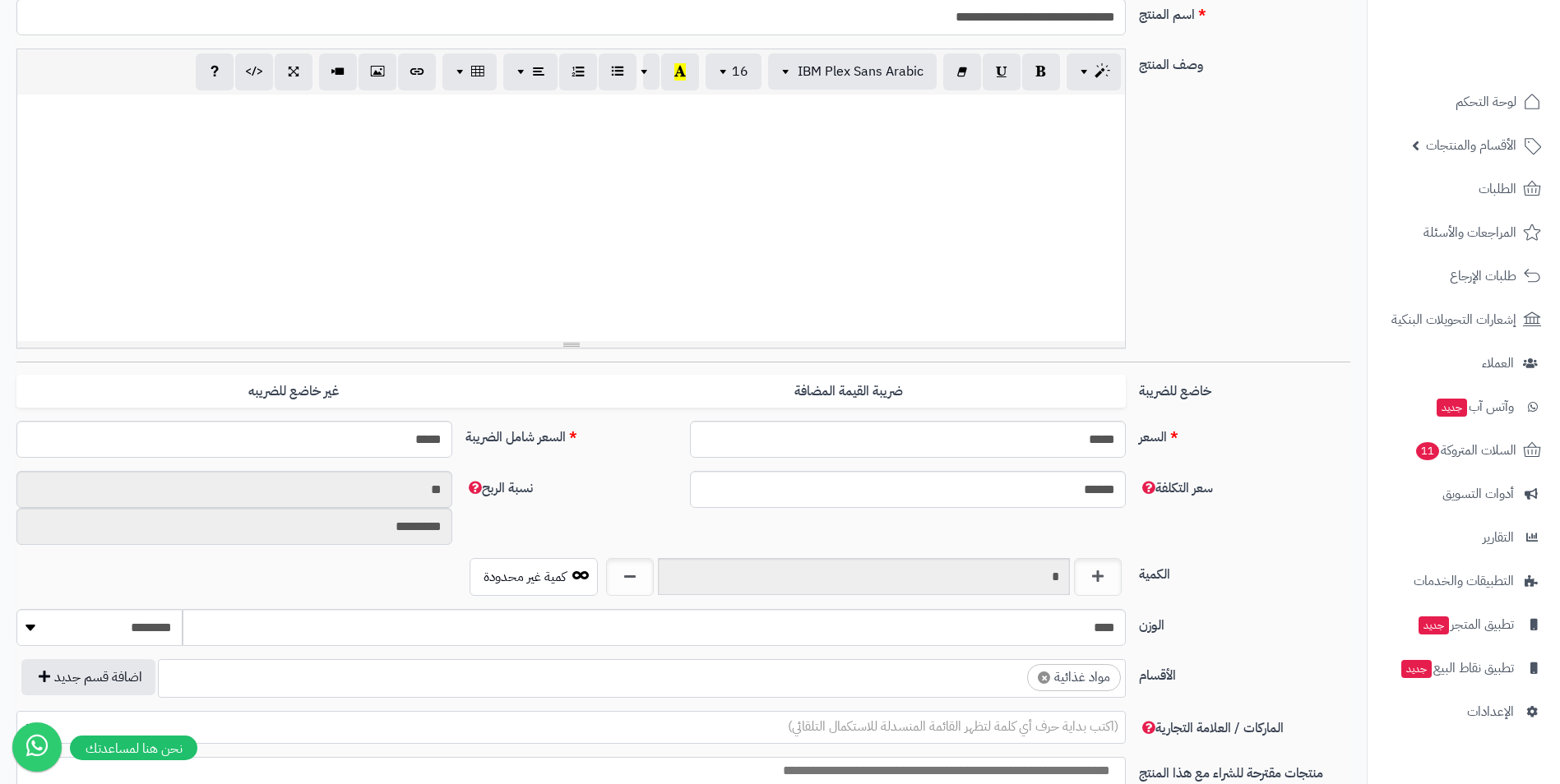
scroll to position [329, 0]
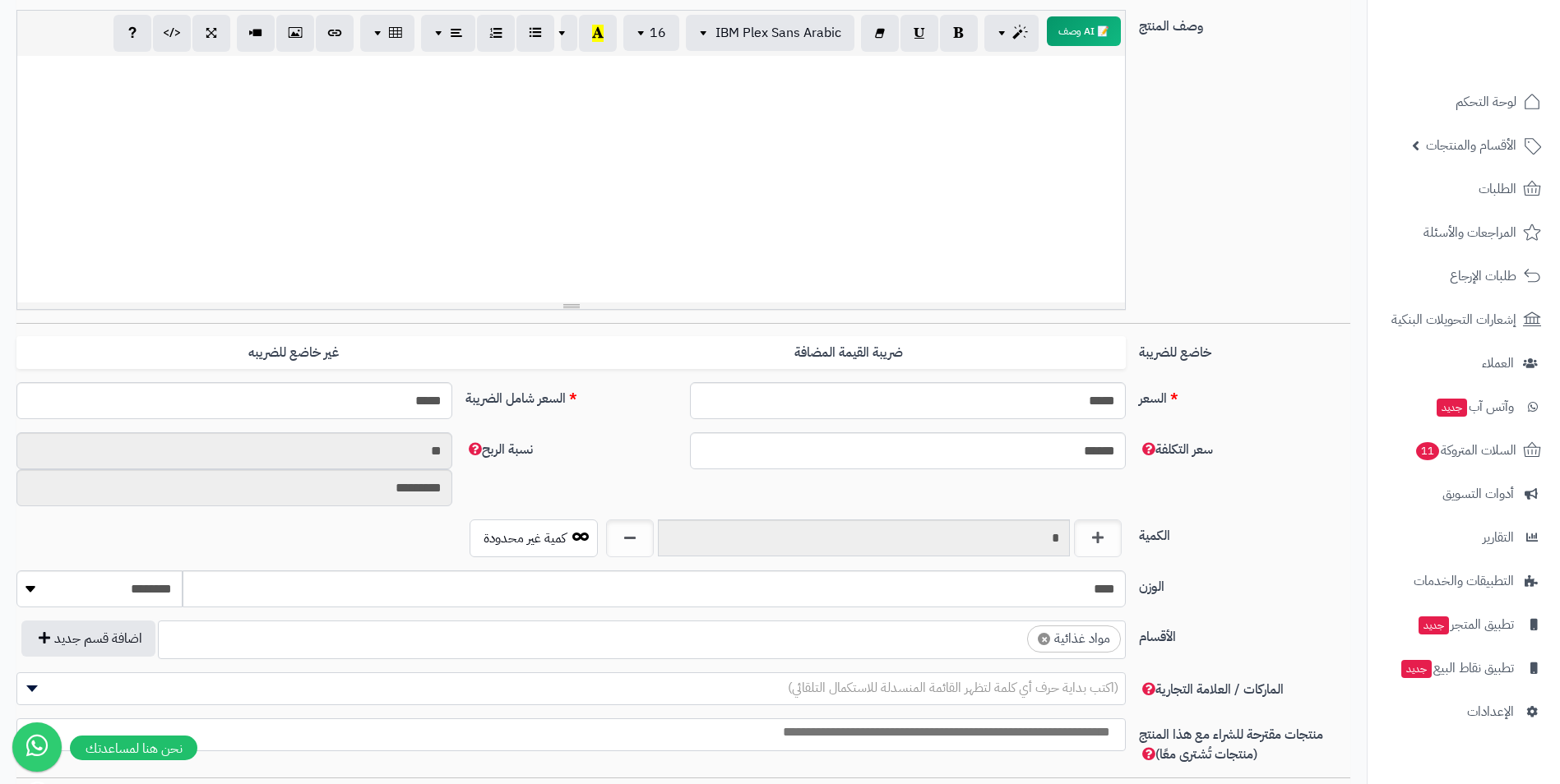
click at [939, 636] on ul "× مواد غذائية" at bounding box center [641, 637] width 966 height 31
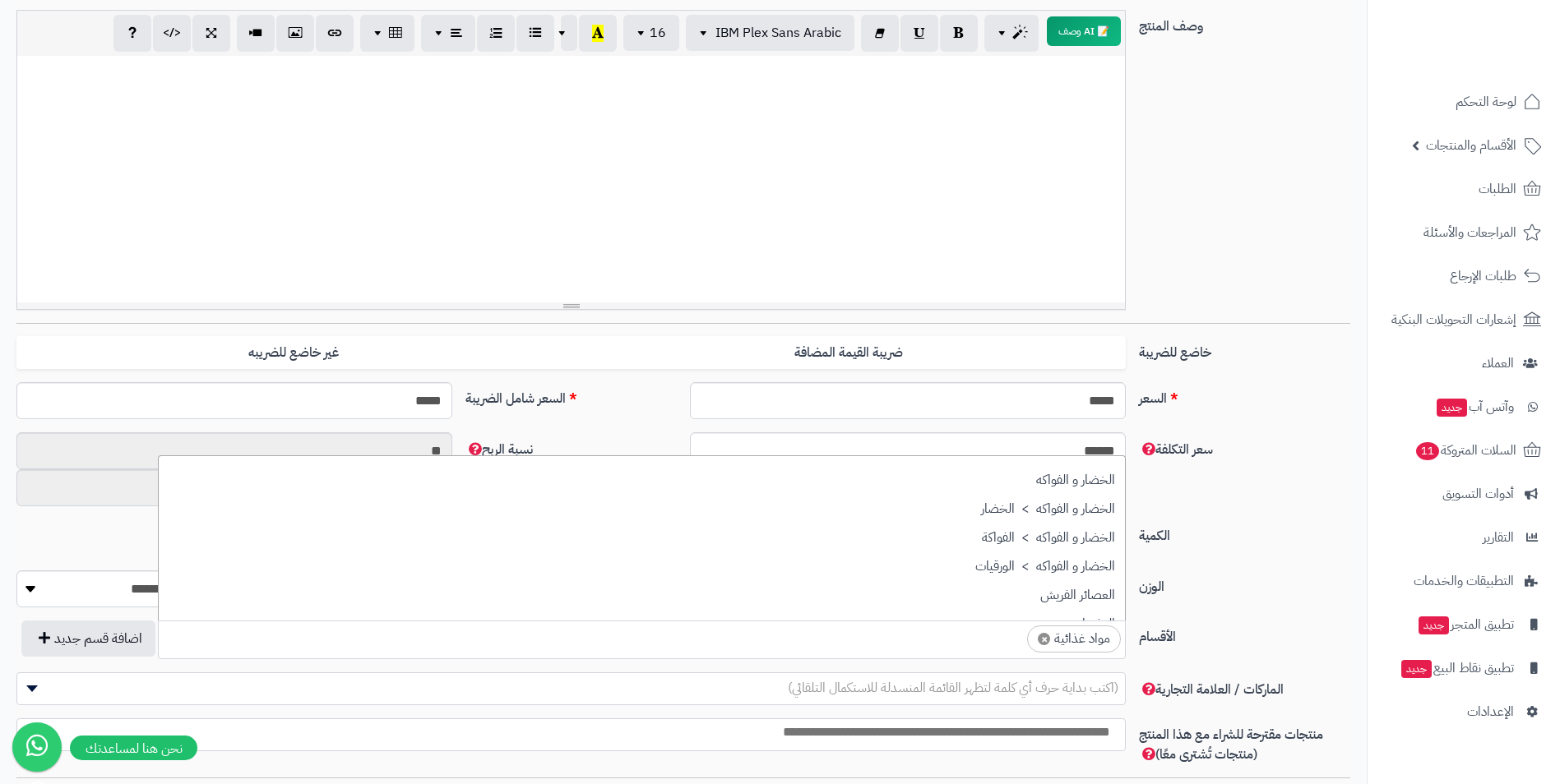
click at [1050, 643] on span "×" at bounding box center [1043, 639] width 12 height 12
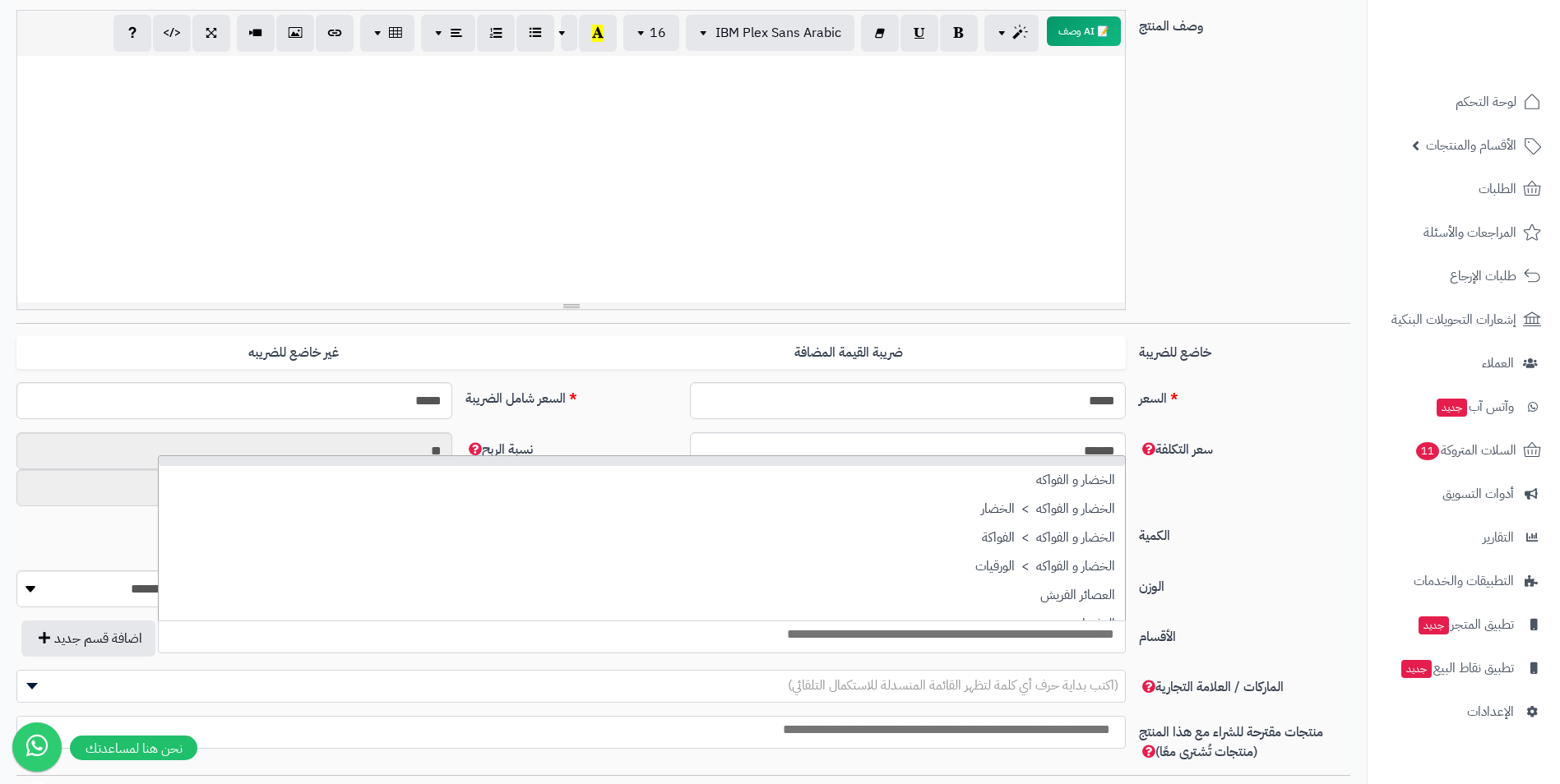
click at [1030, 645] on input "search" at bounding box center [641, 635] width 966 height 19
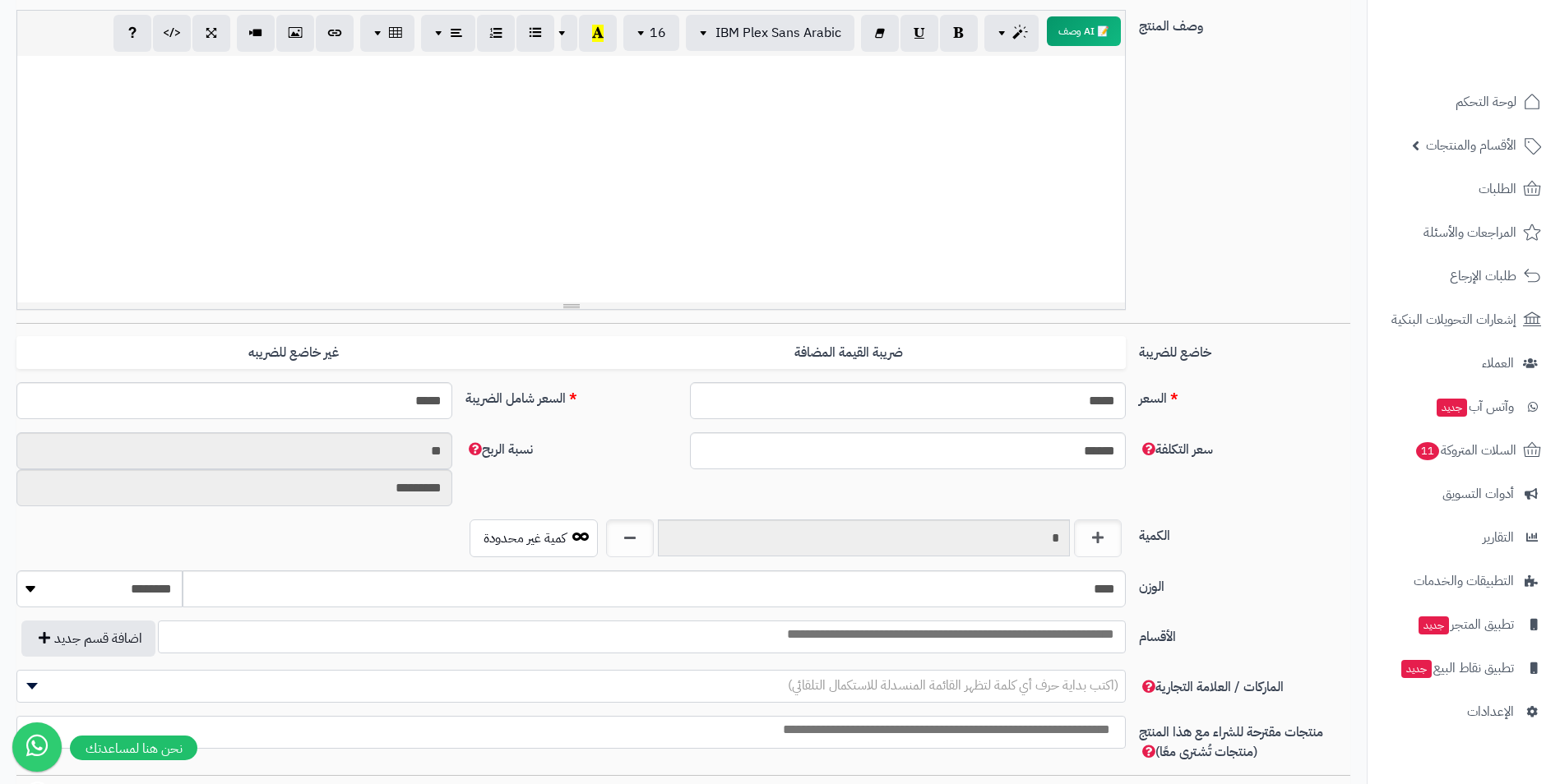
click at [1030, 645] on input "search" at bounding box center [641, 635] width 966 height 19
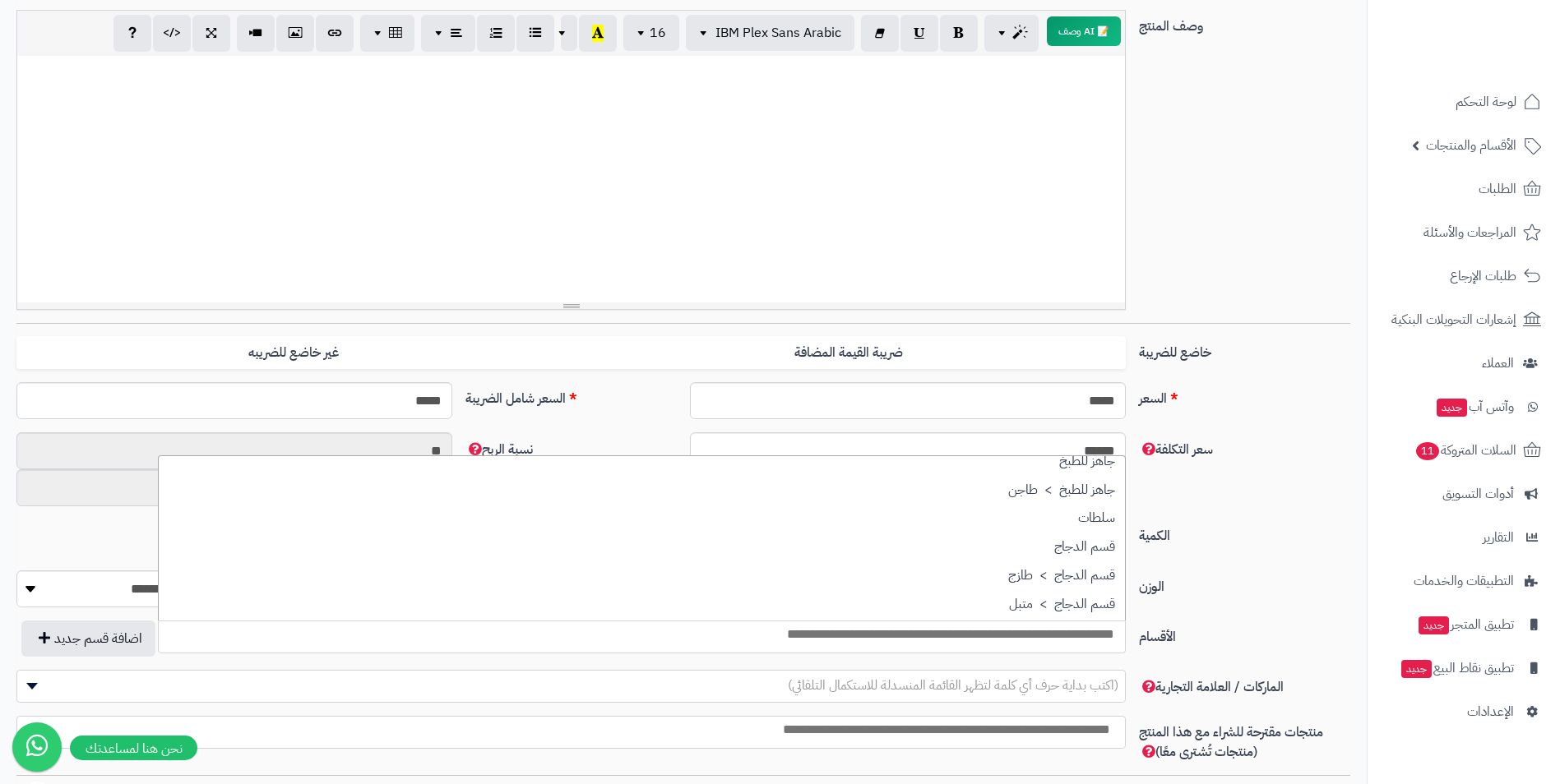
scroll to position [247, 0]
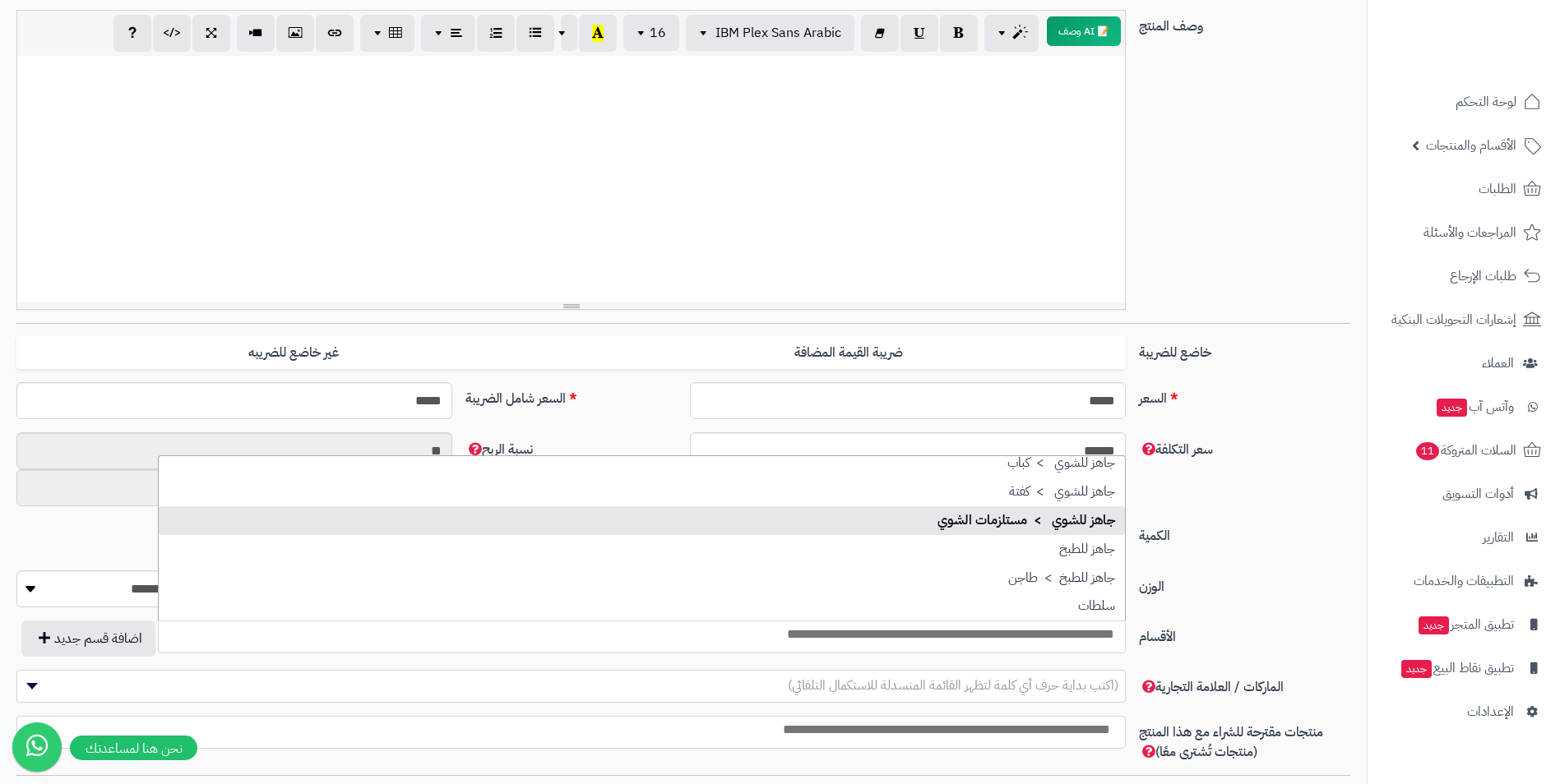
select select "***"
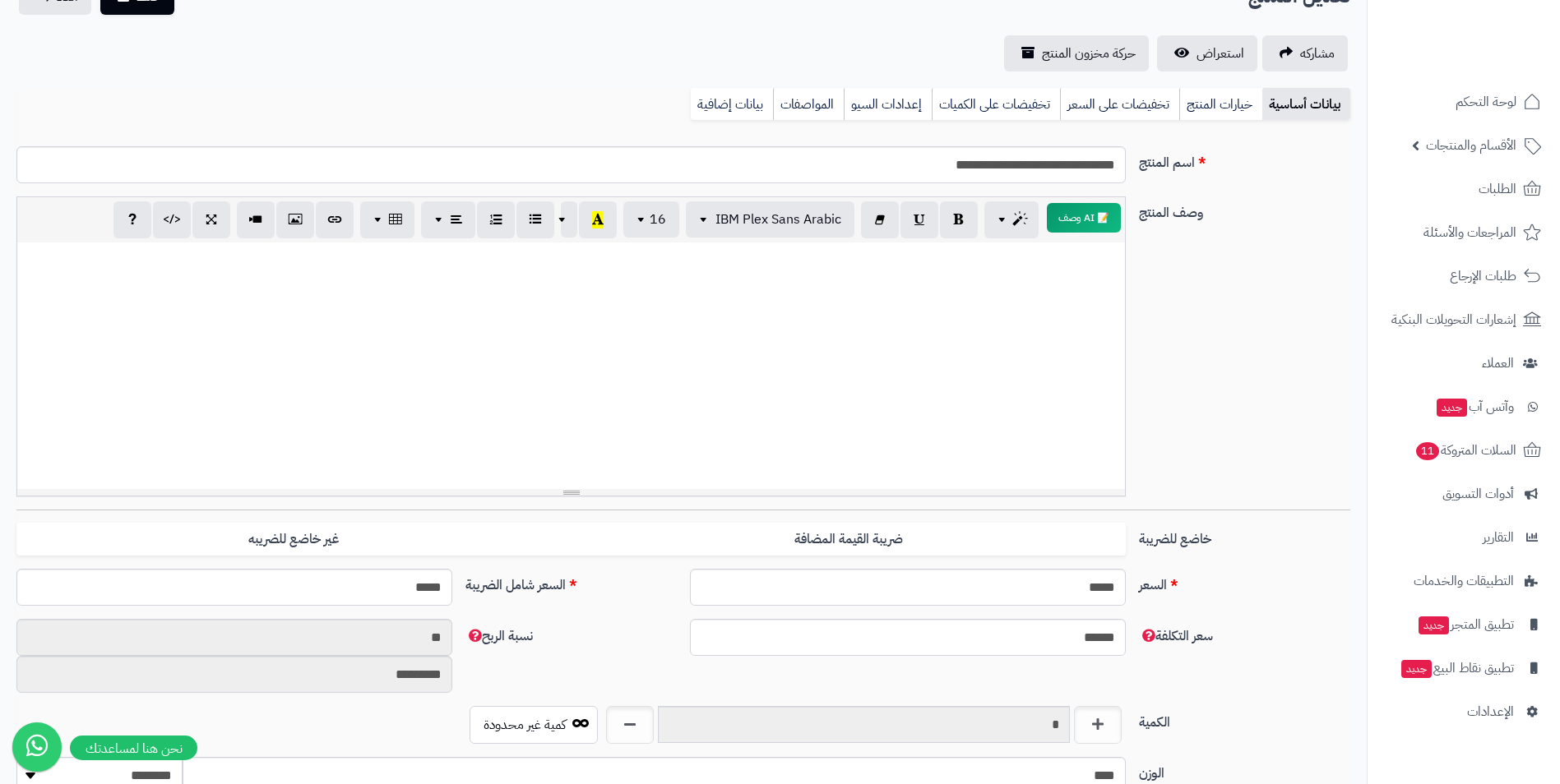
scroll to position [0, 0]
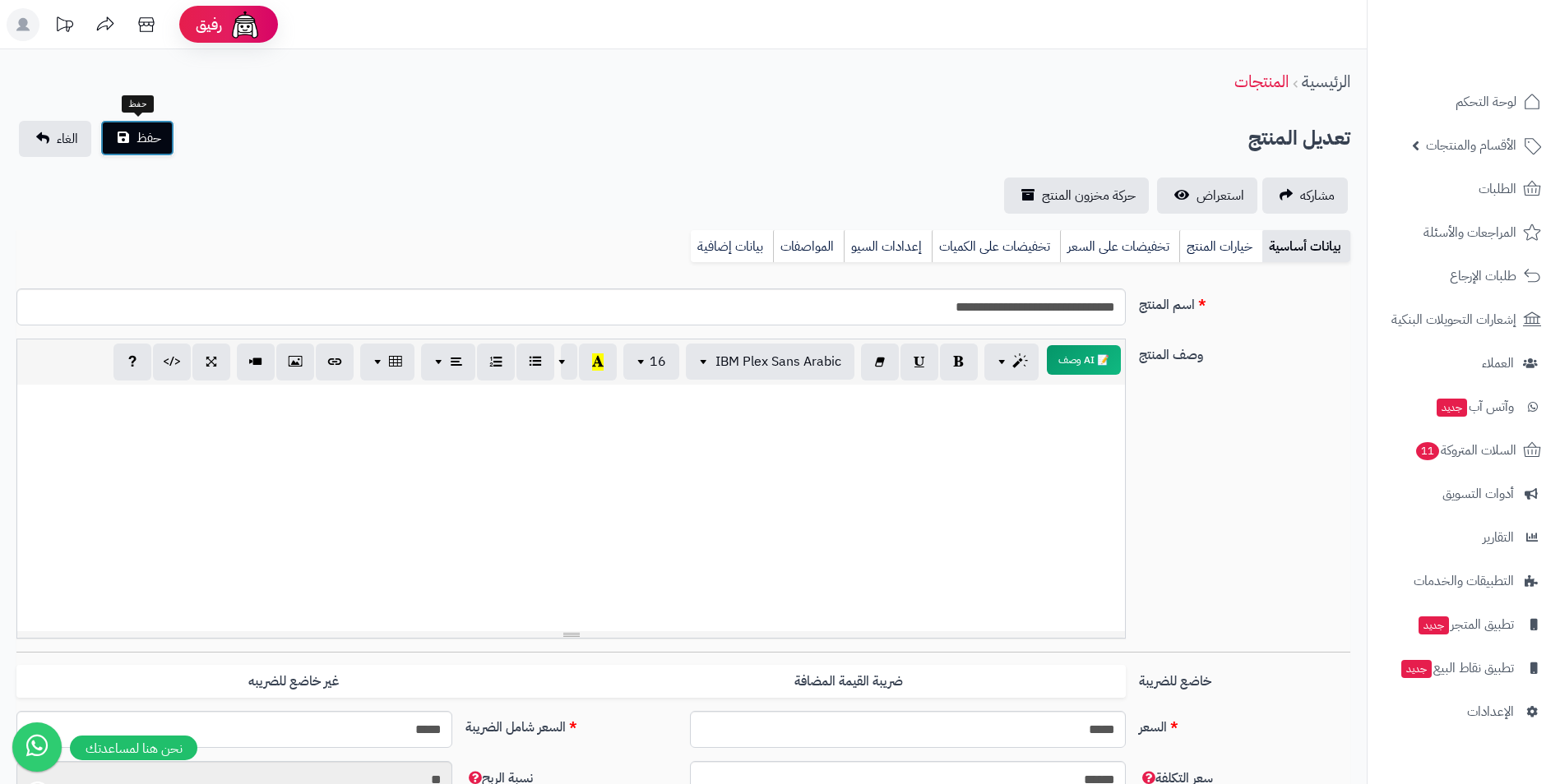
click at [131, 143] on button "حفظ" at bounding box center [137, 138] width 74 height 36
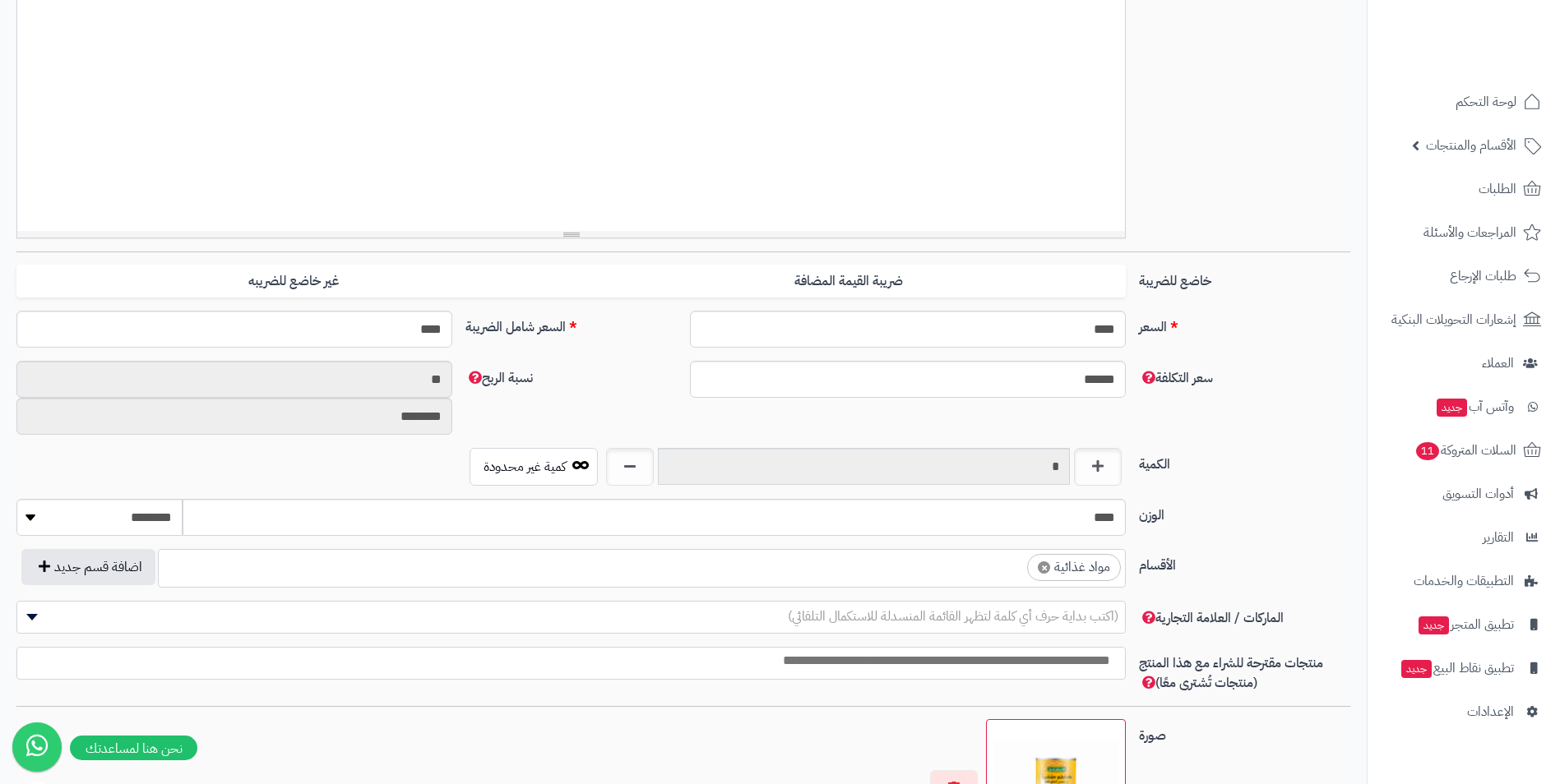
scroll to position [411, 0]
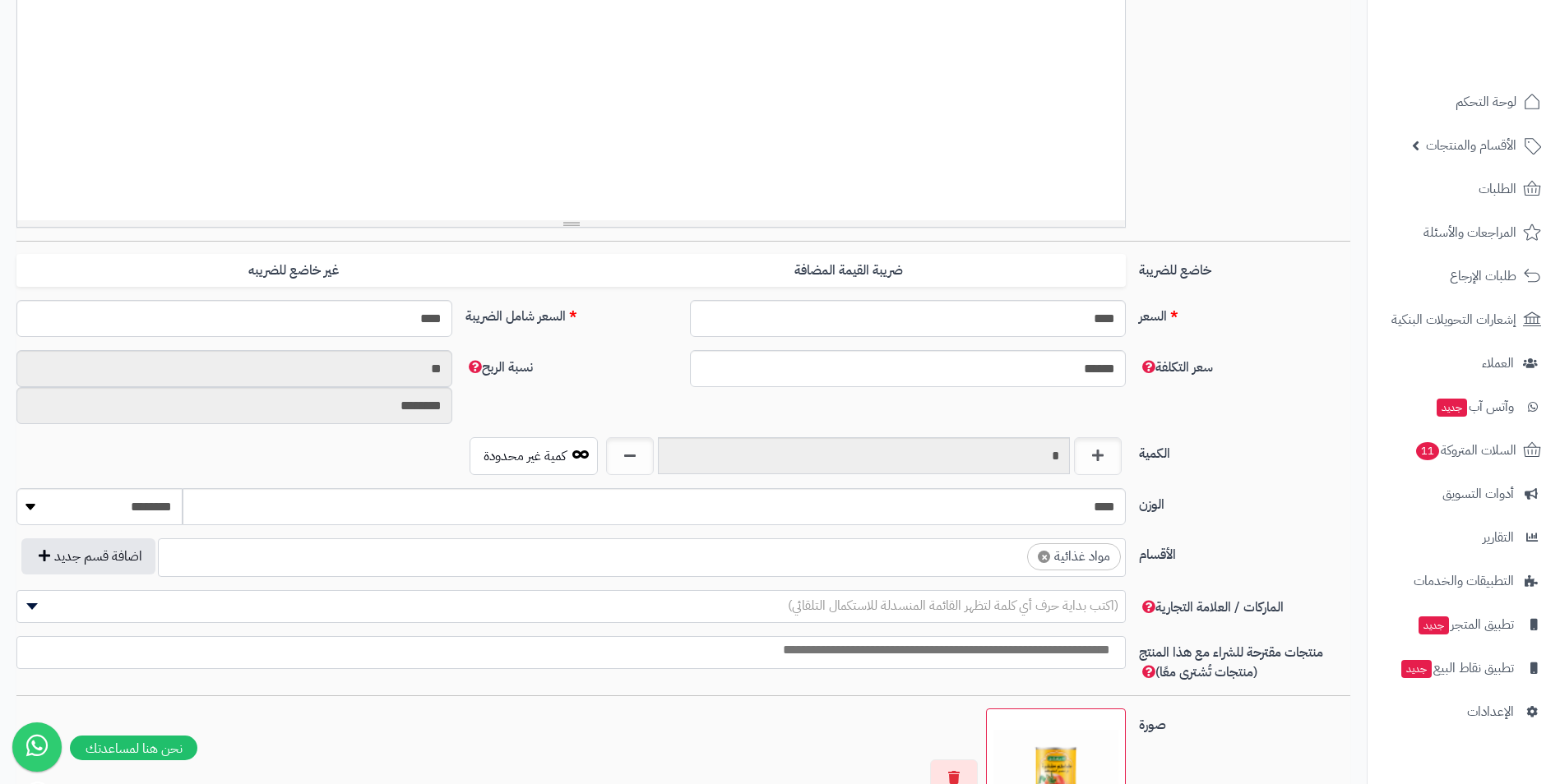
click at [970, 558] on ul "× مواد غذائية" at bounding box center [641, 554] width 966 height 31
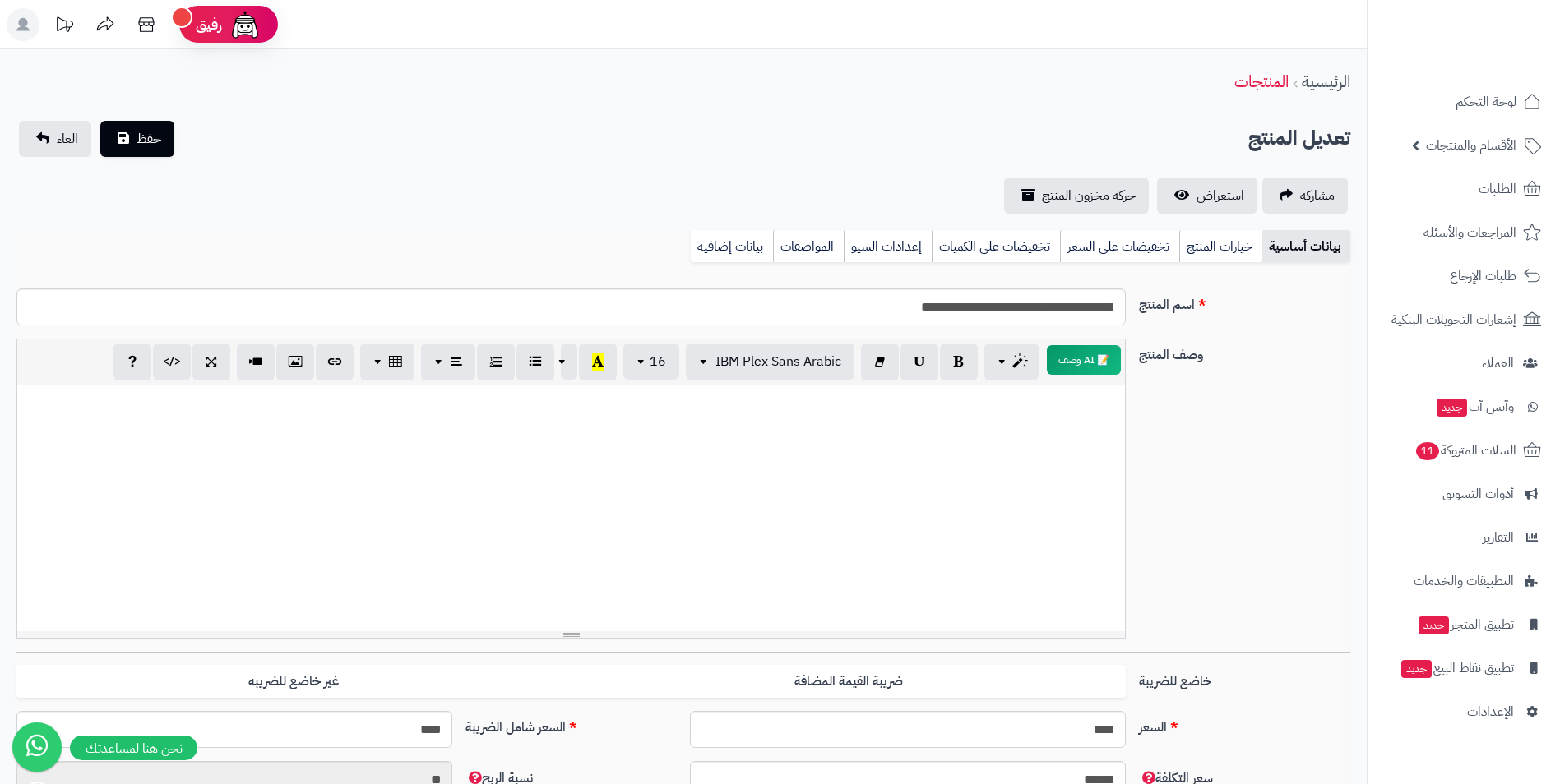
click at [123, 100] on div "الرئيسية المنتجات" at bounding box center [683, 82] width 1367 height 45
click at [133, 138] on button "حفظ" at bounding box center [137, 138] width 74 height 36
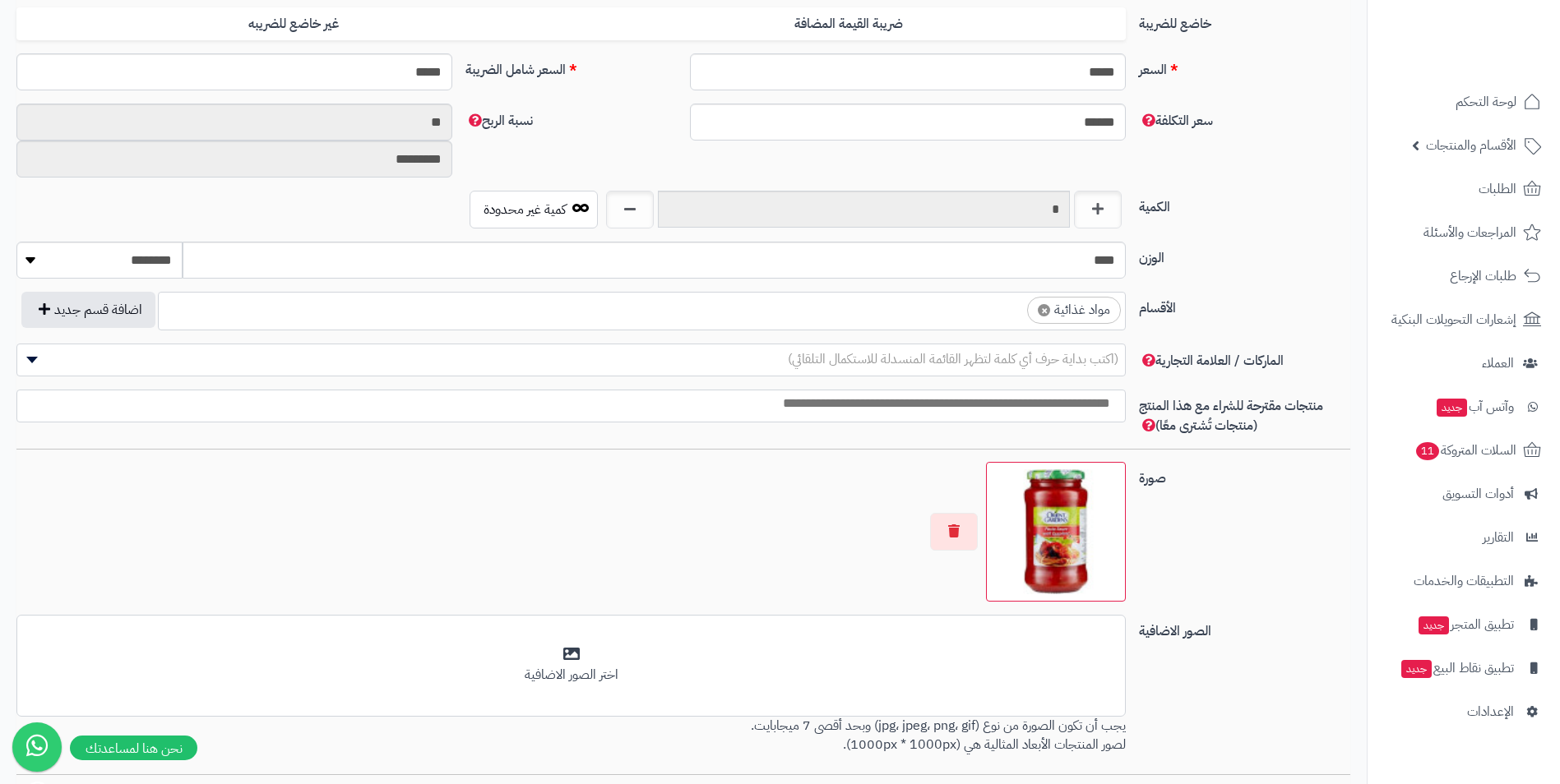
scroll to position [629, 0]
click at [985, 316] on ul "× مواد غذائية" at bounding box center [641, 308] width 966 height 31
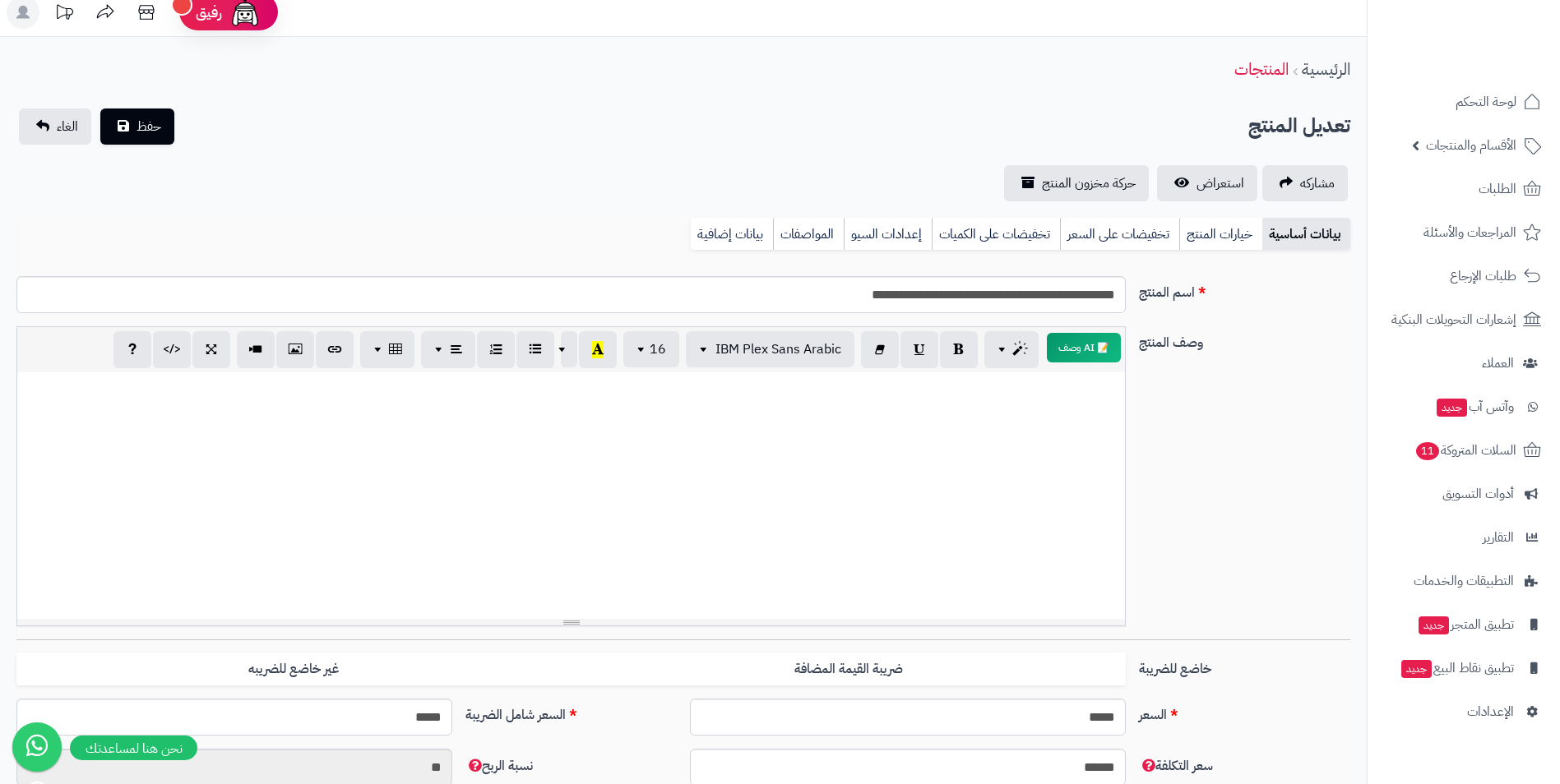
scroll to position [0, 0]
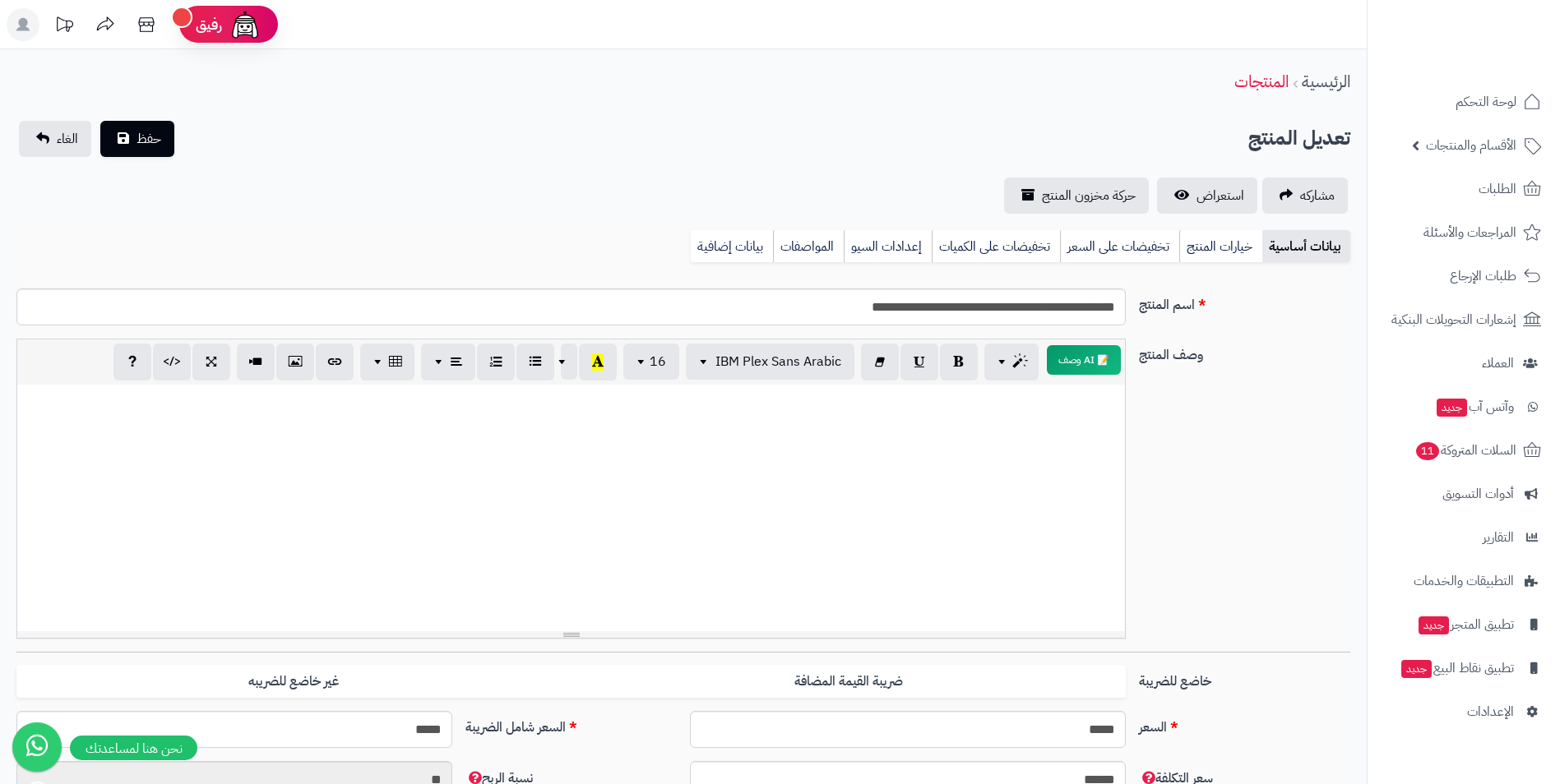
click at [179, 152] on div "تعديل المنتج حفظ الغاء" at bounding box center [682, 139] width 1334 height 36
click at [172, 152] on button "حفظ" at bounding box center [137, 138] width 74 height 36
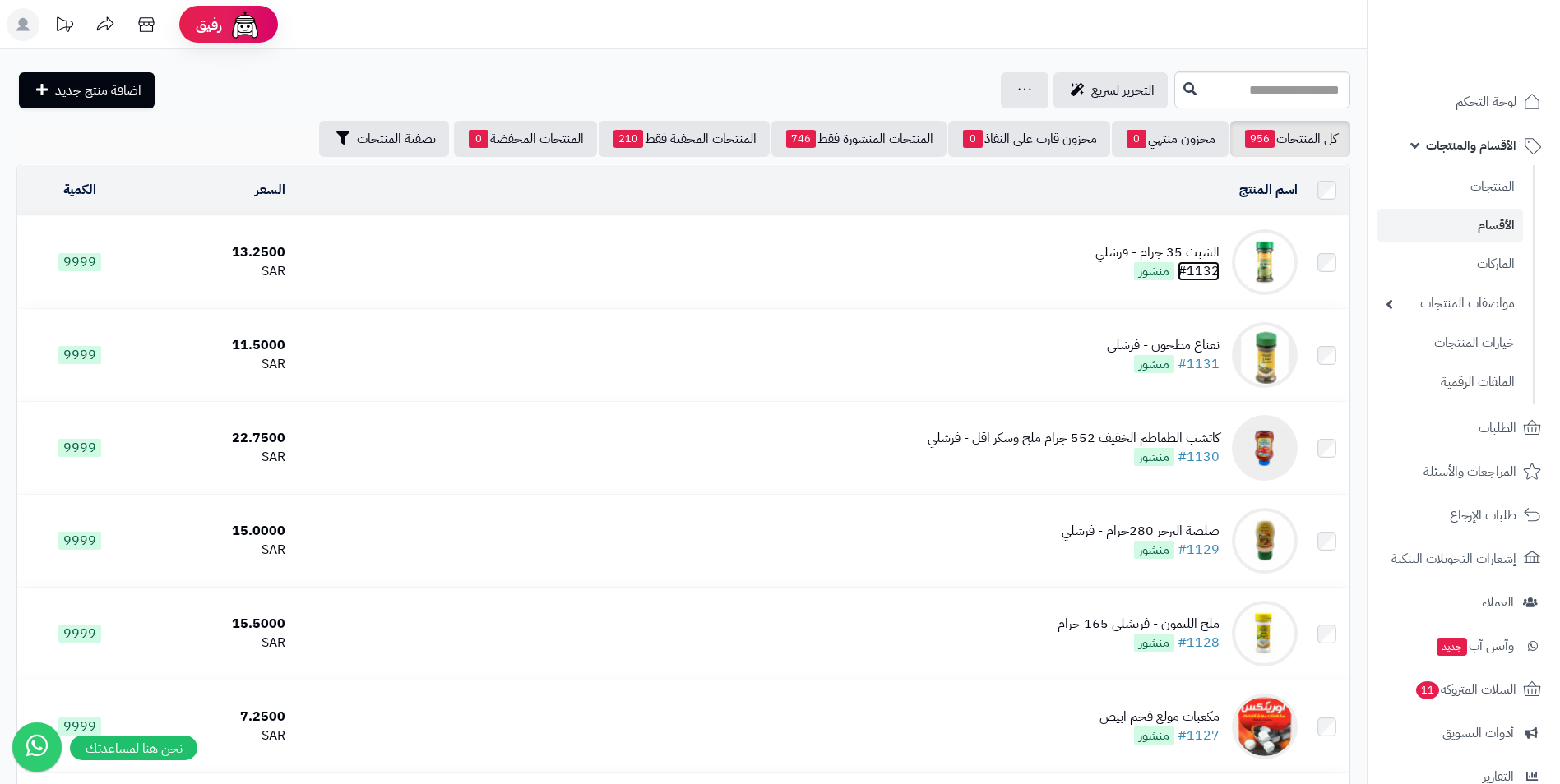
click at [1205, 264] on link "#1132" at bounding box center [1199, 270] width 42 height 20
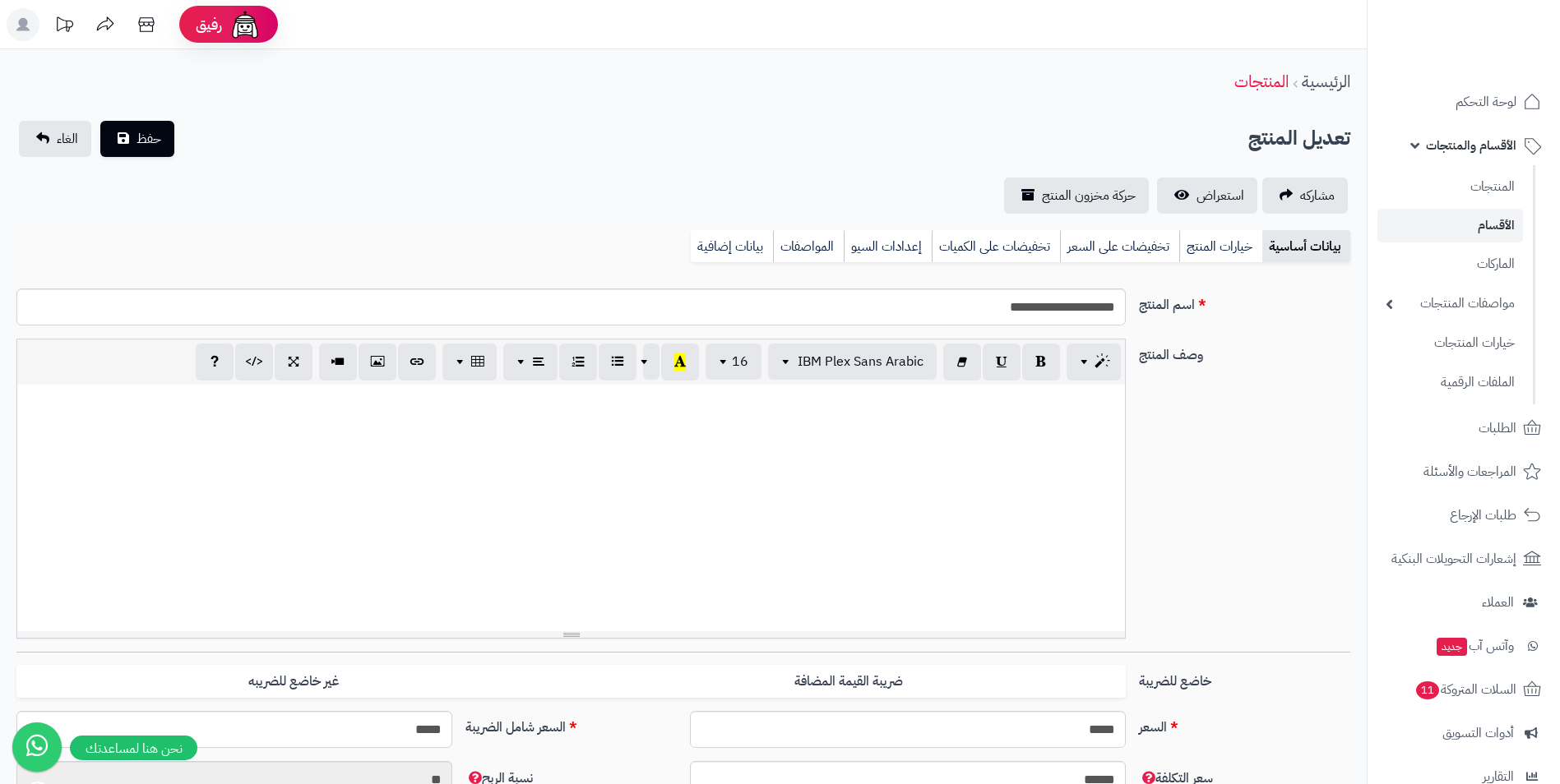
scroll to position [645, 0]
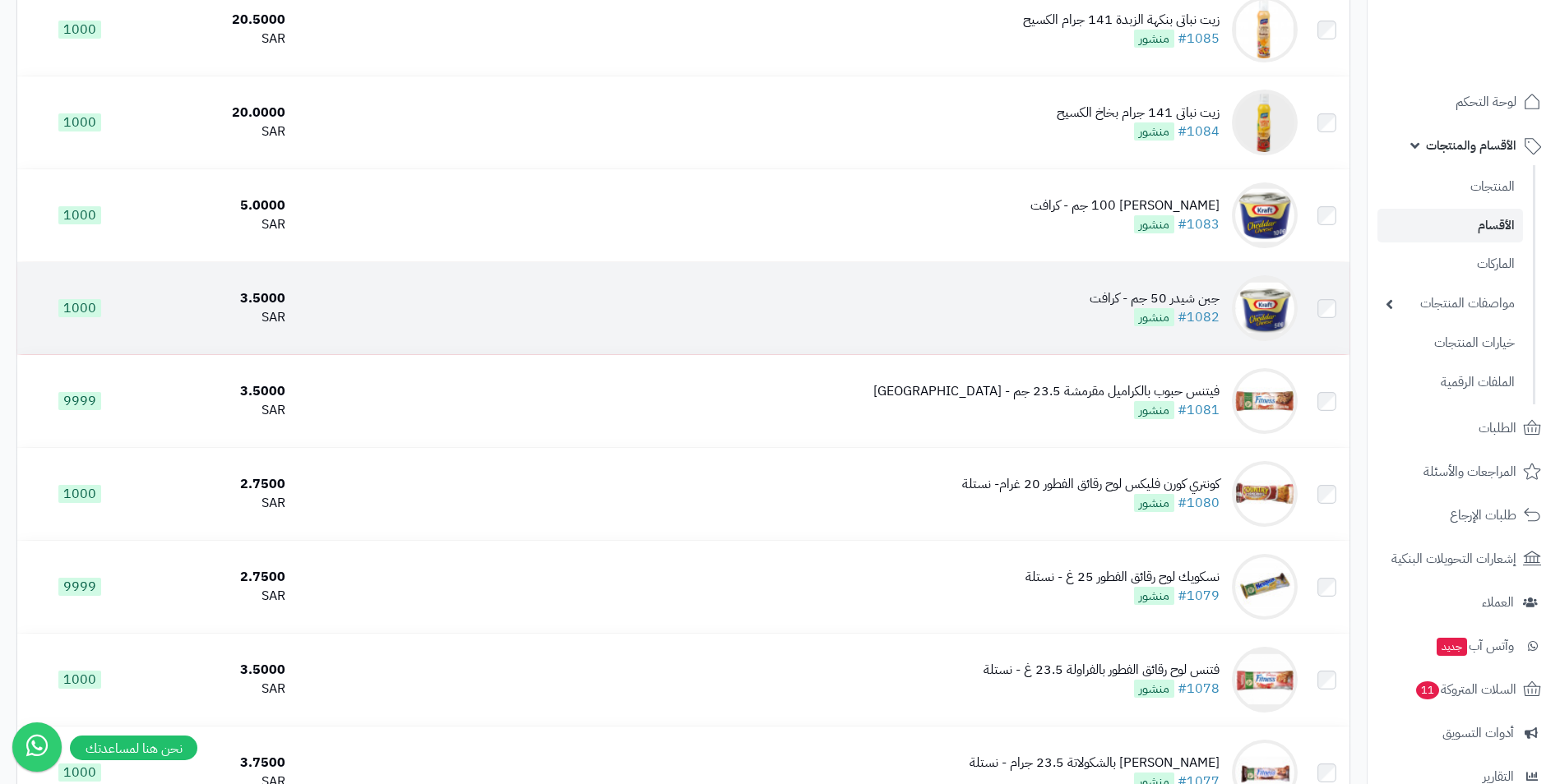
scroll to position [4605, 0]
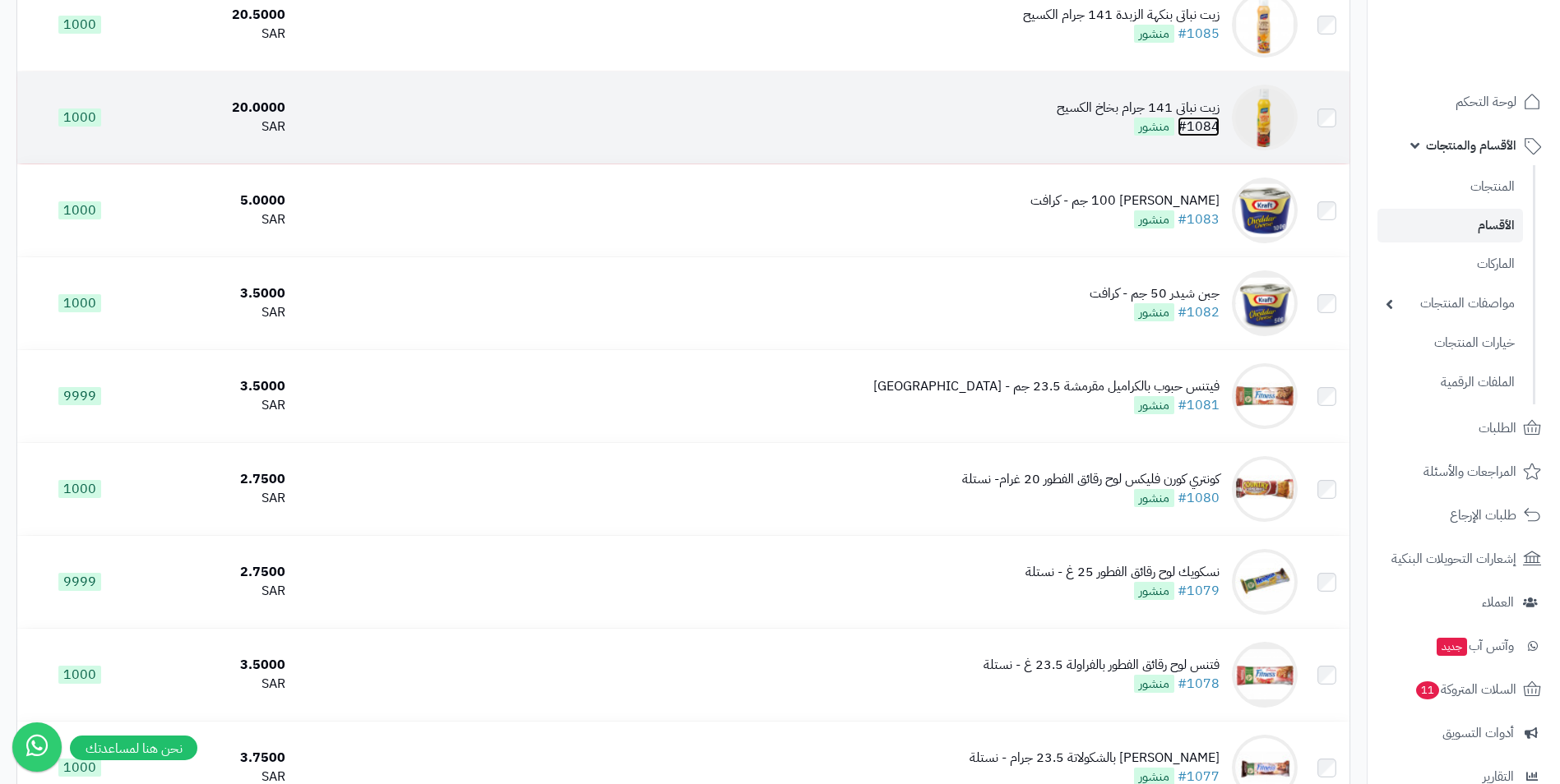
drag, startPoint x: 1193, startPoint y: 108, endPoint x: 1196, endPoint y: 128, distance: 20.2
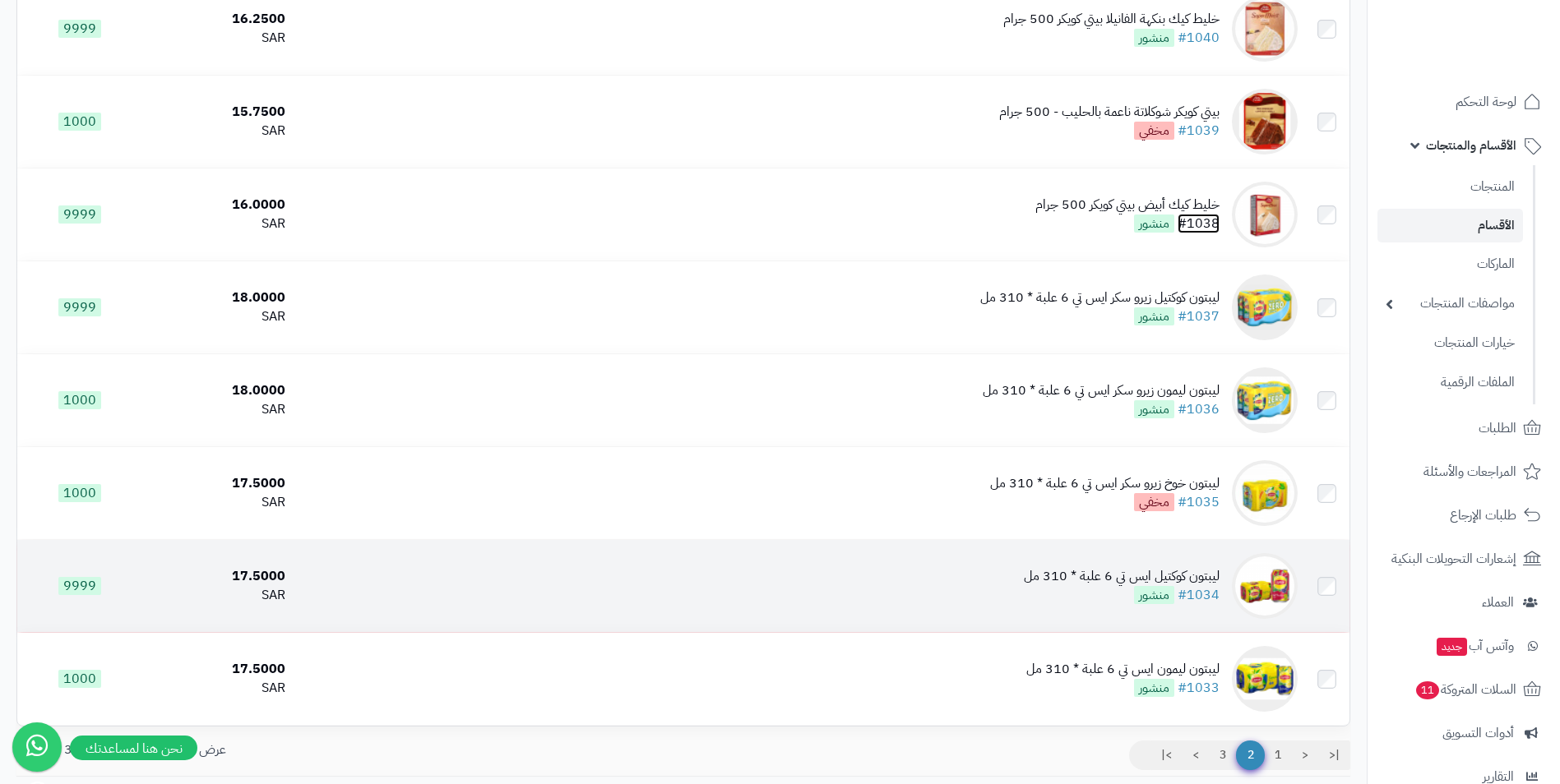
scroll to position [8880, 0]
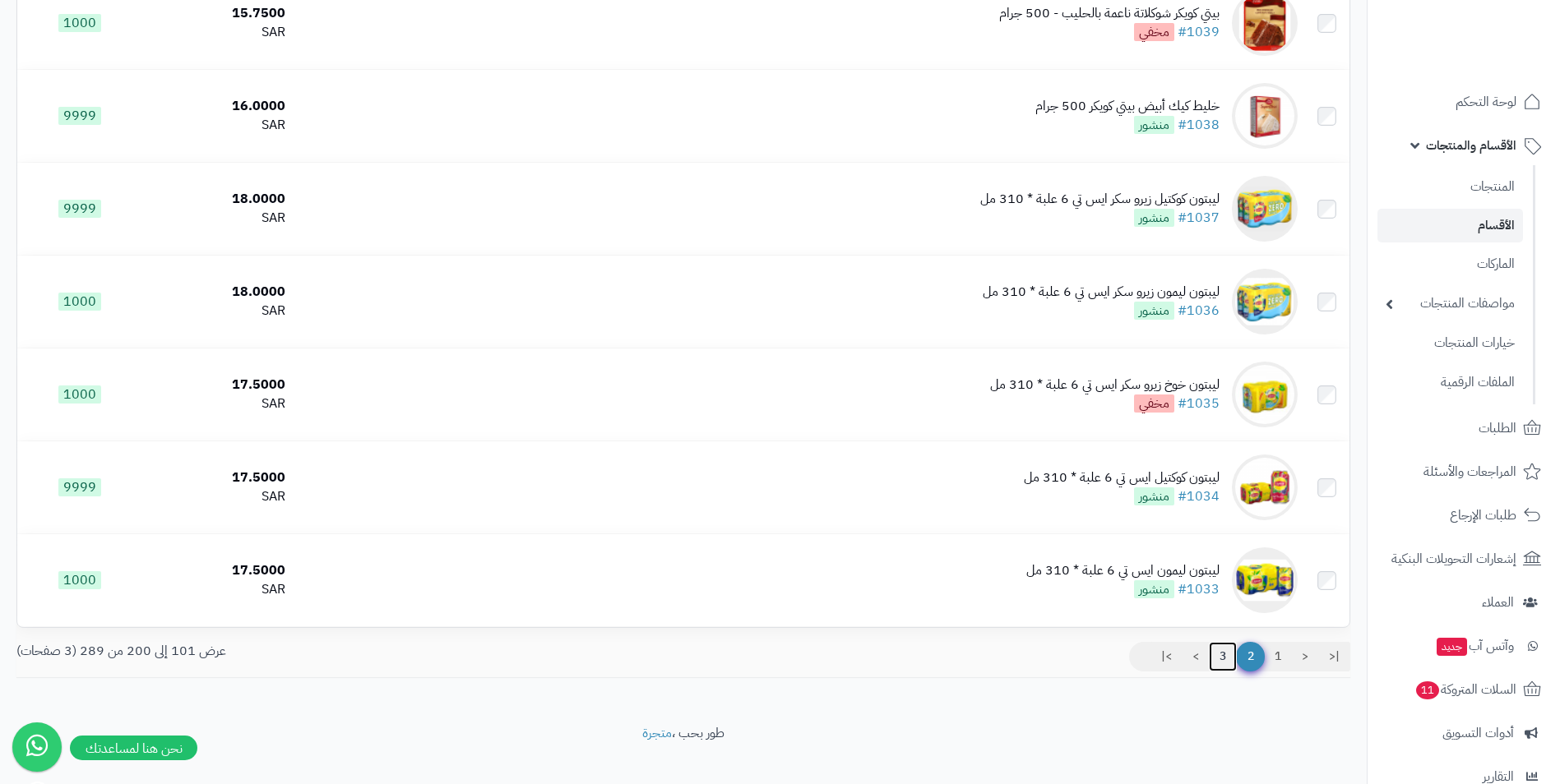
click at [1218, 652] on link "3" at bounding box center [1223, 657] width 28 height 29
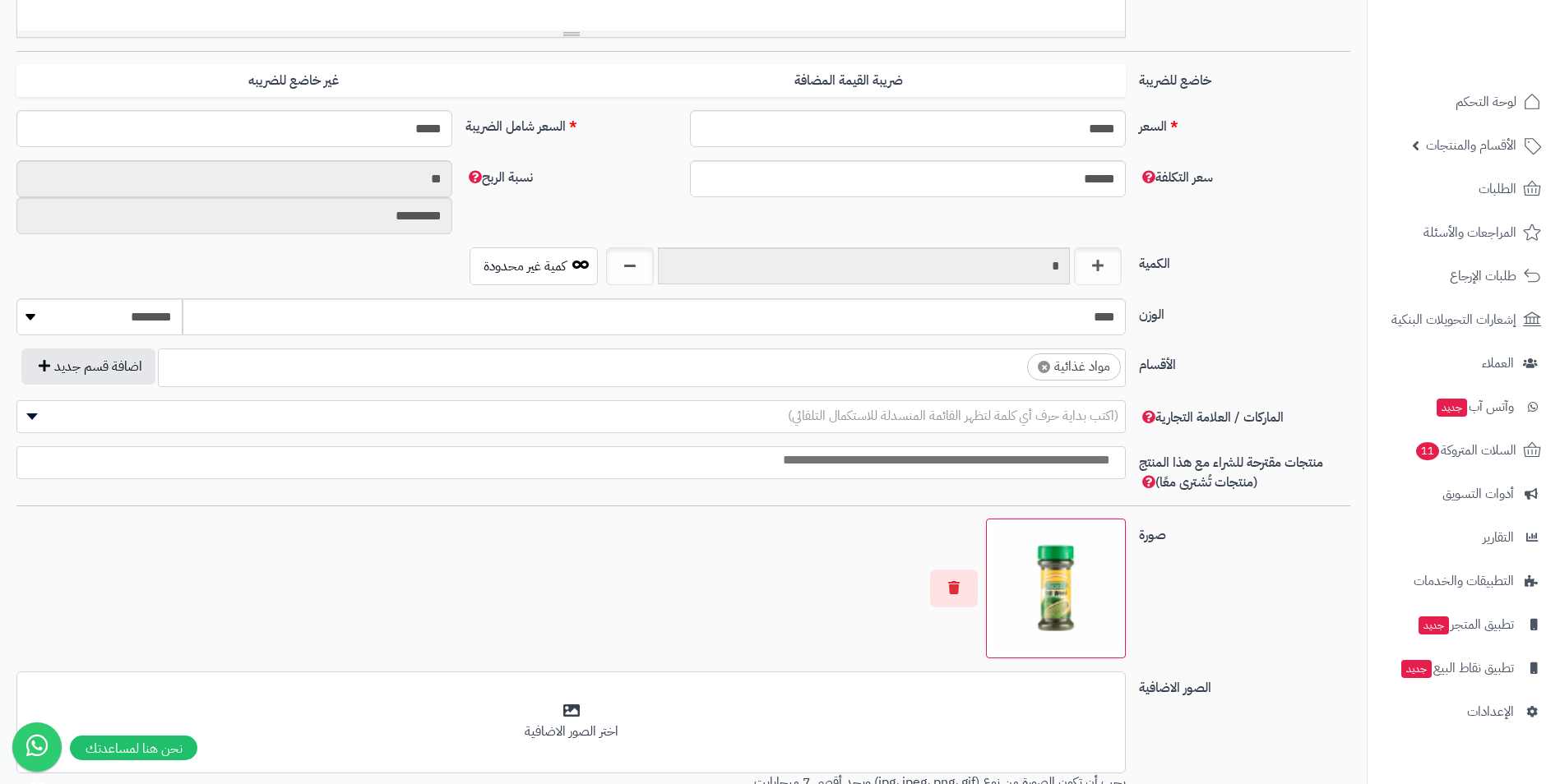
scroll to position [594, 0]
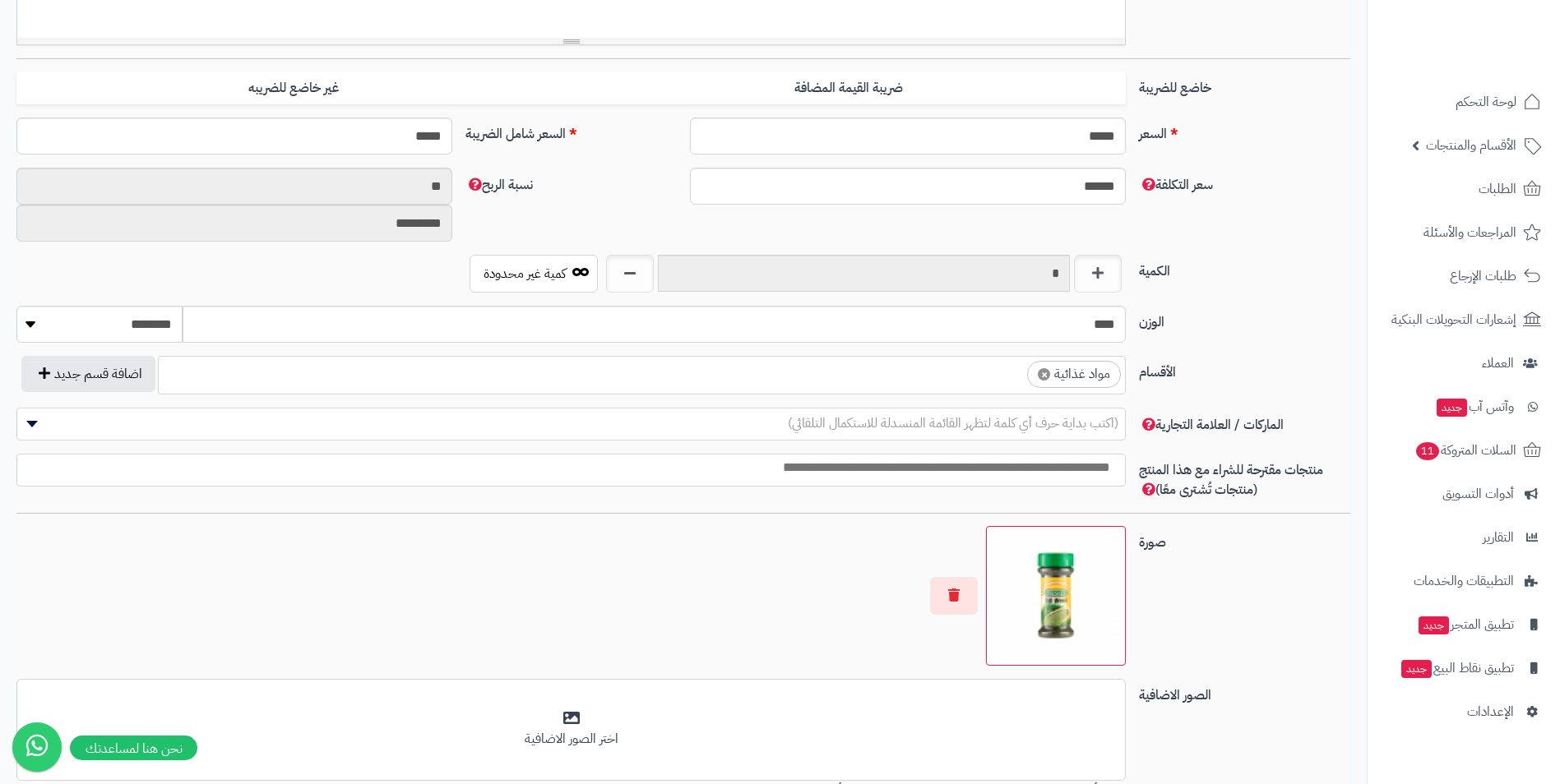
click at [993, 377] on ul "× مواد غذائية" at bounding box center [641, 372] width 966 height 31
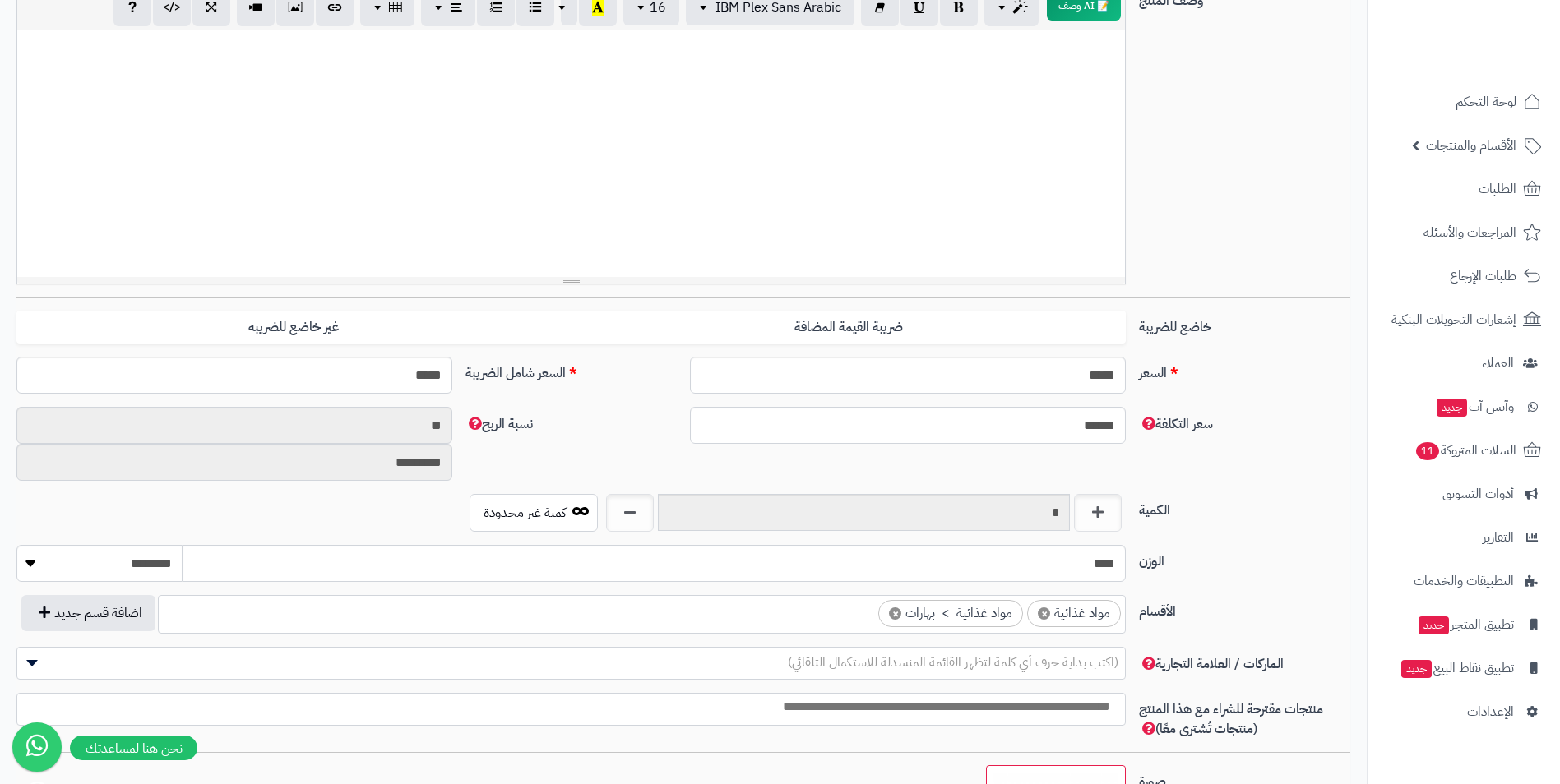
scroll to position [100, 0]
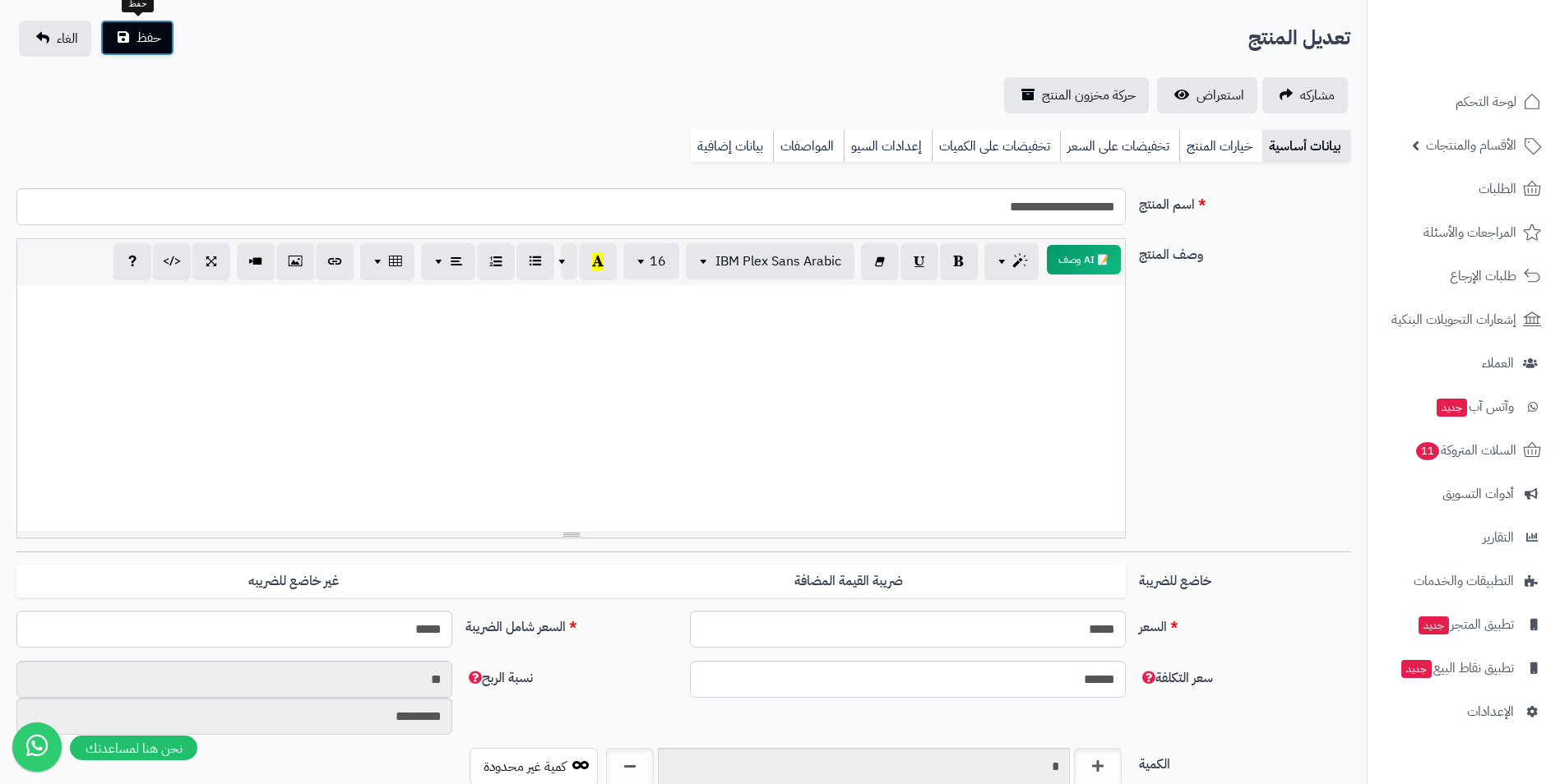
click at [152, 35] on span "حفظ" at bounding box center [149, 38] width 25 height 20
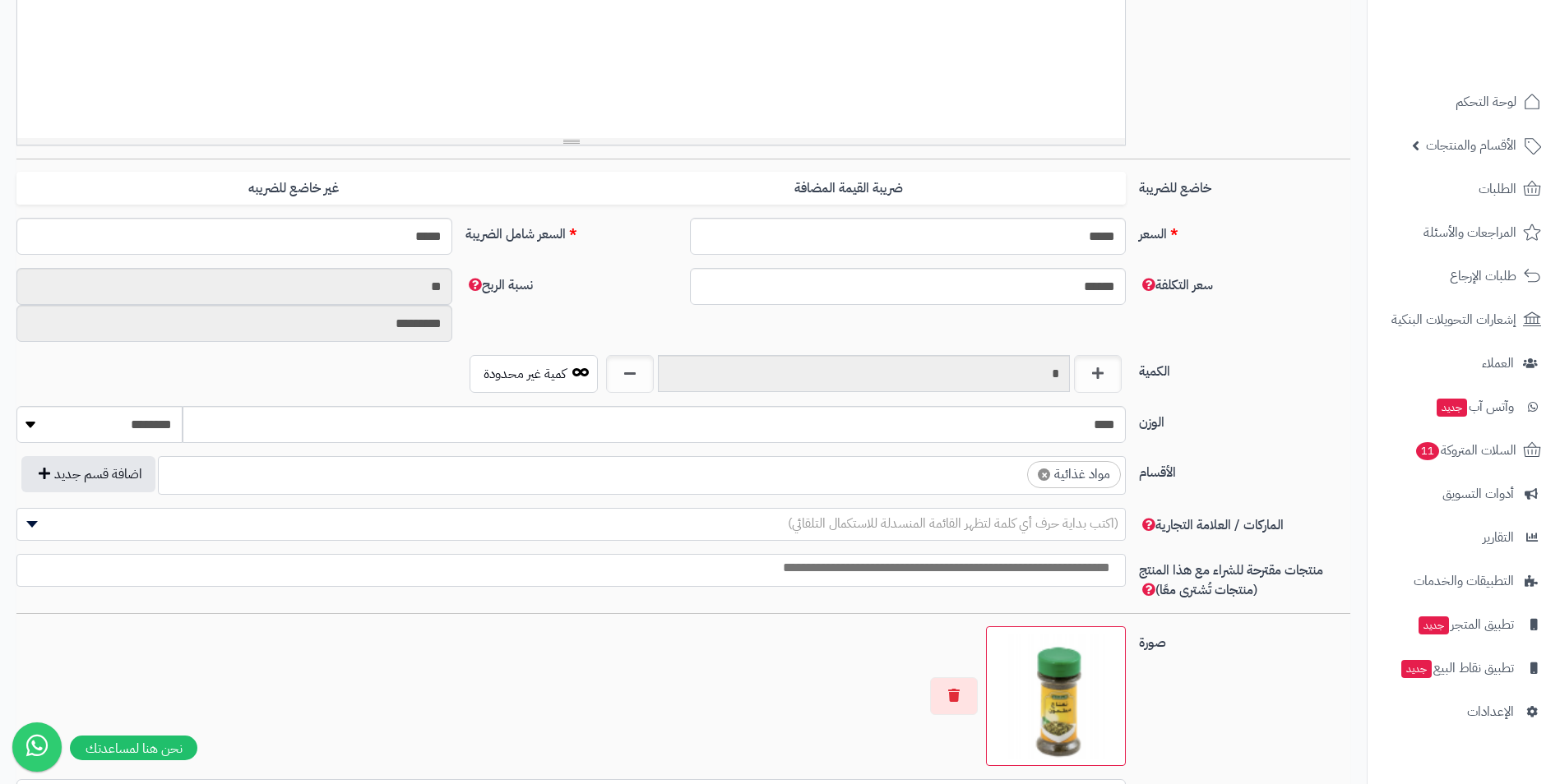
scroll to position [629, 0]
click at [1010, 478] on input "search" at bounding box center [1012, 471] width 22 height 19
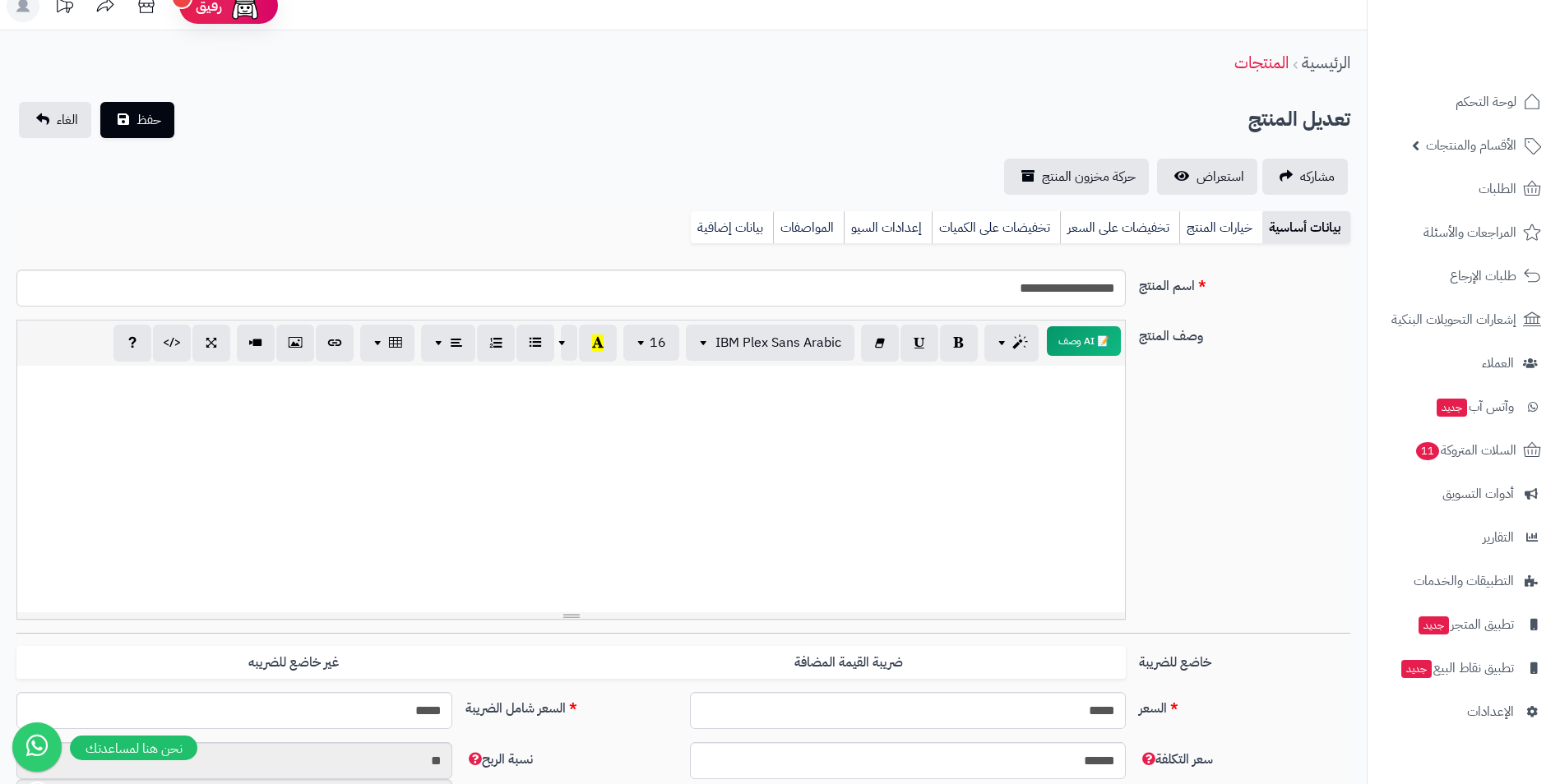
scroll to position [0, 0]
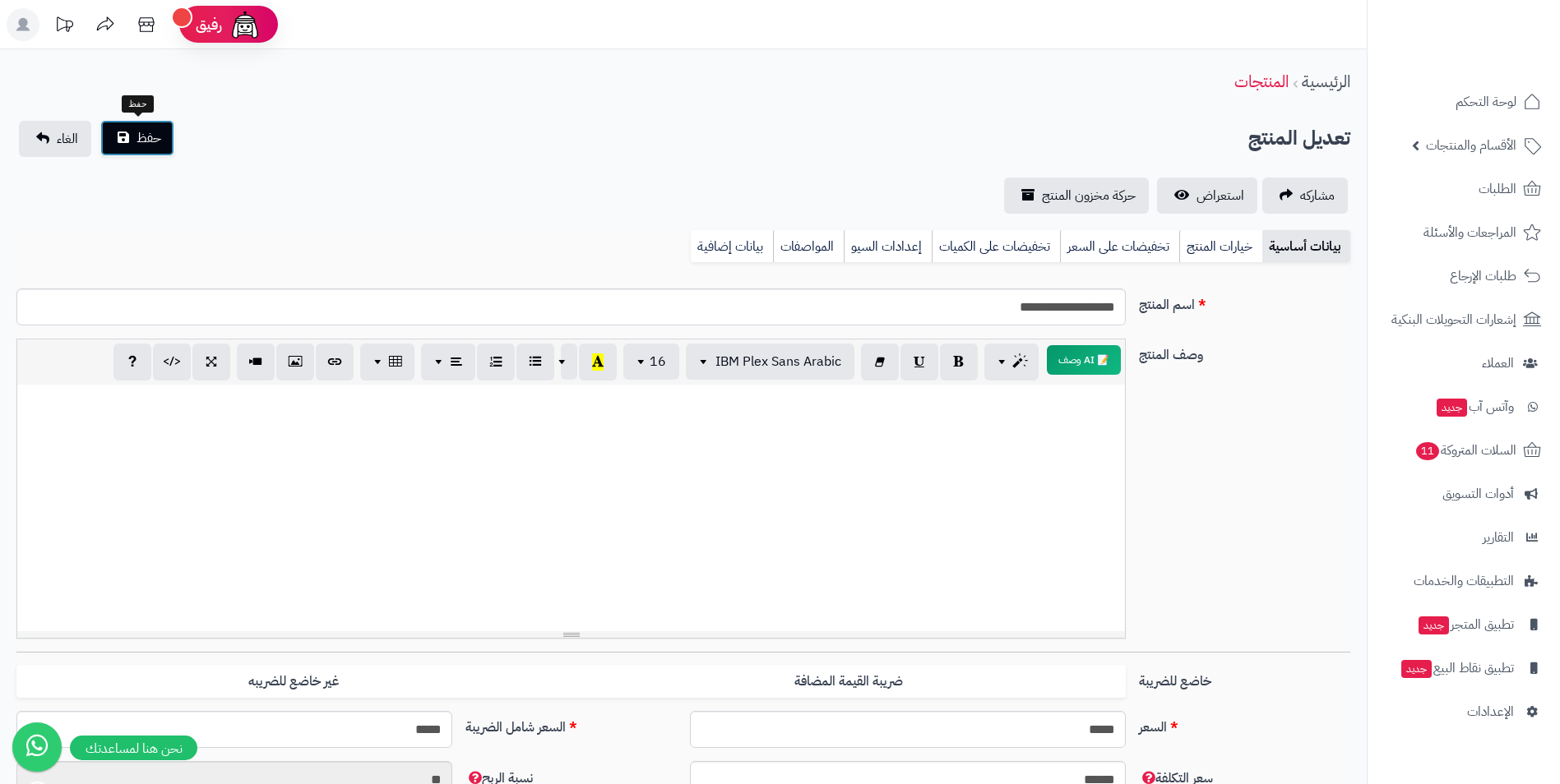
click at [141, 139] on span "حفظ" at bounding box center [149, 138] width 25 height 20
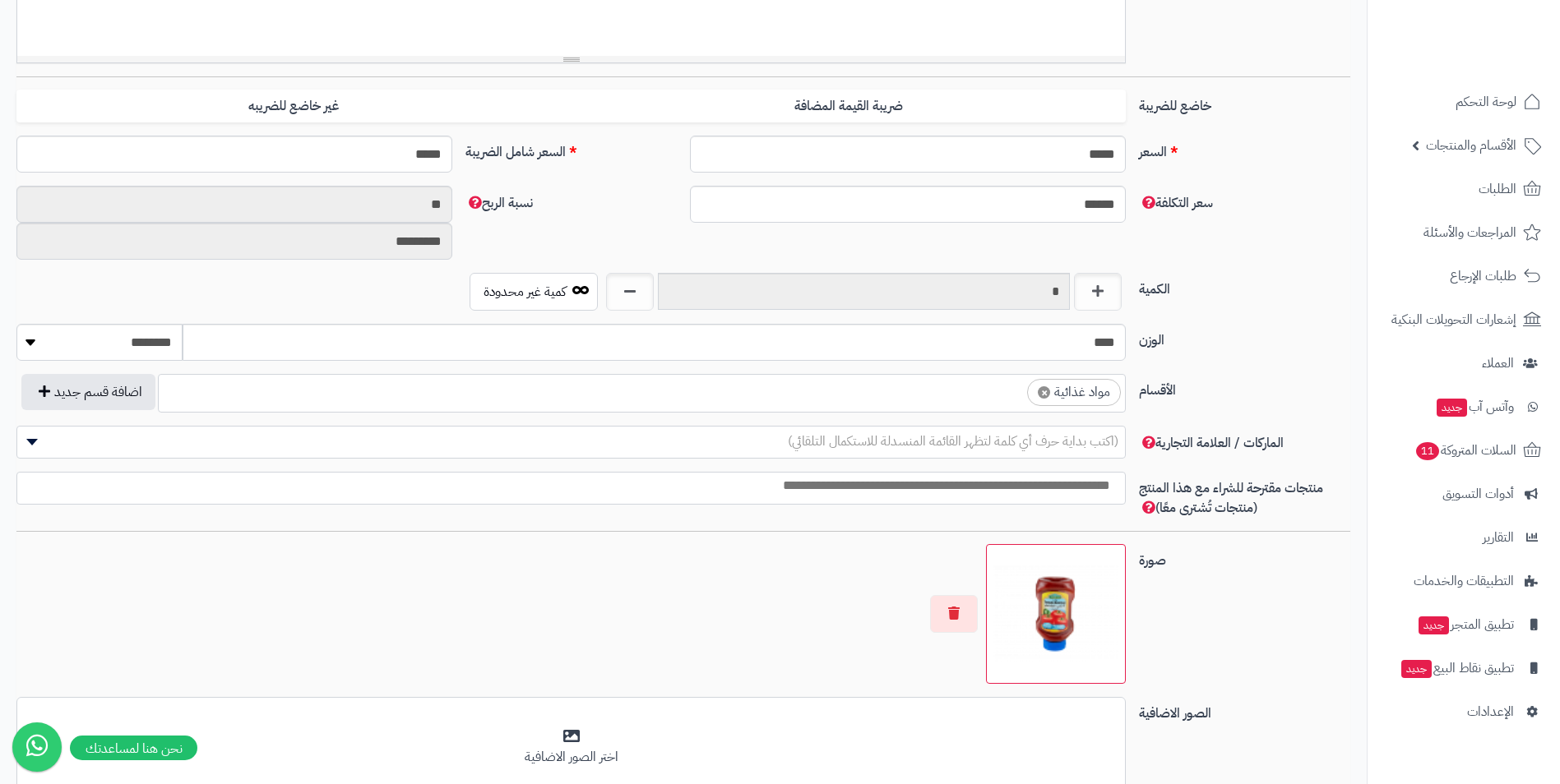
scroll to position [629, 0]
click at [931, 397] on ul "× مواد غذائية" at bounding box center [641, 390] width 966 height 31
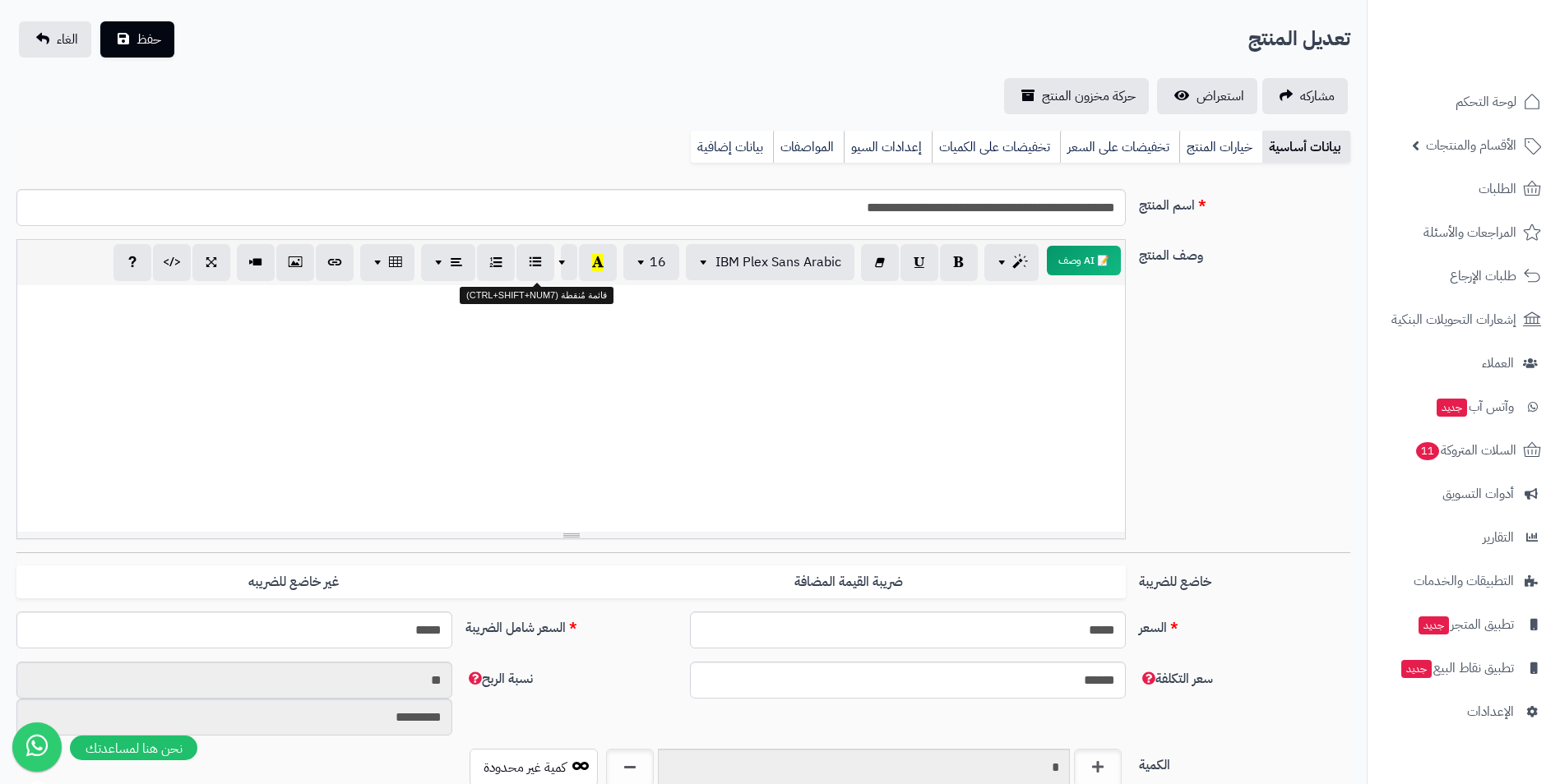
scroll to position [0, 0]
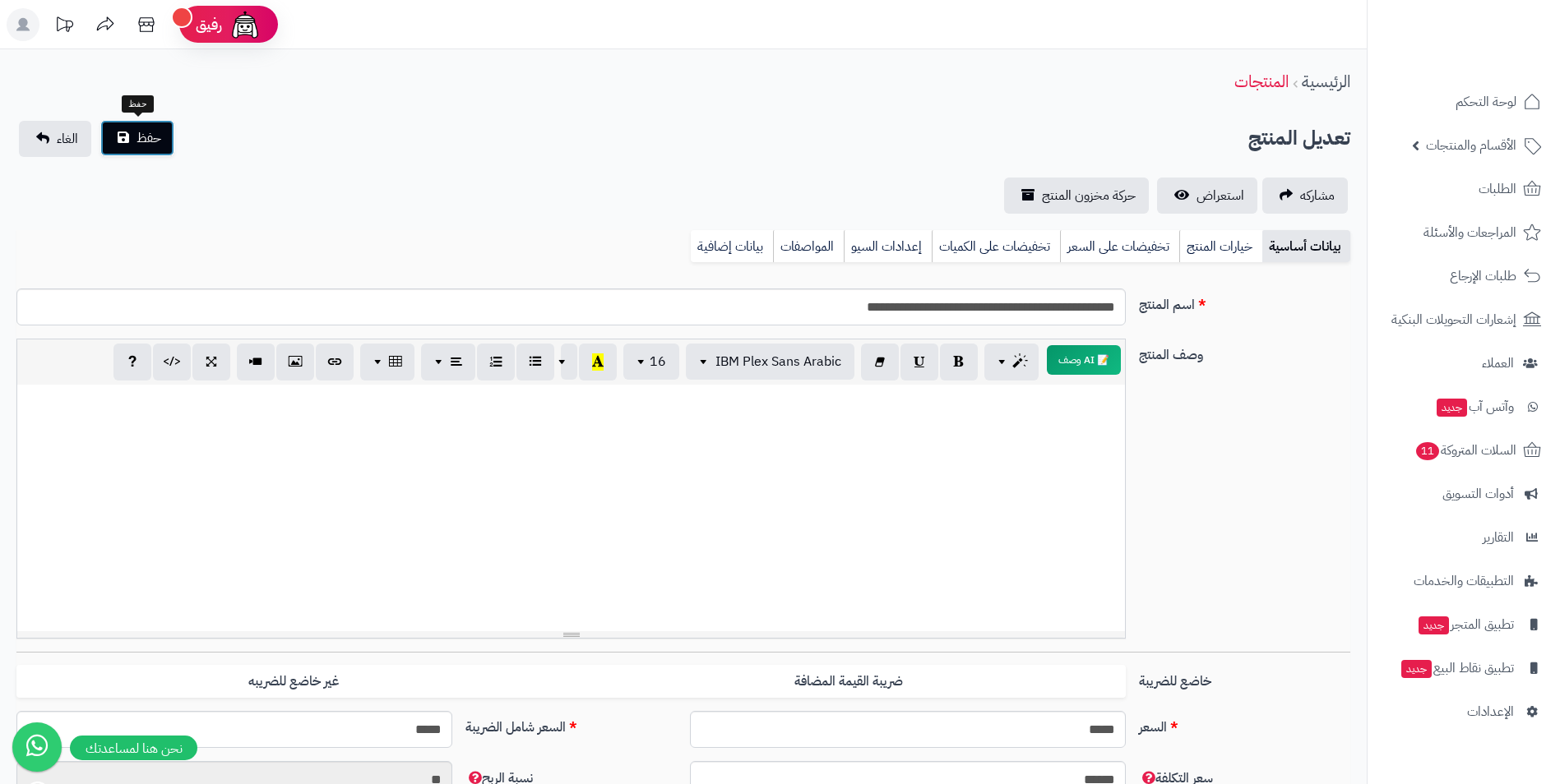
click at [144, 139] on span "حفظ" at bounding box center [149, 138] width 25 height 20
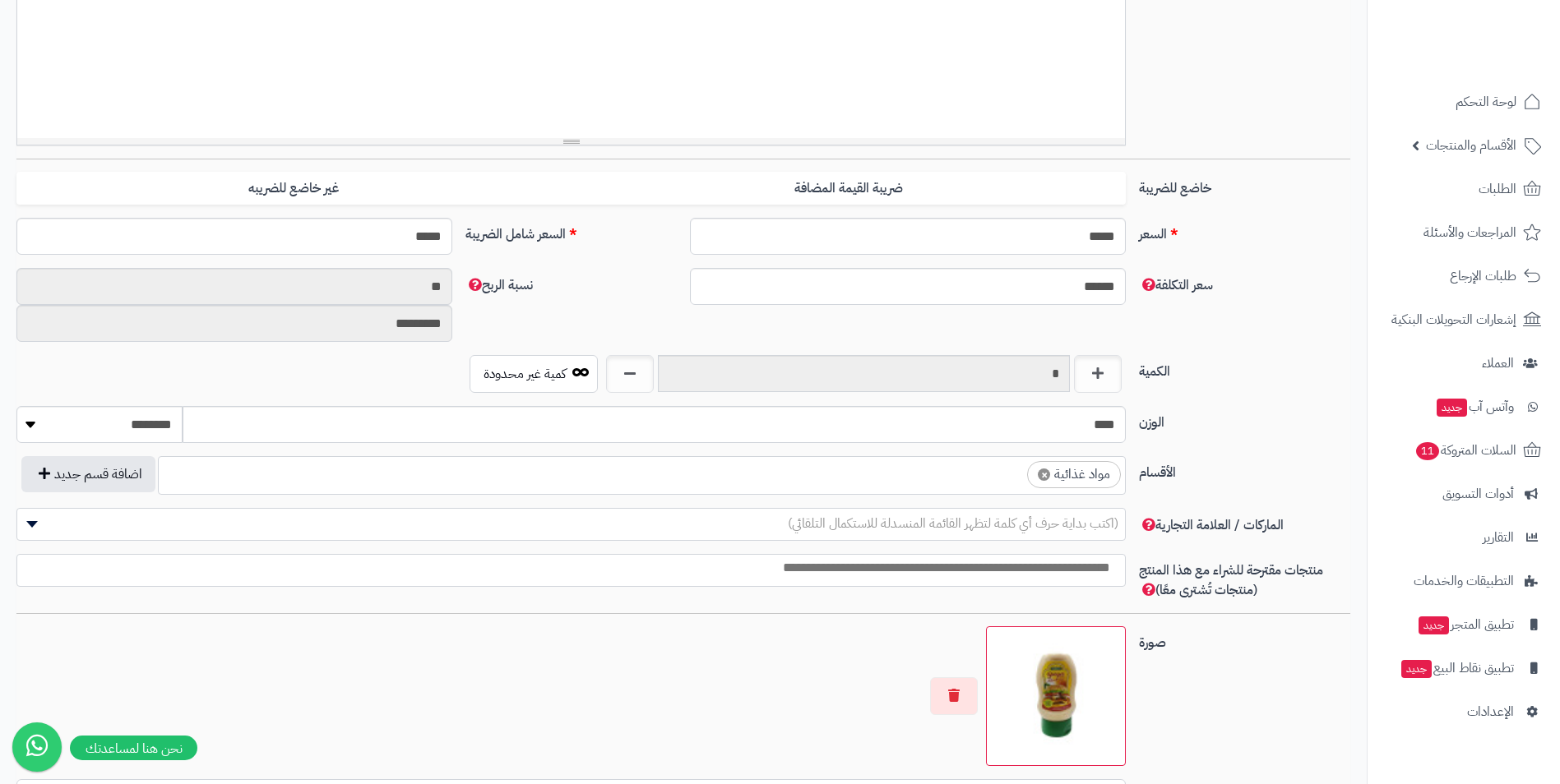
scroll to position [629, 0]
click at [838, 481] on ul "× مواد غذائية" at bounding box center [641, 472] width 966 height 31
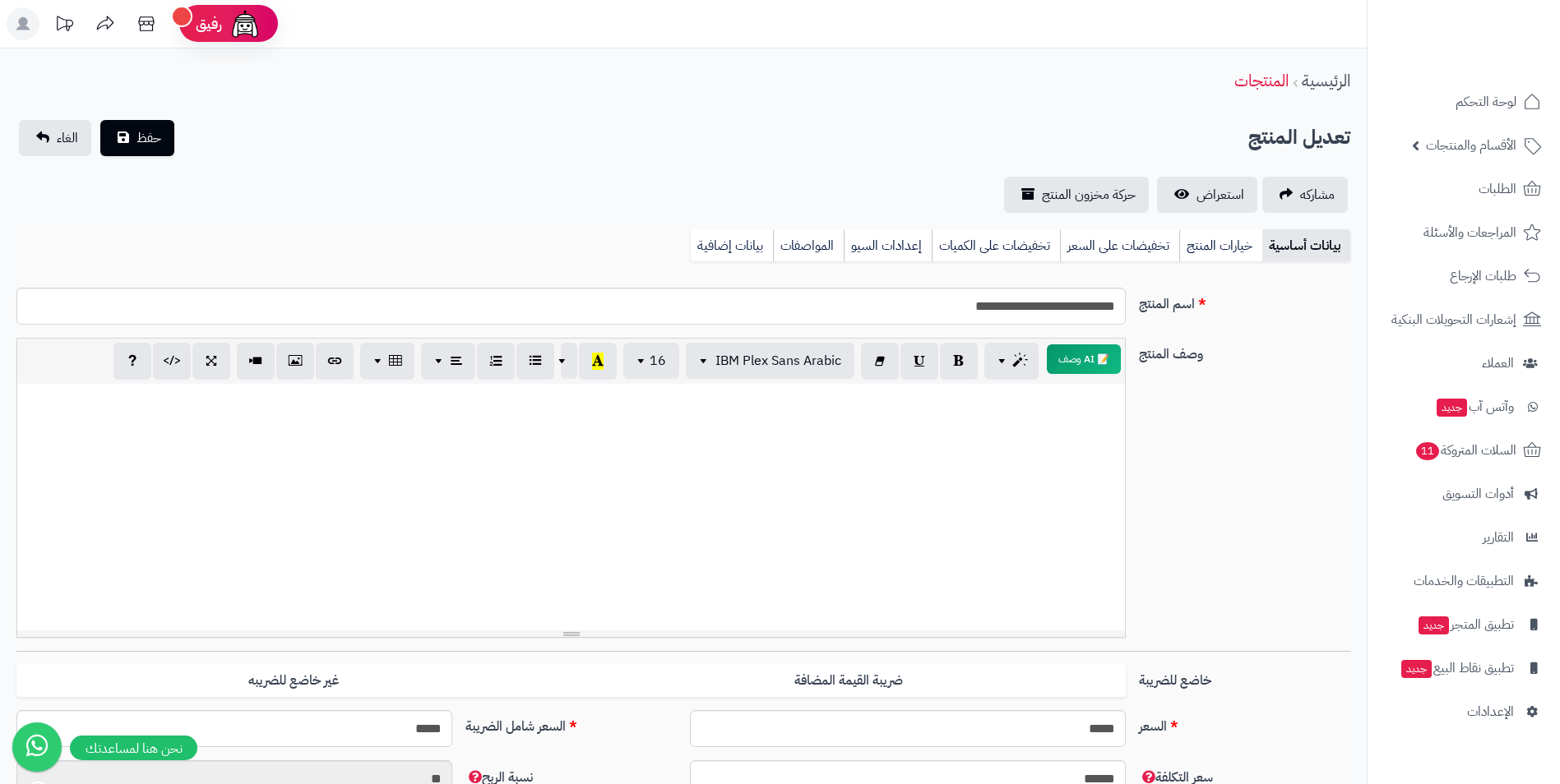
scroll to position [0, 0]
click at [145, 123] on button "حفظ" at bounding box center [137, 138] width 74 height 36
